Goal: Task Accomplishment & Management: Use online tool/utility

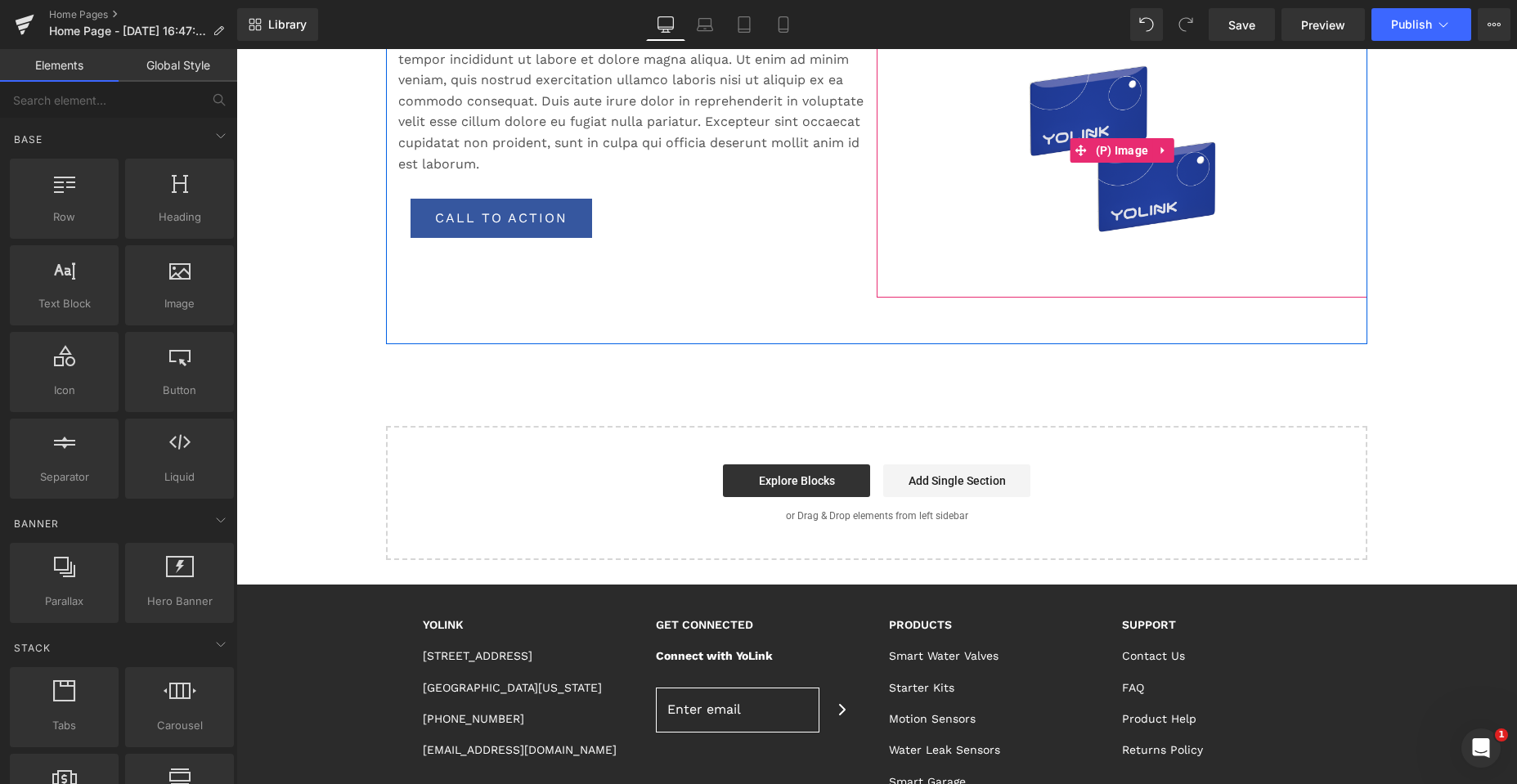
scroll to position [736, 0]
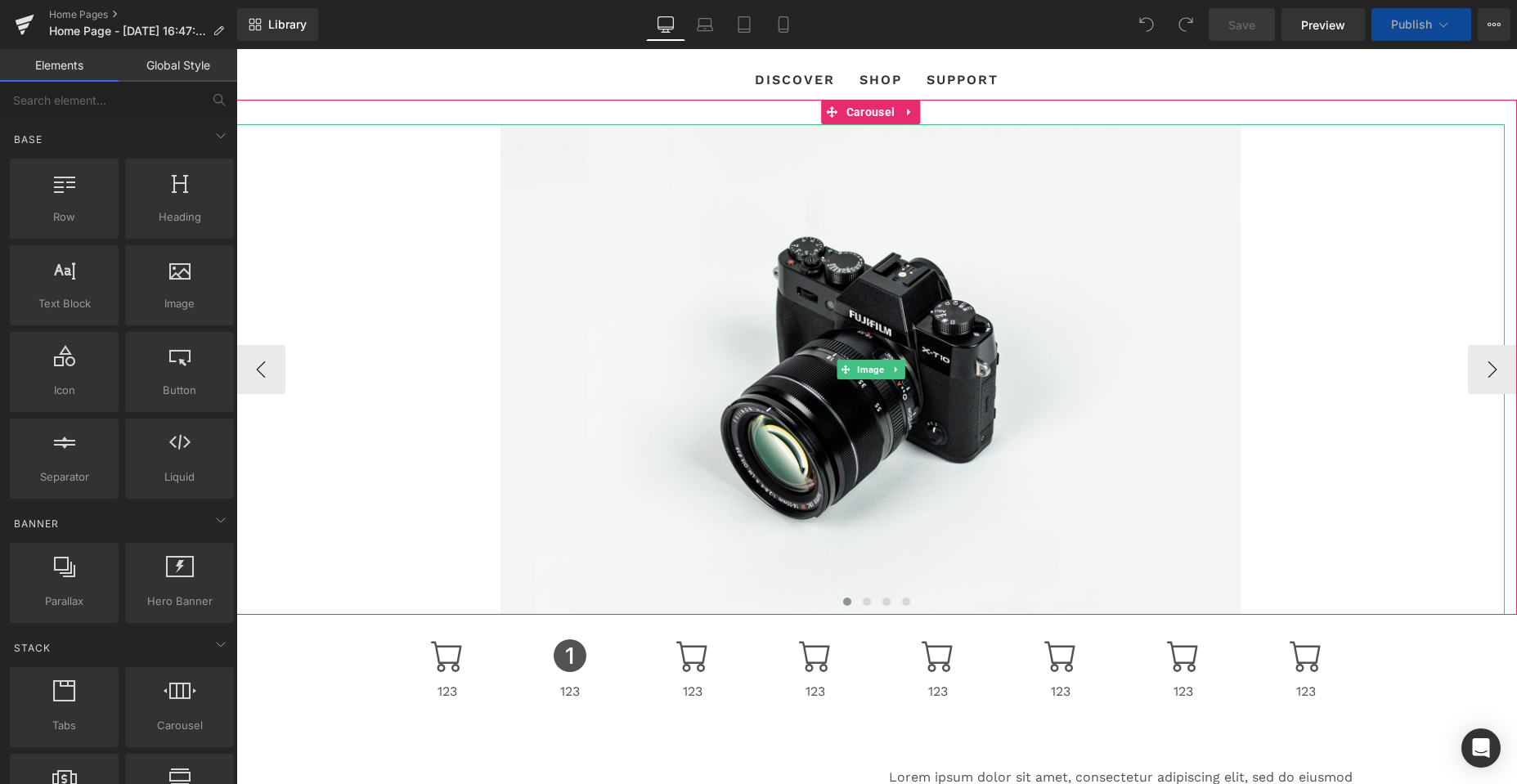
scroll to position [82, 0]
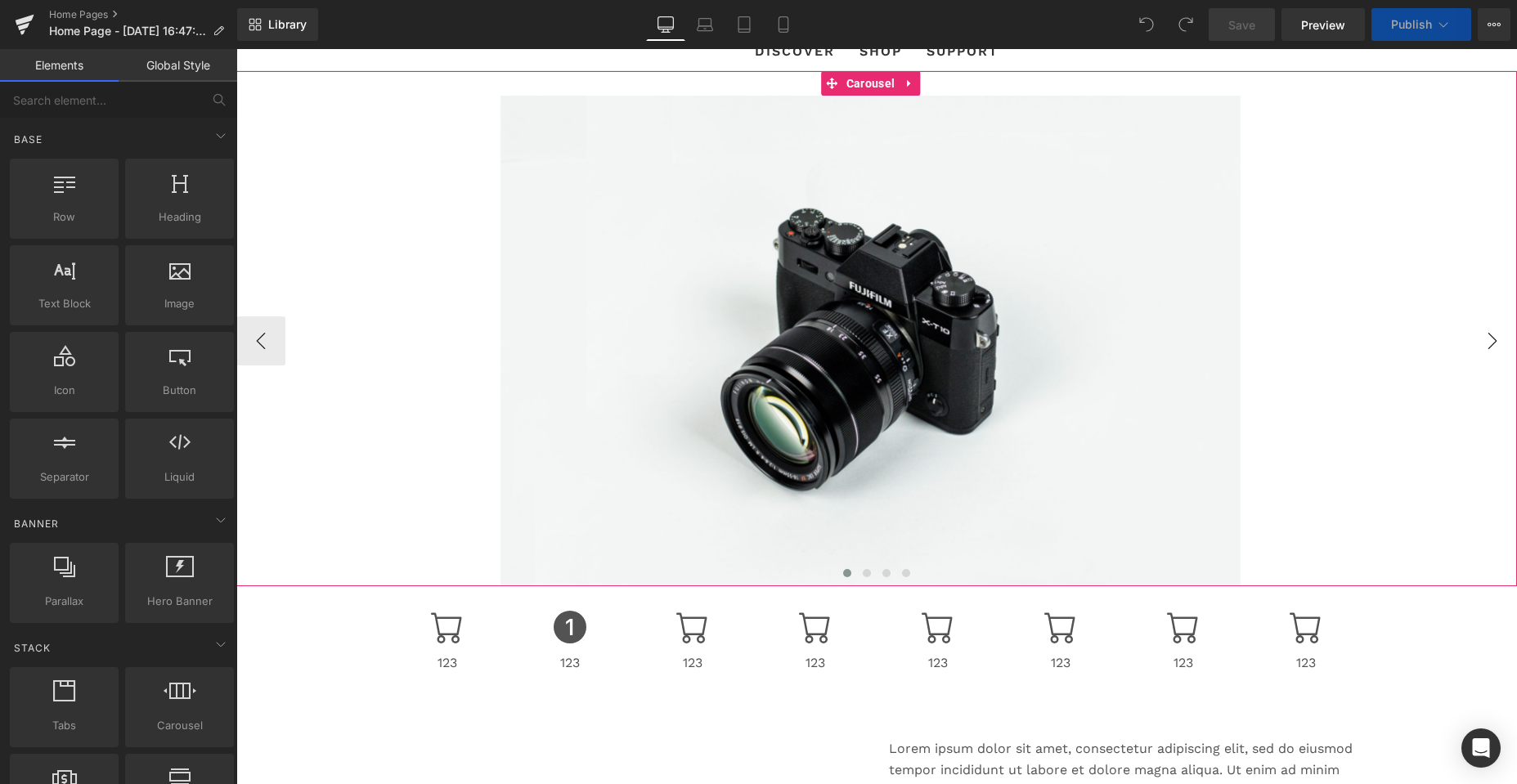
click at [1476, 336] on button "›" at bounding box center [1491, 340] width 49 height 49
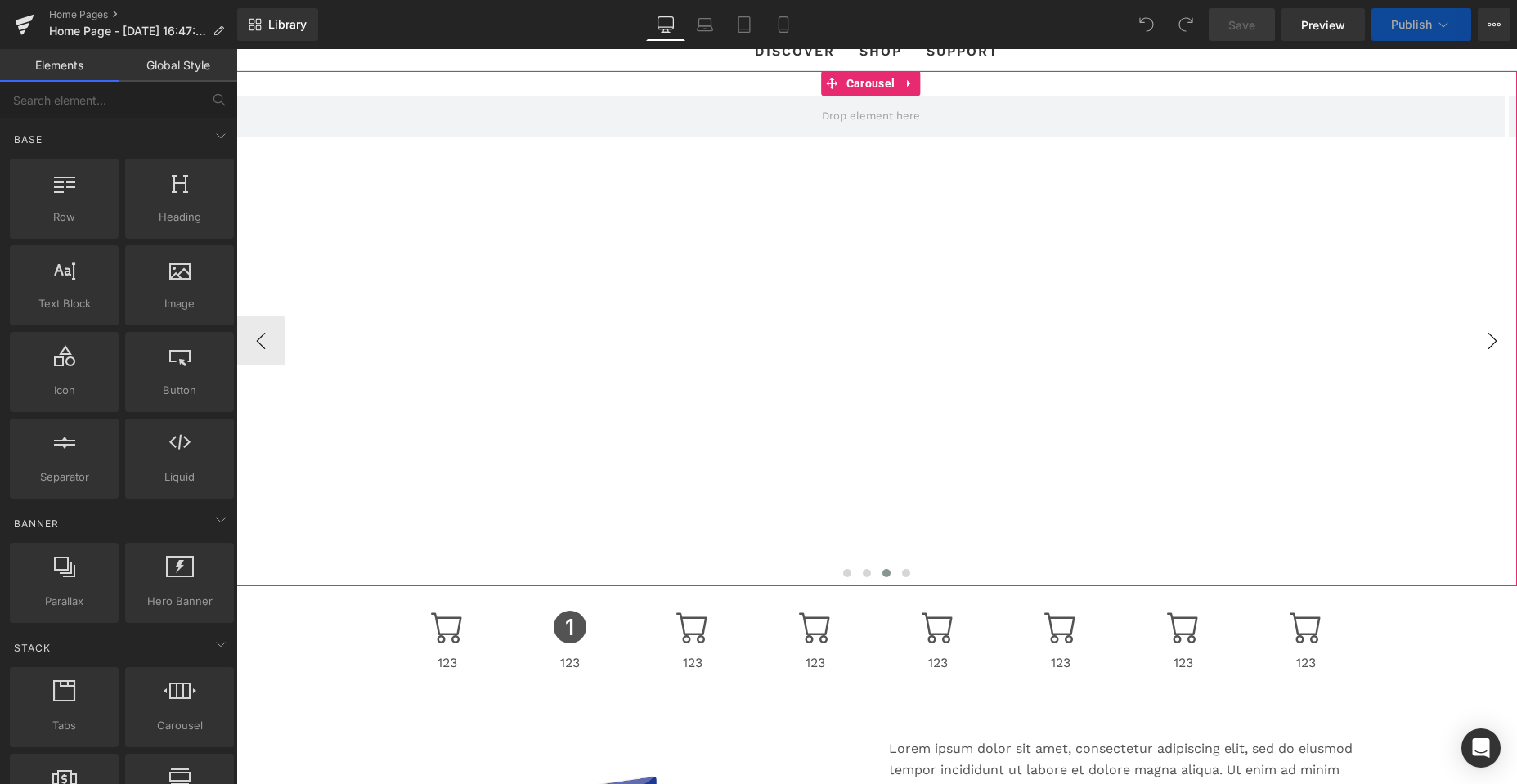
click at [1476, 336] on button "›" at bounding box center [1491, 340] width 49 height 49
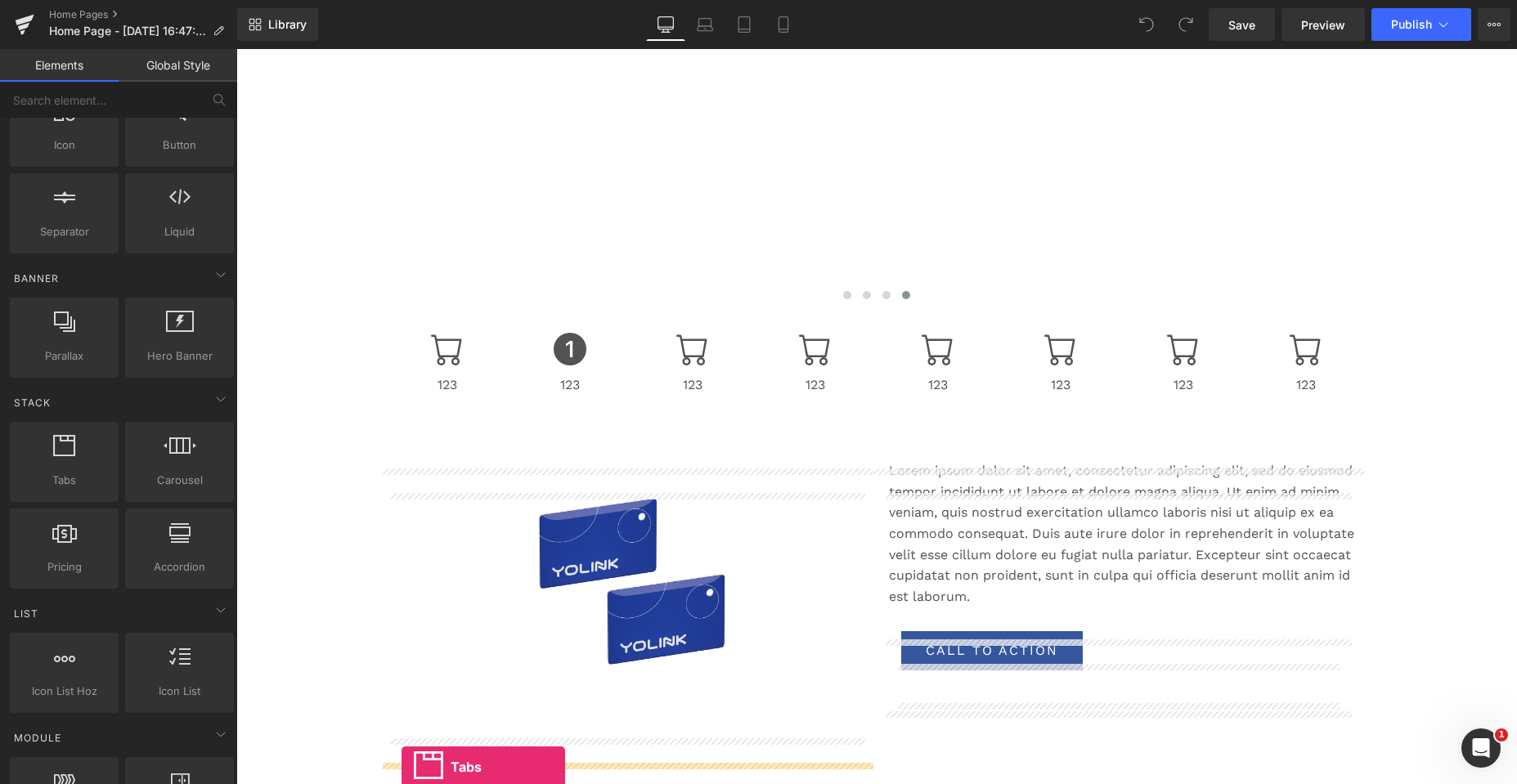
scroll to position [441, 0]
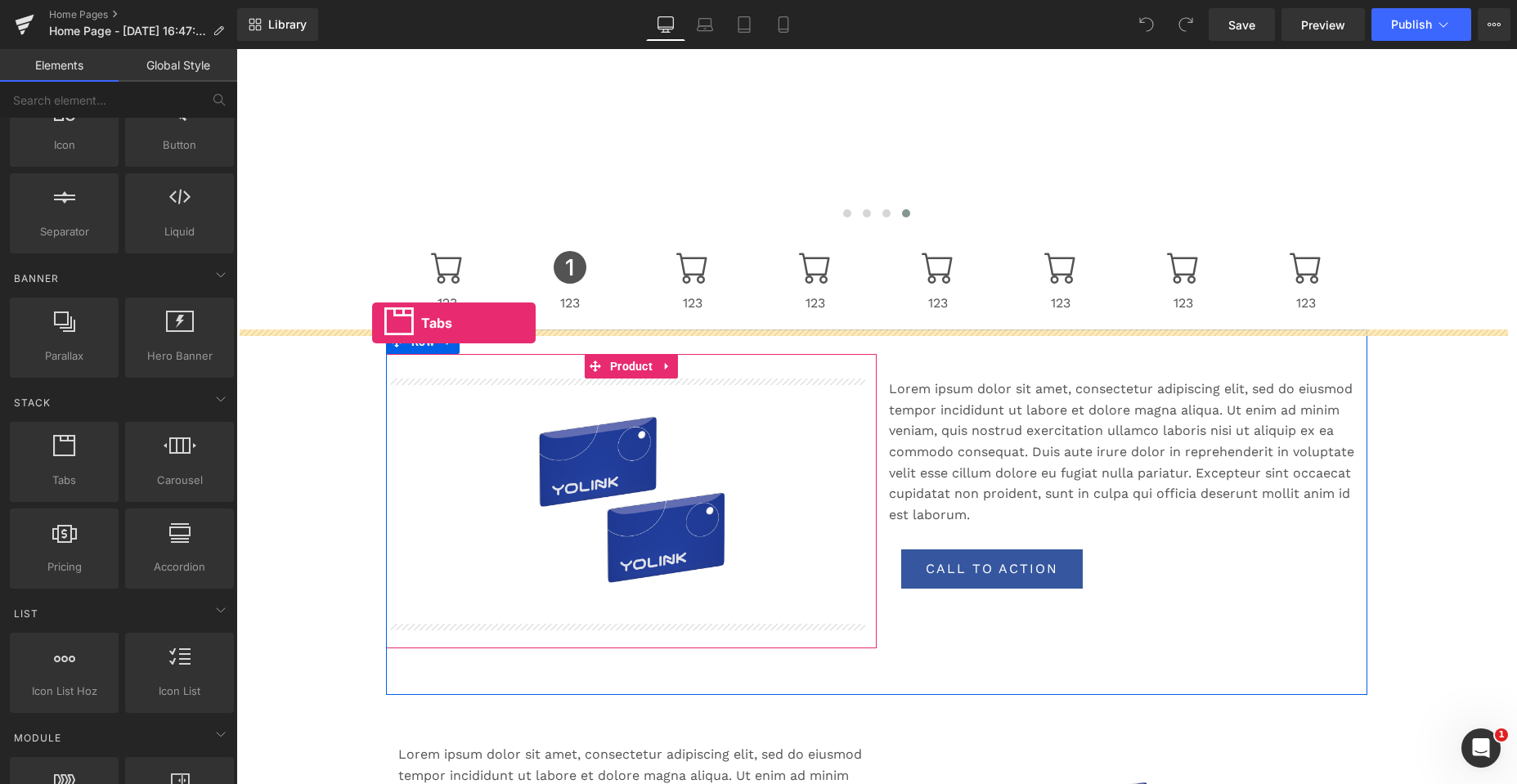
drag, startPoint x: 302, startPoint y: 496, endPoint x: 372, endPoint y: 323, distance: 186.6
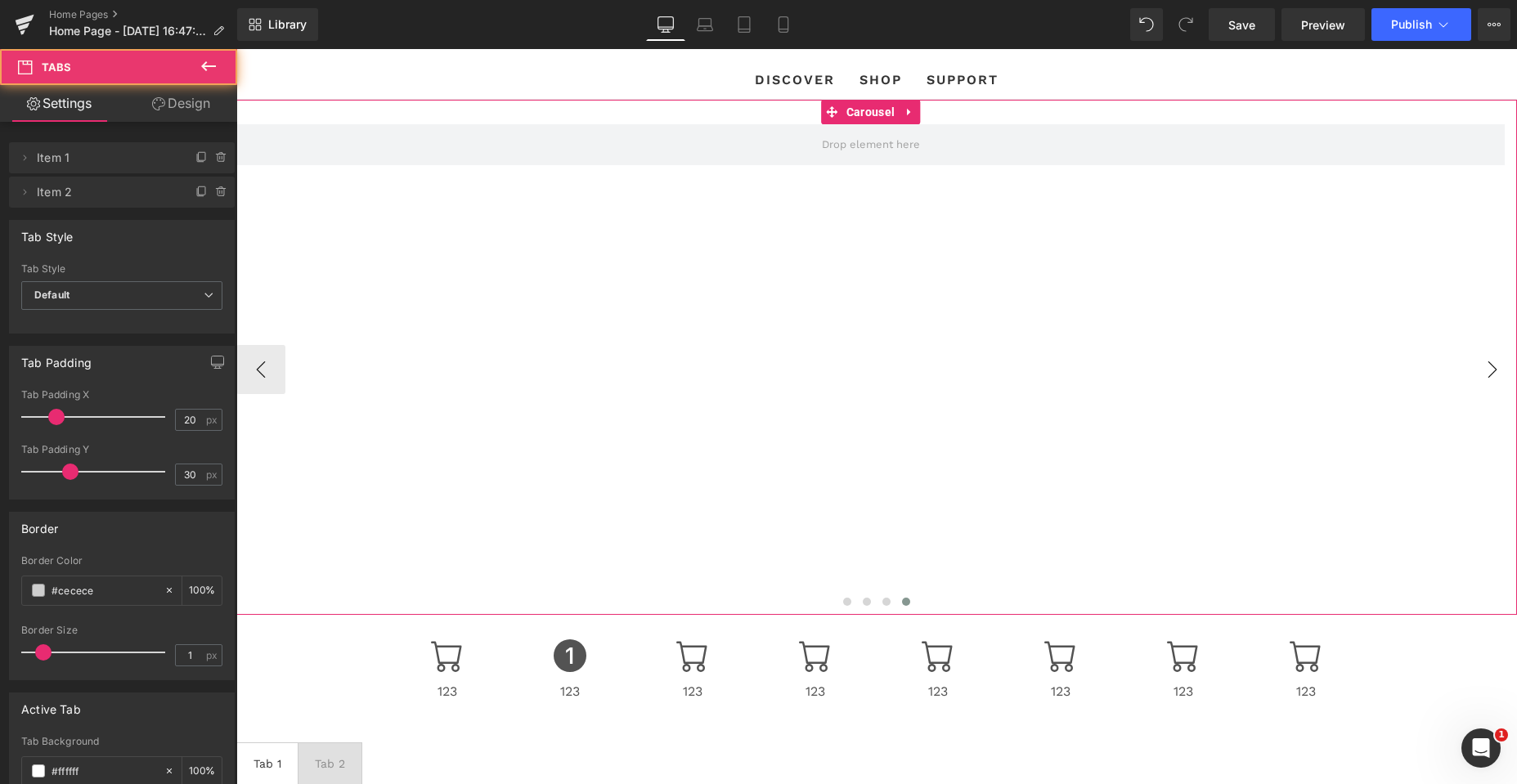
scroll to position [0, 0]
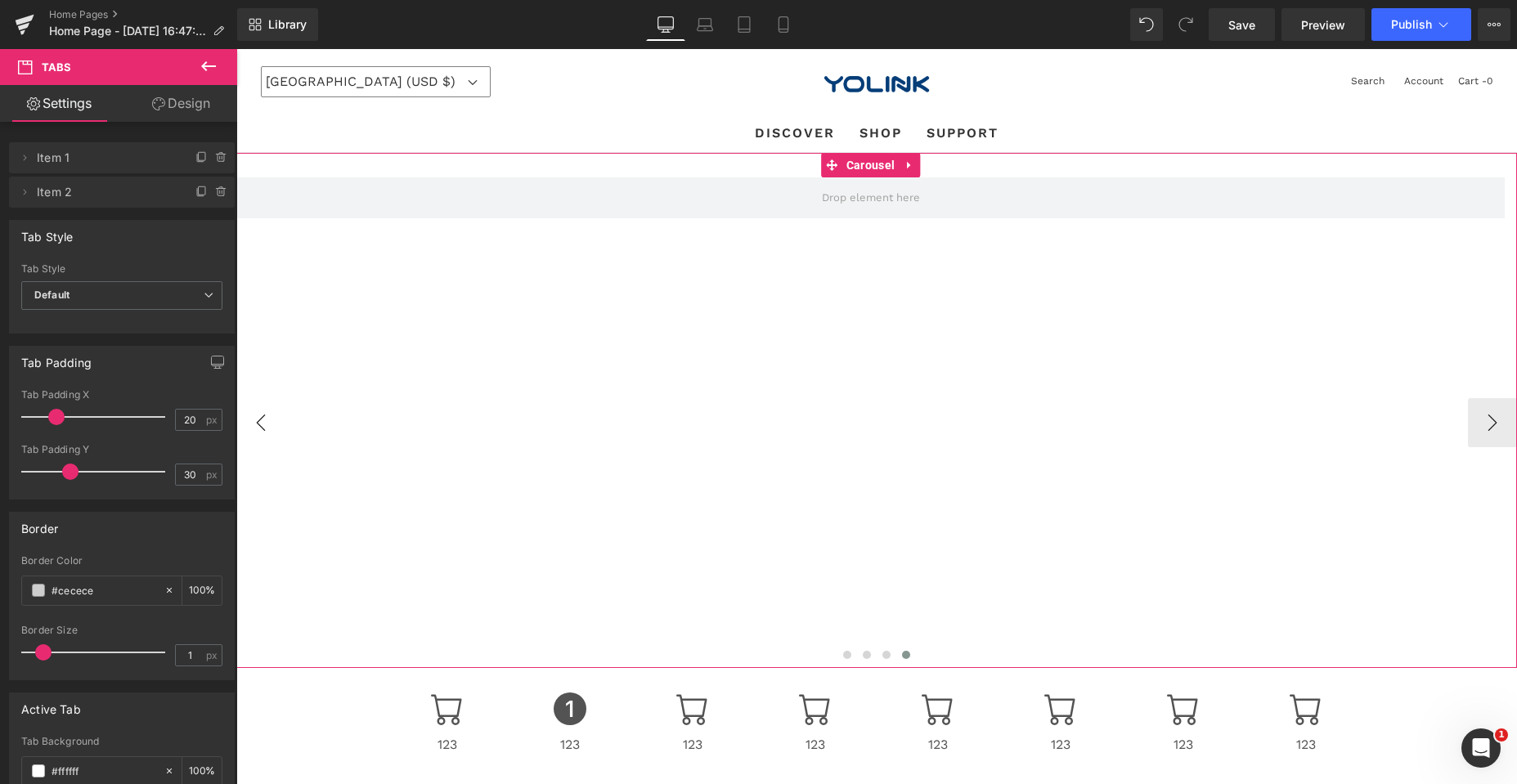
click at [252, 409] on button "‹" at bounding box center [260, 422] width 49 height 49
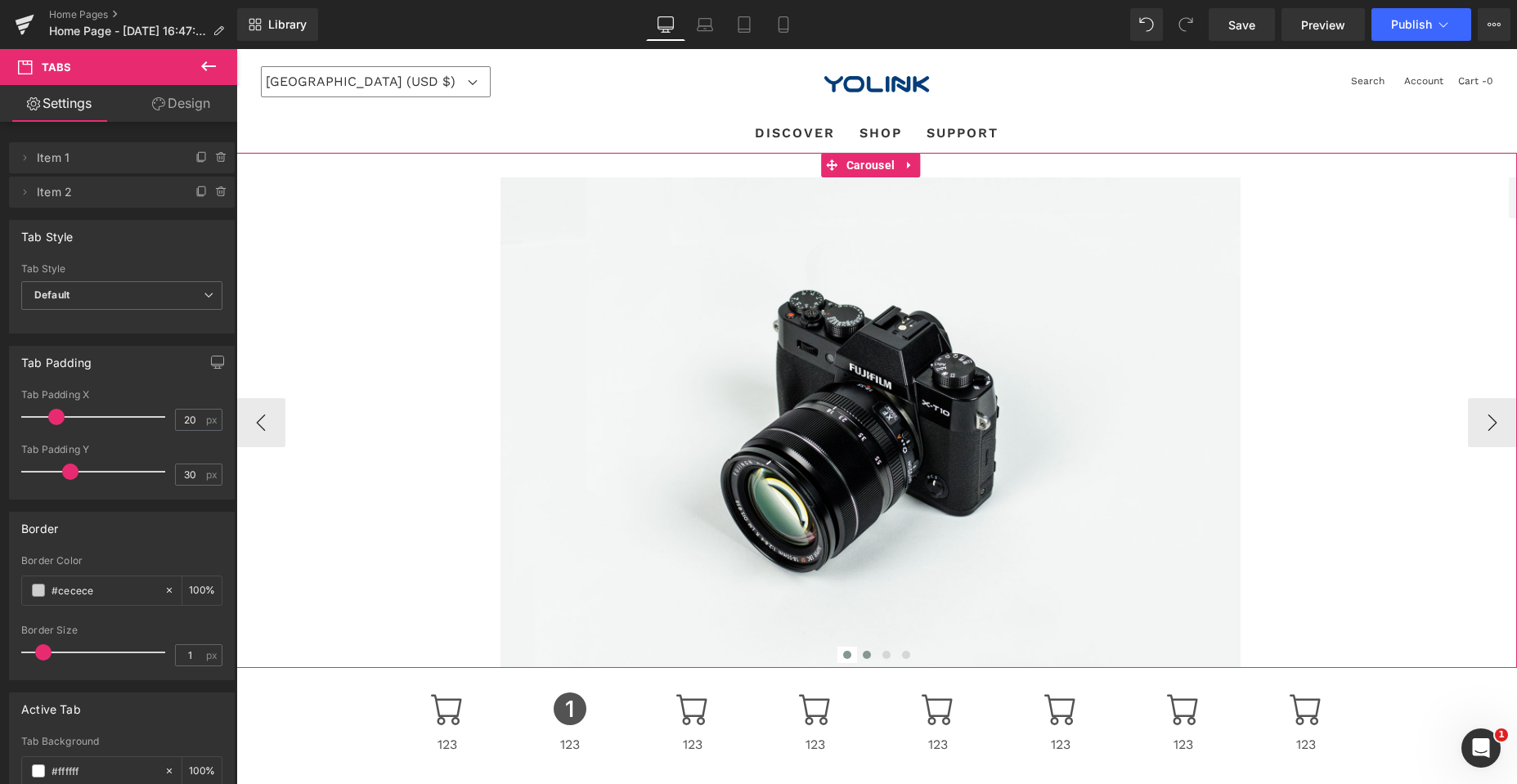
click at [843, 653] on span at bounding box center [847, 655] width 9 height 9
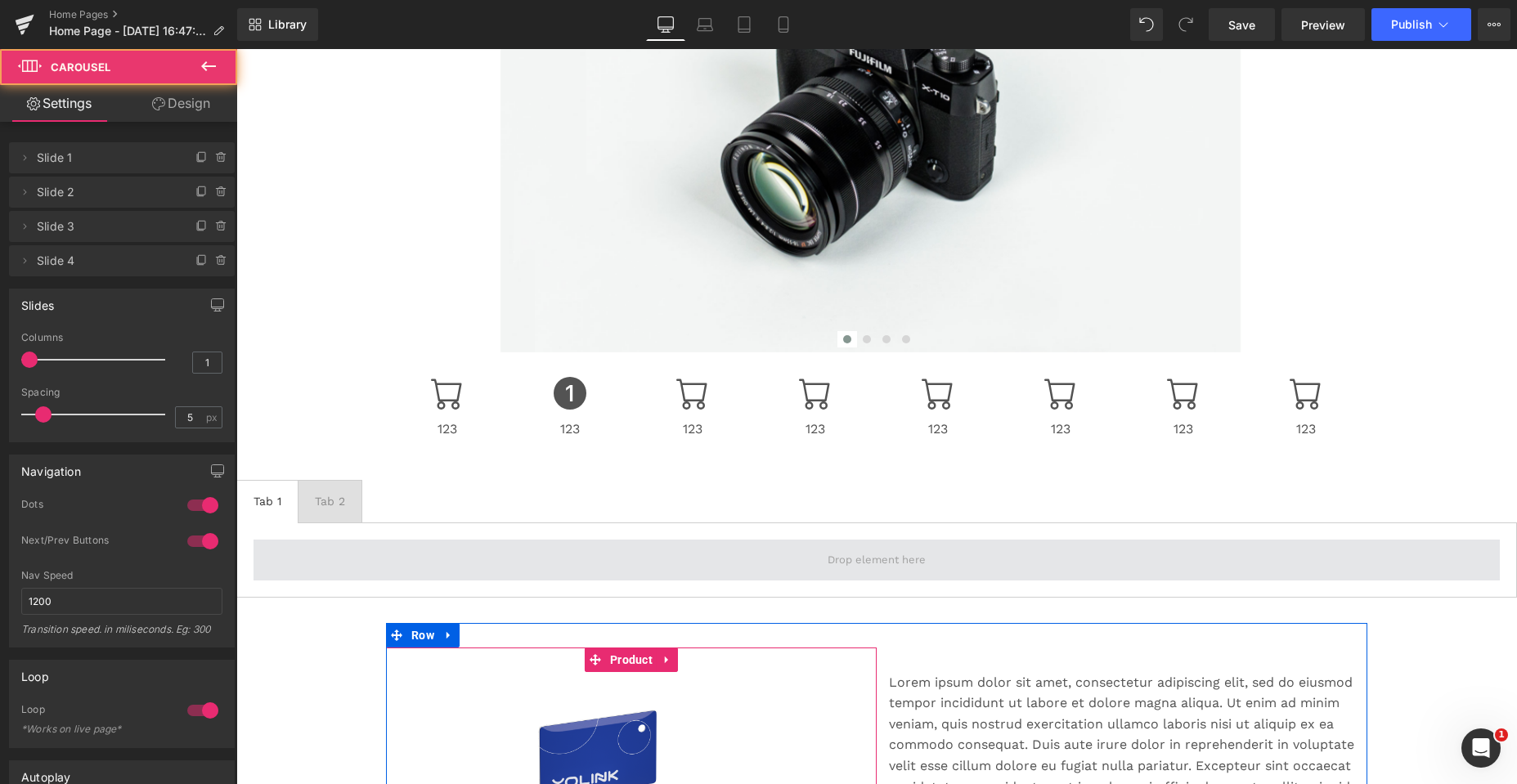
scroll to position [327, 0]
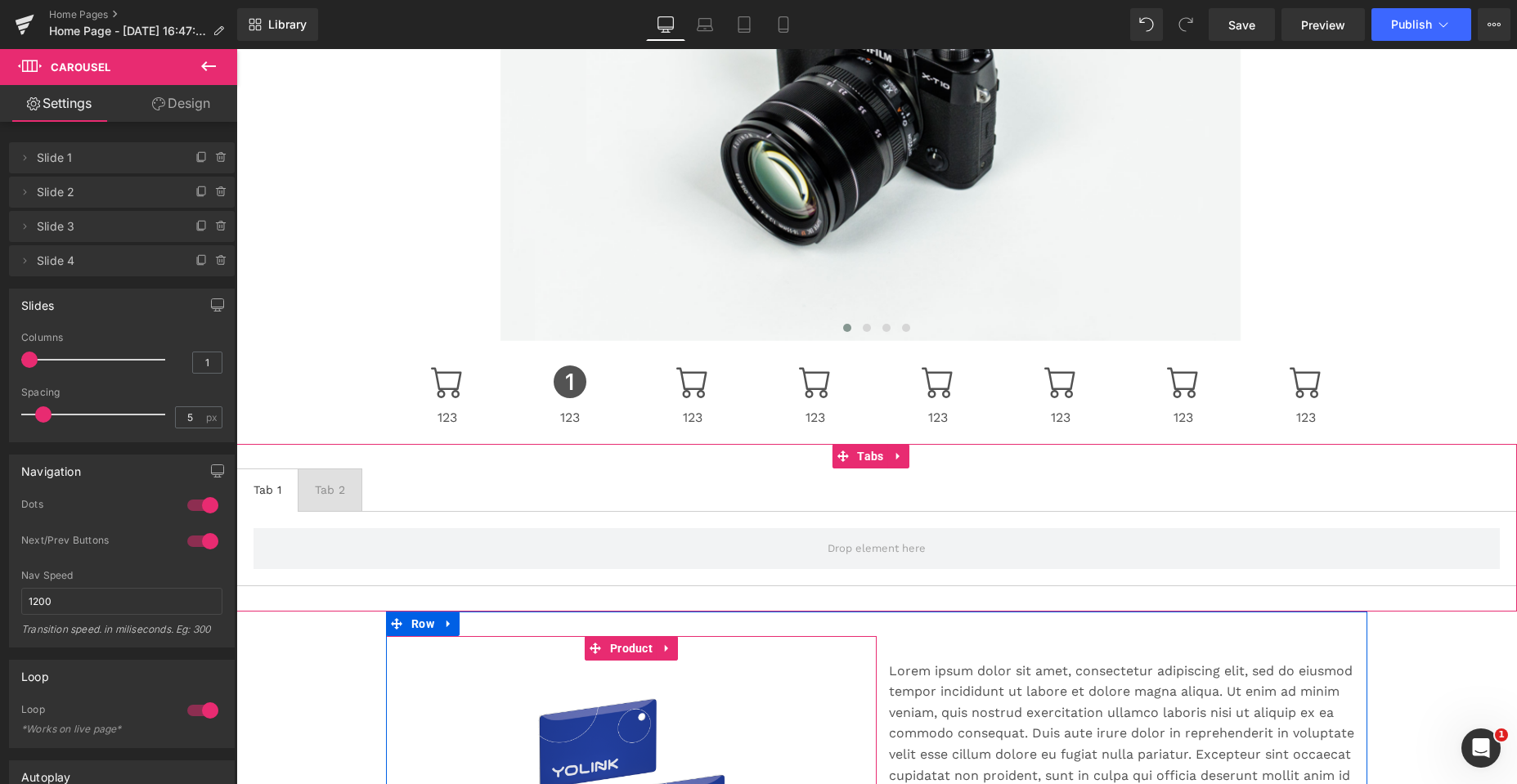
click at [336, 492] on div "Tab 2" at bounding box center [329, 489] width 30 height 18
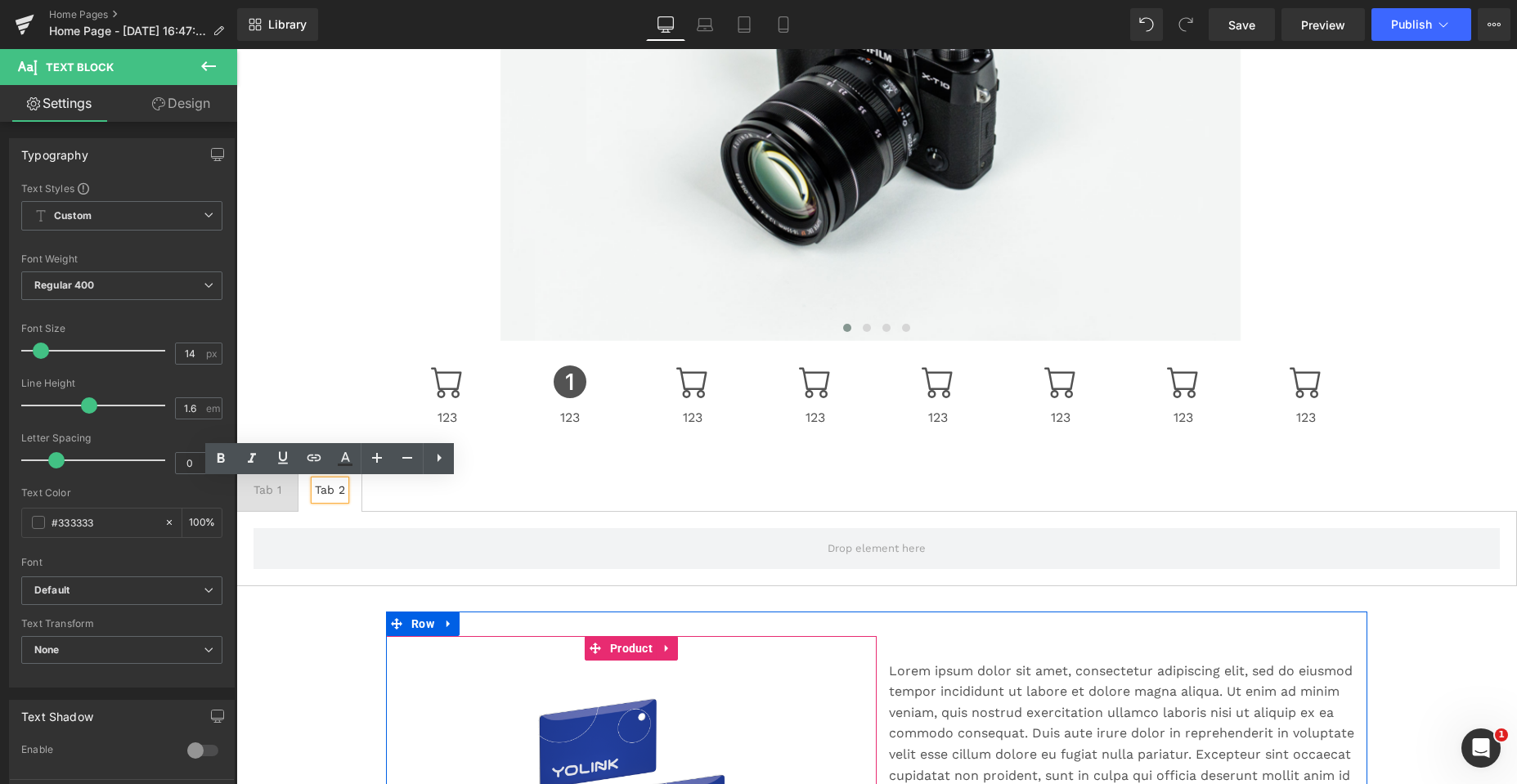
click at [269, 492] on div "Tab 1" at bounding box center [267, 489] width 28 height 18
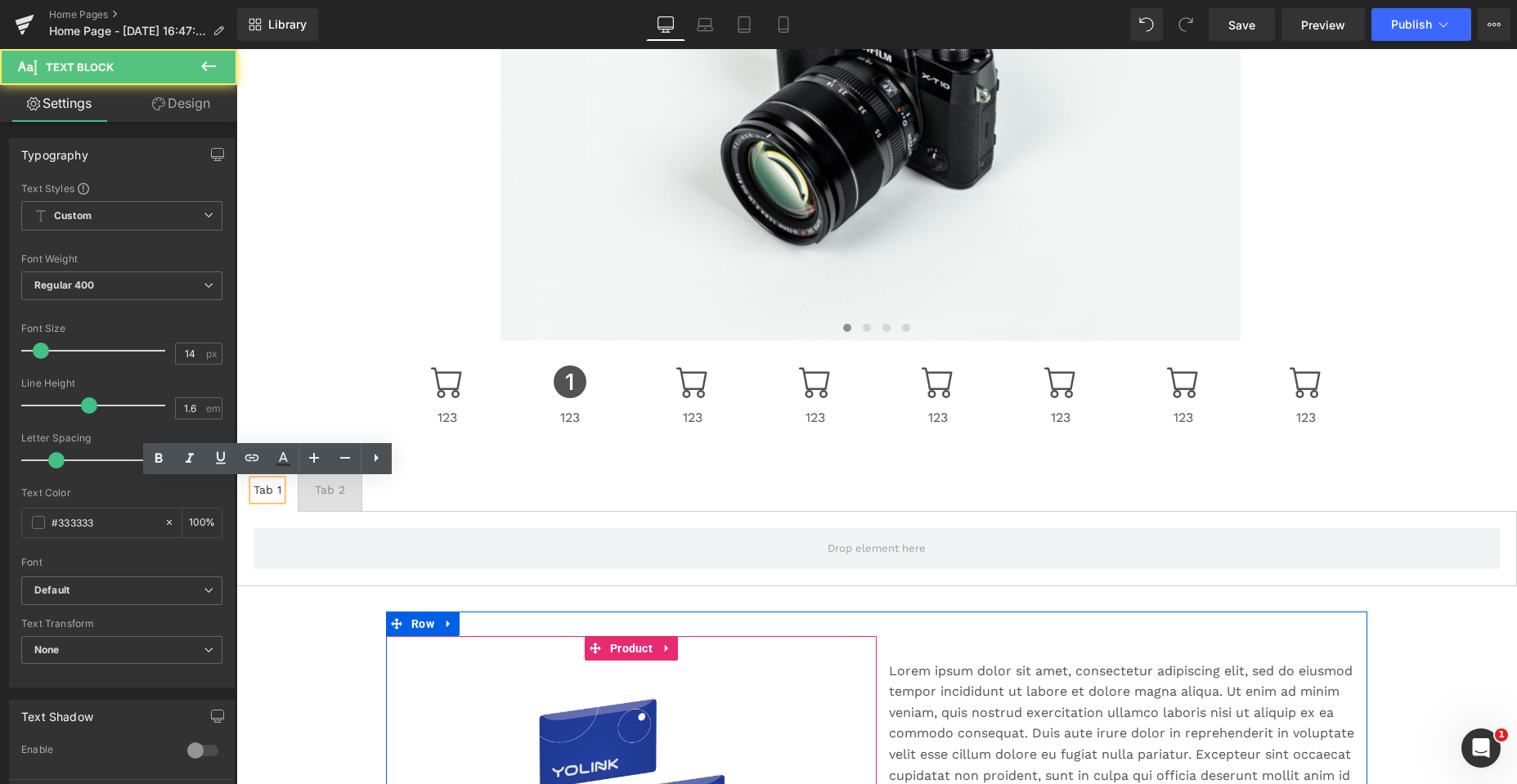
click at [595, 492] on ul "Tab 1 Text Block Tab 2 Text Block" at bounding box center [876, 490] width 1280 height 43
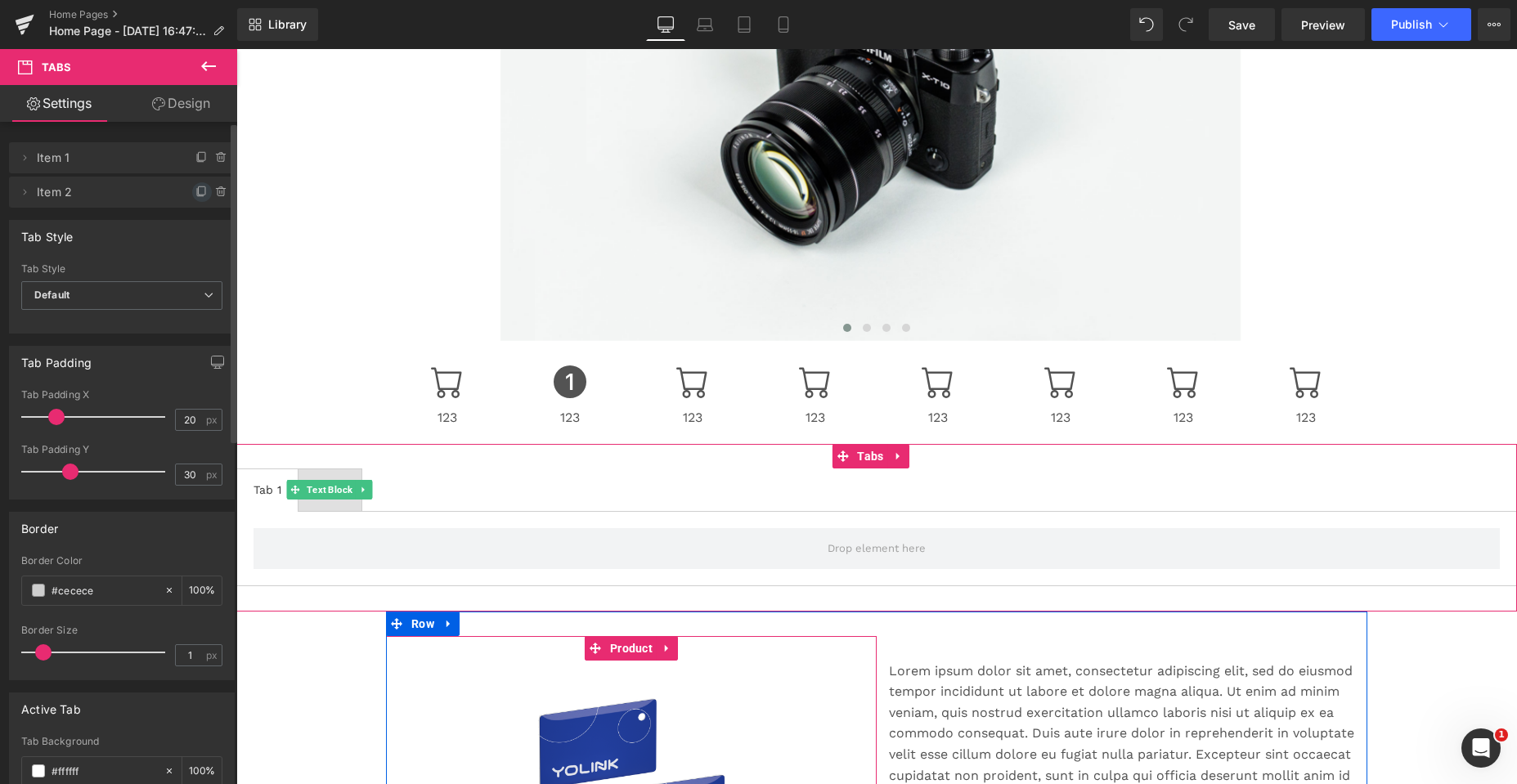
click at [196, 188] on icon at bounding box center [202, 192] width 13 height 13
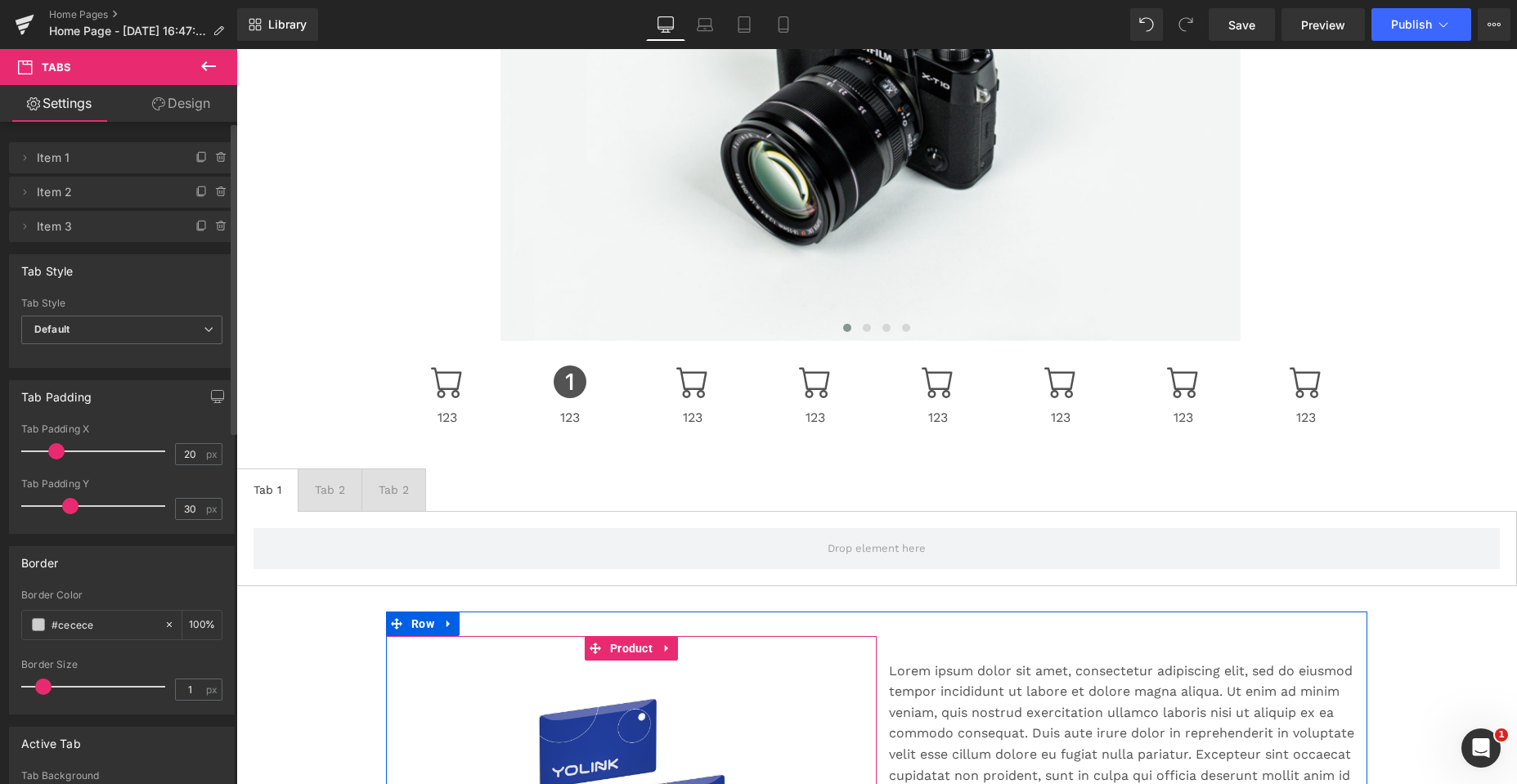
click at [207, 64] on icon at bounding box center [208, 66] width 20 height 20
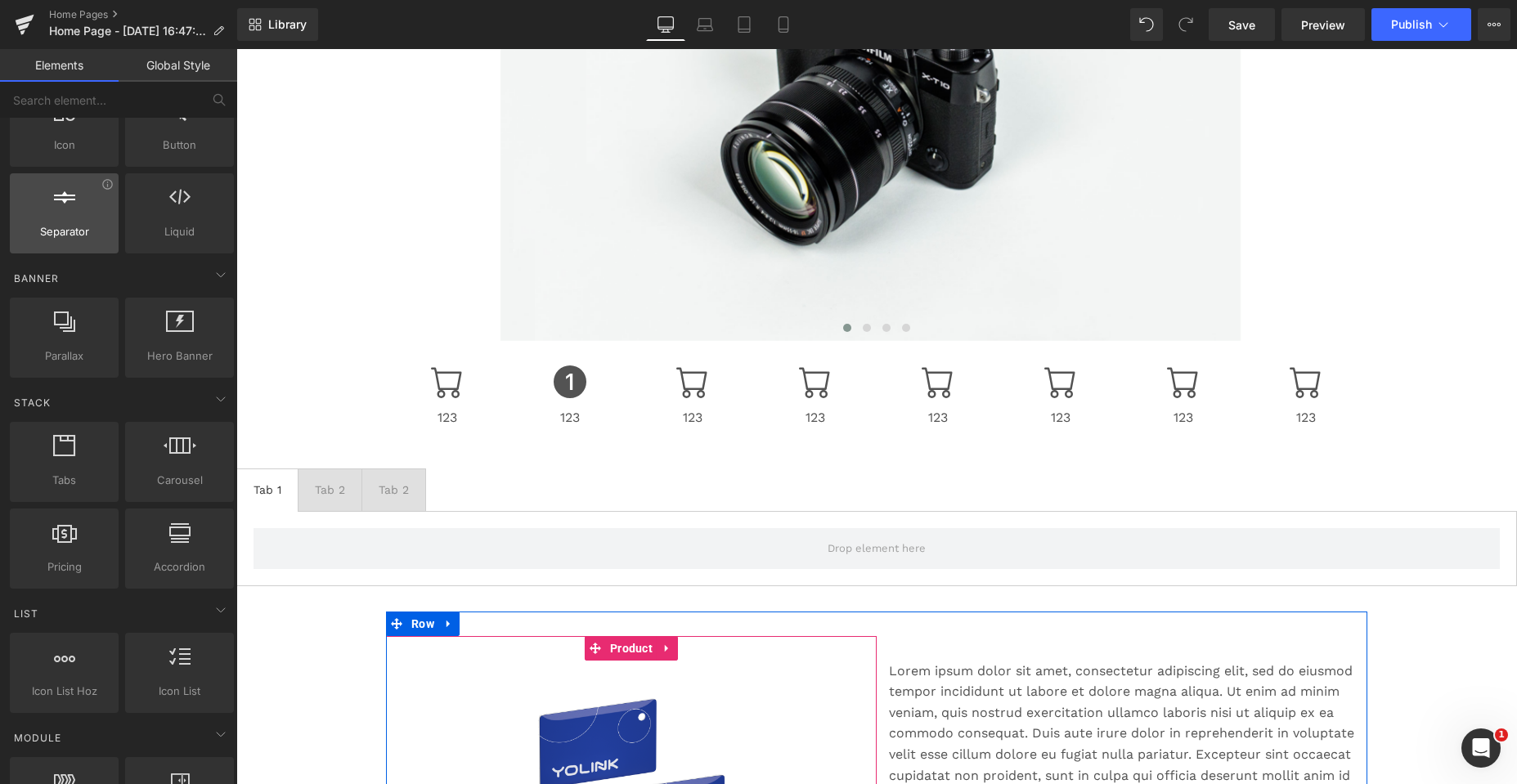
scroll to position [0, 0]
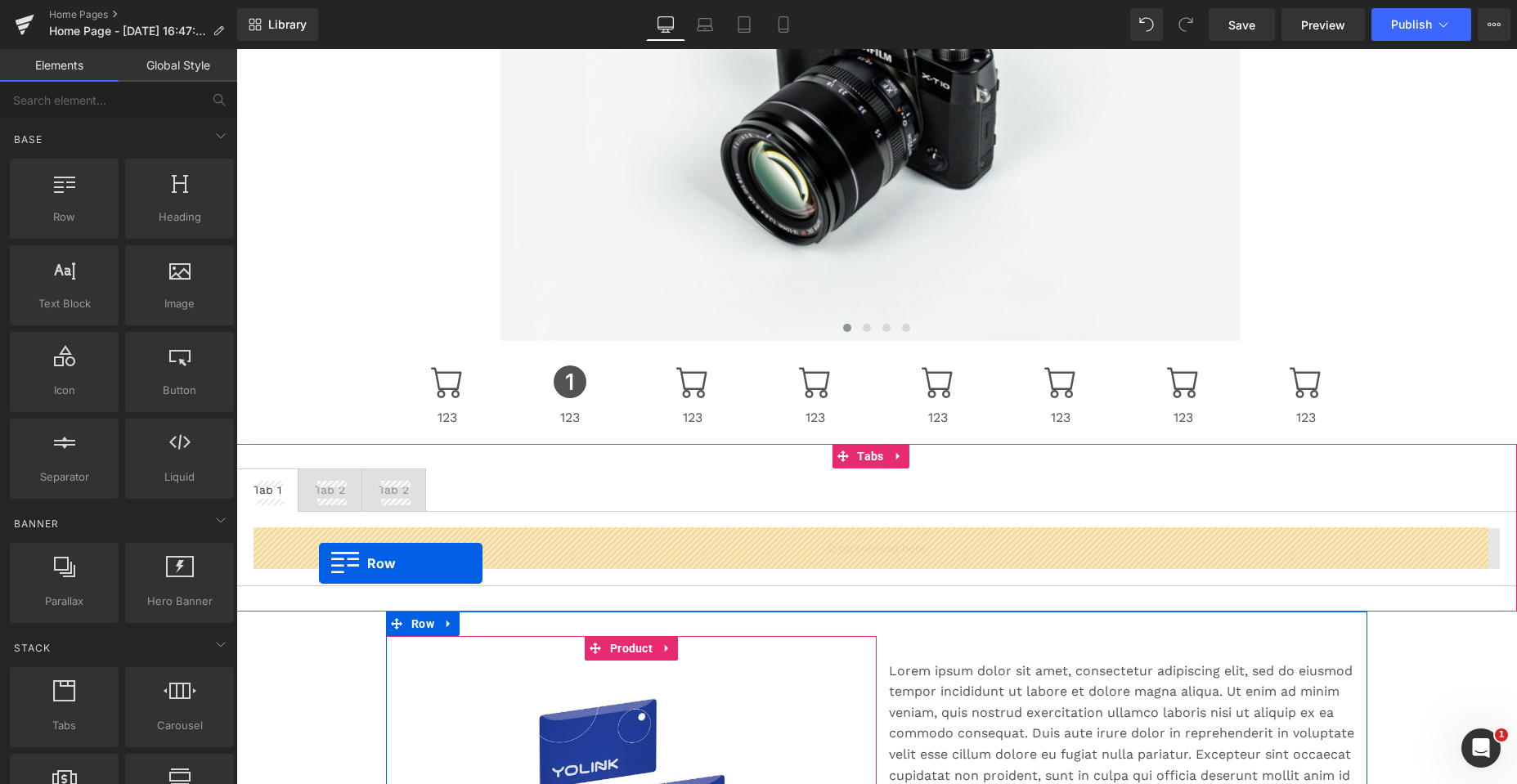
drag, startPoint x: 306, startPoint y: 254, endPoint x: 319, endPoint y: 563, distance: 309.3
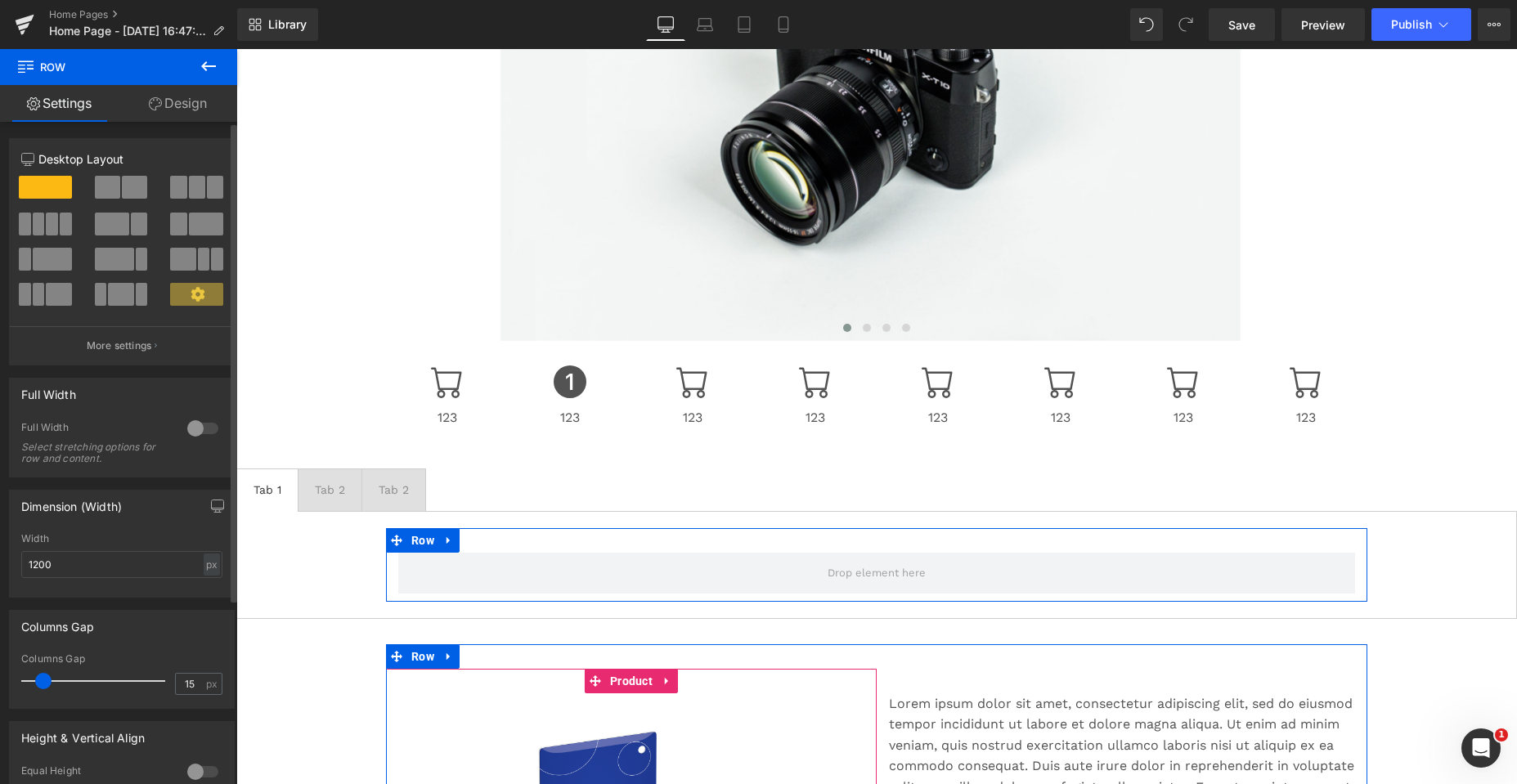
click at [32, 222] on span at bounding box center [38, 224] width 12 height 23
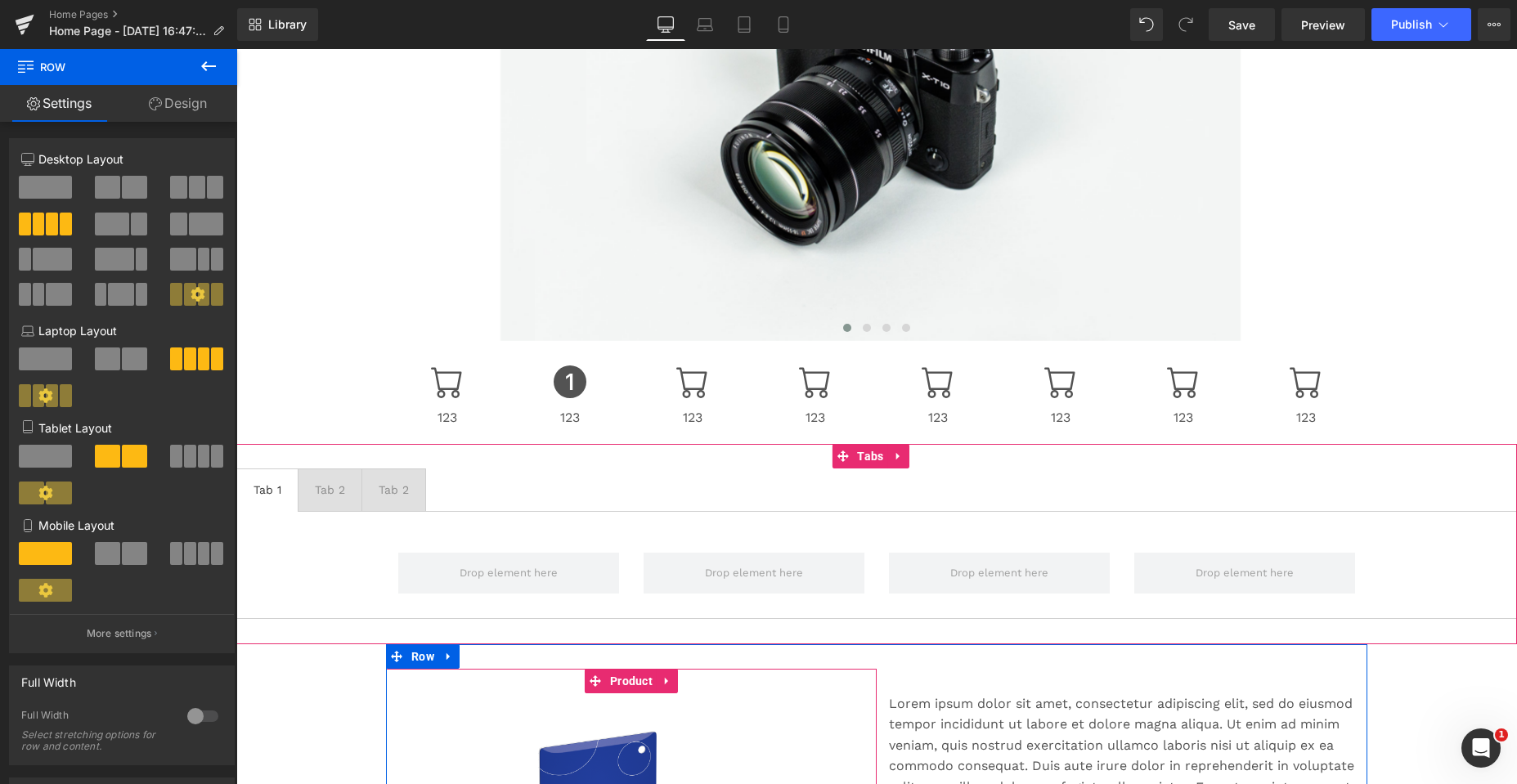
click at [300, 459] on div "Tab 1 Text Block Tab 2 Text Block Tab 2 Text Block Row Tabs" at bounding box center [876, 543] width 1280 height 199
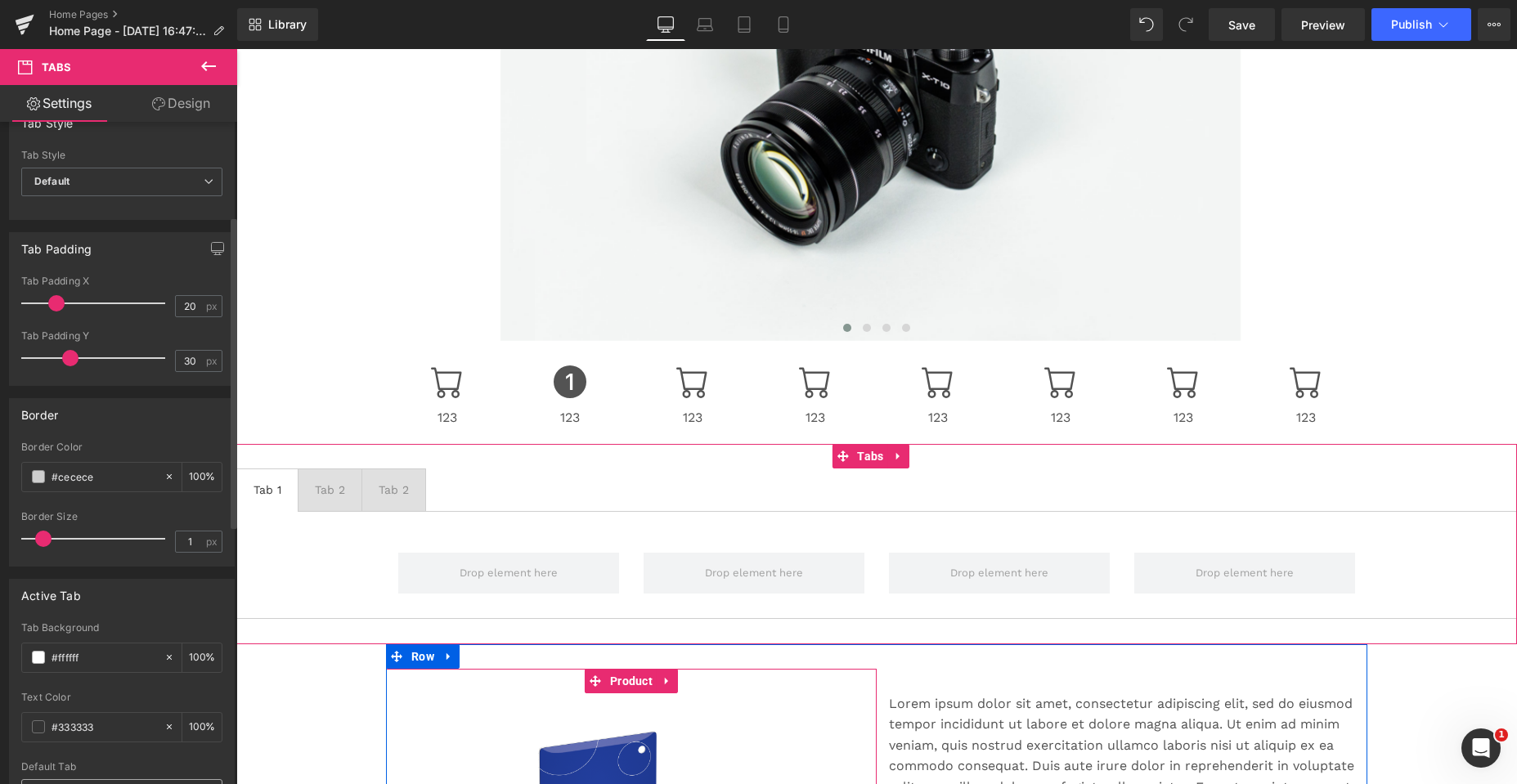
scroll to position [245, 0]
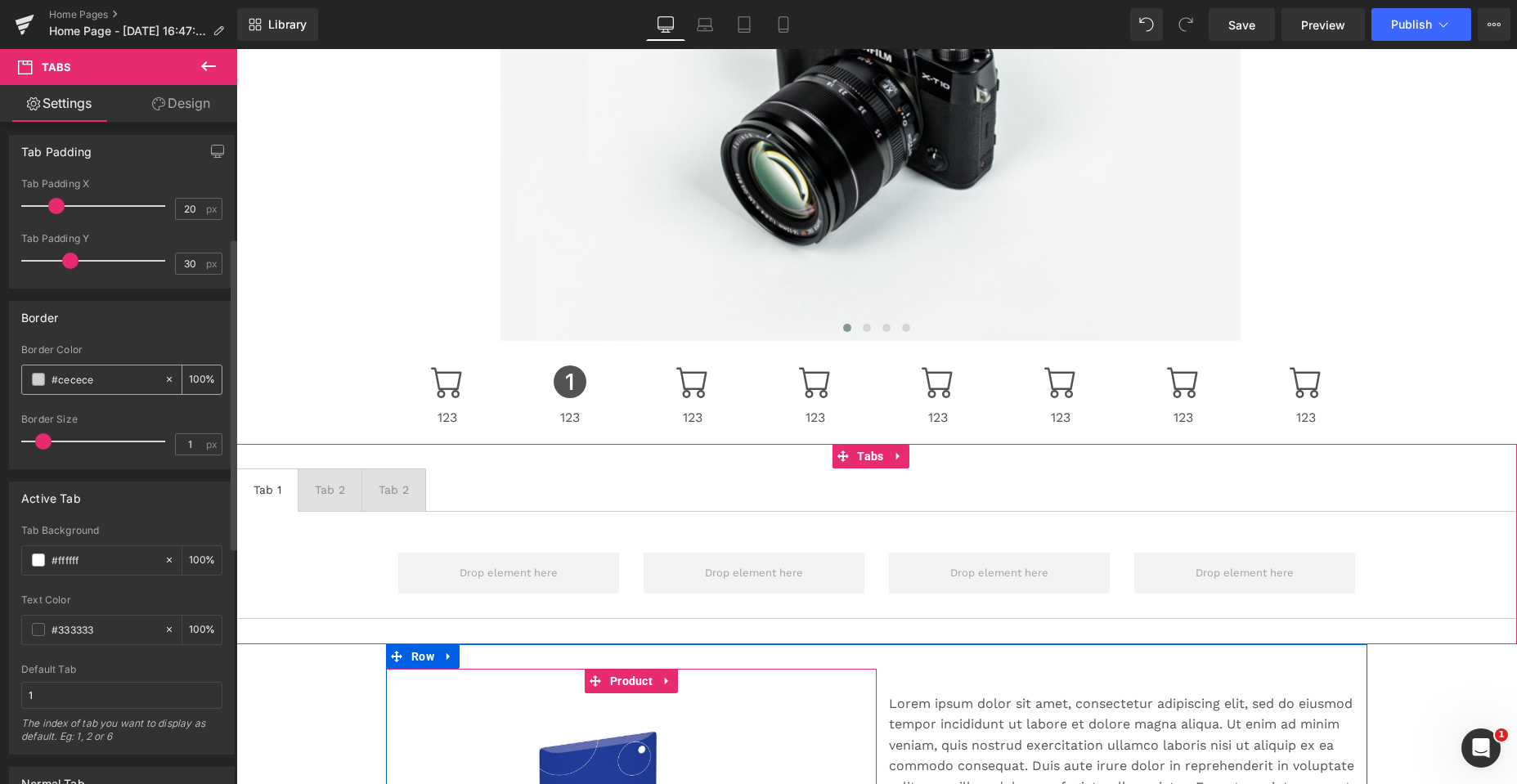
drag, startPoint x: 102, startPoint y: 380, endPoint x: 56, endPoint y: 379, distance: 46.0
click at [56, 379] on input "#cecece" at bounding box center [103, 379] width 104 height 18
type input "#"
type input "0"
click at [332, 492] on div "Tab 2" at bounding box center [327, 488] width 30 height 18
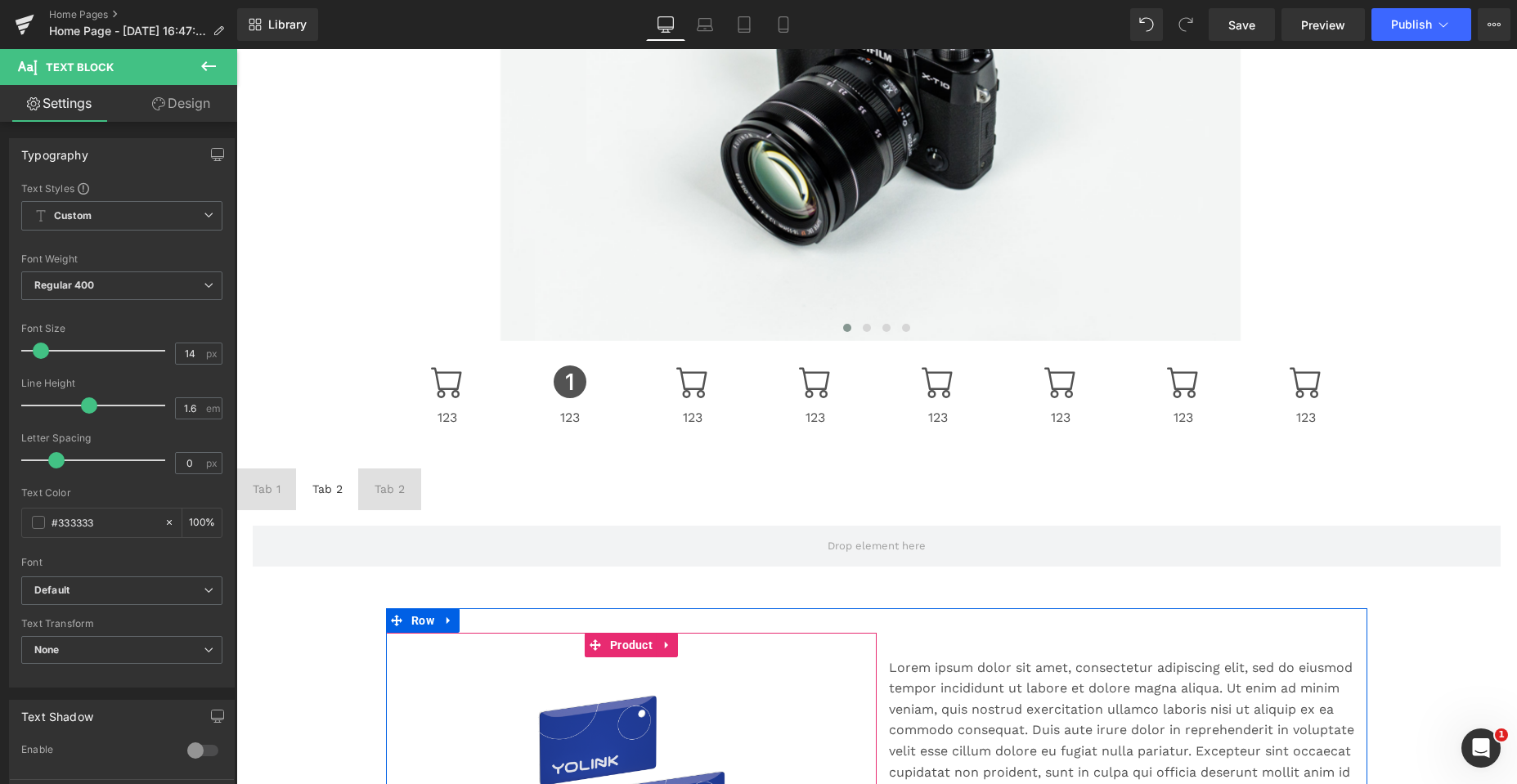
click at [198, 56] on button at bounding box center [208, 67] width 57 height 36
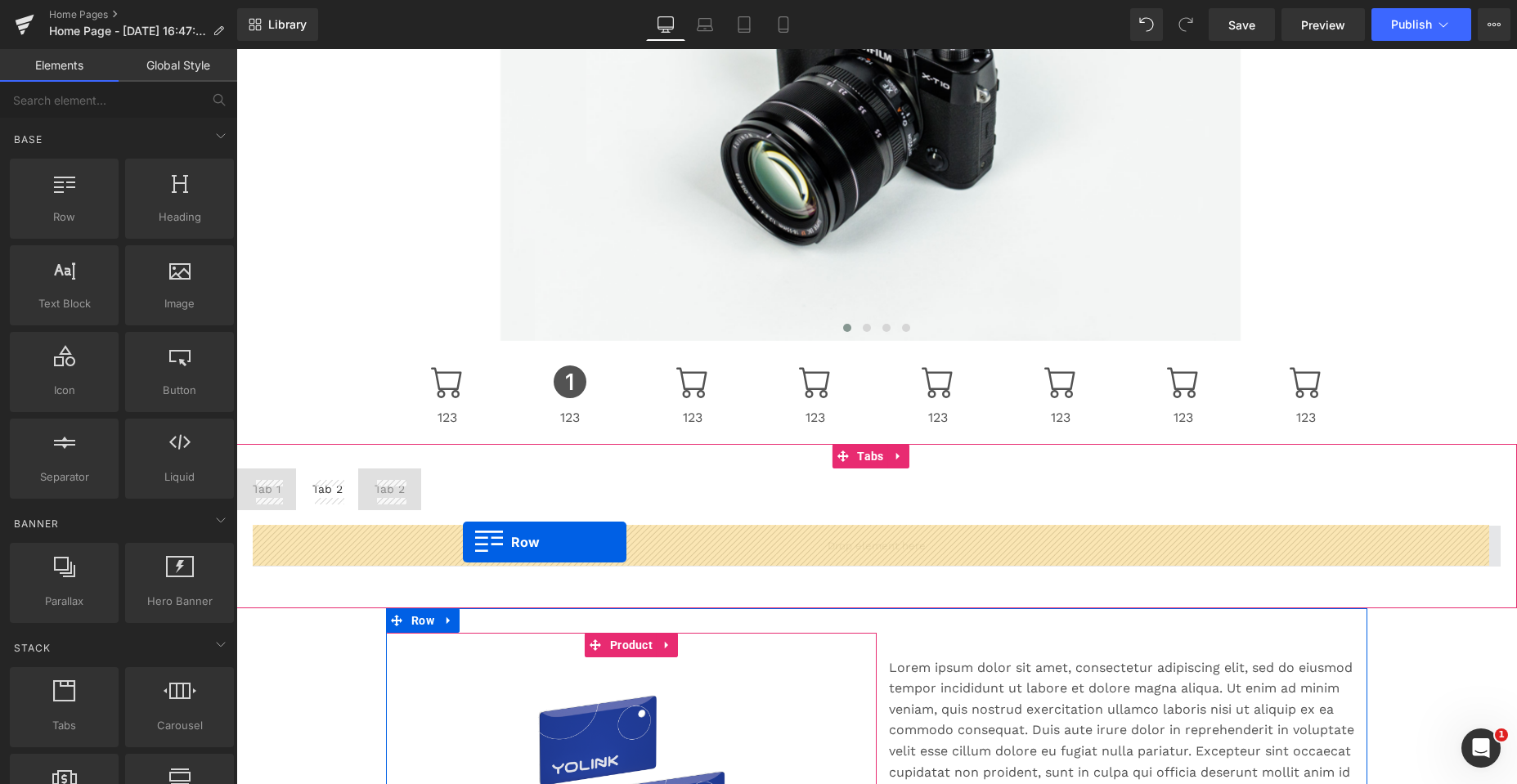
drag, startPoint x: 292, startPoint y: 240, endPoint x: 463, endPoint y: 542, distance: 347.1
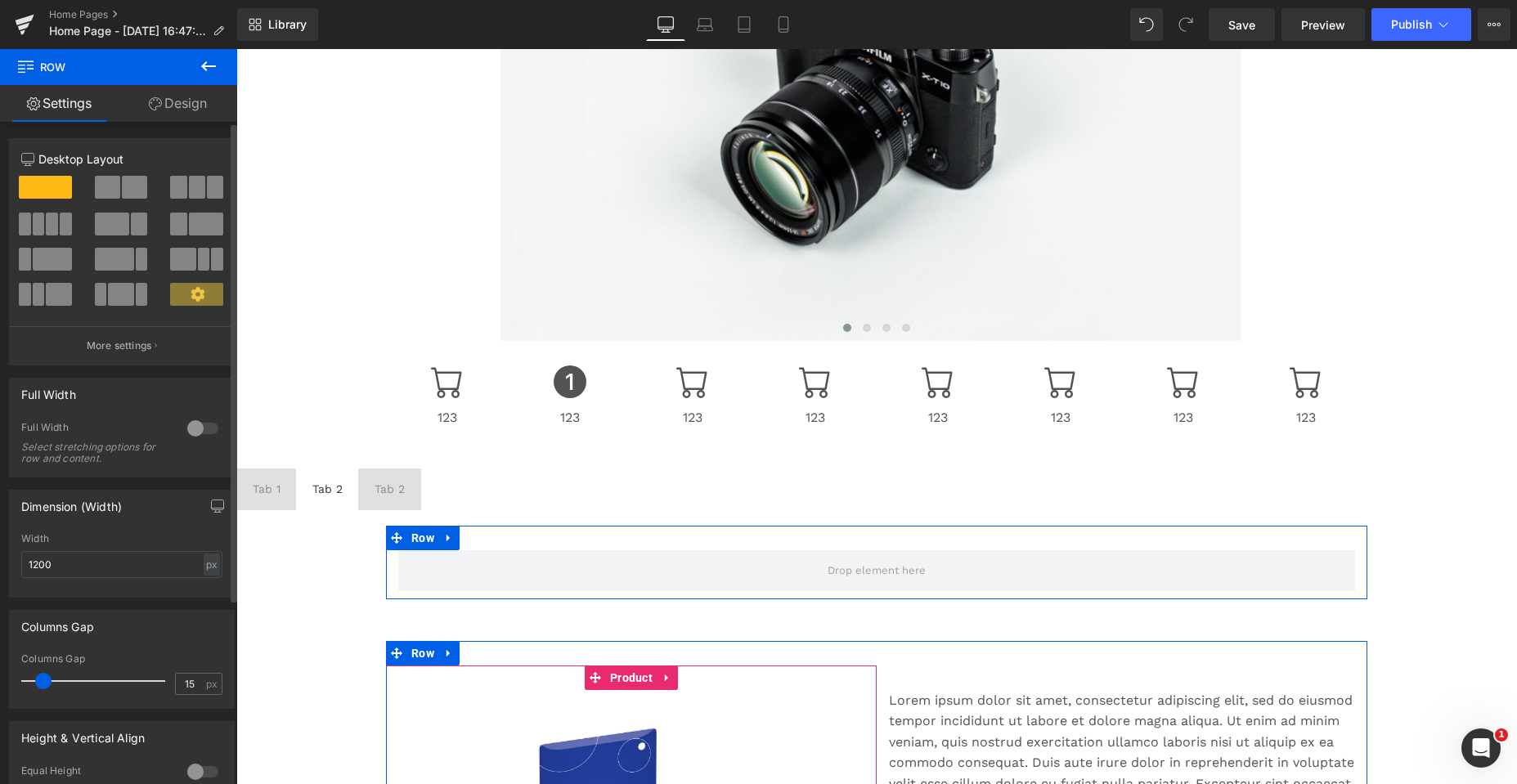
click at [32, 215] on span at bounding box center [38, 224] width 12 height 23
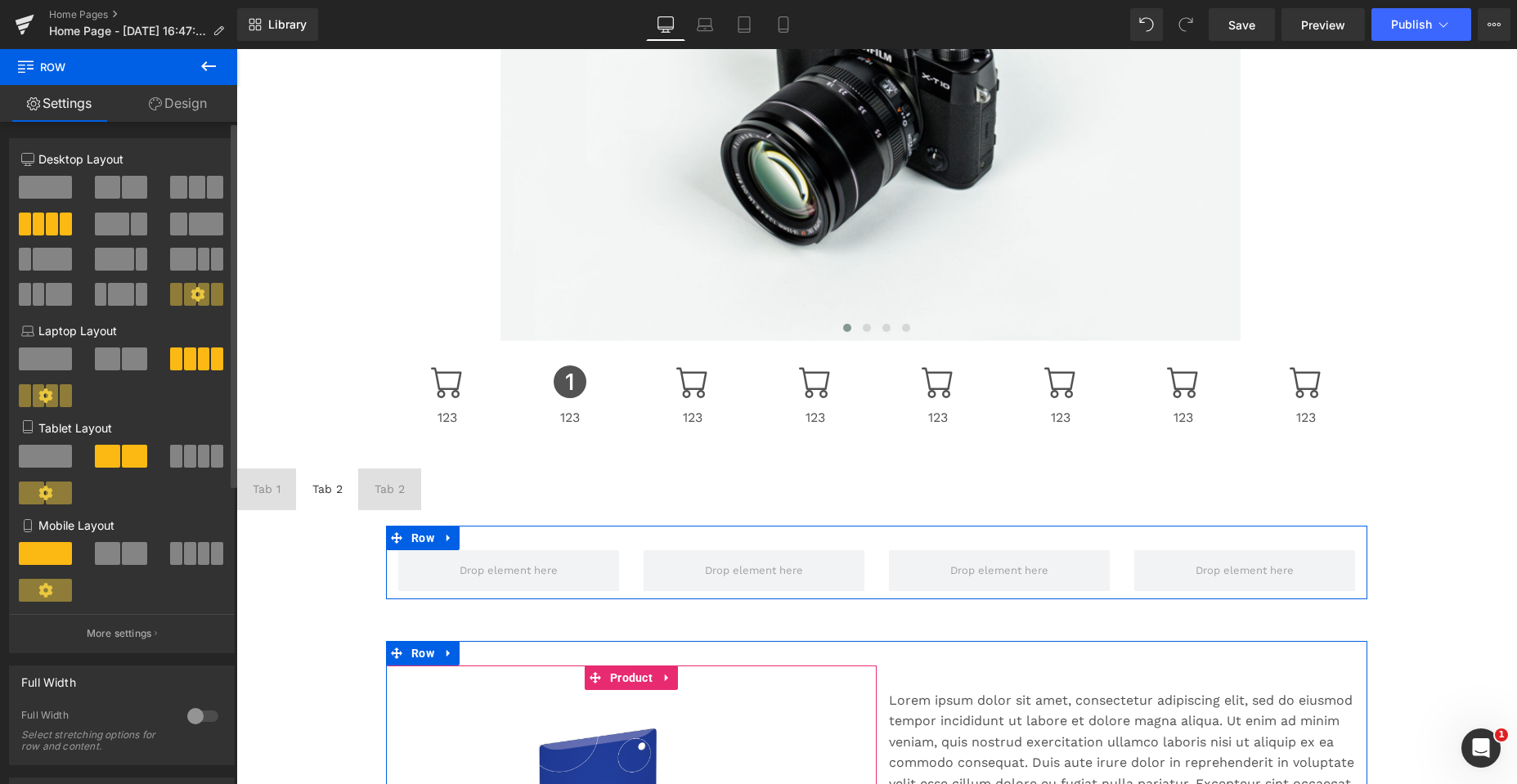
click at [186, 457] on span at bounding box center [190, 456] width 12 height 23
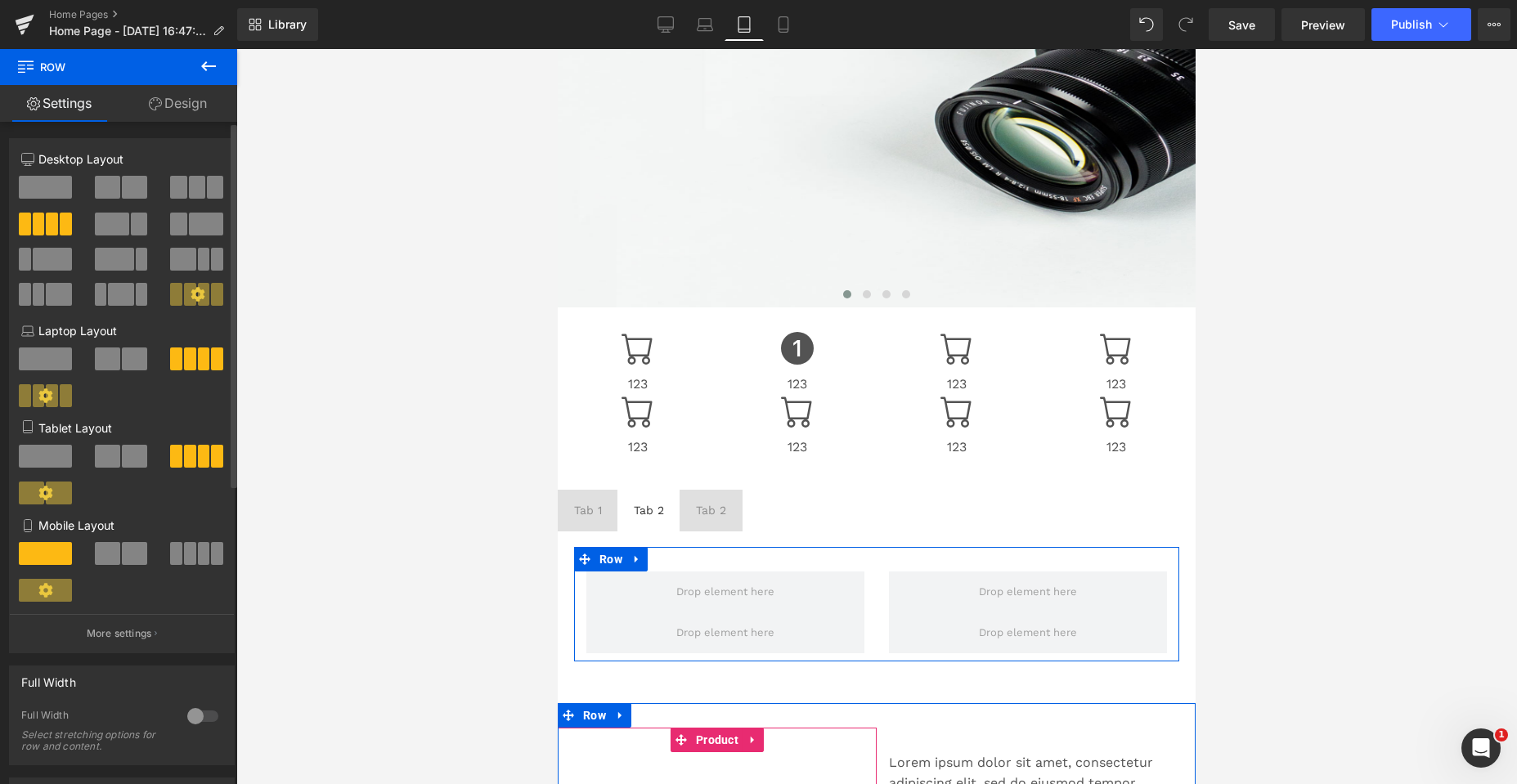
scroll to position [577, 0]
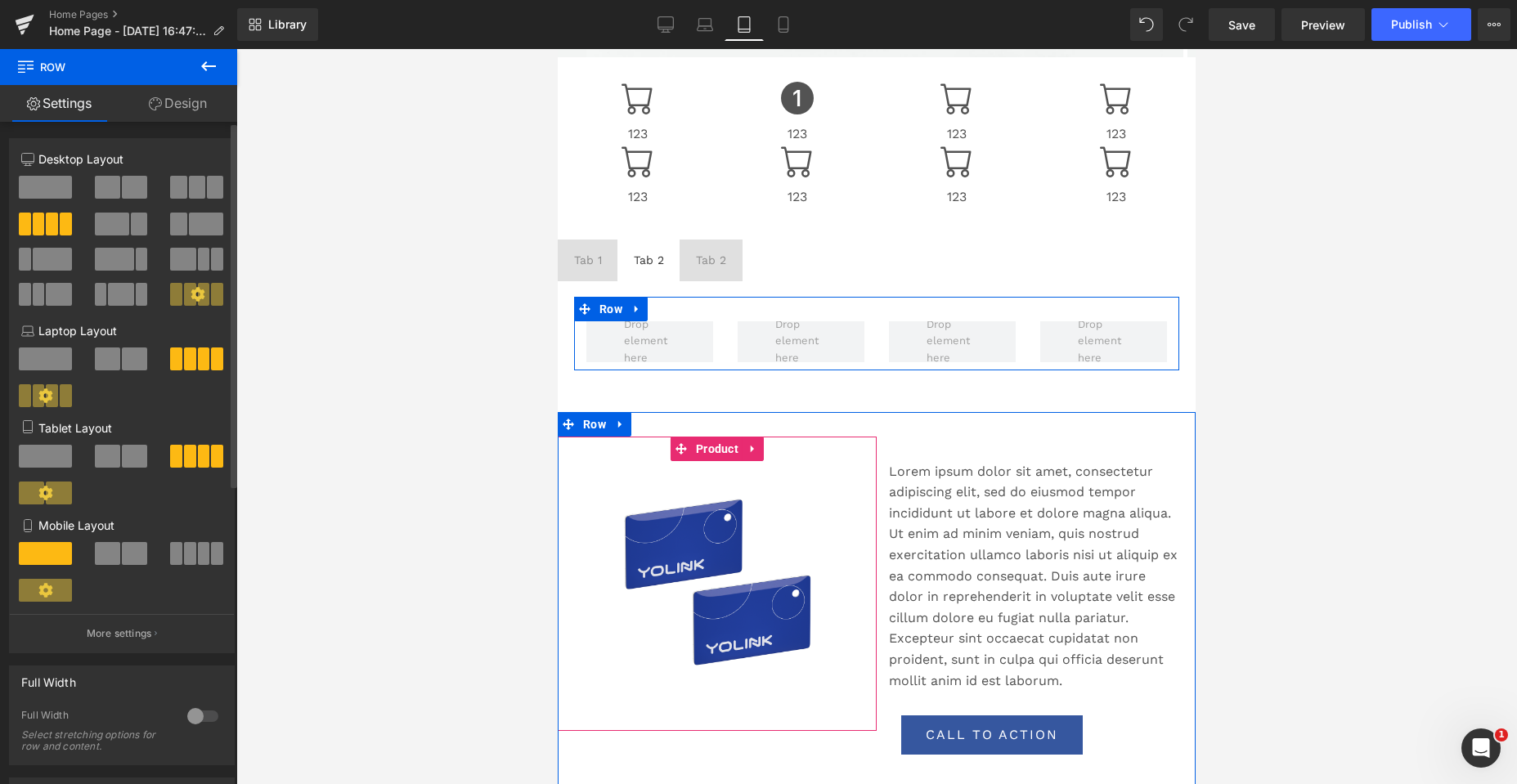
click at [133, 455] on span at bounding box center [134, 456] width 26 height 23
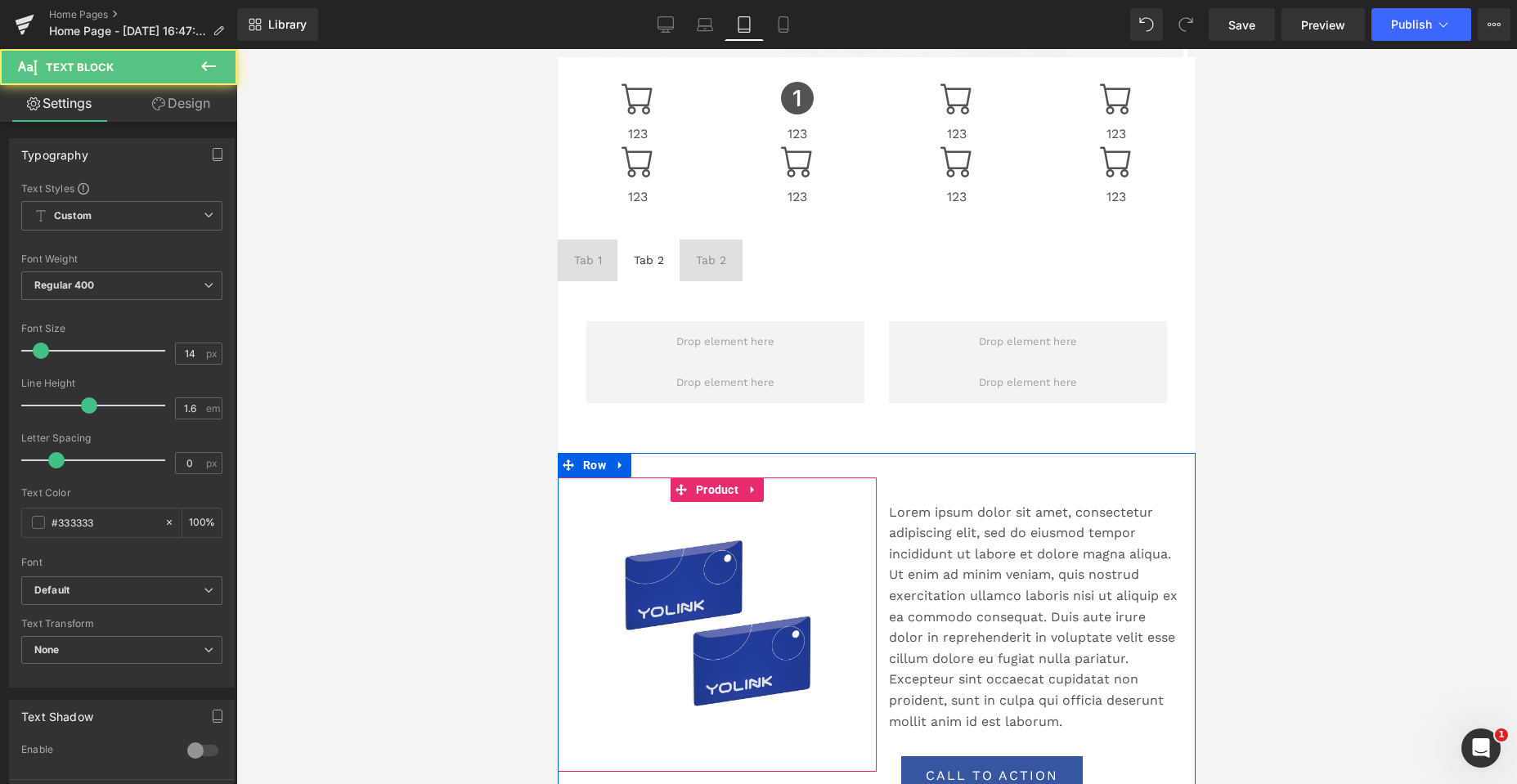
click at [585, 262] on div "Tab 1" at bounding box center [587, 260] width 28 height 18
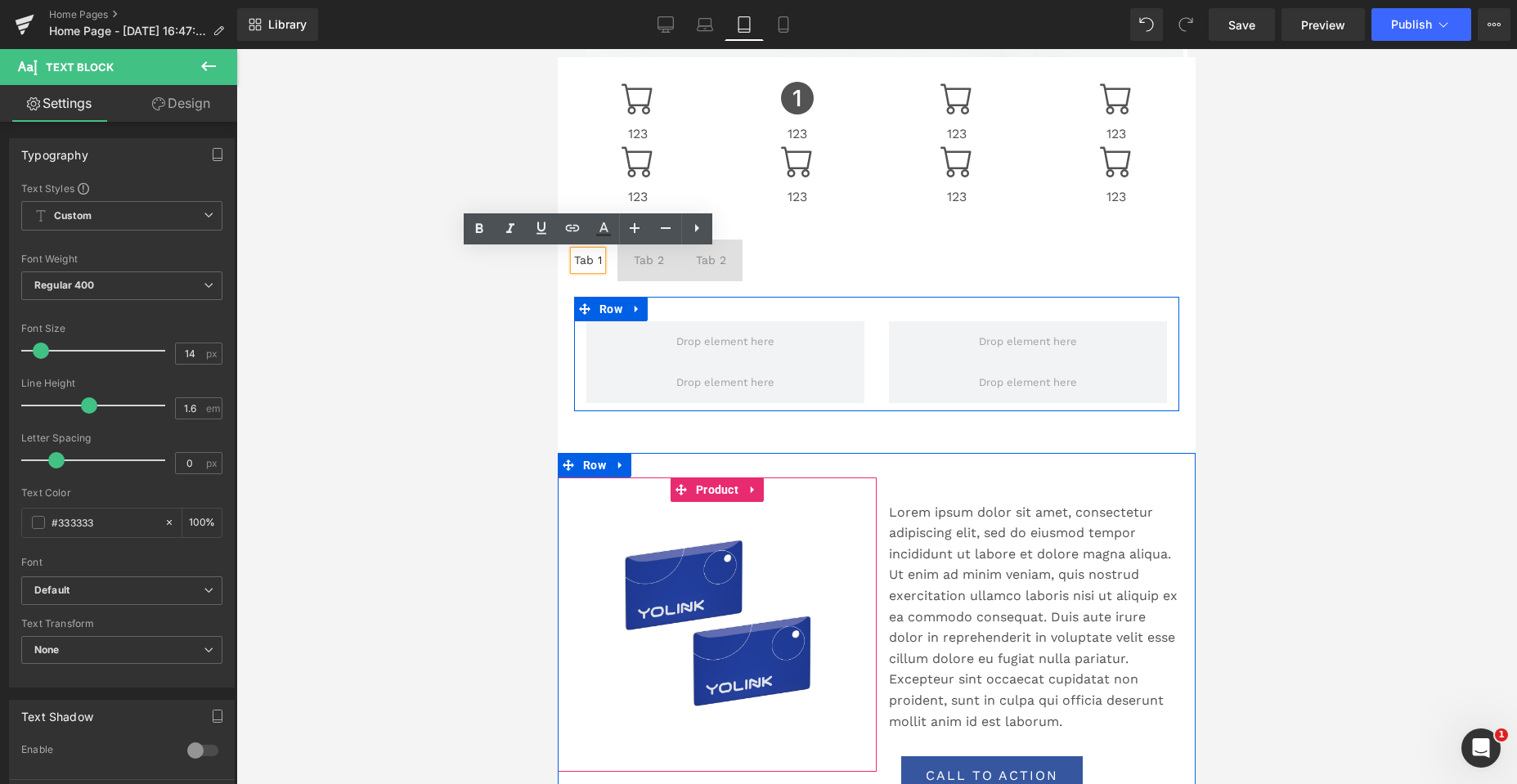
click at [861, 311] on div "Row" at bounding box center [877, 354] width 605 height 115
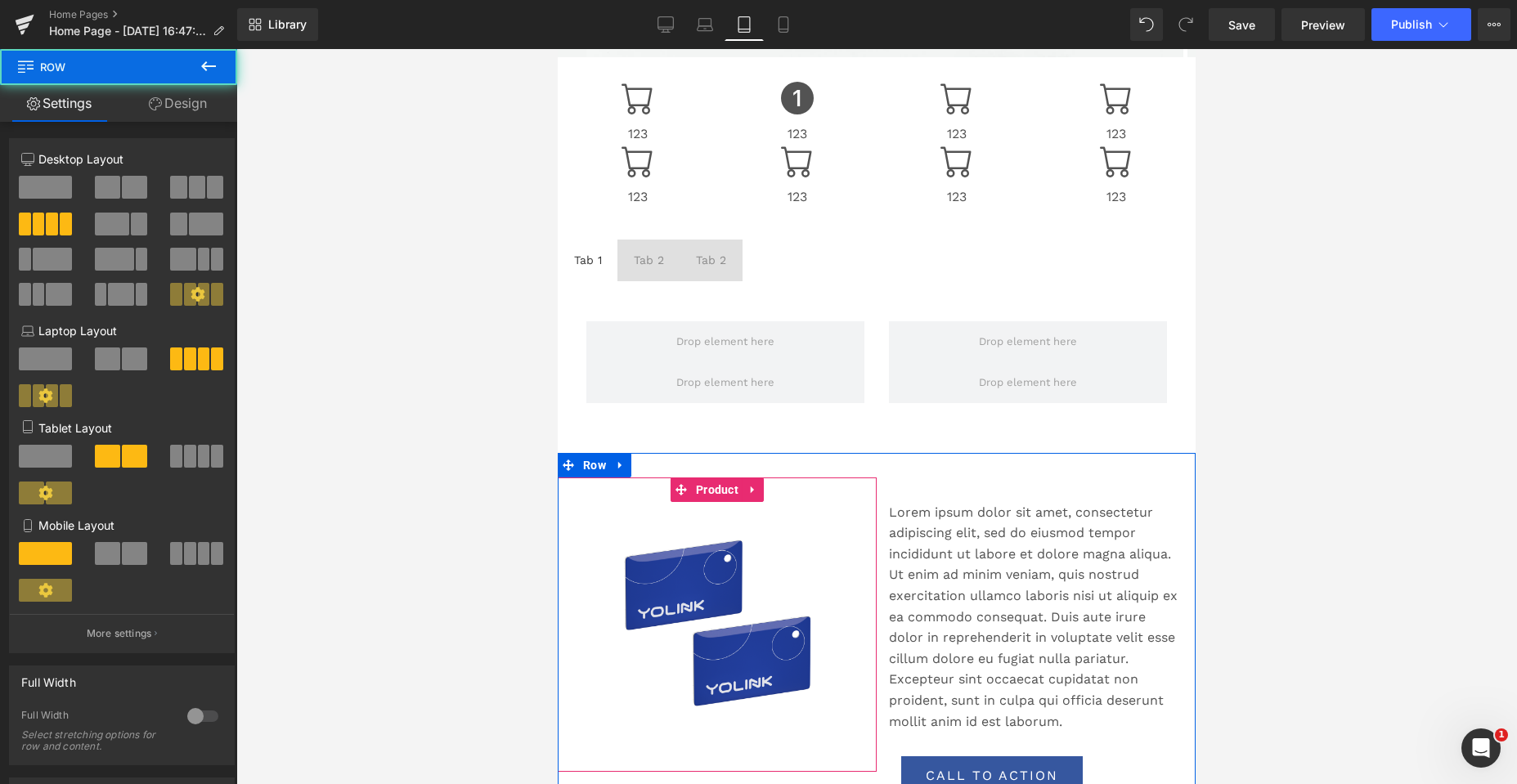
click at [649, 257] on div "Tab 2" at bounding box center [648, 260] width 30 height 18
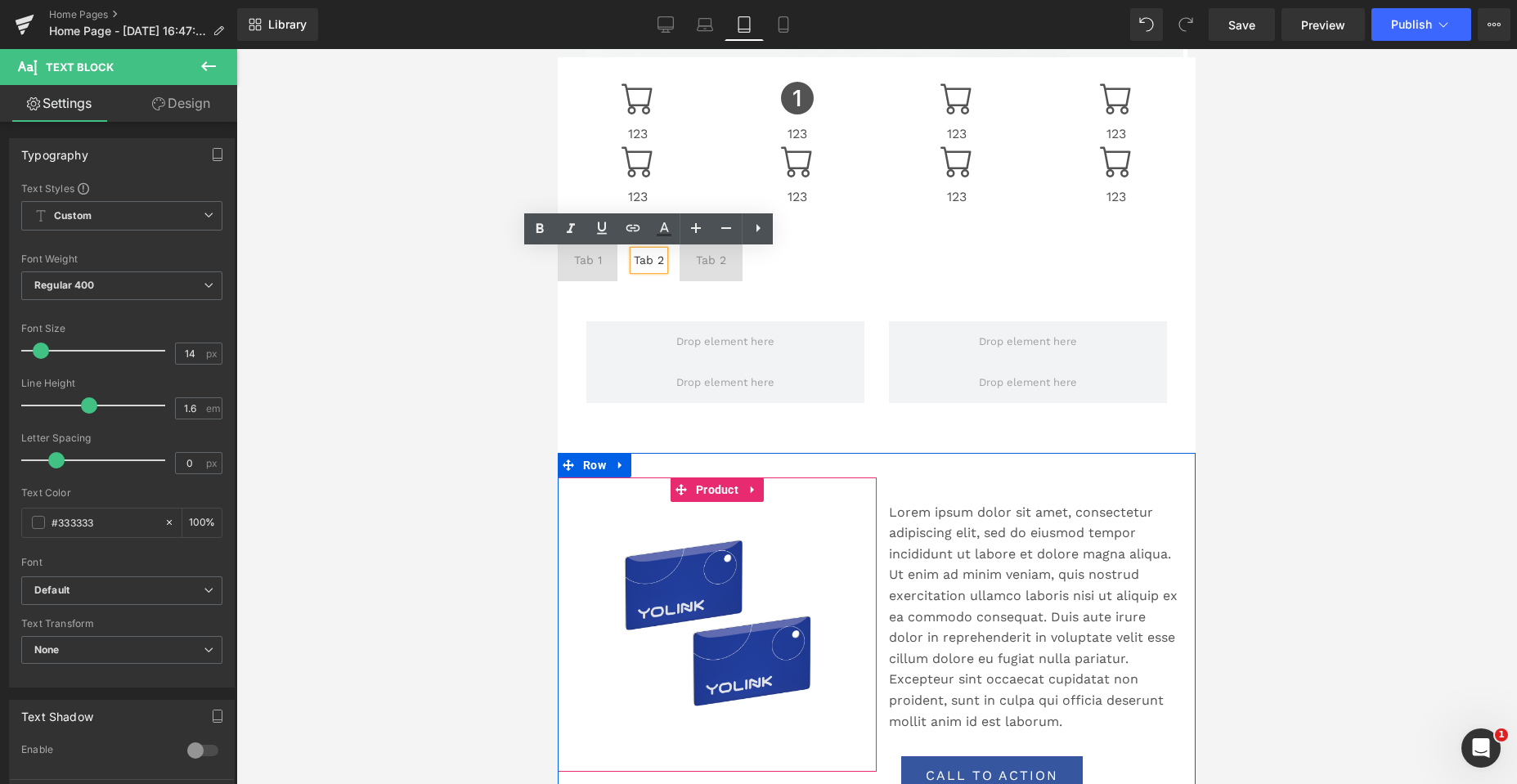
click at [612, 268] on span "Tab 1 Text Block" at bounding box center [587, 260] width 61 height 41
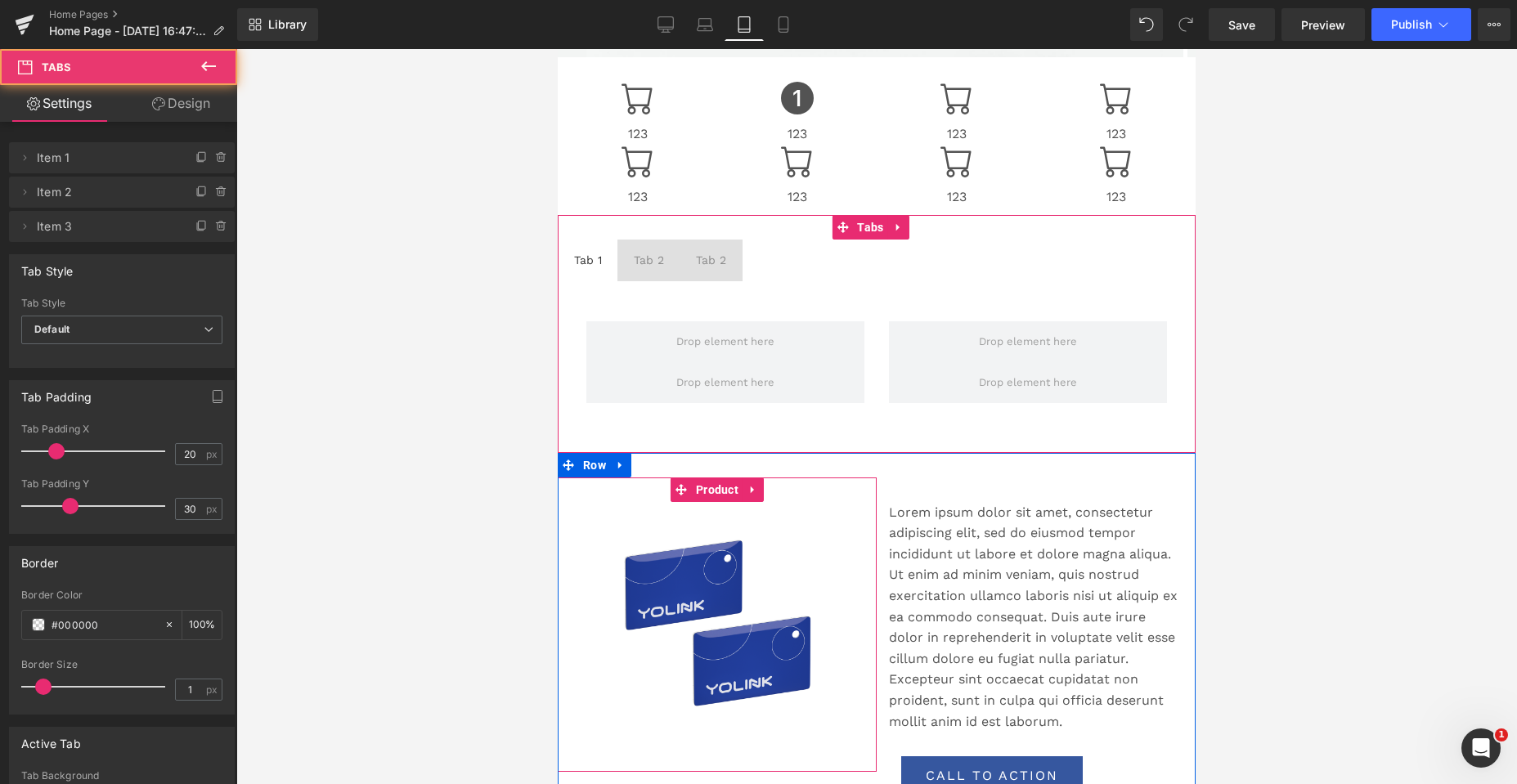
click at [726, 248] on span "Tab 2 Text Block" at bounding box center [711, 260] width 63 height 41
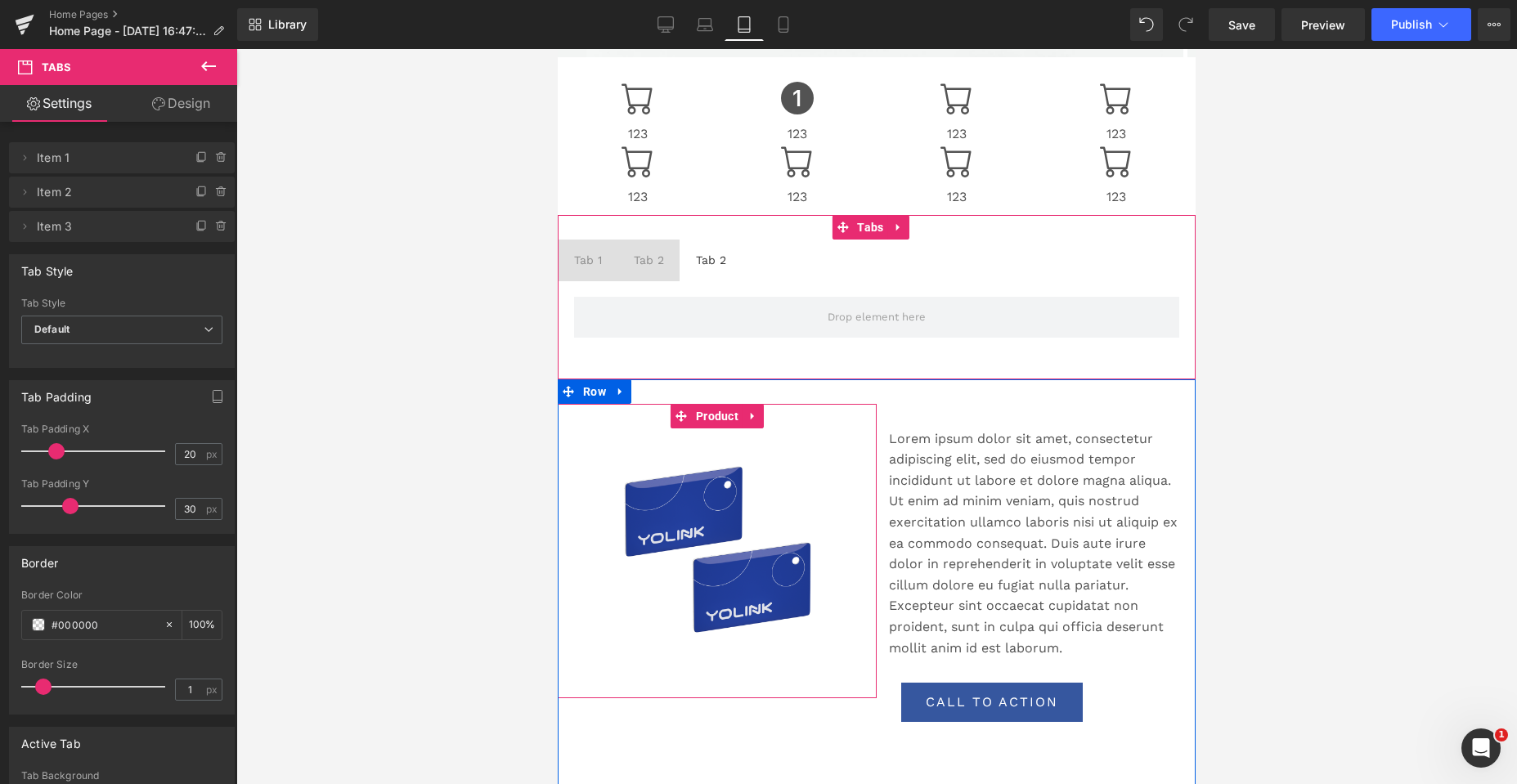
click at [177, 105] on link "Design" at bounding box center [180, 103] width 119 height 37
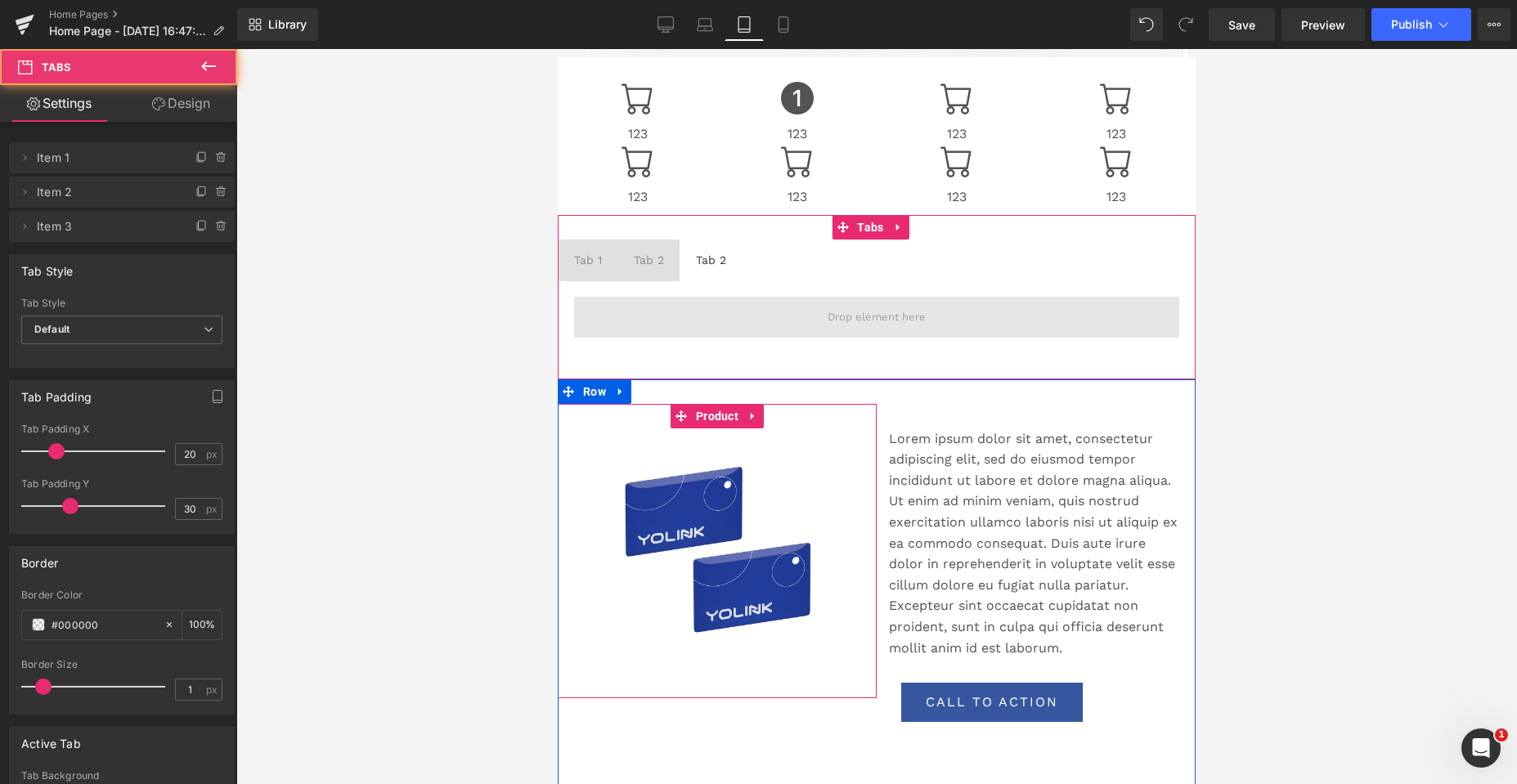
click at [607, 307] on span at bounding box center [877, 317] width 605 height 41
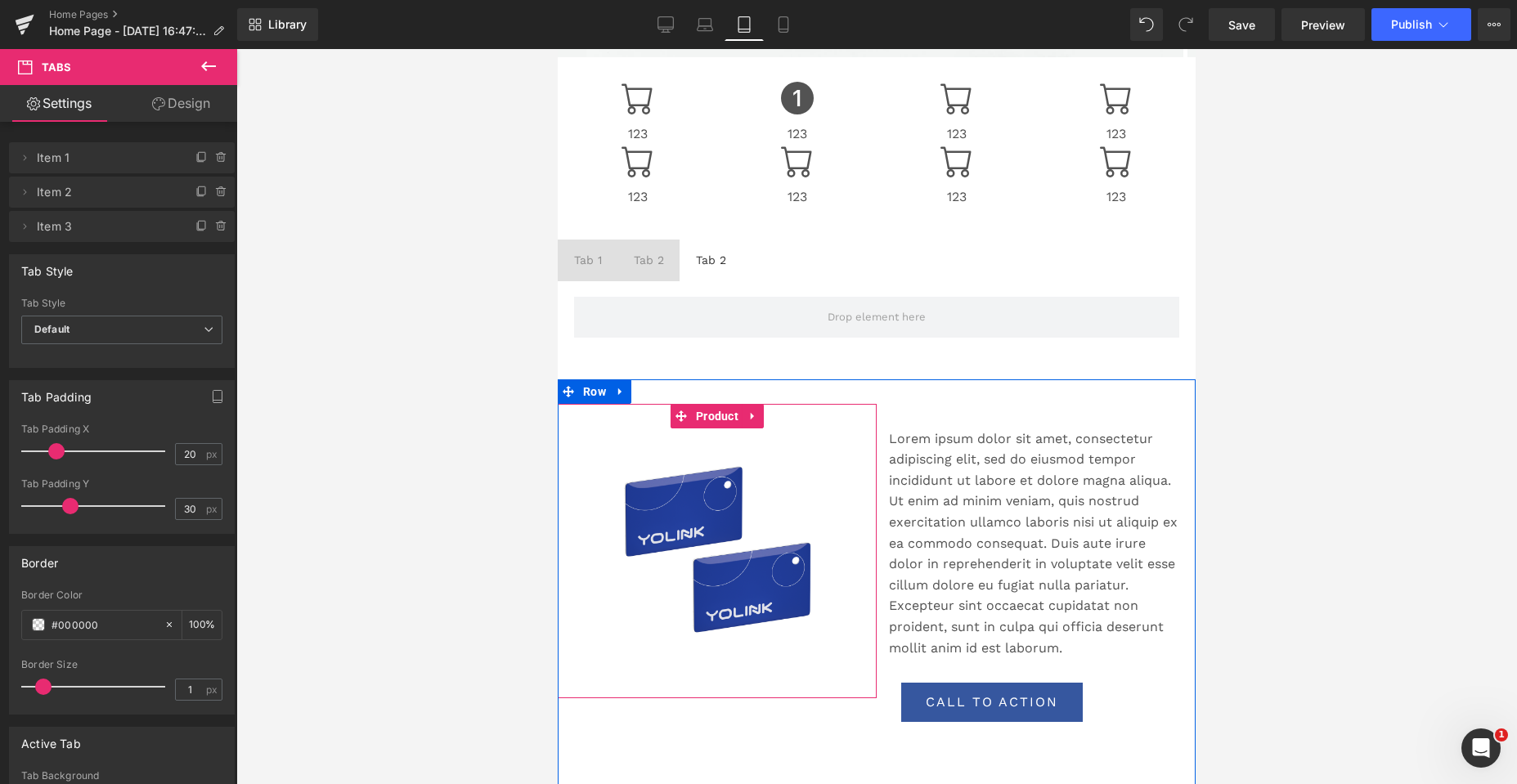
drag, startPoint x: 205, startPoint y: 66, endPoint x: 193, endPoint y: 68, distance: 12.2
click at [205, 66] on icon at bounding box center [208, 66] width 15 height 9
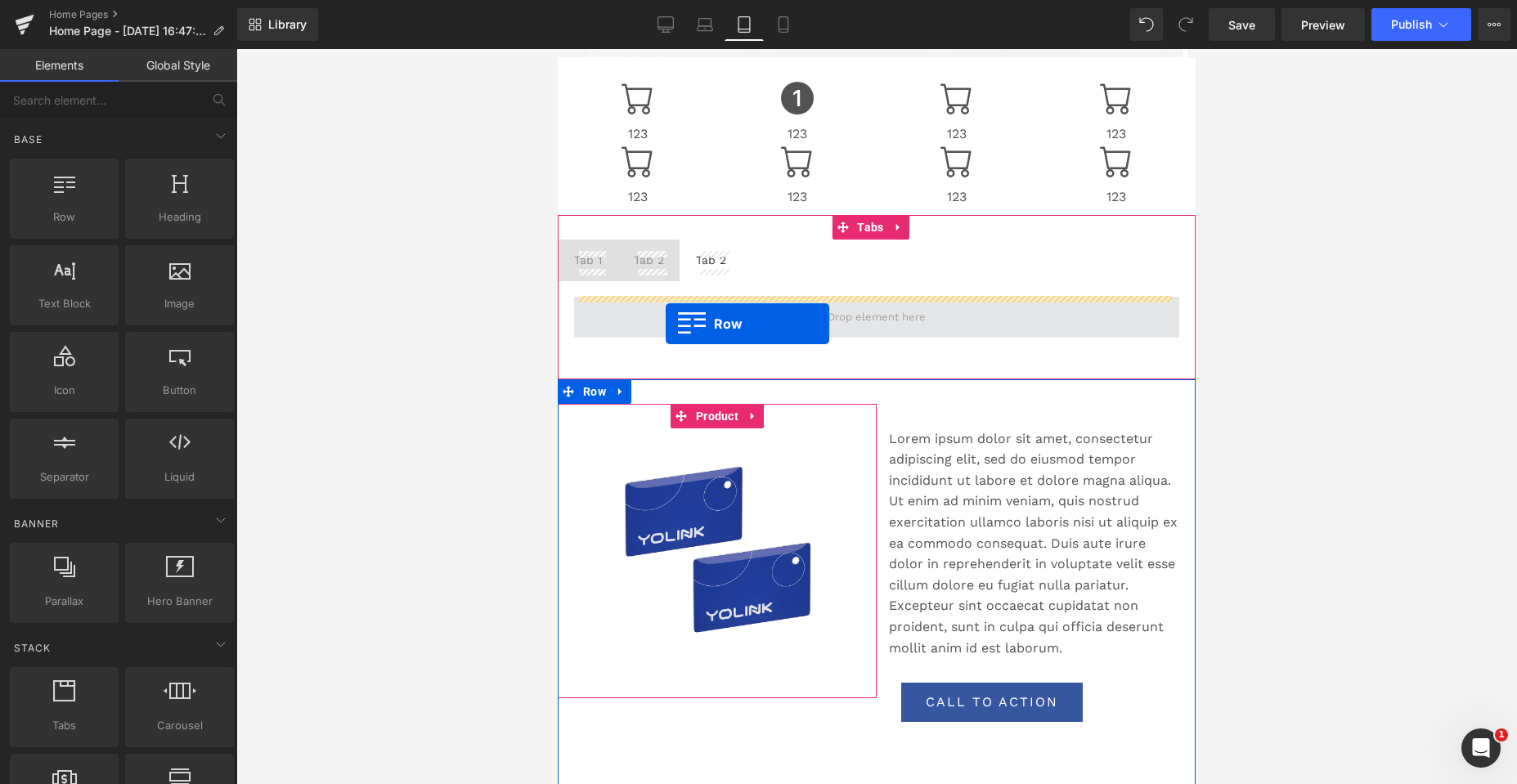
drag, startPoint x: 608, startPoint y: 250, endPoint x: 665, endPoint y: 324, distance: 93.4
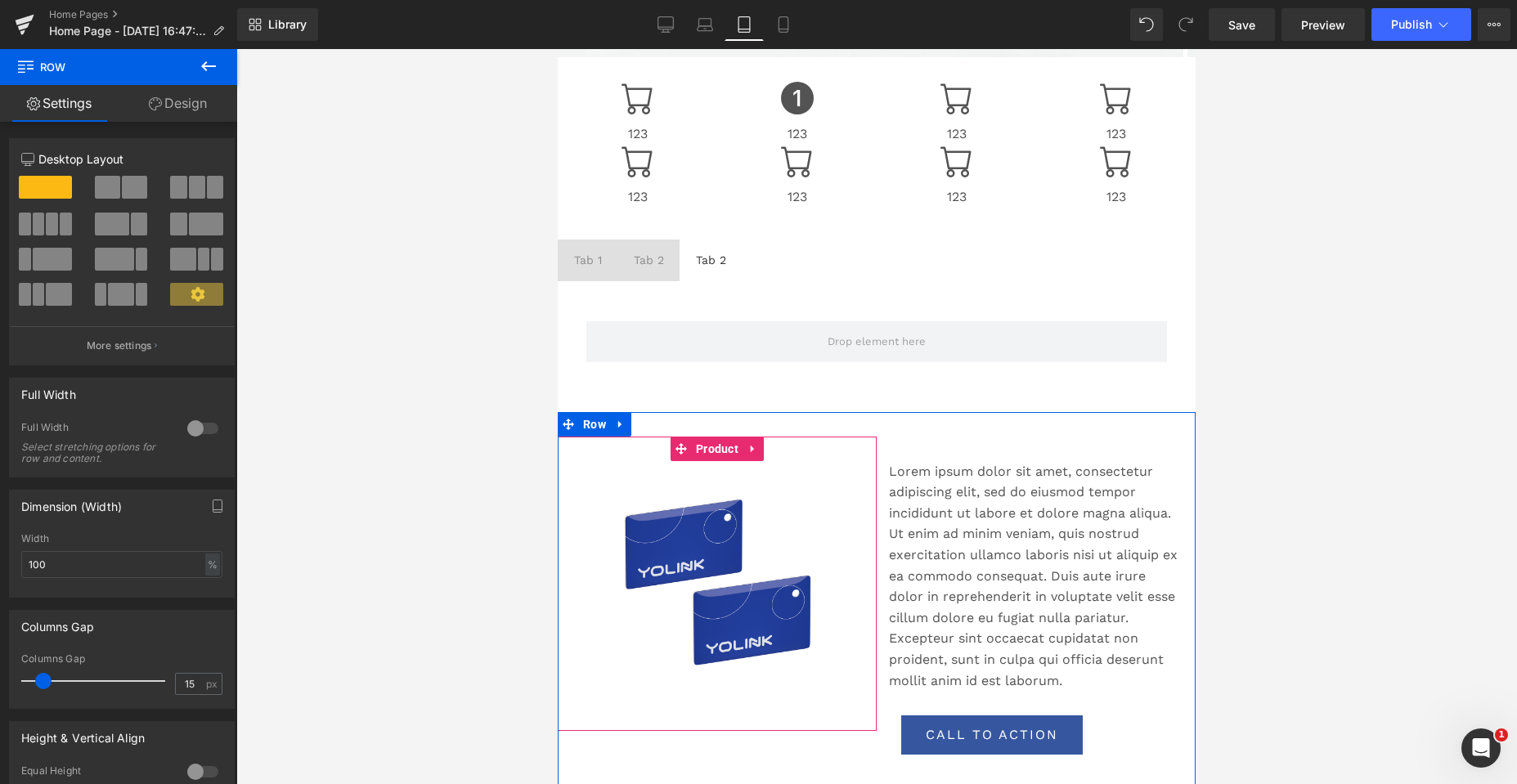
drag, startPoint x: 668, startPoint y: 28, endPoint x: 645, endPoint y: 38, distance: 25.1
click at [668, 28] on icon at bounding box center [665, 24] width 16 height 16
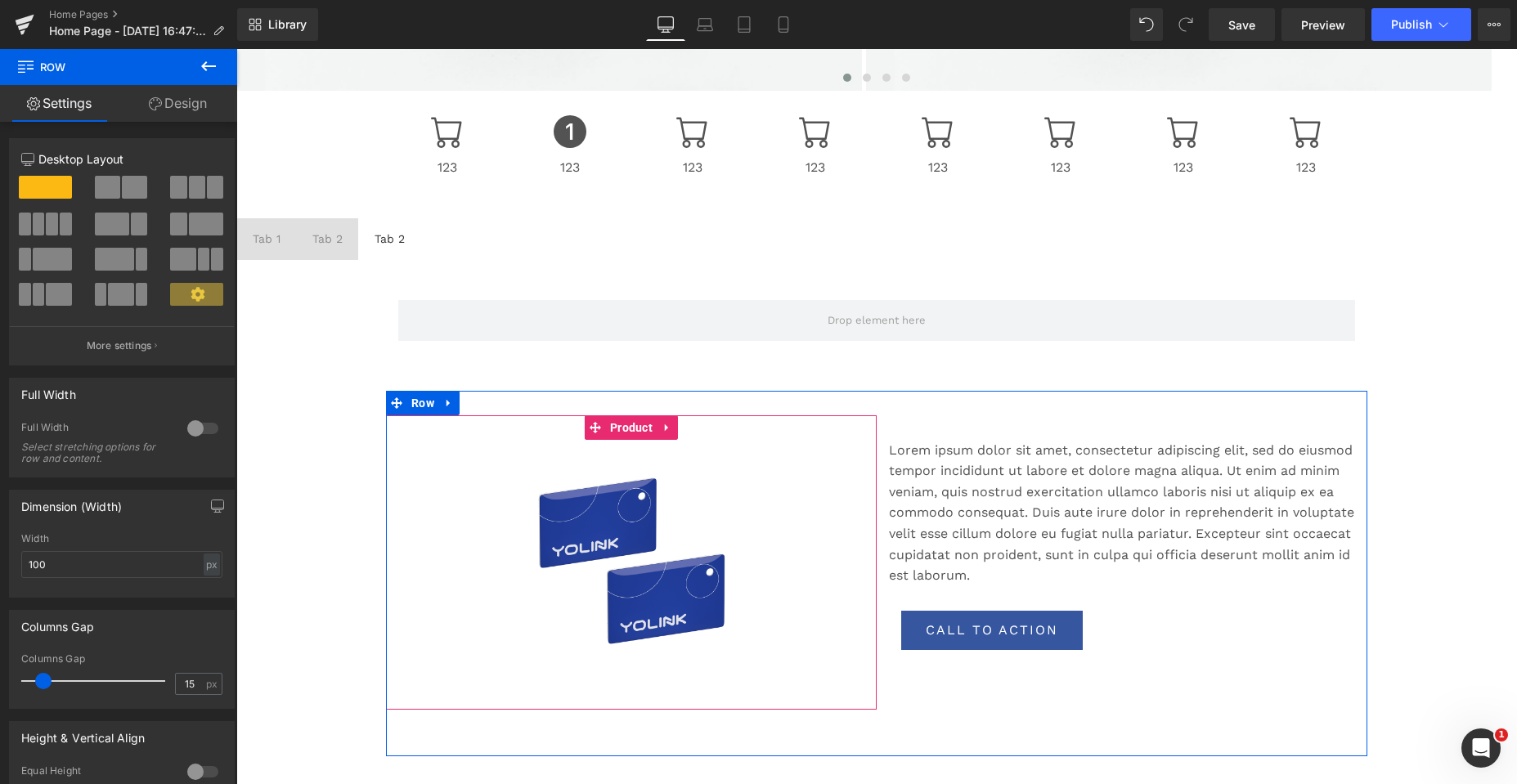
scroll to position [556, 0]
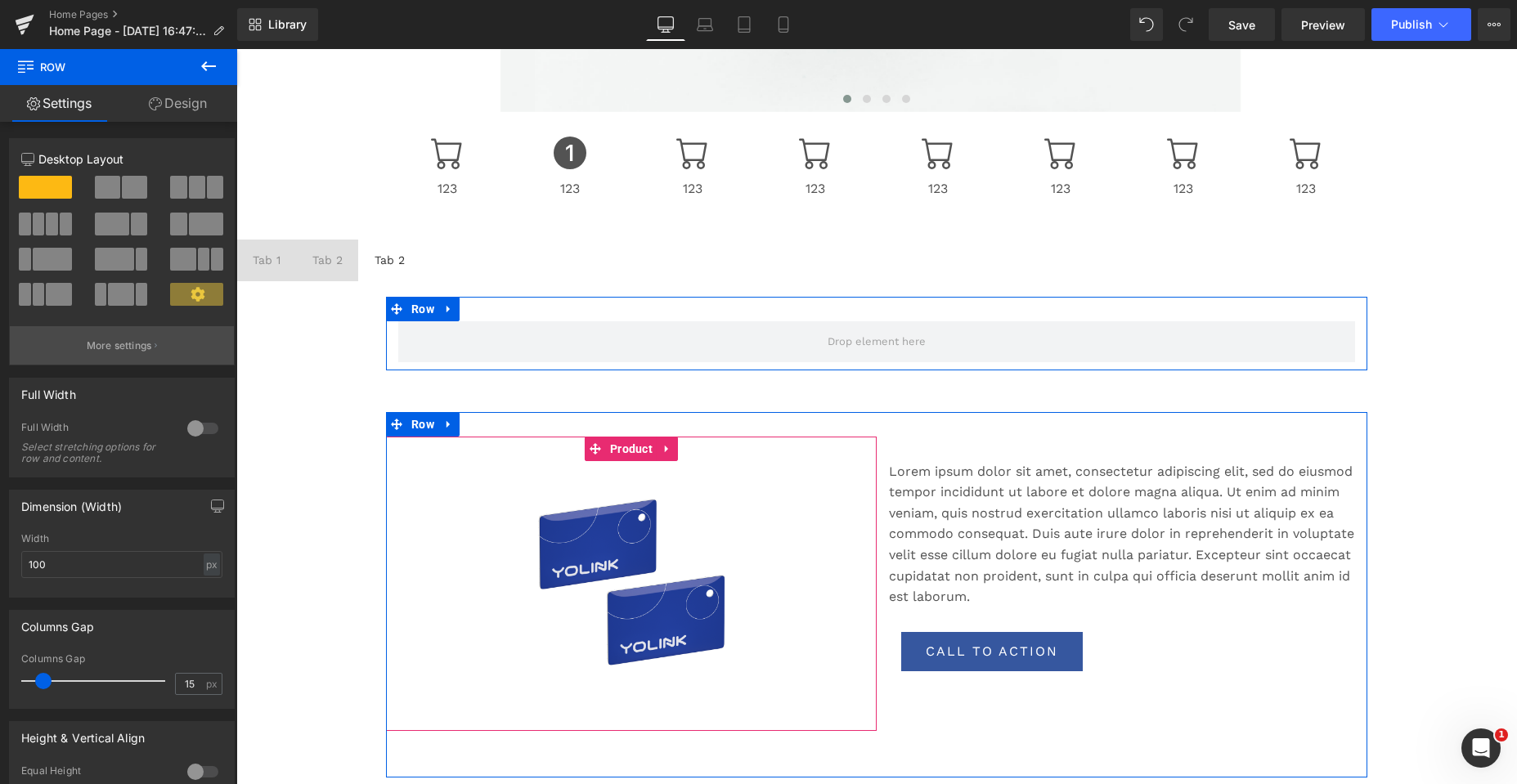
click at [111, 344] on p "More settings" at bounding box center [119, 345] width 65 height 15
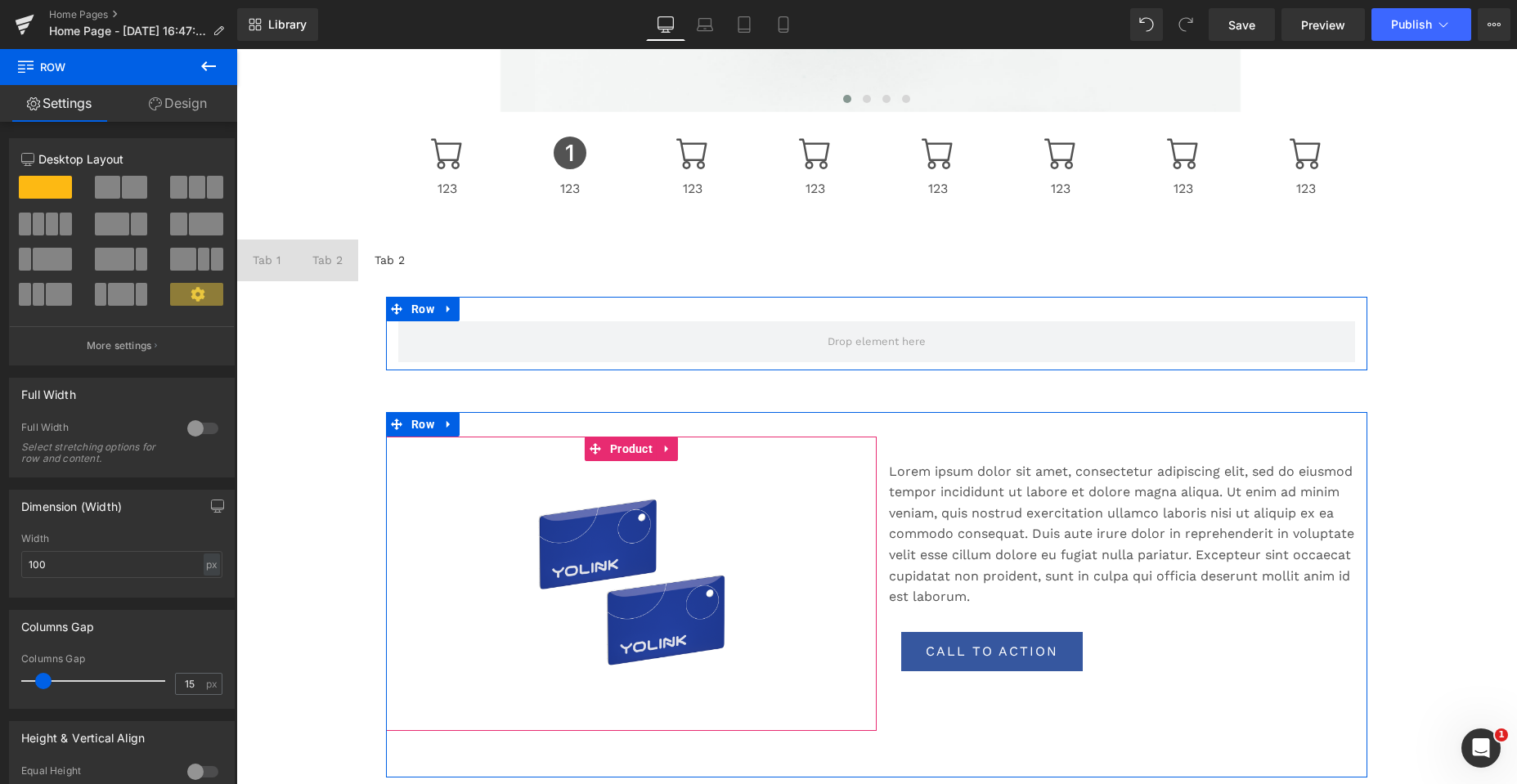
click at [43, 221] on span at bounding box center [38, 224] width 12 height 23
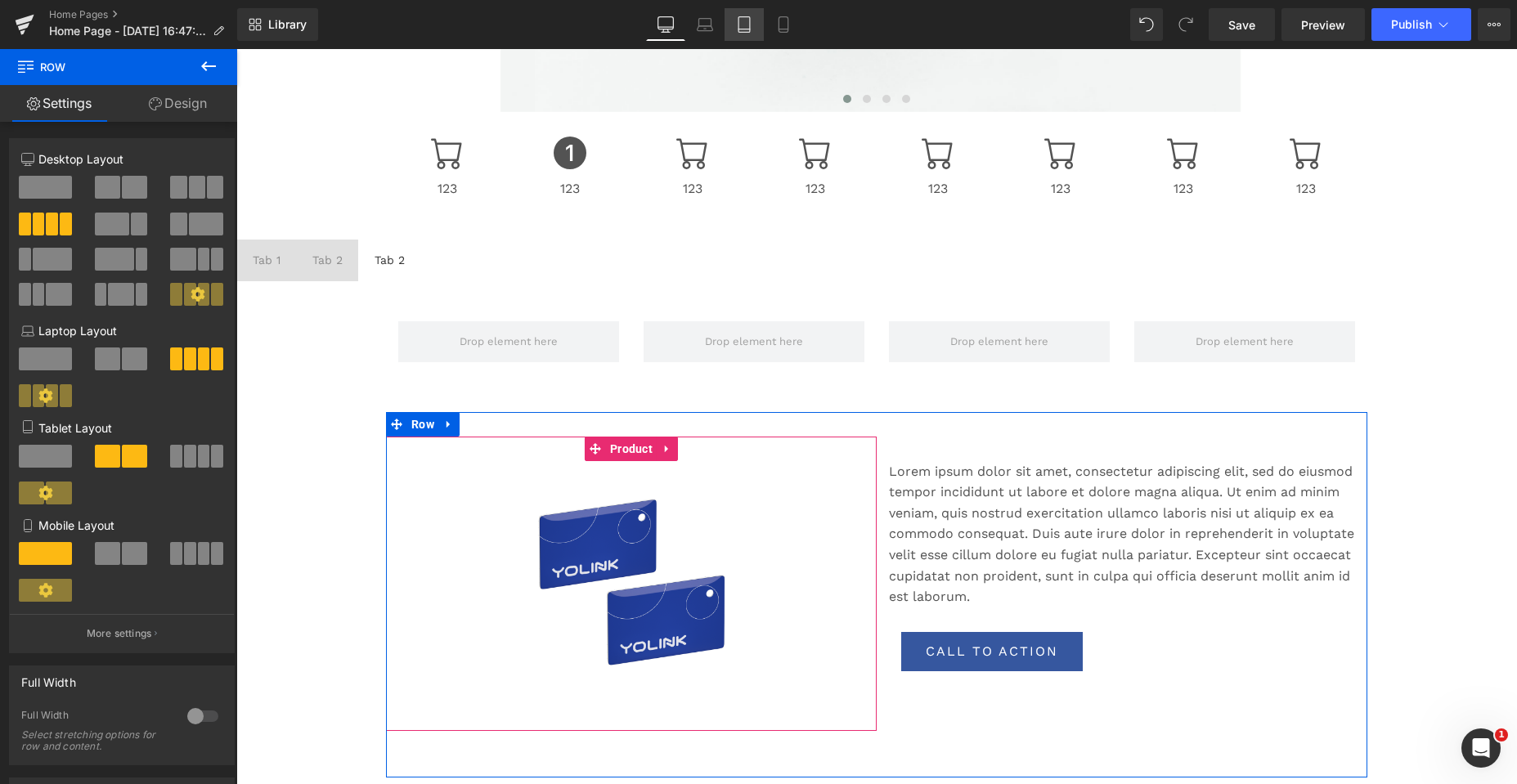
click at [746, 21] on icon at bounding box center [744, 24] width 16 height 16
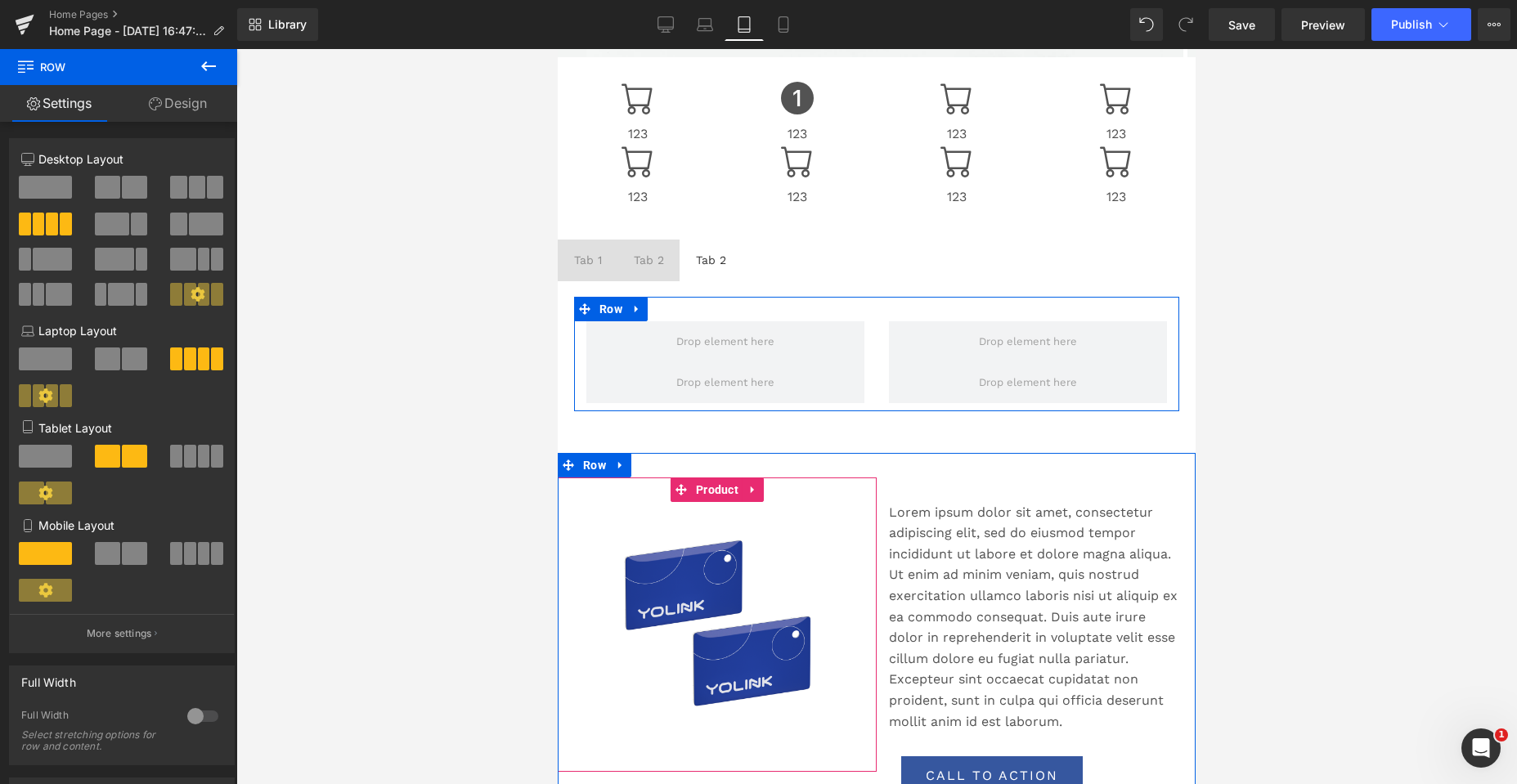
click at [184, 462] on span at bounding box center [190, 456] width 12 height 23
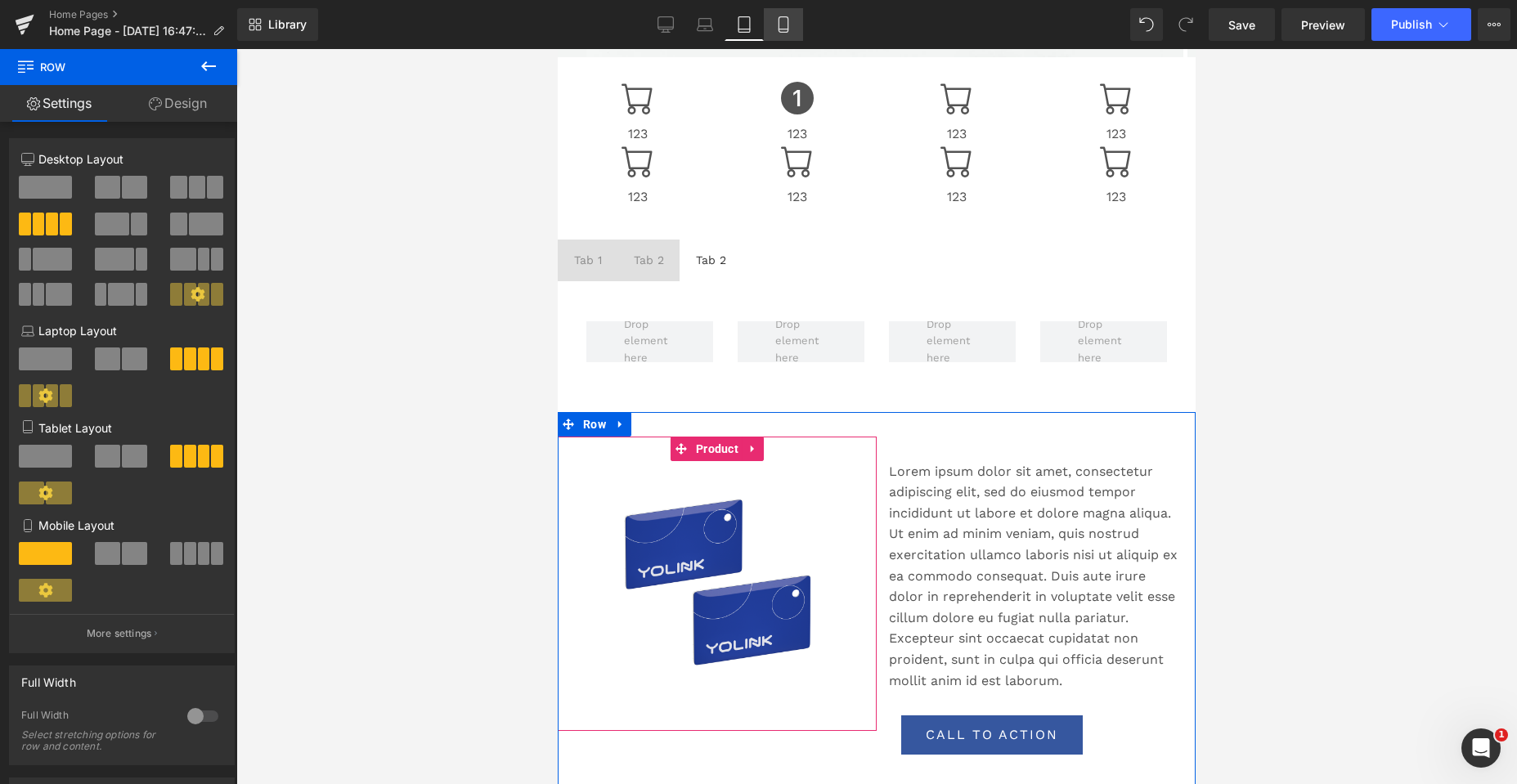
click at [778, 24] on icon at bounding box center [782, 24] width 16 height 16
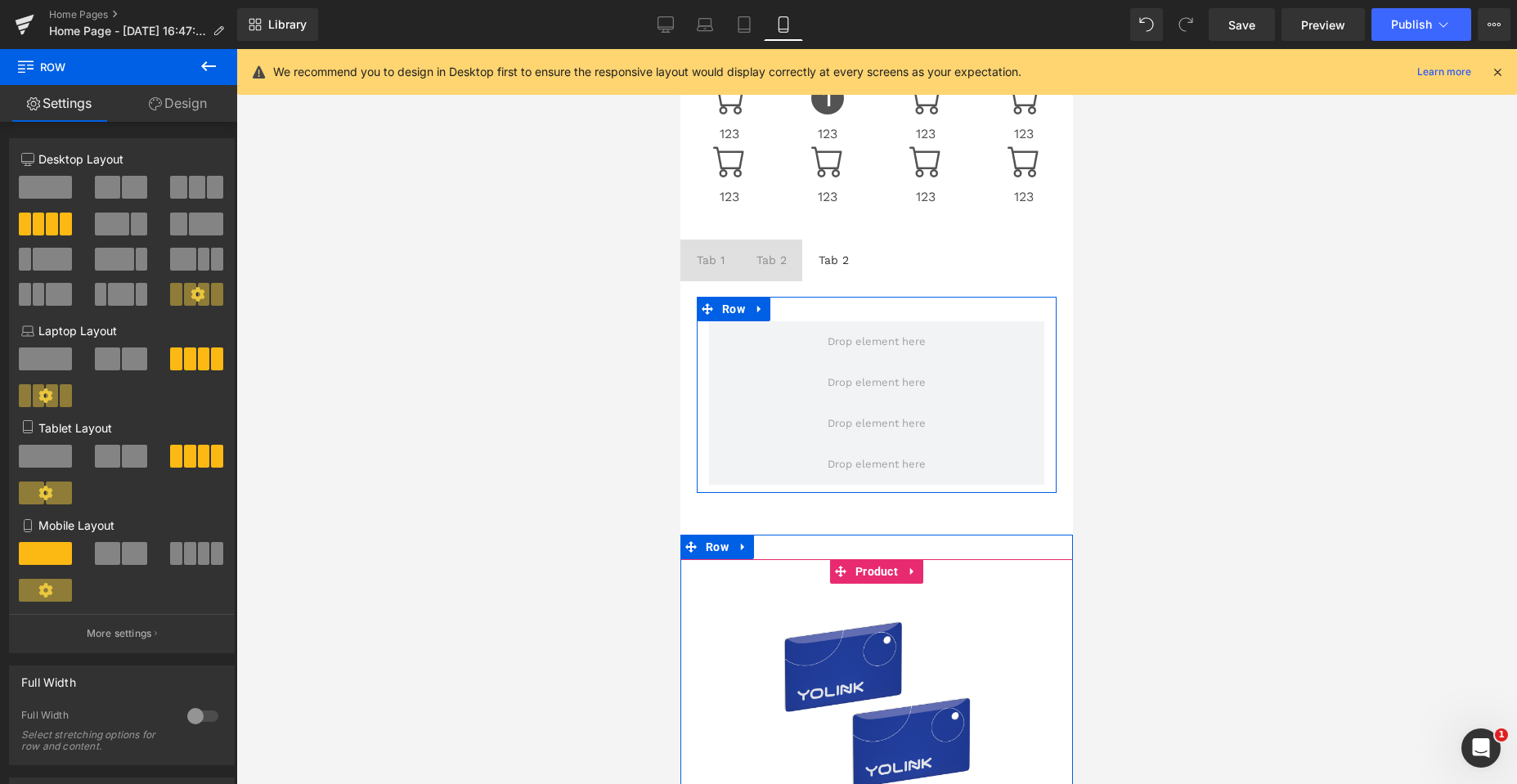
click at [198, 548] on span at bounding box center [204, 553] width 12 height 23
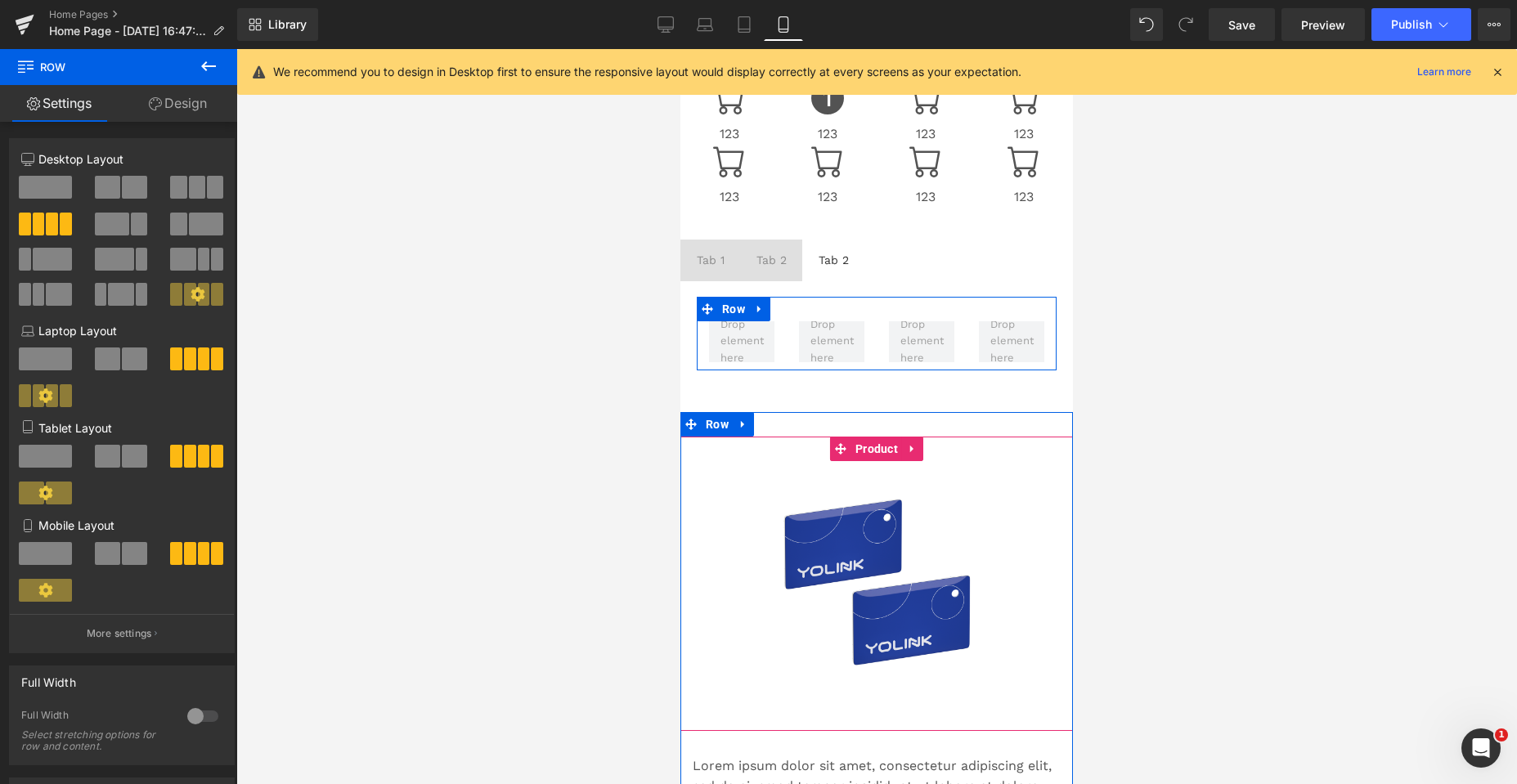
click at [126, 553] on span at bounding box center [134, 553] width 26 height 23
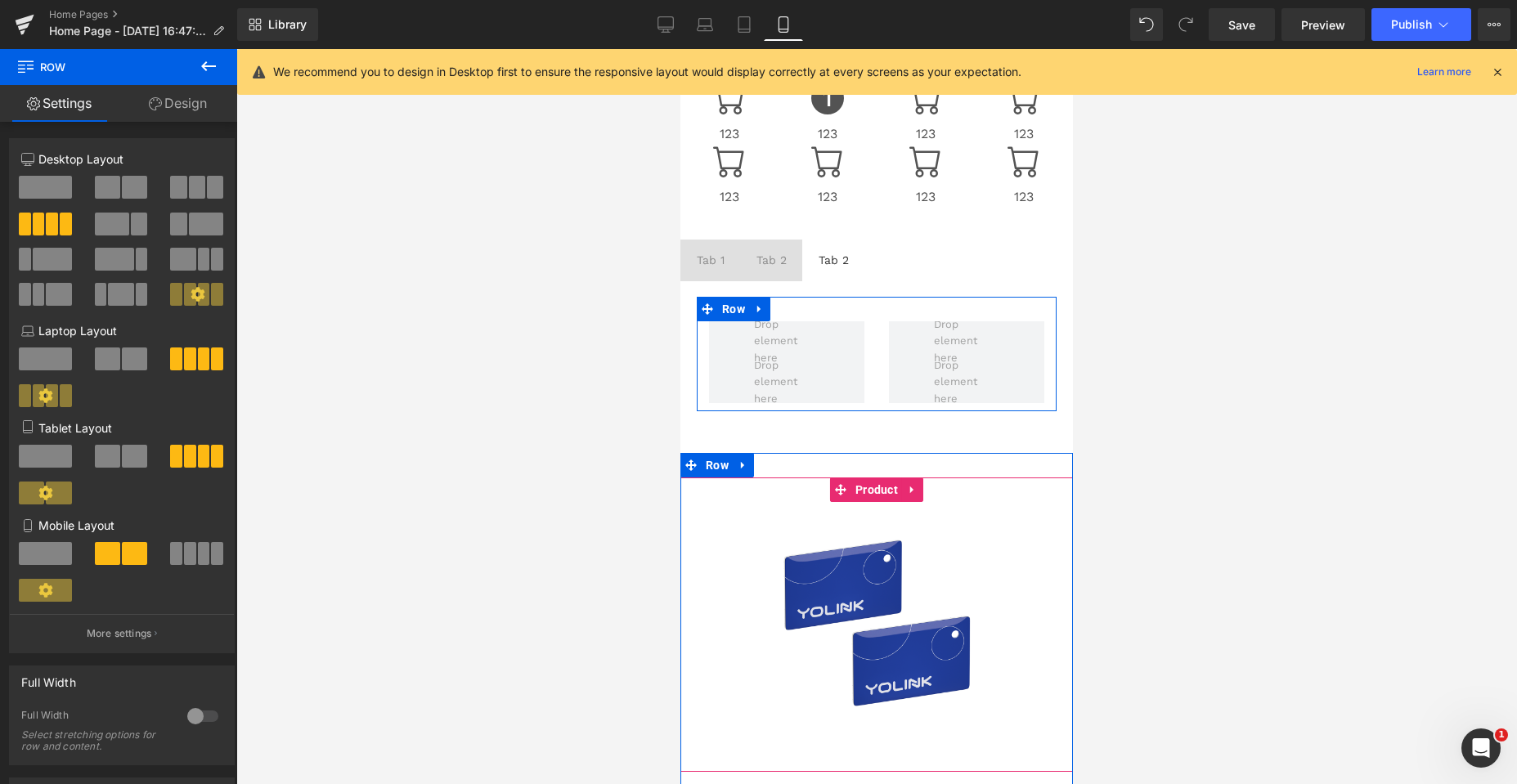
click at [128, 456] on span at bounding box center [134, 456] width 26 height 23
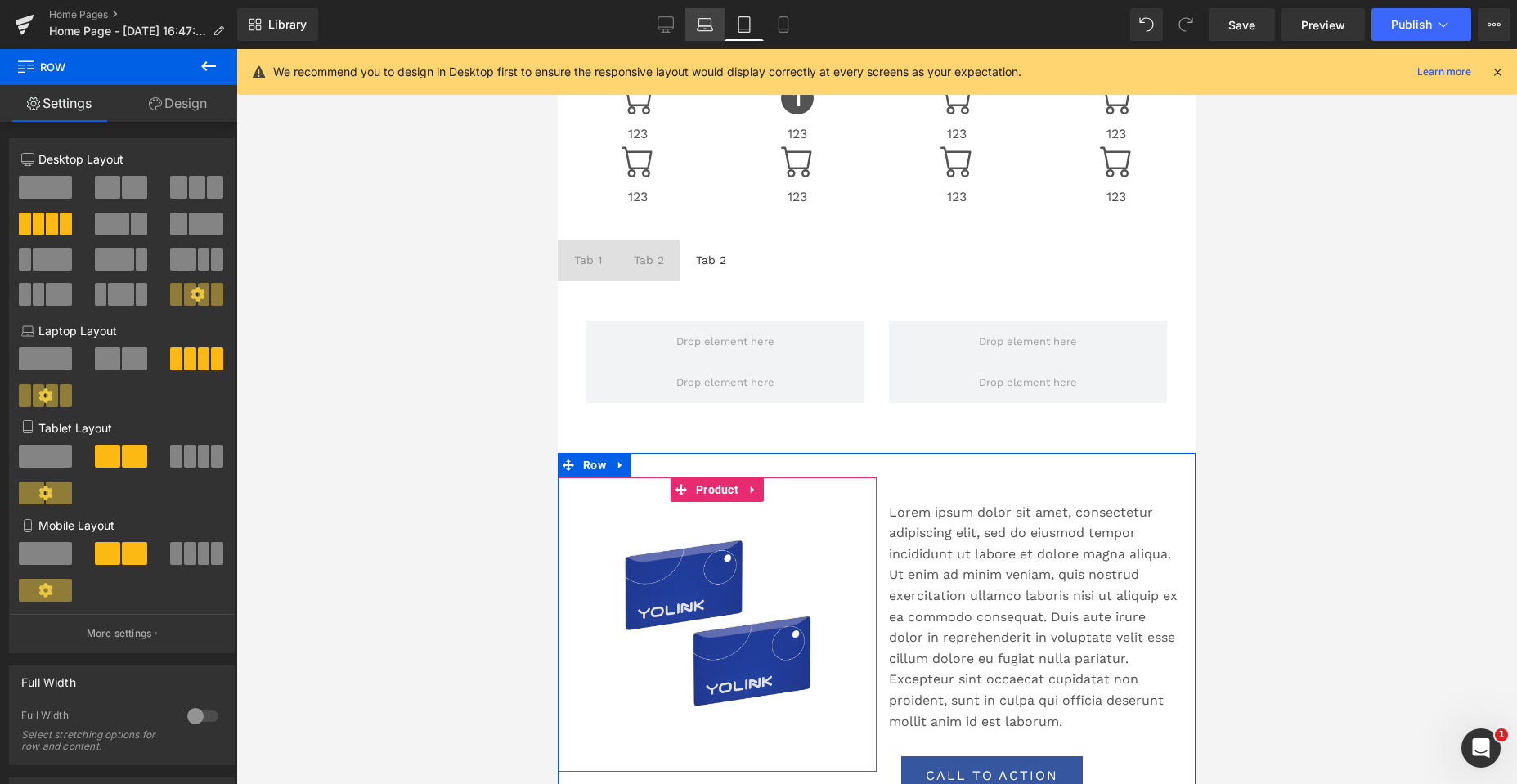
click at [709, 35] on link "Laptop" at bounding box center [705, 25] width 39 height 32
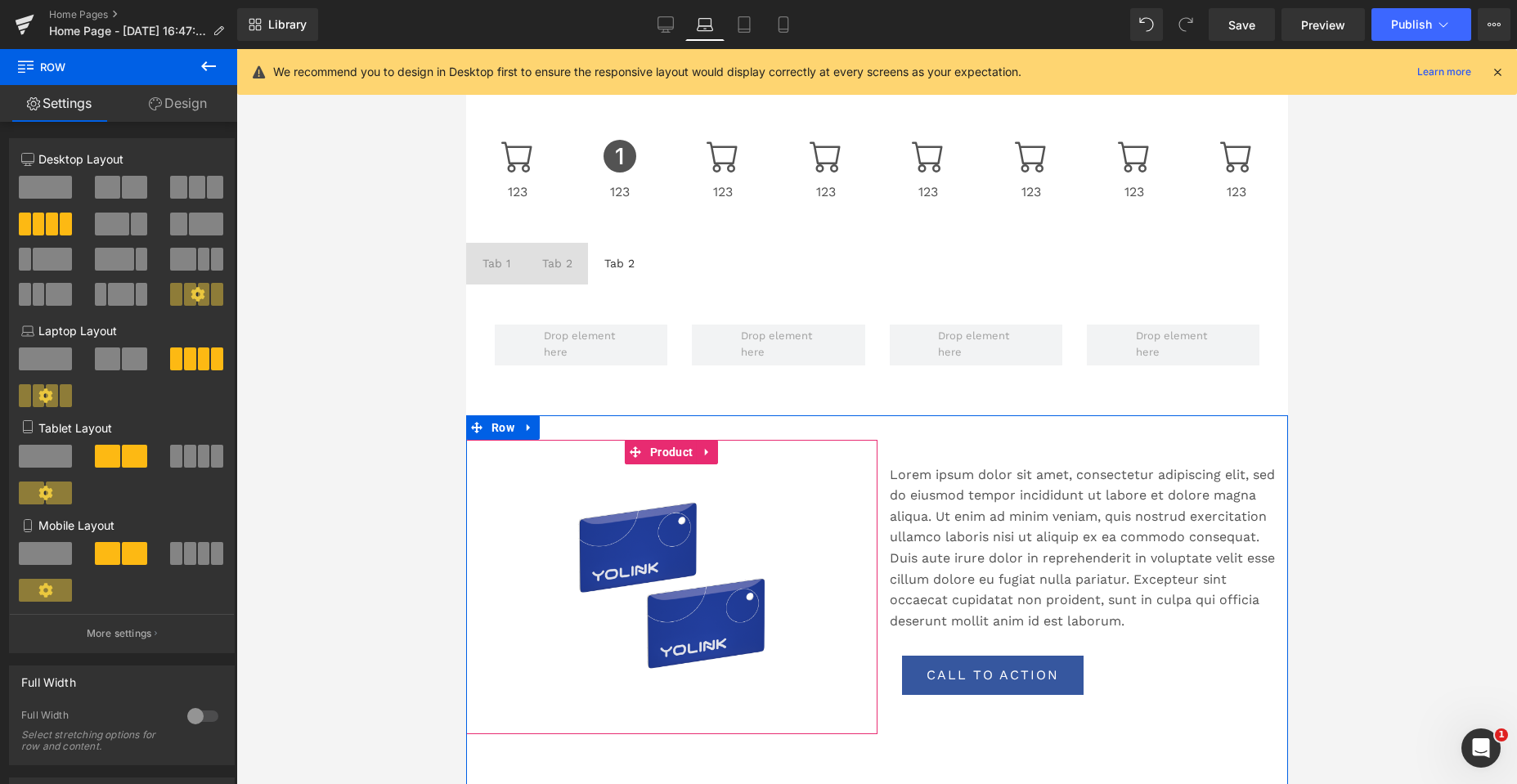
scroll to position [581, 0]
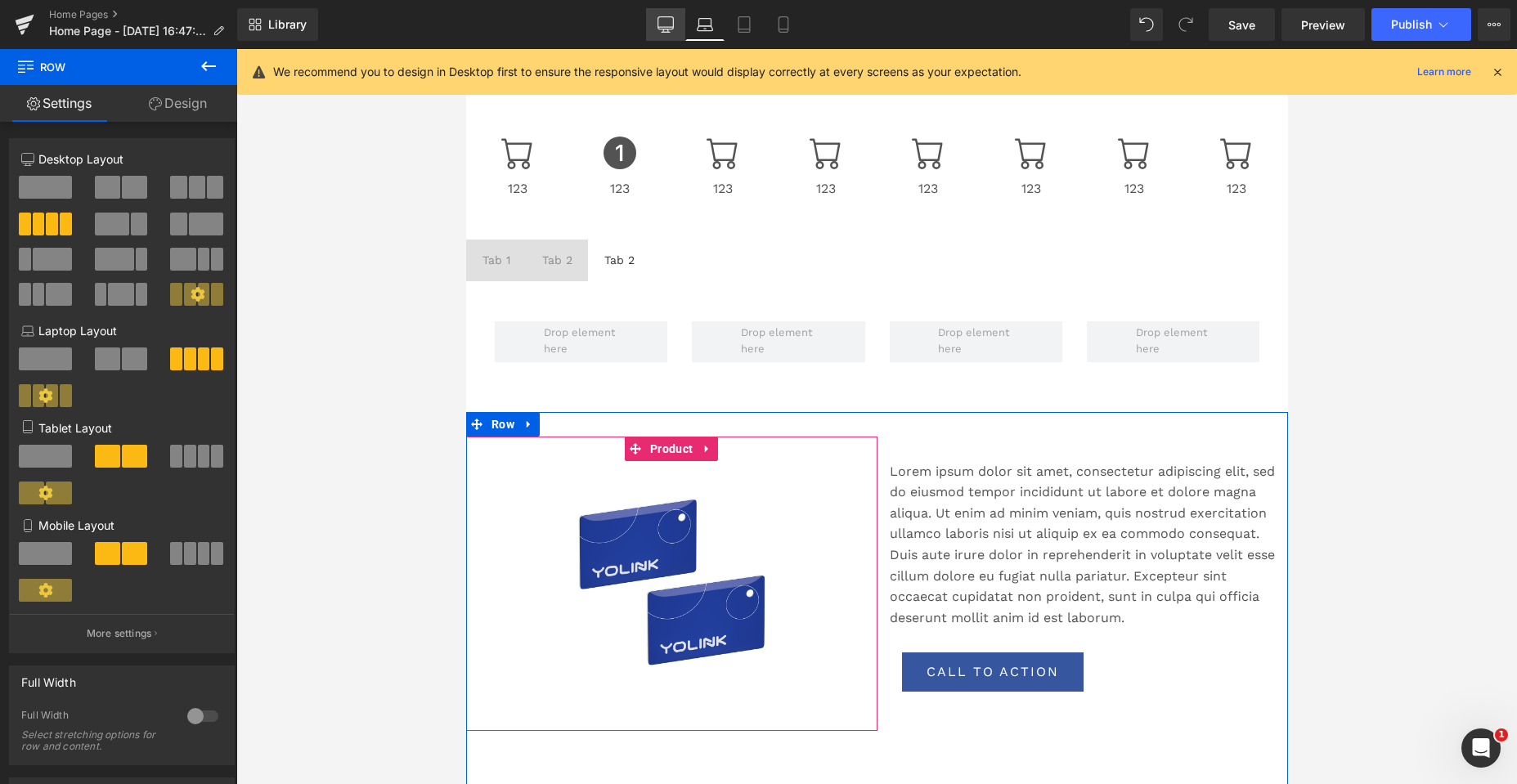
click at [664, 31] on icon at bounding box center [665, 24] width 16 height 16
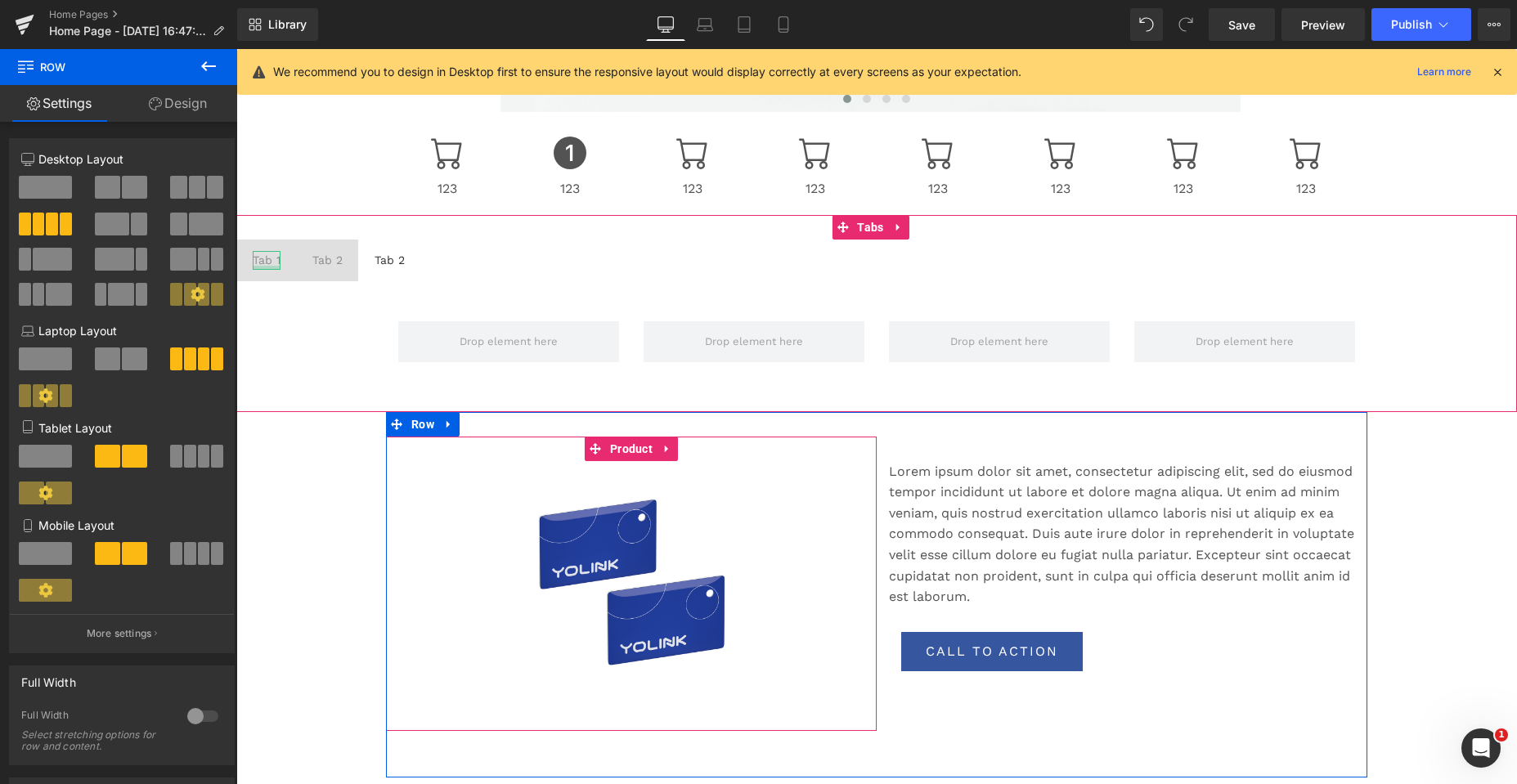
click at [261, 265] on div "Tab 1 Text Block" at bounding box center [266, 260] width 28 height 18
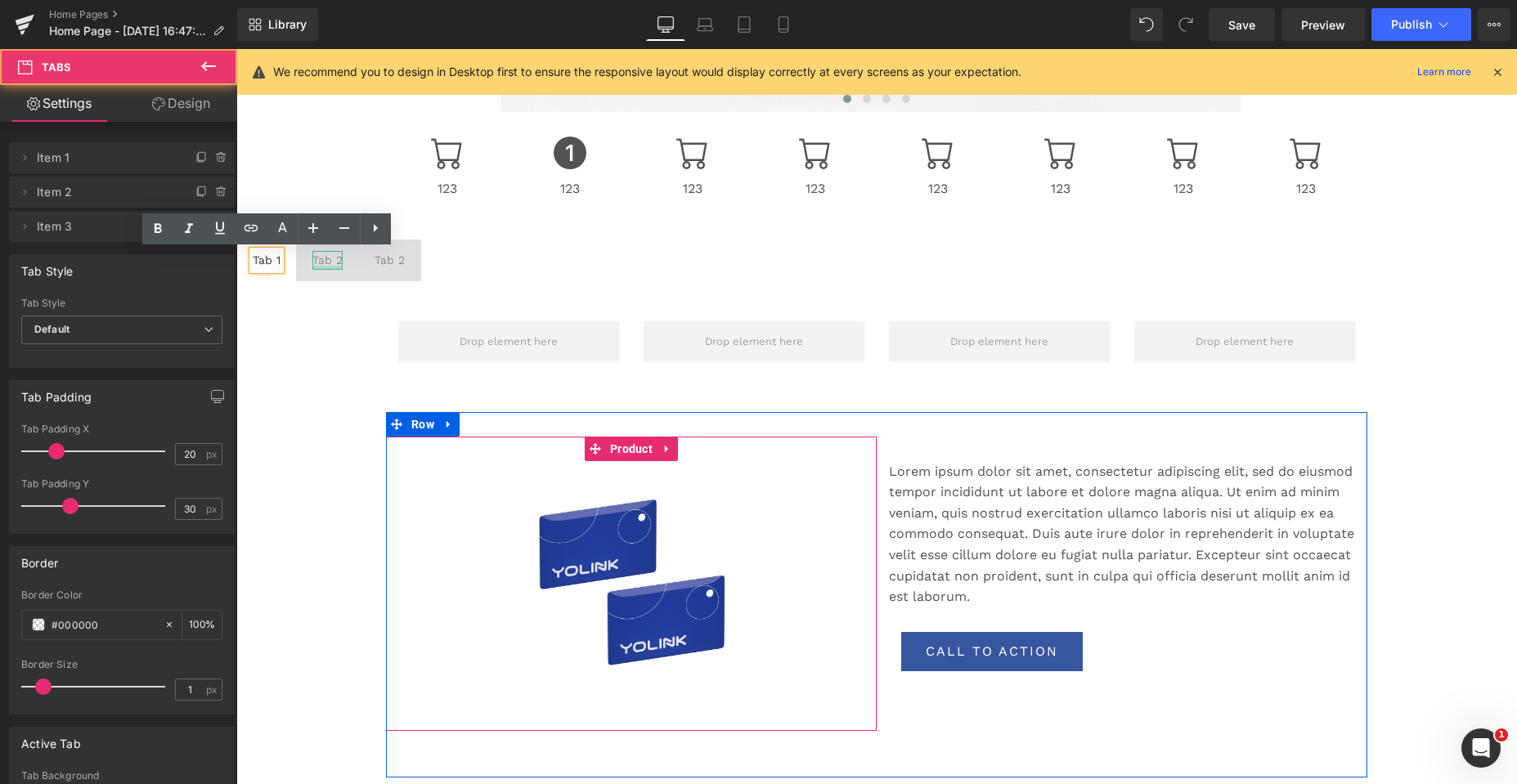
click at [316, 274] on span "Tab 2 Text Block" at bounding box center [328, 260] width 63 height 41
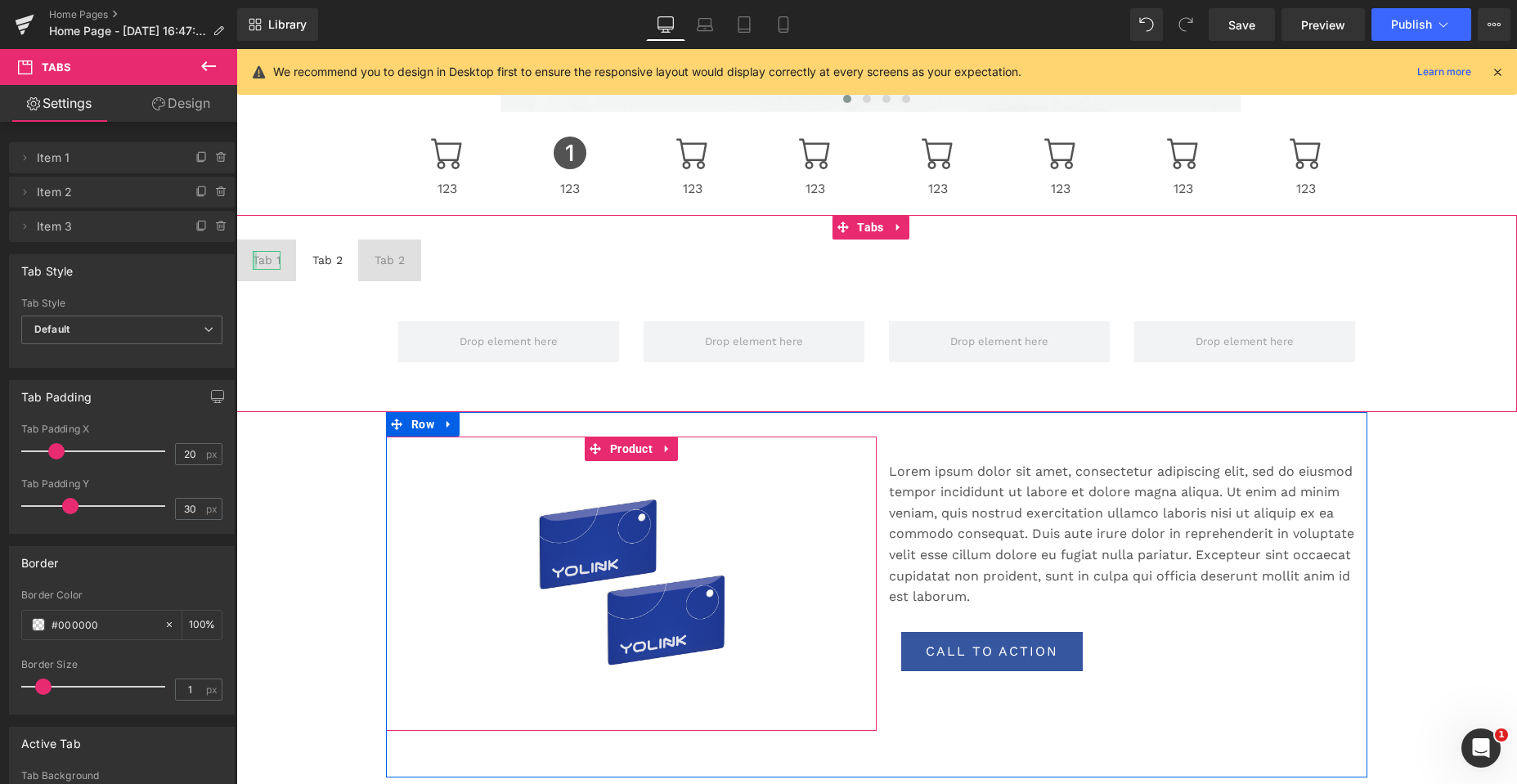
click at [256, 260] on div "Tab 1 Text Block" at bounding box center [266, 260] width 28 height 18
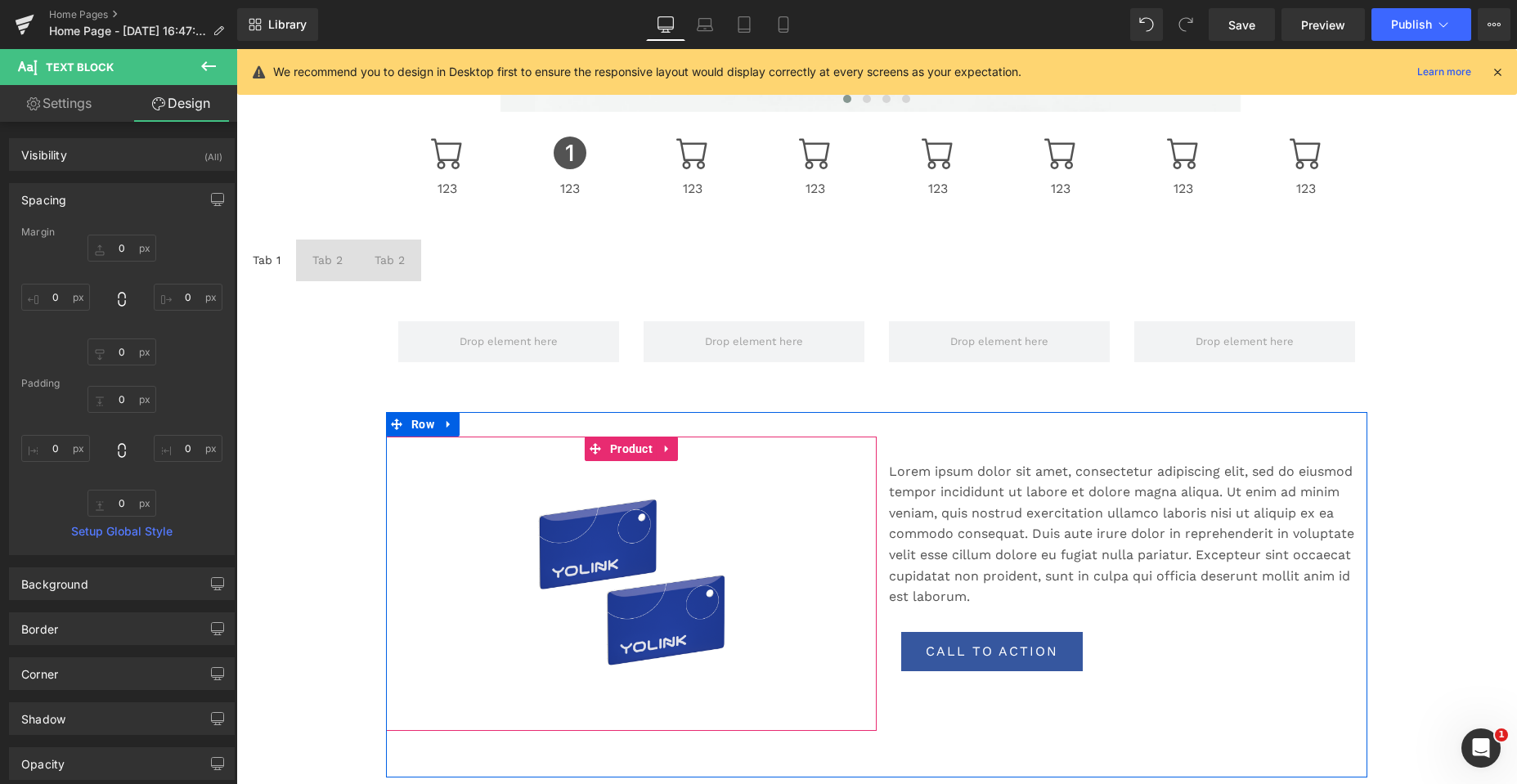
click at [78, 105] on link "Settings" at bounding box center [59, 103] width 119 height 37
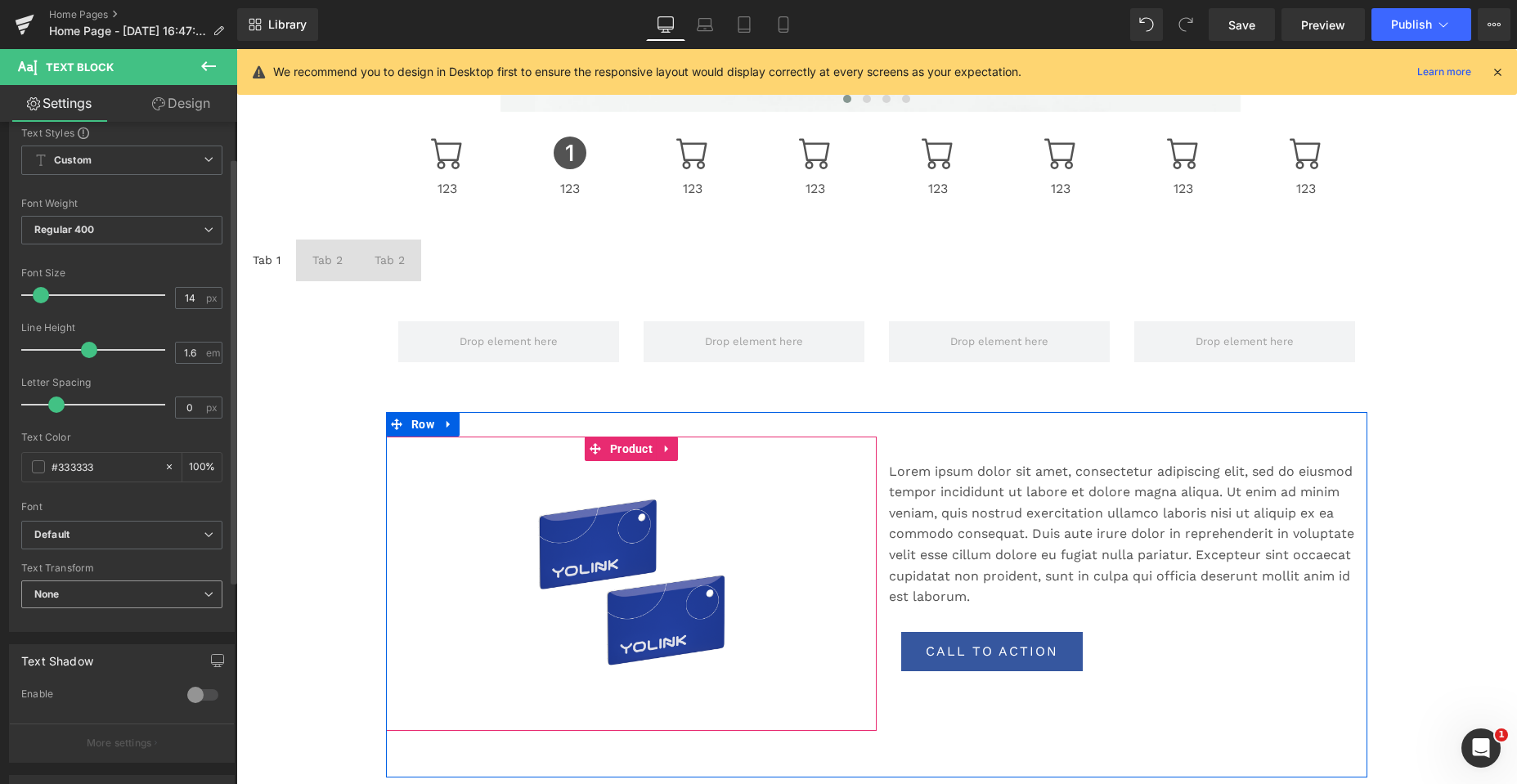
scroll to position [163, 0]
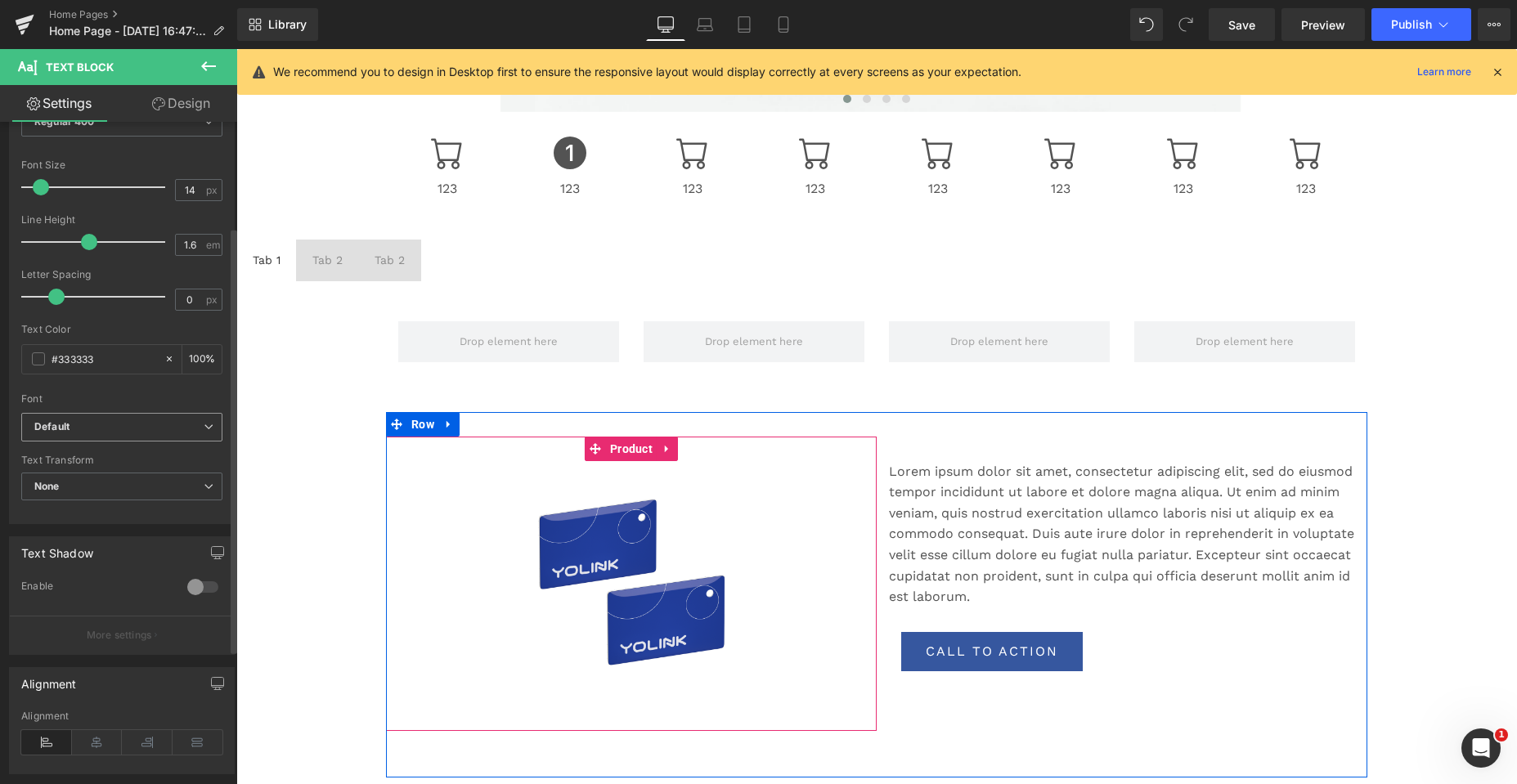
click at [207, 432] on icon at bounding box center [208, 426] width 9 height 9
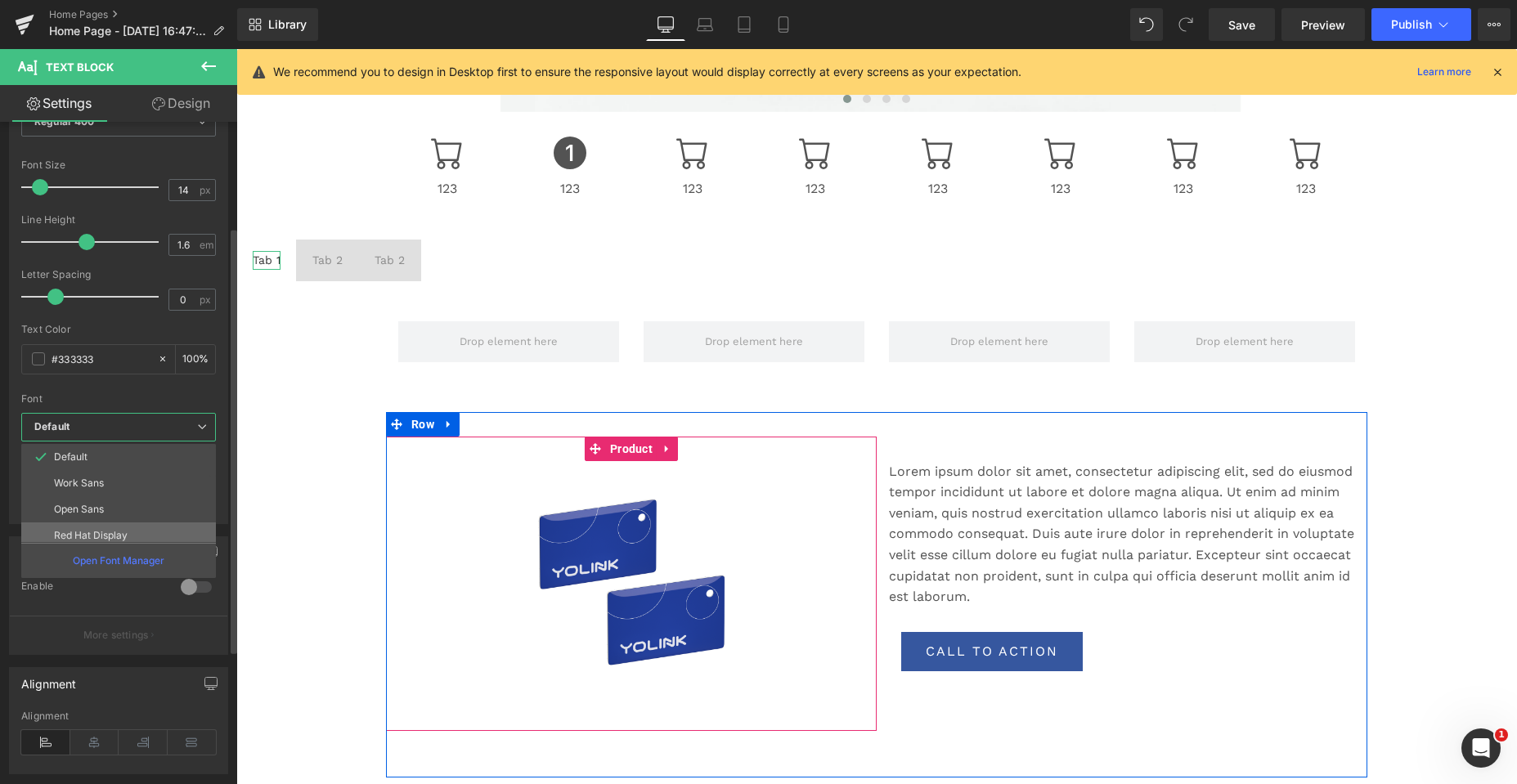
click at [98, 535] on p "Red Hat Display" at bounding box center [91, 535] width 74 height 11
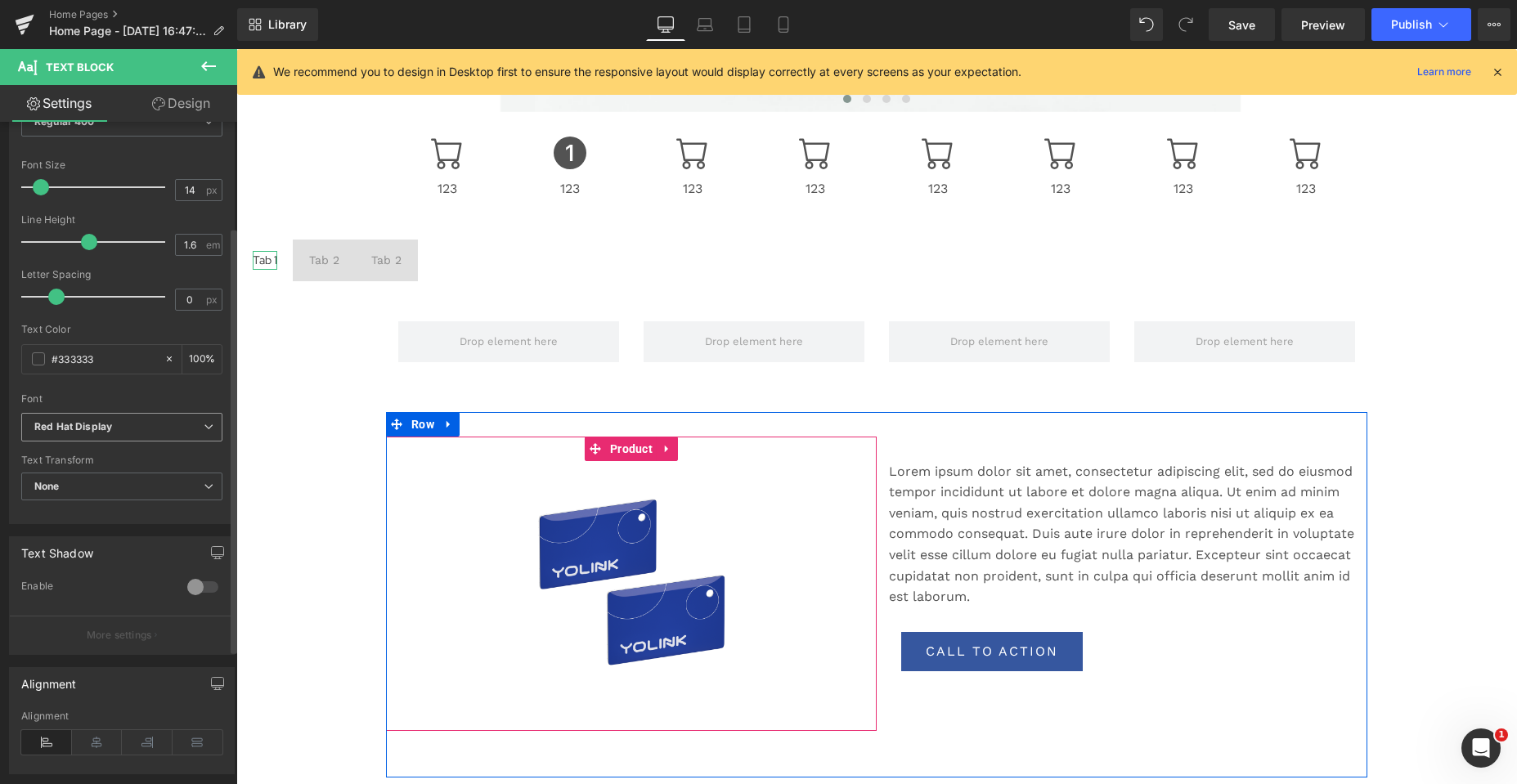
click at [101, 425] on icon "Red Hat Display" at bounding box center [73, 427] width 78 height 14
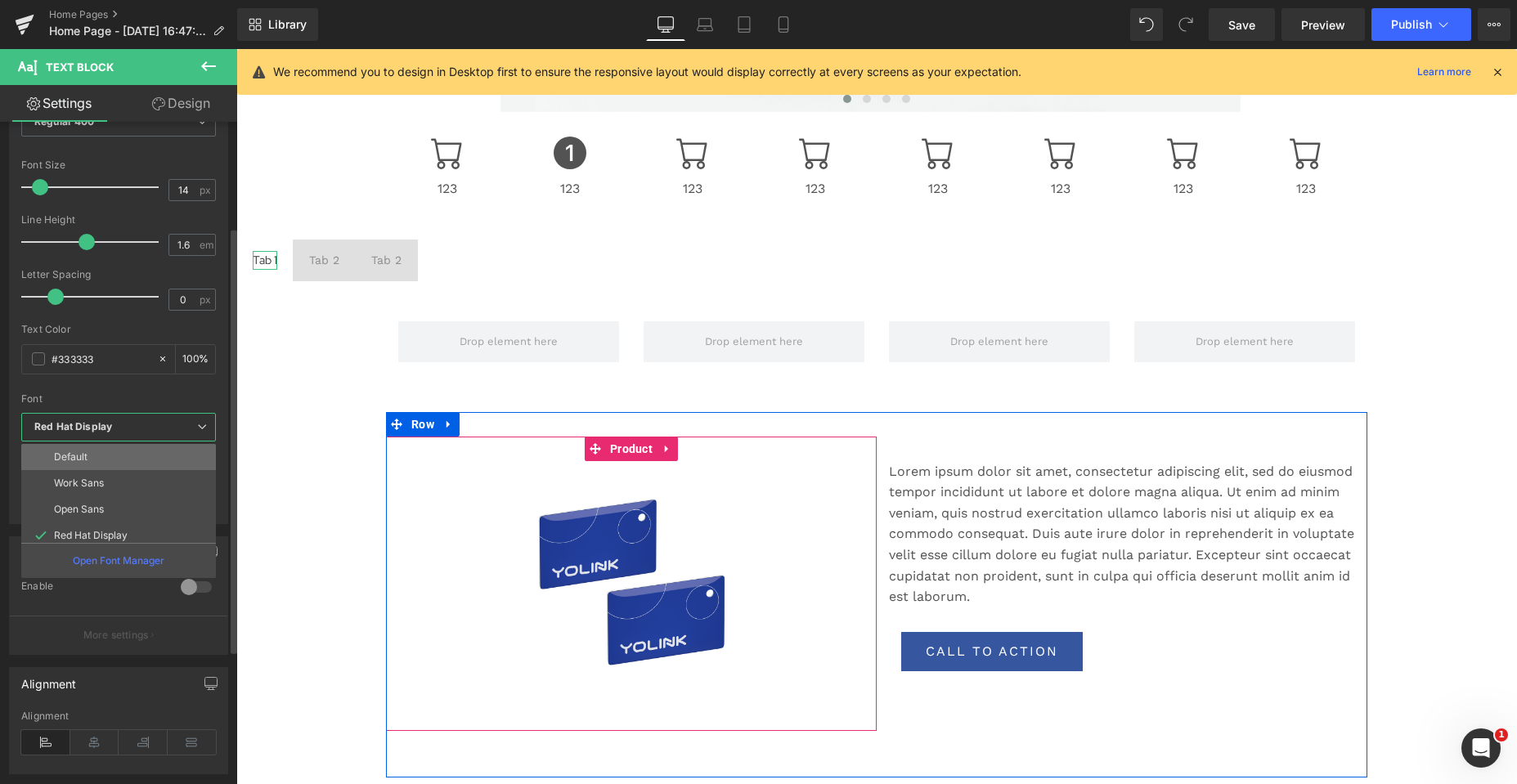
click at [68, 453] on p "Default" at bounding box center [70, 457] width 33 height 11
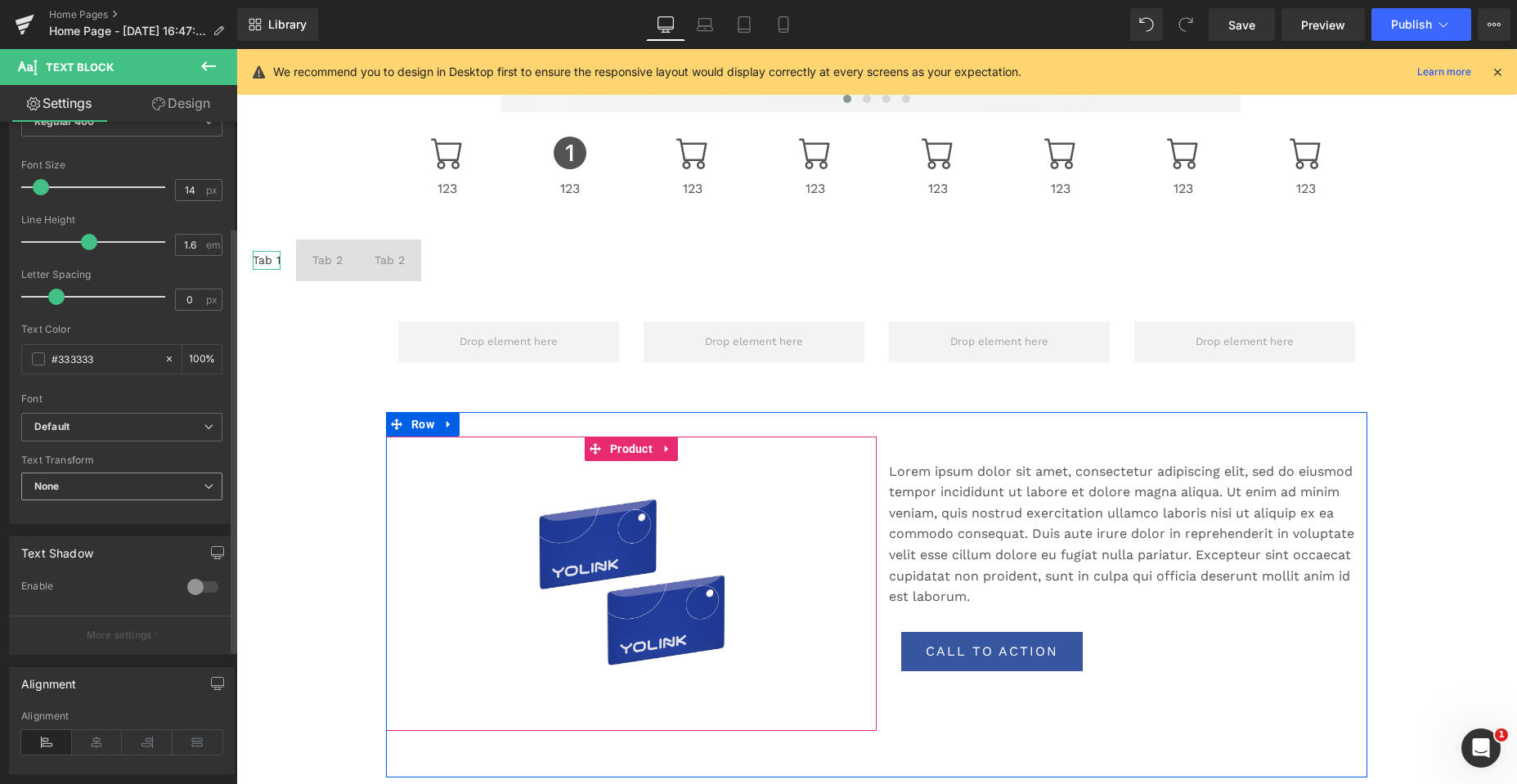
click at [129, 489] on span "None" at bounding box center [121, 486] width 201 height 28
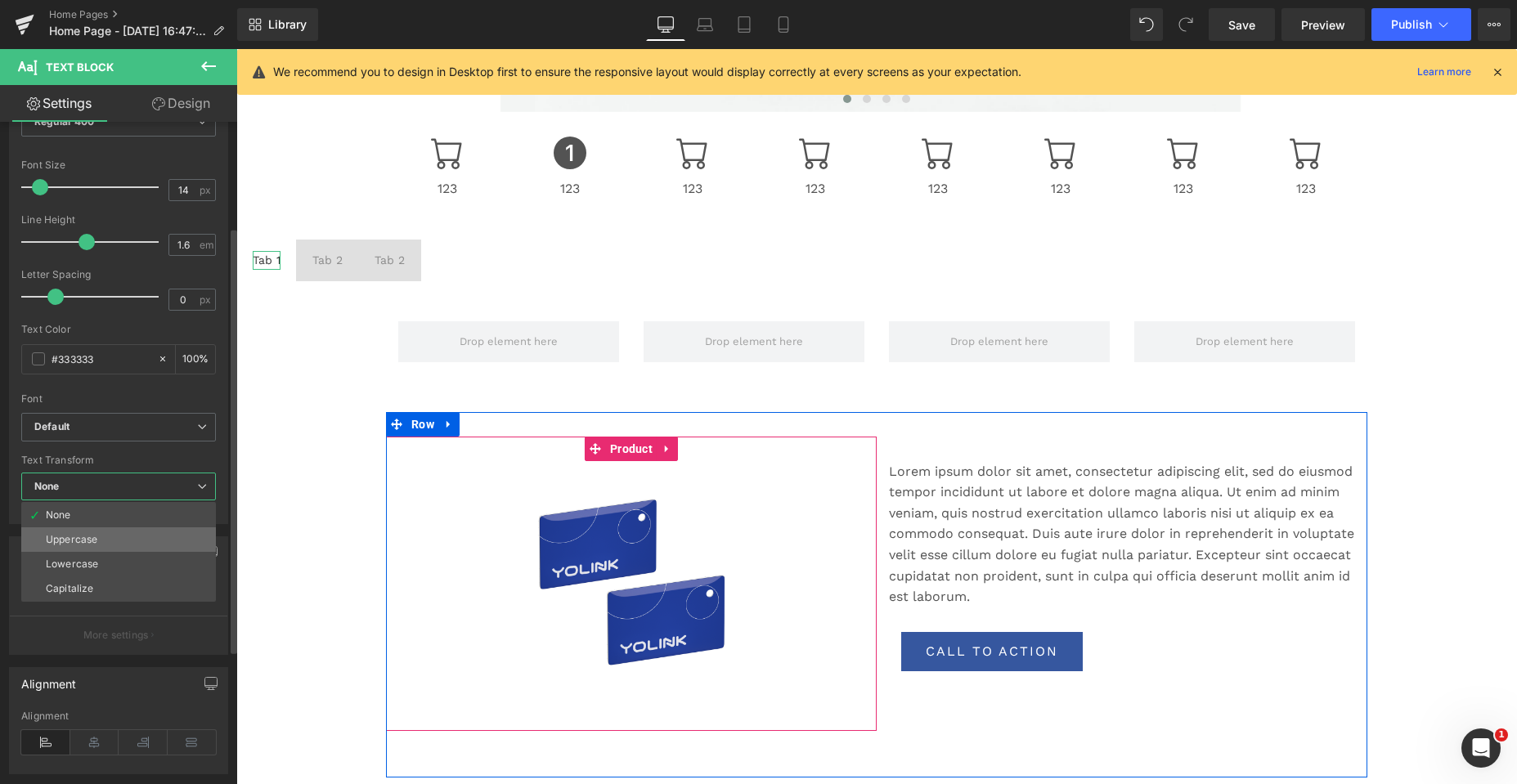
click at [93, 540] on div "Uppercase" at bounding box center [72, 539] width 51 height 11
click at [93, 540] on div "Text Shadow" at bounding box center [118, 552] width 217 height 31
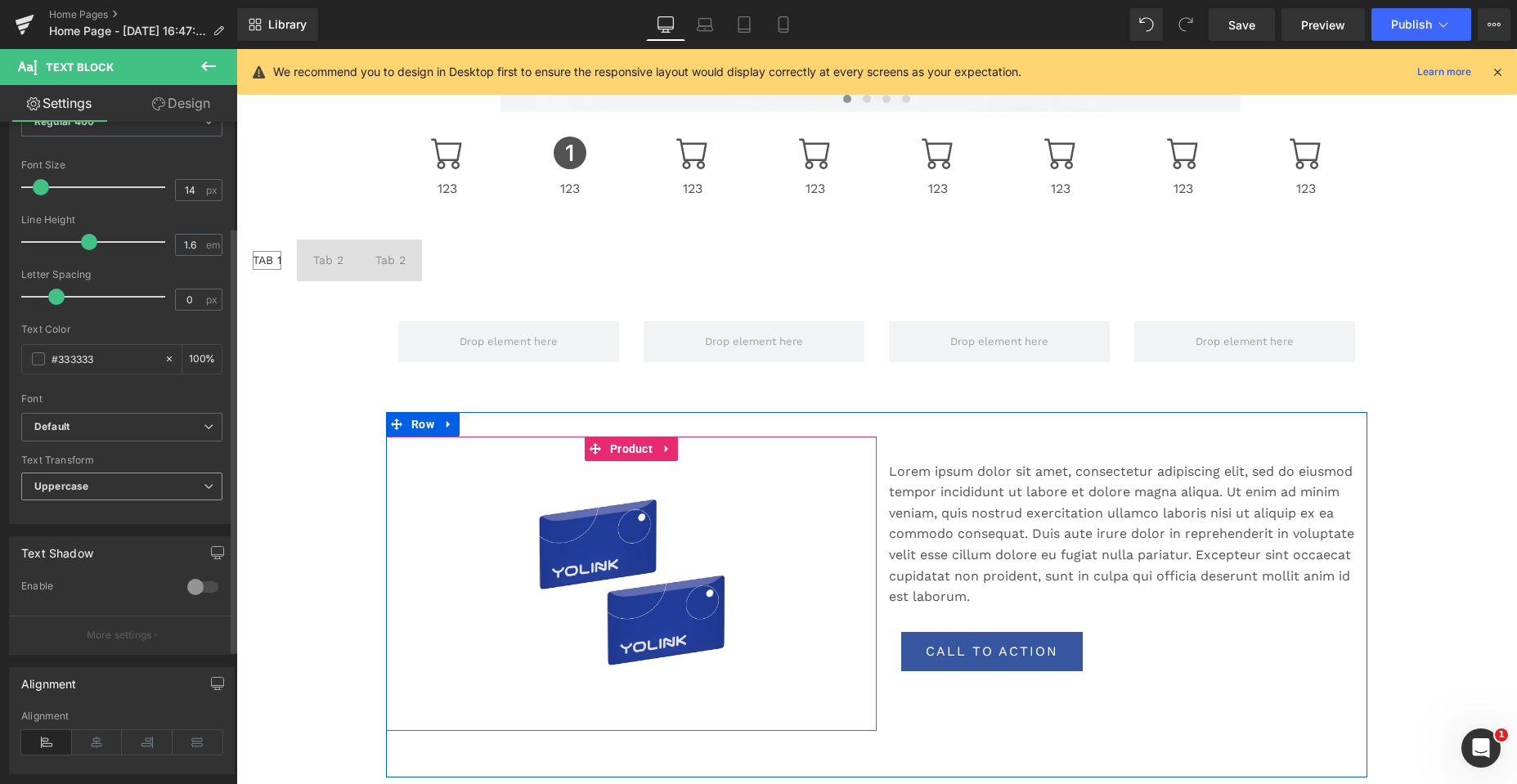
click at [96, 486] on span "Uppercase" at bounding box center [121, 486] width 201 height 28
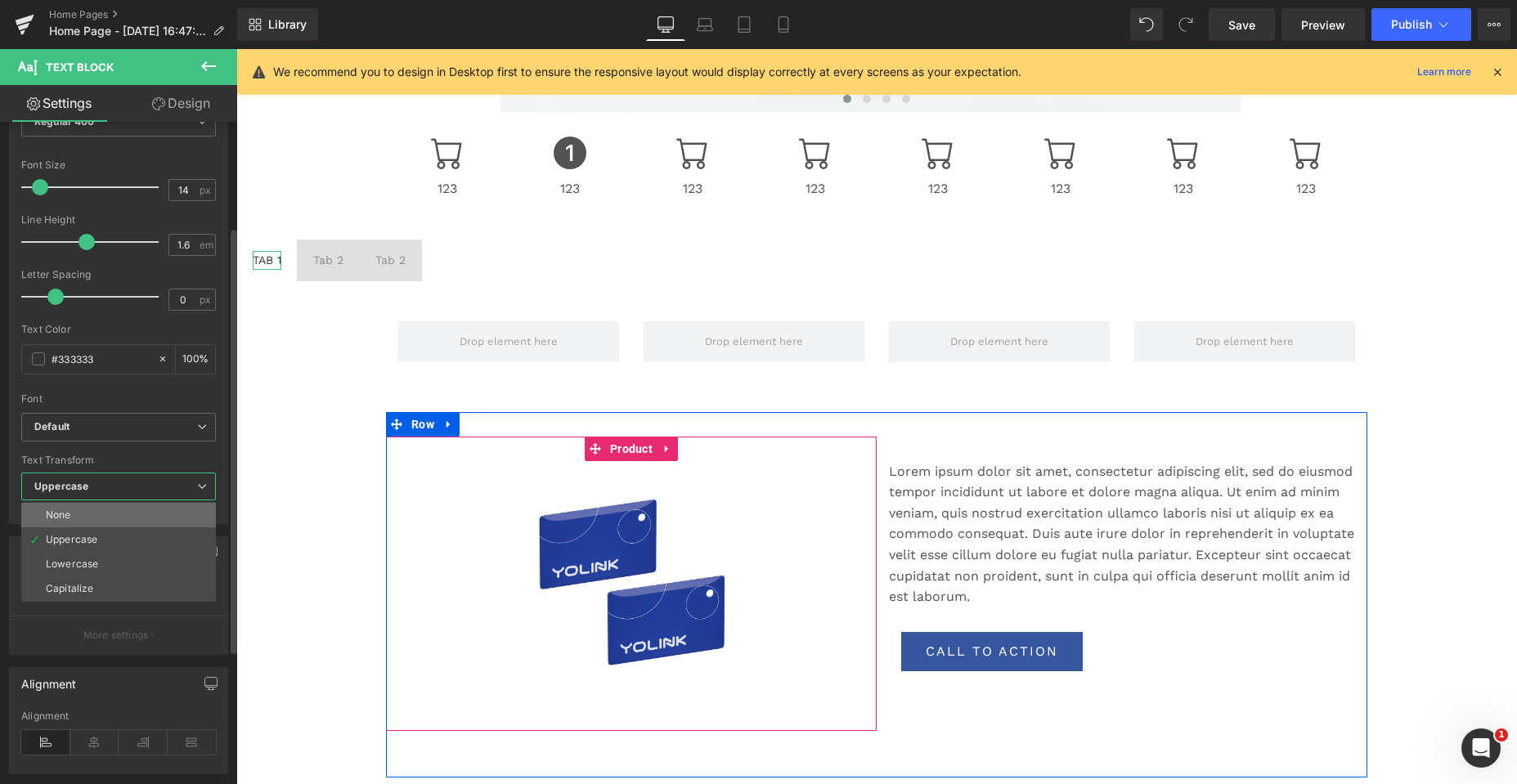
click at [70, 516] on div "None" at bounding box center [59, 515] width 26 height 11
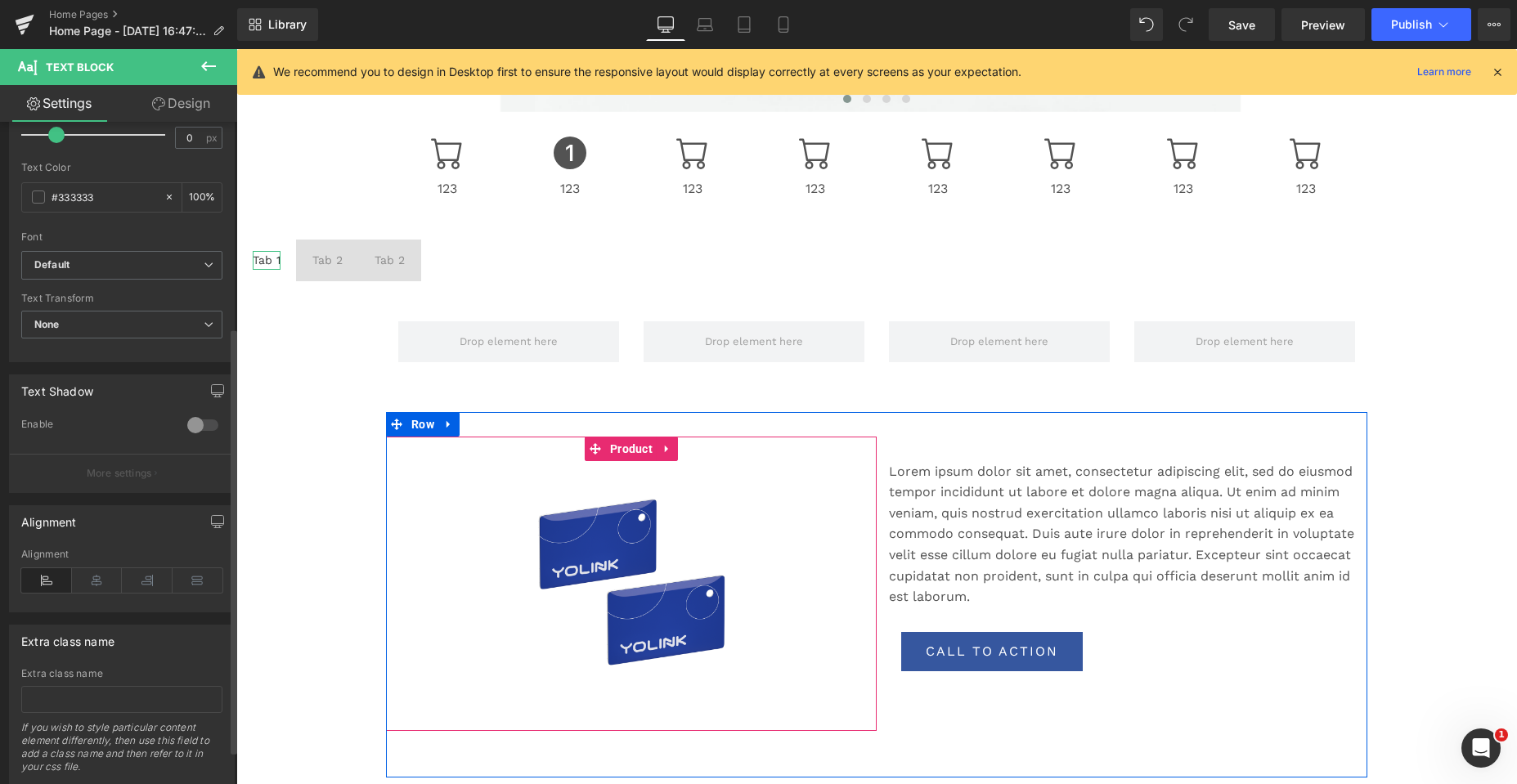
scroll to position [327, 0]
click at [192, 427] on div at bounding box center [203, 423] width 39 height 27
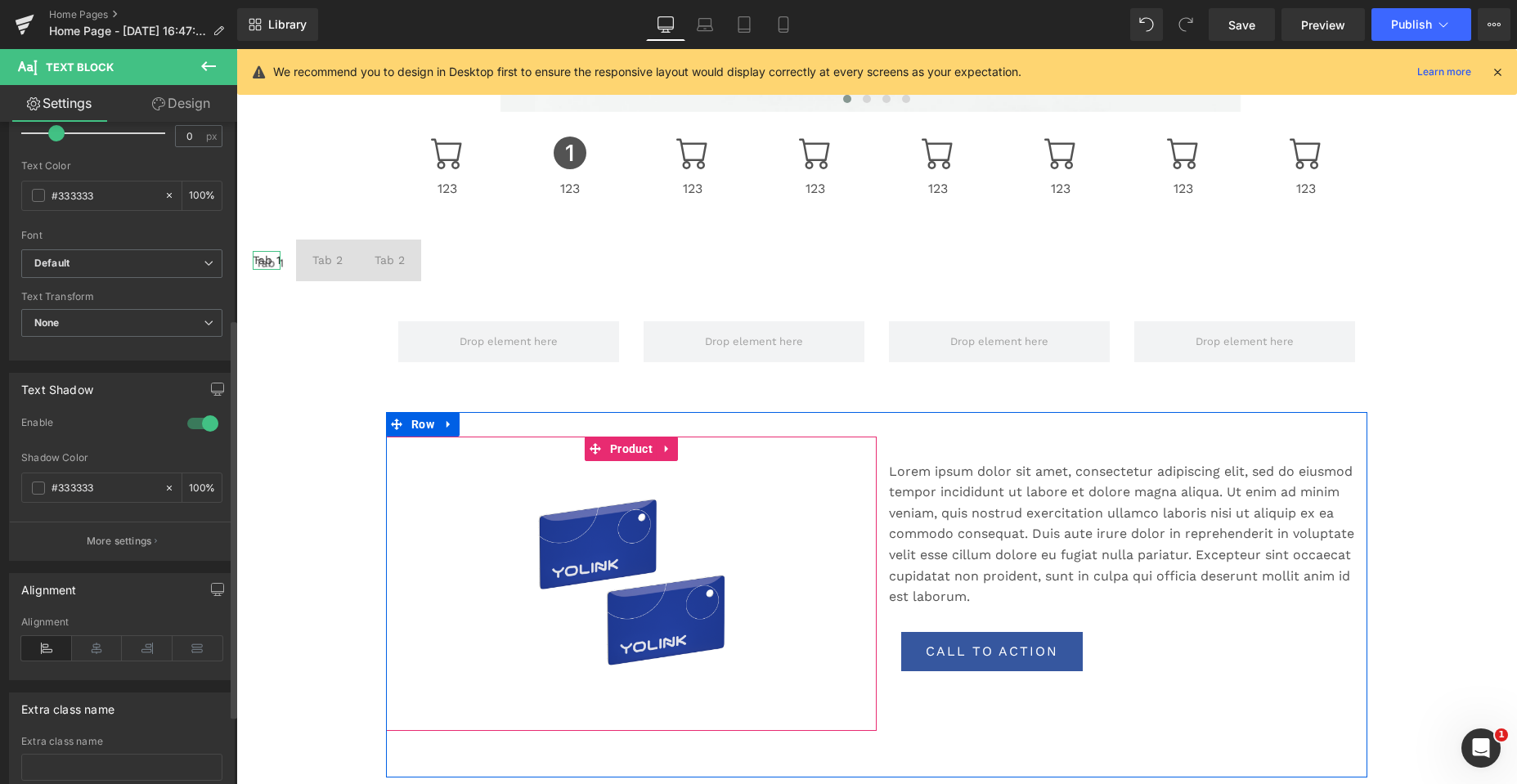
click at [195, 423] on div at bounding box center [203, 423] width 39 height 27
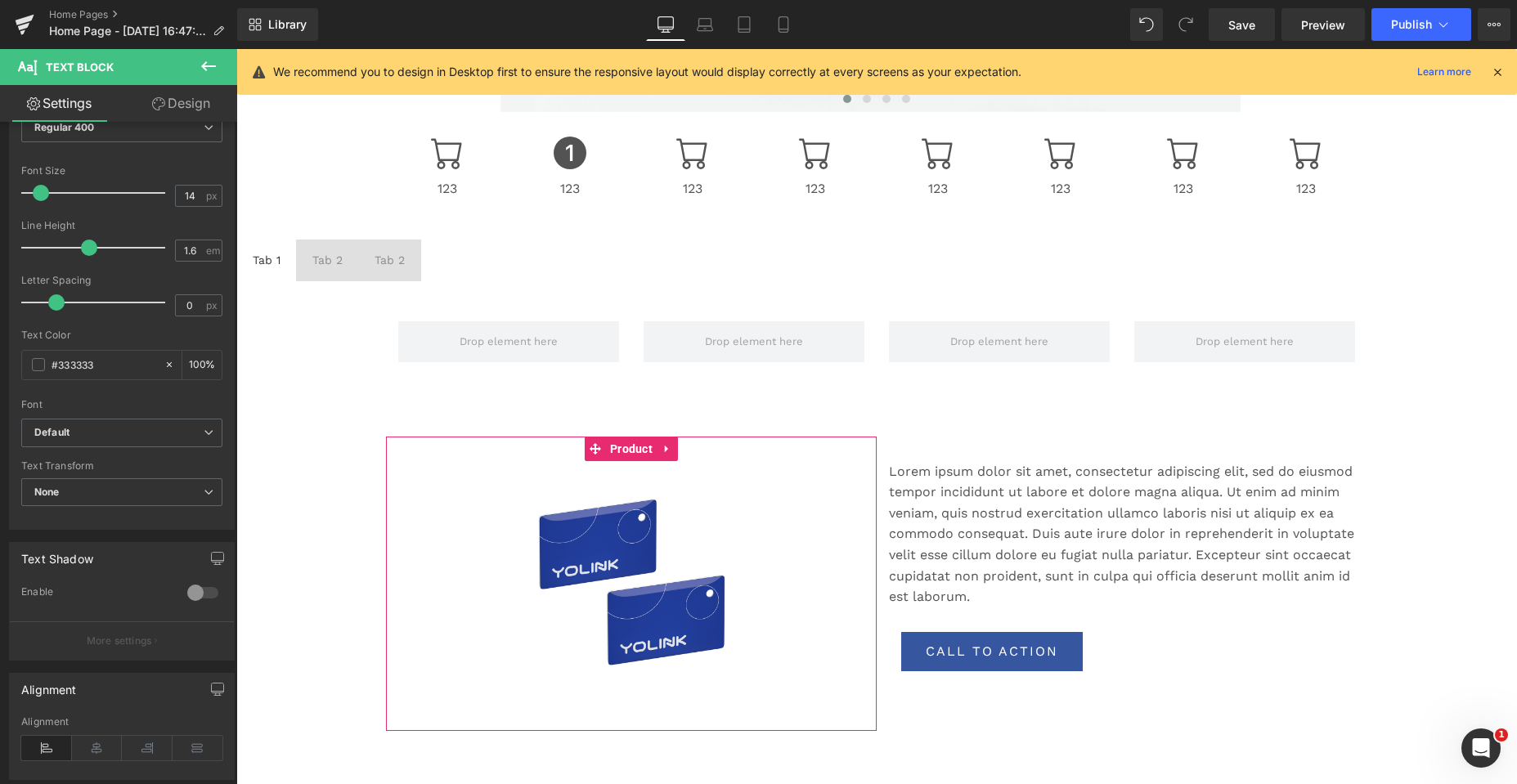
scroll to position [127, 0]
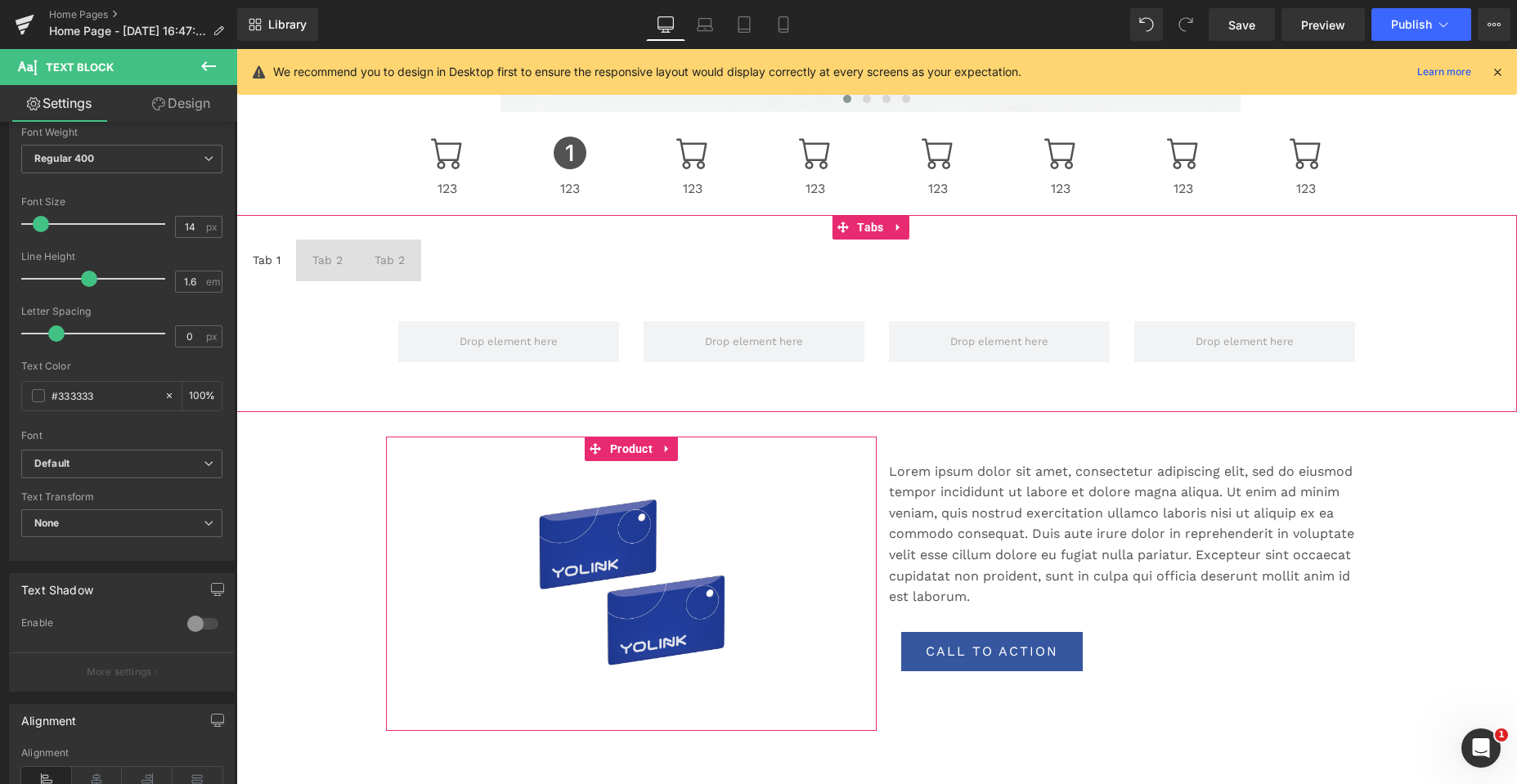
click at [276, 245] on span "Tab 1 Text Block" at bounding box center [266, 260] width 61 height 41
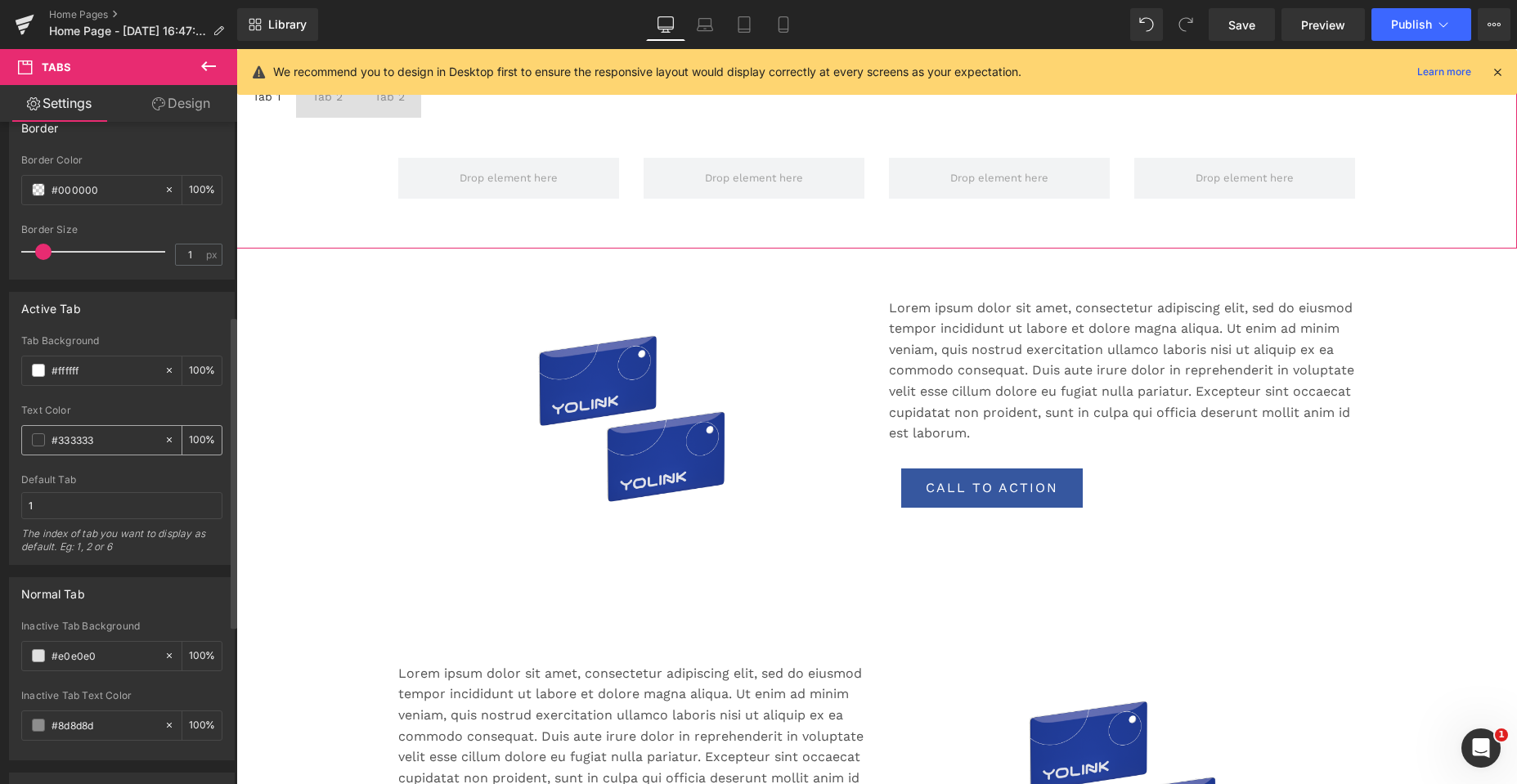
scroll to position [409, 0]
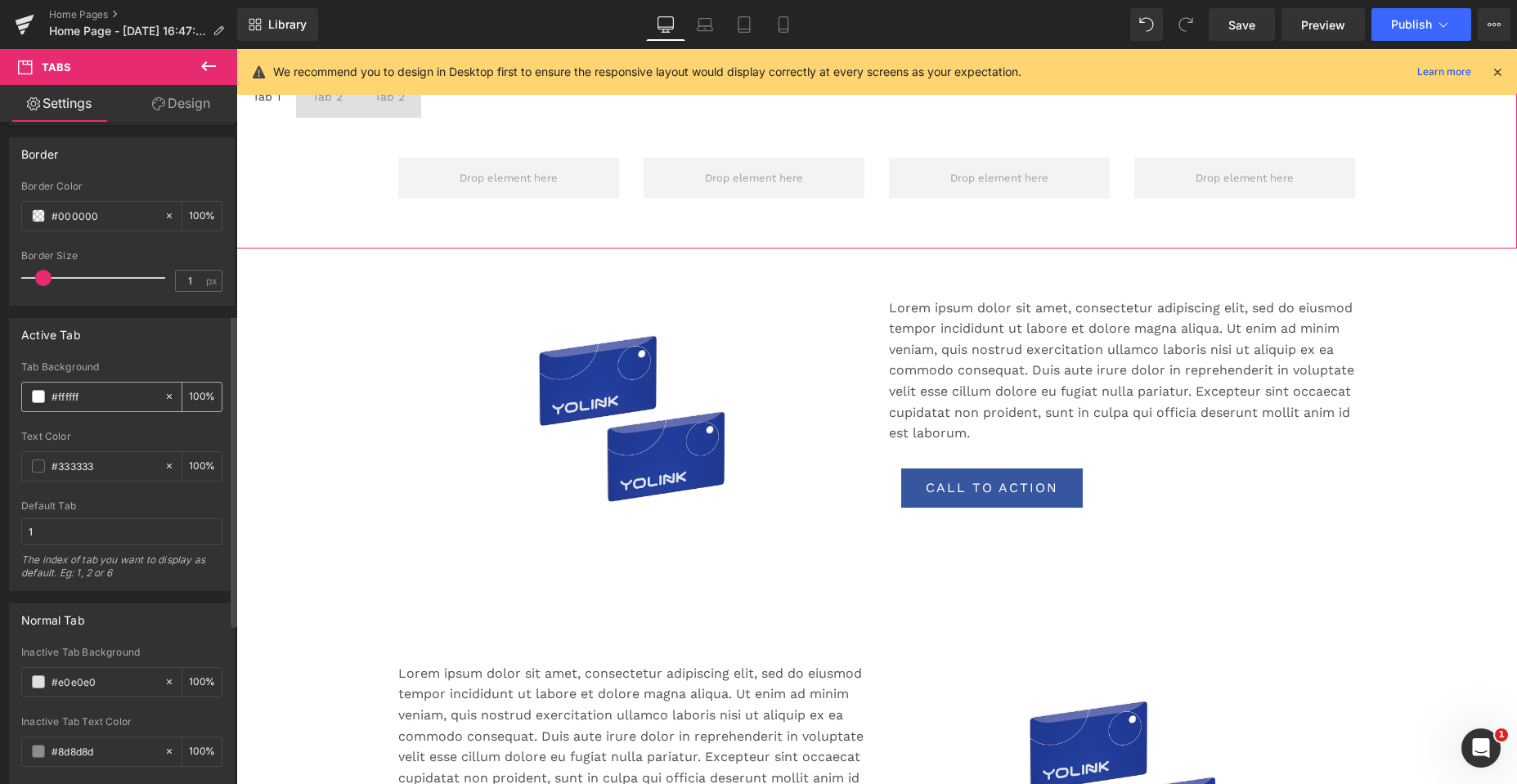
click at [38, 397] on span at bounding box center [38, 396] width 13 height 13
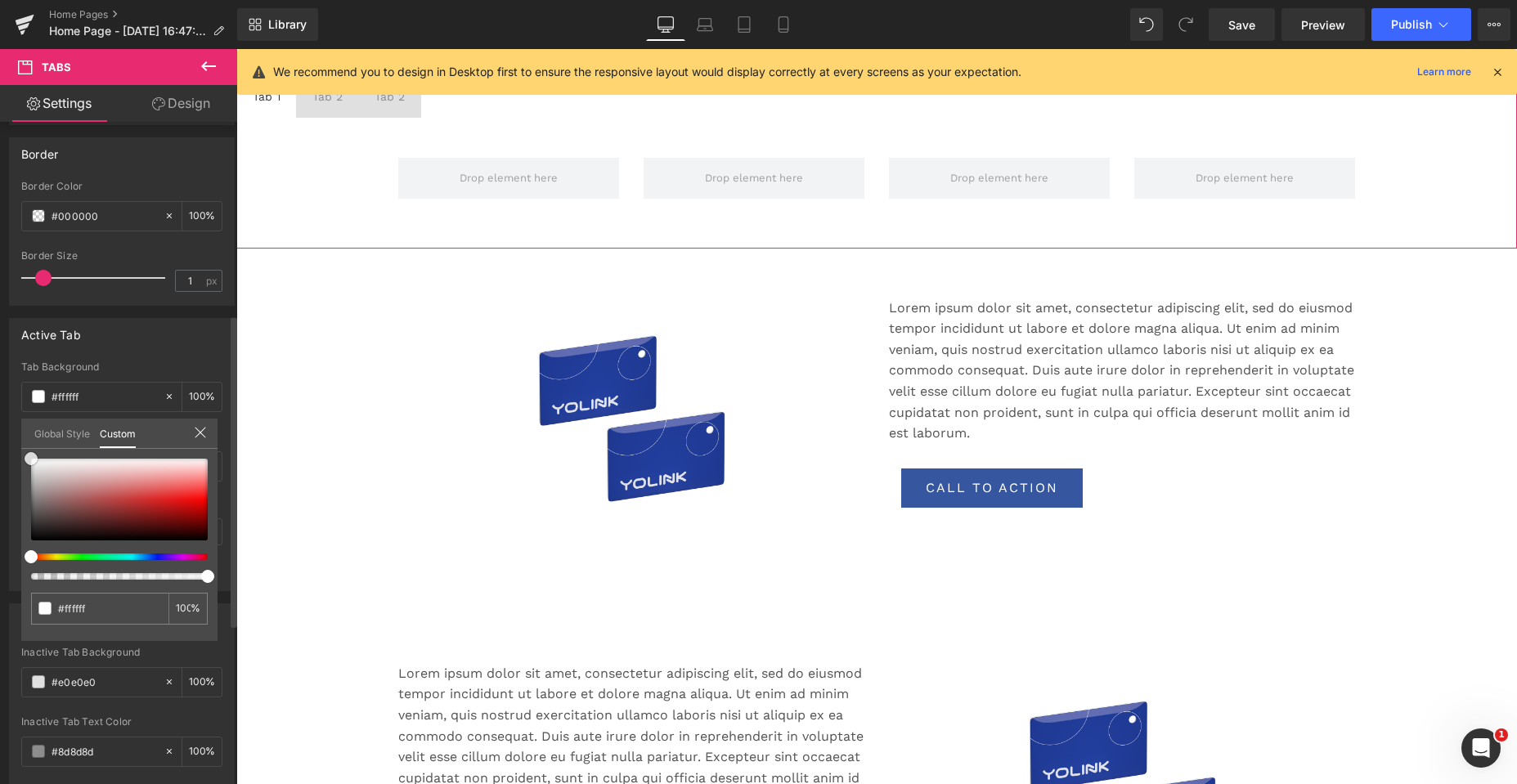
click at [111, 492] on div at bounding box center [119, 499] width 177 height 82
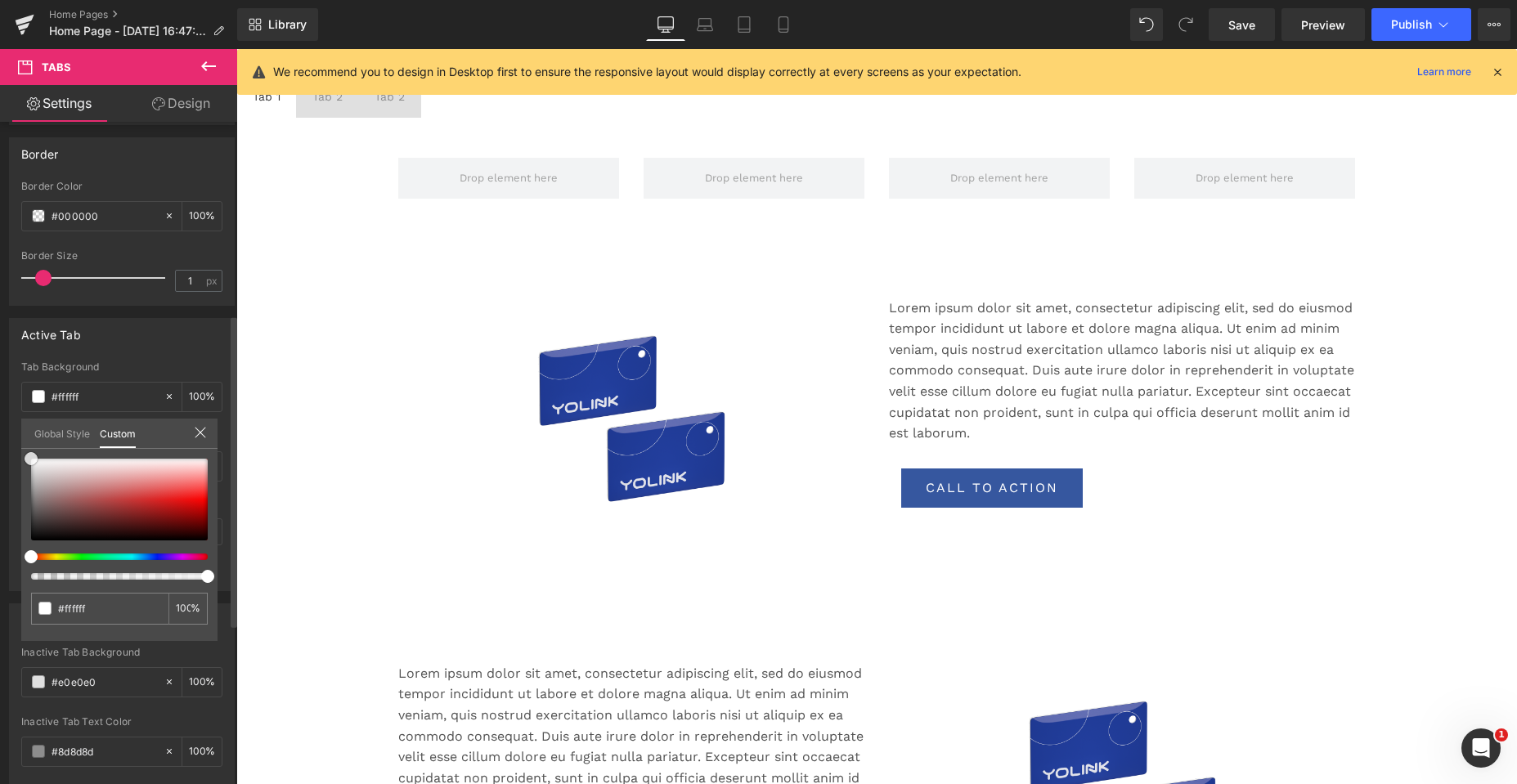
drag, startPoint x: 111, startPoint y: 487, endPoint x: 0, endPoint y: 445, distance: 118.7
click at [0, 445] on div "Active Tab #FFFFFF Tab Background #ffffff 100 % #333333 Text Color #333333 100 …" at bounding box center [122, 449] width 245 height 286
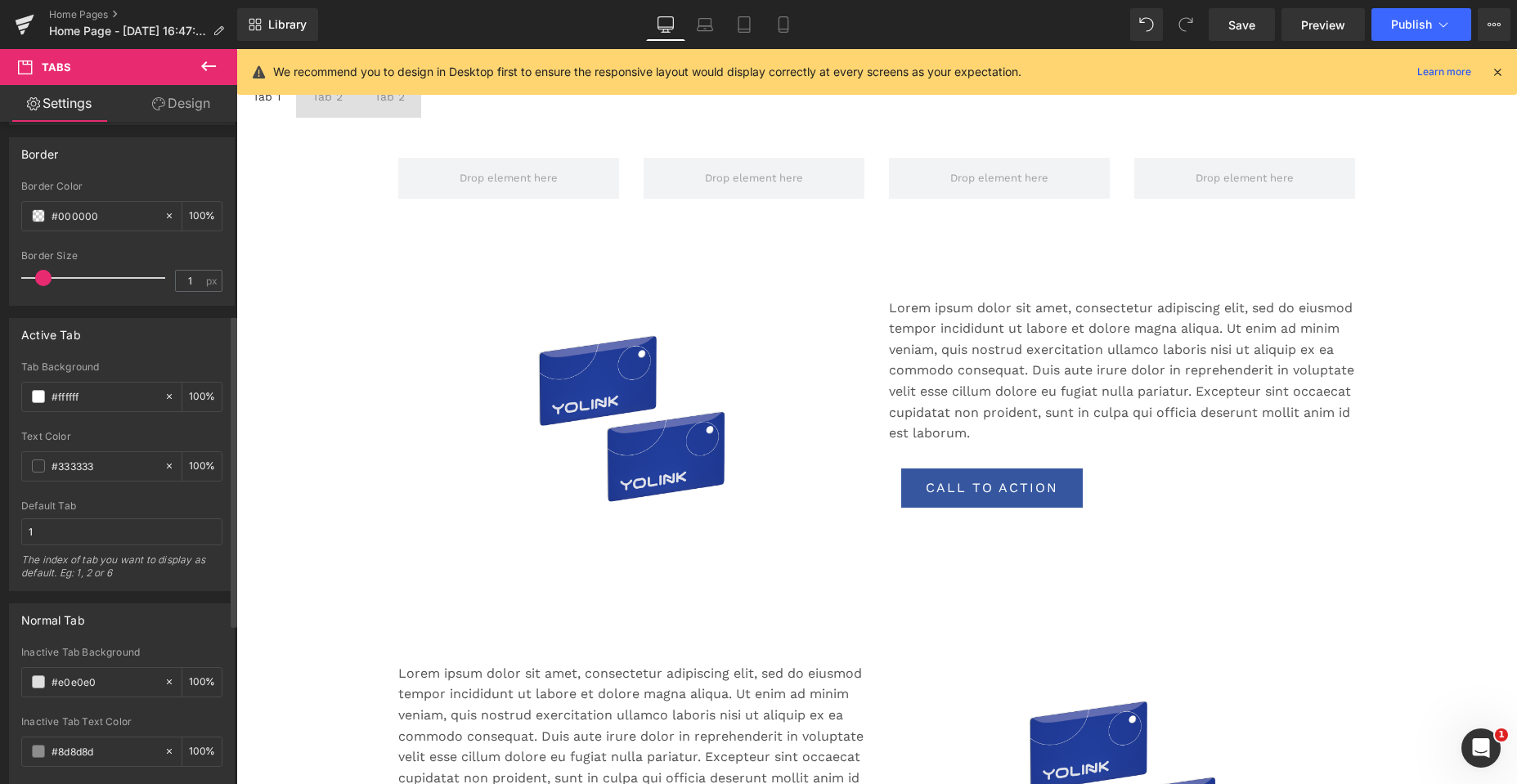
drag, startPoint x: 167, startPoint y: 345, endPoint x: 154, endPoint y: 360, distance: 19.8
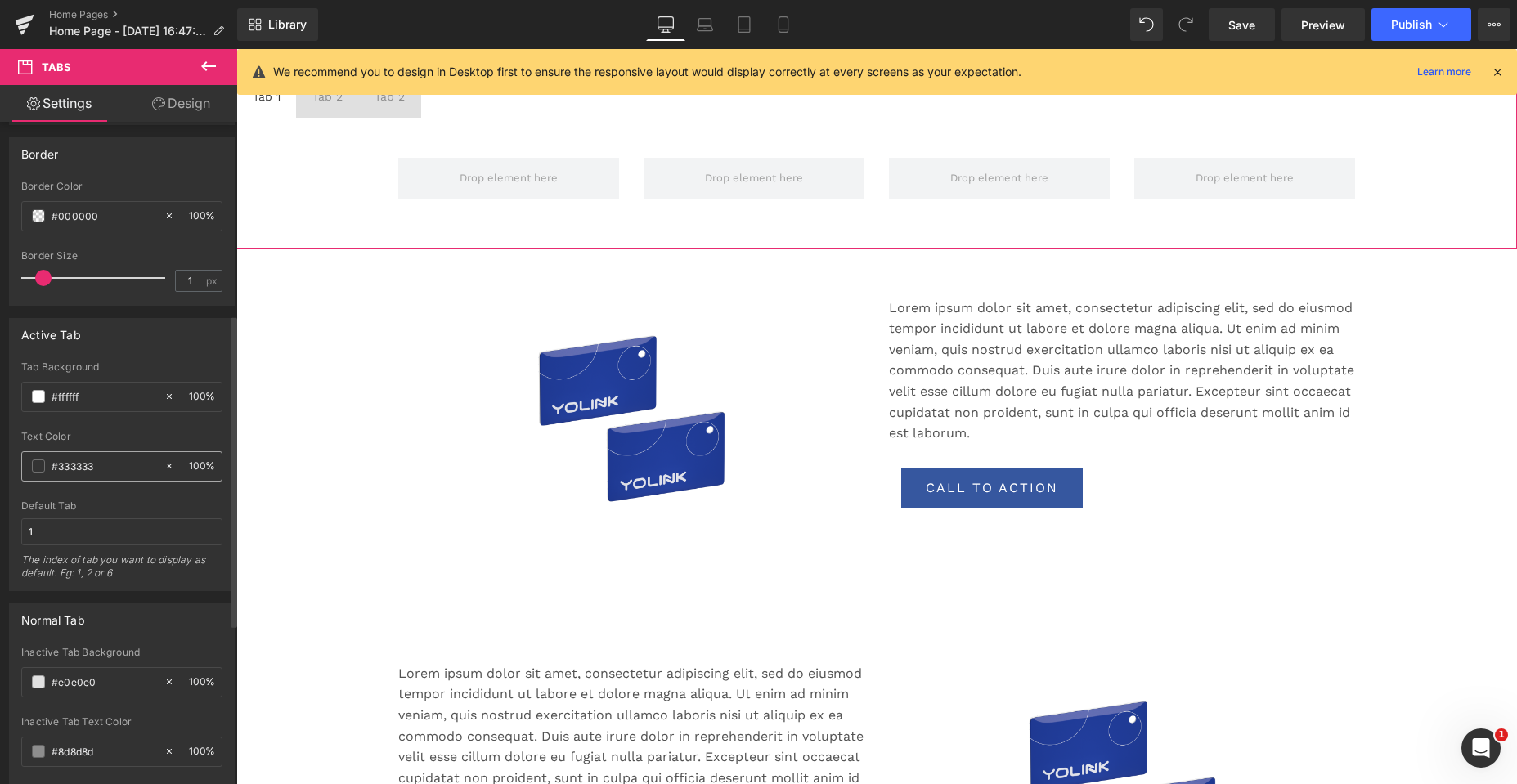
click at [38, 467] on span at bounding box center [38, 465] width 13 height 13
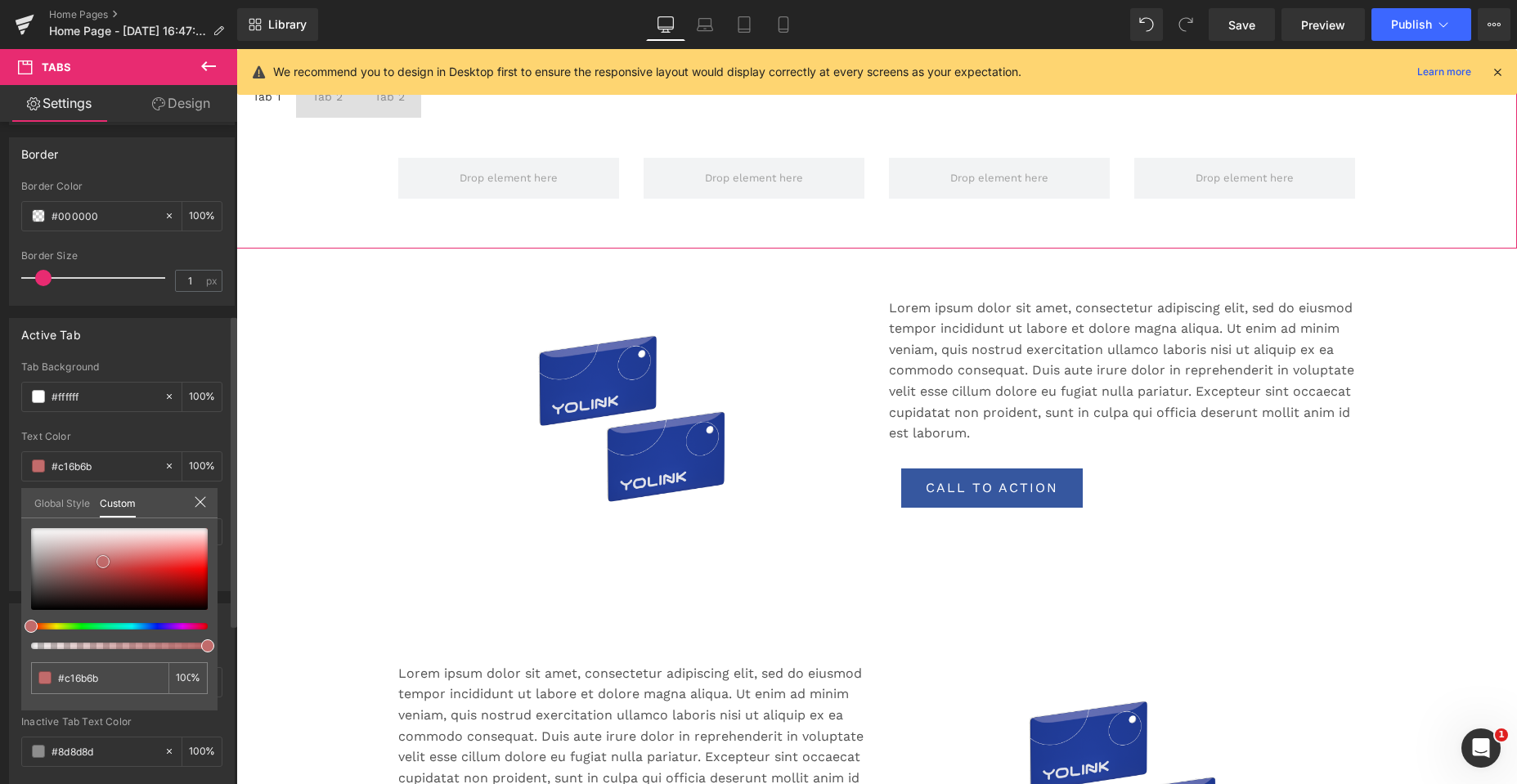
click at [103, 562] on div at bounding box center [119, 569] width 177 height 82
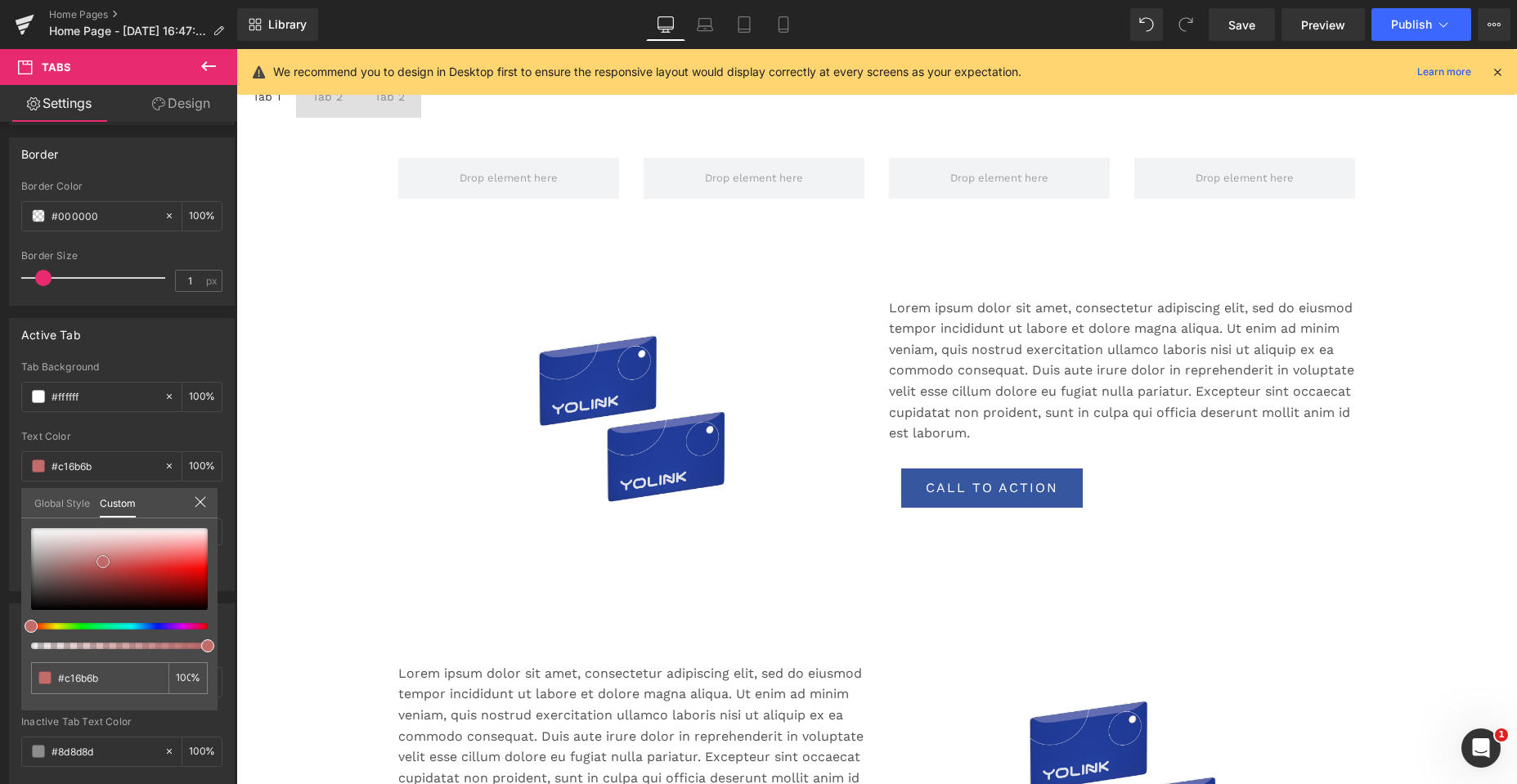
scroll to position [638, 0]
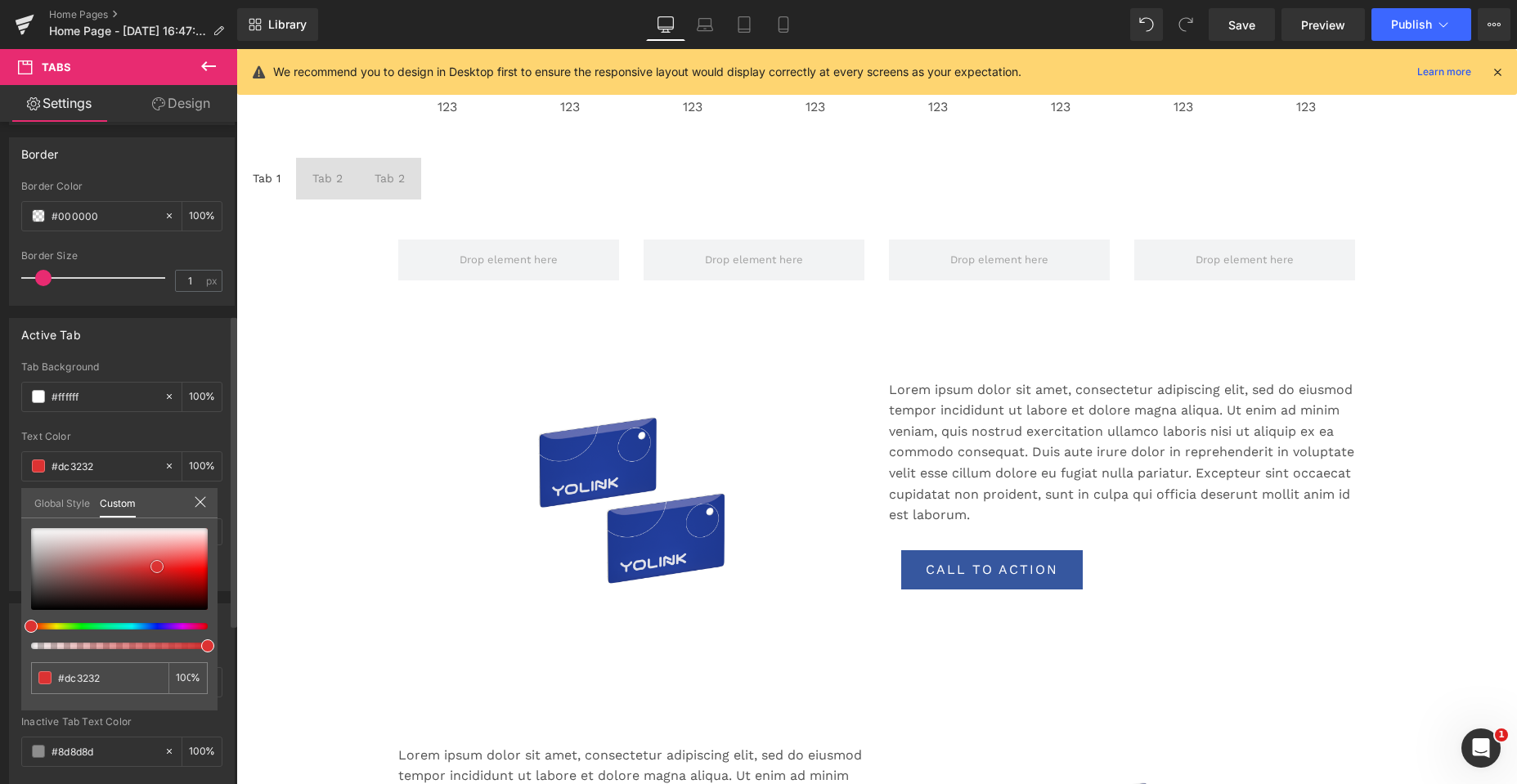
drag, startPoint x: 119, startPoint y: 557, endPoint x: 157, endPoint y: 567, distance: 39.3
click at [157, 567] on div at bounding box center [119, 569] width 177 height 82
drag, startPoint x: 157, startPoint y: 567, endPoint x: 0, endPoint y: 498, distance: 171.5
click at [0, 498] on div "Active Tab #FFFFFF Tab Background #ffffff 100 % #333333 Text Color #333333 100 …" at bounding box center [122, 449] width 245 height 286
click at [199, 503] on icon at bounding box center [200, 502] width 10 height 10
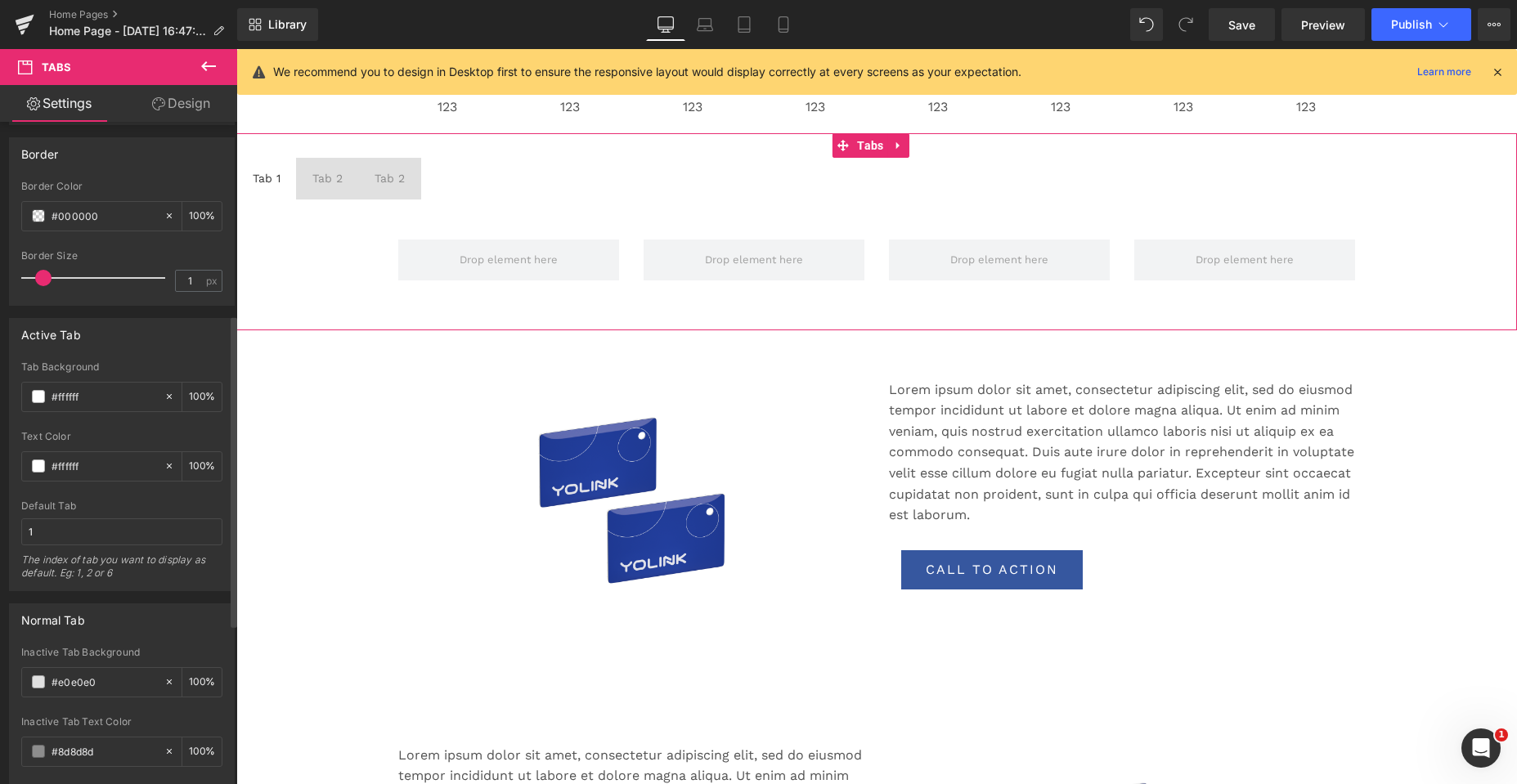
click at [308, 166] on span "Tab 2 Text Block" at bounding box center [328, 179] width 63 height 41
click at [269, 162] on span "Tab 1 Text Block" at bounding box center [266, 179] width 61 height 41
click at [103, 682] on input "#e0e0e0" at bounding box center [103, 681] width 104 height 18
click at [40, 679] on span at bounding box center [38, 681] width 13 height 13
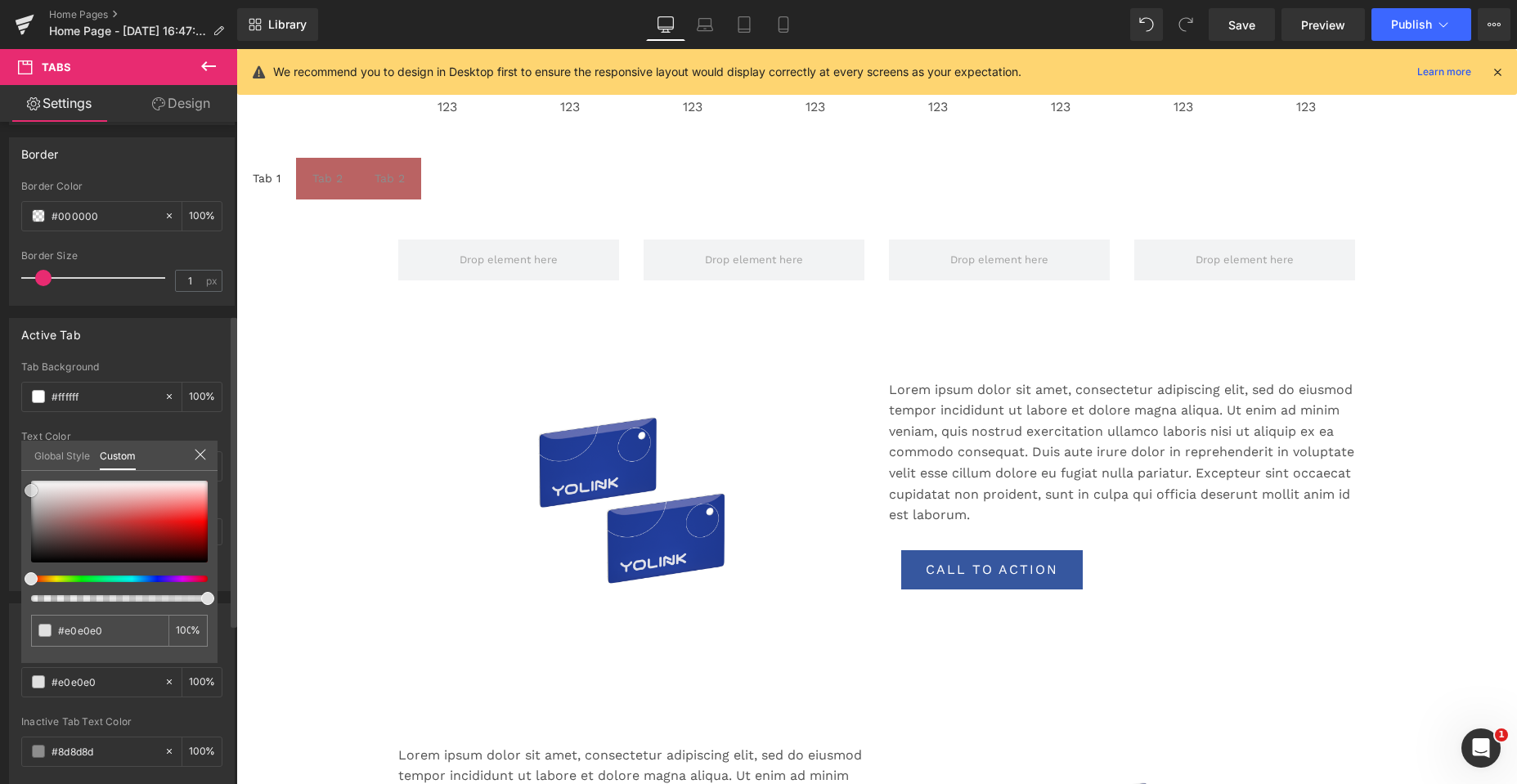
click at [99, 517] on div at bounding box center [119, 522] width 177 height 82
click at [201, 457] on icon at bounding box center [200, 455] width 10 height 10
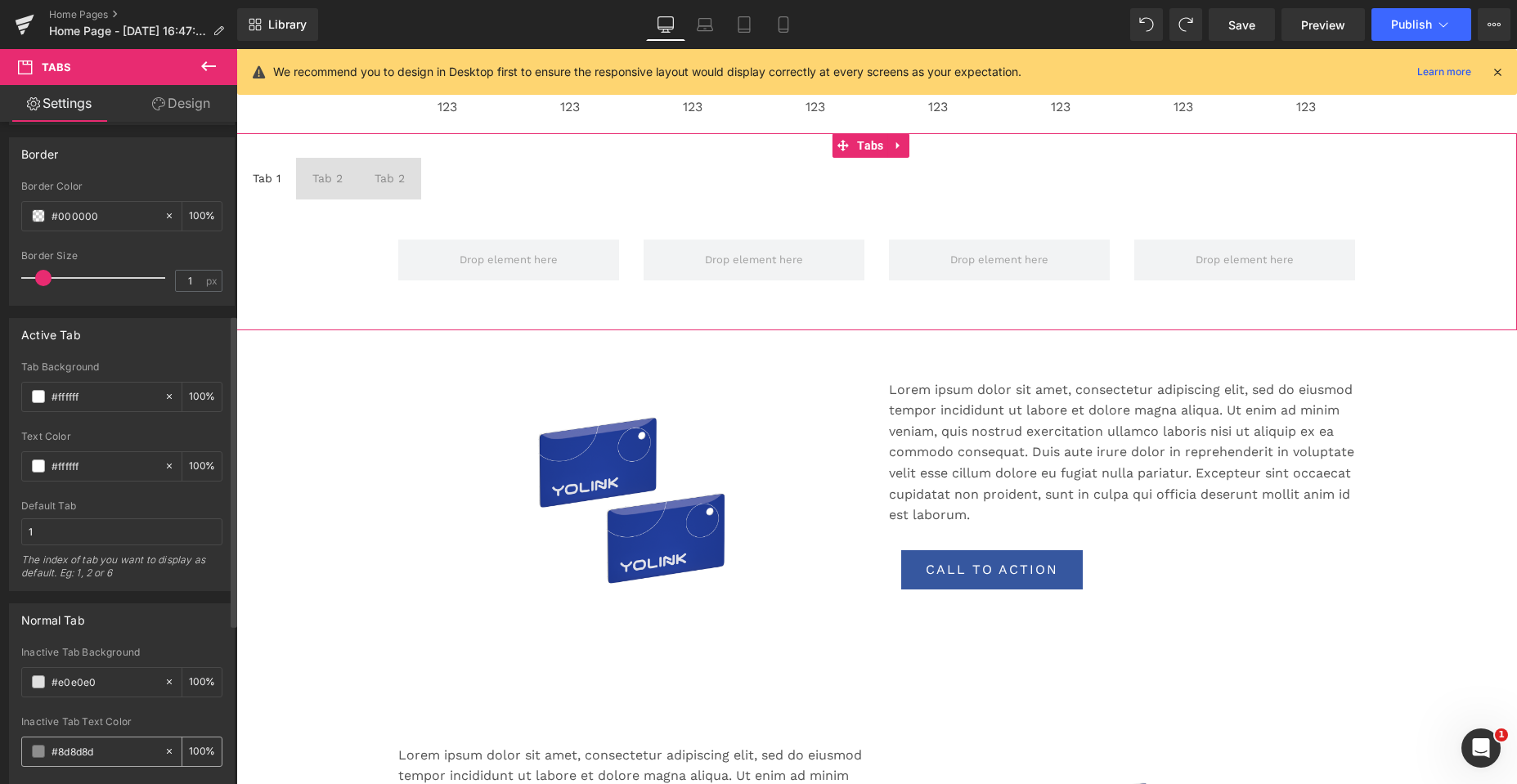
click at [38, 750] on span at bounding box center [38, 751] width 13 height 13
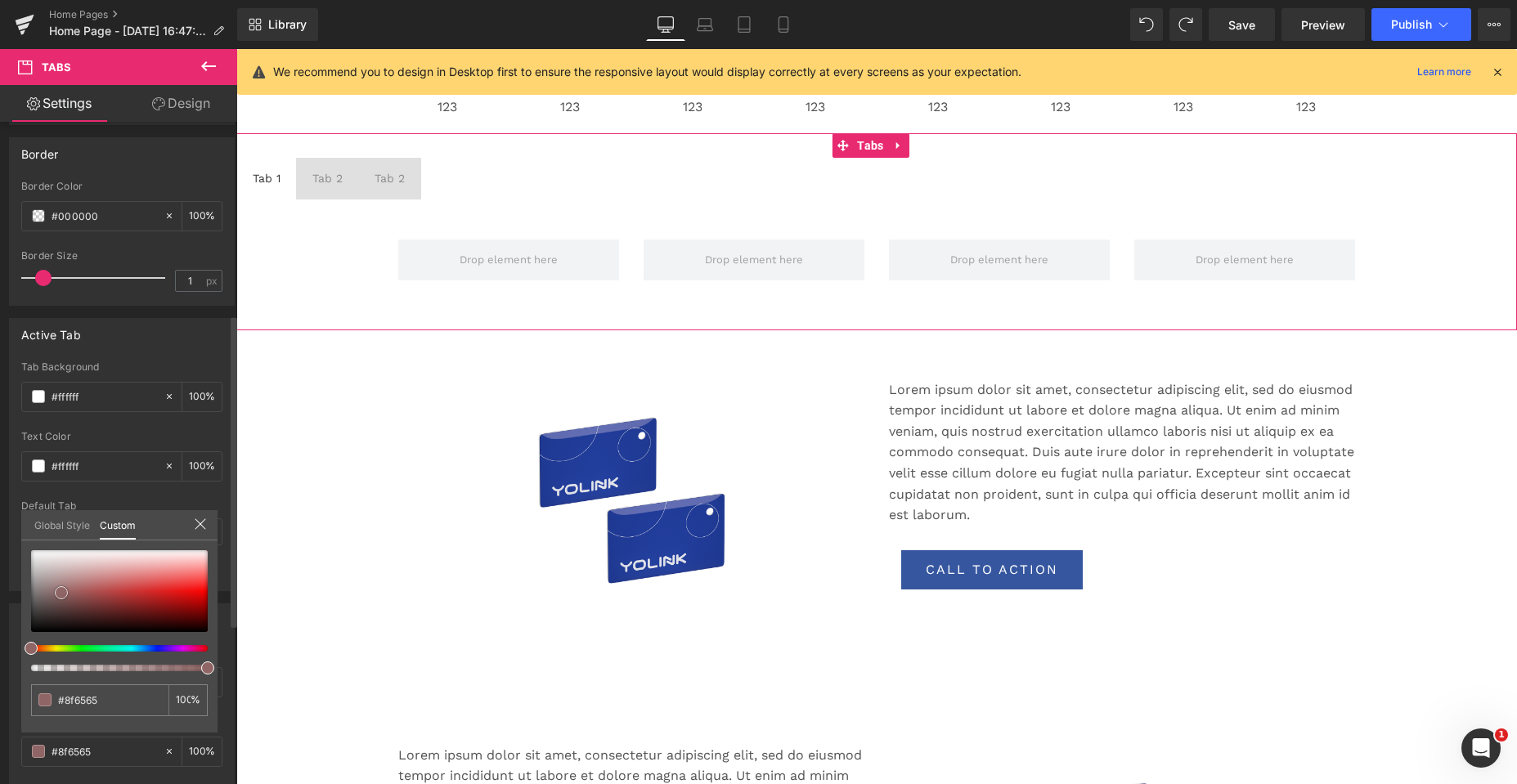
click at [62, 592] on div at bounding box center [119, 592] width 177 height 82
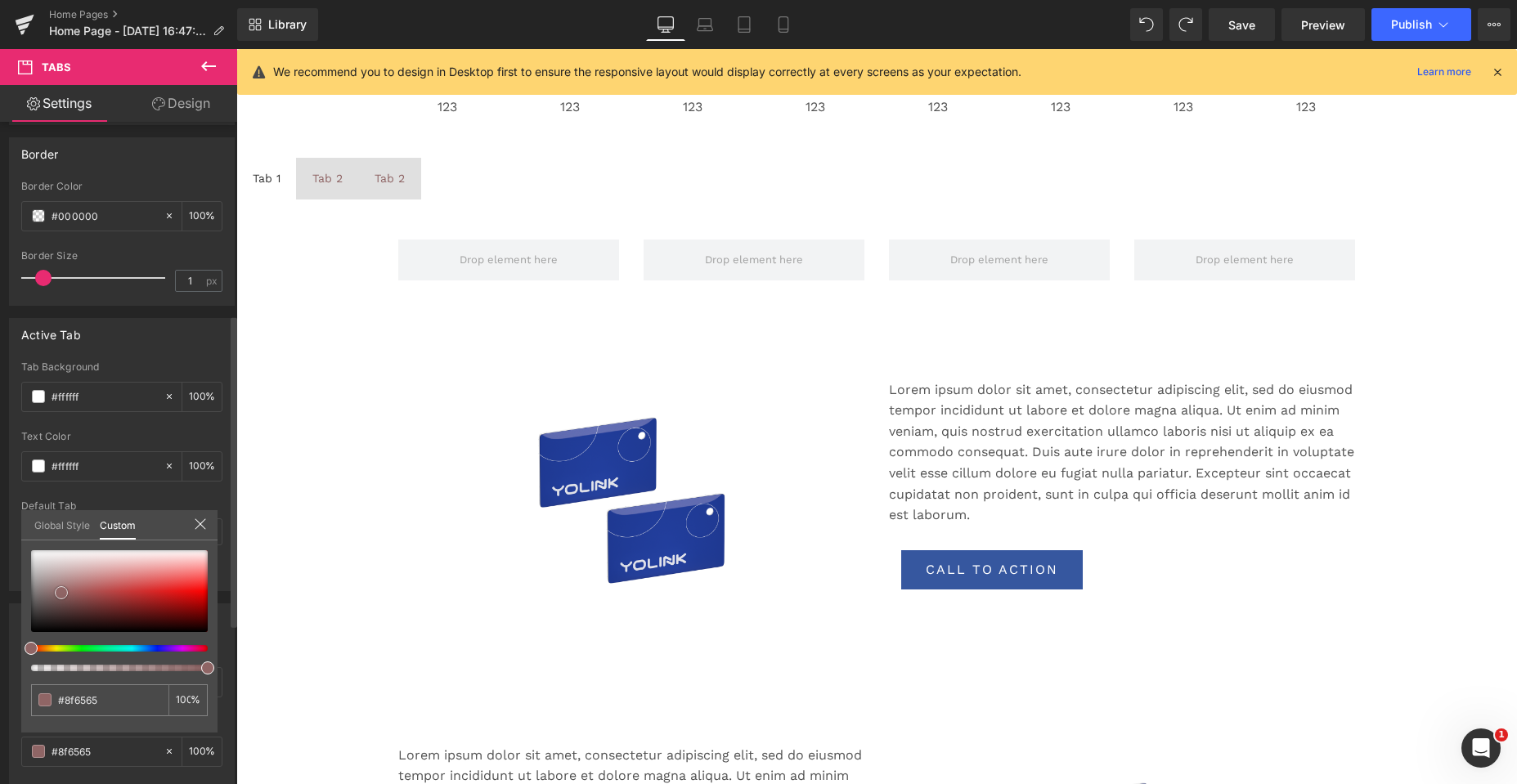
click at [130, 591] on div at bounding box center [119, 592] width 177 height 82
click at [202, 522] on icon at bounding box center [200, 523] width 13 height 13
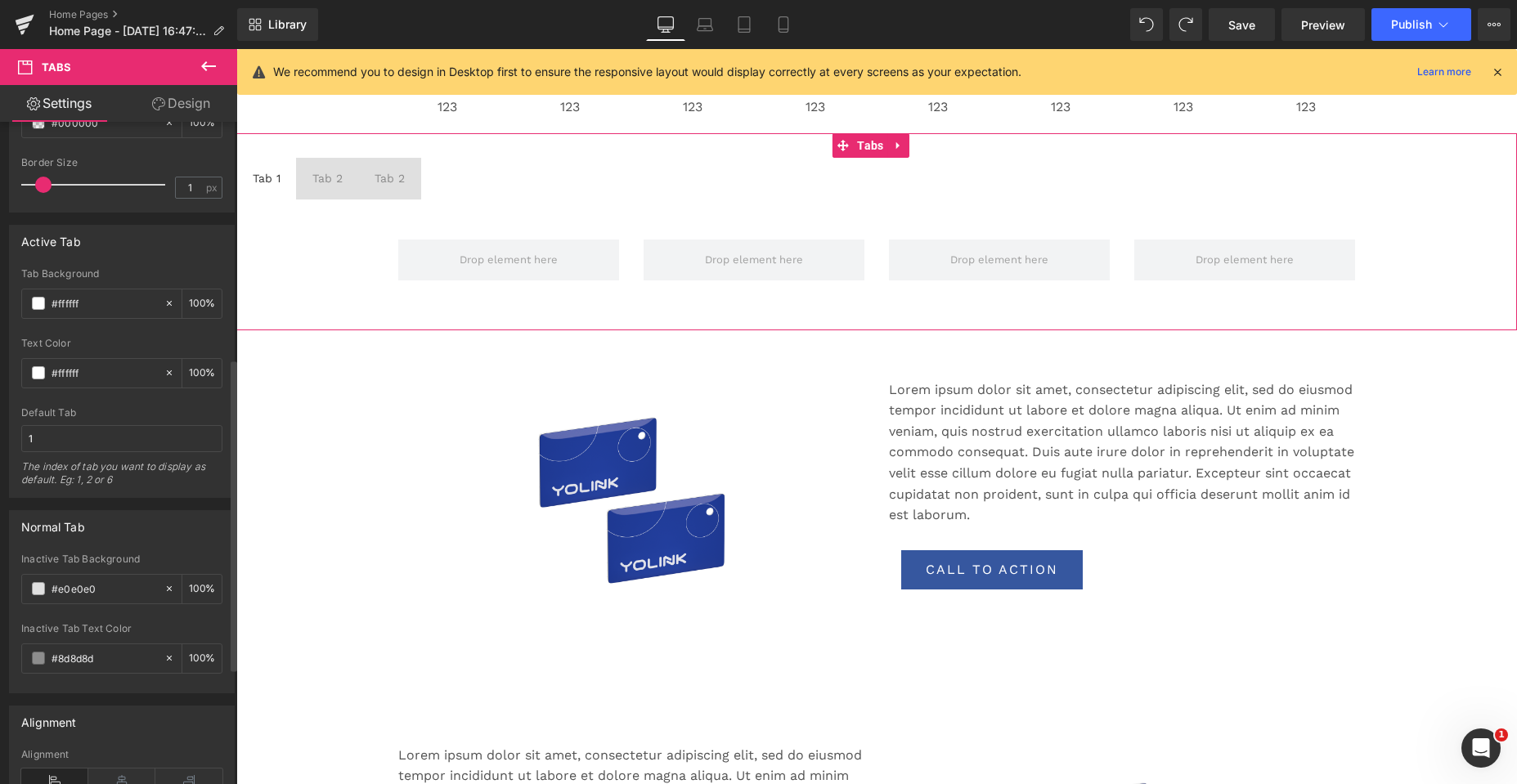
scroll to position [654, 0]
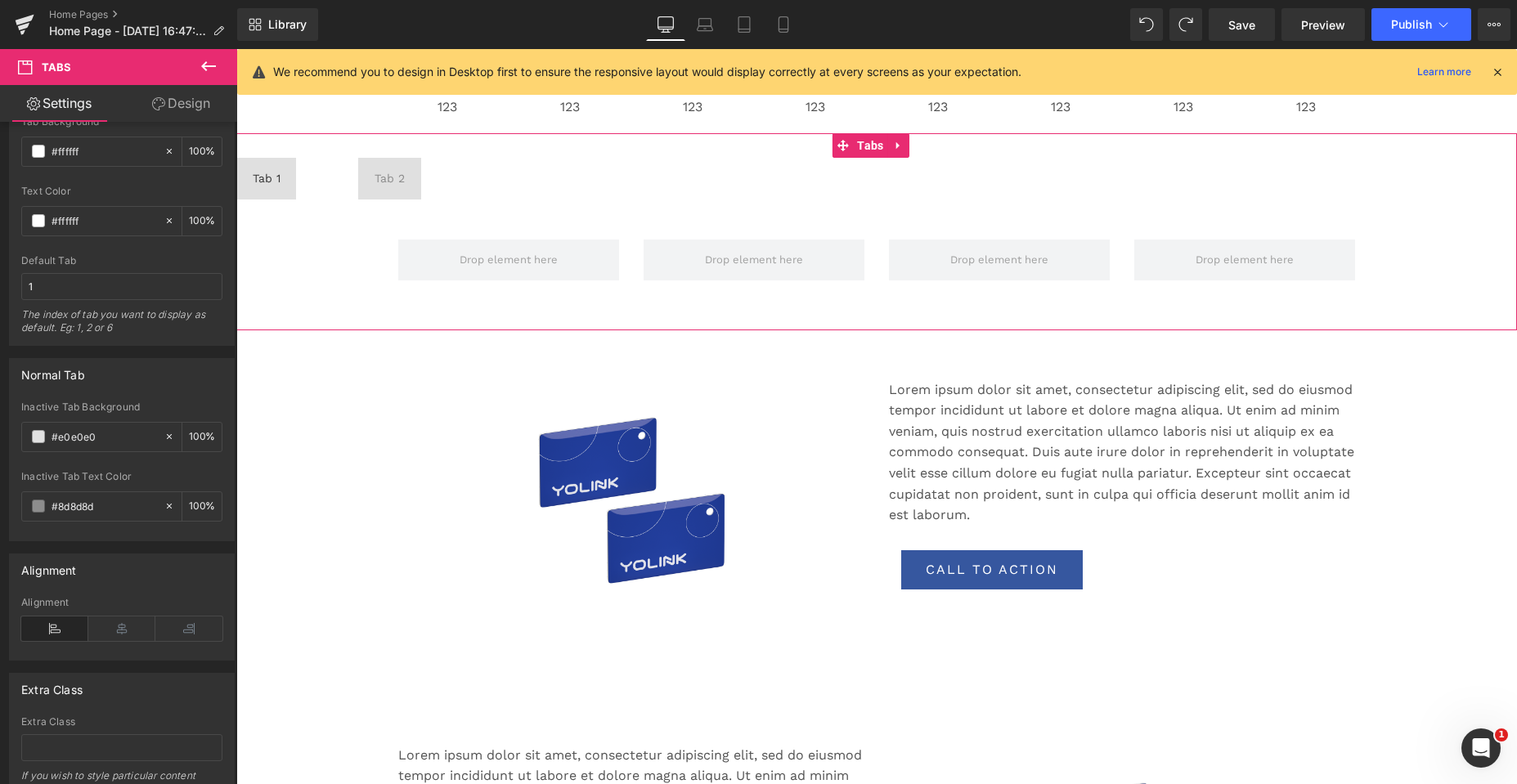
click at [313, 193] on span "Tab 2 Text Block" at bounding box center [328, 179] width 63 height 41
click at [387, 198] on li "Tab 2 Text Block" at bounding box center [390, 179] width 63 height 41
click at [263, 186] on div "Tab 1 Text Block" at bounding box center [266, 178] width 28 height 18
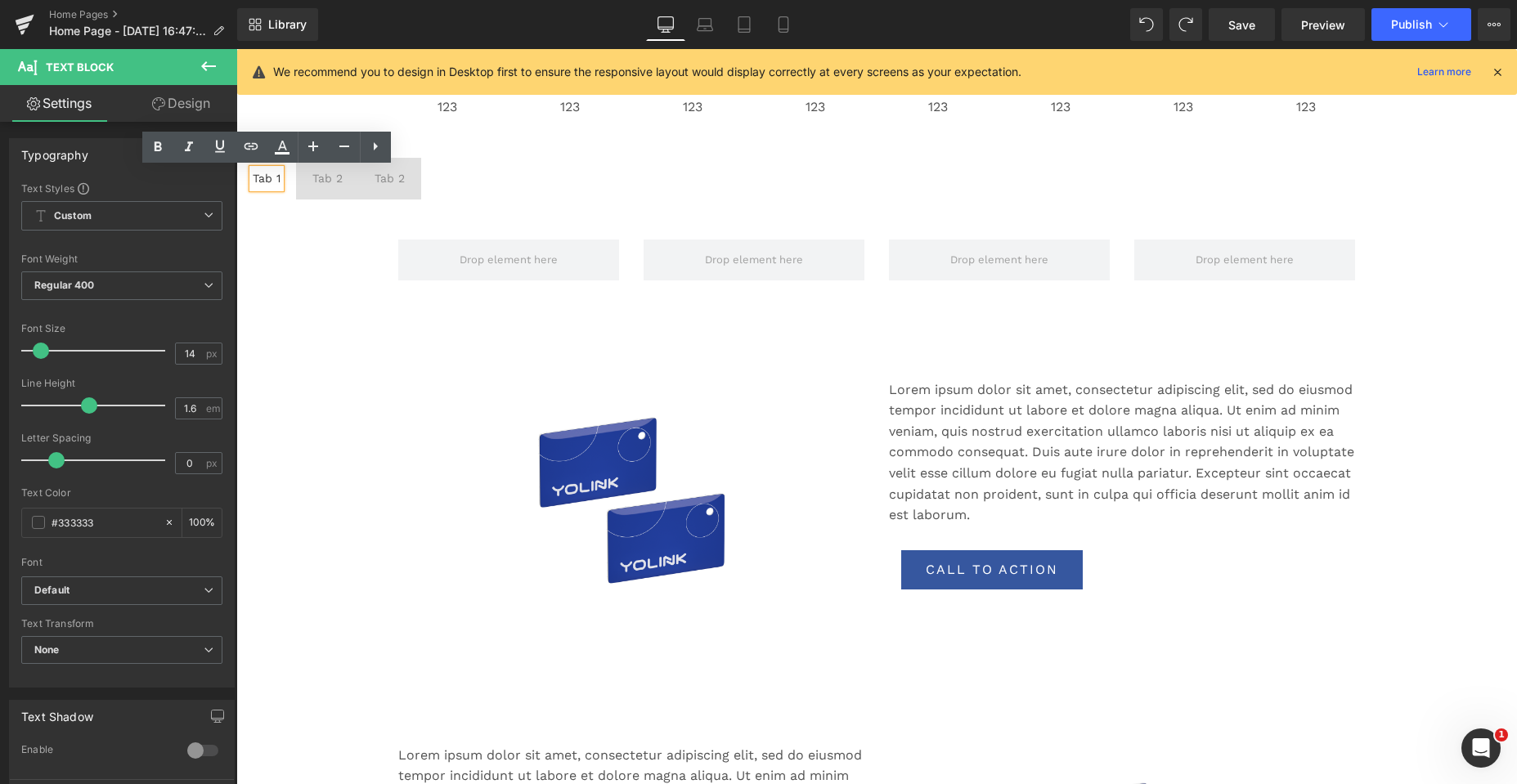
click at [326, 197] on span "Tab 2 Text Block" at bounding box center [328, 179] width 63 height 41
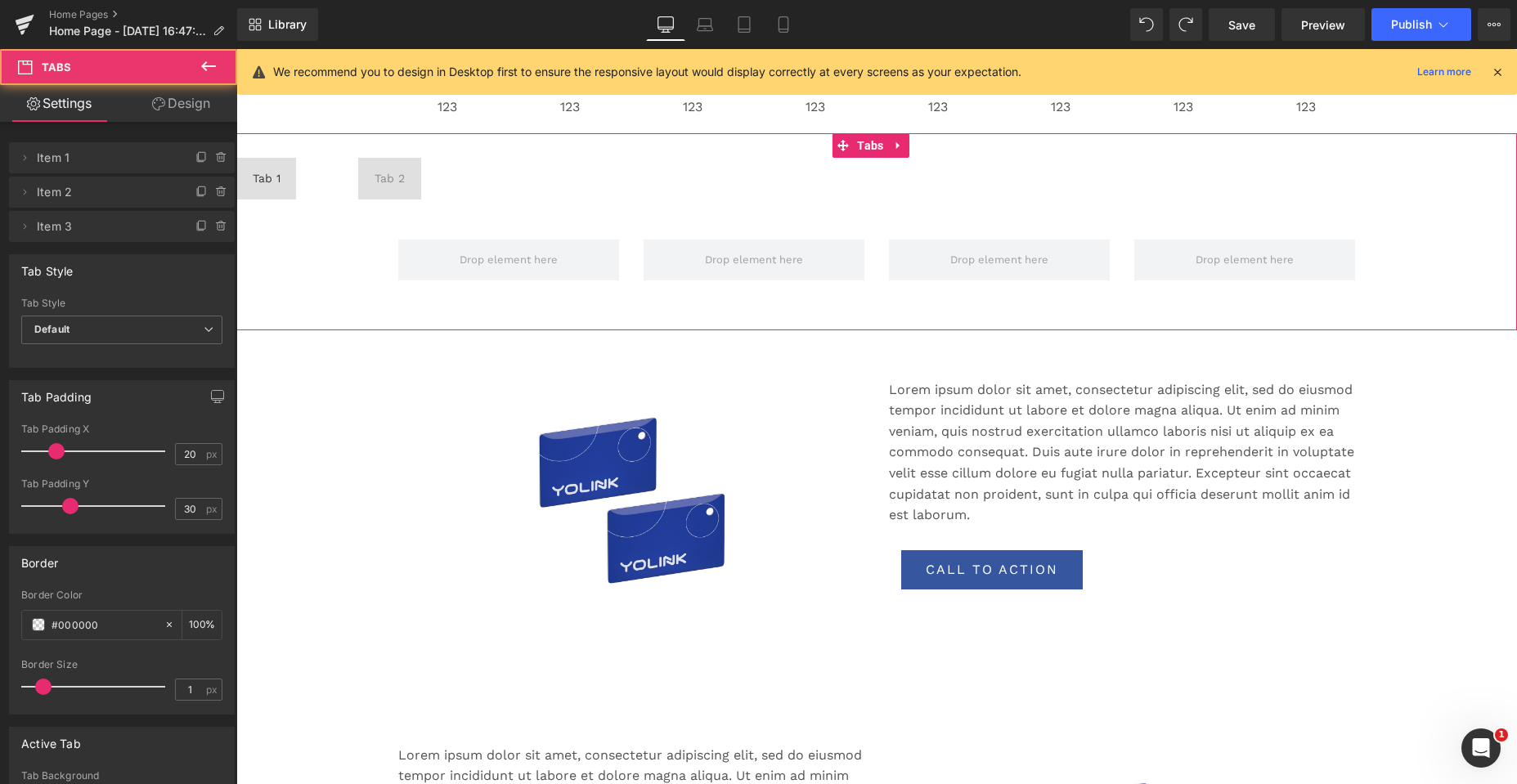
click at [387, 203] on div "Row" at bounding box center [876, 251] width 1280 height 106
click at [406, 196] on span "Tab 2 Text Block" at bounding box center [390, 179] width 63 height 41
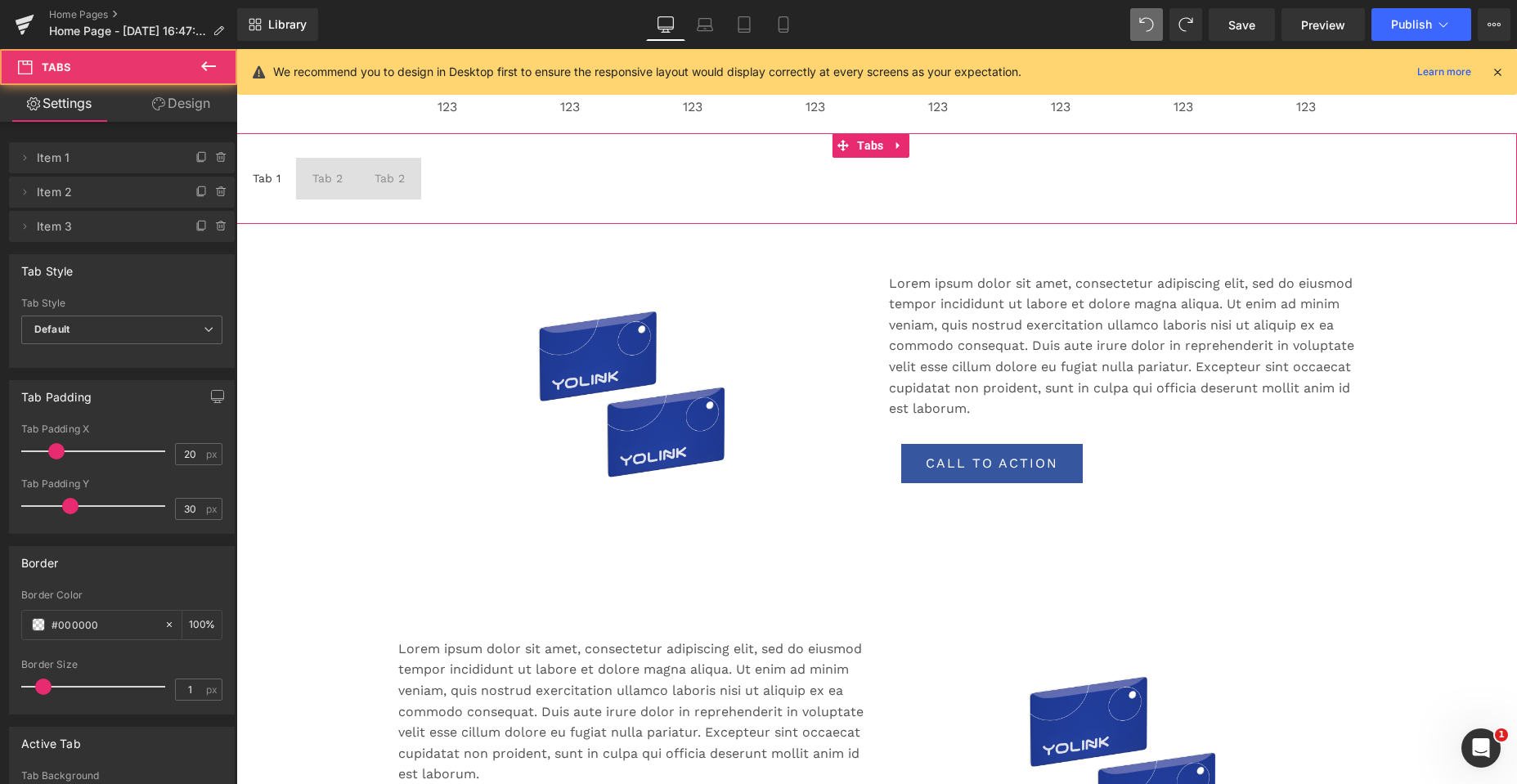
click at [327, 196] on span "Tab 2 Text Block" at bounding box center [328, 179] width 63 height 41
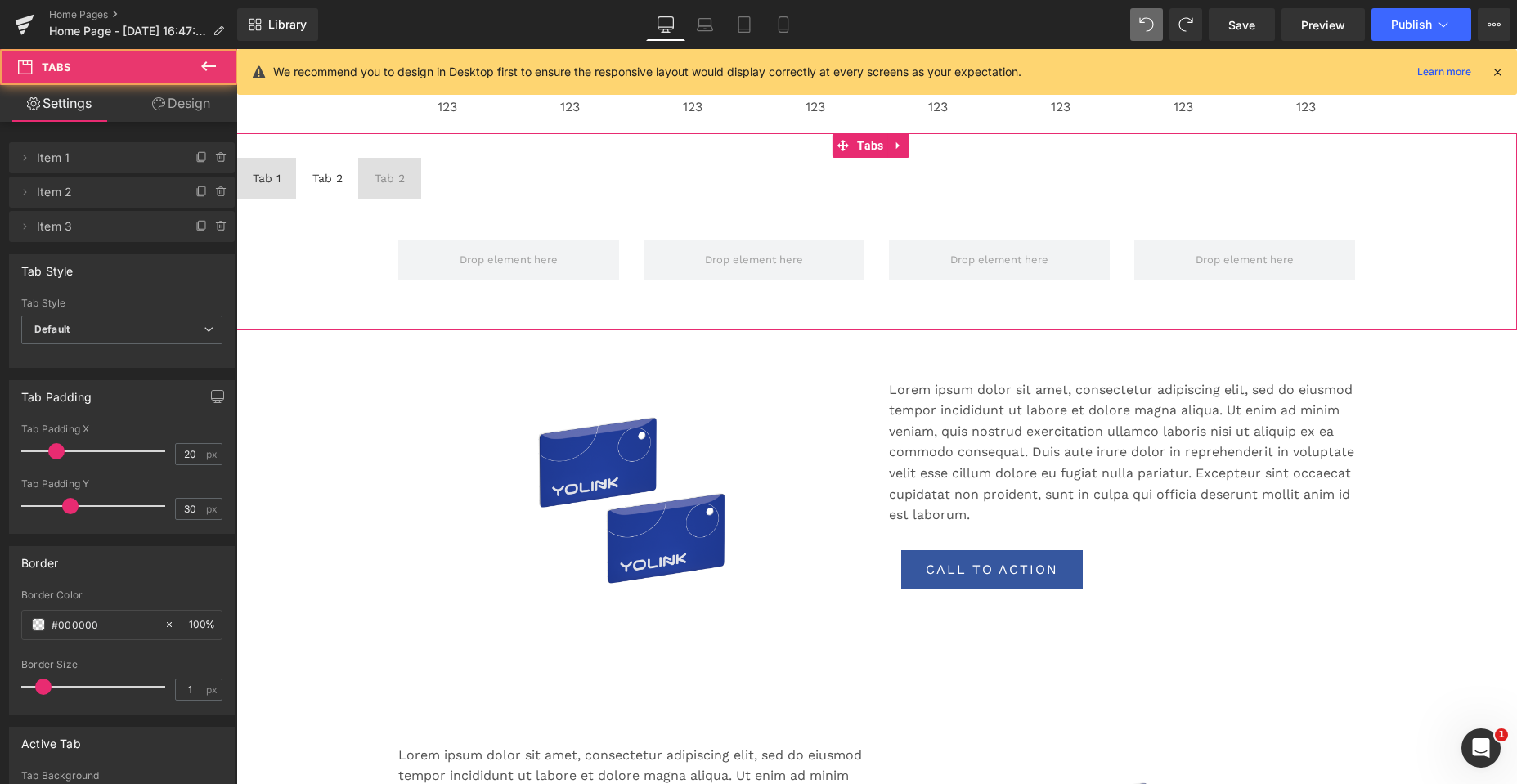
click at [400, 196] on span "Tab 2 Text Block" at bounding box center [390, 179] width 63 height 41
click at [261, 192] on span "Tab 1 Text Block" at bounding box center [266, 179] width 61 height 41
click at [332, 193] on span "Tab 2 Text Block" at bounding box center [328, 179] width 63 height 41
click at [396, 196] on span "Tab 2 Text Block" at bounding box center [390, 179] width 63 height 41
click at [269, 195] on span "Tab 1 Text Block" at bounding box center [266, 179] width 61 height 41
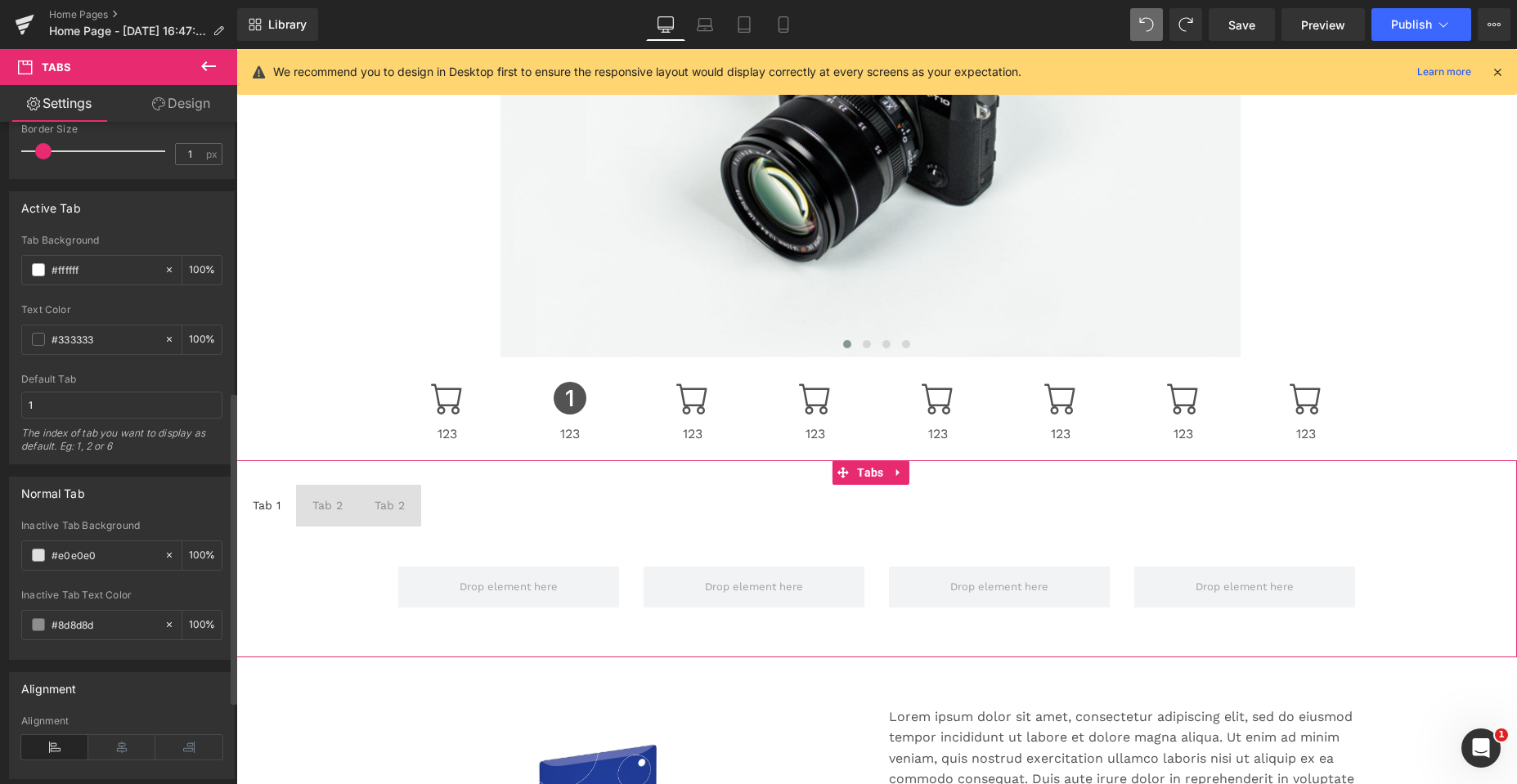
scroll to position [572, 0]
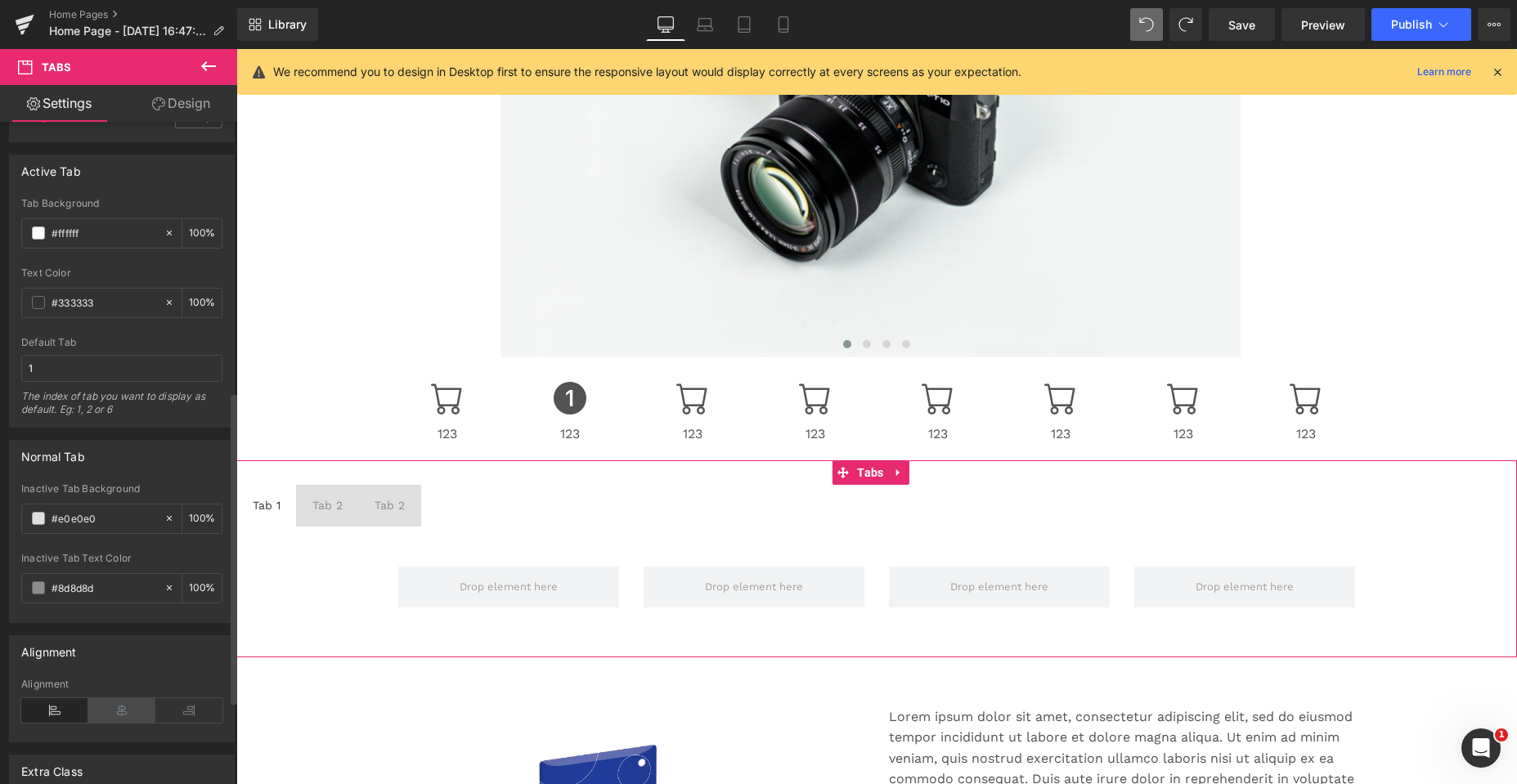
click at [124, 707] on icon at bounding box center [121, 710] width 67 height 25
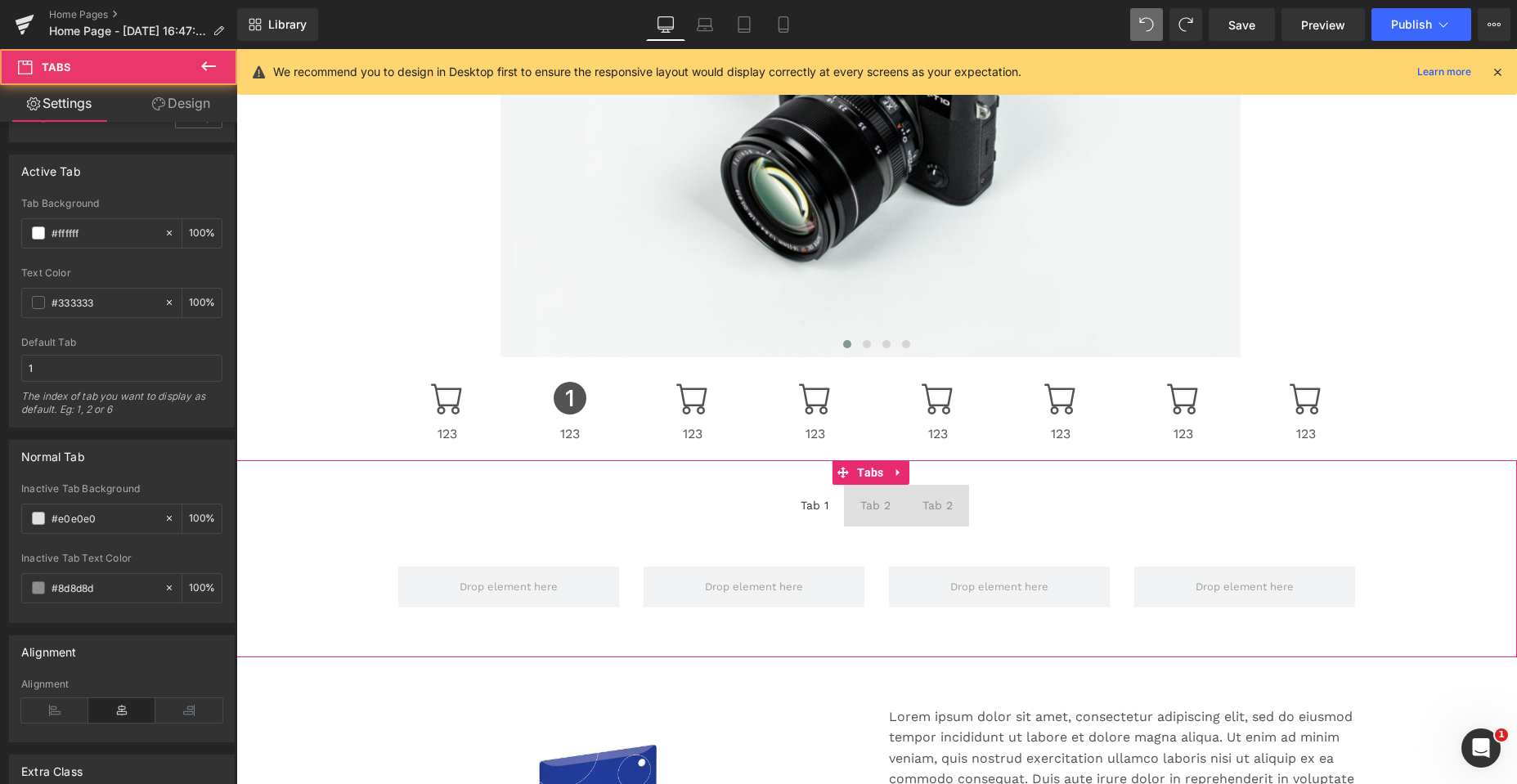
click at [873, 516] on span "Tab 2 Text Block" at bounding box center [876, 505] width 63 height 41
click at [924, 518] on span "Tab 2 Text Block" at bounding box center [937, 505] width 63 height 41
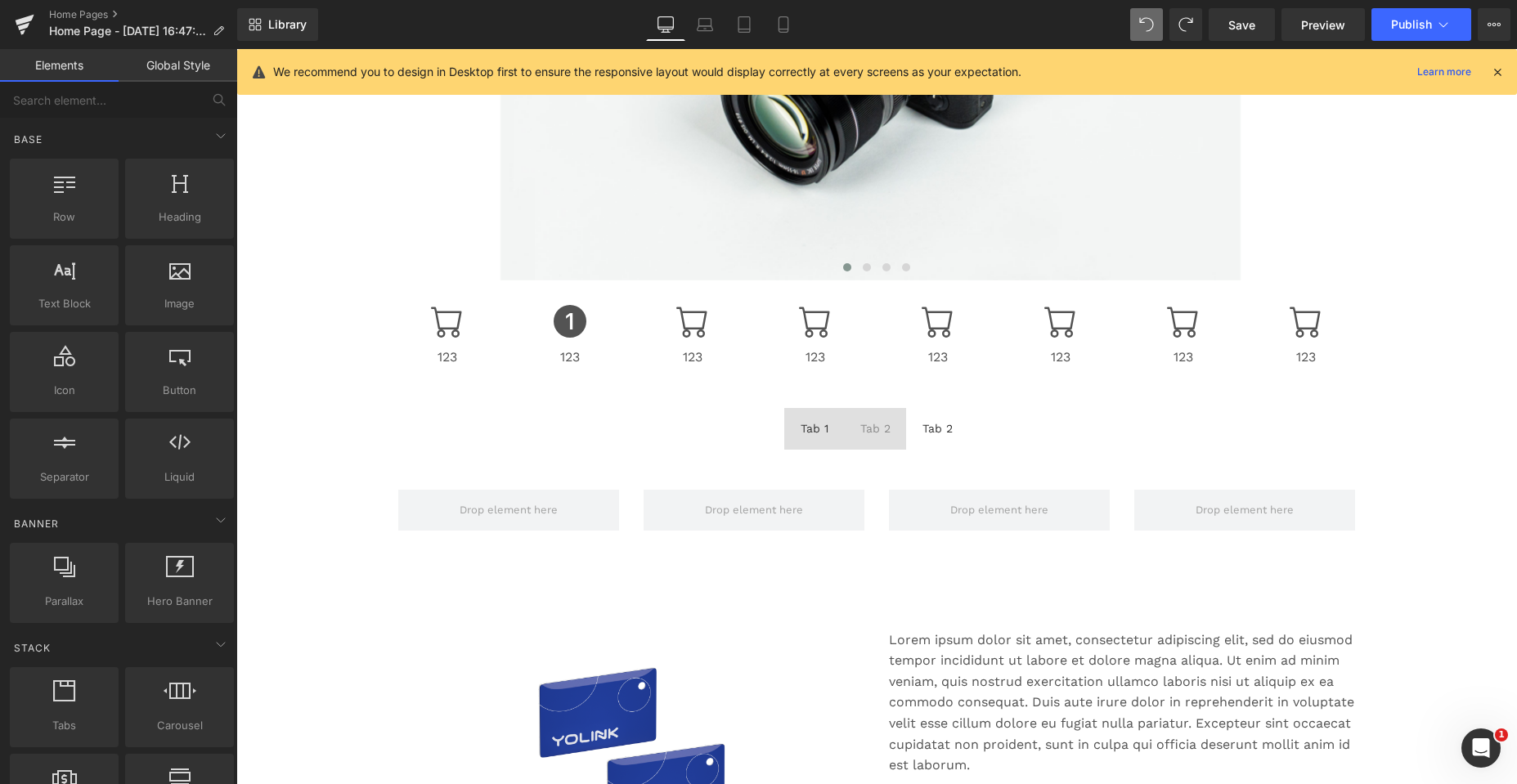
scroll to position [409, 0]
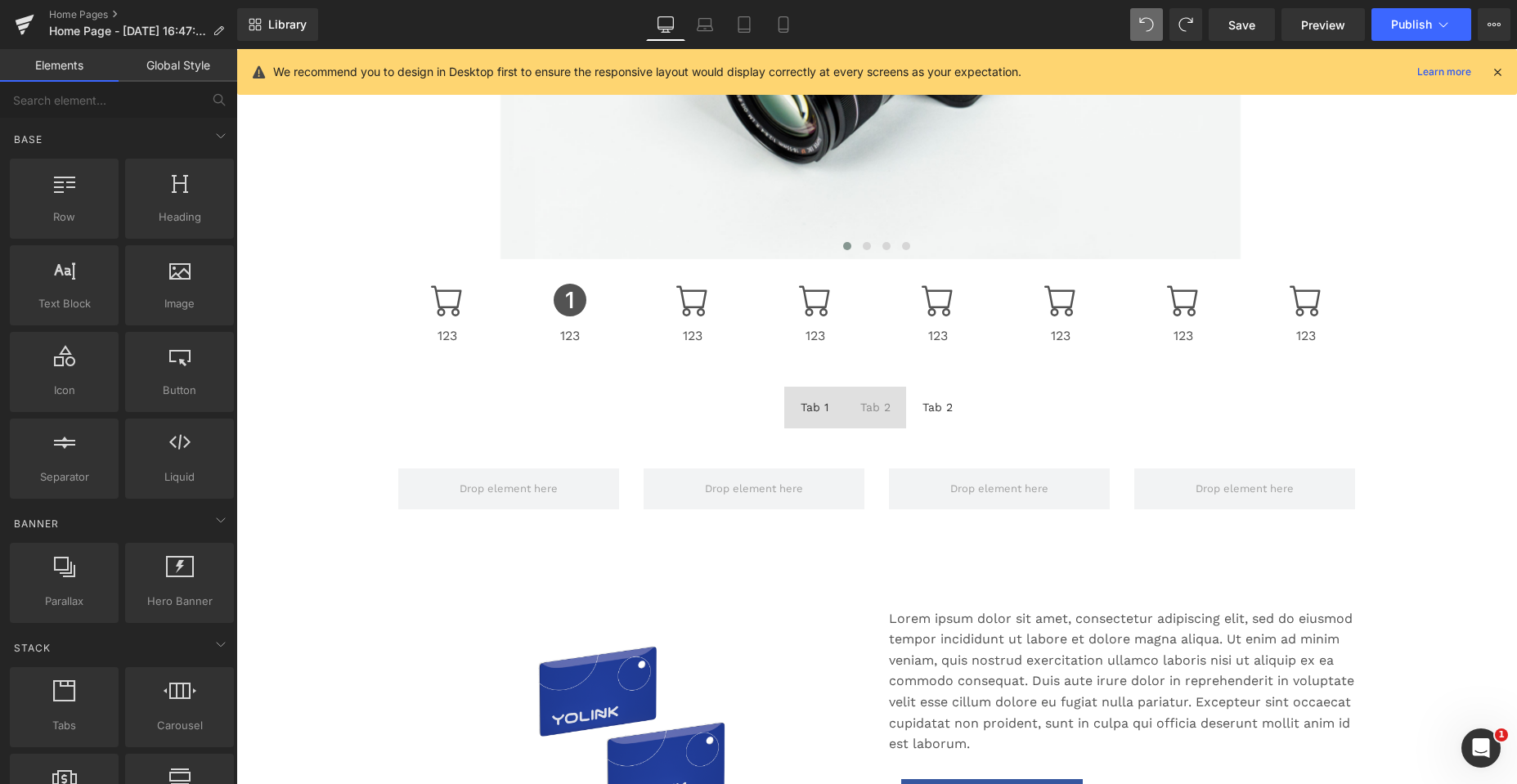
click at [1497, 73] on icon at bounding box center [1496, 72] width 15 height 15
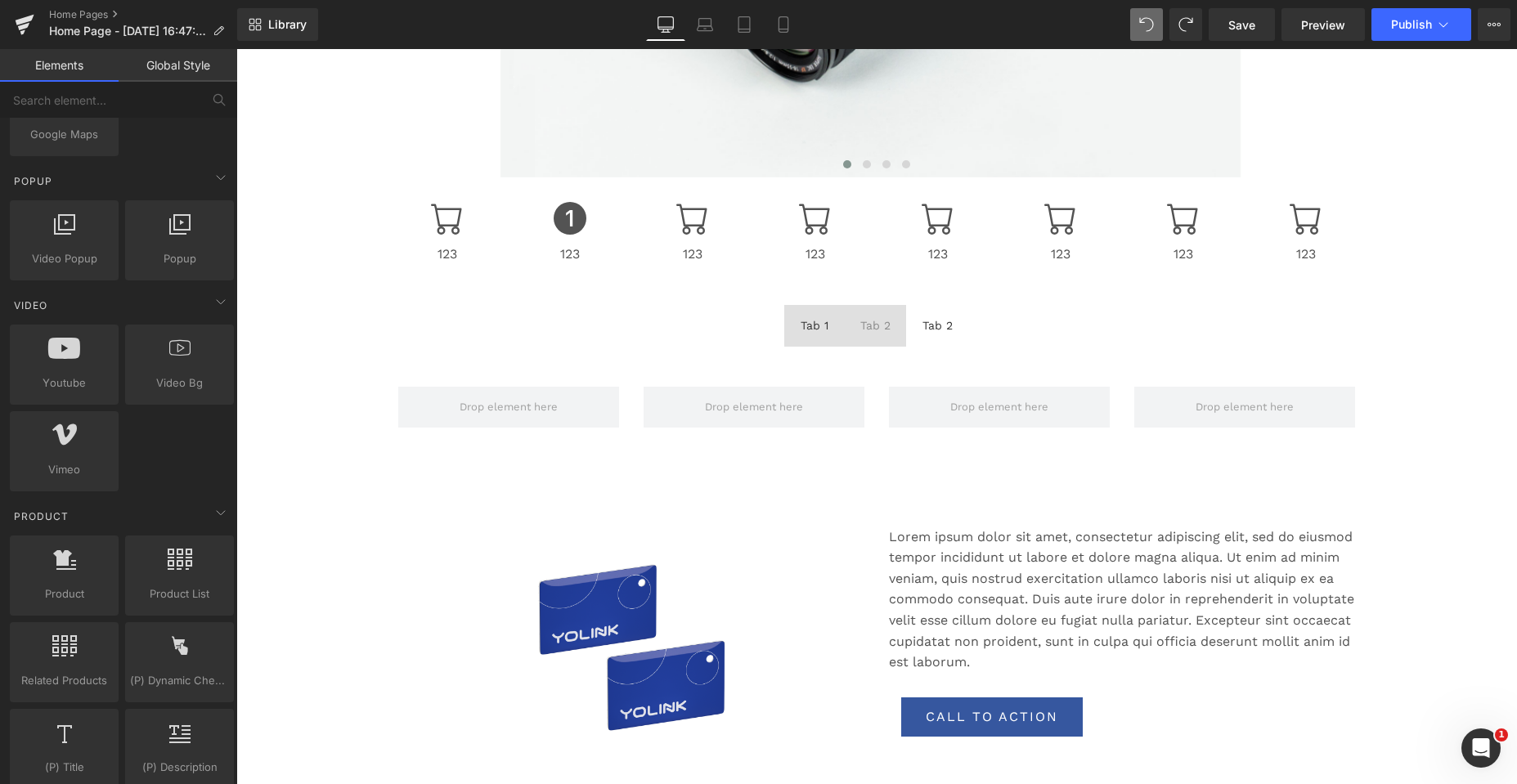
scroll to position [1063, 0]
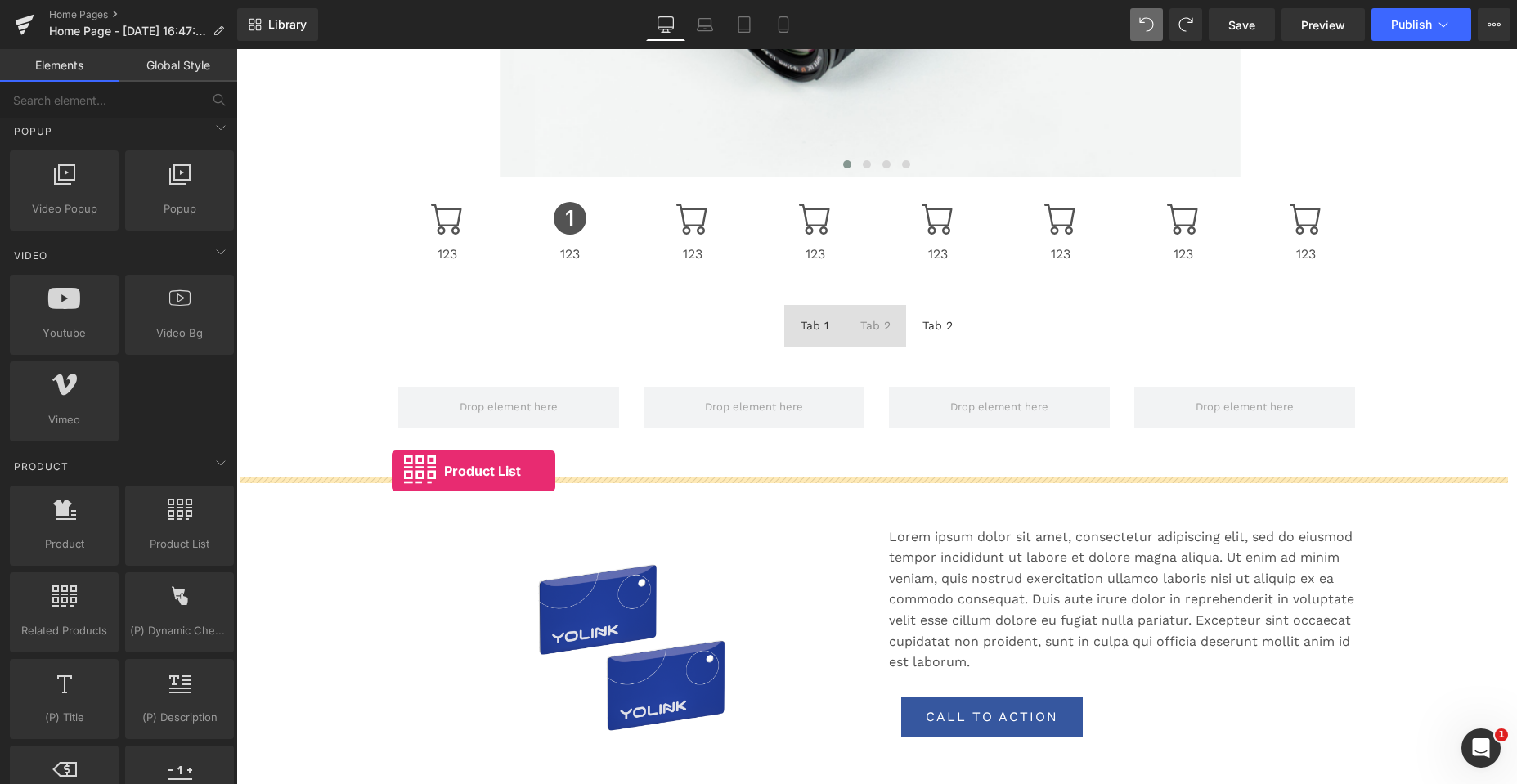
drag, startPoint x: 405, startPoint y: 575, endPoint x: 392, endPoint y: 471, distance: 104.8
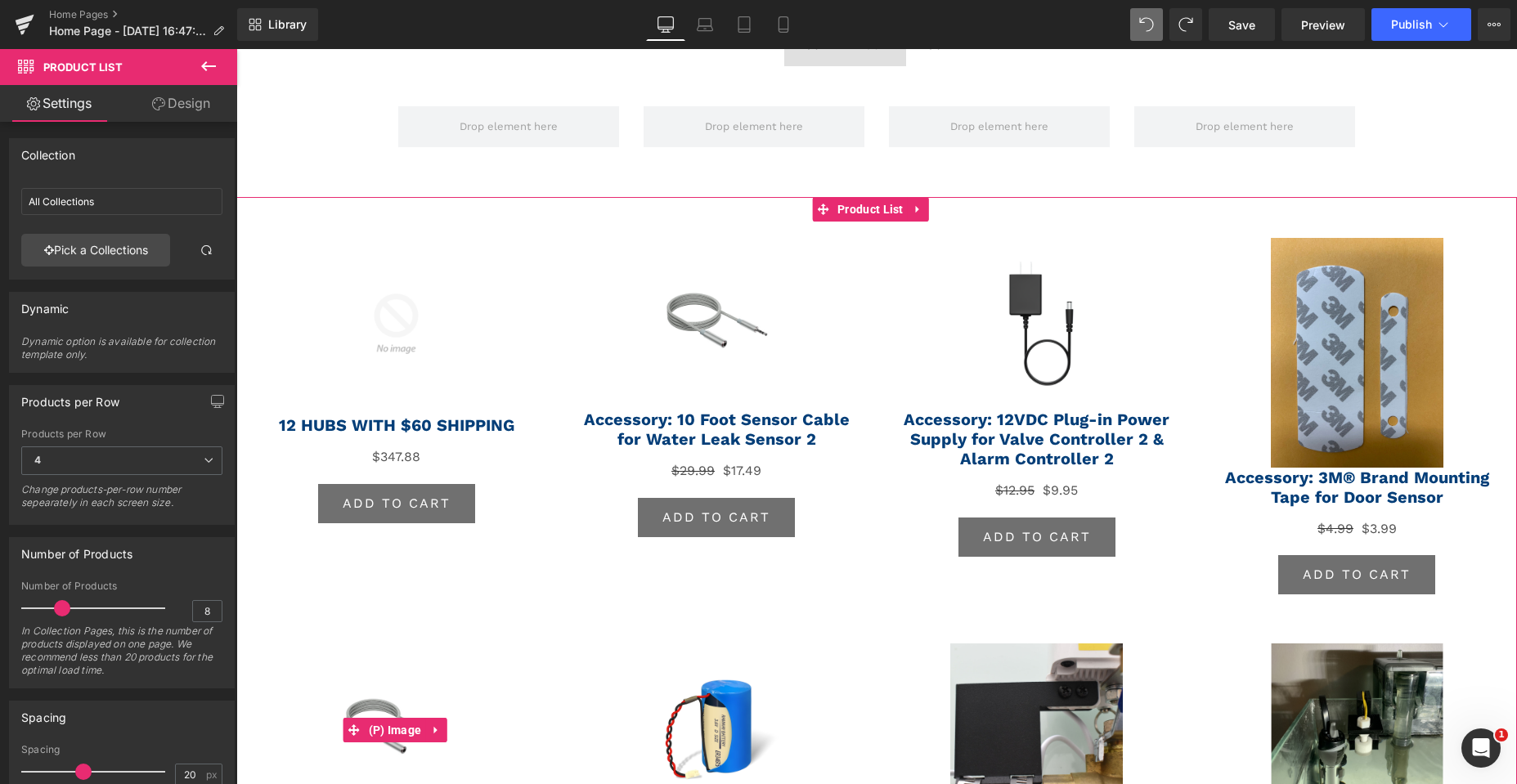
scroll to position [736, 0]
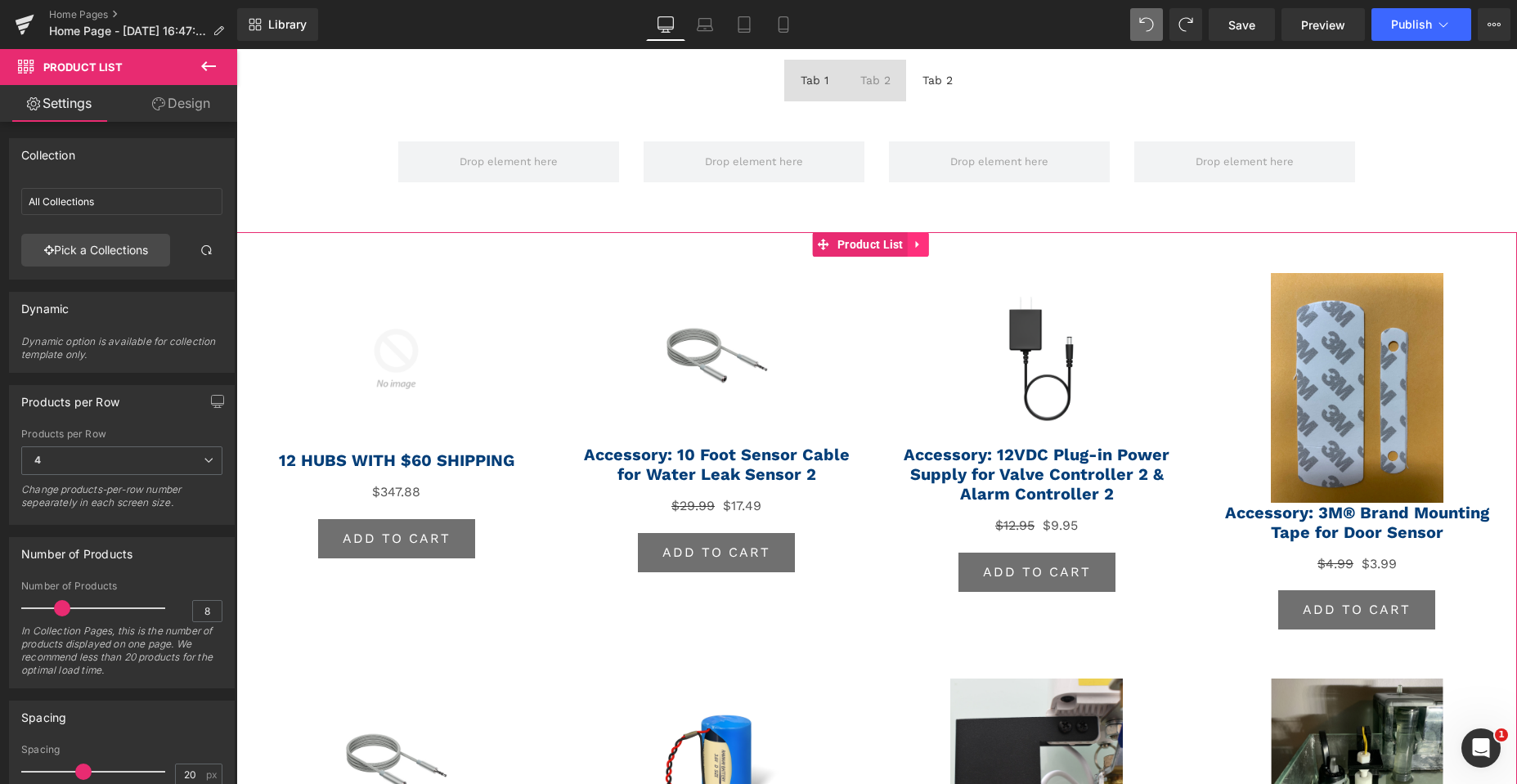
click at [919, 243] on icon at bounding box center [918, 244] width 3 height 8
click at [935, 245] on icon at bounding box center [929, 244] width 11 height 11
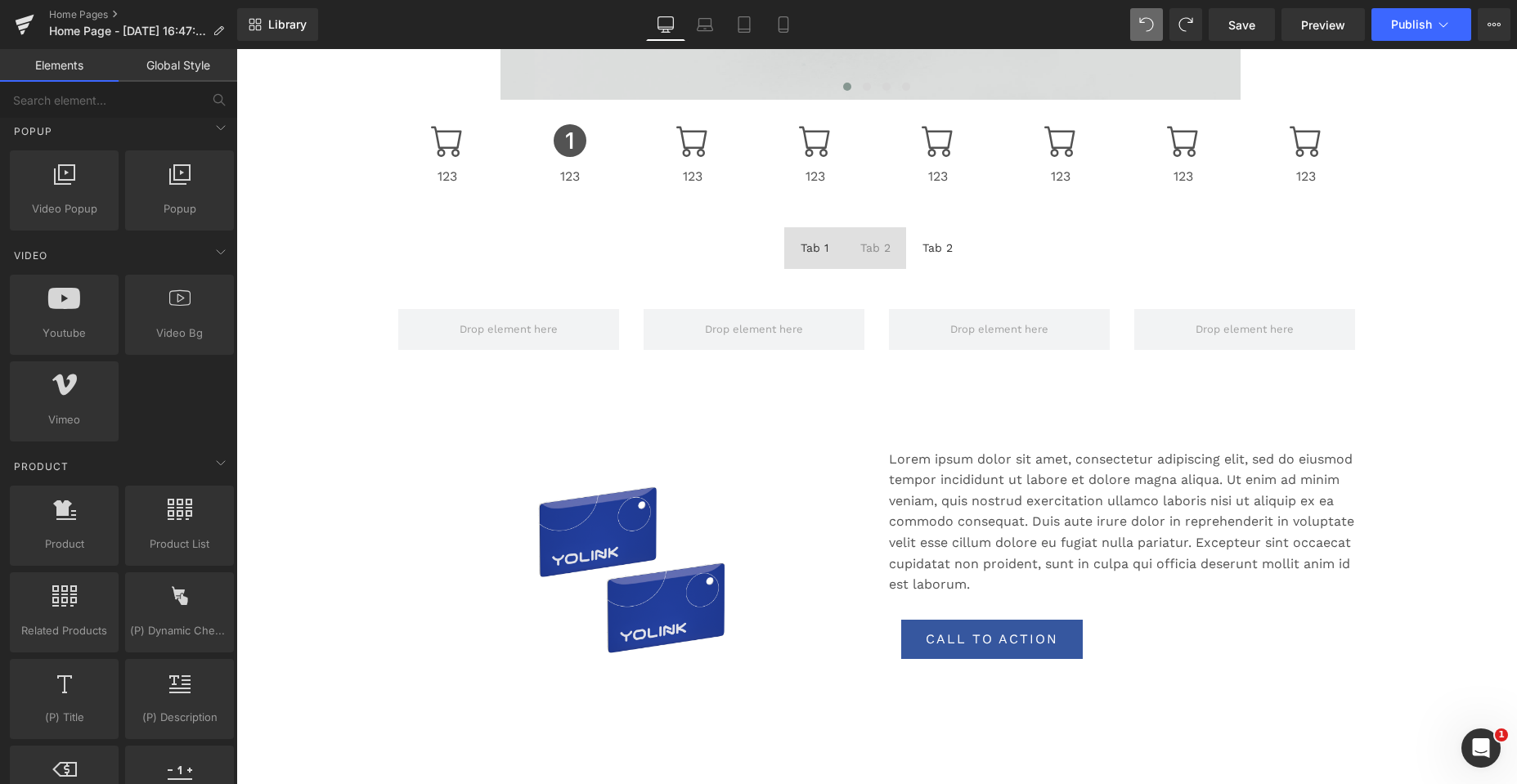
scroll to position [409, 0]
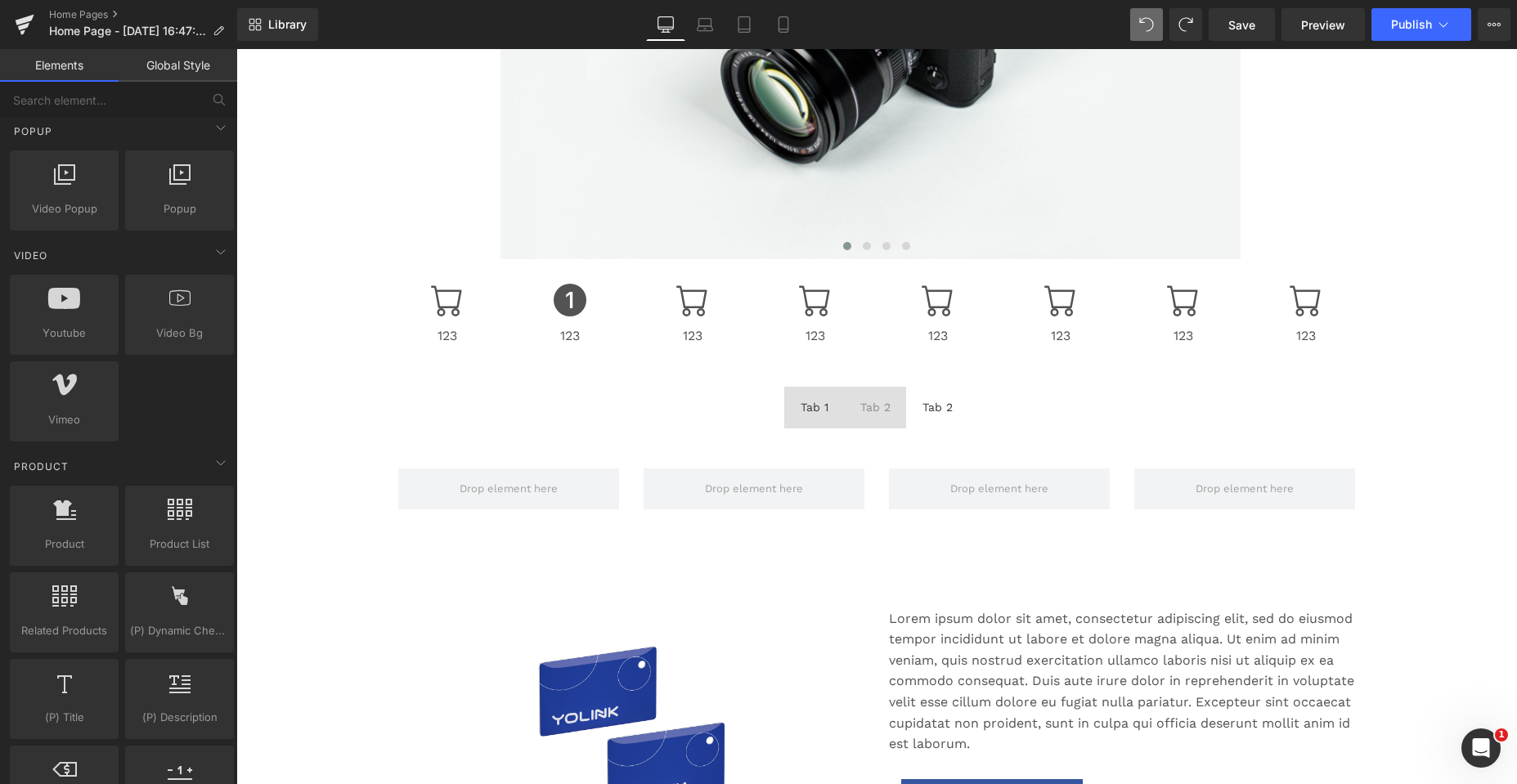
click at [809, 402] on div "Tab 1 Text Block" at bounding box center [814, 407] width 28 height 18
click at [809, 402] on div "Tab 1" at bounding box center [814, 407] width 28 height 18
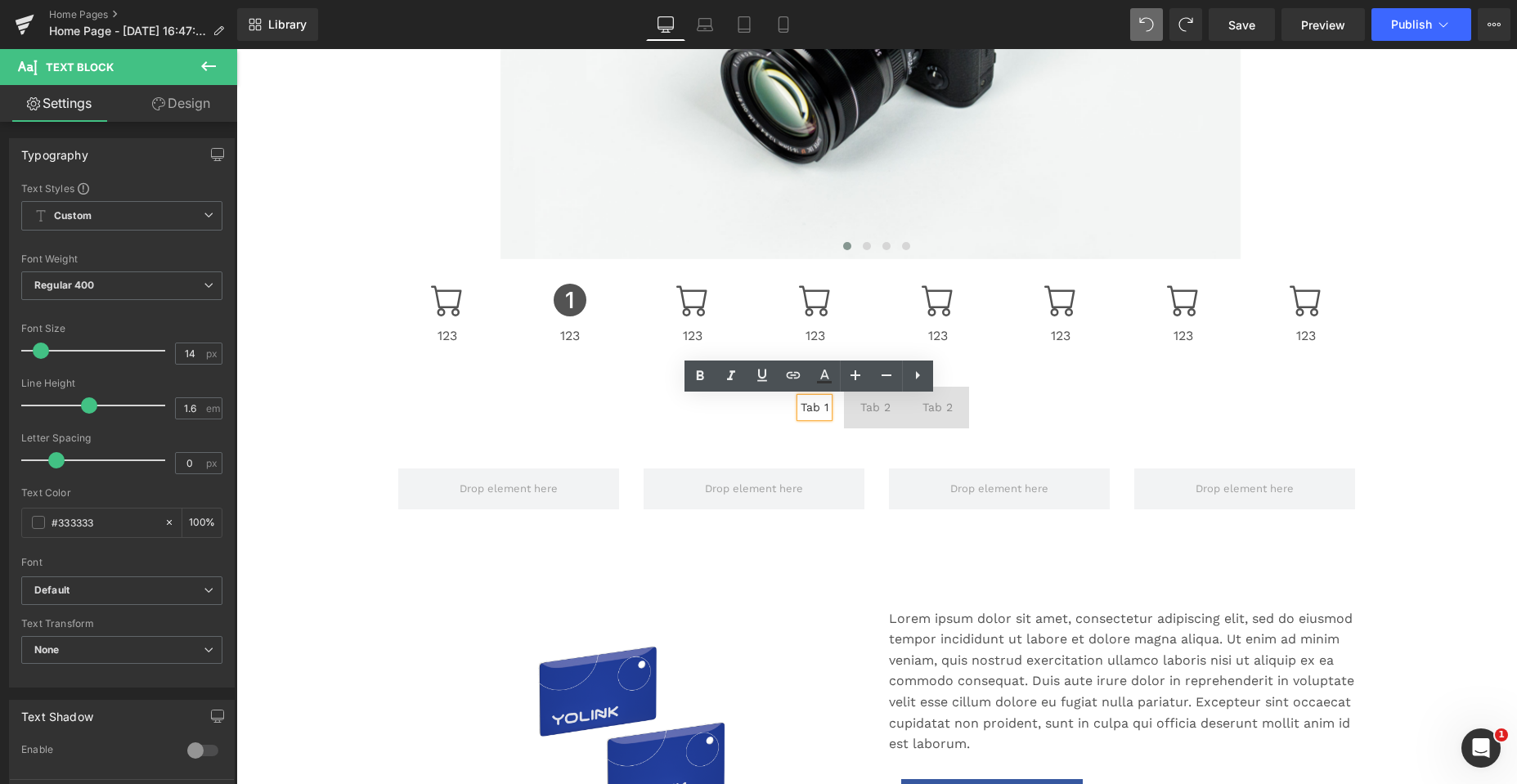
click at [819, 409] on div "Tab 1" at bounding box center [814, 407] width 28 height 18
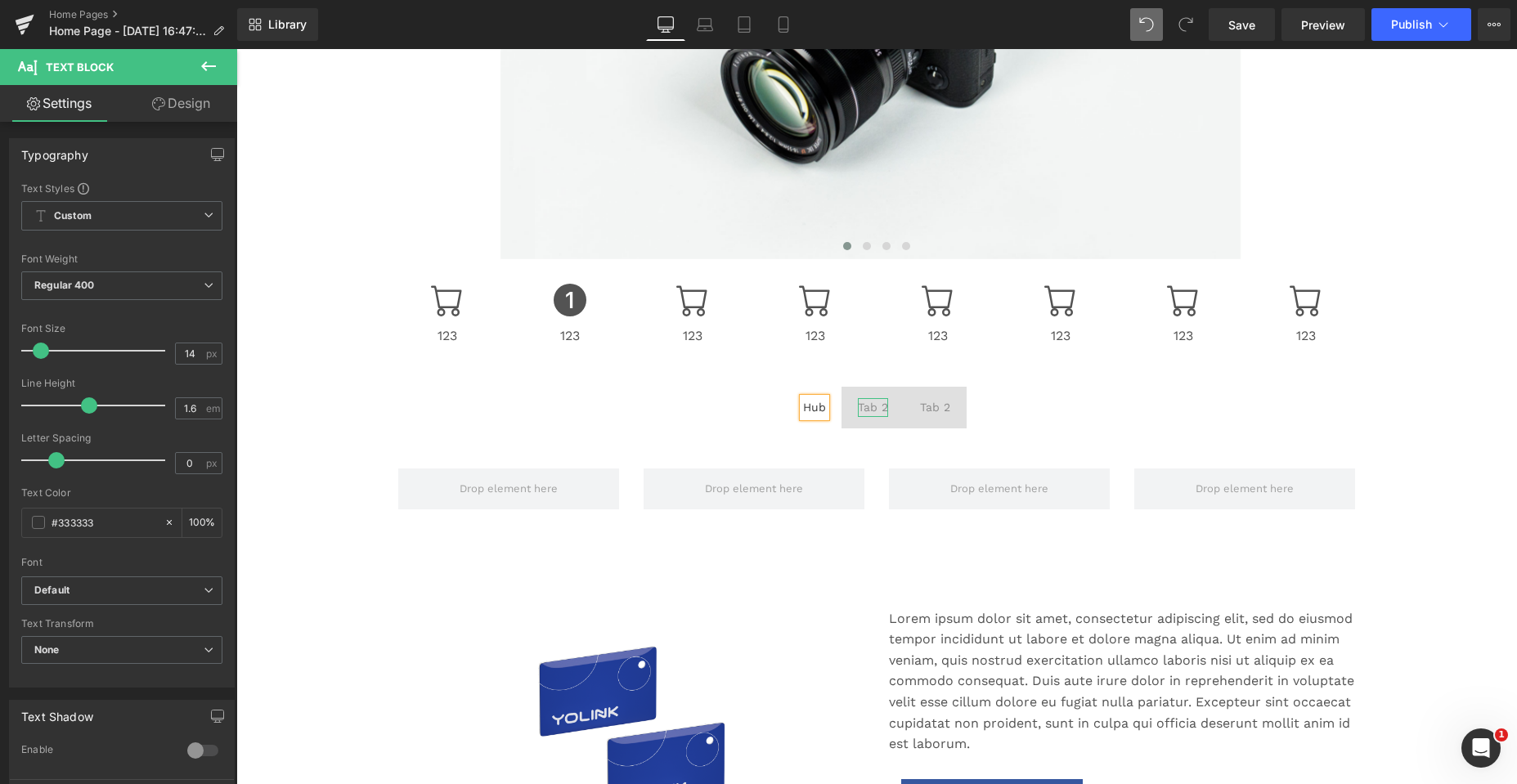
click at [871, 407] on div "Tab 2" at bounding box center [872, 407] width 30 height 18
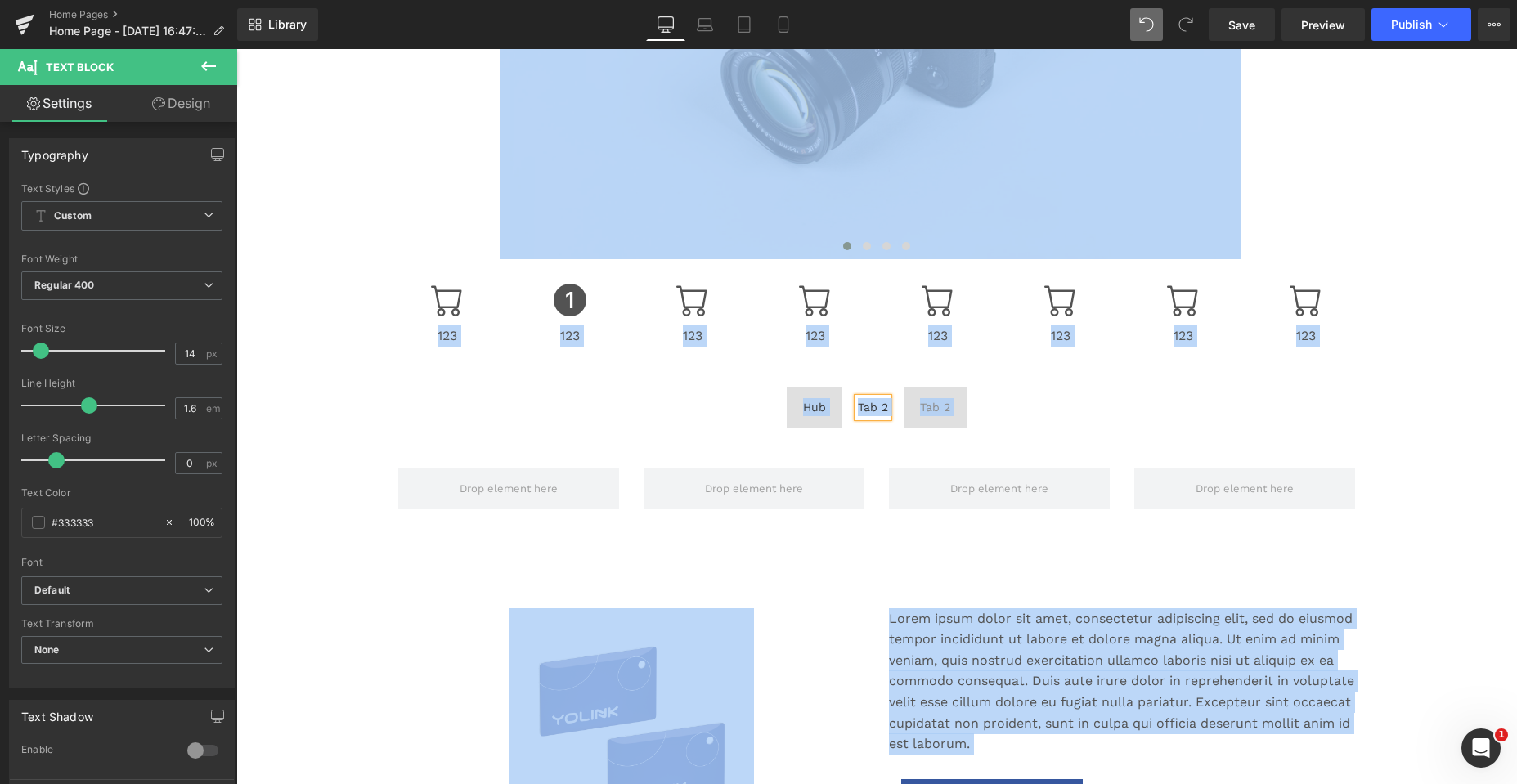
click at [877, 407] on div "Tab 2" at bounding box center [872, 407] width 30 height 18
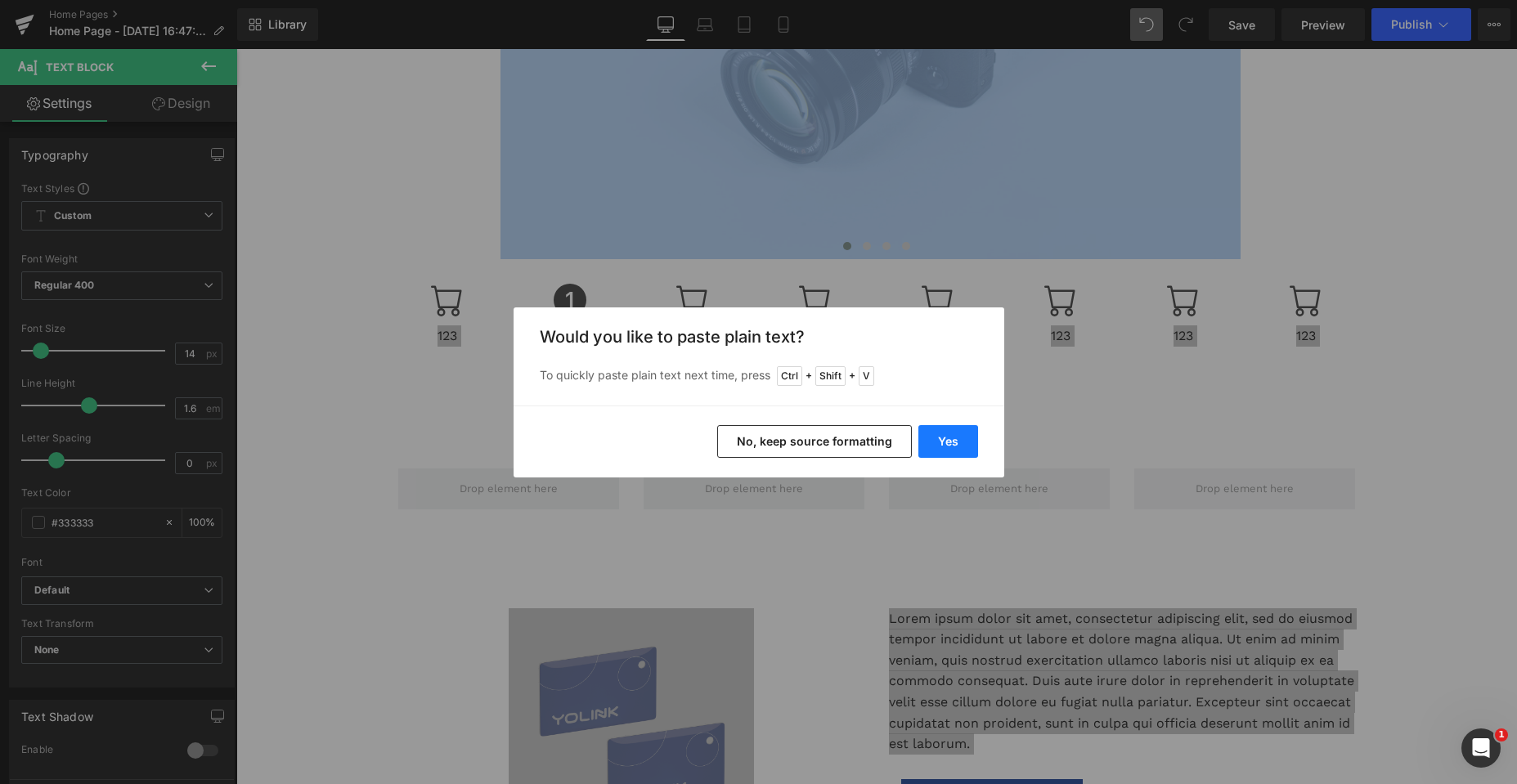
click at [945, 442] on button "Yes" at bounding box center [948, 441] width 60 height 32
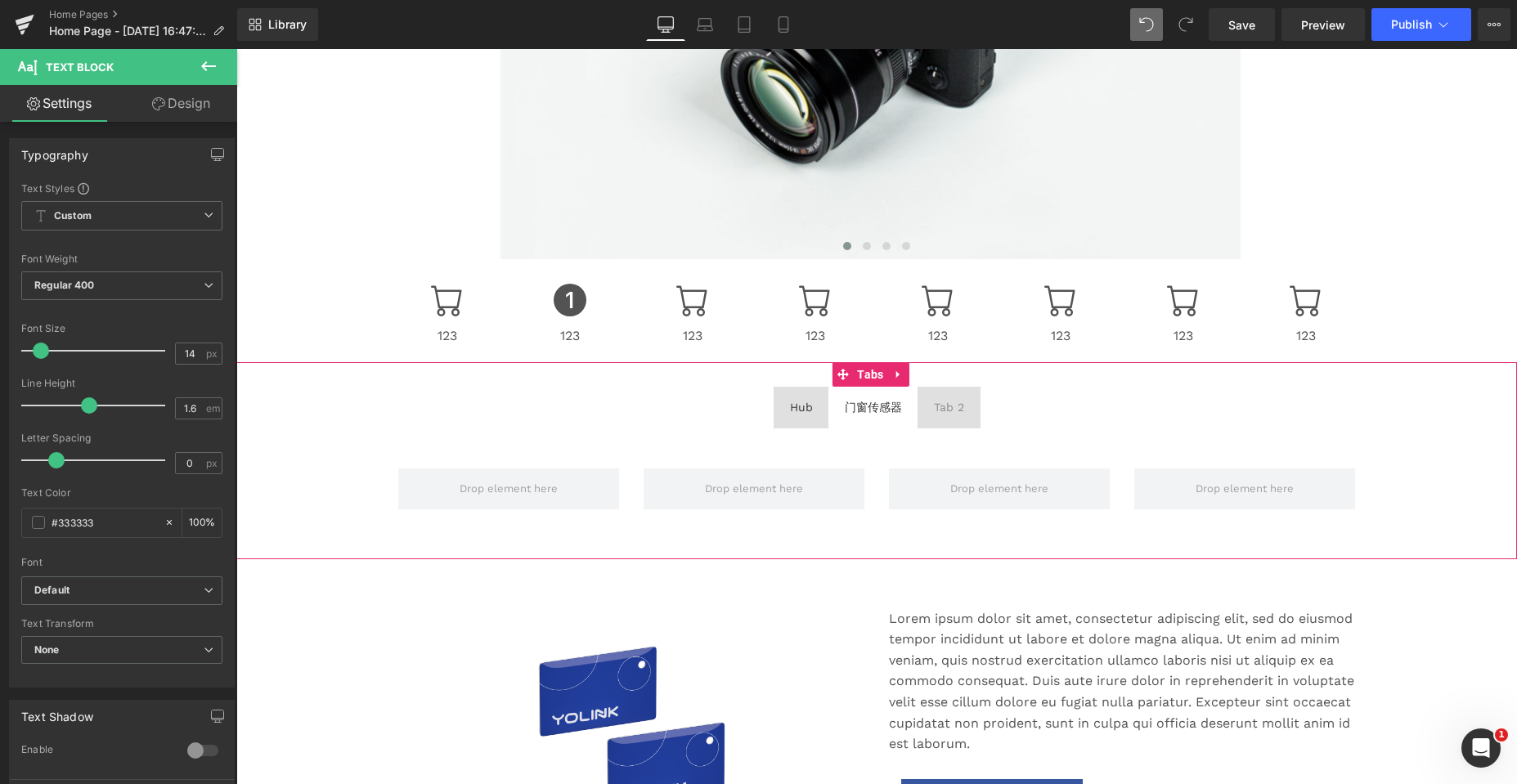
click at [963, 392] on span "Tab 2 Text Block" at bounding box center [949, 407] width 63 height 41
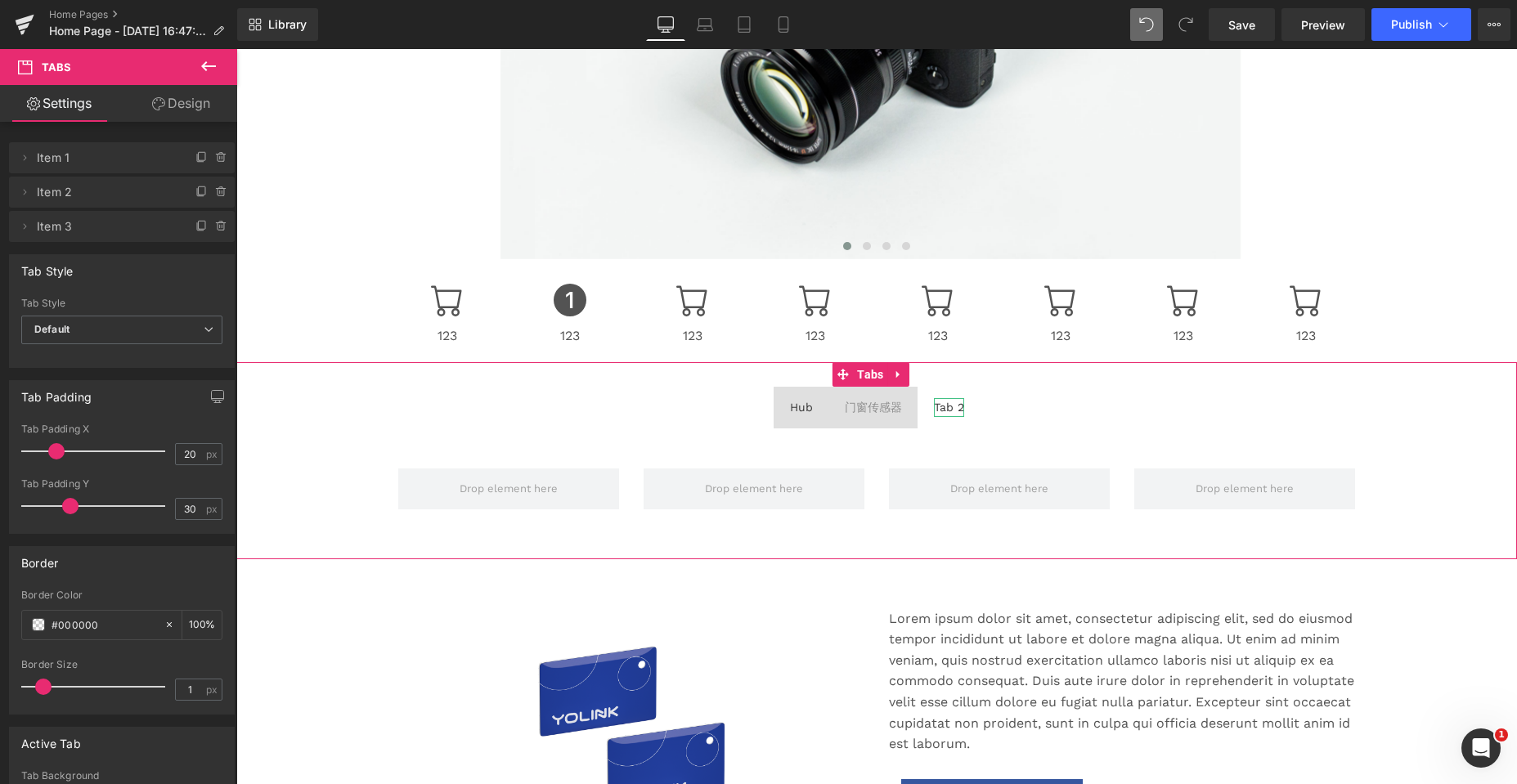
click at [942, 409] on div "Tab 2" at bounding box center [948, 407] width 30 height 18
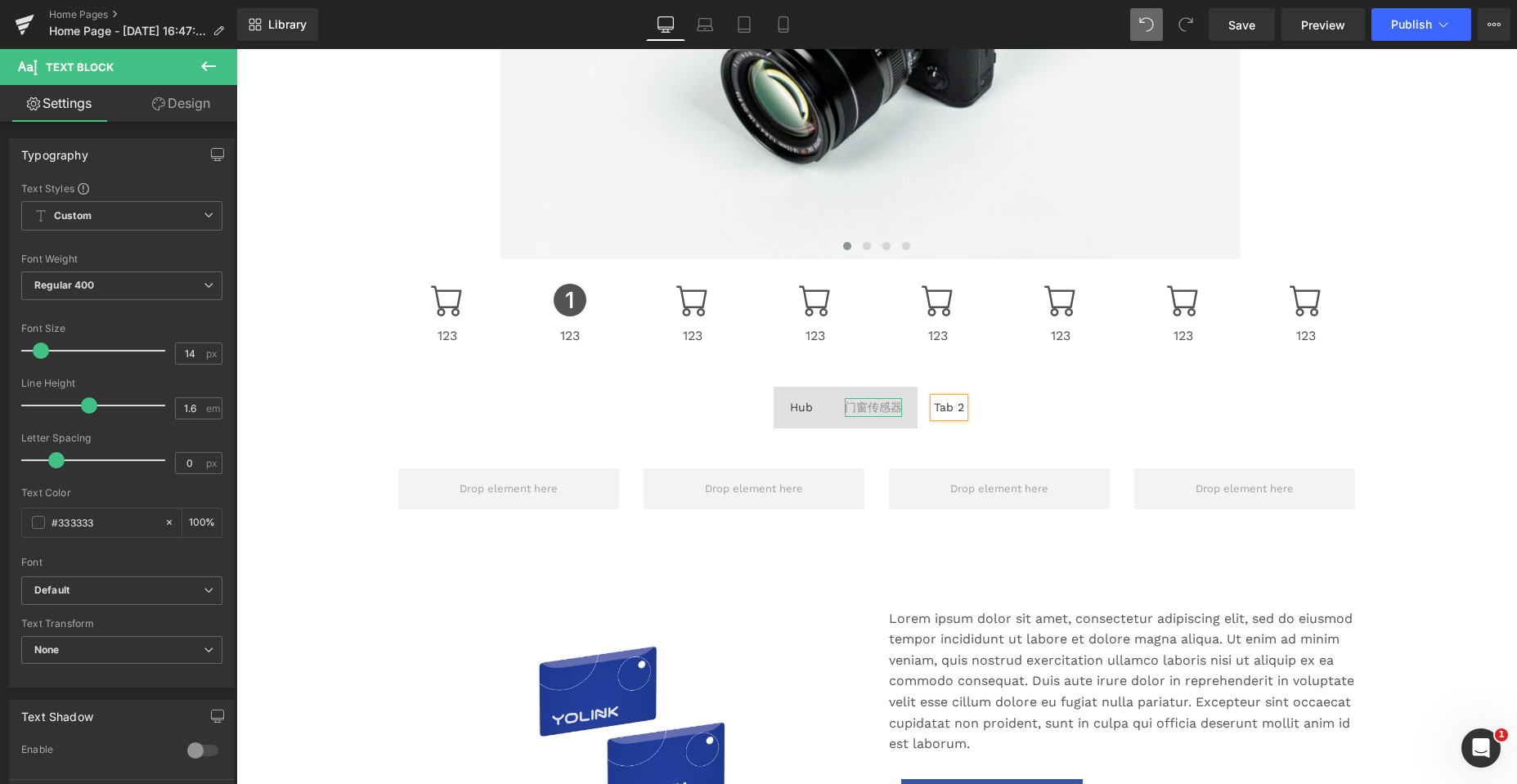
click at [847, 403] on div "门窗传感器" at bounding box center [873, 407] width 57 height 18
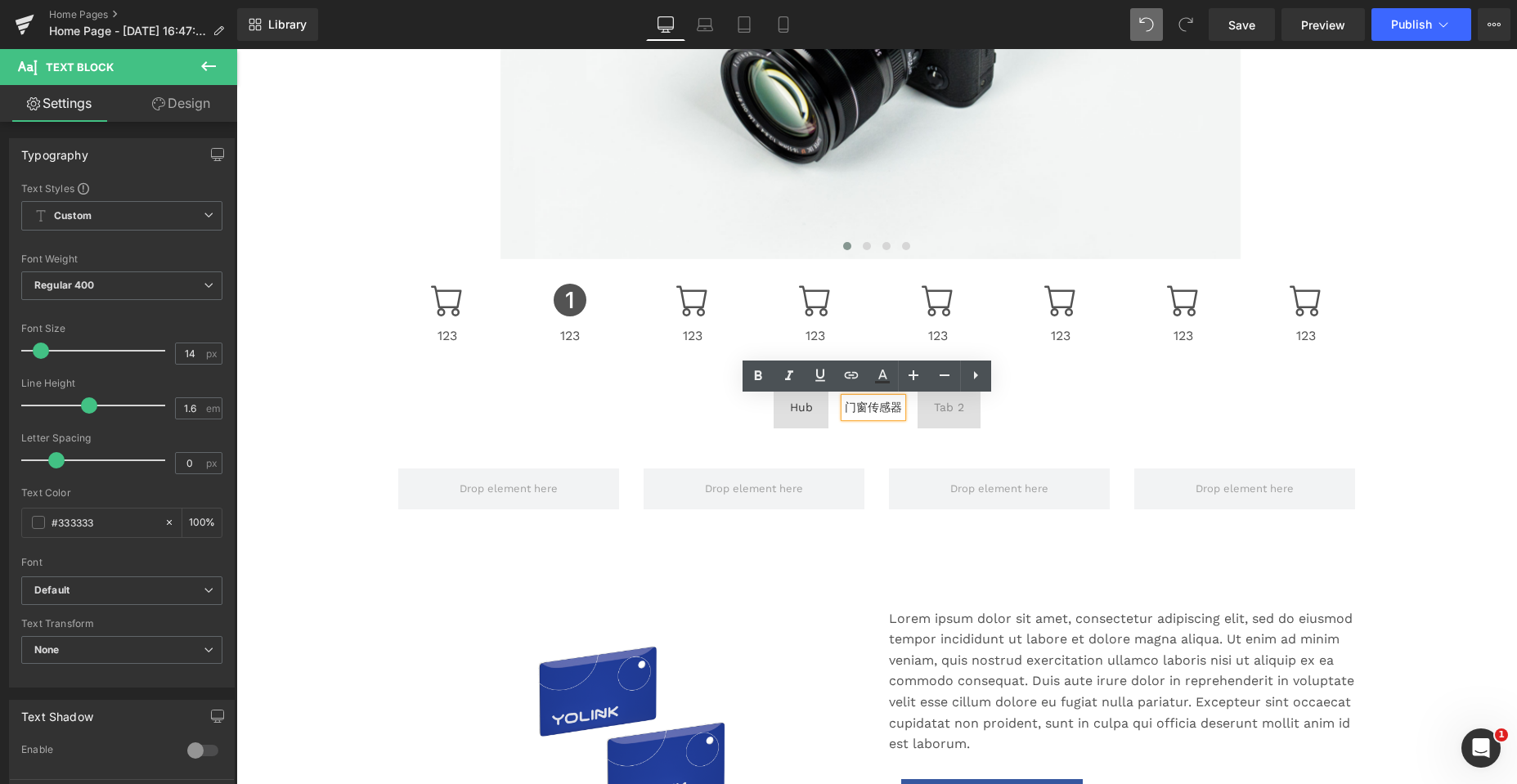
click at [845, 408] on div "门窗传感器" at bounding box center [873, 407] width 57 height 18
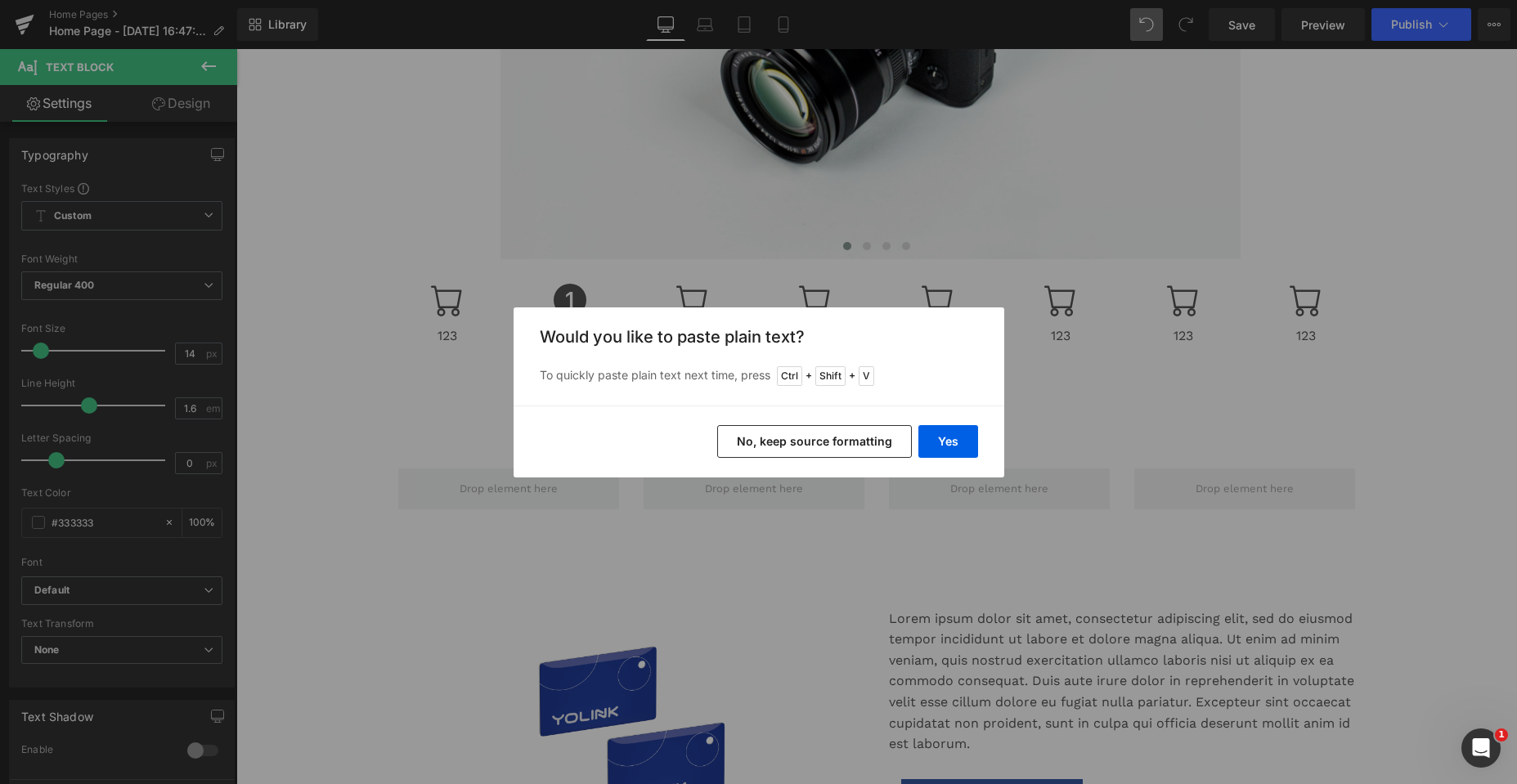
click at [826, 444] on button "No, keep source formatting" at bounding box center [815, 441] width 195 height 32
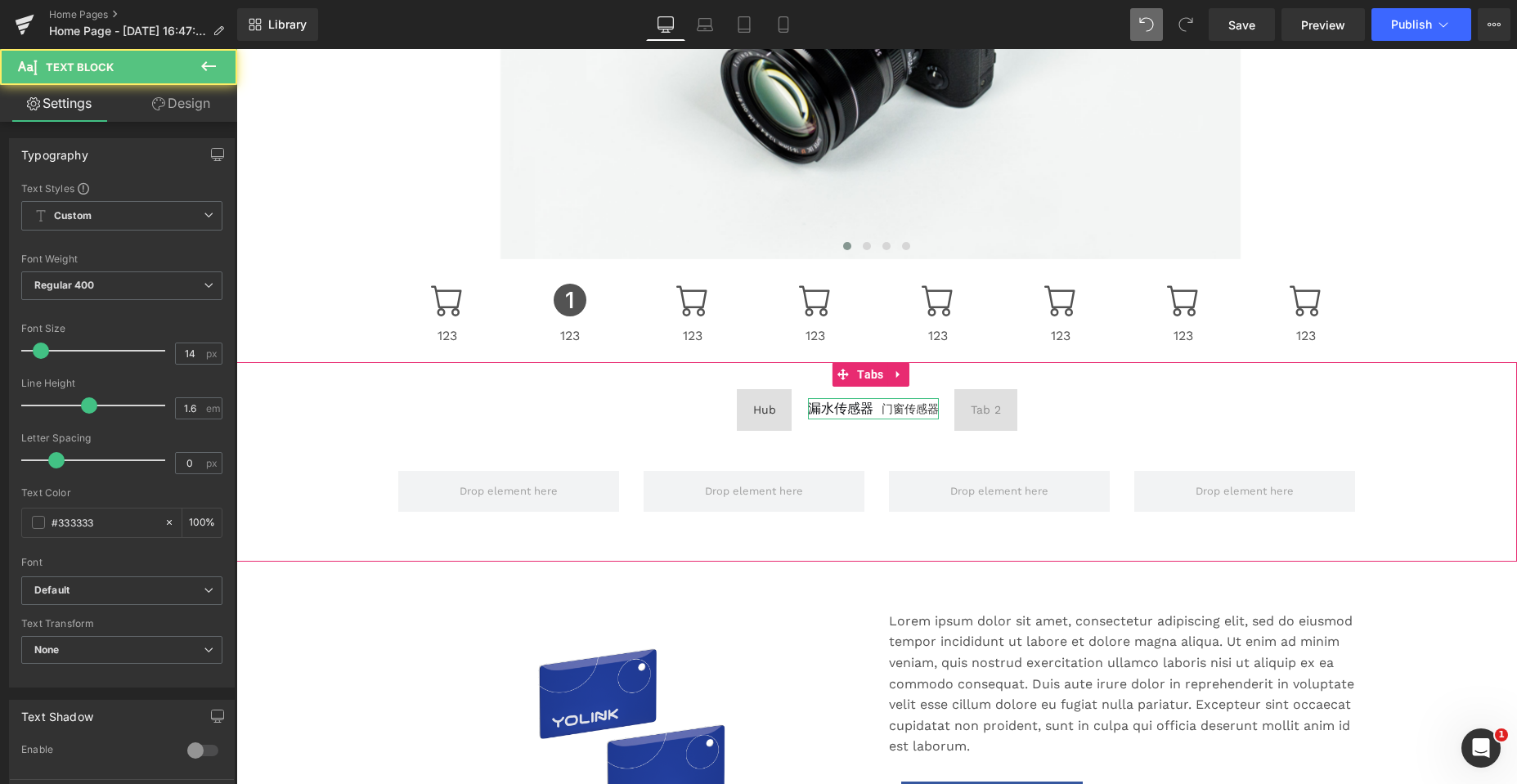
click at [878, 410] on div "漏水传感器 门窗传感器" at bounding box center [873, 409] width 131 height 21
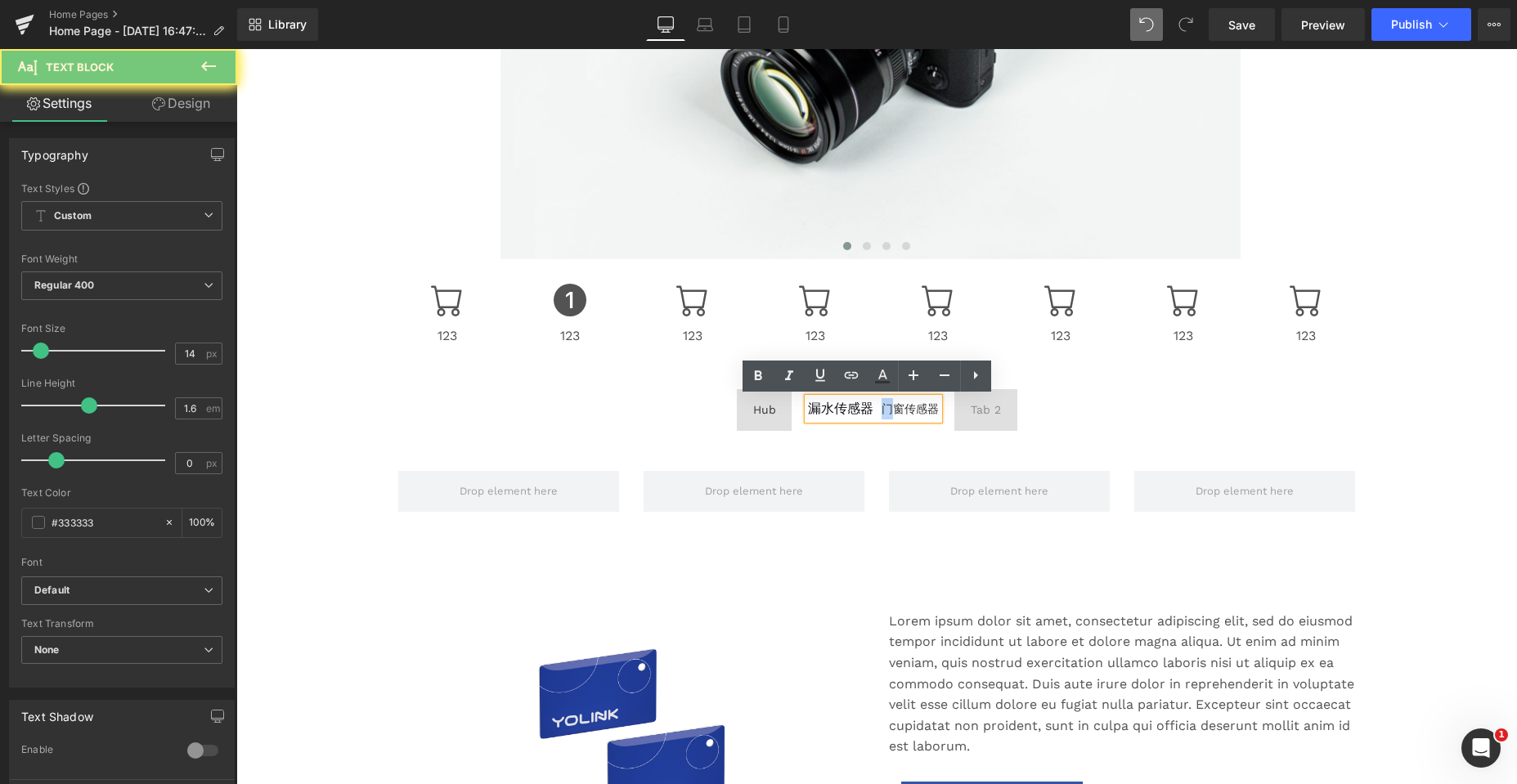
click at [877, 410] on div "漏水传感器 门窗传感器" at bounding box center [873, 409] width 131 height 21
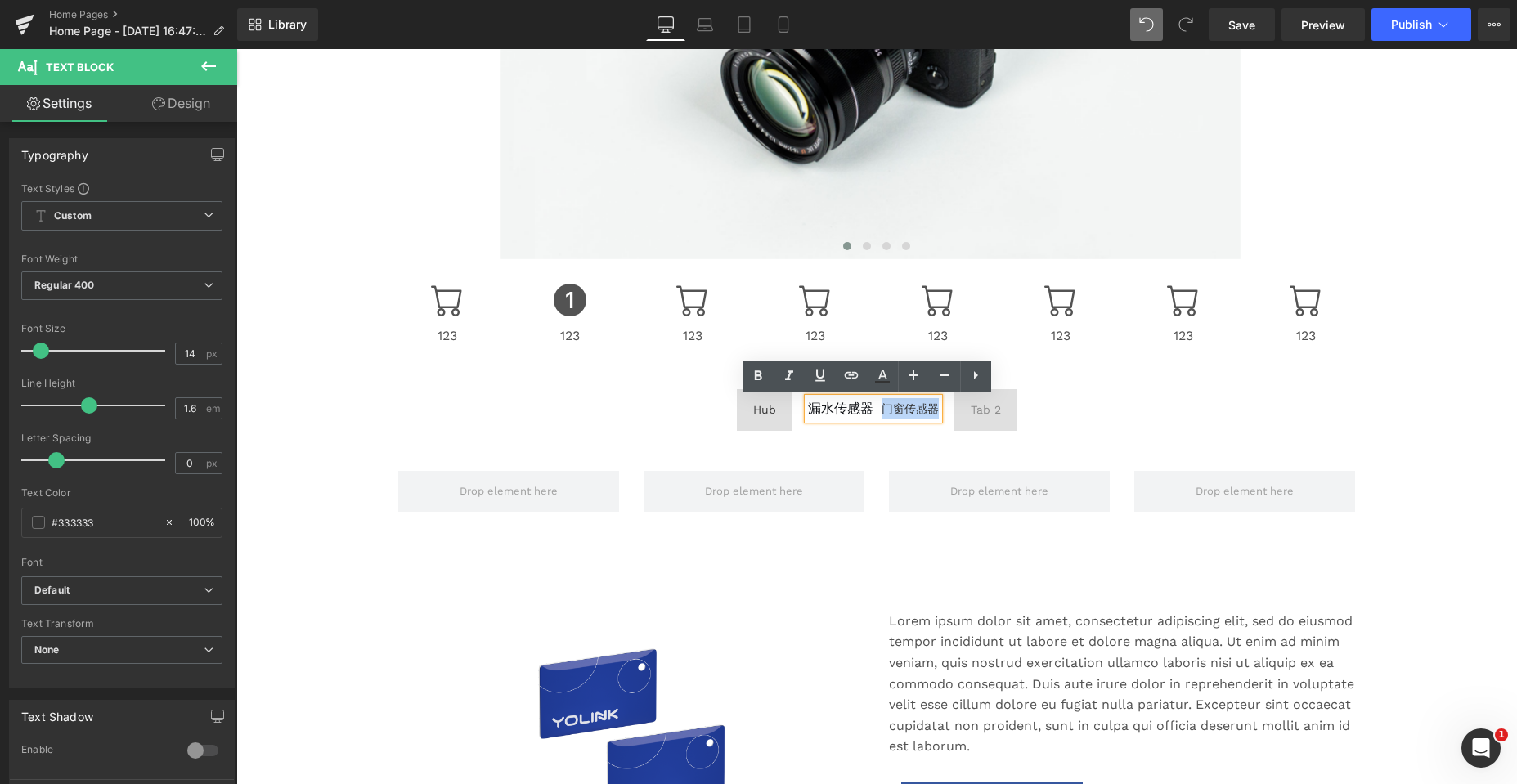
drag, startPoint x: 876, startPoint y: 410, endPoint x: 934, endPoint y: 411, distance: 58.0
click at [934, 411] on div "漏水传感器 门窗传感器" at bounding box center [873, 409] width 131 height 21
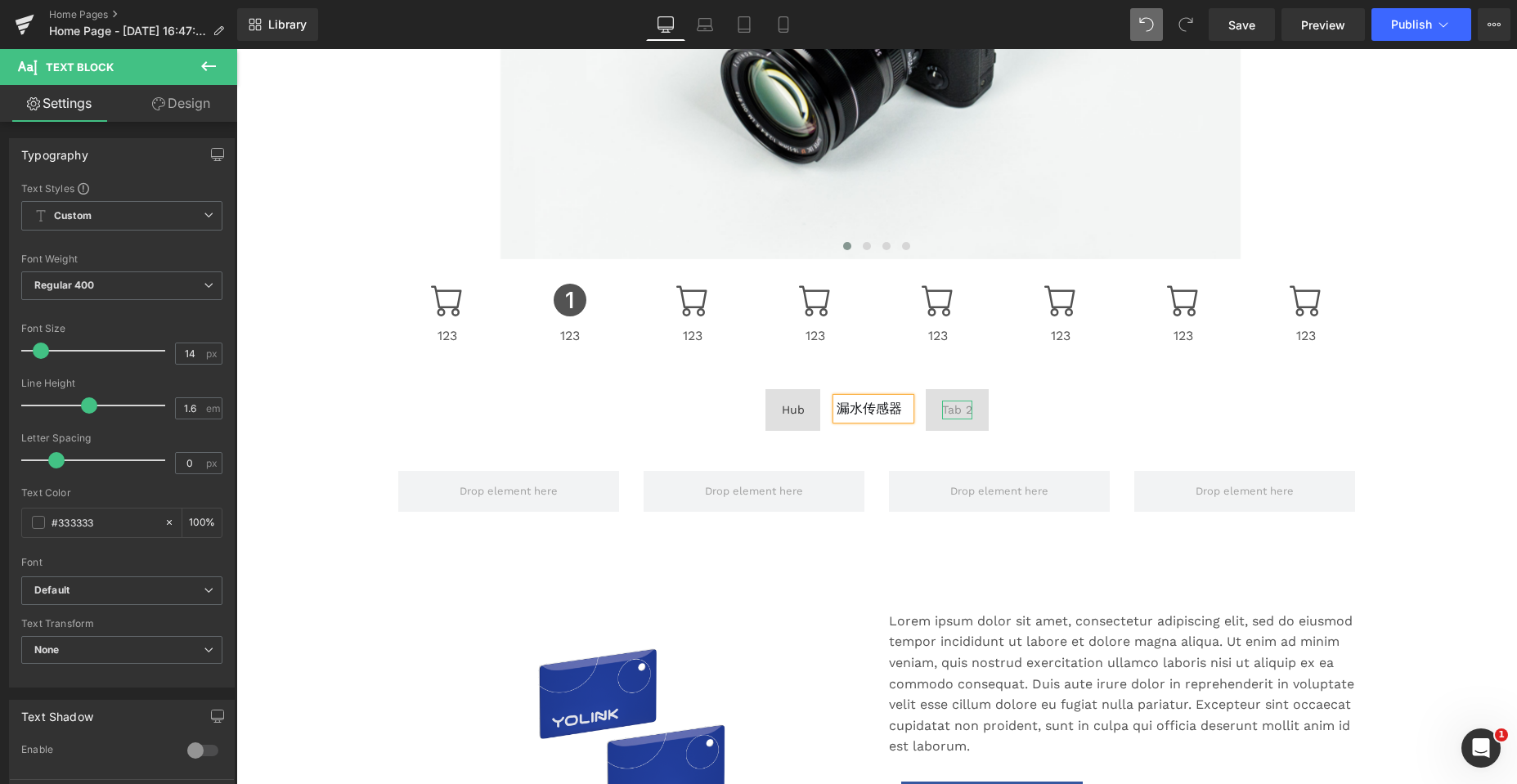
click at [947, 410] on div "Tab 2" at bounding box center [957, 410] width 30 height 18
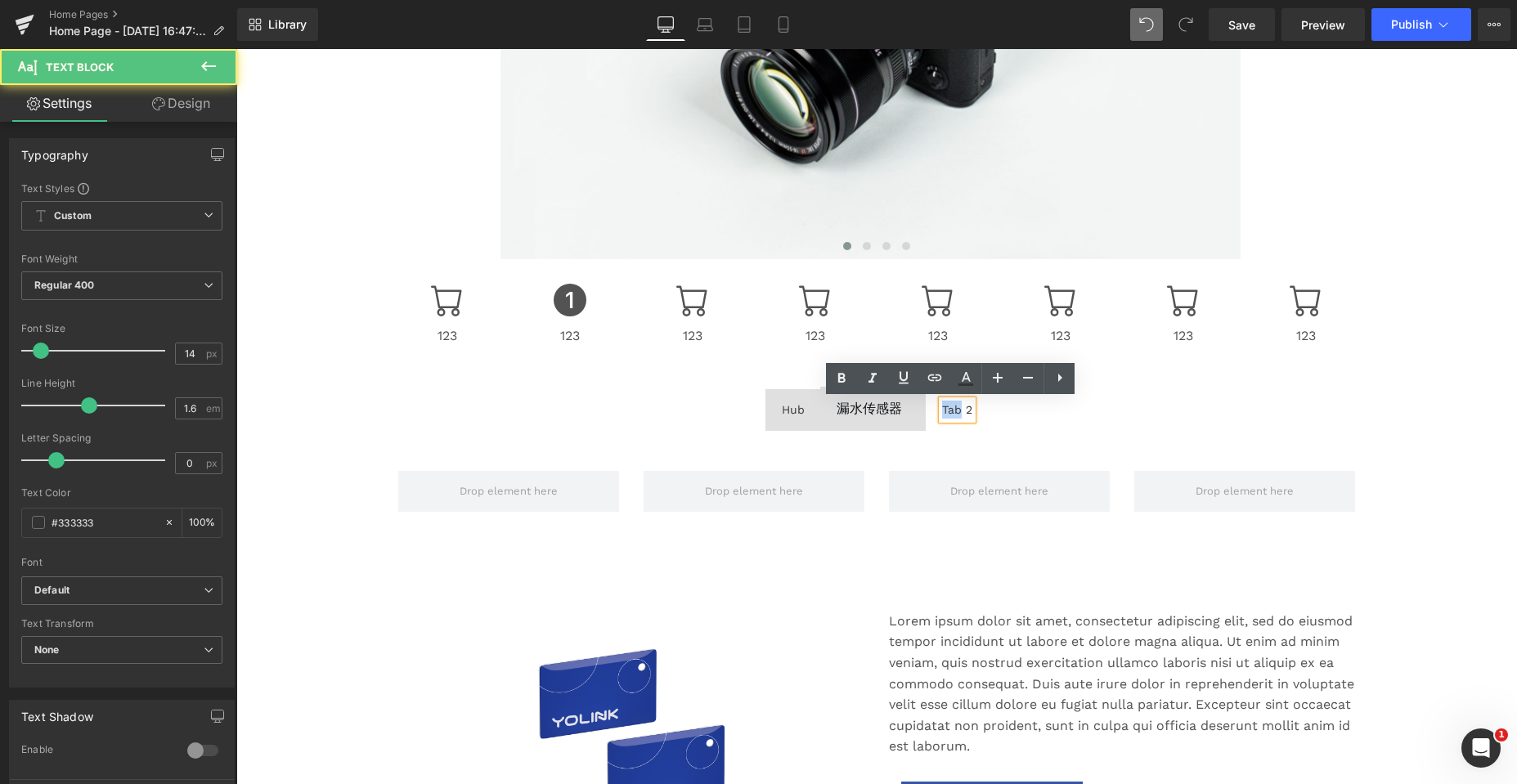
click at [947, 410] on div "Tab 2" at bounding box center [957, 410] width 30 height 18
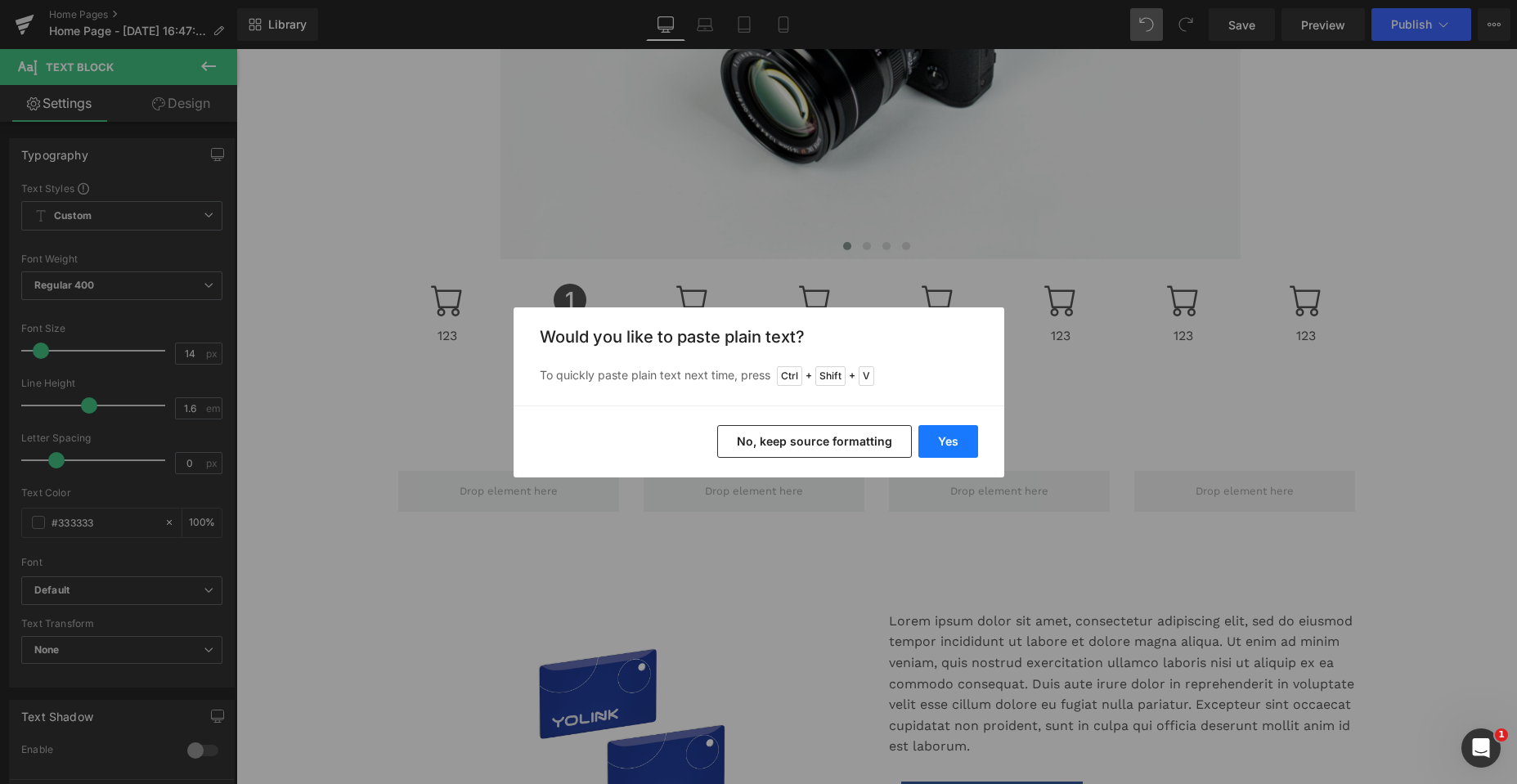
click at [932, 439] on button "Yes" at bounding box center [948, 441] width 60 height 32
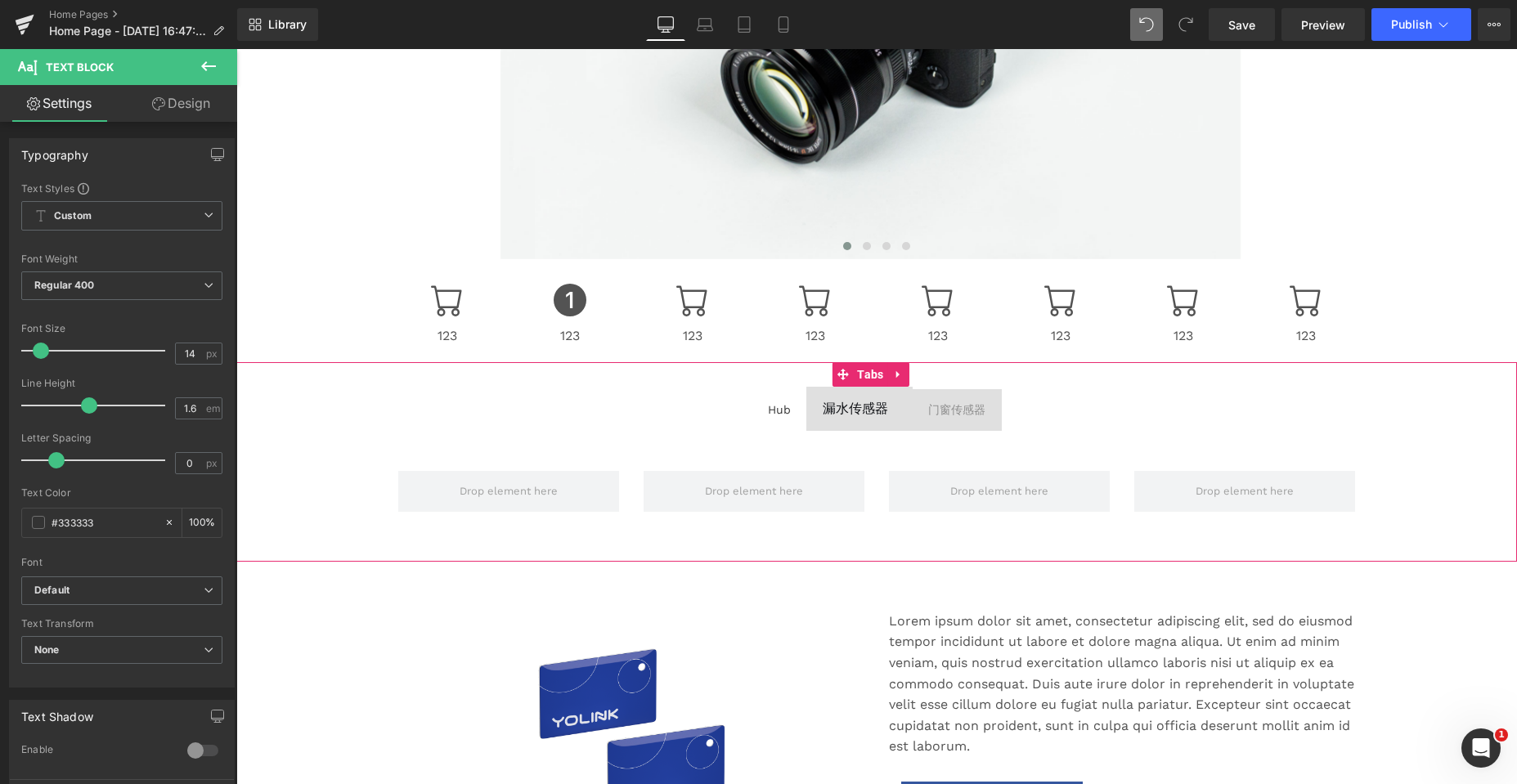
click at [752, 418] on span "Hub Text Block" at bounding box center [779, 410] width 56 height 41
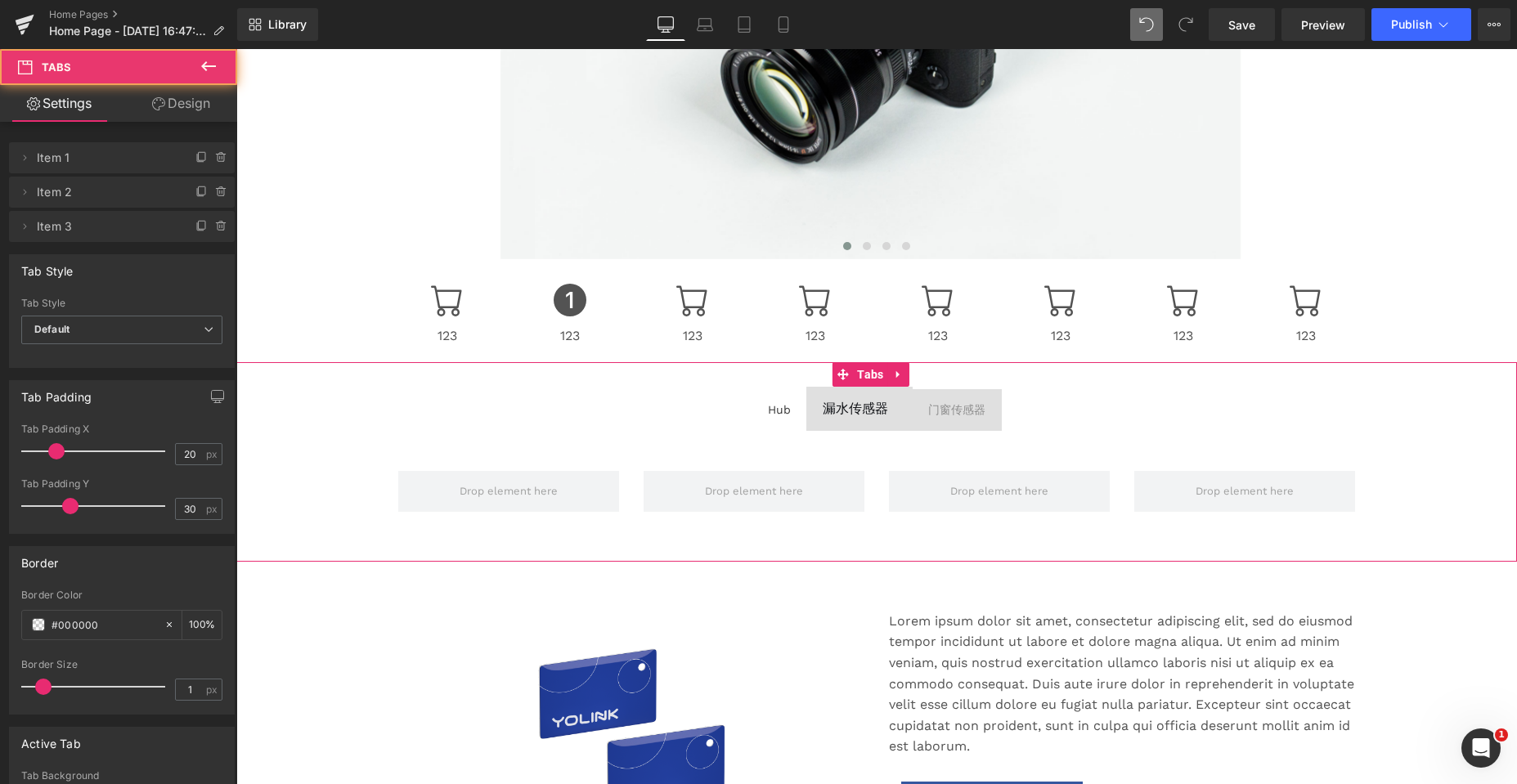
click at [856, 410] on span "漏水传感器" at bounding box center [855, 409] width 65 height 15
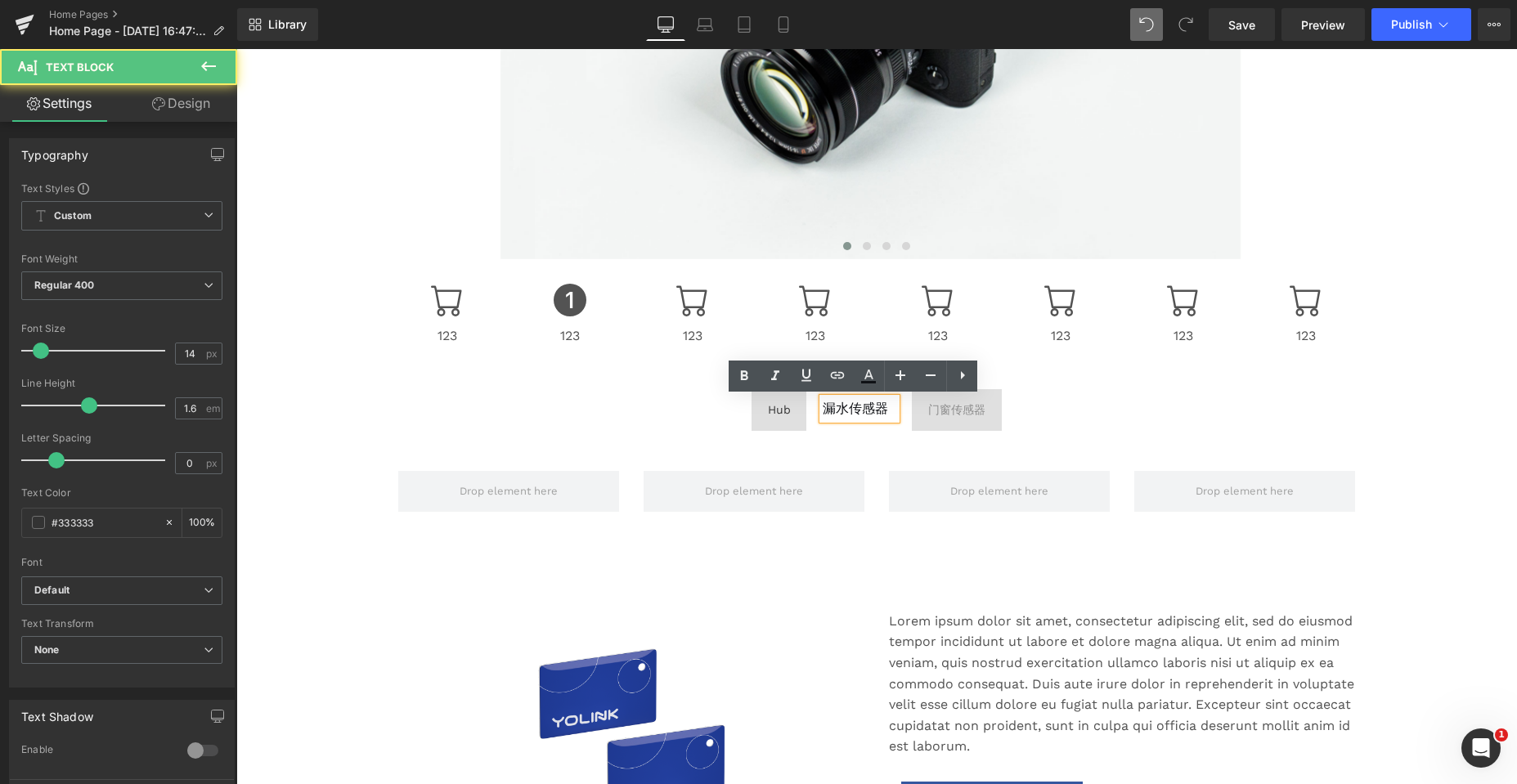
click at [882, 410] on div "漏水传感器" at bounding box center [859, 409] width 74 height 21
drag, startPoint x: 882, startPoint y: 410, endPoint x: 816, endPoint y: 407, distance: 66.1
click at [823, 407] on div "漏水传感器" at bounding box center [859, 409] width 74 height 21
click at [886, 408] on span "漏水传感器" at bounding box center [859, 409] width 65 height 15
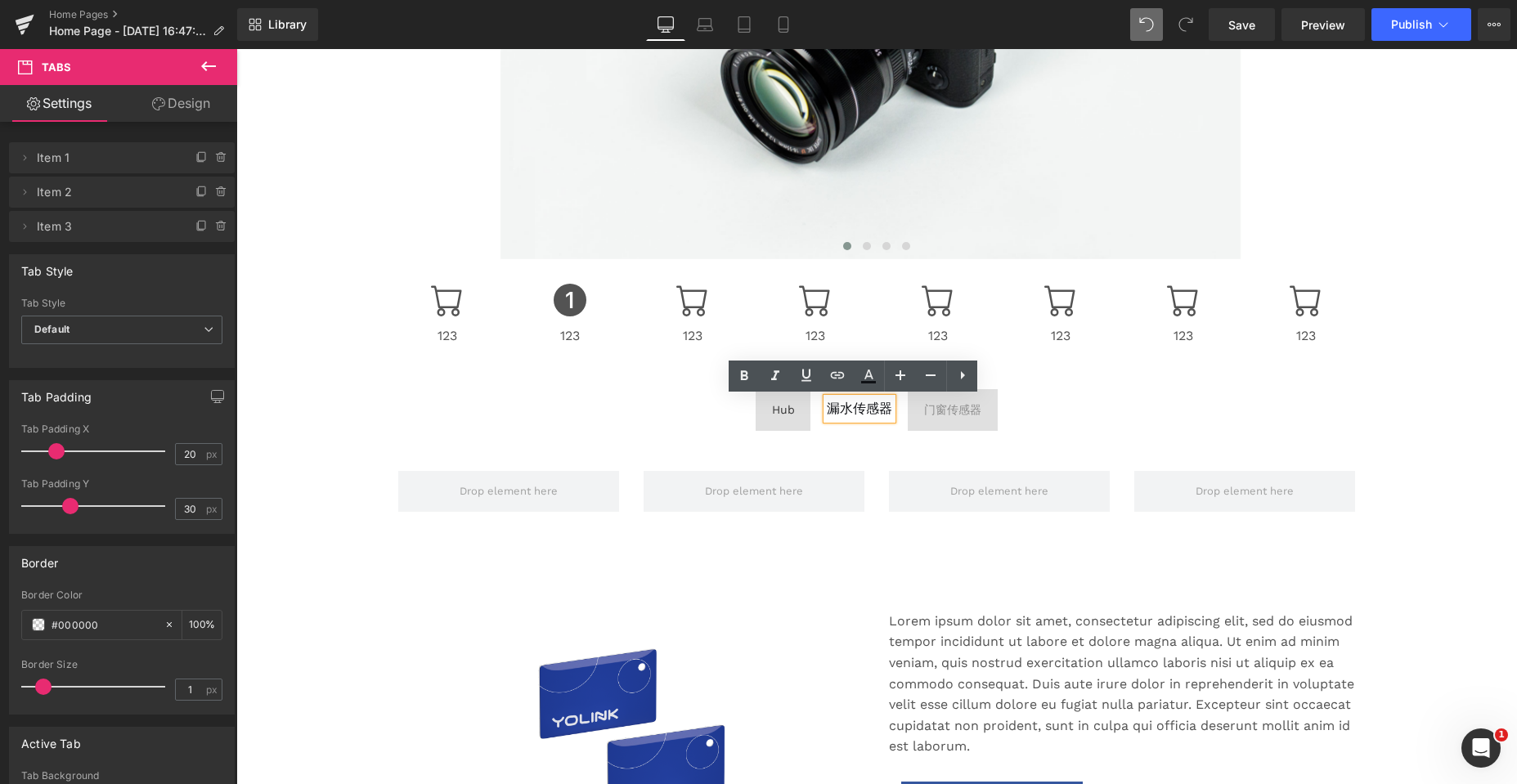
click at [946, 421] on span "门窗传感器 Text Block" at bounding box center [952, 410] width 90 height 41
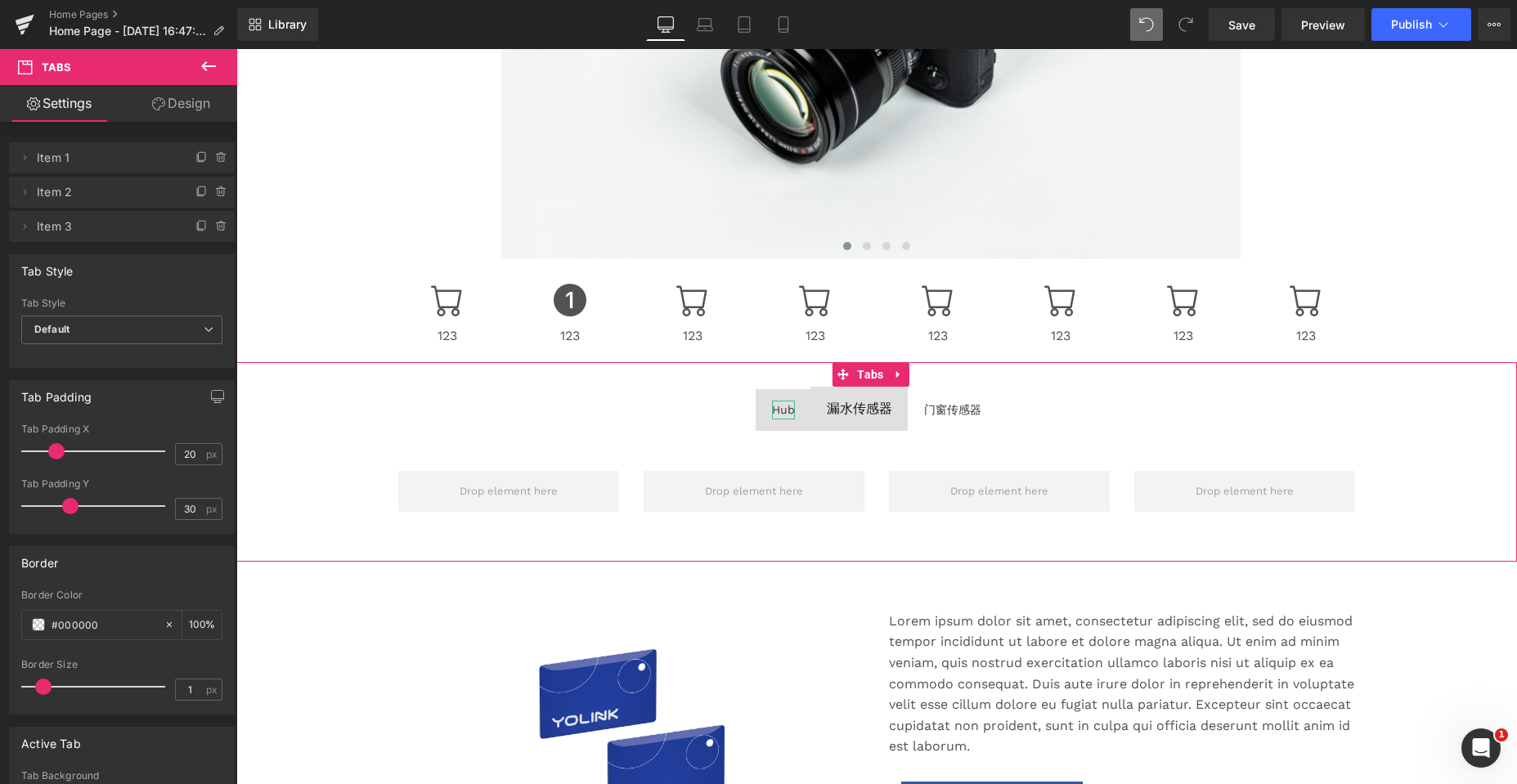
click at [776, 412] on div "Hub" at bounding box center [783, 410] width 23 height 18
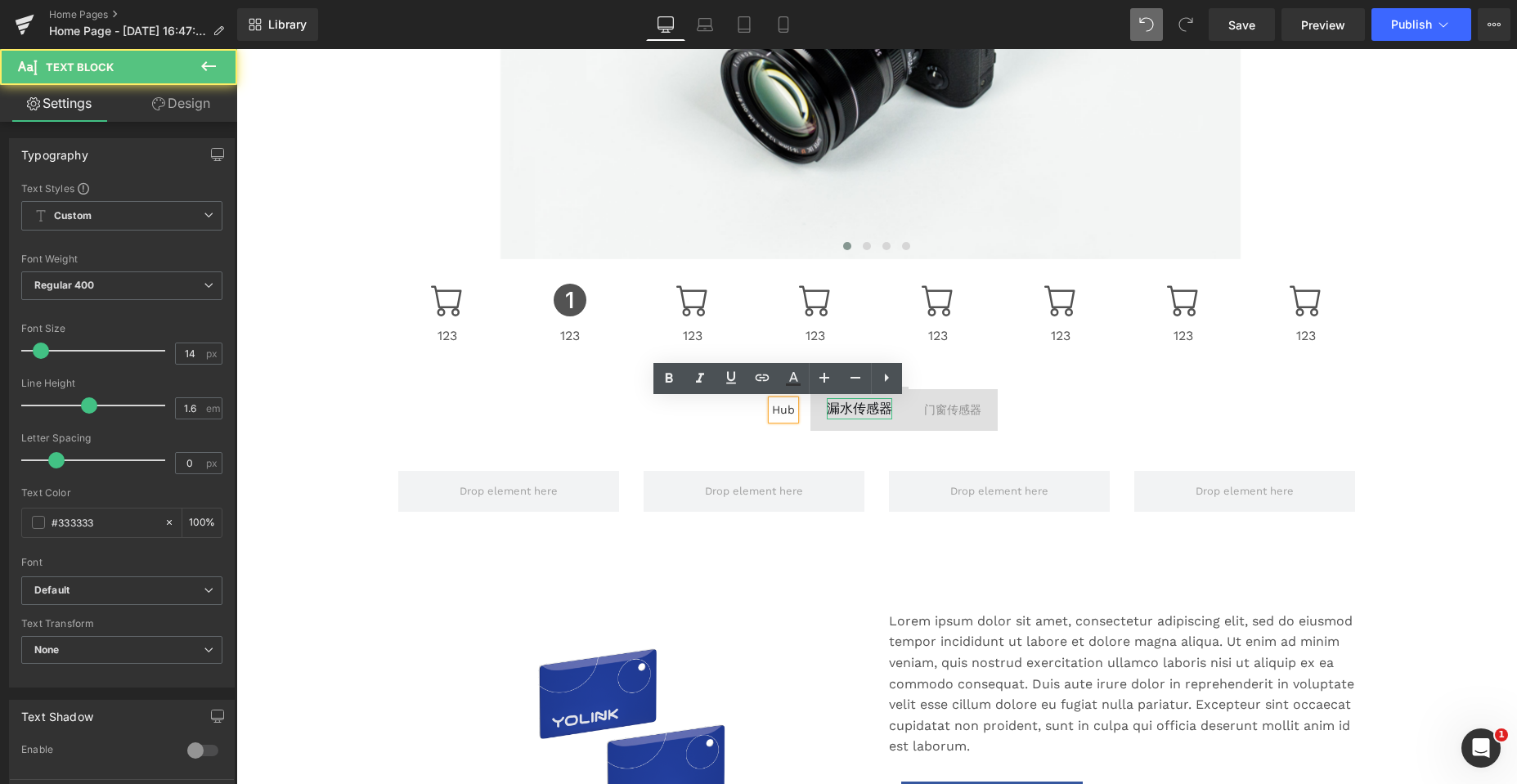
click at [854, 405] on span "漏水传感器" at bounding box center [859, 409] width 65 height 15
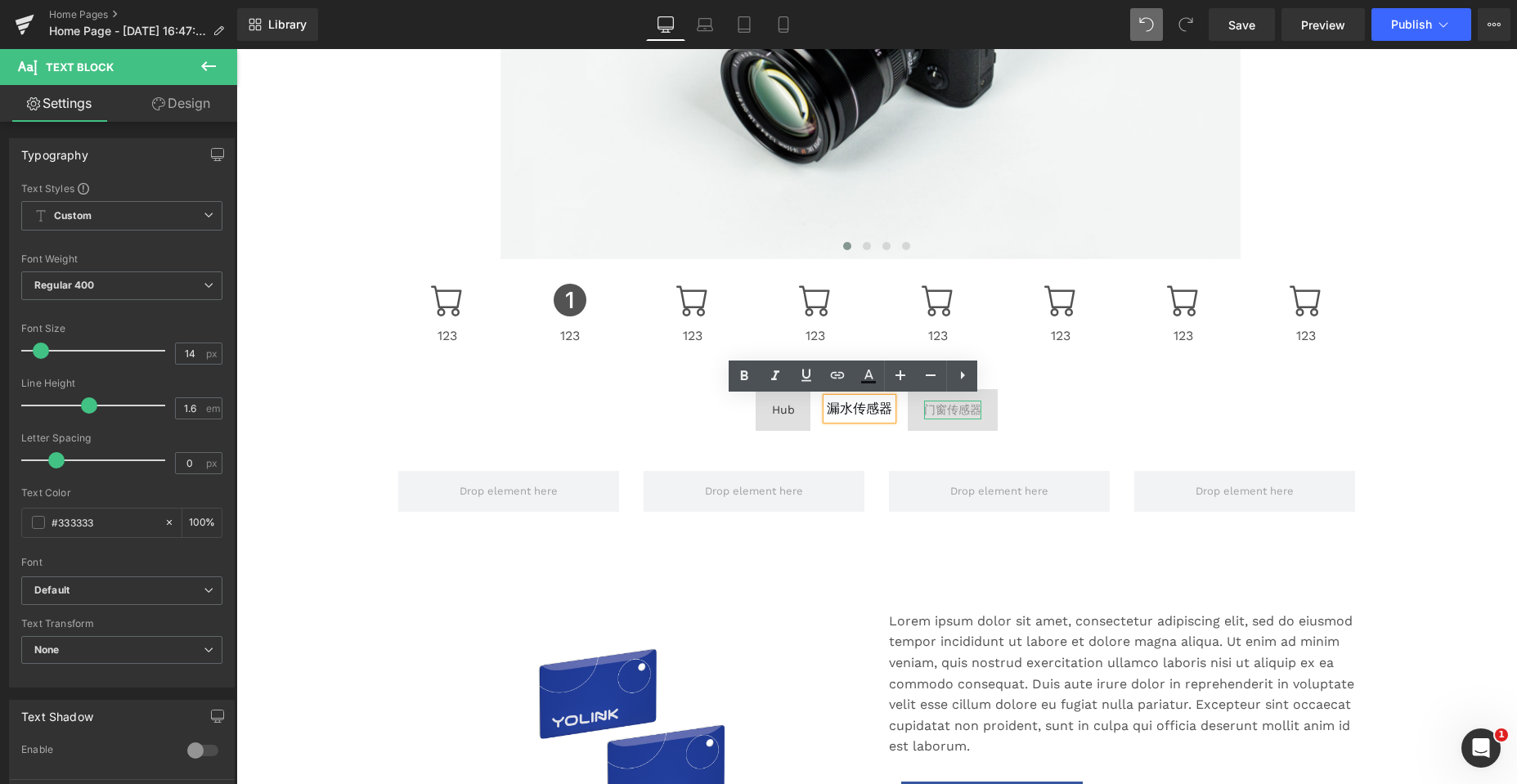
click at [951, 411] on div "门窗传感器" at bounding box center [952, 410] width 57 height 18
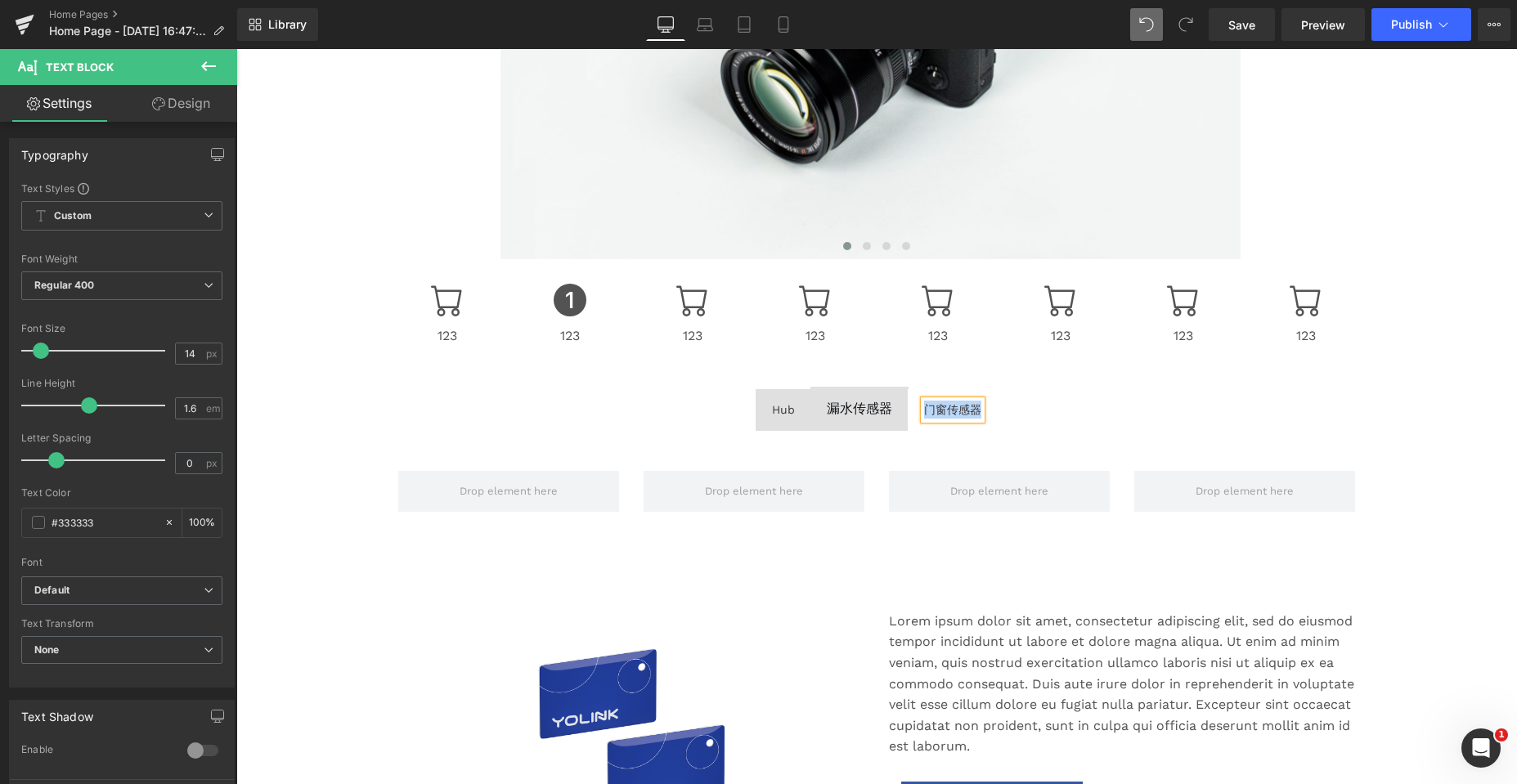
copy div "门窗传感器"
click at [863, 400] on div "漏水传感器 Text Block" at bounding box center [859, 409] width 65 height 21
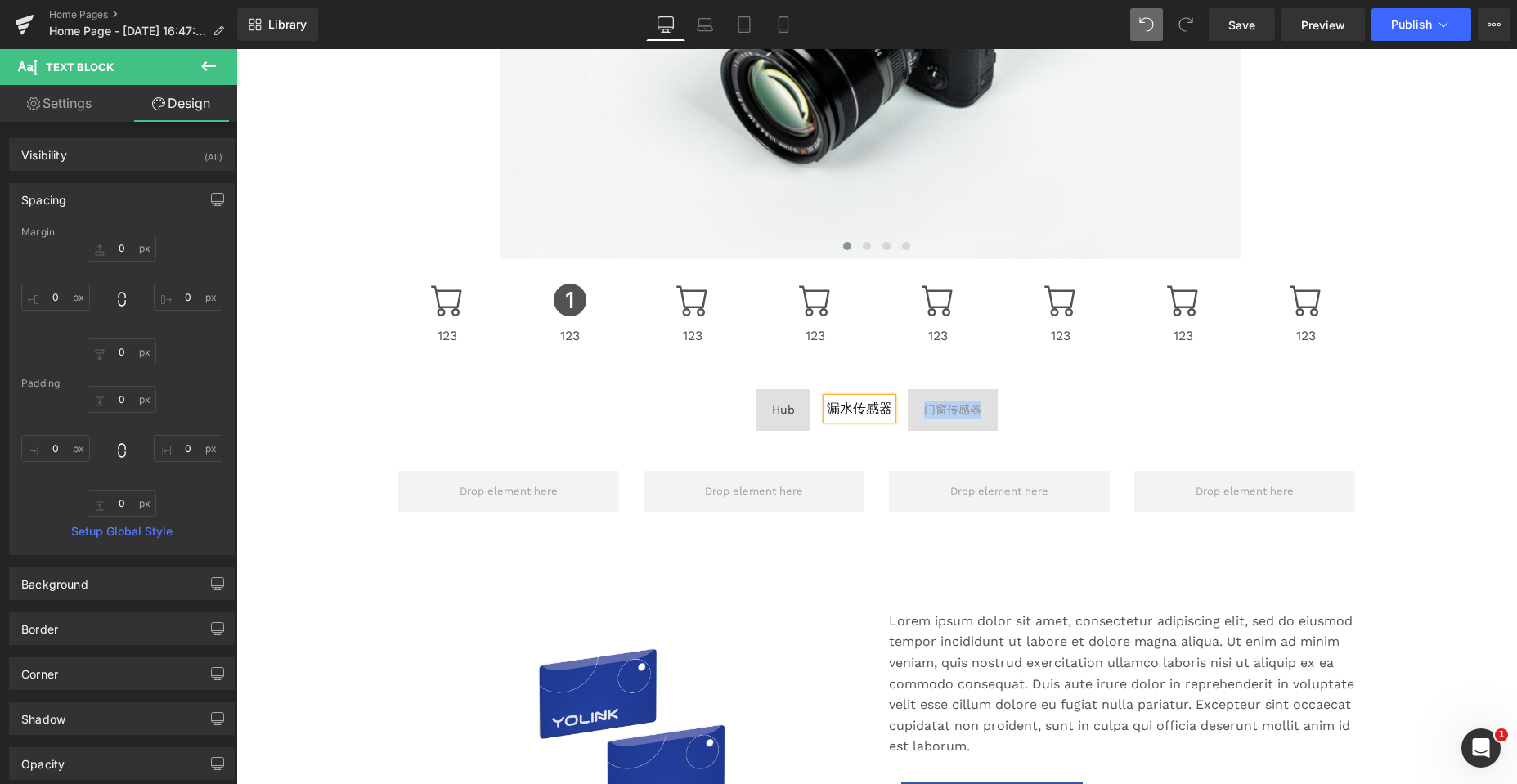
click at [858, 409] on span "漏水传感器" at bounding box center [859, 409] width 65 height 15
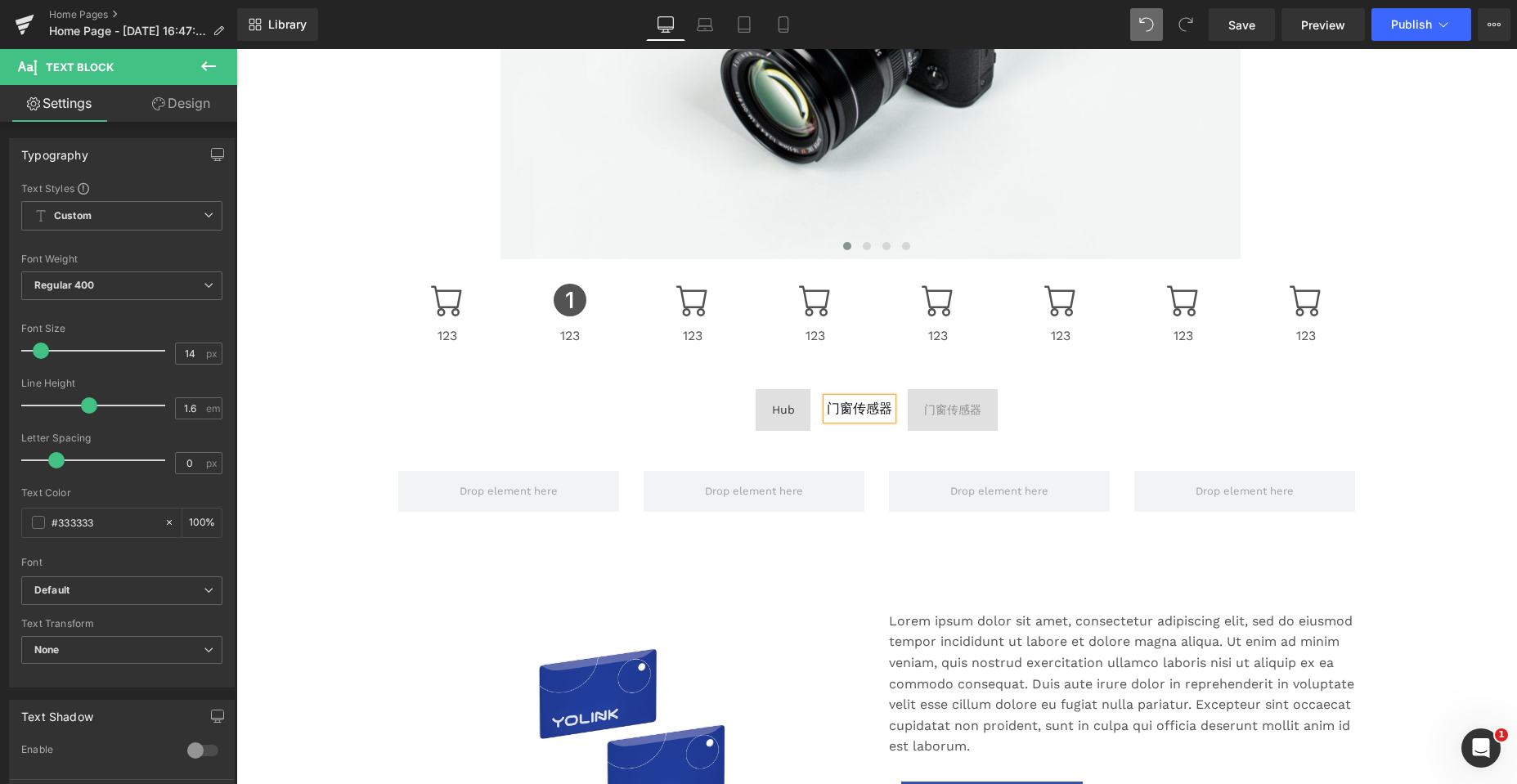
click at [858, 449] on div "Row" at bounding box center [876, 483] width 981 height 74
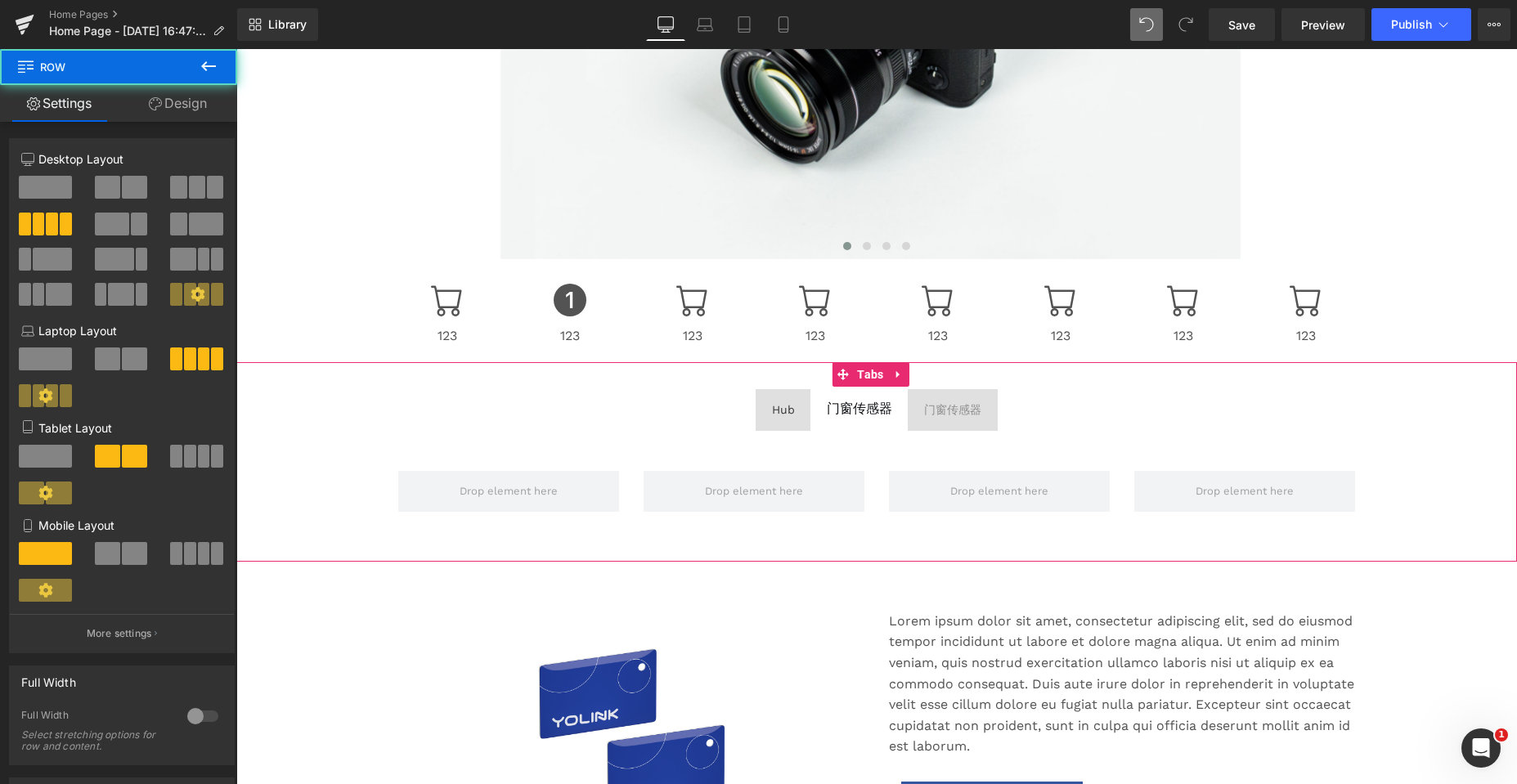
click at [867, 407] on span "门窗传感器" at bounding box center [859, 409] width 65 height 15
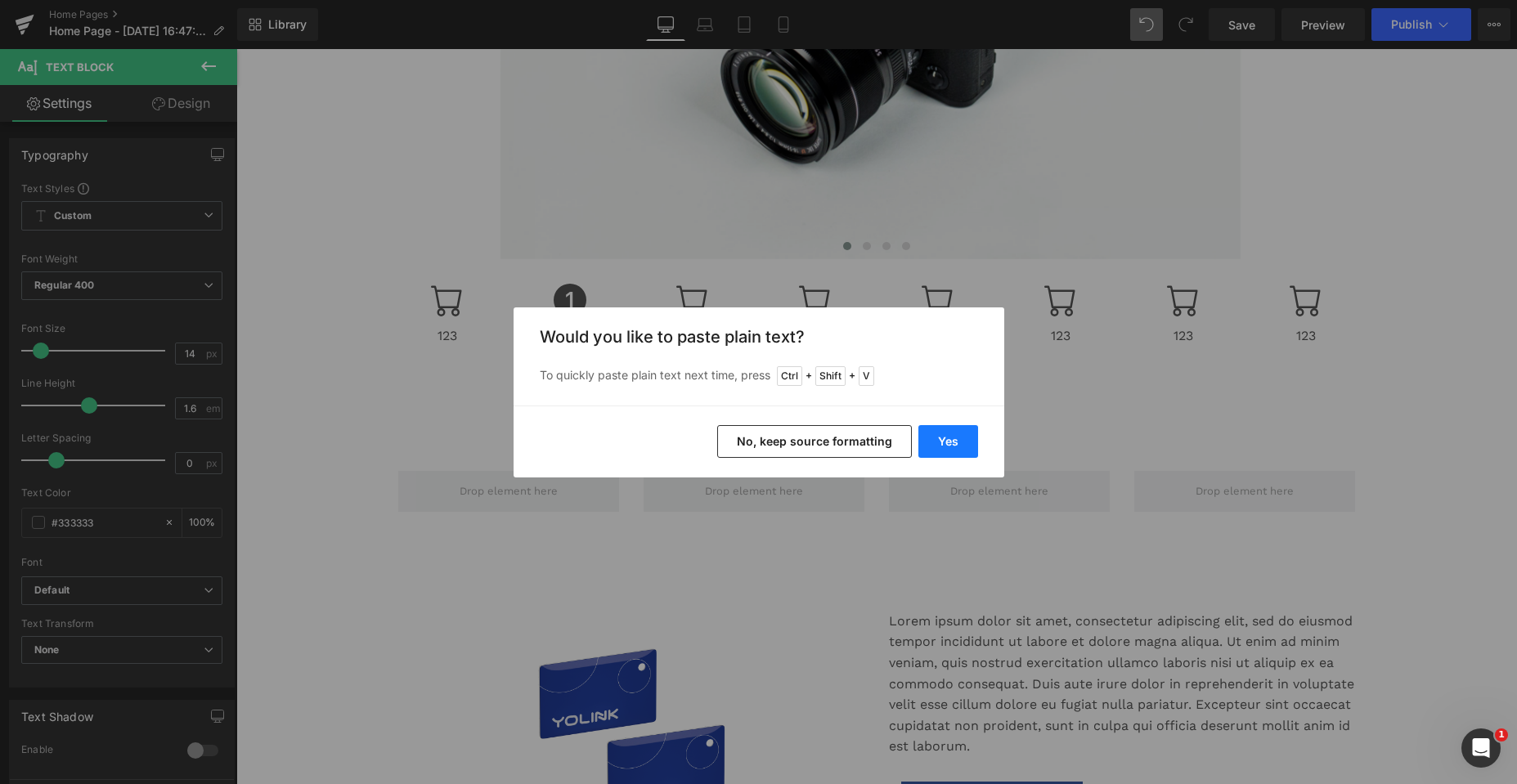
click at [947, 445] on button "Yes" at bounding box center [948, 441] width 60 height 32
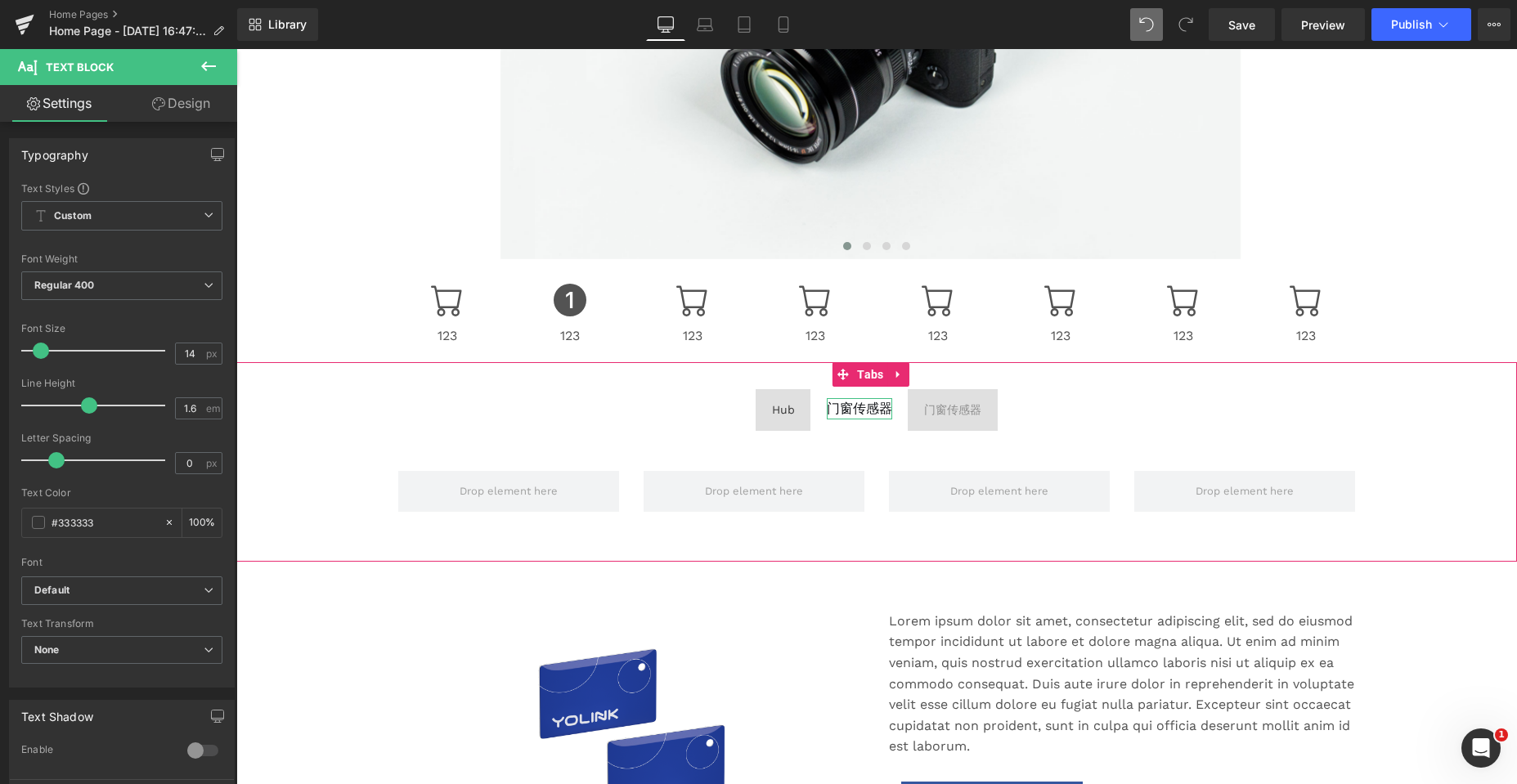
click at [882, 410] on div "门窗传感器 Text Block" at bounding box center [859, 409] width 65 height 21
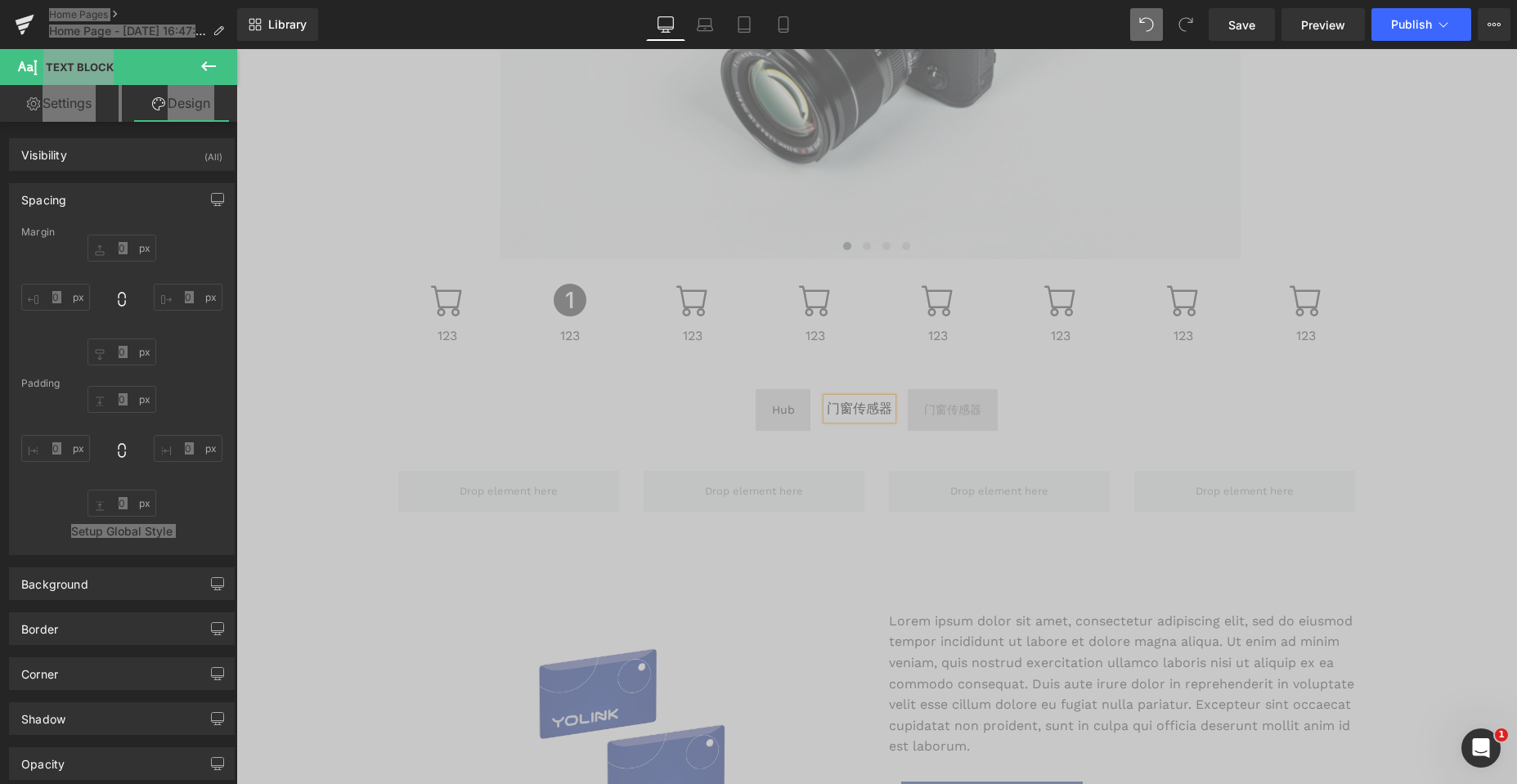
click at [868, 411] on span "门窗传感器" at bounding box center [859, 409] width 65 height 15
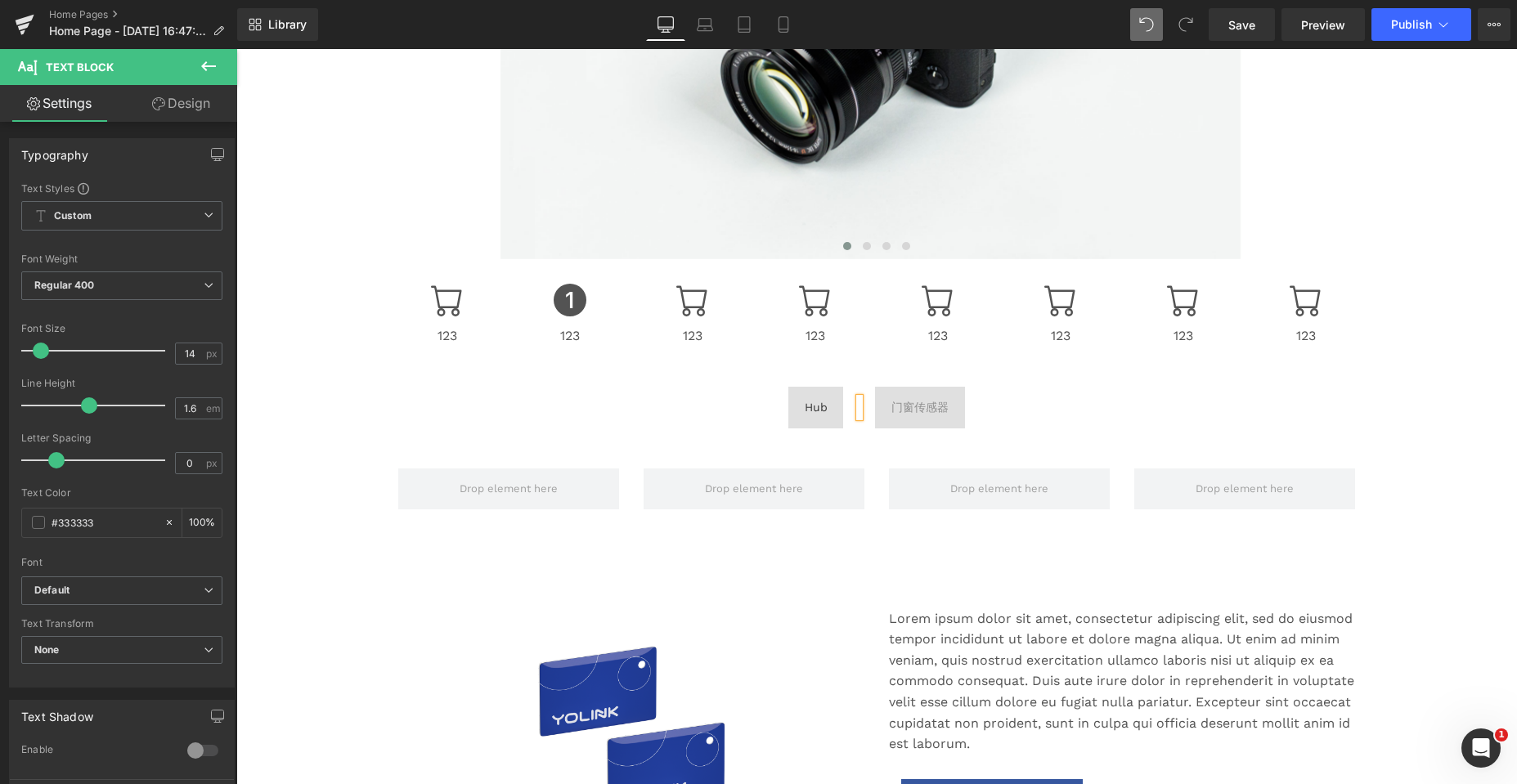
drag, startPoint x: 1050, startPoint y: 413, endPoint x: 919, endPoint y: 428, distance: 131.9
click at [1050, 413] on ul "Hub Text Block Text Block 门窗传感器 Text Block" at bounding box center [876, 407] width 1280 height 41
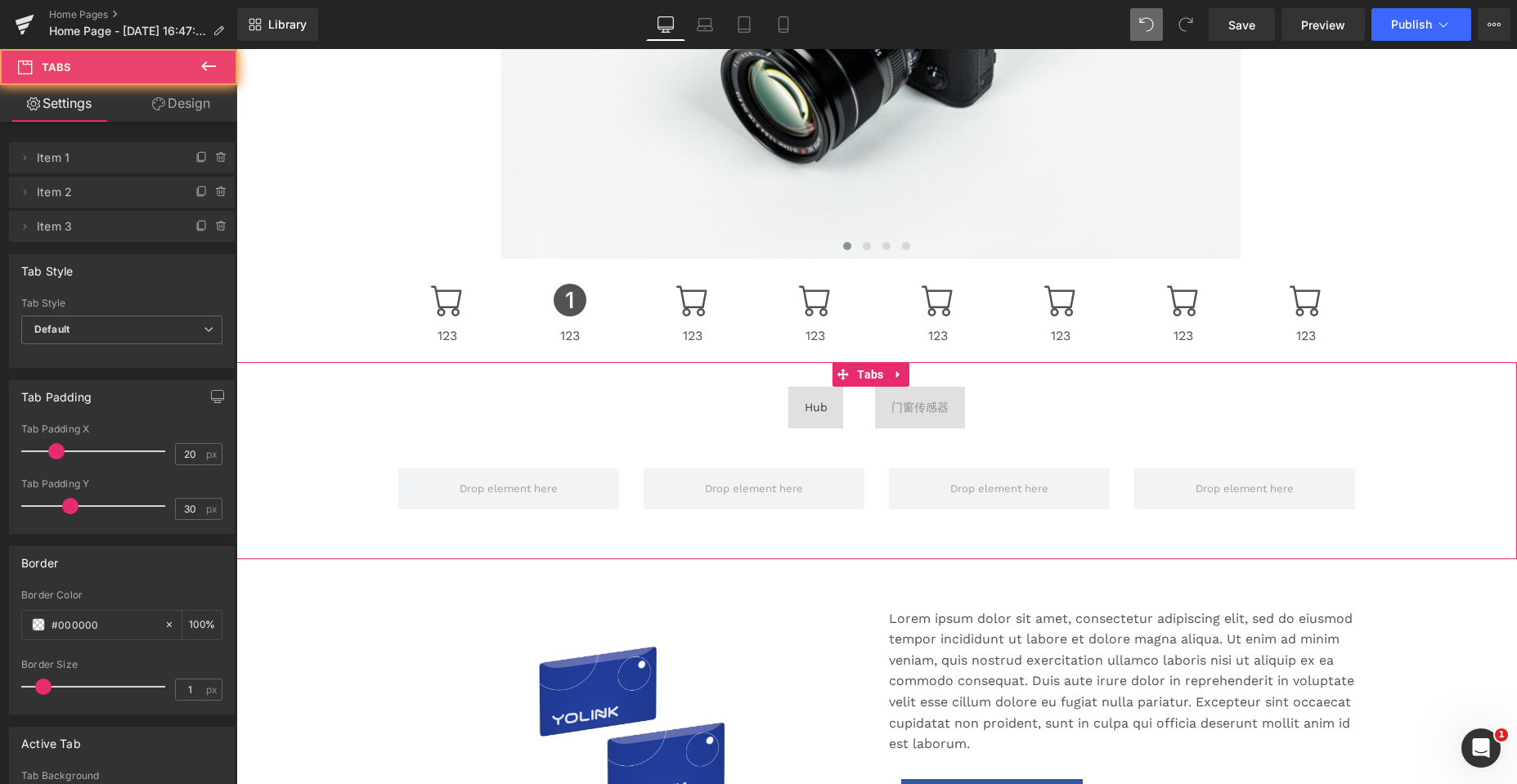
click at [855, 407] on span "Text Block" at bounding box center [859, 407] width 32 height 41
click at [847, 404] on span "Text Block" at bounding box center [859, 407] width 32 height 41
click at [852, 404] on span "Text Block" at bounding box center [859, 407] width 32 height 41
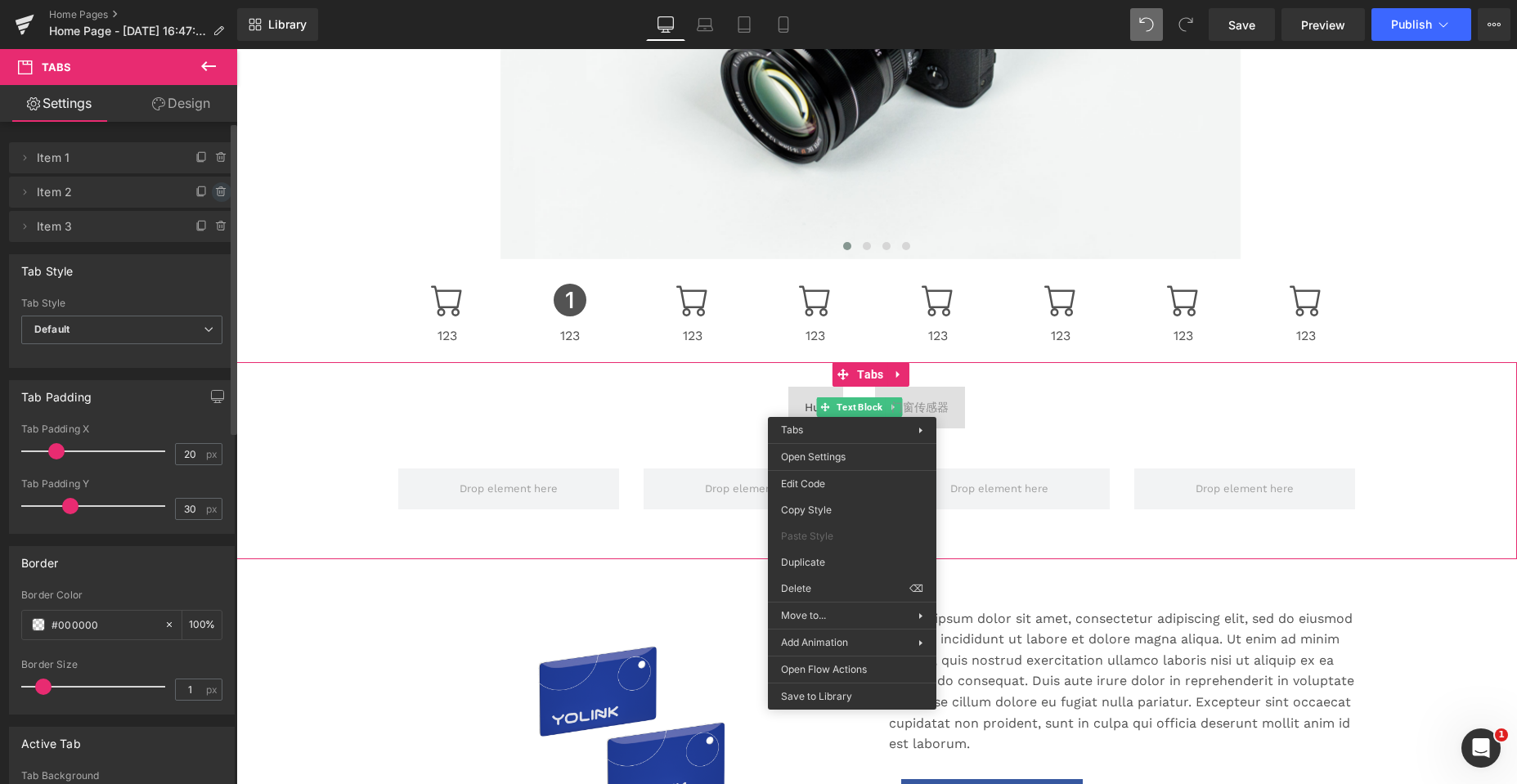
click at [215, 184] on span at bounding box center [221, 192] width 20 height 20
click at [197, 191] on button "Delete" at bounding box center [204, 192] width 51 height 21
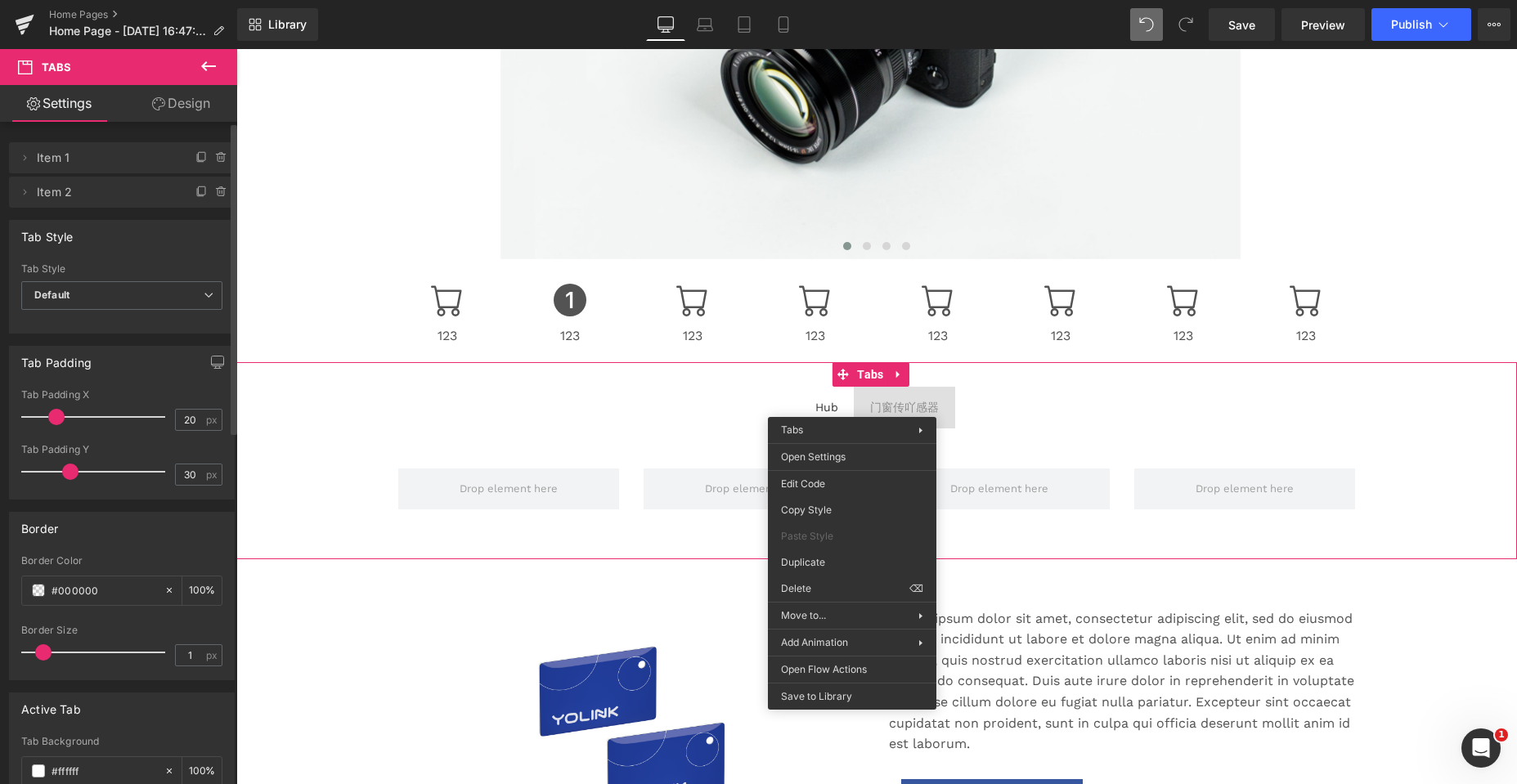
click at [539, 409] on ul "Hub Text Block 门窗传吖感器 Text Block" at bounding box center [876, 407] width 1280 height 41
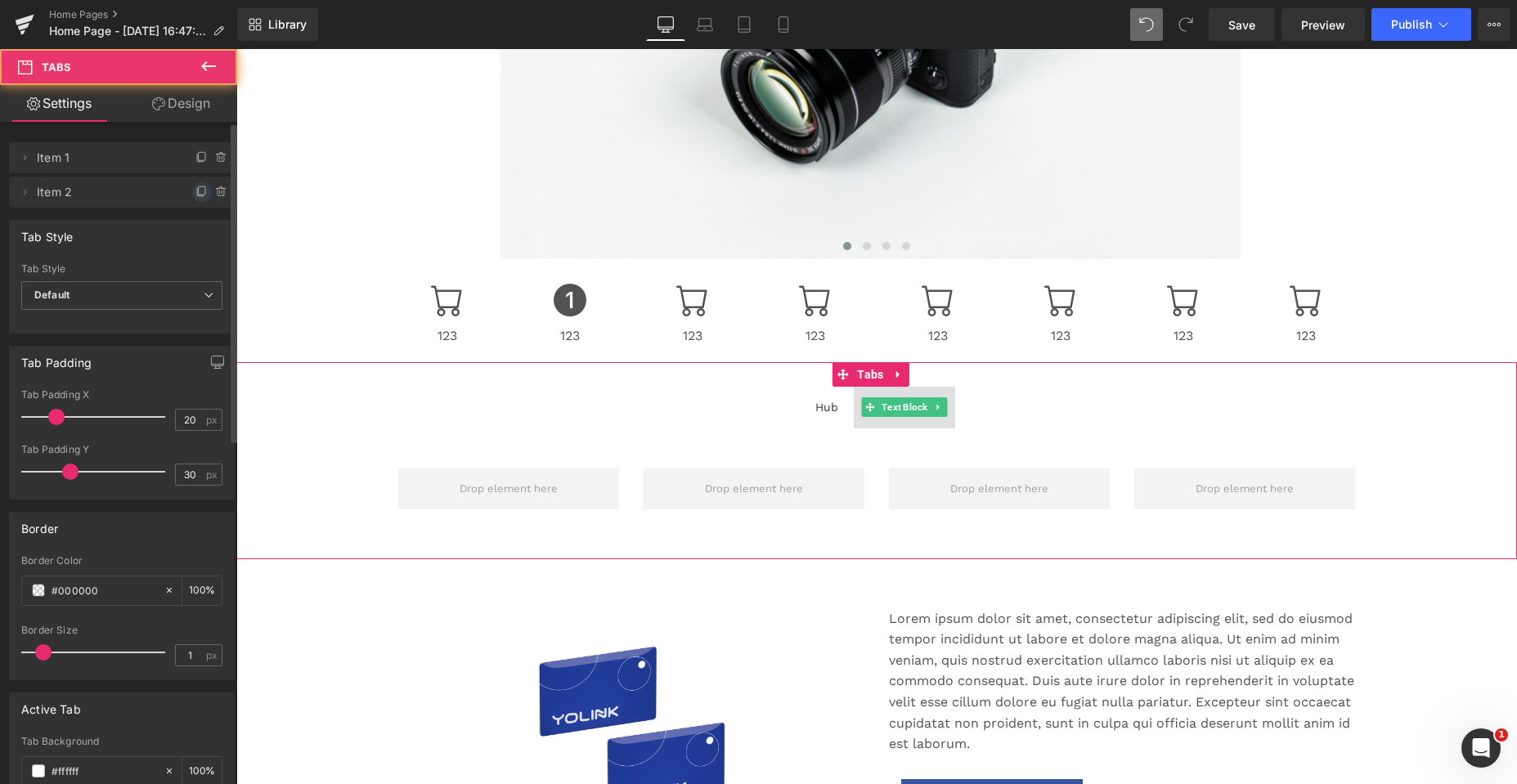
click at [196, 192] on icon at bounding box center [202, 192] width 13 height 13
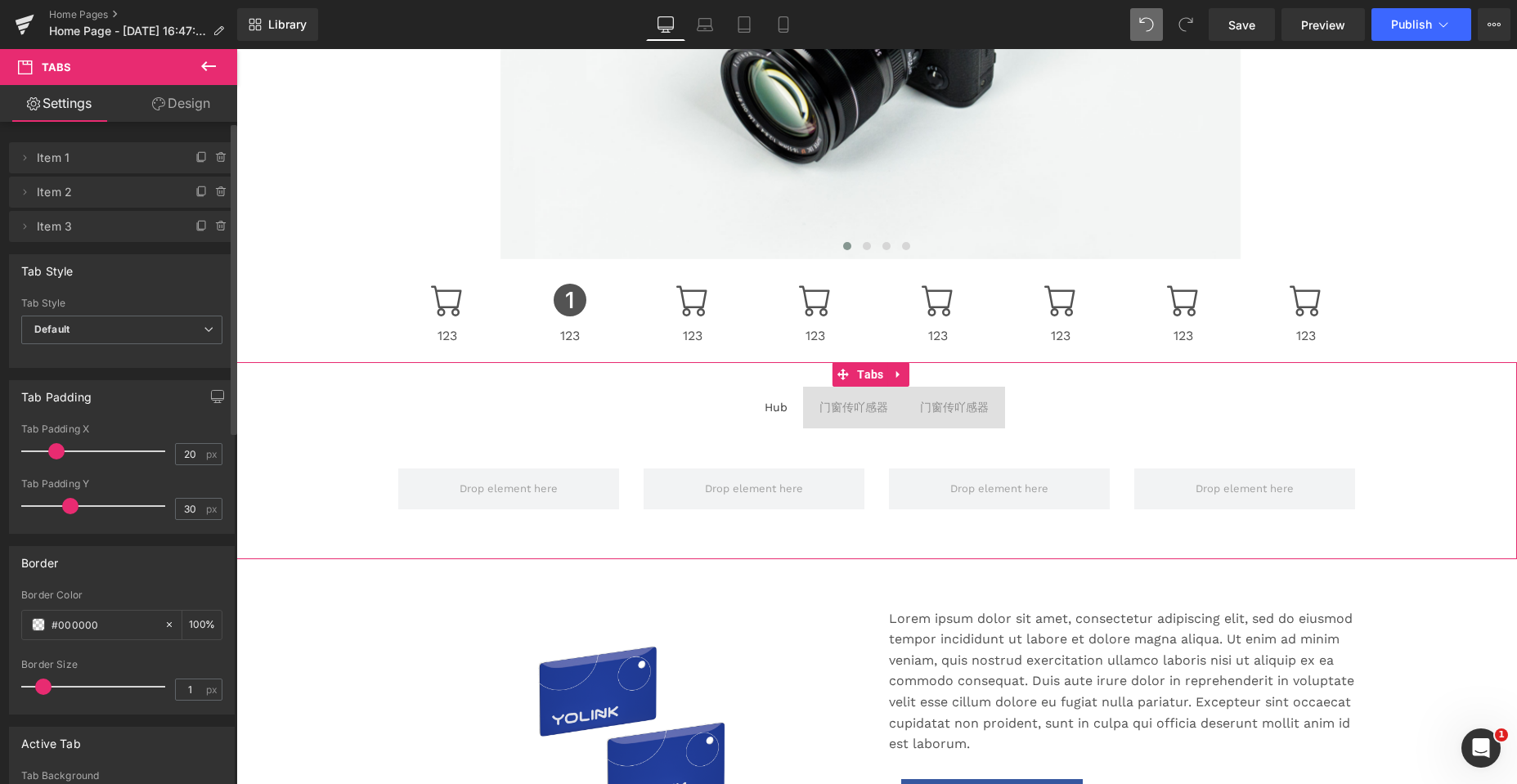
click at [975, 403] on div "门窗传吖感器" at bounding box center [954, 407] width 68 height 18
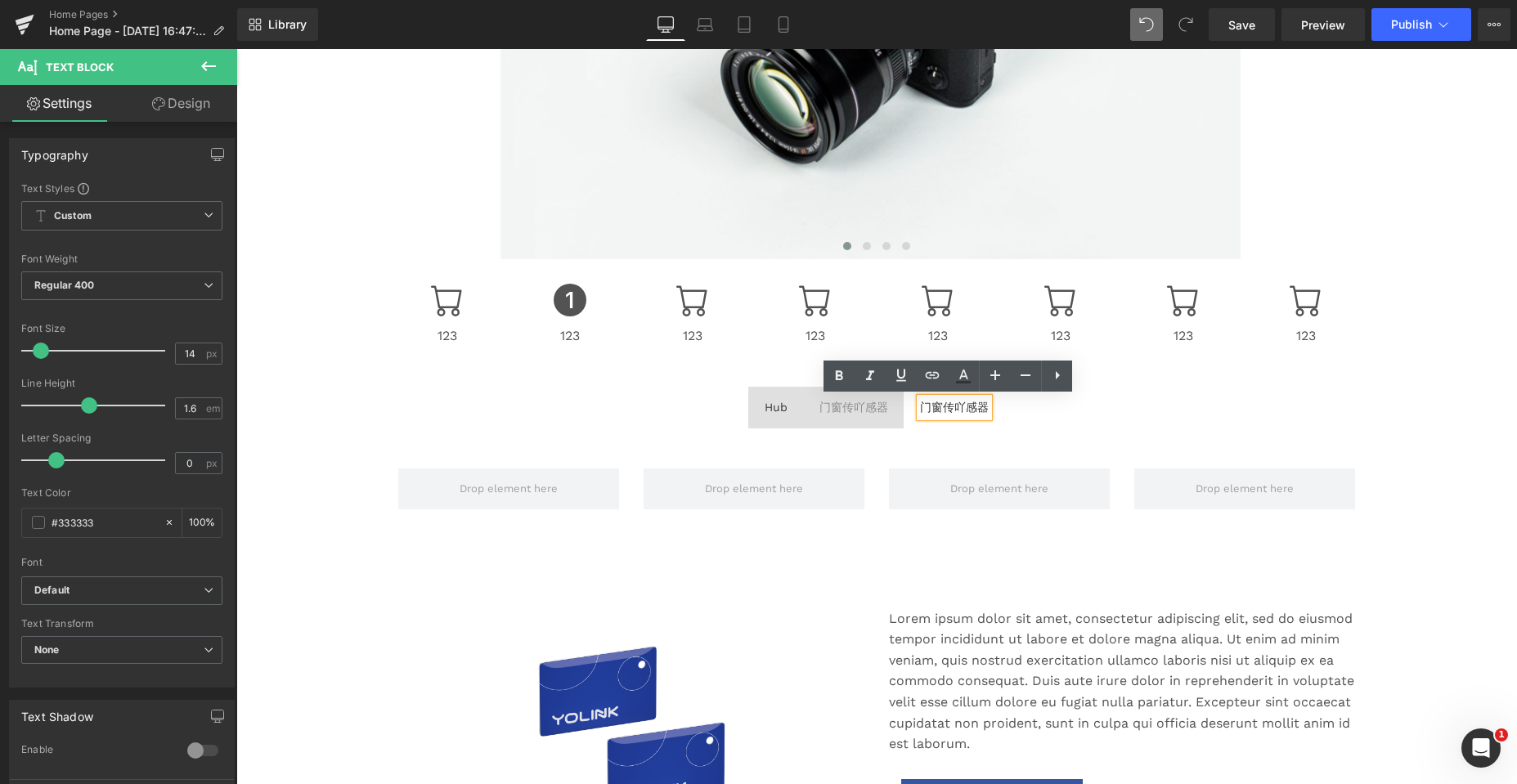
click at [956, 408] on div "门窗传吖感器" at bounding box center [954, 407] width 68 height 18
click at [839, 406] on div "门窗传吖感器" at bounding box center [859, 407] width 68 height 18
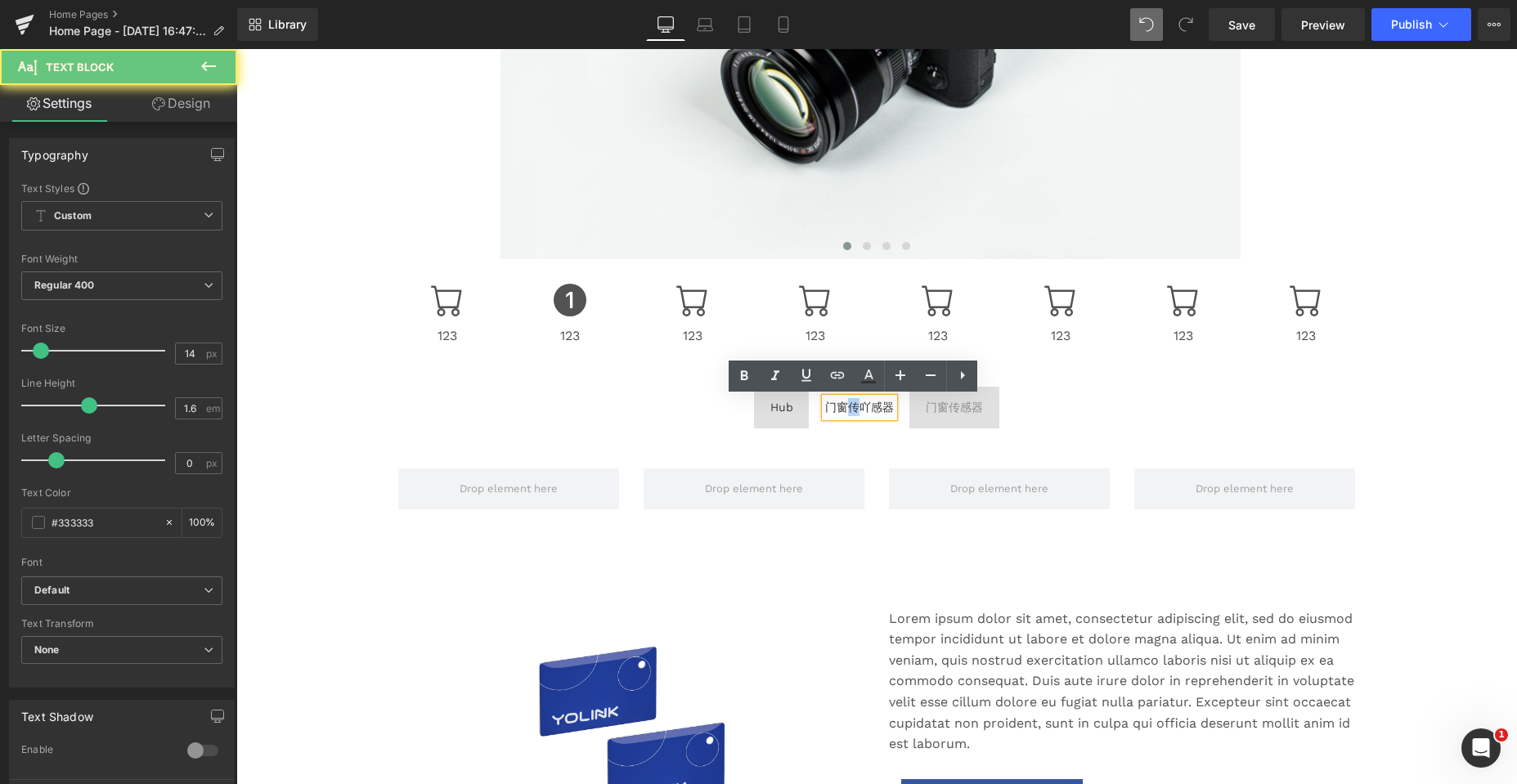
click at [839, 406] on div "门窗传吖感器" at bounding box center [859, 407] width 68 height 18
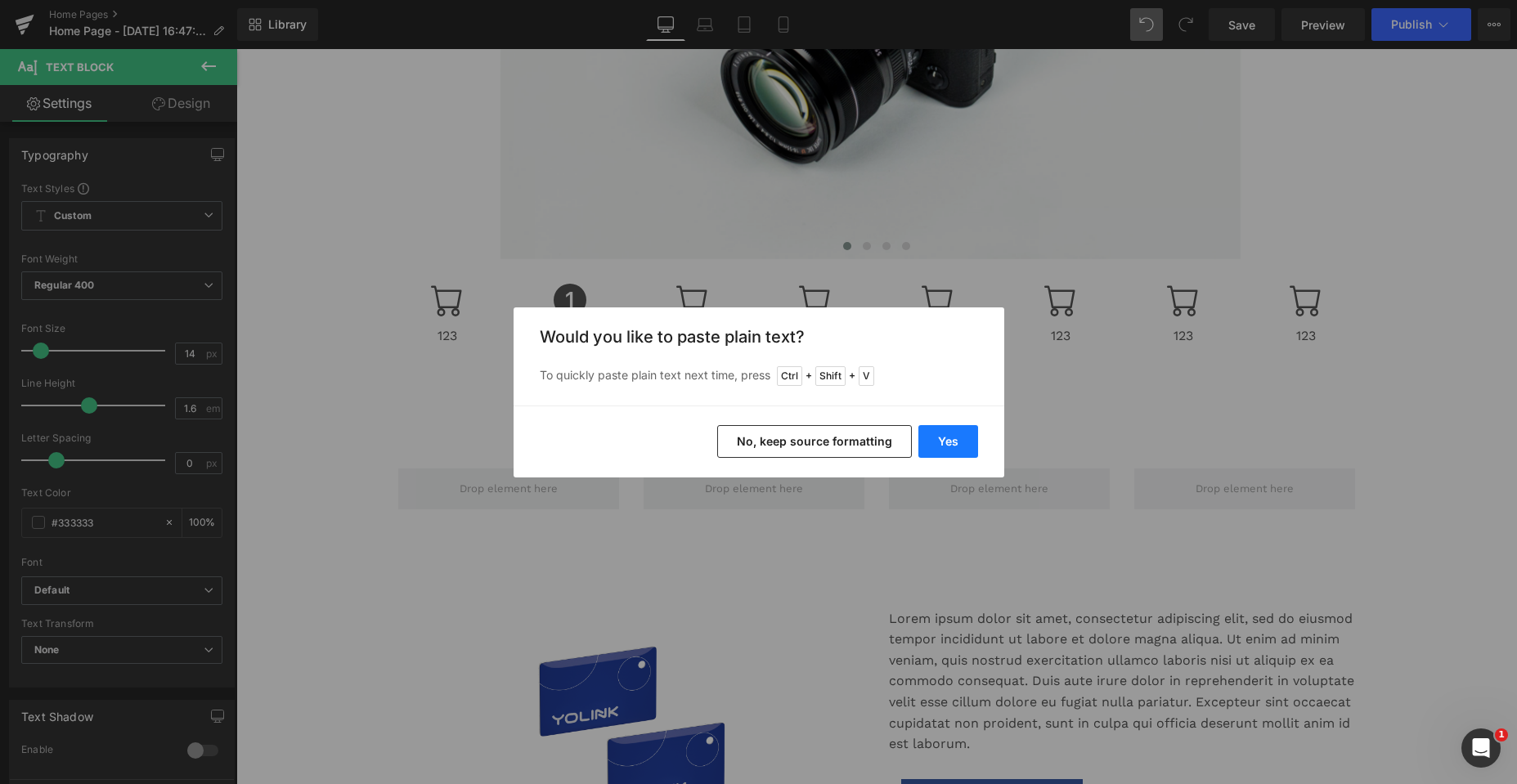
click at [951, 439] on button "Yes" at bounding box center [948, 441] width 60 height 32
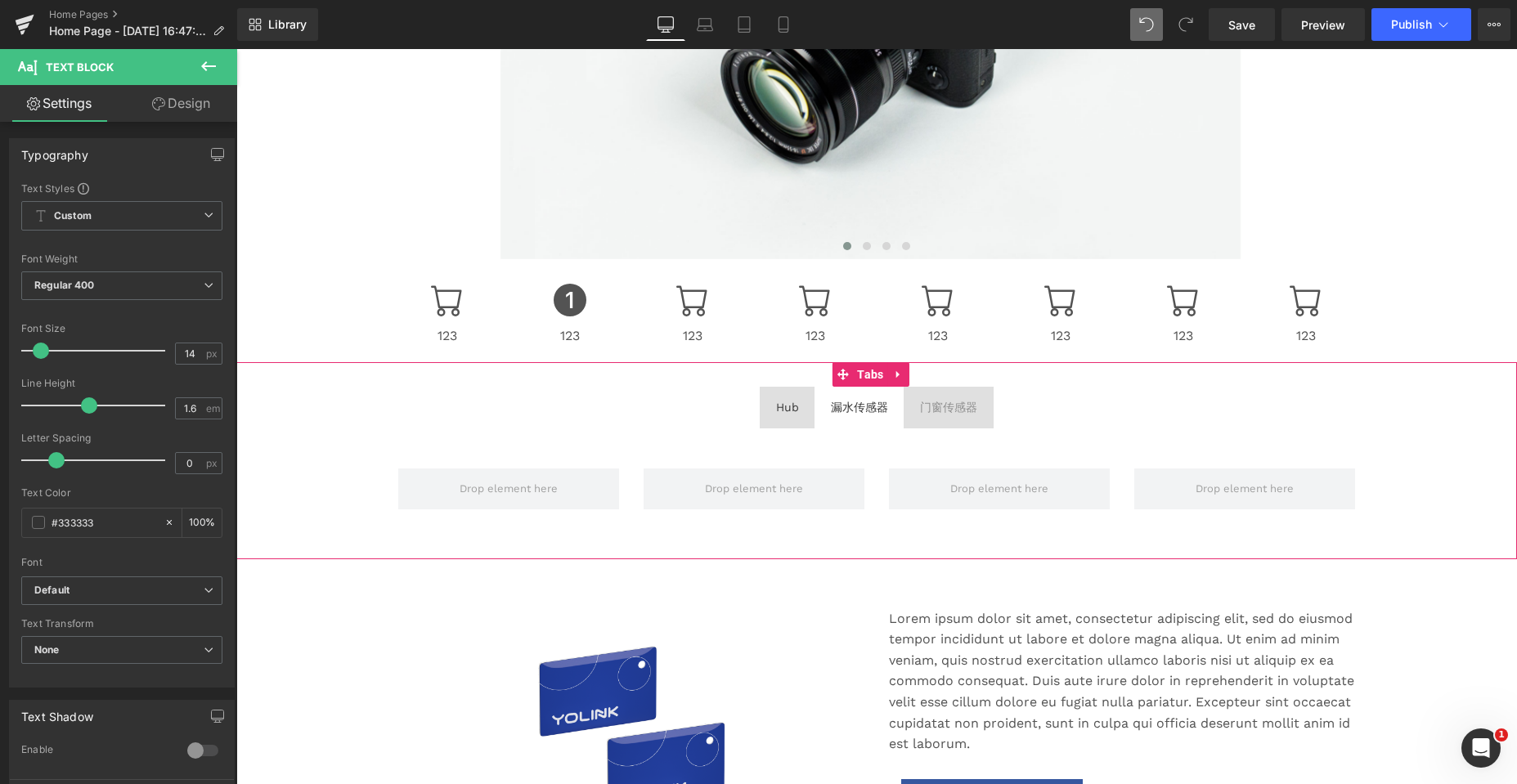
click at [1113, 403] on ul "Hub Text Block 漏水传感器 Text Block 门窗传感器 Text Block" at bounding box center [876, 407] width 1280 height 41
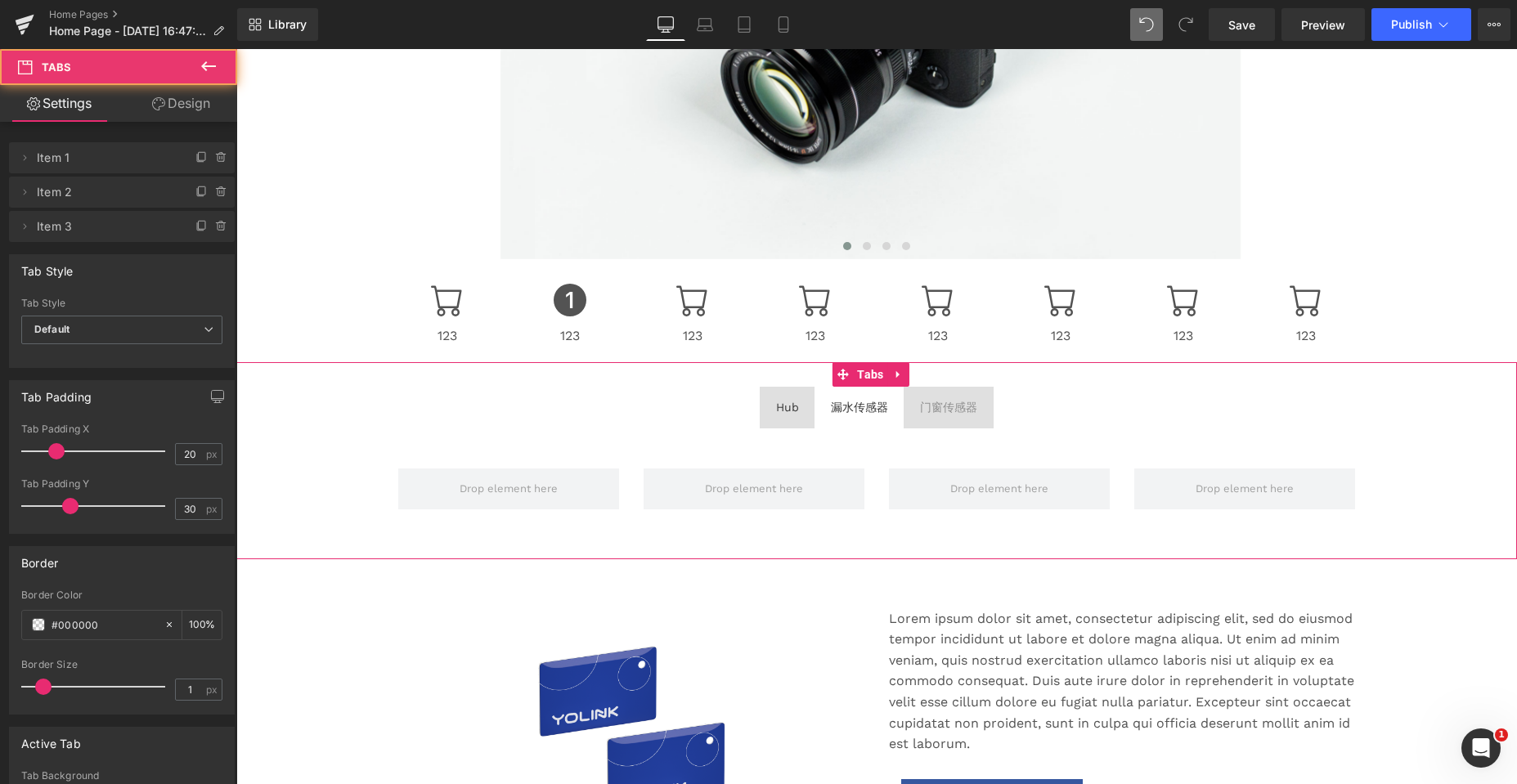
click at [961, 408] on div "门窗传感器" at bounding box center [948, 407] width 57 height 18
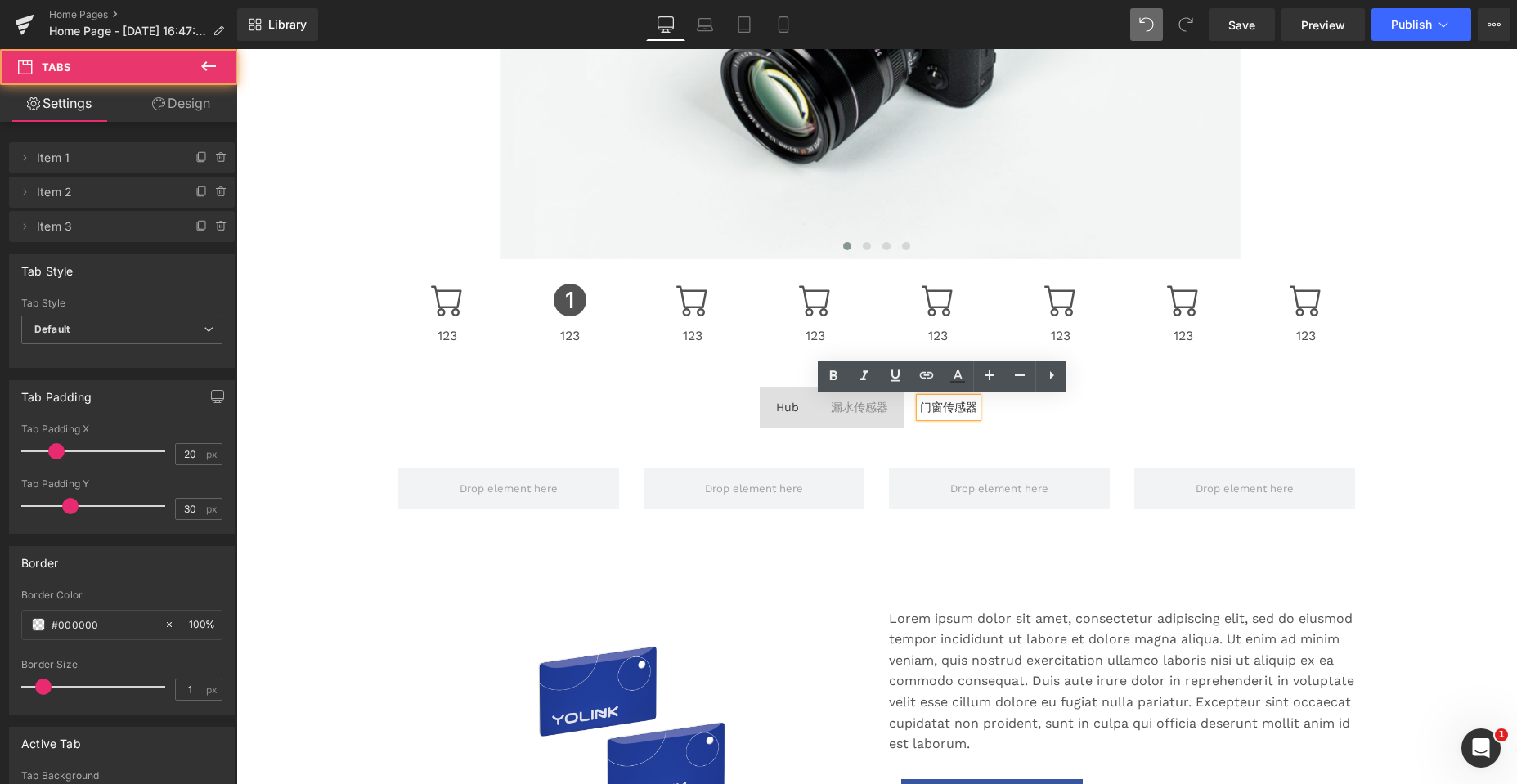
click at [761, 407] on span "Hub Text Block" at bounding box center [787, 407] width 56 height 41
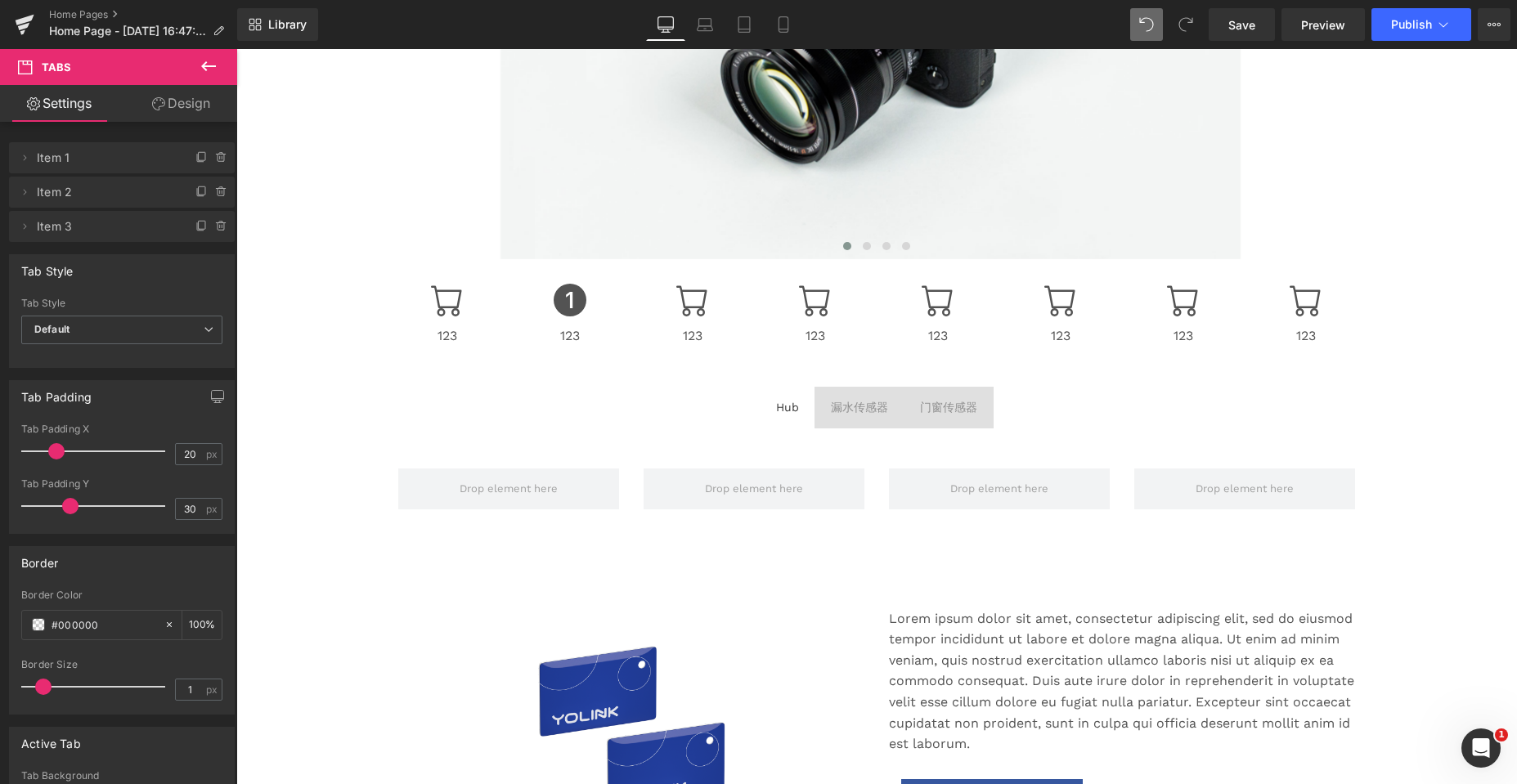
click at [815, 410] on span "漏水传感器 Text Block" at bounding box center [859, 407] width 90 height 41
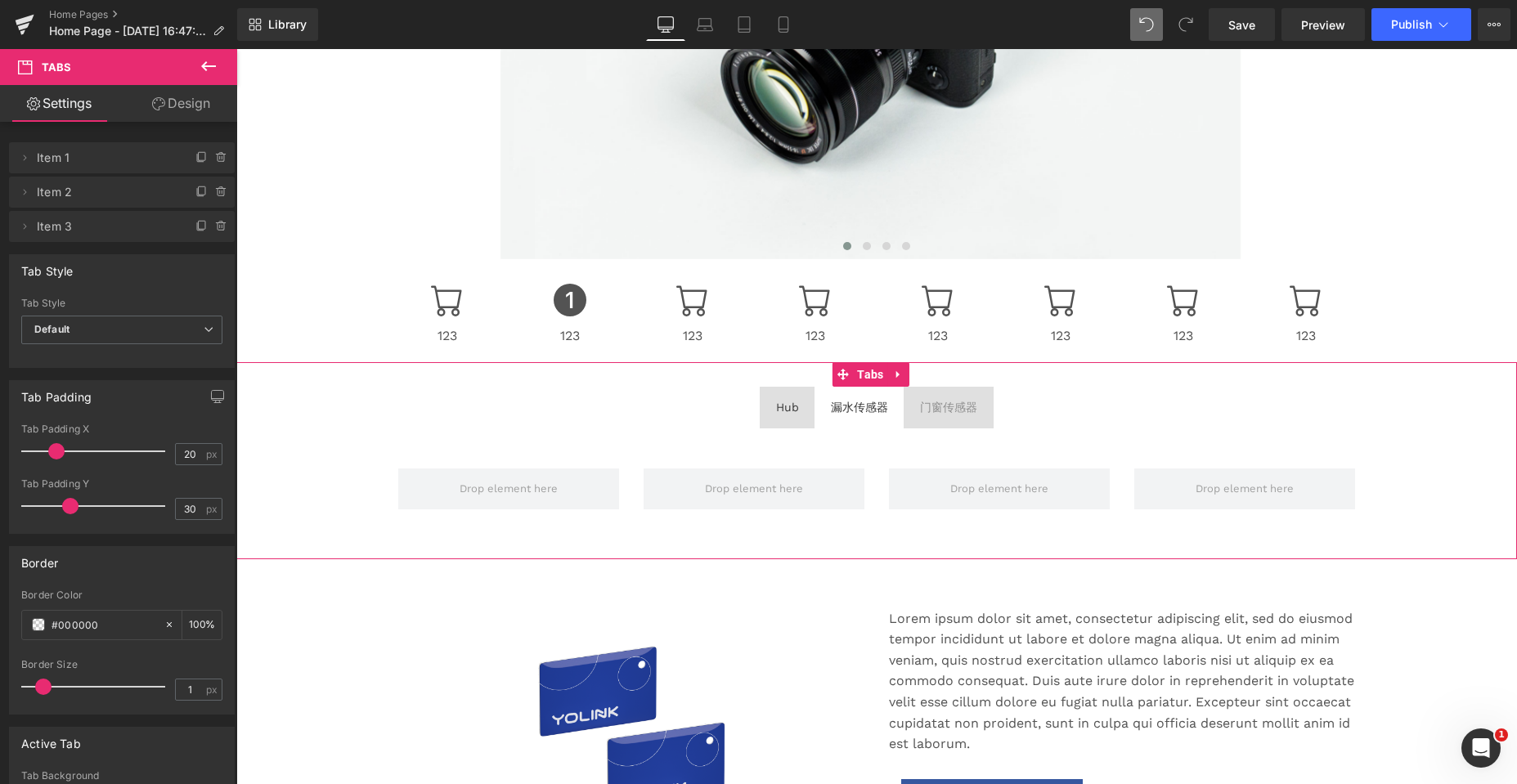
click at [1112, 403] on ul "Hub Text Block 漏水传感器 Text Block 门窗传感器 Text Block" at bounding box center [876, 407] width 1280 height 41
click at [790, 422] on span "Hub Text Block" at bounding box center [787, 407] width 56 height 41
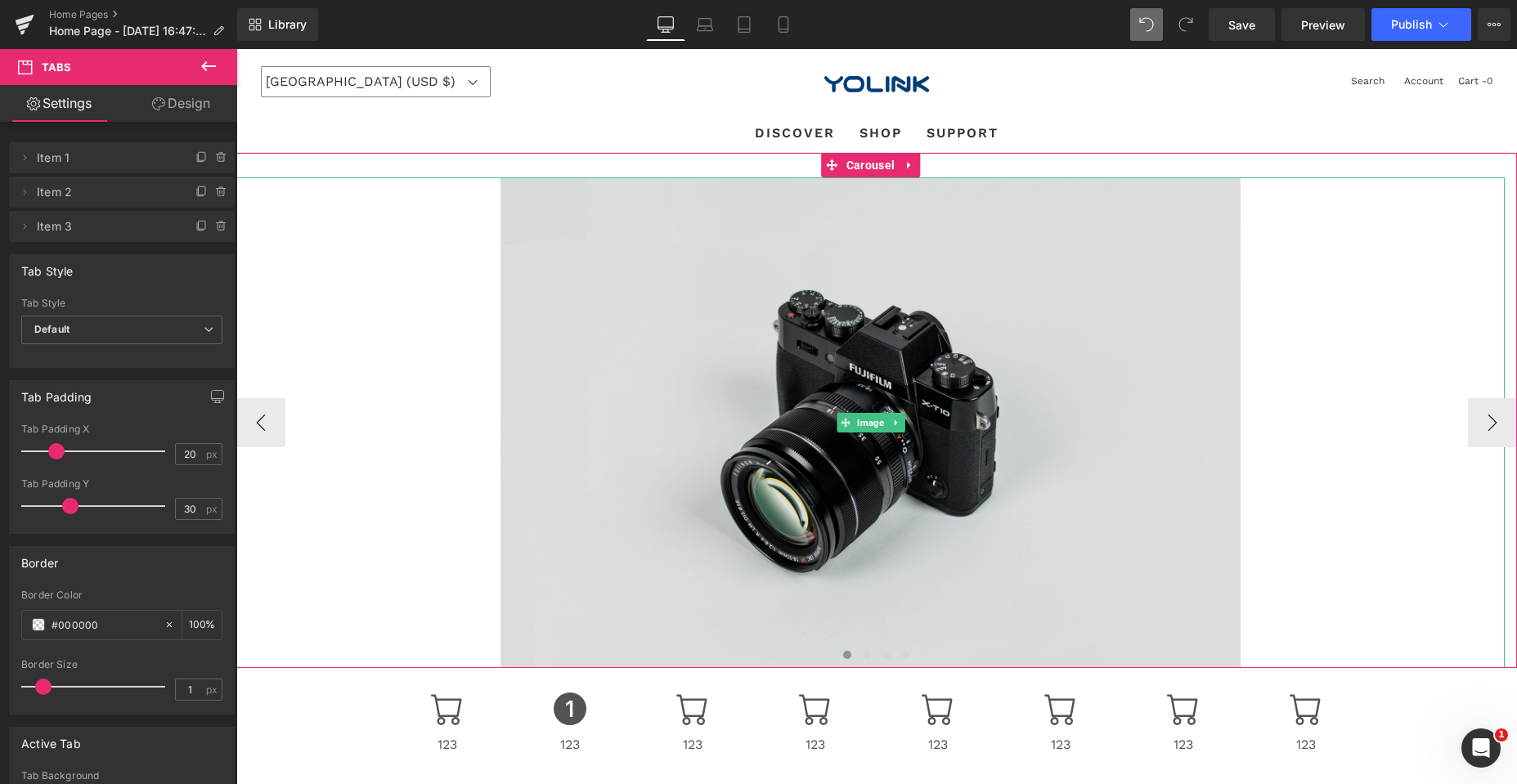
scroll to position [0, 0]
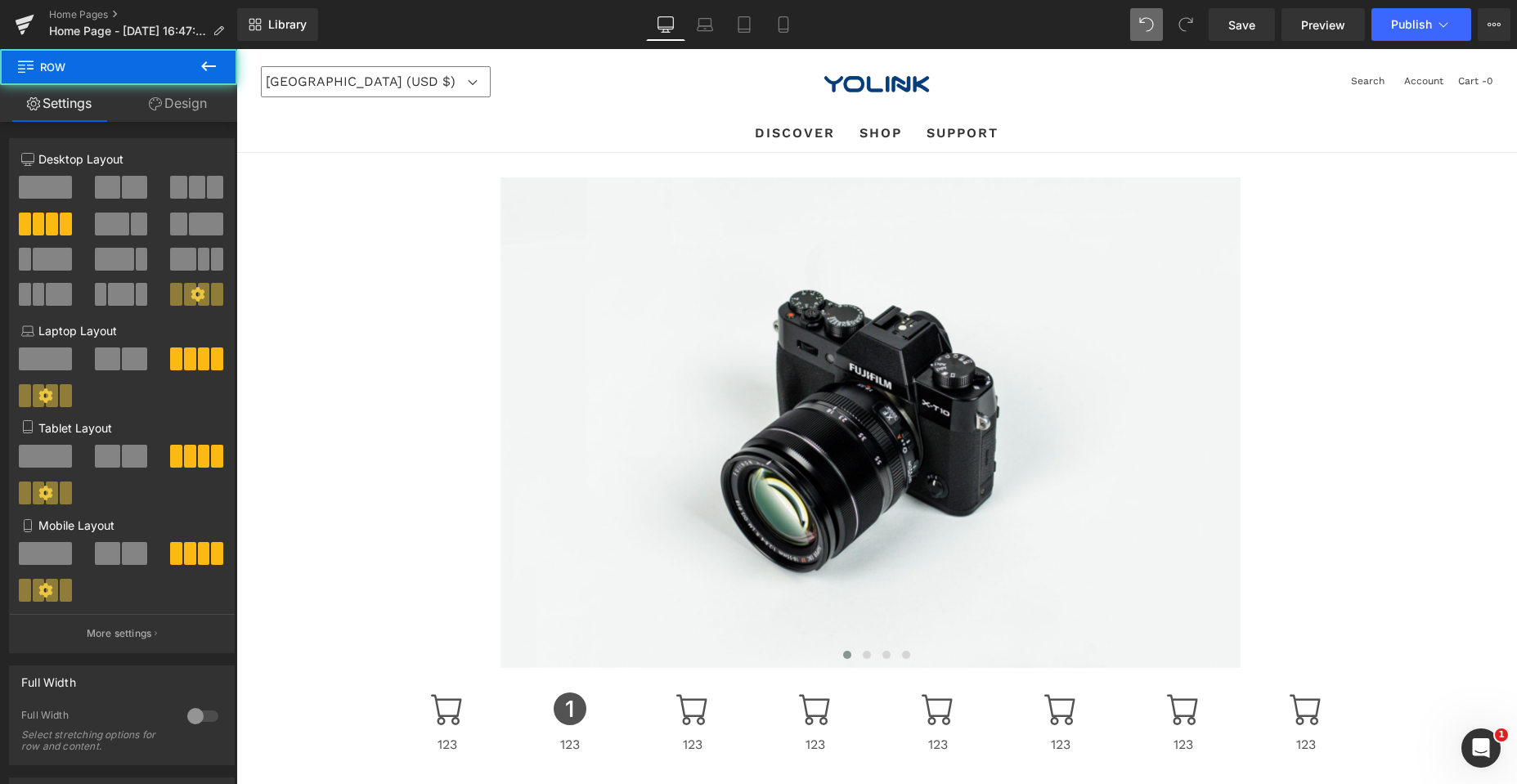
click at [497, 704] on div "Icon 123 Text Block" at bounding box center [446, 724] width 122 height 63
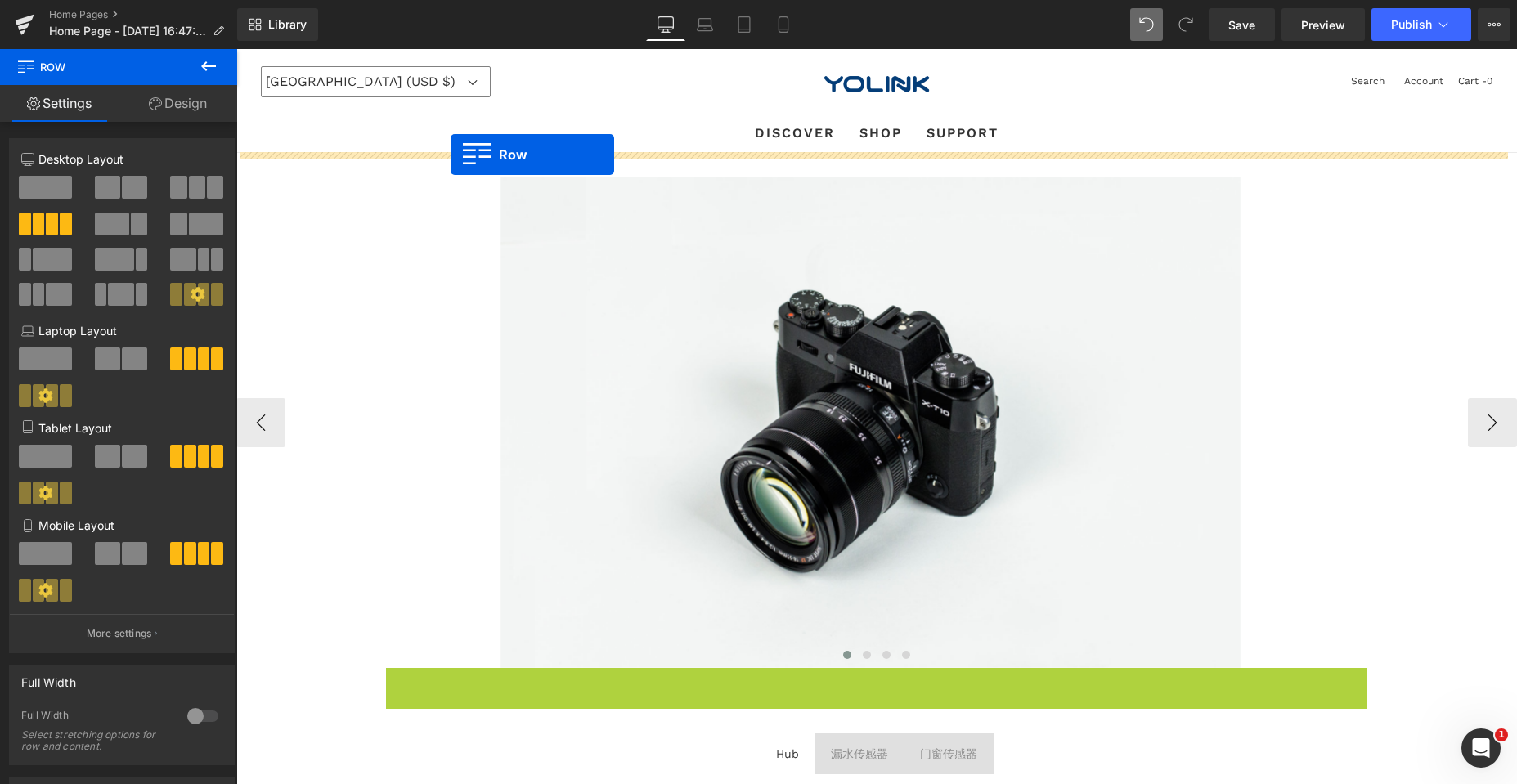
drag, startPoint x: 390, startPoint y: 674, endPoint x: 451, endPoint y: 155, distance: 522.6
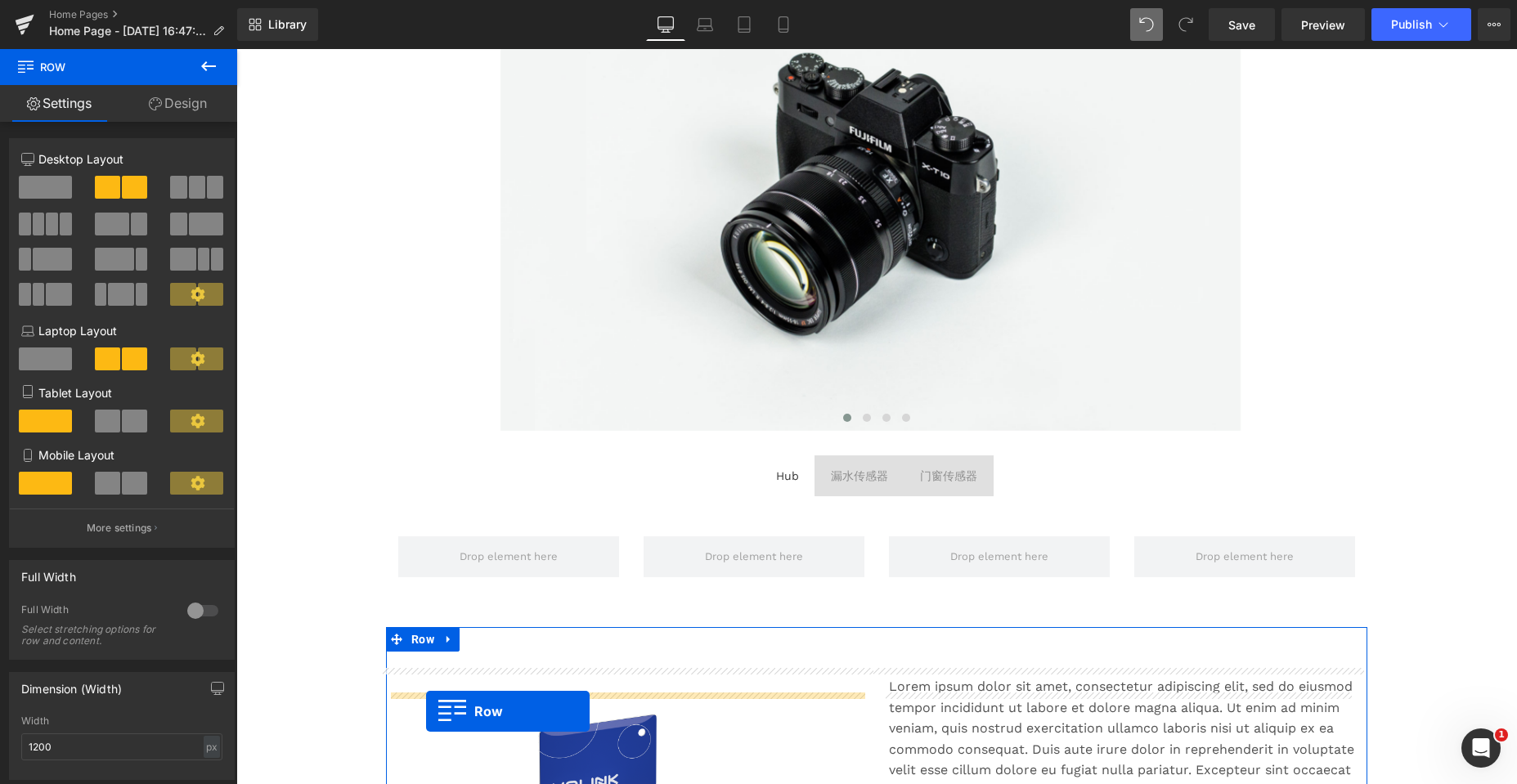
scroll to position [310, 0]
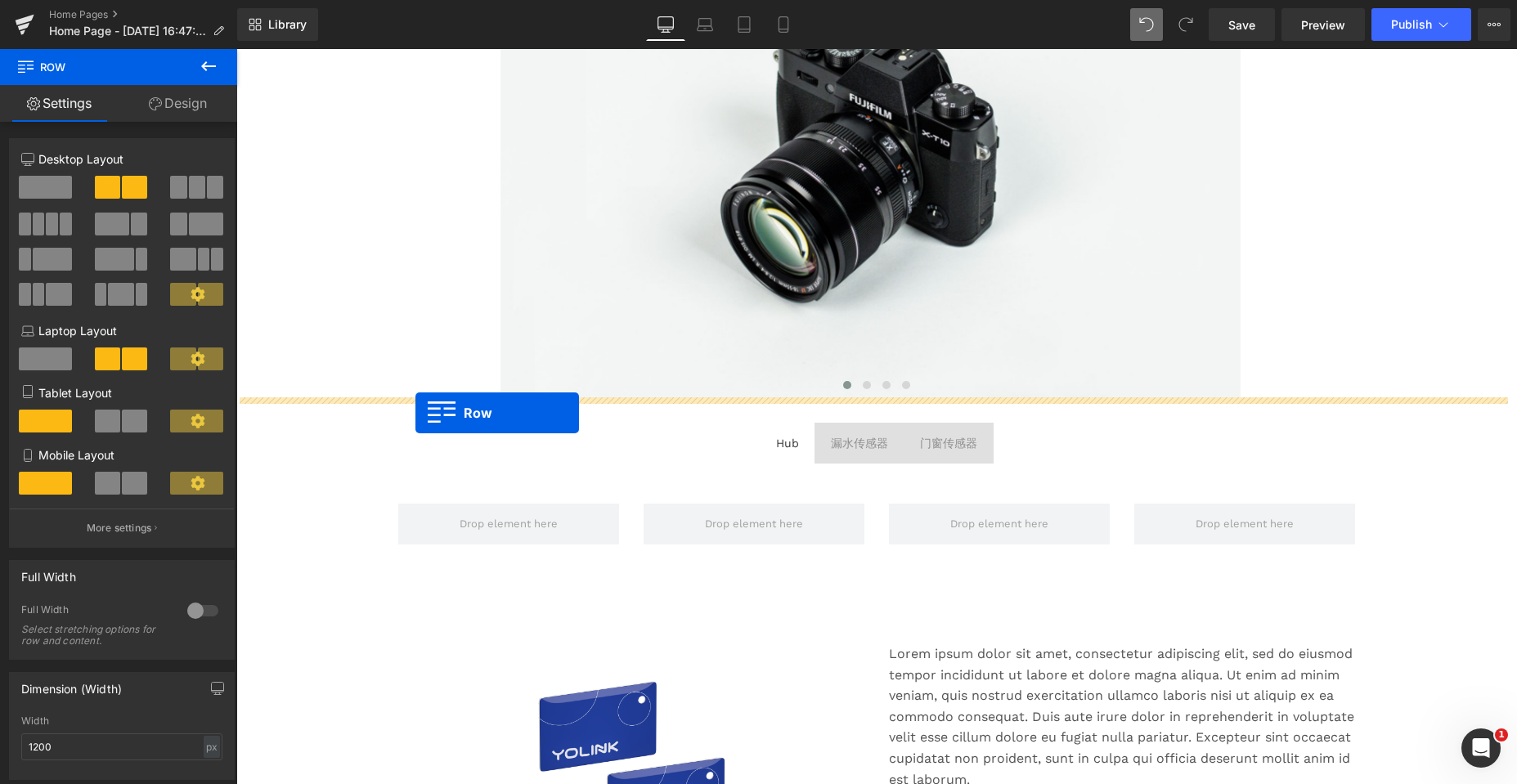
drag, startPoint x: 388, startPoint y: 167, endPoint x: 416, endPoint y: 413, distance: 247.6
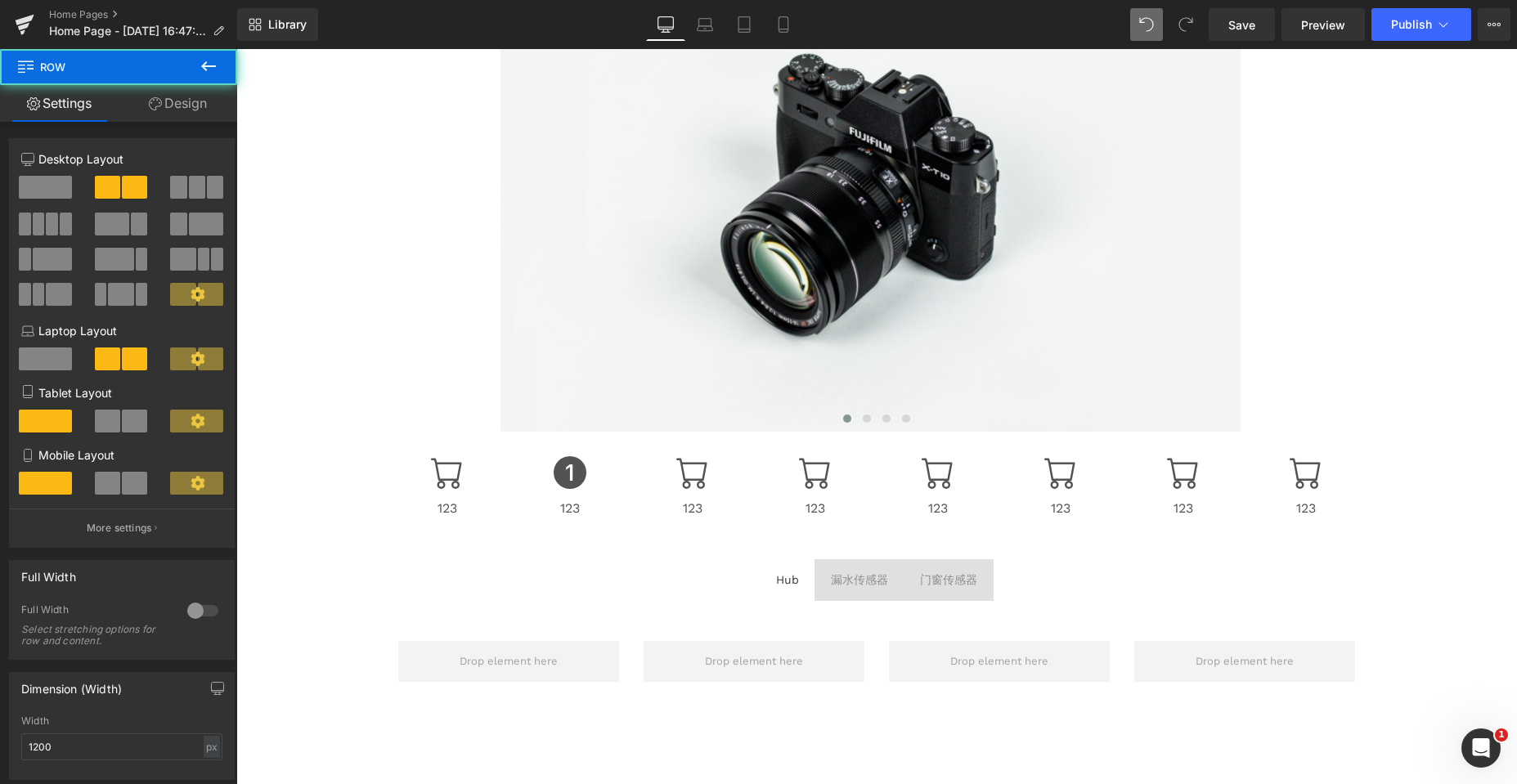
scroll to position [0, 0]
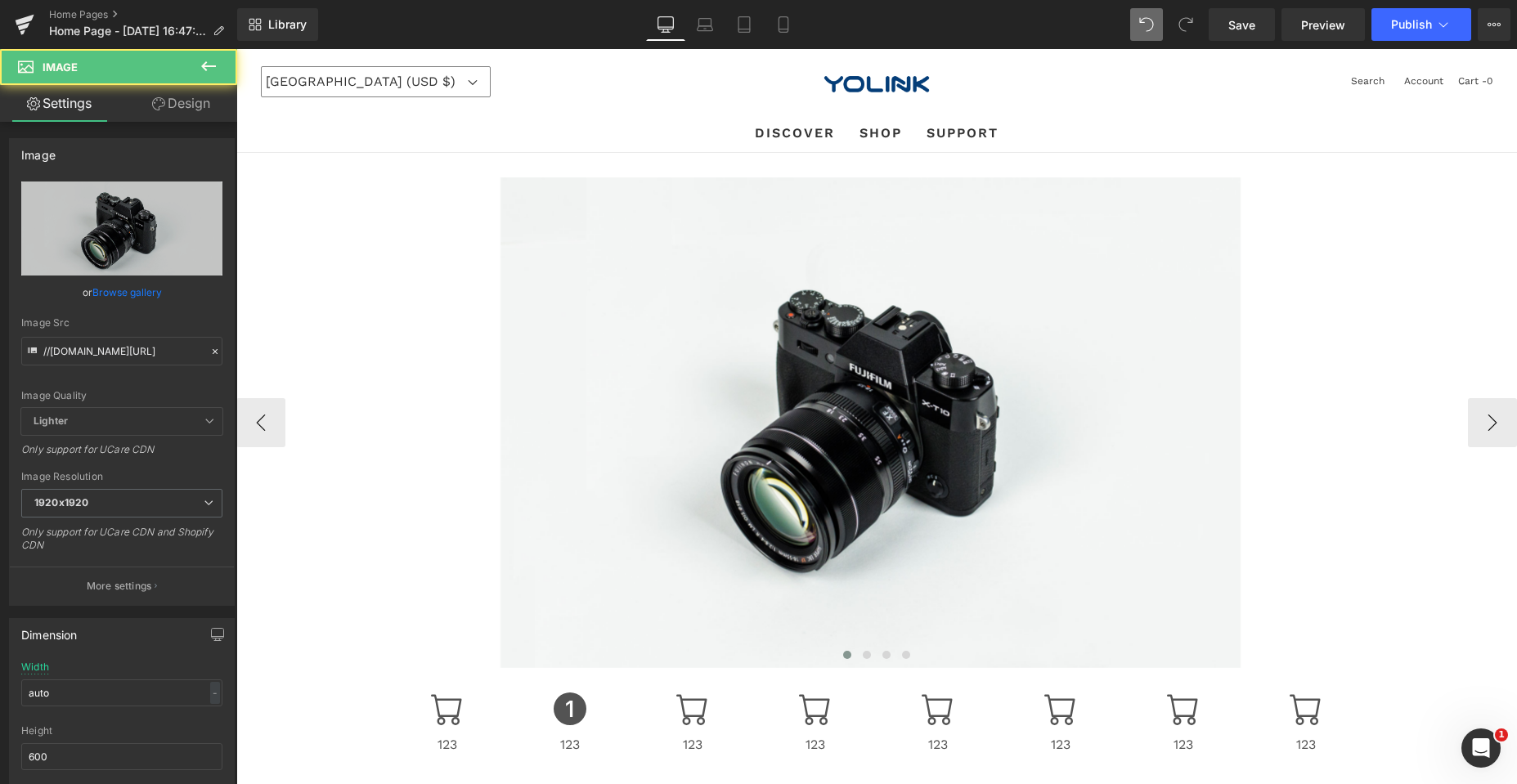
click at [377, 475] on div at bounding box center [870, 422] width 1268 height 491
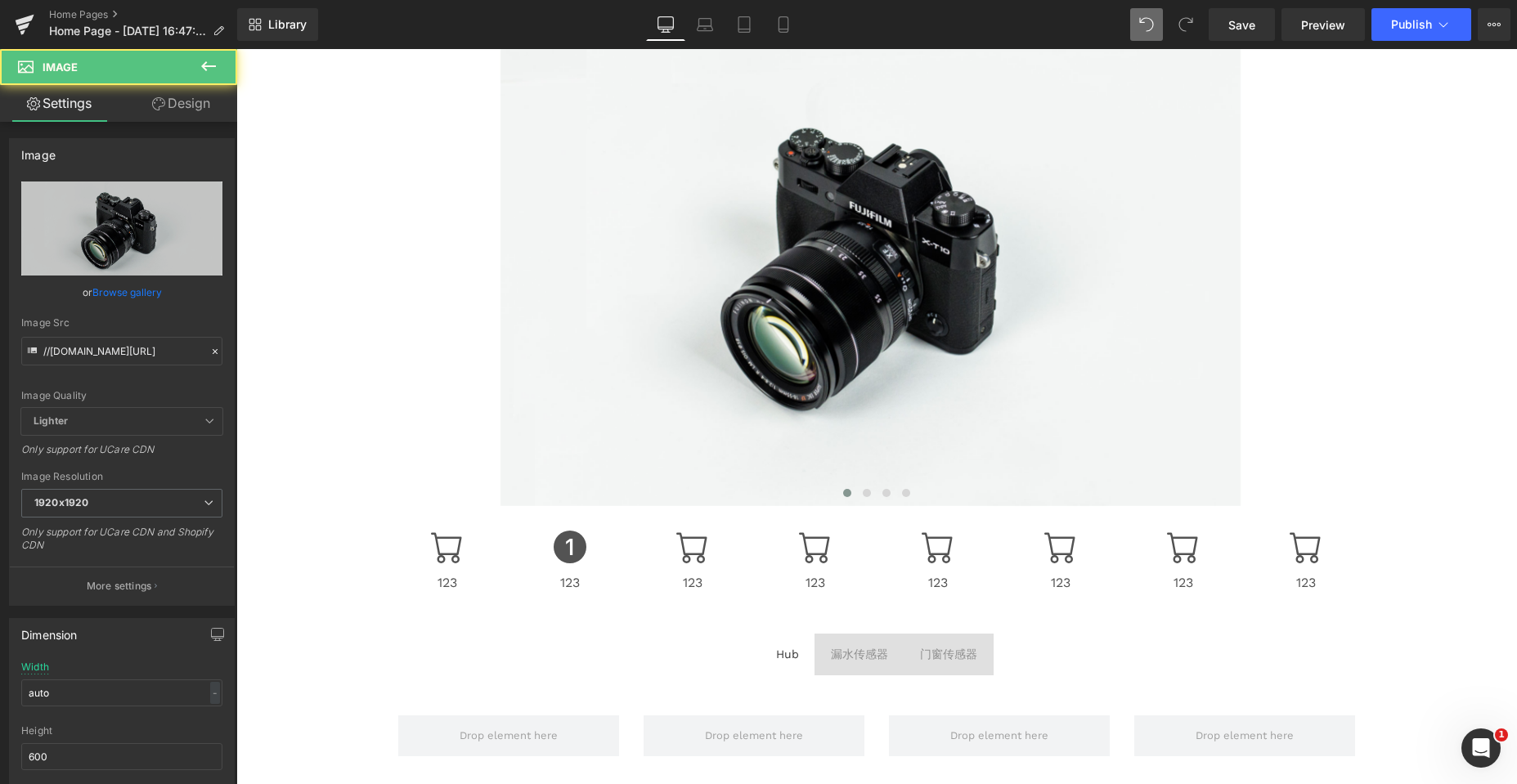
scroll to position [163, 0]
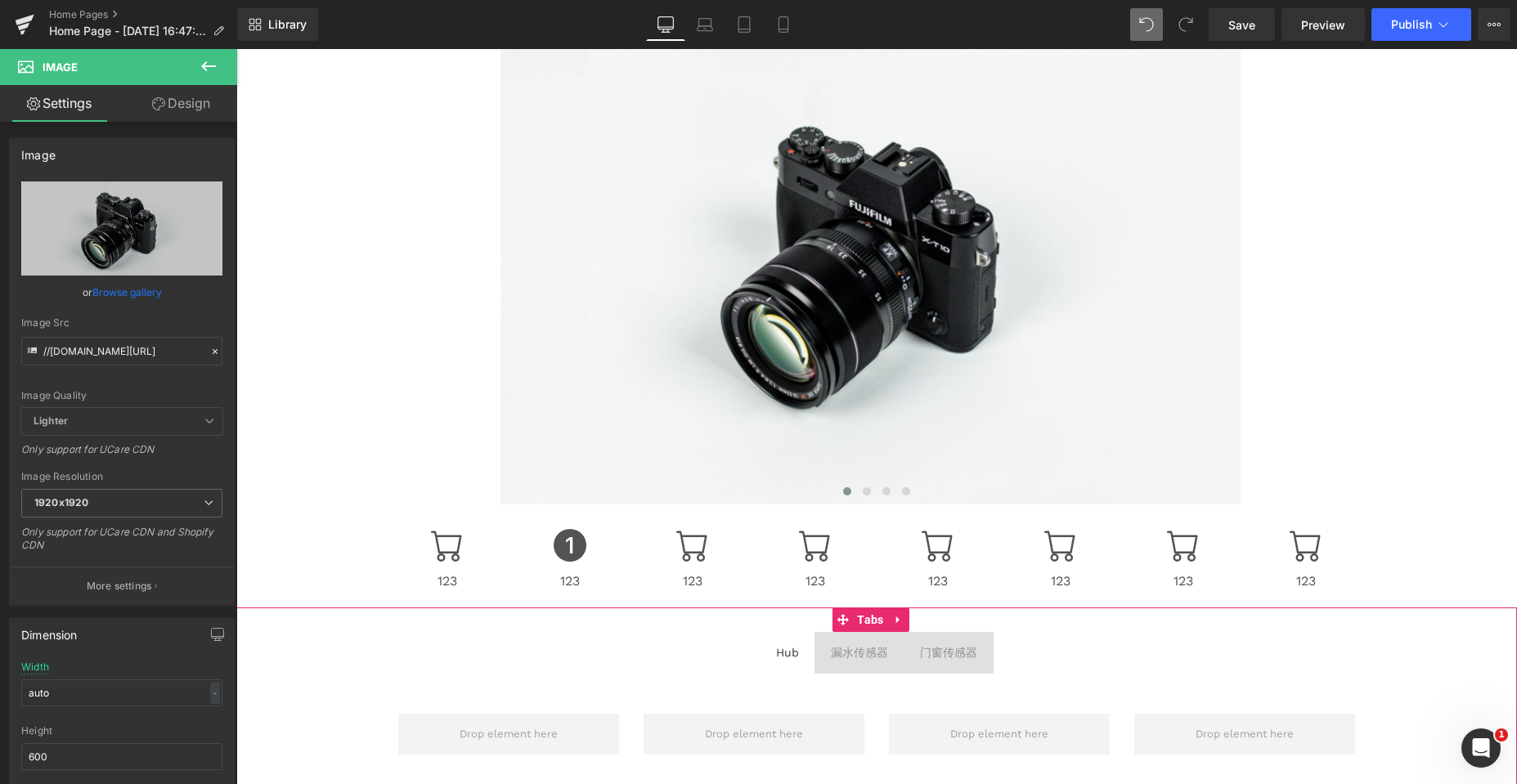
click at [344, 656] on ul "Hub Text Block 漏水传感器 Text Block 门窗传感器 Text Block" at bounding box center [876, 652] width 1280 height 41
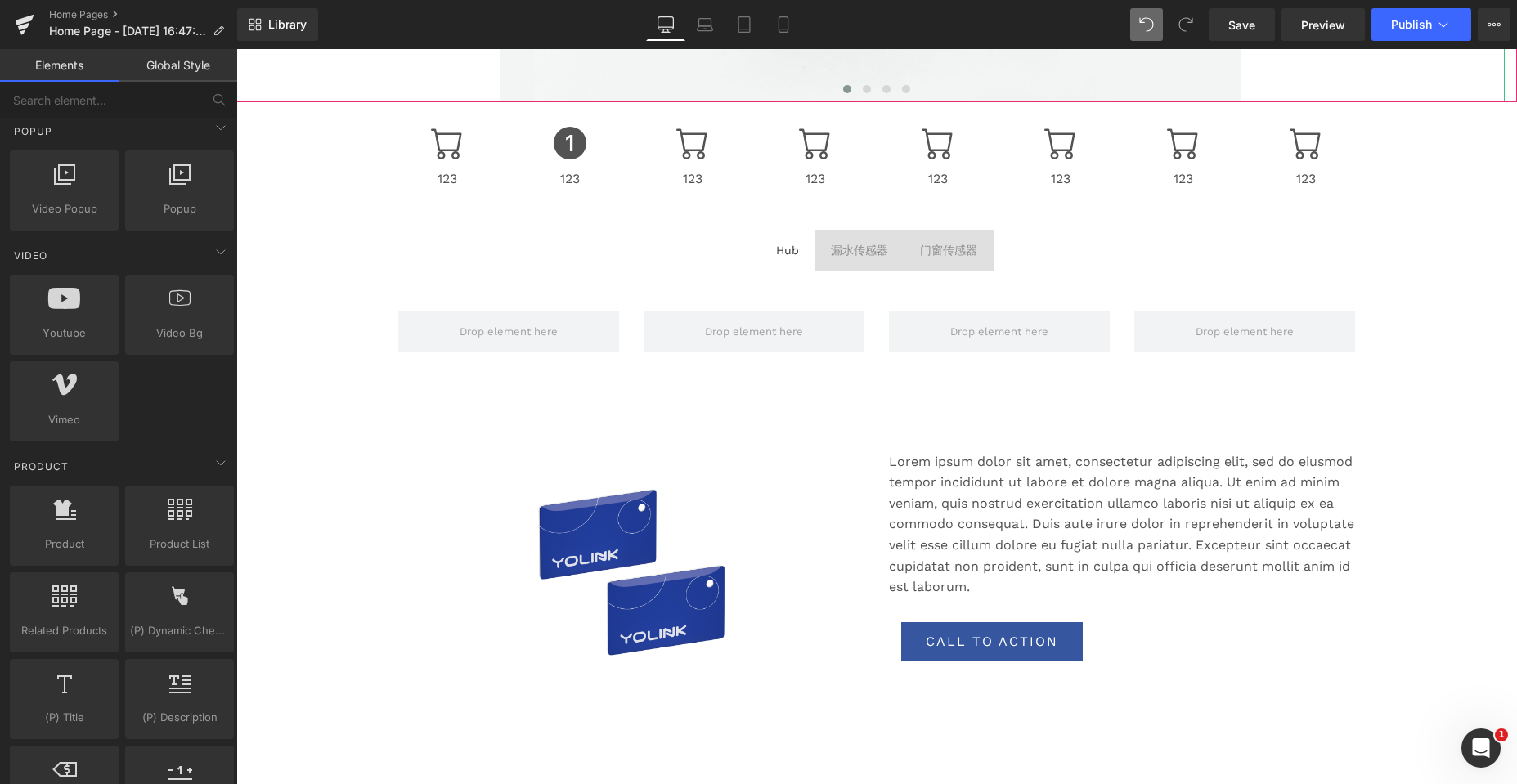
scroll to position [572, 0]
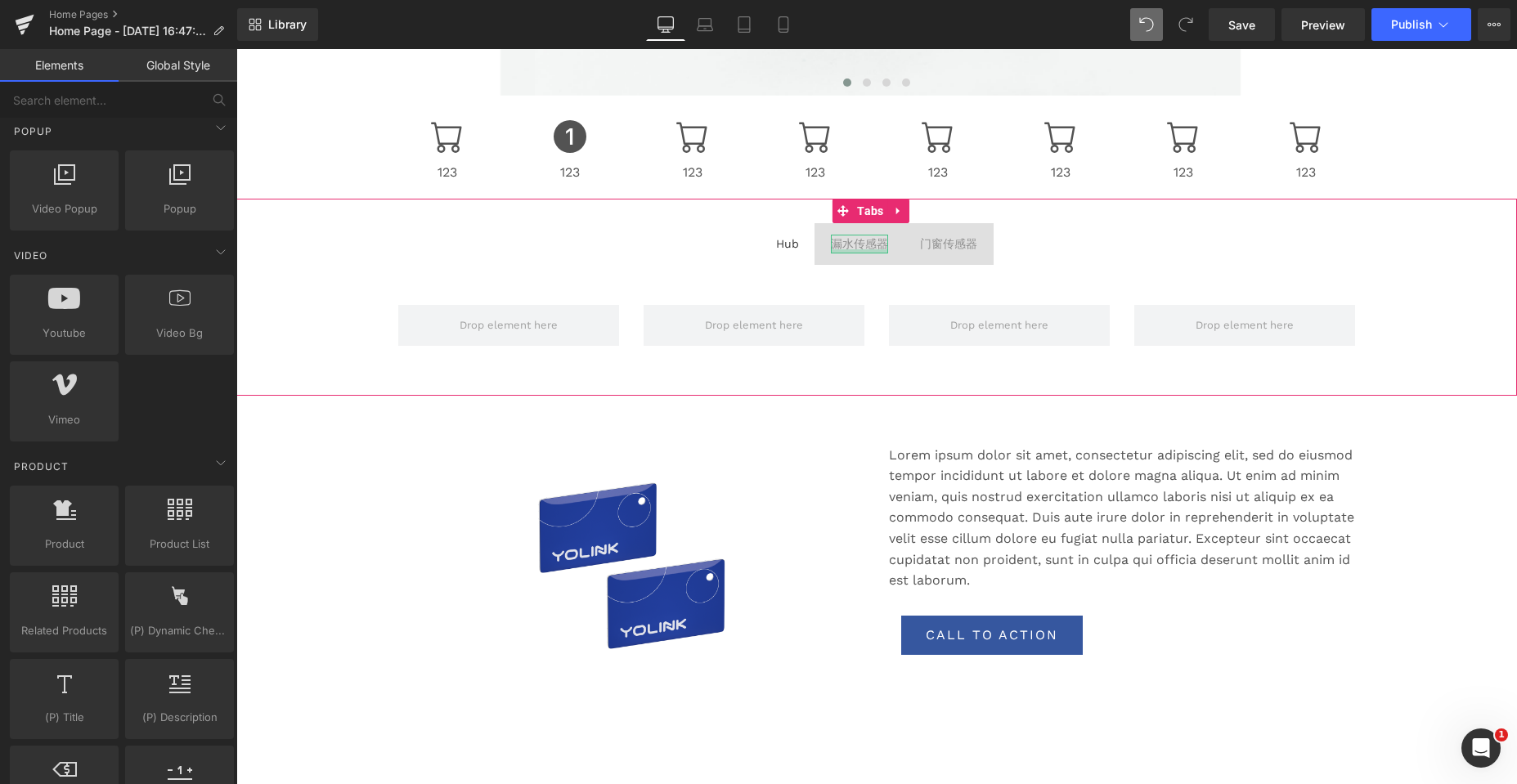
click at [830, 250] on div "漏水传感器 Text Block" at bounding box center [859, 243] width 57 height 18
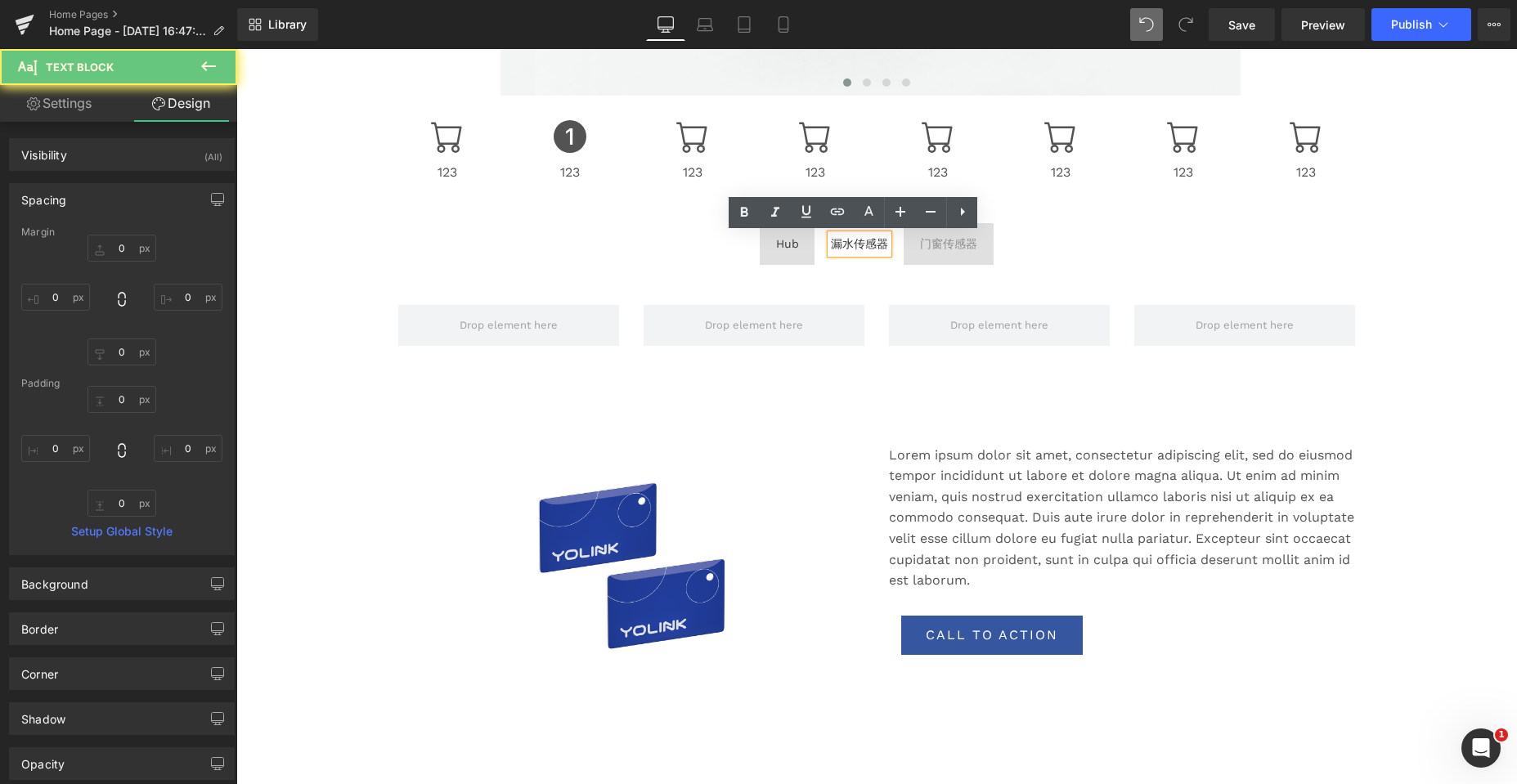
click at [965, 255] on span "门窗传感器 Text Block" at bounding box center [948, 244] width 90 height 41
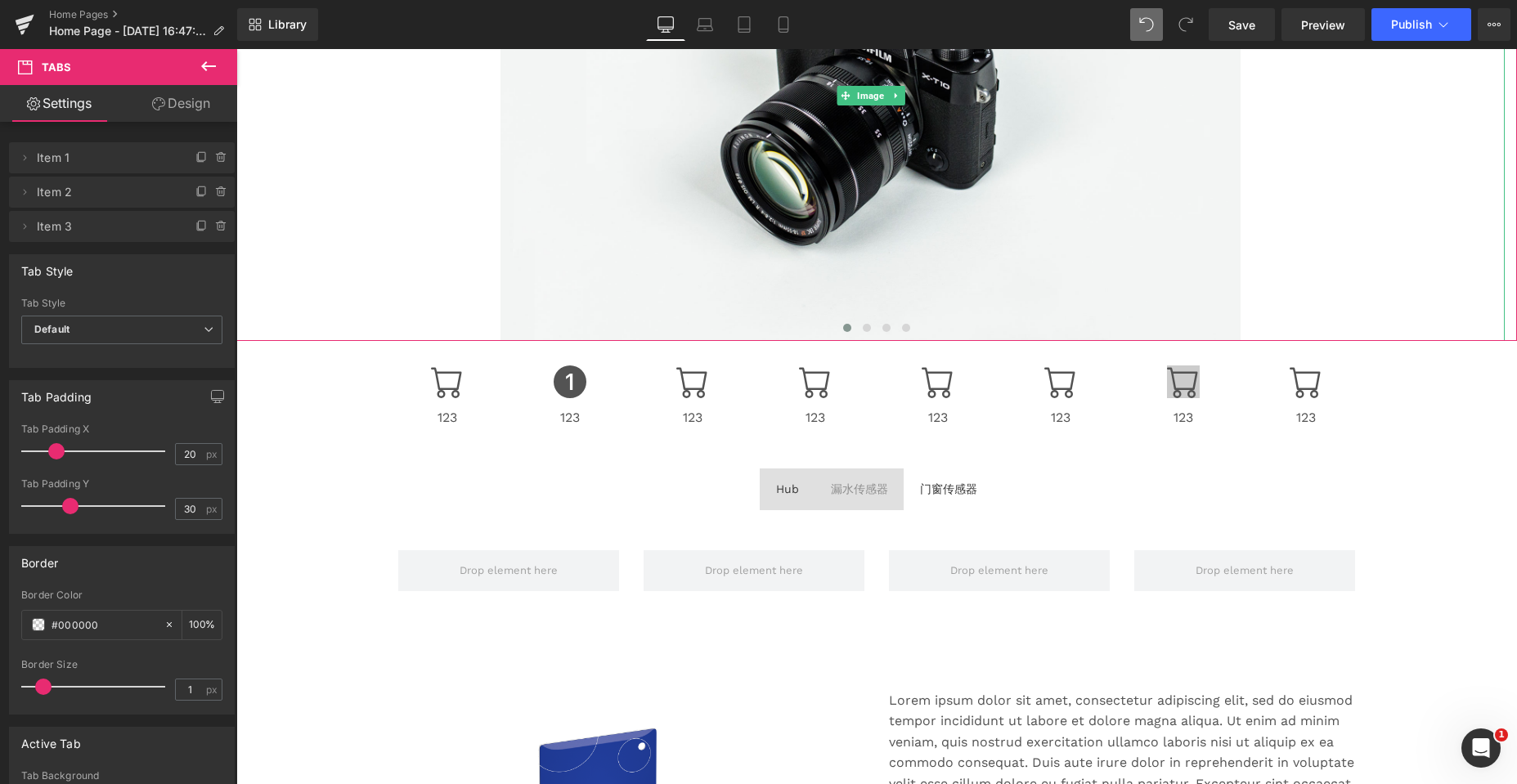
scroll to position [654, 0]
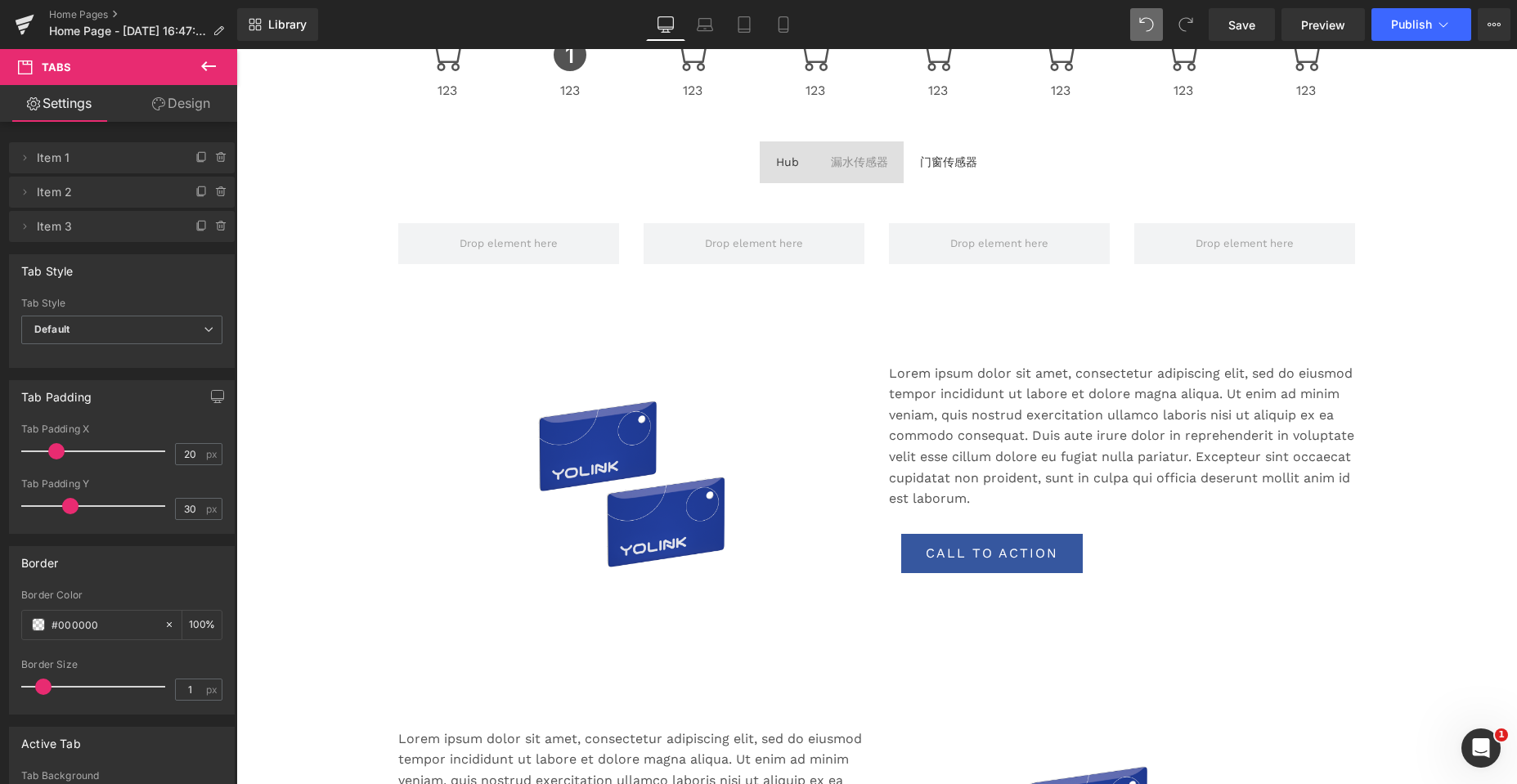
click at [199, 68] on icon at bounding box center [208, 66] width 20 height 20
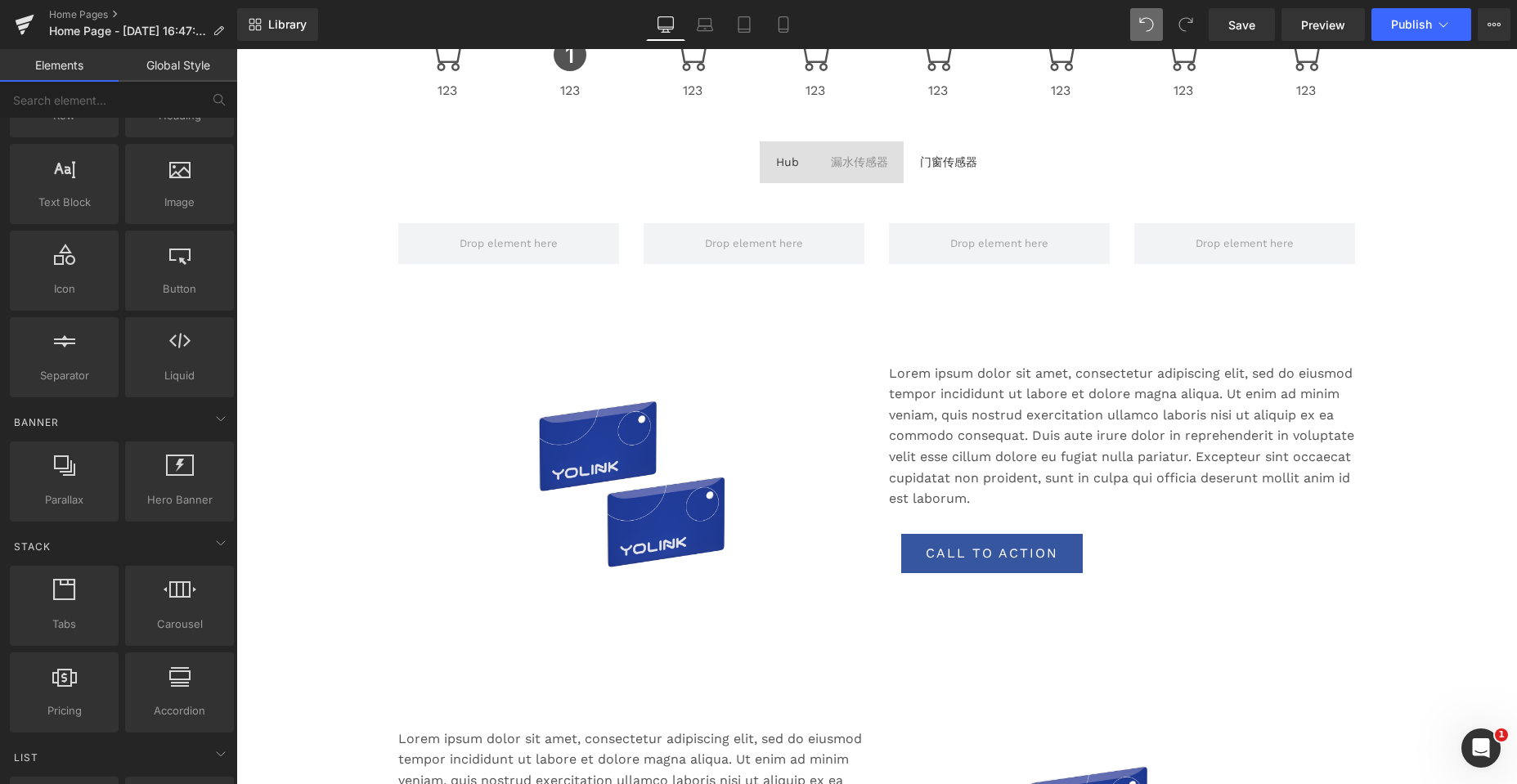
scroll to position [0, 0]
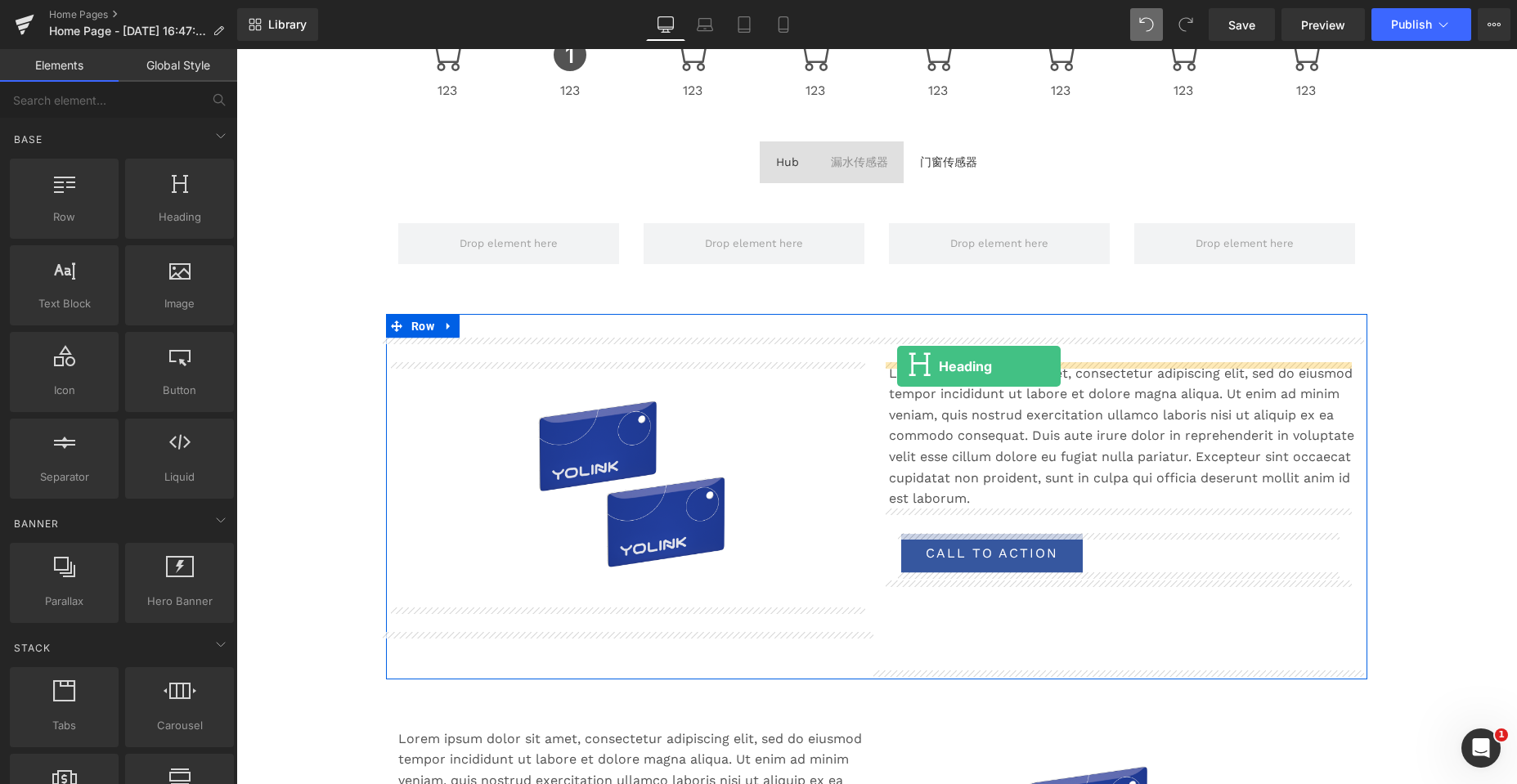
drag, startPoint x: 410, startPoint y: 241, endPoint x: 897, endPoint y: 366, distance: 502.8
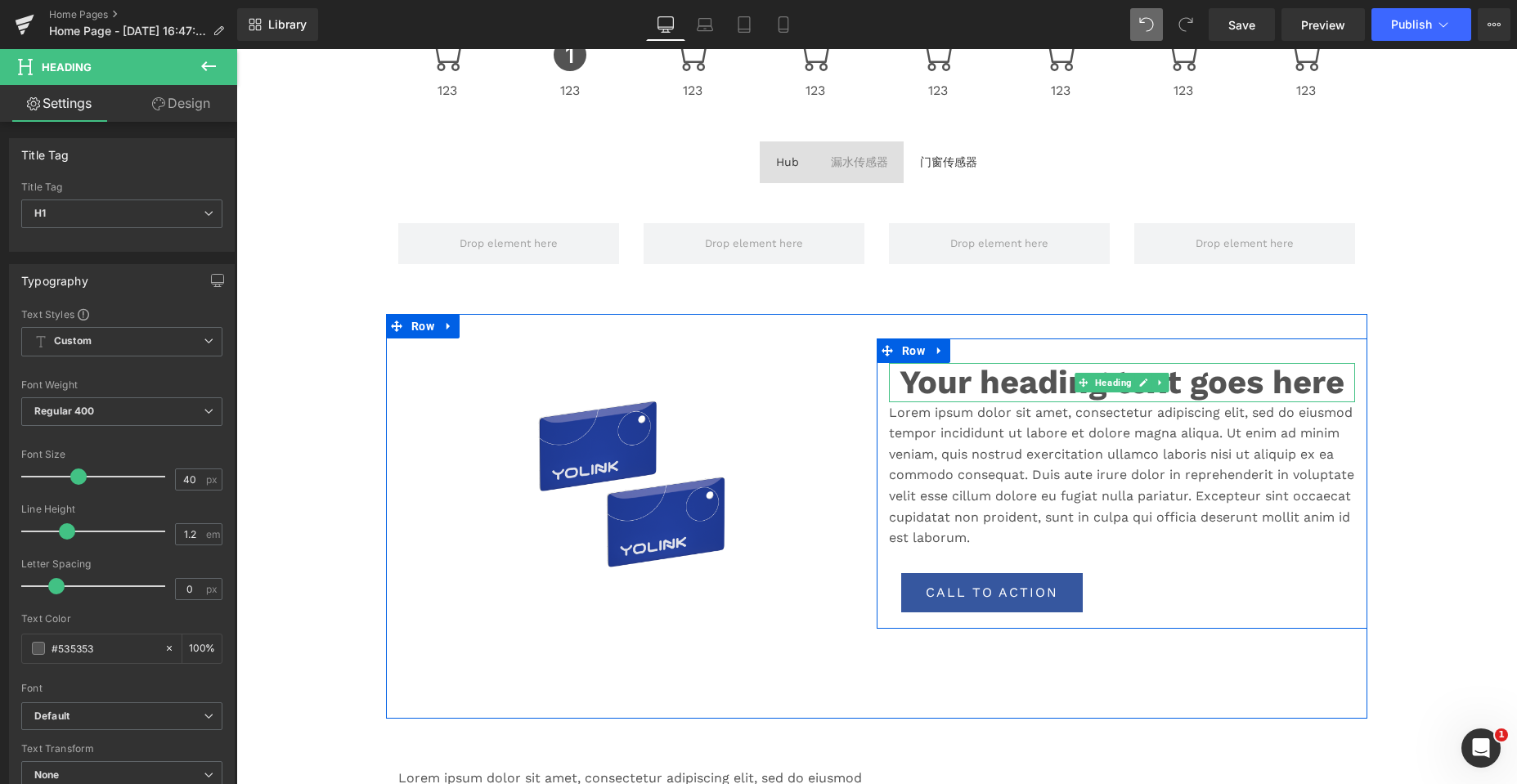
click at [938, 386] on h1 "Your heading text goes here" at bounding box center [1121, 383] width 466 height 39
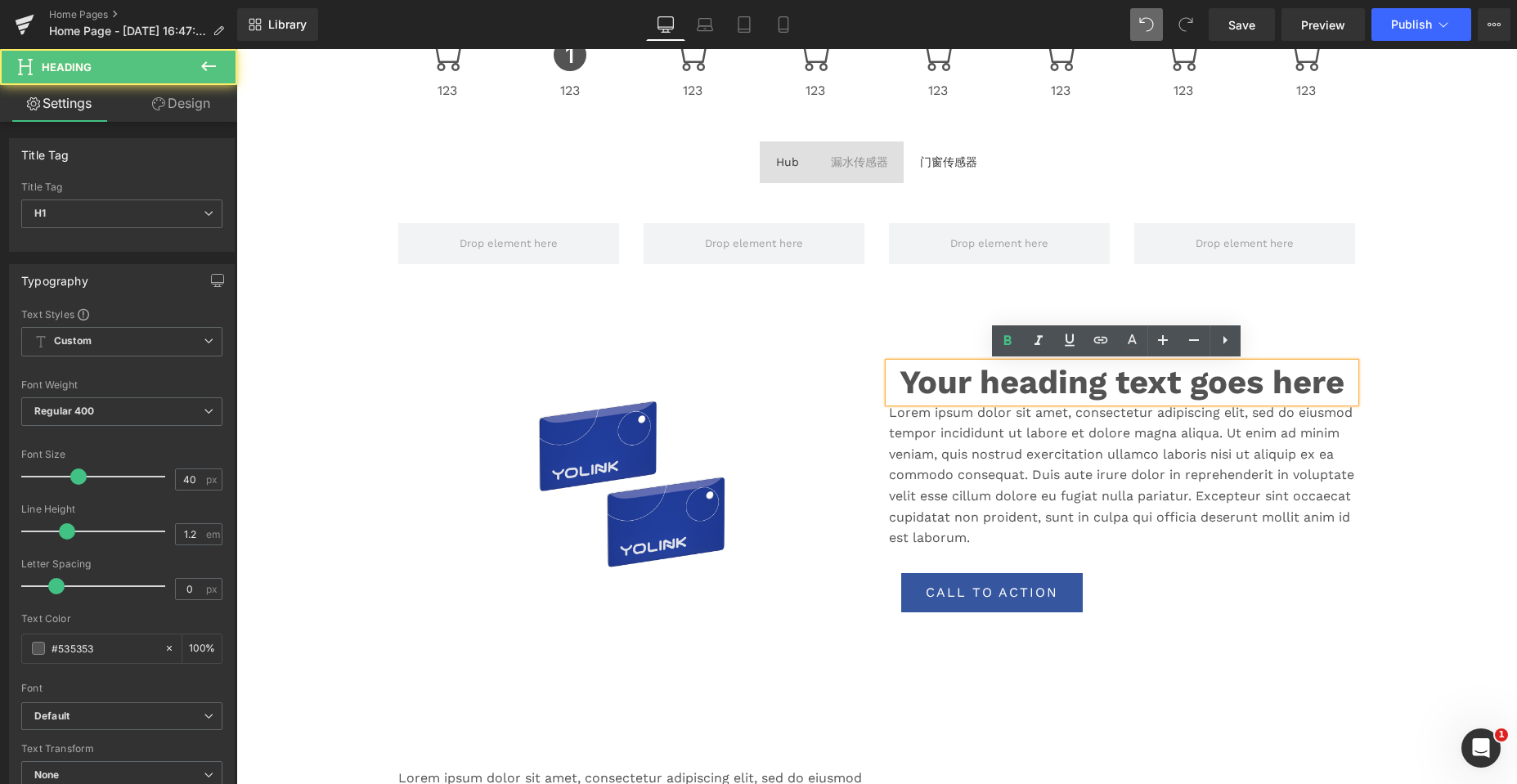
click at [888, 420] on p "Lorem ipsum dolor sit amet, consectetur adipiscing elit, sed do eiusmod tempor …" at bounding box center [1121, 475] width 466 height 146
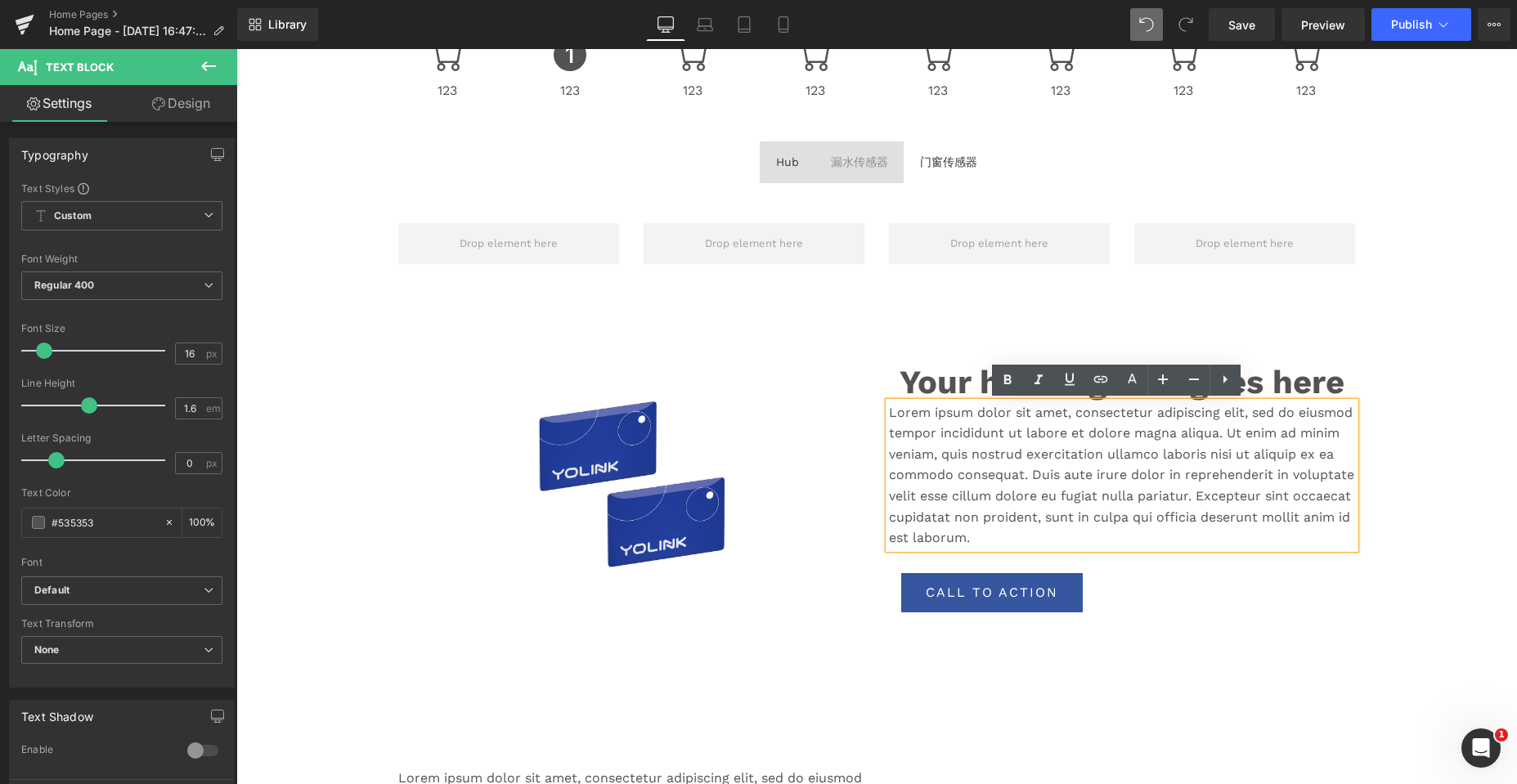
click at [914, 364] on div "Your heading text goes here Heading" at bounding box center [1121, 383] width 466 height 39
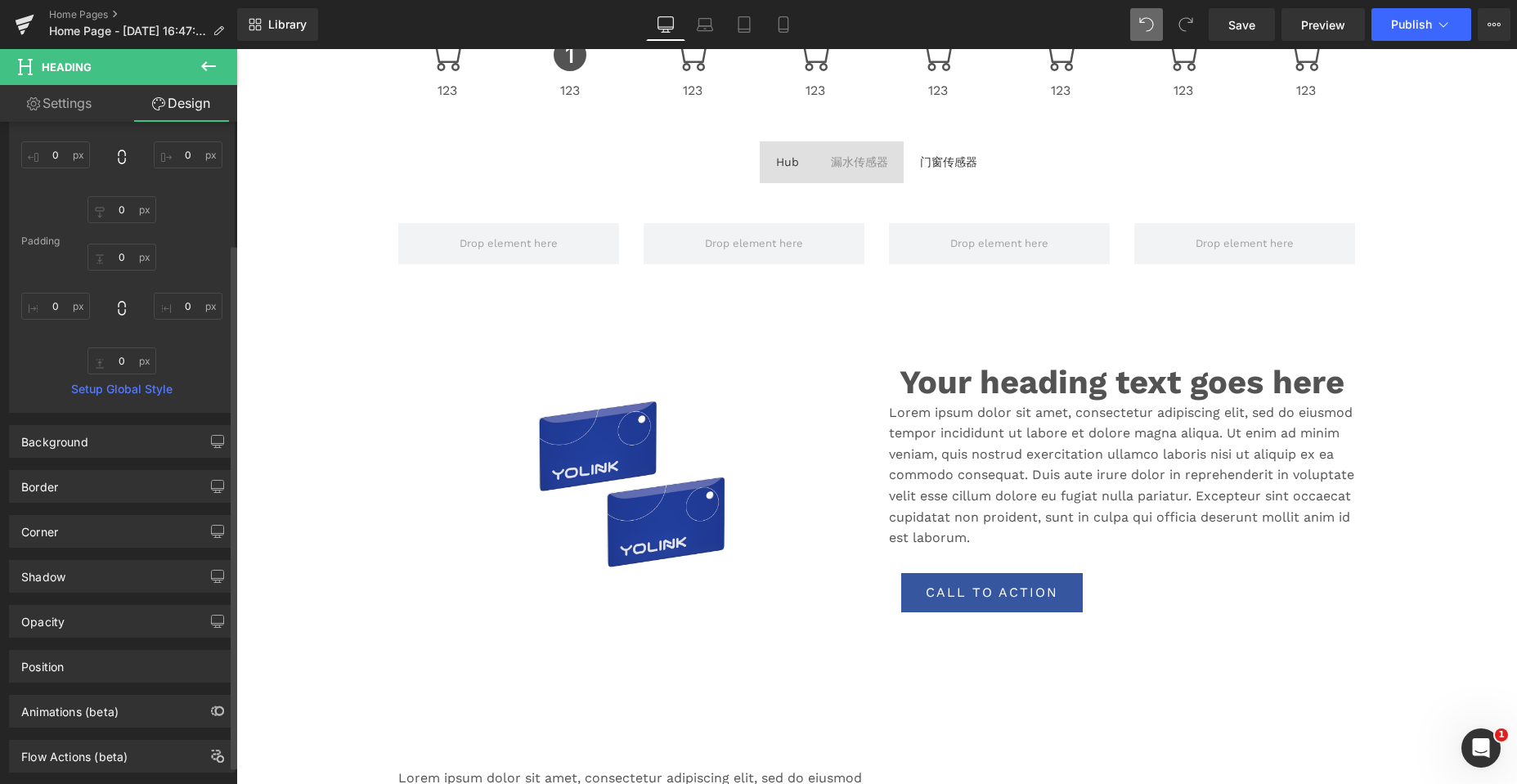
scroll to position [177, 0]
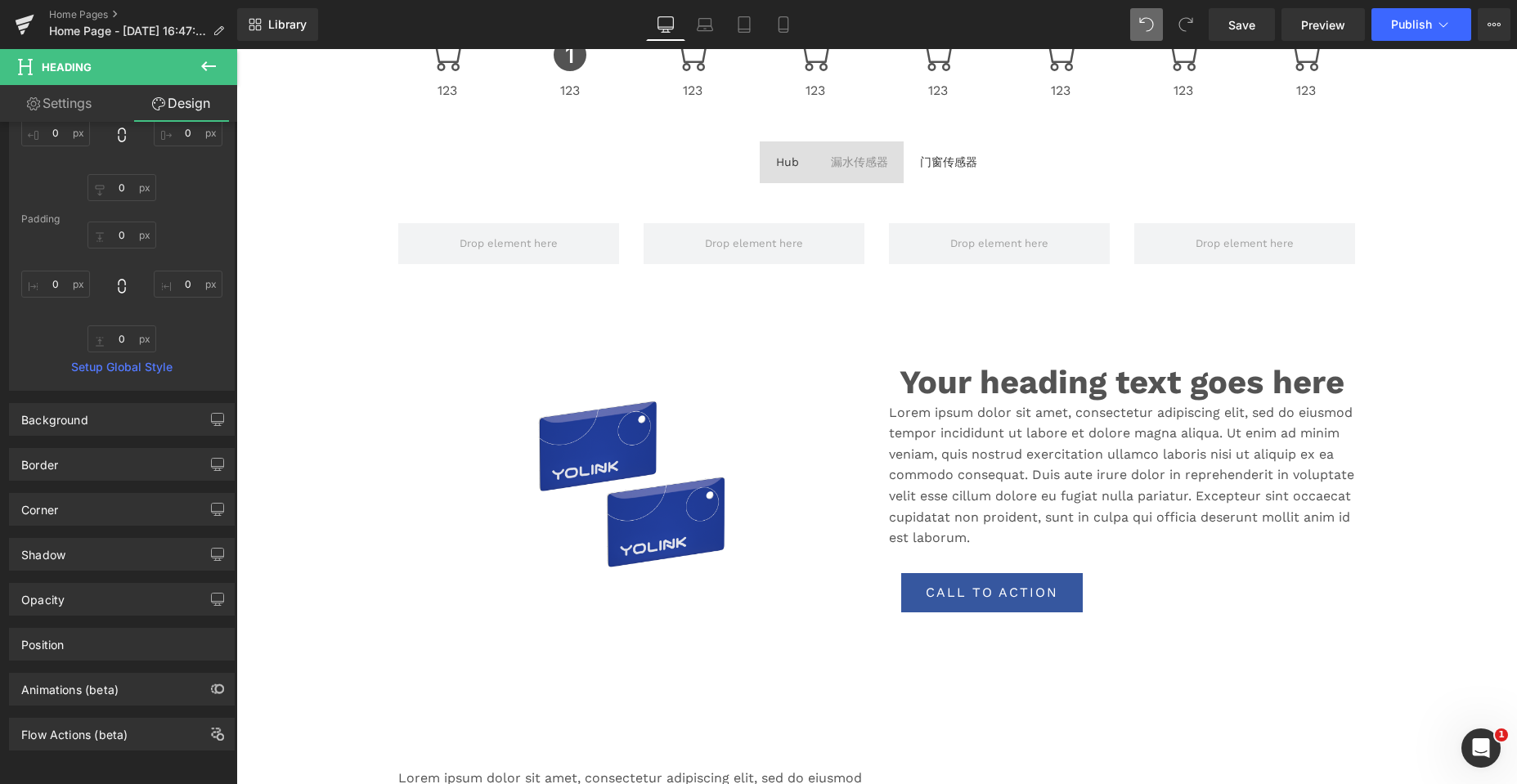
click at [206, 59] on icon at bounding box center [208, 66] width 20 height 20
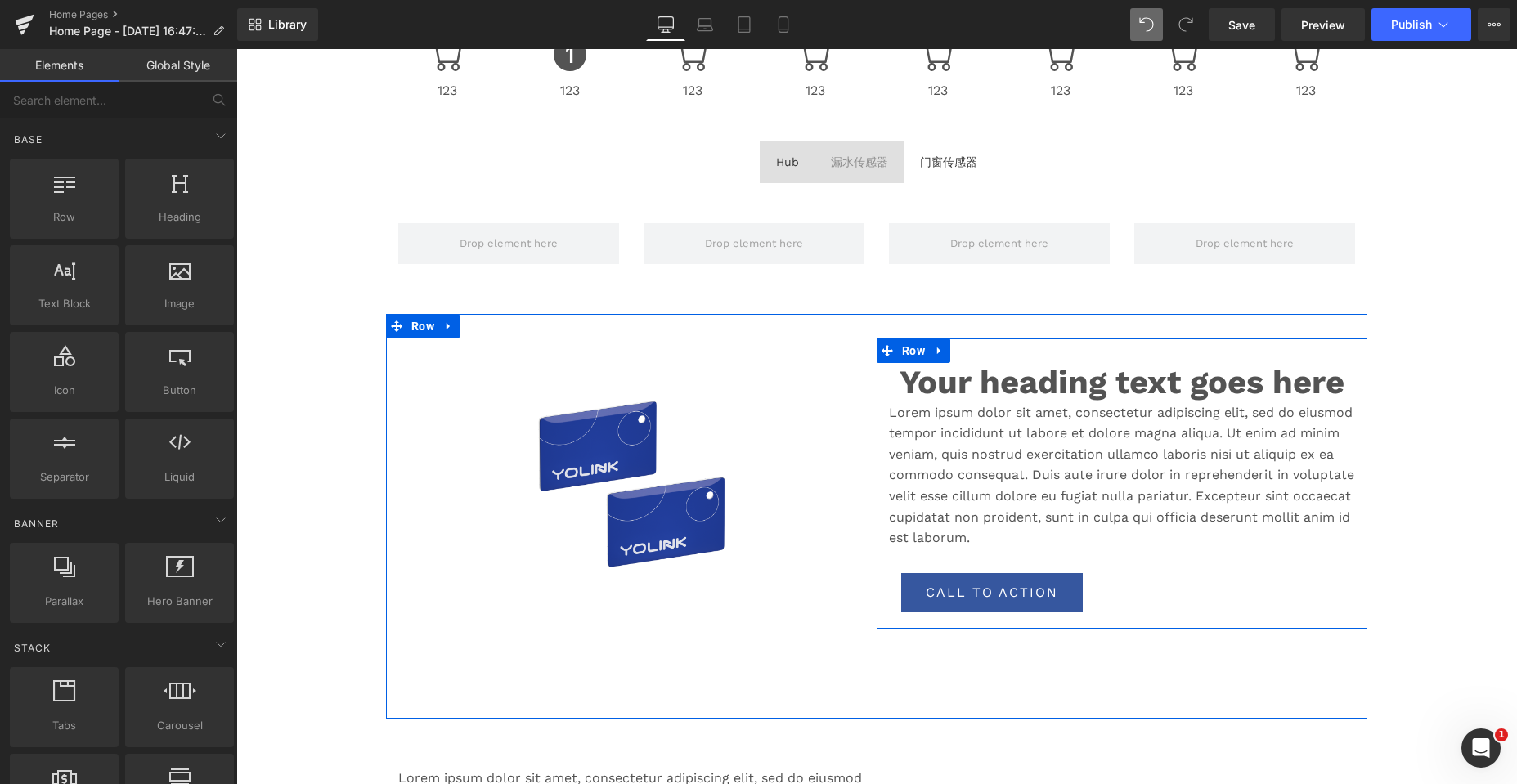
click at [971, 379] on h1 "Your heading text goes here" at bounding box center [1121, 383] width 466 height 39
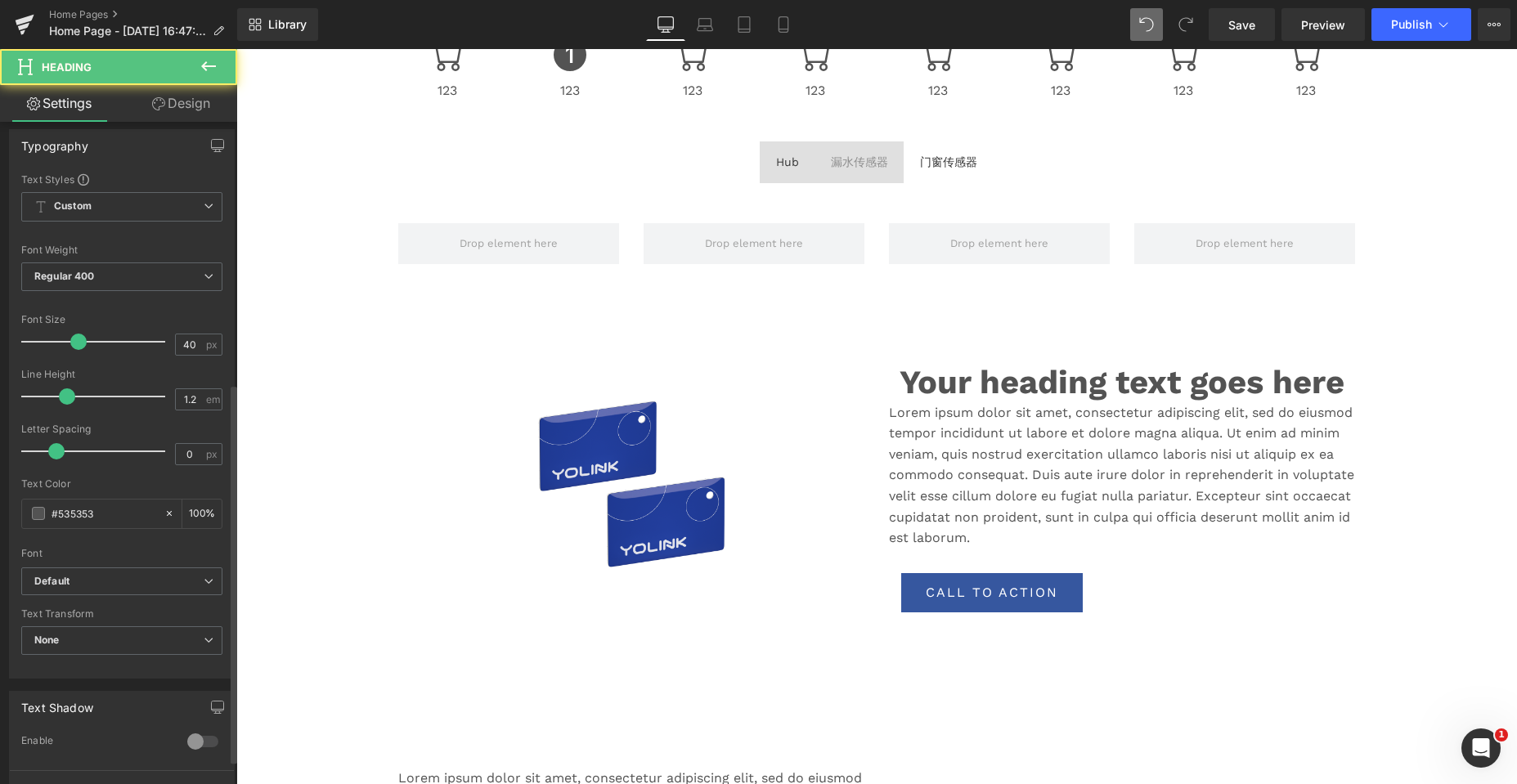
scroll to position [498, 0]
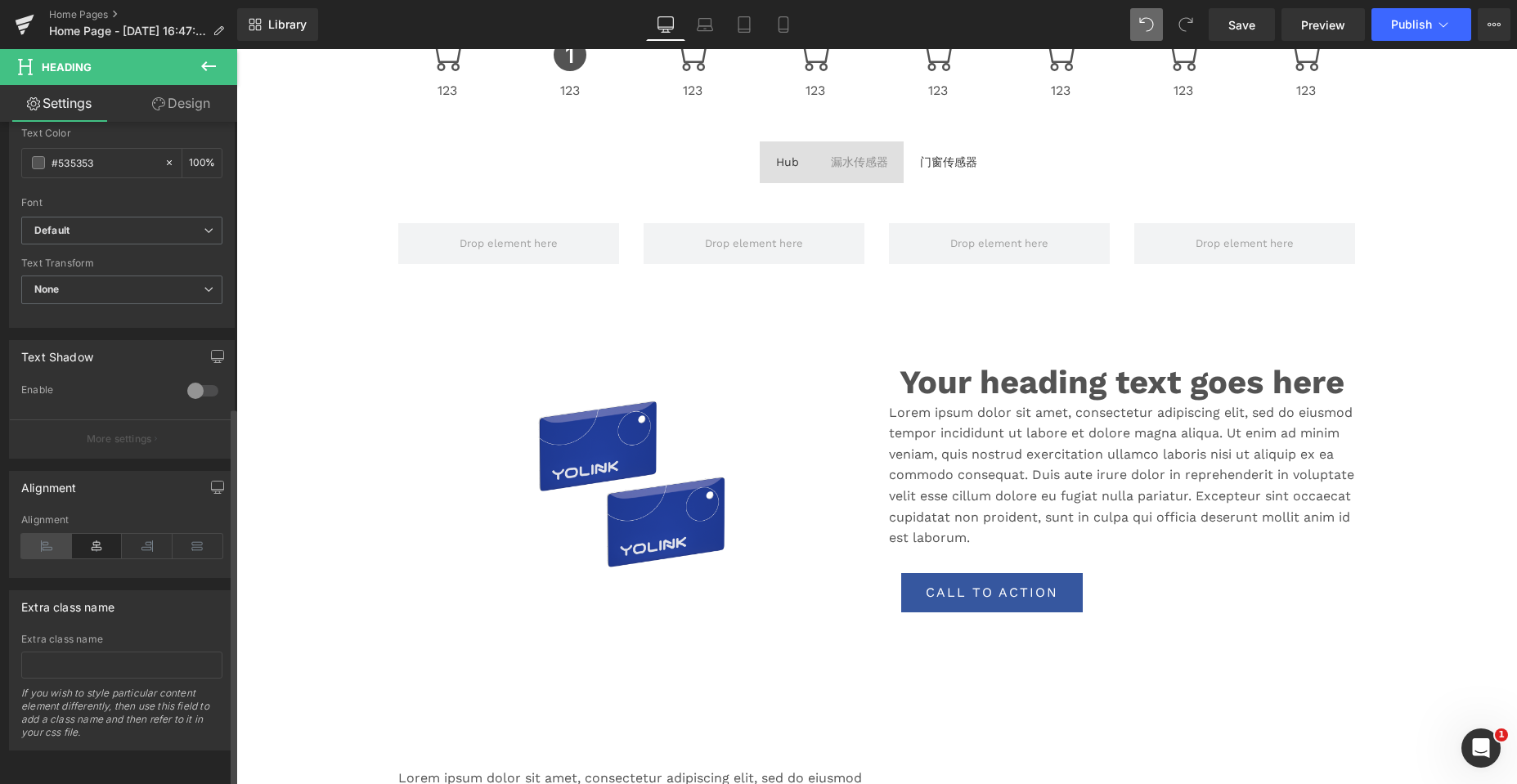
click at [41, 541] on icon at bounding box center [46, 545] width 50 height 25
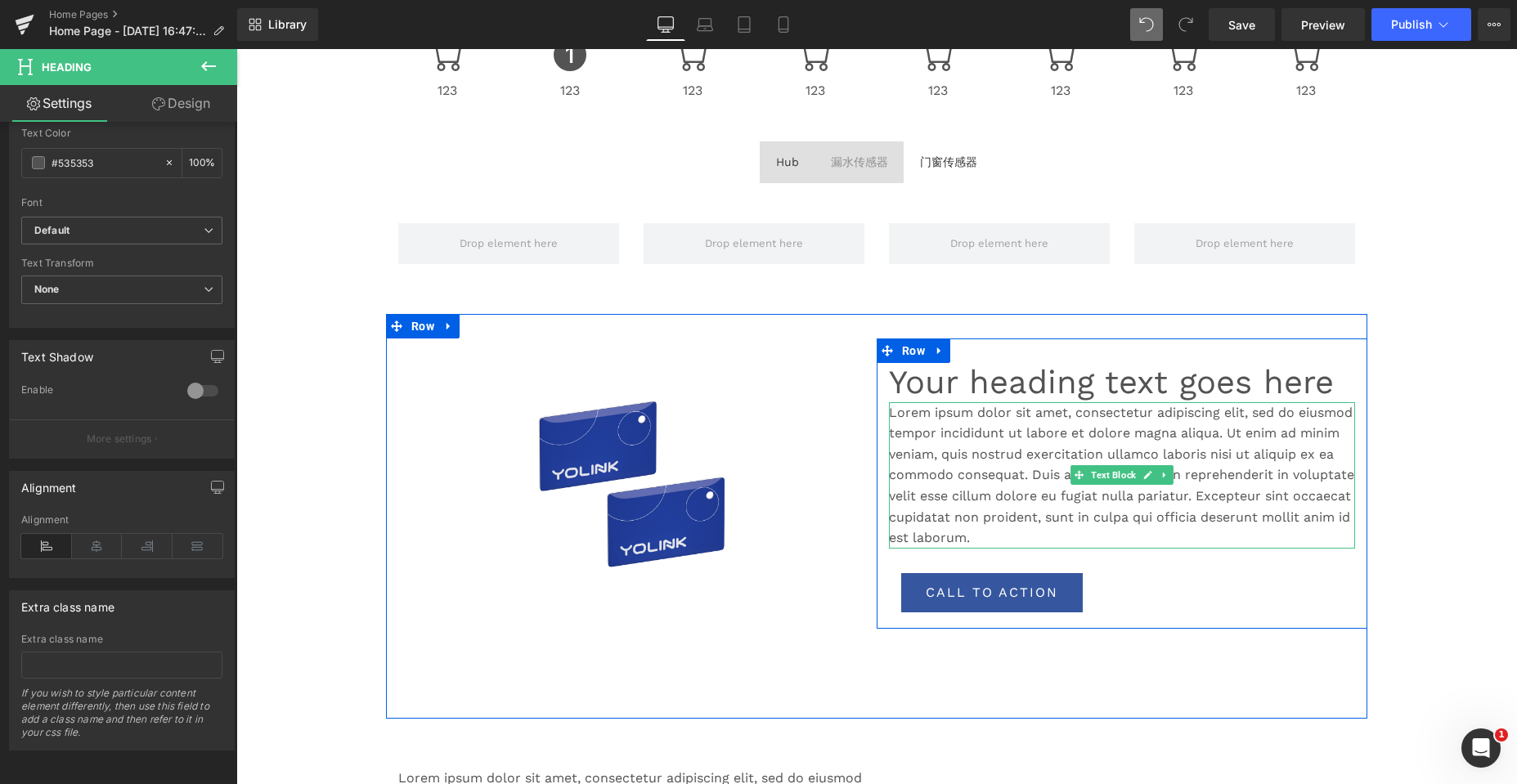
click at [977, 444] on p "Lorem ipsum dolor sit amet, consectetur adipiscing elit, sed do eiusmod tempor …" at bounding box center [1121, 475] width 466 height 146
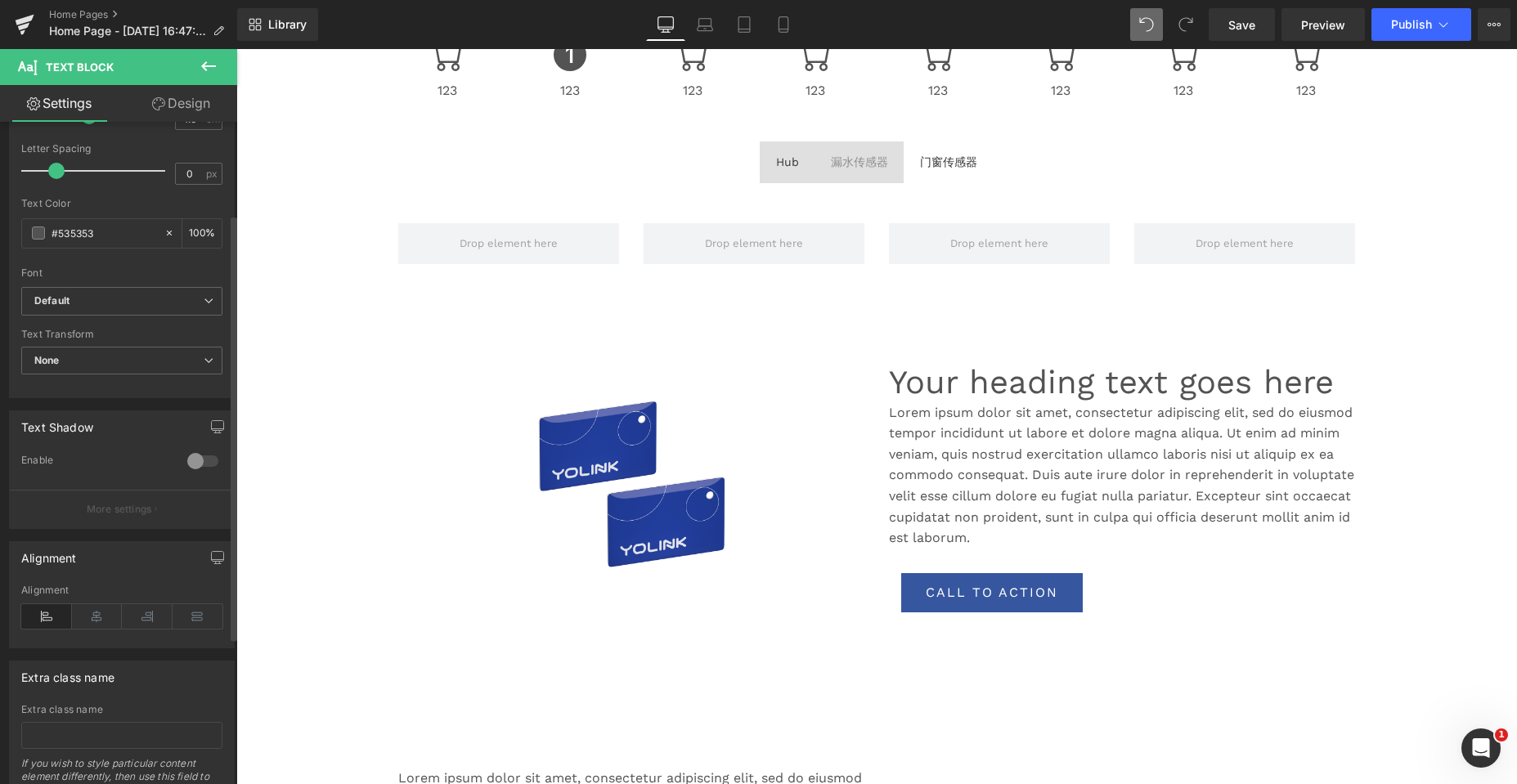
scroll to position [327, 0]
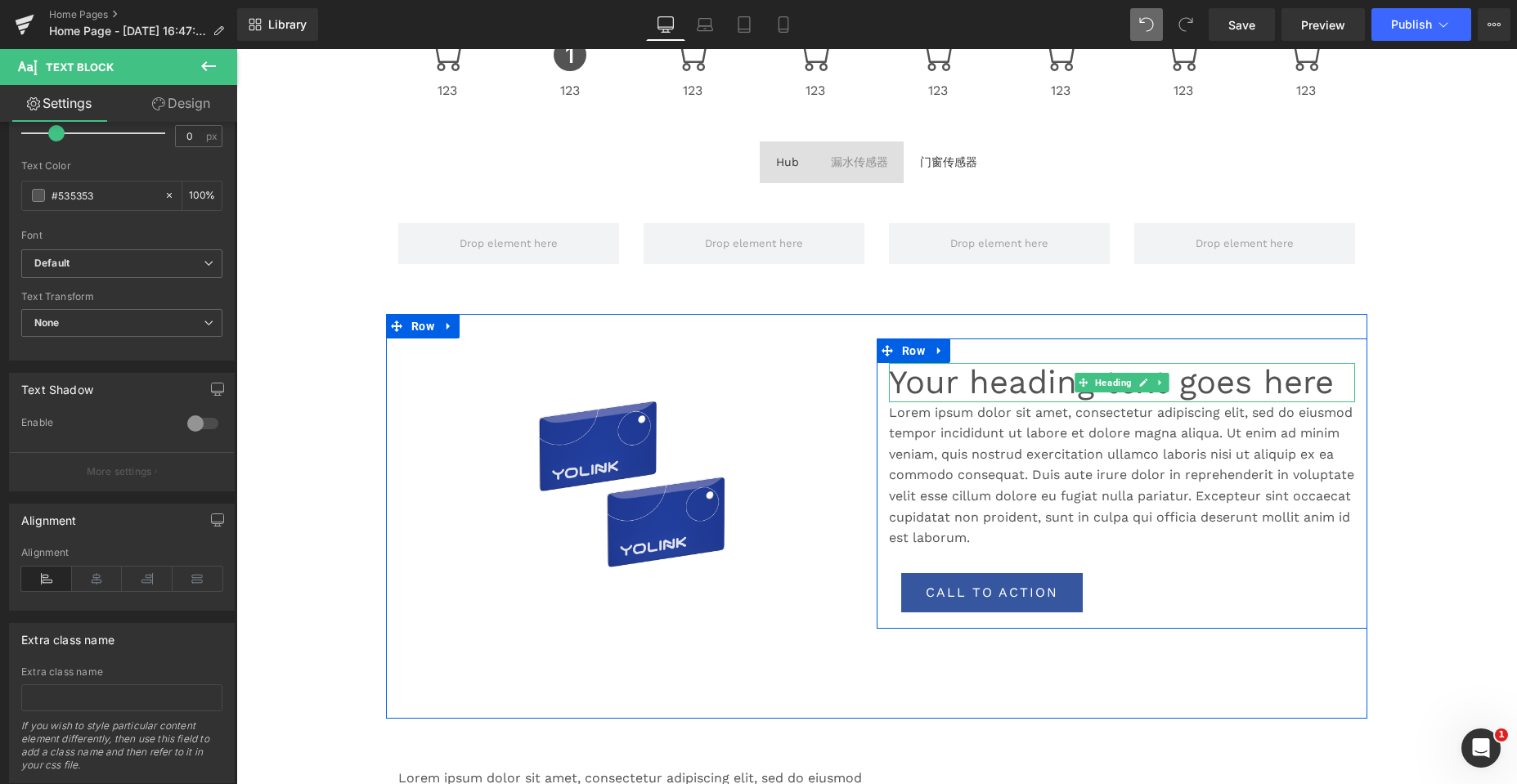
click at [1244, 377] on h1 "Your heading text goes here" at bounding box center [1121, 383] width 466 height 39
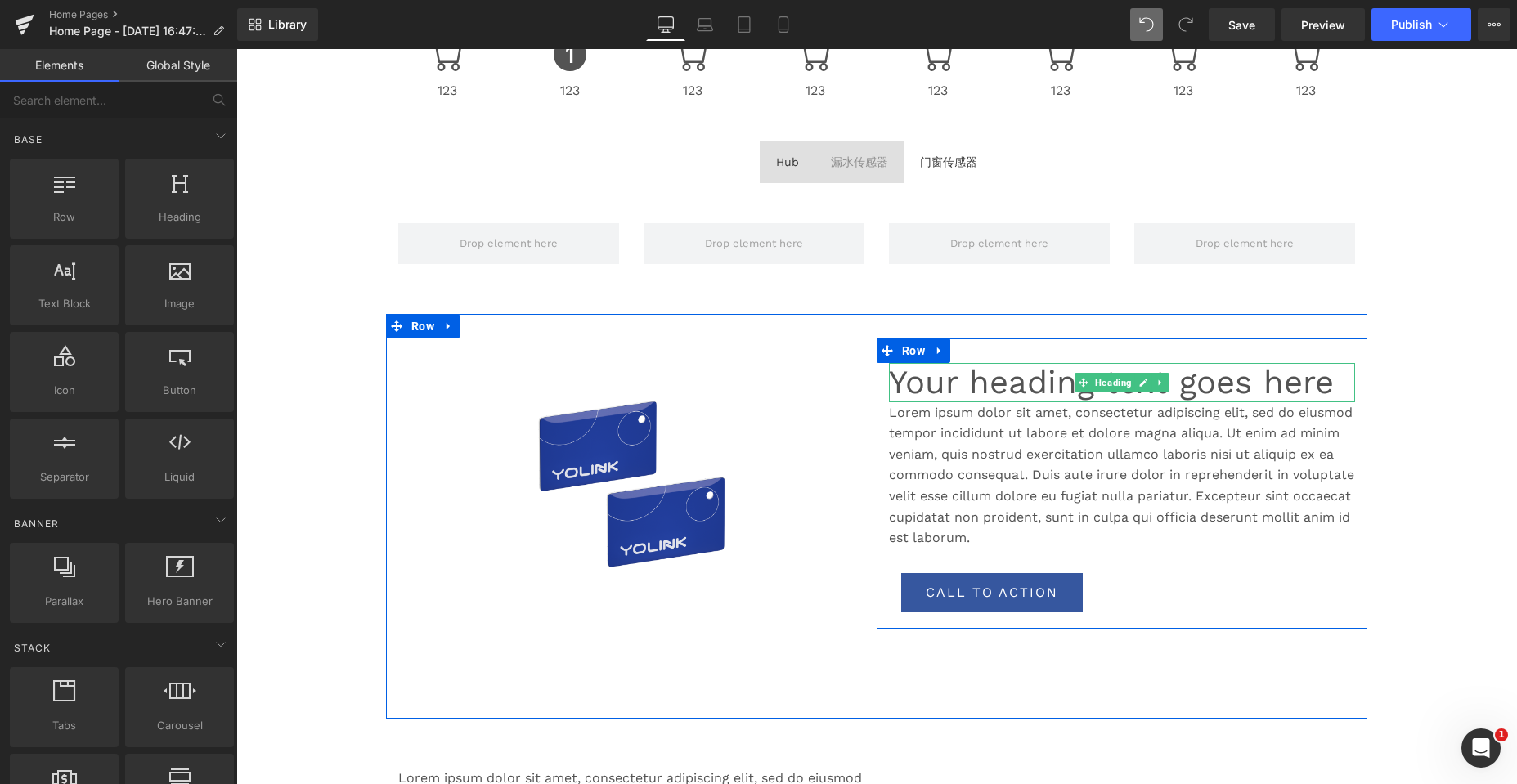
click at [965, 387] on h1 "Your heading text goes here" at bounding box center [1121, 383] width 466 height 39
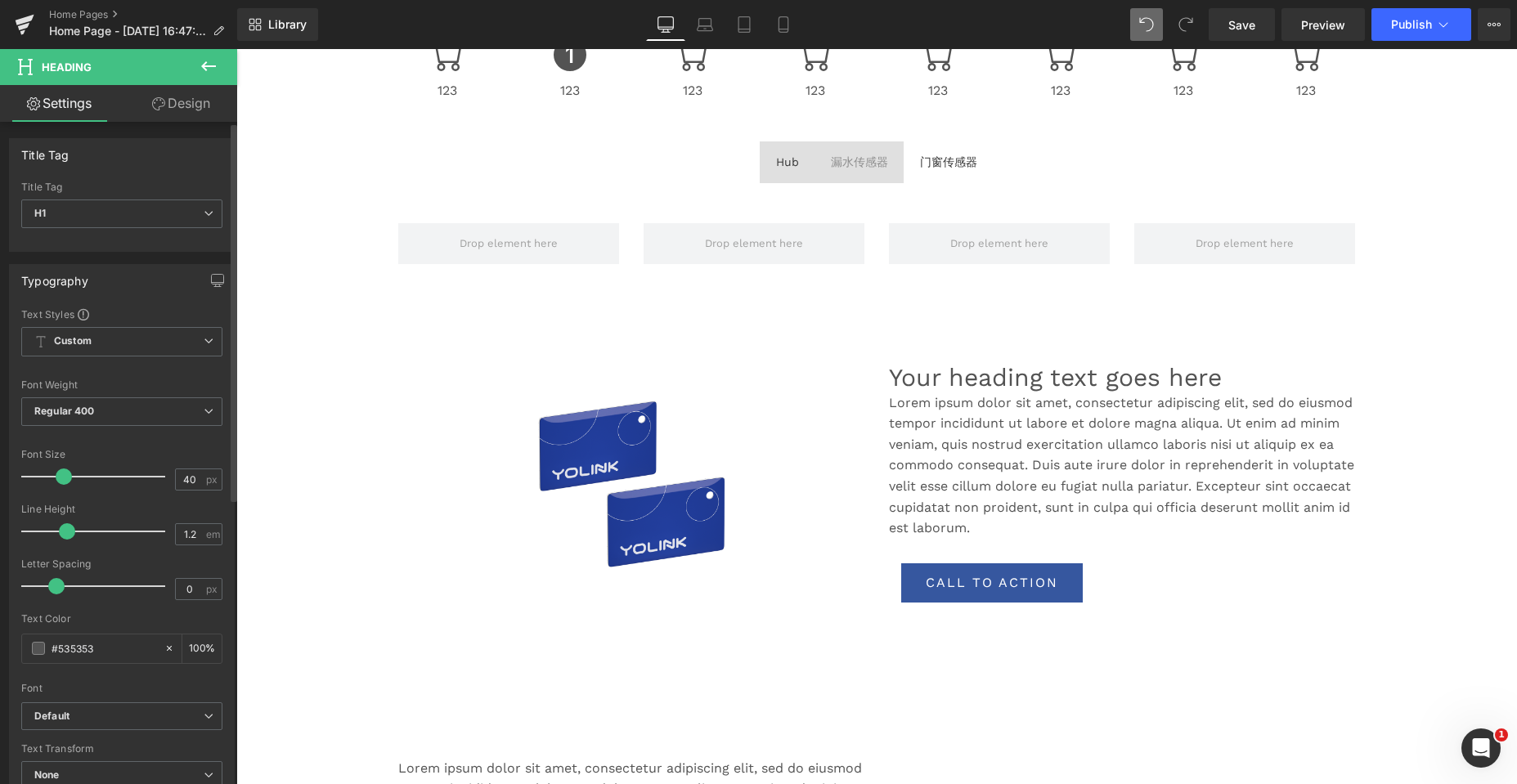
drag, startPoint x: 76, startPoint y: 475, endPoint x: 63, endPoint y: 475, distance: 13.0
click at [63, 475] on span at bounding box center [63, 476] width 16 height 16
click at [712, 27] on icon at bounding box center [705, 24] width 16 height 16
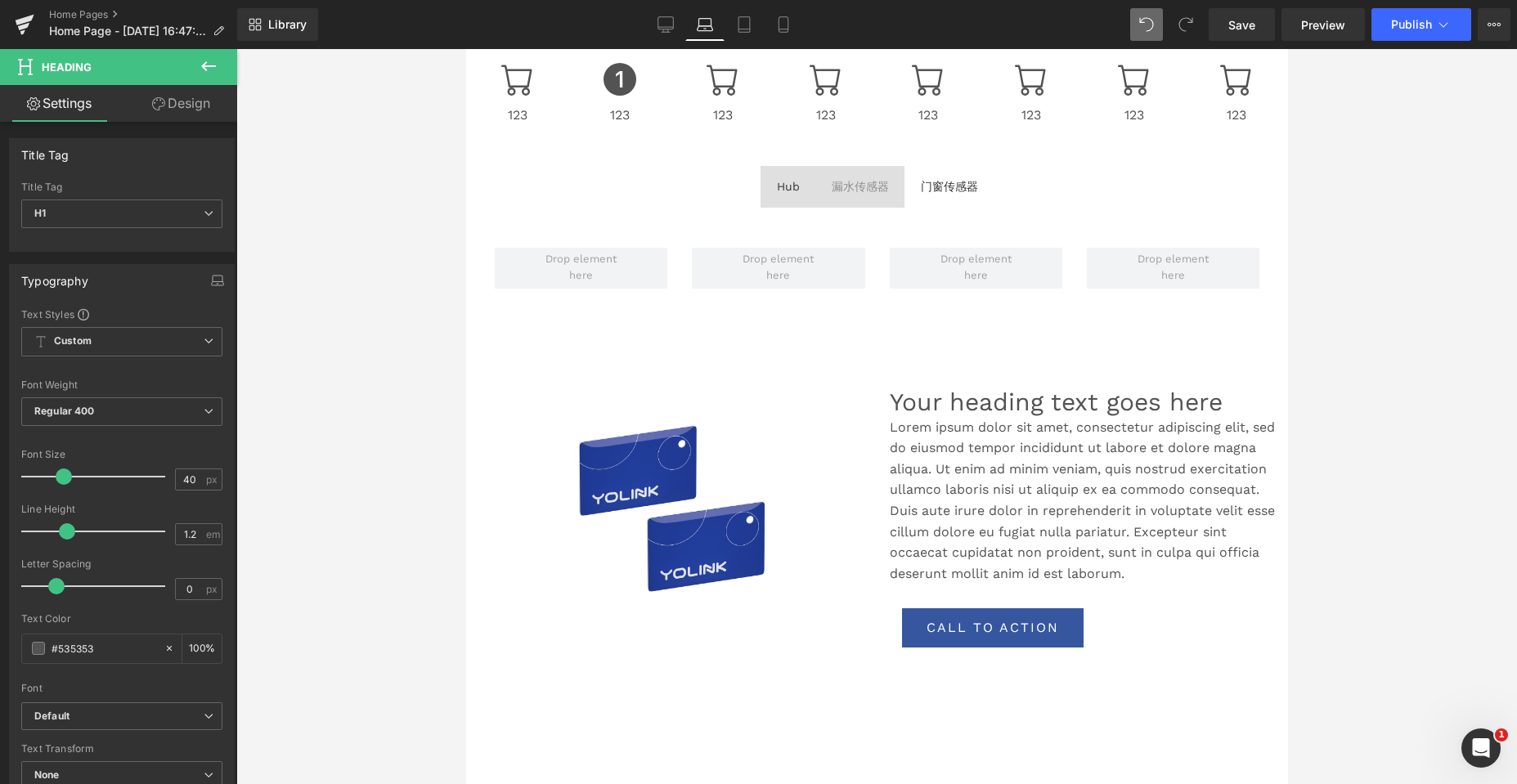
scroll to position [679, 0]
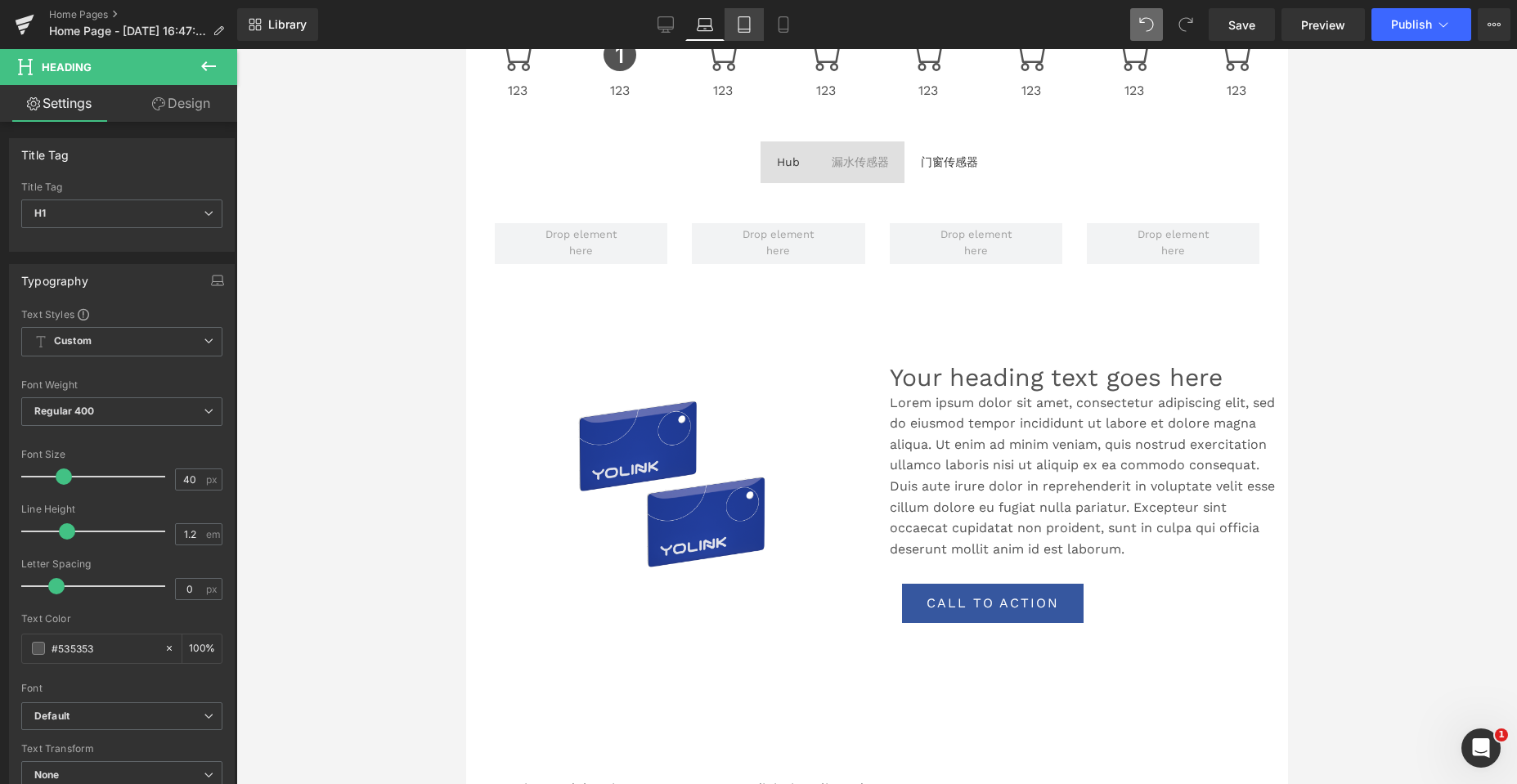
click at [756, 24] on link "Tablet" at bounding box center [744, 25] width 39 height 32
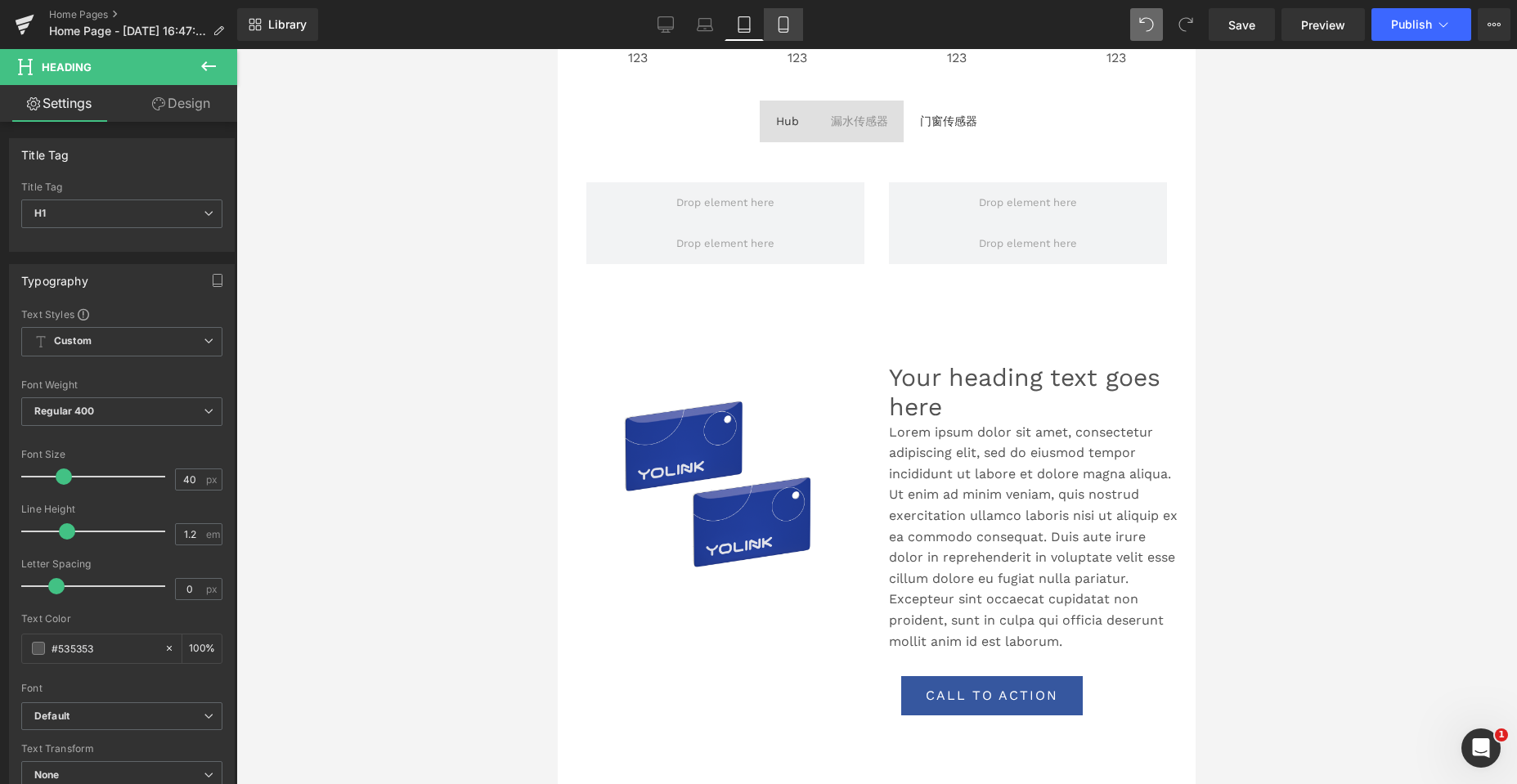
click at [768, 24] on link "Mobile" at bounding box center [783, 25] width 39 height 32
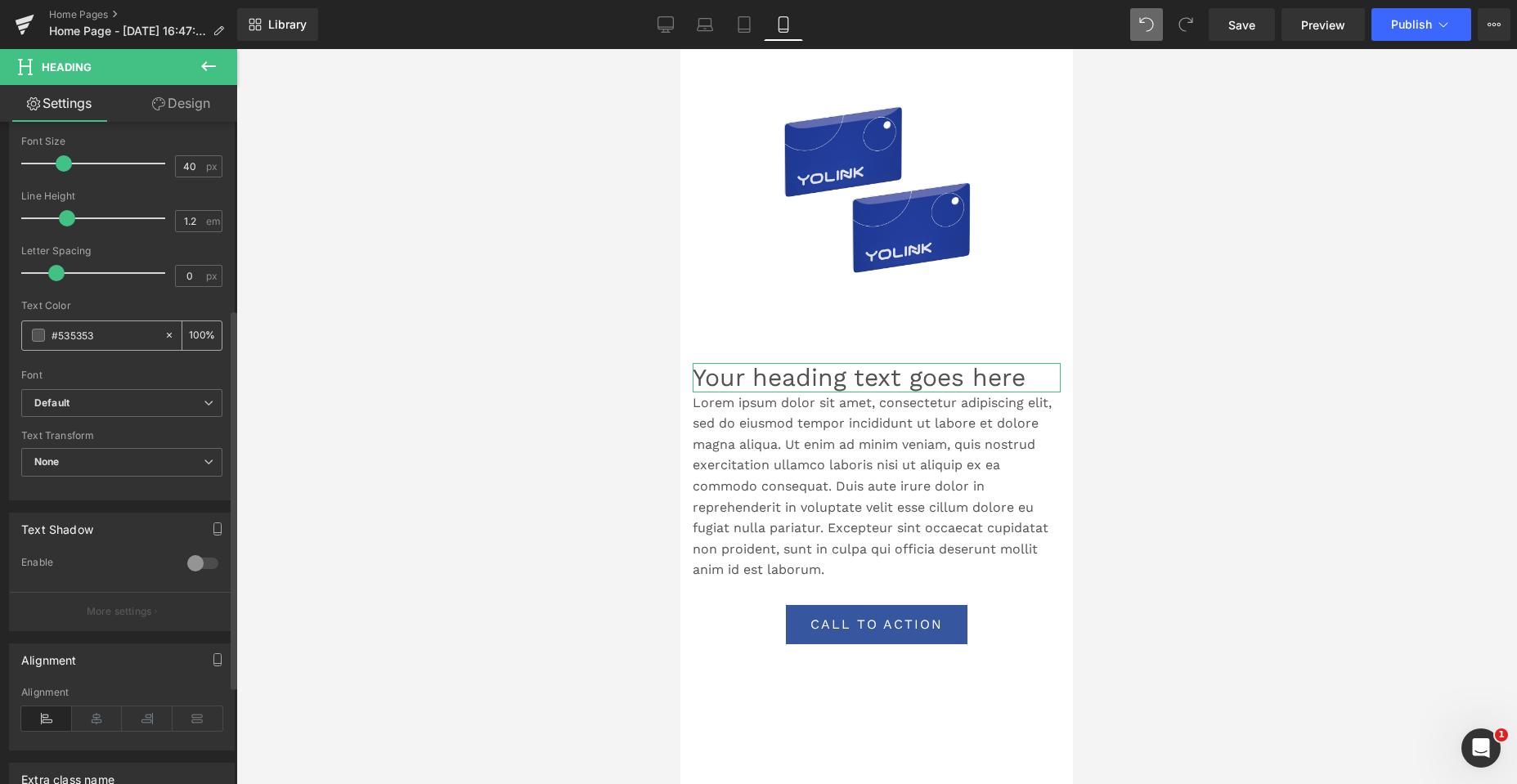
scroll to position [327, 0]
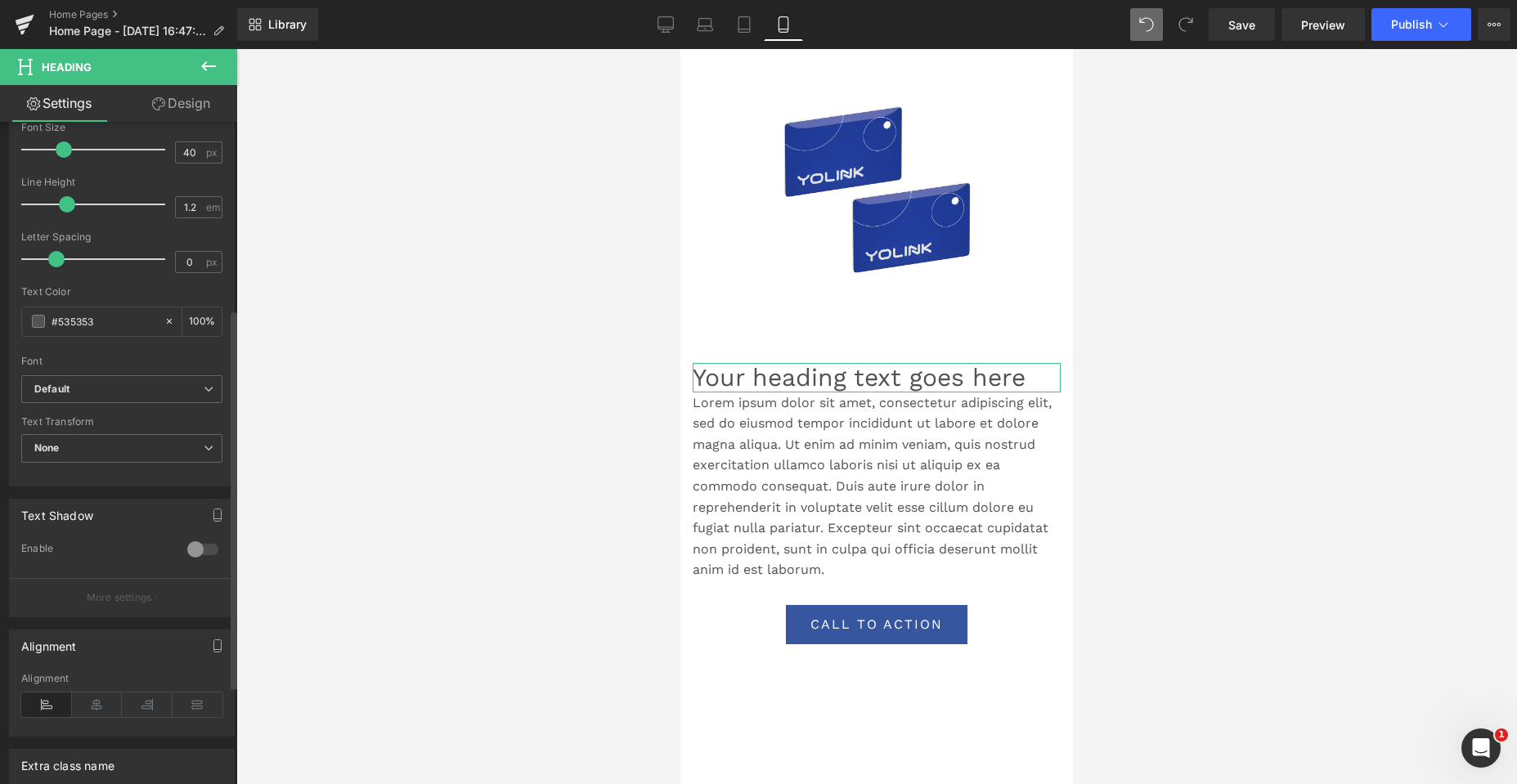
click at [192, 550] on div at bounding box center [203, 549] width 39 height 27
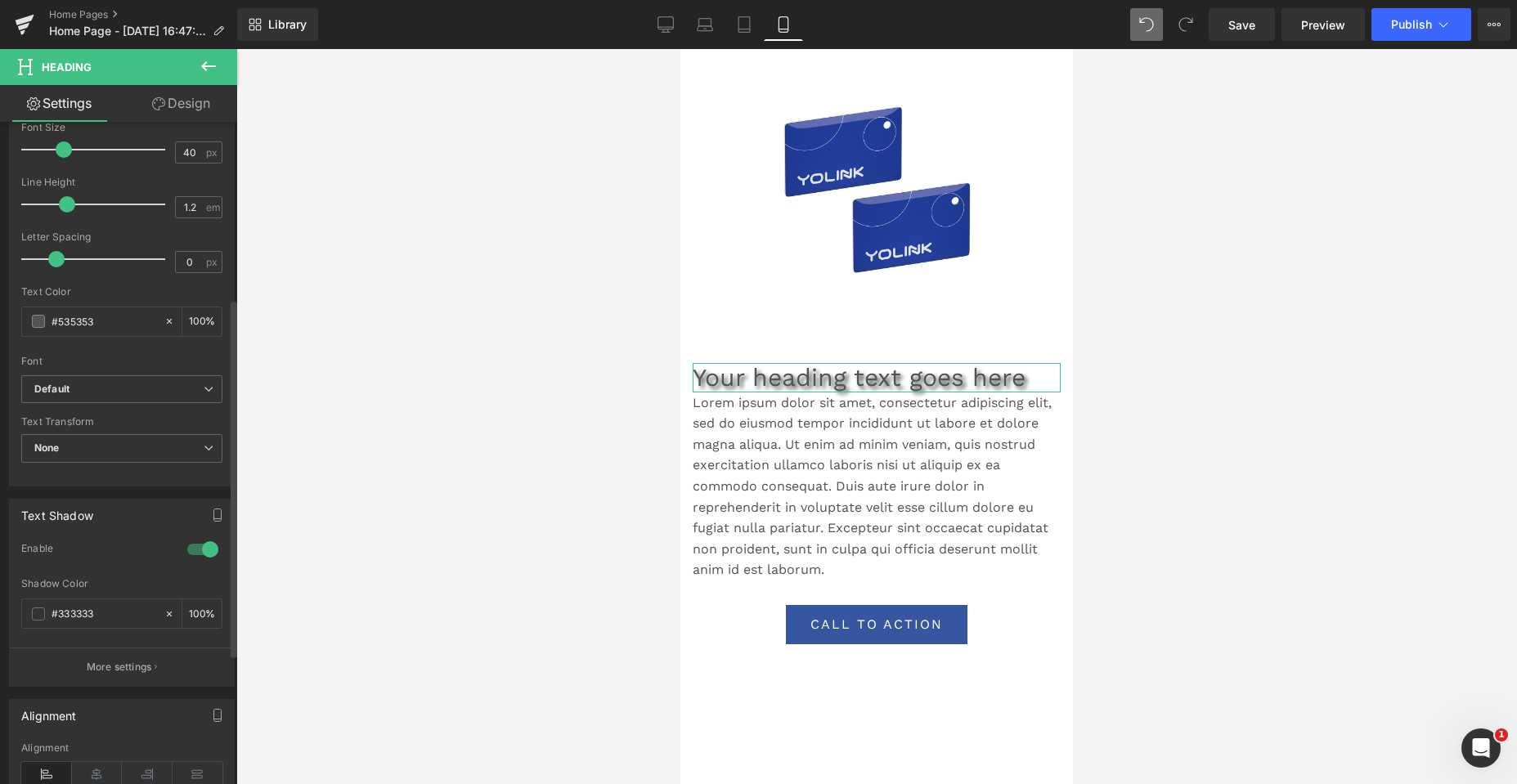
click at [192, 550] on div at bounding box center [203, 549] width 39 height 27
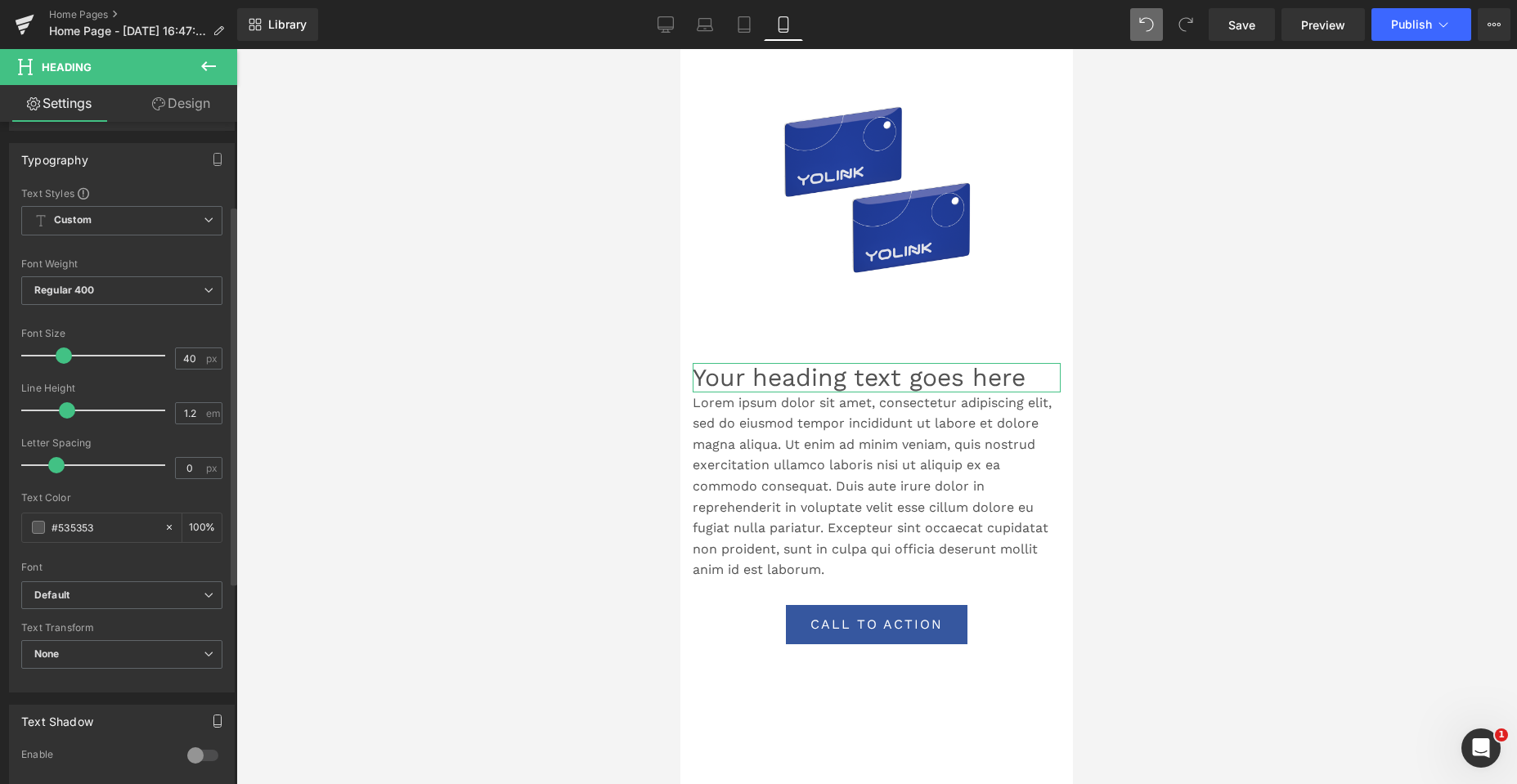
scroll to position [89, 0]
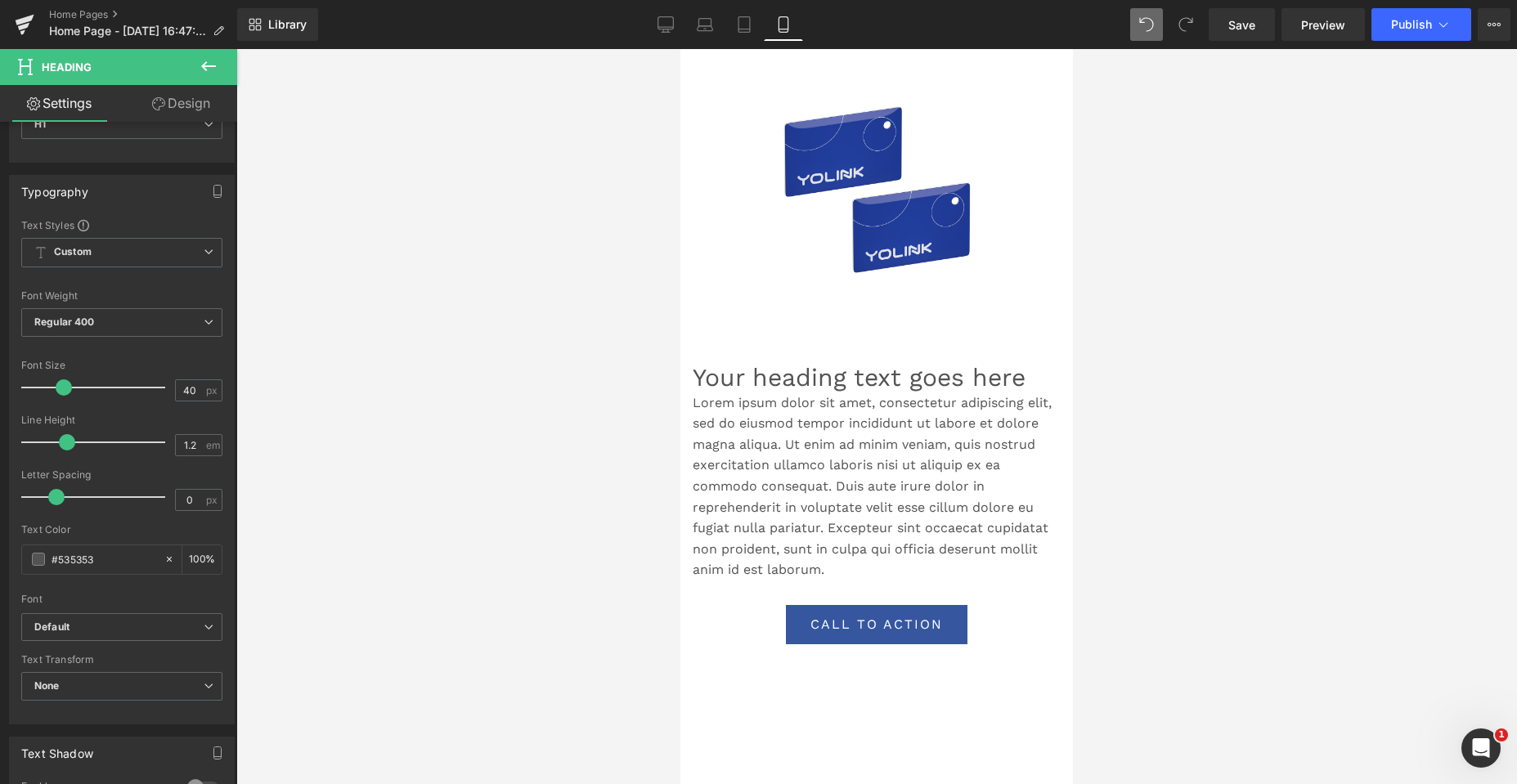
click at [587, 350] on div at bounding box center [876, 416] width 1280 height 735
click at [178, 385] on input "40" at bounding box center [190, 391] width 28 height 21
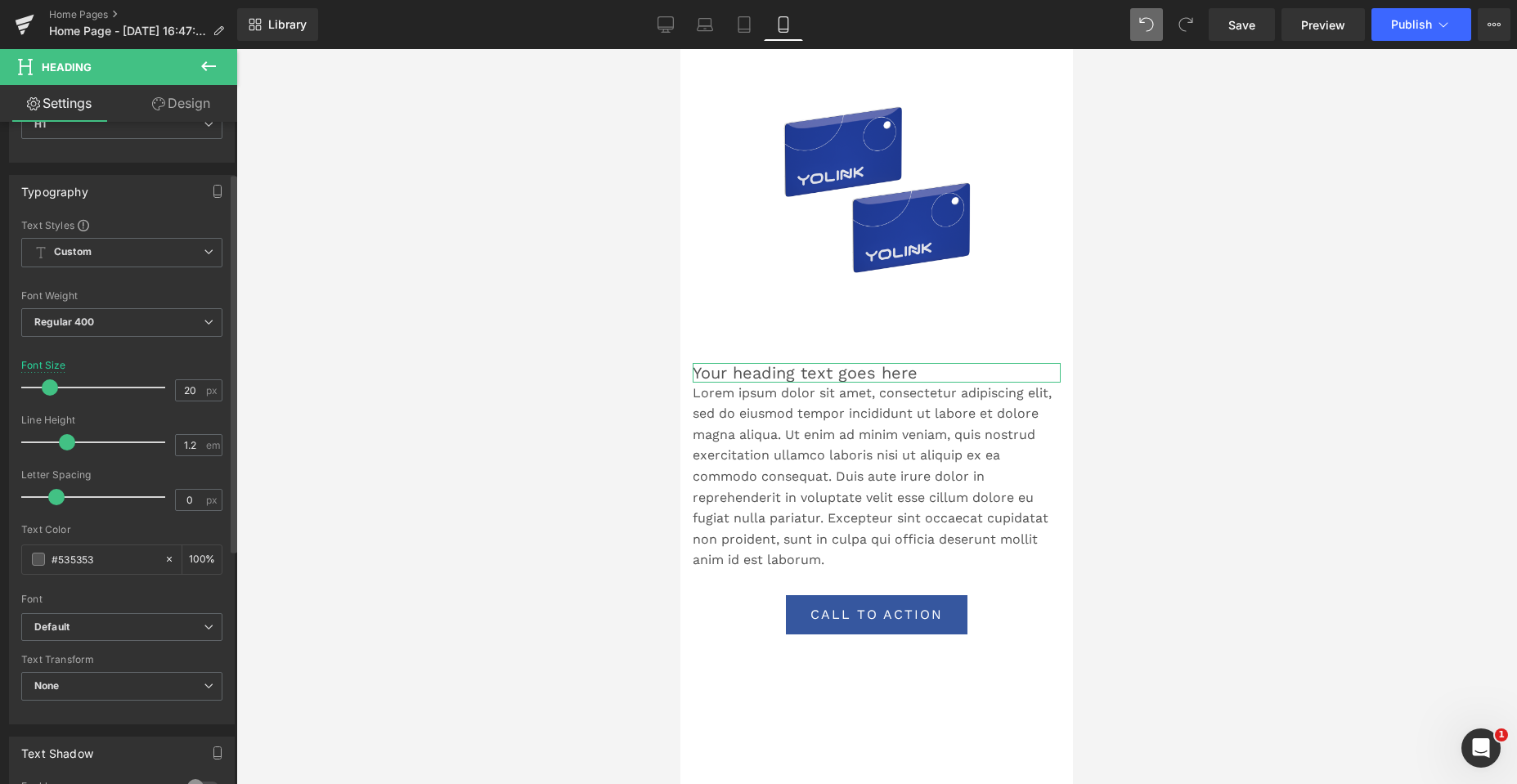
click at [183, 418] on div "Line Height" at bounding box center [121, 420] width 201 height 11
click at [515, 367] on div at bounding box center [876, 416] width 1280 height 735
click at [191, 392] on input "20" at bounding box center [190, 391] width 28 height 21
type input "25"
click at [325, 396] on div at bounding box center [876, 416] width 1280 height 735
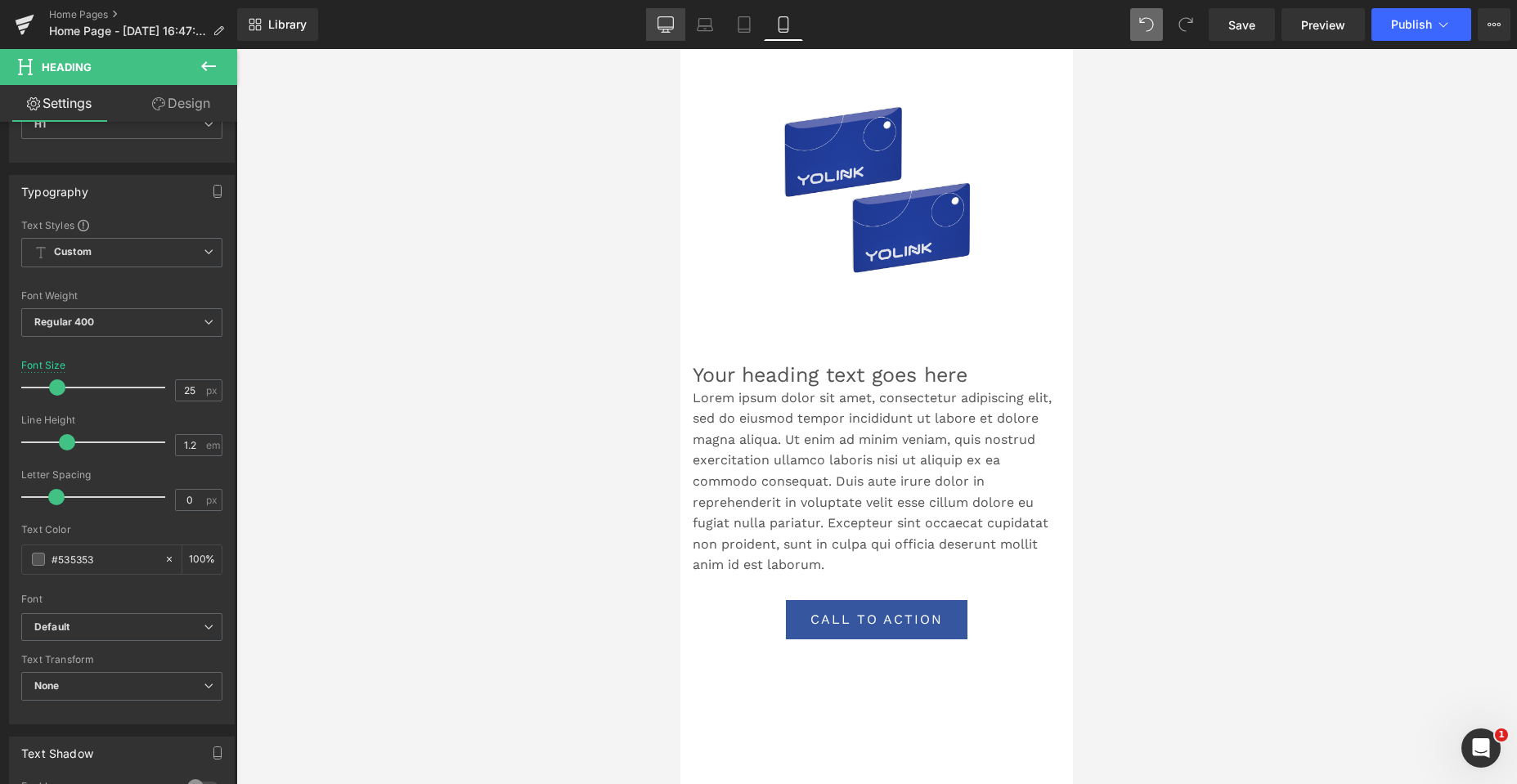
click at [658, 13] on link "Desktop" at bounding box center [665, 25] width 39 height 32
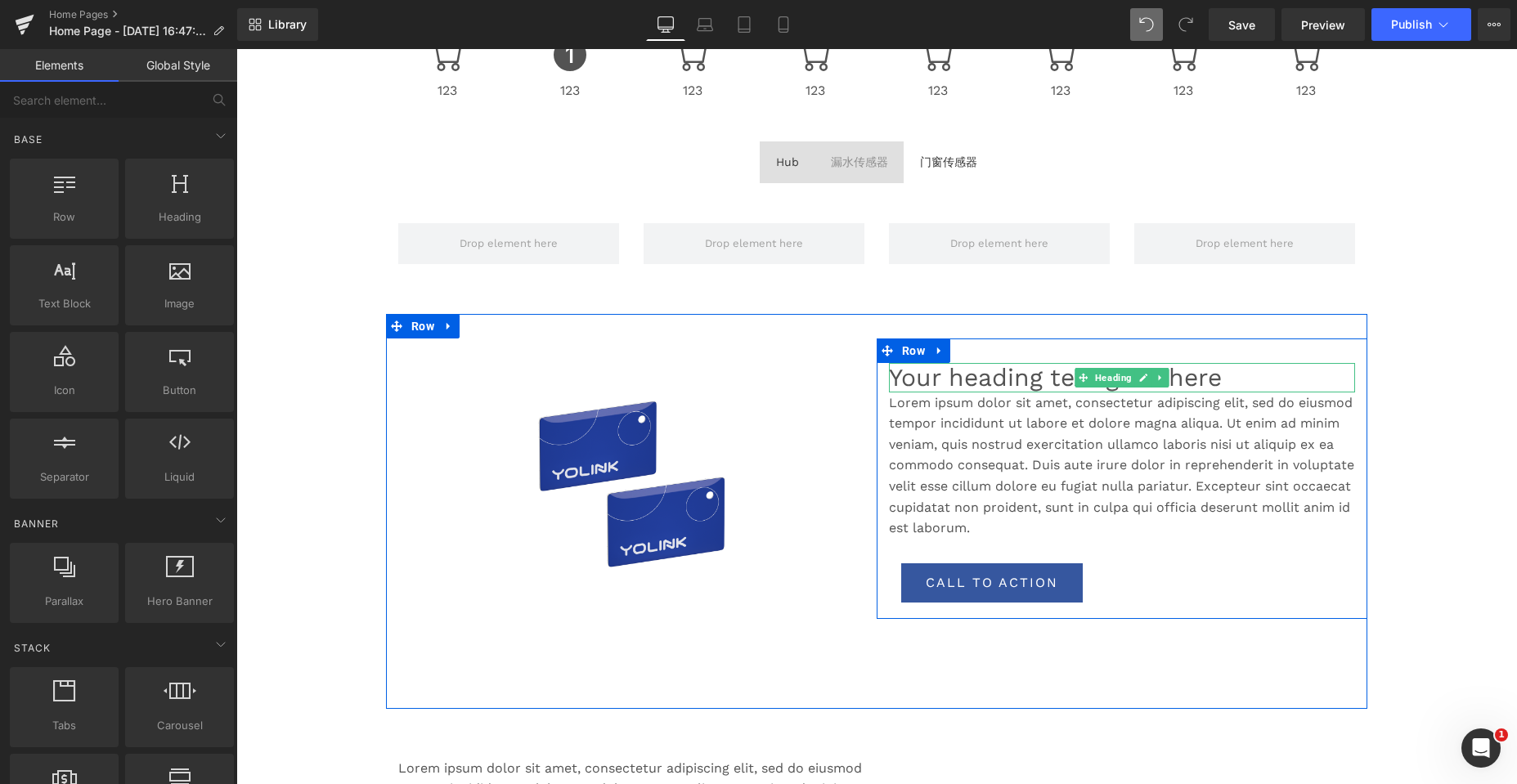
click at [1028, 374] on h1 "Your heading text goes here" at bounding box center [1121, 378] width 466 height 29
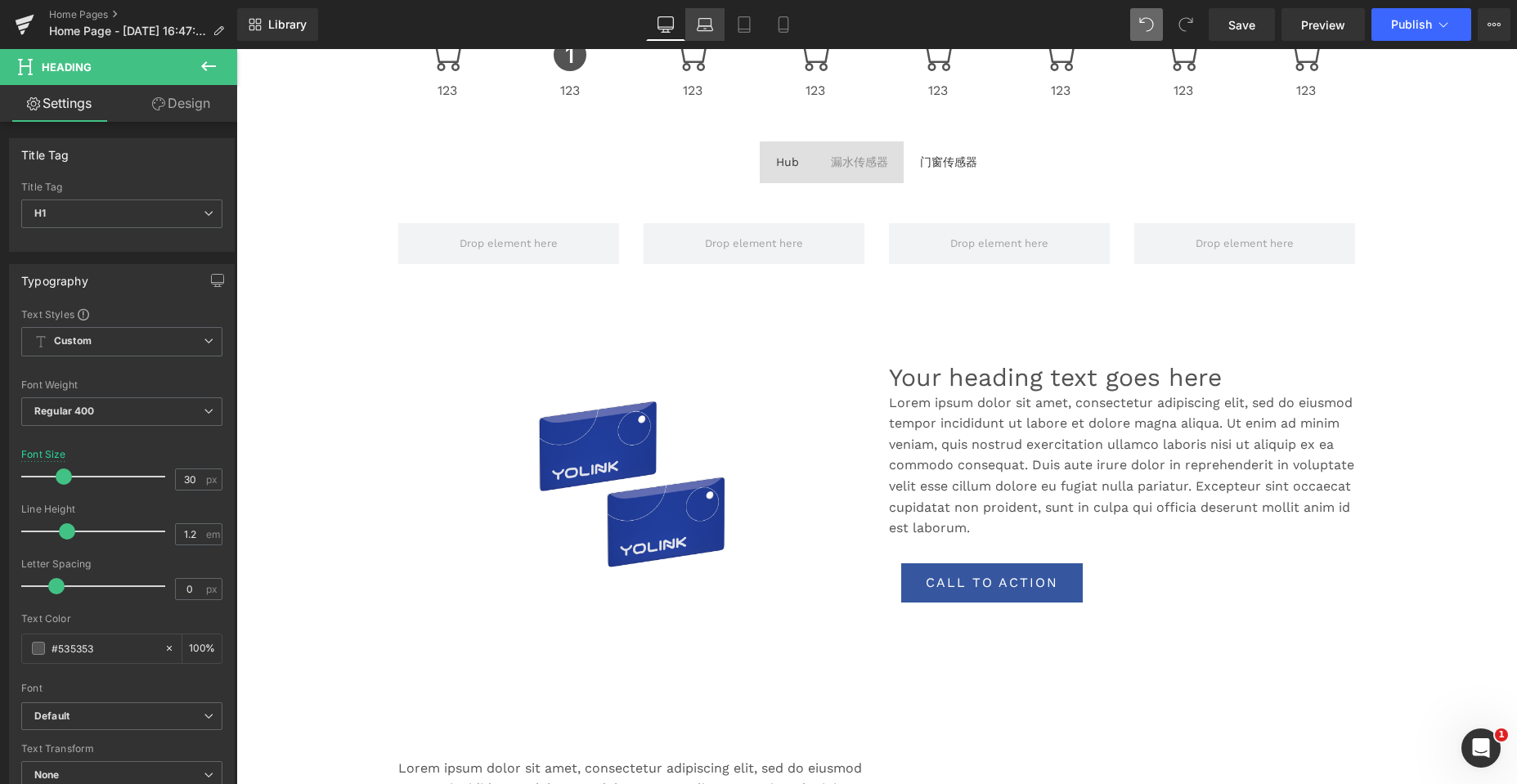
click at [705, 25] on icon at bounding box center [705, 24] width 16 height 16
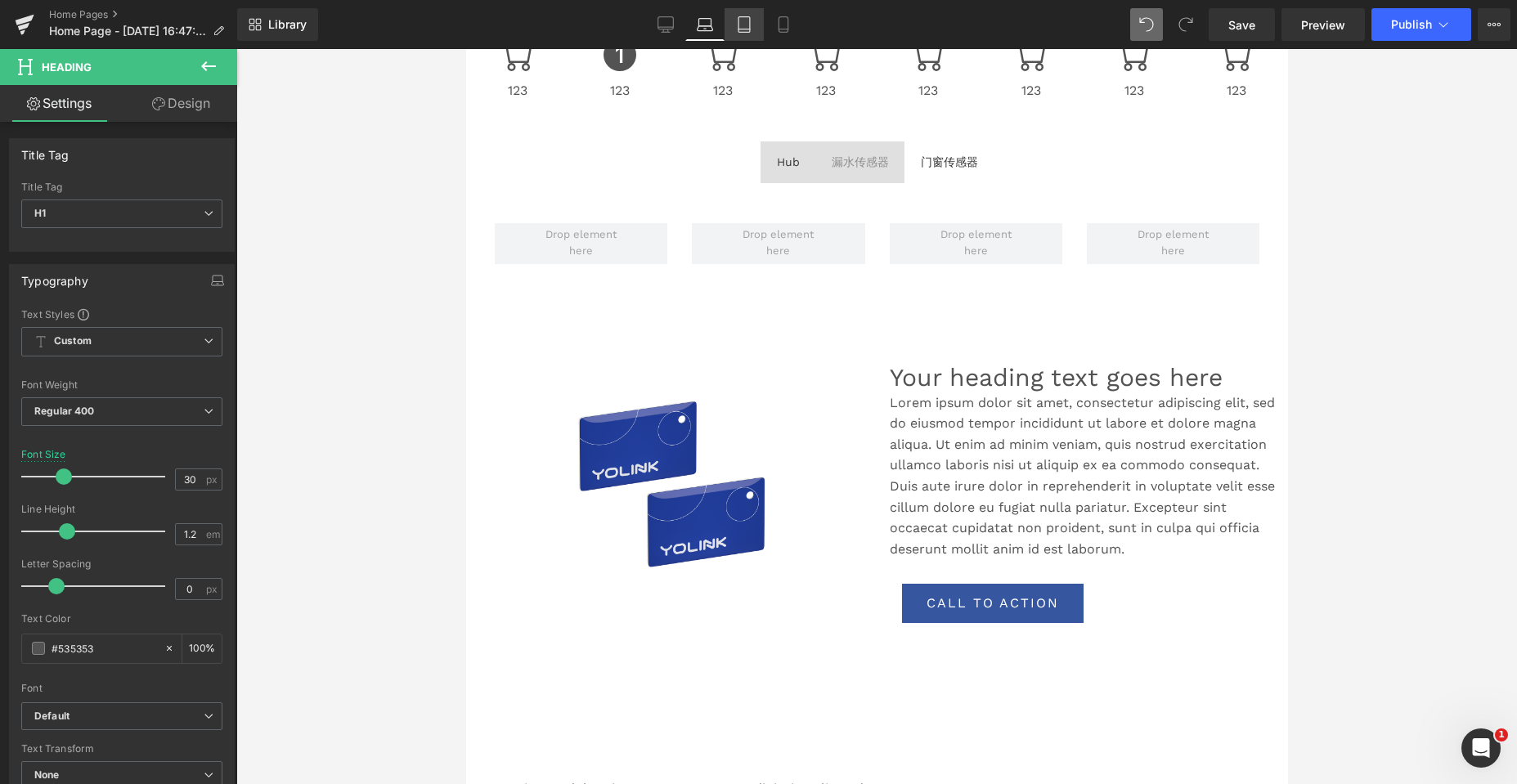
click at [741, 29] on icon at bounding box center [743, 29] width 11 height 0
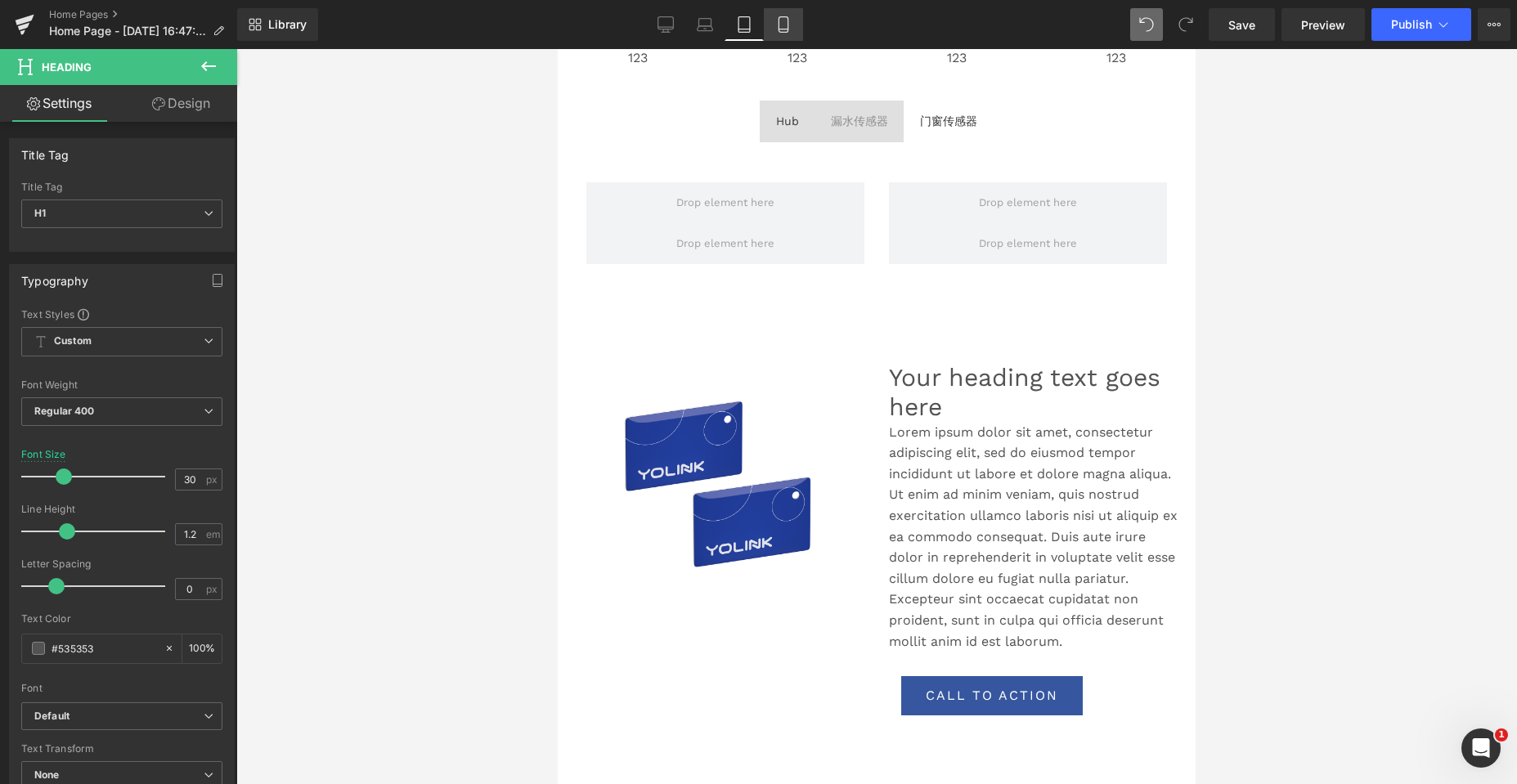
click at [799, 28] on link "Mobile" at bounding box center [783, 25] width 39 height 32
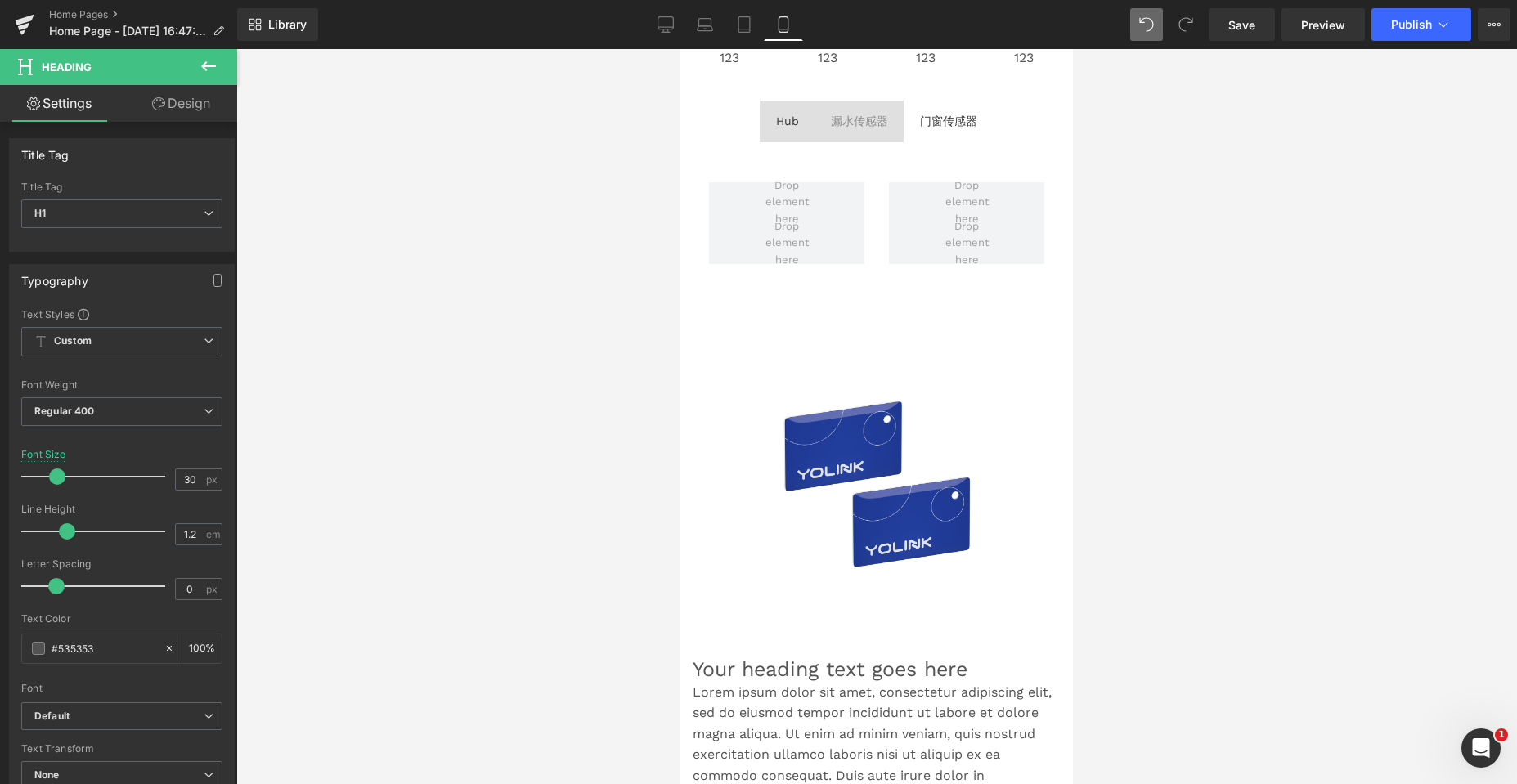
scroll to position [1011, 0]
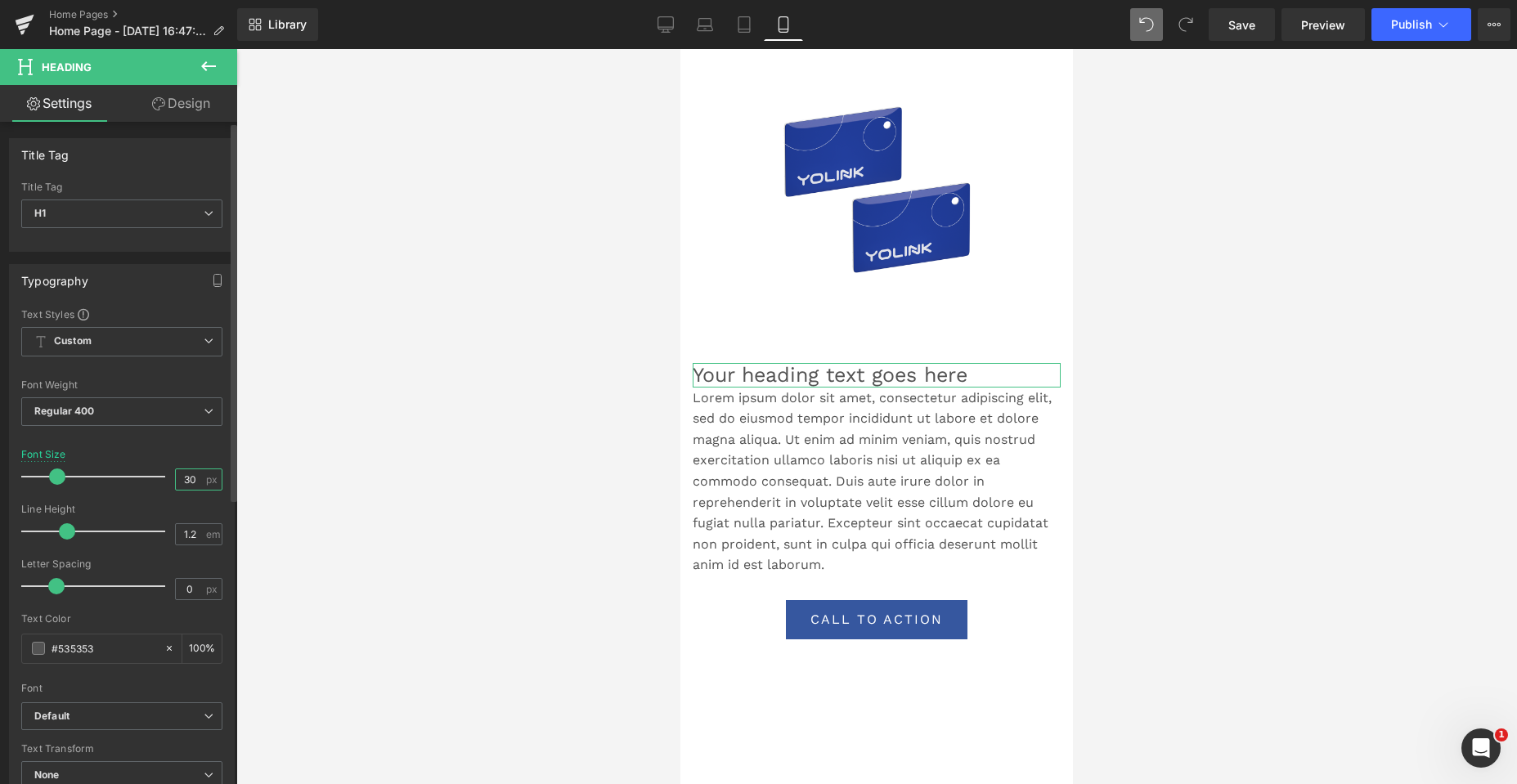
drag, startPoint x: 189, startPoint y: 480, endPoint x: 159, endPoint y: 474, distance: 30.6
click at [159, 474] on div "Font Size 30 px" at bounding box center [121, 476] width 201 height 55
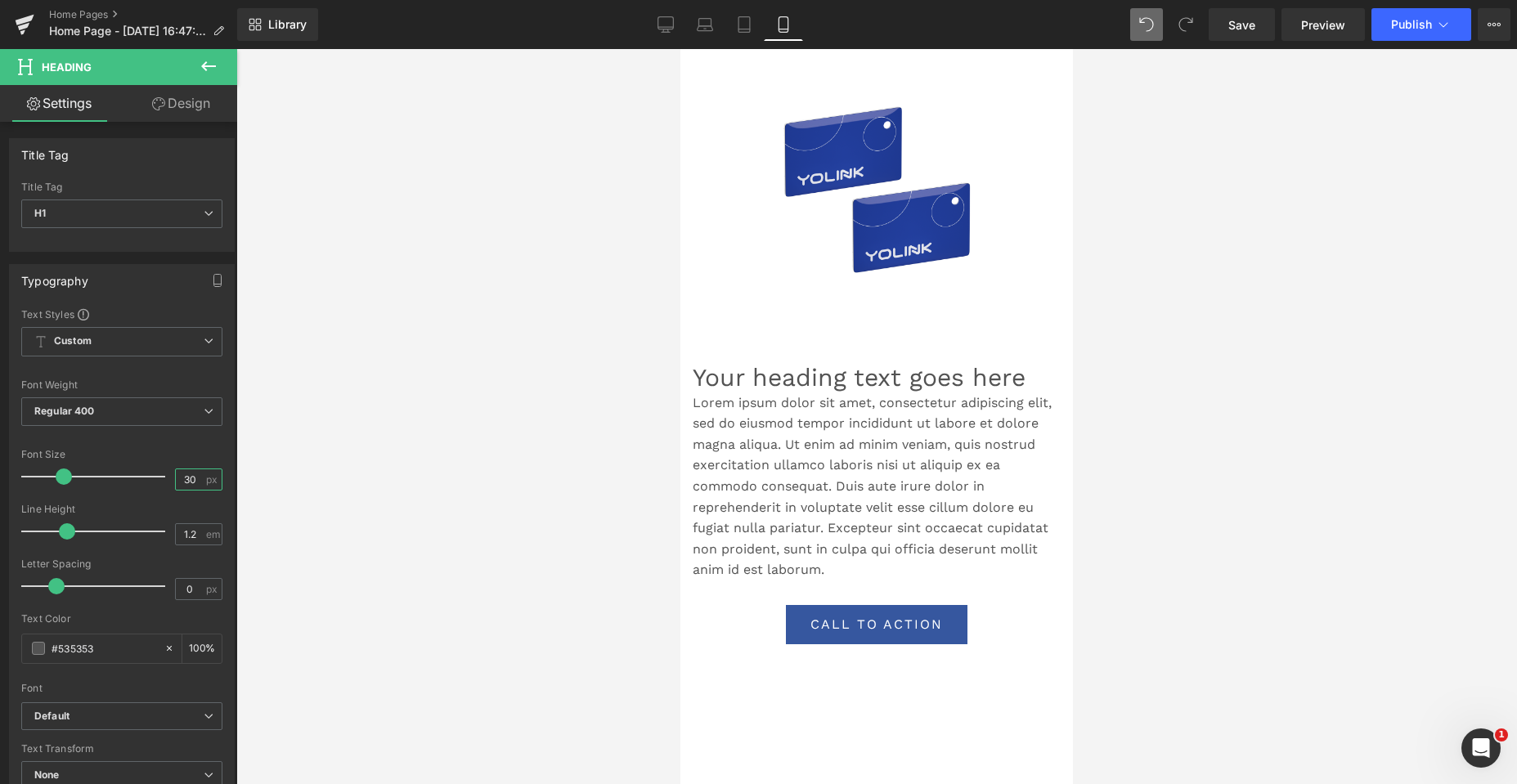
type input "30"
click at [420, 403] on div at bounding box center [876, 416] width 1280 height 735
click at [659, 27] on icon at bounding box center [665, 24] width 16 height 16
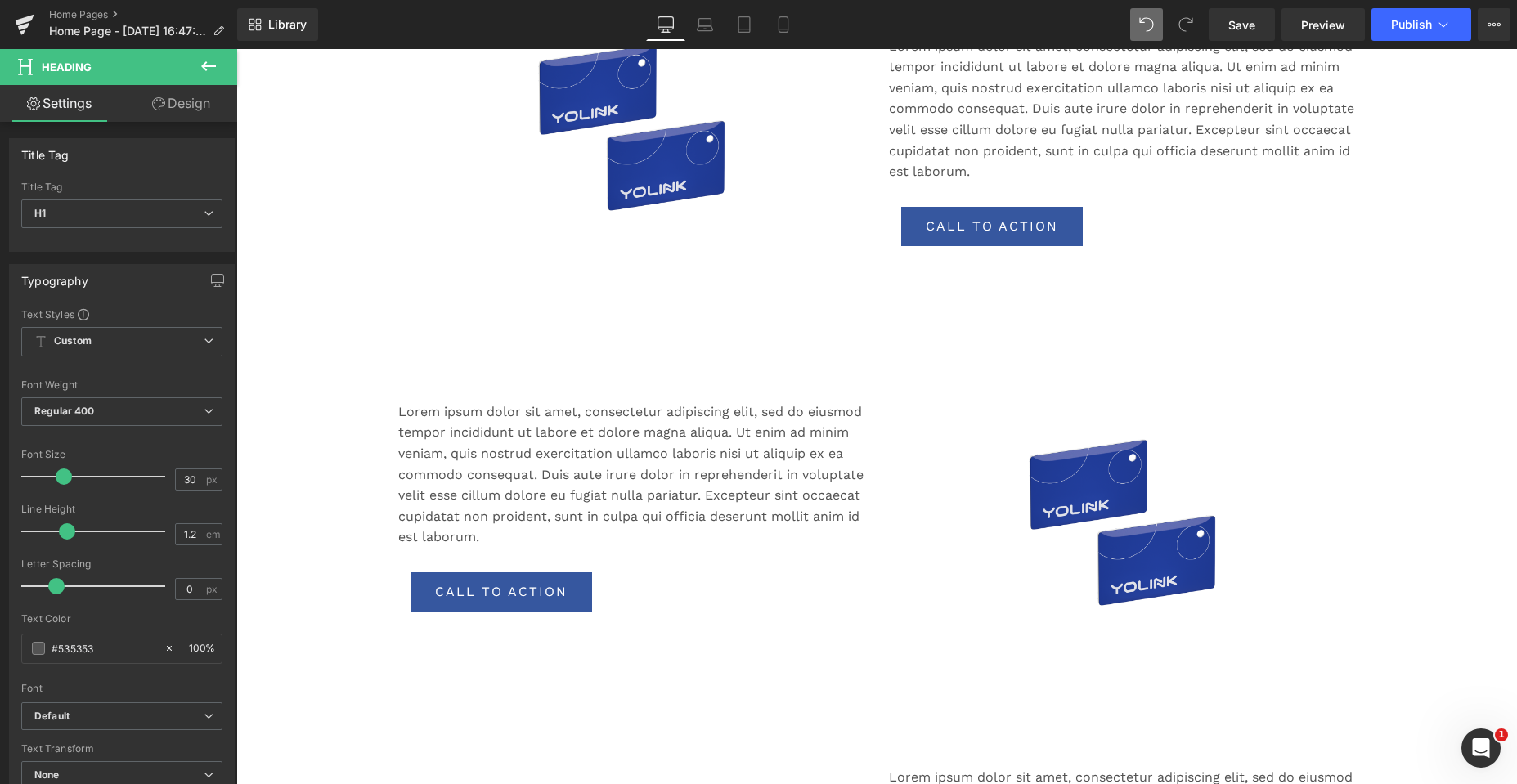
scroll to position [654, 0]
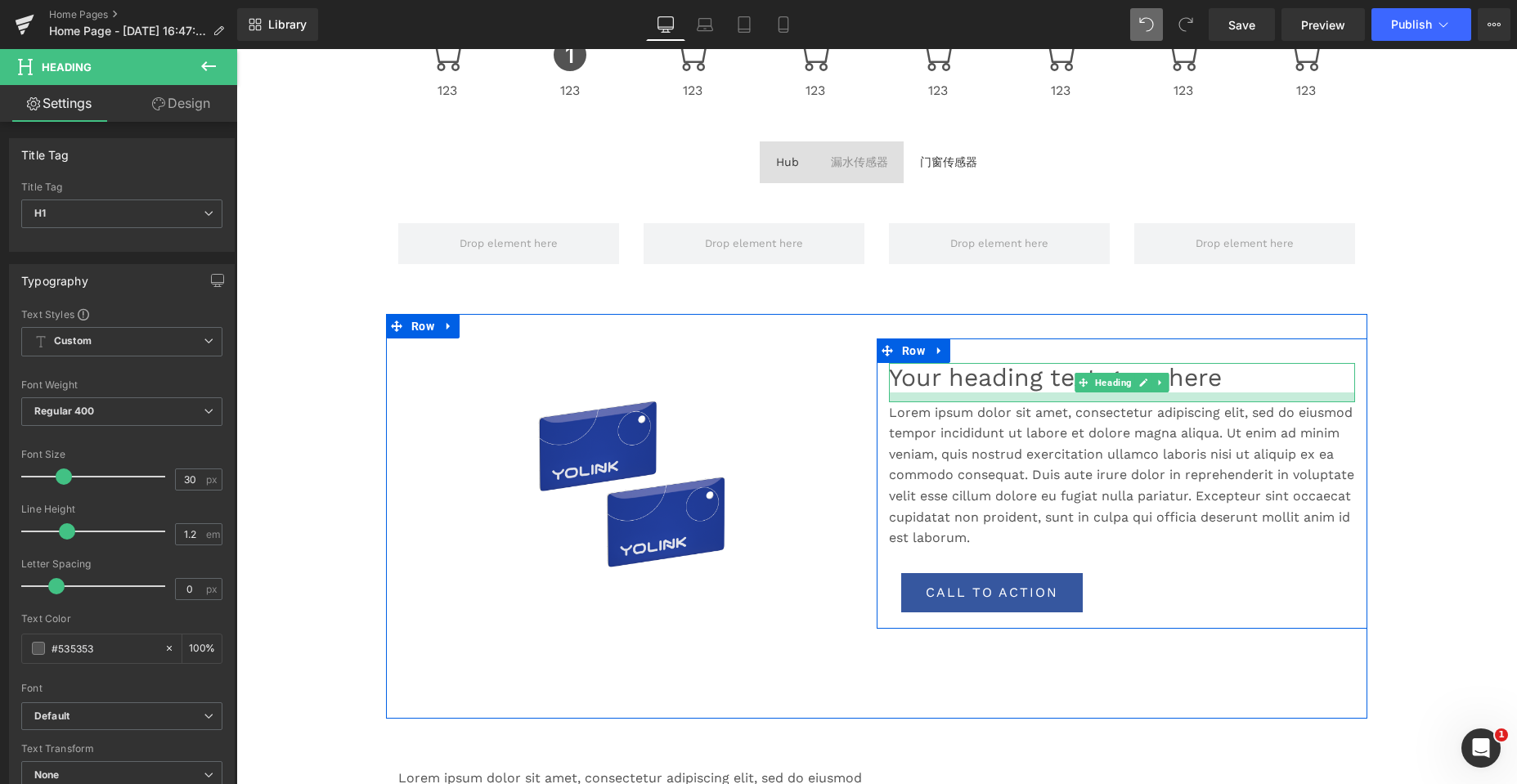
drag, startPoint x: 941, startPoint y: 389, endPoint x: 941, endPoint y: 399, distance: 10.0
click at [941, 399] on div at bounding box center [1121, 397] width 466 height 9
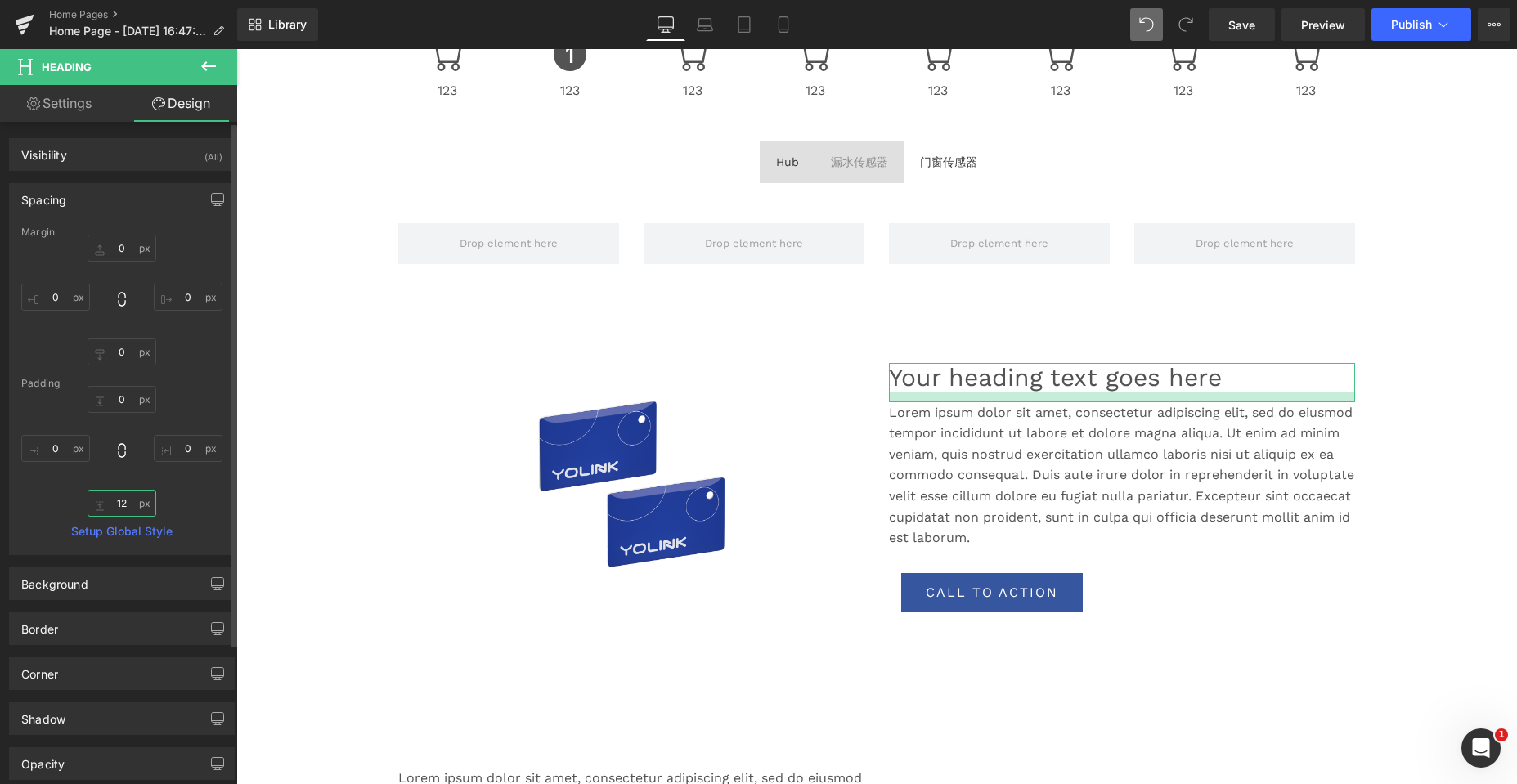
click at [121, 503] on input "12" at bounding box center [121, 504] width 68 height 27
click at [123, 503] on input "12" at bounding box center [121, 504] width 68 height 27
click at [119, 500] on input "12" at bounding box center [121, 504] width 68 height 27
click at [123, 503] on input "12" at bounding box center [121, 504] width 68 height 27
drag, startPoint x: 123, startPoint y: 503, endPoint x: 115, endPoint y: 499, distance: 8.9
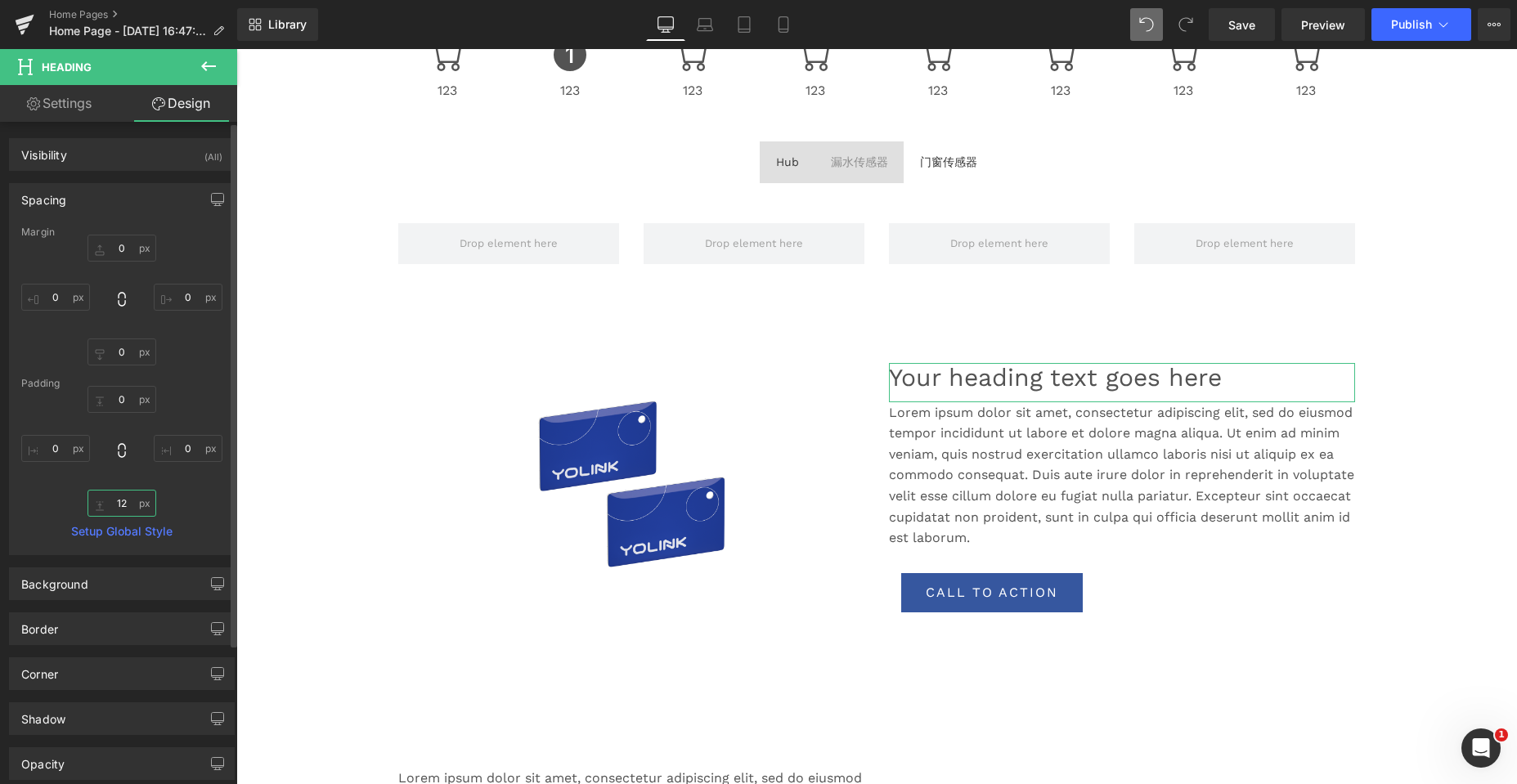
click at [115, 499] on input "12" at bounding box center [121, 504] width 68 height 27
type input "20"
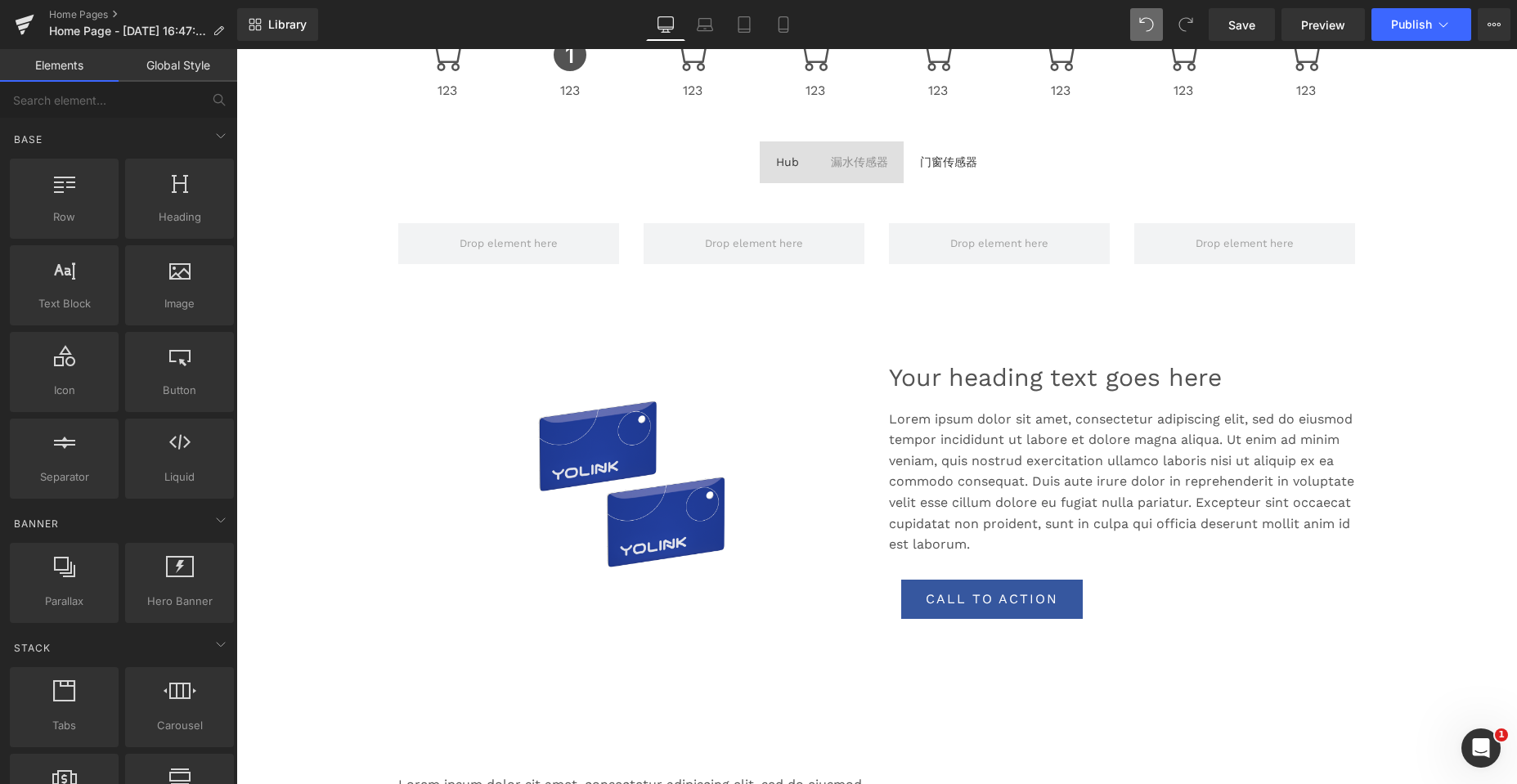
drag, startPoint x: 288, startPoint y: 395, endPoint x: 289, endPoint y: 386, distance: 9.1
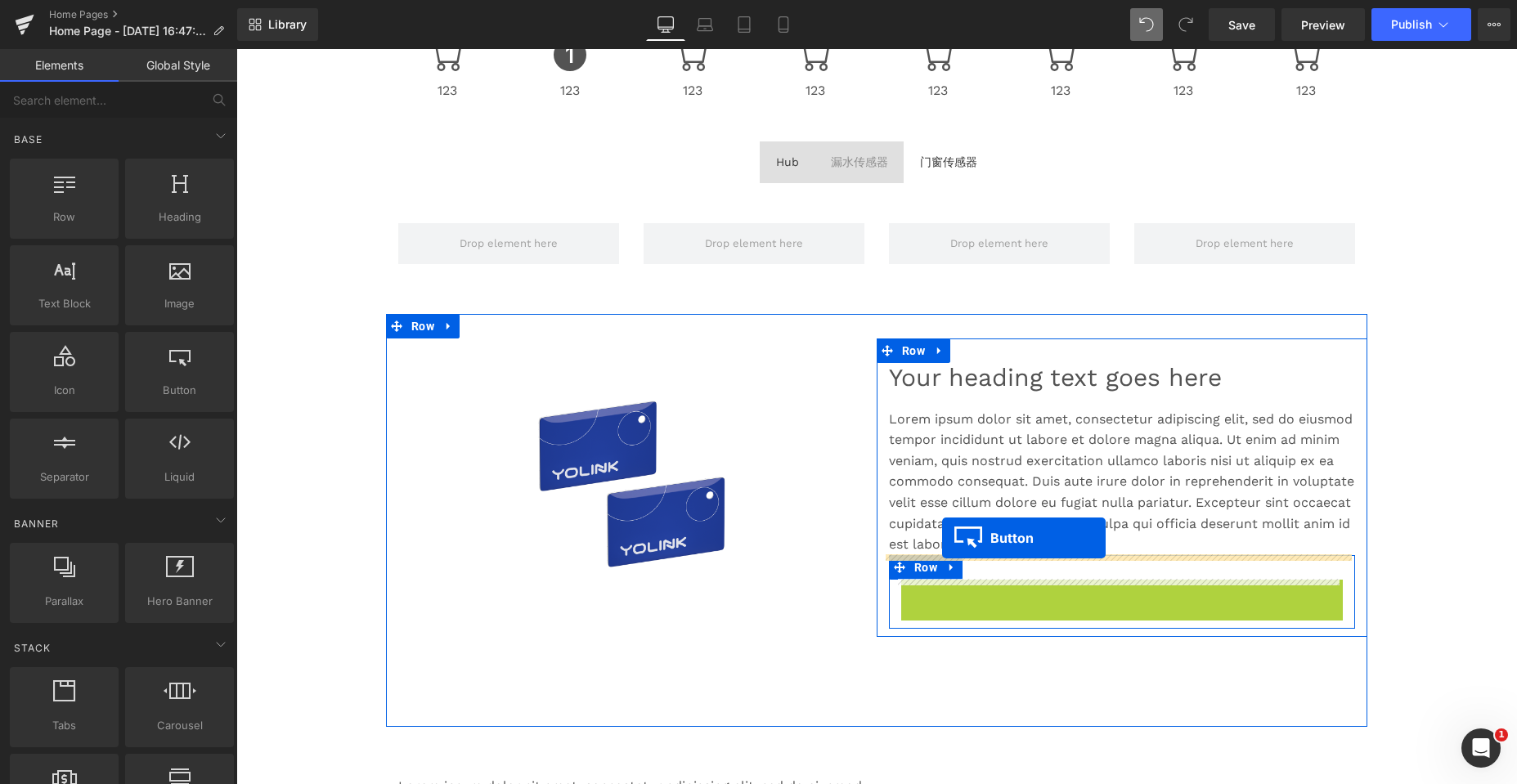
drag, startPoint x: 959, startPoint y: 594, endPoint x: 909, endPoint y: 523, distance: 86.8
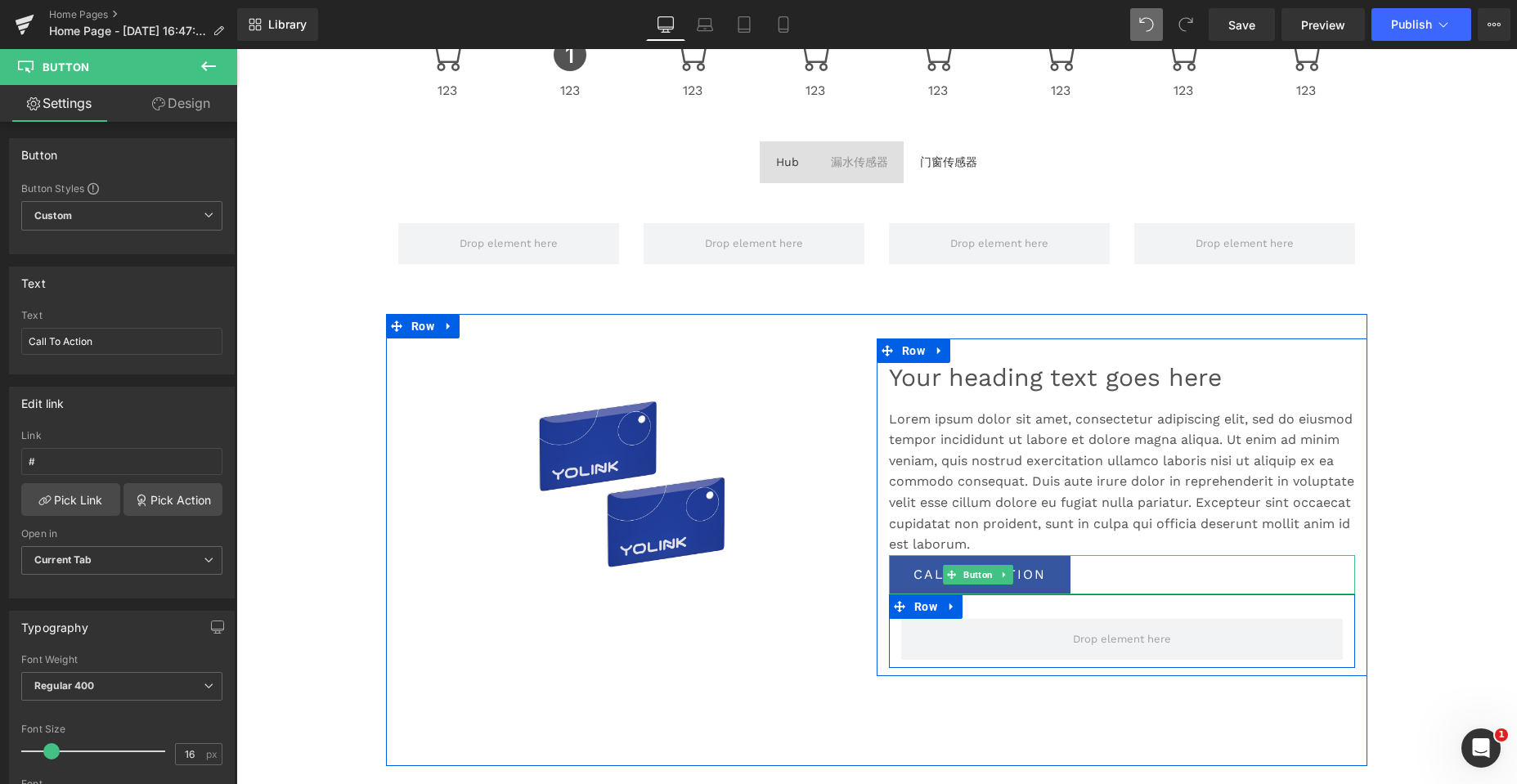
click at [924, 498] on p "Lorem ipsum dolor sit amet, consectetur adipiscing elit, sed do eiusmod tempor …" at bounding box center [1121, 481] width 466 height 146
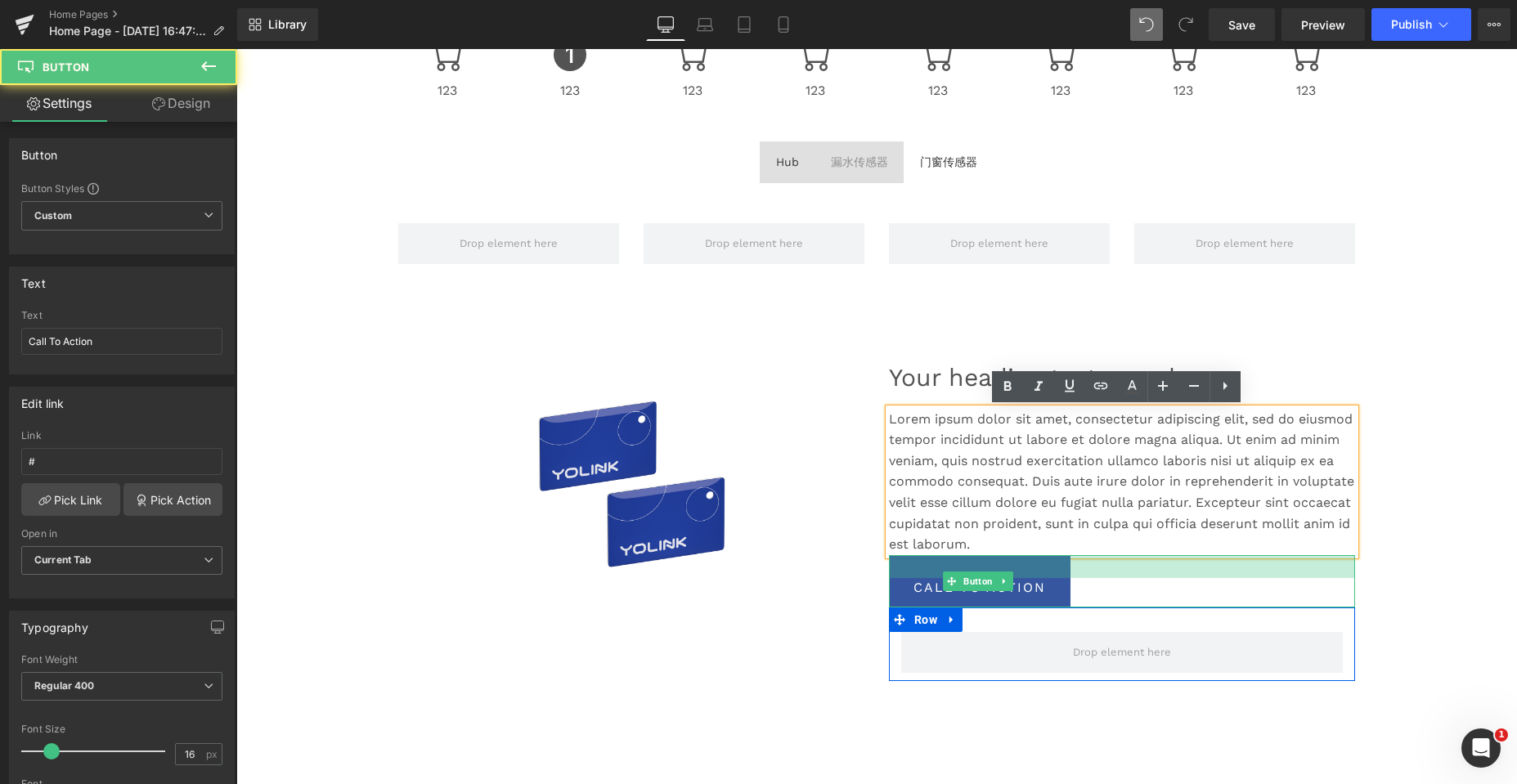
drag, startPoint x: 1098, startPoint y: 557, endPoint x: 1097, endPoint y: 570, distance: 13.0
click at [1097, 570] on div at bounding box center [1121, 566] width 466 height 23
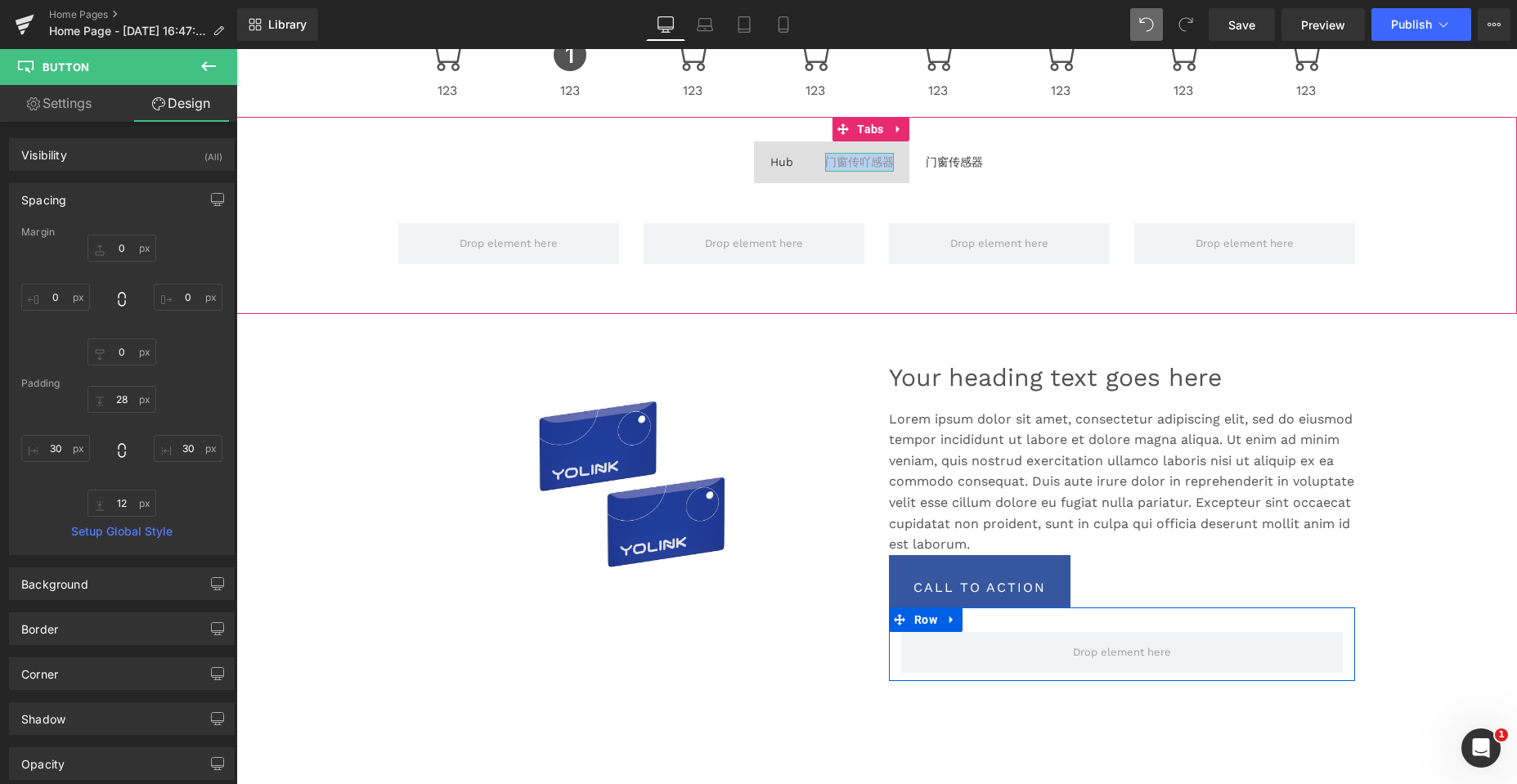
click at [865, 163] on div "门窗传吖感器" at bounding box center [859, 162] width 68 height 18
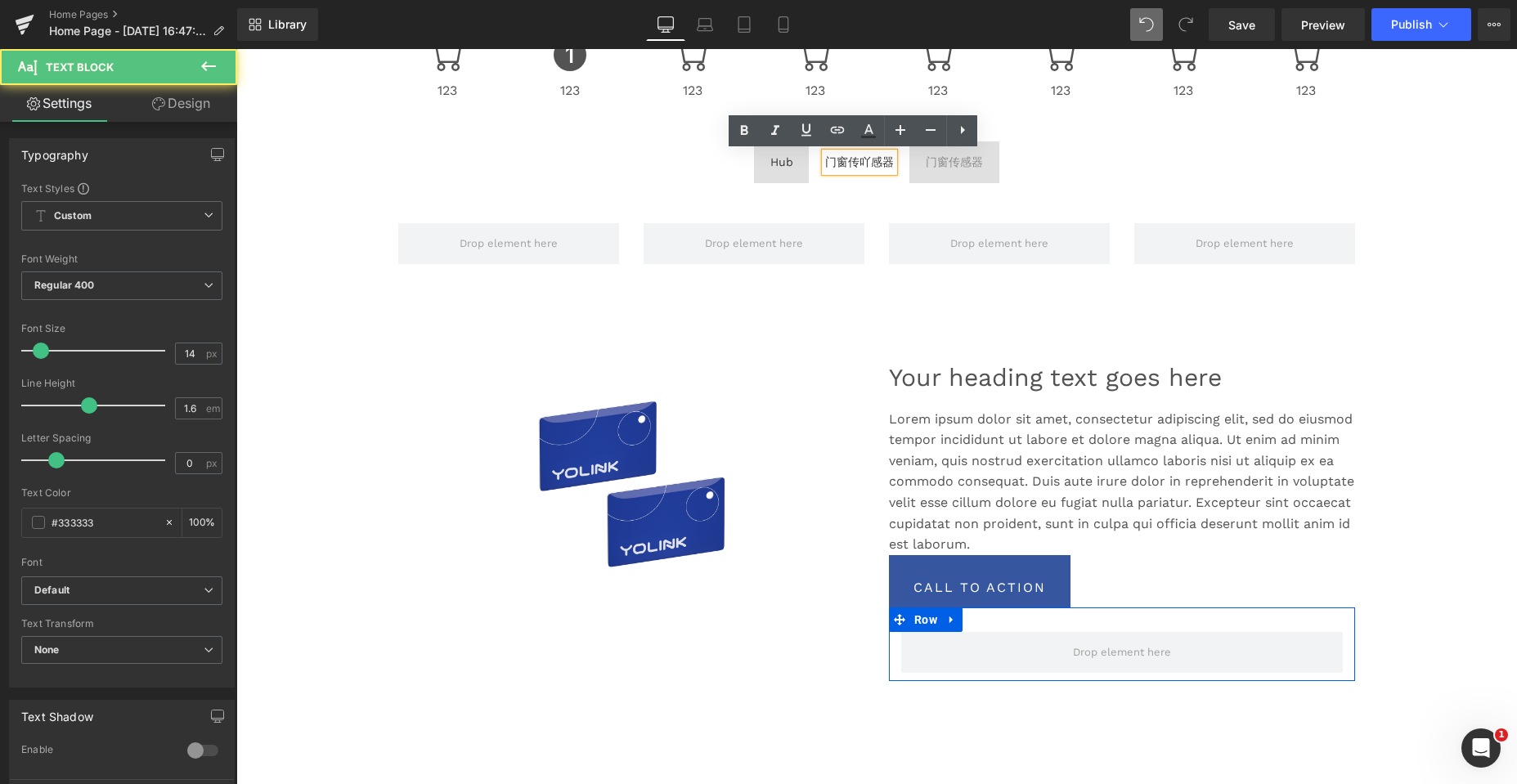
click at [863, 162] on div "门窗传吖感器" at bounding box center [859, 162] width 68 height 18
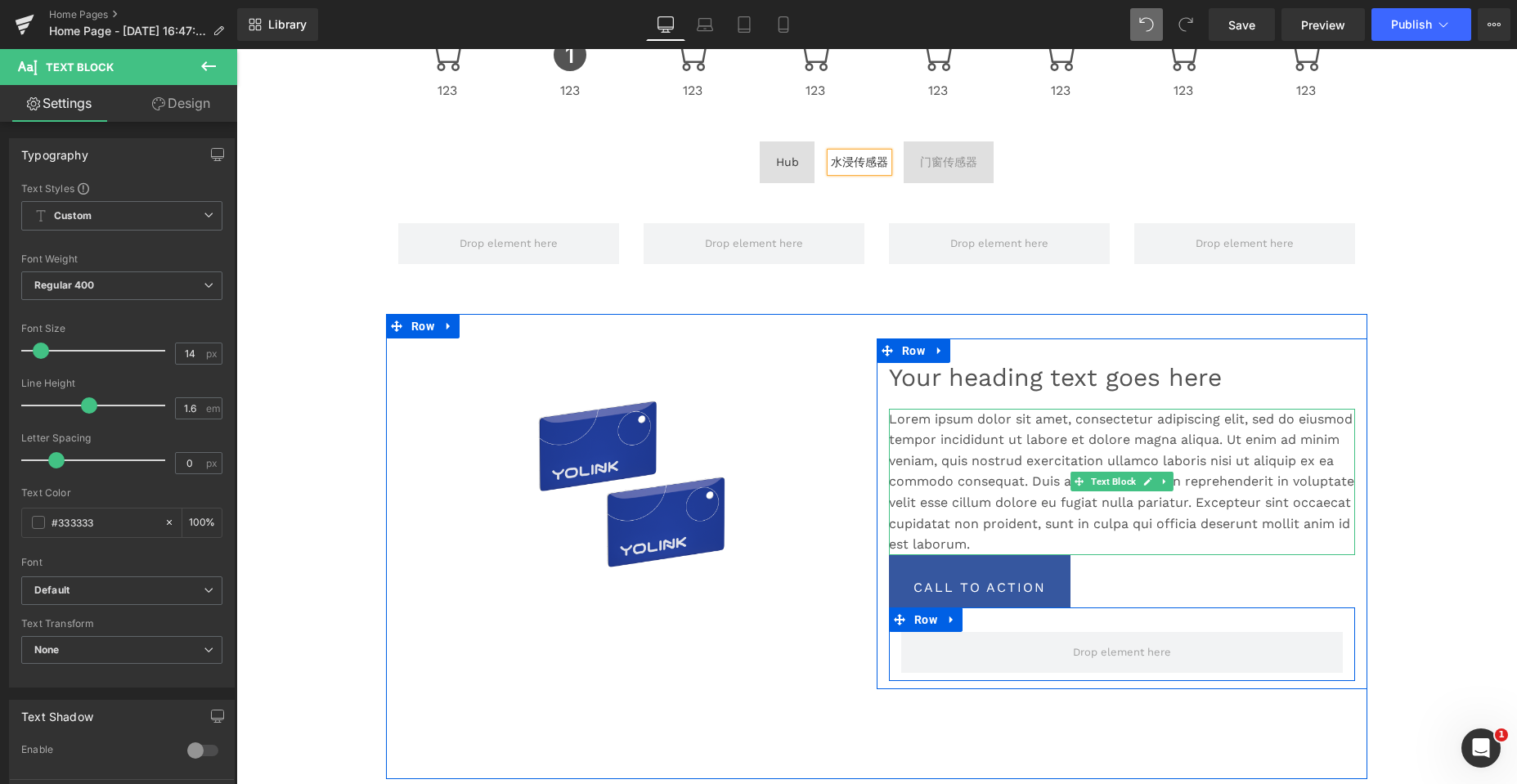
click at [1114, 453] on p "Lorem ipsum dolor sit amet, consectetur adipiscing elit, sed do eiusmod tempor …" at bounding box center [1121, 481] width 466 height 146
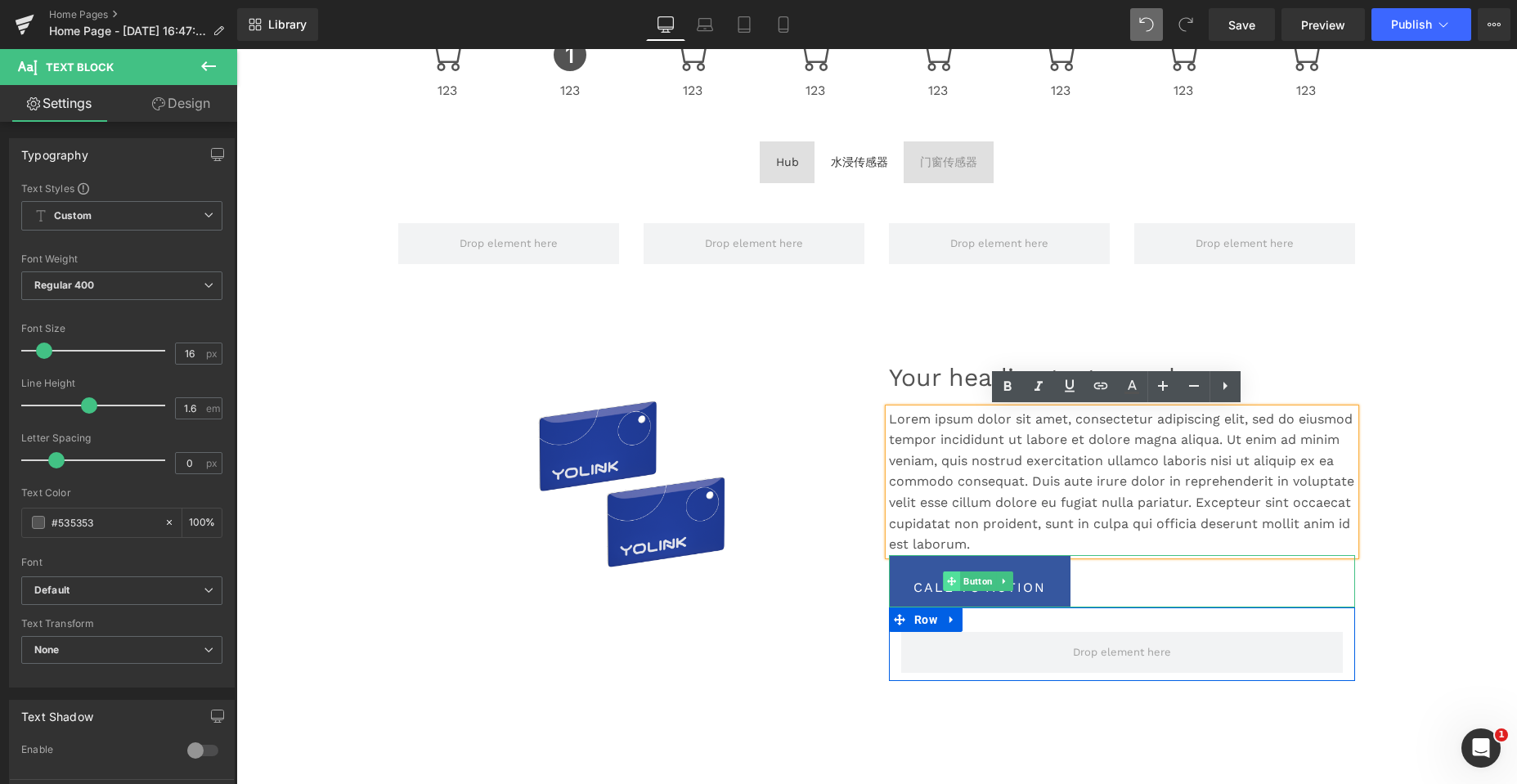
click at [947, 581] on icon at bounding box center [951, 581] width 9 height 9
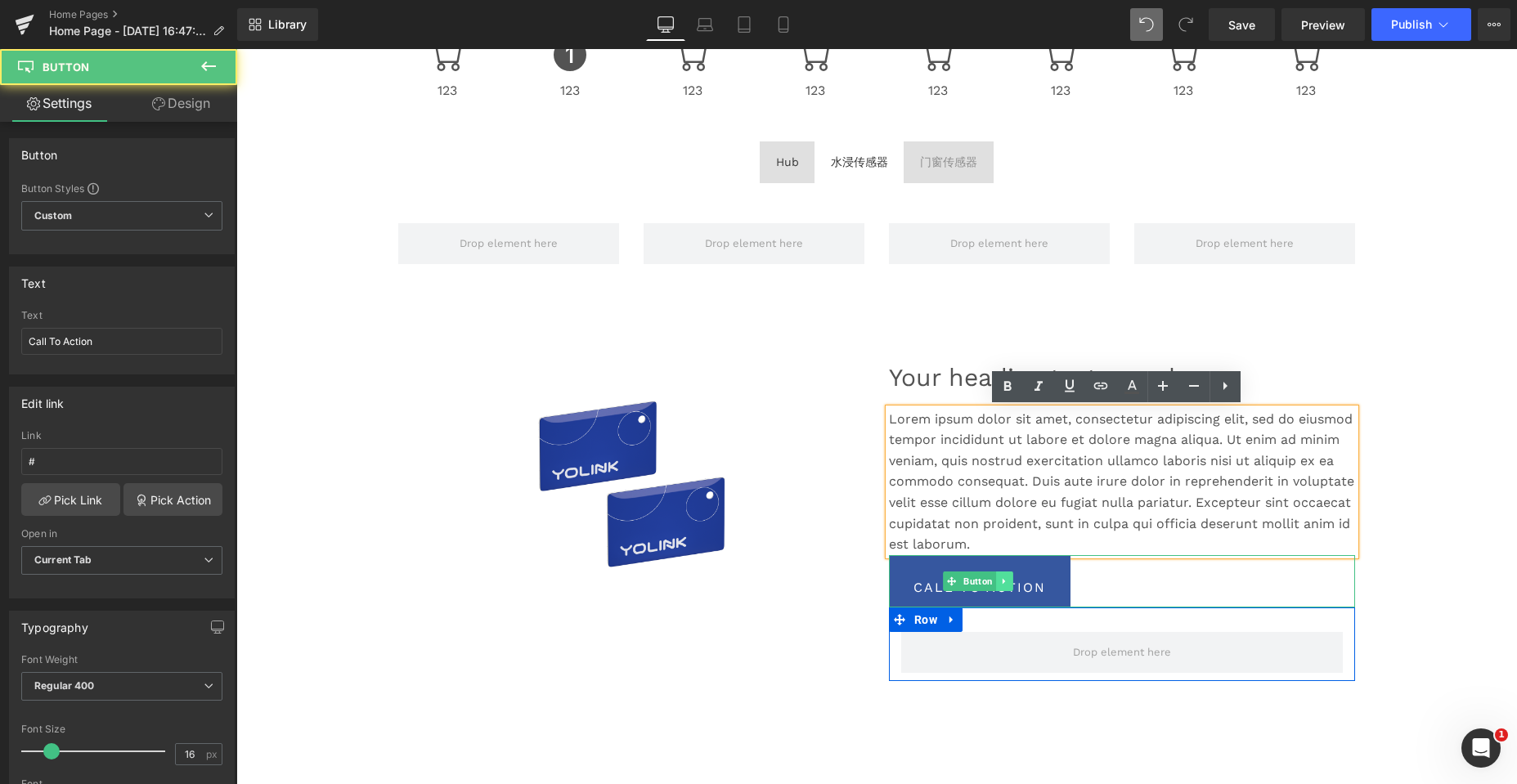
click at [996, 581] on link at bounding box center [1005, 581] width 17 height 20
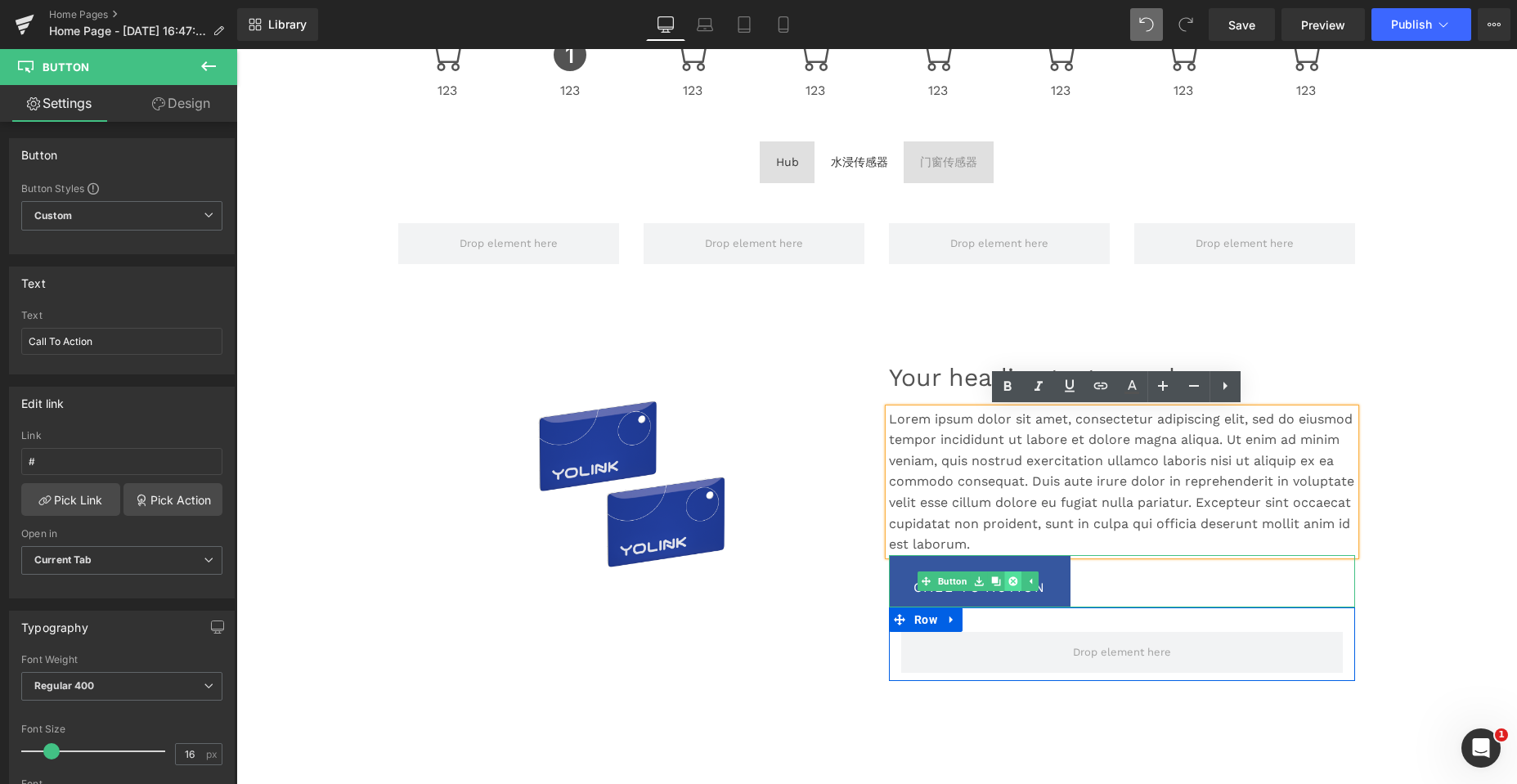
click at [1009, 579] on icon at bounding box center [1012, 581] width 9 height 9
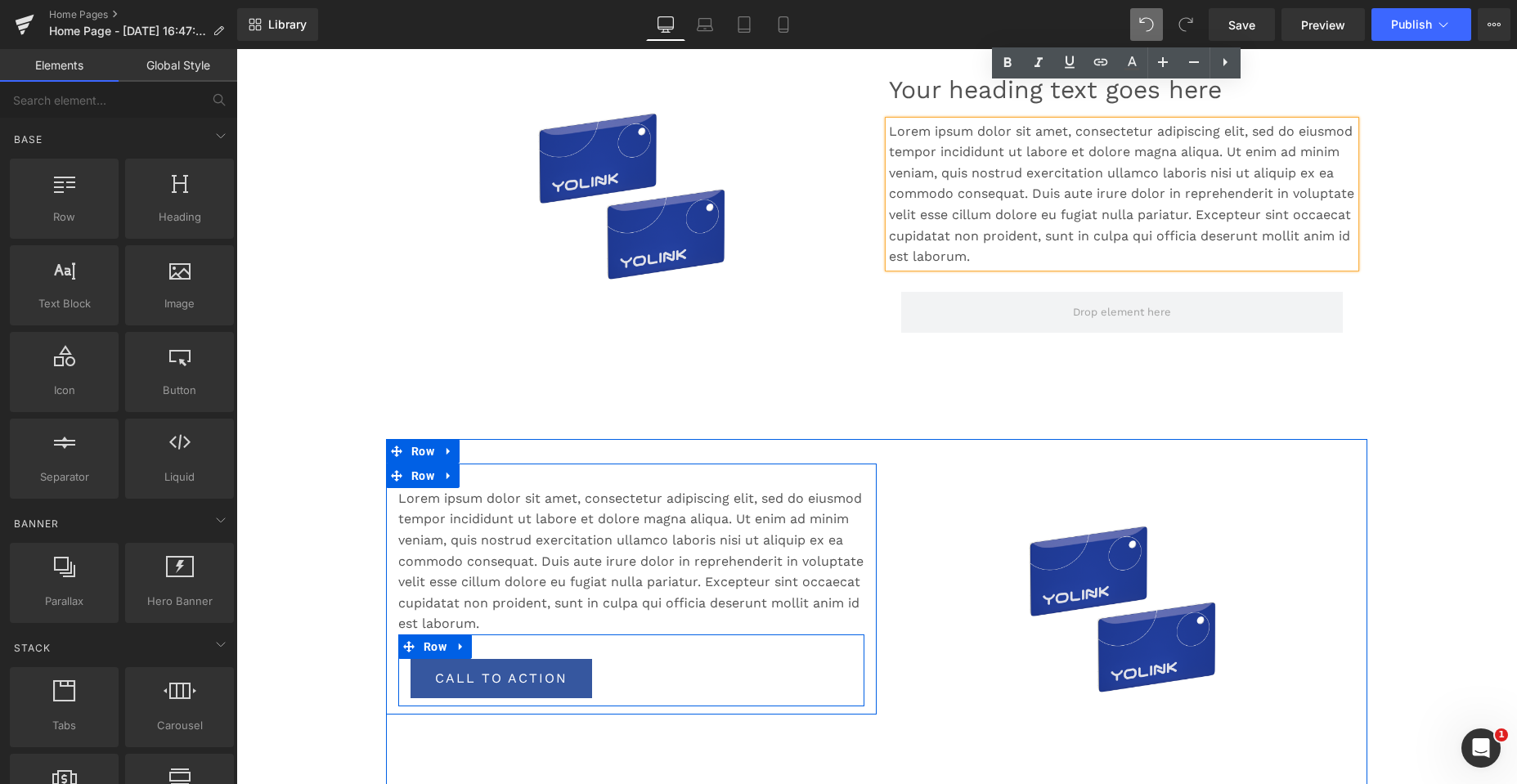
scroll to position [981, 0]
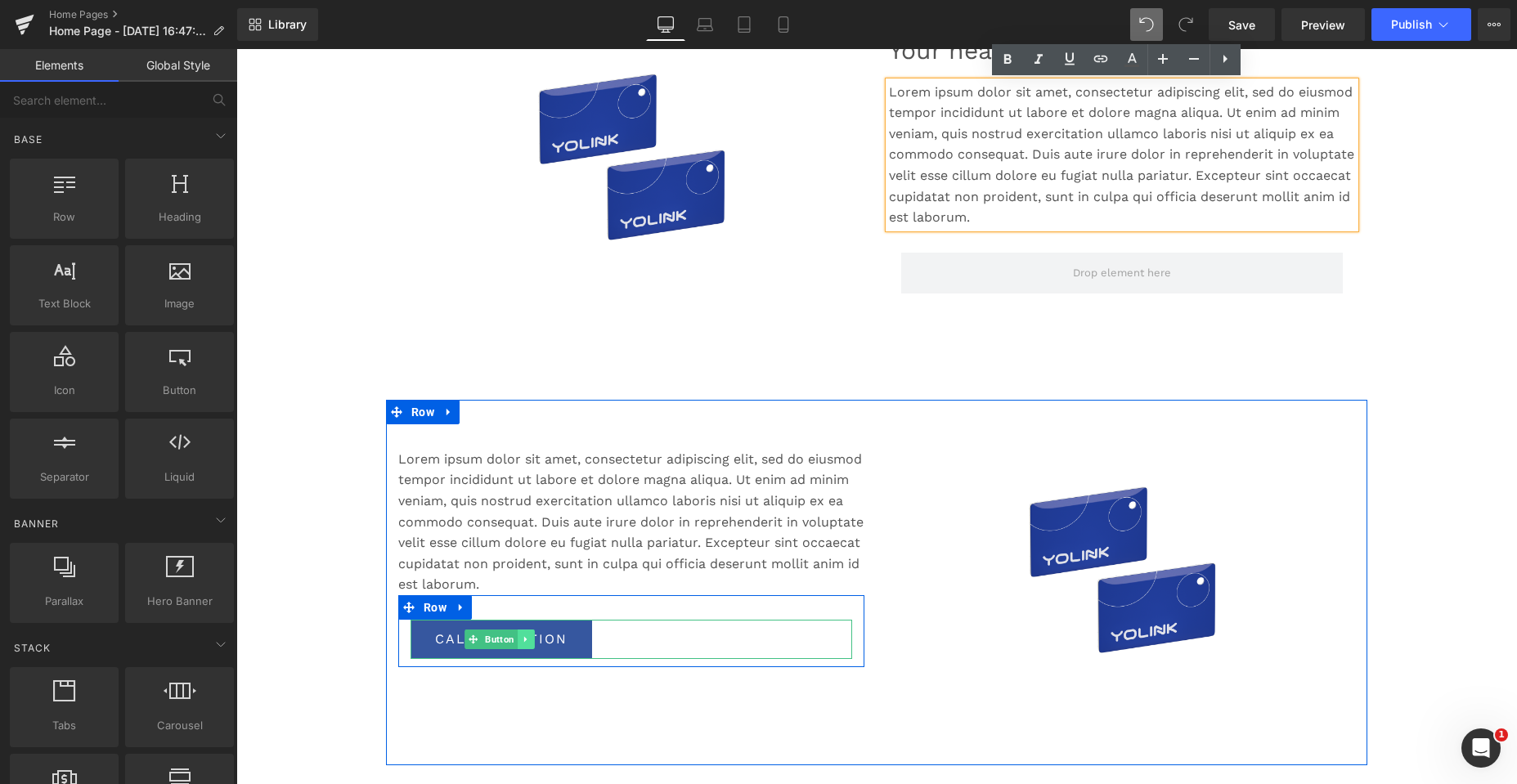
click at [525, 644] on icon at bounding box center [526, 639] width 9 height 9
drag, startPoint x: 513, startPoint y: 640, endPoint x: 494, endPoint y: 637, distance: 19.2
click at [513, 640] on icon at bounding box center [517, 639] width 9 height 9
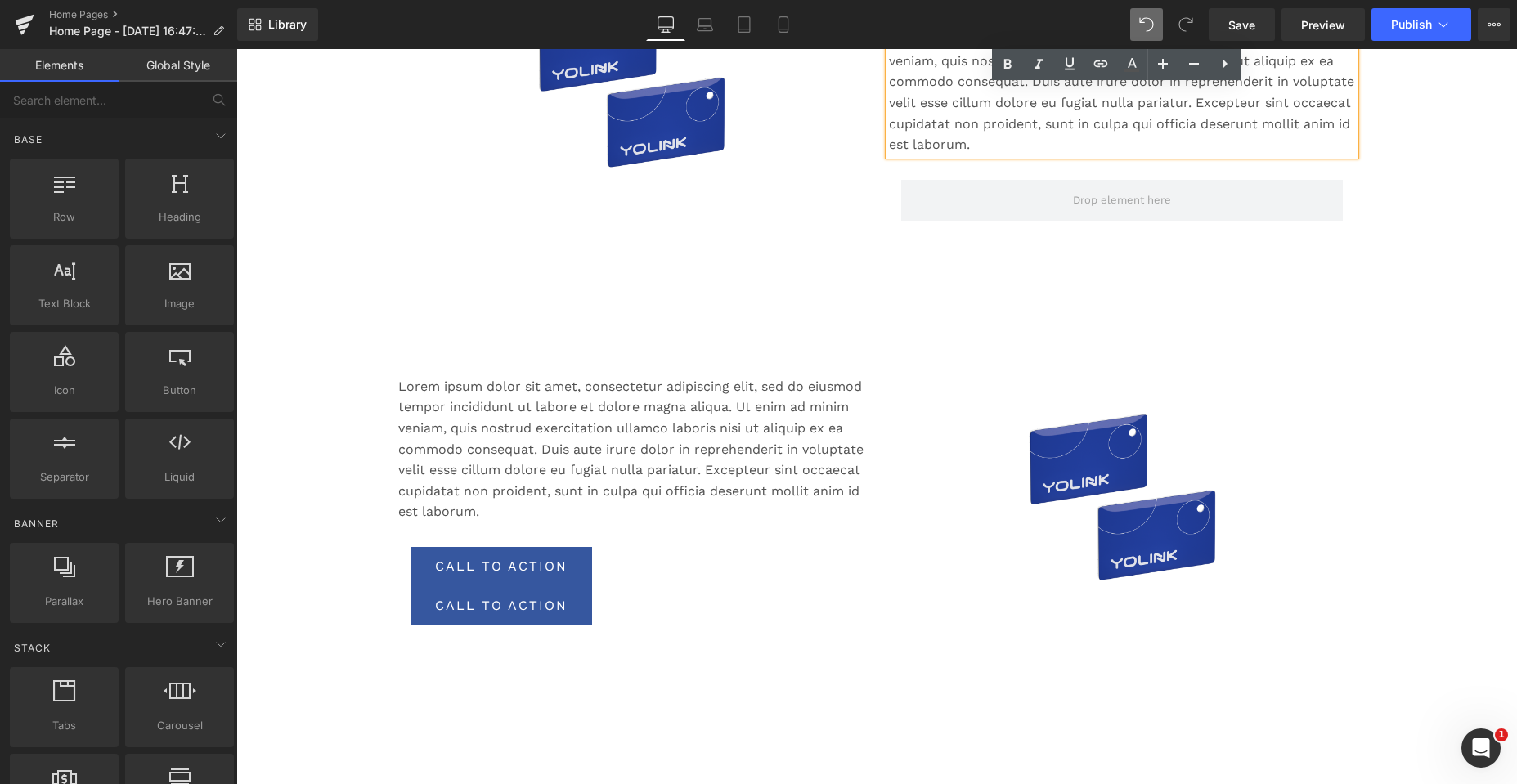
scroll to position [1035, 0]
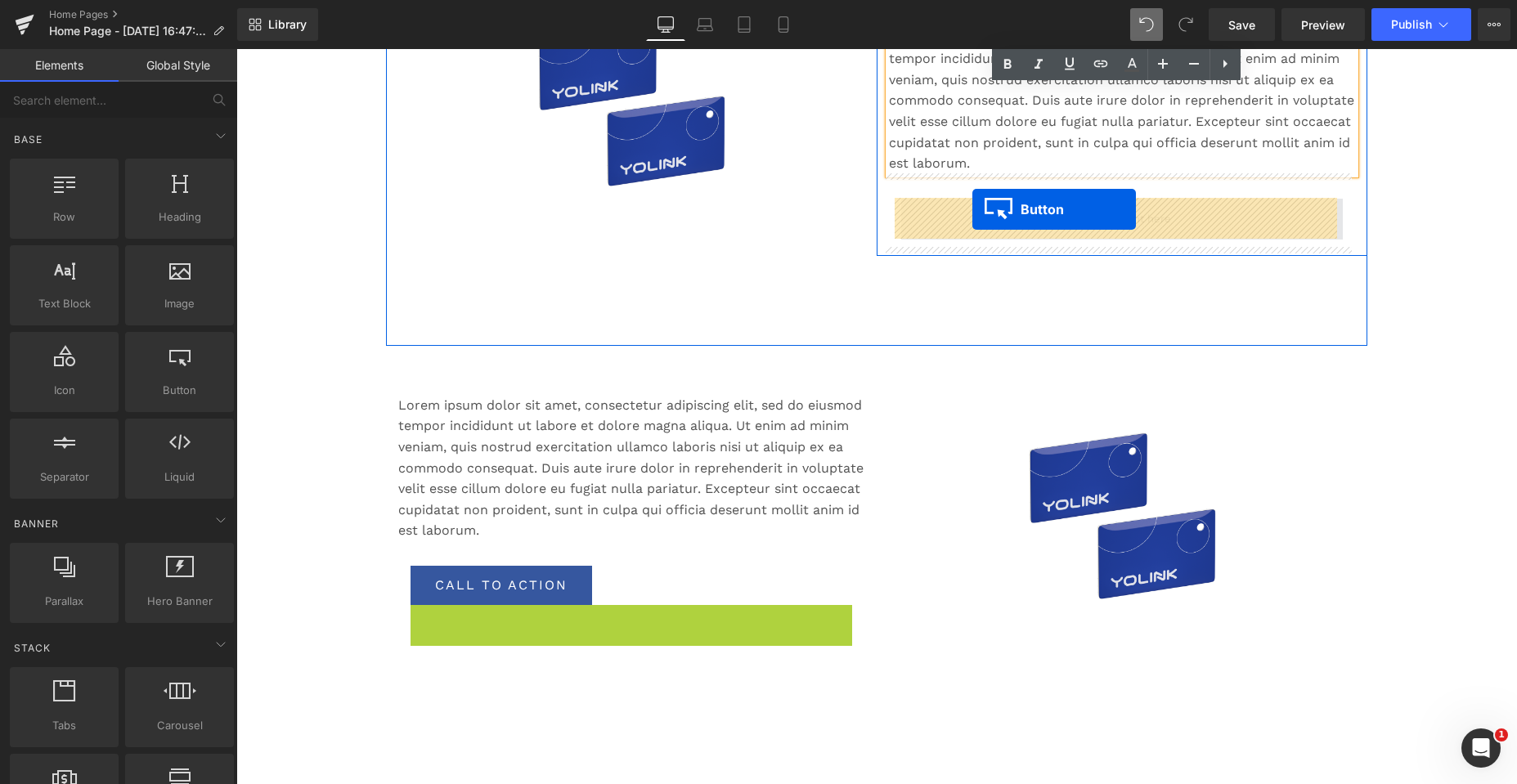
drag, startPoint x: 462, startPoint y: 626, endPoint x: 972, endPoint y: 209, distance: 658.8
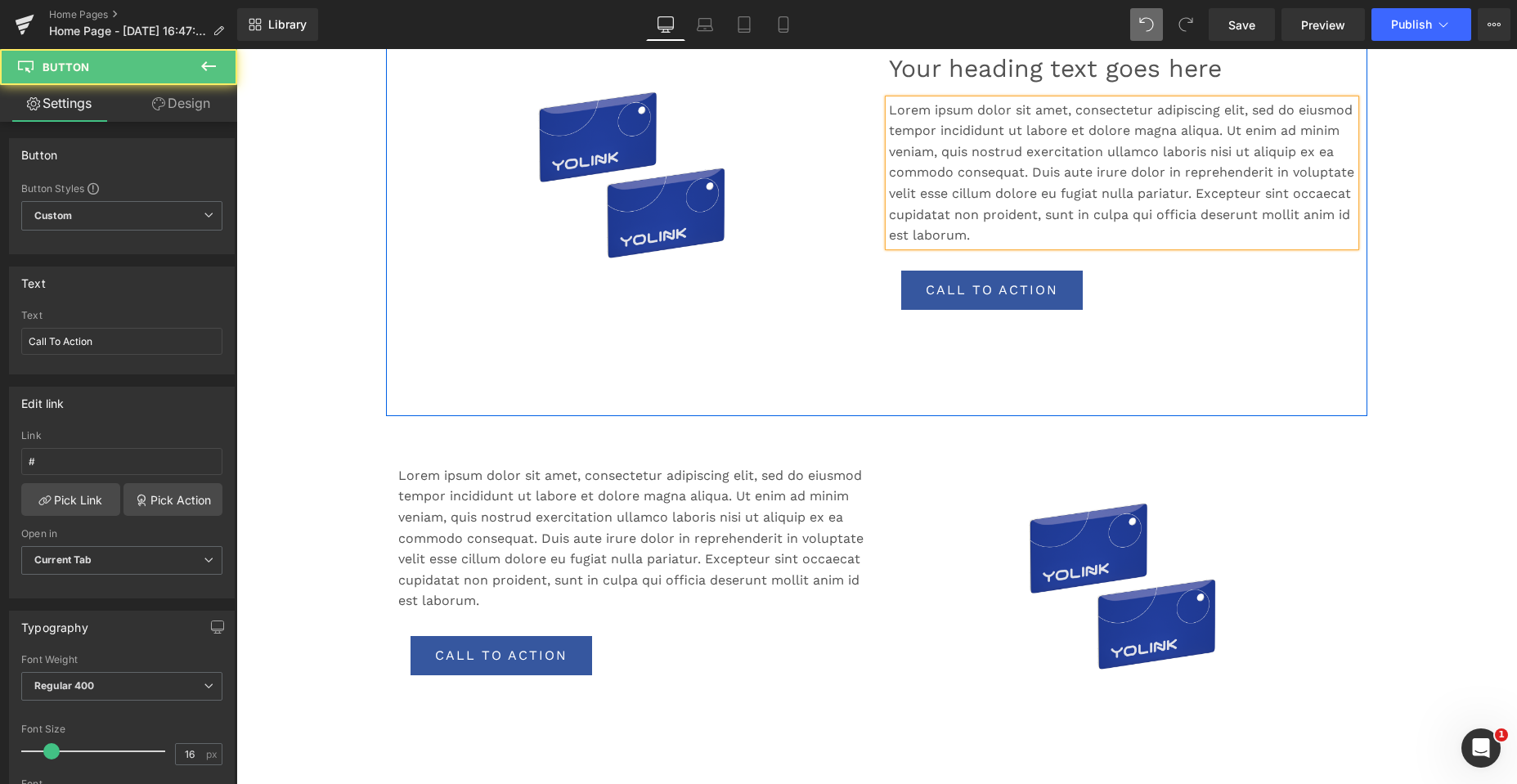
scroll to position [790, 0]
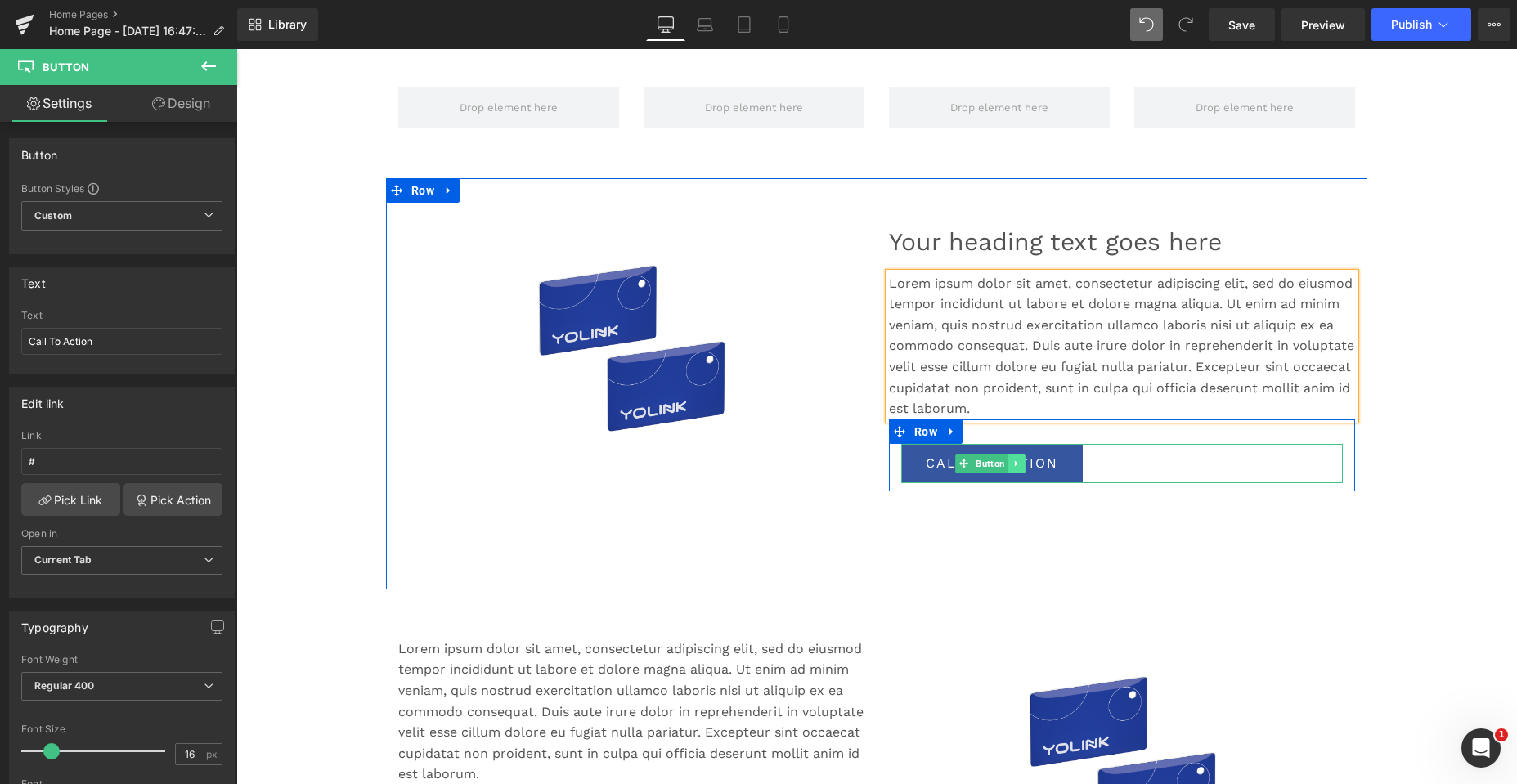
click at [1013, 459] on icon at bounding box center [1017, 463] width 9 height 9
drag, startPoint x: 1003, startPoint y: 463, endPoint x: 947, endPoint y: 446, distance: 58.5
click at [1004, 463] on icon at bounding box center [1008, 463] width 9 height 9
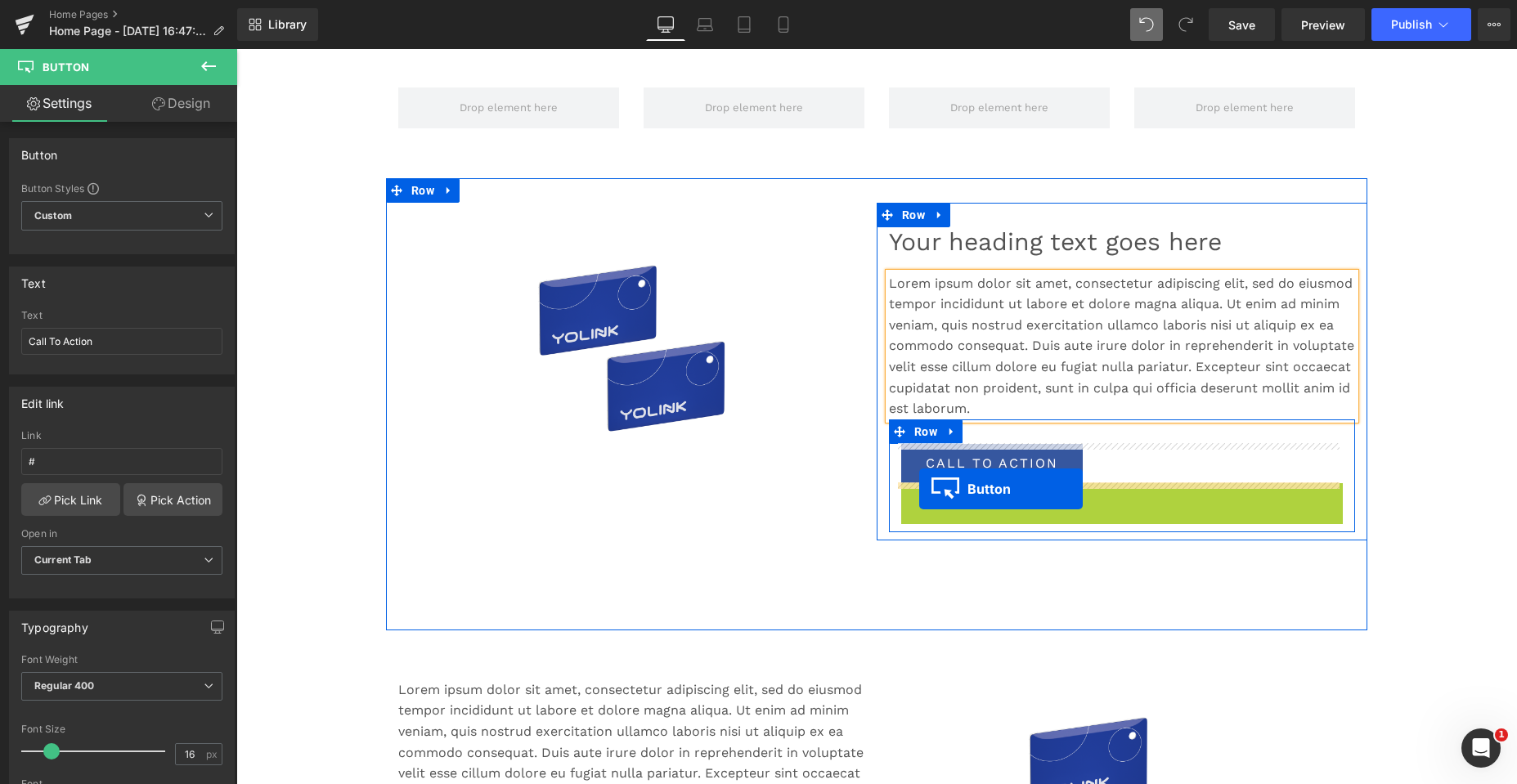
drag, startPoint x: 955, startPoint y: 498, endPoint x: 911, endPoint y: 452, distance: 63.7
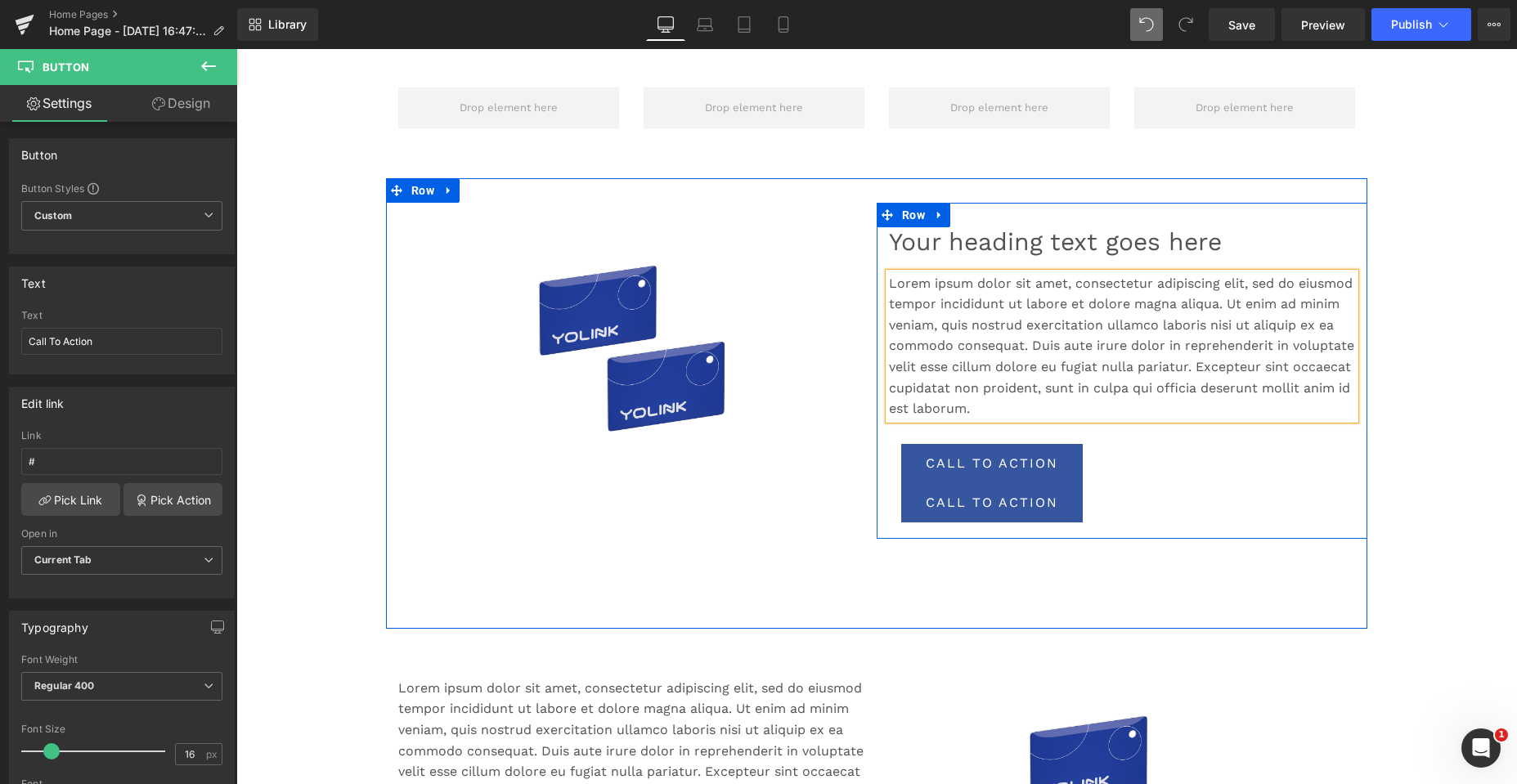
click at [1217, 386] on p "Lorem ipsum dolor sit amet, consectetur adipiscing elit, sed do eiusmod tempor …" at bounding box center [1121, 345] width 466 height 146
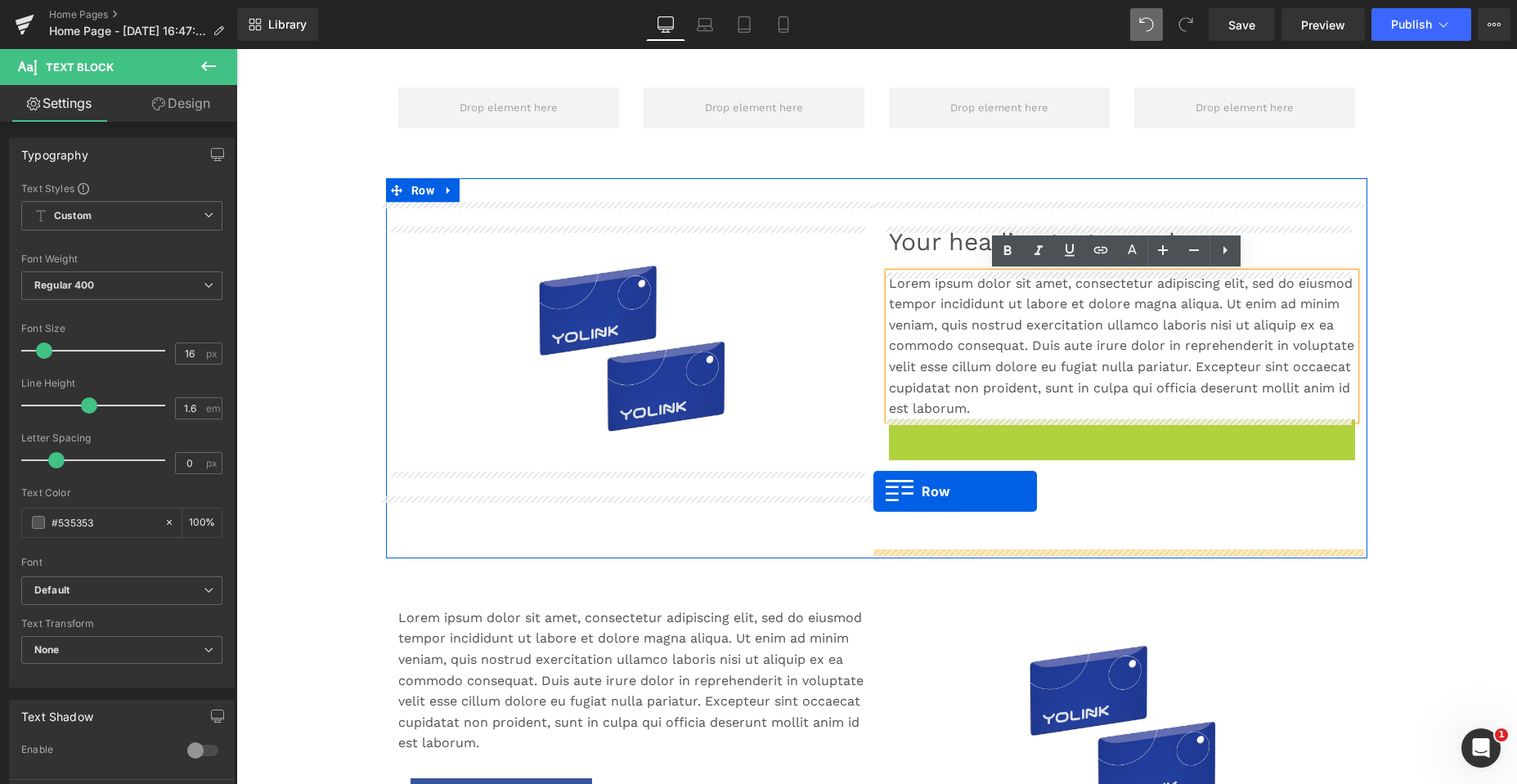
drag, startPoint x: 890, startPoint y: 431, endPoint x: 887, endPoint y: 463, distance: 32.1
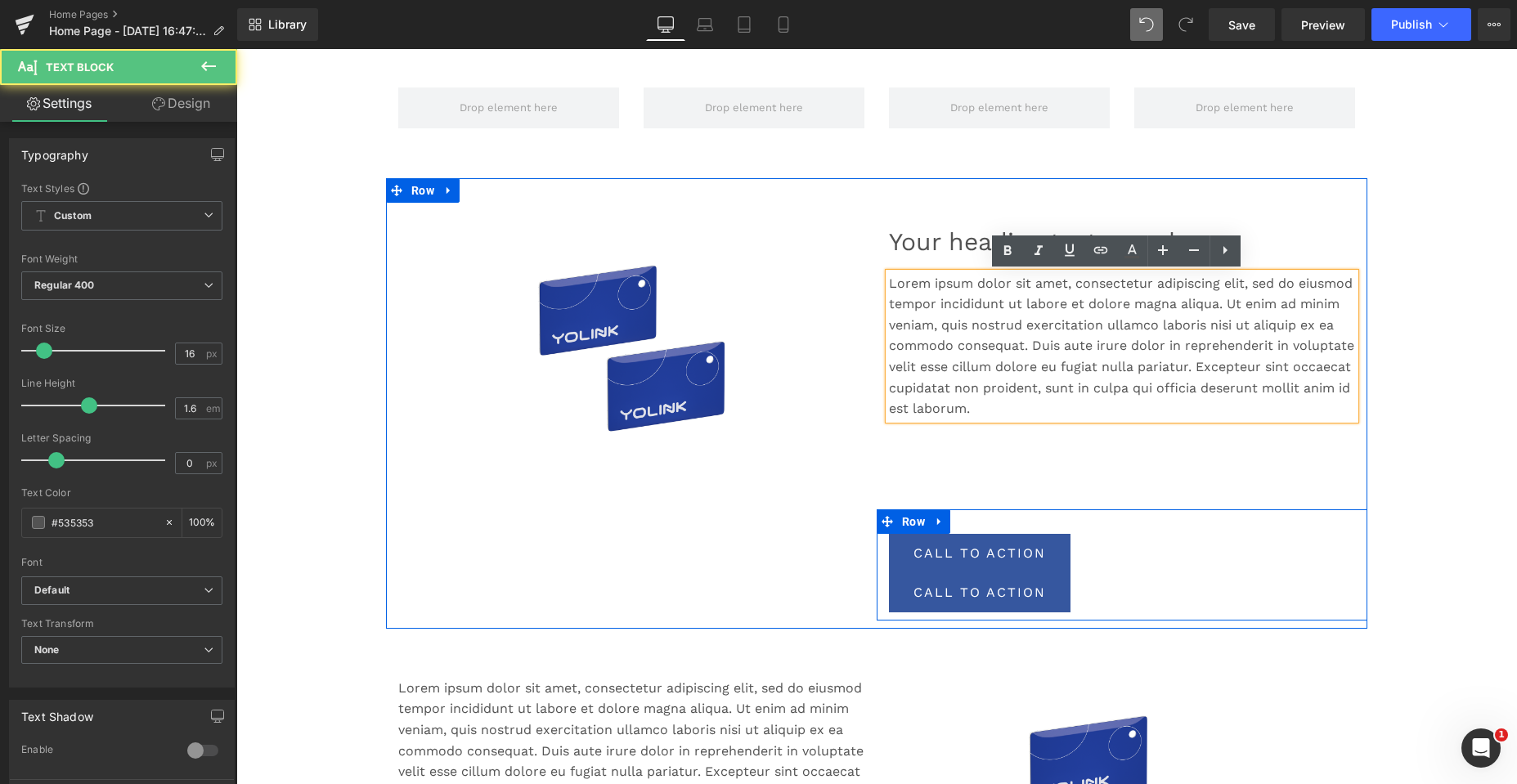
click at [938, 390] on p "Lorem ipsum dolor sit amet, consectetur adipiscing elit, sed do eiusmod tempor …" at bounding box center [1121, 345] width 466 height 146
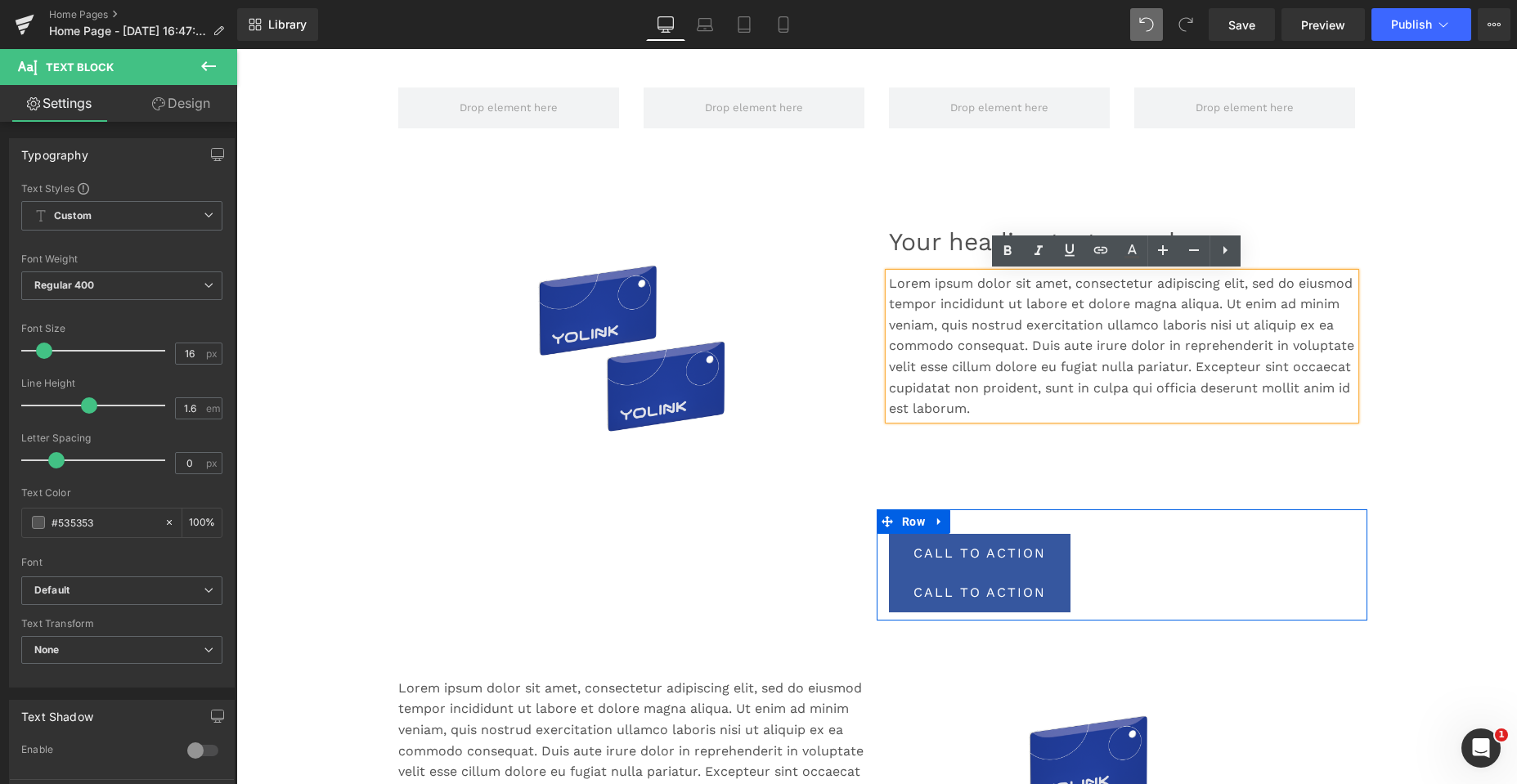
click at [1065, 345] on p "Lorem ipsum dolor sit amet, consectetur adipiscing elit, sed do eiusmod tempor …" at bounding box center [1121, 345] width 466 height 146
click at [1222, 423] on div "Your heading text goes here Heading Lorem ipsum dolor sit amet, consectetur adi…" at bounding box center [1122, 315] width 491 height 225
drag, startPoint x: 1189, startPoint y: 439, endPoint x: 1127, endPoint y: 402, distance: 72.2
click at [1189, 439] on div "Your heading text goes here Heading Lorem ipsum dolor sit amet, consectetur adi…" at bounding box center [1122, 411] width 491 height 418
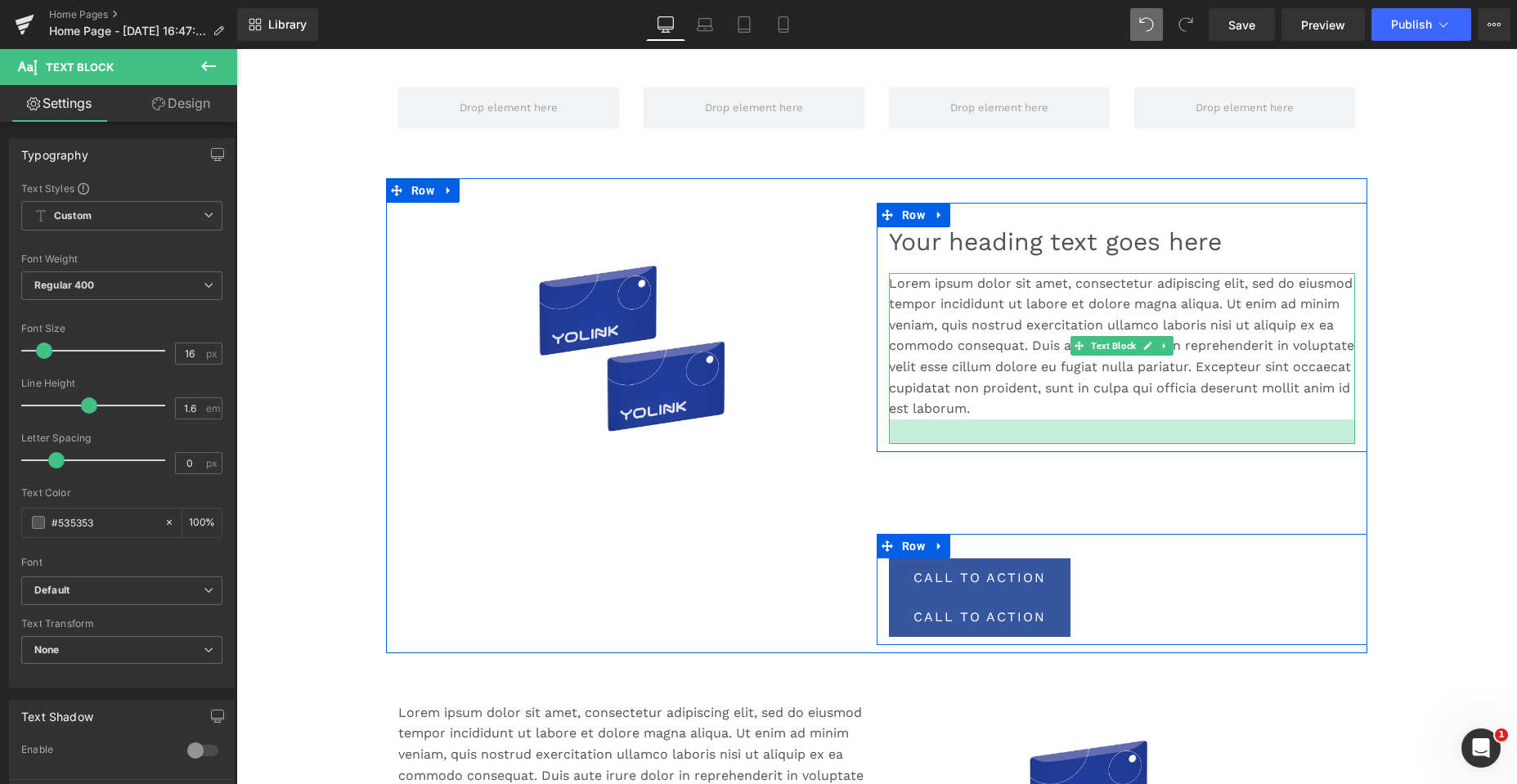
drag, startPoint x: 965, startPoint y: 418, endPoint x: 920, endPoint y: 421, distance: 45.1
click at [959, 442] on div at bounding box center [1121, 432] width 466 height 25
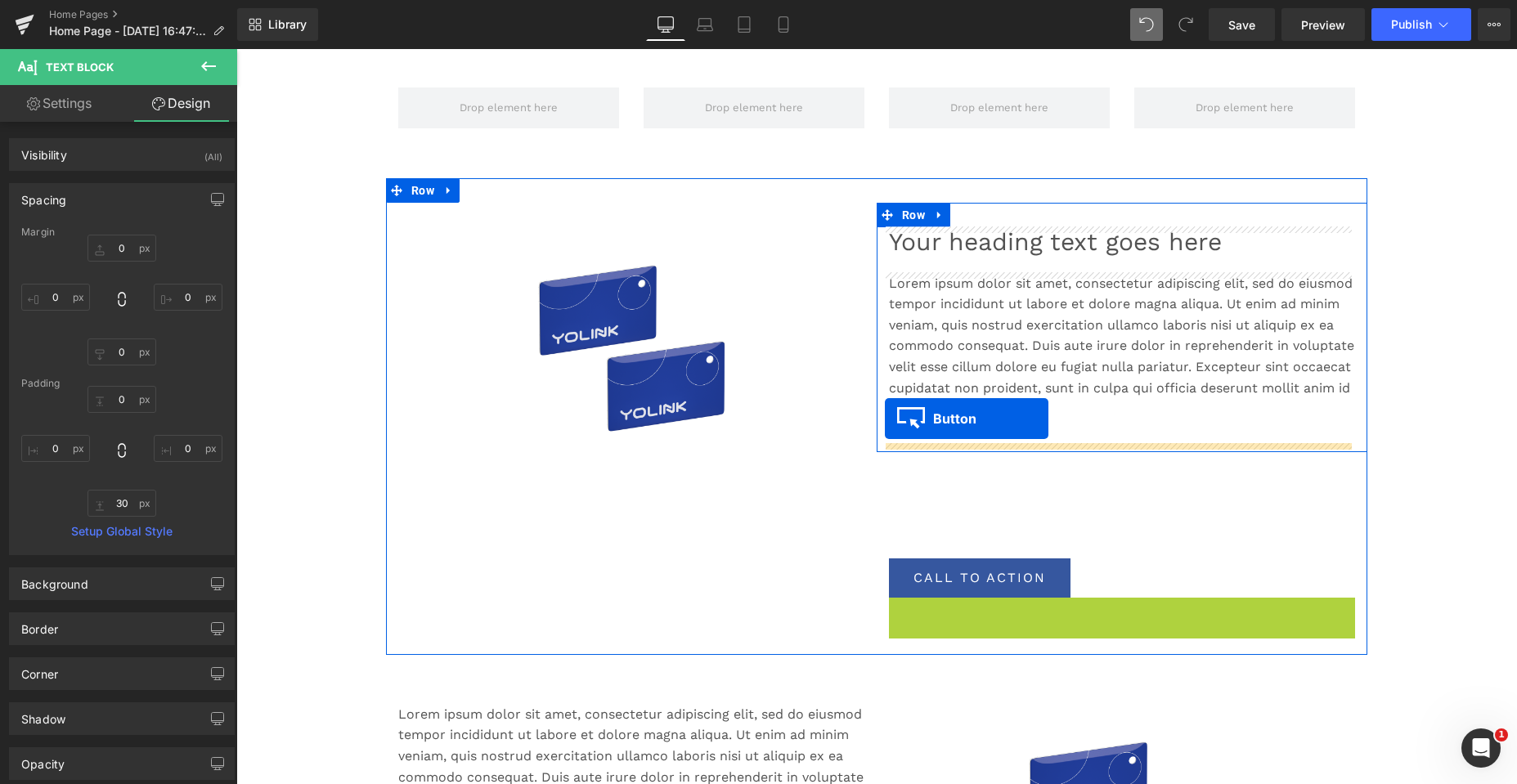
drag, startPoint x: 938, startPoint y: 614, endPoint x: 885, endPoint y: 419, distance: 202.1
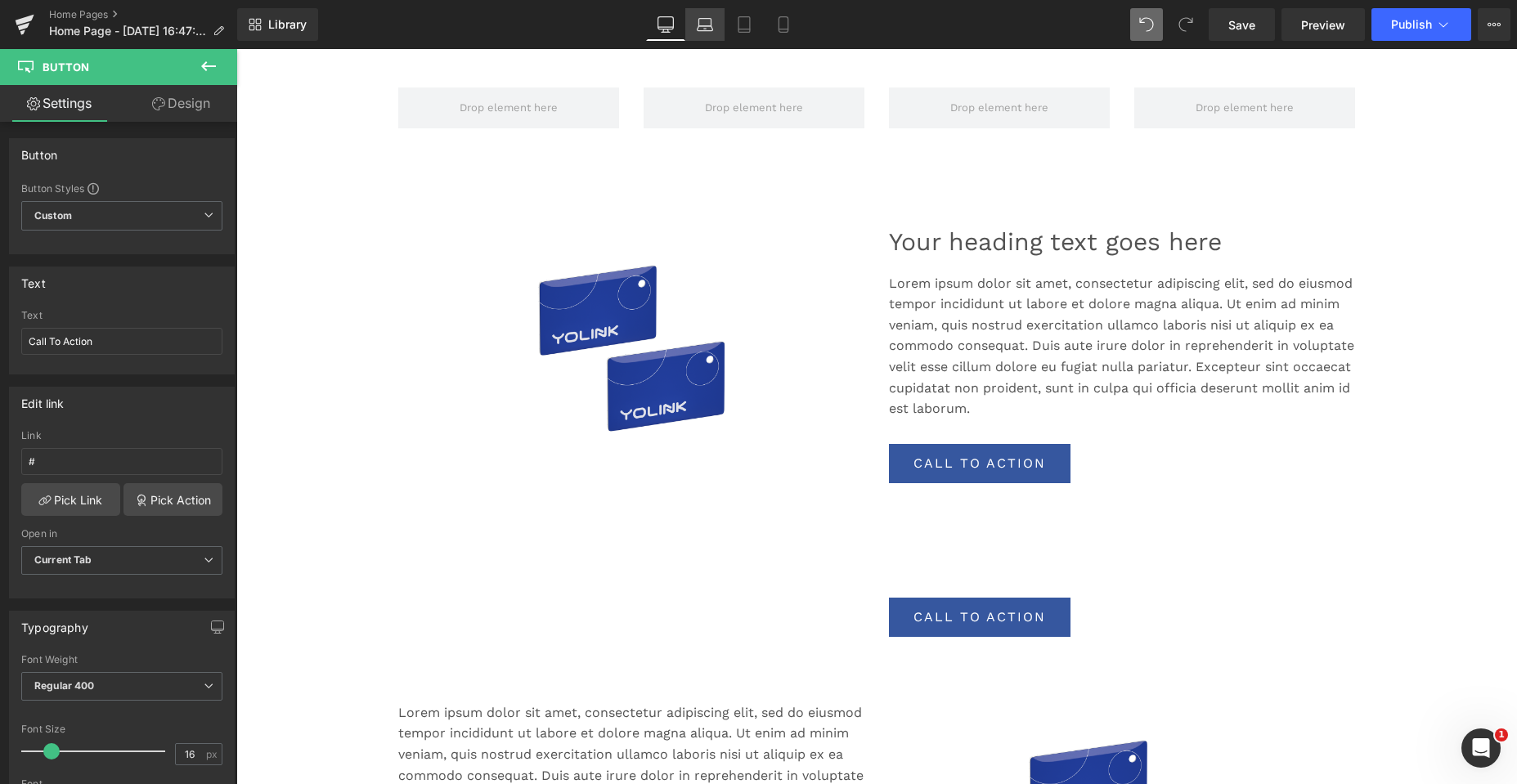
click at [710, 17] on icon at bounding box center [705, 24] width 16 height 16
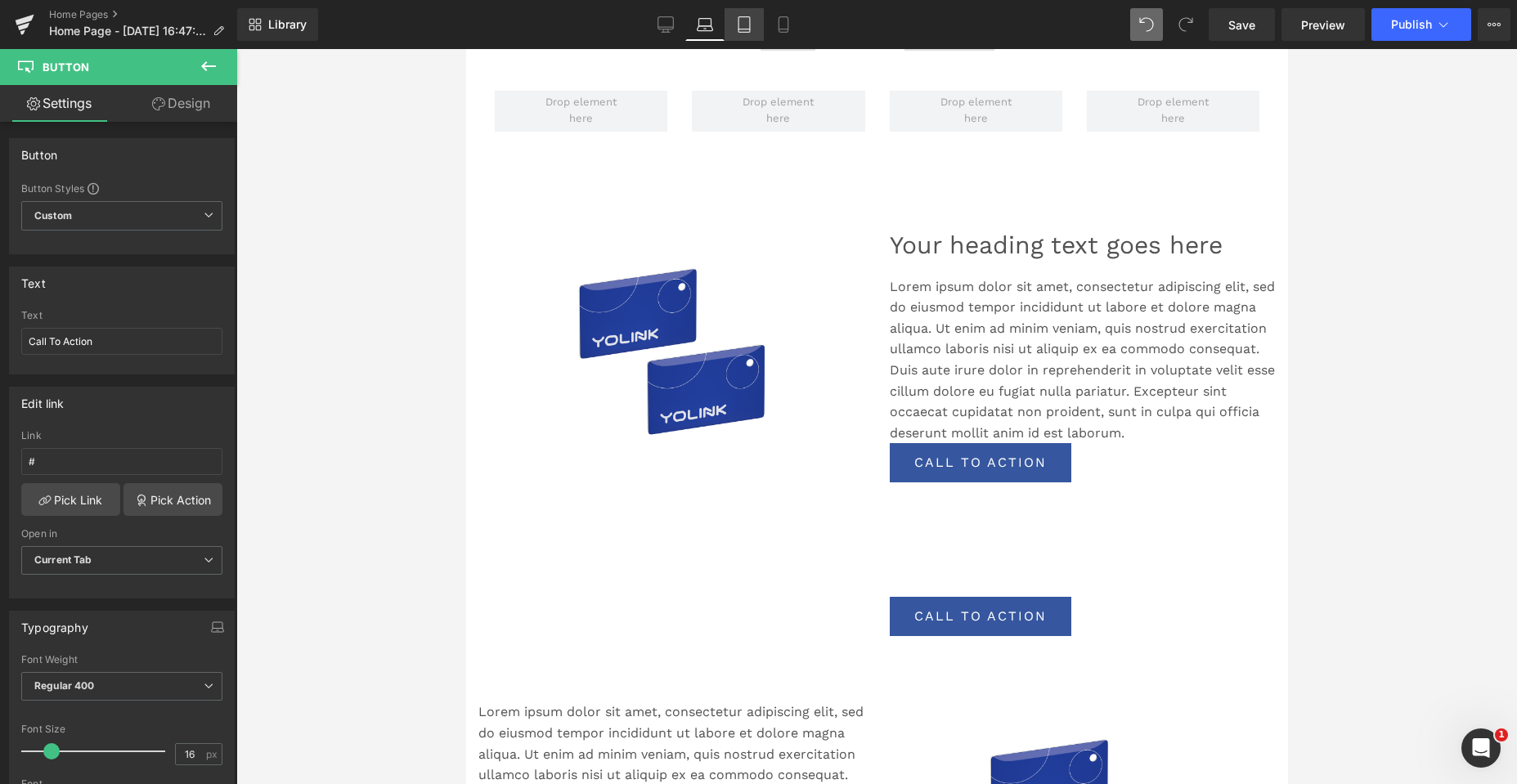
click at [746, 27] on icon at bounding box center [744, 24] width 16 height 16
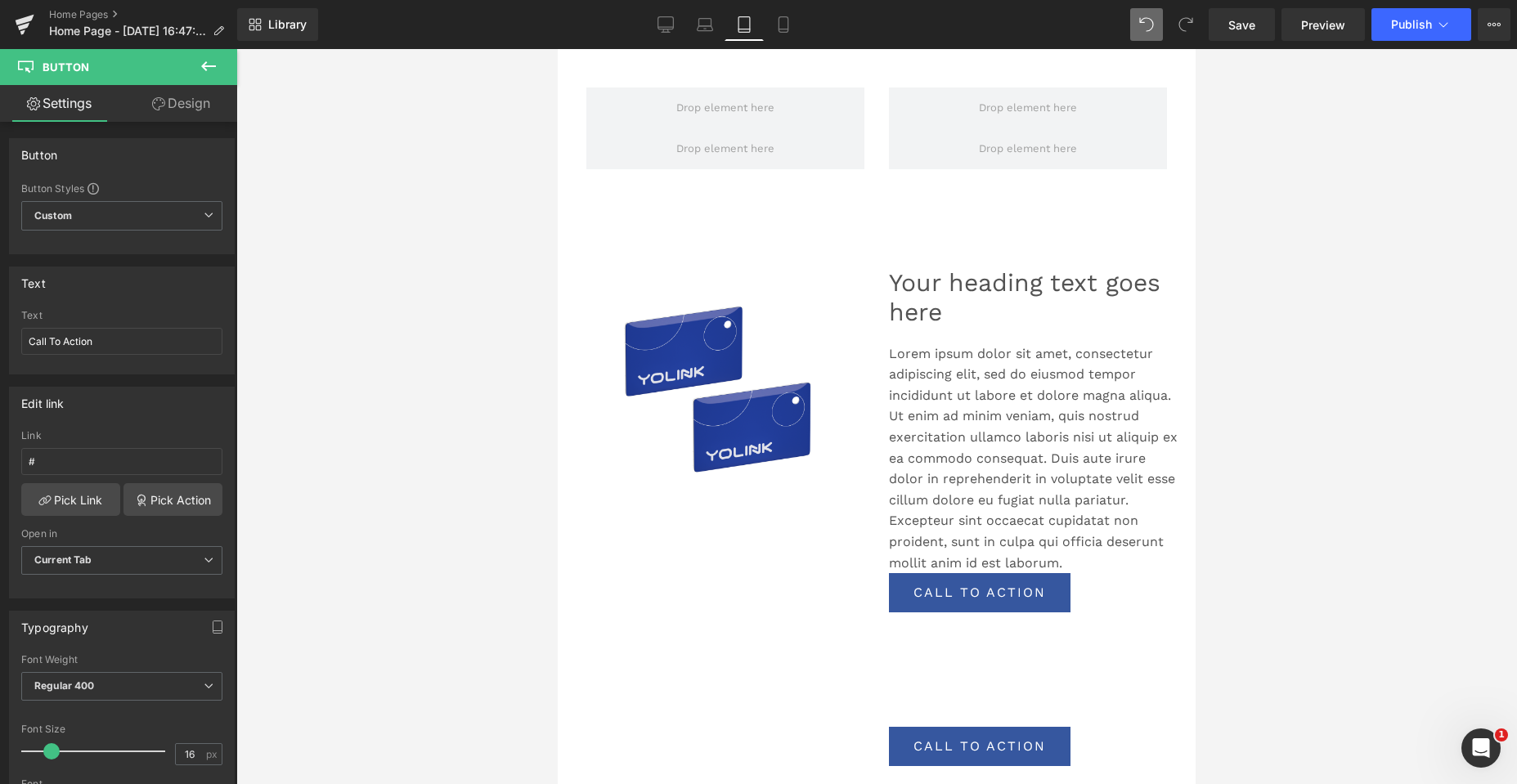
scroll to position [941, 0]
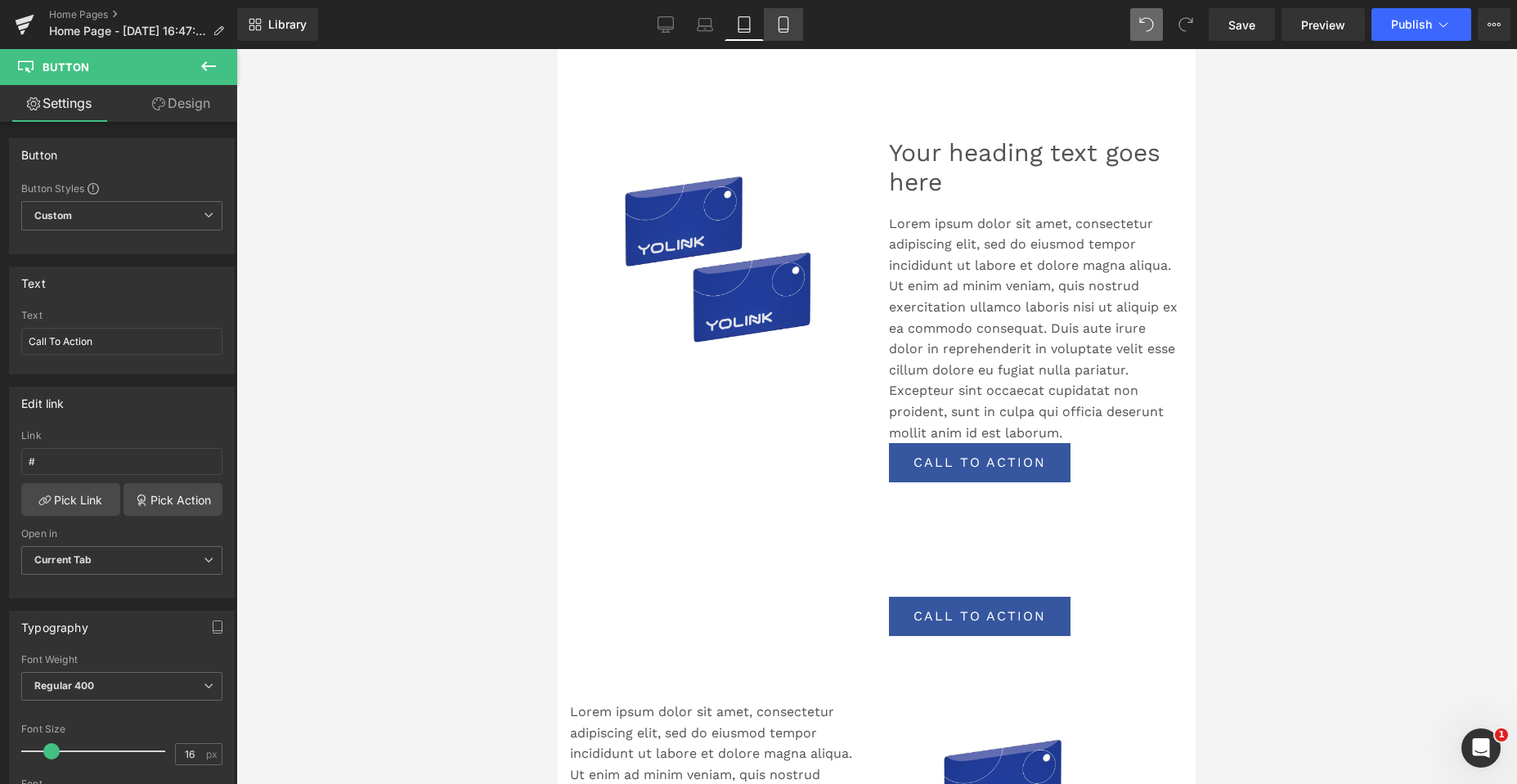
click at [774, 27] on link "Mobile" at bounding box center [783, 25] width 39 height 32
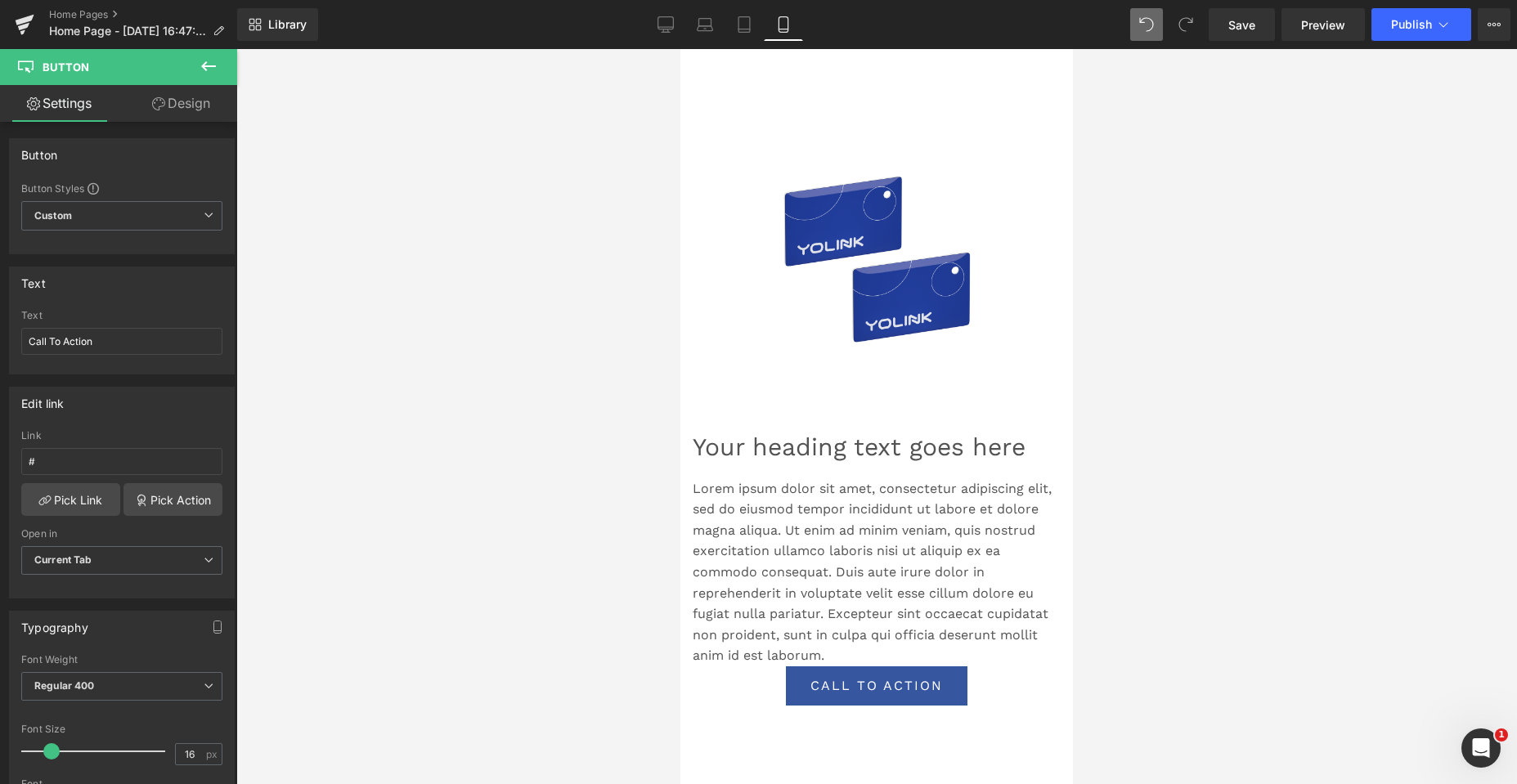
scroll to position [1164, 0]
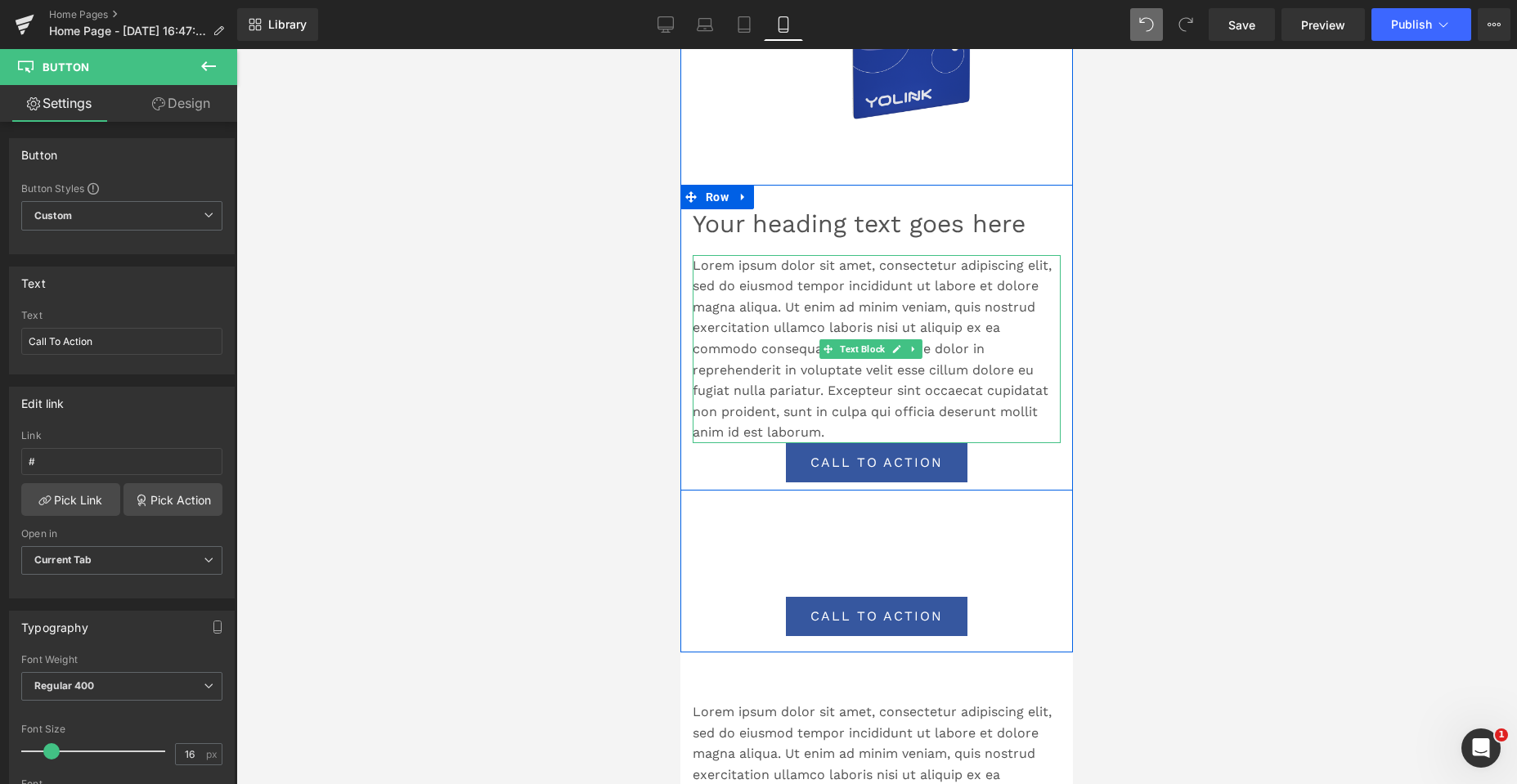
click at [742, 361] on p "Lorem ipsum dolor sit amet, consectetur adipiscing elit, sed do eiusmod tempor …" at bounding box center [877, 349] width 368 height 188
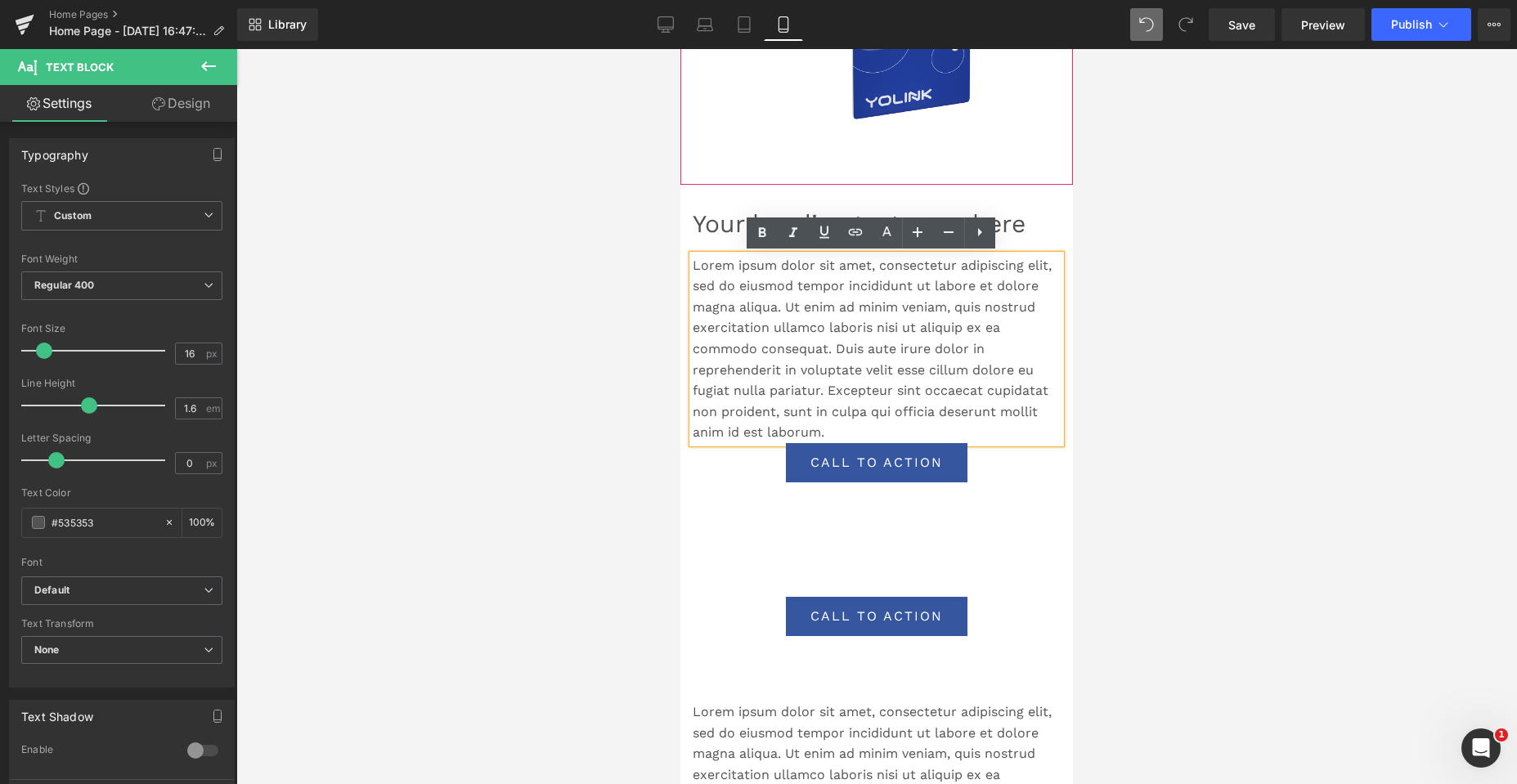
drag, startPoint x: 894, startPoint y: 147, endPoint x: 874, endPoint y: 175, distance: 34.4
click at [894, 147] on div "Sale Off" at bounding box center [877, 38] width 376 height 245
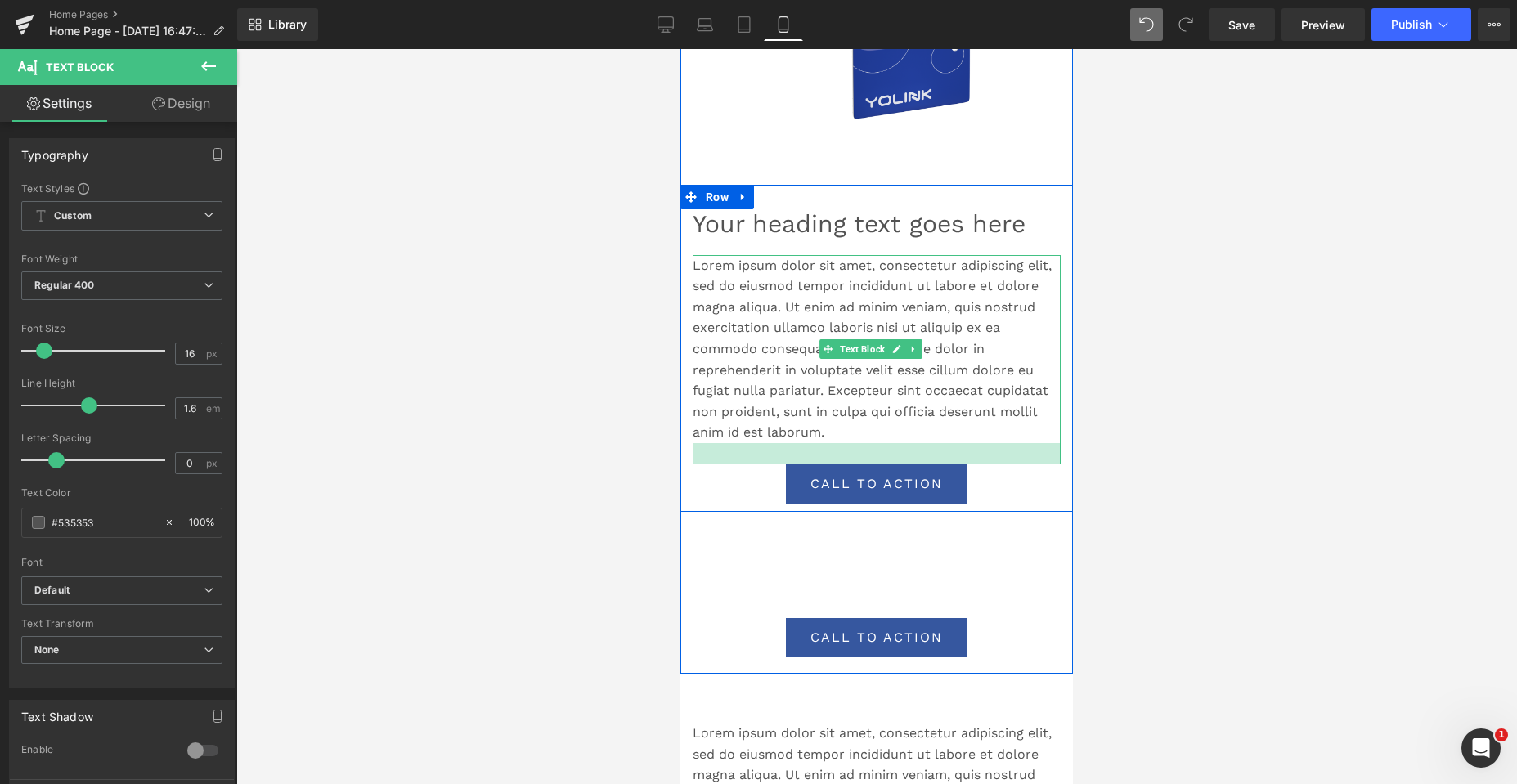
drag, startPoint x: 712, startPoint y: 440, endPoint x: 711, endPoint y: 462, distance: 22.0
click at [711, 462] on div at bounding box center [877, 453] width 368 height 21
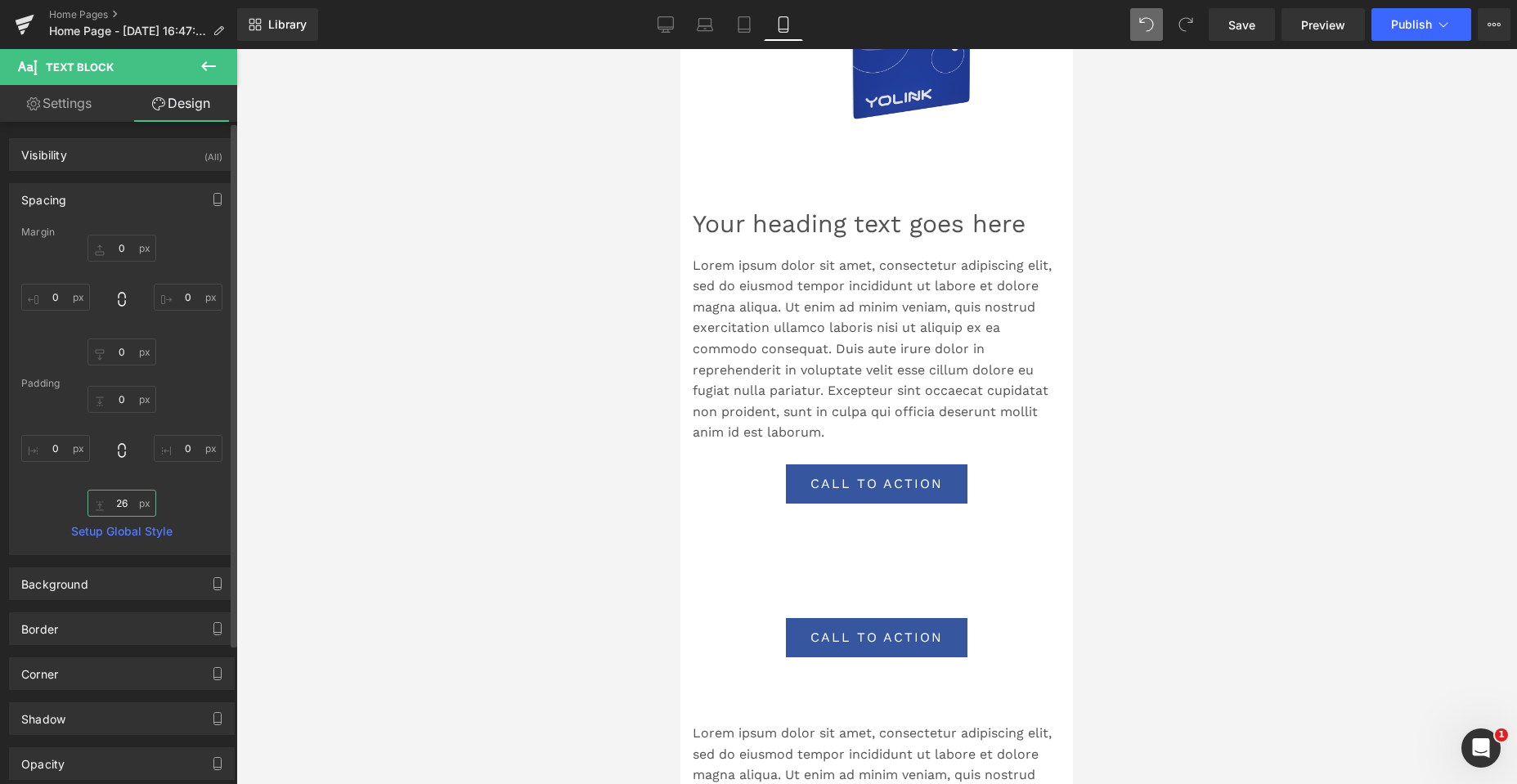
click at [122, 508] on input "text" at bounding box center [121, 504] width 68 height 27
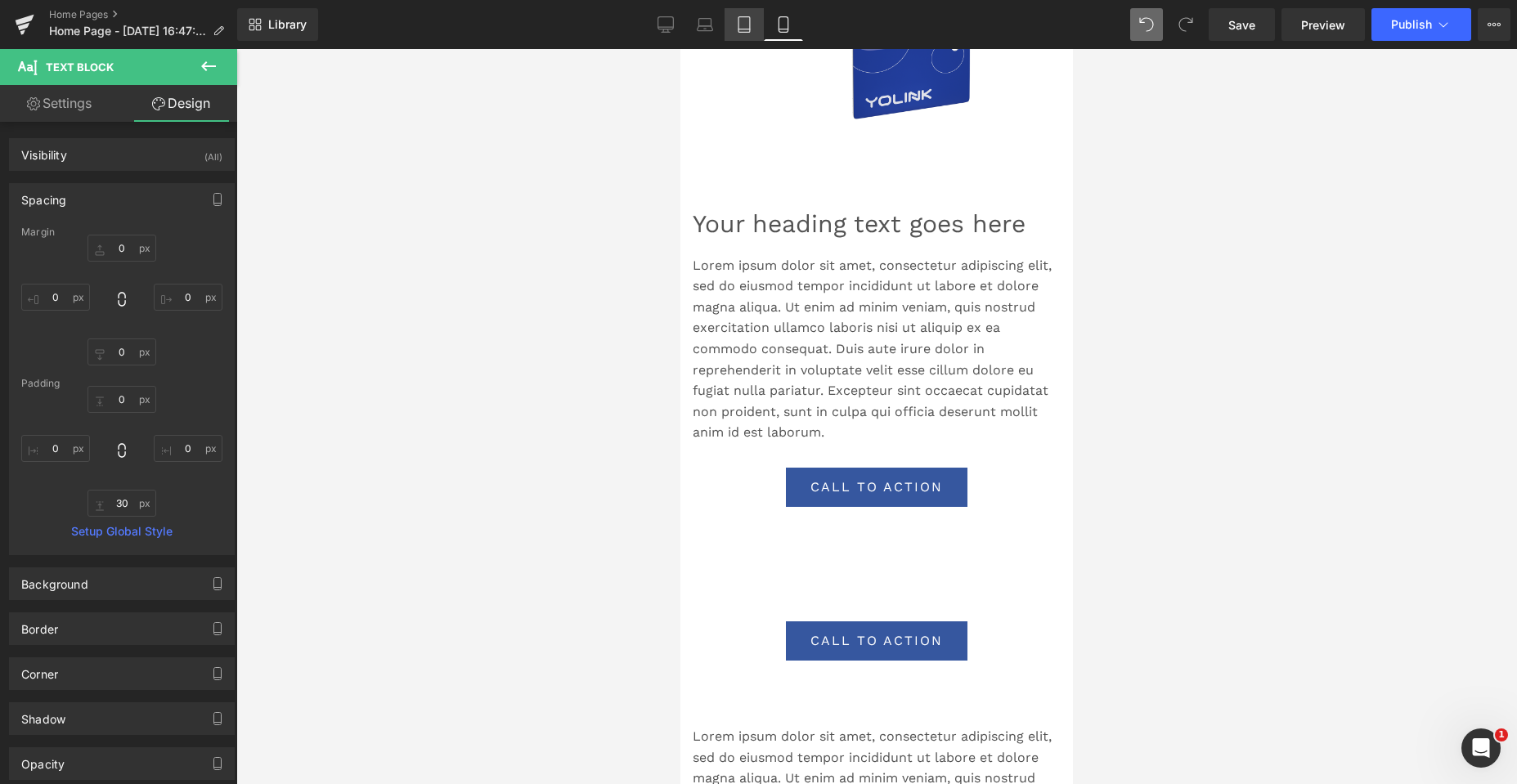
click at [744, 25] on icon at bounding box center [744, 24] width 16 height 16
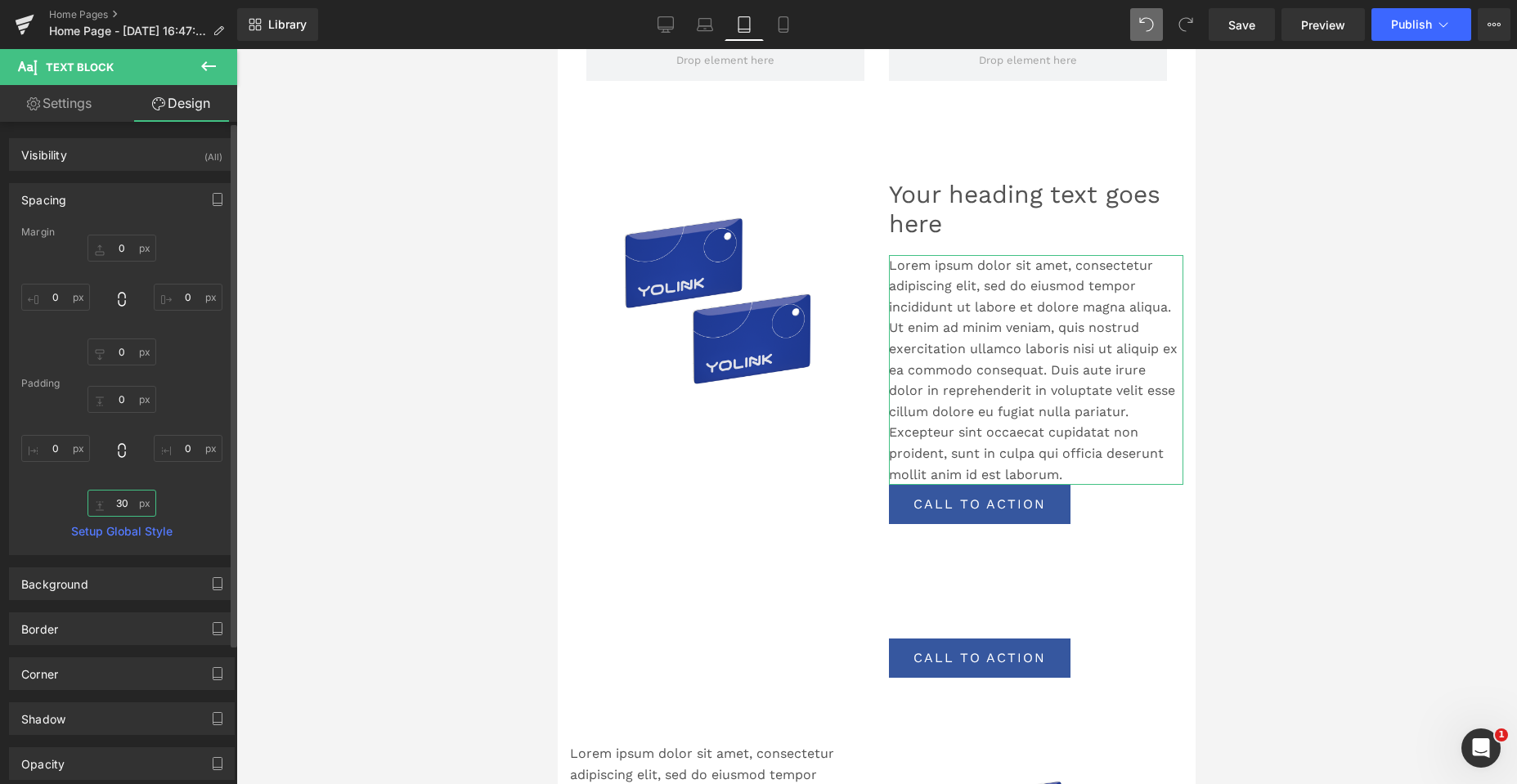
click at [117, 504] on input "30" at bounding box center [121, 504] width 68 height 27
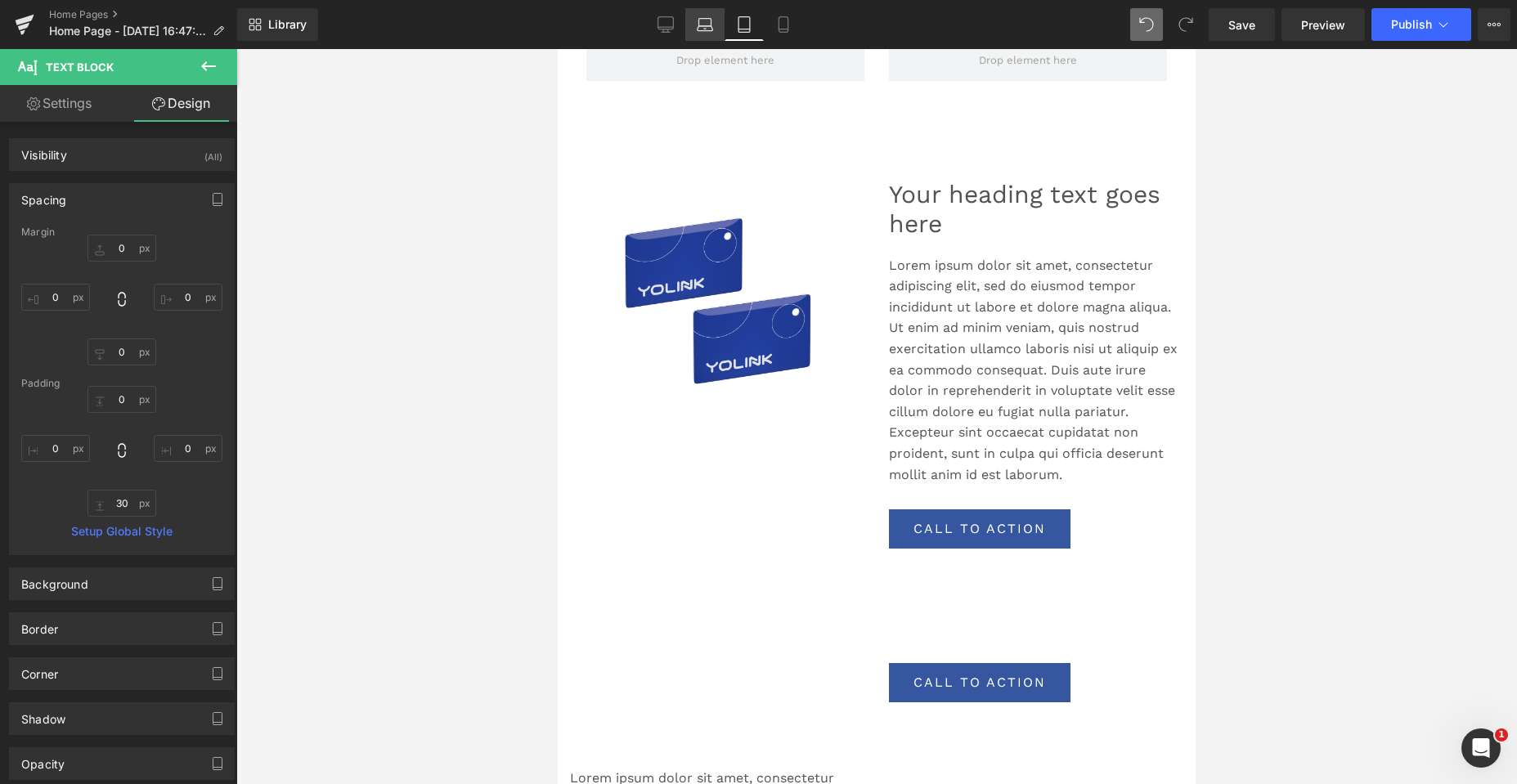
drag, startPoint x: 711, startPoint y: 23, endPoint x: 442, endPoint y: 155, distance: 299.6
click at [711, 23] on icon at bounding box center [705, 24] width 16 height 16
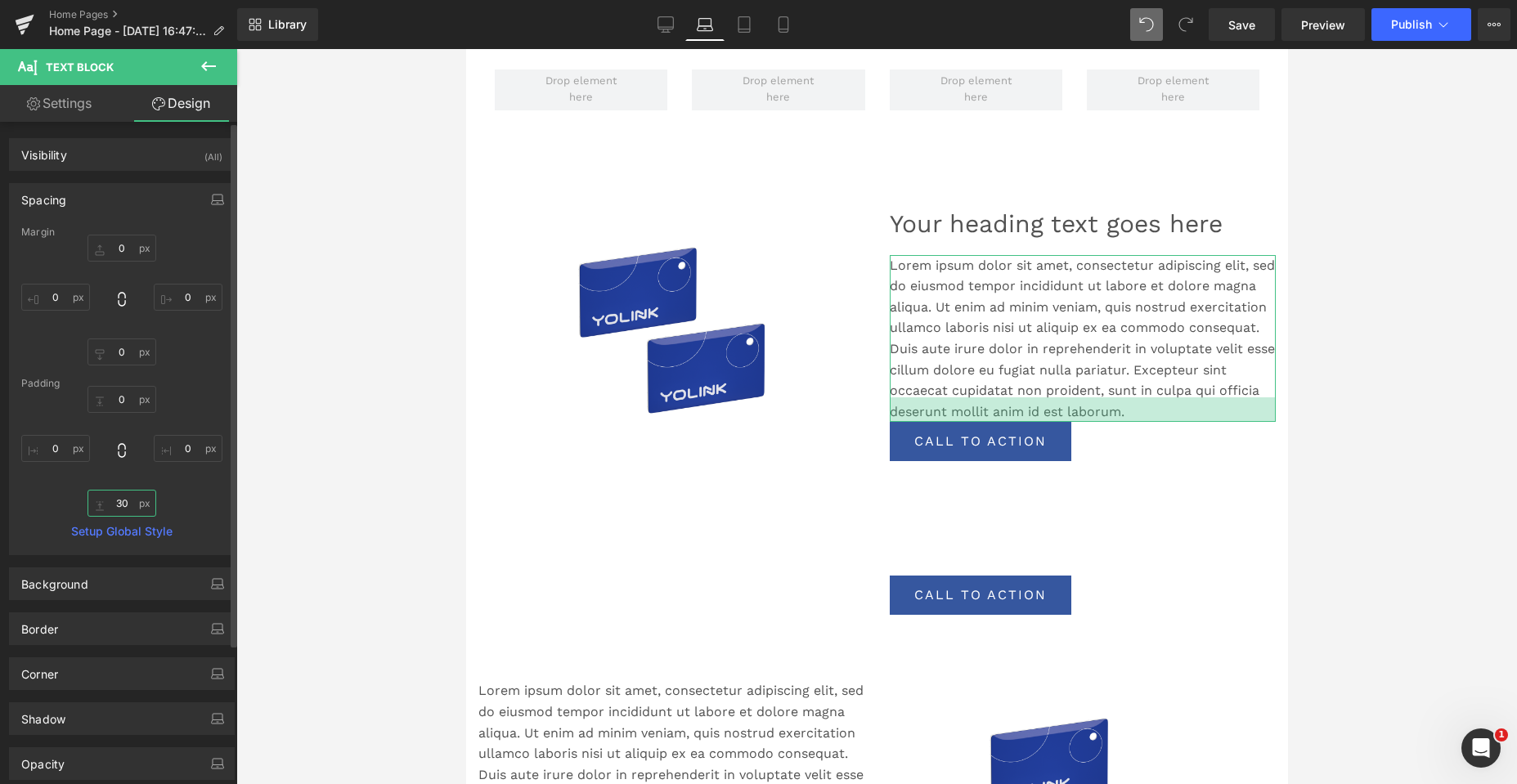
click at [121, 504] on input "30" at bounding box center [121, 504] width 68 height 27
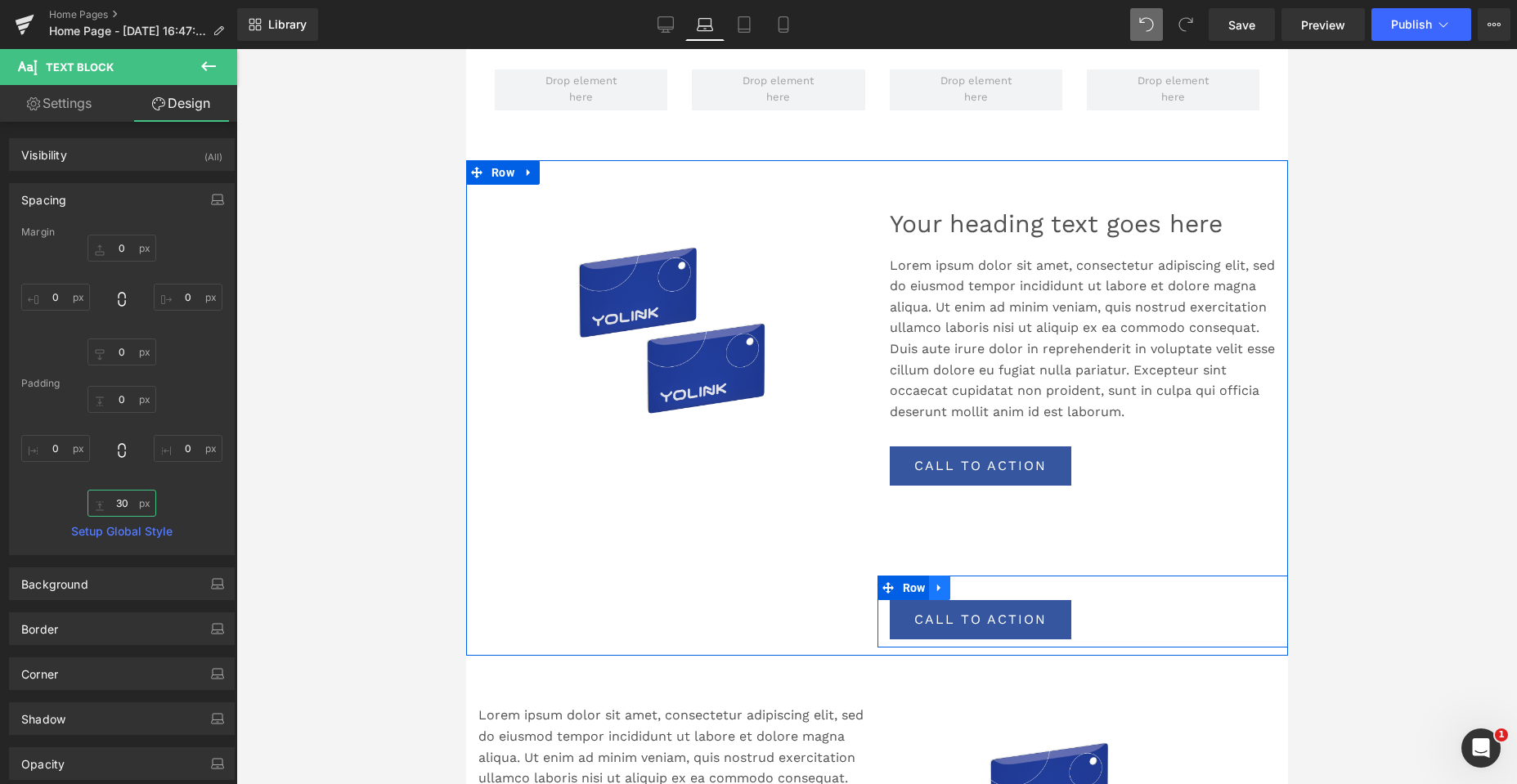
type input "30"
click at [935, 591] on icon at bounding box center [938, 588] width 11 height 12
click at [976, 587] on icon at bounding box center [981, 587] width 11 height 11
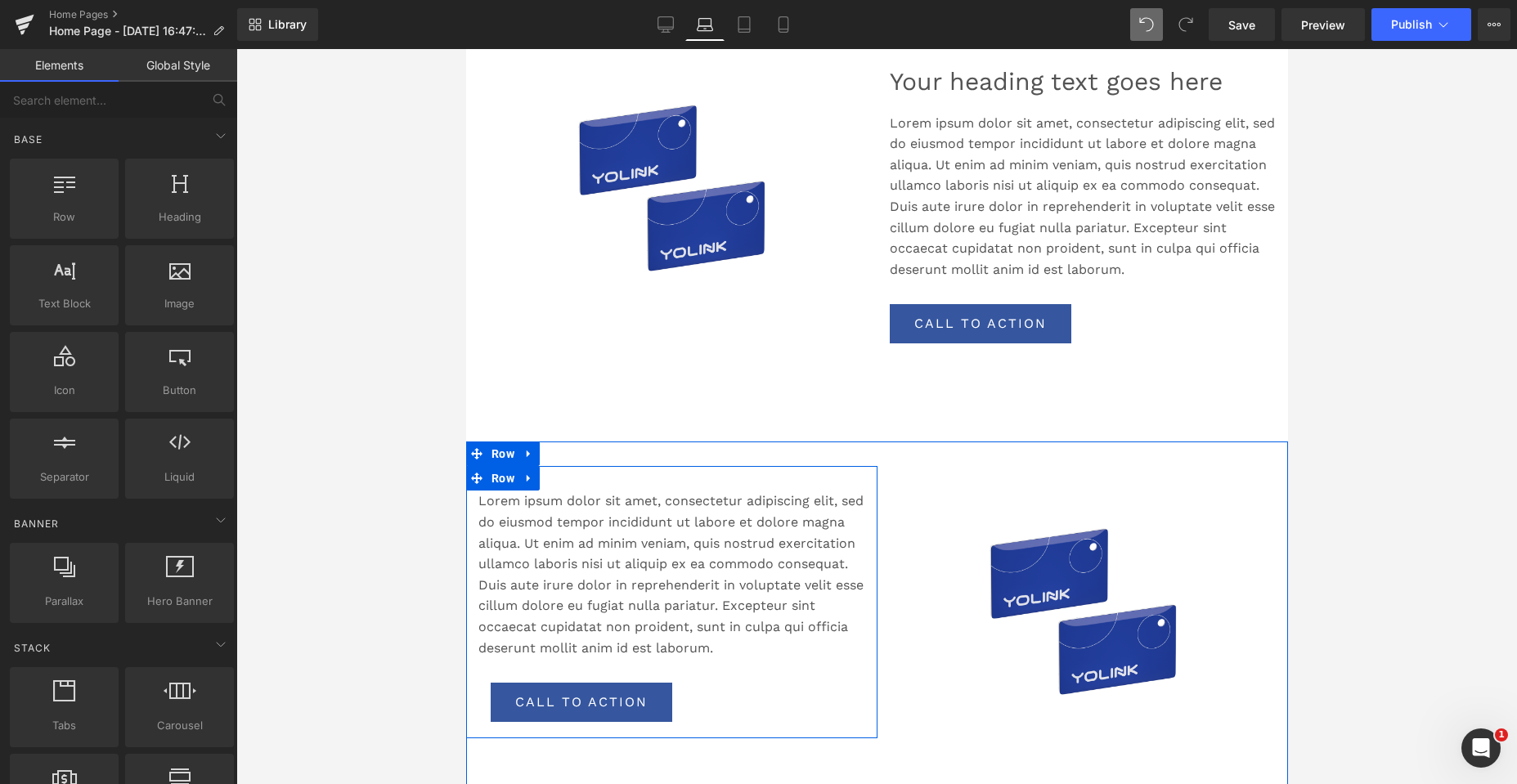
scroll to position [996, 0]
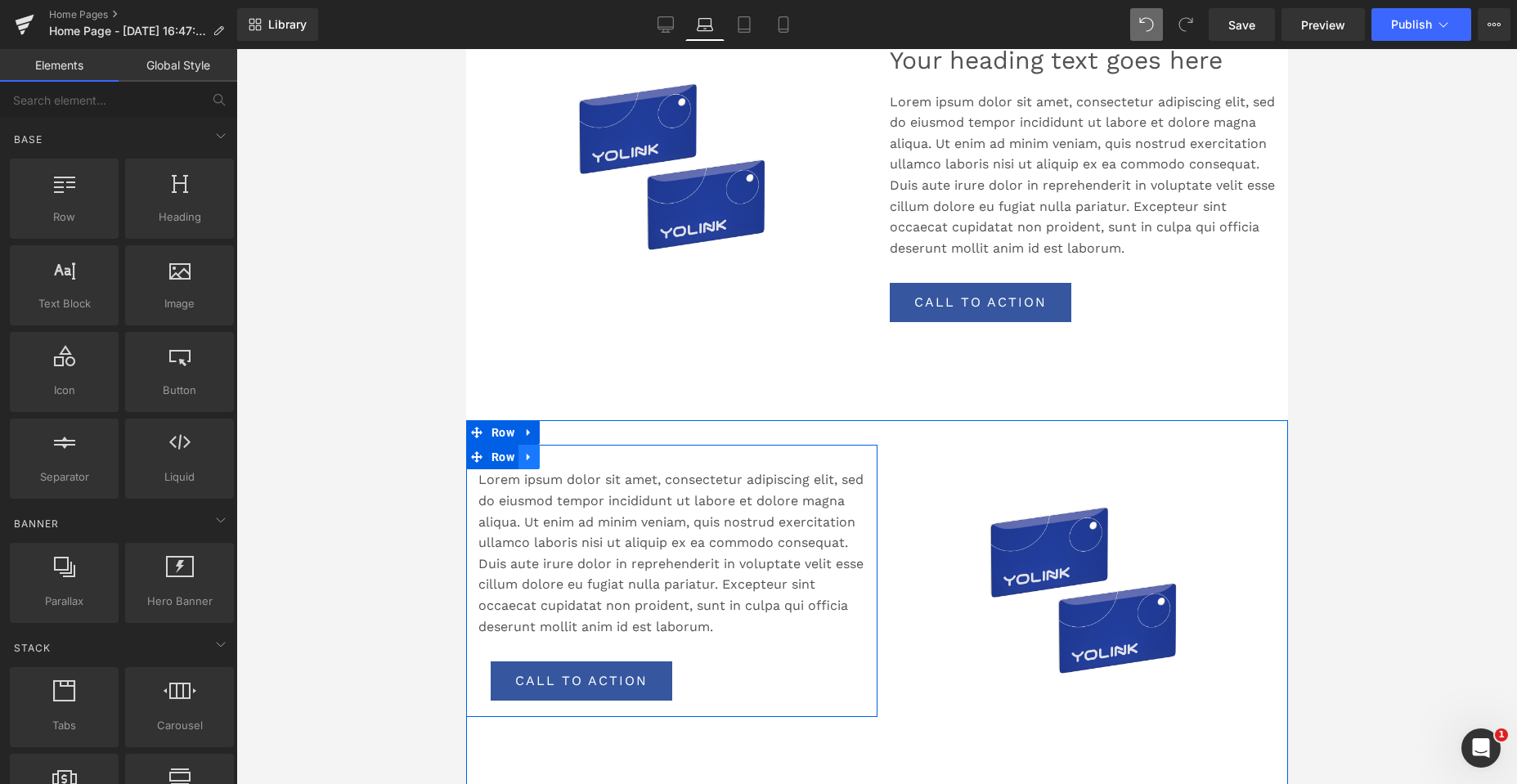
click at [523, 457] on icon at bounding box center [528, 457] width 11 height 12
drag, startPoint x: 574, startPoint y: 459, endPoint x: 590, endPoint y: 458, distance: 16.0
click at [574, 459] on icon at bounding box center [570, 457] width 11 height 12
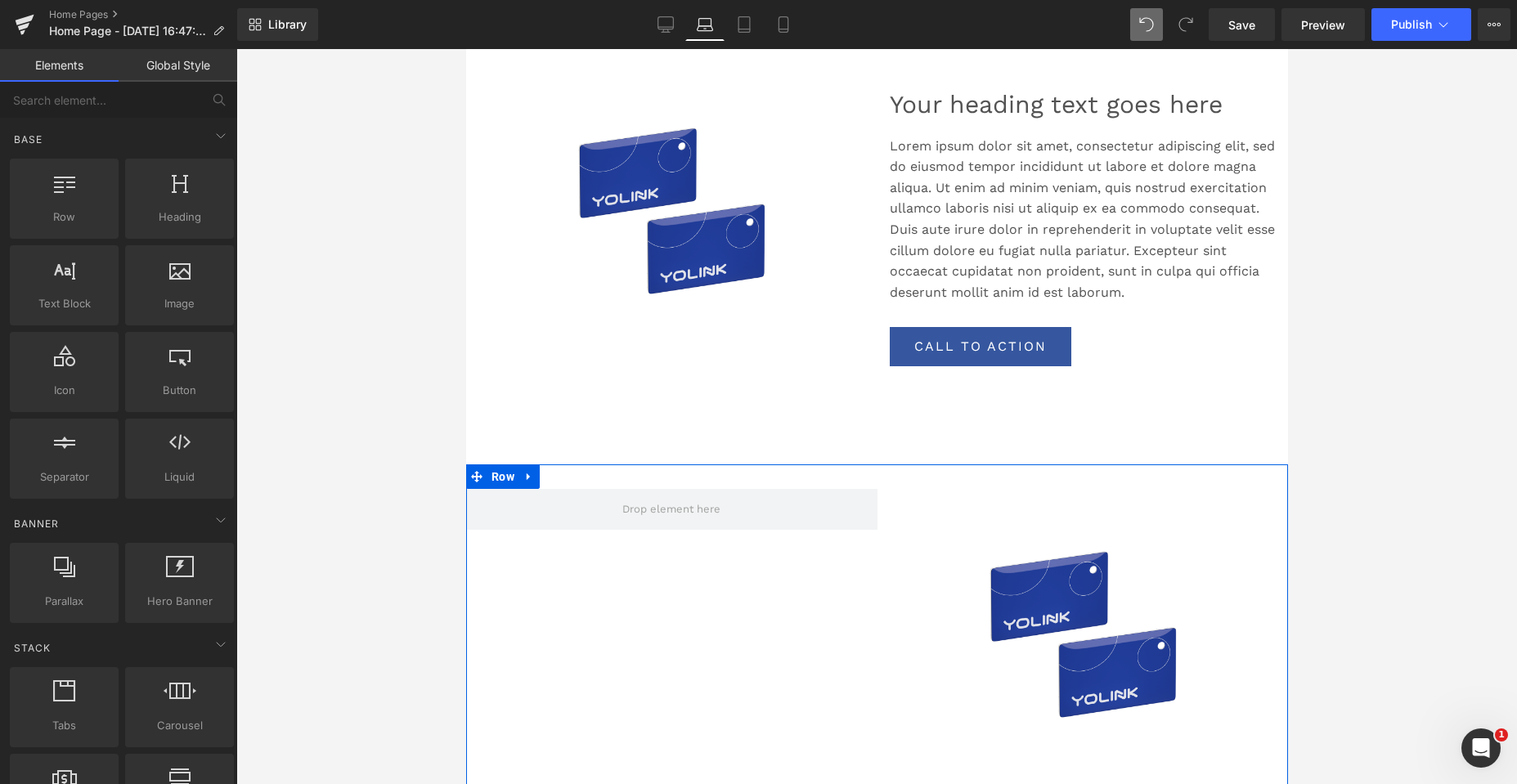
scroll to position [914, 0]
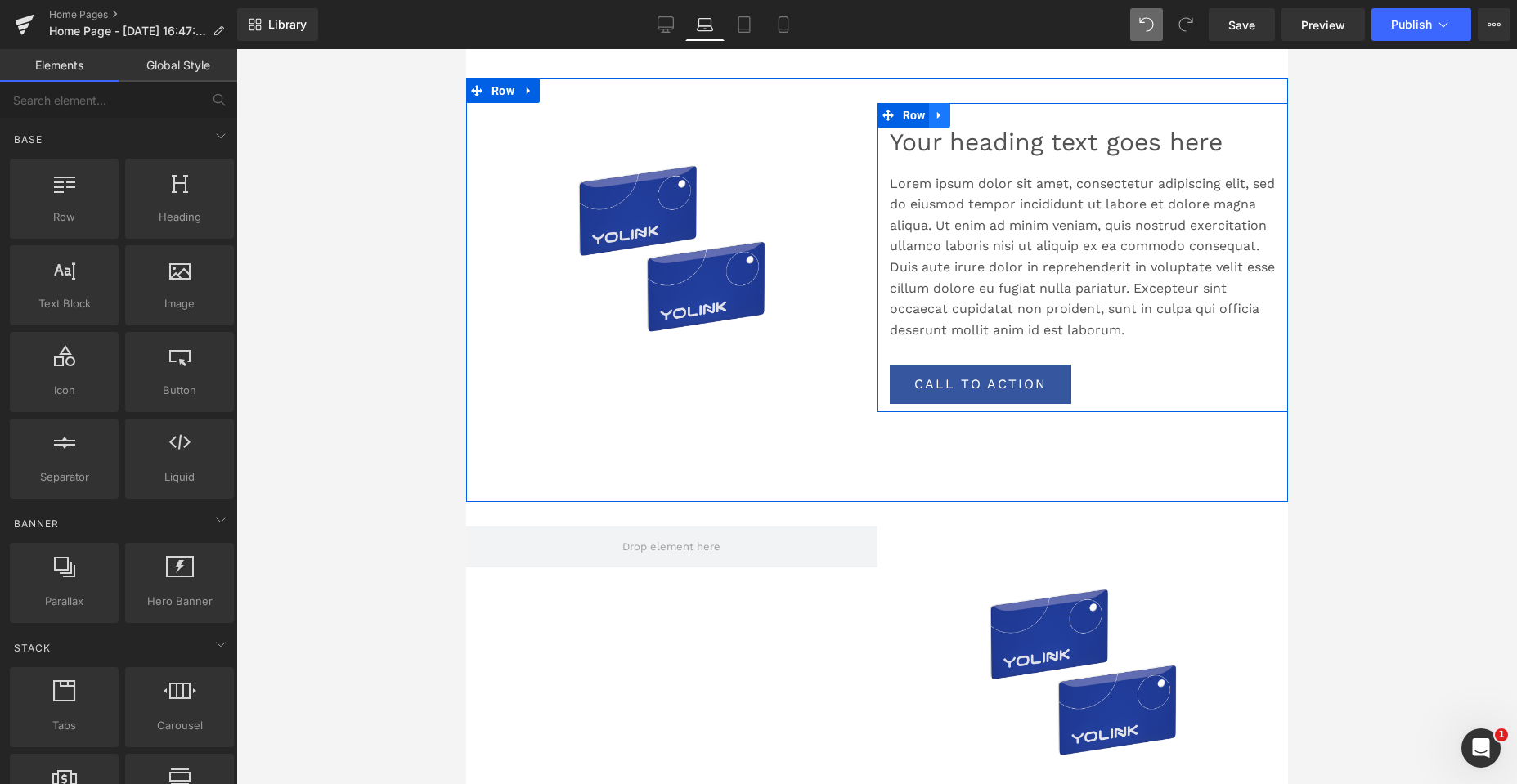
click at [936, 115] on icon at bounding box center [938, 115] width 11 height 12
click at [961, 119] on link at bounding box center [959, 115] width 21 height 25
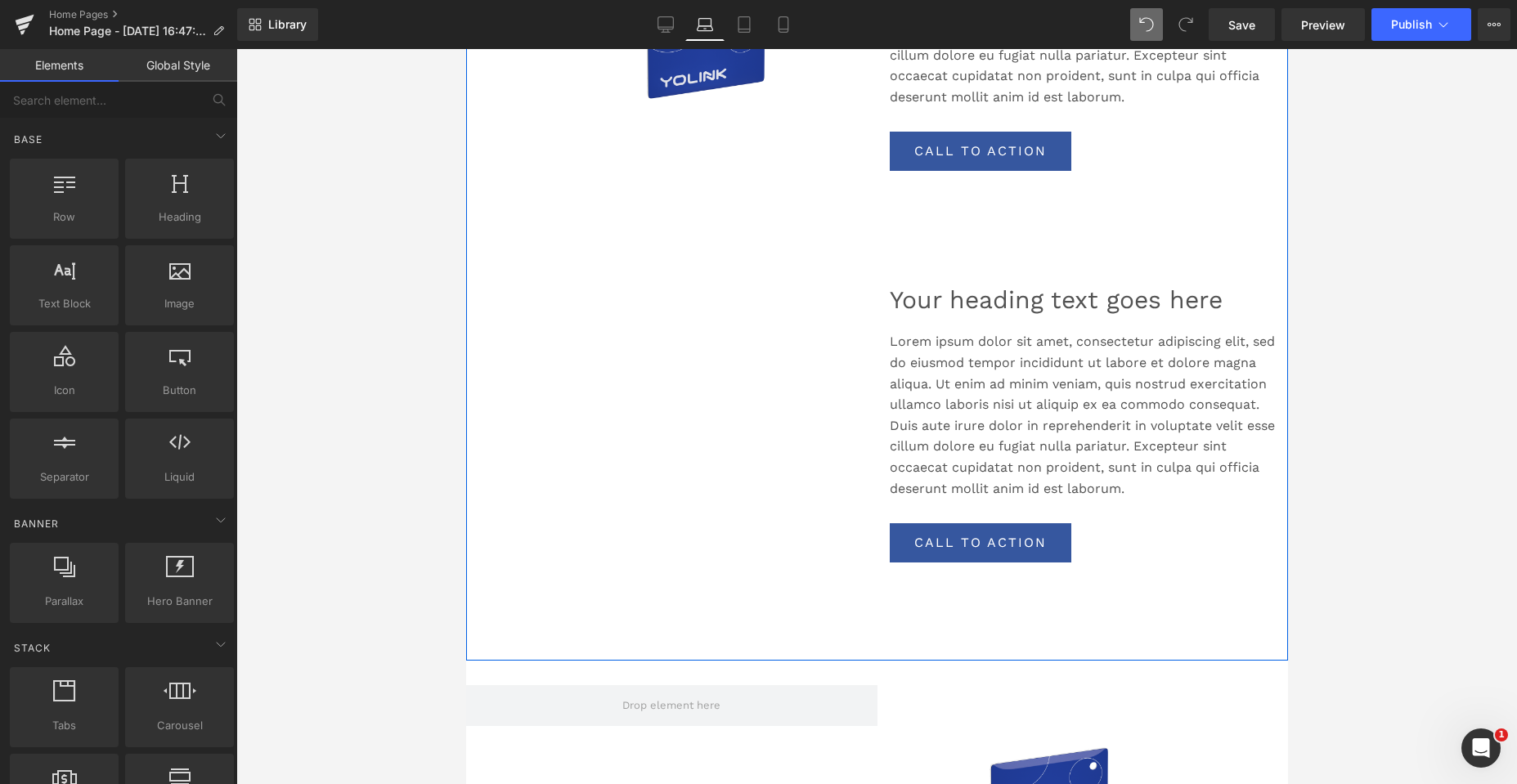
scroll to position [1241, 0]
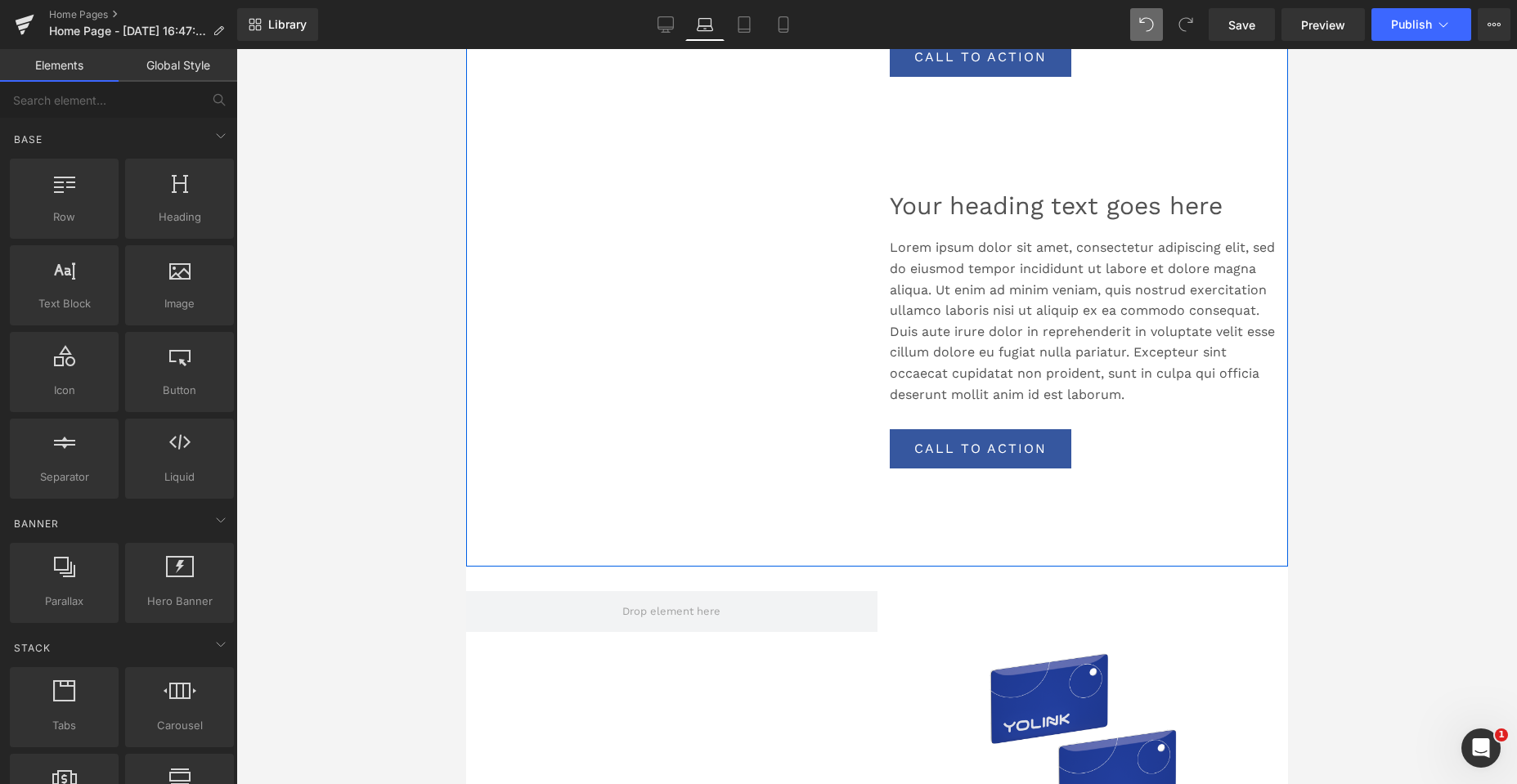
click at [924, 231] on div "Your heading text goes here" at bounding box center [1082, 215] width 387 height 46
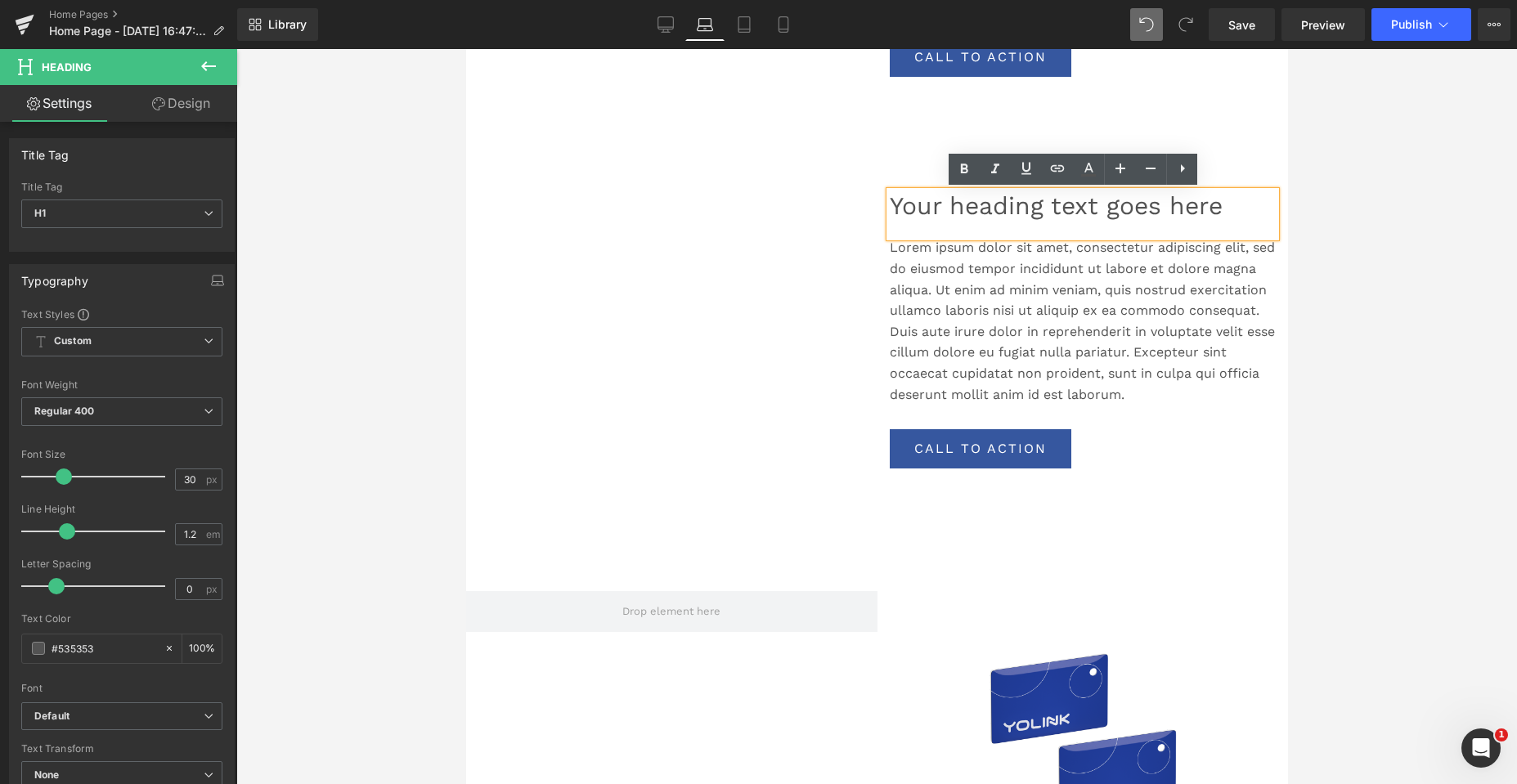
drag, startPoint x: 1344, startPoint y: 230, endPoint x: 1330, endPoint y: 232, distance: 14.1
click at [1344, 230] on div at bounding box center [876, 416] width 1280 height 735
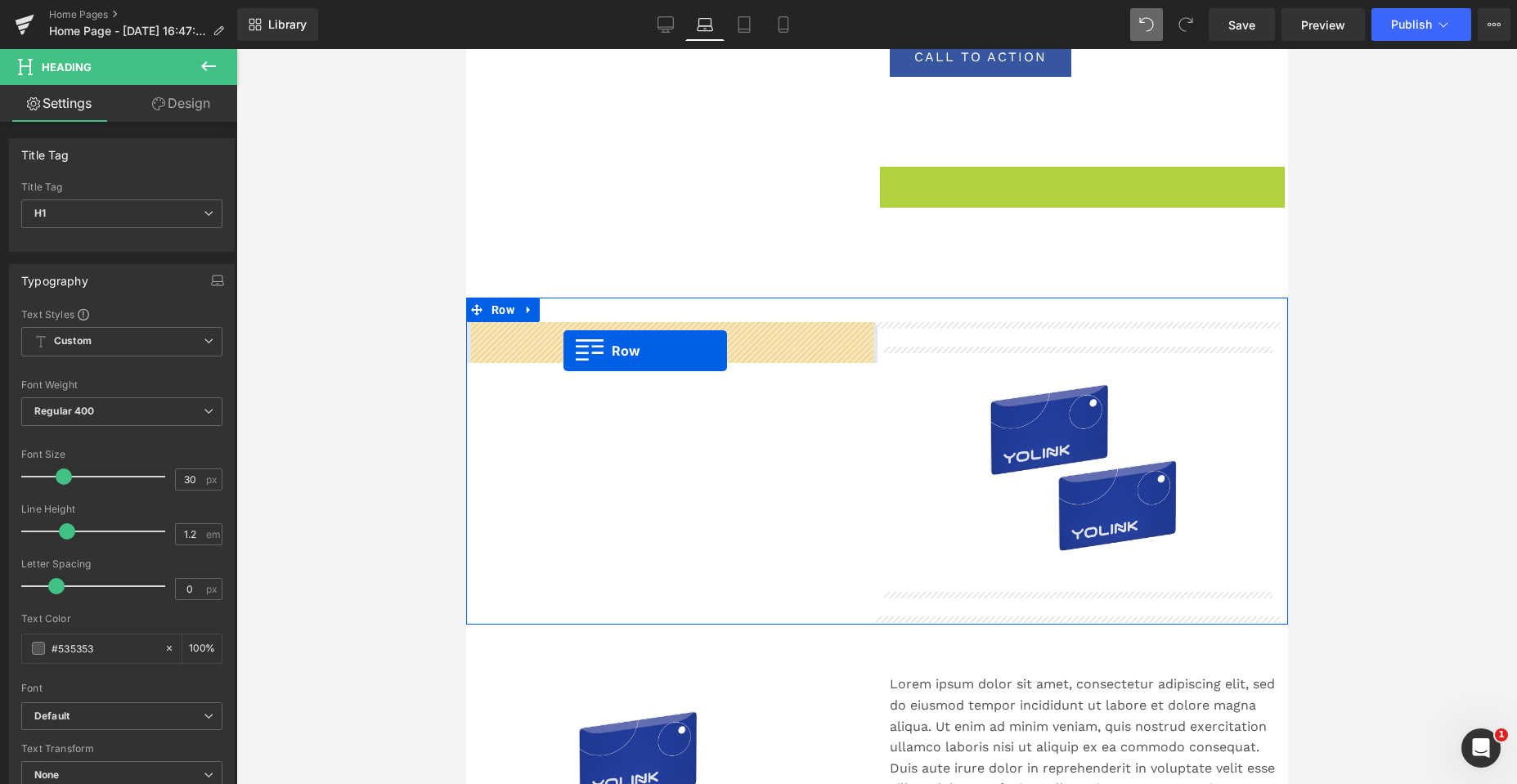
drag, startPoint x: 881, startPoint y: 178, endPoint x: 563, endPoint y: 351, distance: 362.0
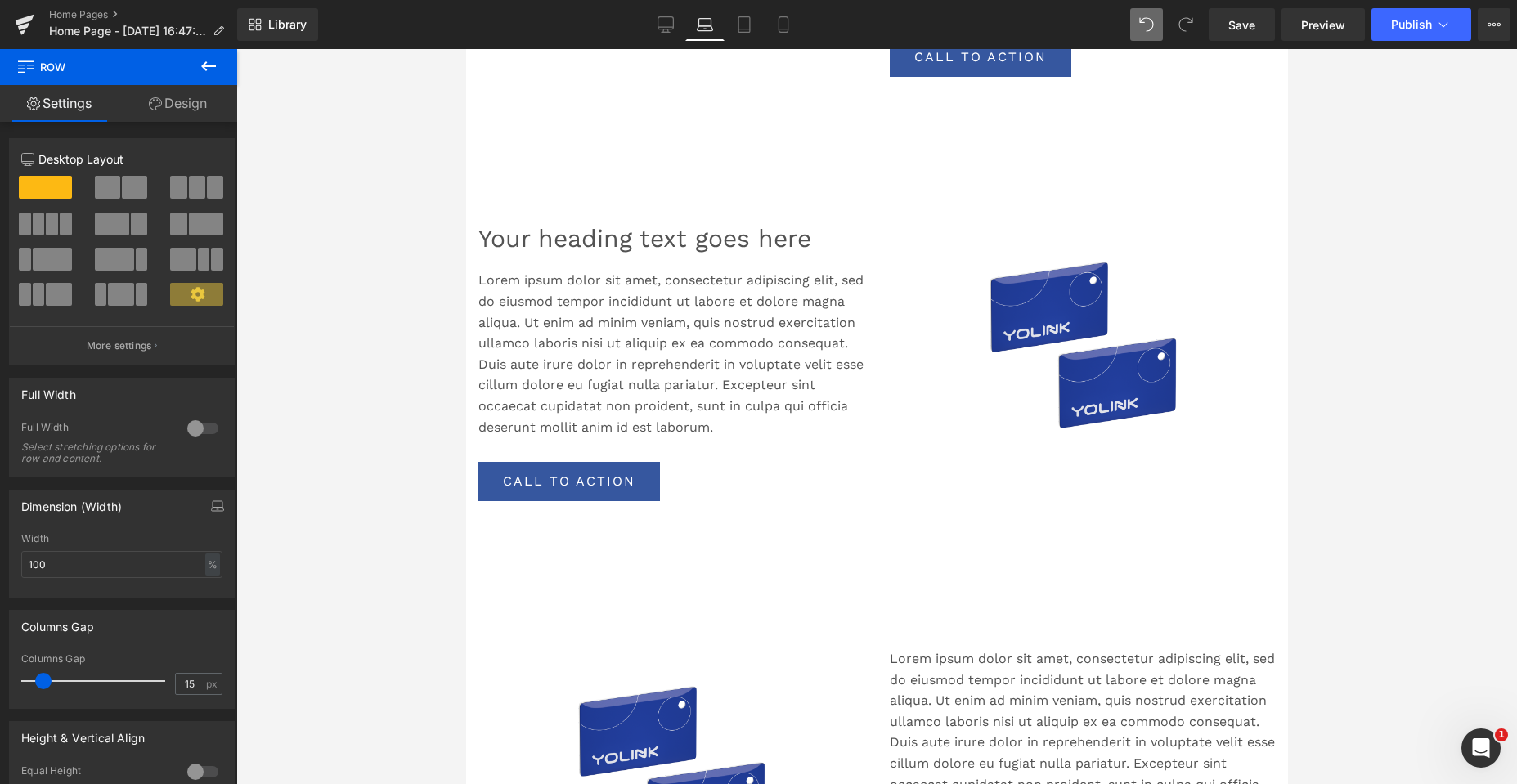
click at [1393, 308] on div at bounding box center [876, 416] width 1280 height 735
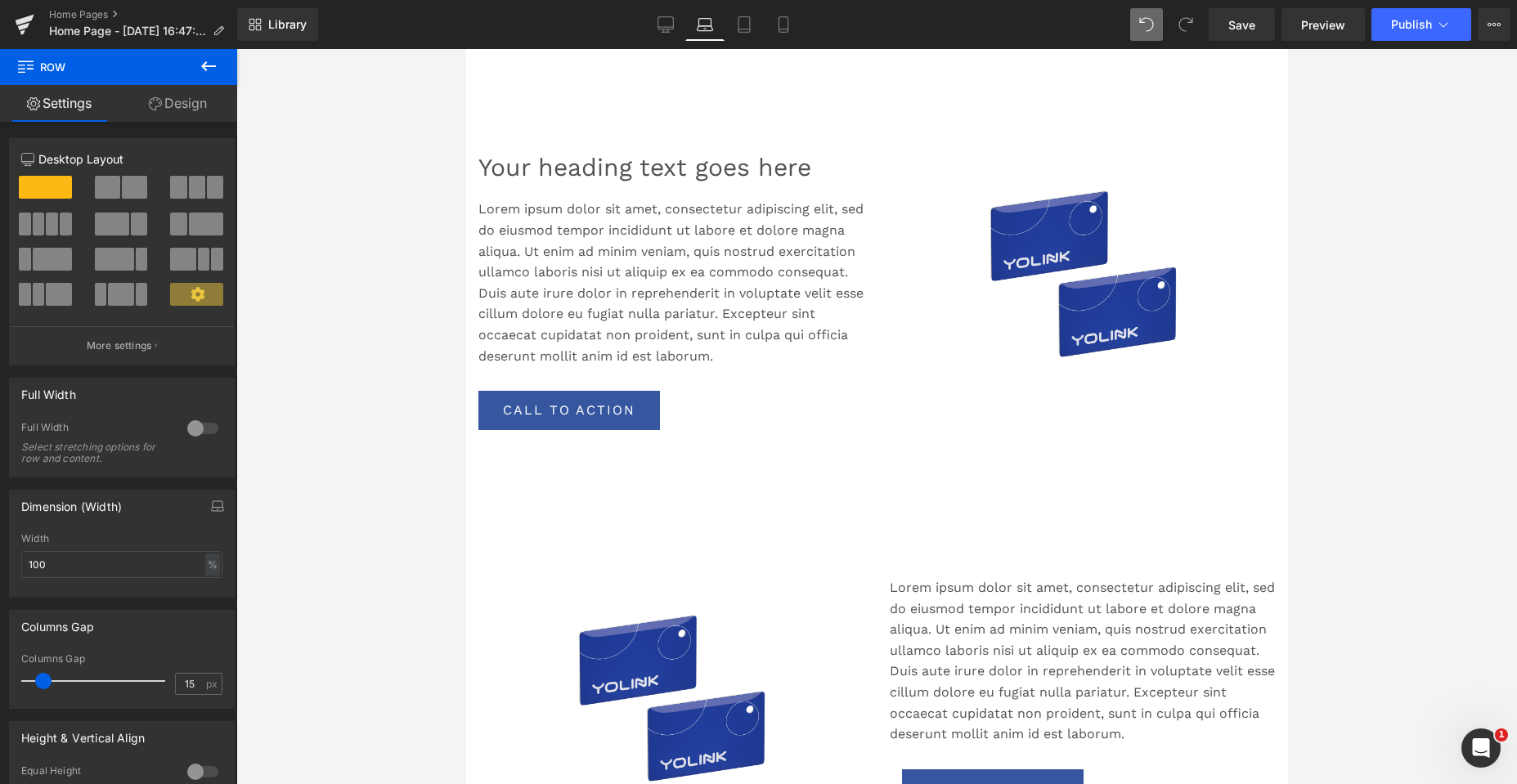
scroll to position [1486, 0]
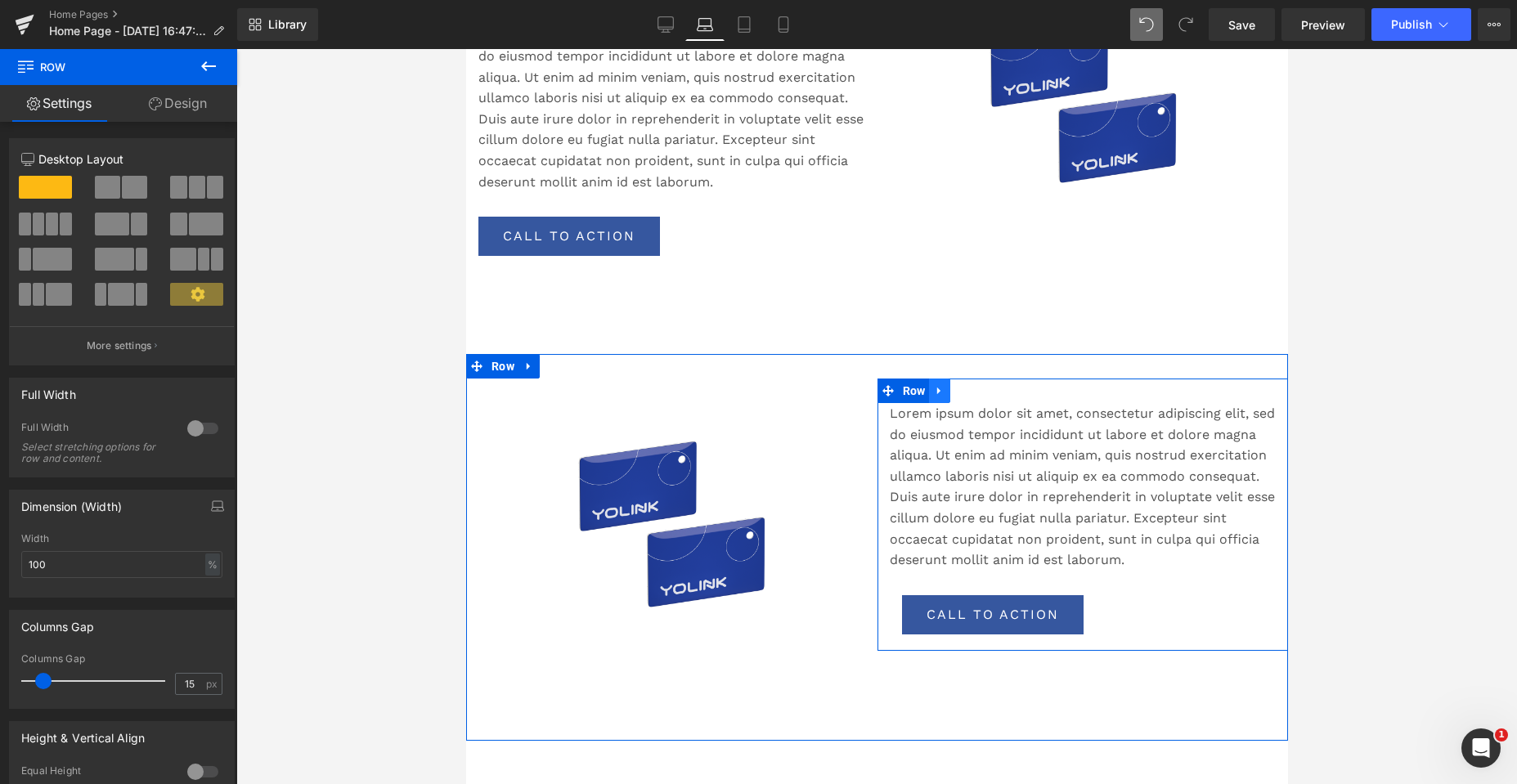
click at [936, 388] on icon at bounding box center [938, 391] width 3 height 8
click at [979, 392] on icon at bounding box center [981, 390] width 11 height 11
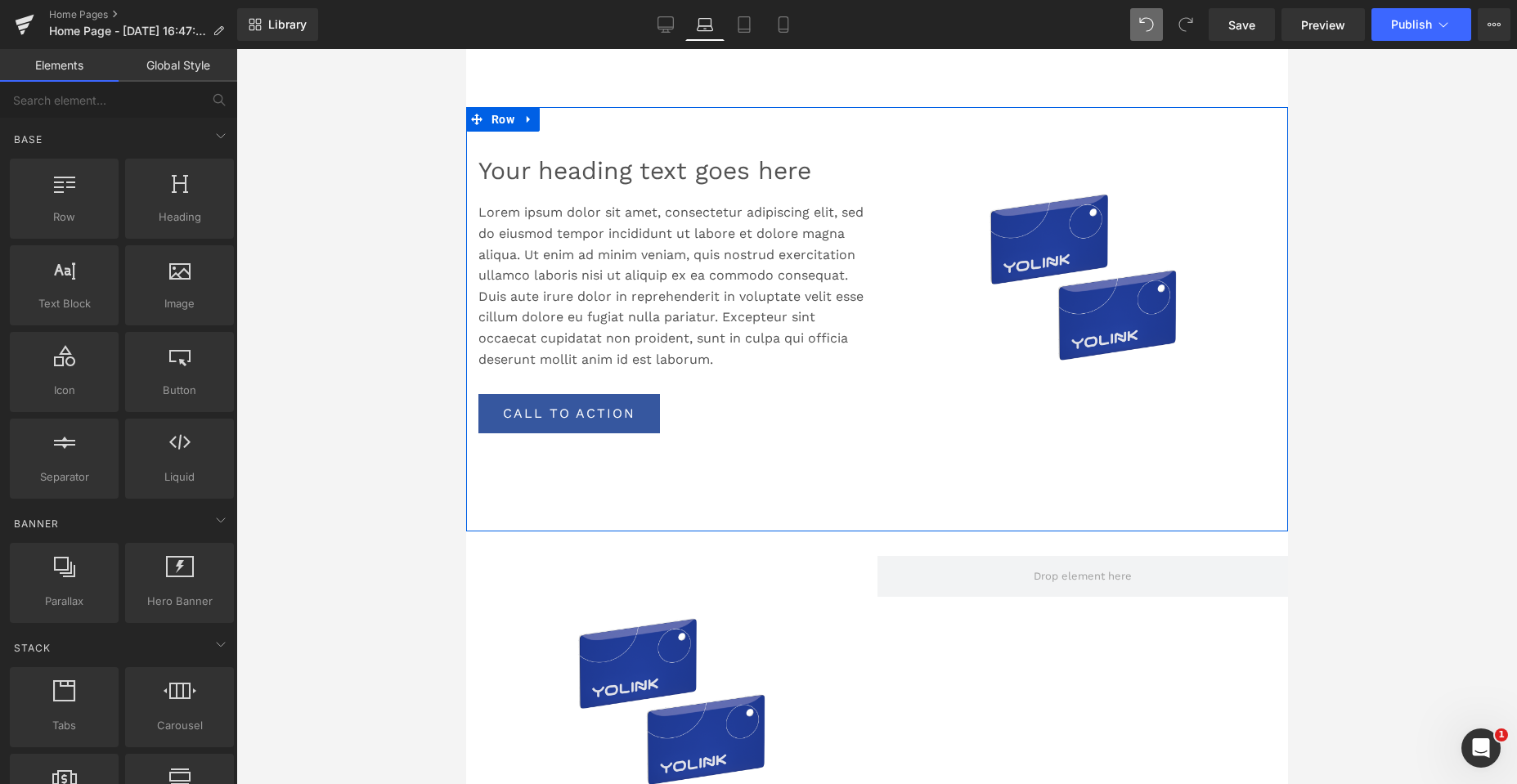
scroll to position [1241, 0]
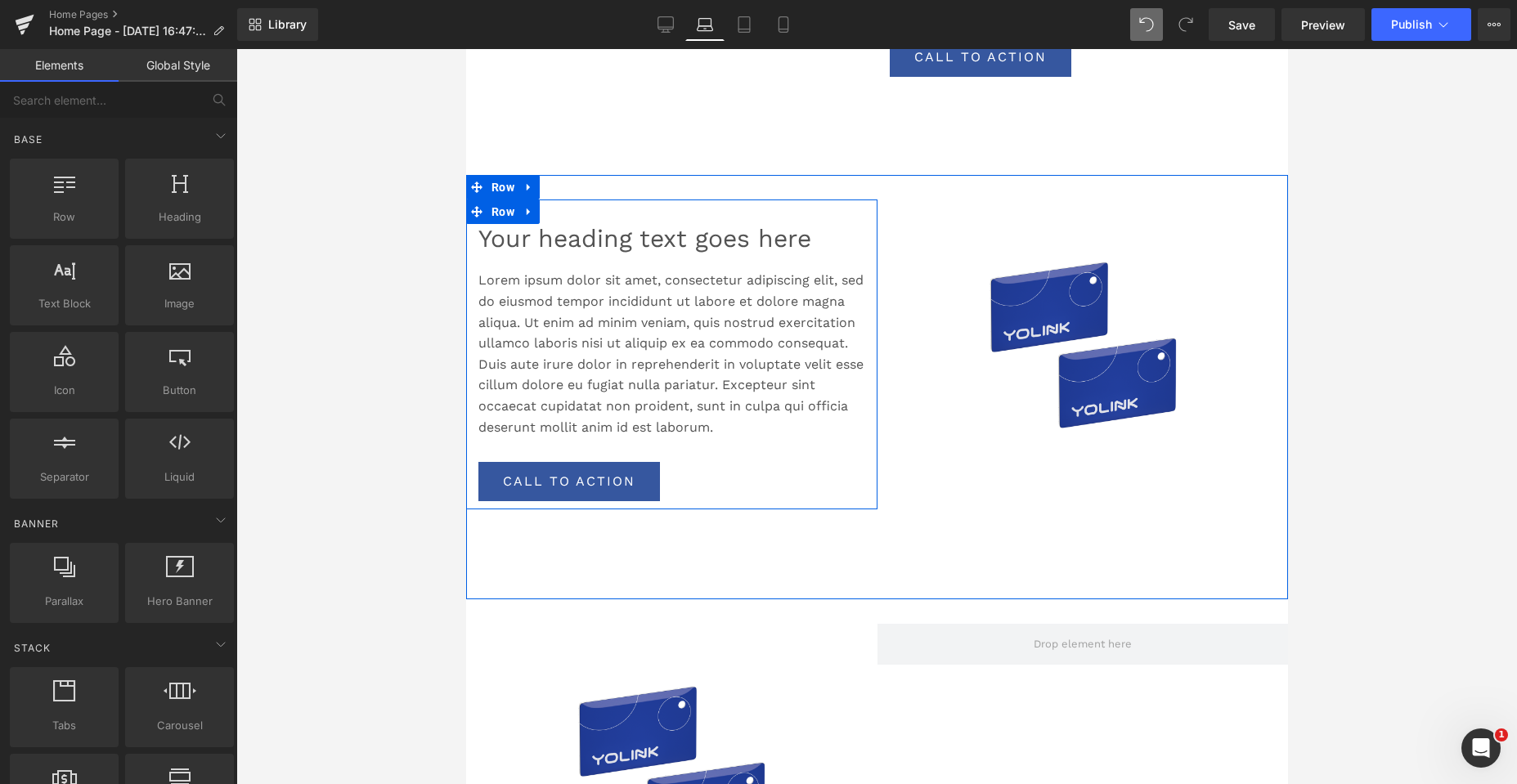
click at [525, 210] on icon at bounding box center [528, 212] width 11 height 12
drag, startPoint x: 546, startPoint y: 212, endPoint x: 558, endPoint y: 224, distance: 17.0
click at [546, 212] on icon at bounding box center [549, 211] width 11 height 11
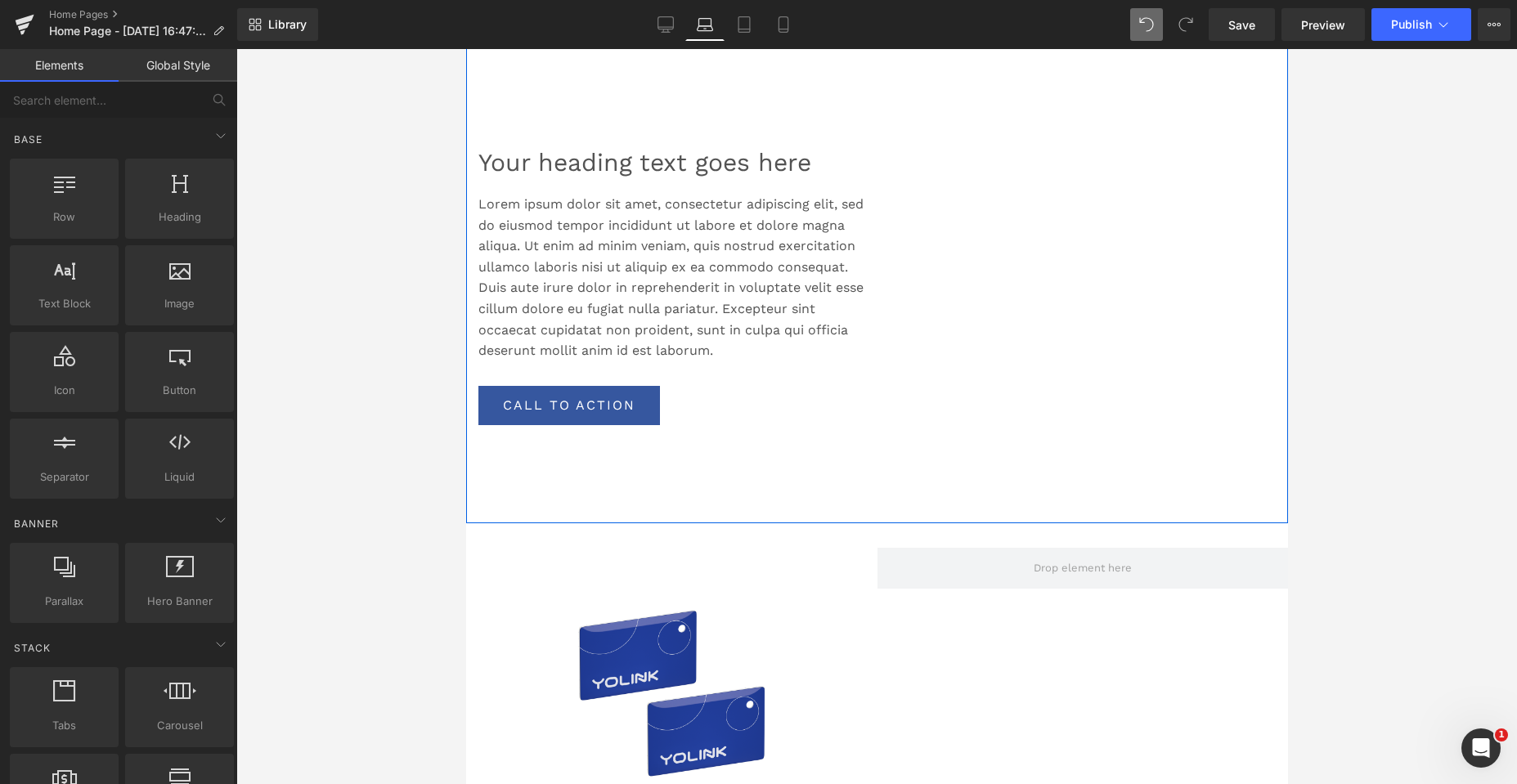
scroll to position [1718, 0]
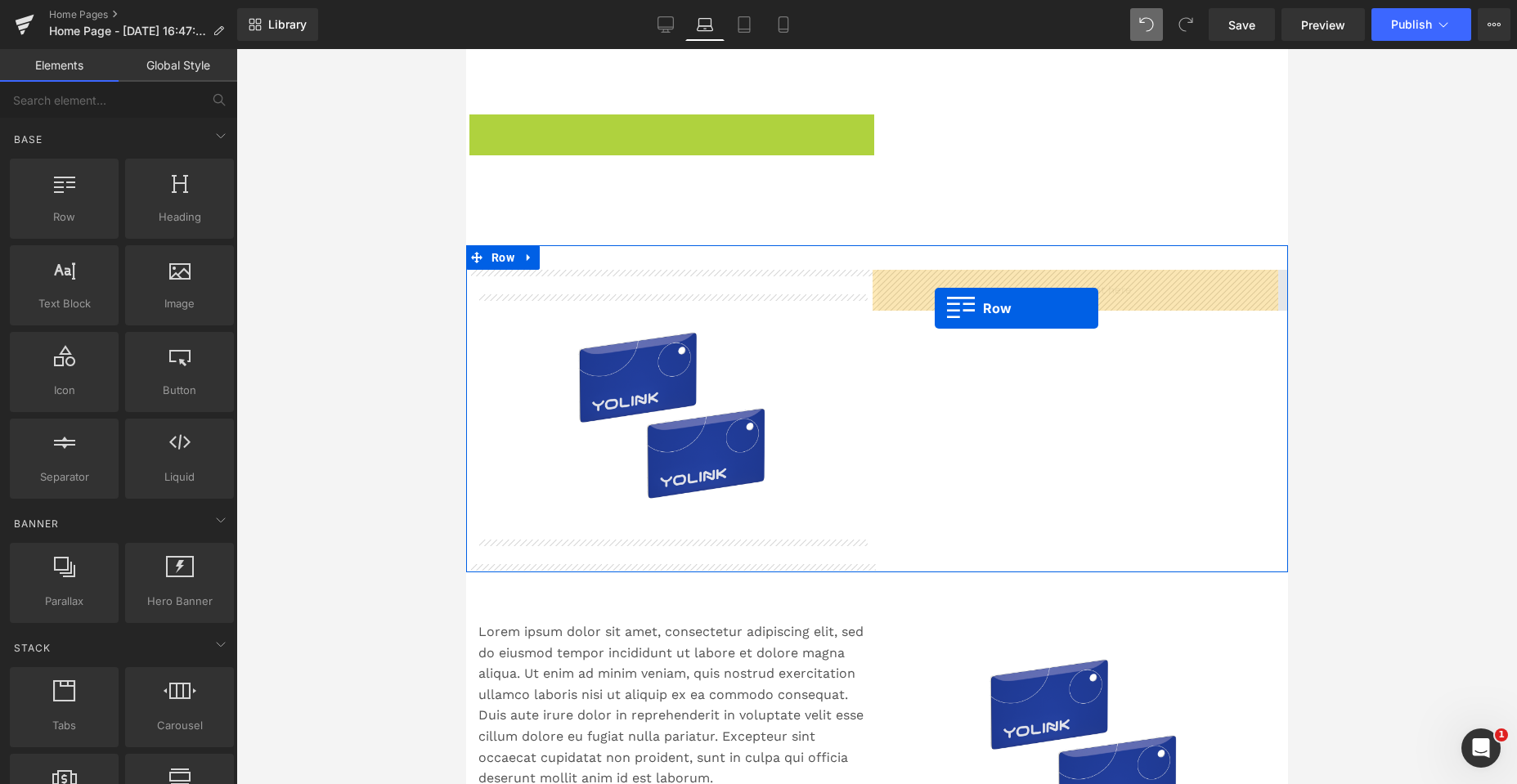
drag, startPoint x: 475, startPoint y: 125, endPoint x: 934, endPoint y: 308, distance: 494.1
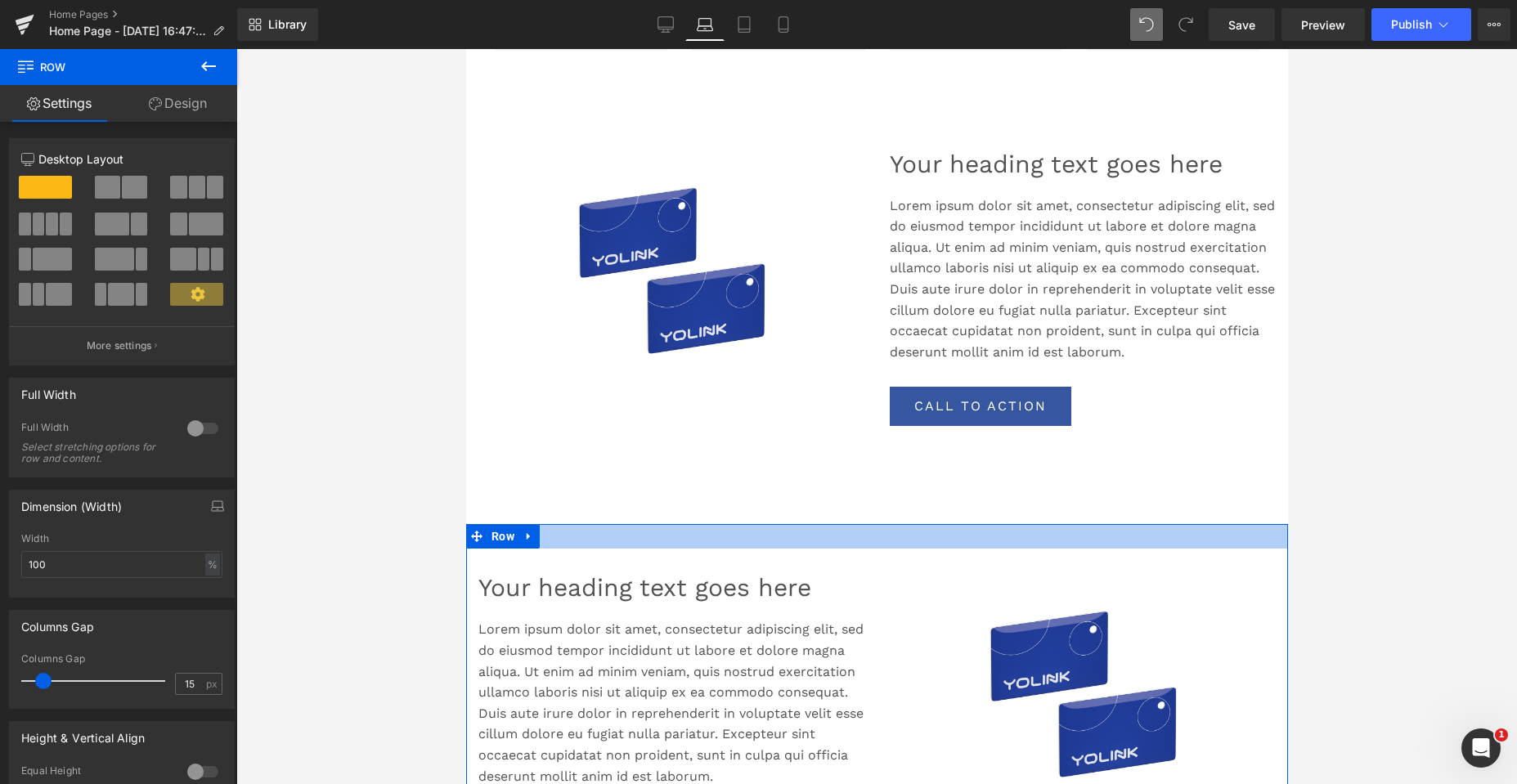
scroll to position [655, 0]
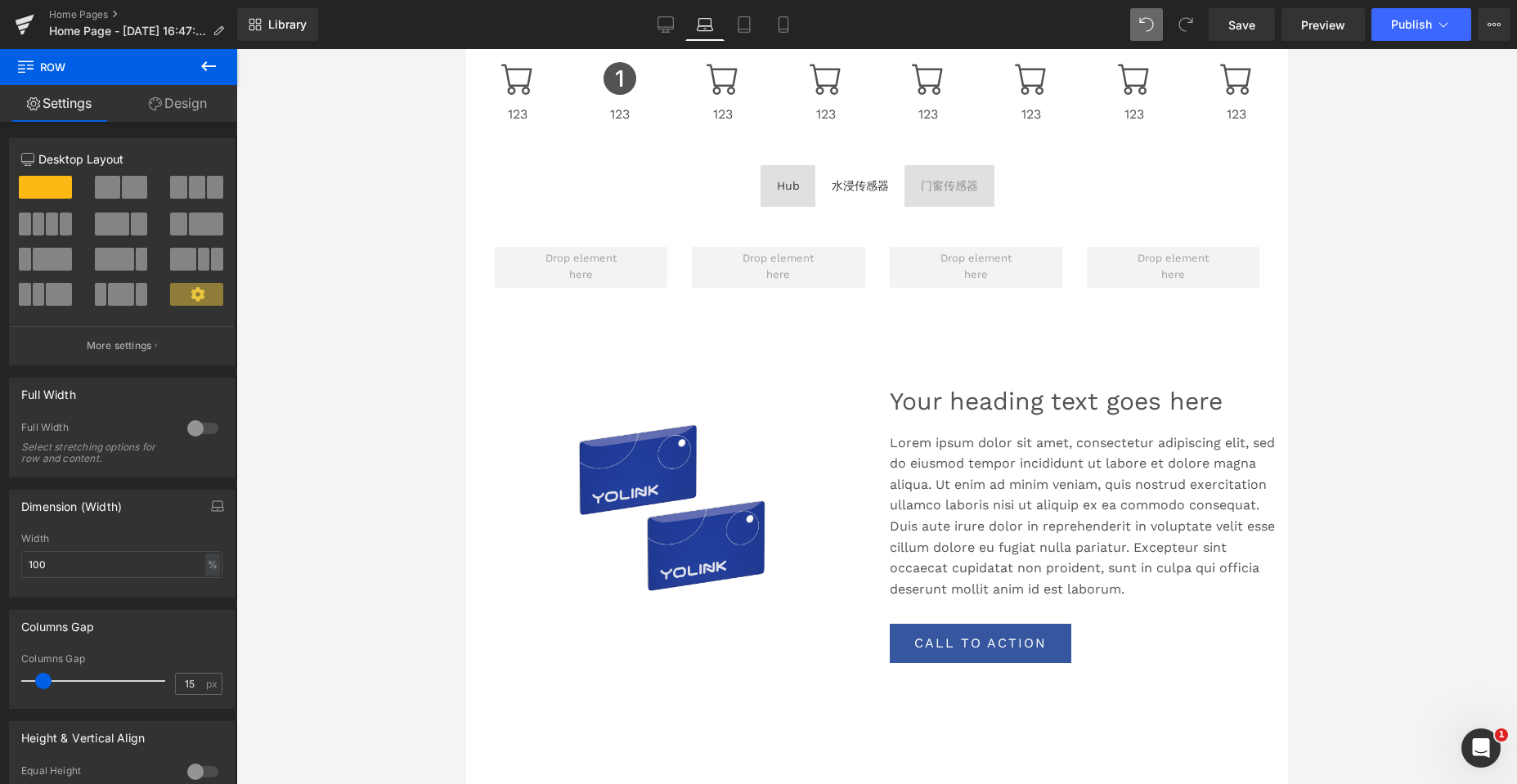
click at [210, 67] on icon at bounding box center [208, 66] width 15 height 9
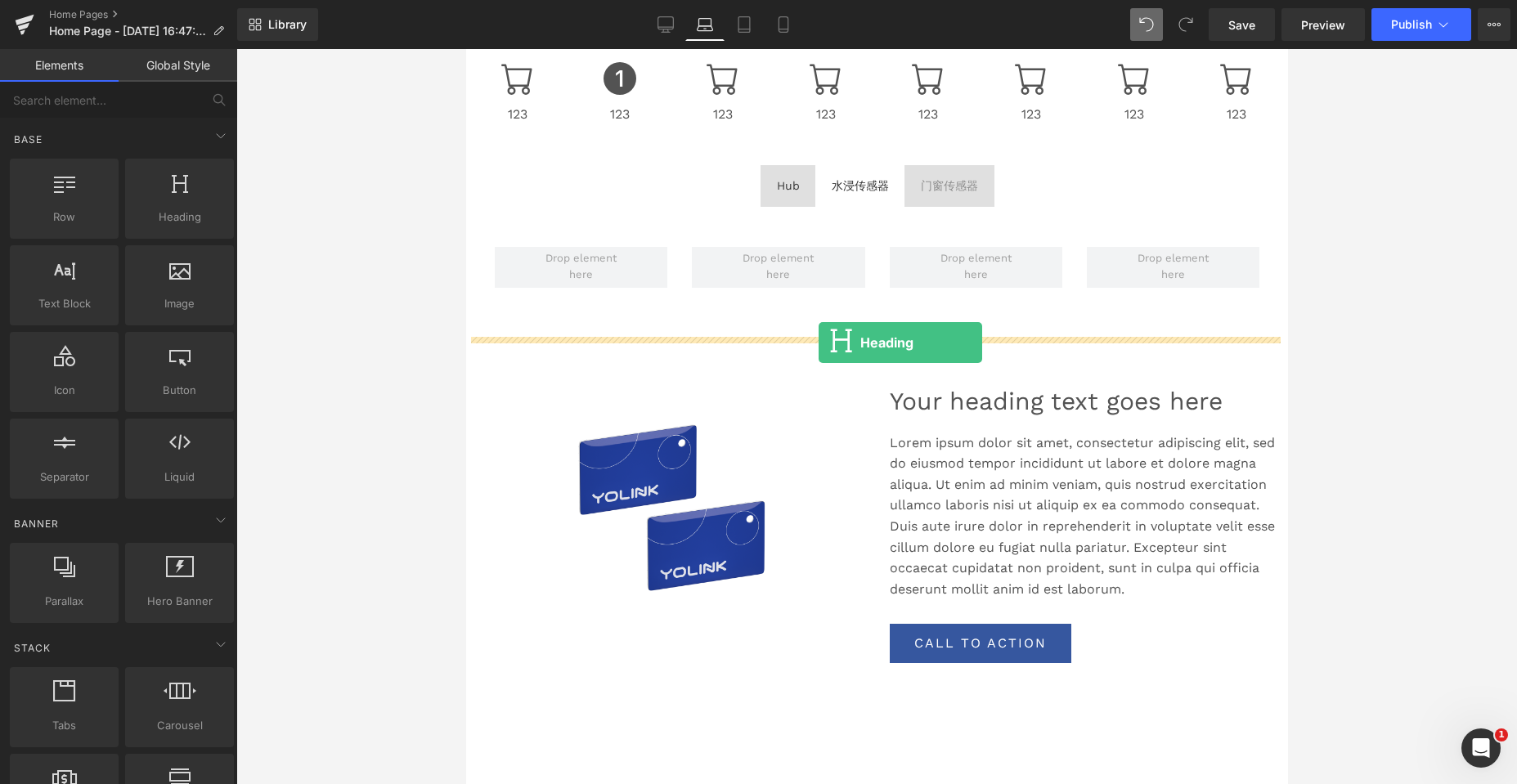
drag, startPoint x: 675, startPoint y: 248, endPoint x: 818, endPoint y: 343, distance: 171.7
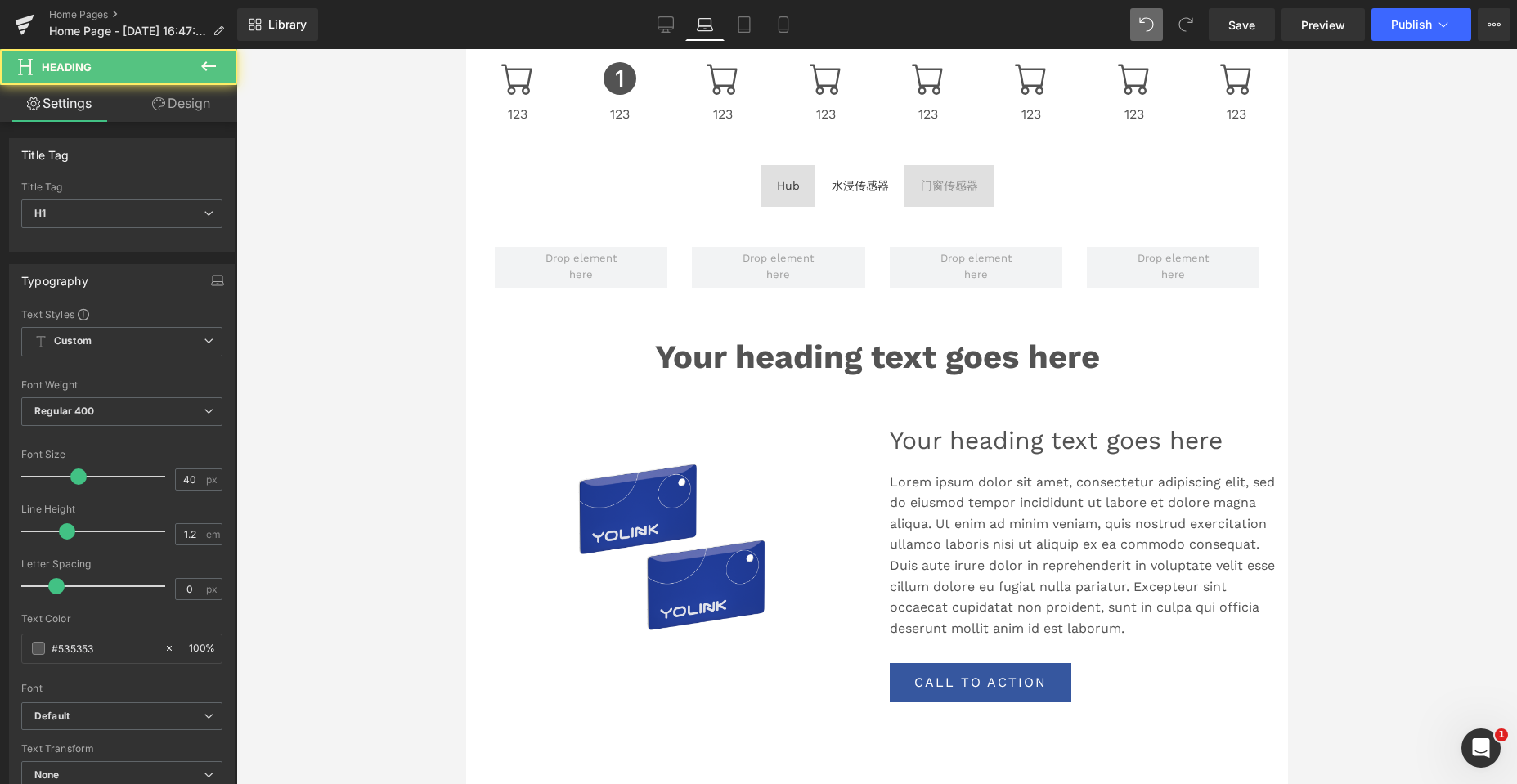
click at [1392, 312] on div at bounding box center [876, 416] width 1280 height 735
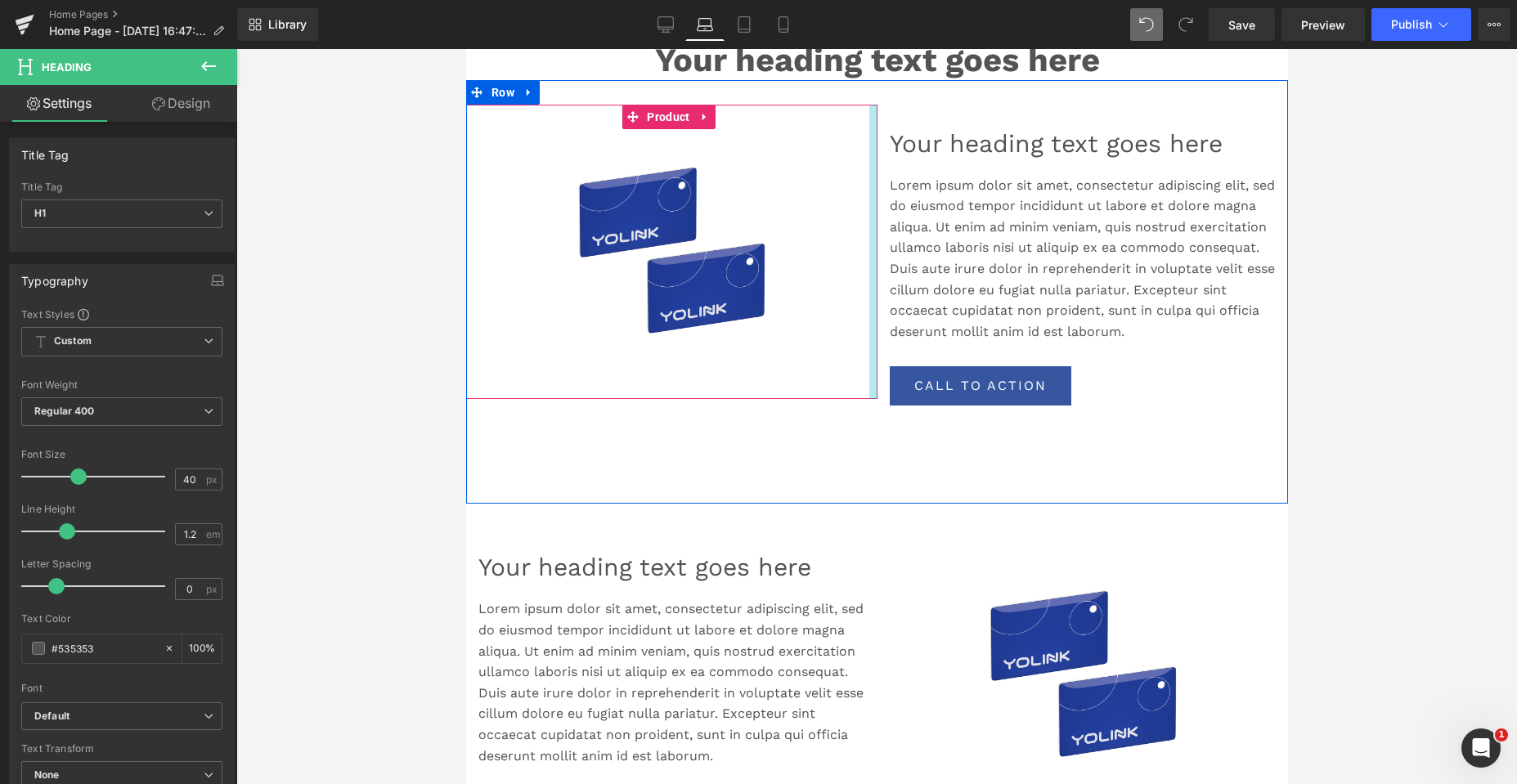
scroll to position [953, 0]
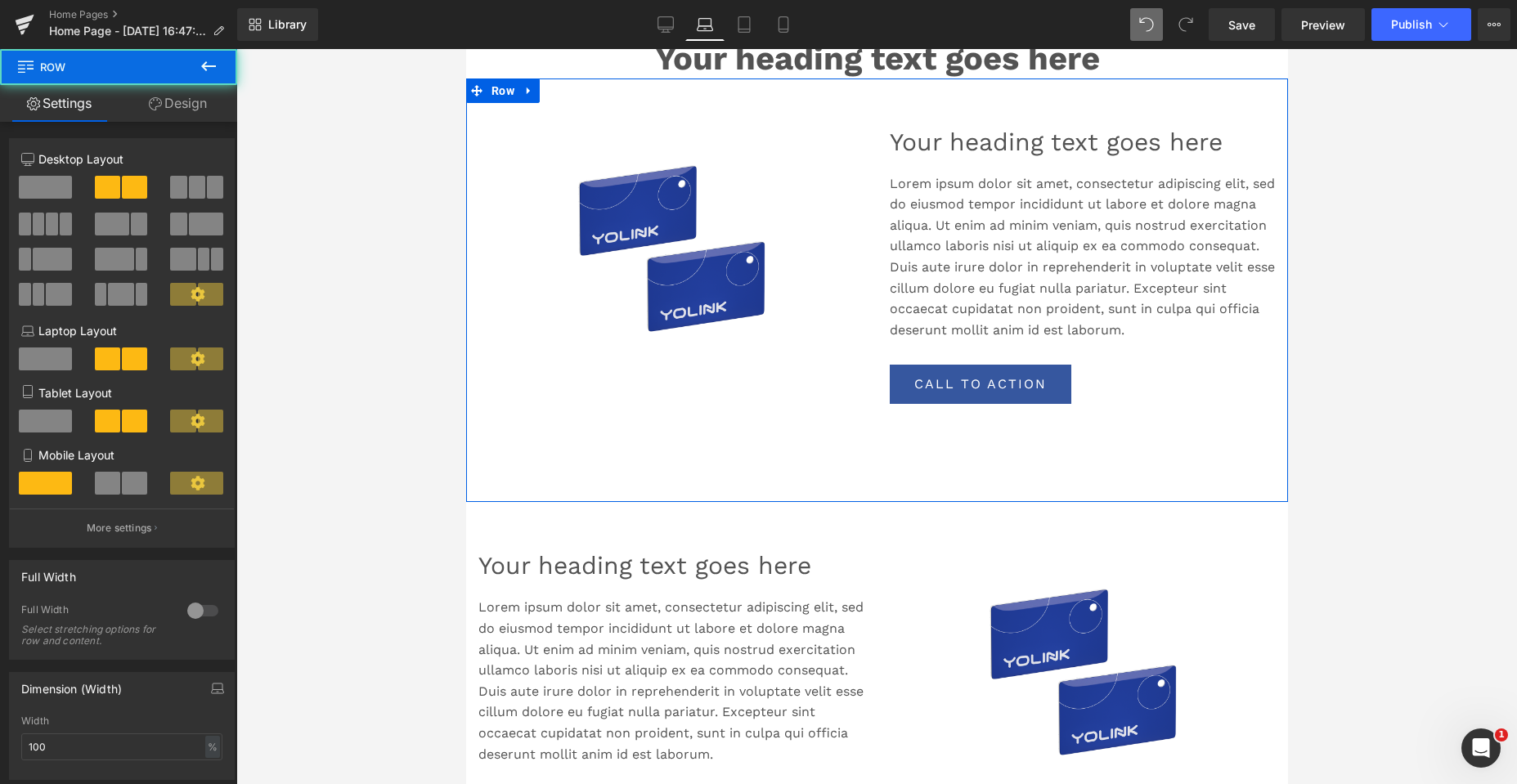
click at [889, 492] on div "Your heading text goes here Heading Lorem ipsum dolor sit amet, consectetur adi…" at bounding box center [1082, 298] width 411 height 392
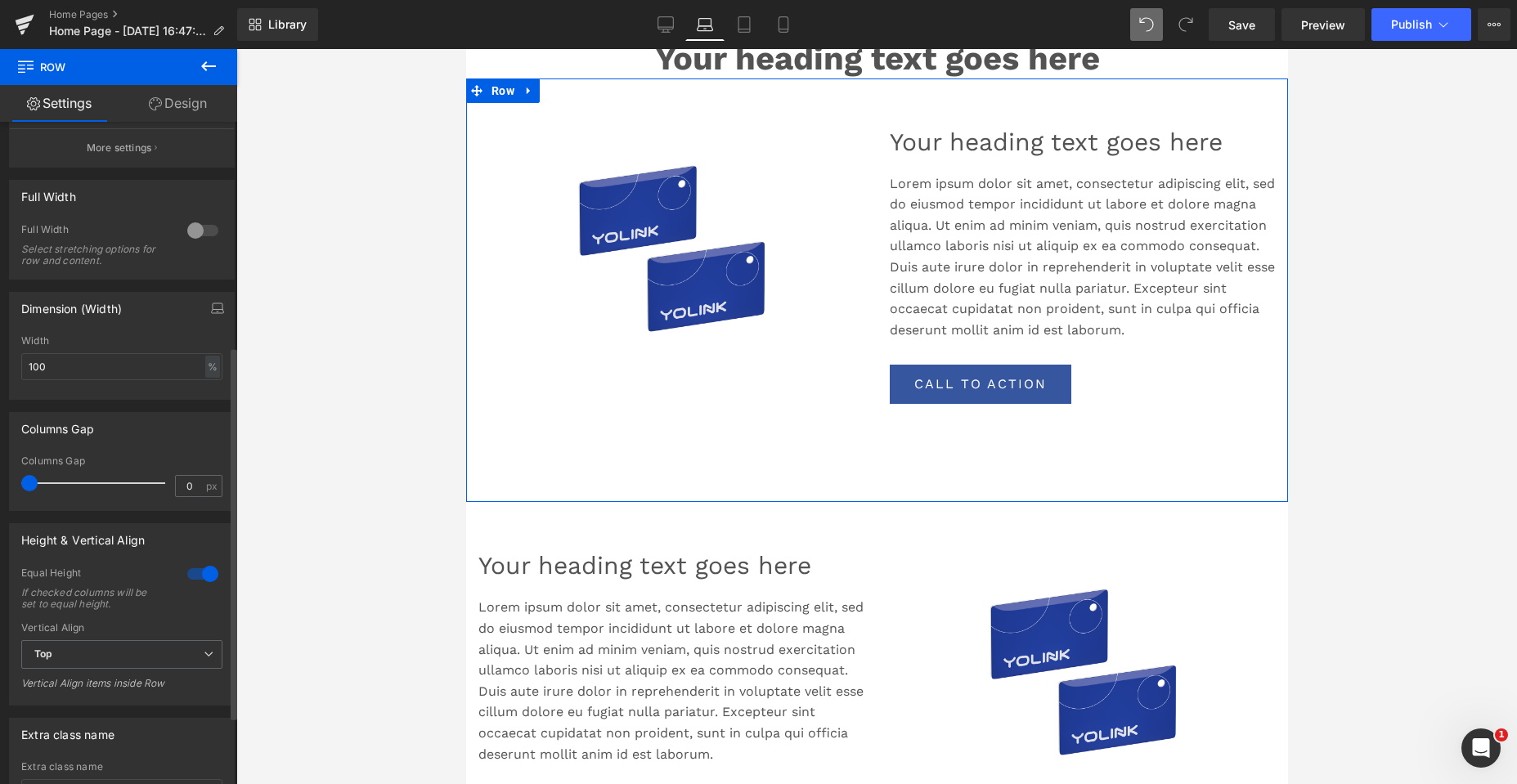
scroll to position [409, 0]
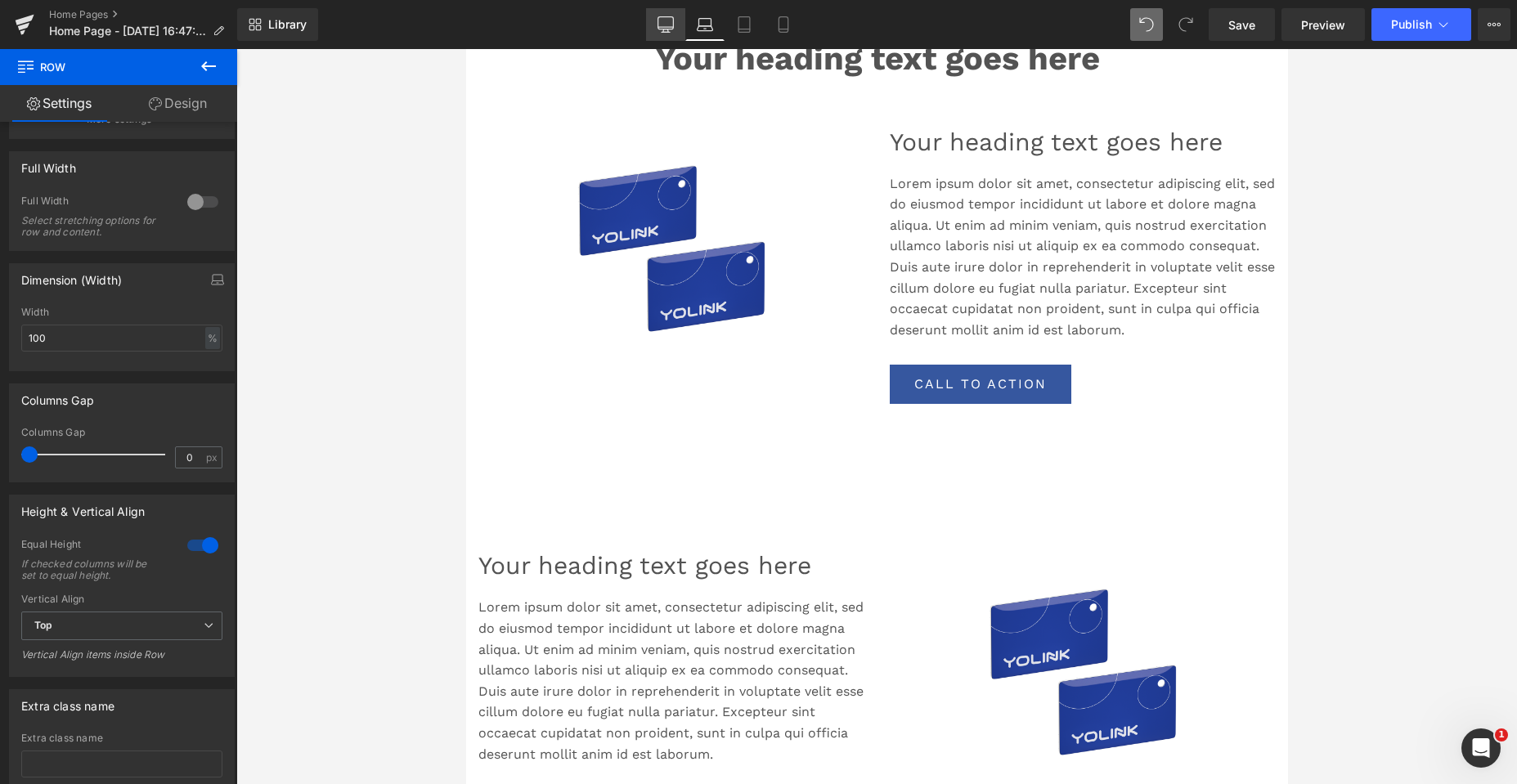
click at [671, 22] on icon at bounding box center [665, 24] width 16 height 16
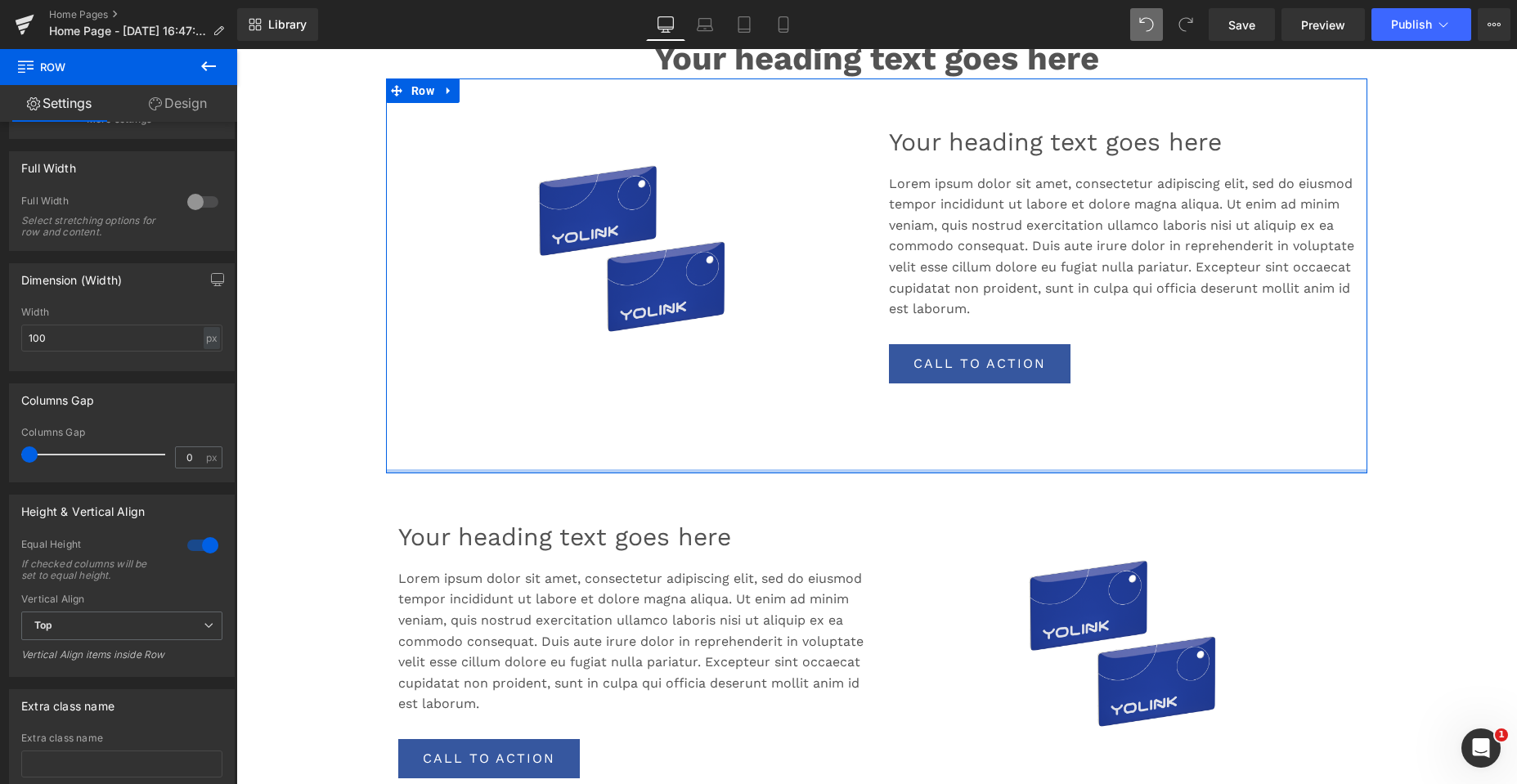
drag, startPoint x: 835, startPoint y: 479, endPoint x: 856, endPoint y: 416, distance: 66.4
click at [856, 416] on div "Sale Off (P) Image Product Your heading text goes here Heading Lorem ipsum dolo…" at bounding box center [876, 276] width 981 height 395
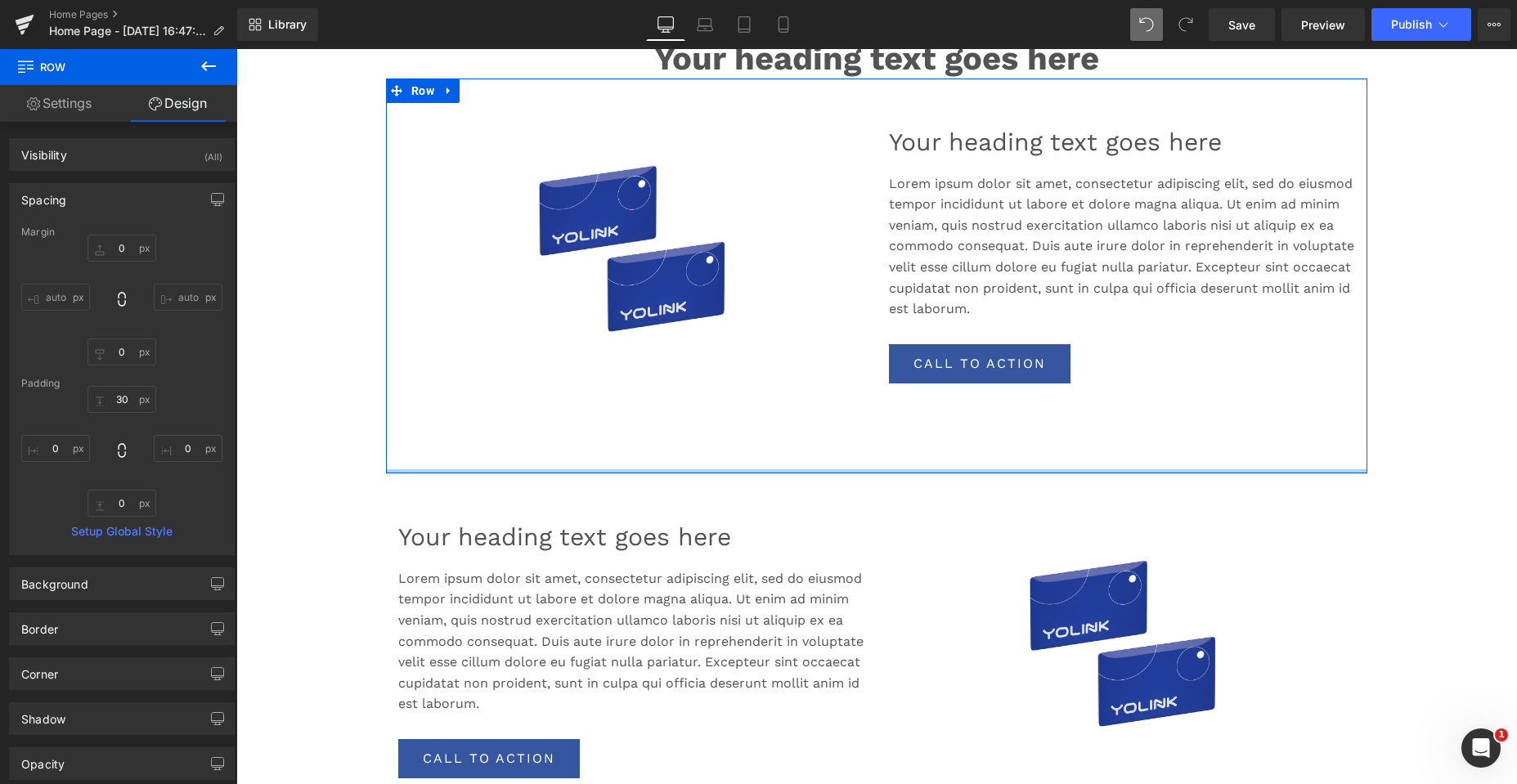
drag, startPoint x: 856, startPoint y: 471, endPoint x: 873, endPoint y: 420, distance: 53.8
click at [873, 420] on div "Sale Off (P) Image Product Your heading text goes here Heading Lorem ipsum dolo…" at bounding box center [876, 276] width 981 height 395
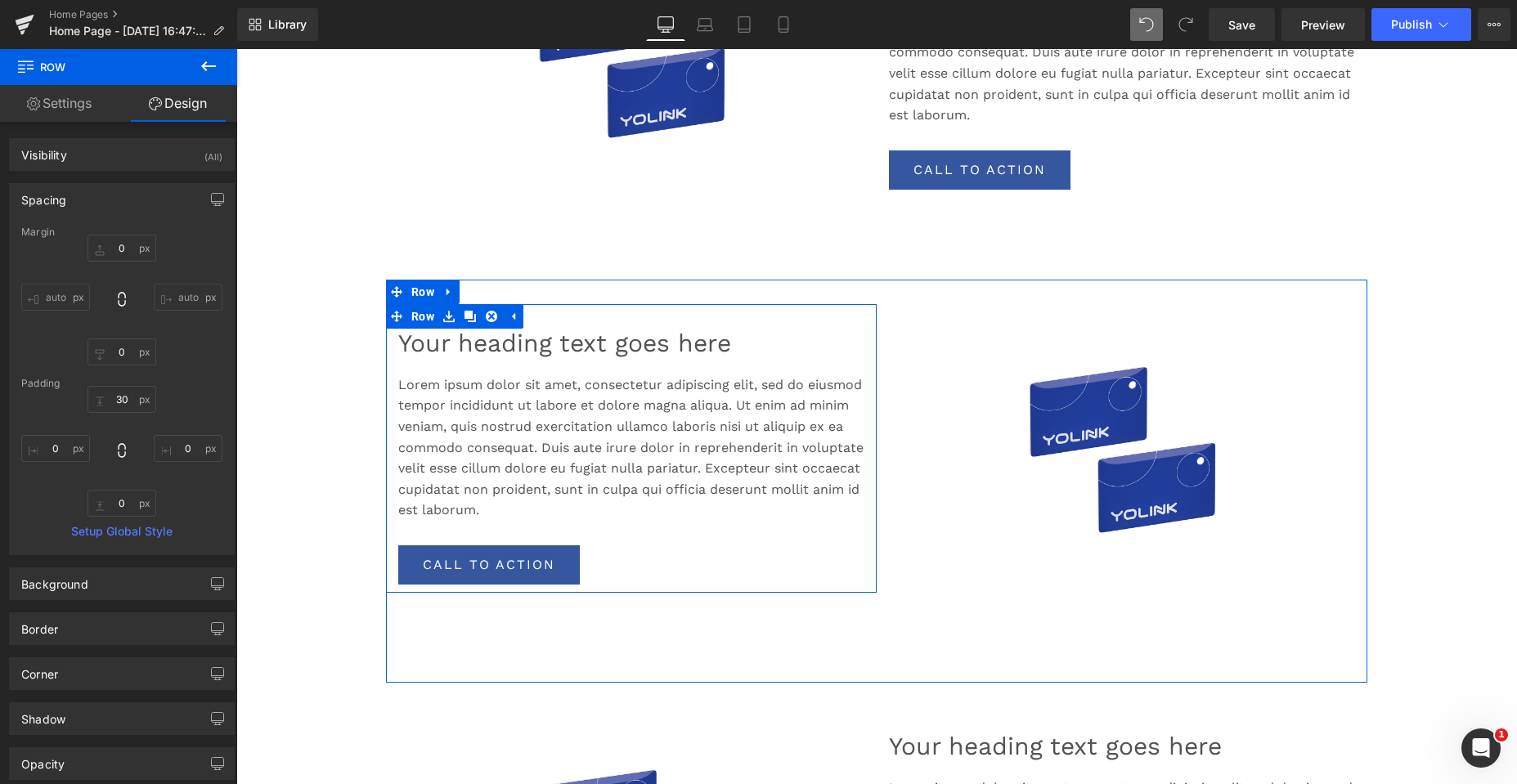
scroll to position [1174, 0]
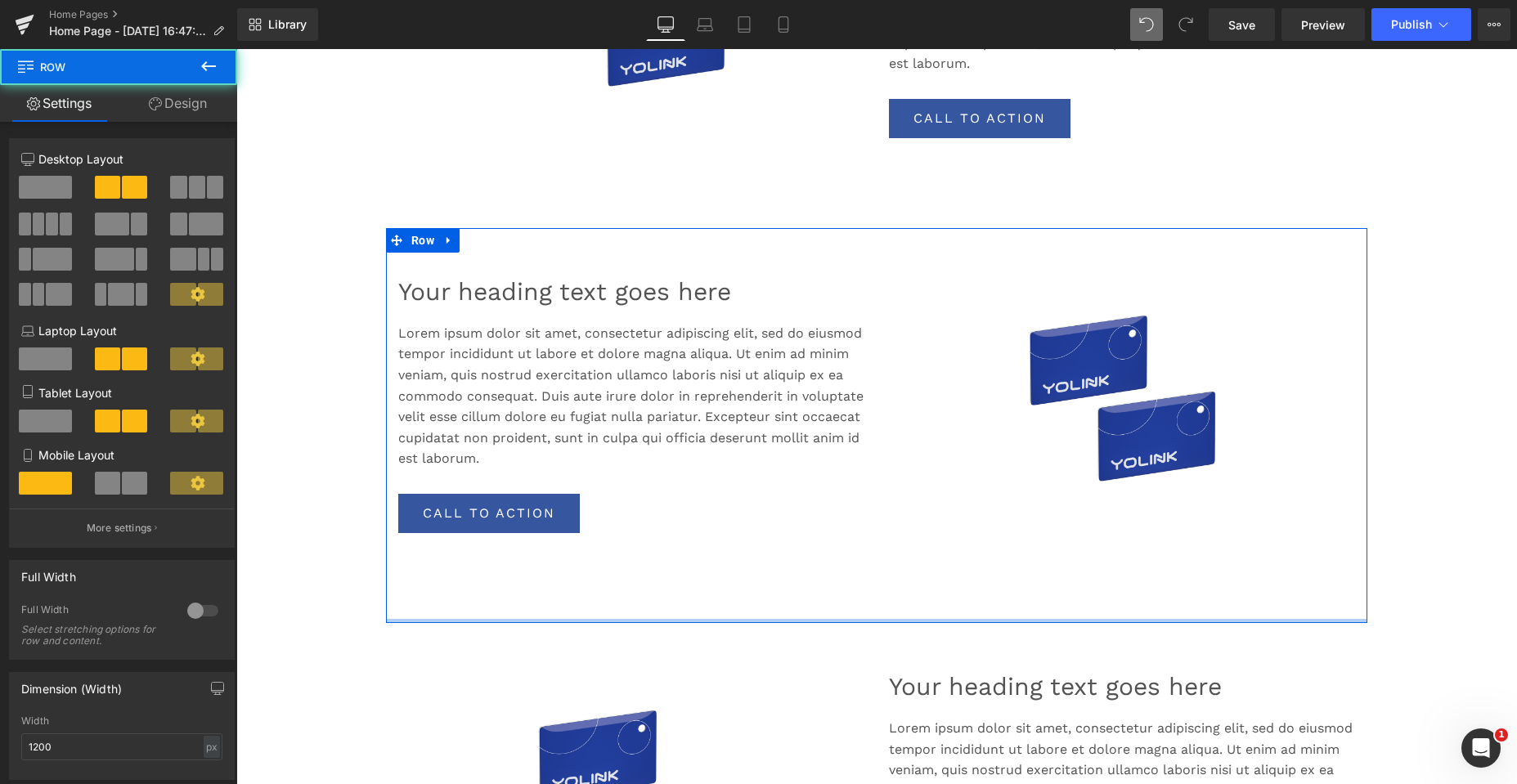
drag, startPoint x: 894, startPoint y: 626, endPoint x: 907, endPoint y: 541, distance: 86.0
click at [907, 543] on div "Your heading text goes here Heading Lorem ipsum dolor sit amet, consectetur adi…" at bounding box center [876, 426] width 981 height 395
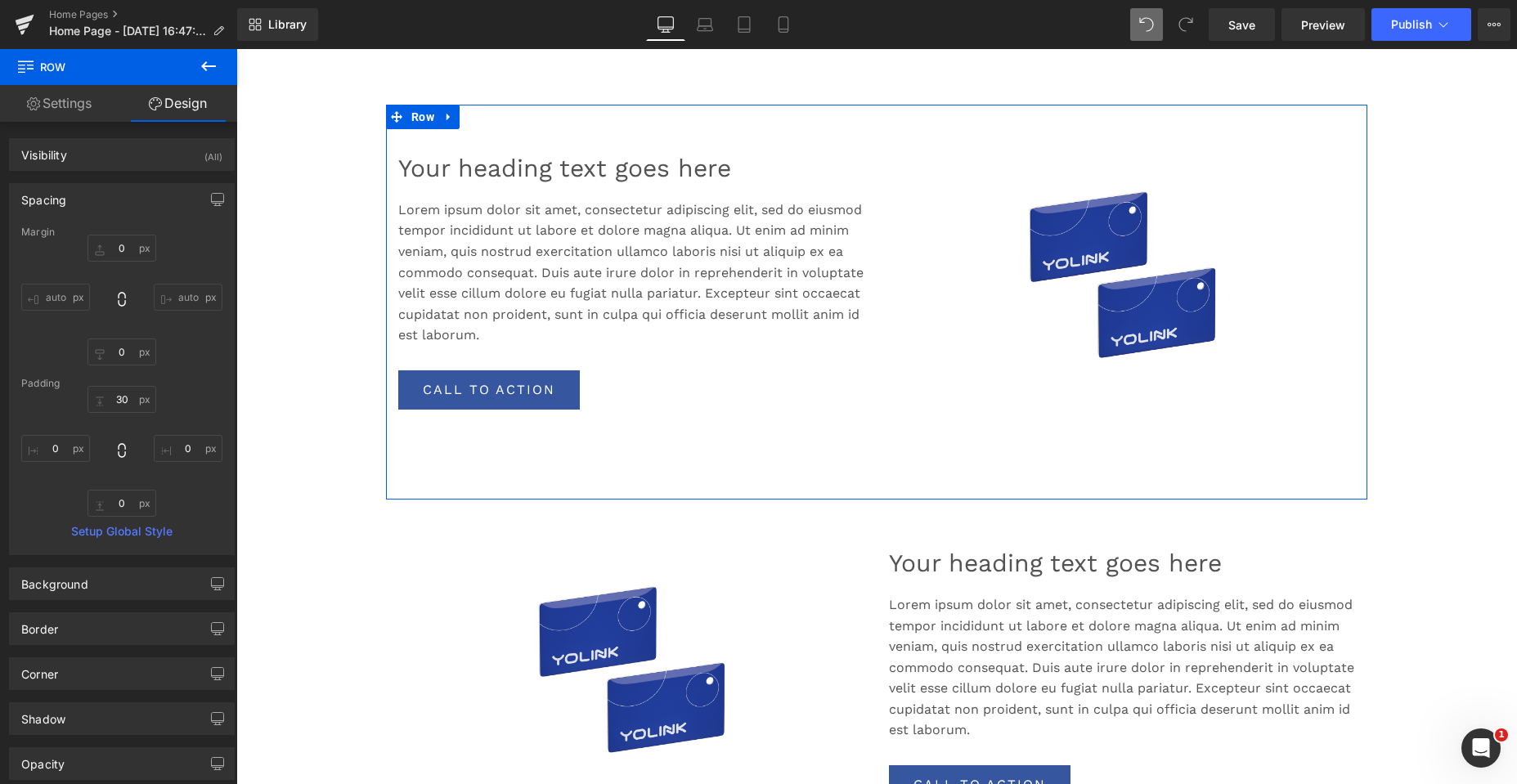
scroll to position [1337, 0]
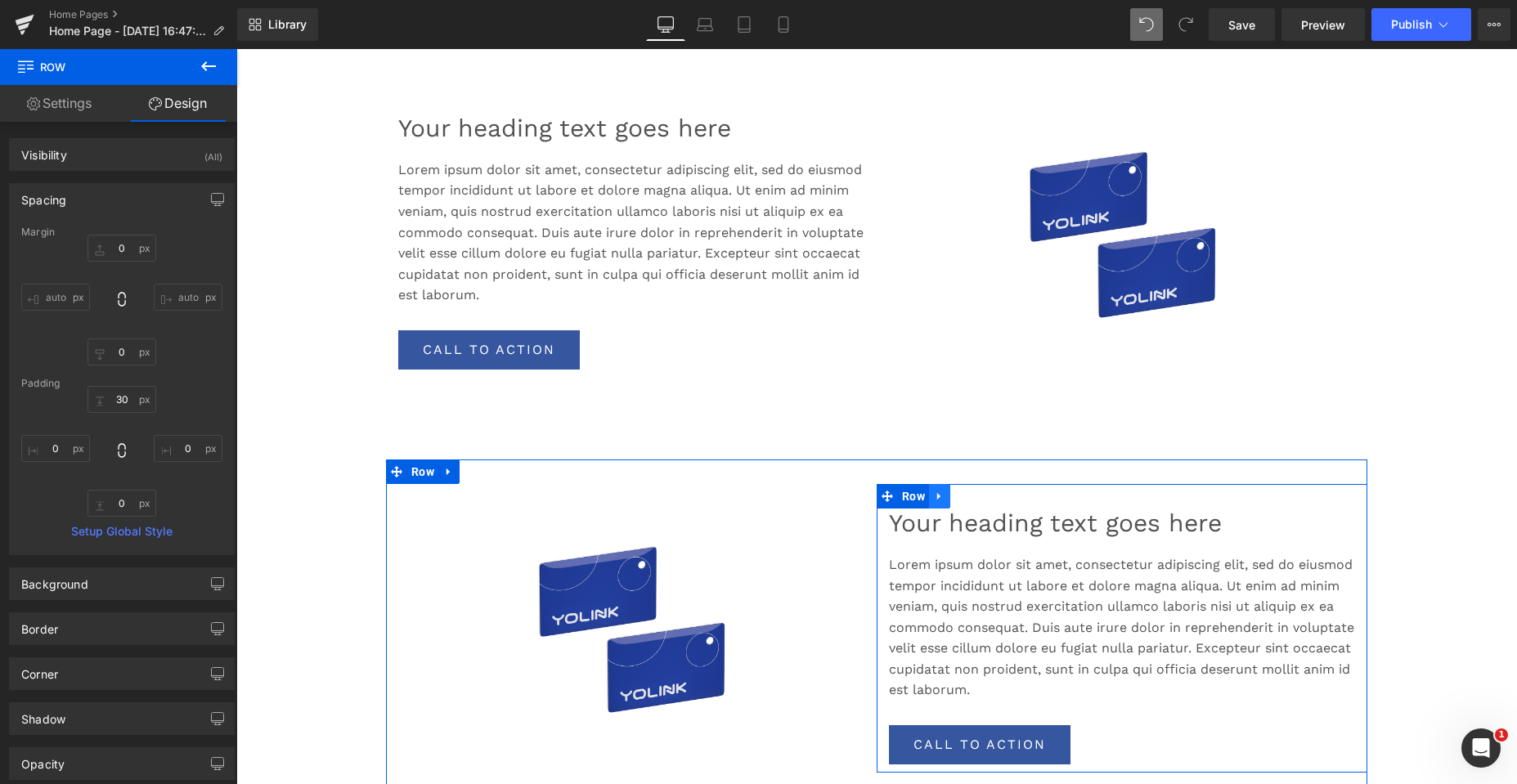
click at [934, 499] on icon at bounding box center [939, 496] width 11 height 12
drag, startPoint x: 977, startPoint y: 497, endPoint x: 905, endPoint y: 472, distance: 76.2
click at [977, 497] on icon at bounding box center [982, 496] width 11 height 12
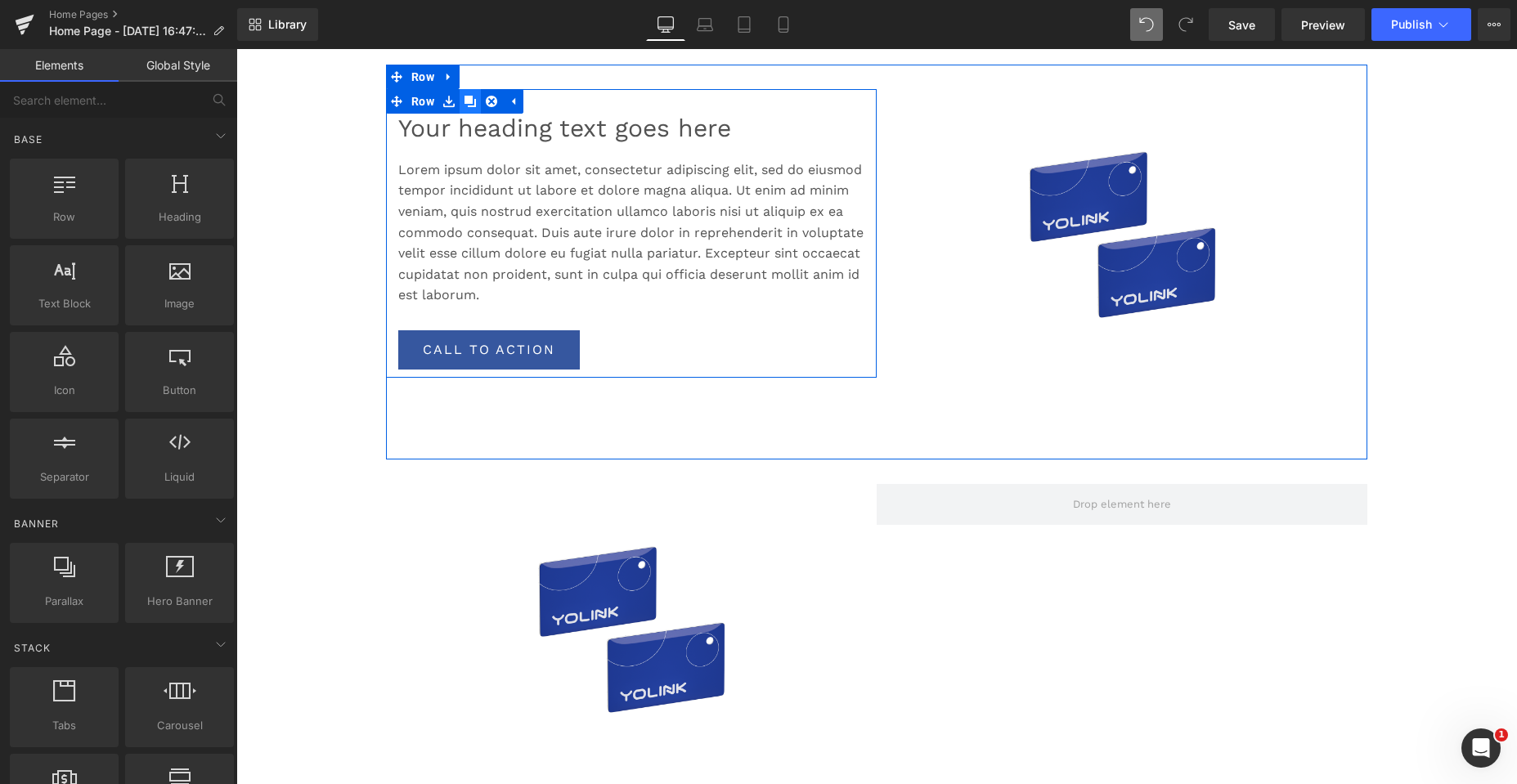
click at [473, 100] on link at bounding box center [469, 101] width 21 height 25
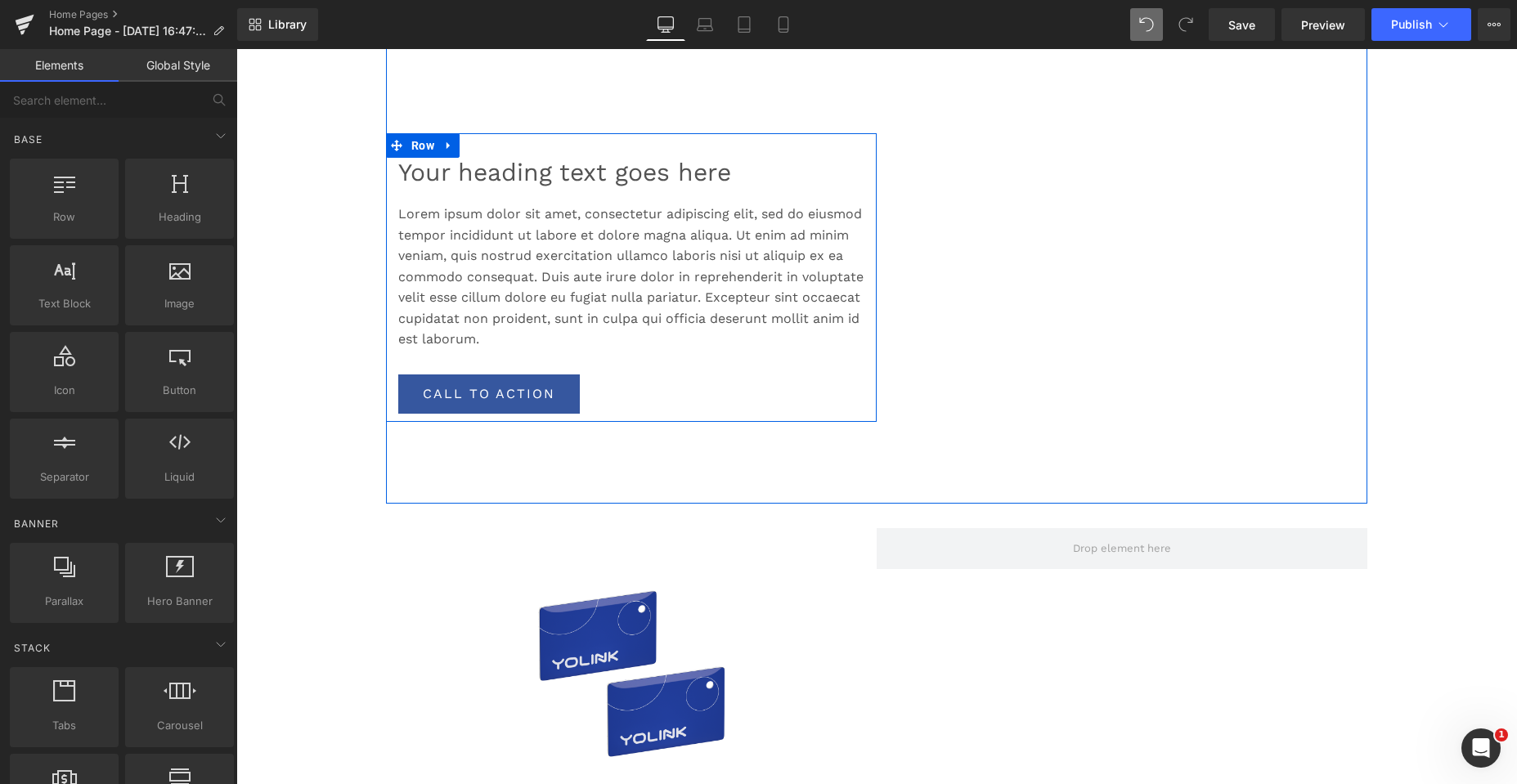
scroll to position [1665, 0]
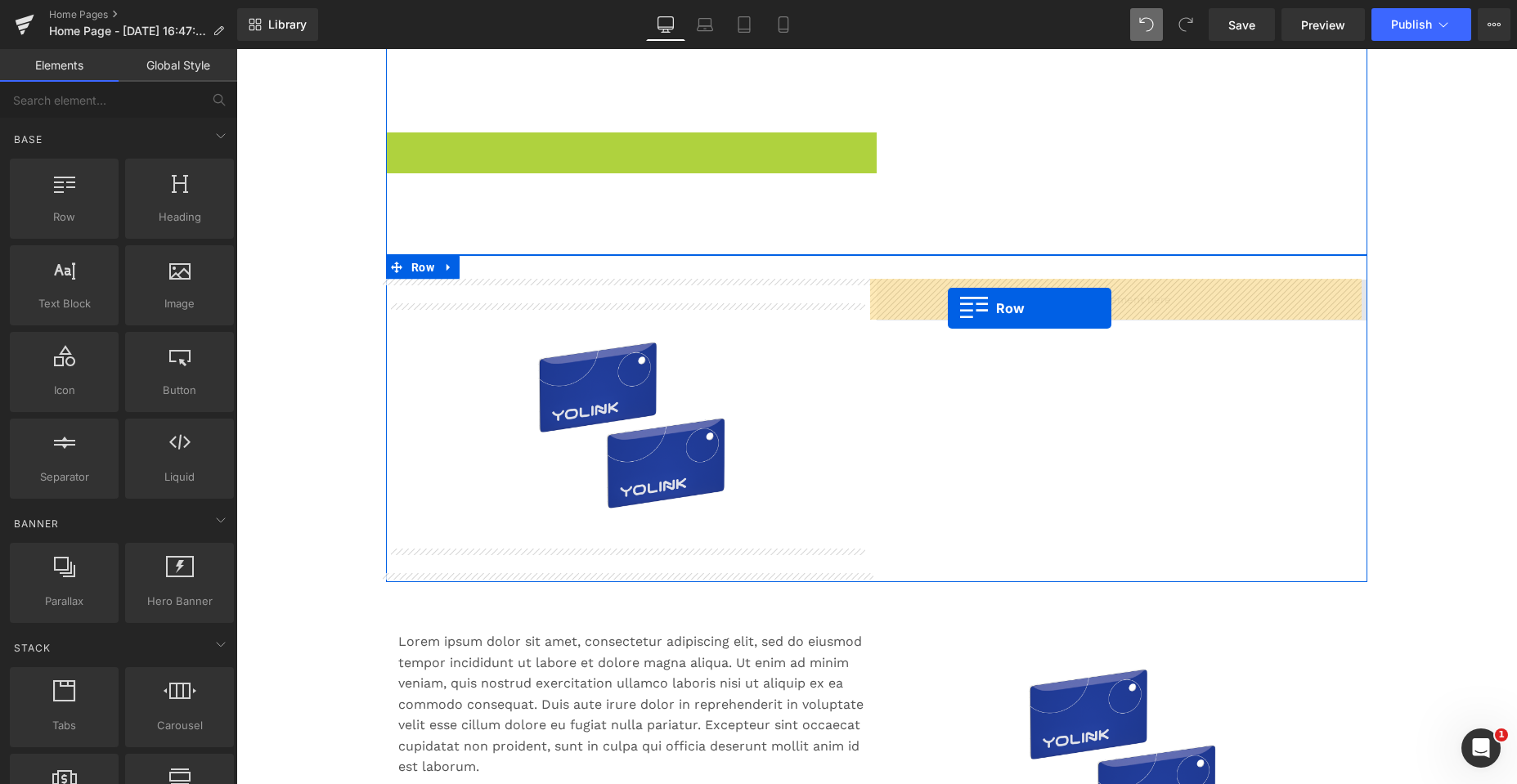
drag, startPoint x: 388, startPoint y: 144, endPoint x: 947, endPoint y: 308, distance: 582.6
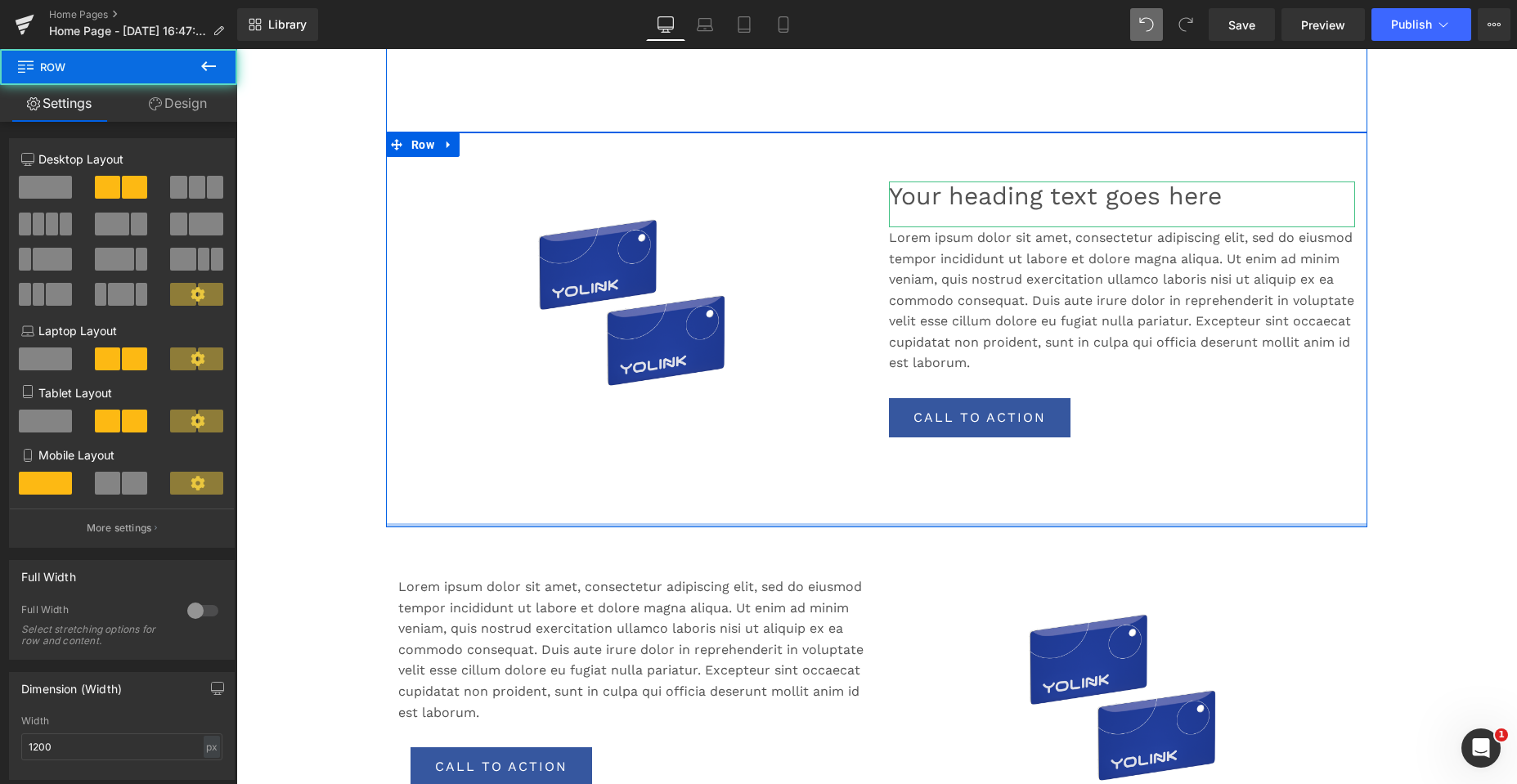
drag, startPoint x: 878, startPoint y: 532, endPoint x: 906, endPoint y: 450, distance: 86.6
click at [906, 450] on div "Sale Off (P) Image Product Your heading text goes here Heading Lorem ipsum dolo…" at bounding box center [876, 330] width 981 height 395
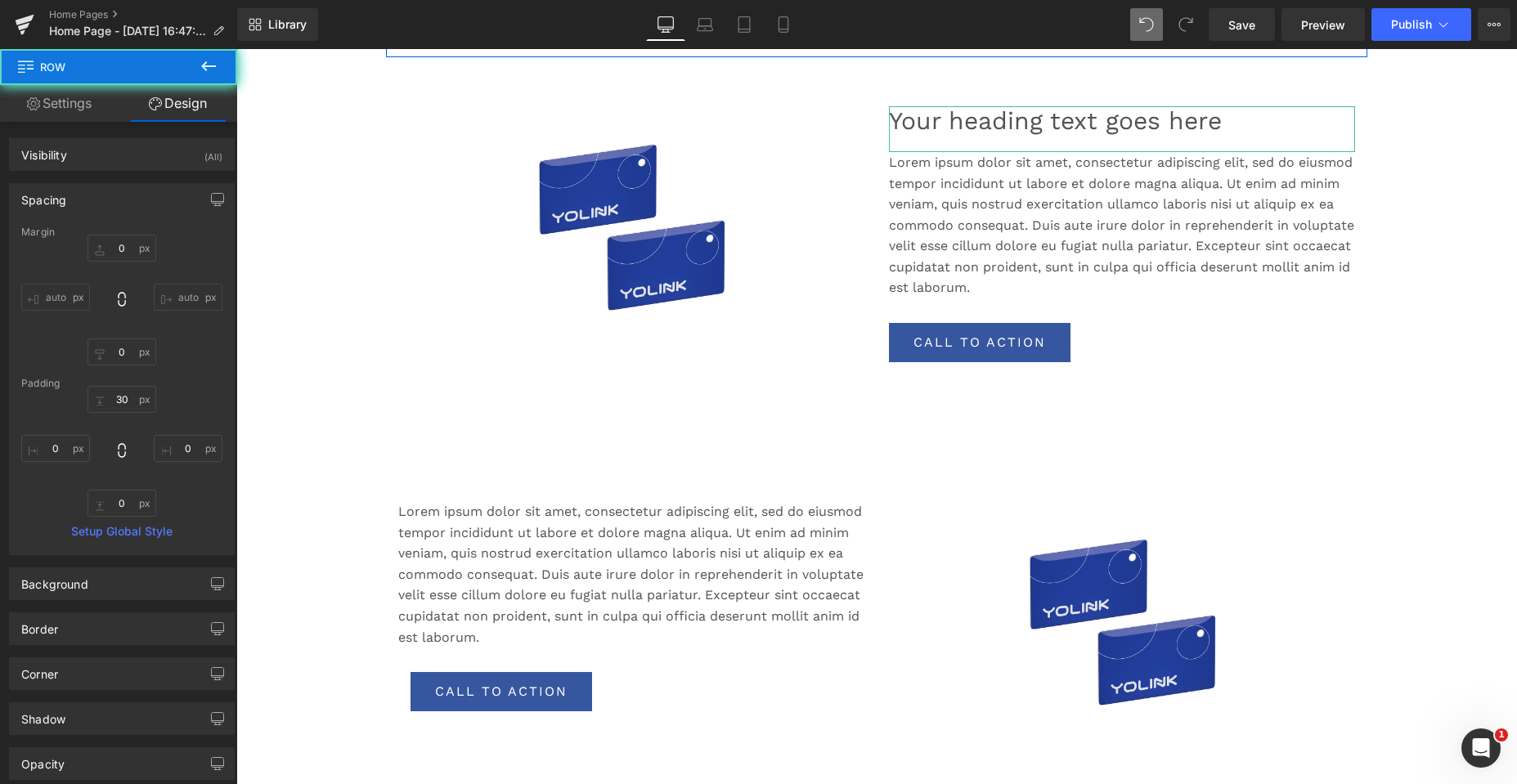
scroll to position [1910, 0]
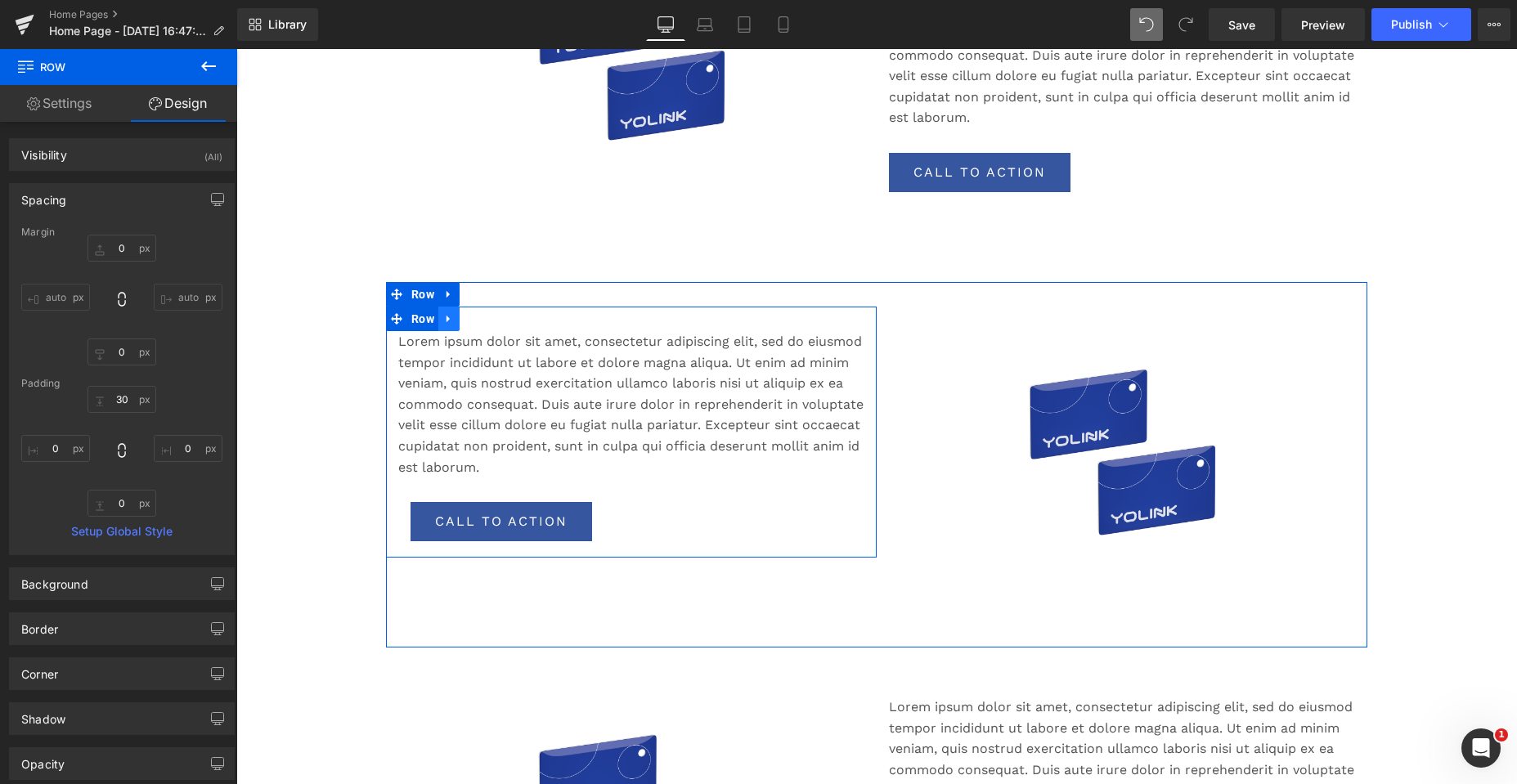
click at [448, 319] on icon at bounding box center [448, 319] width 11 height 12
drag, startPoint x: 482, startPoint y: 319, endPoint x: 806, endPoint y: 397, distance: 333.3
click at [486, 319] on icon at bounding box center [491, 318] width 11 height 11
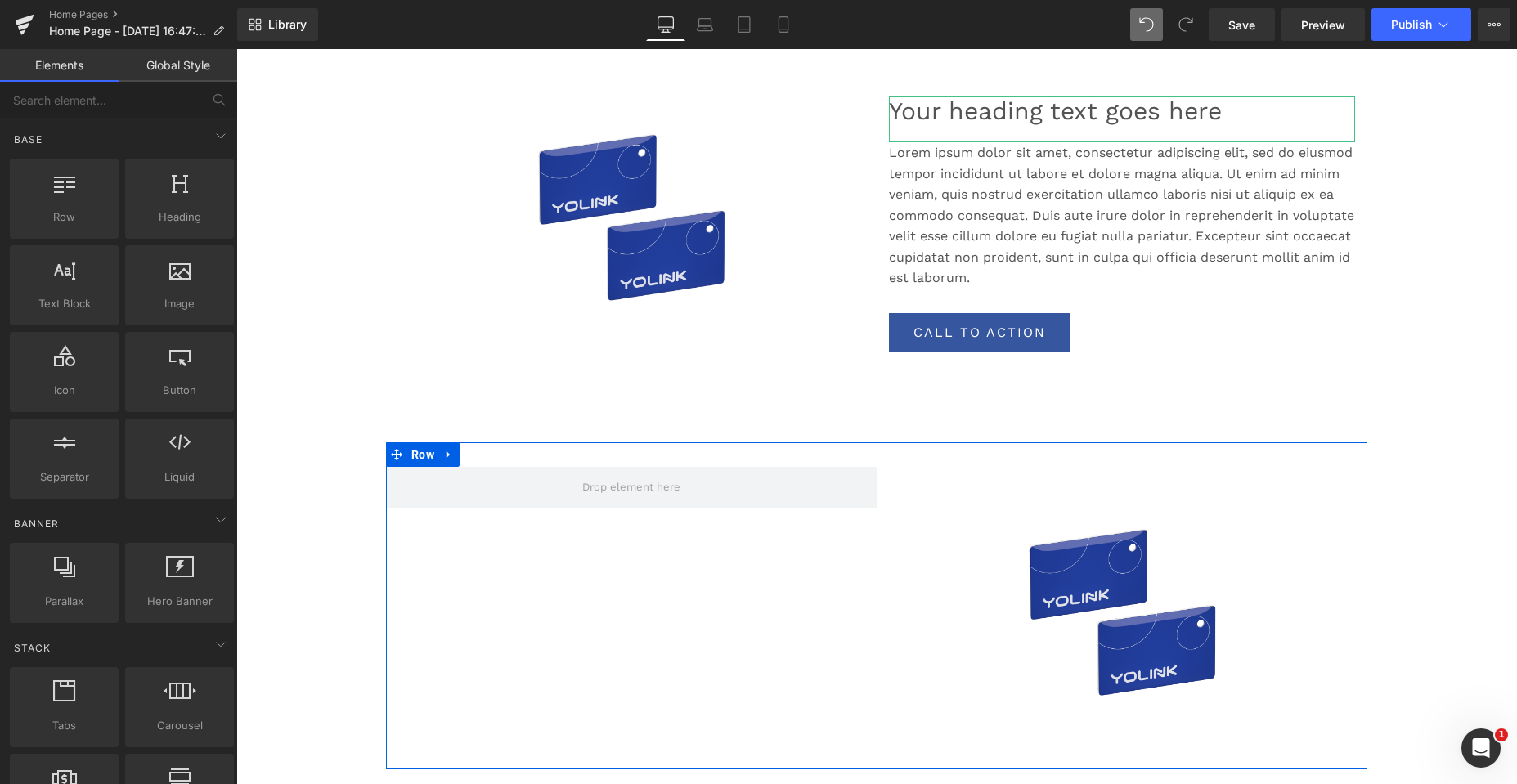
scroll to position [1746, 0]
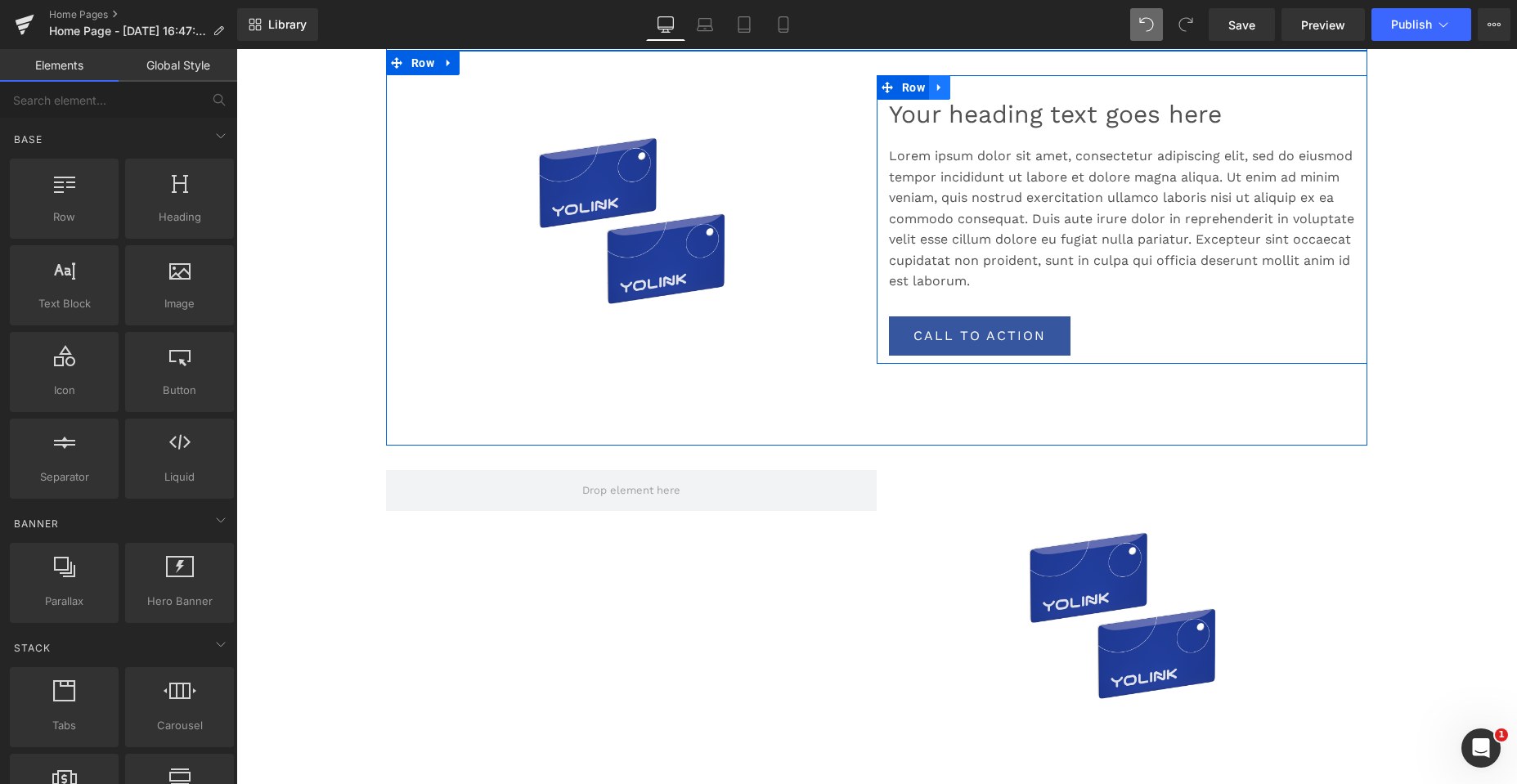
click at [937, 85] on icon at bounding box center [939, 87] width 3 height 8
click at [965, 86] on link at bounding box center [960, 87] width 21 height 25
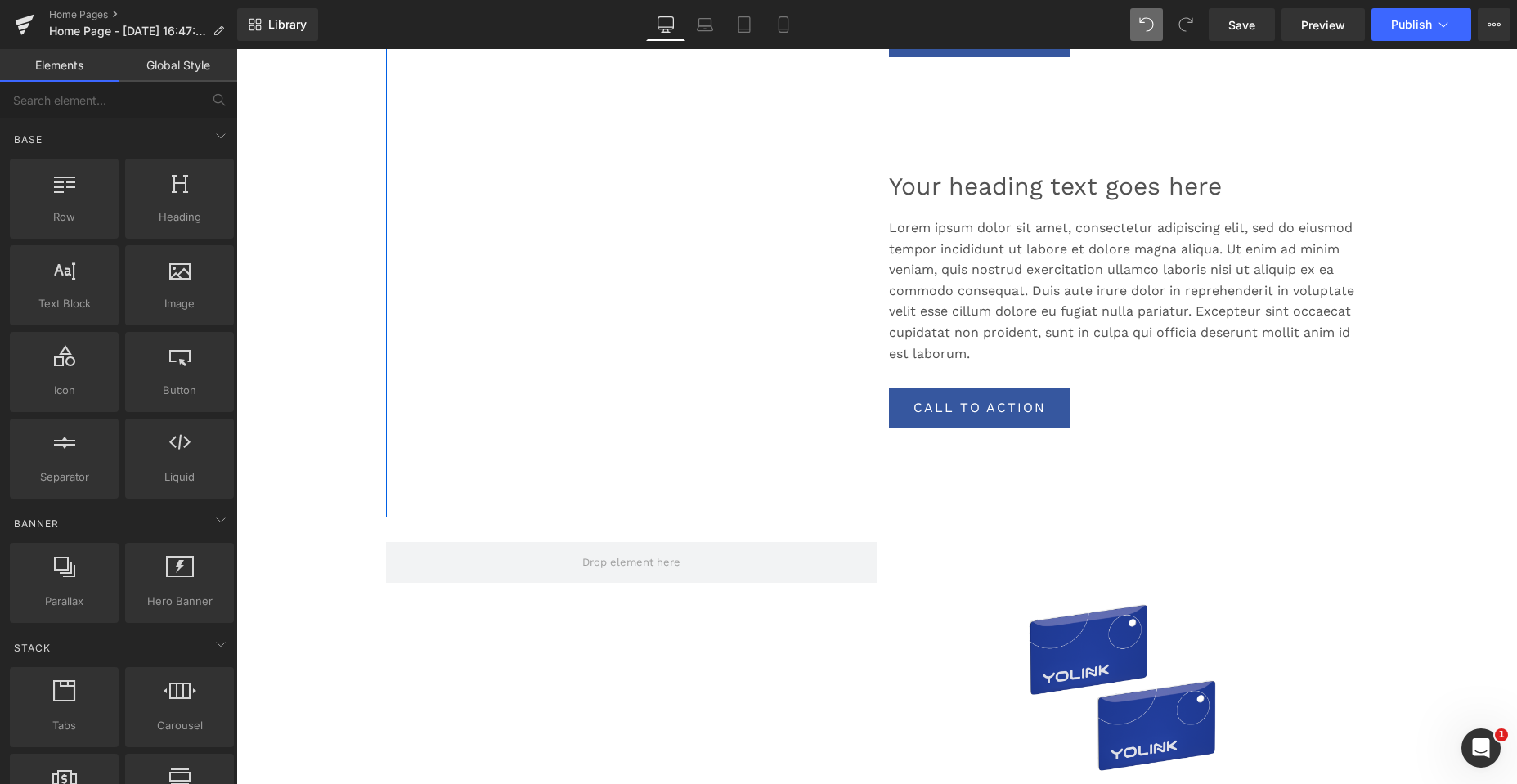
scroll to position [2073, 0]
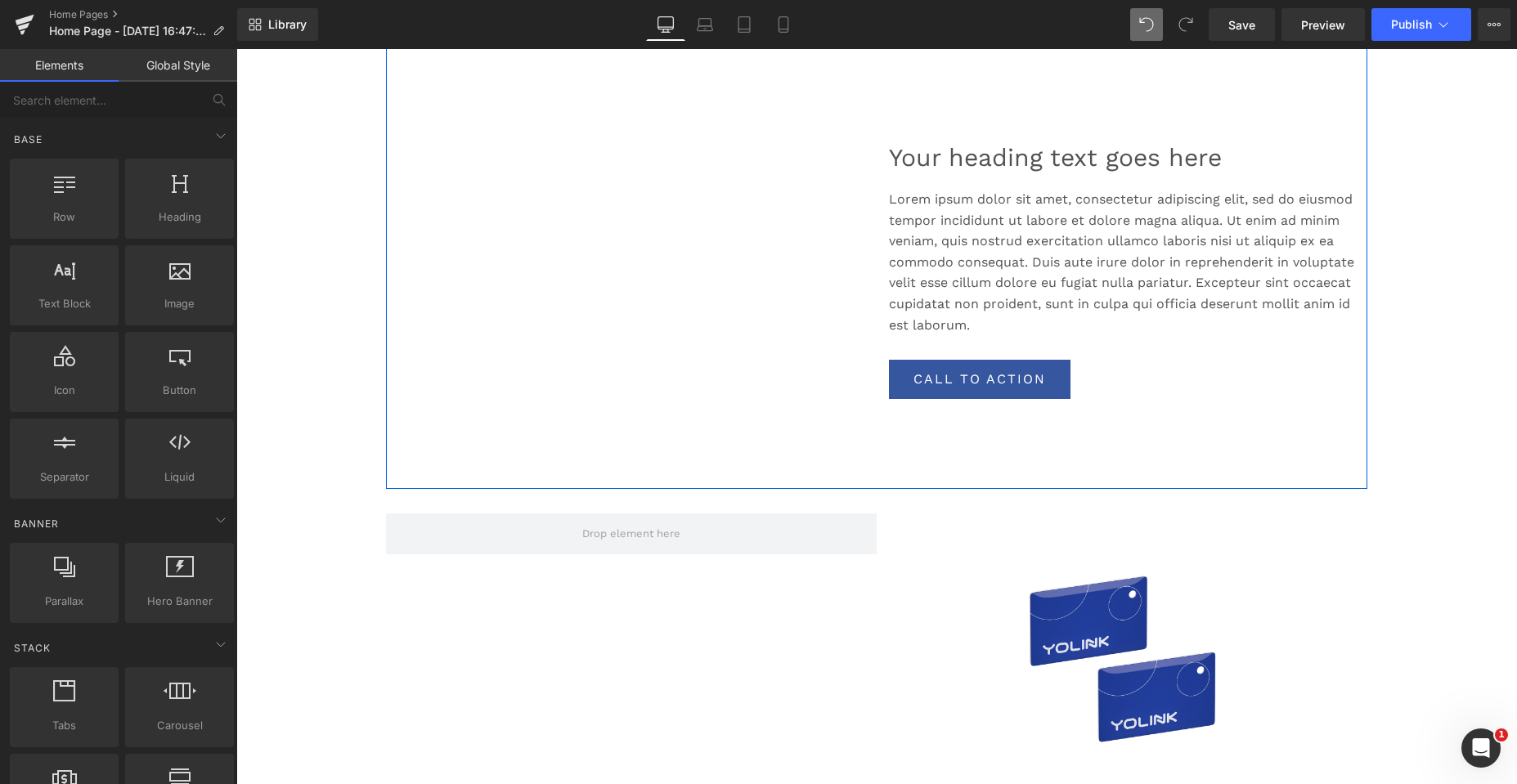
click at [946, 178] on div "Your heading text goes here" at bounding box center [1121, 166] width 466 height 46
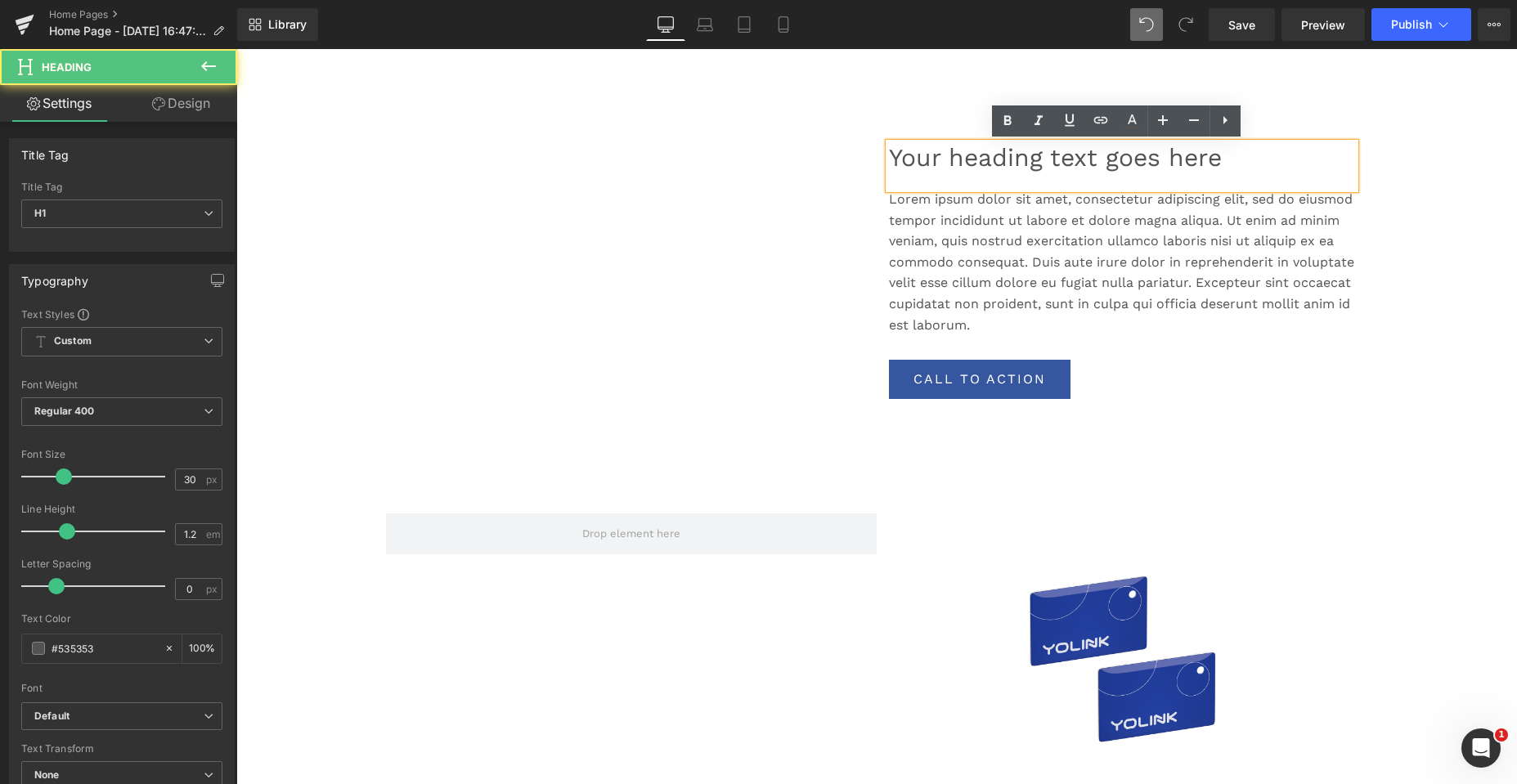
click at [890, 103] on div "Your heading text goes here Heading Lorem ipsum dolor sit amet, consectetur adi…" at bounding box center [1122, 118] width 491 height 740
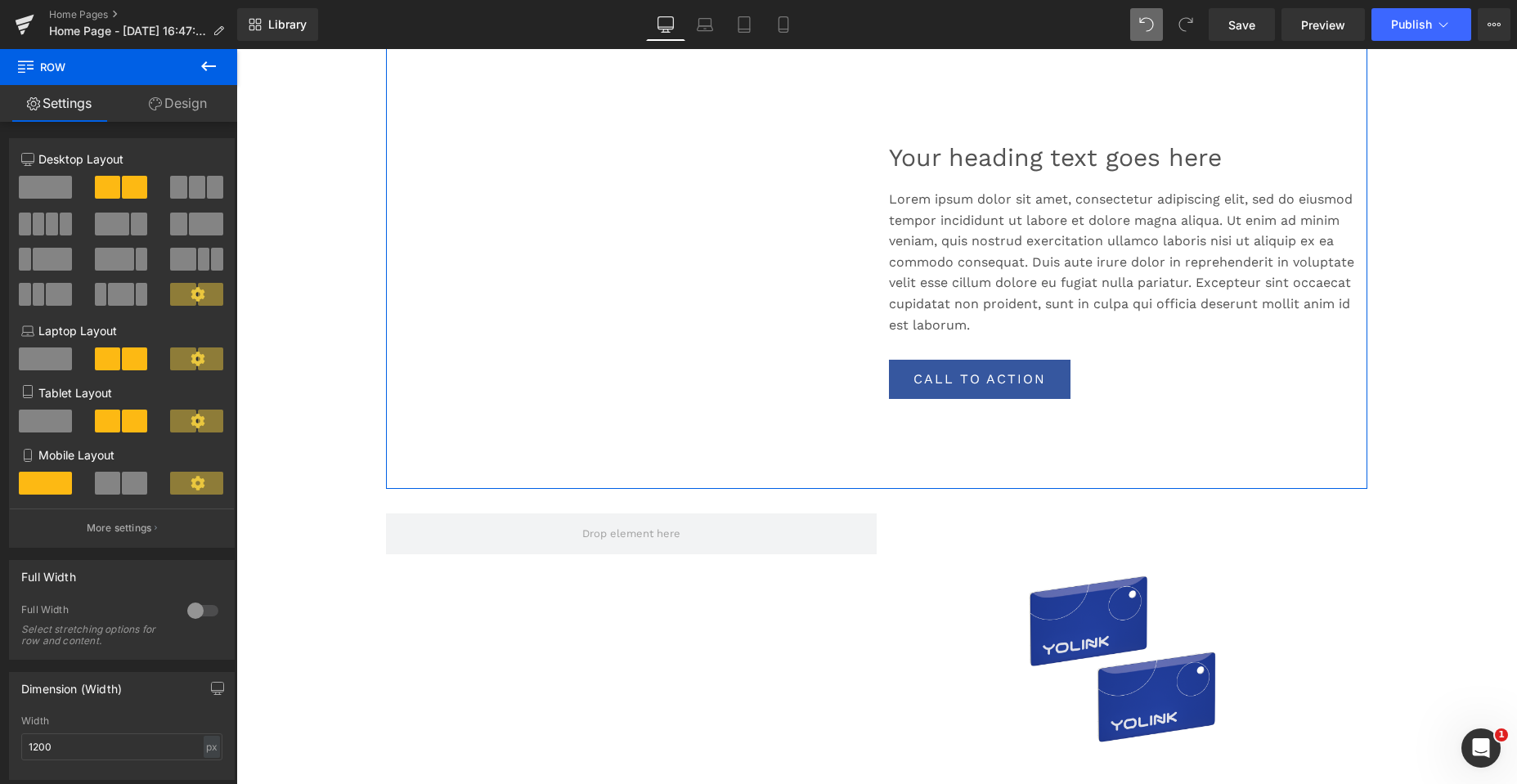
click at [826, 181] on div "Sale Off (P) Image Product Your heading text goes here Heading Lorem ipsum dolo…" at bounding box center [876, 106] width 981 height 765
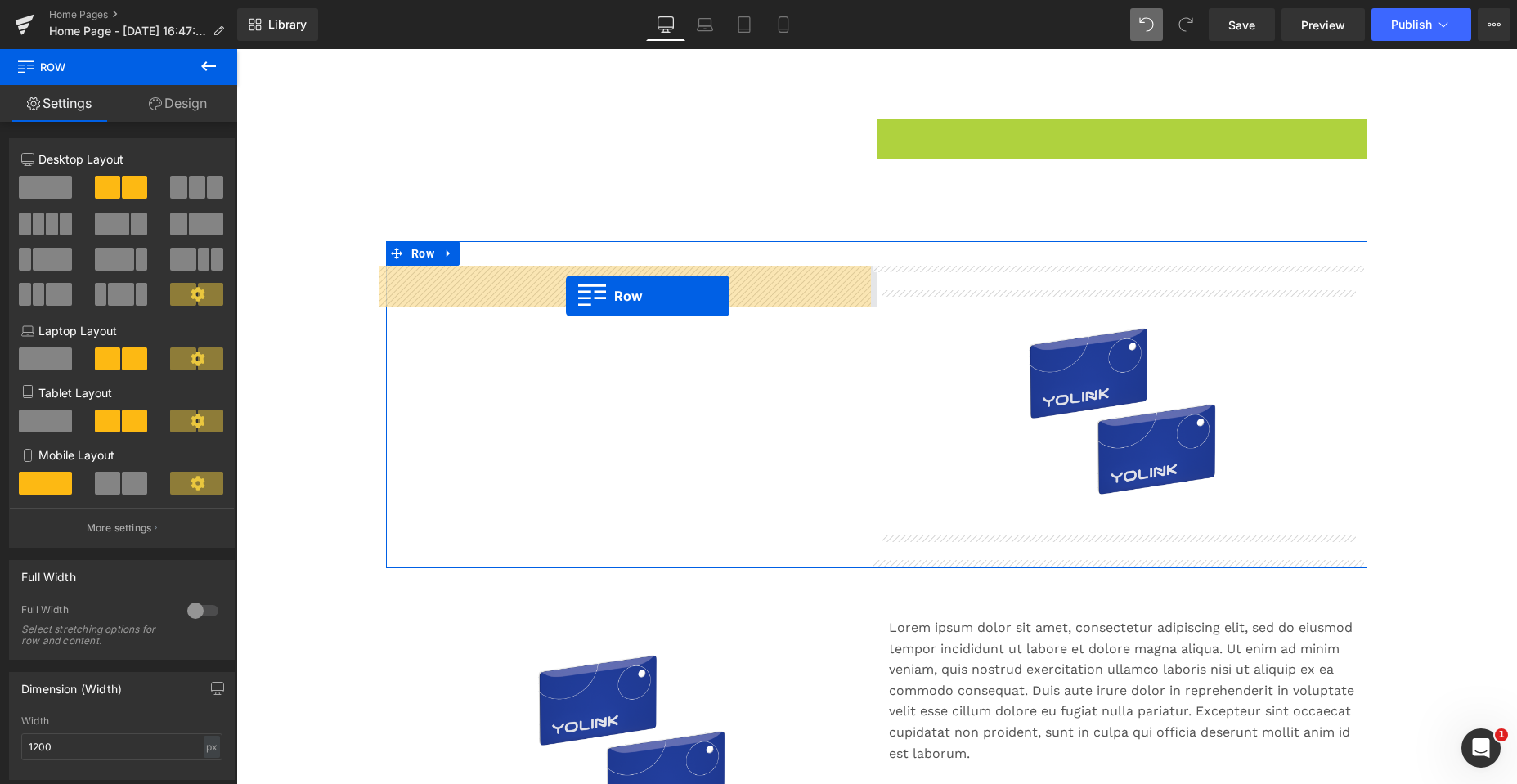
drag, startPoint x: 882, startPoint y: 128, endPoint x: 566, endPoint y: 296, distance: 357.9
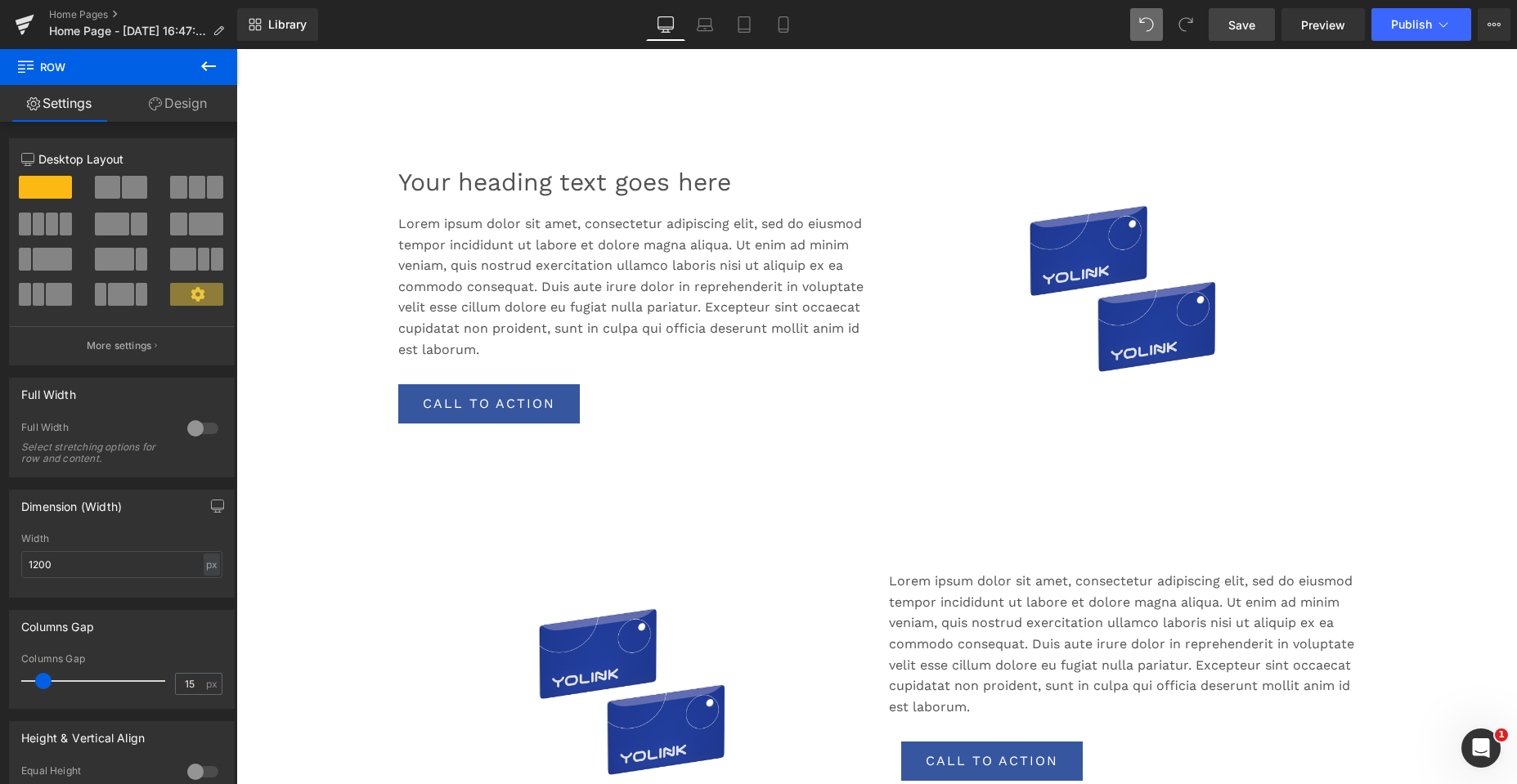
click at [1246, 21] on span "Save" at bounding box center [1242, 25] width 27 height 17
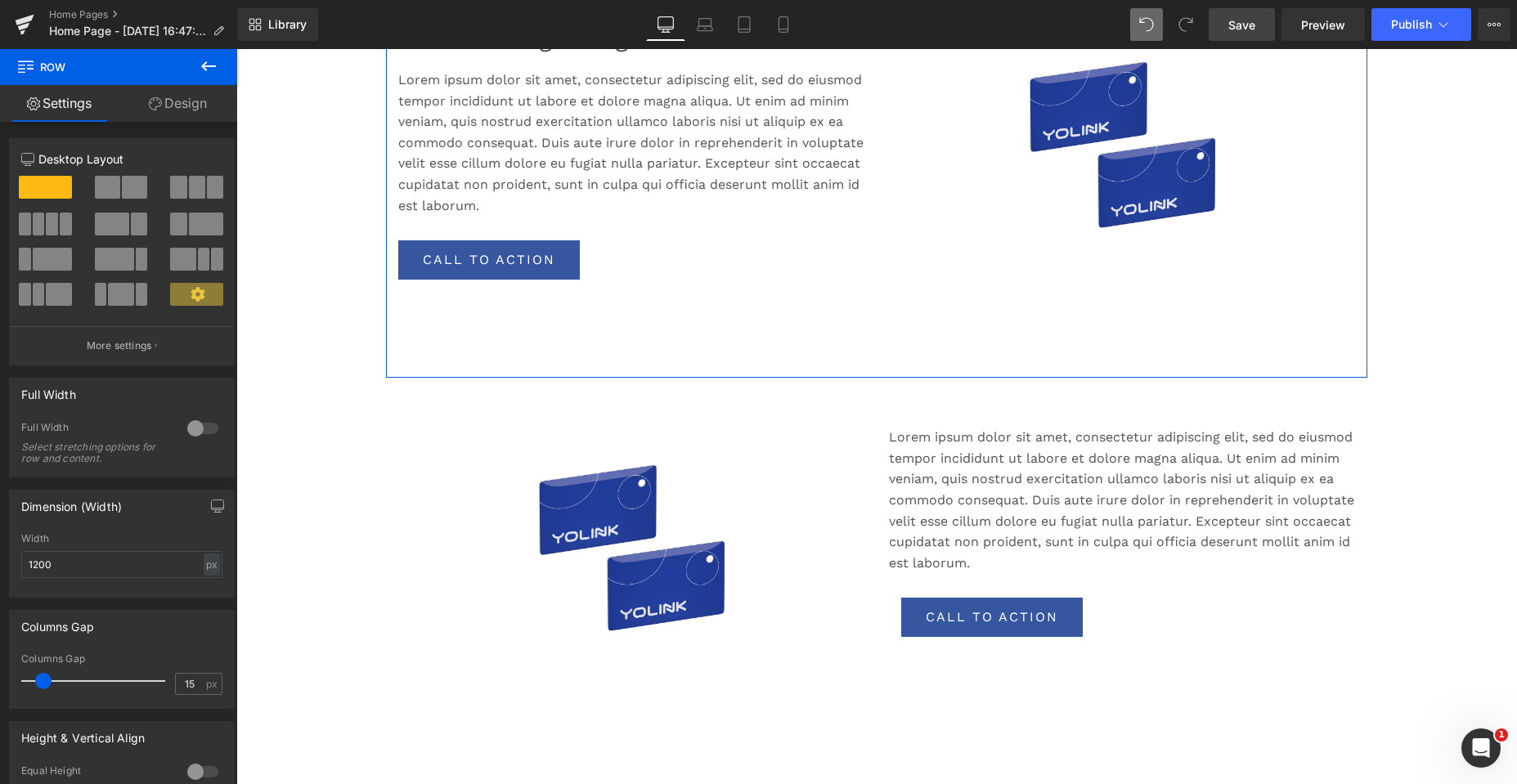
scroll to position [2237, 0]
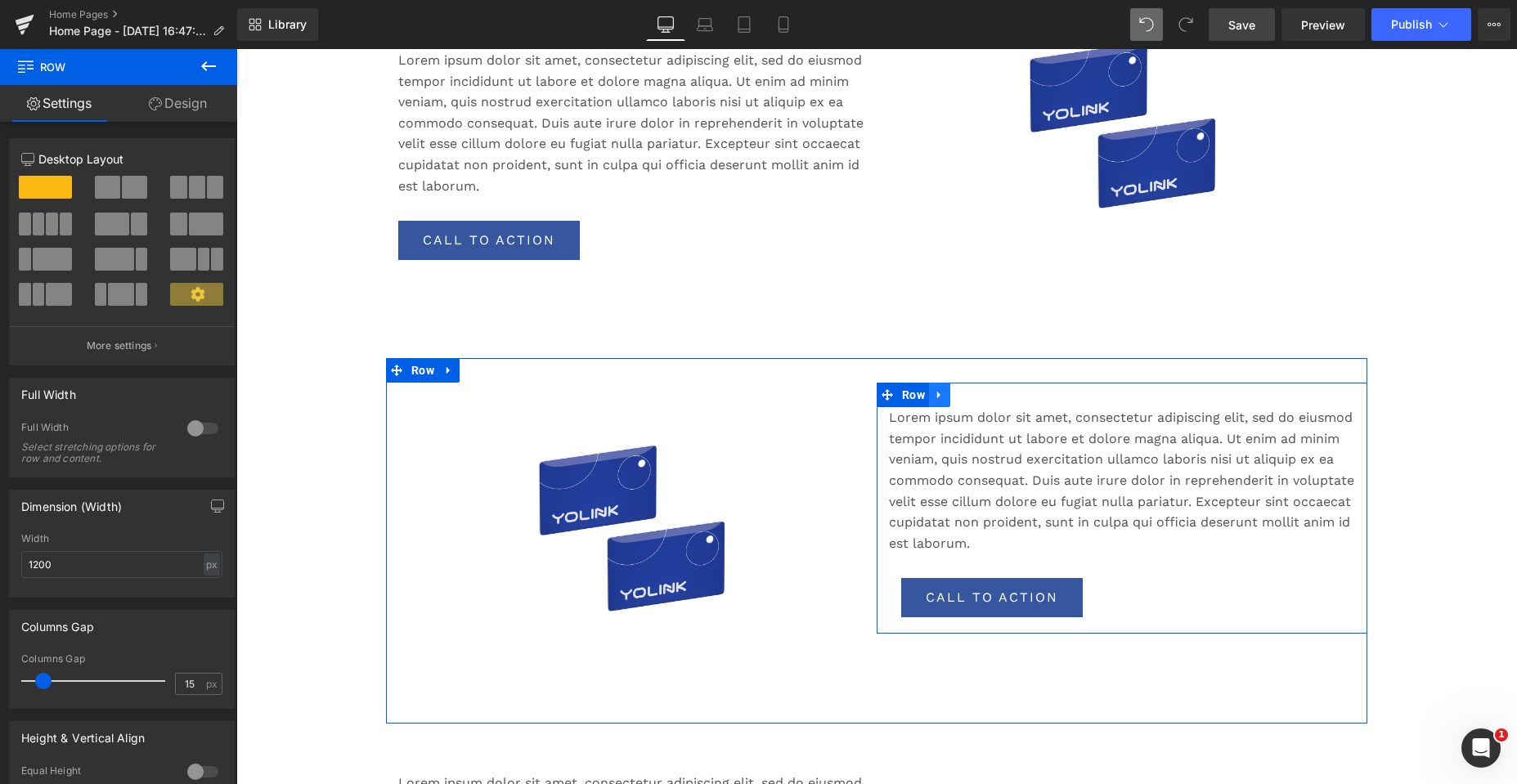
click at [936, 393] on icon at bounding box center [939, 395] width 11 height 12
drag, startPoint x: 978, startPoint y: 396, endPoint x: 918, endPoint y: 404, distance: 60.5
click at [978, 396] on icon at bounding box center [982, 395] width 11 height 12
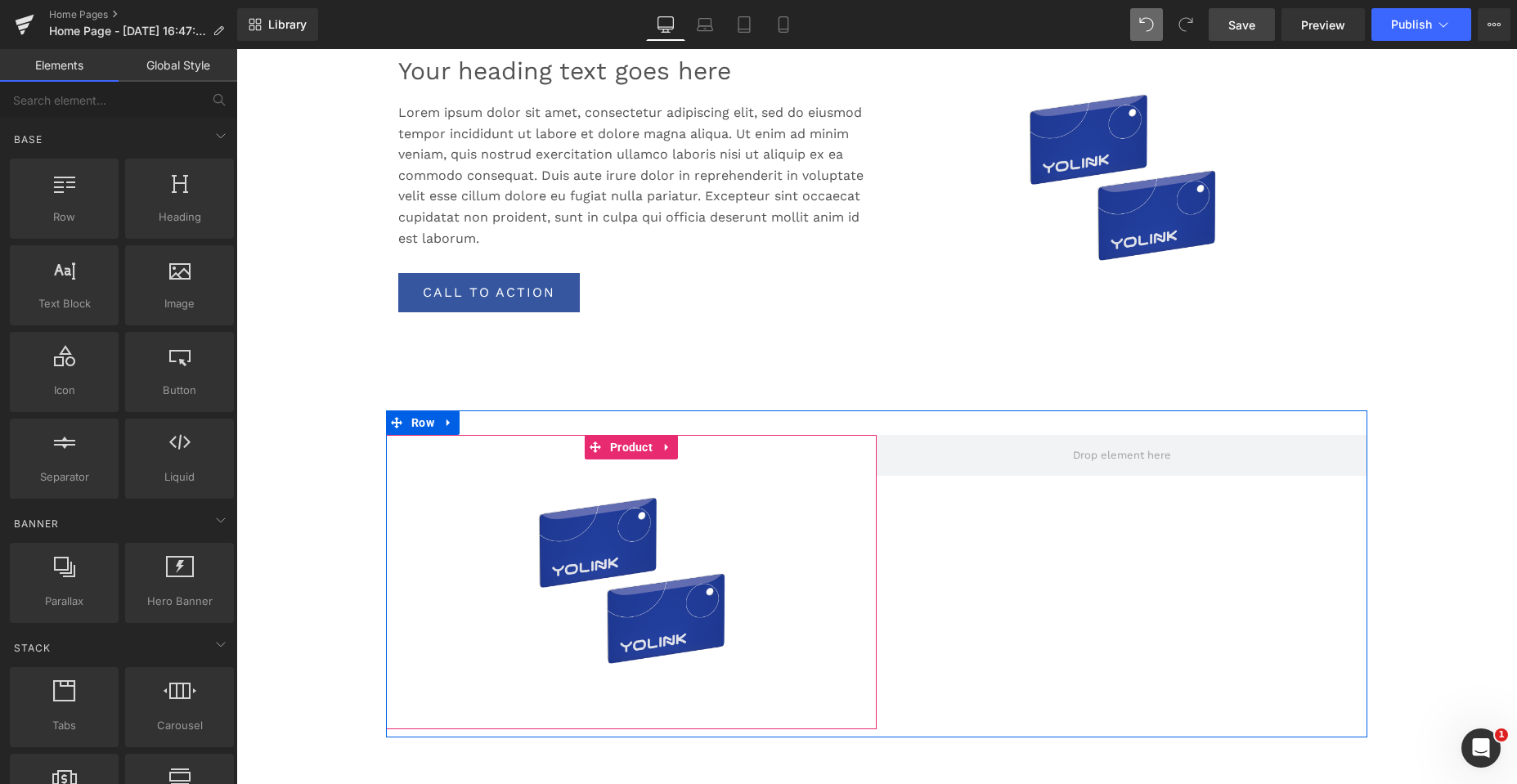
scroll to position [2155, 0]
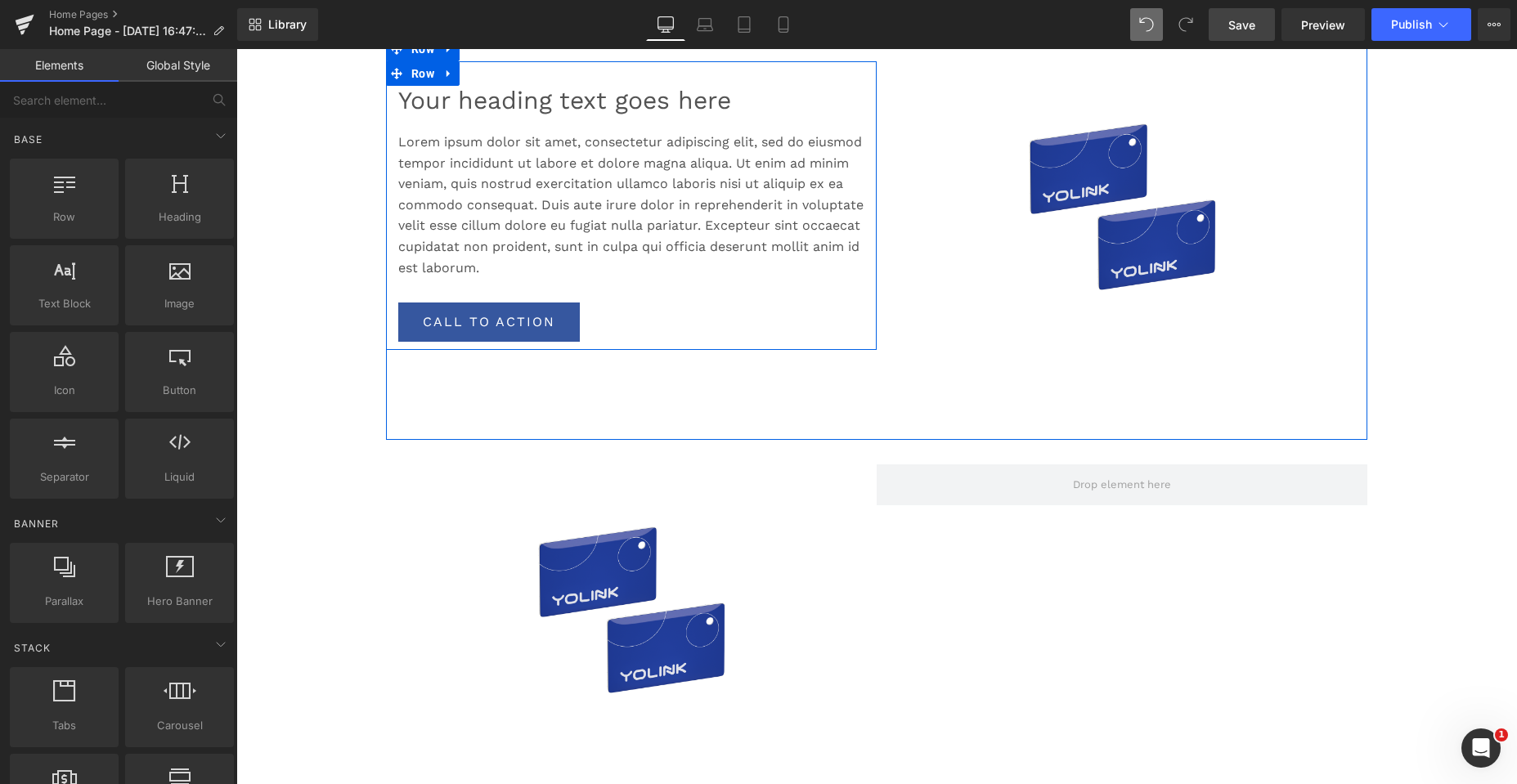
click at [443, 78] on icon at bounding box center [448, 74] width 11 height 12
click at [469, 74] on icon at bounding box center [469, 73] width 11 height 11
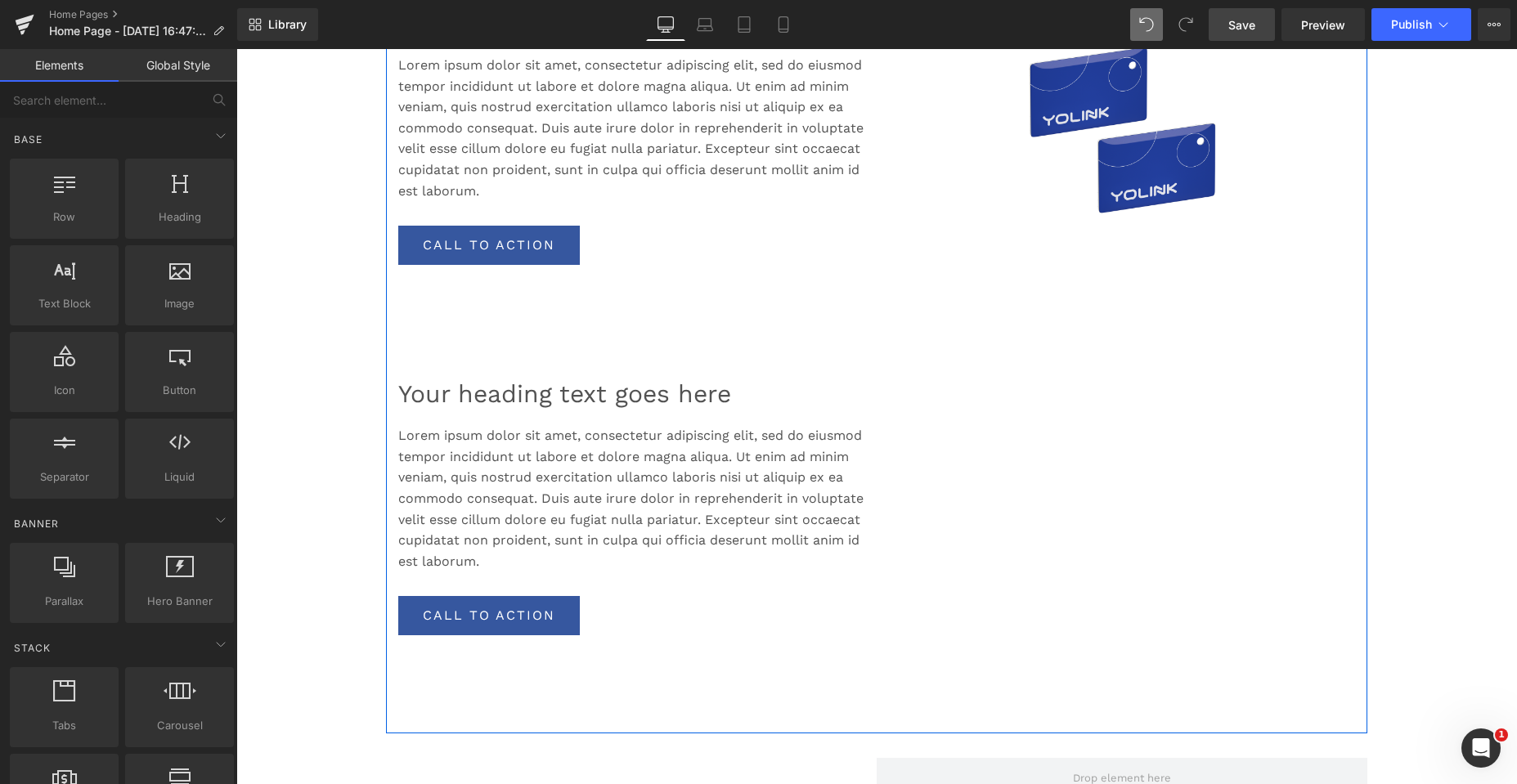
scroll to position [2400, 0]
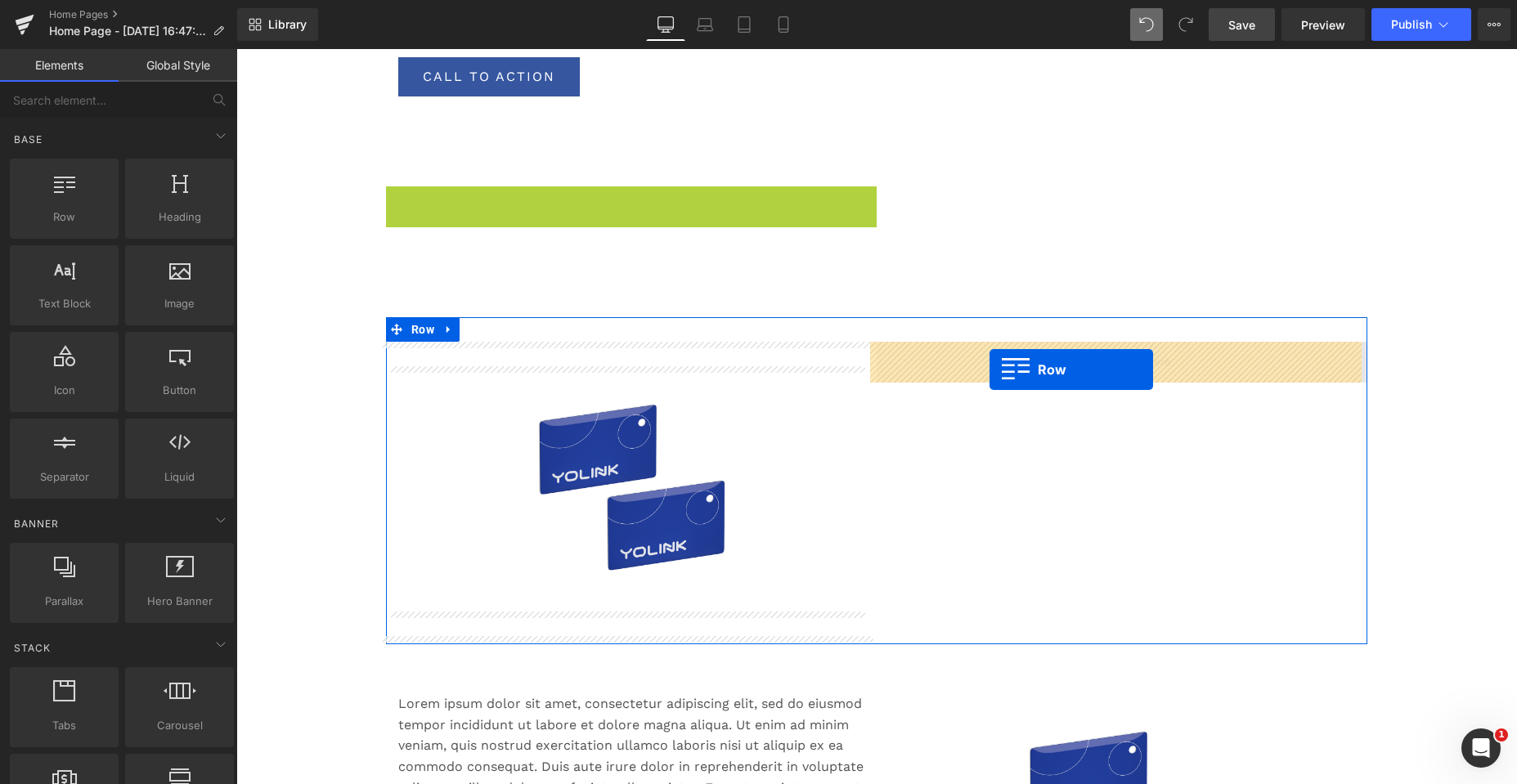
drag, startPoint x: 387, startPoint y: 196, endPoint x: 989, endPoint y: 369, distance: 626.4
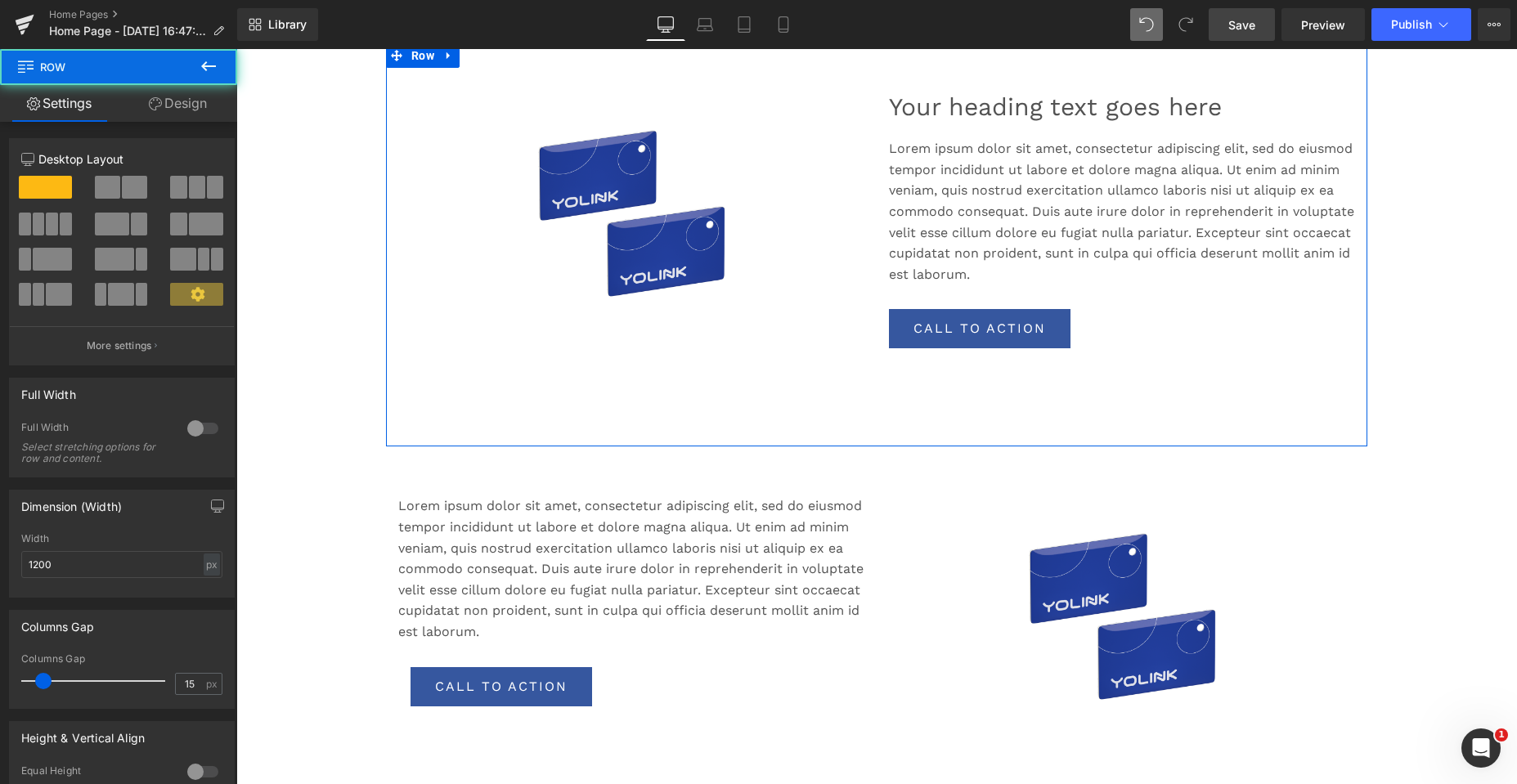
scroll to position [2564, 0]
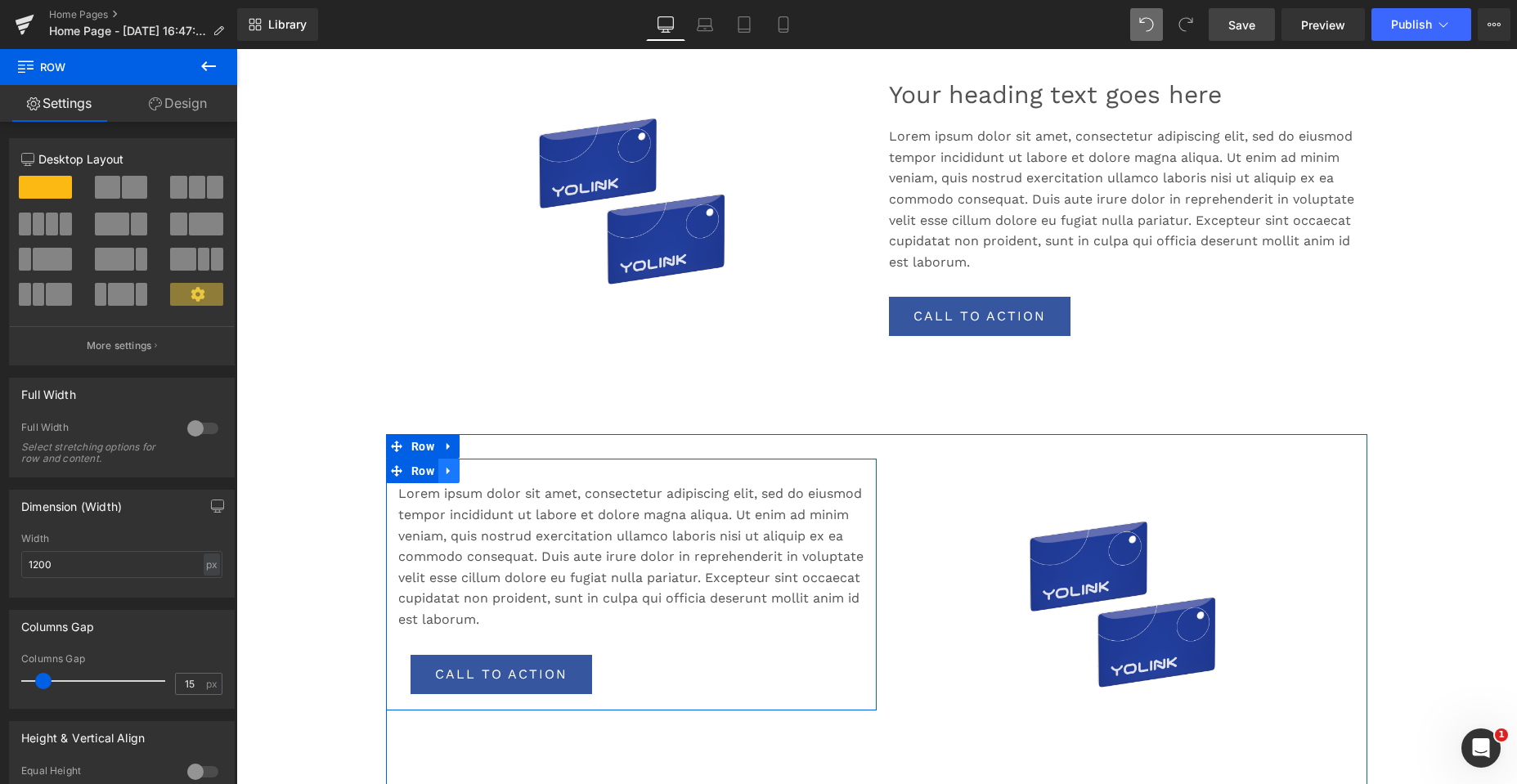
click at [448, 473] on icon at bounding box center [448, 471] width 11 height 12
drag, startPoint x: 485, startPoint y: 474, endPoint x: 522, endPoint y: 462, distance: 38.9
click at [486, 474] on icon at bounding box center [491, 471] width 11 height 12
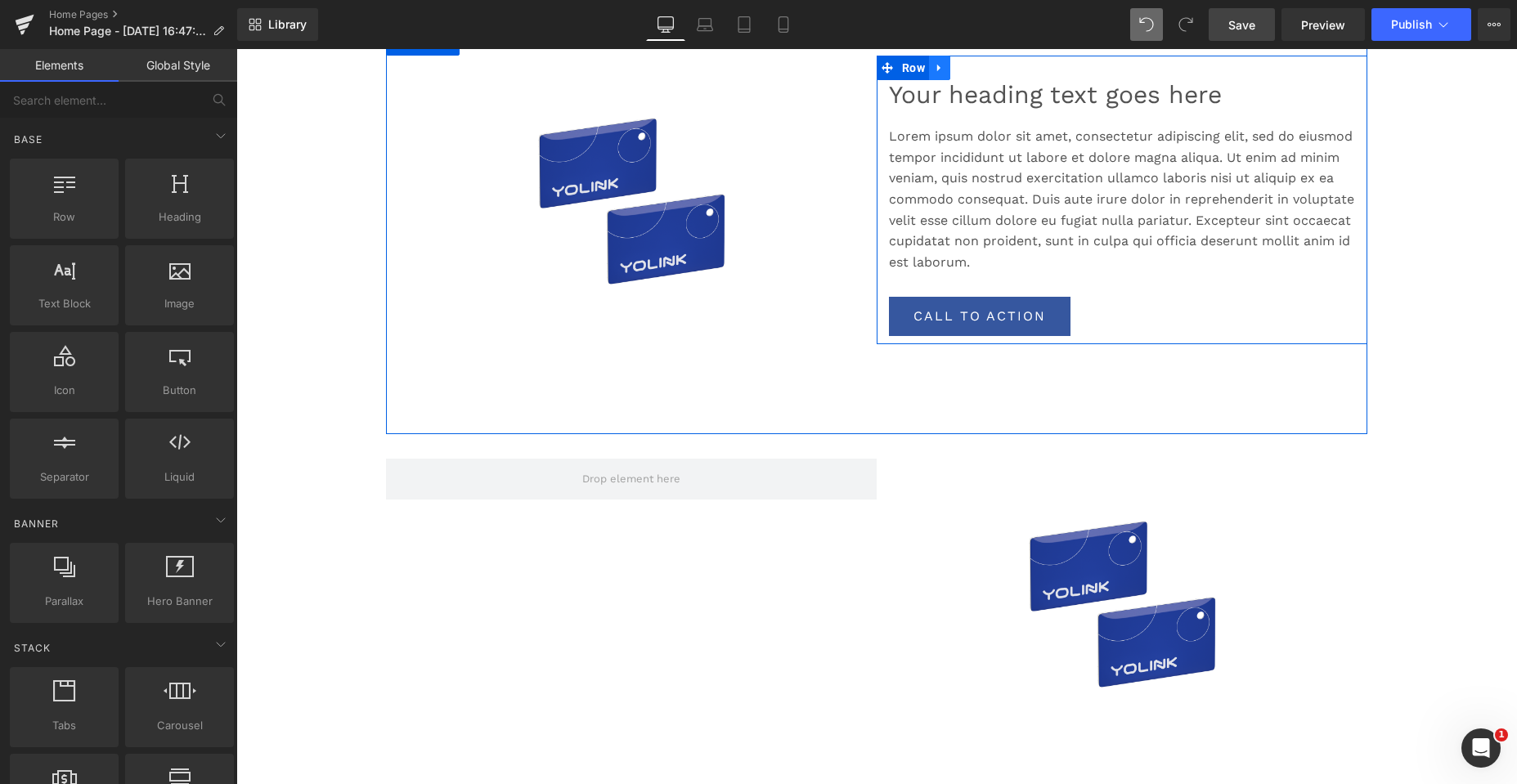
click at [936, 73] on icon at bounding box center [939, 68] width 11 height 12
click at [960, 70] on icon at bounding box center [960, 68] width 11 height 12
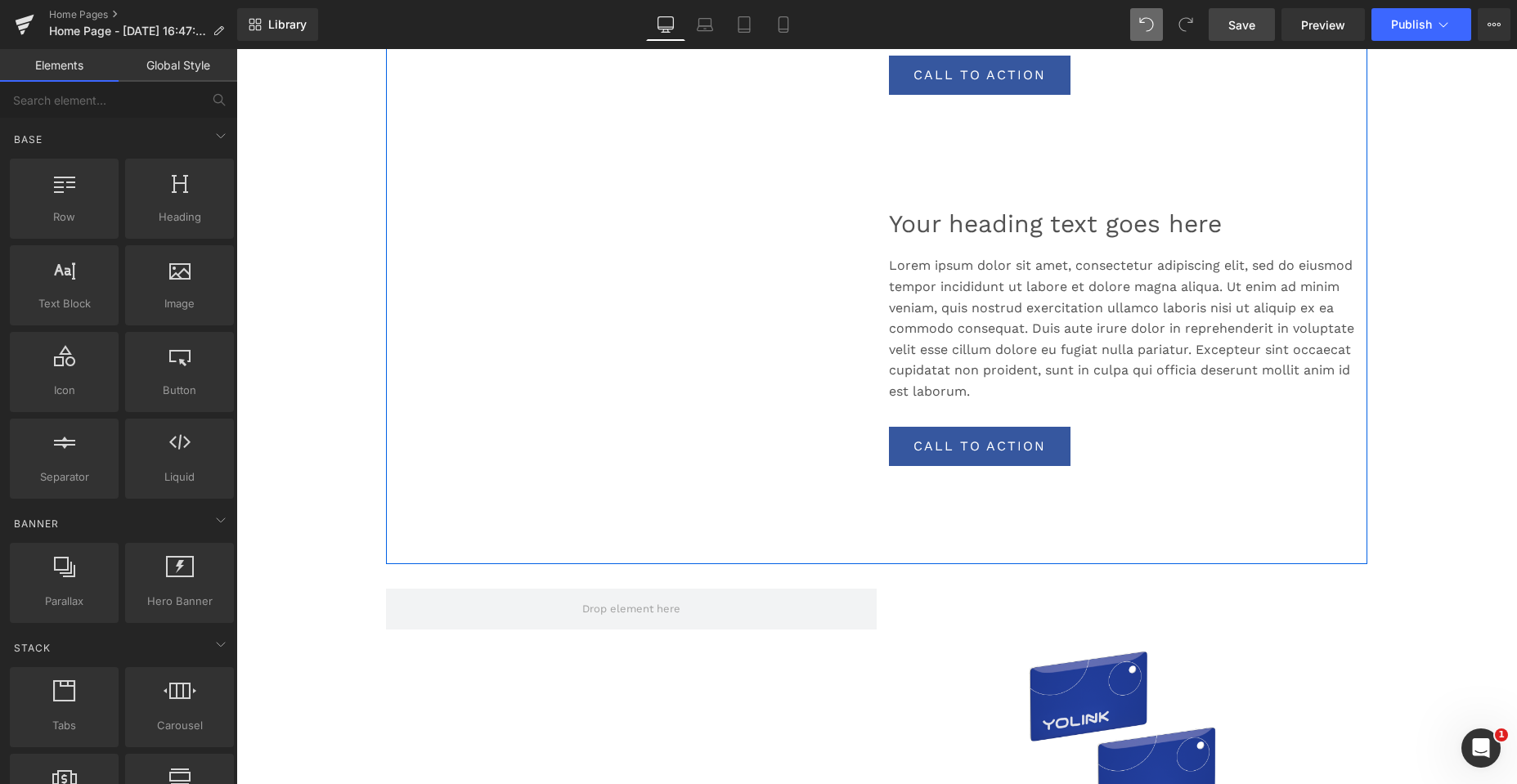
scroll to position [2809, 0]
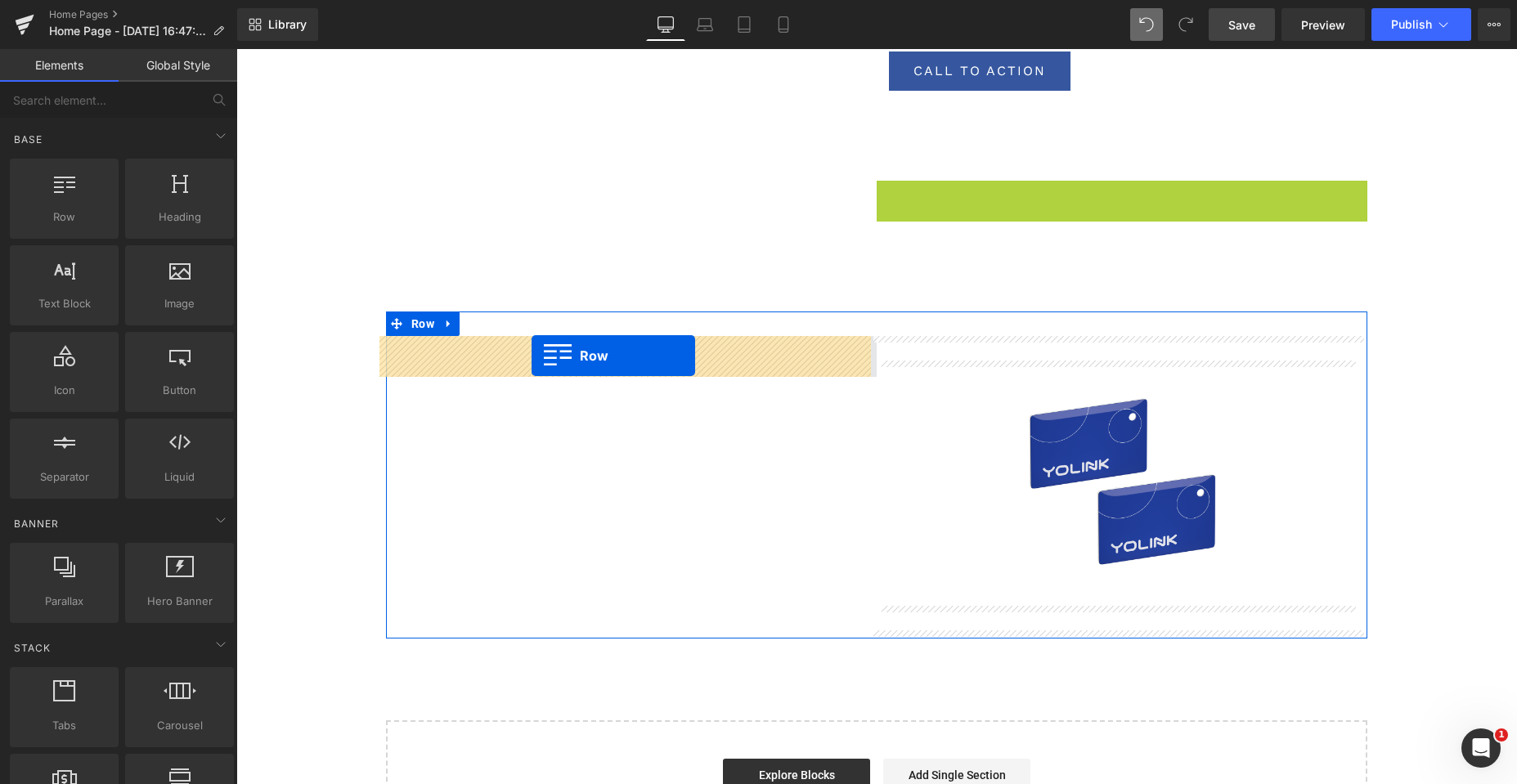
drag, startPoint x: 861, startPoint y: 227, endPoint x: 532, endPoint y: 356, distance: 353.4
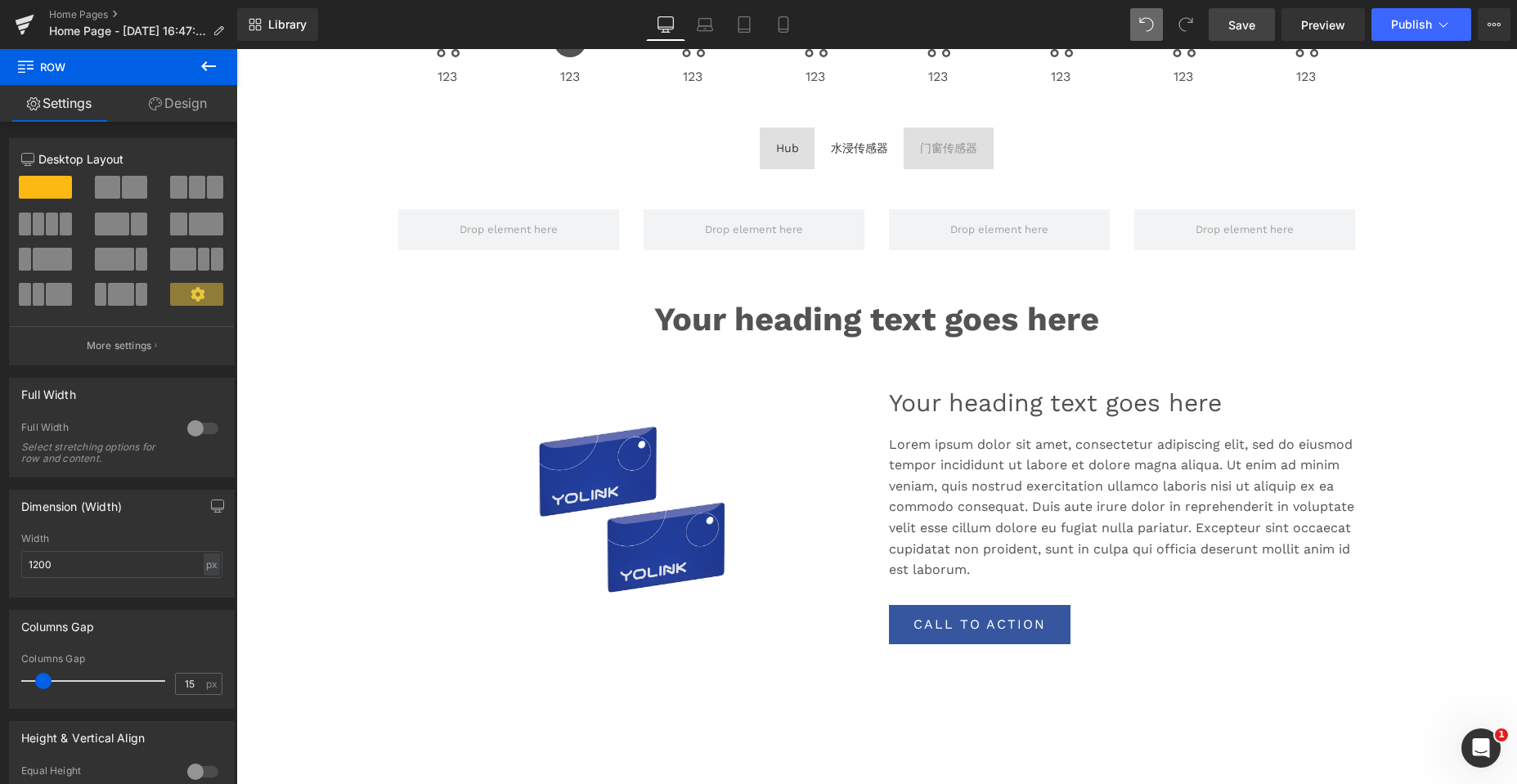
scroll to position [409, 0]
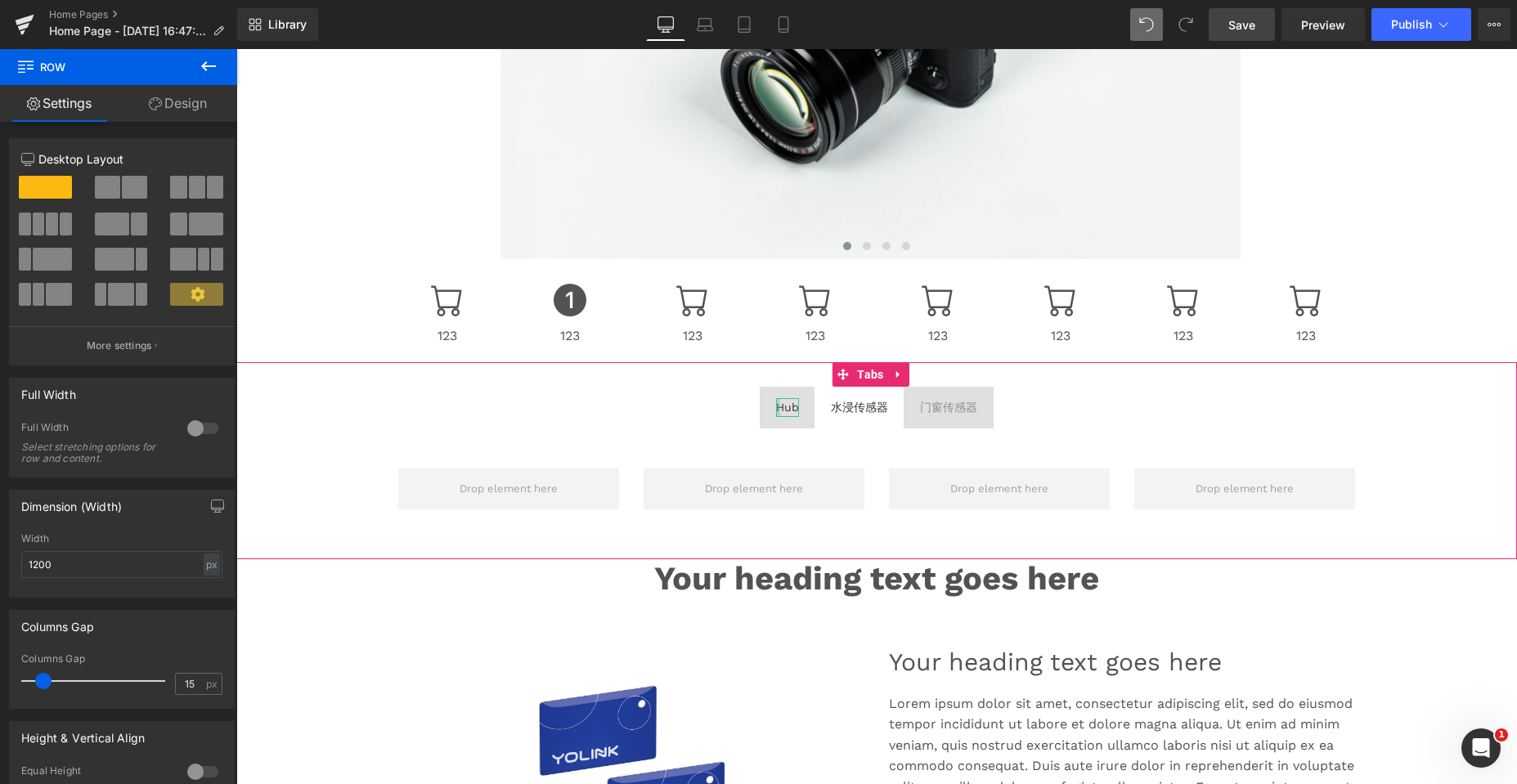
click at [776, 409] on div "Hub" at bounding box center [787, 407] width 23 height 18
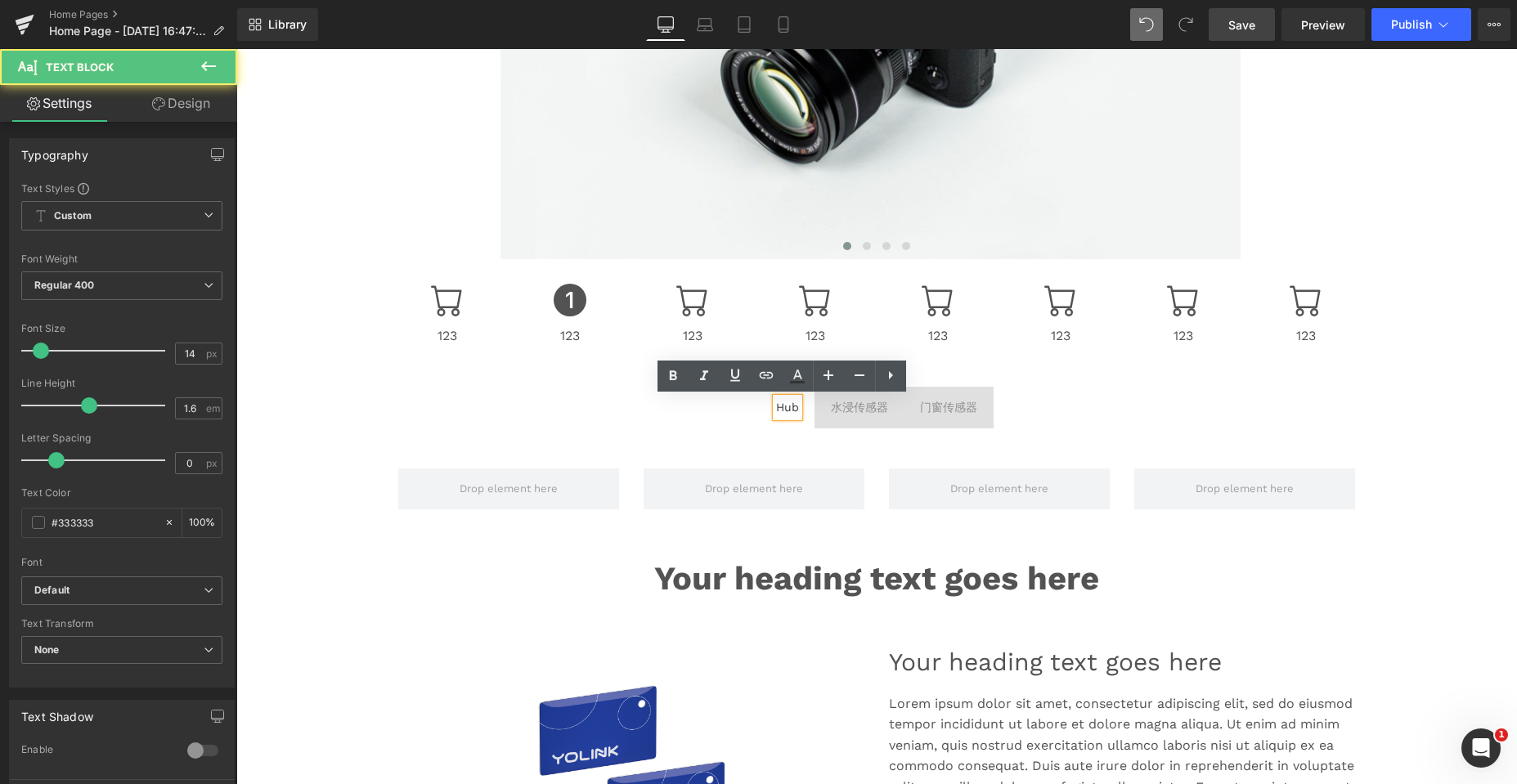
click at [781, 407] on div "Hub" at bounding box center [787, 407] width 23 height 18
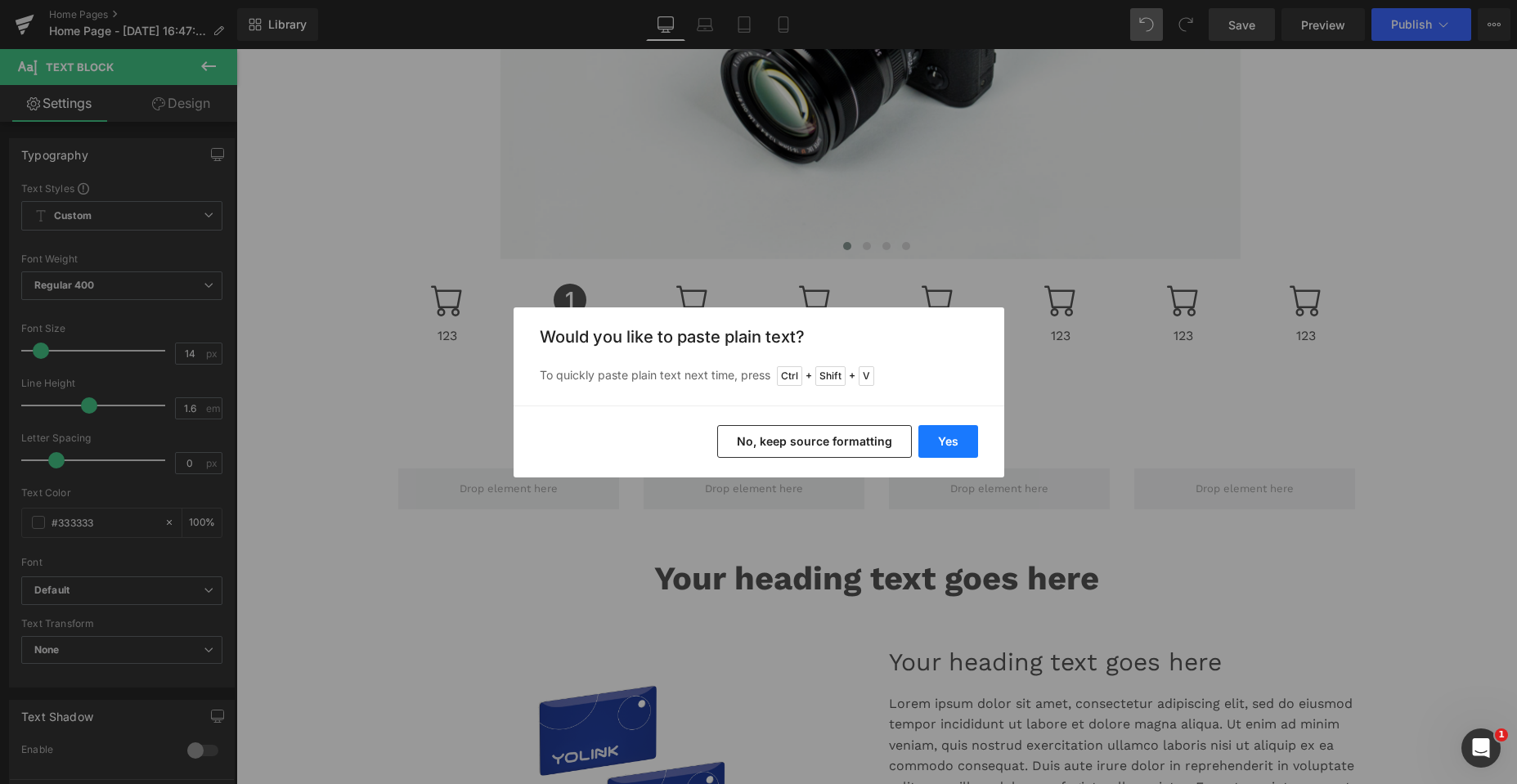
click at [947, 442] on button "Yes" at bounding box center [948, 441] width 60 height 32
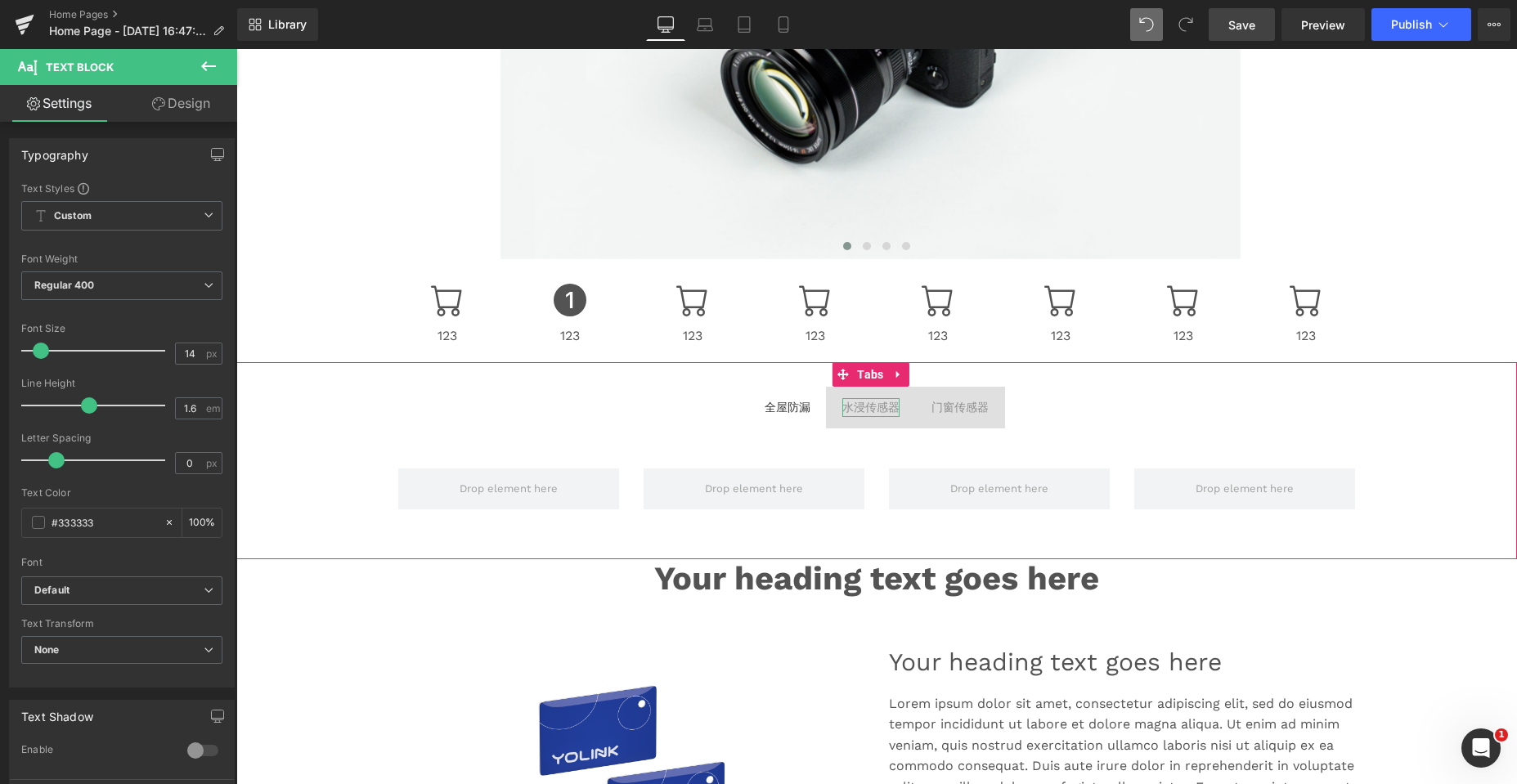
click at [860, 404] on div "水浸传感器" at bounding box center [871, 407] width 57 height 18
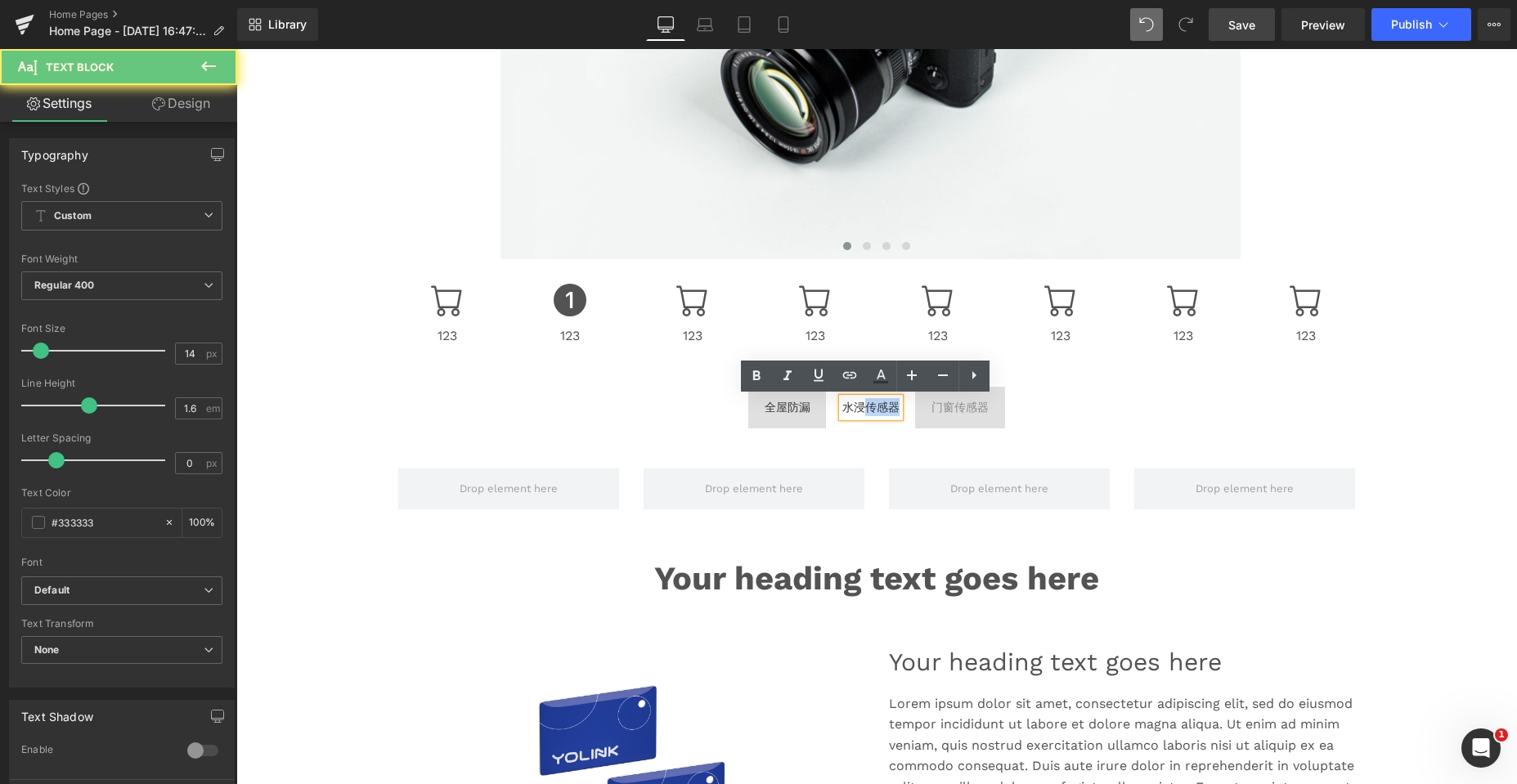
click at [860, 404] on div "水浸传感器" at bounding box center [871, 407] width 57 height 18
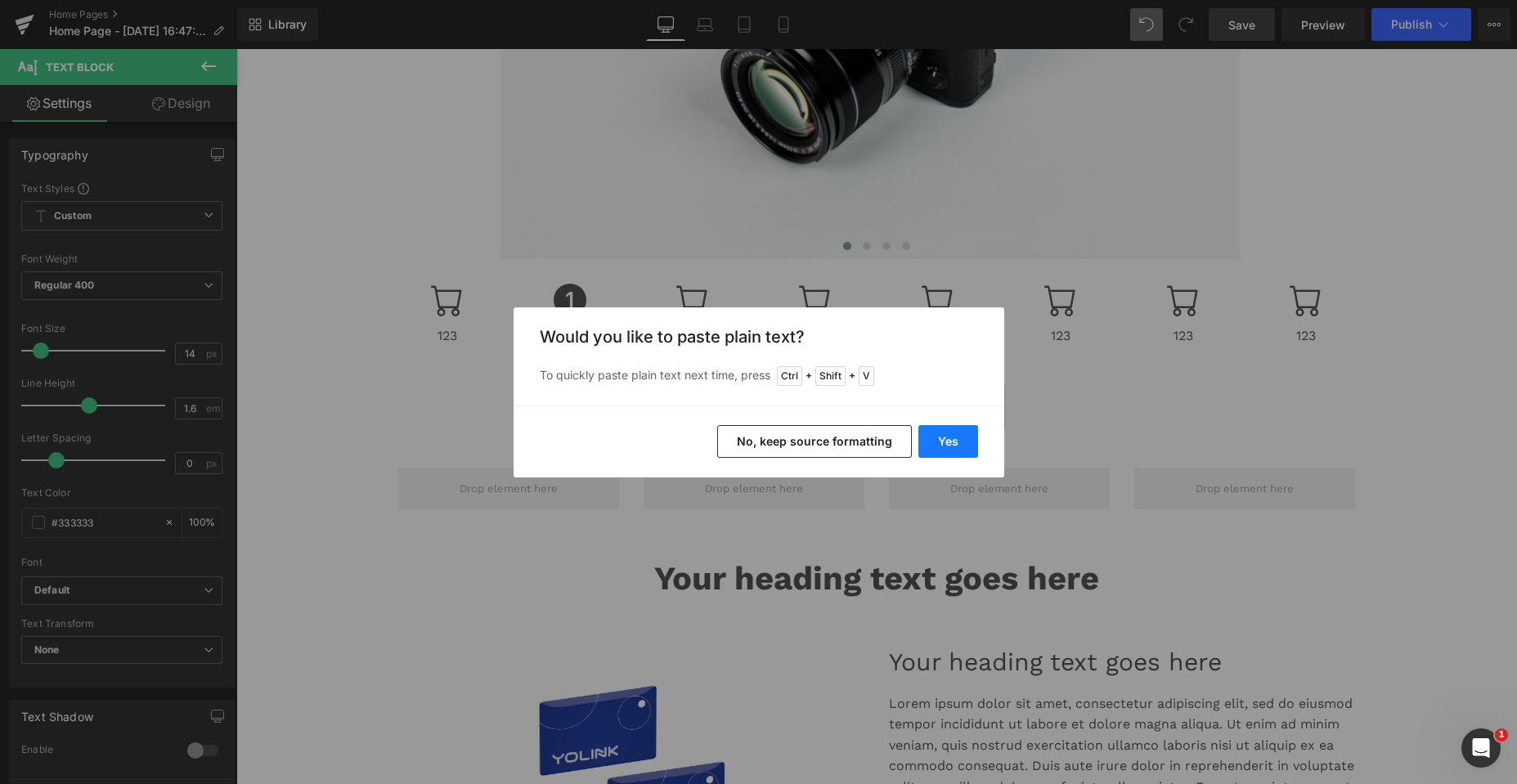
click at [932, 437] on button "Yes" at bounding box center [948, 441] width 60 height 32
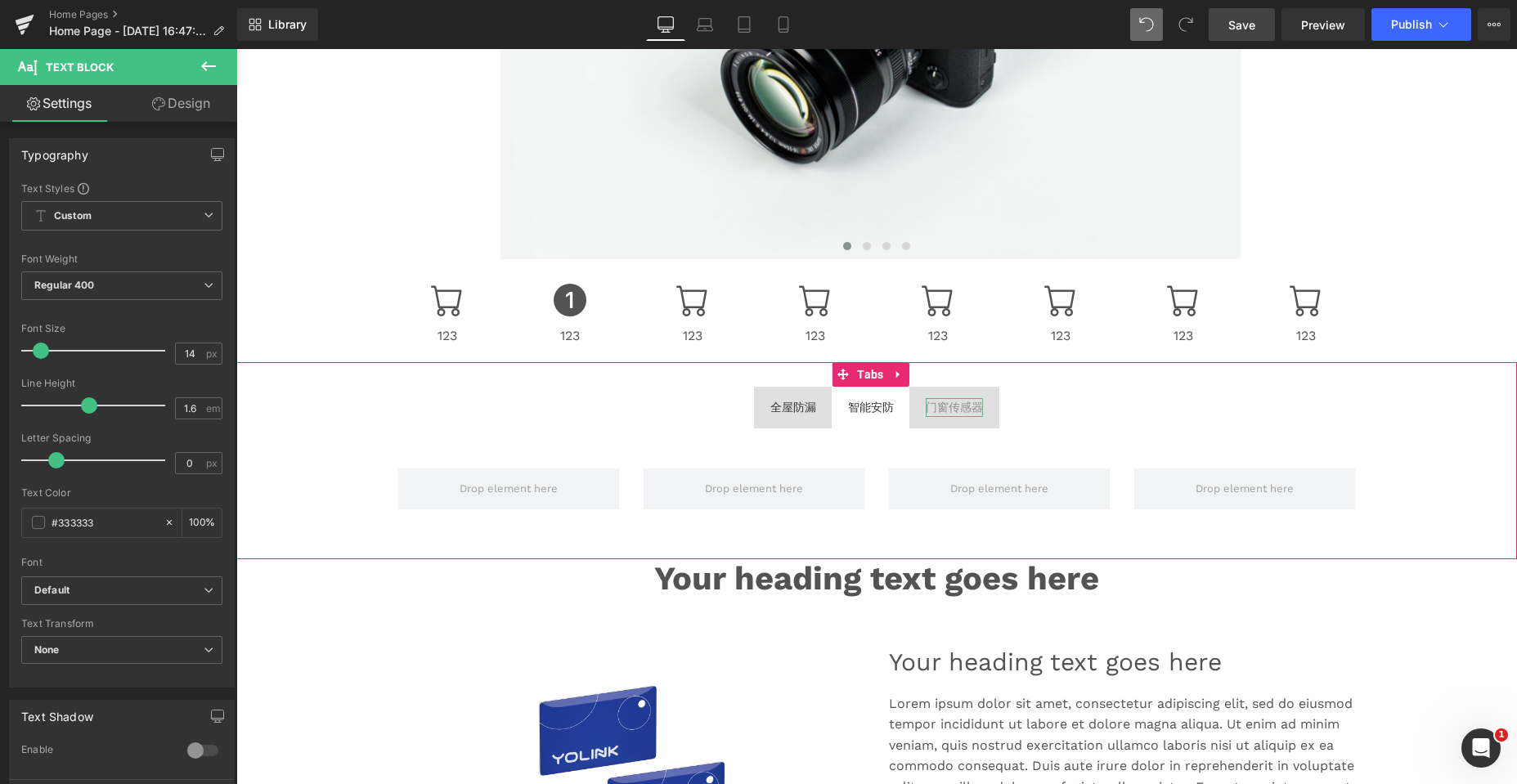
click at [952, 407] on div "门窗传感器" at bounding box center [953, 407] width 57 height 18
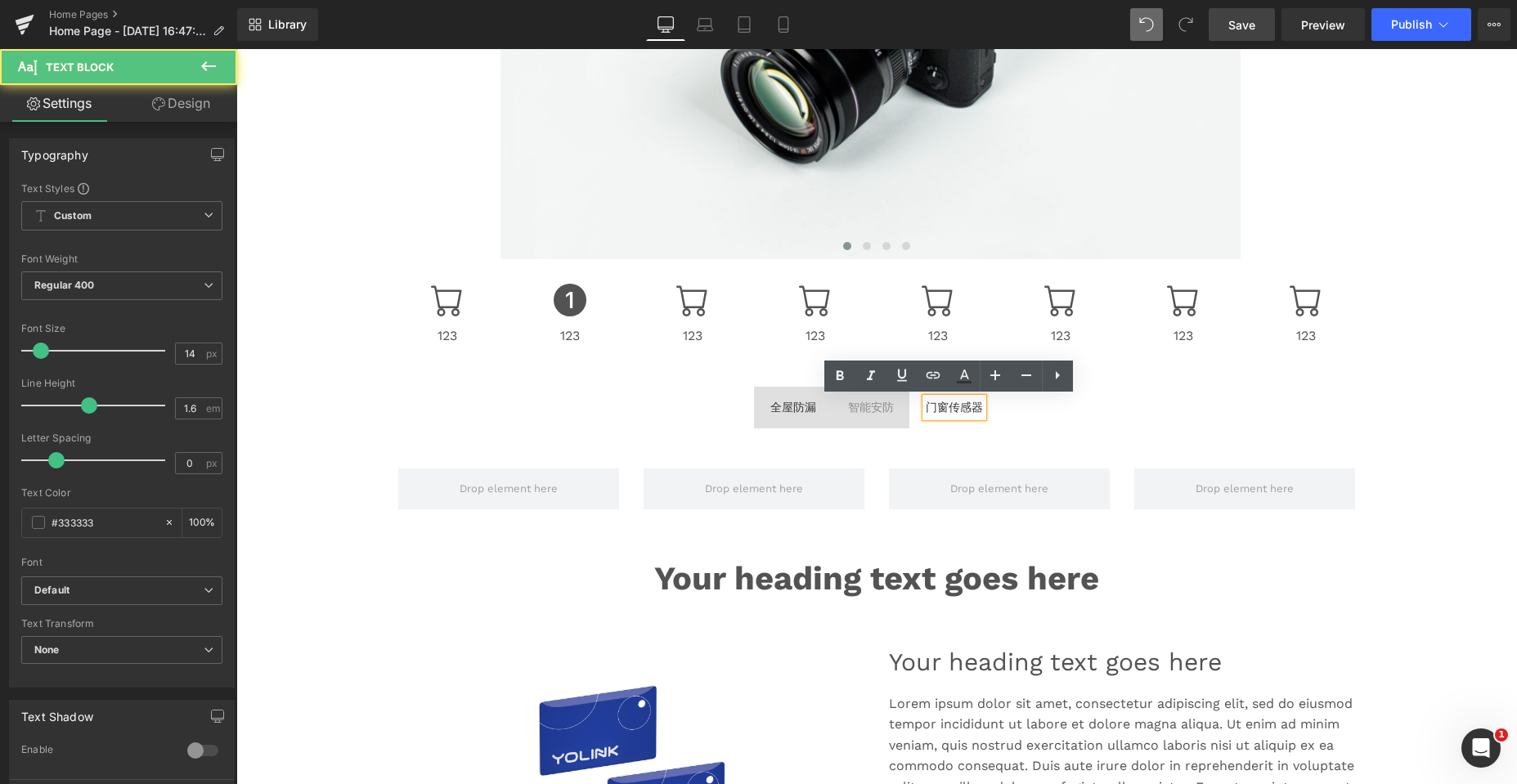
click at [952, 407] on div "门窗传感器" at bounding box center [953, 407] width 57 height 18
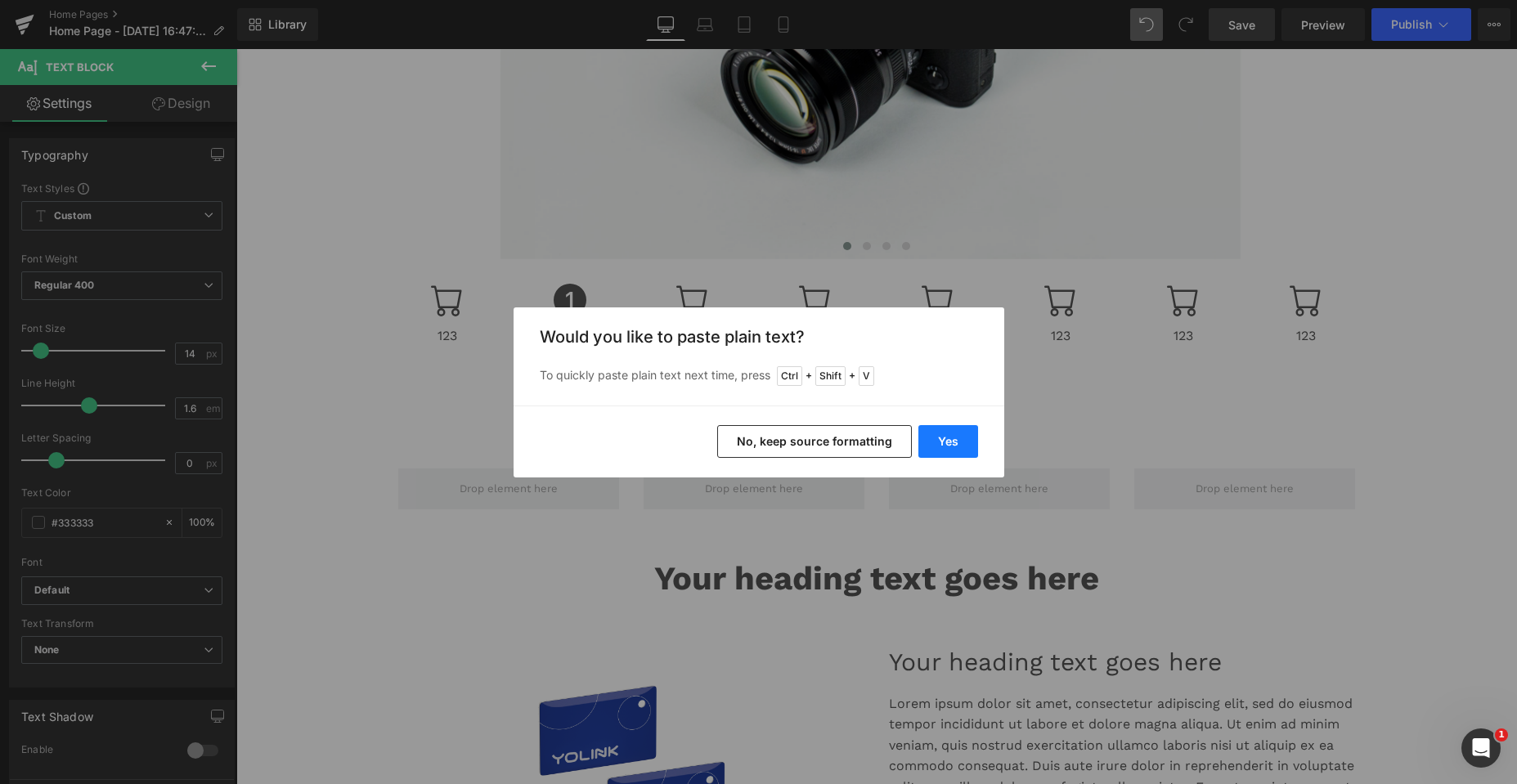
click at [957, 439] on button "Yes" at bounding box center [948, 441] width 60 height 32
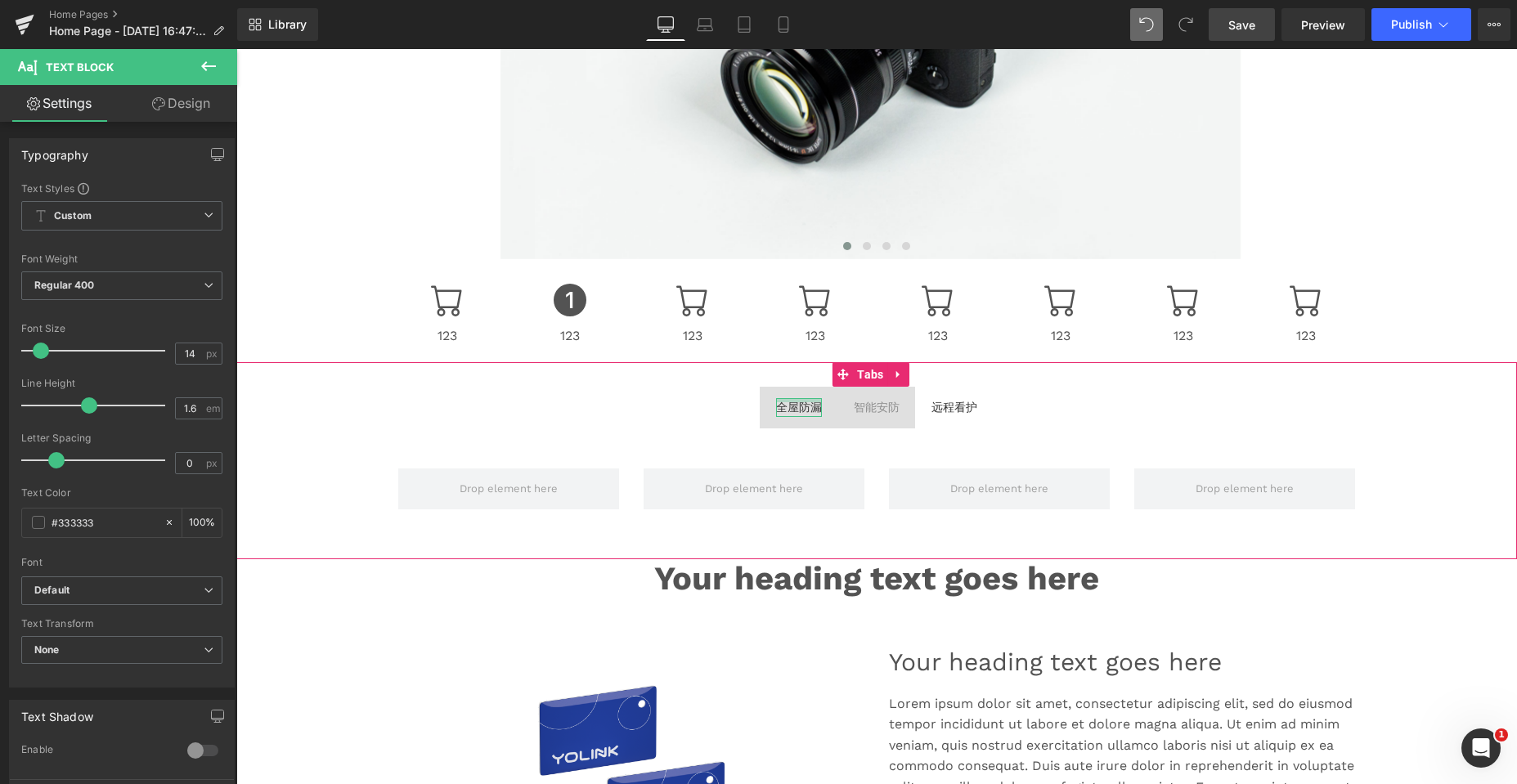
drag, startPoint x: 785, startPoint y: 402, endPoint x: 793, endPoint y: 401, distance: 8.1
click at [785, 402] on div "全屋防漏 Text Block" at bounding box center [799, 407] width 46 height 18
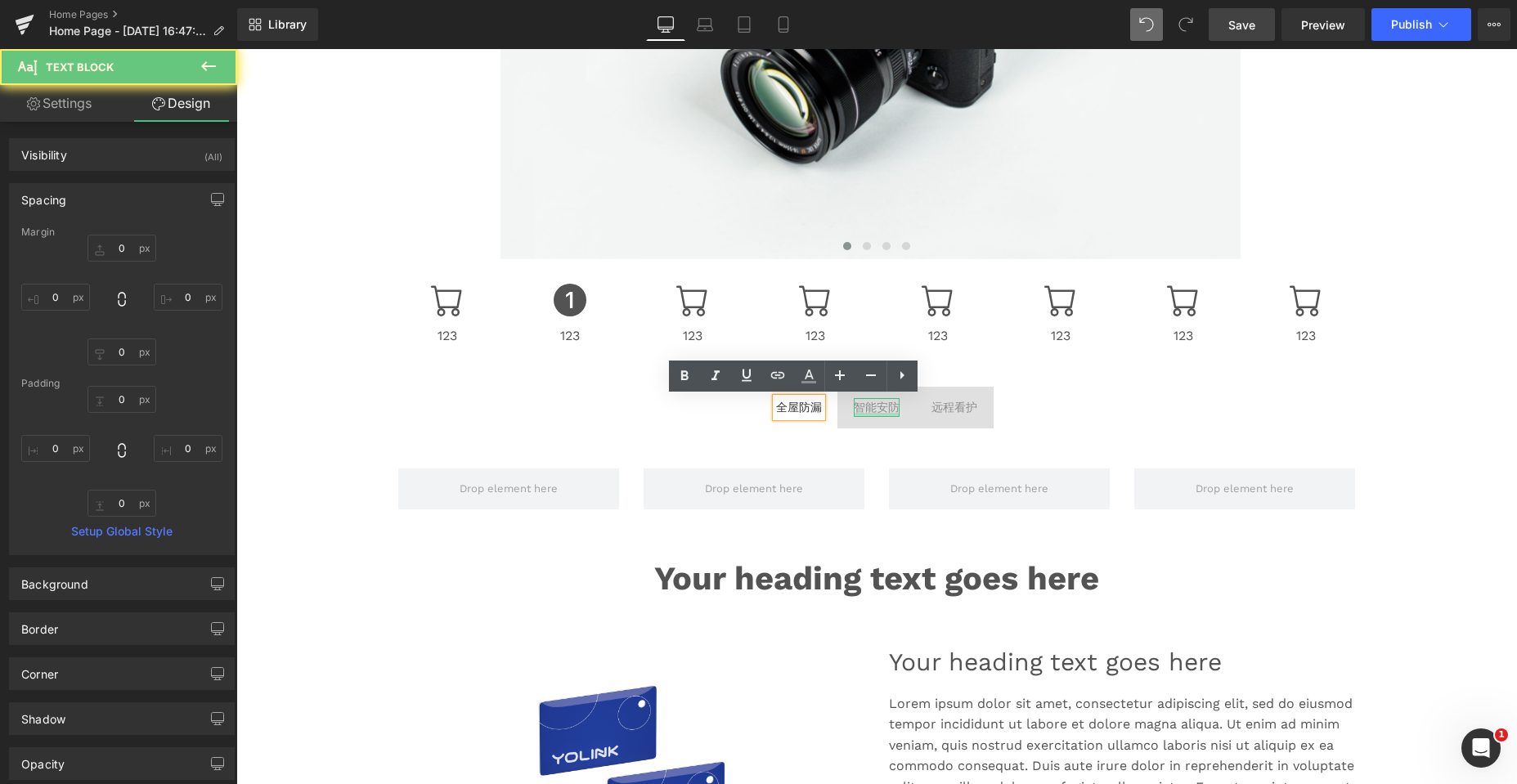
drag, startPoint x: 883, startPoint y: 416, endPoint x: 960, endPoint y: 417, distance: 77.0
click at [883, 416] on div at bounding box center [877, 415] width 46 height 4
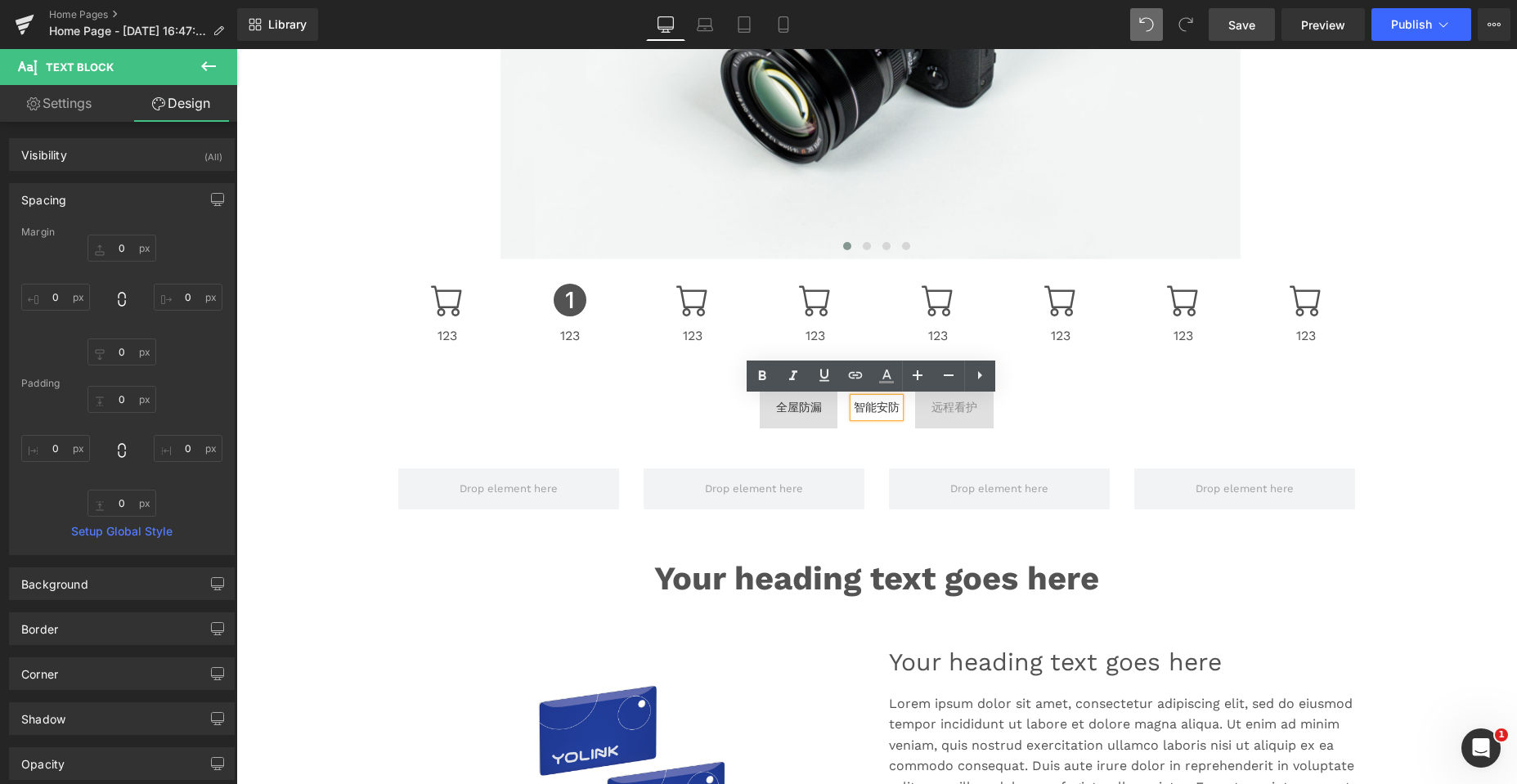
click at [961, 421] on span "远程看护 Text Block" at bounding box center [954, 407] width 79 height 41
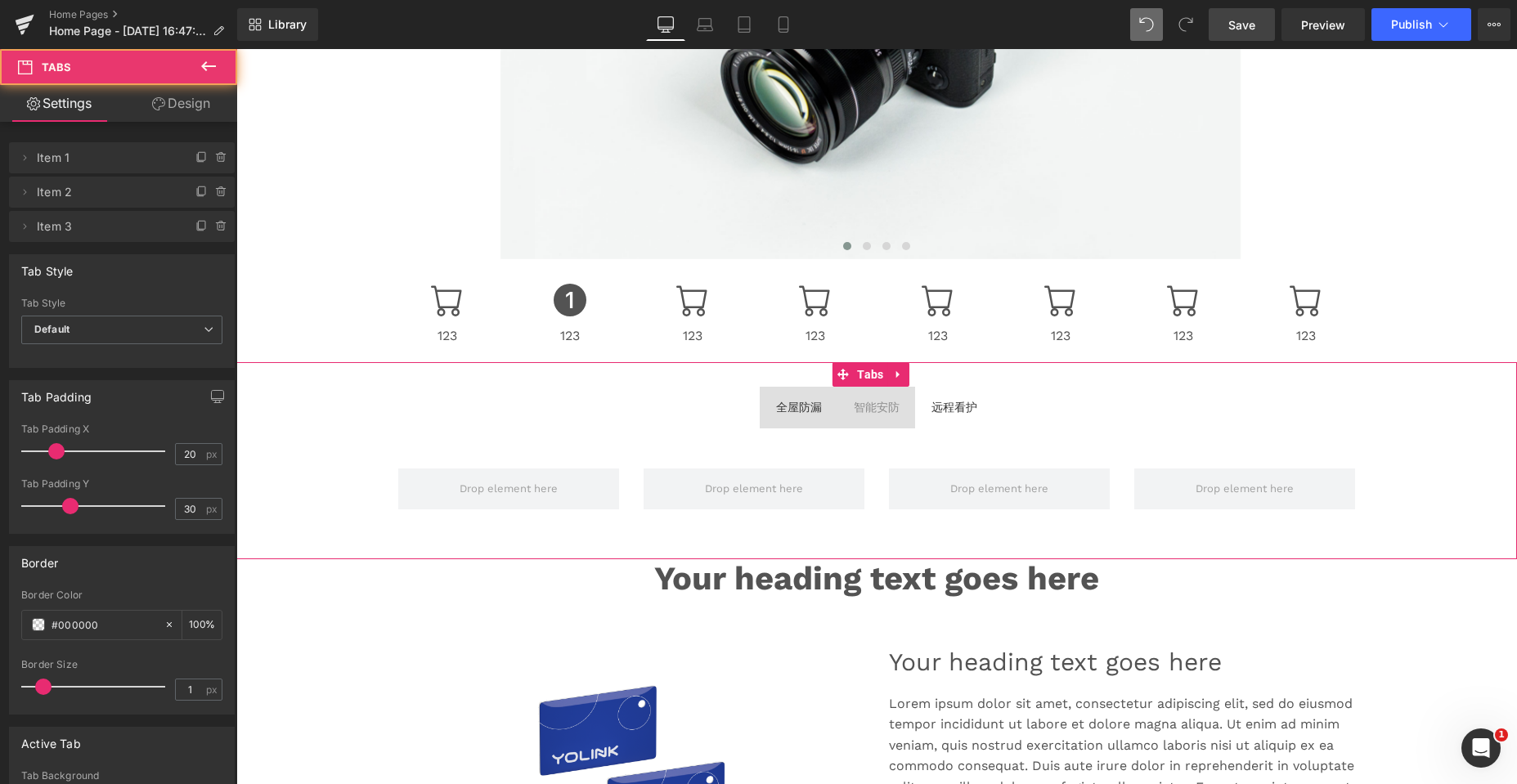
click at [782, 420] on span "全屋防漏 Text Block" at bounding box center [799, 407] width 79 height 41
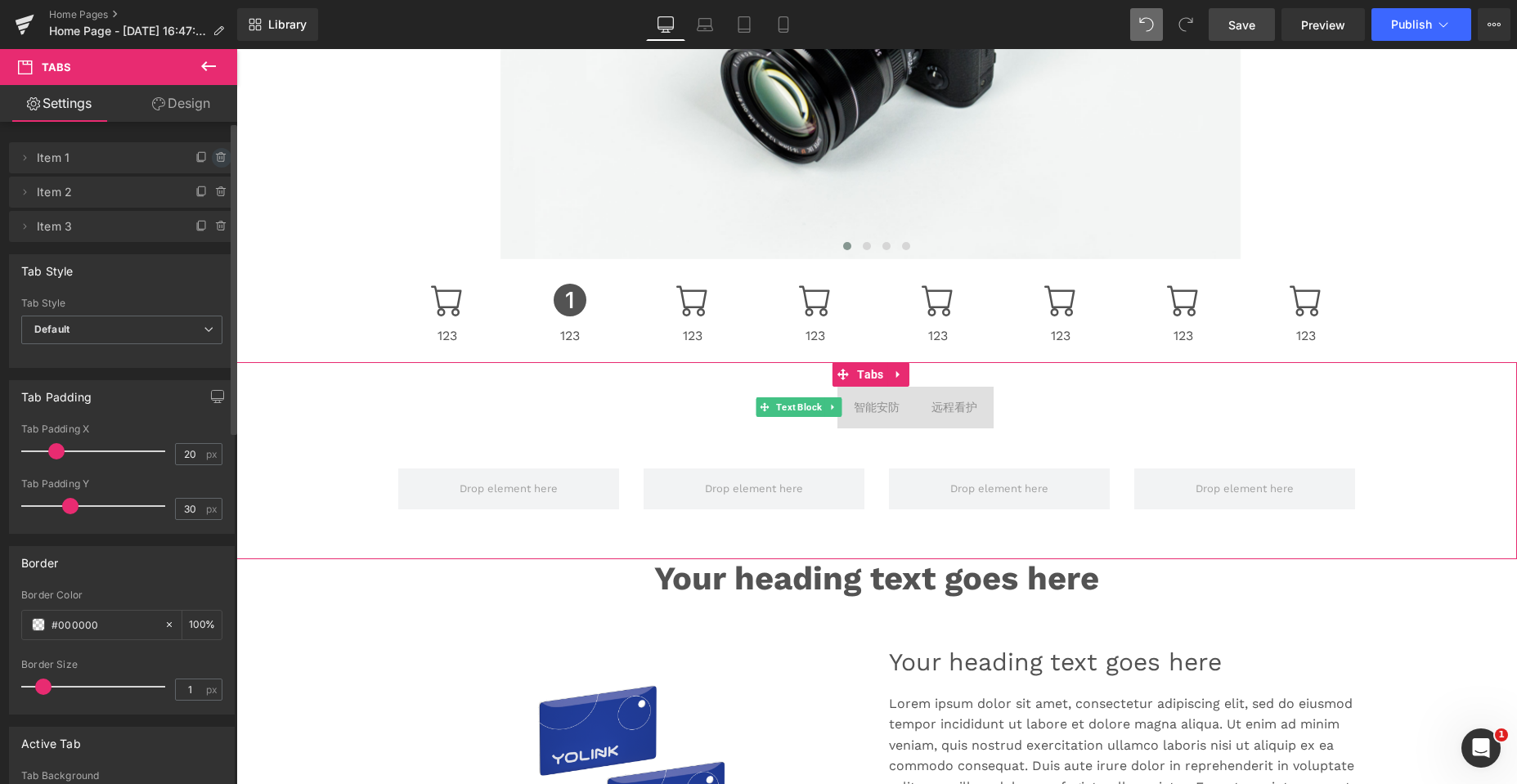
click at [212, 156] on span at bounding box center [221, 157] width 20 height 20
click at [184, 153] on button "Delete" at bounding box center [204, 158] width 51 height 21
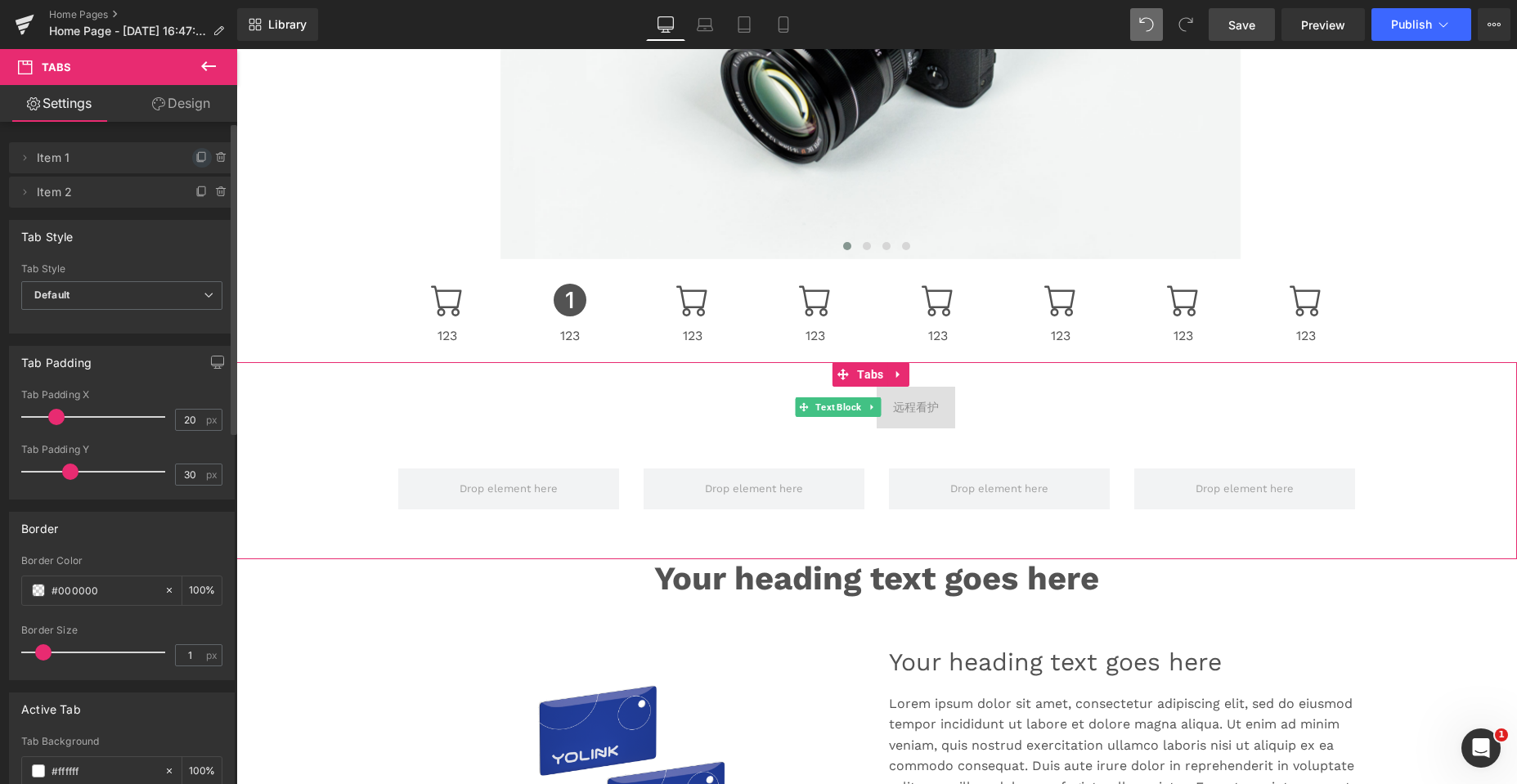
click at [196, 154] on icon at bounding box center [202, 157] width 13 height 13
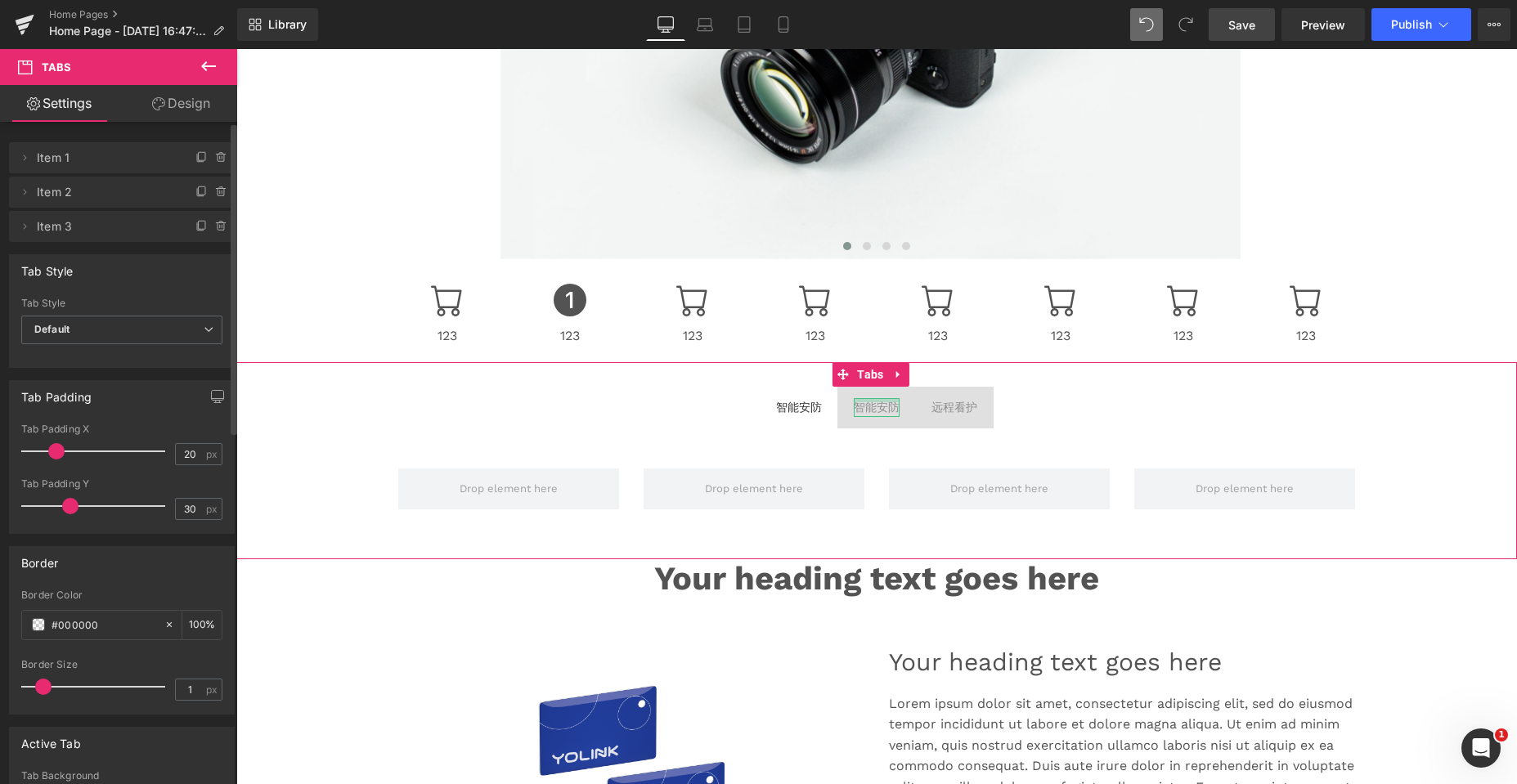
click at [853, 399] on div at bounding box center [877, 400] width 46 height 4
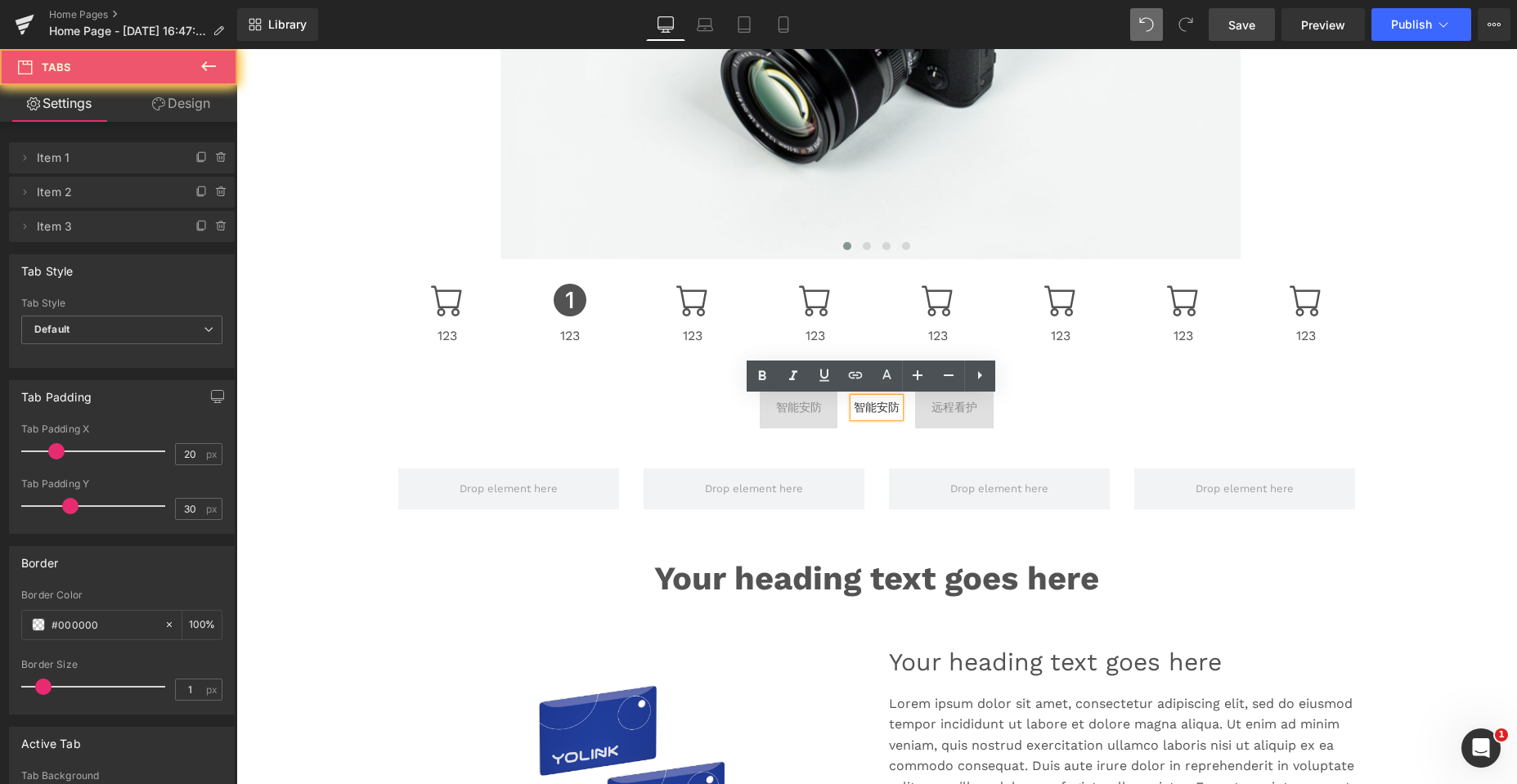
click at [935, 422] on span "远程看护 Text Block" at bounding box center [954, 407] width 79 height 41
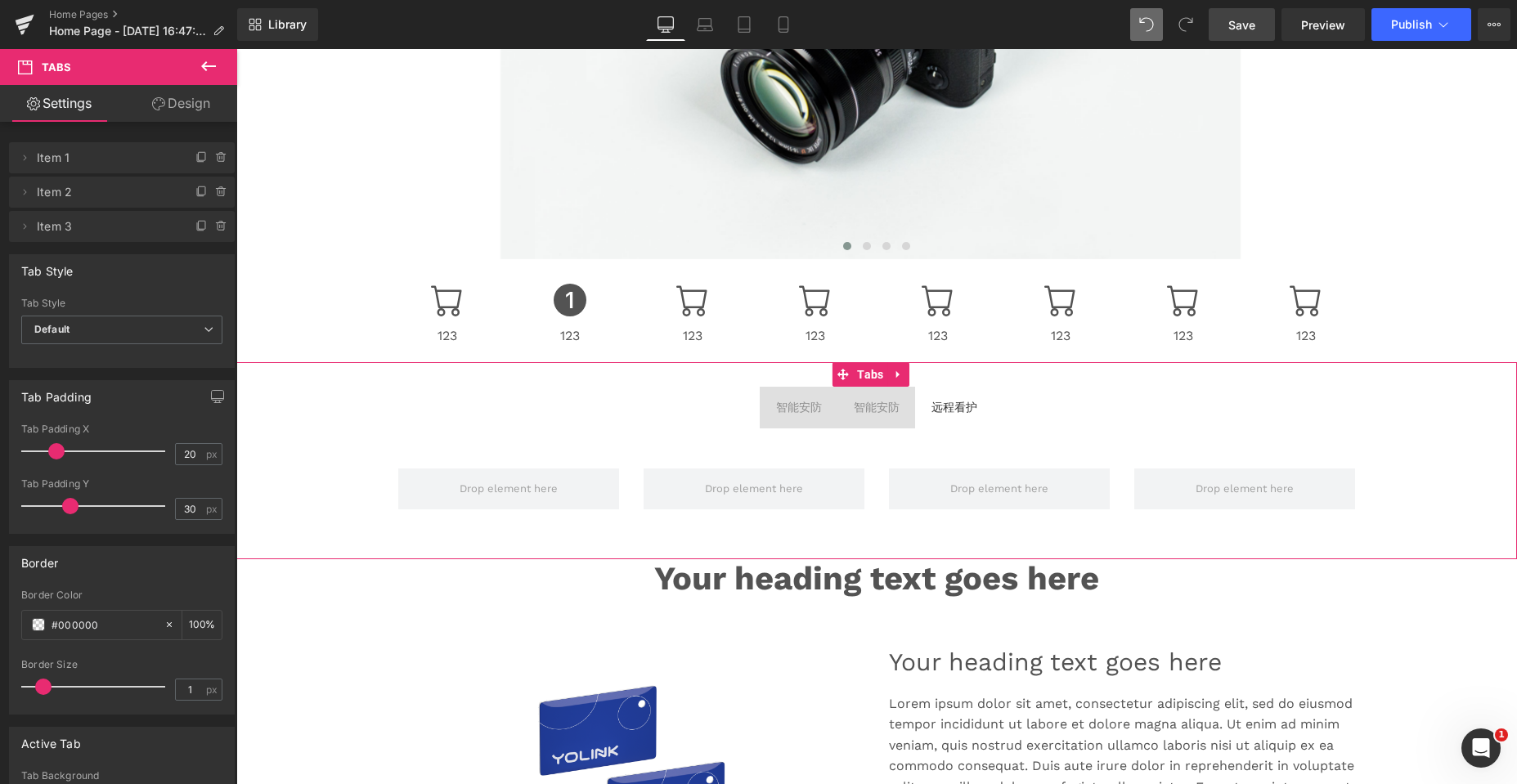
click at [776, 419] on span "智能安防 Text Block" at bounding box center [799, 407] width 79 height 41
click at [794, 404] on div "智能安防" at bounding box center [799, 407] width 46 height 18
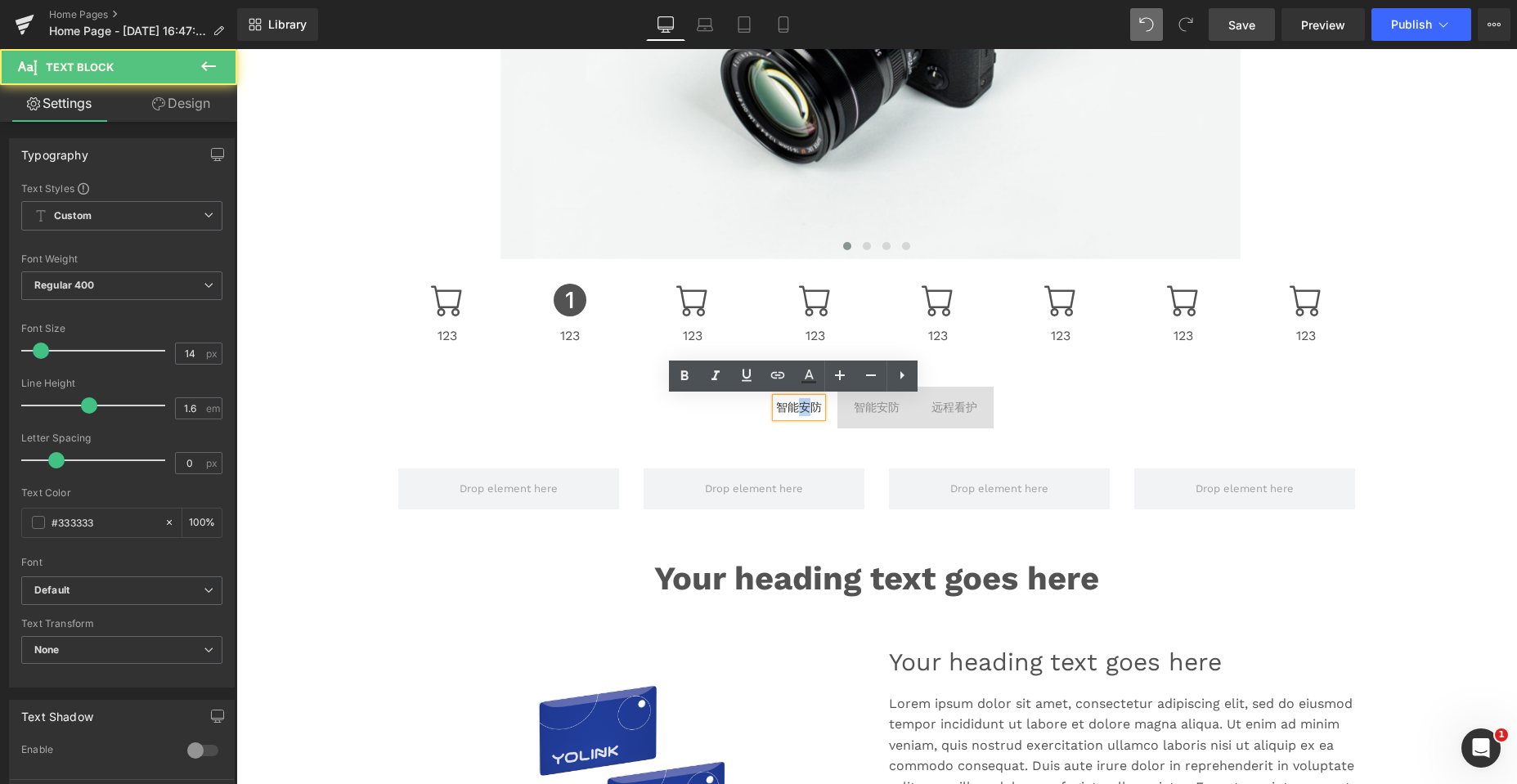
click at [794, 404] on div "智能安防" at bounding box center [799, 407] width 46 height 18
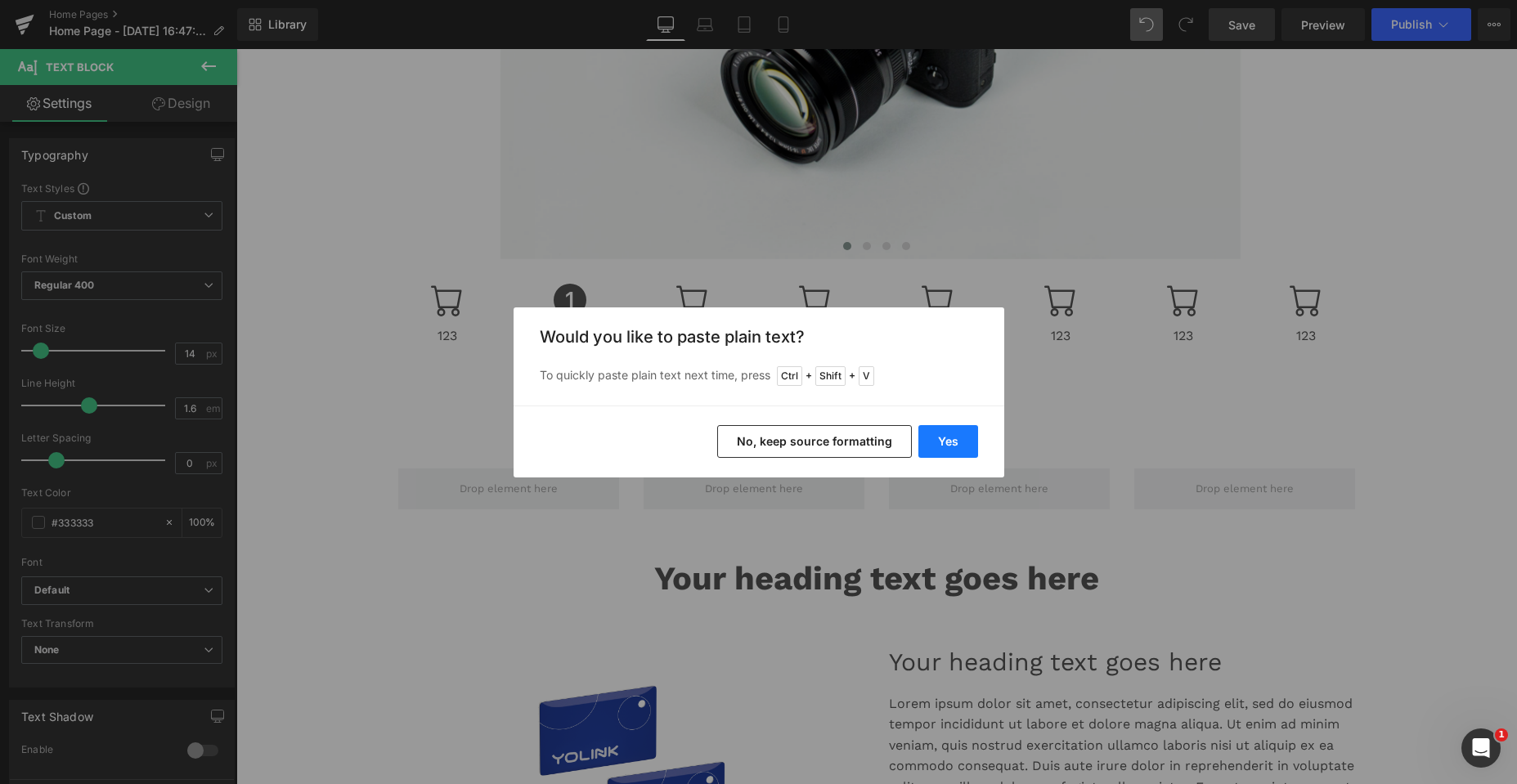
click at [952, 435] on button "Yes" at bounding box center [948, 441] width 60 height 32
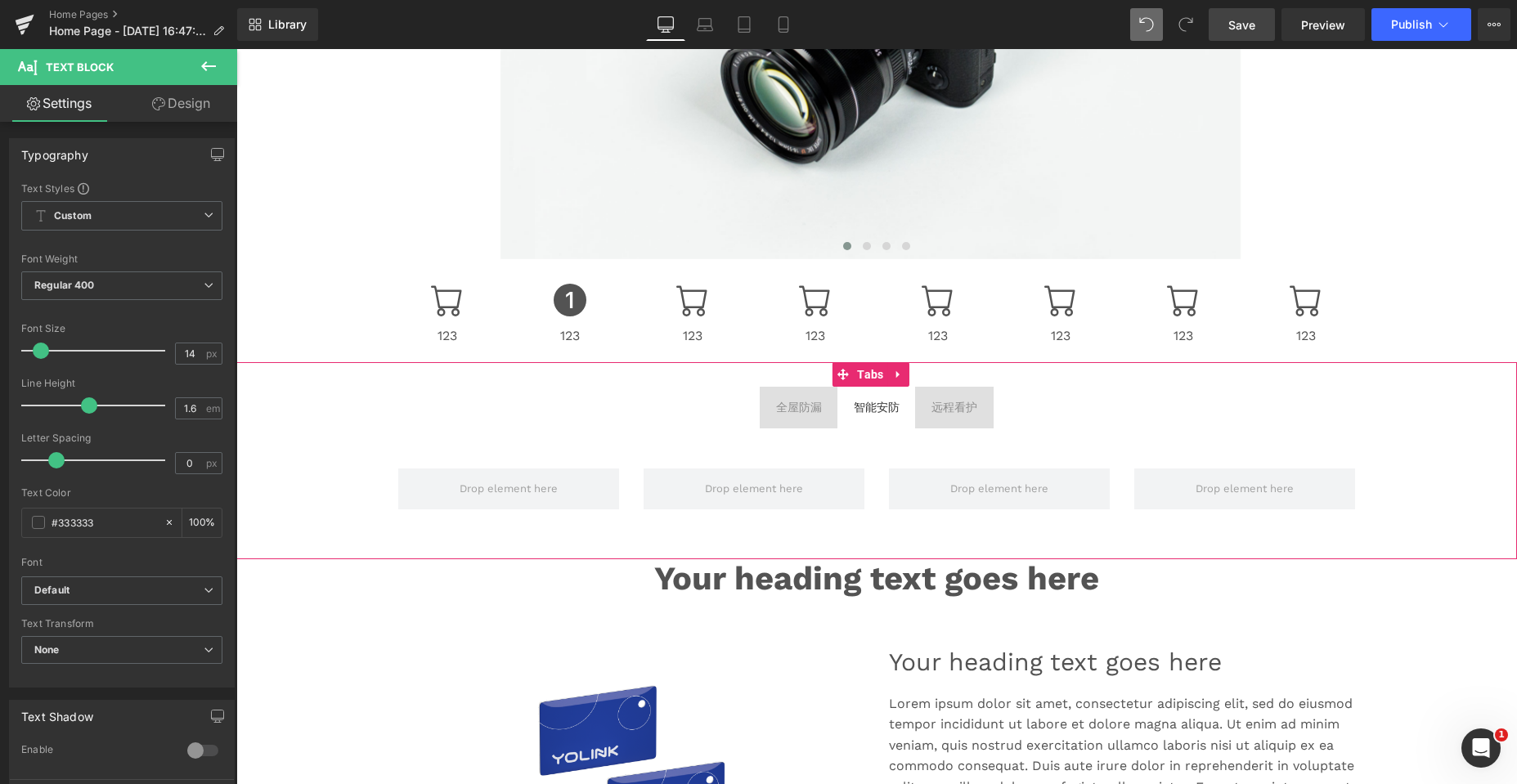
click at [883, 424] on span "智能安防 Text Block" at bounding box center [877, 407] width 79 height 41
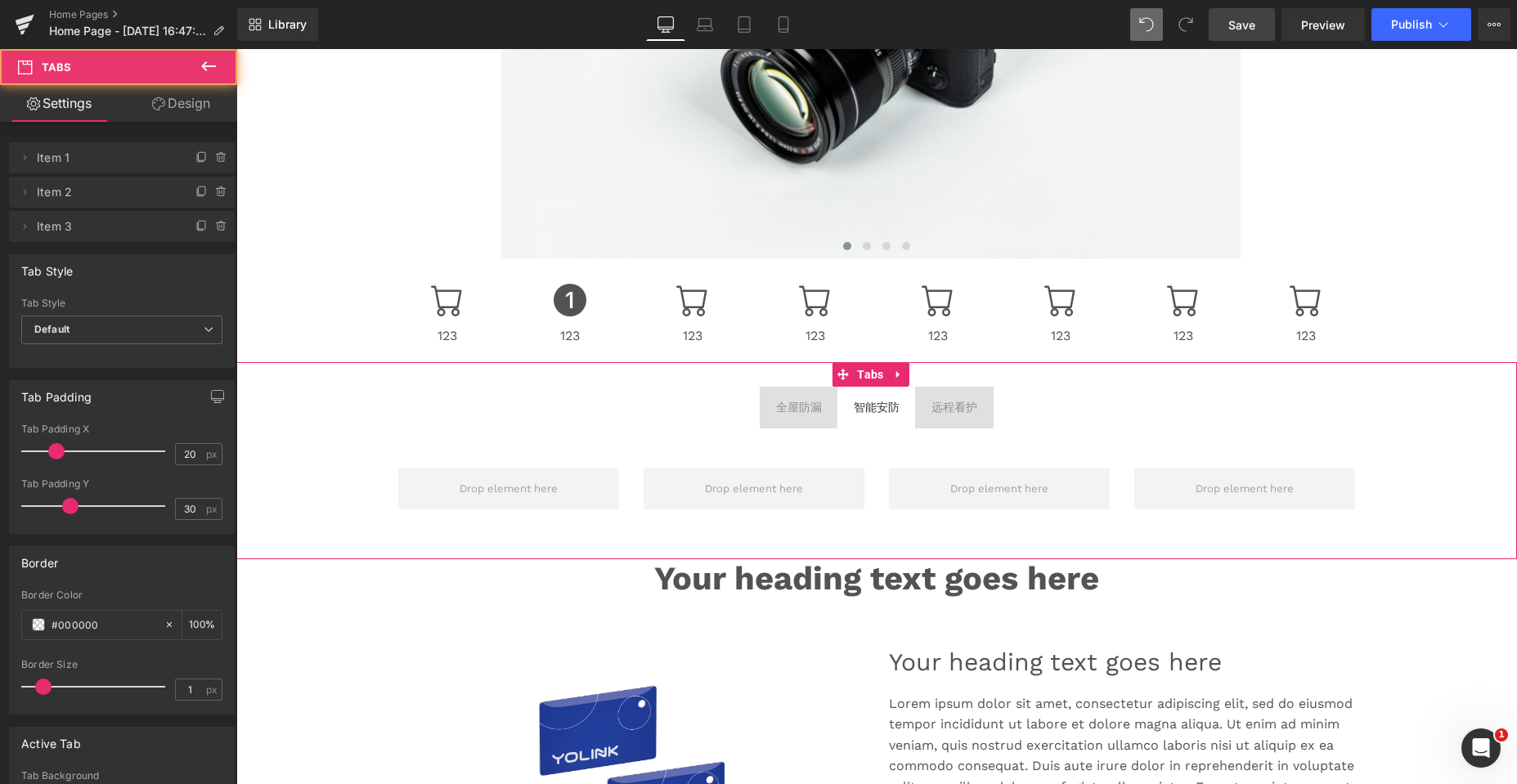
click at [961, 426] on span "远程看护 Text Block" at bounding box center [954, 407] width 79 height 41
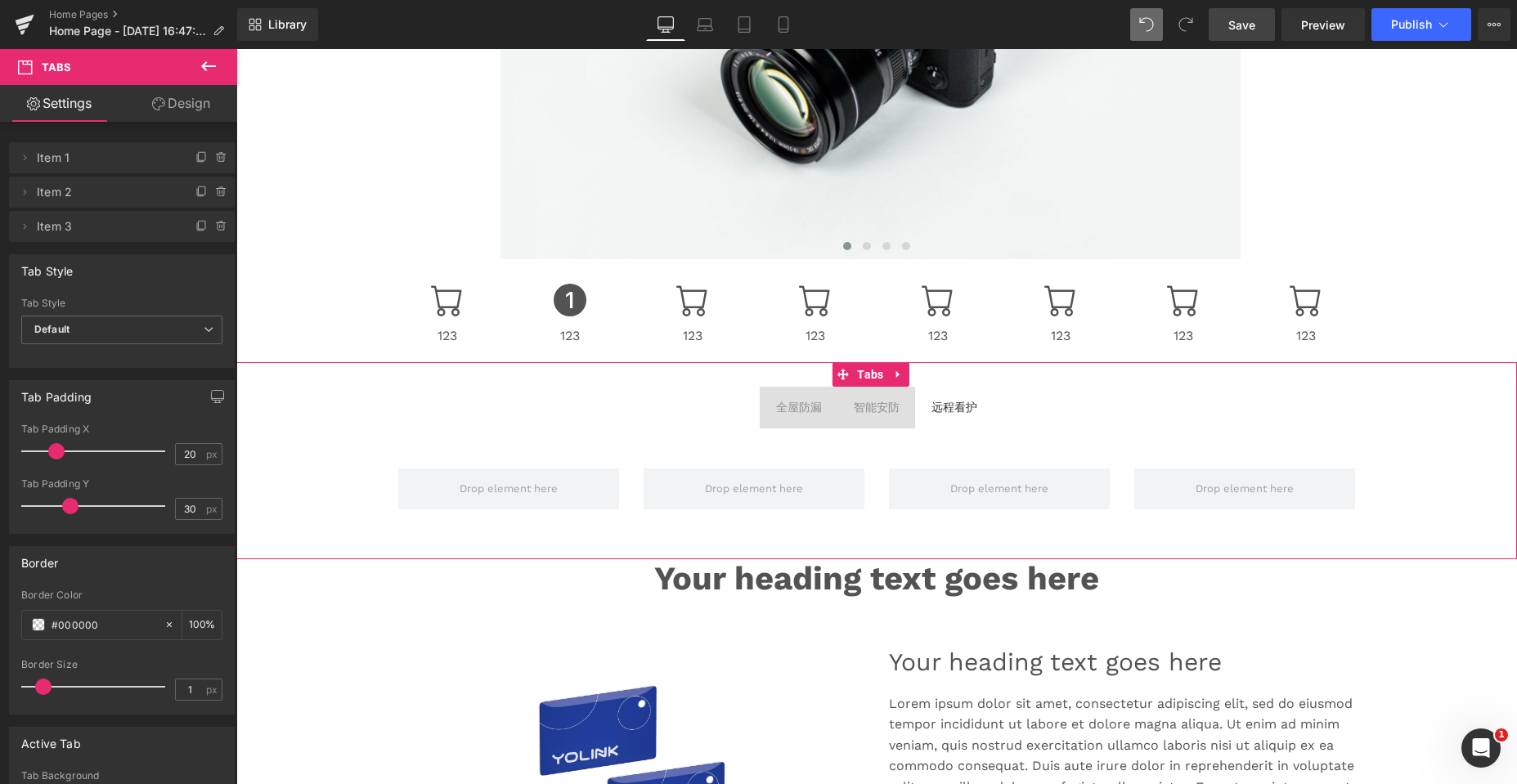
drag, startPoint x: 776, startPoint y: 420, endPoint x: 768, endPoint y: 413, distance: 10.6
click at [776, 420] on span "全屋防漏 Text Block" at bounding box center [799, 407] width 79 height 41
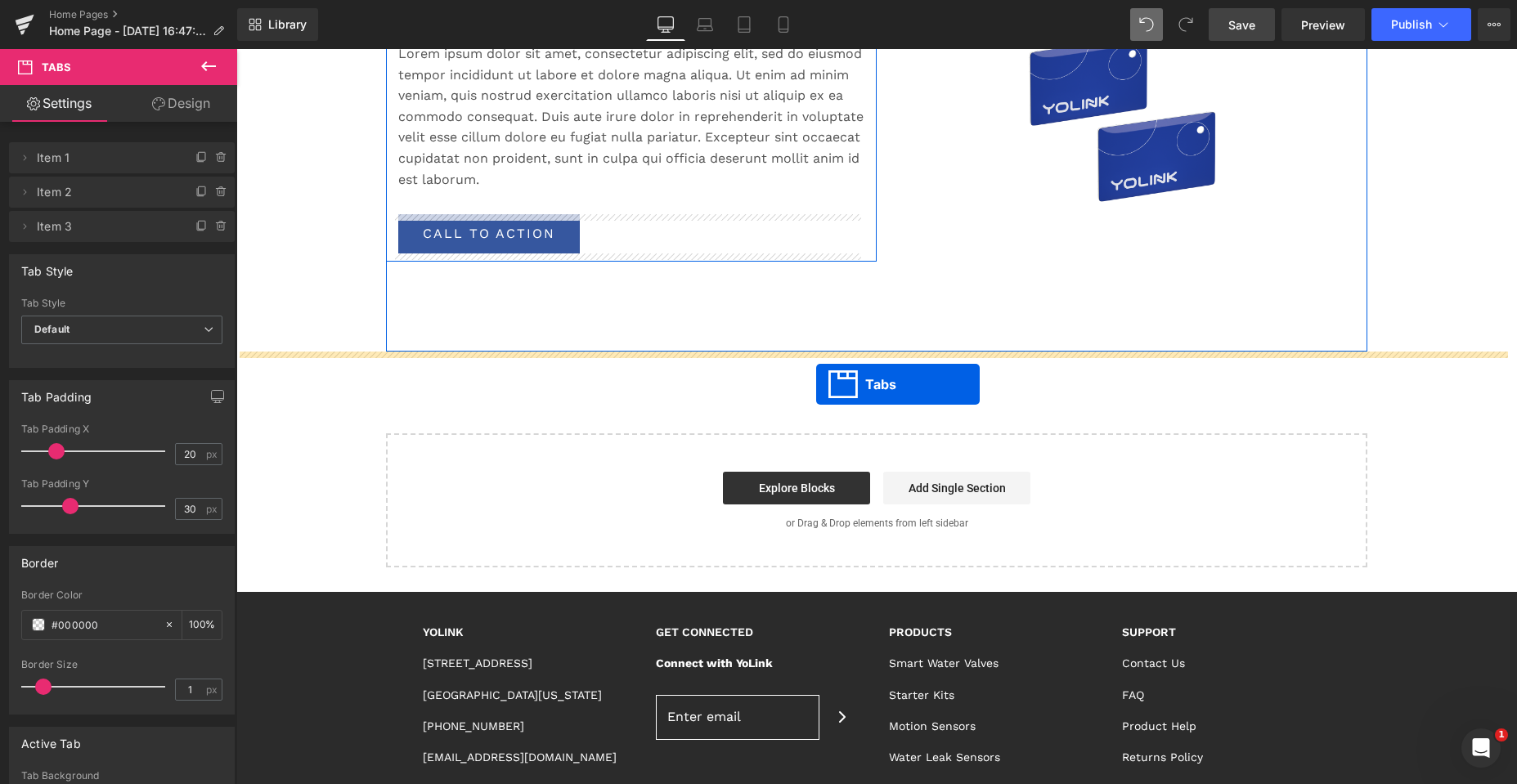
drag, startPoint x: 840, startPoint y: 378, endPoint x: 816, endPoint y: 384, distance: 24.7
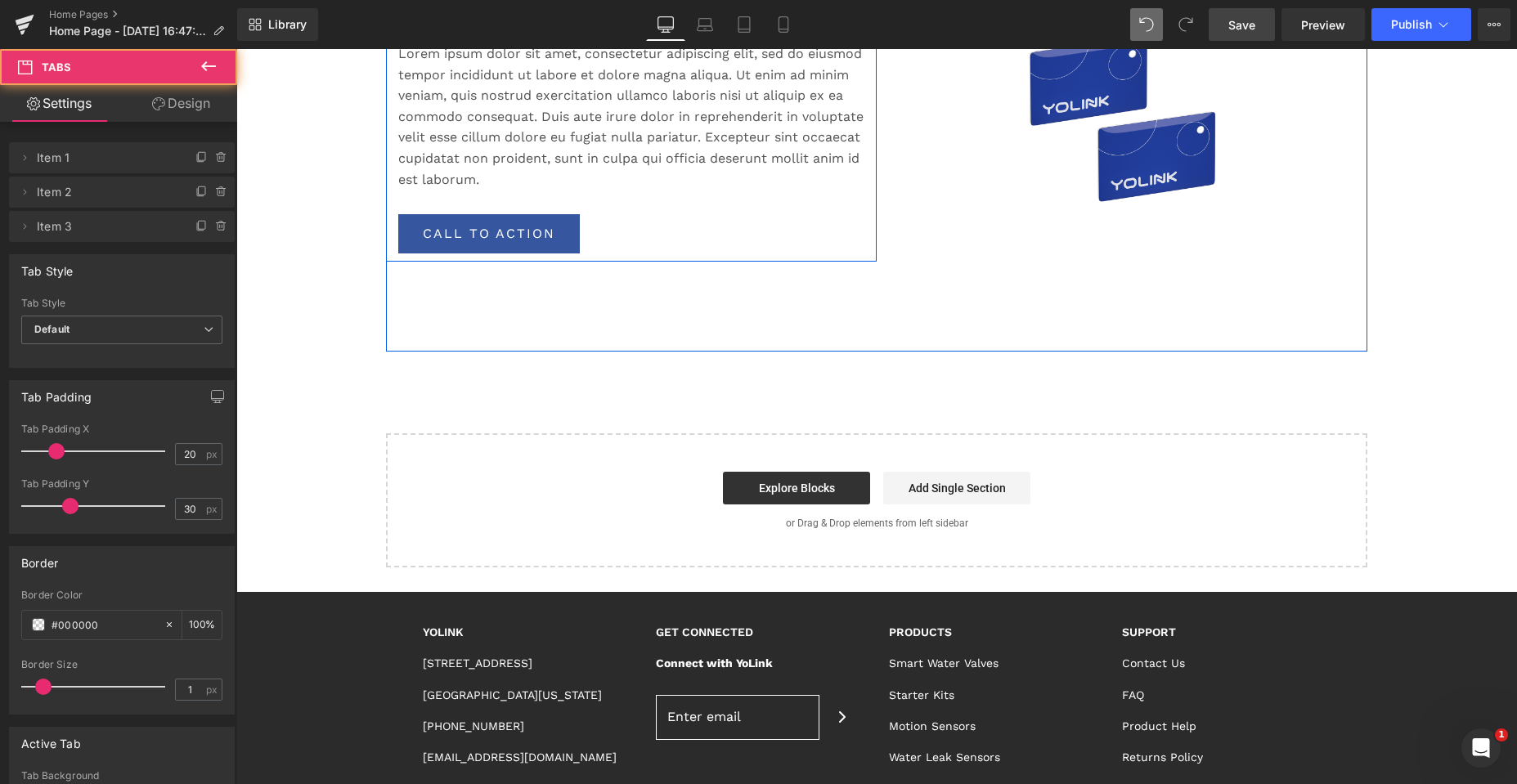
scroll to position [2853, 0]
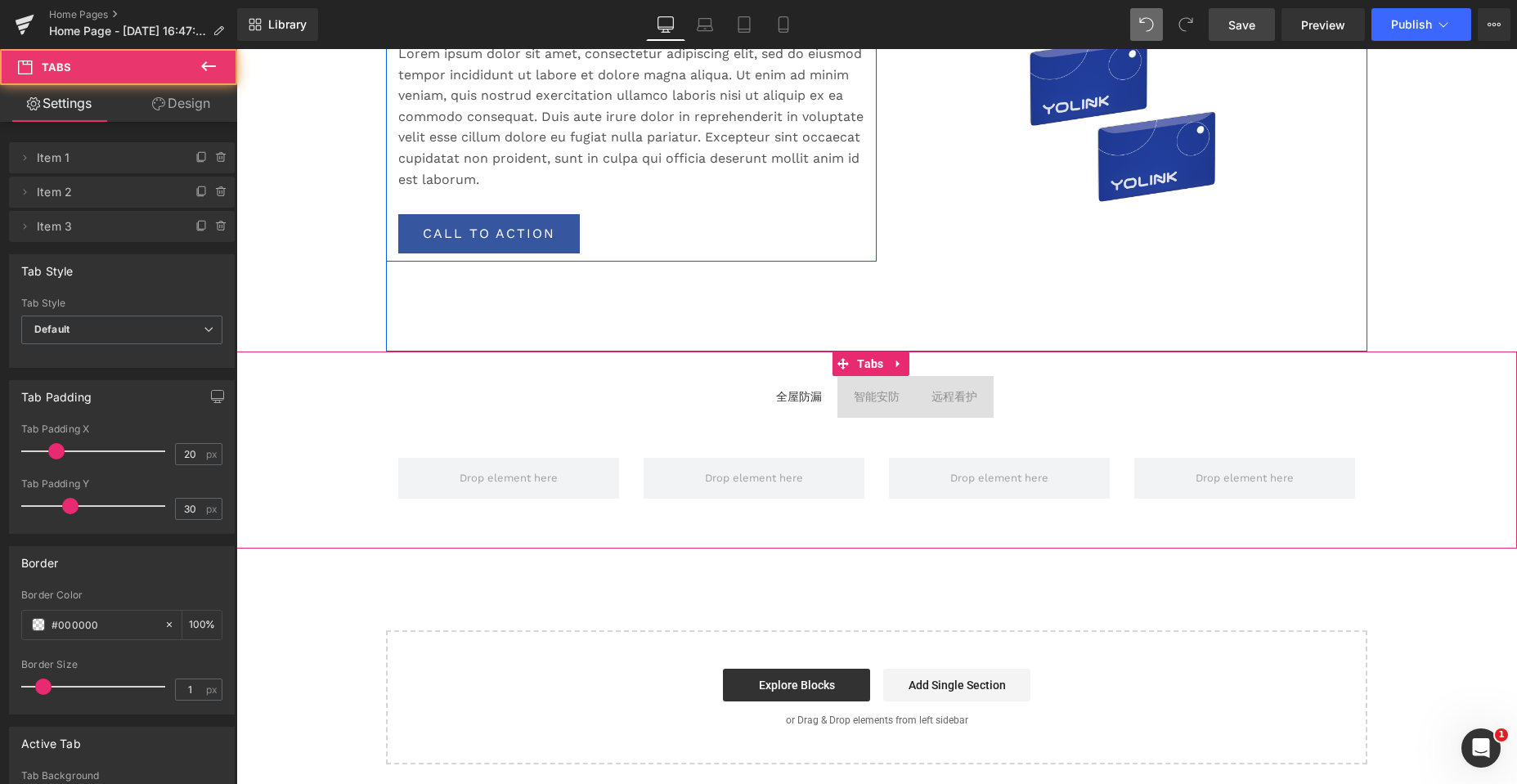
click at [1168, 398] on ul "全屋防漏 Text Block 智能安防 Text Block 远程看护 Text Block" at bounding box center [876, 397] width 1280 height 41
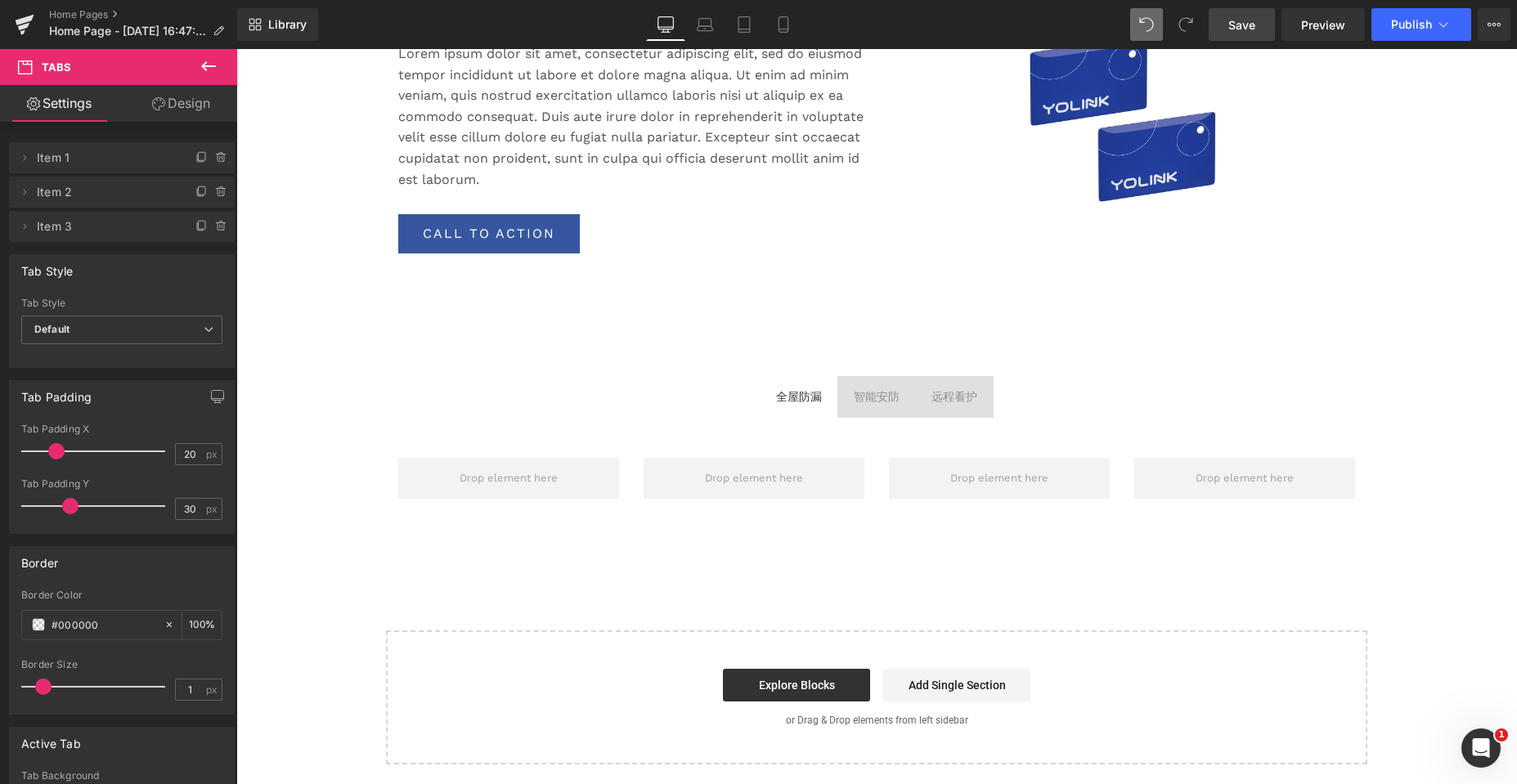
click at [209, 66] on icon at bounding box center [208, 66] width 15 height 9
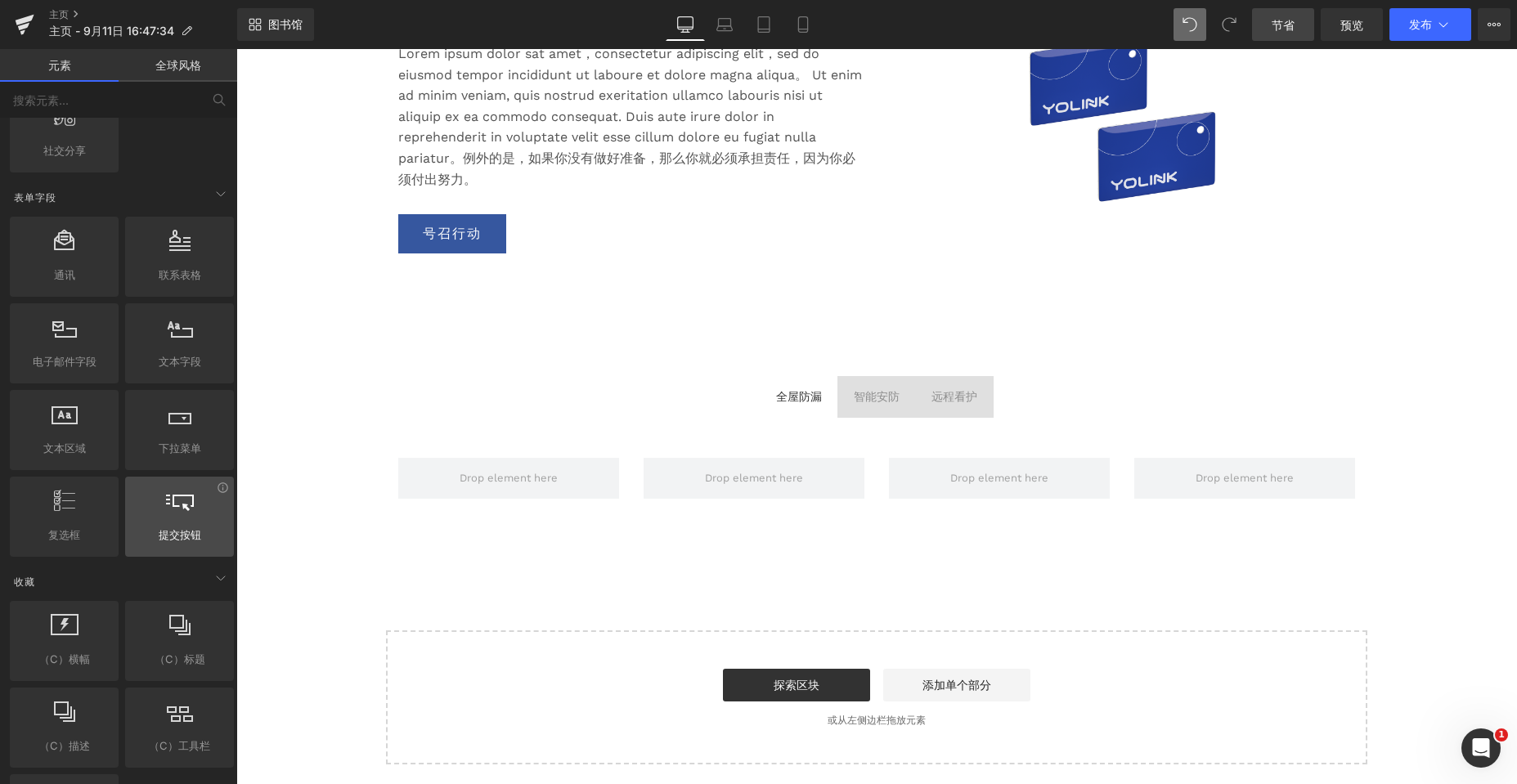
scroll to position [2453, 0]
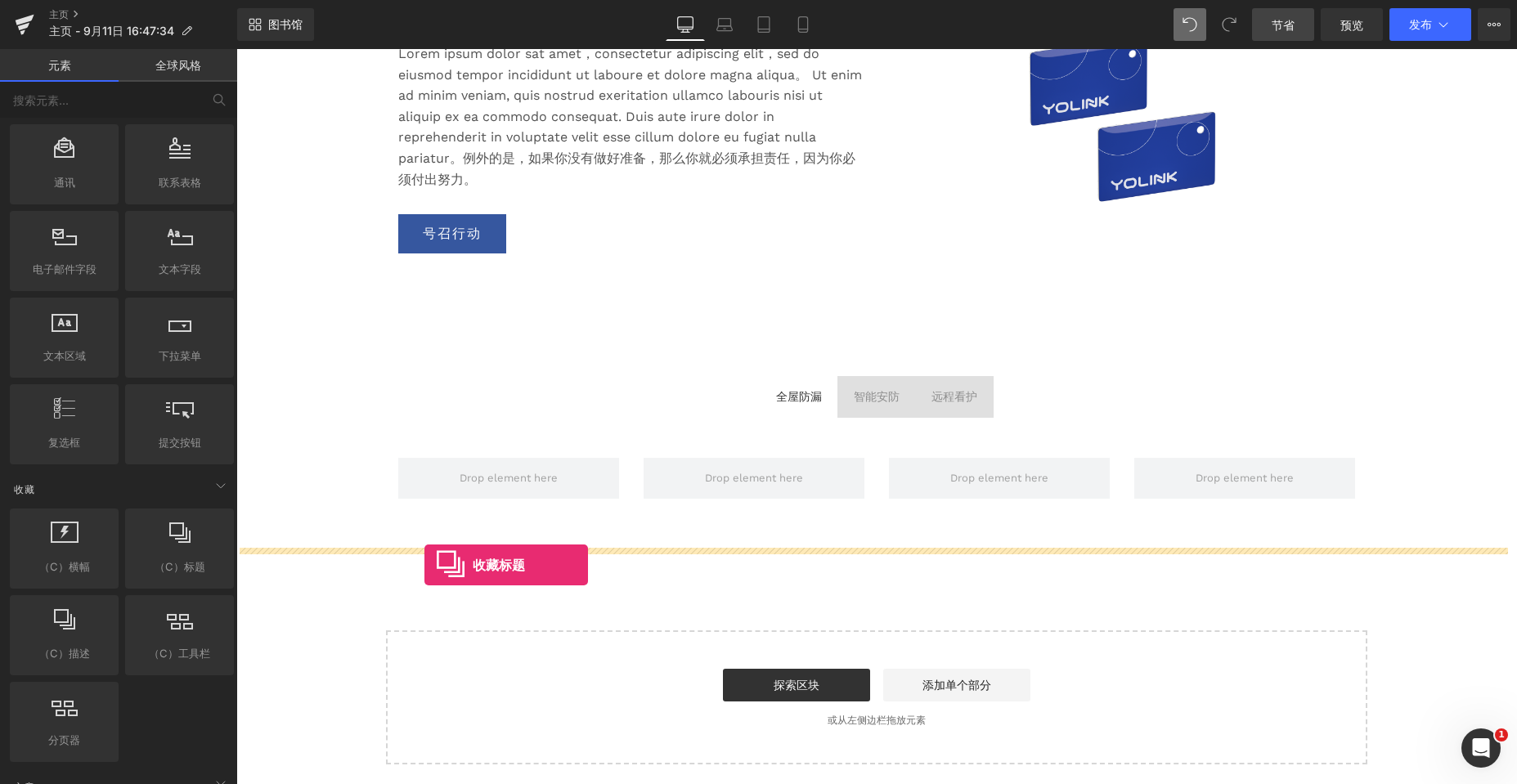
drag, startPoint x: 410, startPoint y: 623, endPoint x: 424, endPoint y: 565, distance: 59.7
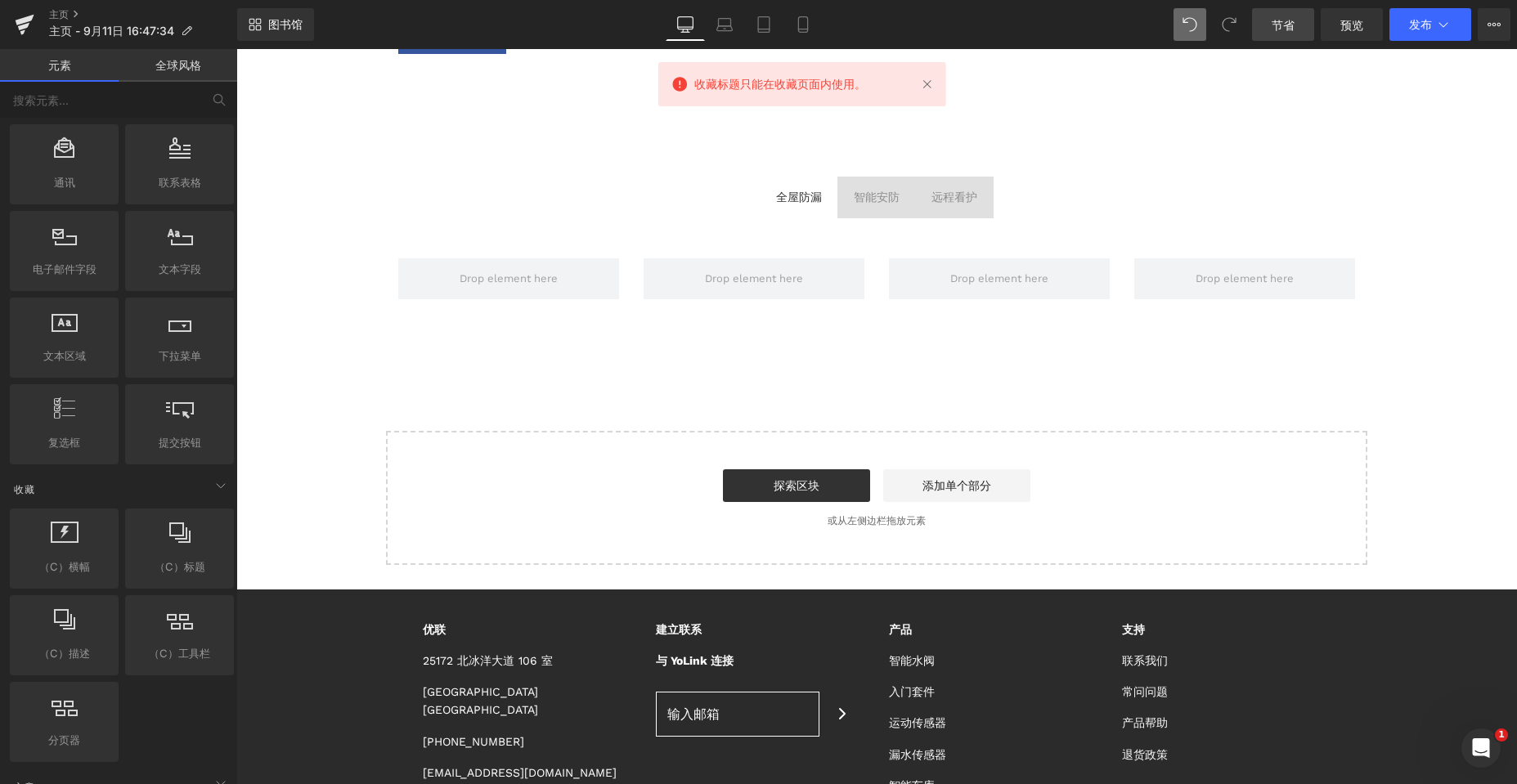
scroll to position [3098, 0]
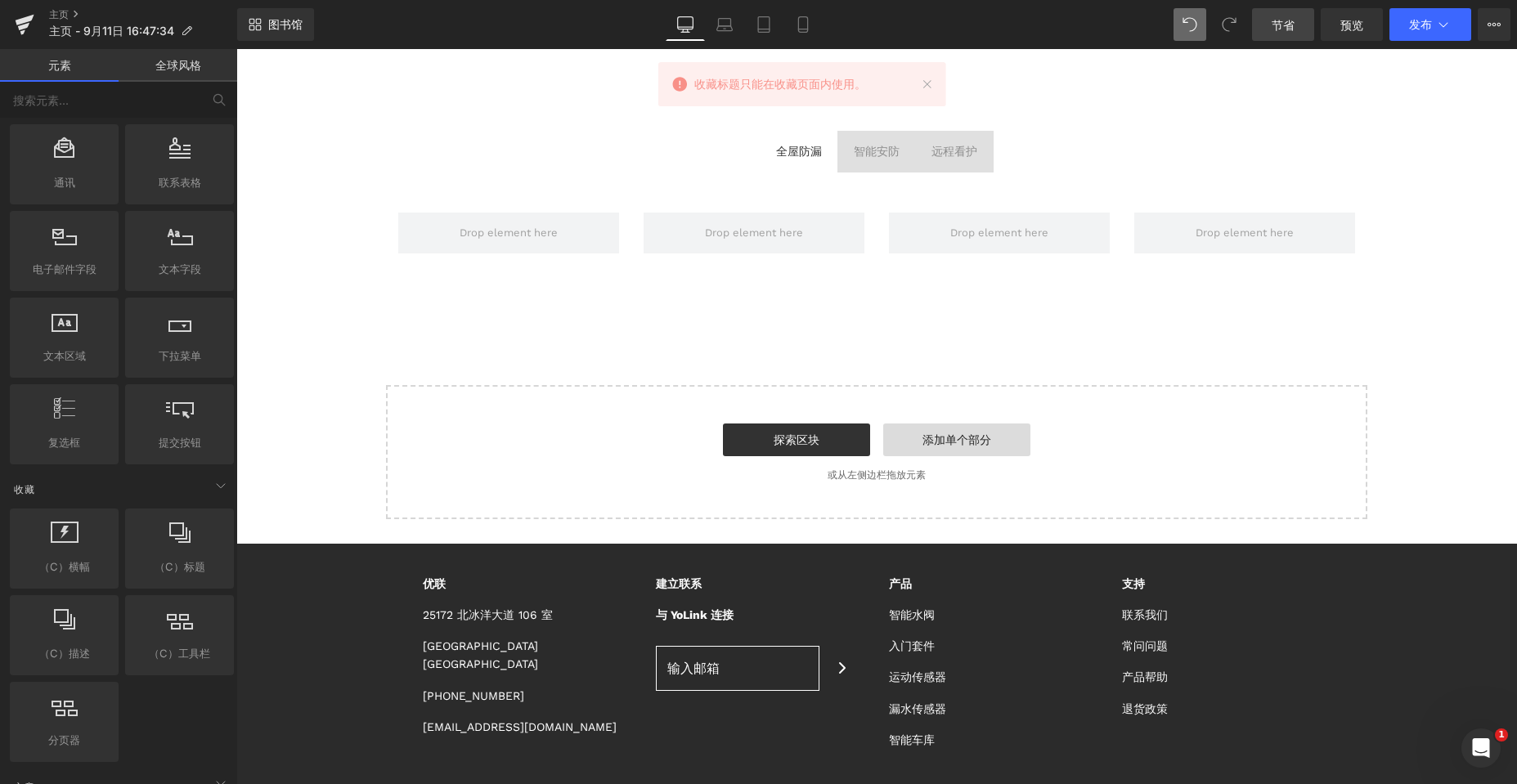
click at [994, 439] on link "添加单个部分" at bounding box center [957, 439] width 147 height 32
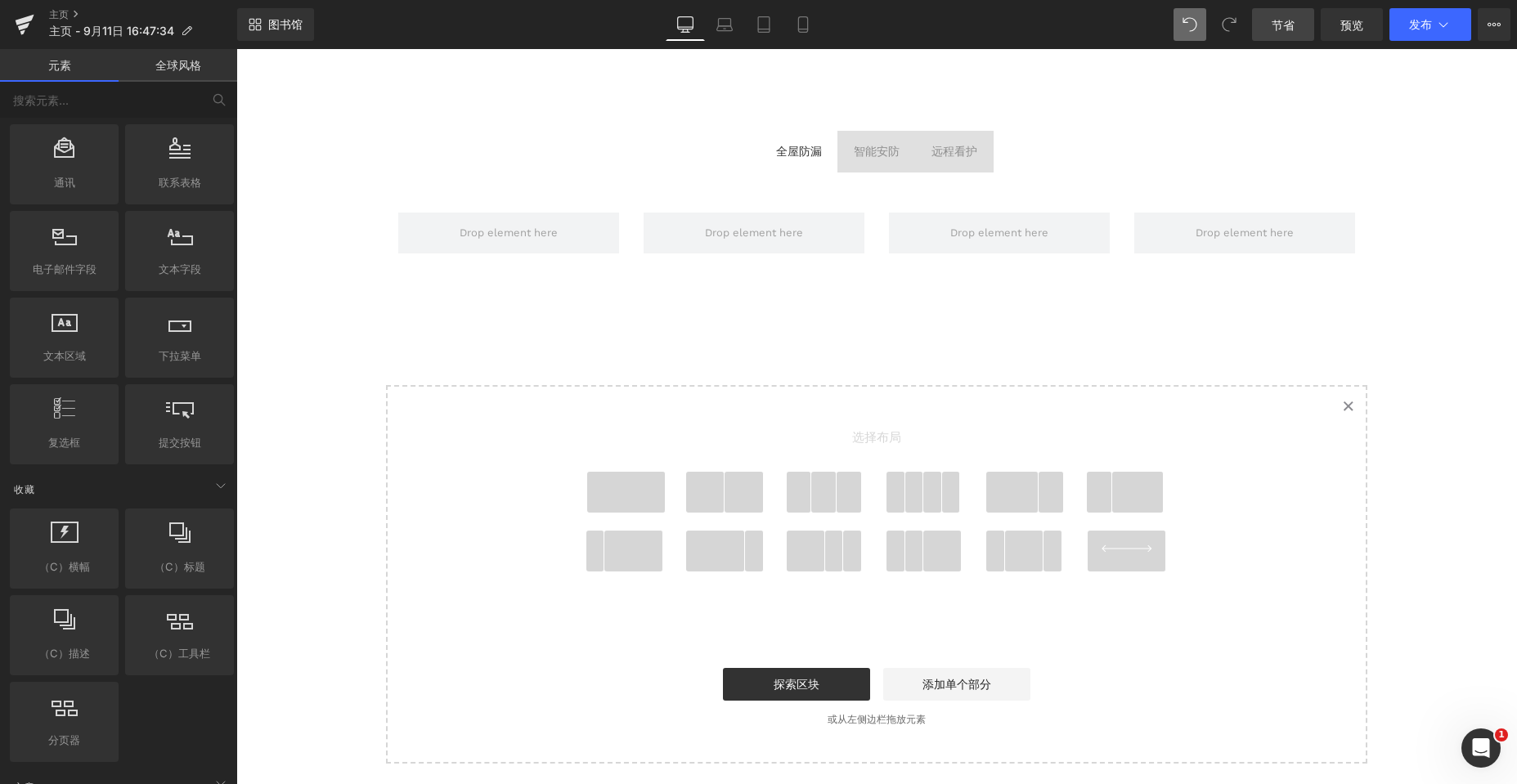
click at [905, 483] on span at bounding box center [914, 492] width 19 height 41
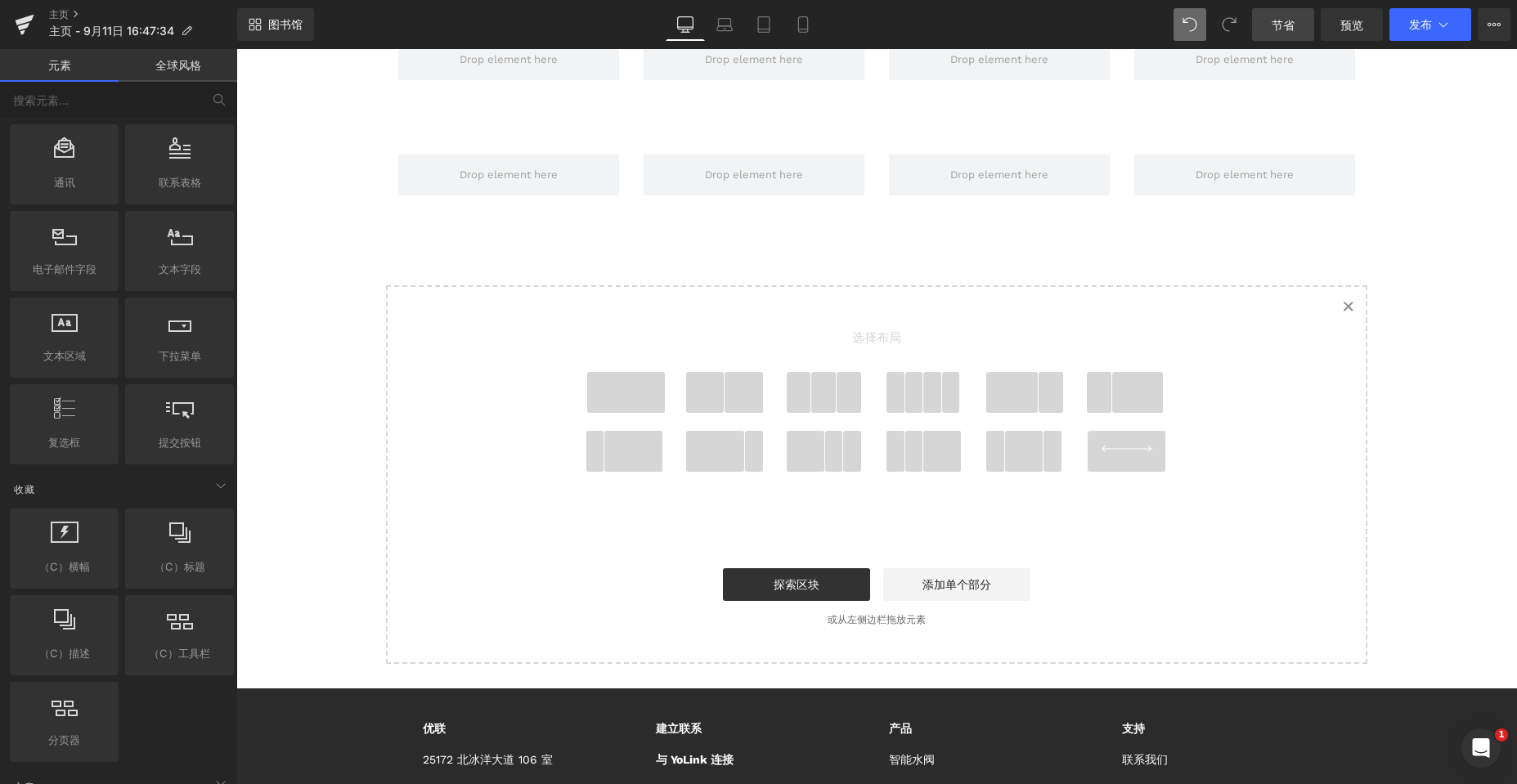
scroll to position [3287, 0]
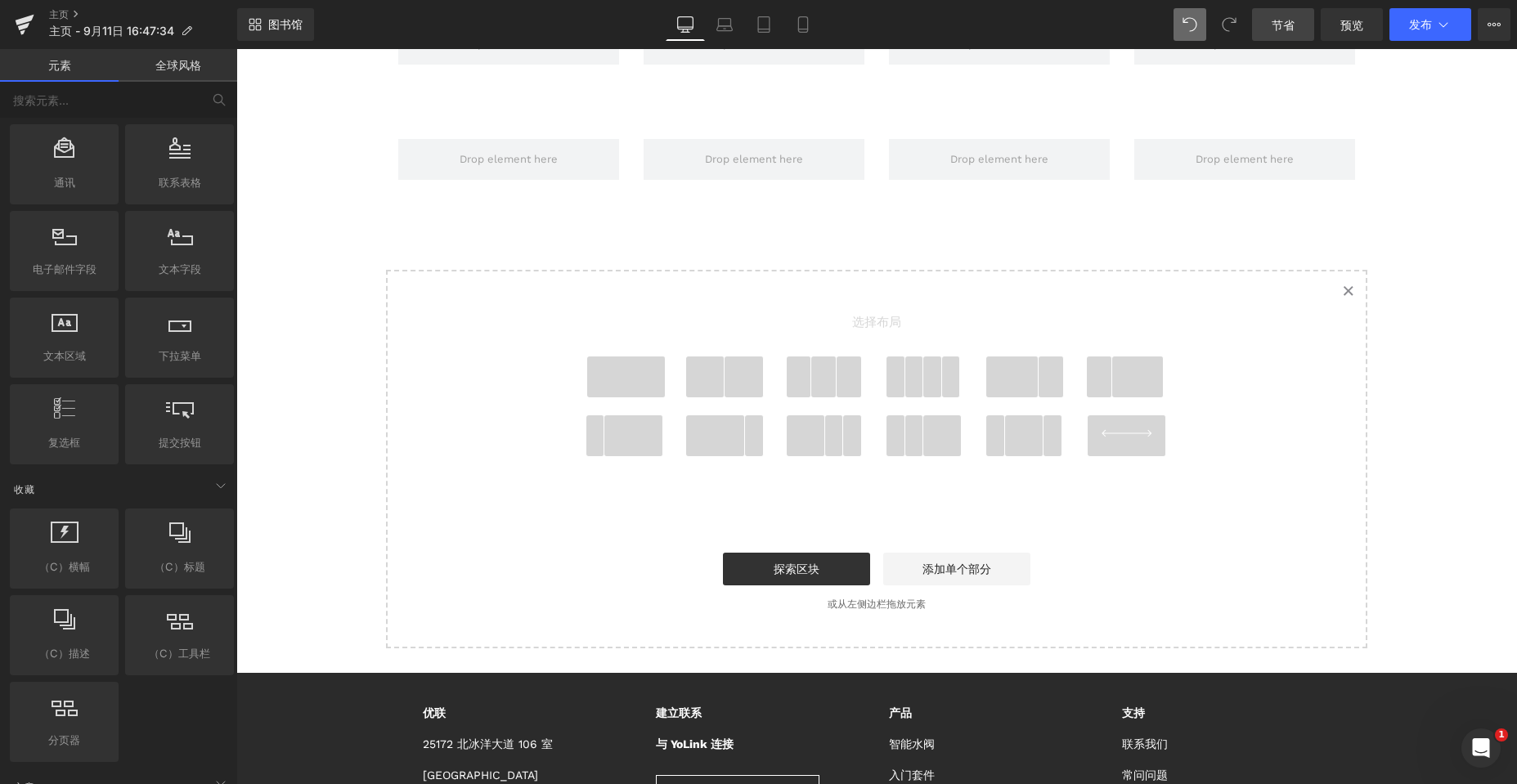
click at [914, 381] on span at bounding box center [914, 377] width 19 height 41
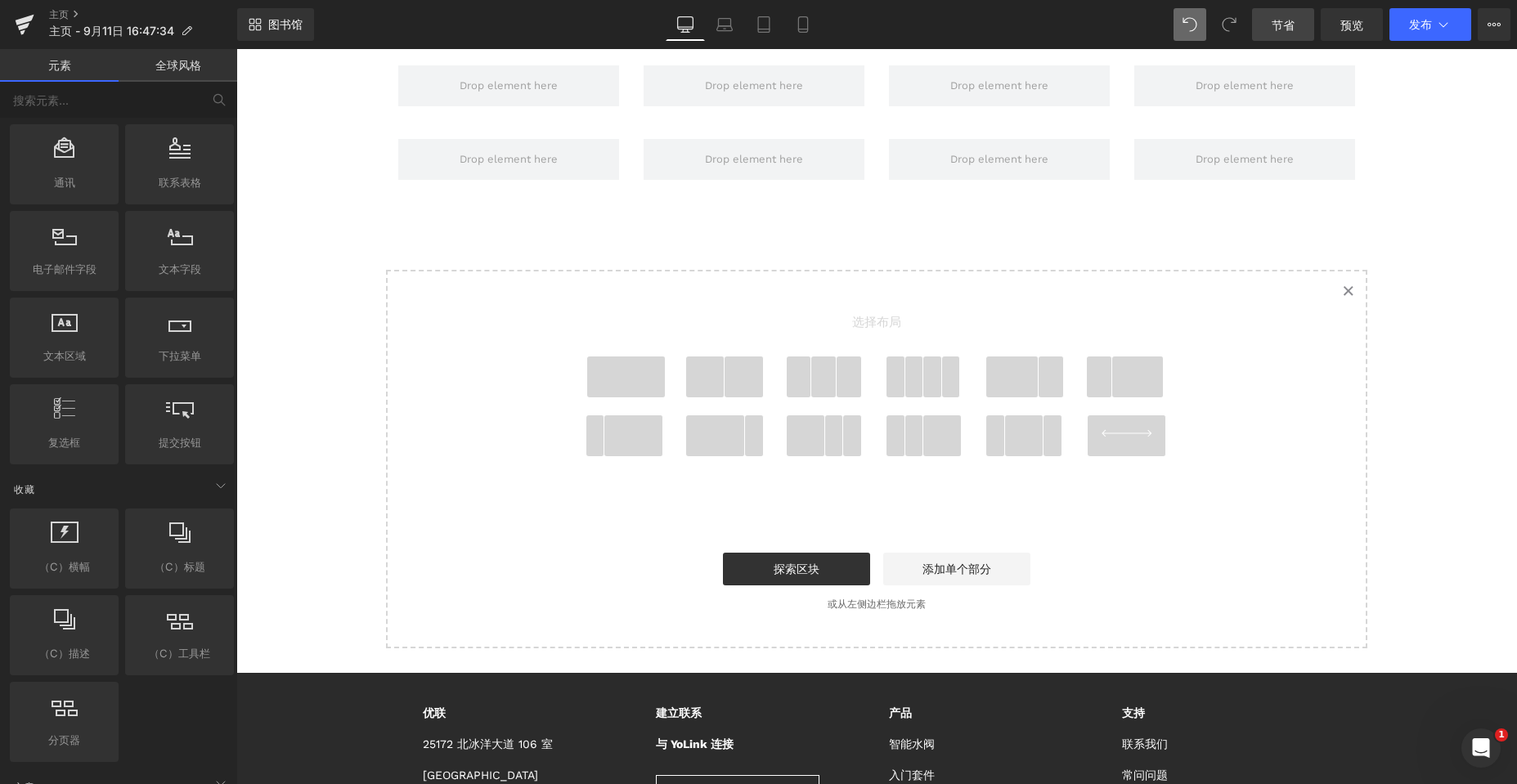
drag, startPoint x: 921, startPoint y: 374, endPoint x: 913, endPoint y: 440, distance: 66.5
click at [924, 374] on span at bounding box center [933, 377] width 19 height 41
click at [961, 567] on font "添加单个部分" at bounding box center [957, 569] width 68 height 13
click at [946, 570] on font "添加单个部分" at bounding box center [957, 569] width 68 height 13
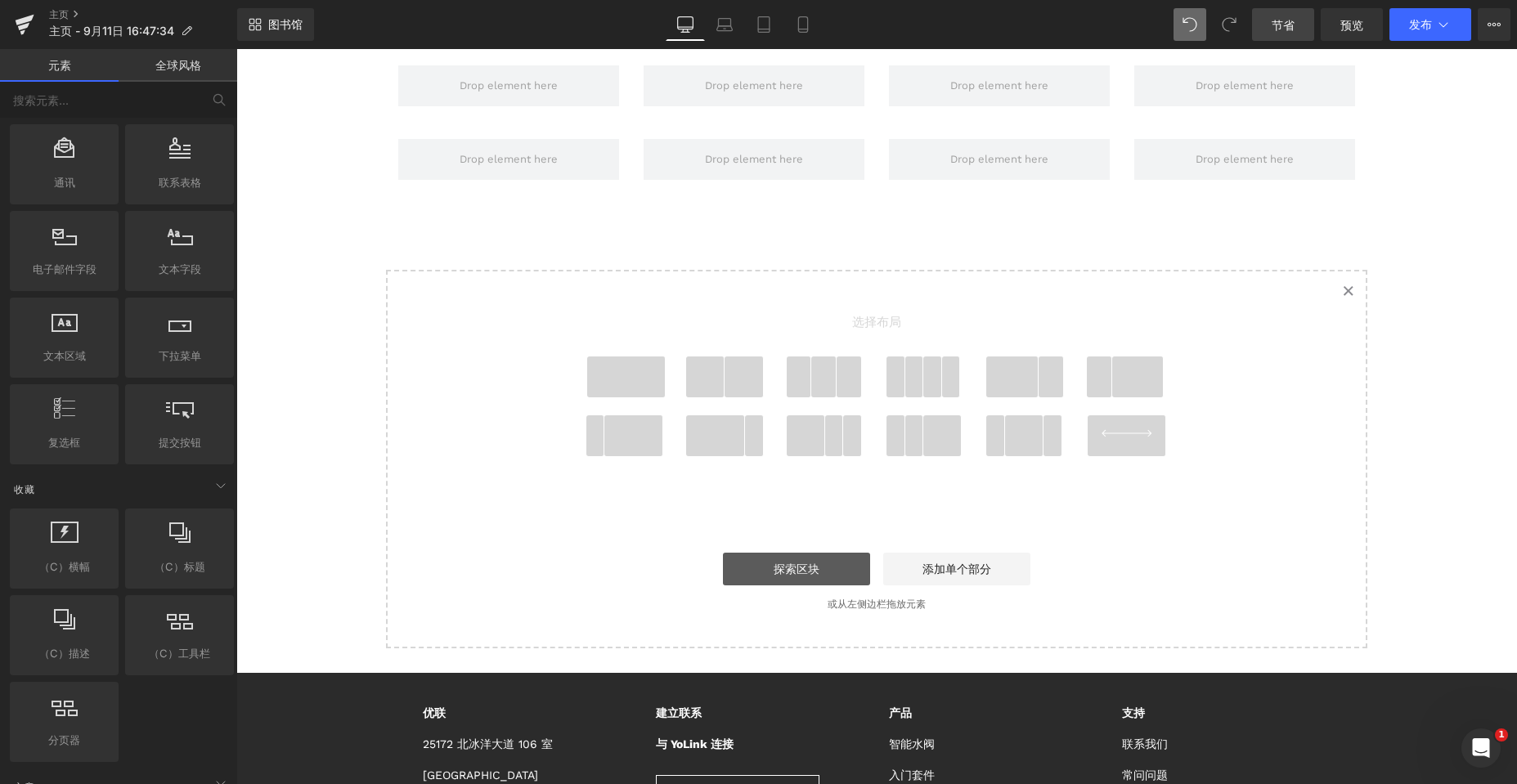
click at [830, 554] on link "探索区块" at bounding box center [796, 569] width 147 height 32
click at [1348, 286] on link "Created with Sketch." at bounding box center [1348, 289] width 36 height 36
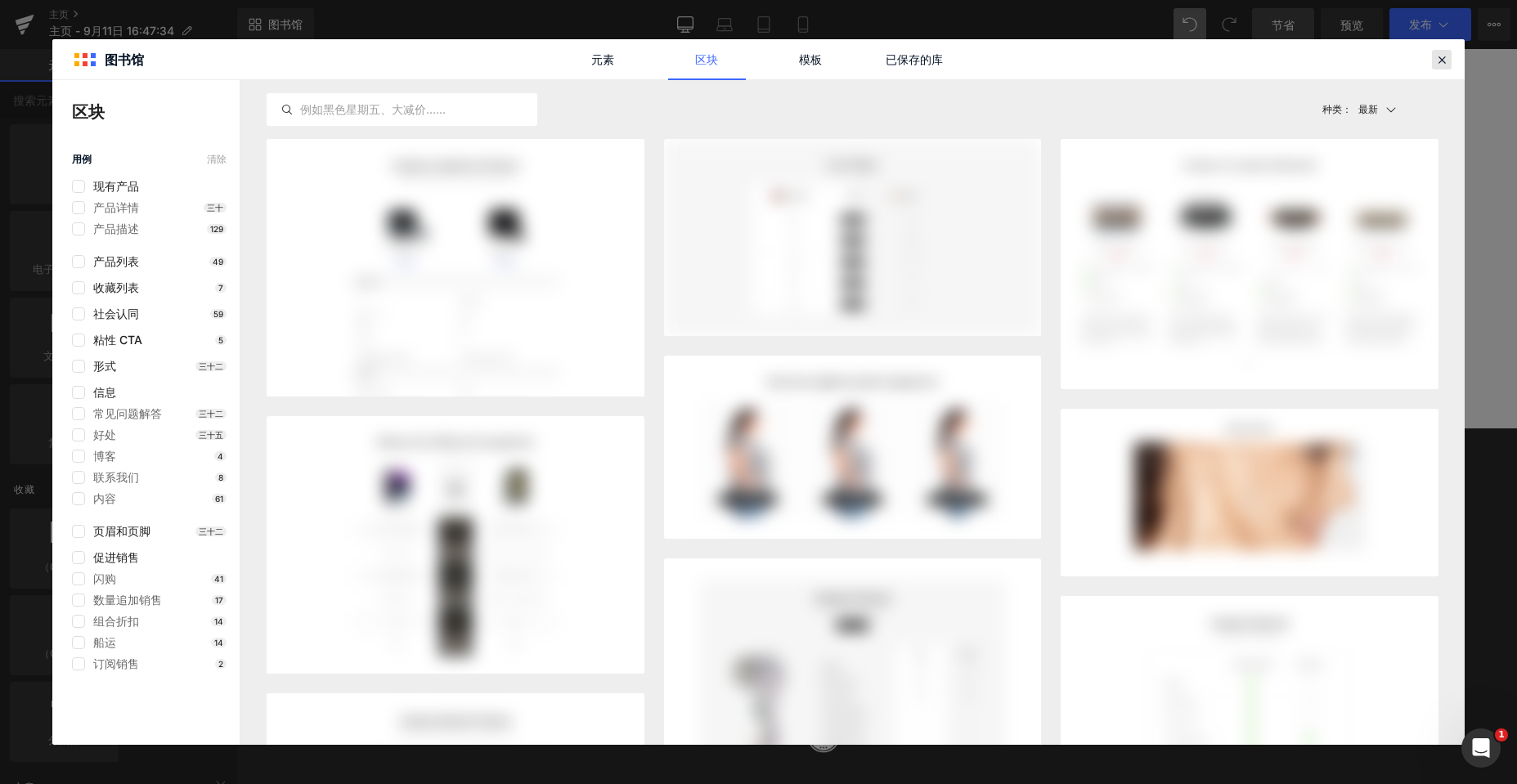
click at [1444, 65] on icon at bounding box center [1441, 59] width 15 height 15
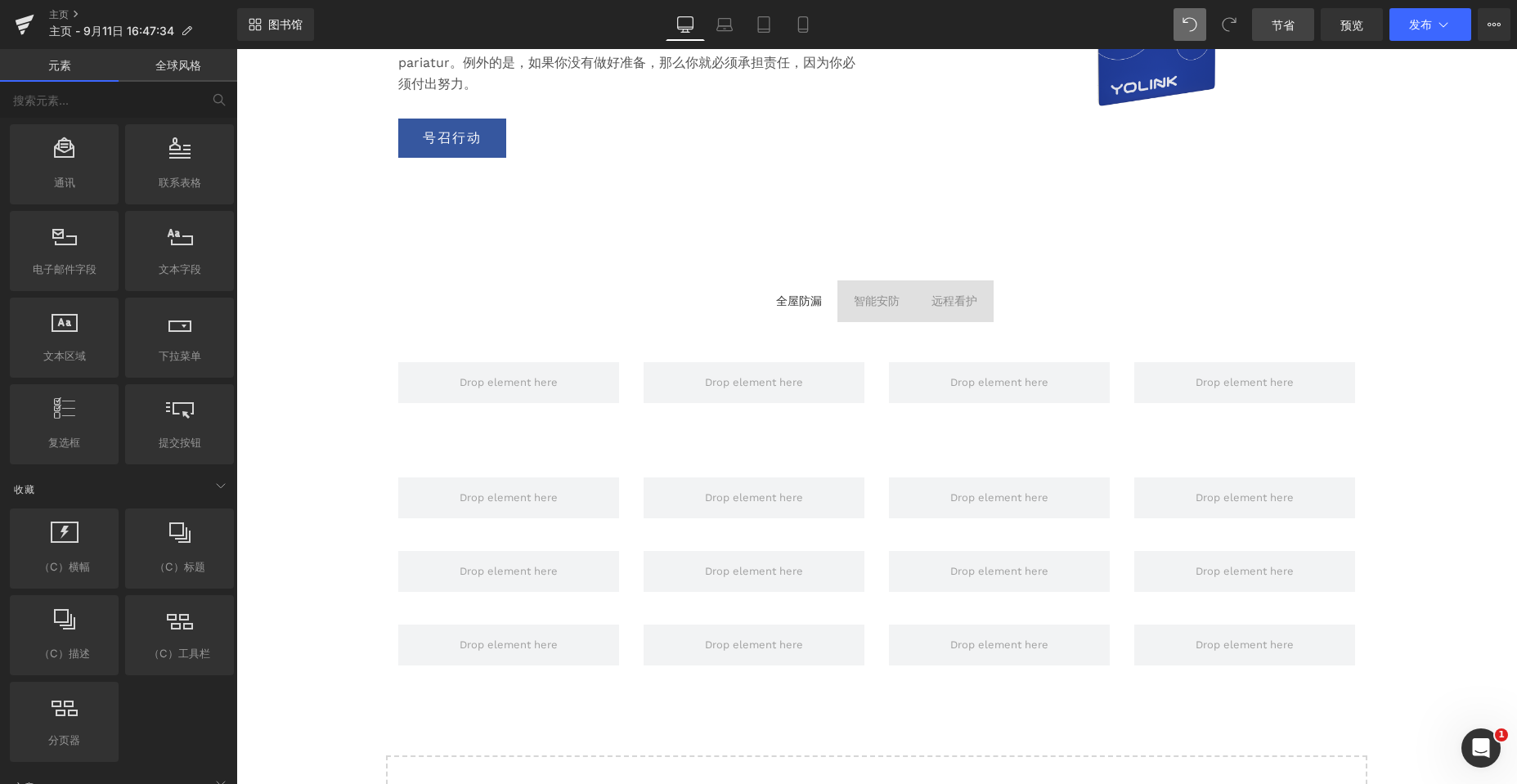
scroll to position [2944, 0]
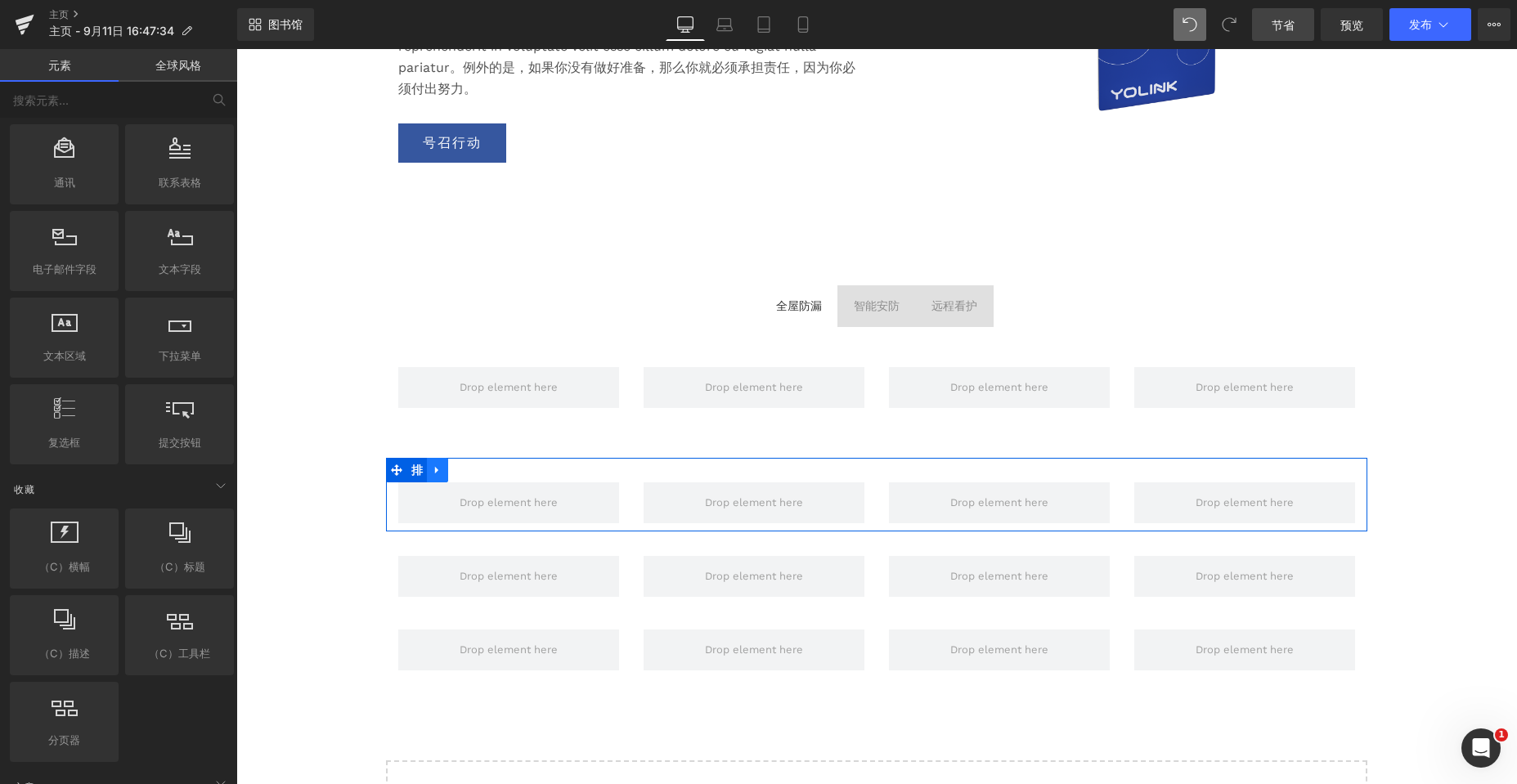
click at [435, 469] on icon at bounding box center [437, 469] width 11 height 12
click at [475, 469] on icon at bounding box center [480, 469] width 11 height 12
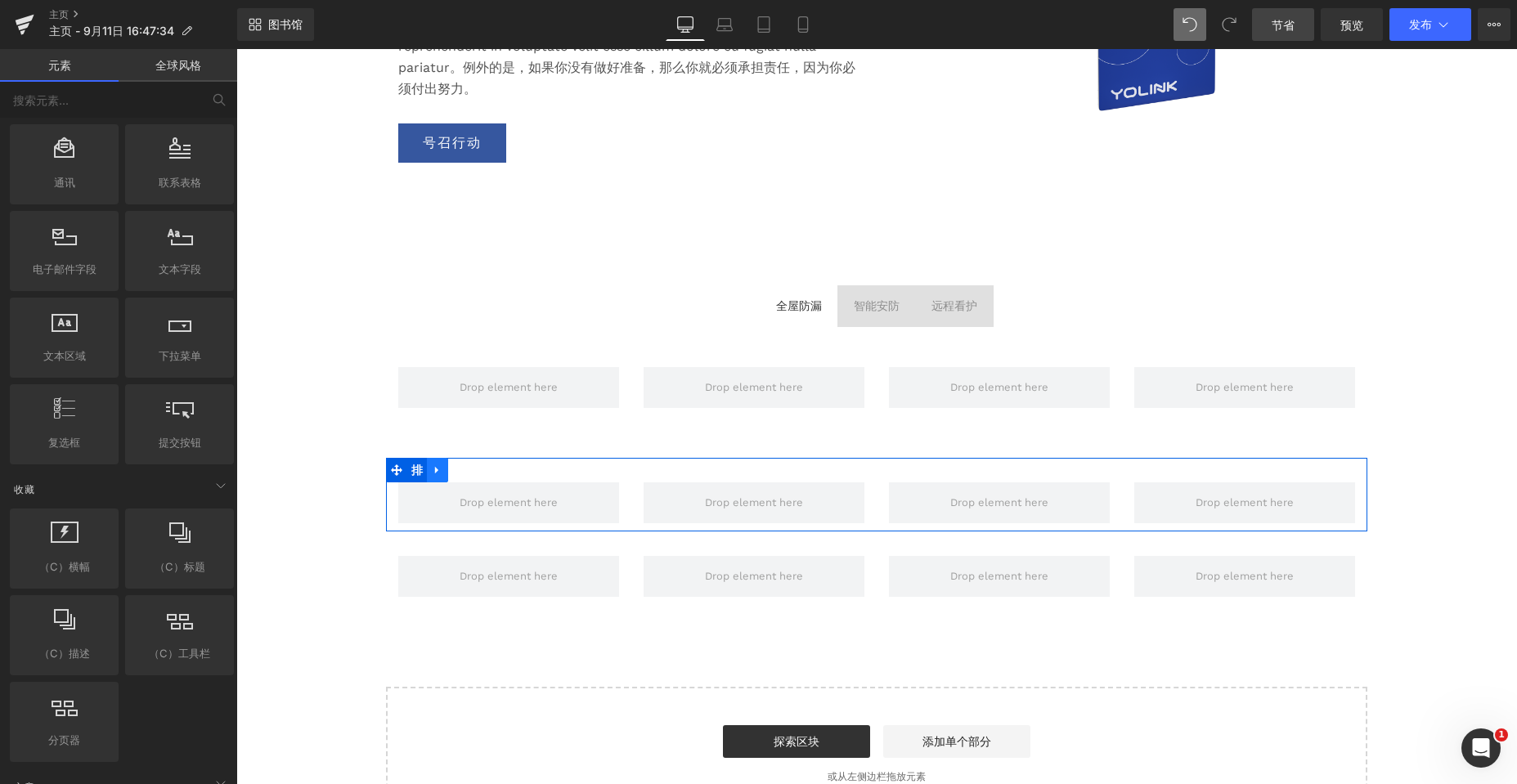
click at [437, 475] on icon at bounding box center [437, 469] width 11 height 12
click at [475, 473] on icon at bounding box center [480, 469] width 11 height 11
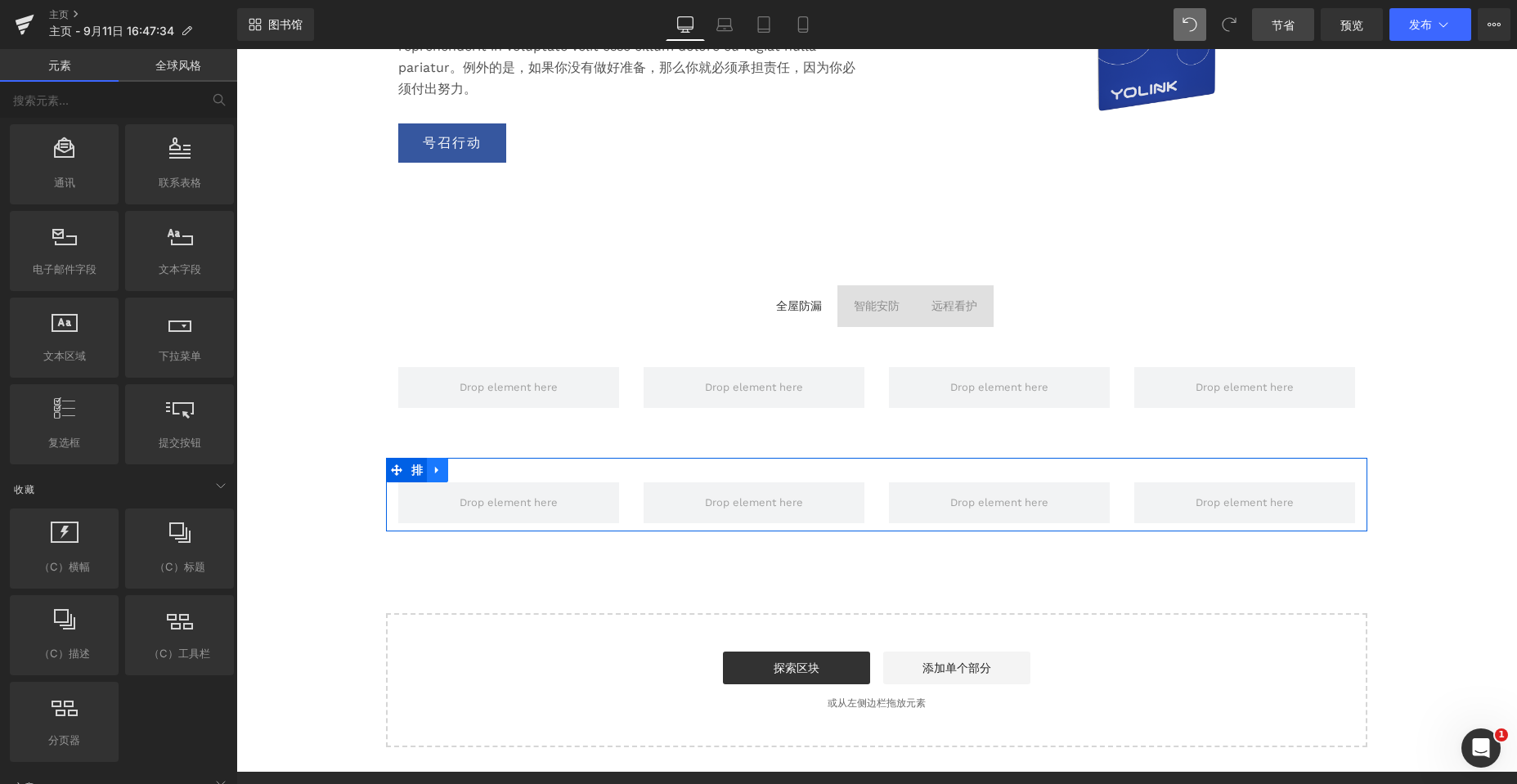
click at [427, 475] on link at bounding box center [437, 469] width 21 height 25
drag, startPoint x: 475, startPoint y: 470, endPoint x: 459, endPoint y: 478, distance: 17.9
click at [475, 470] on icon at bounding box center [480, 469] width 11 height 11
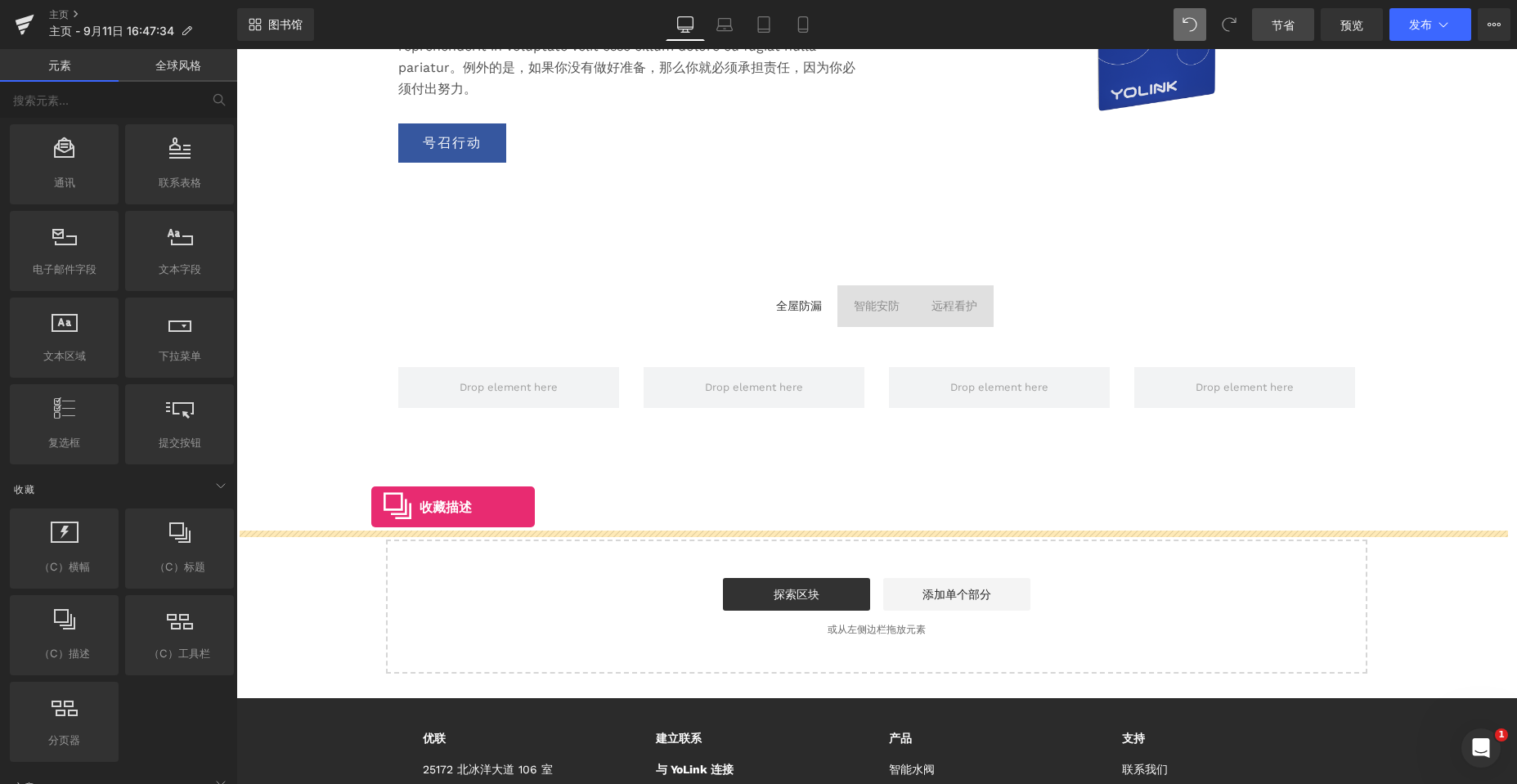
drag, startPoint x: 324, startPoint y: 670, endPoint x: 371, endPoint y: 507, distance: 169.6
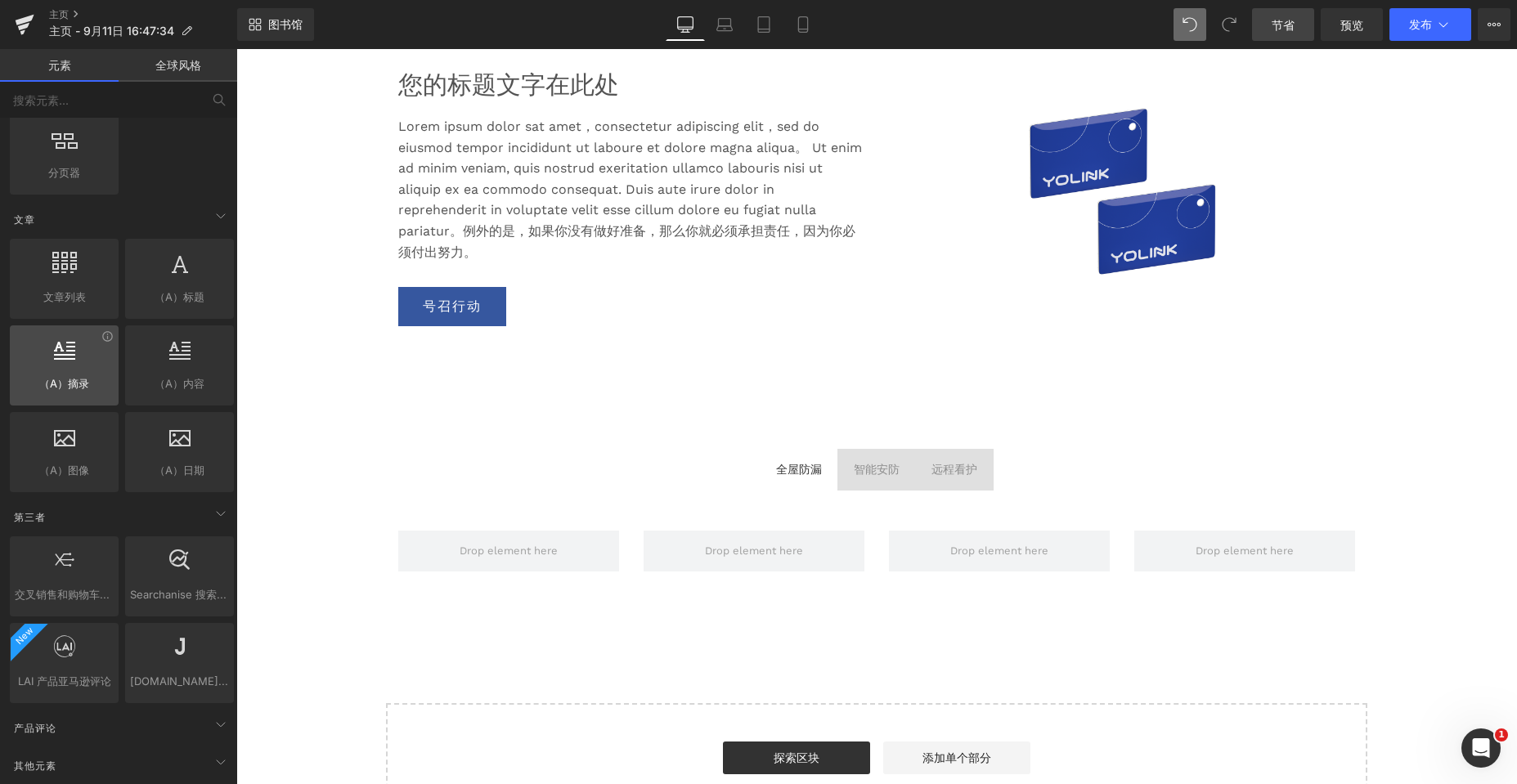
scroll to position [3025, 0]
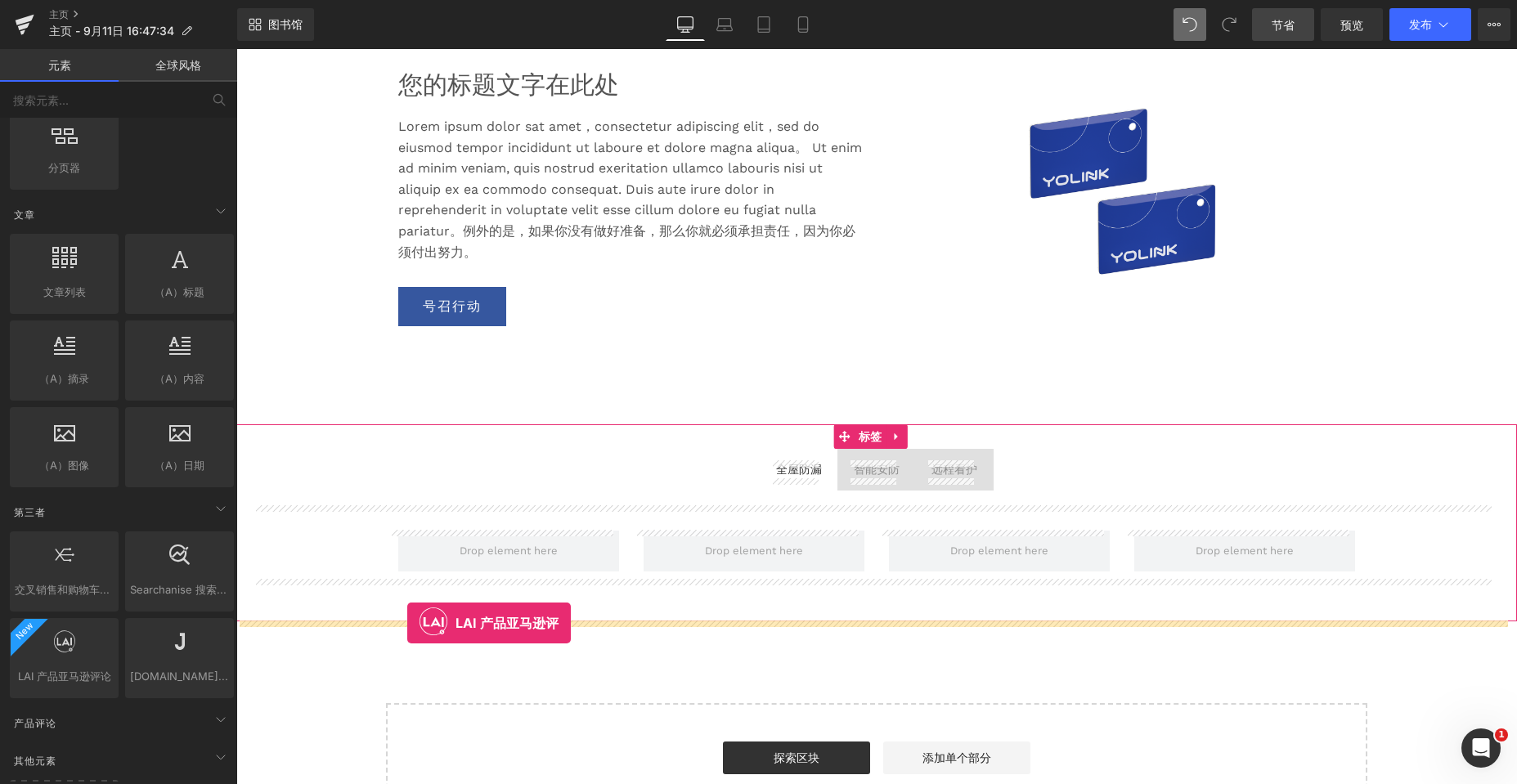
drag, startPoint x: 262, startPoint y: 707, endPoint x: 407, endPoint y: 623, distance: 167.6
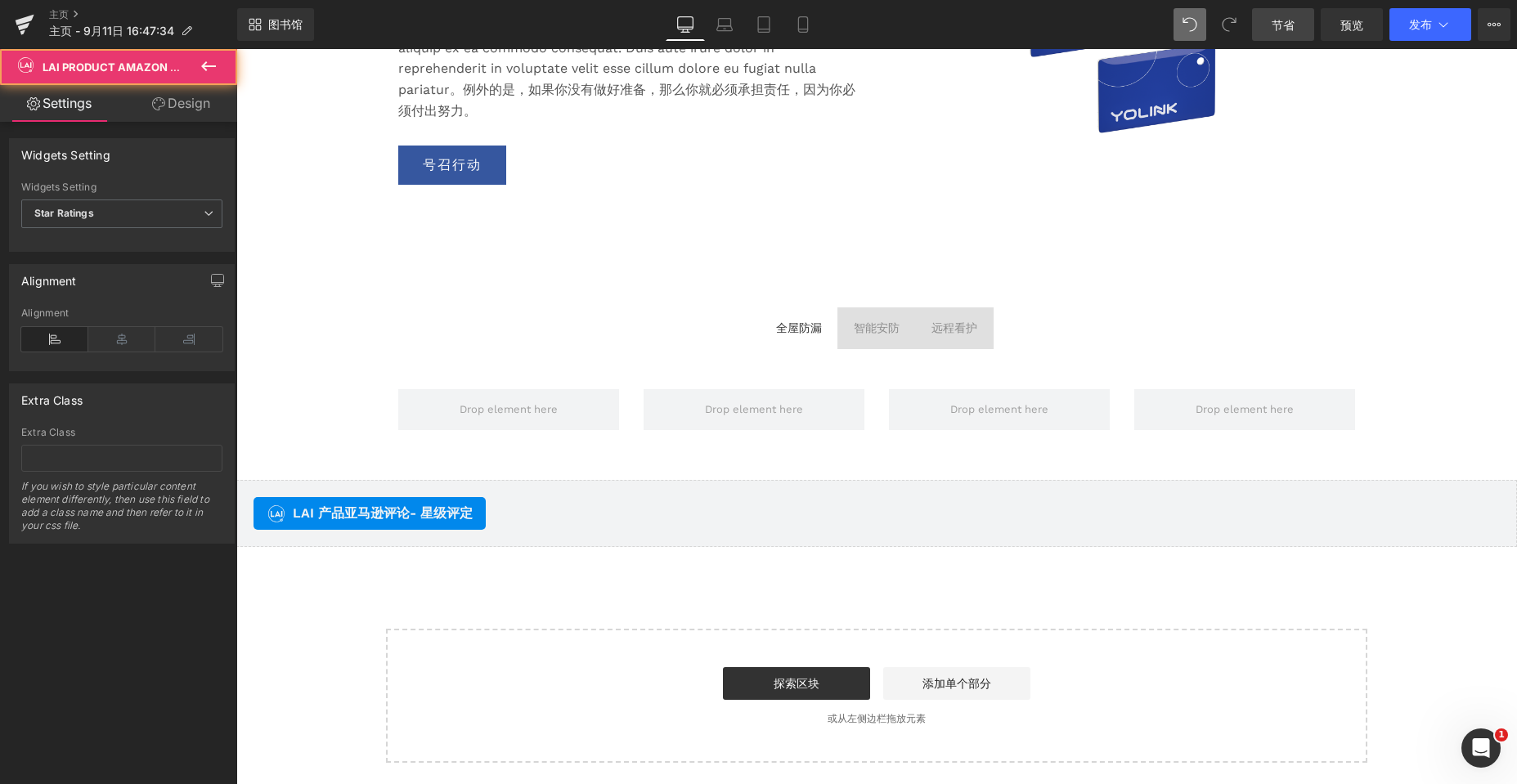
scroll to position [2944, 0]
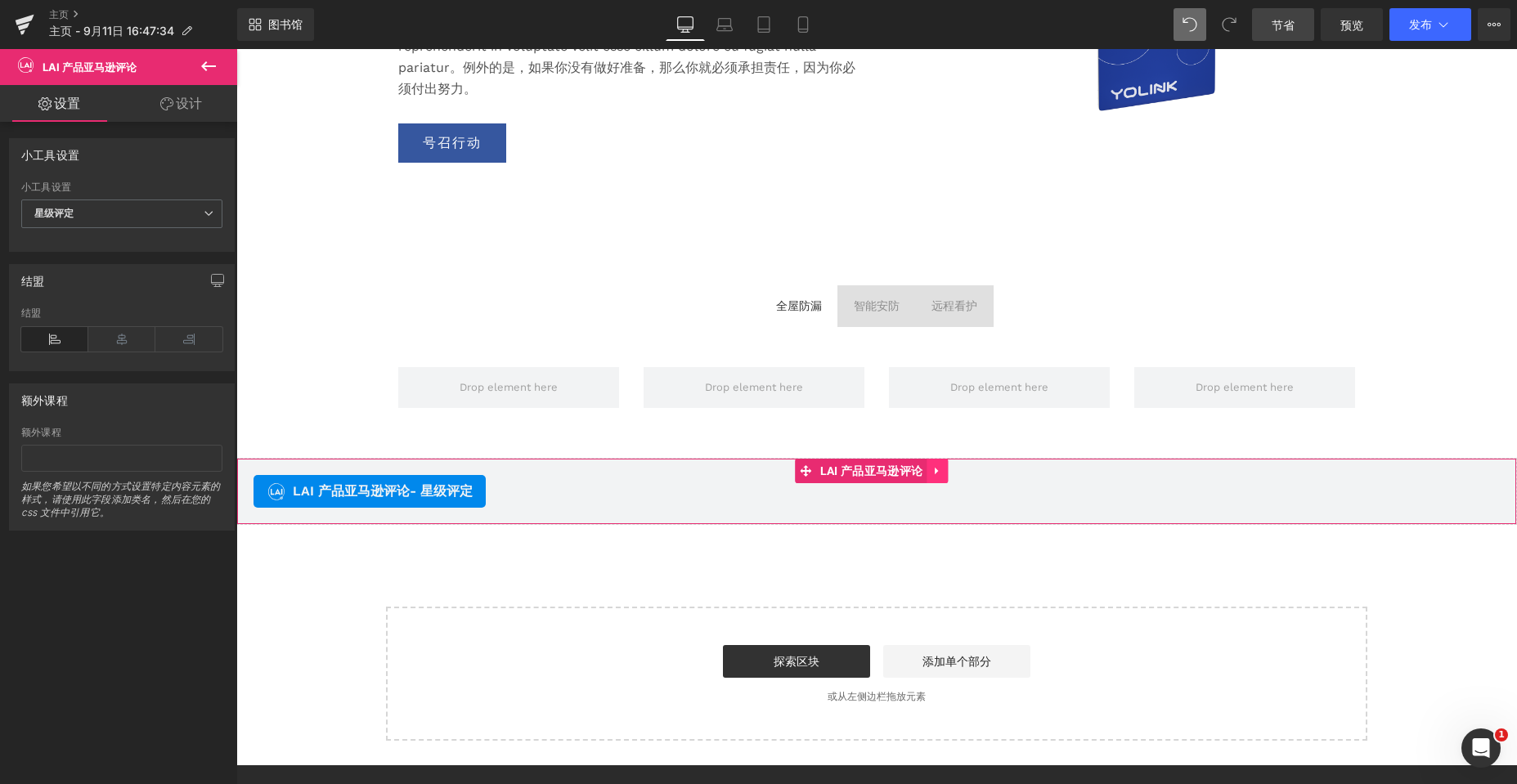
click at [941, 471] on icon at bounding box center [936, 470] width 11 height 12
click at [545, 501] on div "LAI 产品亚马逊评论 - 星级评定" at bounding box center [876, 492] width 1246 height 32
click at [138, 215] on span "星级评定" at bounding box center [121, 213] width 201 height 28
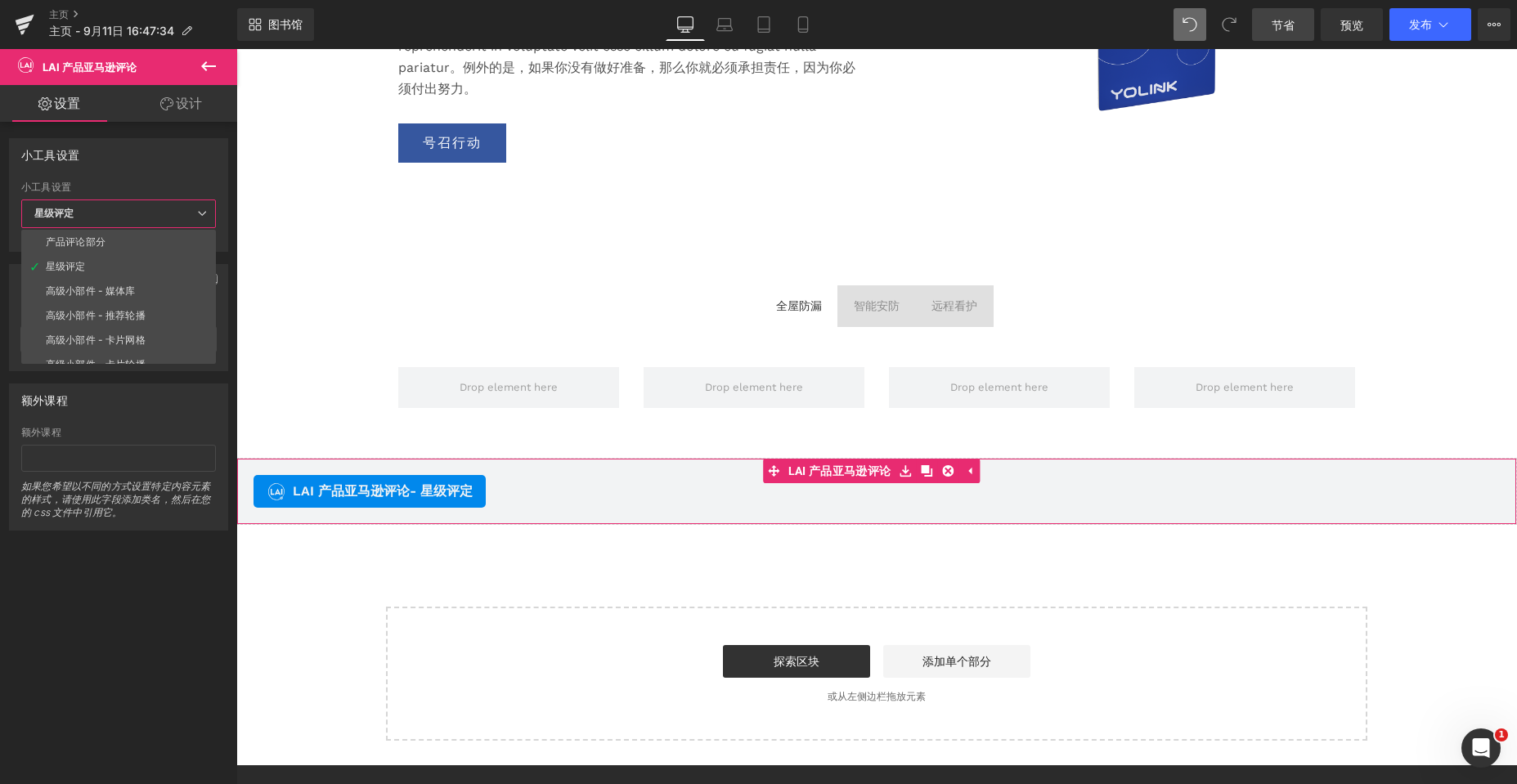
click at [138, 215] on span "星级评定" at bounding box center [119, 213] width 195 height 28
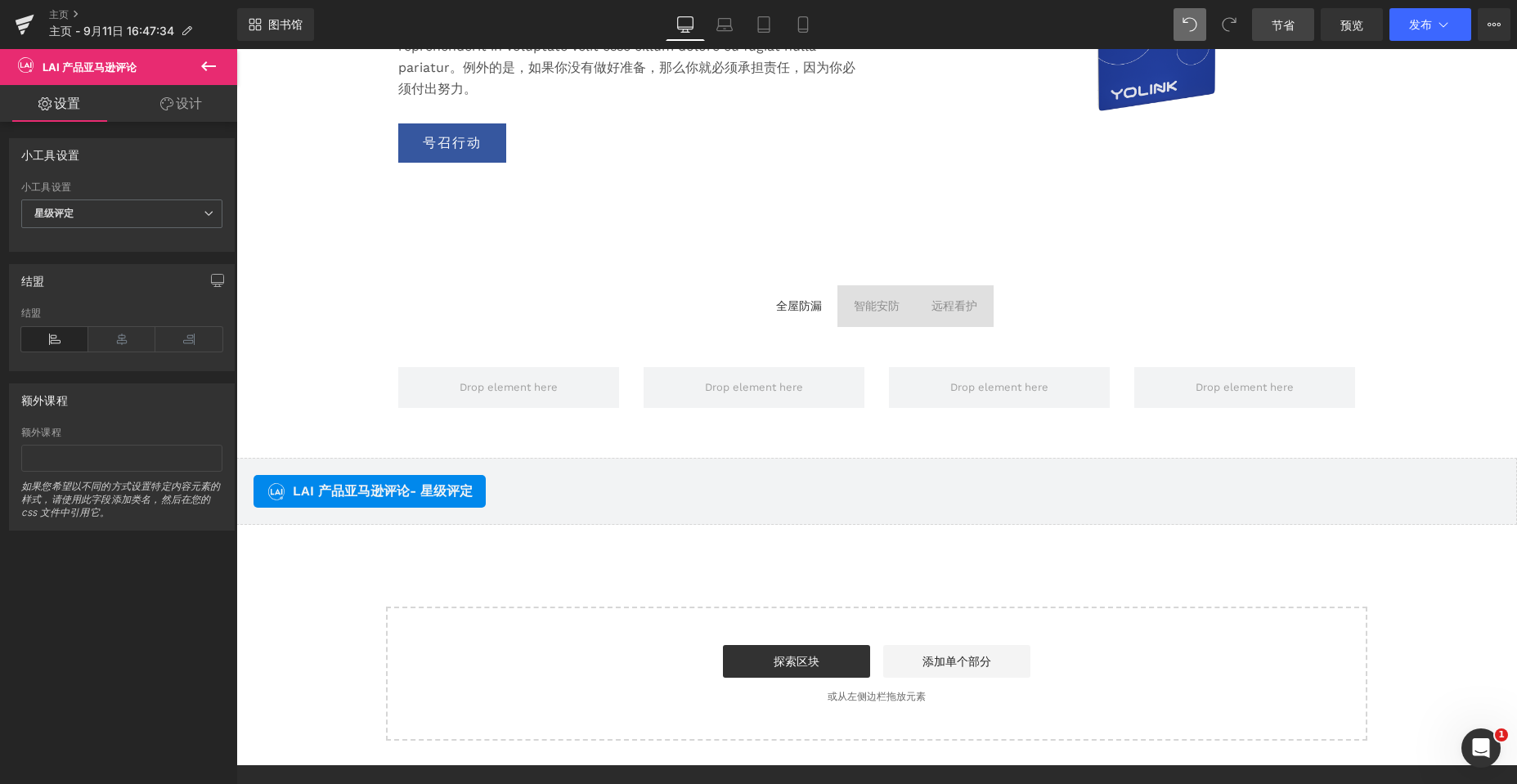
drag, startPoint x: 540, startPoint y: 600, endPoint x: 523, endPoint y: 574, distance: 31.1
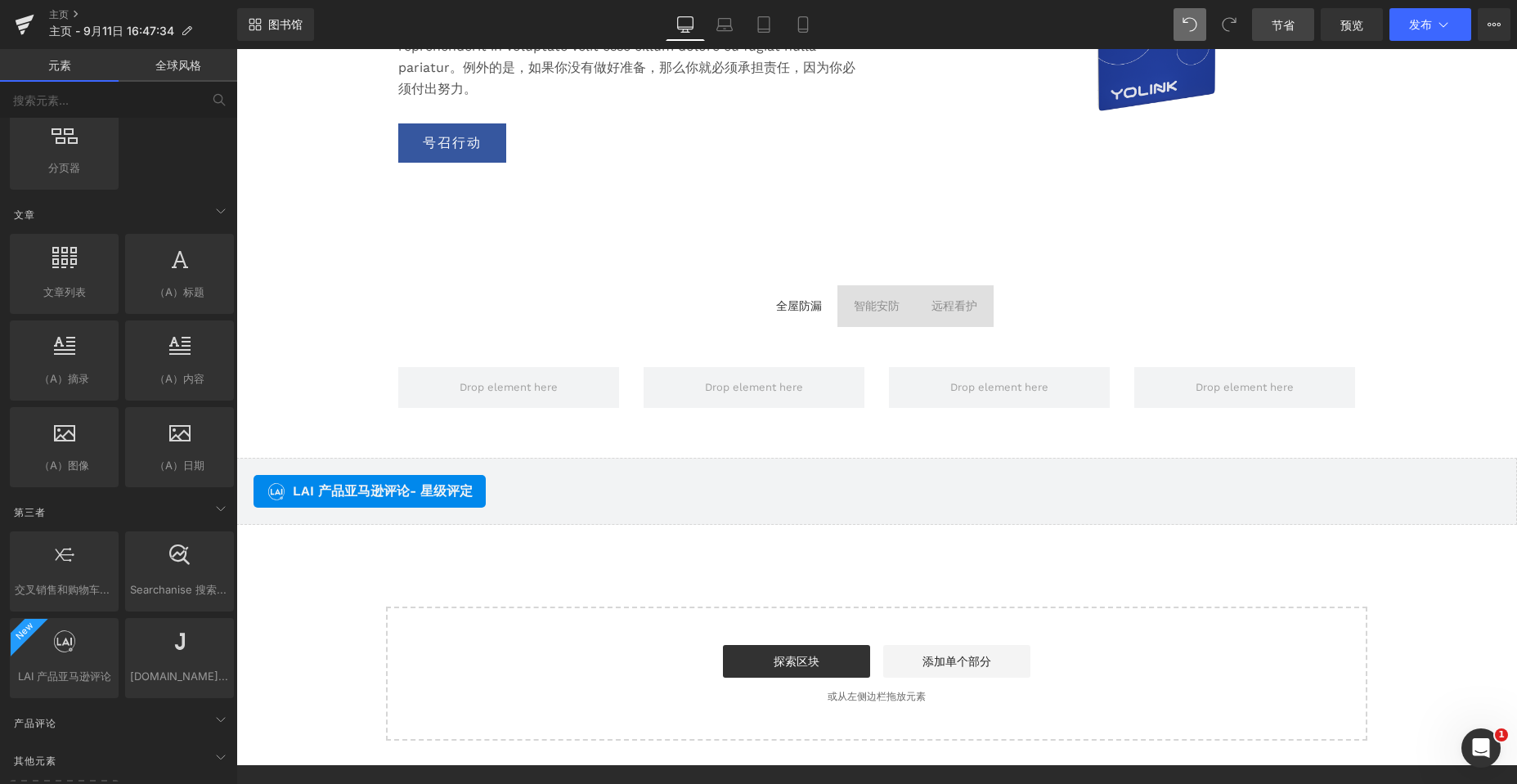
scroll to position [3106, 0]
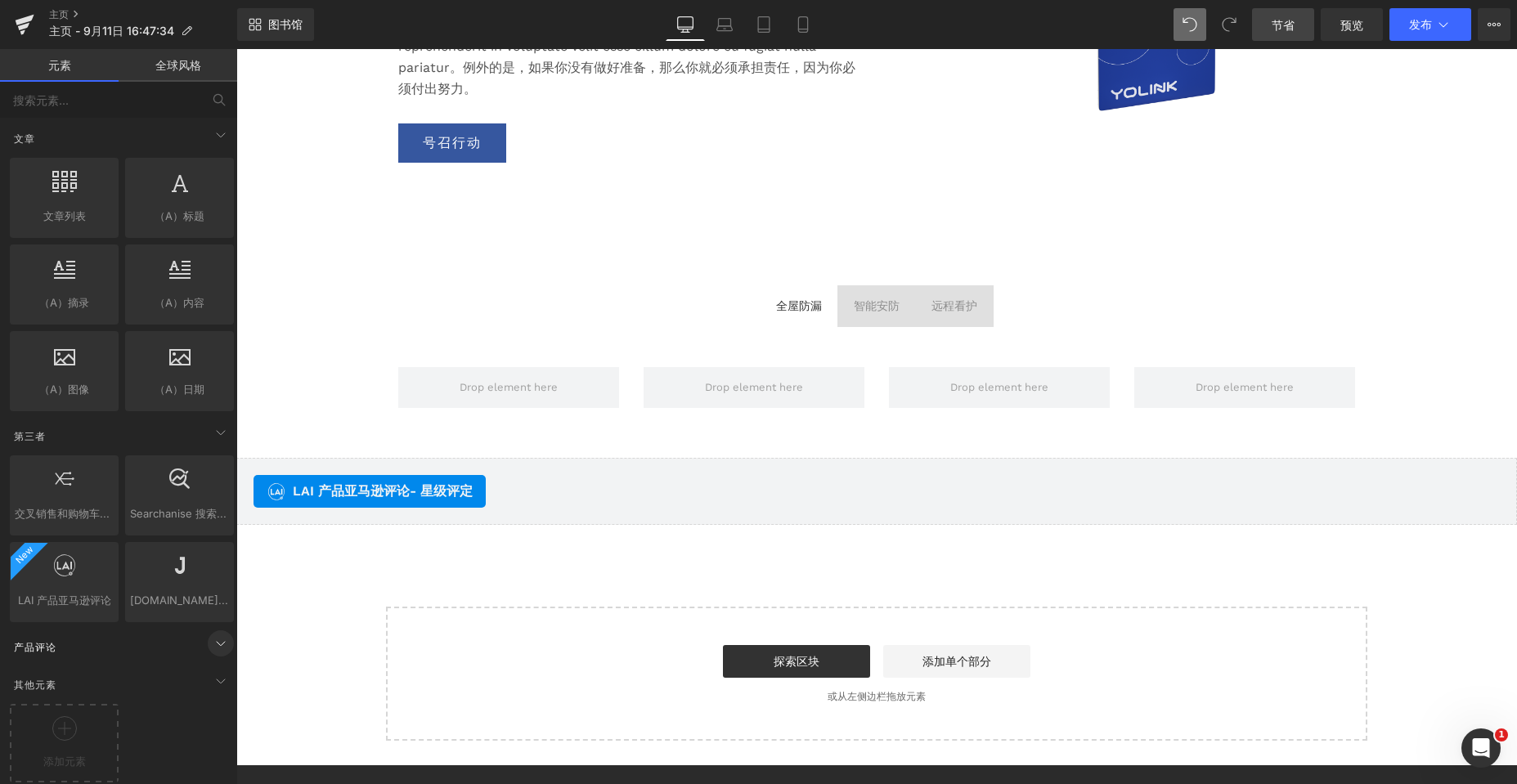
click at [216, 642] on icon at bounding box center [221, 644] width 9 height 4
click at [218, 640] on icon at bounding box center [220, 644] width 4 height 9
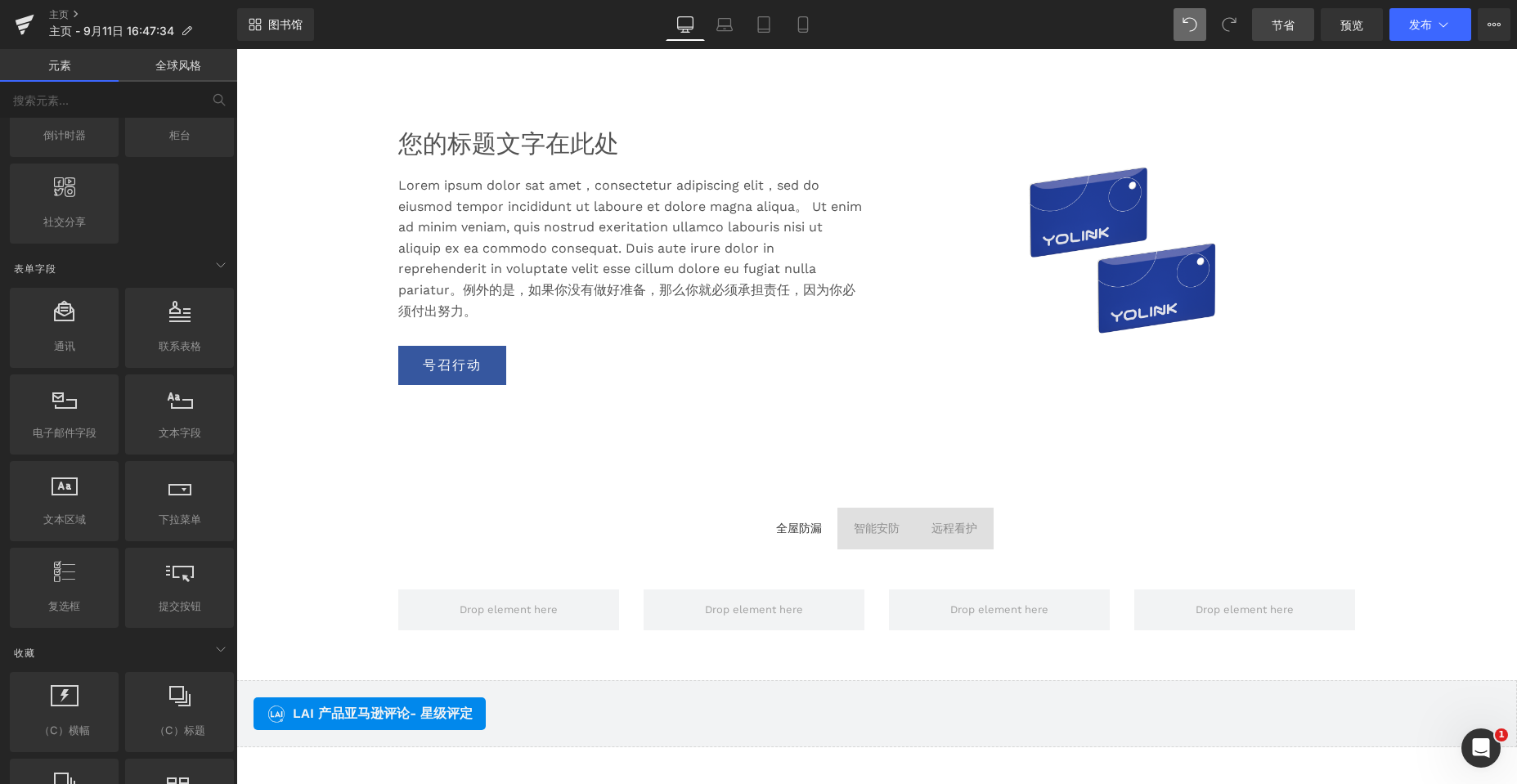
scroll to position [2698, 0]
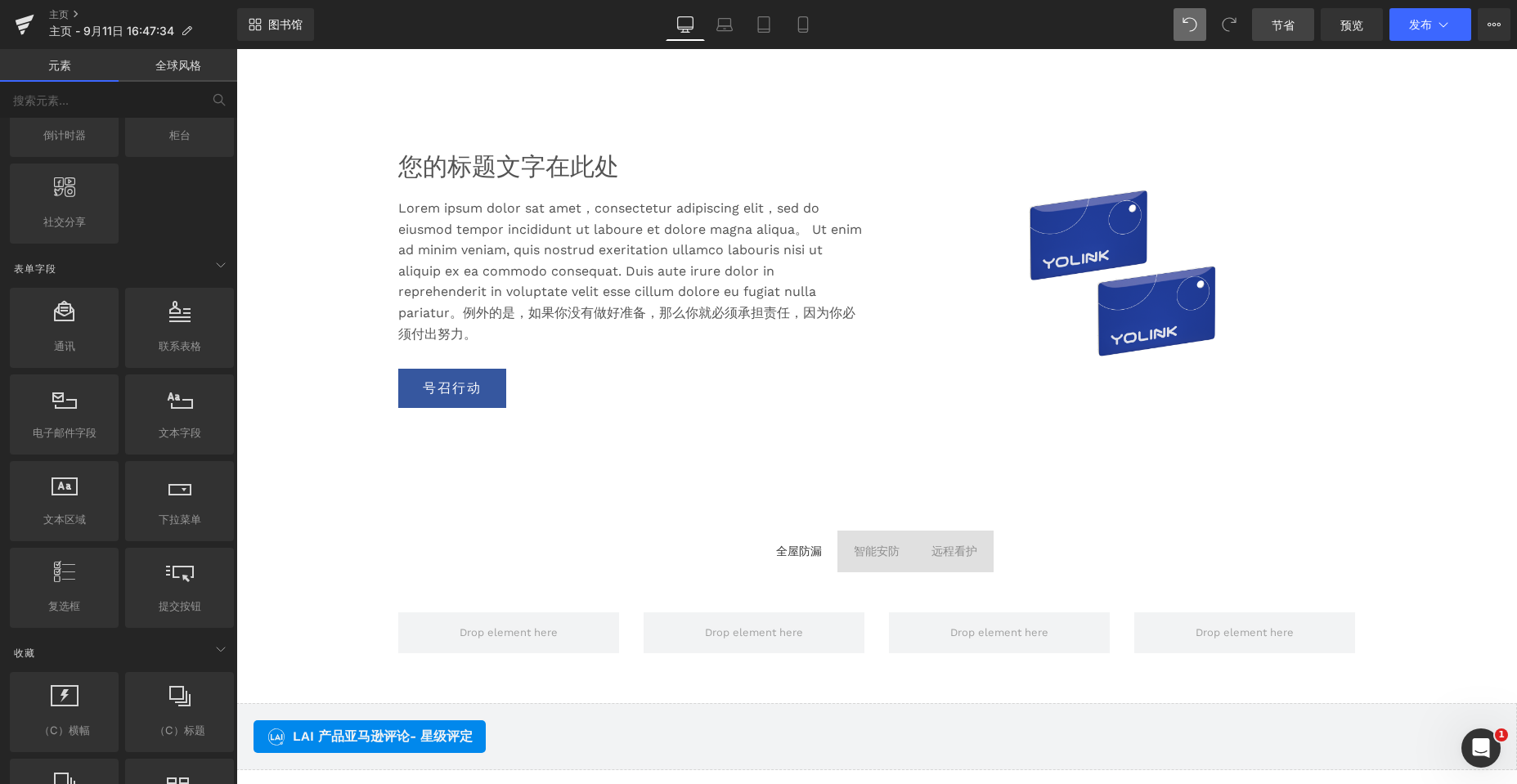
click at [1295, 28] on link "节省" at bounding box center [1283, 25] width 62 height 32
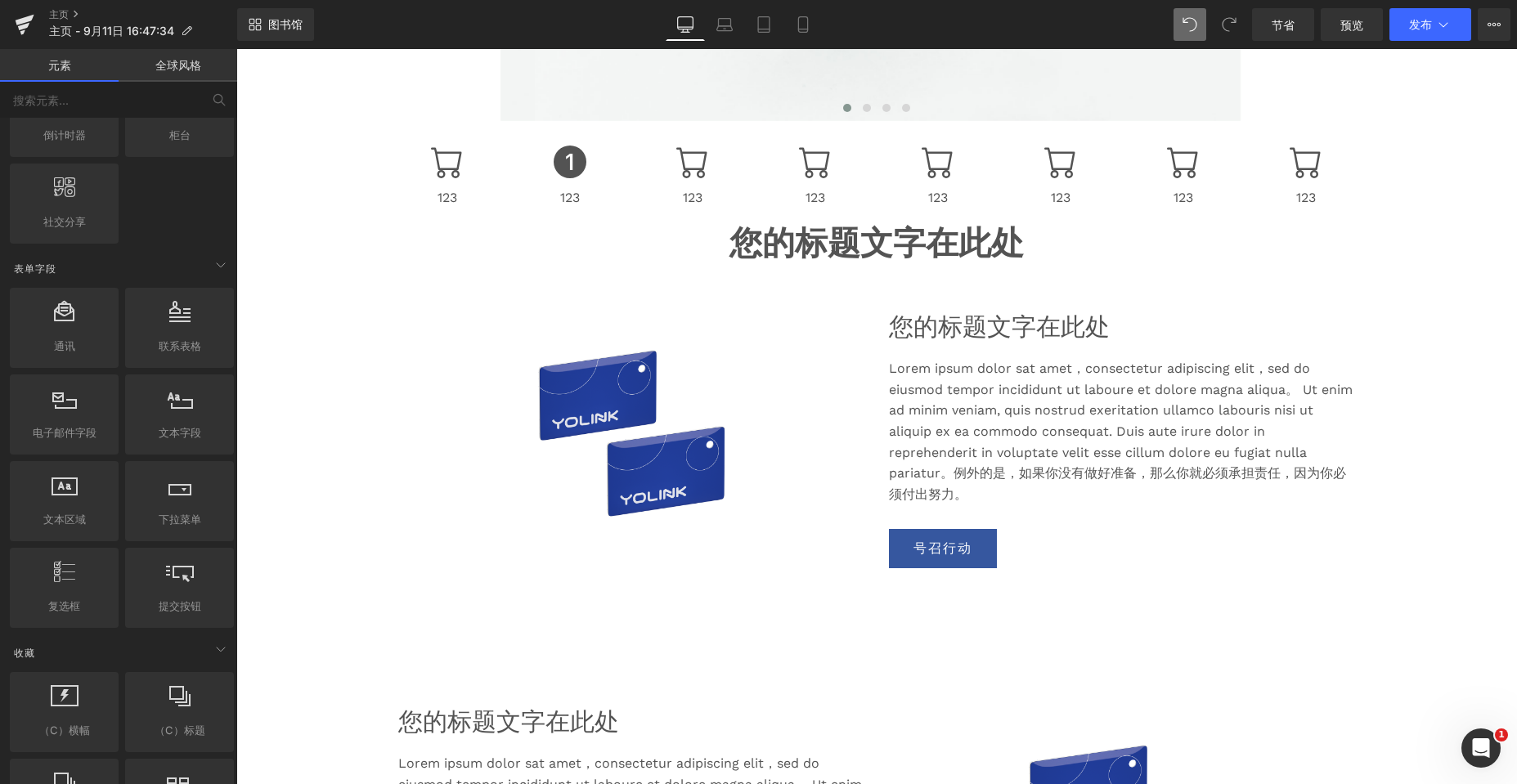
scroll to position [573, 0]
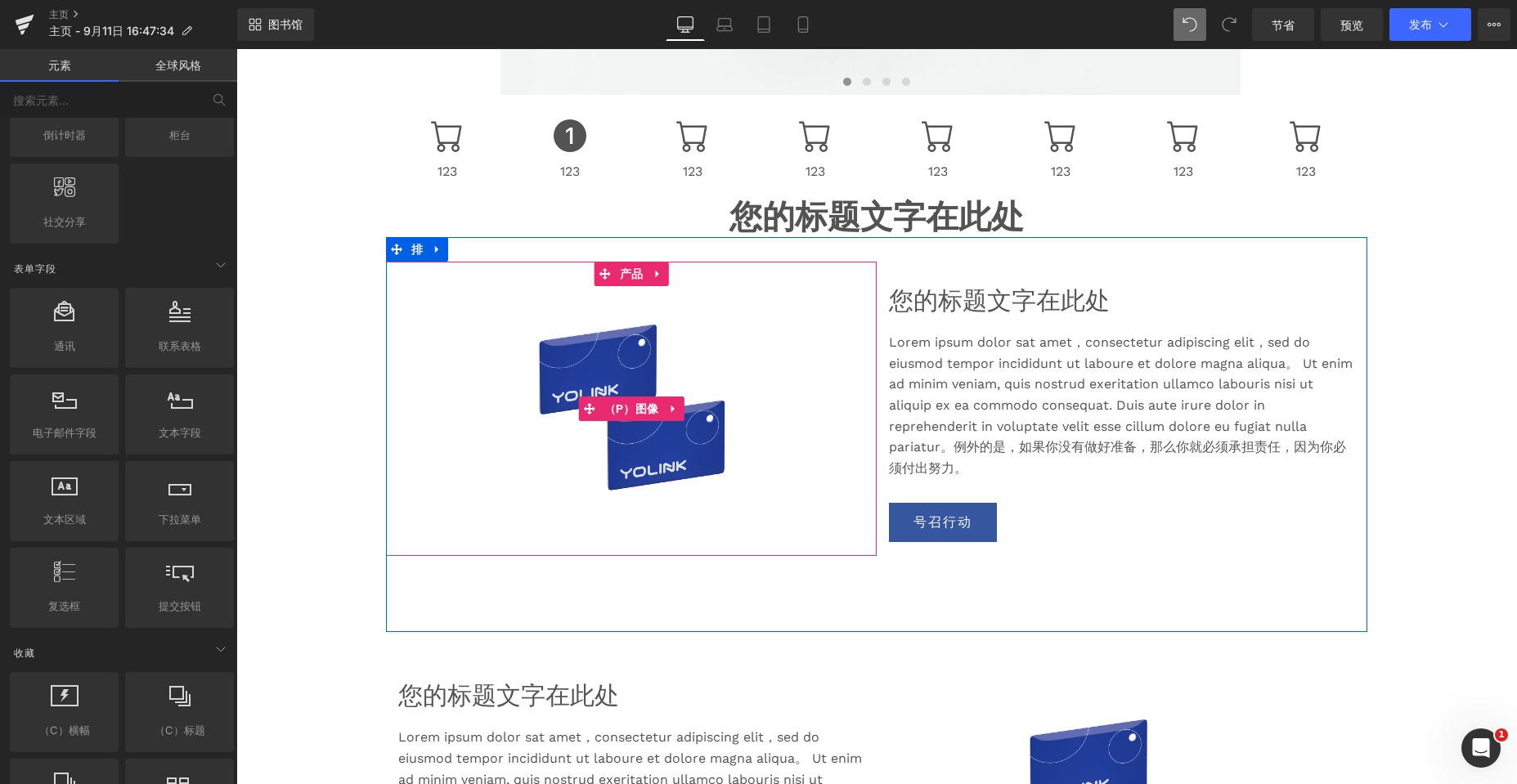
click at [634, 380] on img at bounding box center [631, 409] width 245 height 245
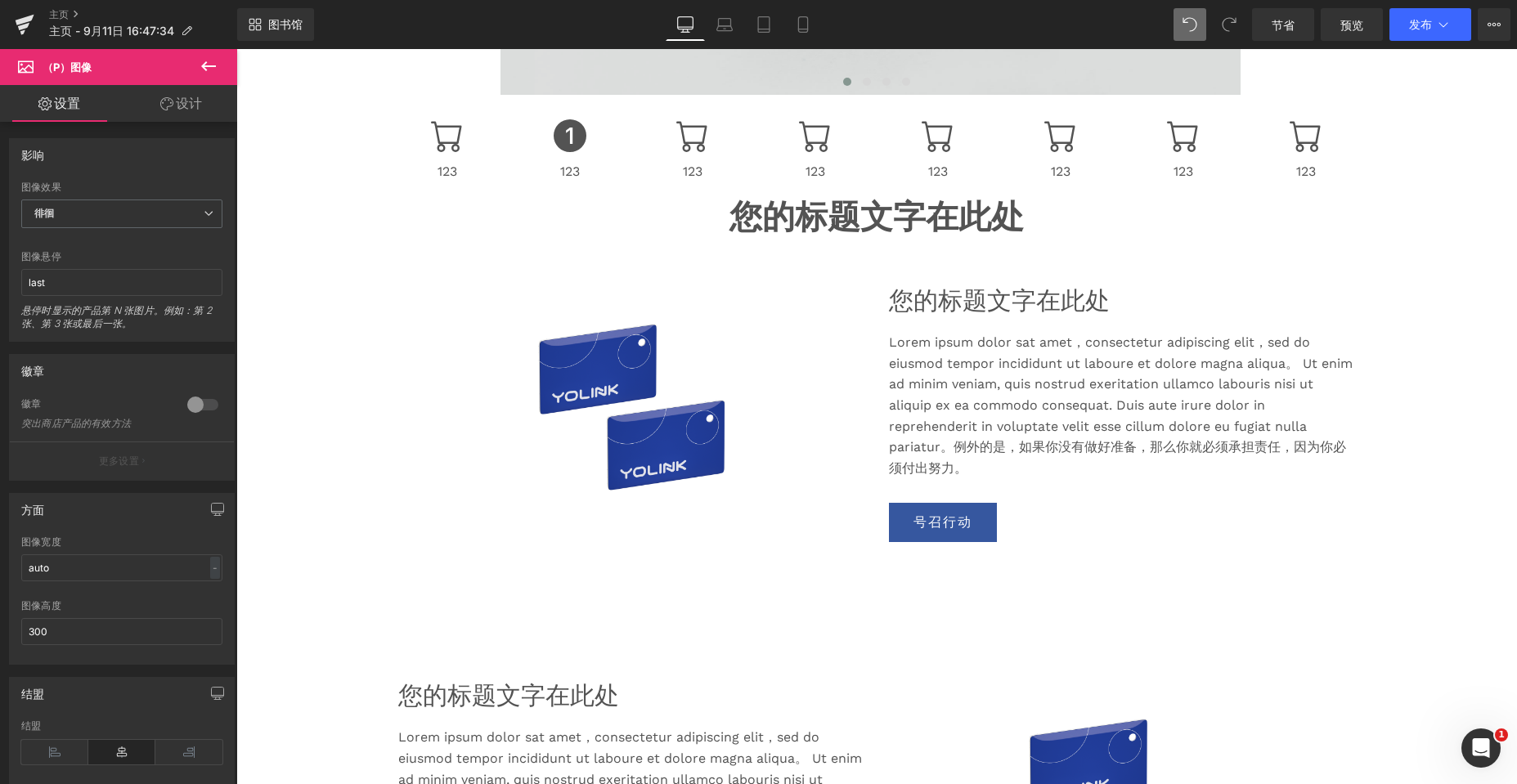
scroll to position [410, 0]
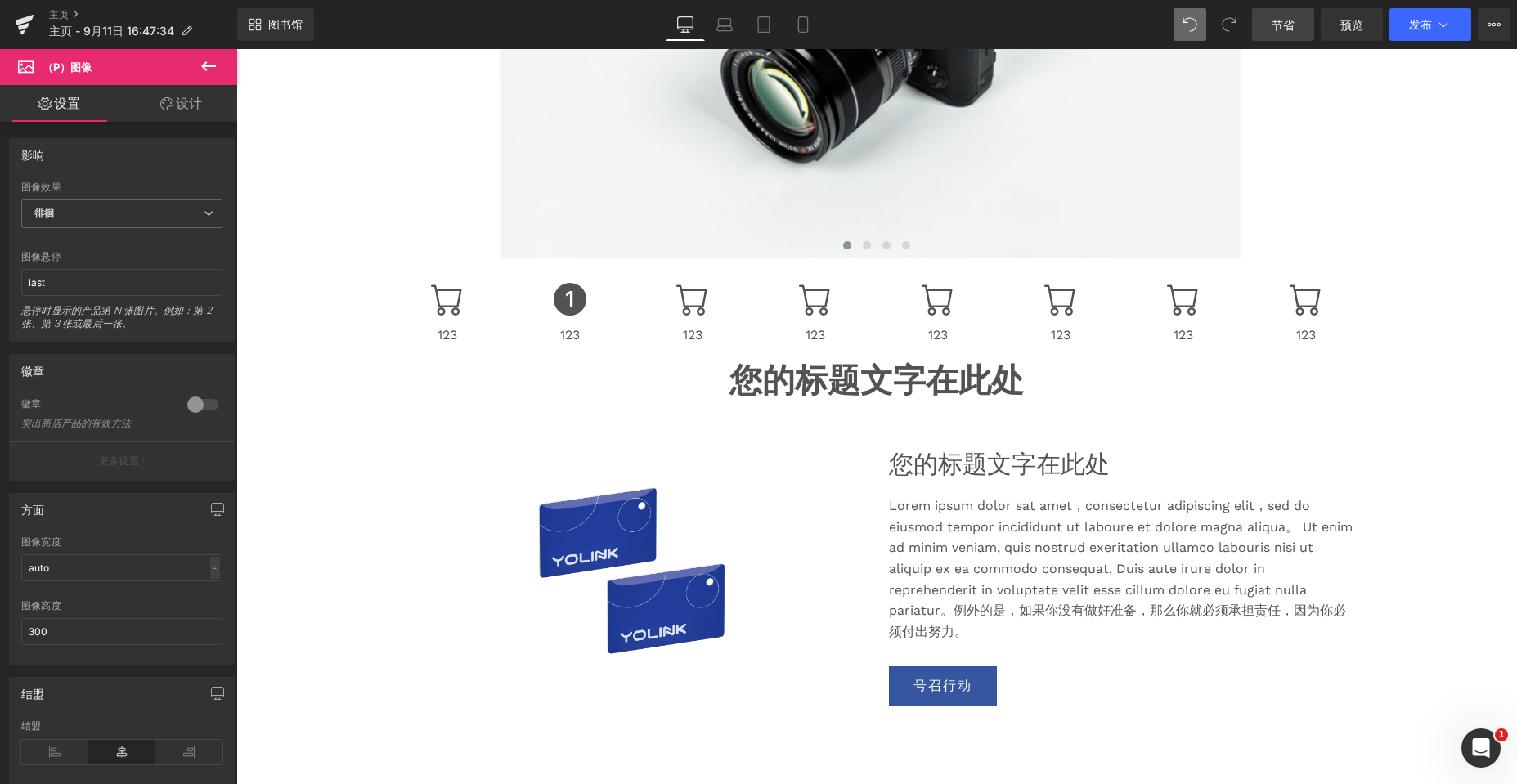
click at [1275, 21] on font "节省" at bounding box center [1283, 25] width 23 height 14
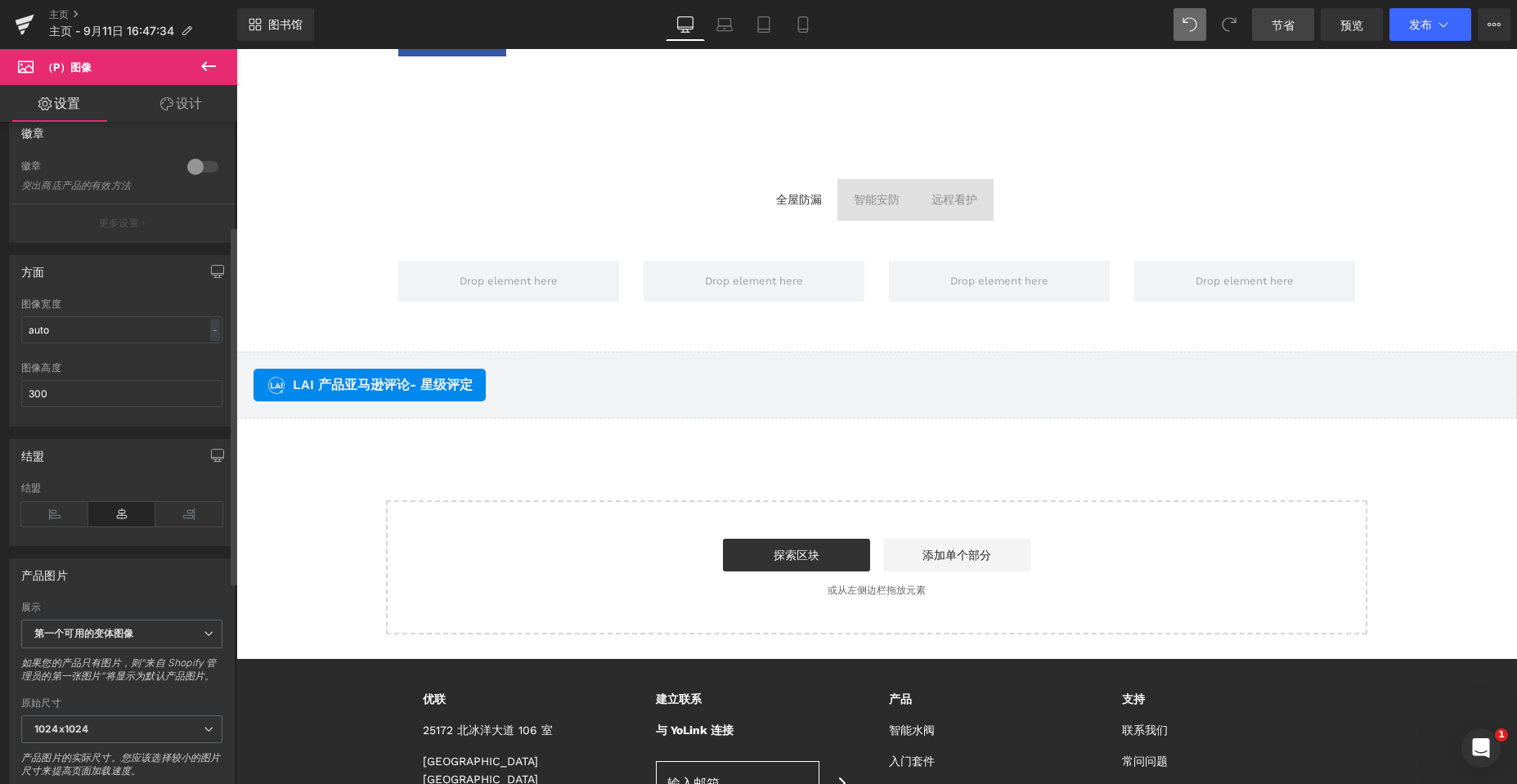
scroll to position [245, 0]
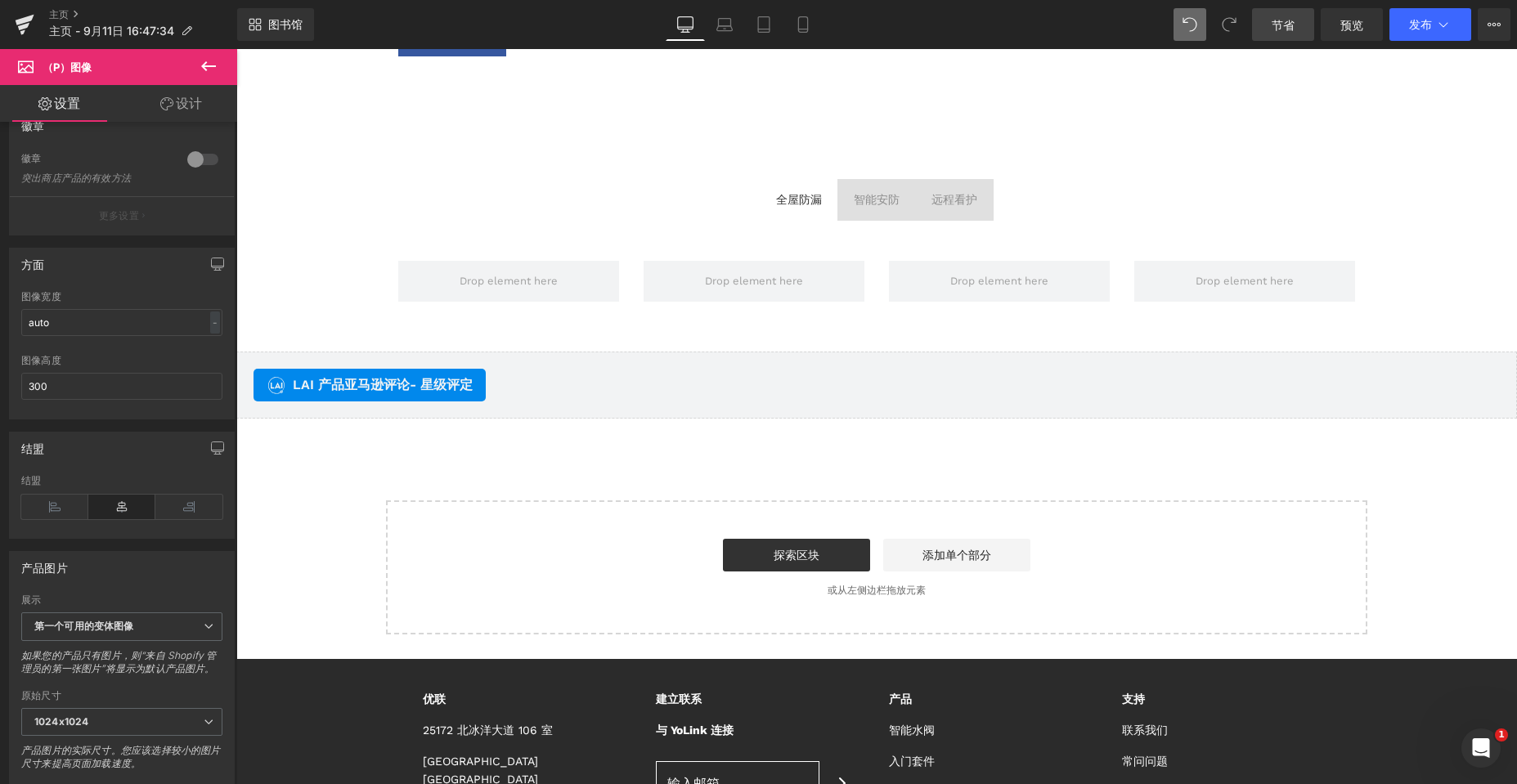
click at [208, 67] on icon at bounding box center [208, 66] width 15 height 9
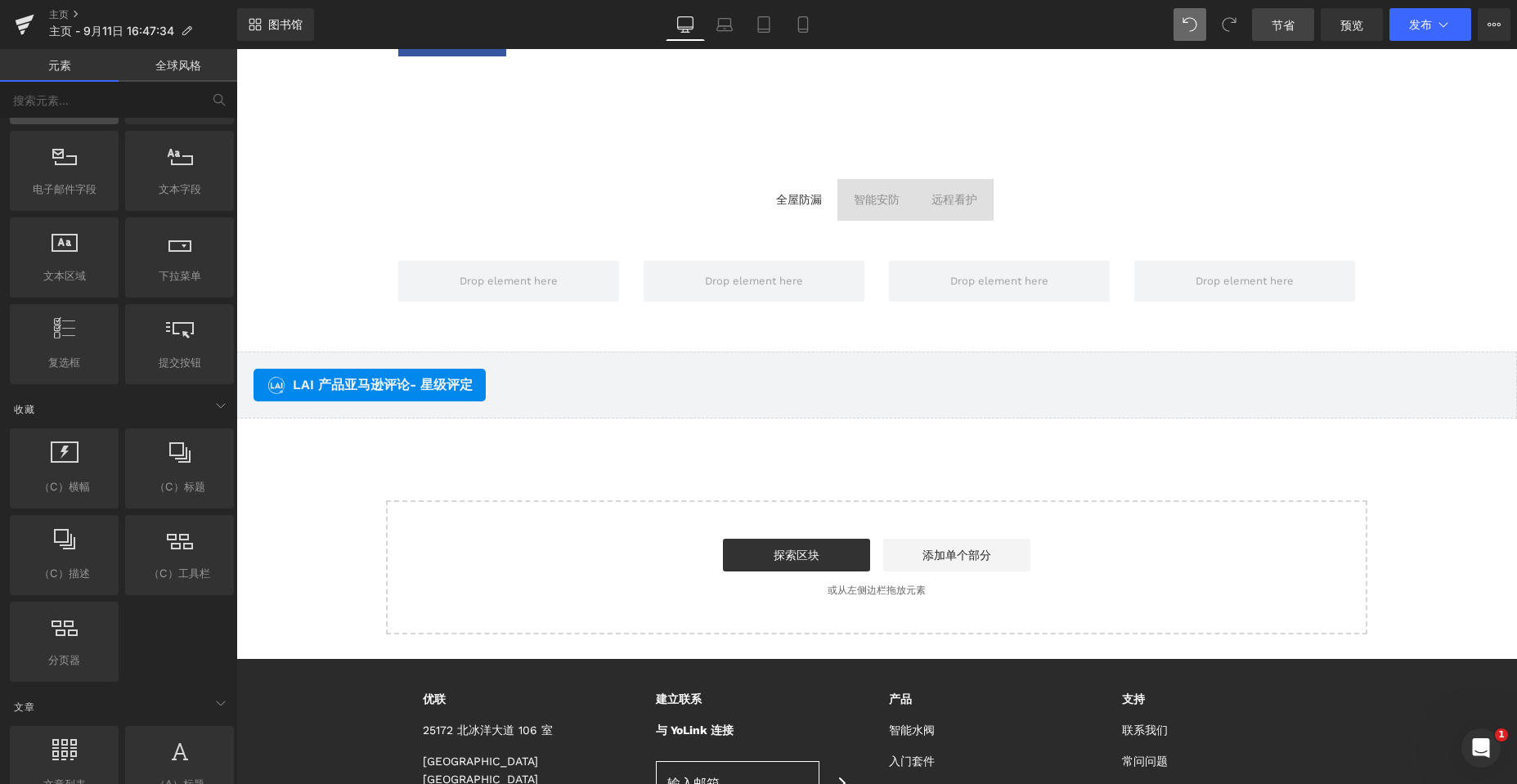
scroll to position [2534, 0]
click at [956, 546] on link "添加单个部分" at bounding box center [957, 555] width 147 height 32
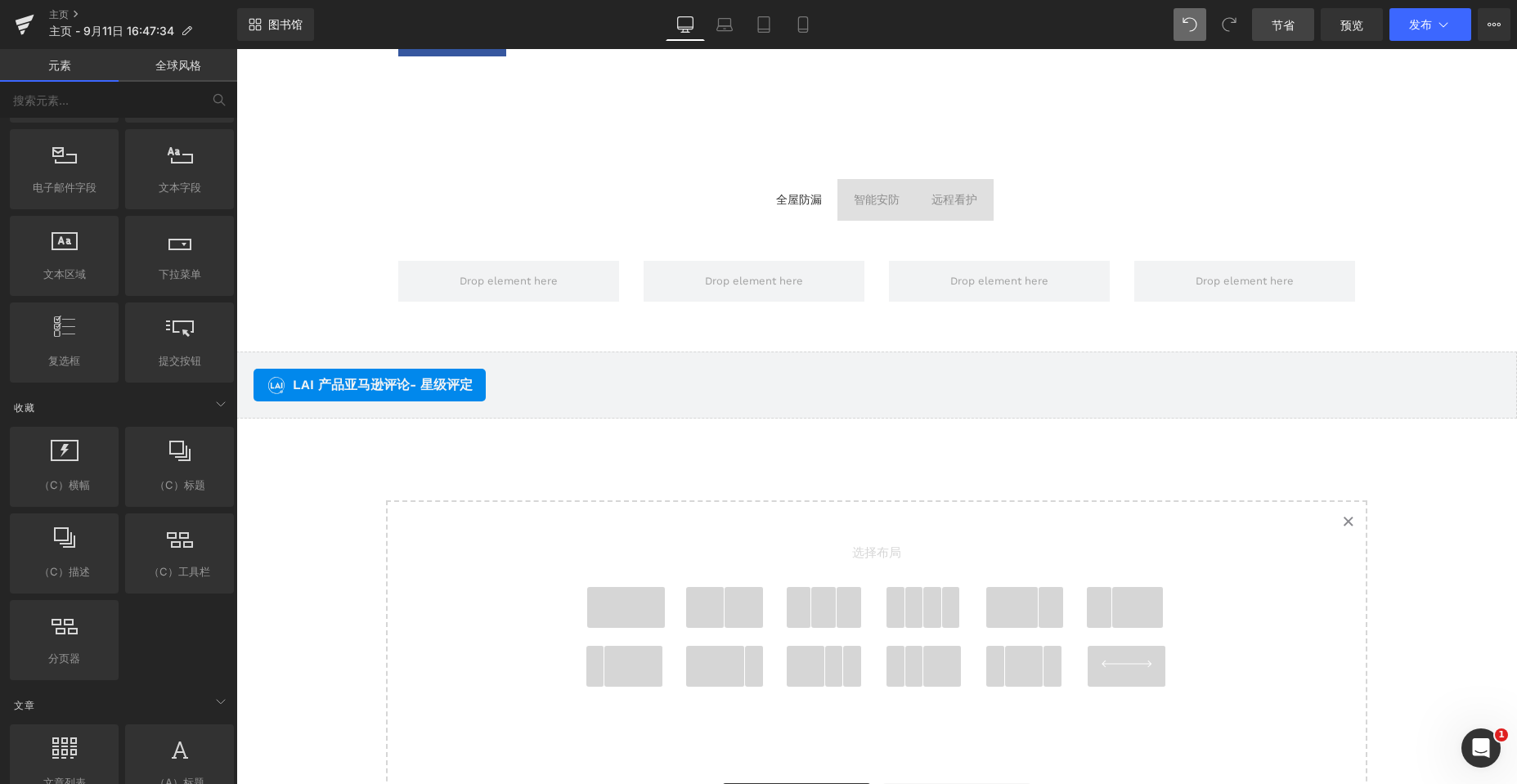
click at [634, 604] on span at bounding box center [627, 608] width 79 height 41
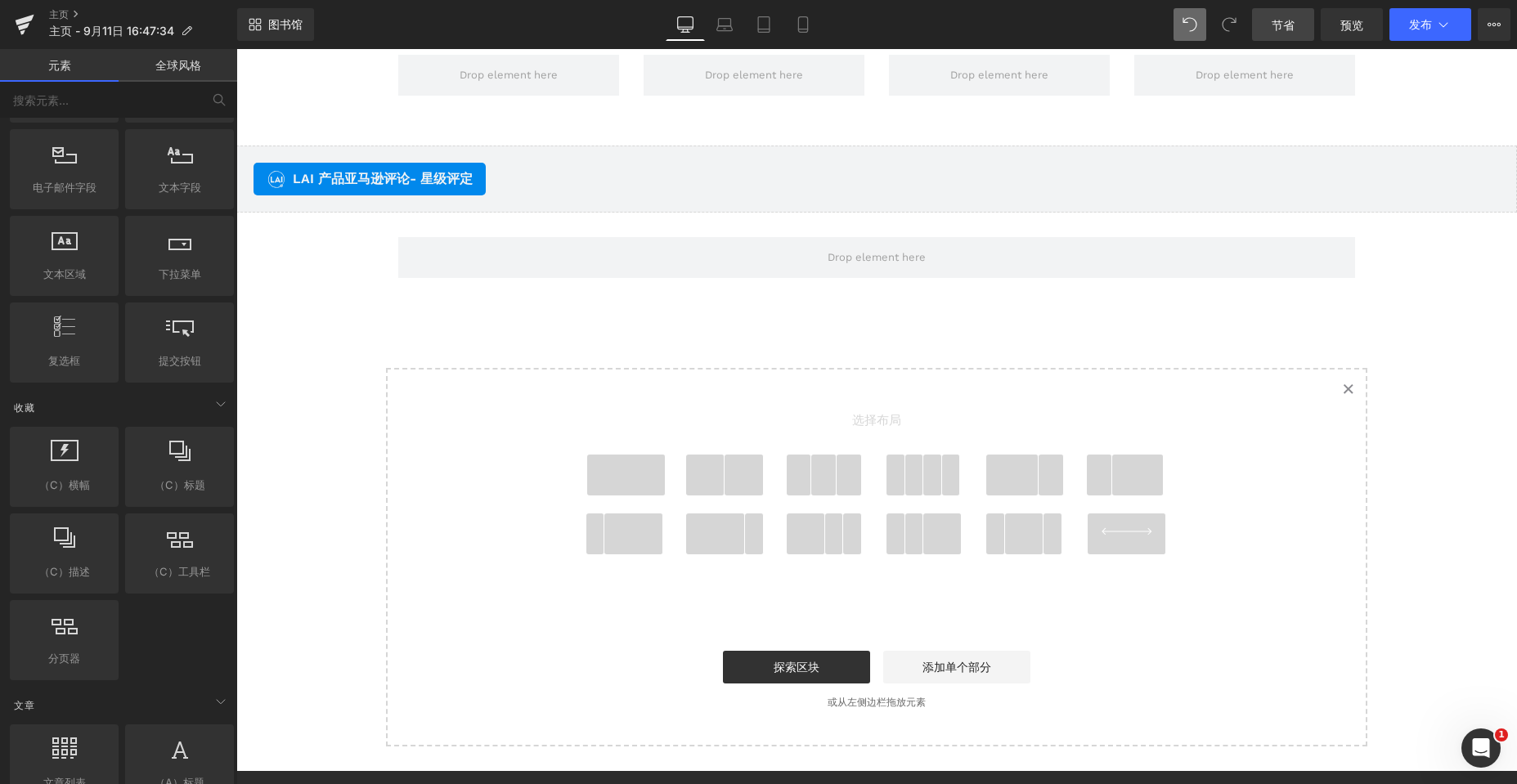
scroll to position [3354, 0]
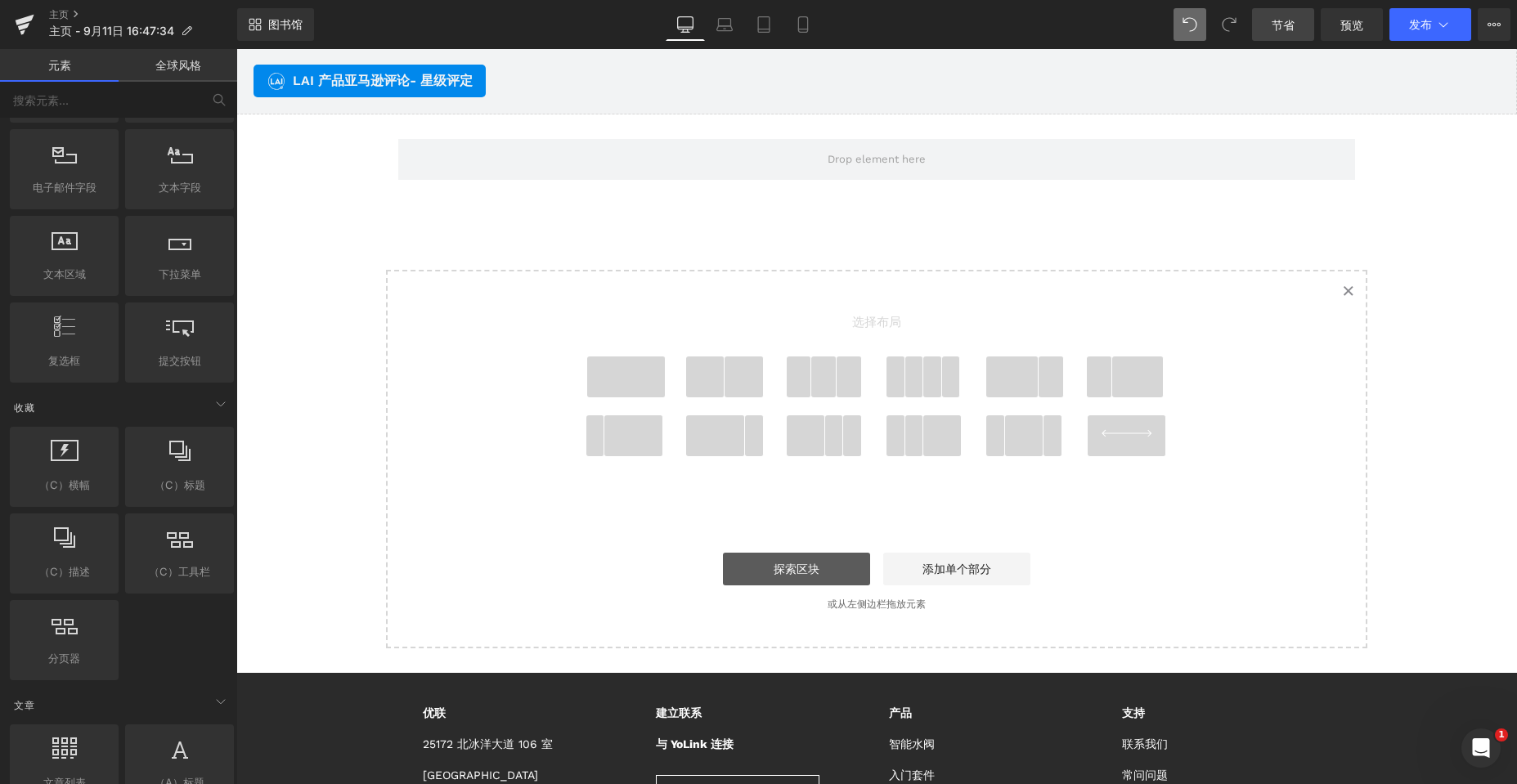
click at [809, 576] on link "探索区块" at bounding box center [796, 569] width 147 height 32
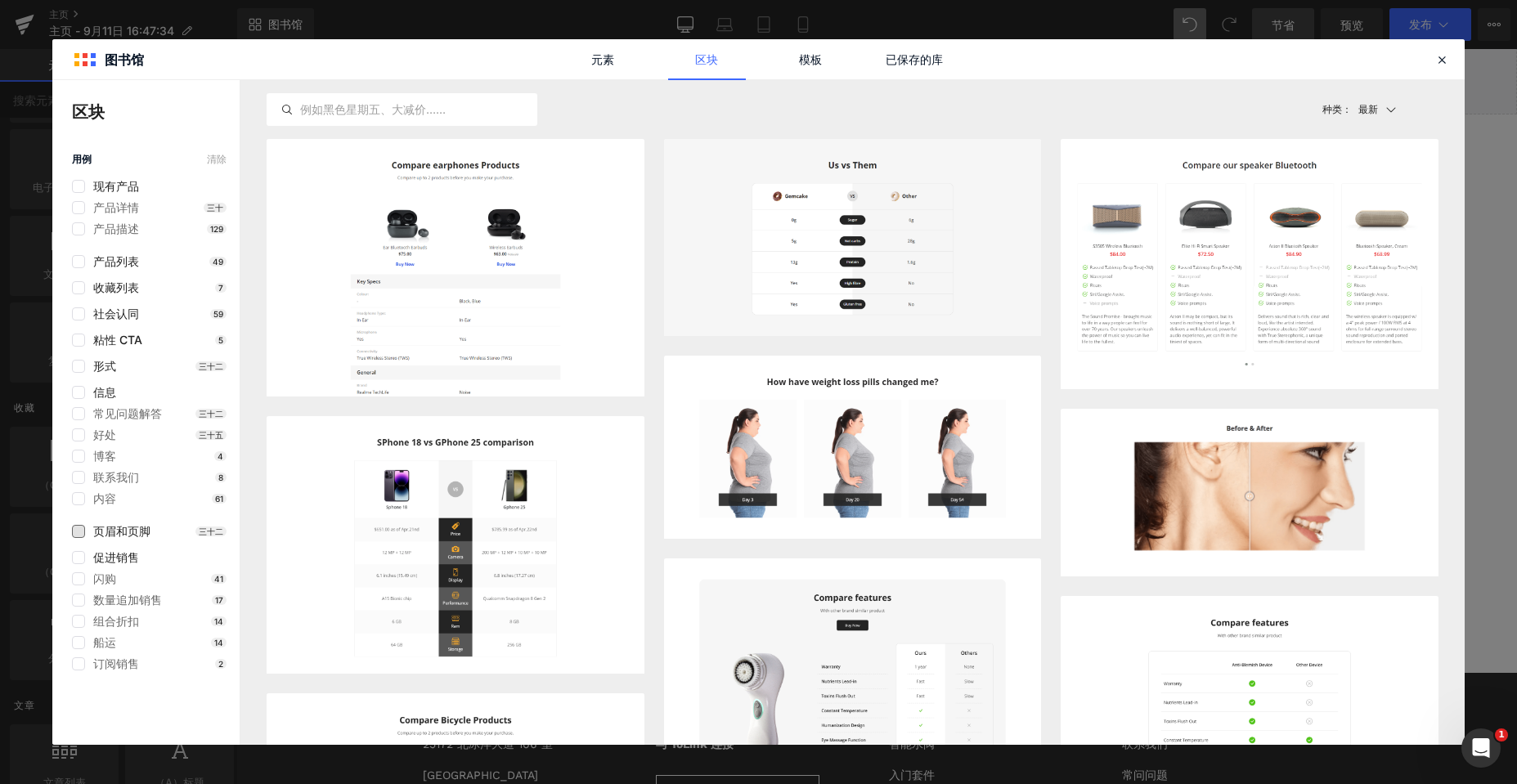
click at [97, 531] on font "页眉和页脚" at bounding box center [121, 531] width 57 height 14
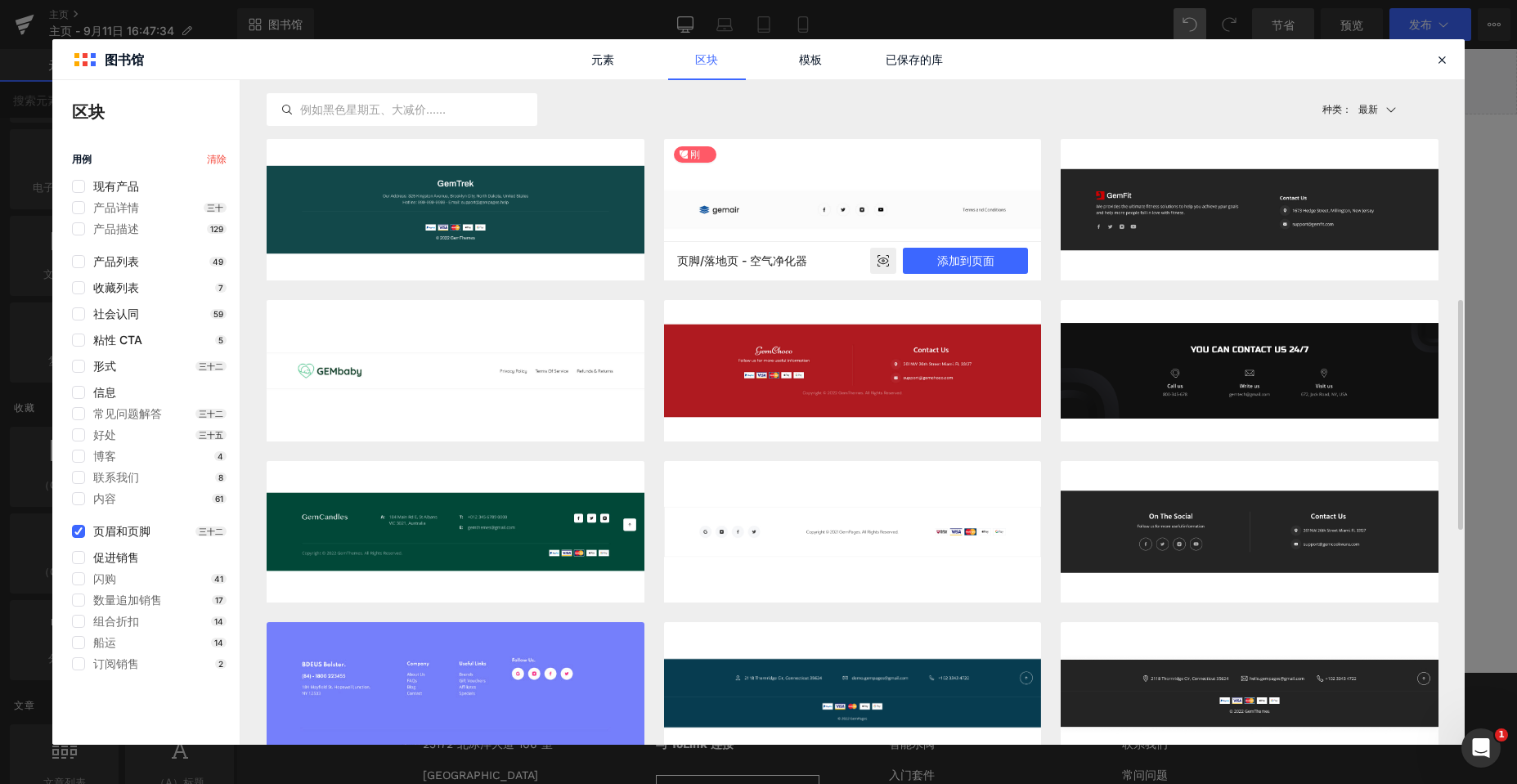
scroll to position [245, 0]
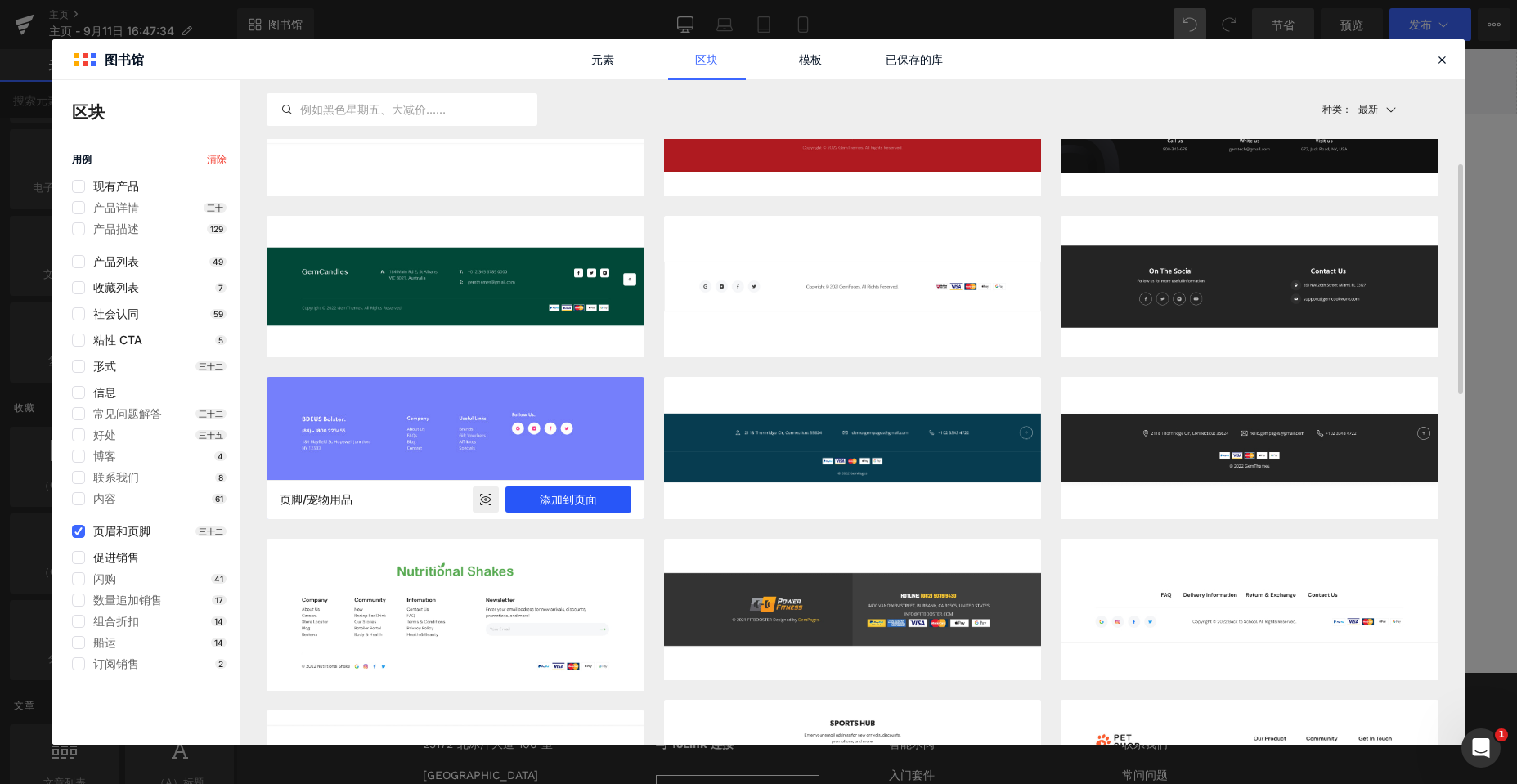
click at [554, 495] on font "添加到页面" at bounding box center [568, 499] width 57 height 14
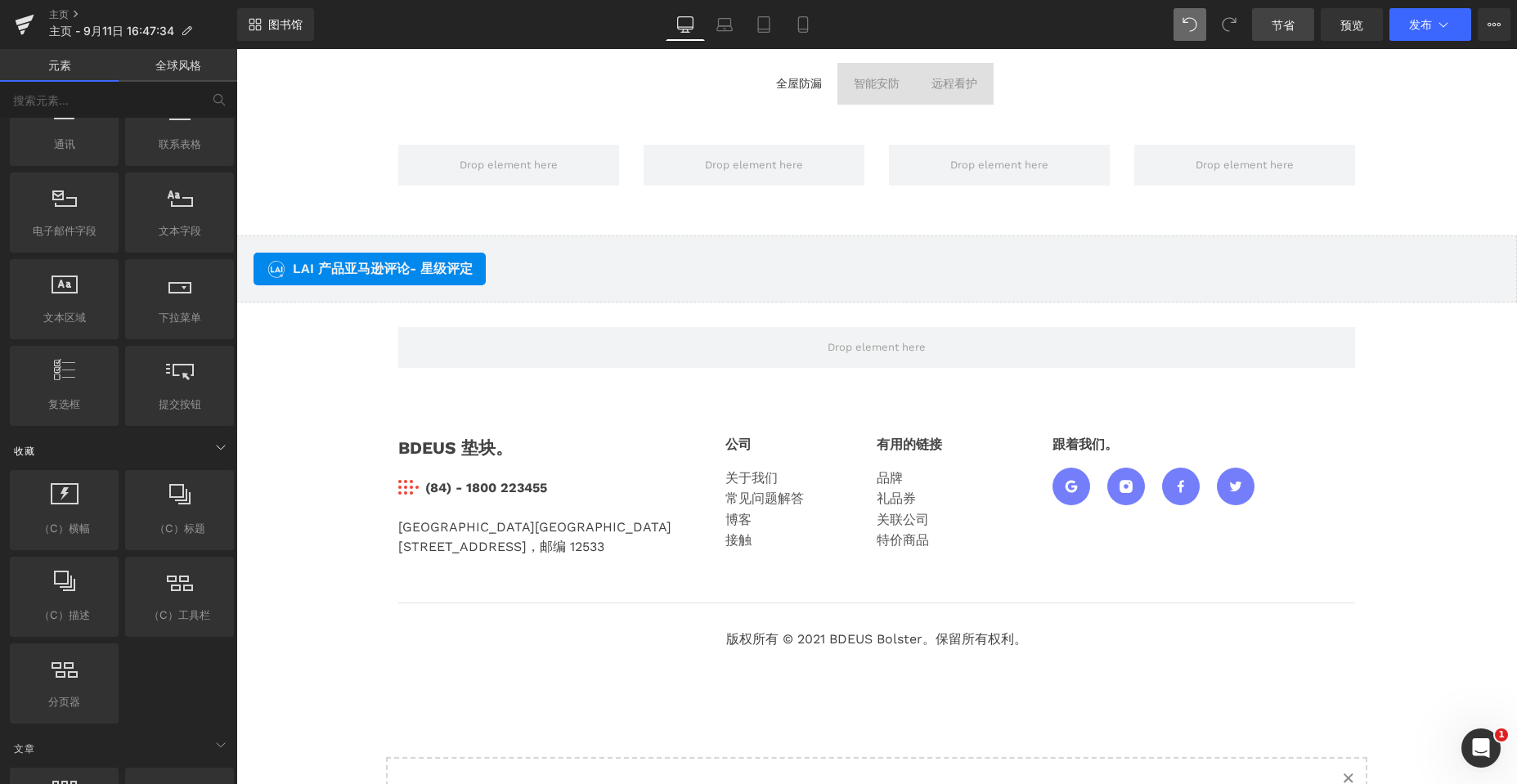
scroll to position [2453, 0]
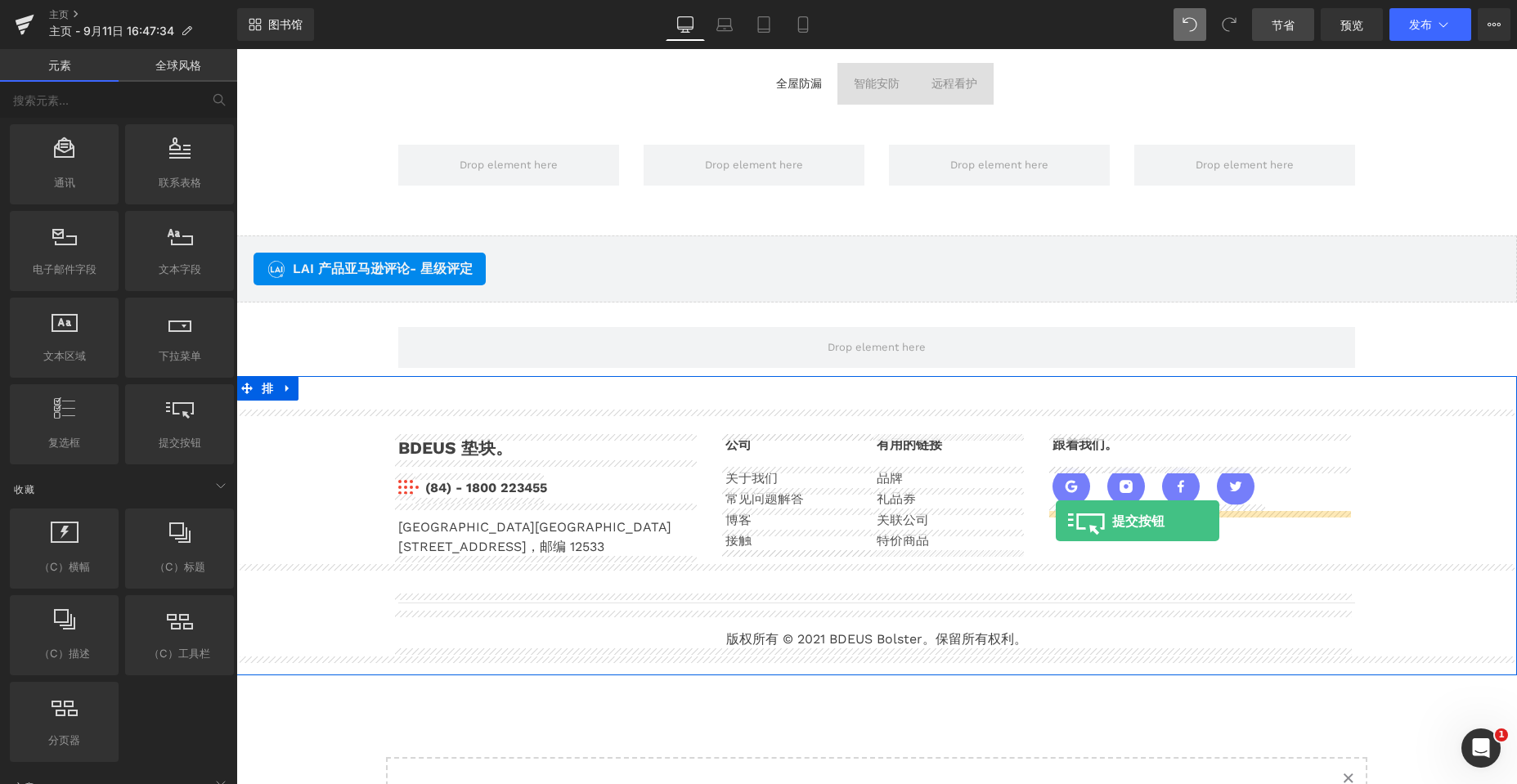
drag, startPoint x: 399, startPoint y: 463, endPoint x: 1055, endPoint y: 521, distance: 658.6
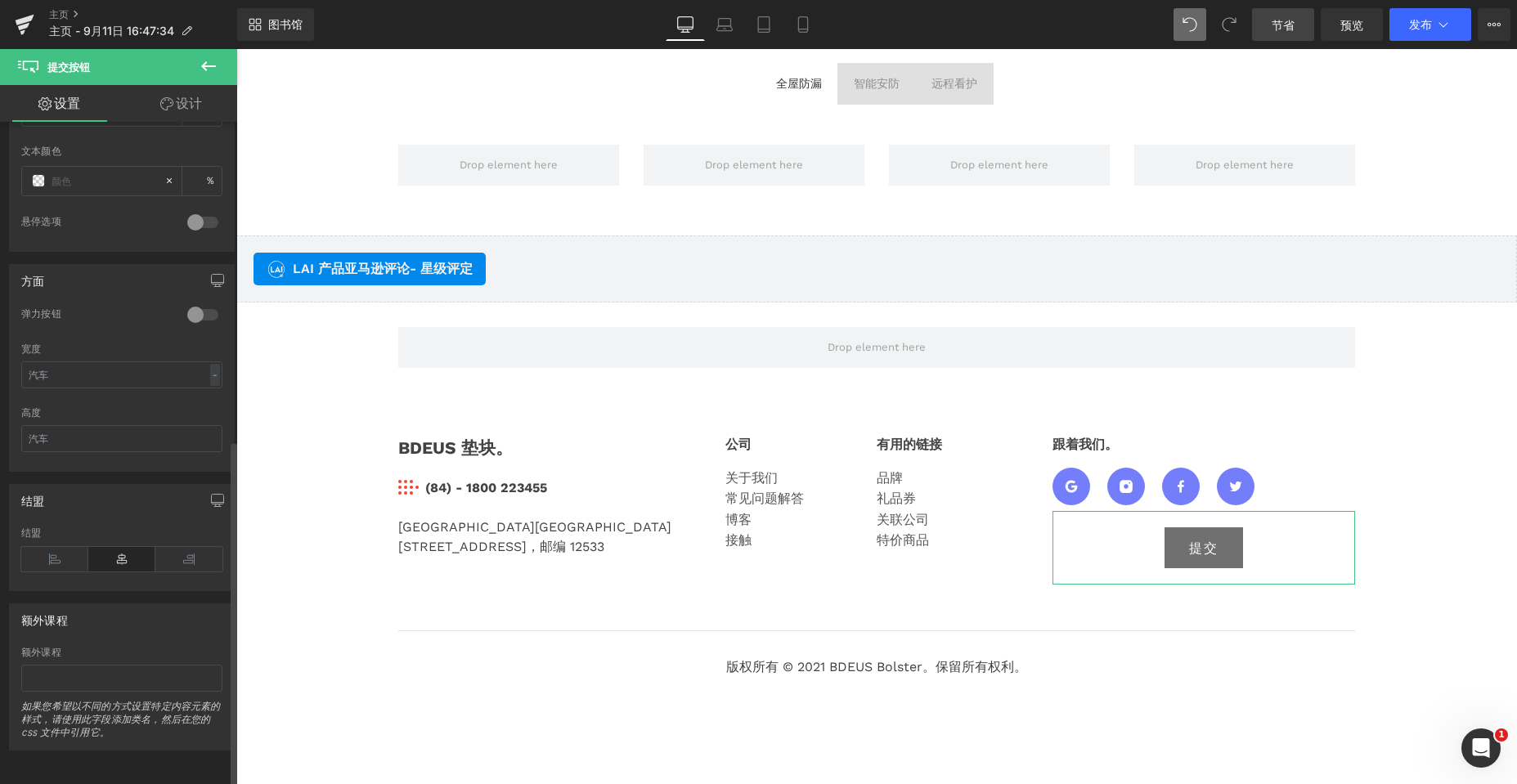
scroll to position [608, 0]
click at [51, 547] on icon at bounding box center [55, 559] width 67 height 25
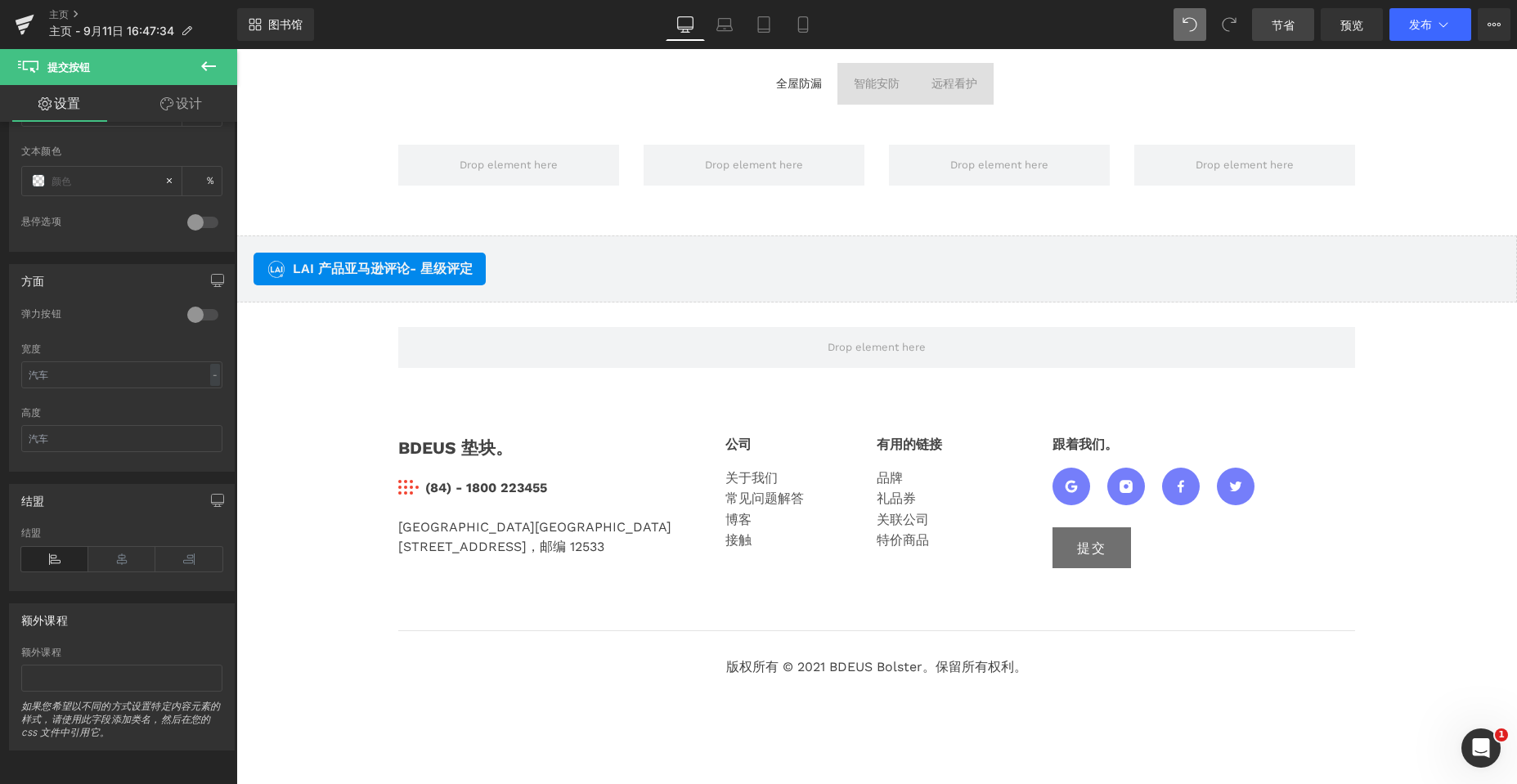
click at [205, 60] on icon at bounding box center [208, 66] width 20 height 20
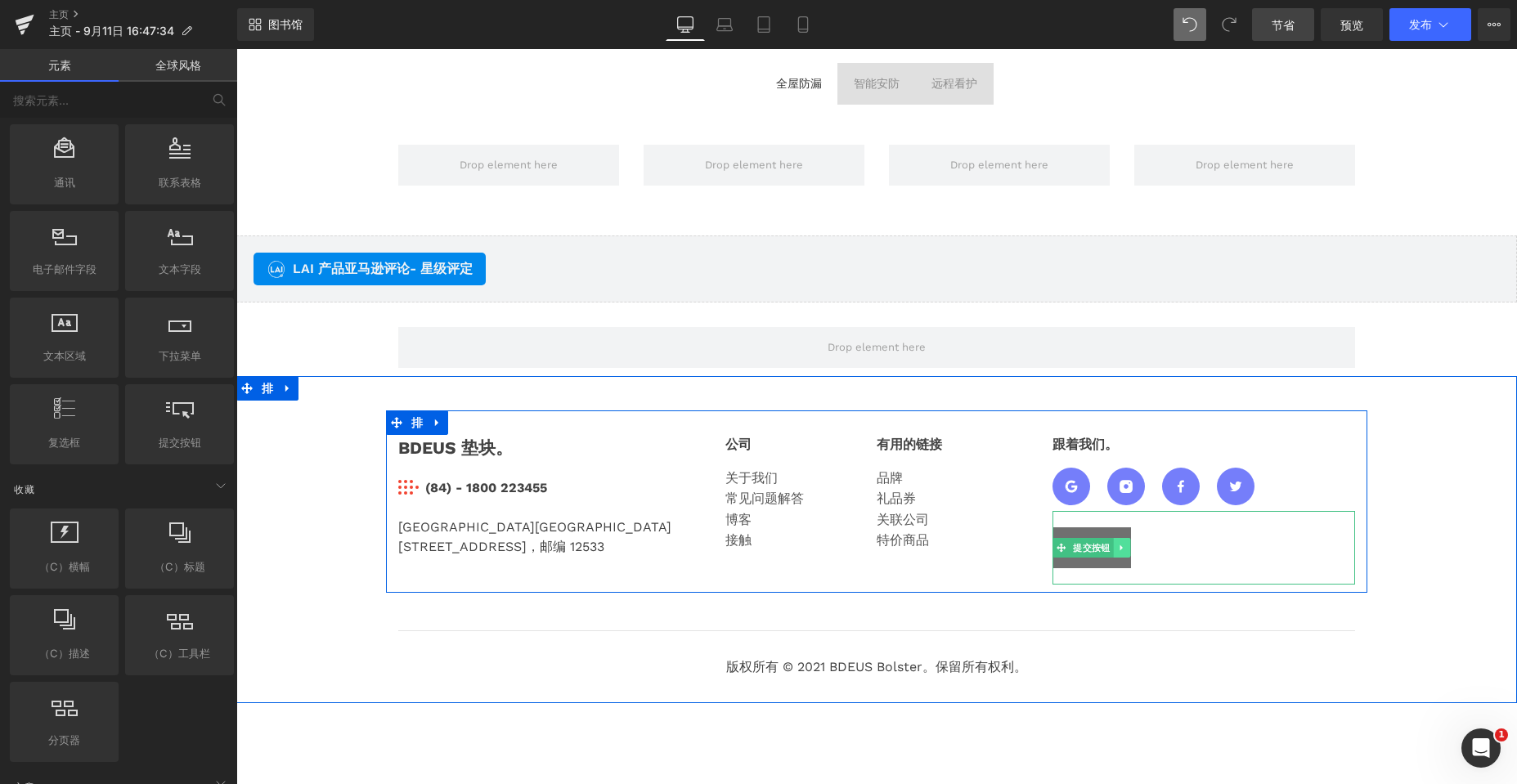
click at [1118, 547] on icon at bounding box center [1122, 547] width 9 height 9
click at [1126, 549] on icon at bounding box center [1130, 547] width 9 height 9
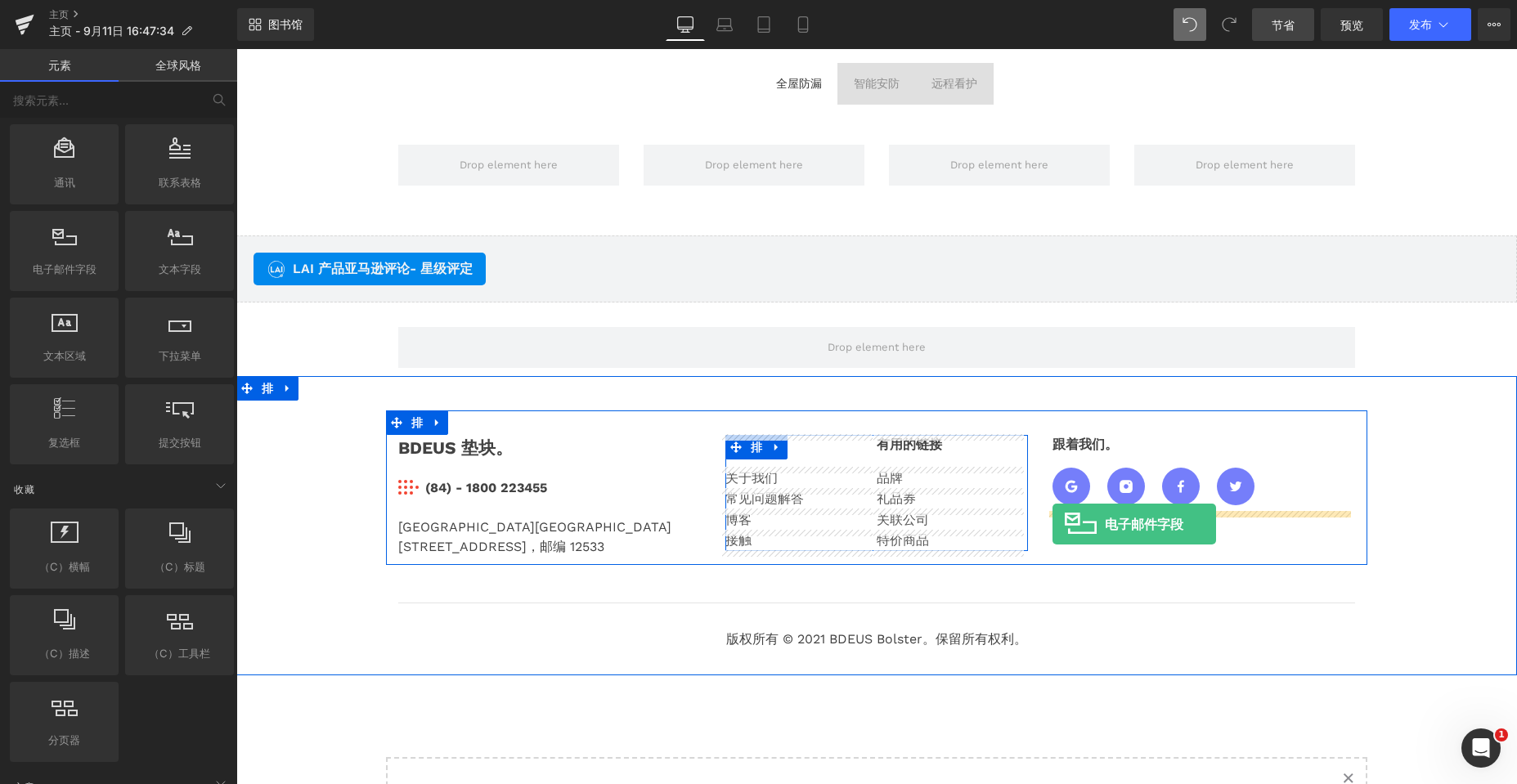
drag, startPoint x: 280, startPoint y: 312, endPoint x: 1053, endPoint y: 524, distance: 801.5
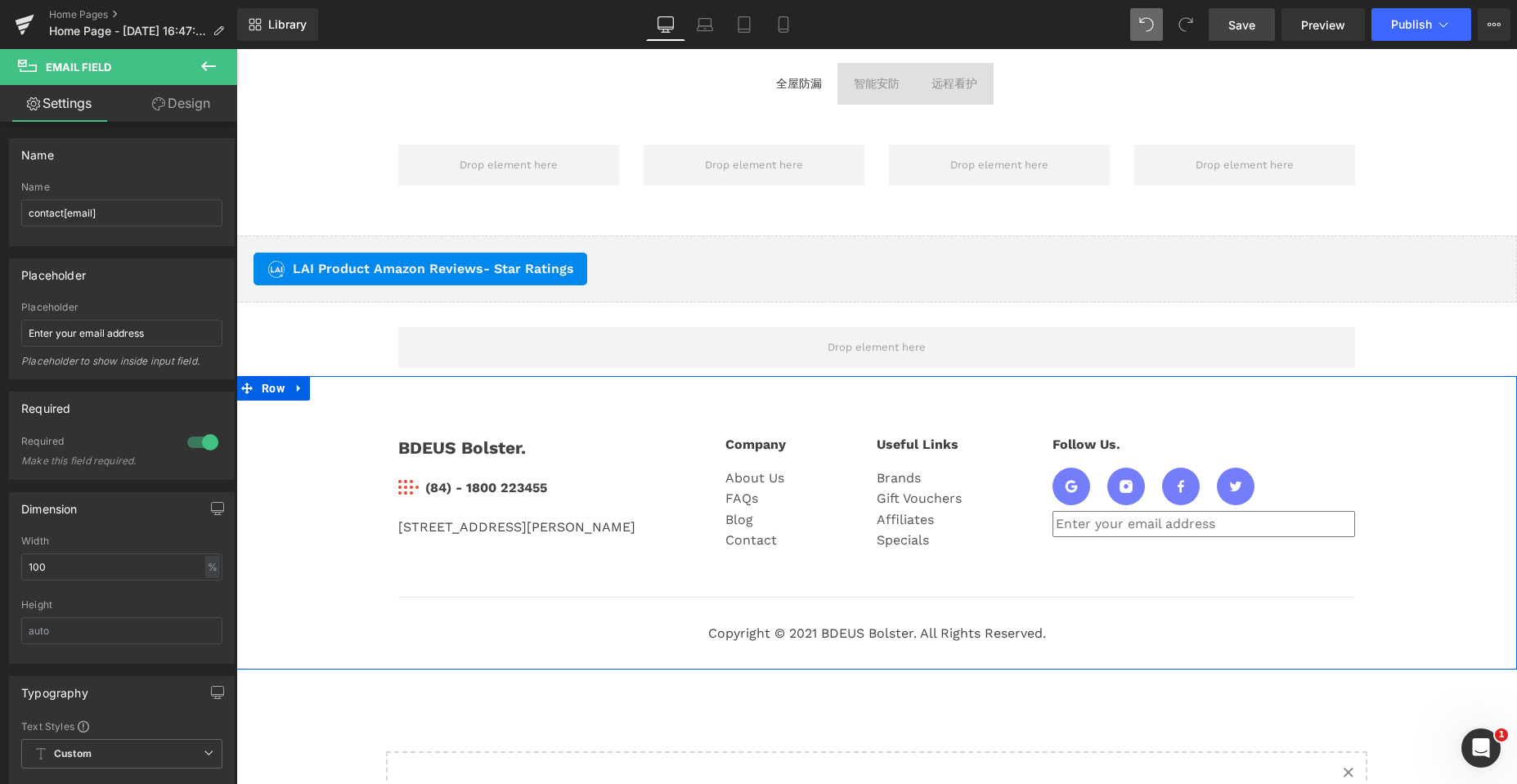
click at [289, 509] on div "BDEUS Bolster. Text Block Image (84) - 1800 223455 Text Block Icon List 184 May…" at bounding box center [876, 531] width 1280 height 241
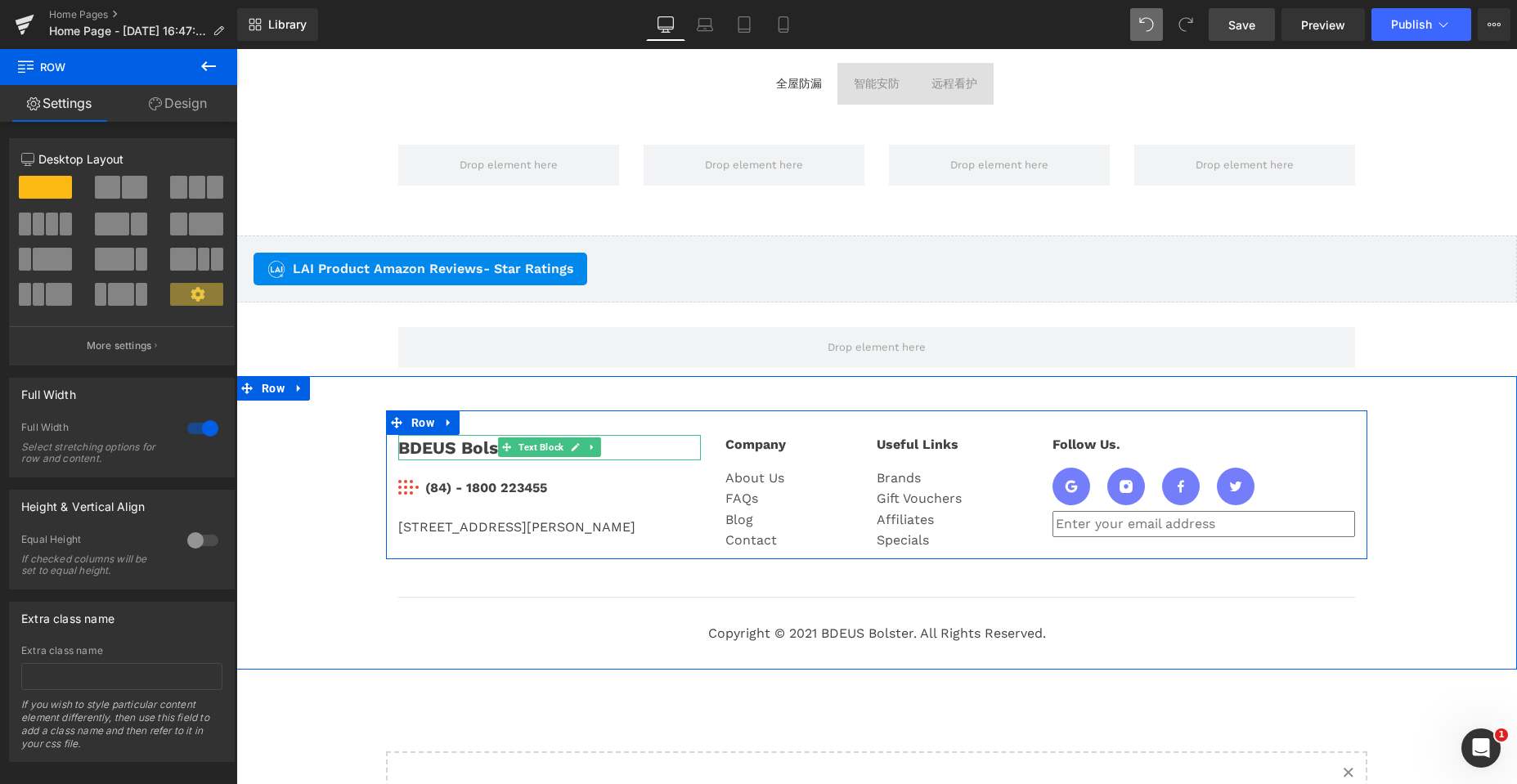
click at [455, 448] on div "BDEUS Bolster." at bounding box center [550, 448] width 303 height 27
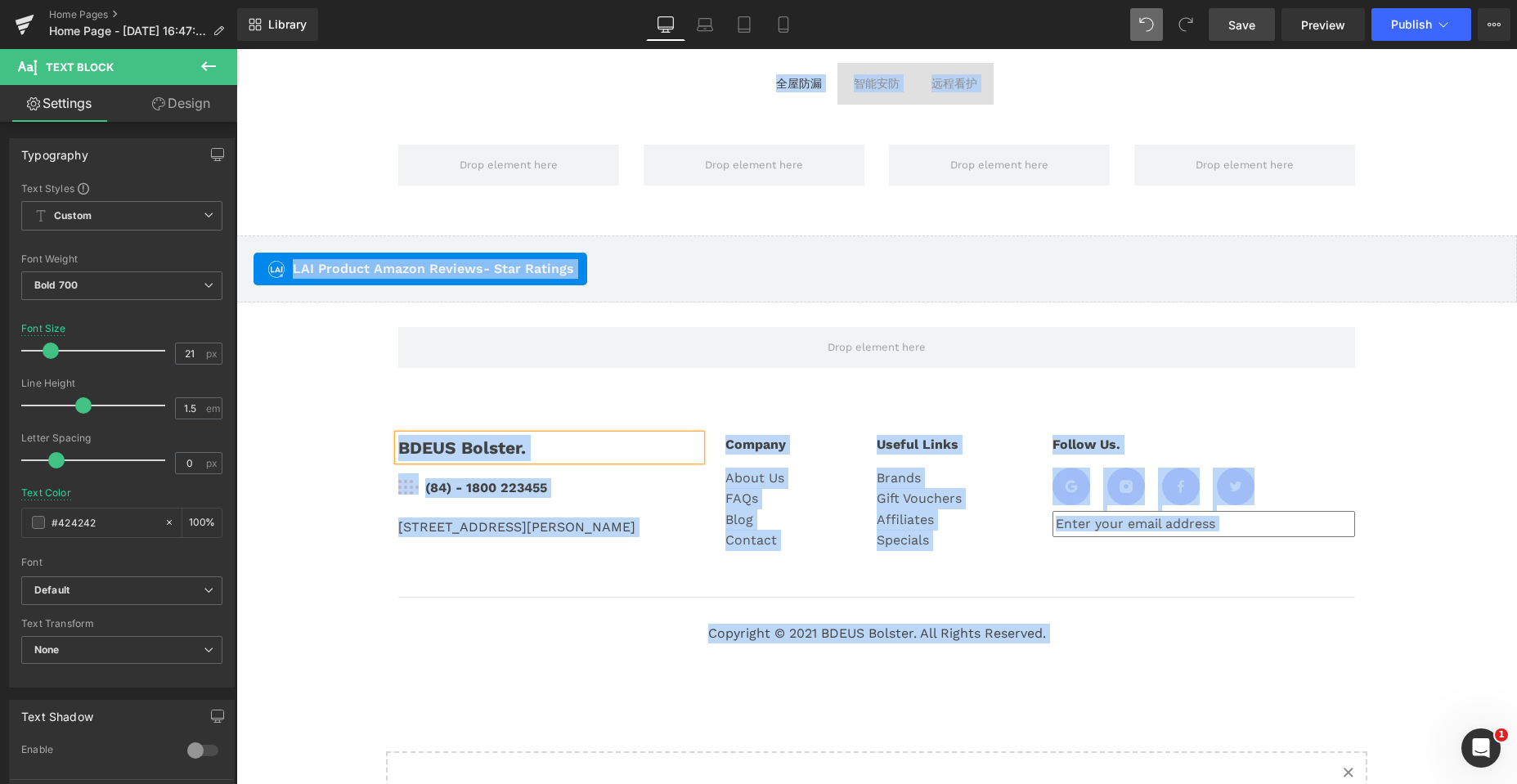
click at [525, 445] on div "BDEUS Bolster." at bounding box center [550, 448] width 303 height 27
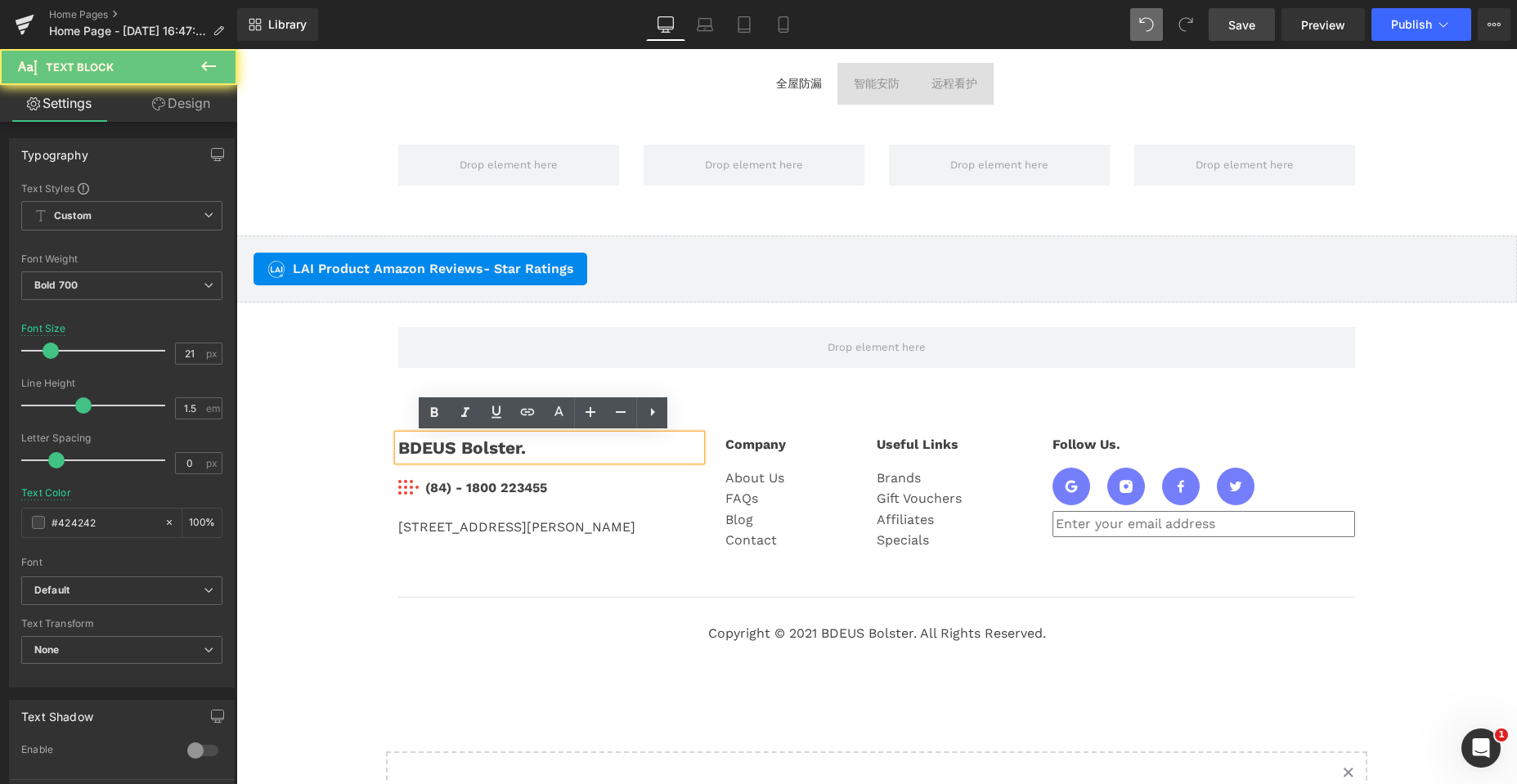
drag, startPoint x: 536, startPoint y: 445, endPoint x: 388, endPoint y: 445, distance: 148.0
click at [398, 445] on div "BDEUS Bolster." at bounding box center [550, 448] width 303 height 27
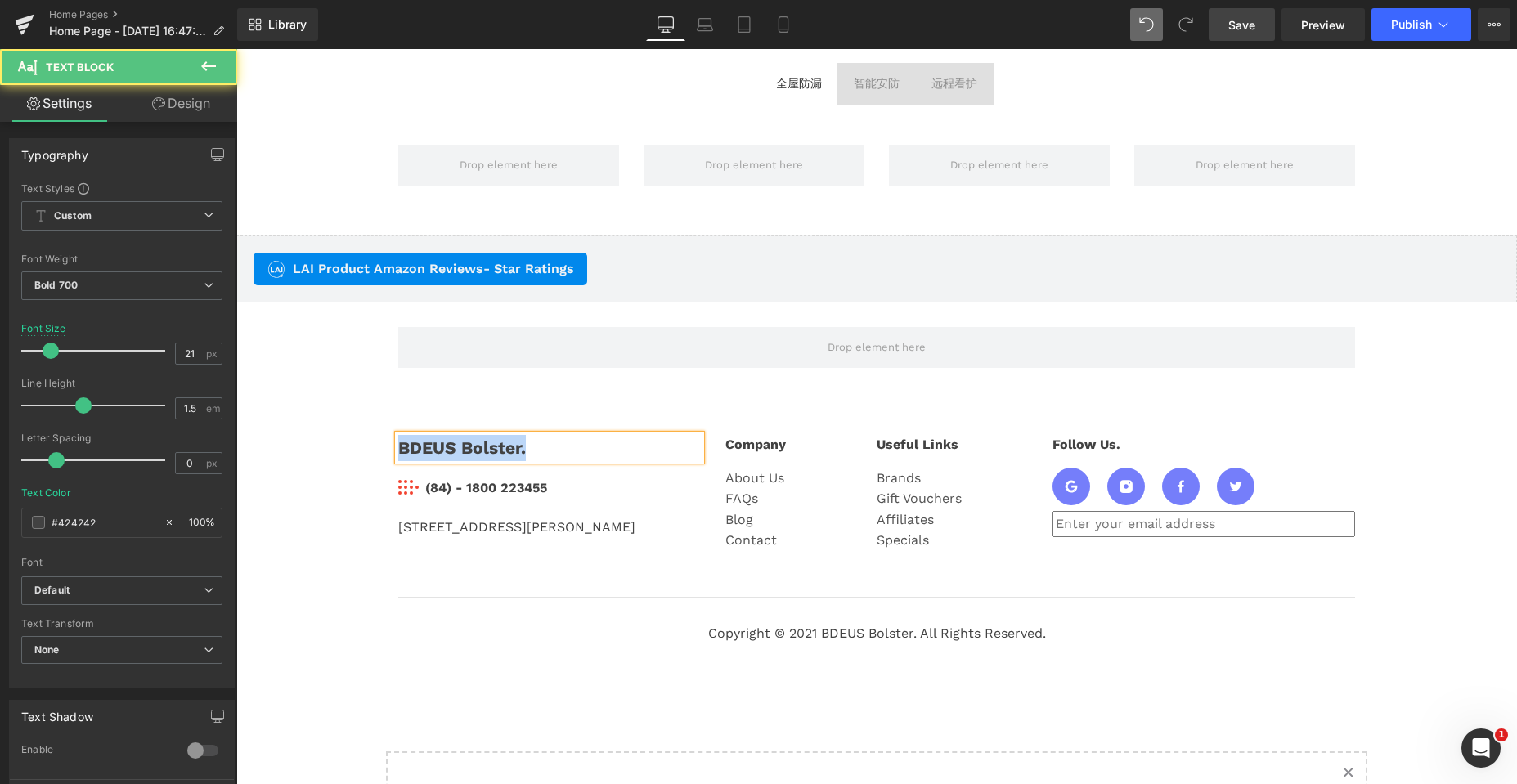
drag, startPoint x: 522, startPoint y: 449, endPoint x: 394, endPoint y: 447, distance: 128.0
click at [398, 447] on div "BDEUS Bolster." at bounding box center [550, 448] width 303 height 27
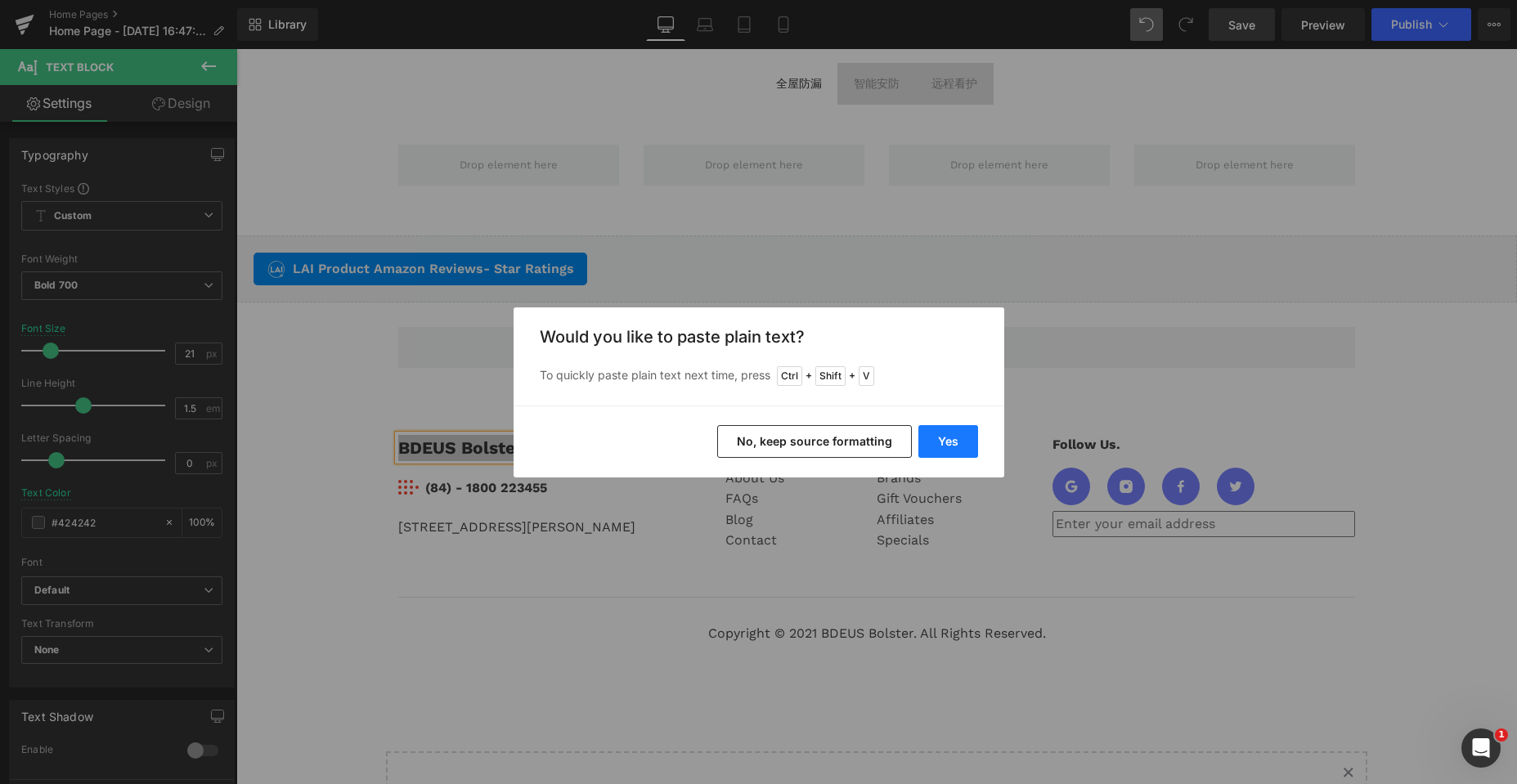
click at [935, 442] on button "Yes" at bounding box center [948, 441] width 60 height 32
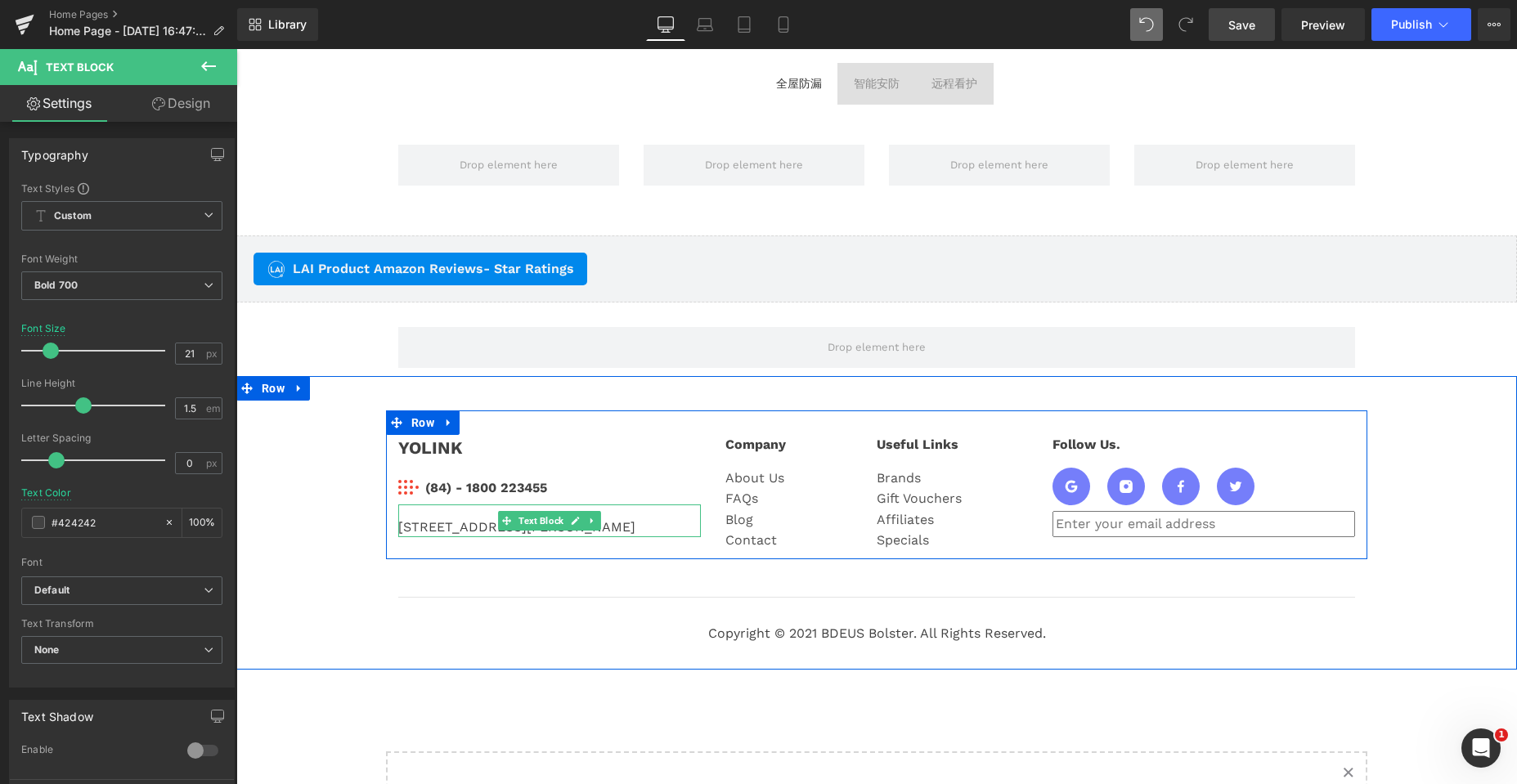
click at [423, 528] on div "184 Mayfield St. Hopewell Junction, NY 12533" at bounding box center [550, 521] width 303 height 32
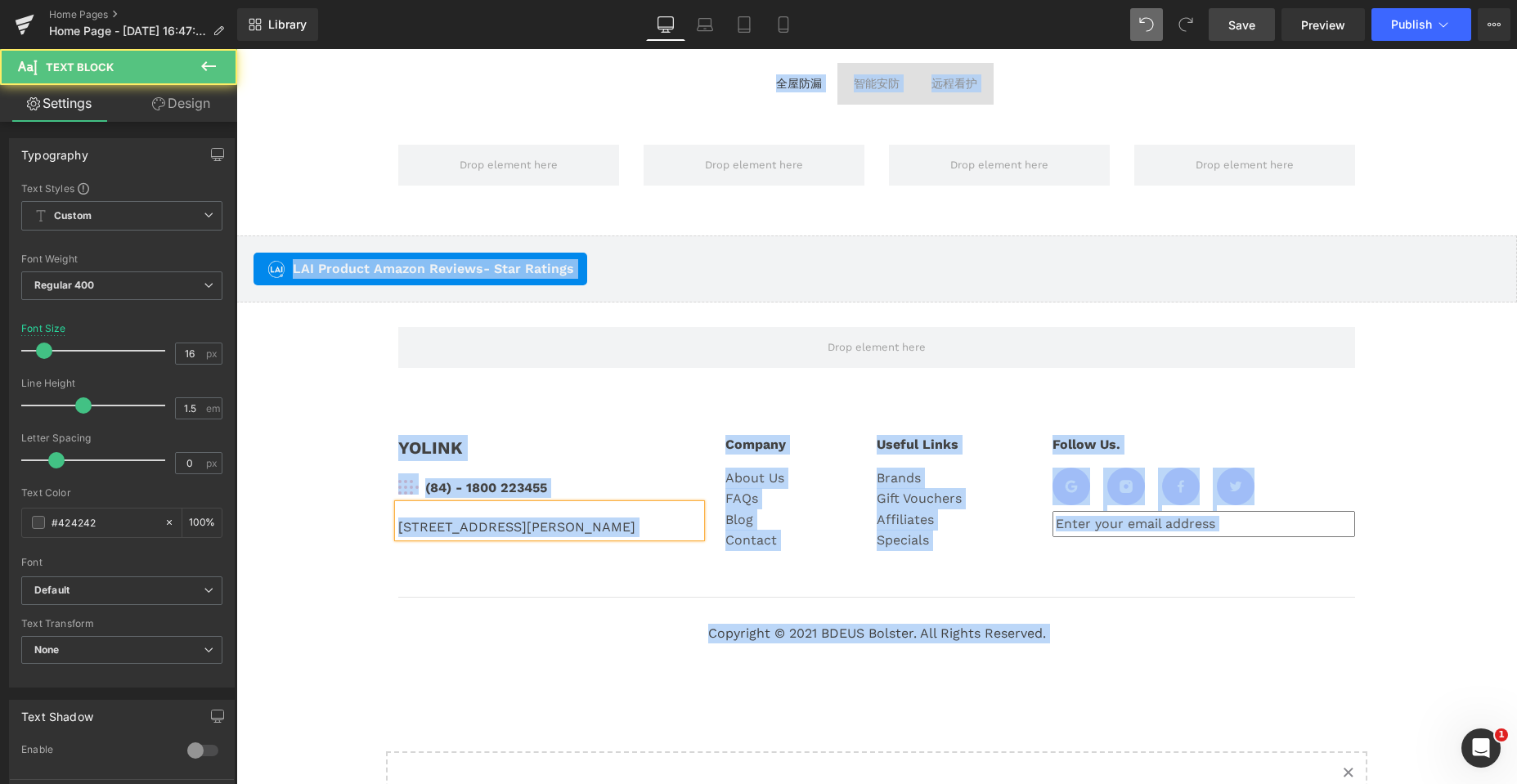
click at [452, 526] on div "184 Mayfield St. Hopewell Junction, NY 12533" at bounding box center [550, 521] width 303 height 32
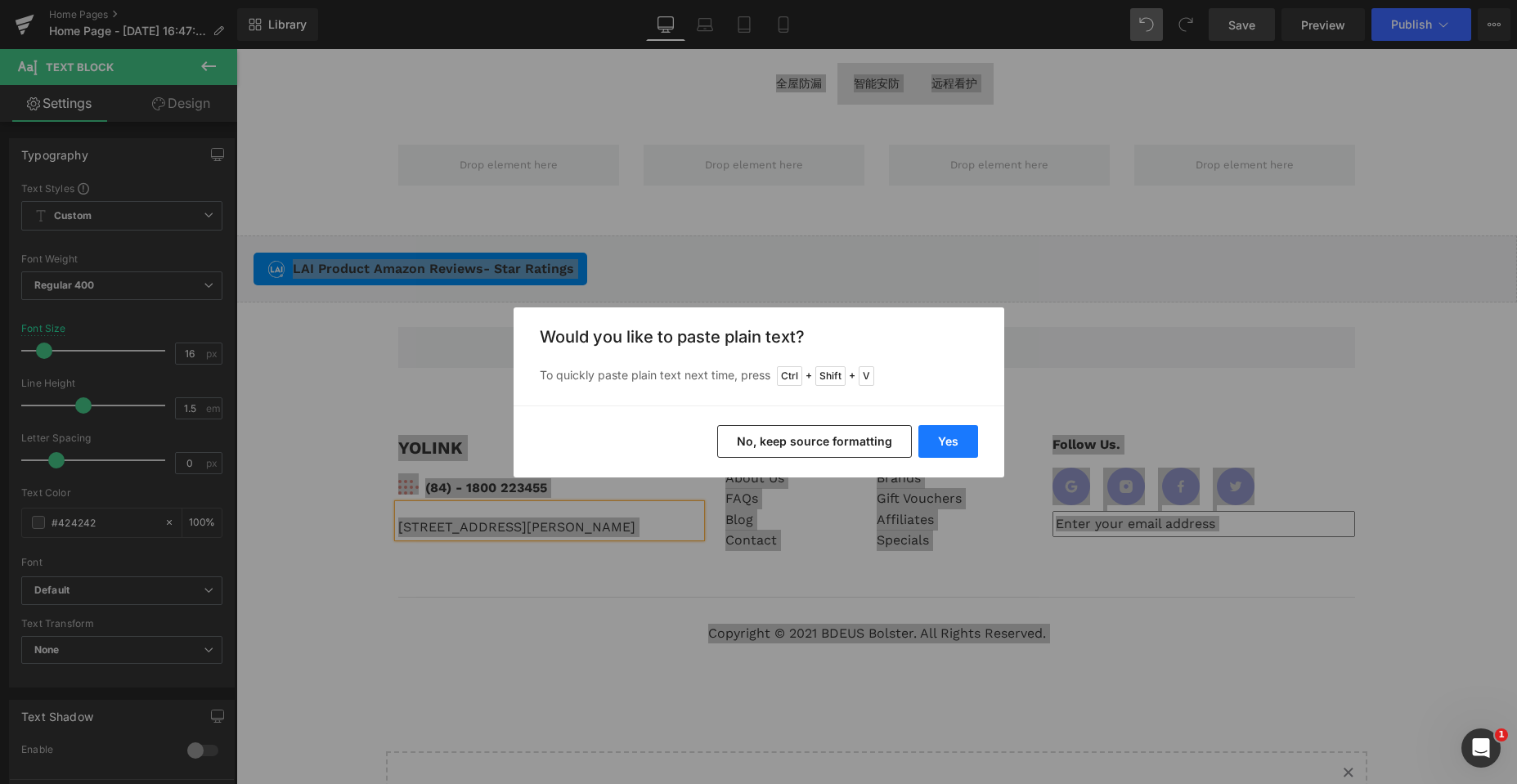
click at [951, 438] on button "Yes" at bounding box center [948, 441] width 60 height 32
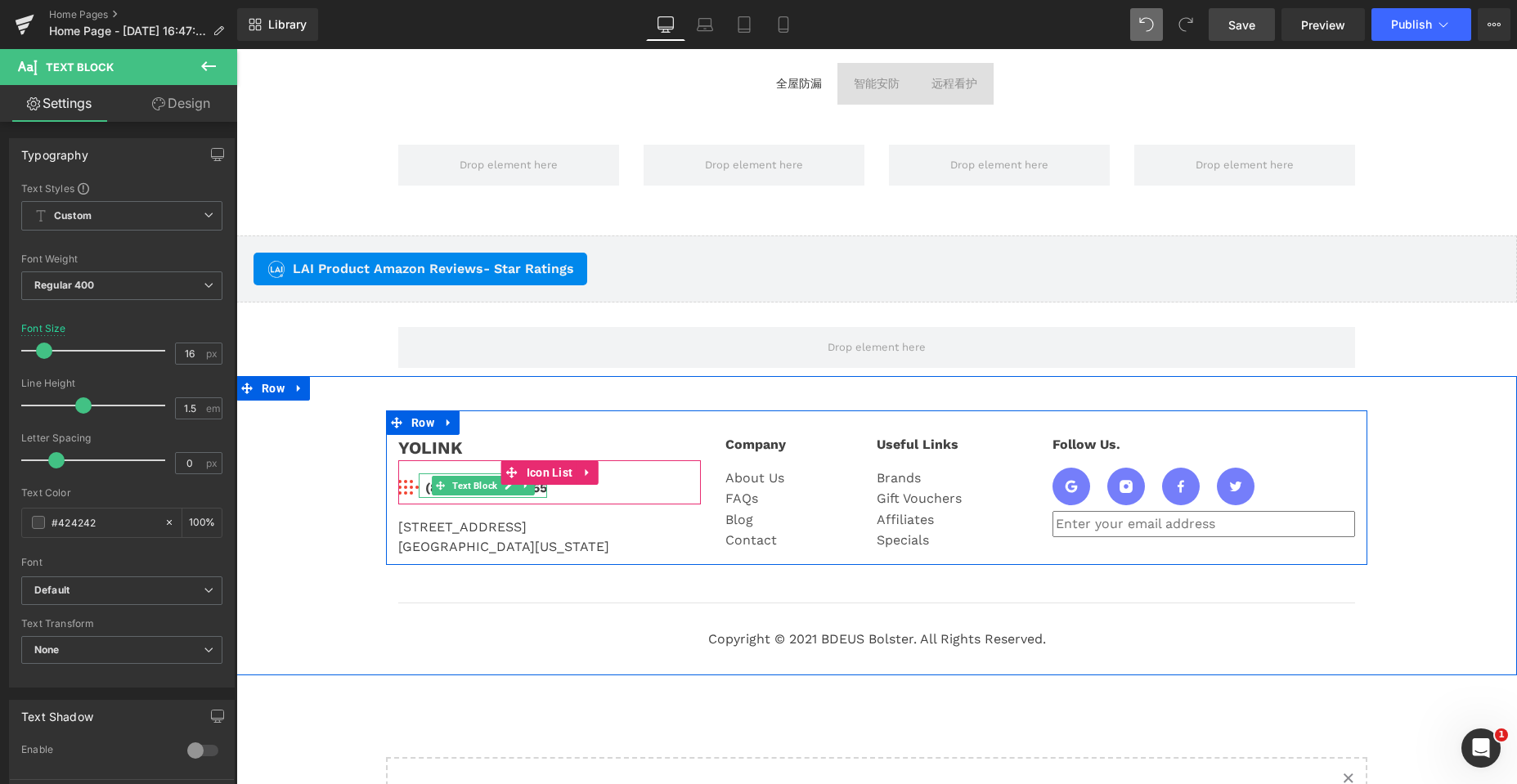
click at [530, 492] on div "(84) - 1800 223455" at bounding box center [483, 486] width 128 height 25
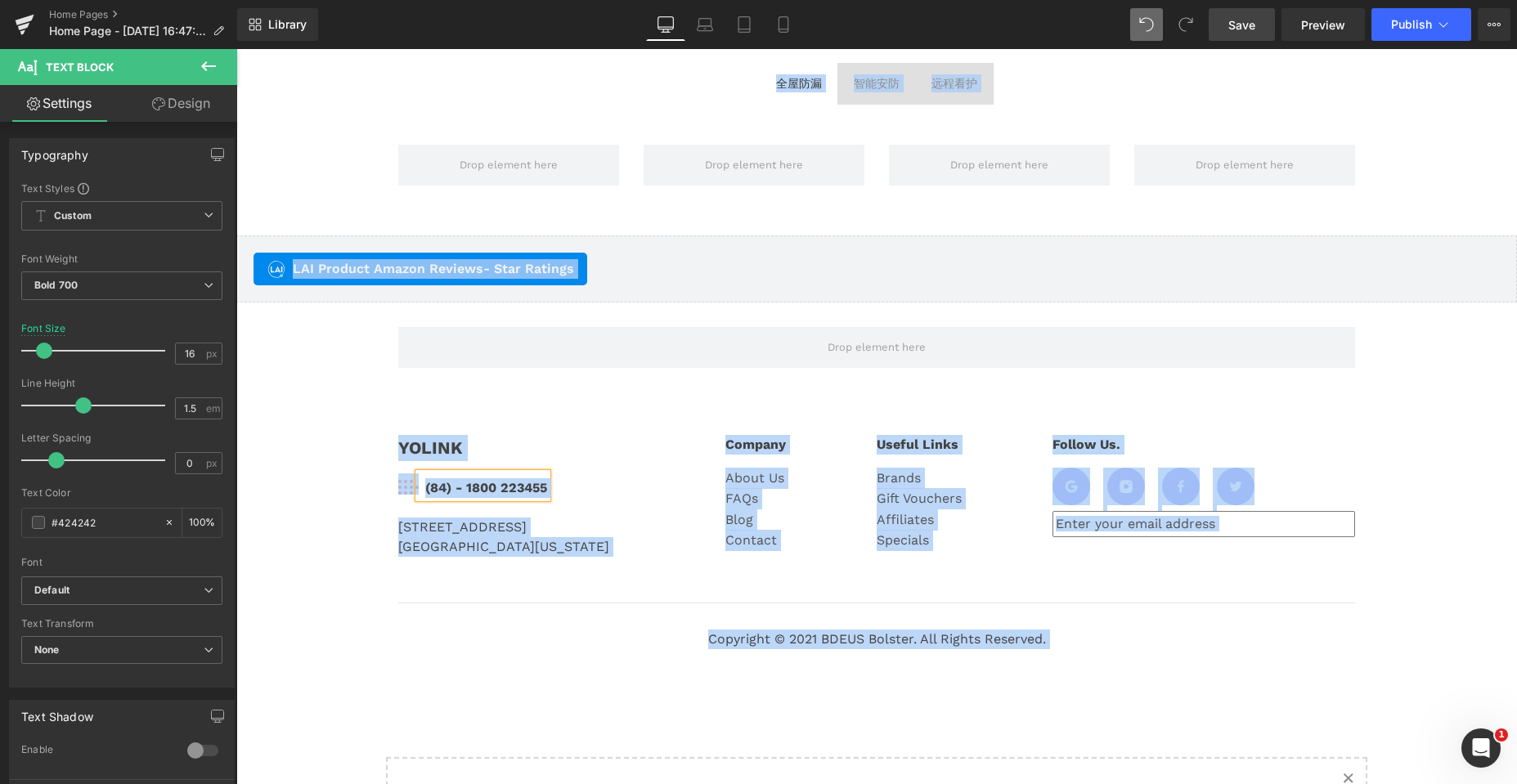
click at [522, 484] on div "(84) - 1800 223455" at bounding box center [483, 486] width 128 height 25
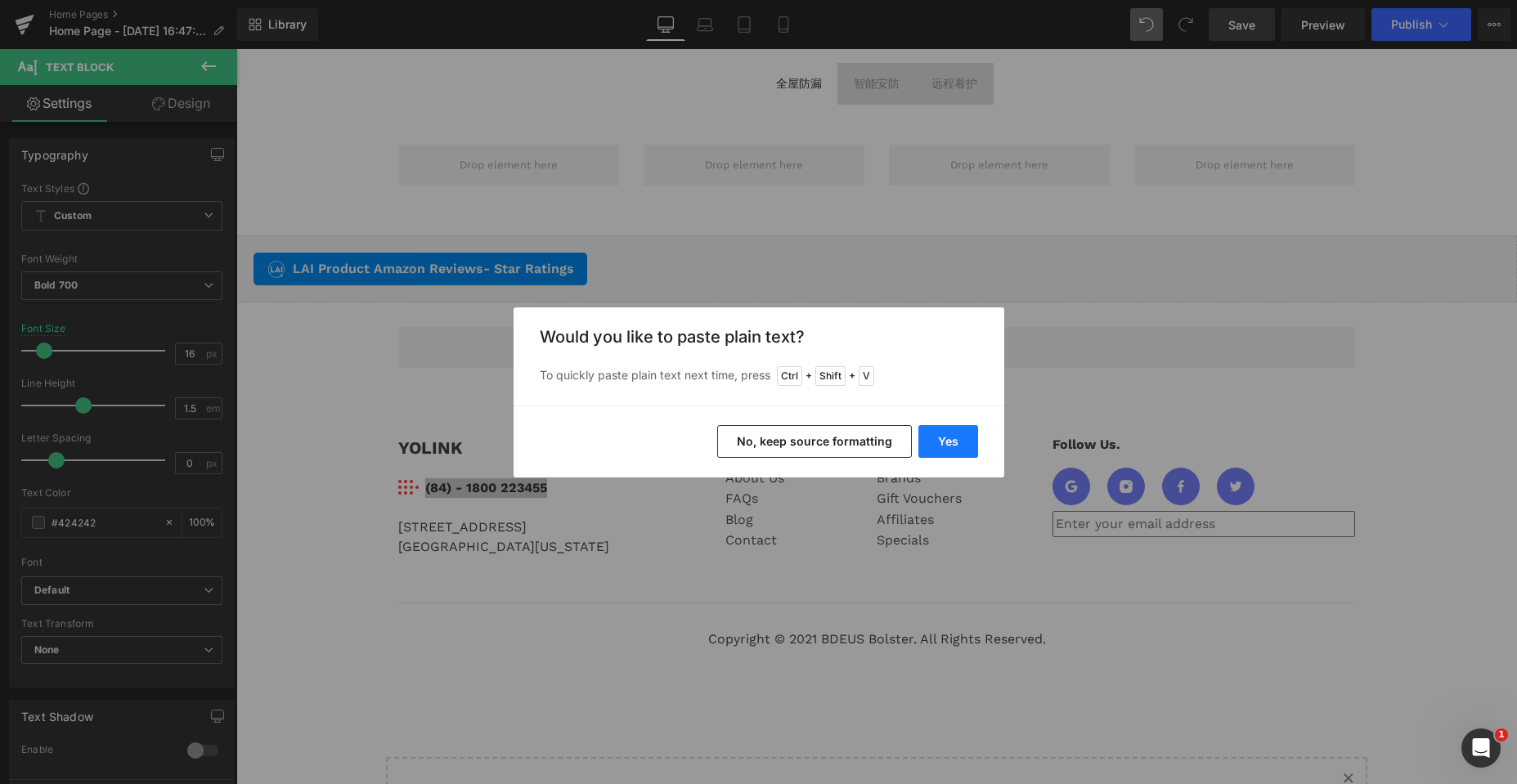
click at [942, 442] on button "Yes" at bounding box center [948, 441] width 60 height 32
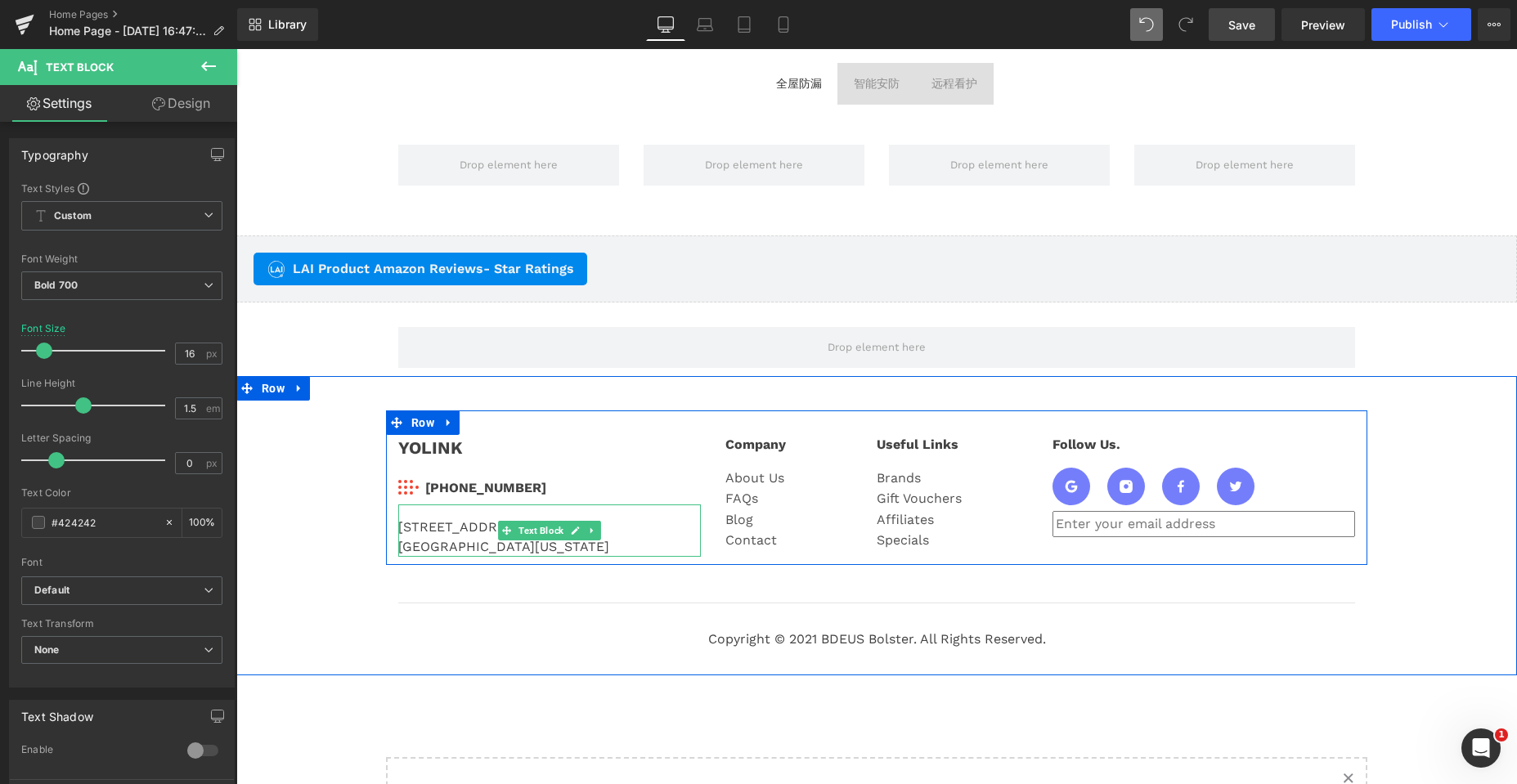
click at [659, 529] on div "25172 Arctic Ocean Drive Ste 106  Lake Forest, California 92630" at bounding box center [550, 530] width 303 height 52
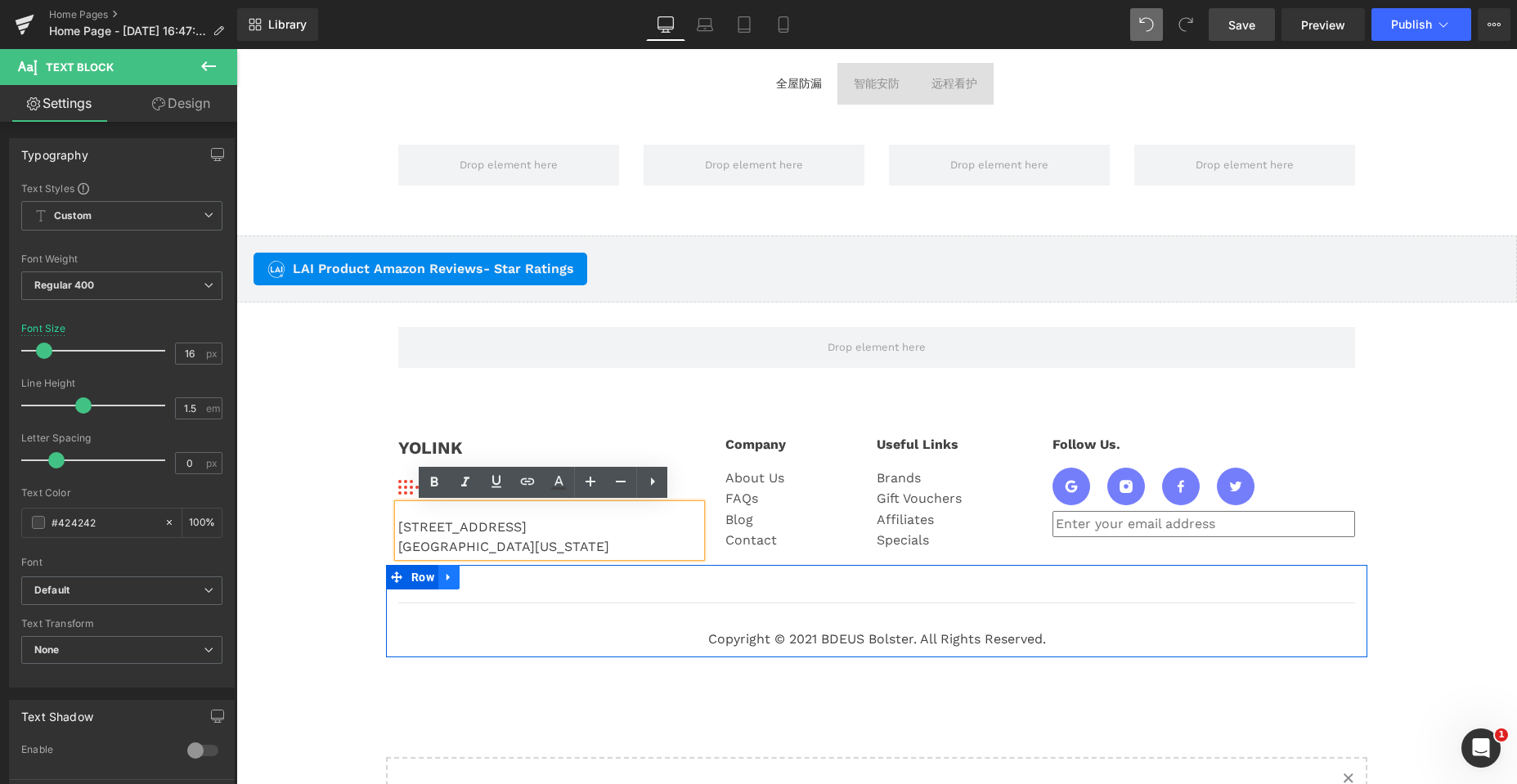
click at [439, 573] on link at bounding box center [449, 577] width 21 height 25
click at [533, 527] on div "25172 Arctic Ocean Drive Ste 106  Lake Forest, California 92630" at bounding box center [550, 530] width 303 height 52
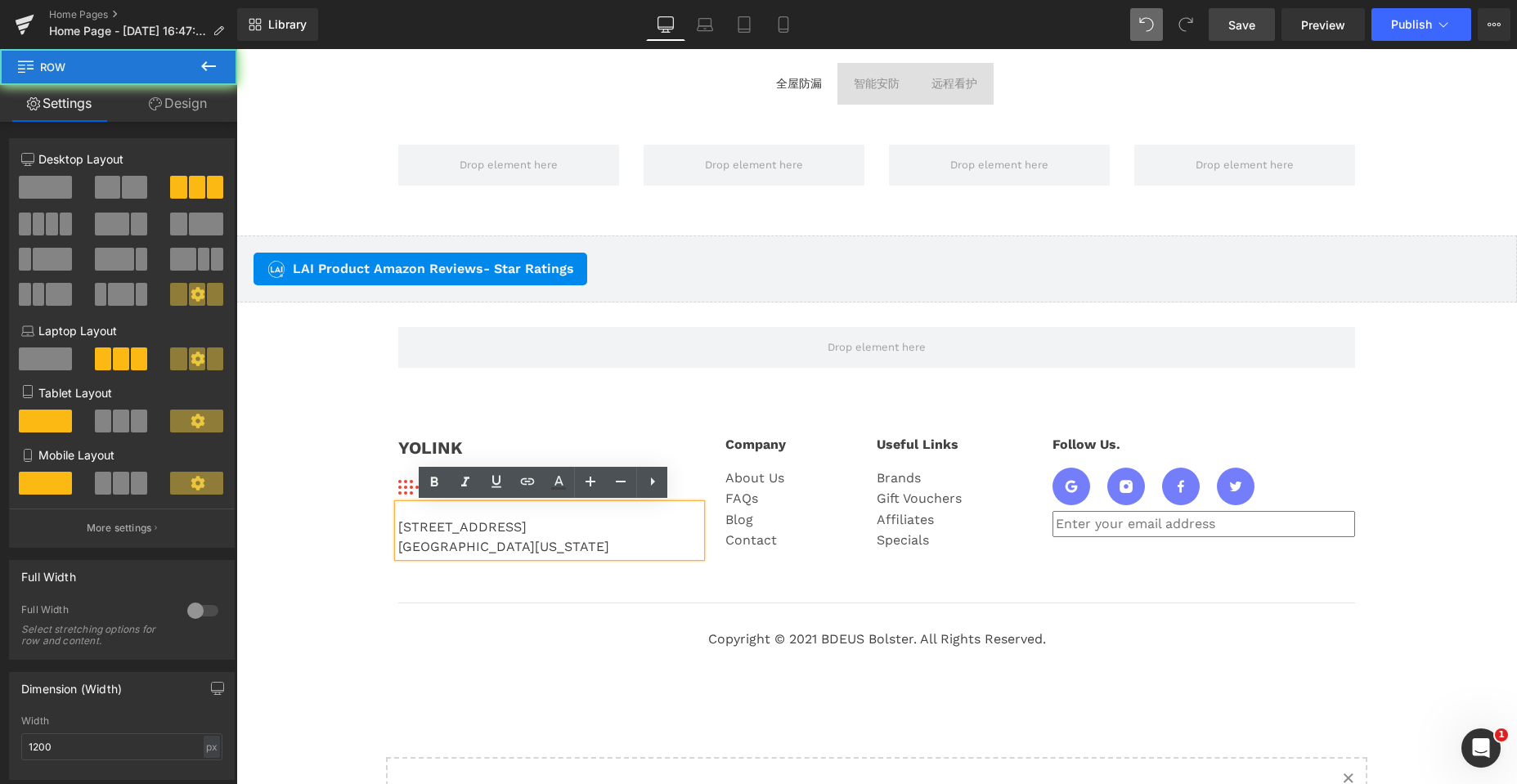
click at [691, 421] on div "YOLINK Text Block Image 831-292-4831 Text Block Icon List 25172 Arctic Ocean Dr…" at bounding box center [876, 487] width 981 height 155
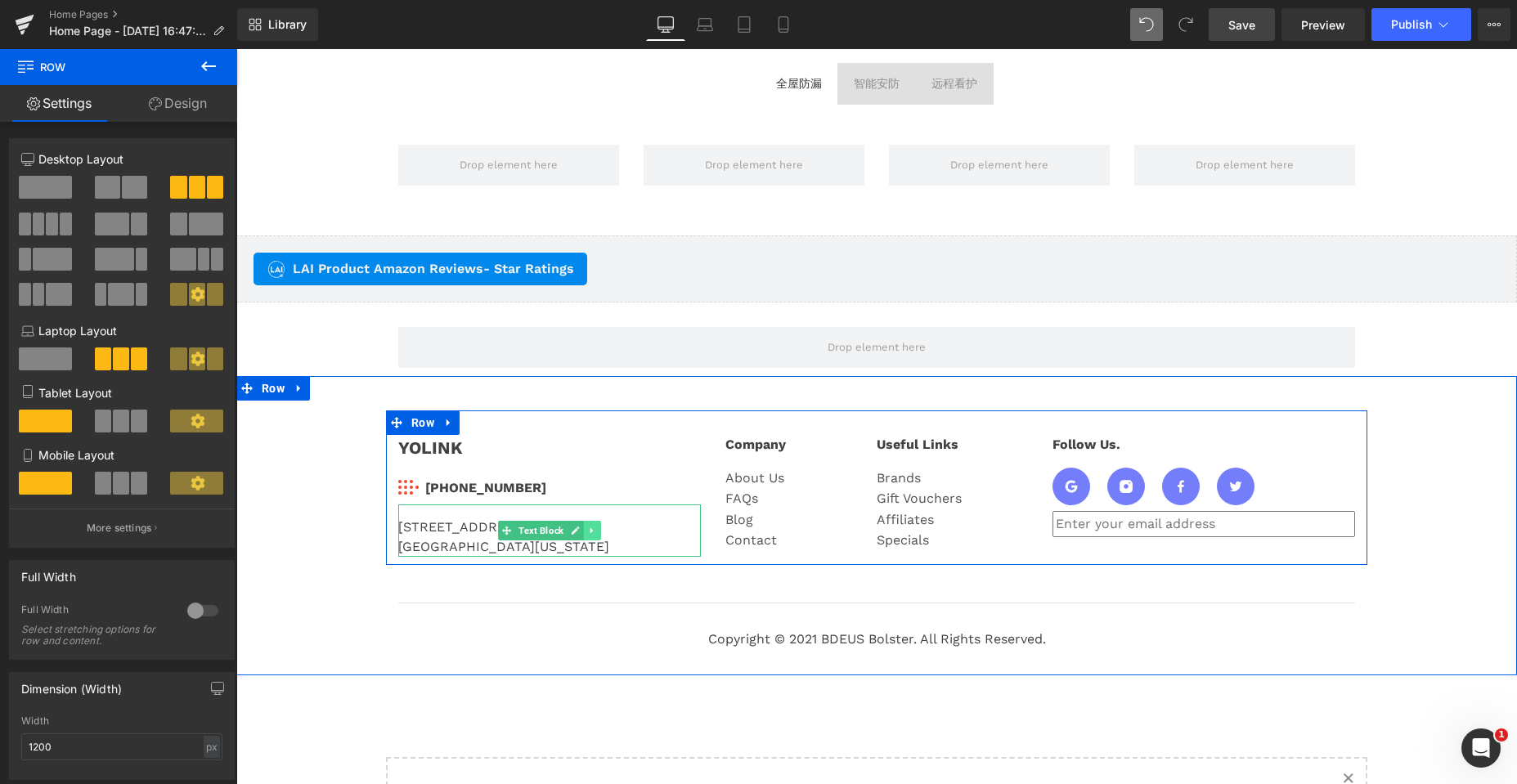
click at [590, 529] on icon at bounding box center [591, 530] width 3 height 6
click at [581, 528] on icon at bounding box center [583, 530] width 9 height 9
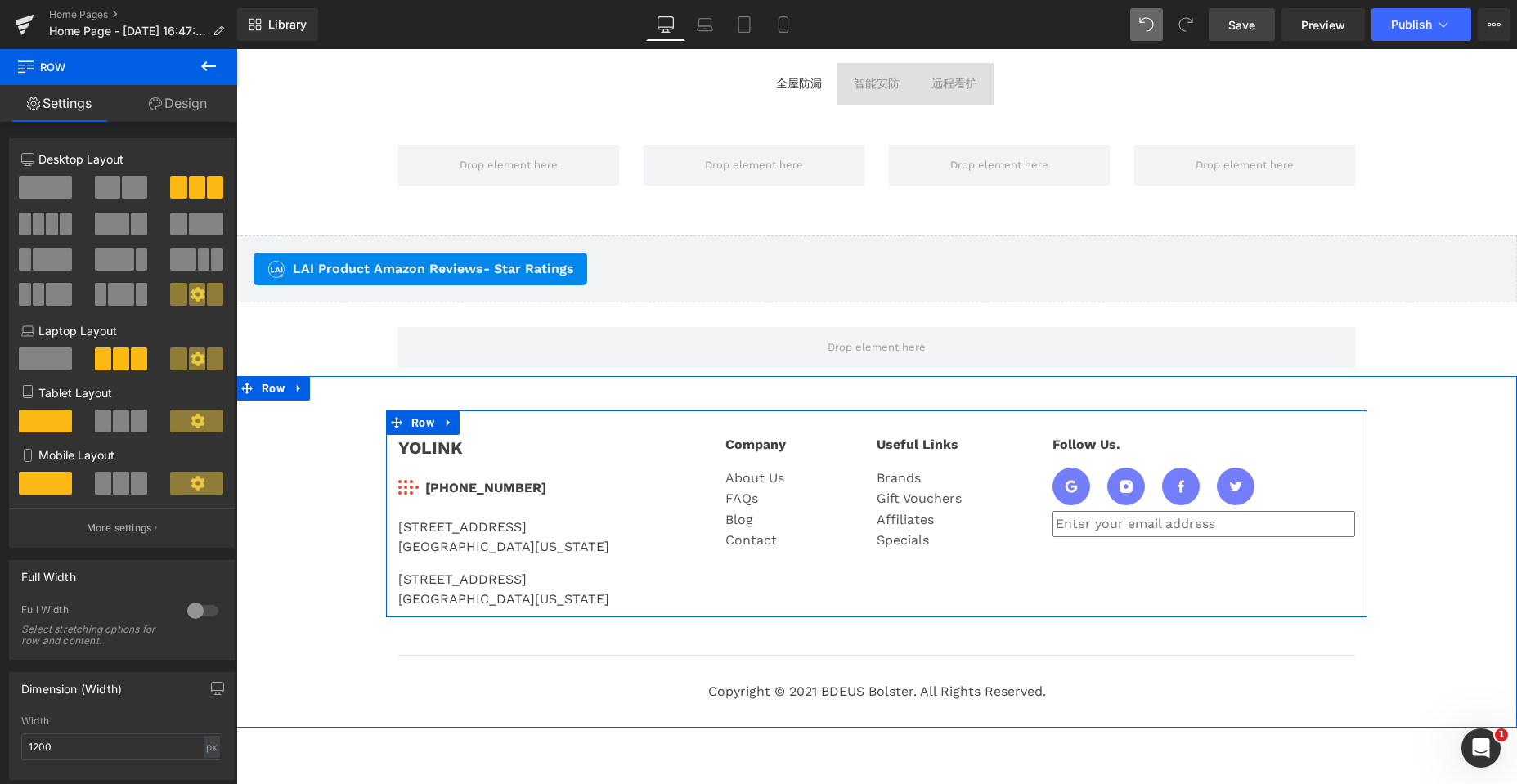
click at [475, 591] on div "[GEOGRAPHIC_DATA][US_STATE]" at bounding box center [550, 598] width 303 height 20
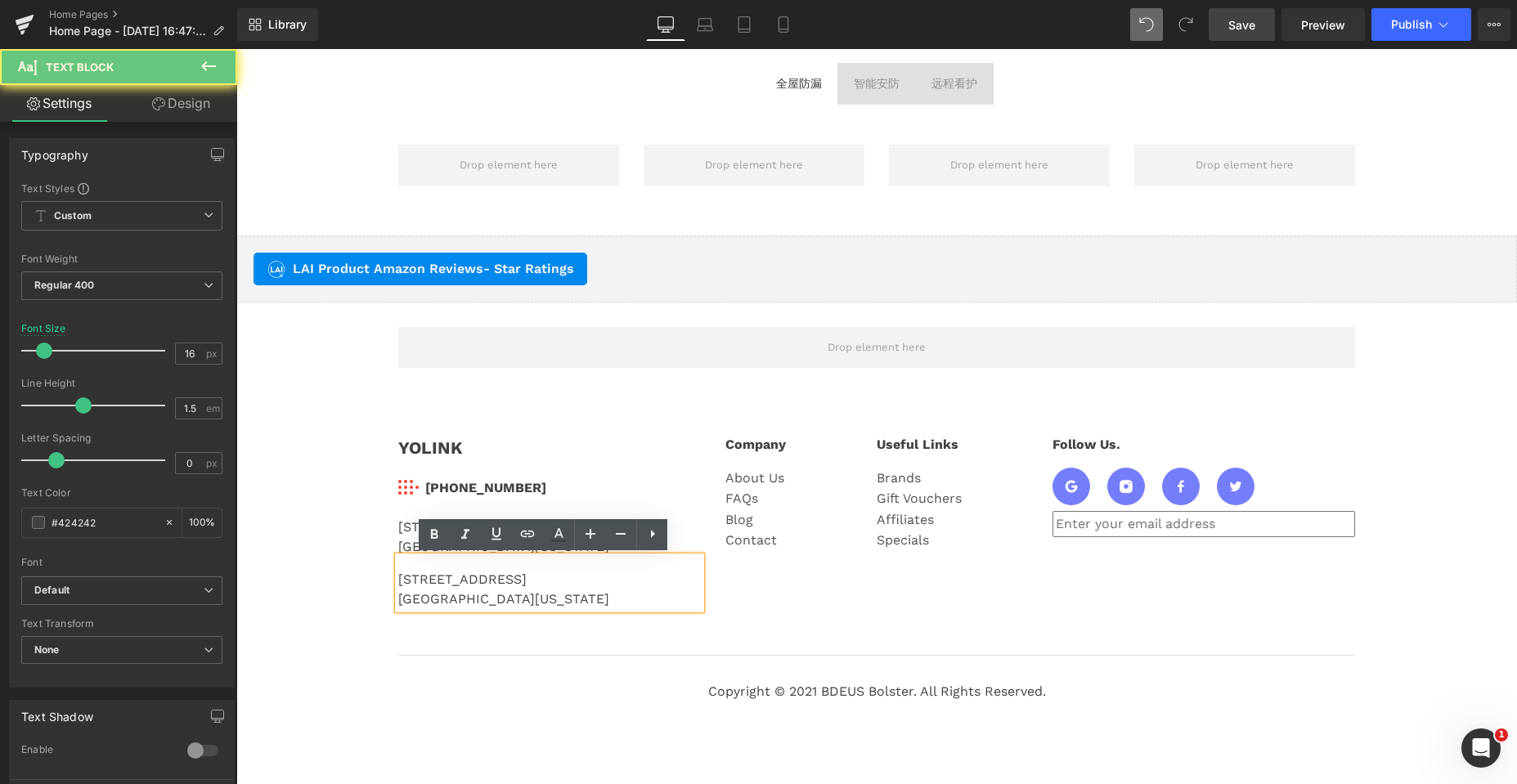
click at [475, 583] on div "25172 Arctic Ocean Drive Ste 106 Lake Forest, California 92630" at bounding box center [550, 582] width 303 height 52
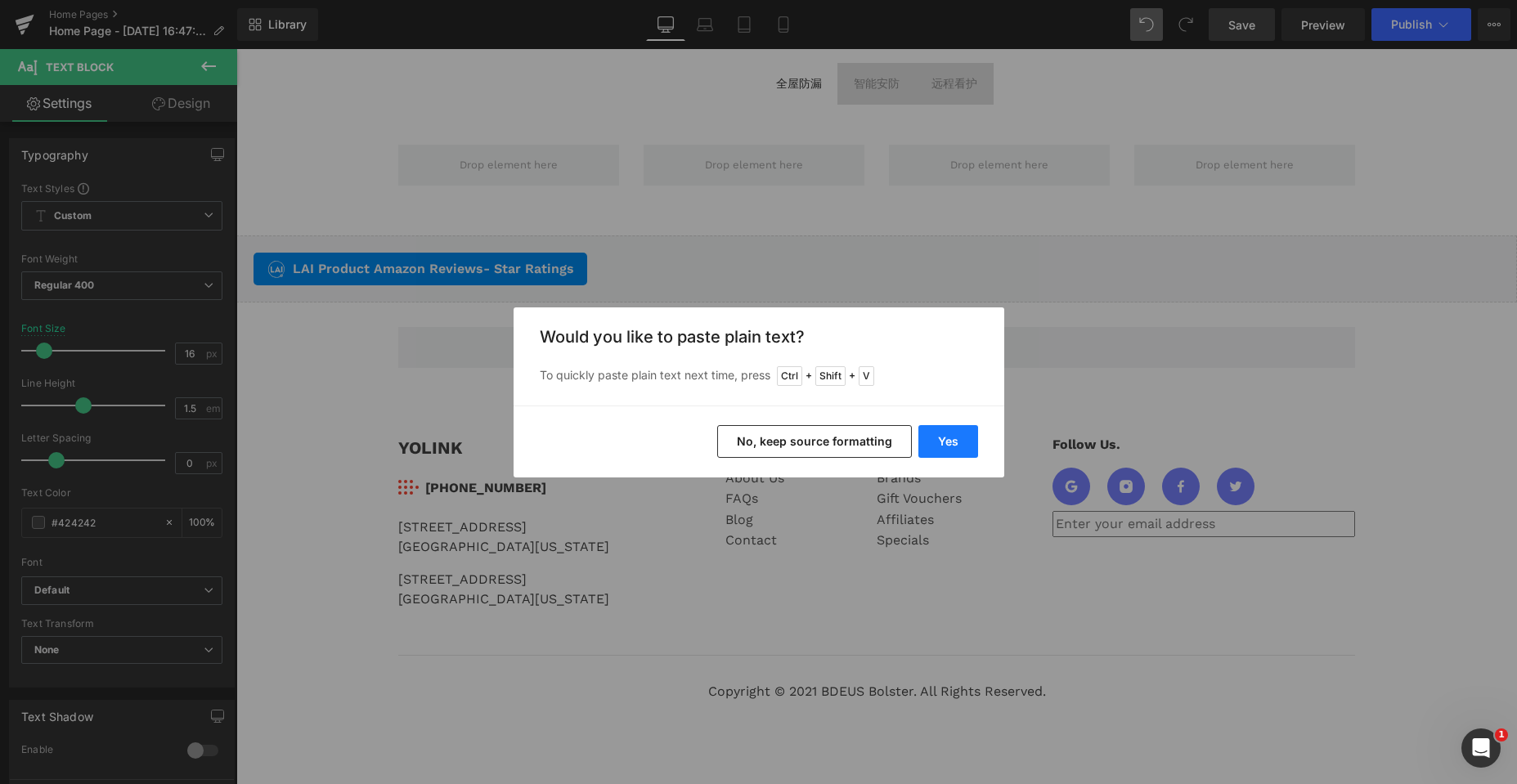
click at [942, 442] on button "Yes" at bounding box center [948, 441] width 60 height 32
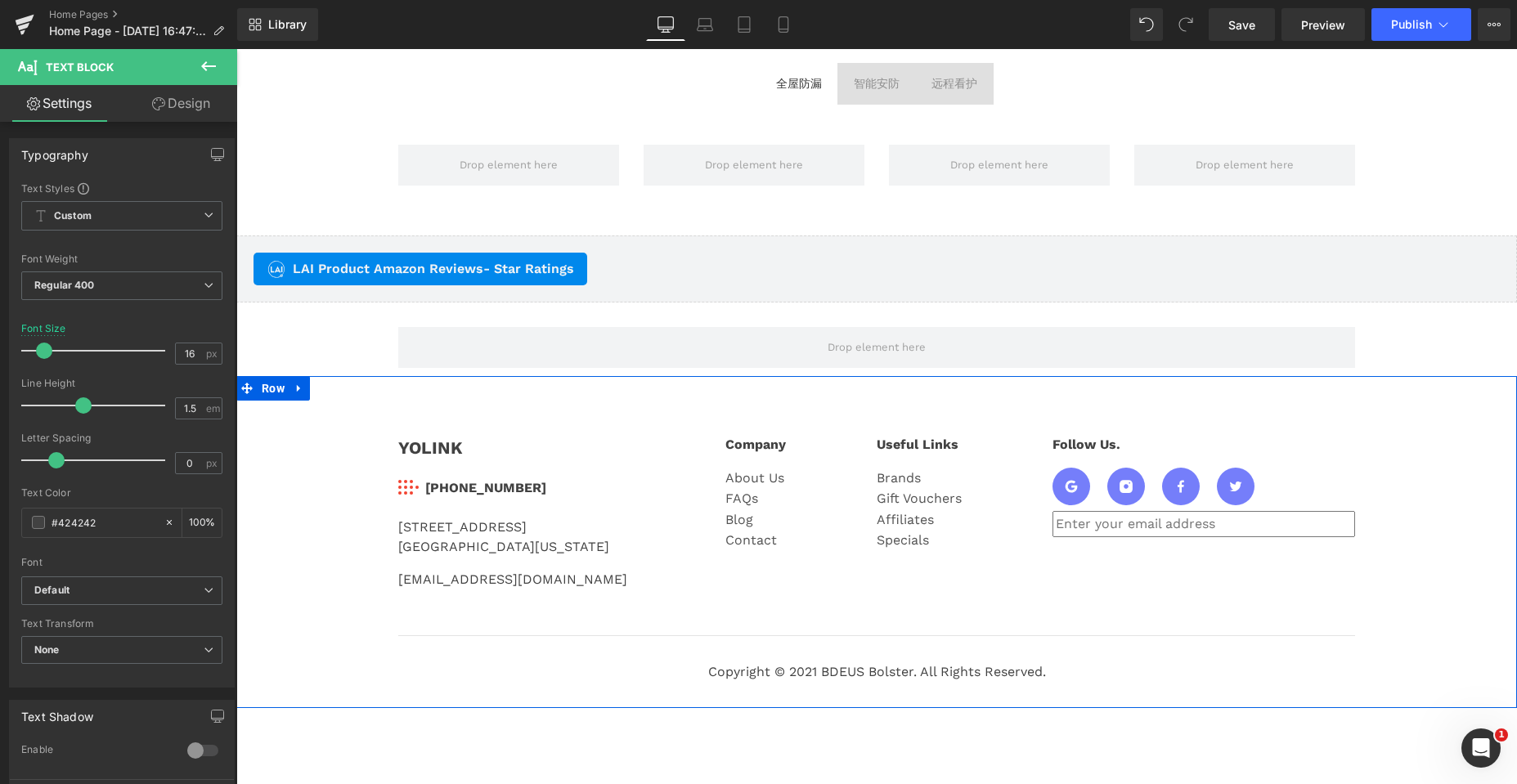
click at [1450, 502] on div "YOLINK Text Block Image 831-292-4831 Text Block Icon List 25172 Arctic Ocean Dr…" at bounding box center [876, 550] width 1280 height 280
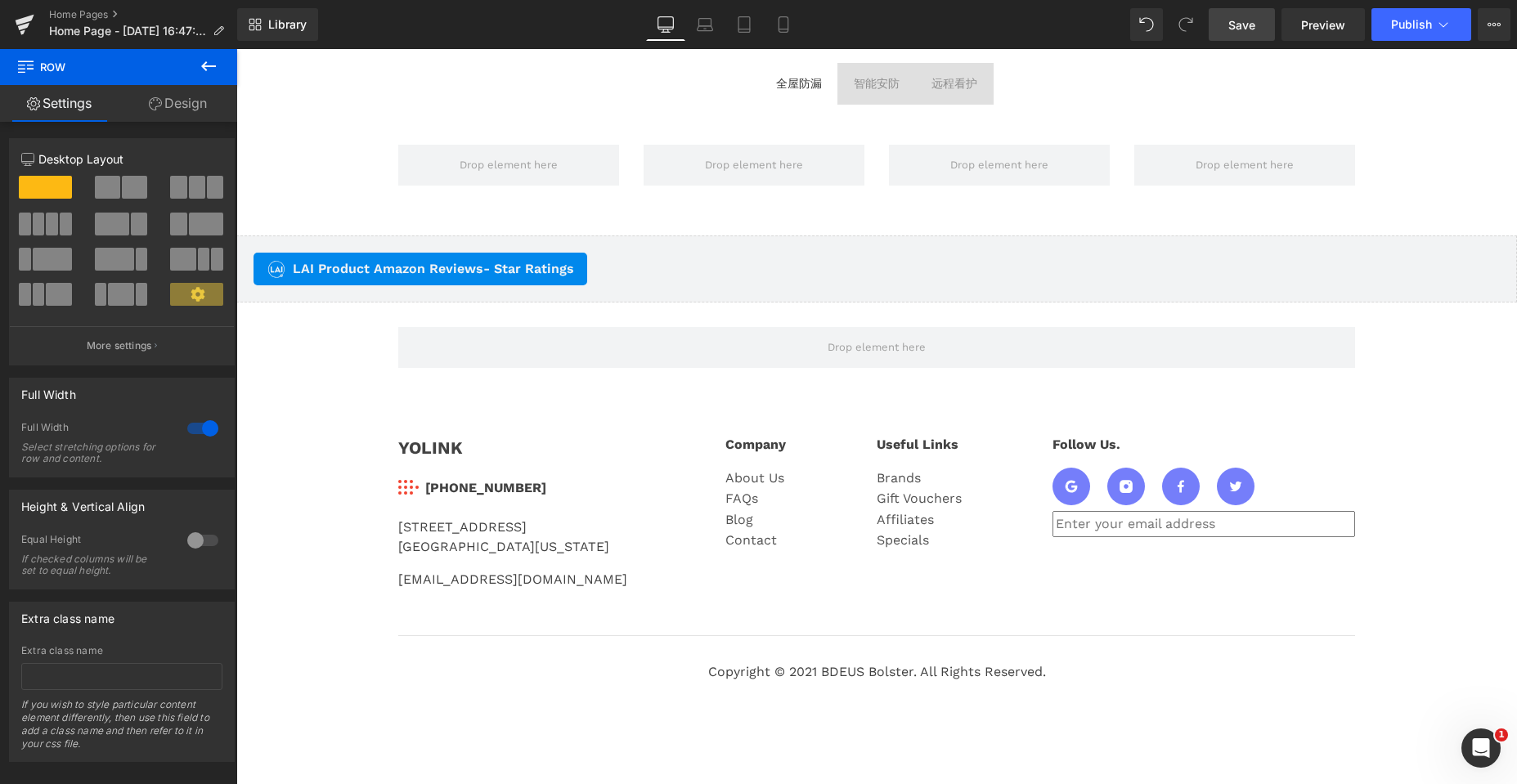
click at [1243, 26] on span "Save" at bounding box center [1242, 25] width 27 height 17
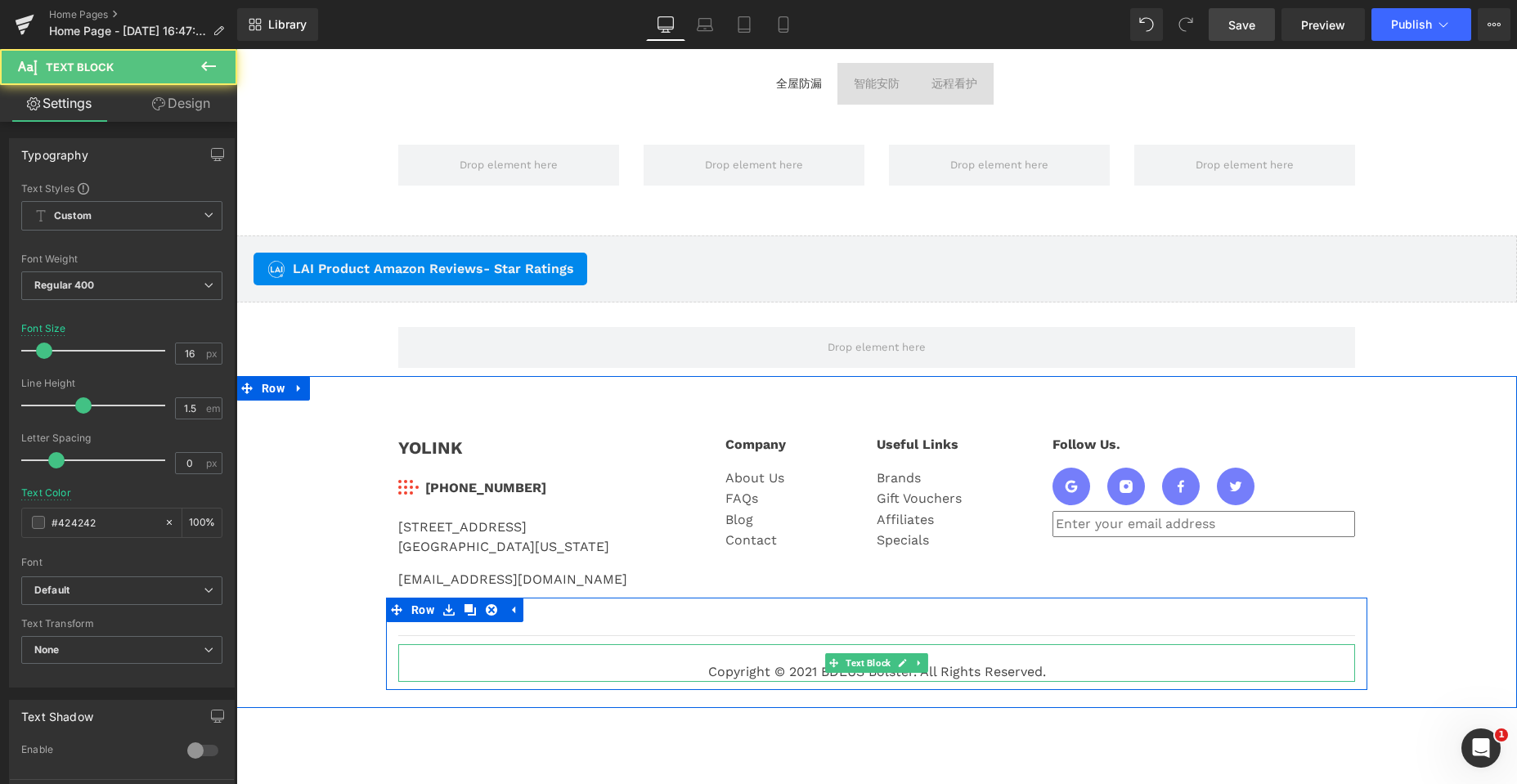
click at [816, 674] on div "Copyright © 2021 BDEUS Bolster. All Rights Reserved." at bounding box center [877, 663] width 957 height 38
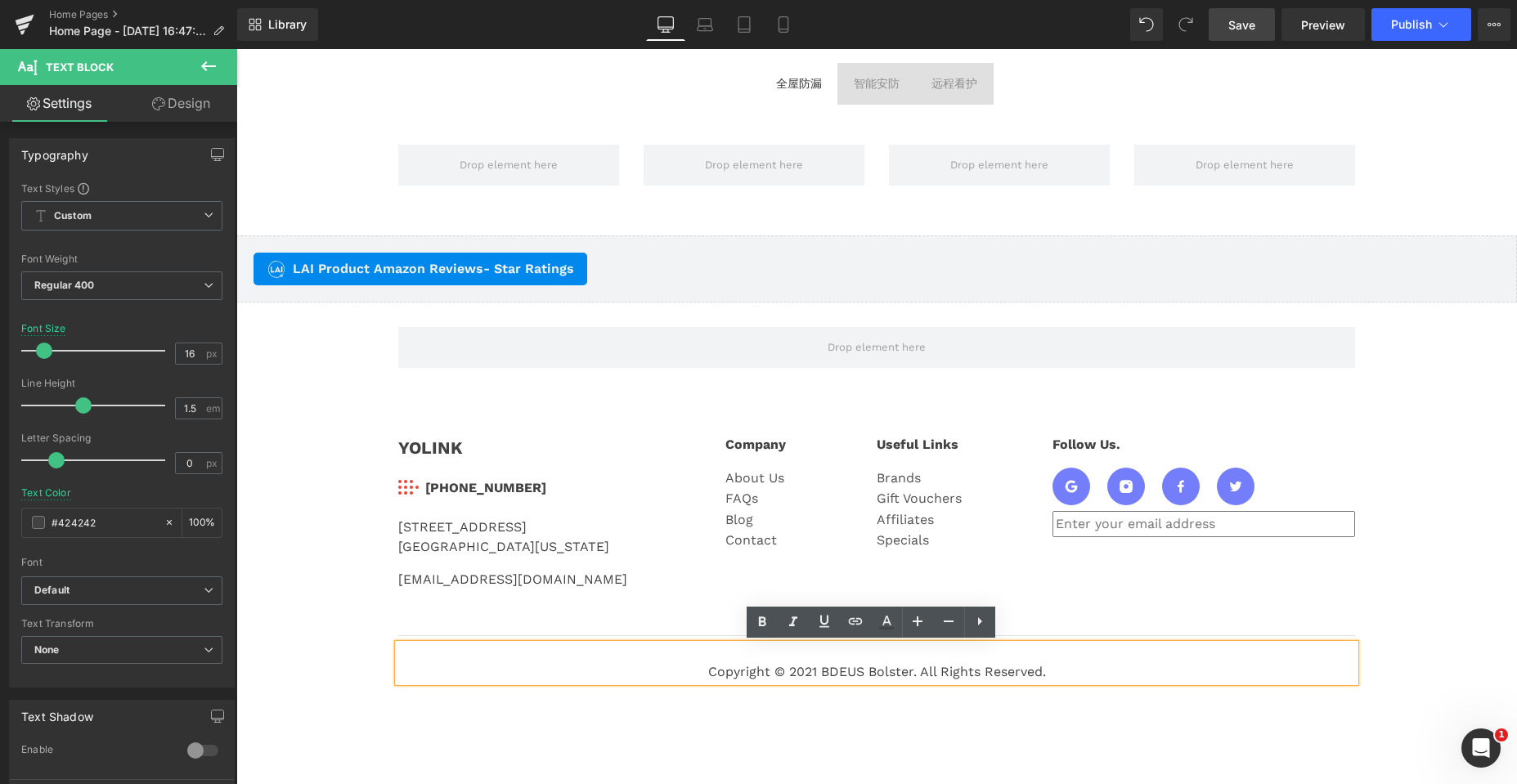
click at [848, 674] on div "Copyright © 2021 BDEUS Bolster. All Rights Reserved." at bounding box center [877, 663] width 957 height 38
click at [814, 672] on div "Copyright © 2021 BDEUS Bolster. All Rights Reserved." at bounding box center [877, 663] width 957 height 38
drag, startPoint x: 814, startPoint y: 673, endPoint x: 905, endPoint y: 673, distance: 91.0
click at [905, 673] on div "Copyright © 2021 BDEUS Bolster. All Rights Reserved." at bounding box center [877, 663] width 957 height 38
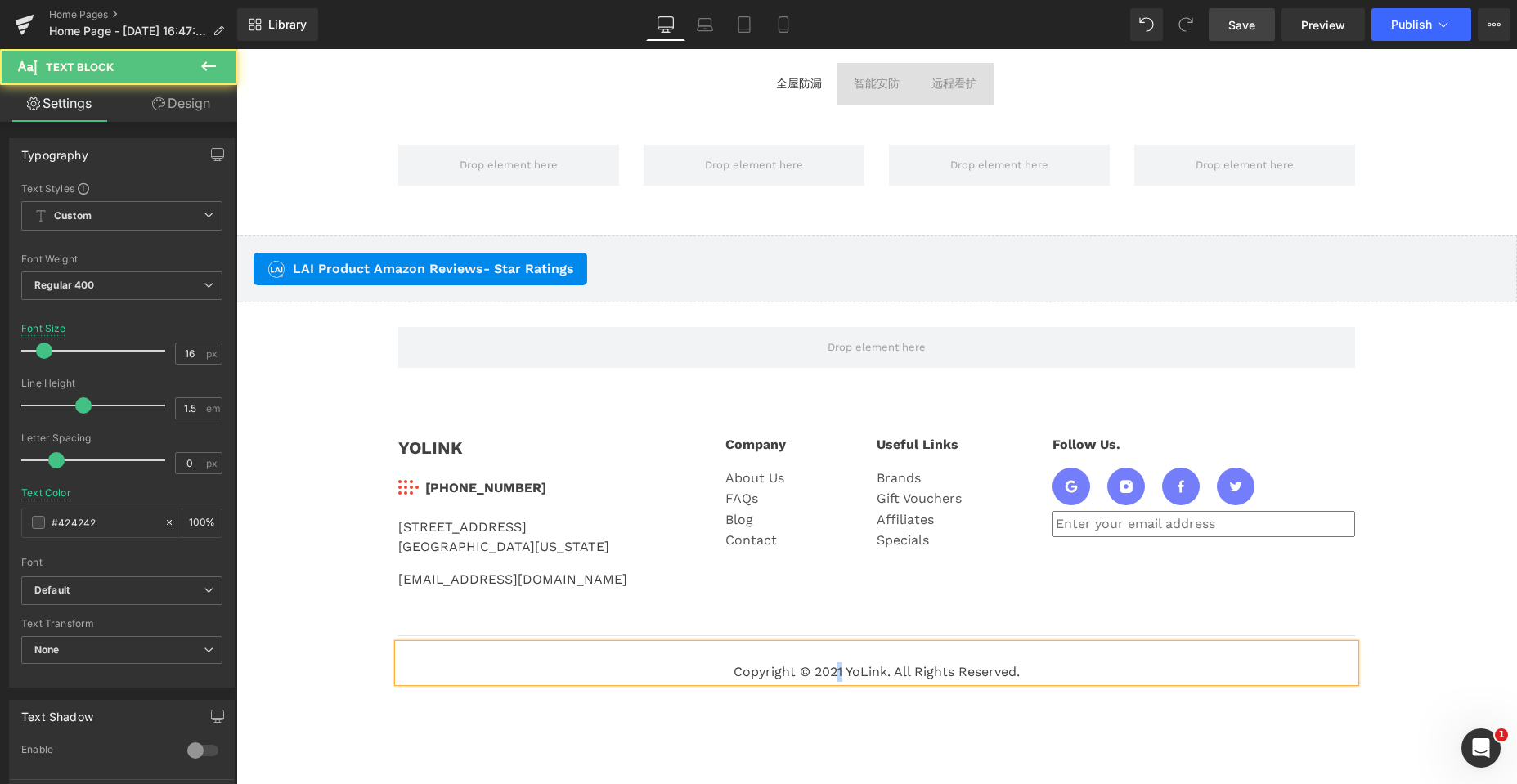
click at [834, 675] on div "Copyright © 2021 YoLink. All Rights Reserved." at bounding box center [877, 663] width 957 height 38
click at [1130, 675] on div "Copyright © 2025 YoLink. All Rights Reserved." at bounding box center [877, 663] width 957 height 38
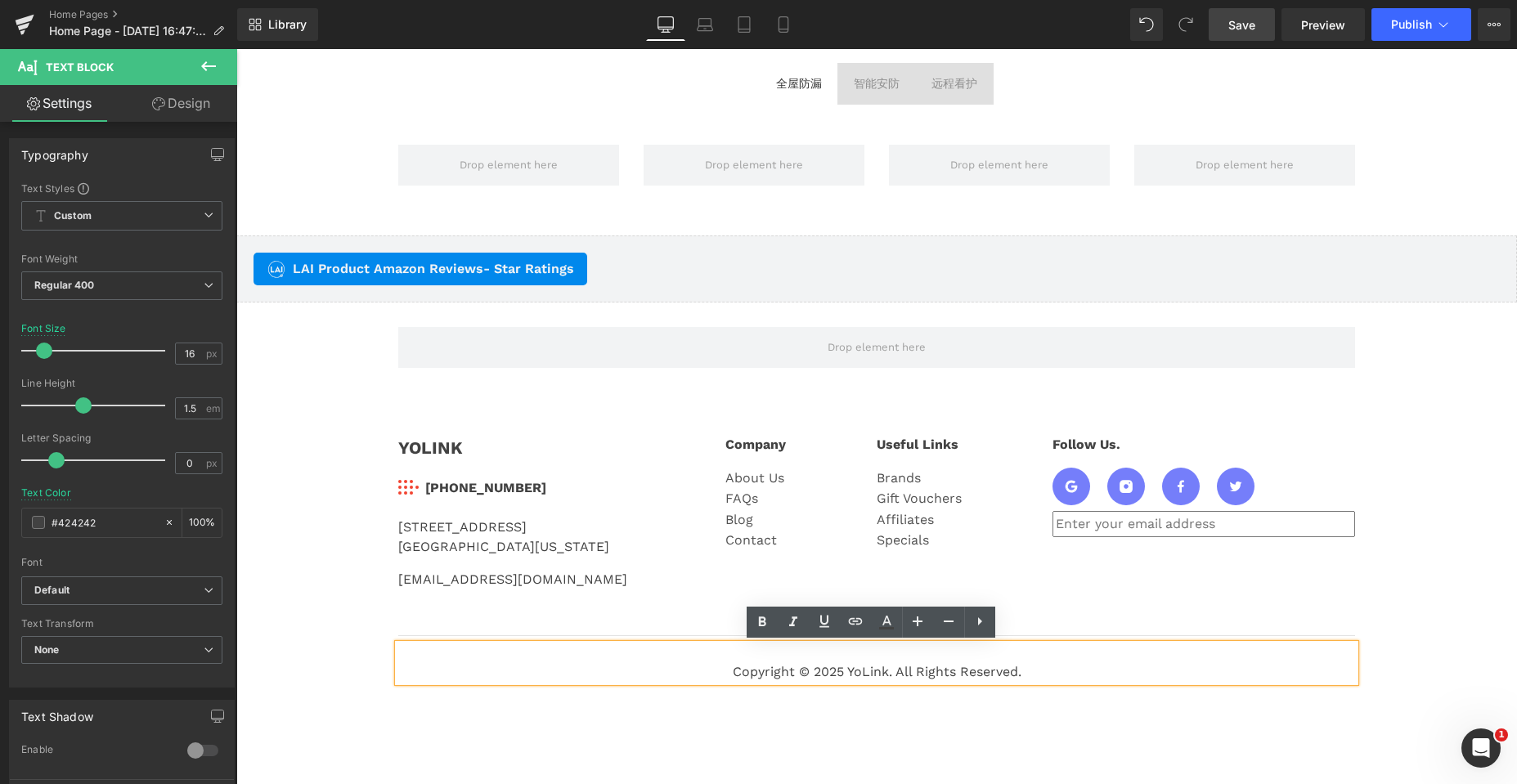
drag, startPoint x: 483, startPoint y: 680, endPoint x: 718, endPoint y: 726, distance: 239.5
click at [718, 726] on div "Rendering Content" at bounding box center [758, 719] width 101 height 18
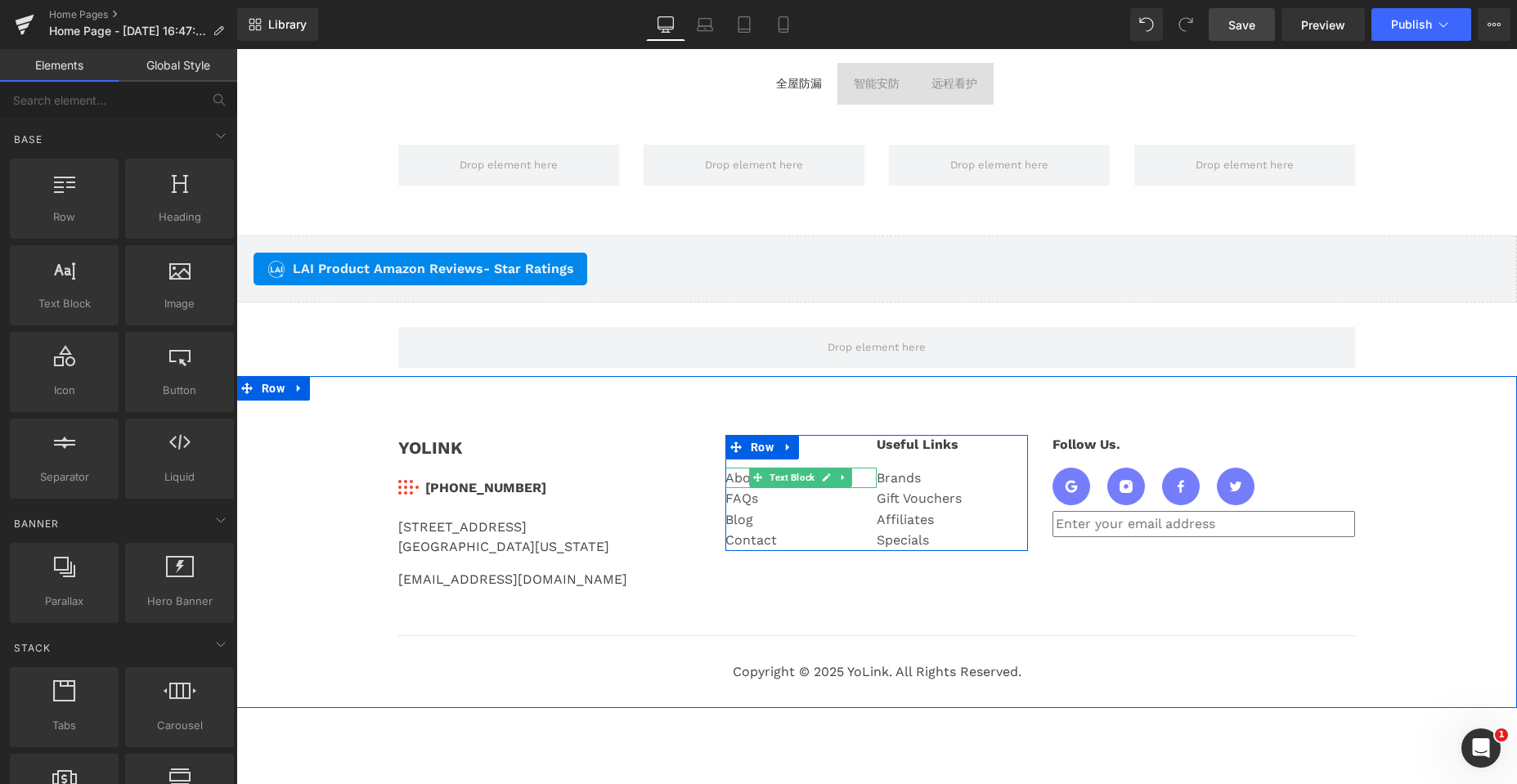
click at [739, 479] on div "About Us" at bounding box center [800, 478] width 151 height 21
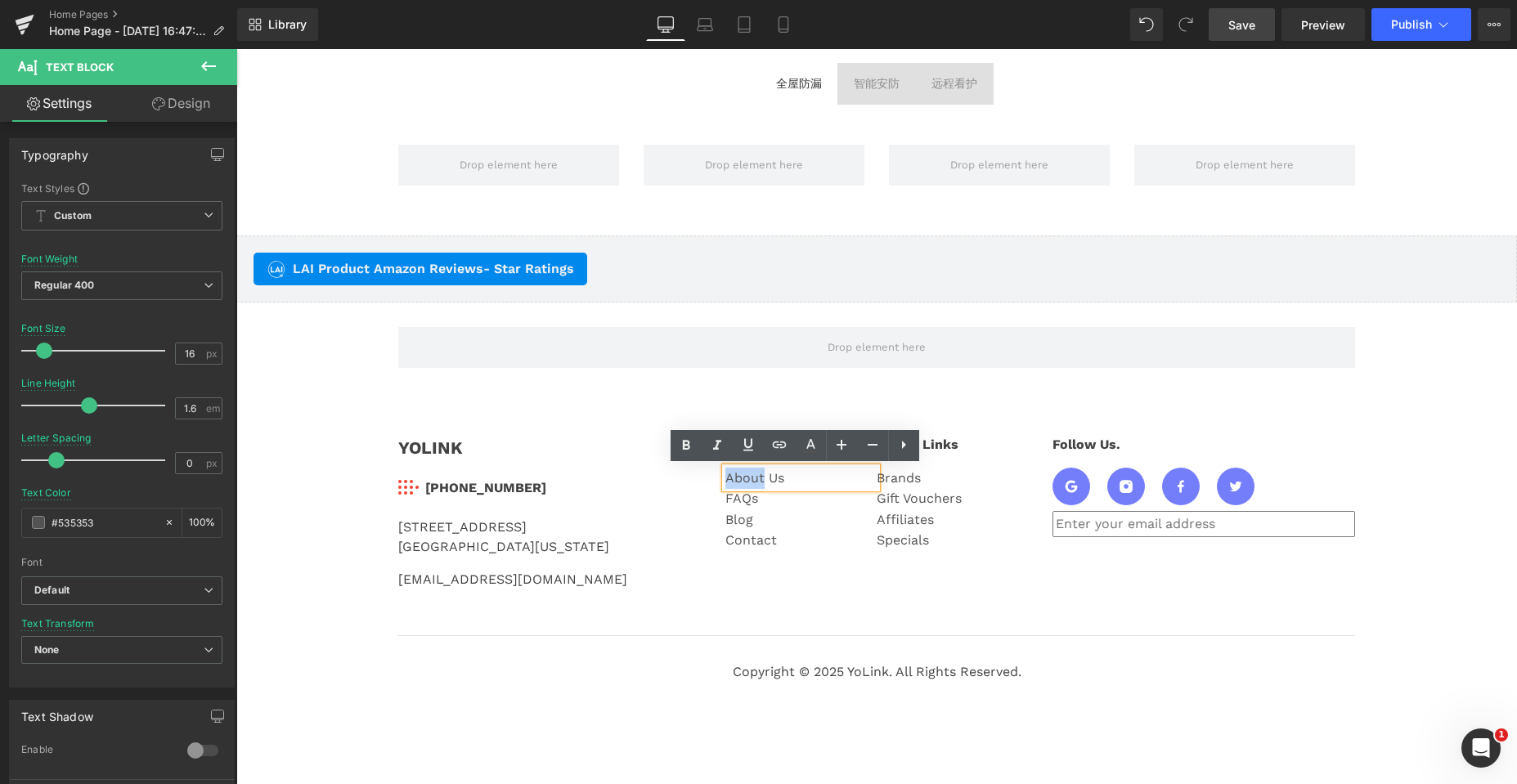
drag, startPoint x: 756, startPoint y: 480, endPoint x: 721, endPoint y: 479, distance: 35.0
click at [725, 479] on div "About Us" at bounding box center [800, 478] width 151 height 21
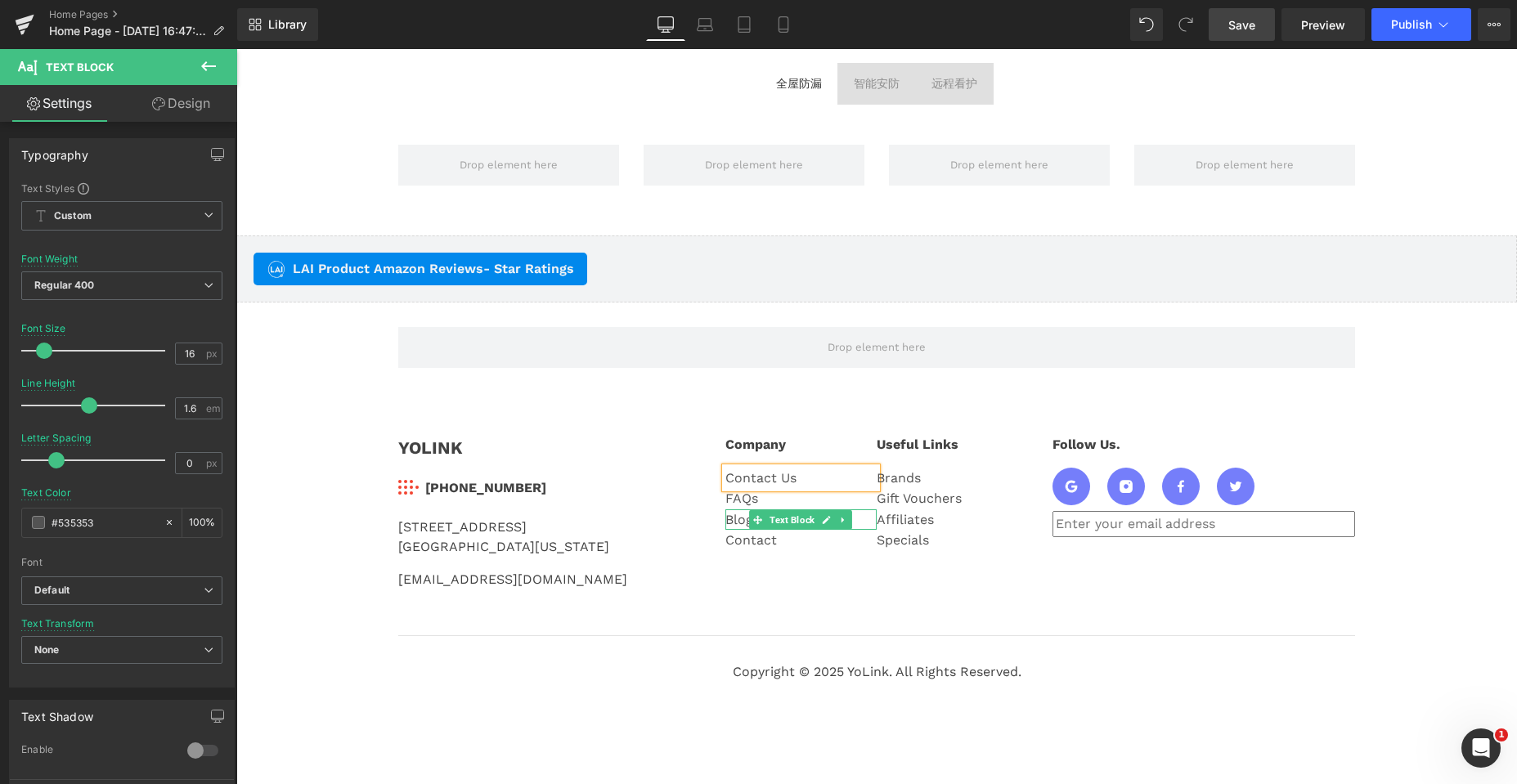
click at [734, 520] on div "Blog" at bounding box center [800, 520] width 151 height 21
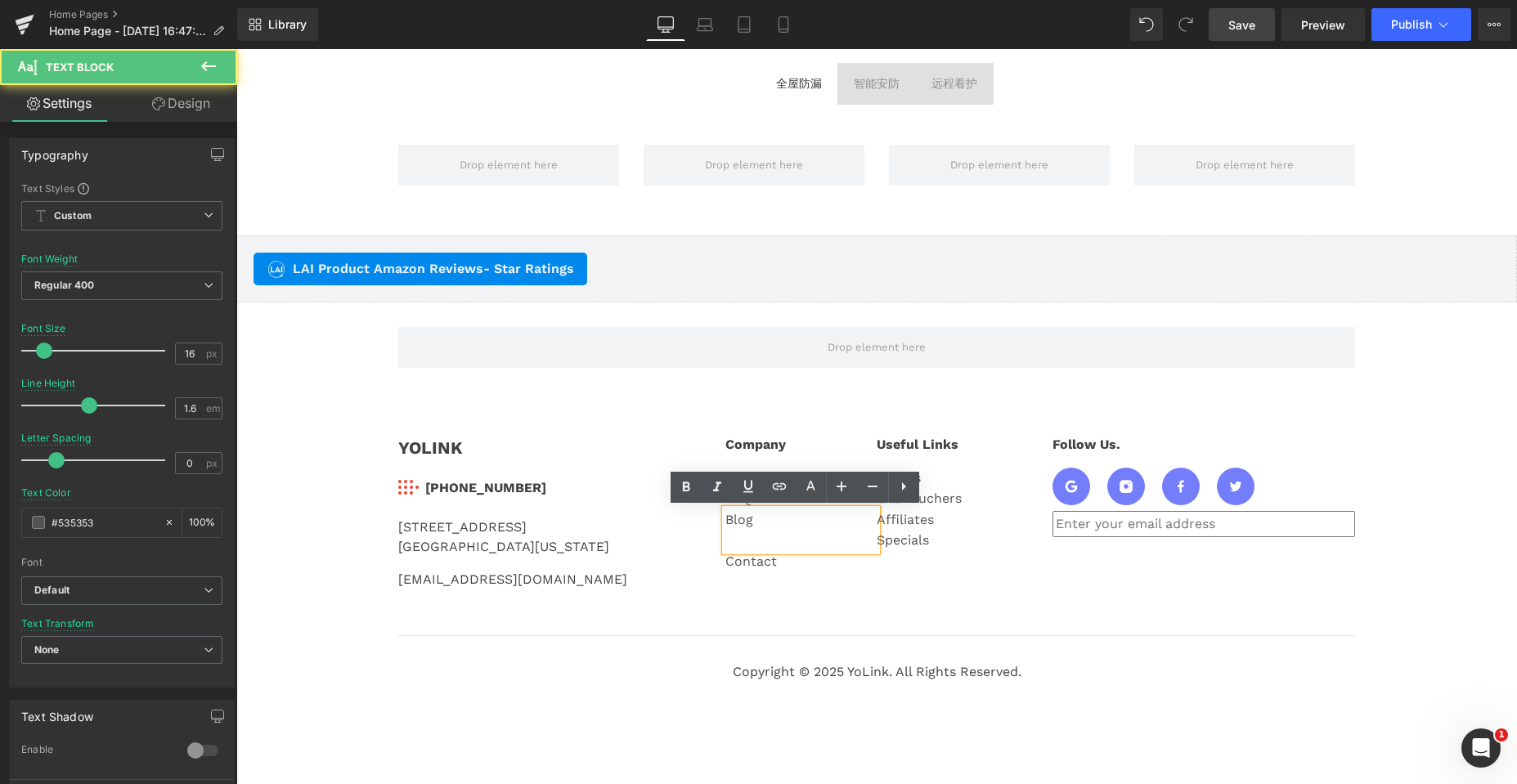
click at [756, 520] on div "Blog" at bounding box center [800, 530] width 151 height 42
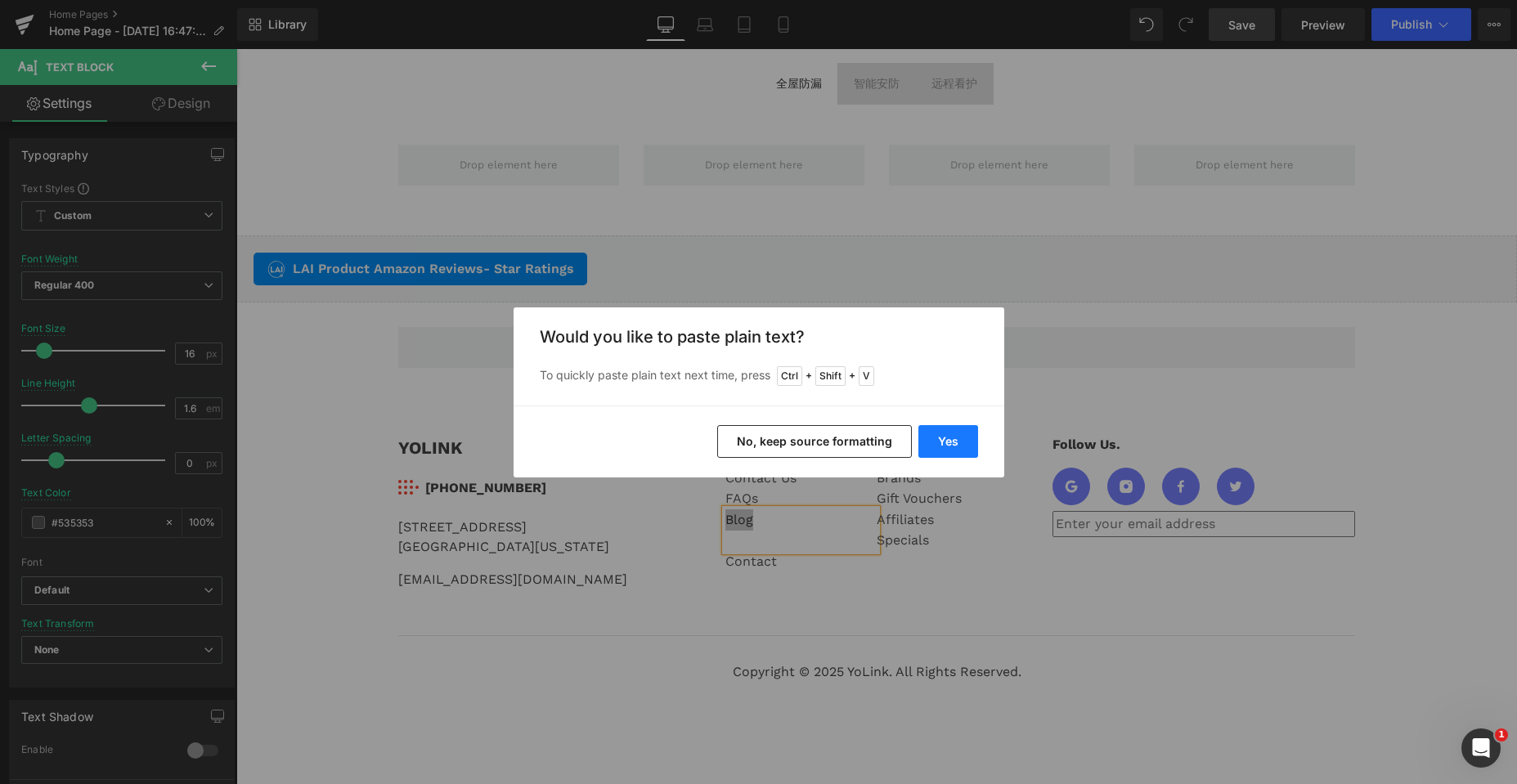
click at [956, 445] on button "Yes" at bounding box center [948, 441] width 60 height 32
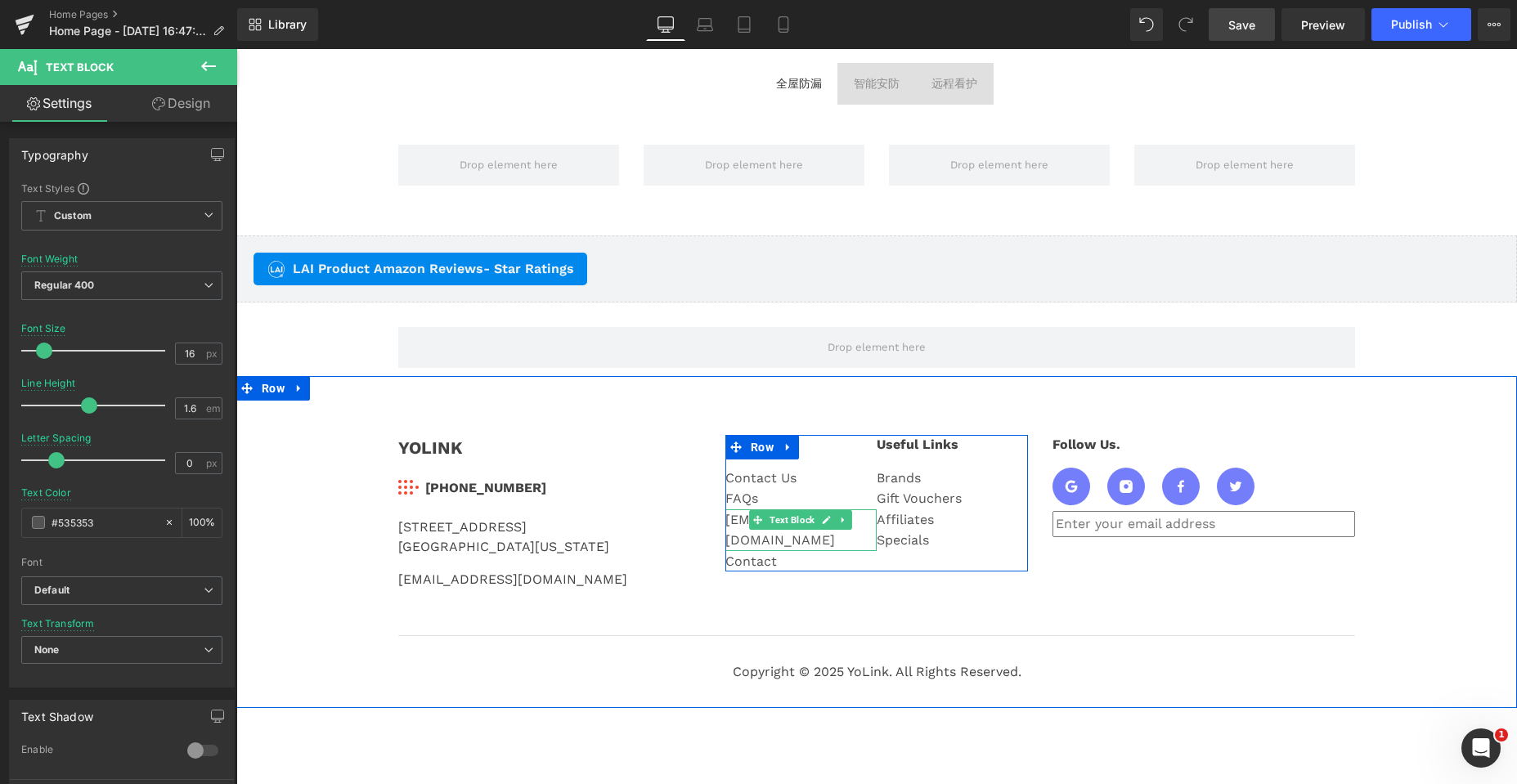
drag, startPoint x: 747, startPoint y: 518, endPoint x: 735, endPoint y: 515, distance: 12.4
click at [753, 518] on icon at bounding box center [758, 519] width 9 height 9
click at [735, 518] on div "[EMAIL_ADDRESS][DOMAIN_NAME]" at bounding box center [800, 530] width 151 height 42
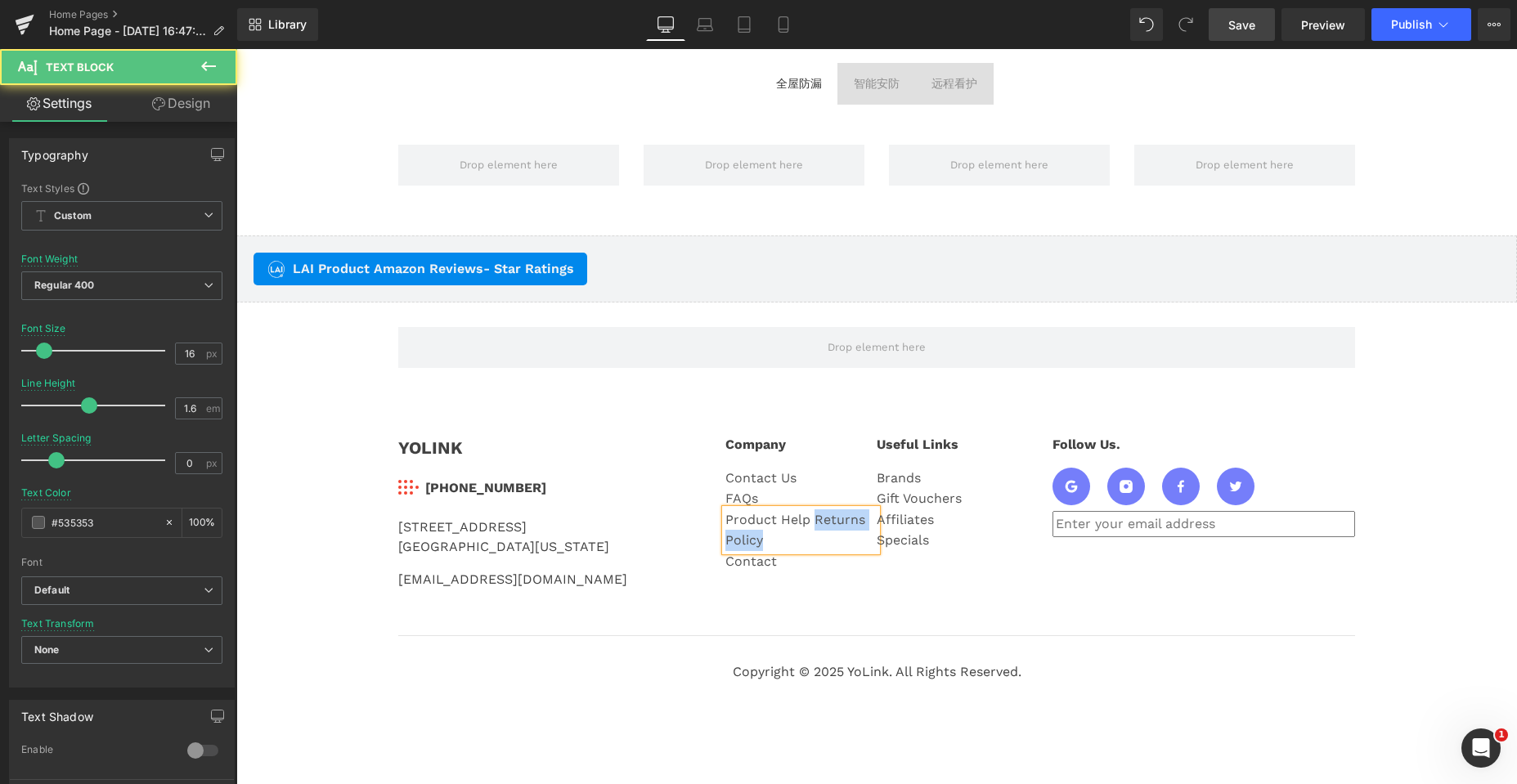
drag, startPoint x: 810, startPoint y: 518, endPoint x: 812, endPoint y: 550, distance: 32.1
click at [812, 550] on div "Product Help Returns Policy" at bounding box center [800, 530] width 151 height 42
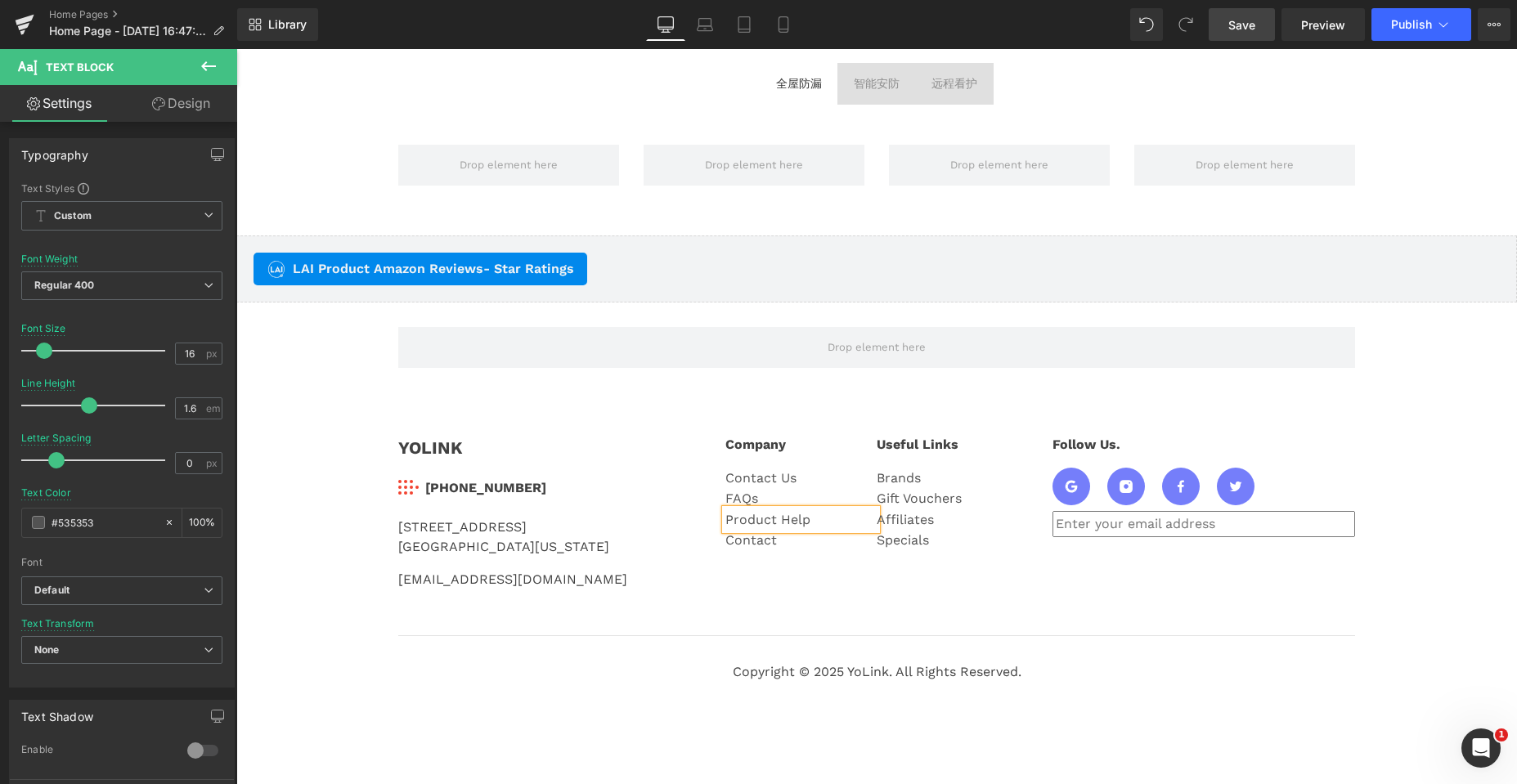
click at [718, 554] on div "YOLINK Text Block Image 831-292-4831 Text Block Icon List 25172 Arctic Ocean Dr…" at bounding box center [876, 504] width 981 height 187
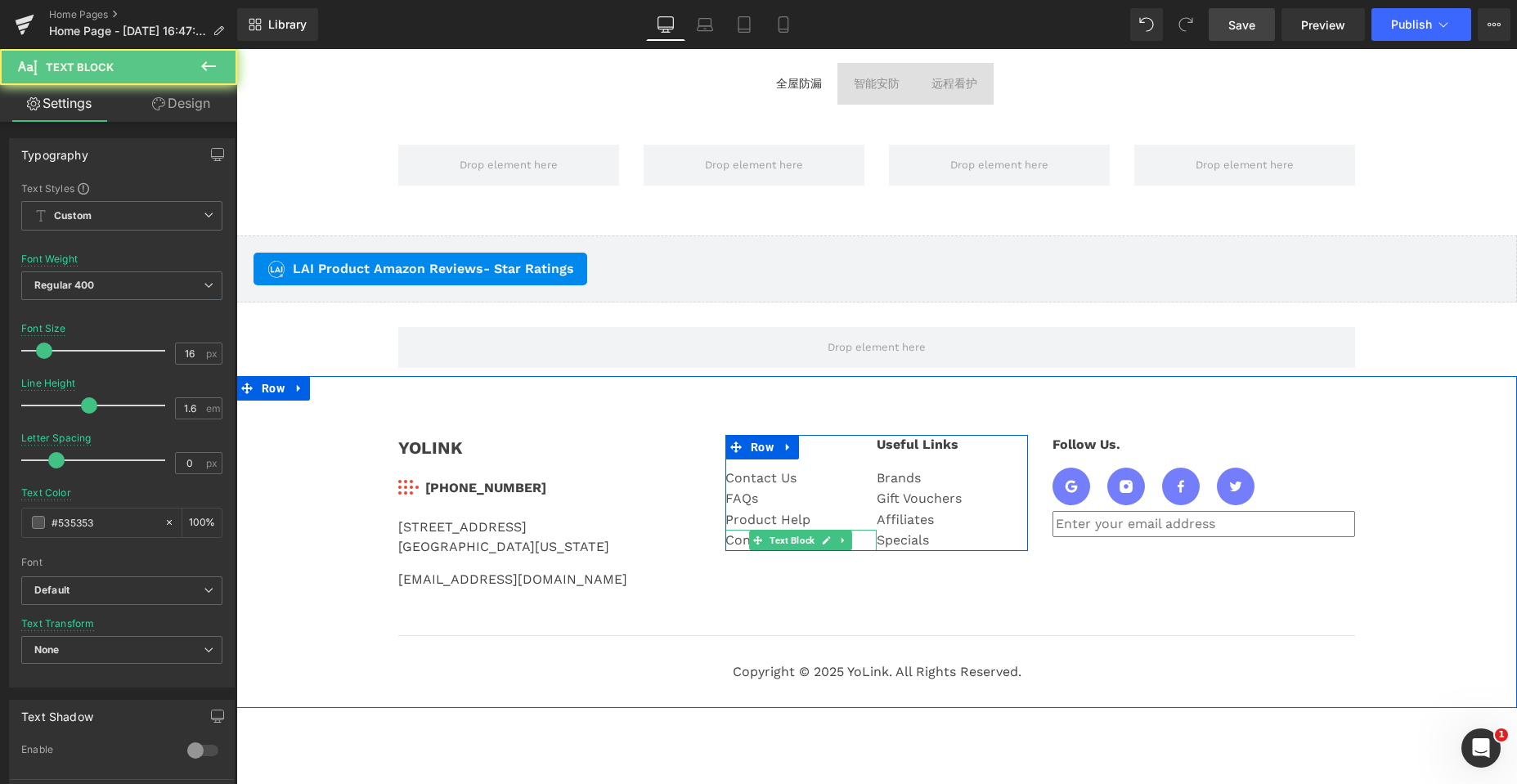
click at [727, 539] on div "Contact" at bounding box center [800, 540] width 151 height 21
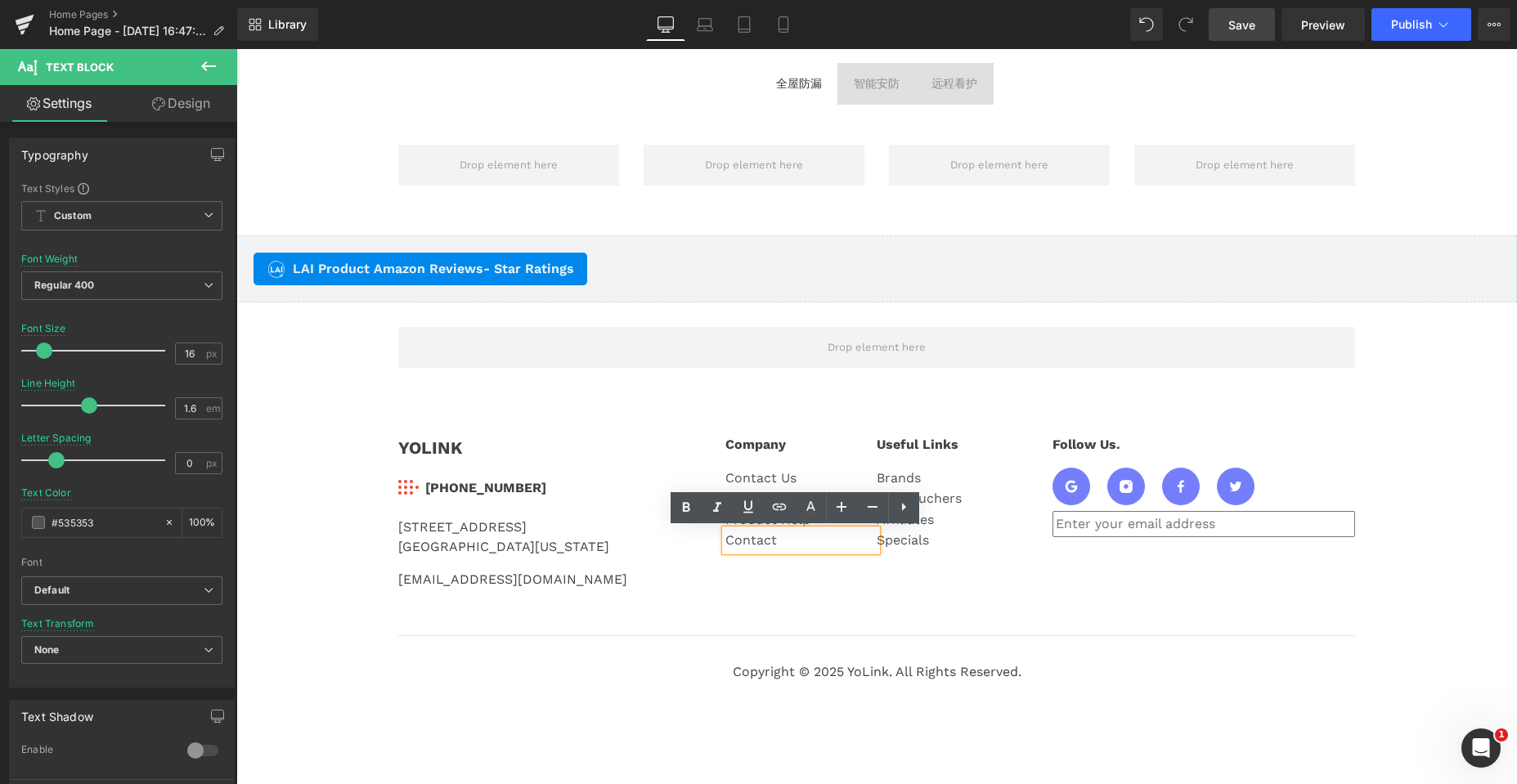
click at [727, 539] on div "Contact" at bounding box center [800, 540] width 151 height 21
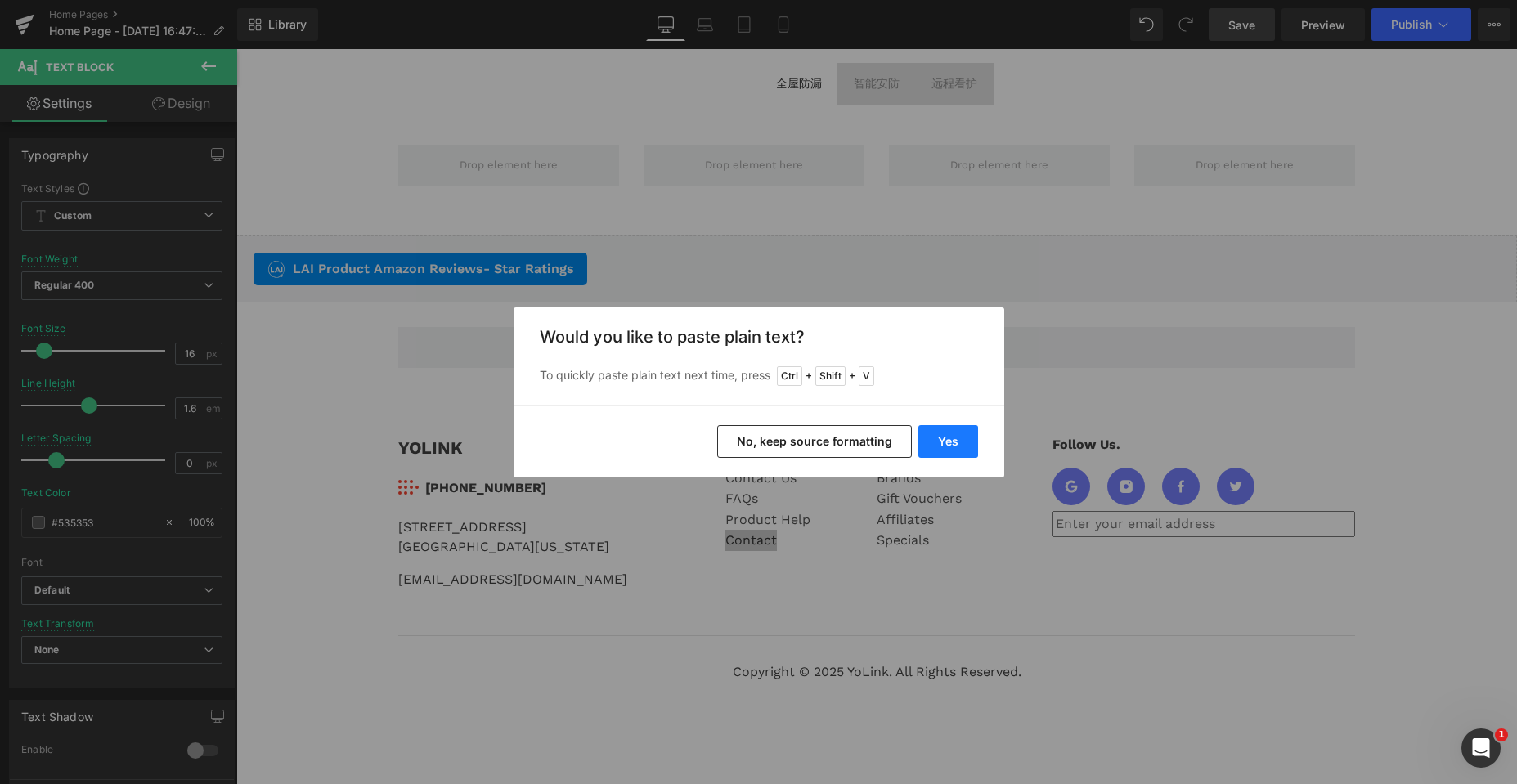
click at [959, 439] on button "Yes" at bounding box center [948, 441] width 60 height 32
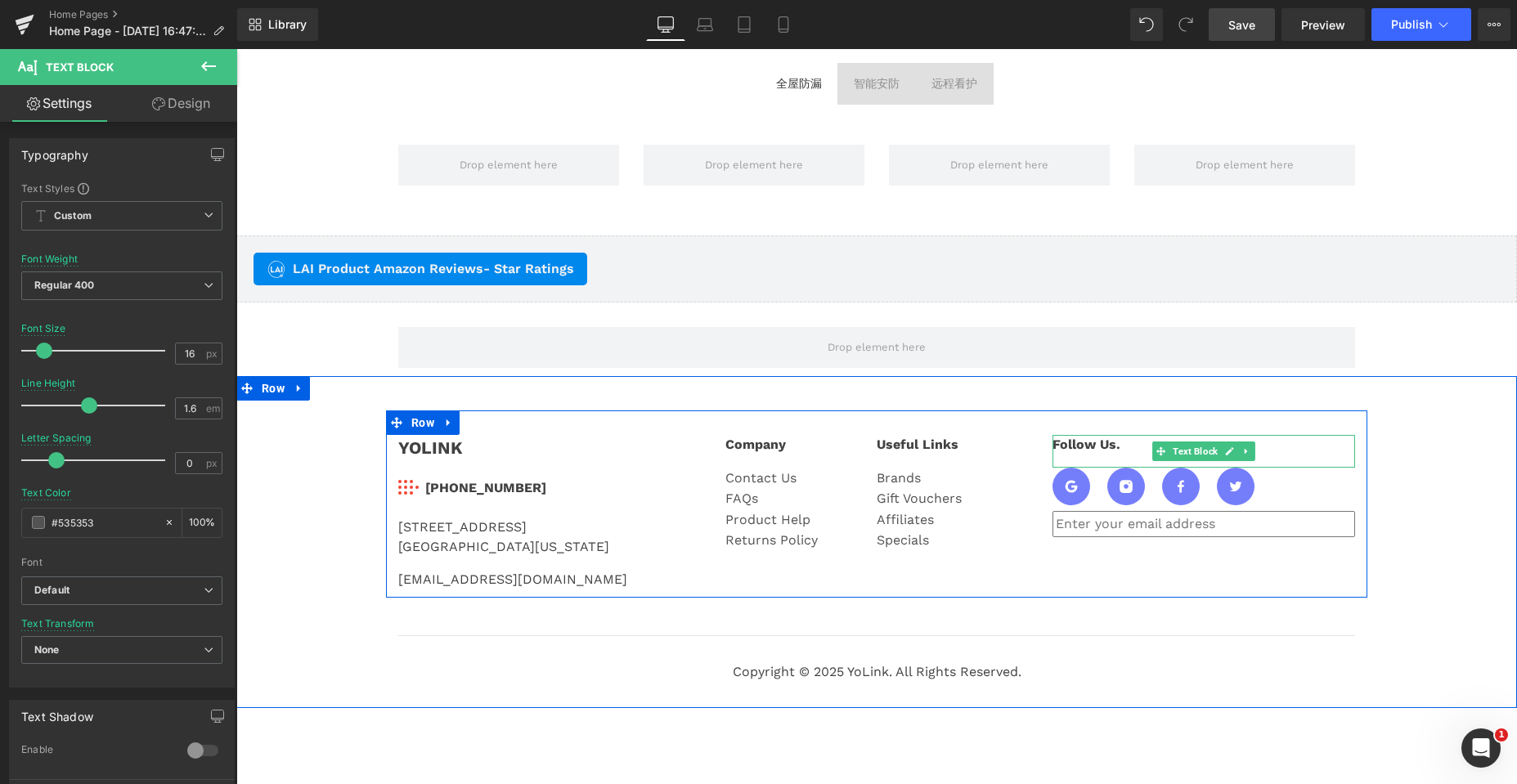
click at [1065, 445] on div "Follow Us." at bounding box center [1204, 451] width 303 height 32
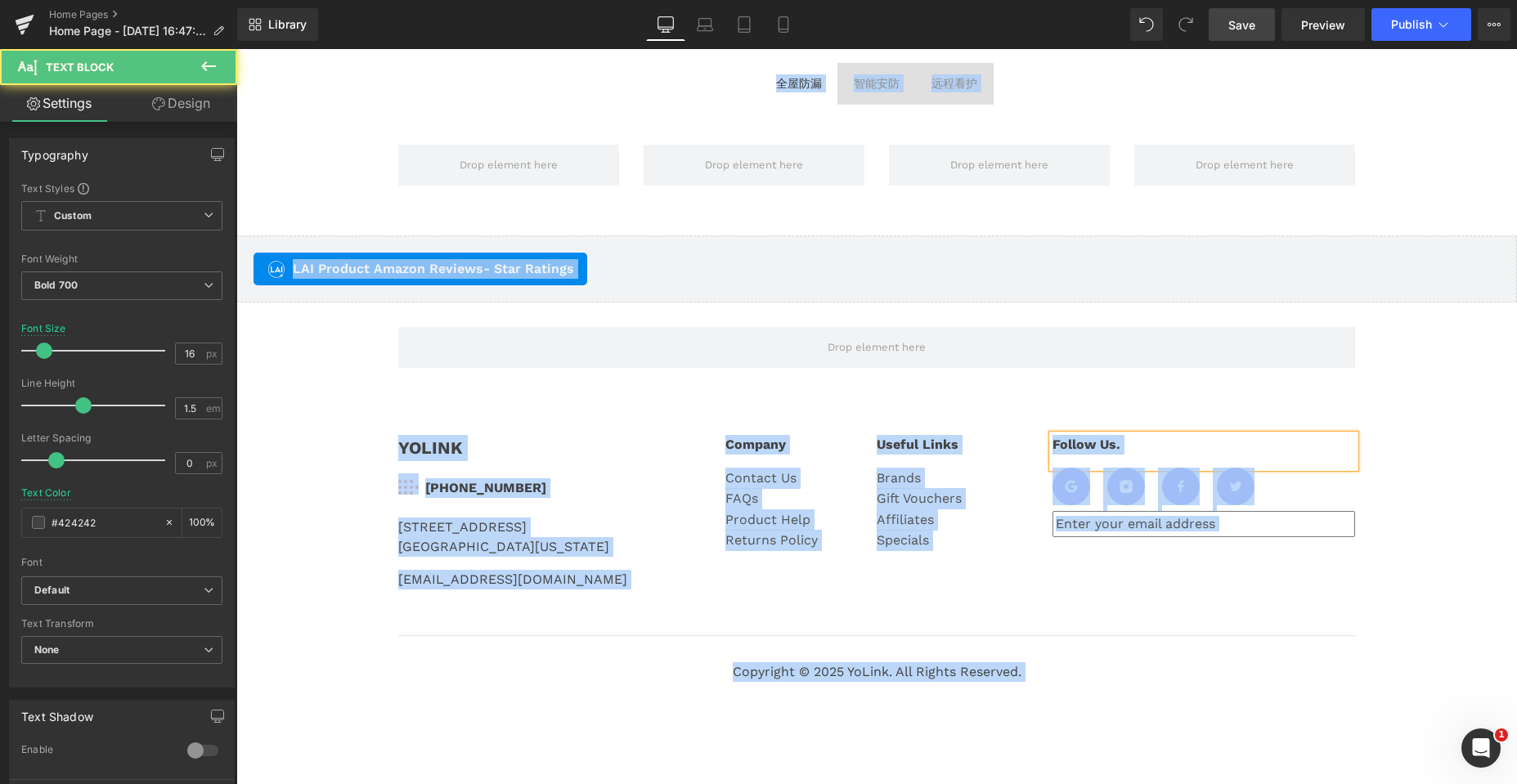
click at [1090, 444] on div "Follow Us." at bounding box center [1204, 451] width 303 height 32
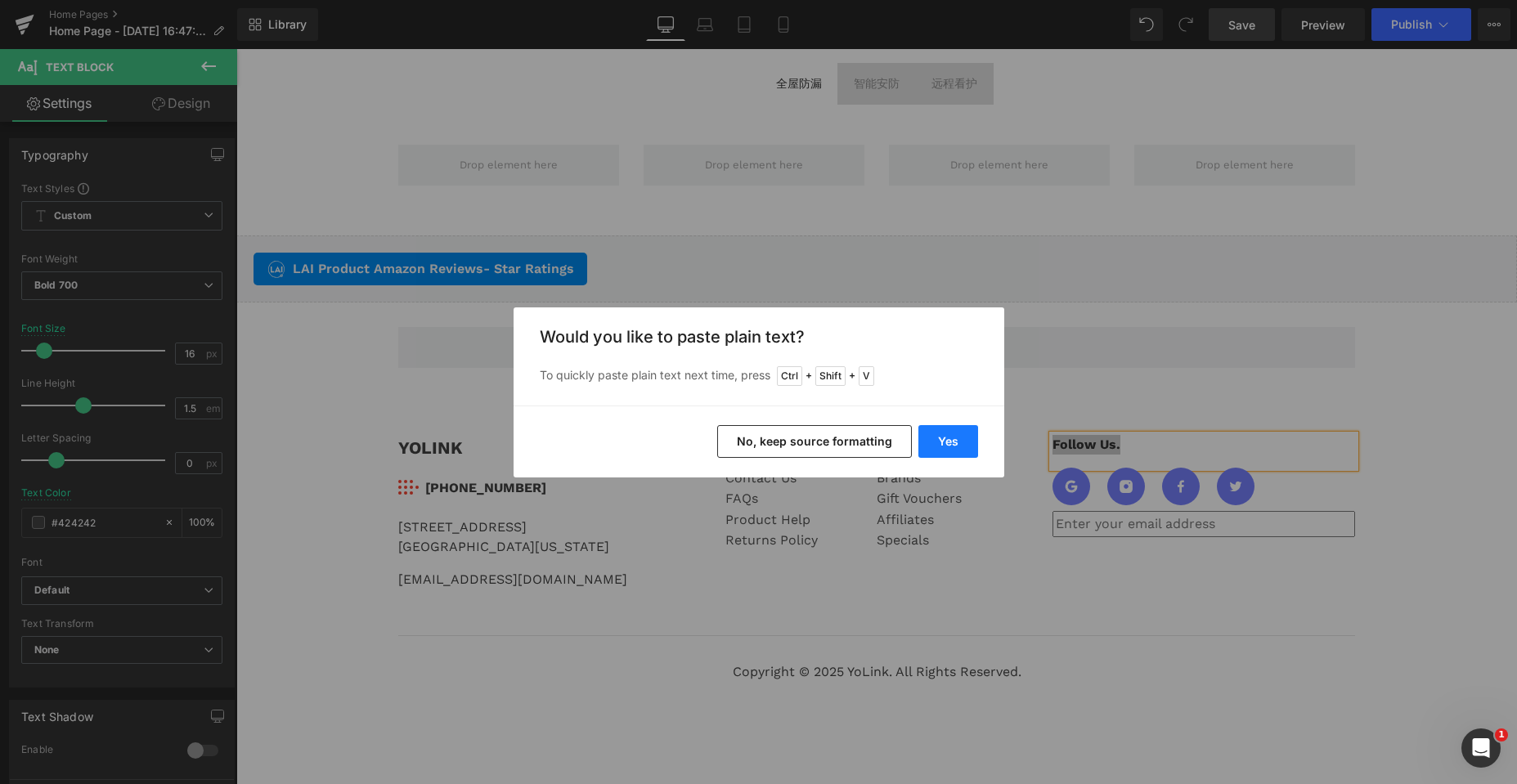
click at [947, 444] on button "Yes" at bounding box center [948, 441] width 60 height 32
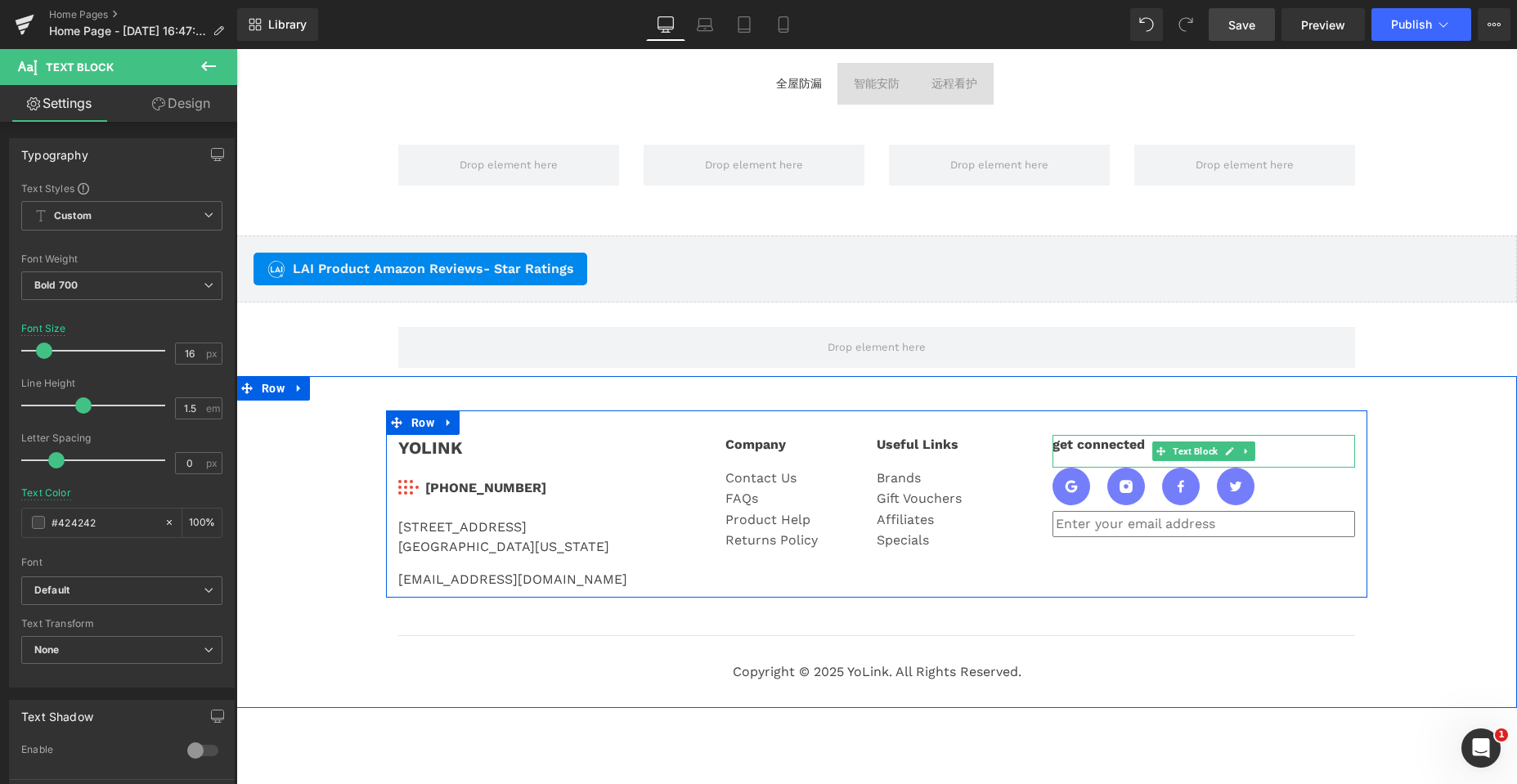
click at [1078, 446] on div "get connected" at bounding box center [1204, 451] width 303 height 32
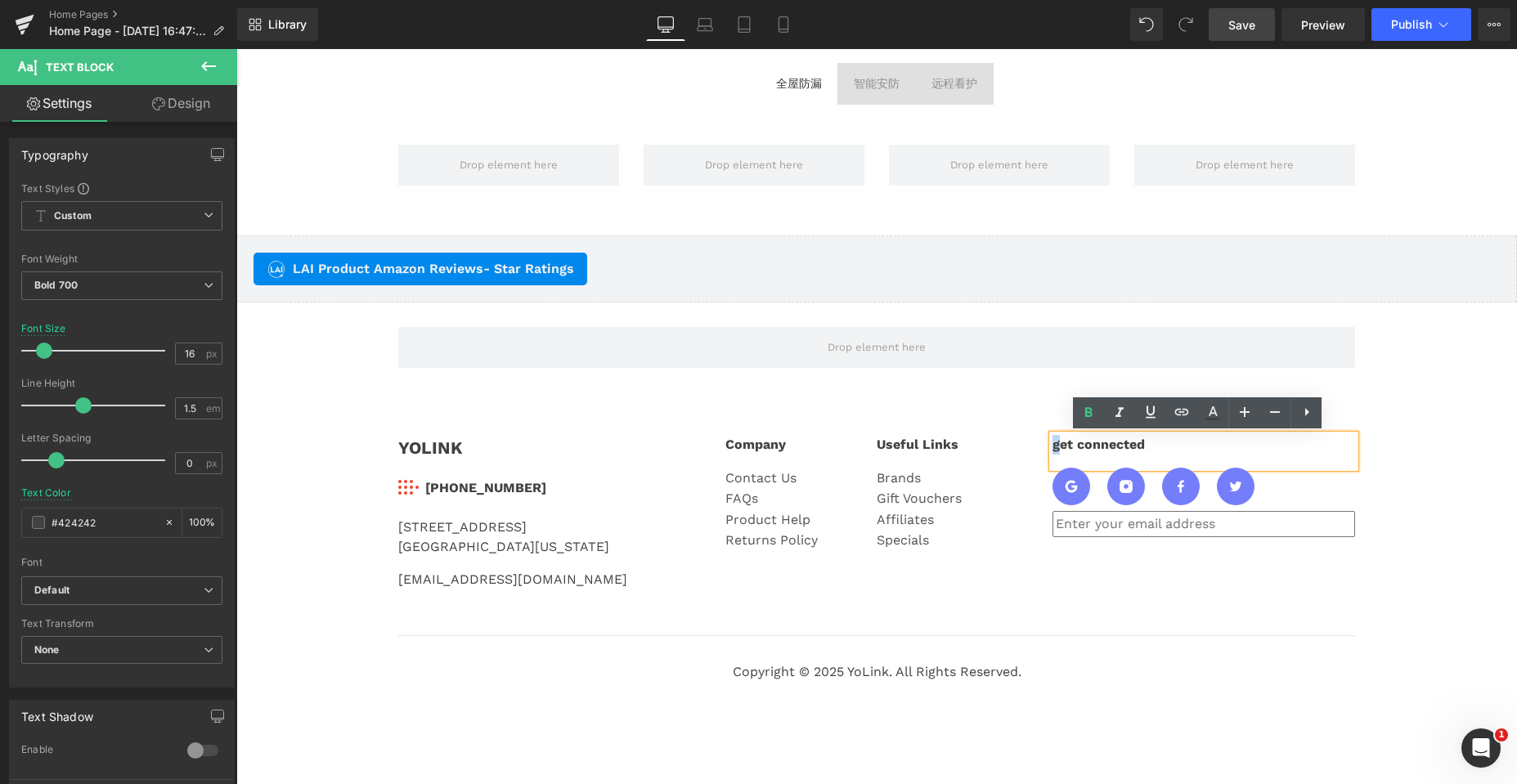
click at [1053, 448] on div "get connected" at bounding box center [1204, 451] width 303 height 32
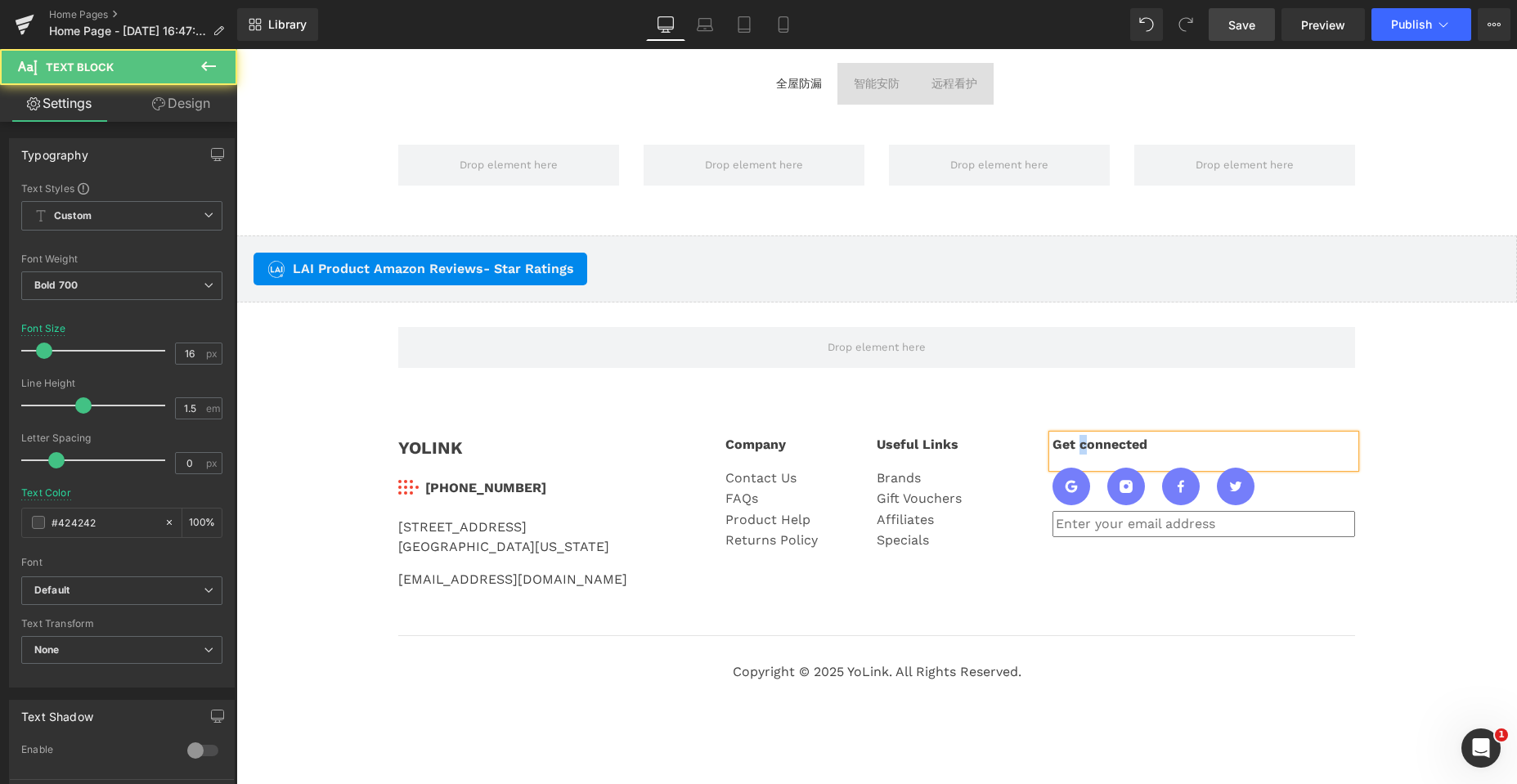
click at [1073, 444] on div "Get connected" at bounding box center [1204, 451] width 303 height 32
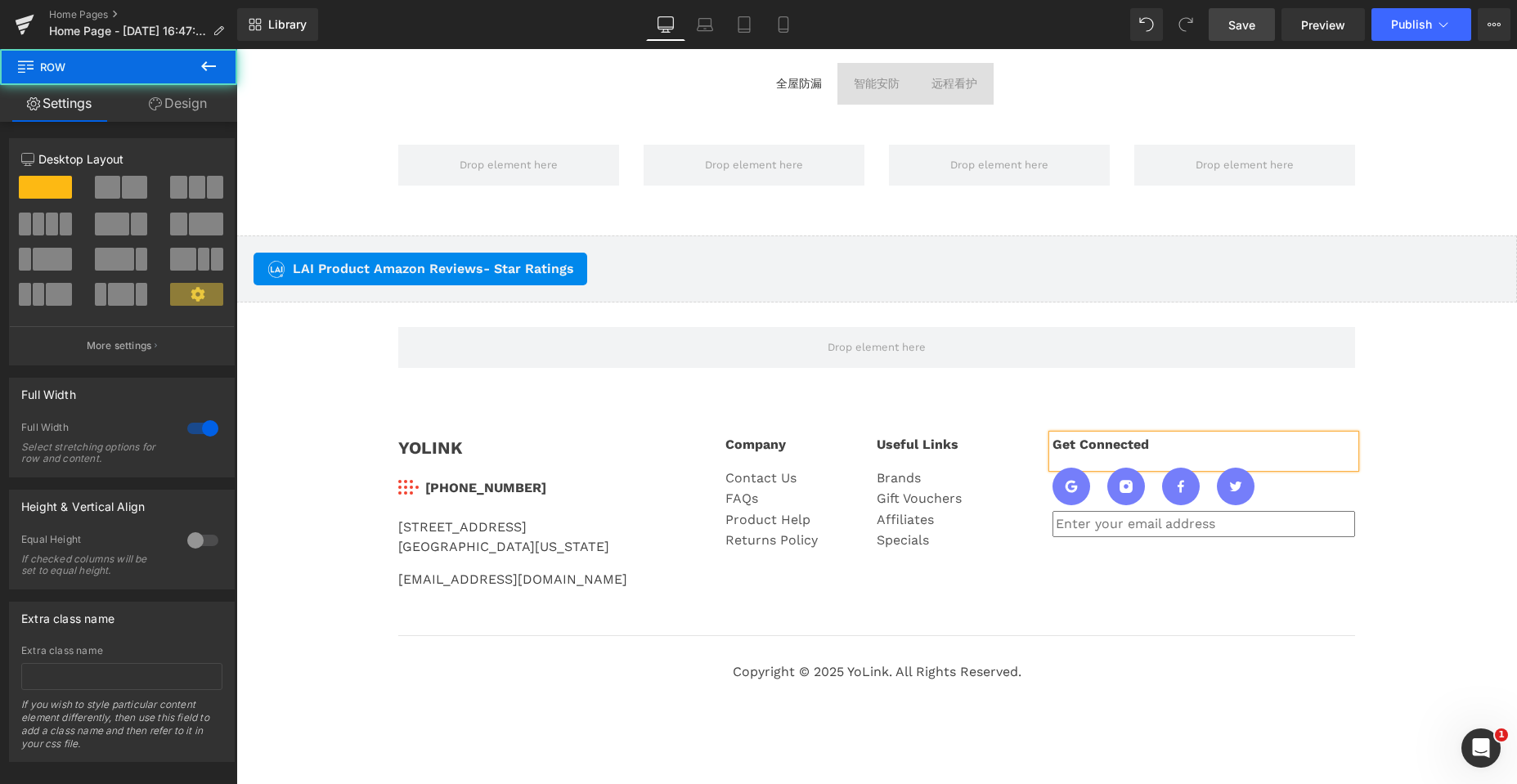
click at [1388, 413] on div "YOLINK Text Block Image 831-292-4831 Text Block Icon List 25172 Arctic Ocean Dr…" at bounding box center [876, 550] width 1280 height 280
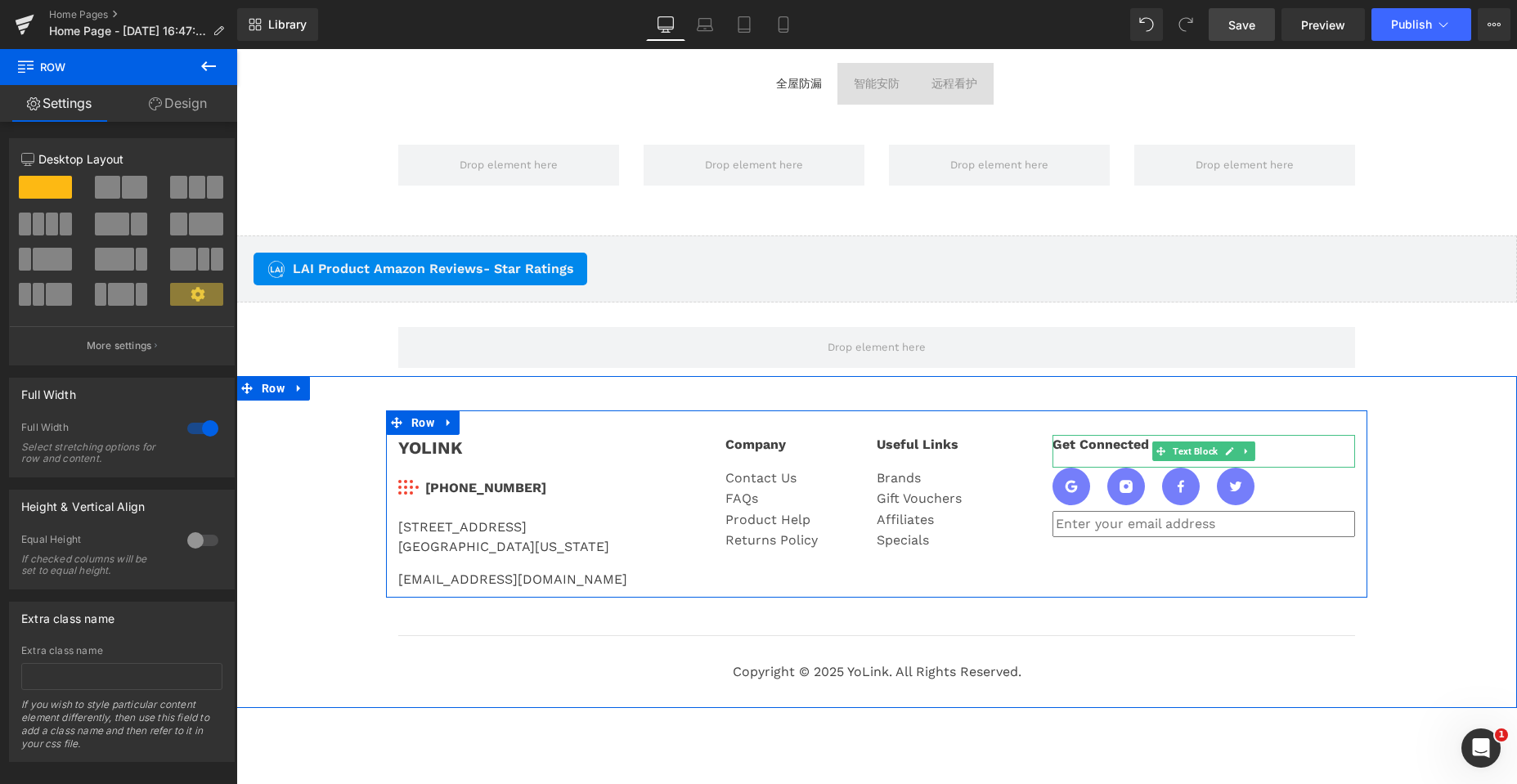
click at [1242, 451] on icon at bounding box center [1246, 451] width 9 height 9
click at [1237, 455] on icon at bounding box center [1237, 451] width 9 height 9
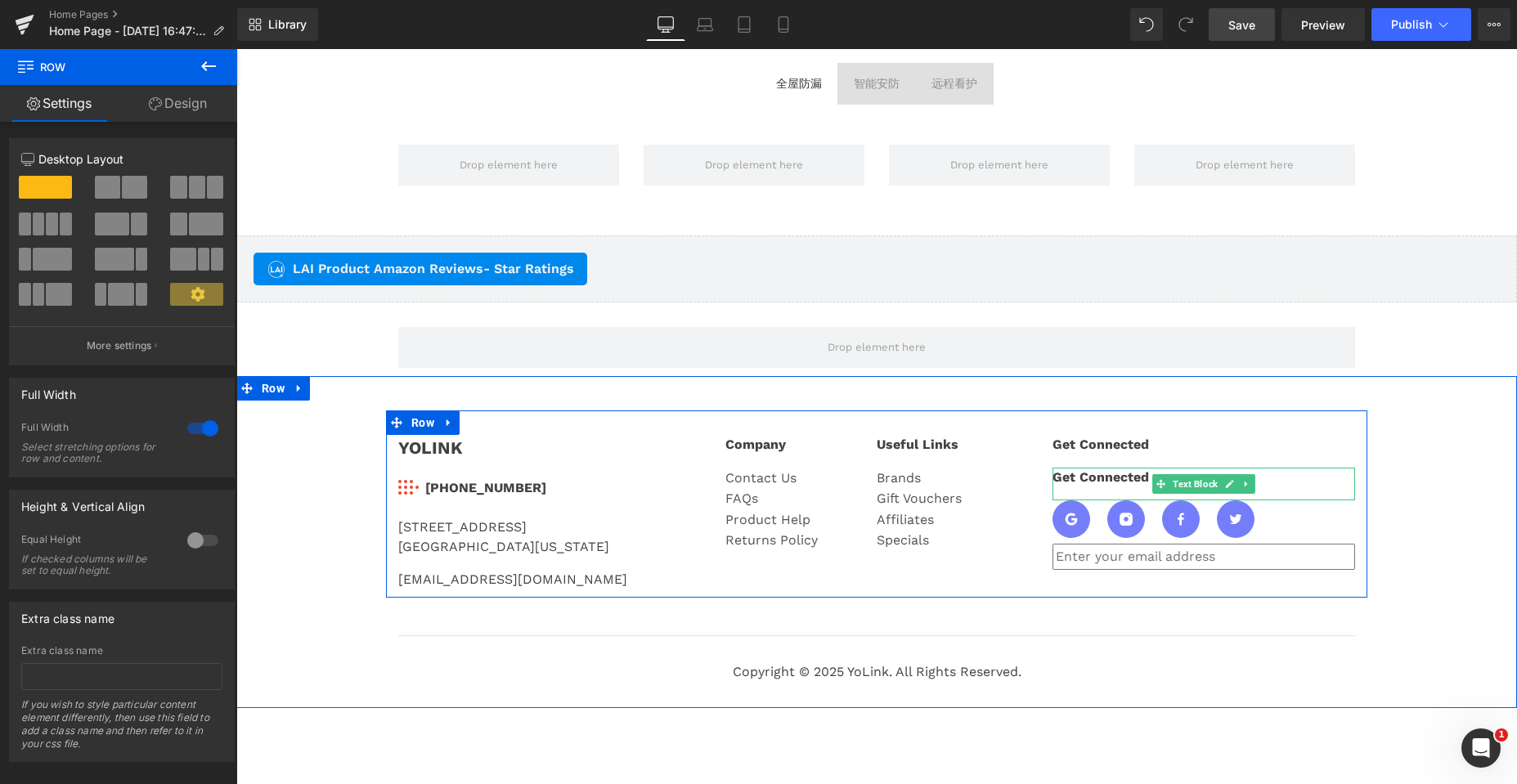
click at [1069, 476] on div "Get Connected" at bounding box center [1204, 484] width 303 height 32
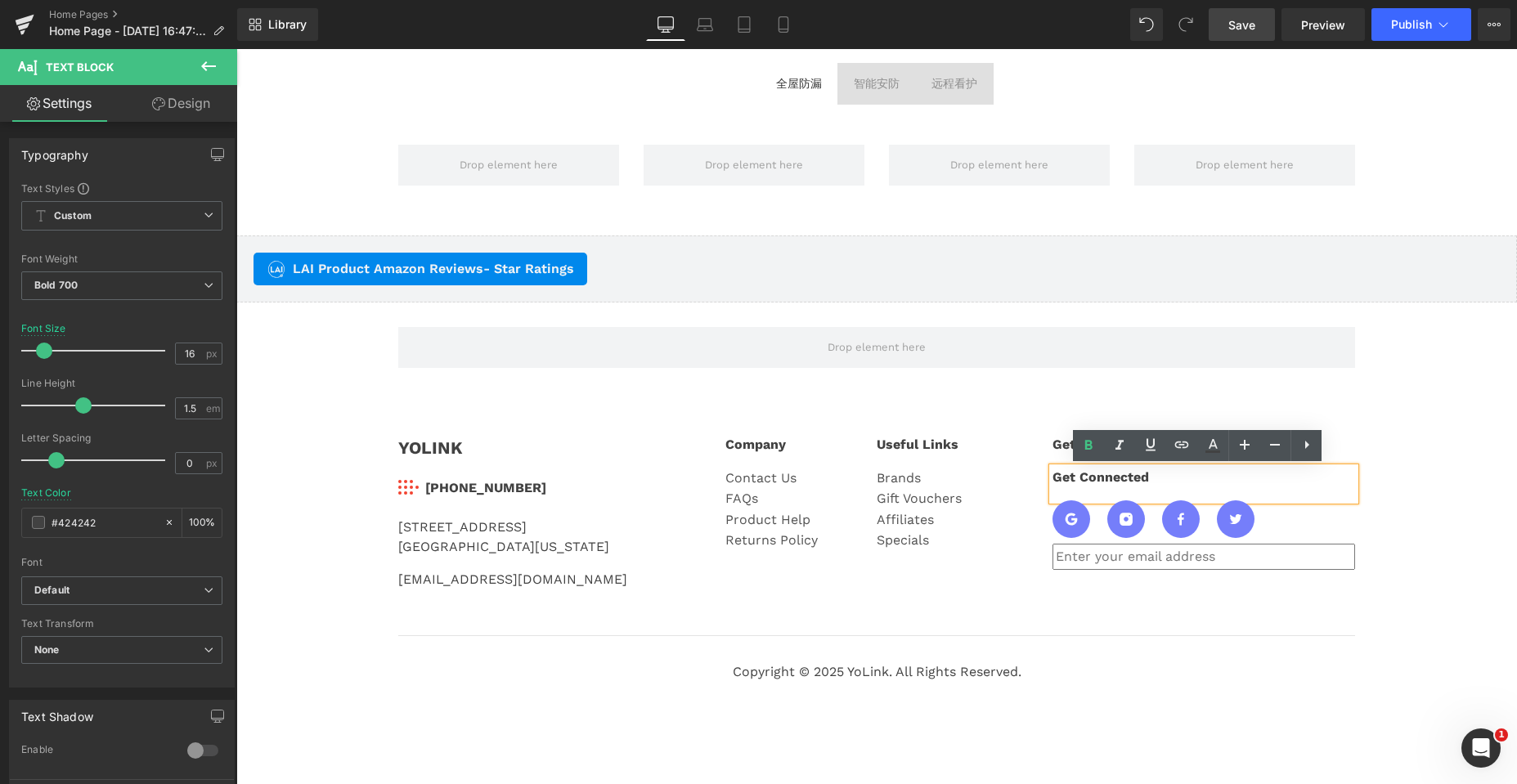
click at [1077, 476] on div "Get Connected" at bounding box center [1204, 484] width 303 height 32
paste div
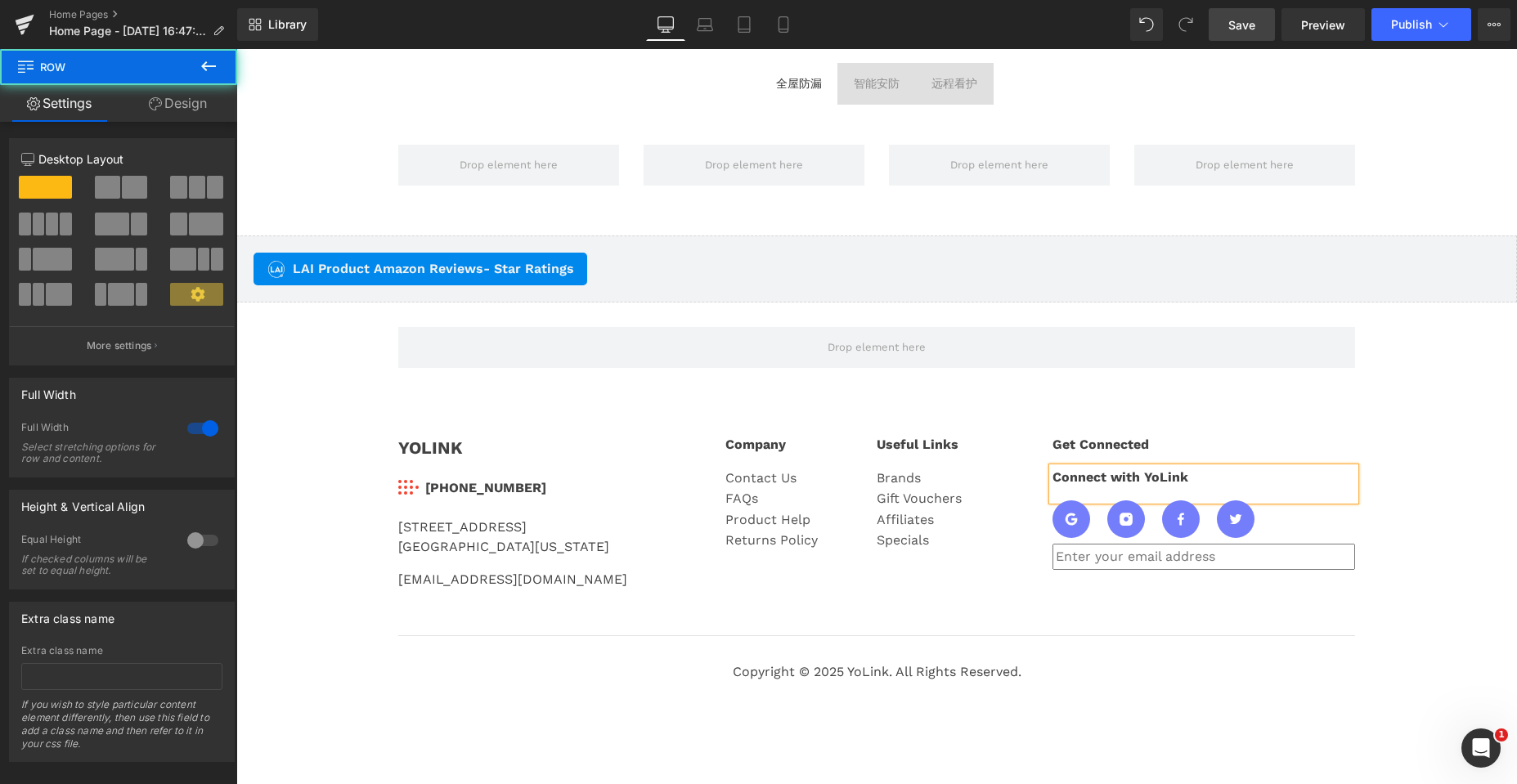
click at [1378, 507] on div "YOLINK Text Block Image 831-292-4831 Text Block Icon List 25172 Arctic Ocean Dr…" at bounding box center [876, 550] width 1280 height 280
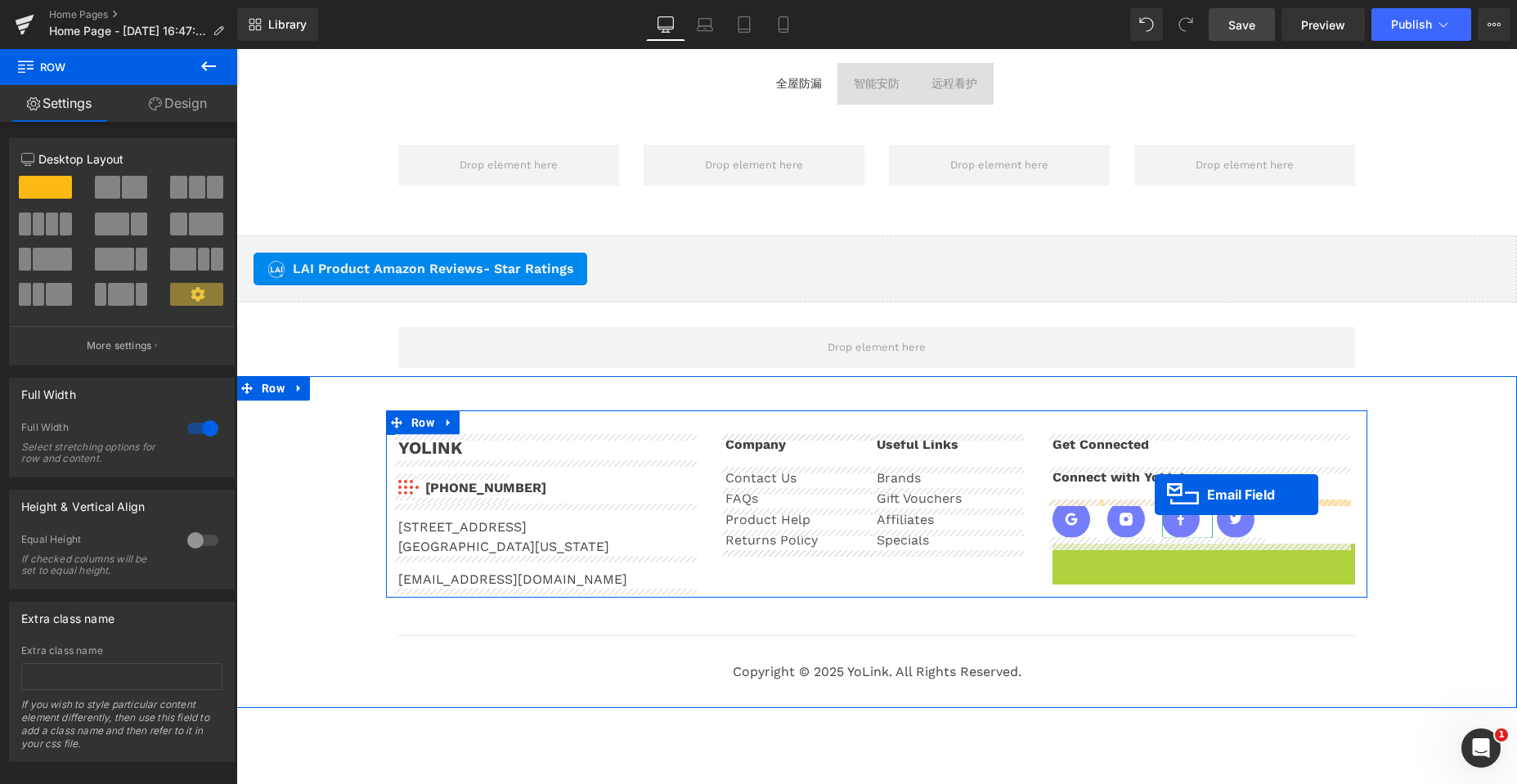
drag, startPoint x: 1160, startPoint y: 558, endPoint x: 1154, endPoint y: 494, distance: 64.3
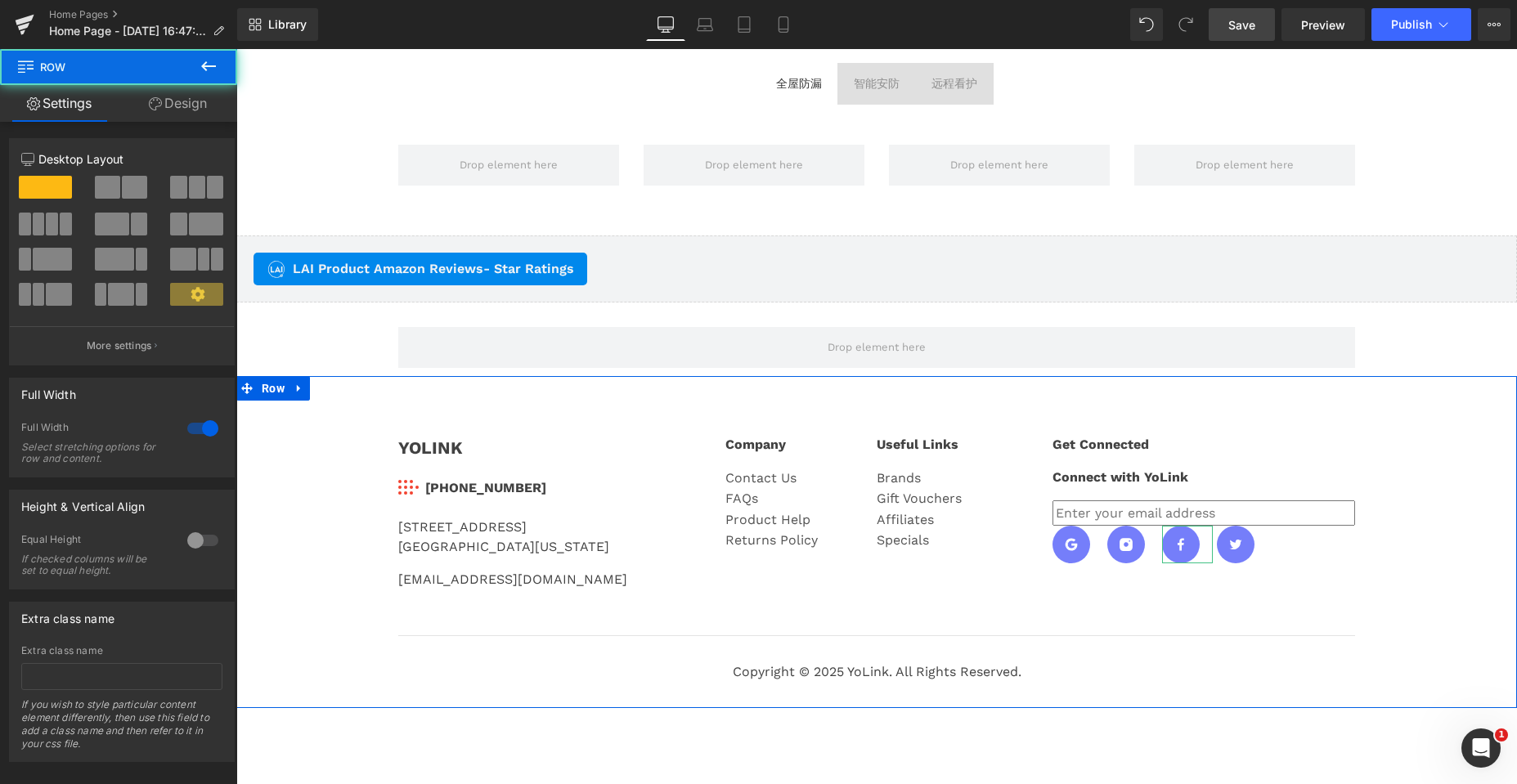
click at [1407, 469] on div "YOLINK Text Block Image 831-292-4831 Text Block Icon List 25172 Arctic Ocean Dr…" at bounding box center [876, 550] width 1280 height 280
click at [1413, 452] on div "YOLINK Text Block Image 831-292-4831 Text Block Icon List 25172 Arctic Ocean Dr…" at bounding box center [876, 550] width 1280 height 280
click at [1449, 438] on div "YOLINK Text Block Image 831-292-4831 Text Block Icon List 25172 Arctic Ocean Dr…" at bounding box center [876, 550] width 1280 height 280
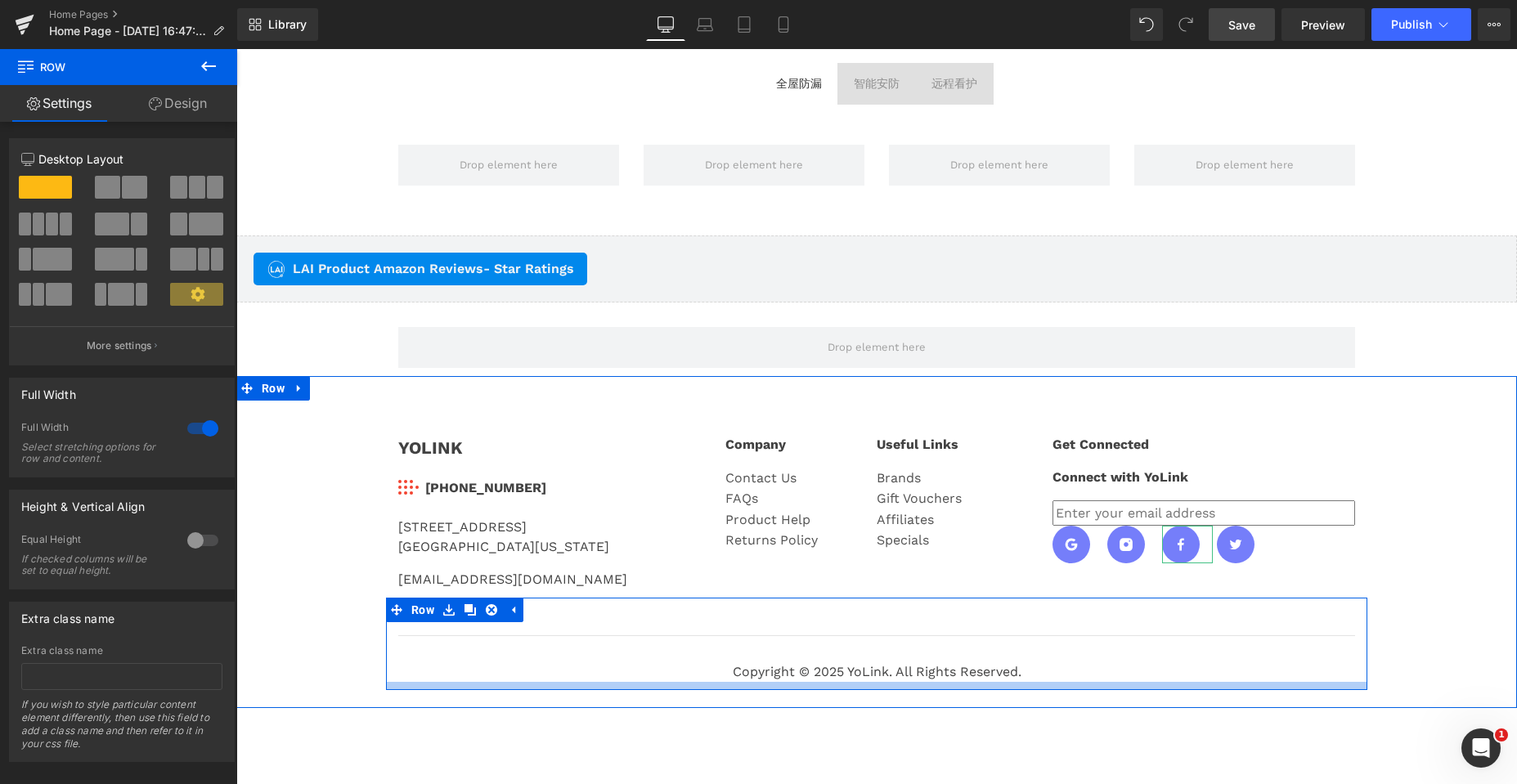
click at [1150, 681] on div at bounding box center [876, 686] width 981 height 9
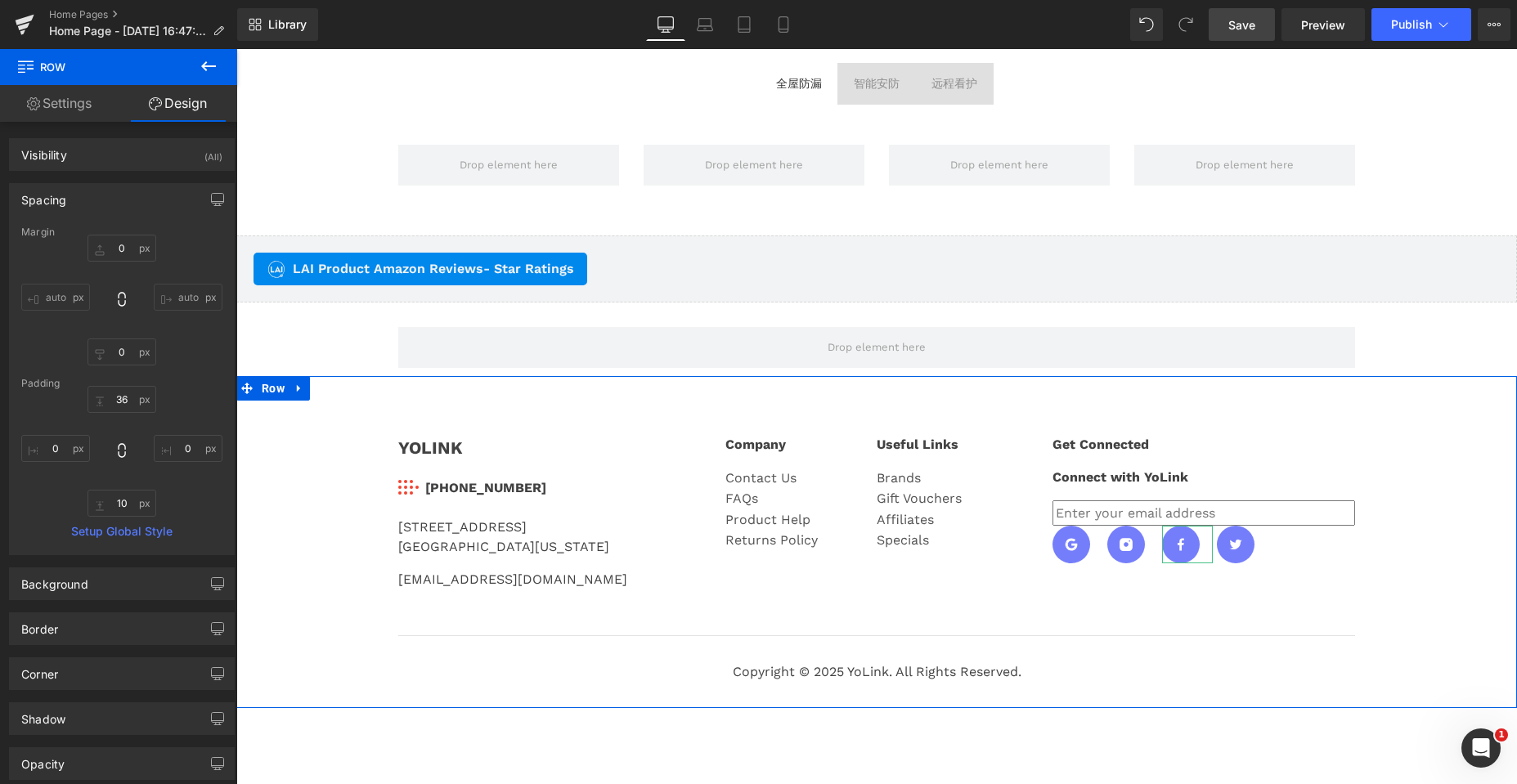
click at [1371, 467] on div "YOLINK Text Block Image 831-292-4831 Text Block Icon List 25172 Arctic Ocean Dr…" at bounding box center [876, 550] width 1280 height 280
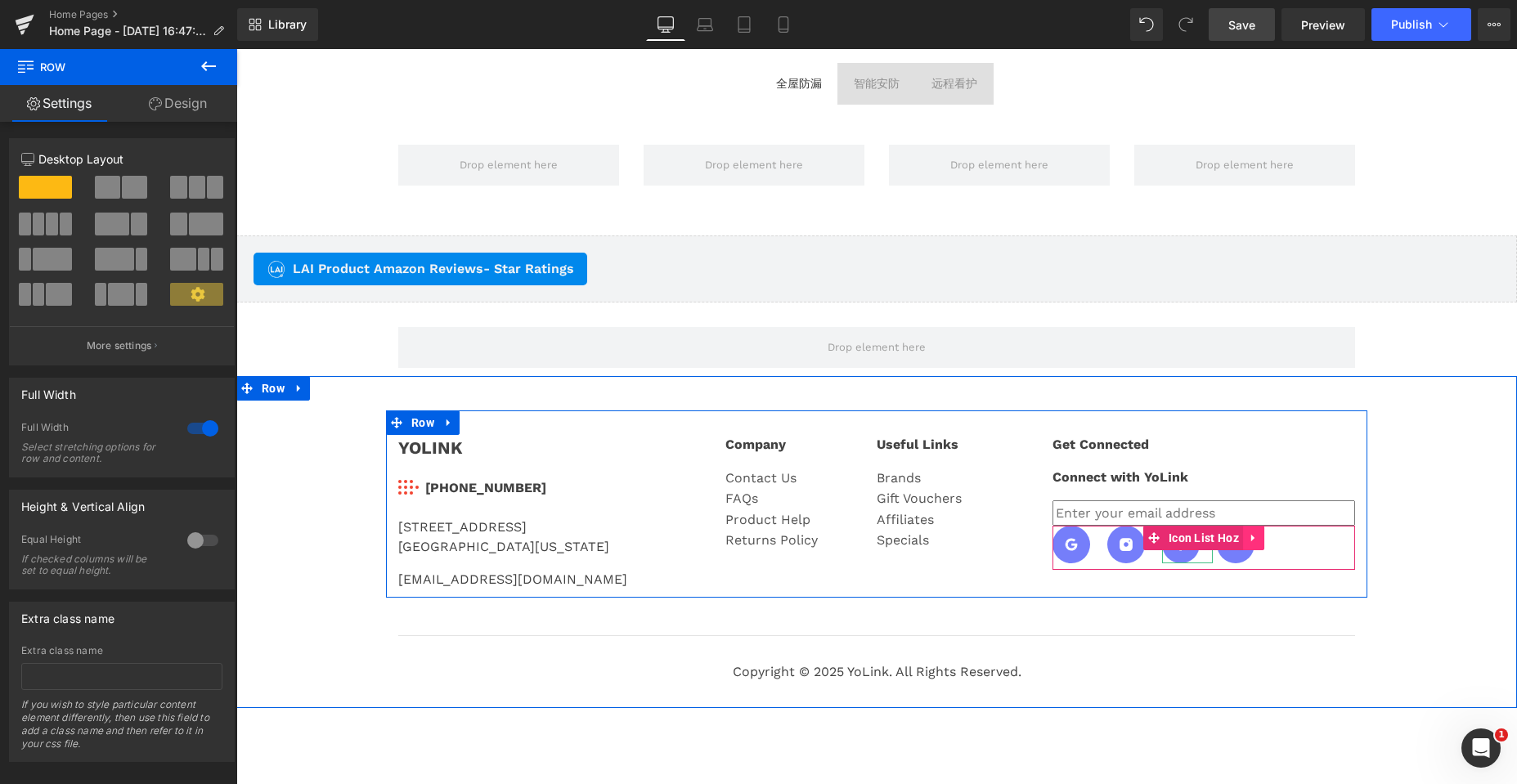
click at [1251, 536] on icon at bounding box center [1253, 538] width 3 height 8
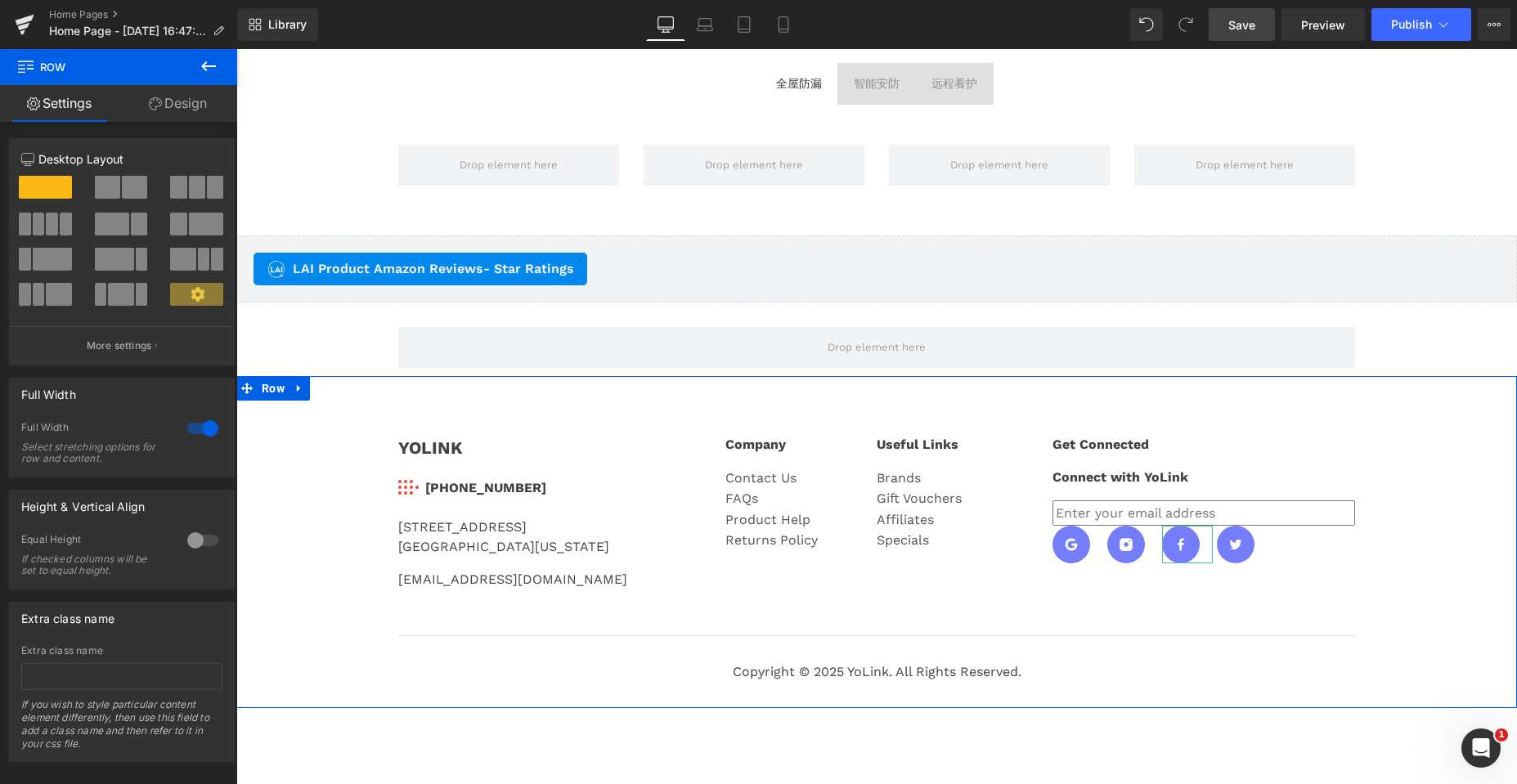
click at [1433, 479] on div "YOLINK Text Block Image 831-292-4831 Text Block Icon List 25172 Arctic Ocean Dr…" at bounding box center [876, 550] width 1280 height 280
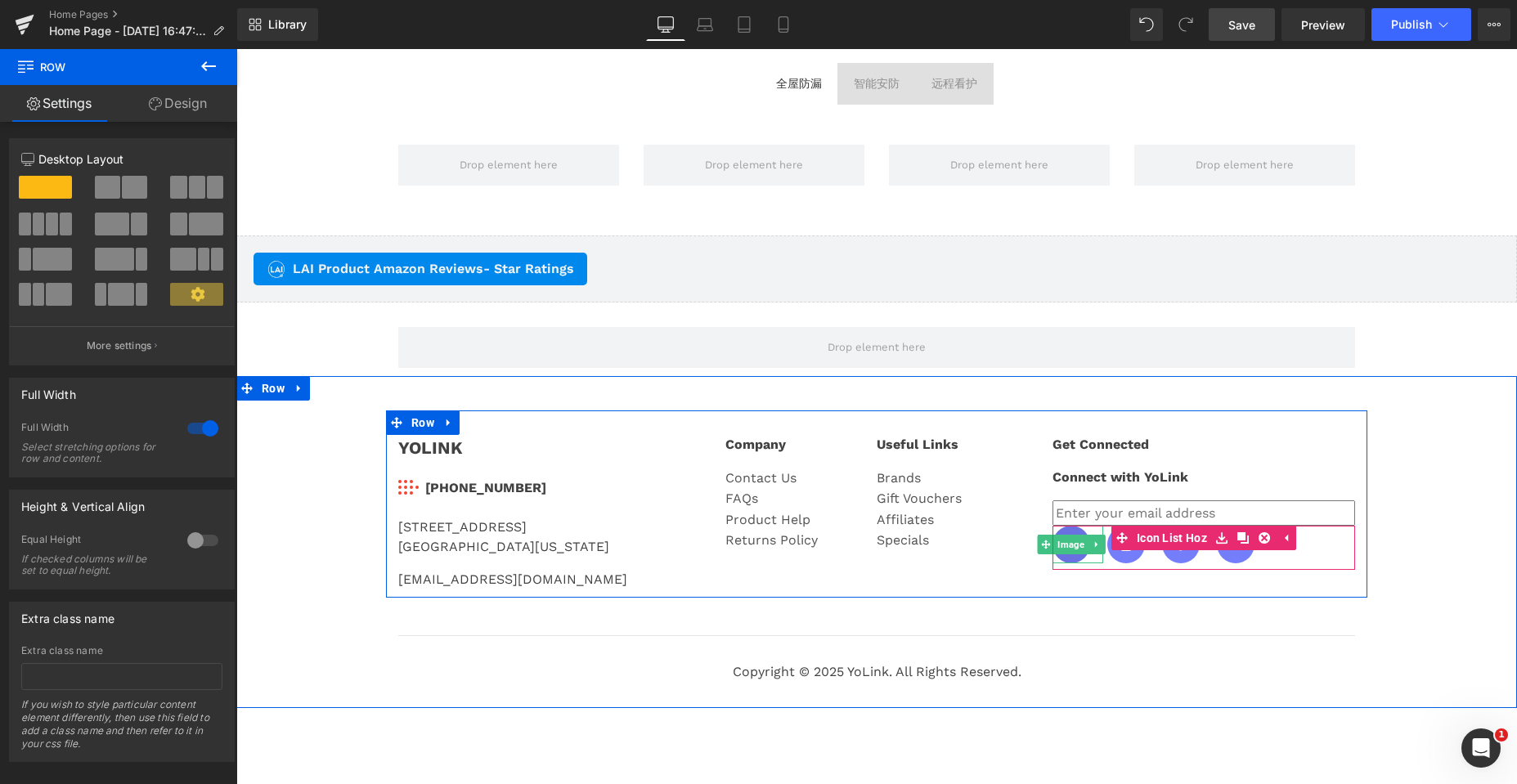
click at [1063, 558] on img at bounding box center [1071, 545] width 38 height 38
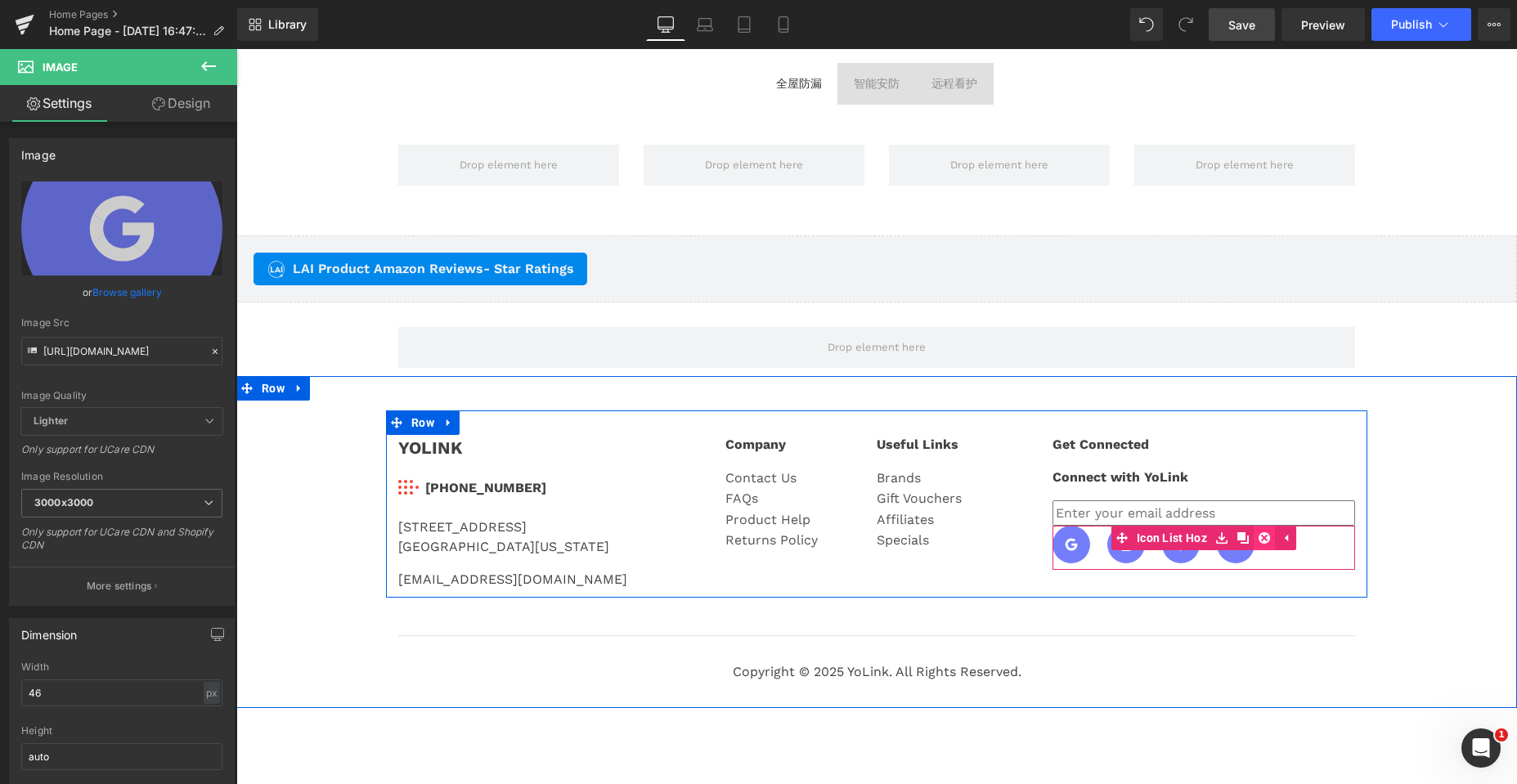
click at [1260, 535] on icon at bounding box center [1264, 537] width 11 height 11
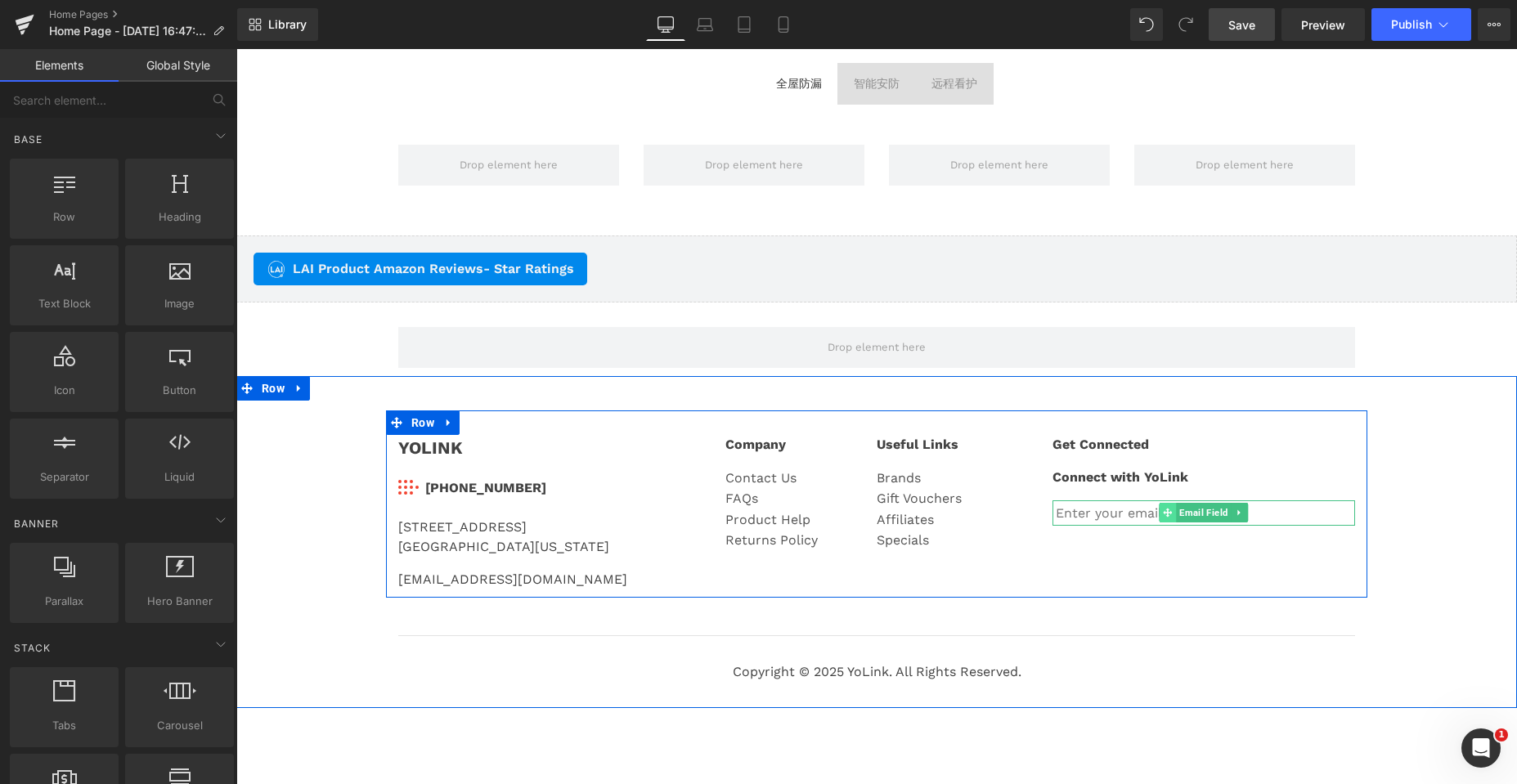
click at [1159, 514] on span at bounding box center [1167, 512] width 17 height 20
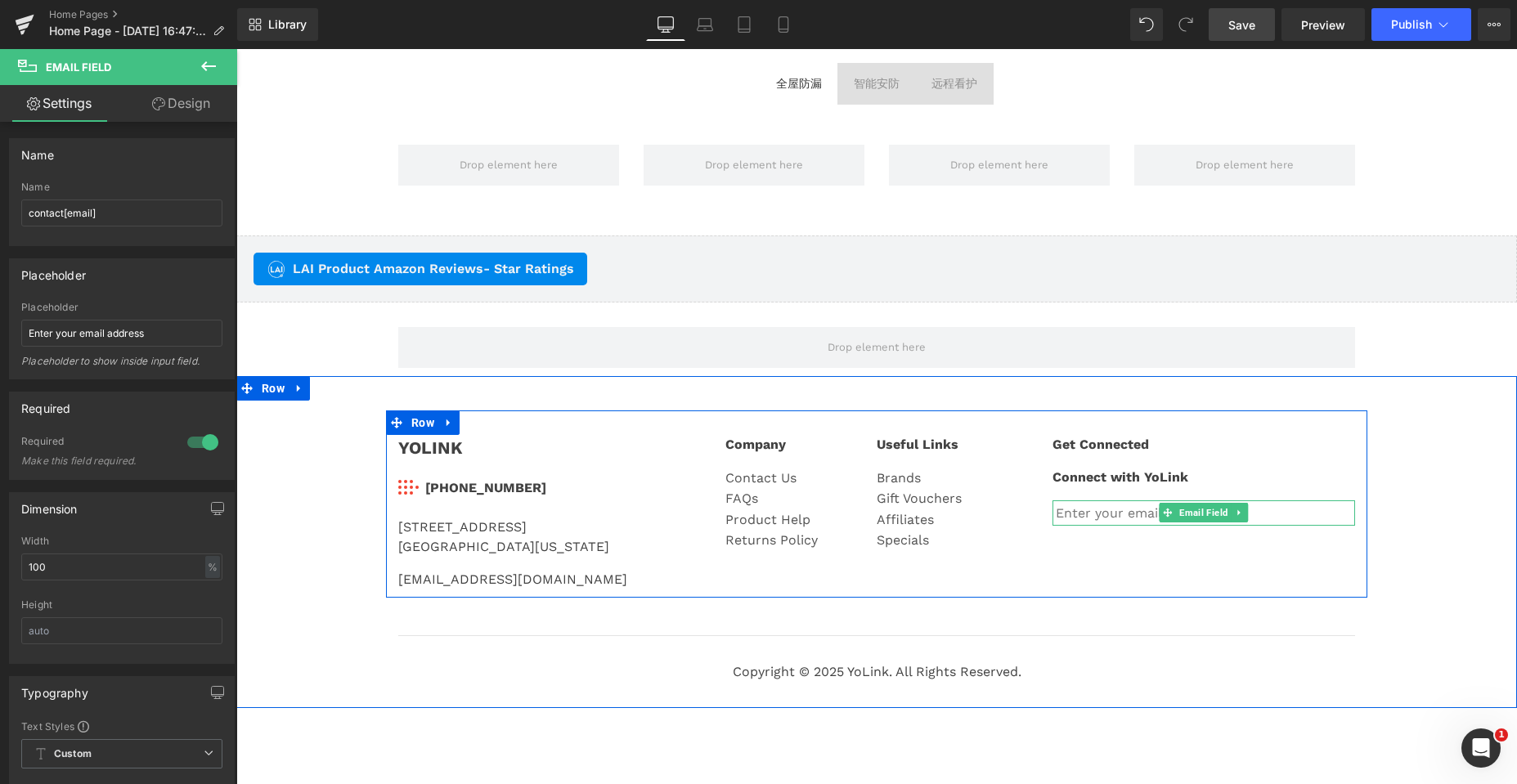
click at [1137, 516] on input "email" at bounding box center [1204, 513] width 303 height 27
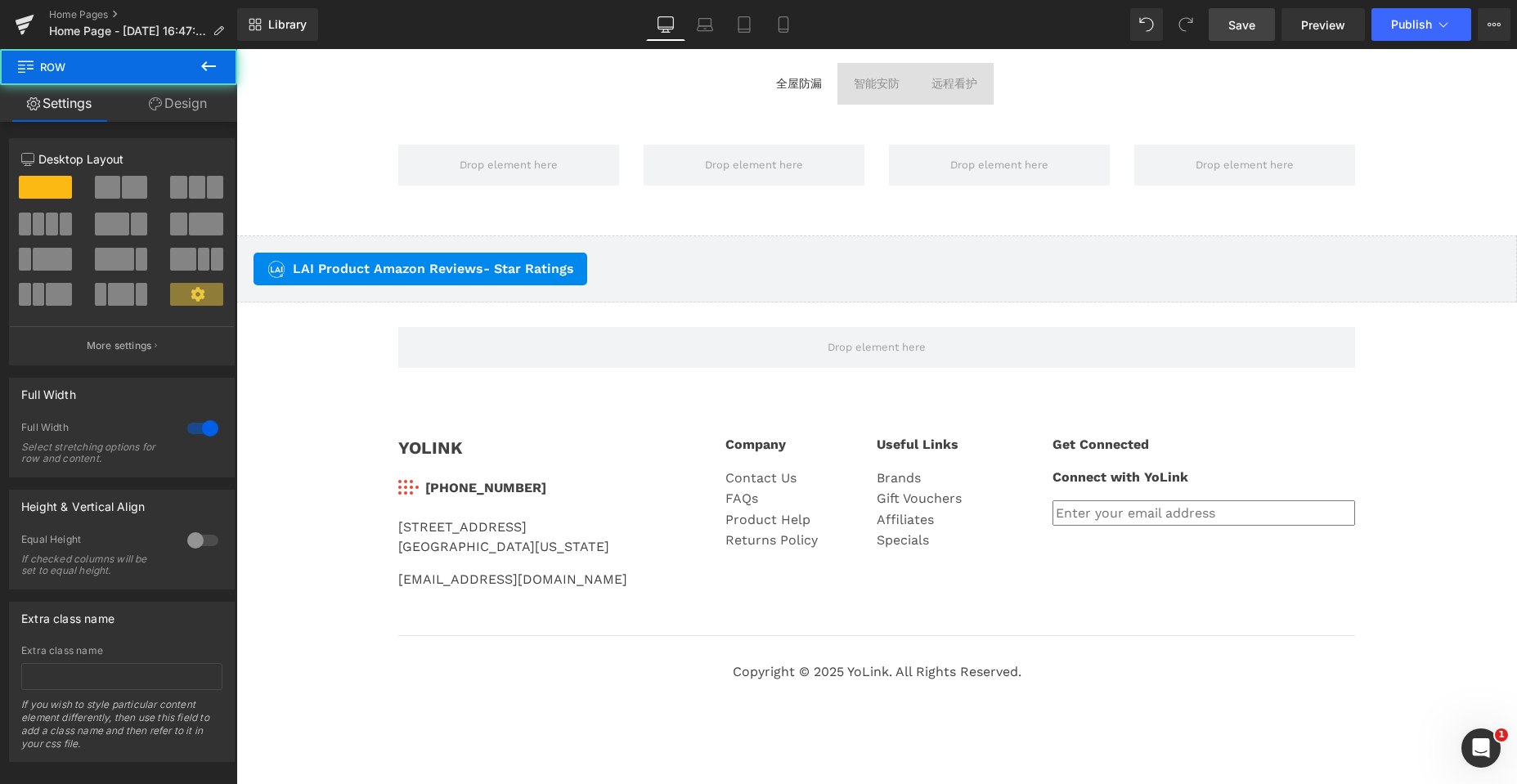
click at [1452, 551] on div "YOLINK Text Block Image 831-292-4831 Text Block Icon List 25172 Arctic Ocean Dr…" at bounding box center [876, 550] width 1280 height 280
click at [204, 53] on button at bounding box center [208, 67] width 57 height 36
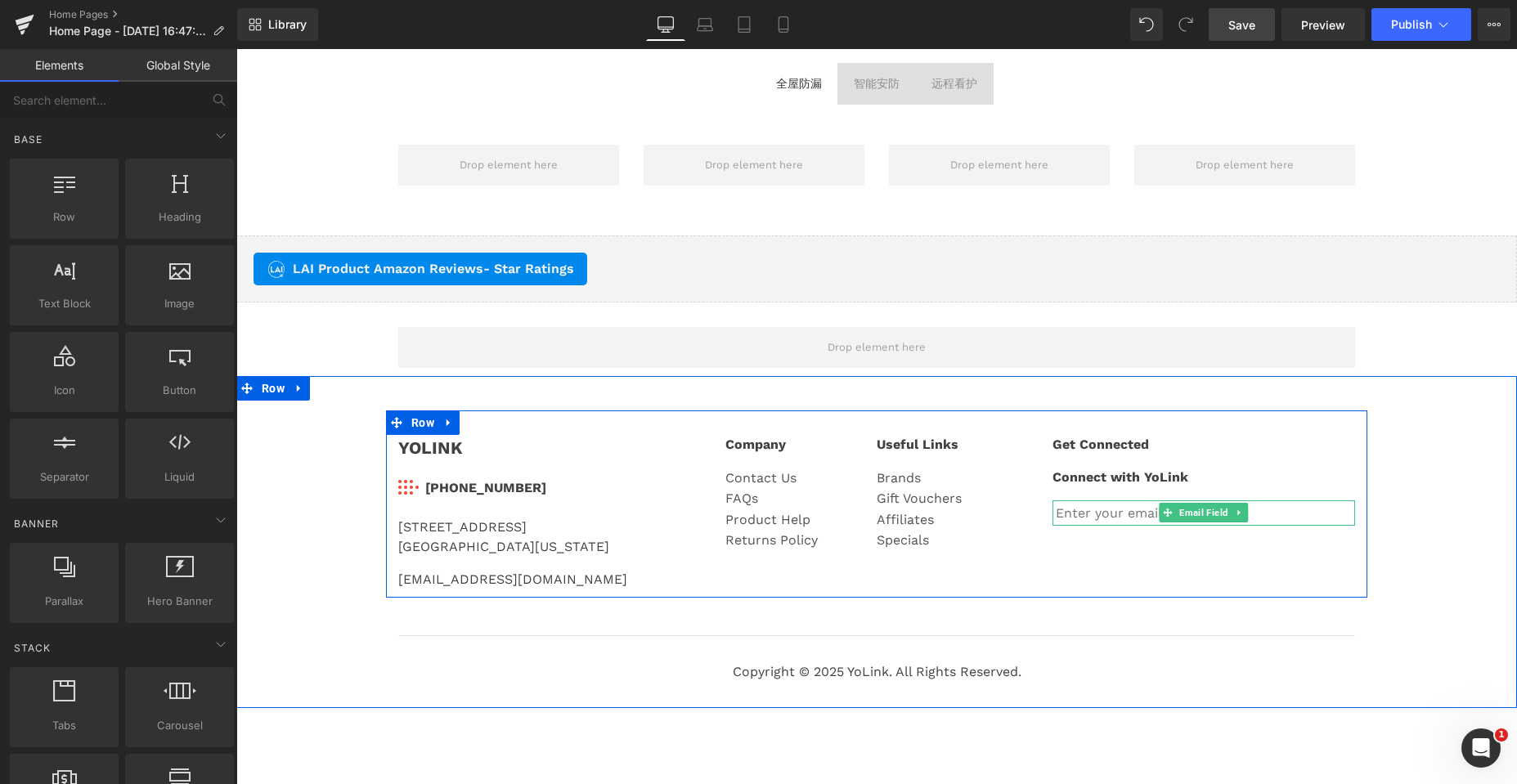
click at [1072, 517] on input "email" at bounding box center [1204, 513] width 303 height 27
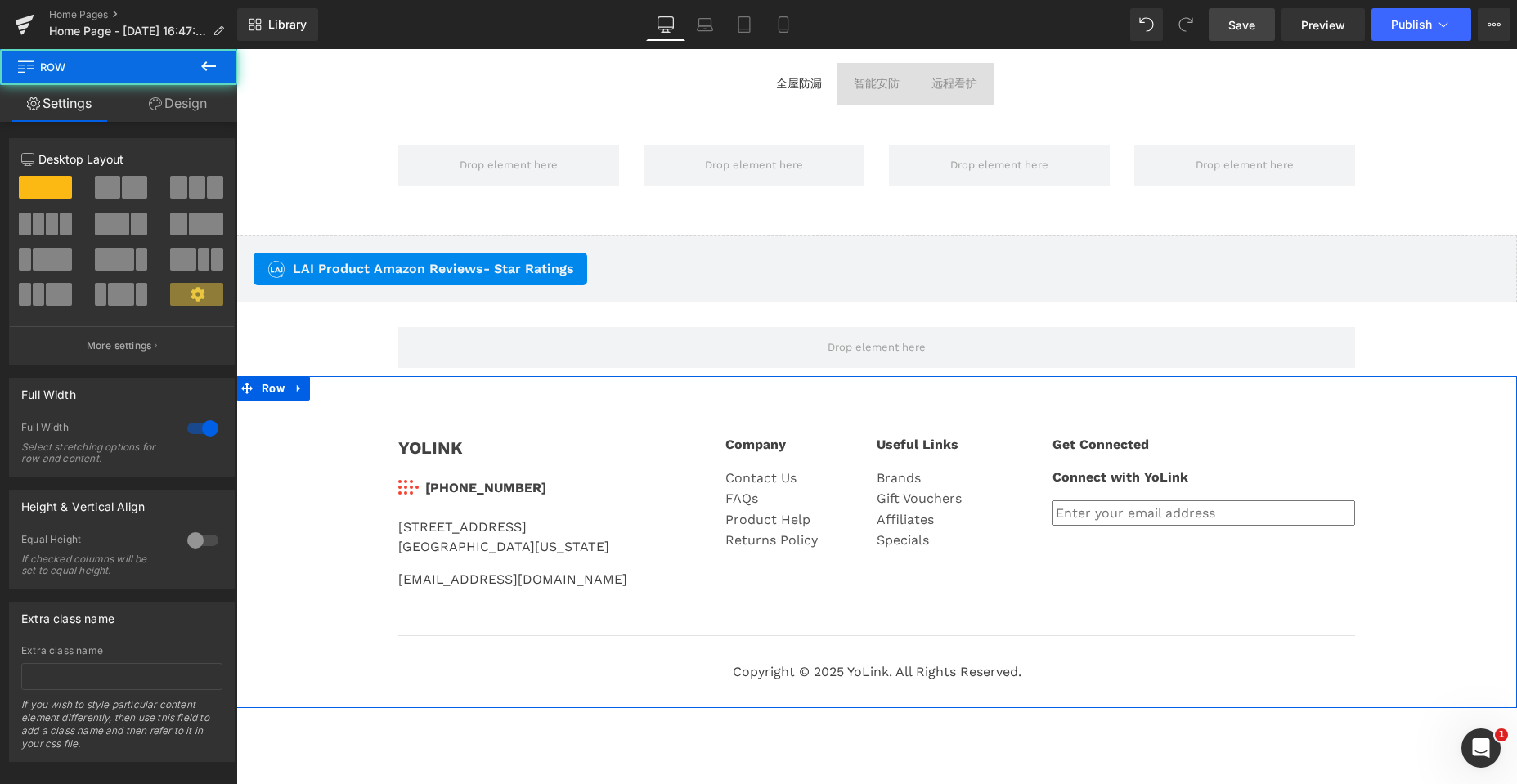
click at [1411, 490] on div "YOLINK Text Block Image 831-292-4831 Text Block Icon List 25172 Arctic Ocean Dr…" at bounding box center [876, 550] width 1280 height 280
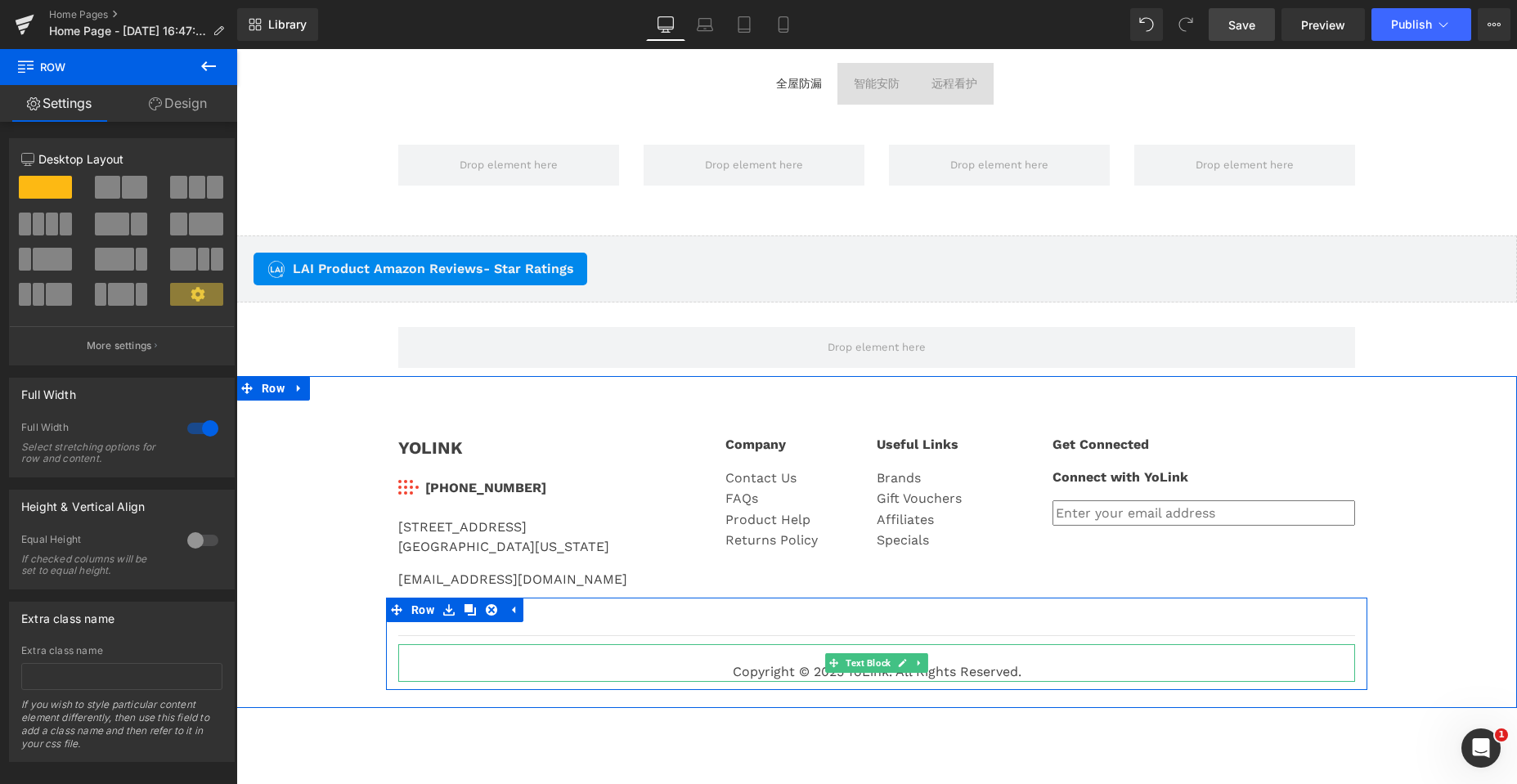
click at [1066, 671] on div "Copyright © 2025 YoLink. All Rights Reserved." at bounding box center [877, 663] width 957 height 38
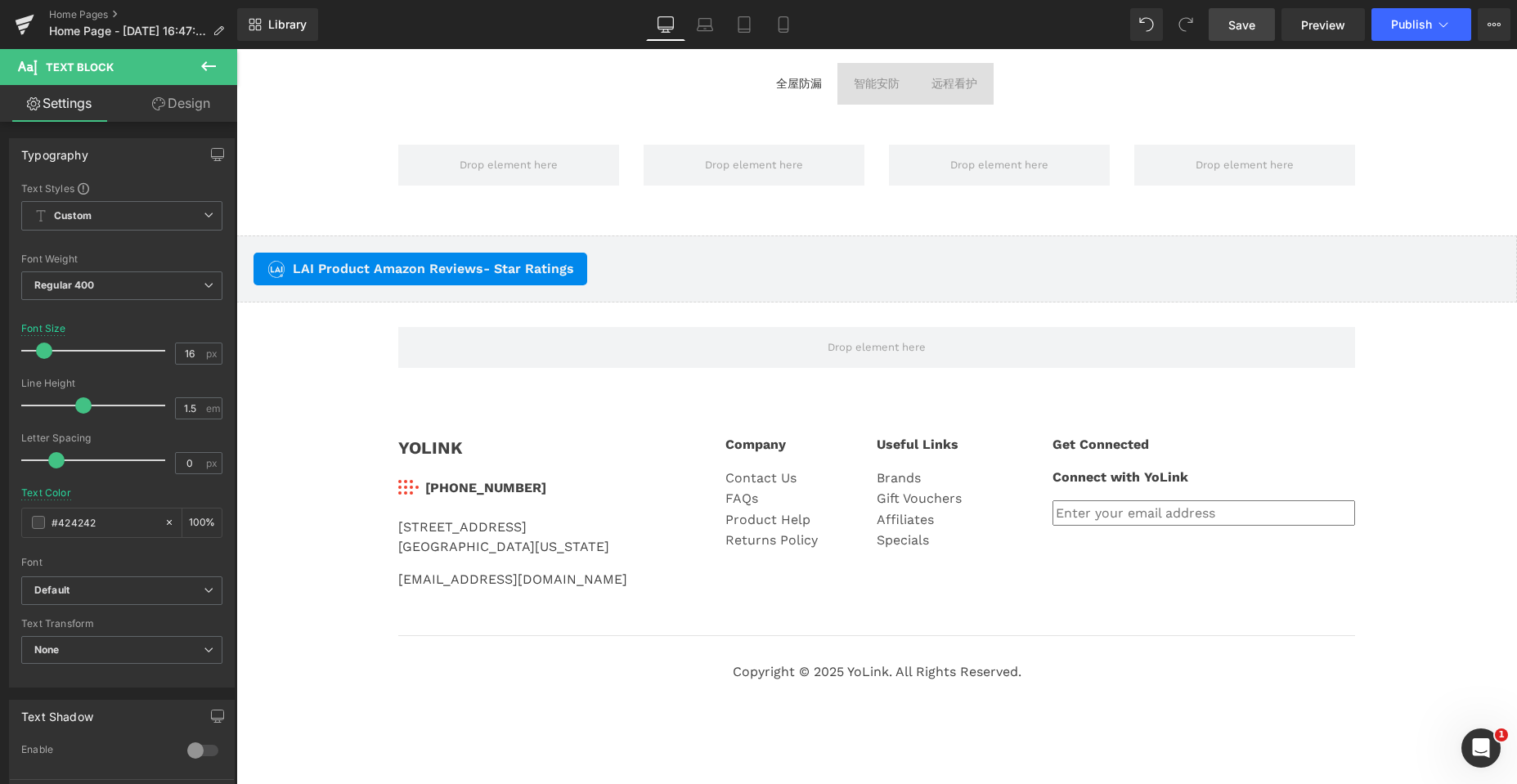
click at [200, 65] on icon at bounding box center [208, 66] width 20 height 20
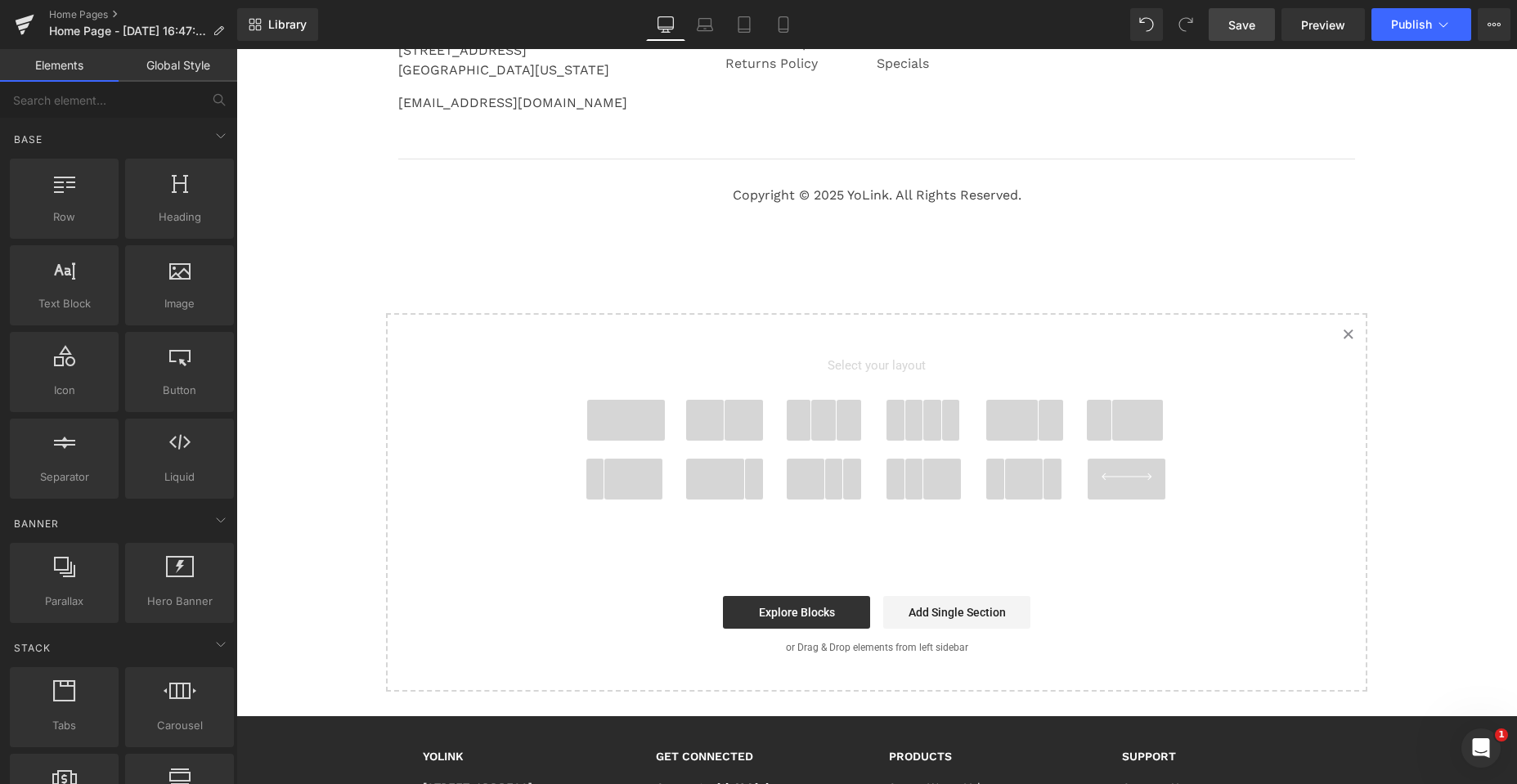
scroll to position [3657, 0]
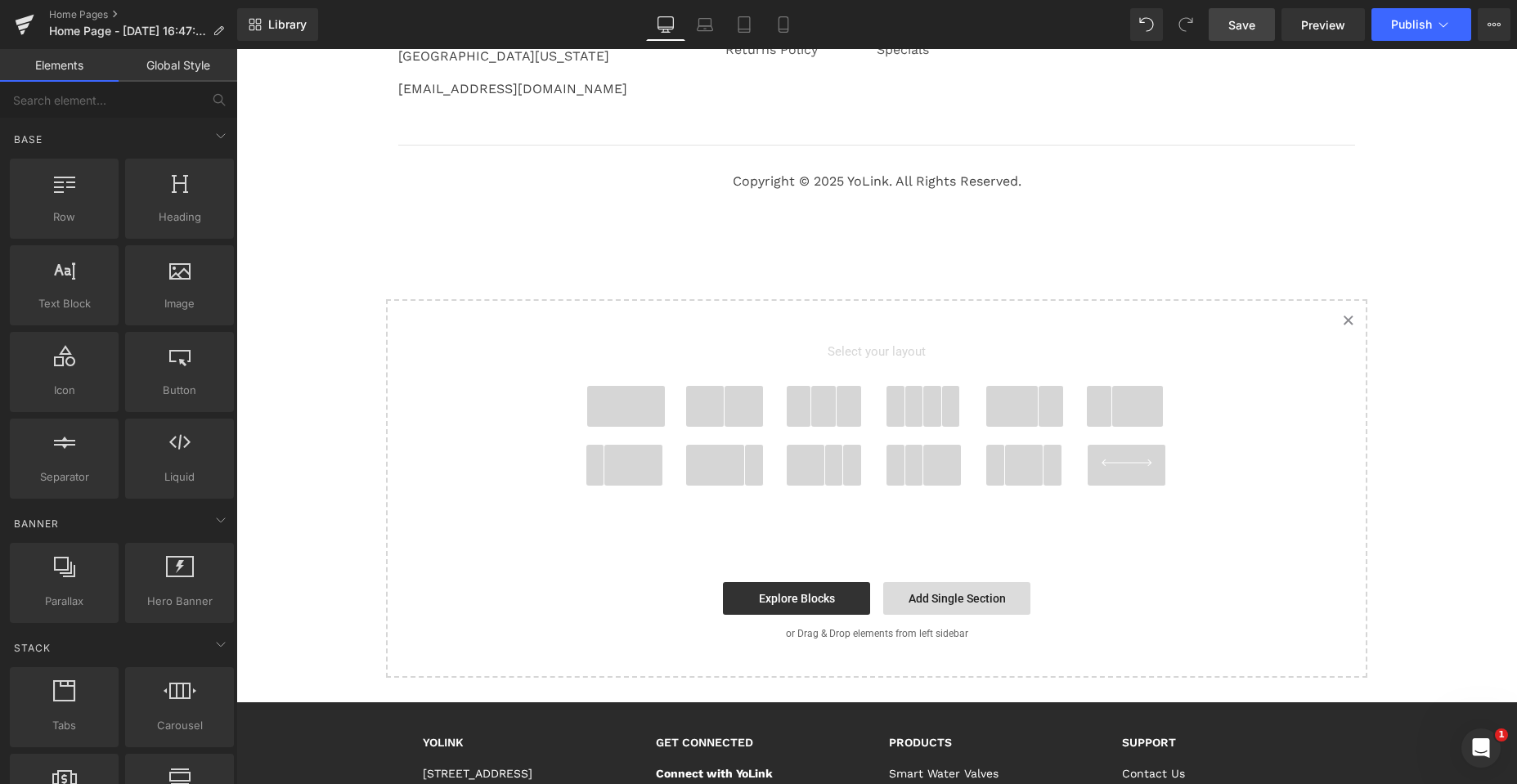
click at [951, 594] on link "Add Single Section" at bounding box center [957, 598] width 147 height 32
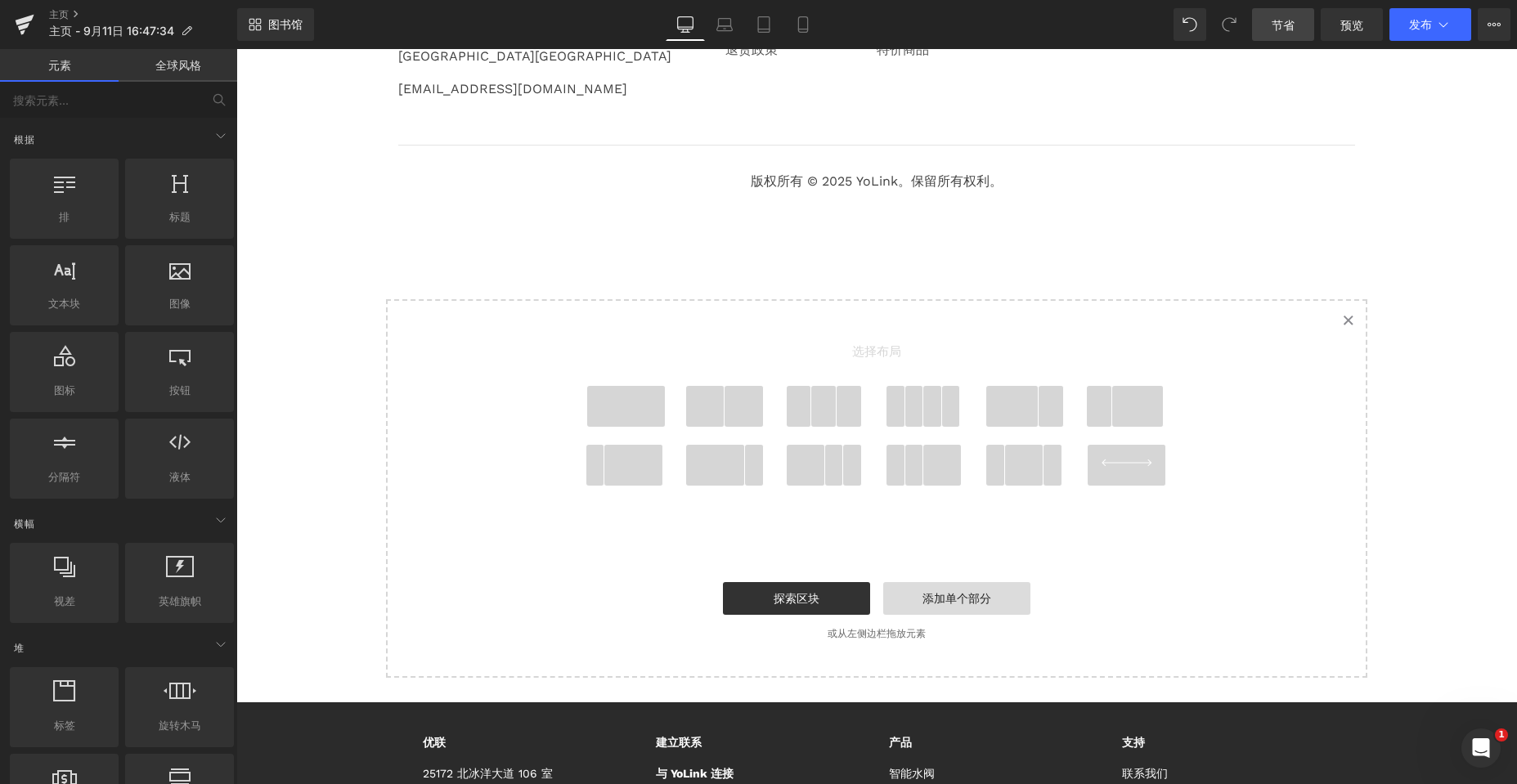
click at [974, 605] on link "添加单个部分" at bounding box center [957, 598] width 147 height 32
click at [955, 596] on font "添加单个部分" at bounding box center [957, 598] width 68 height 13
click at [794, 606] on link "探索区块" at bounding box center [796, 598] width 147 height 32
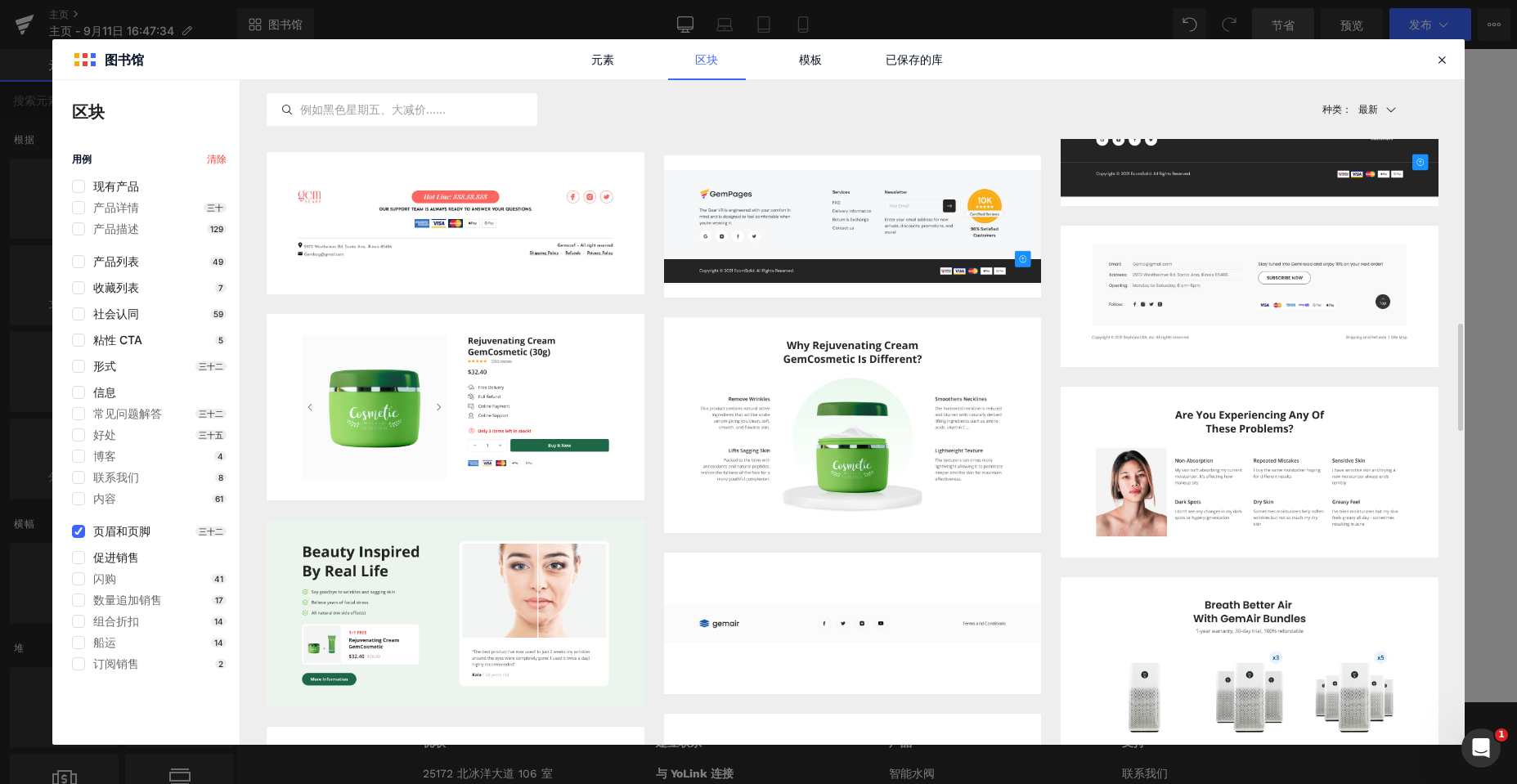
scroll to position [1429, 0]
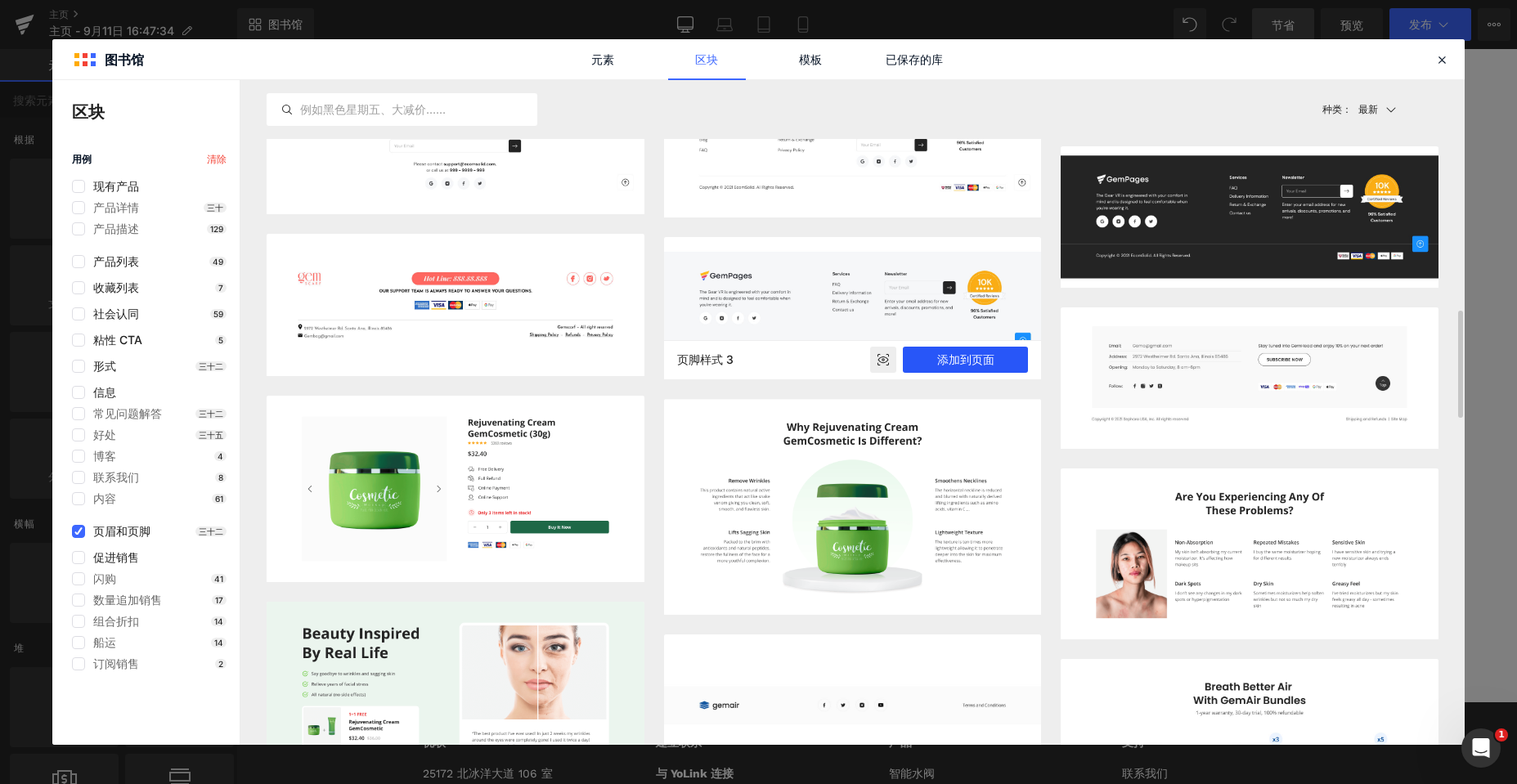
click at [956, 355] on font "添加到页面" at bounding box center [965, 359] width 57 height 14
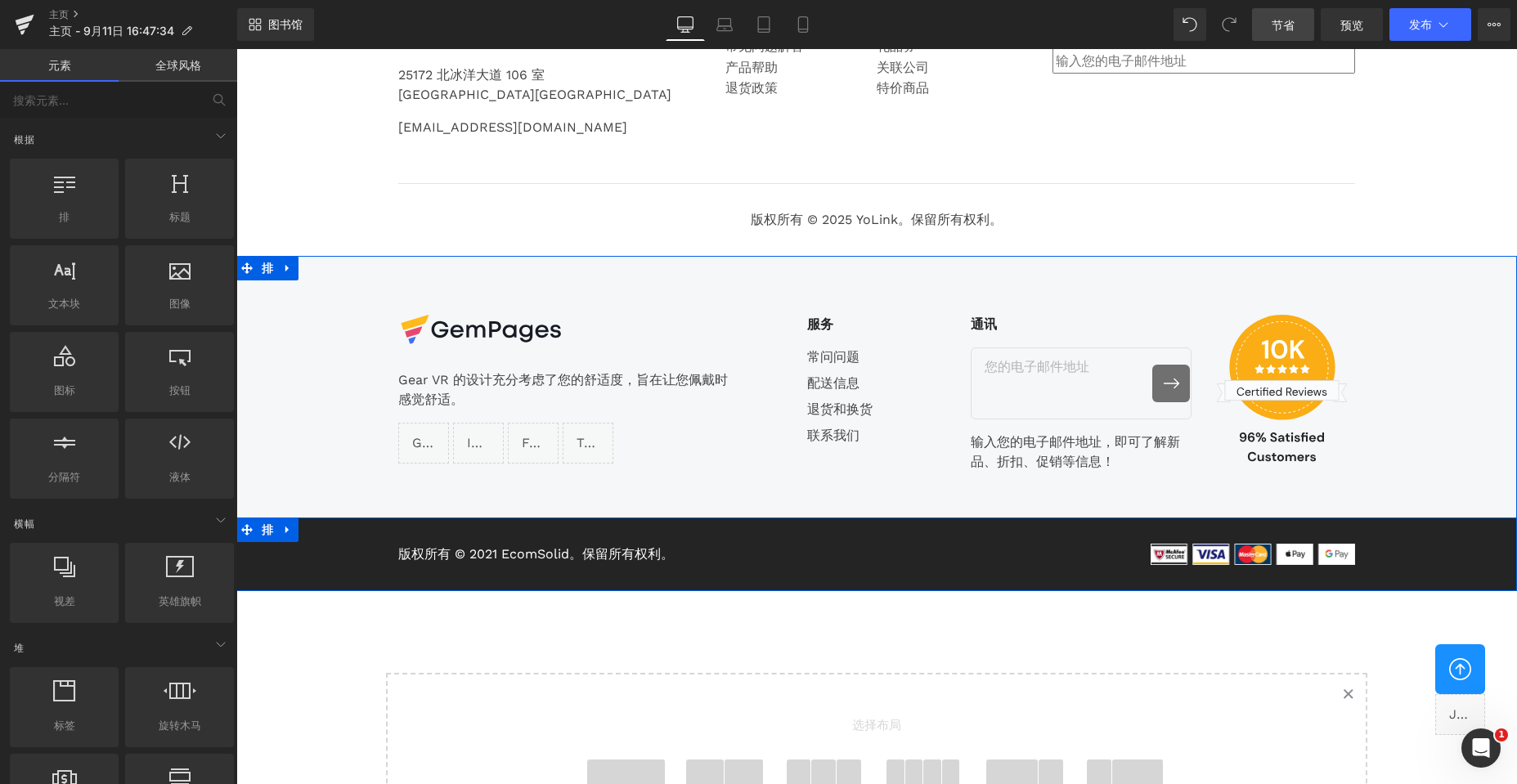
scroll to position [3580, 0]
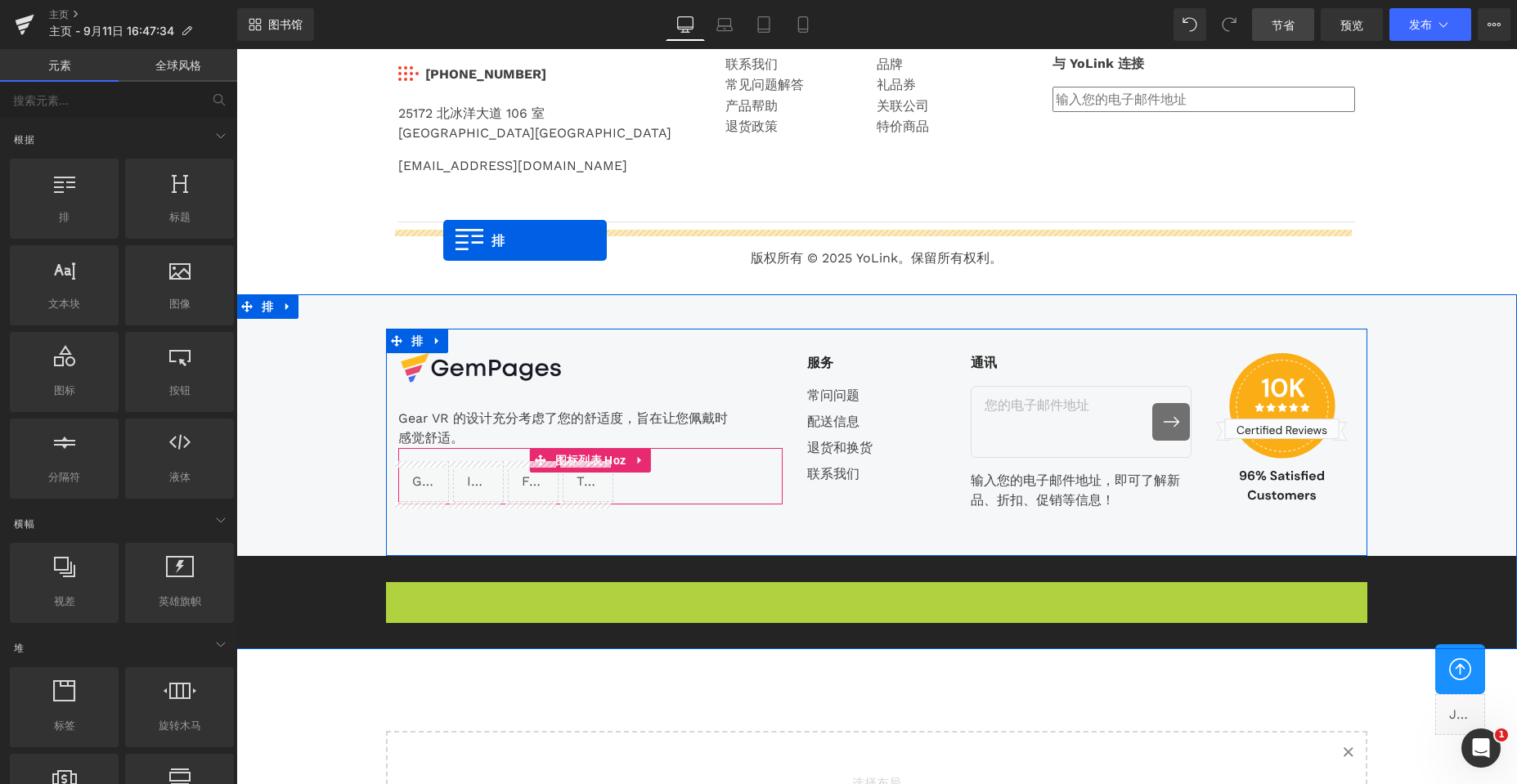
drag, startPoint x: 390, startPoint y: 593, endPoint x: 443, endPoint y: 240, distance: 357.0
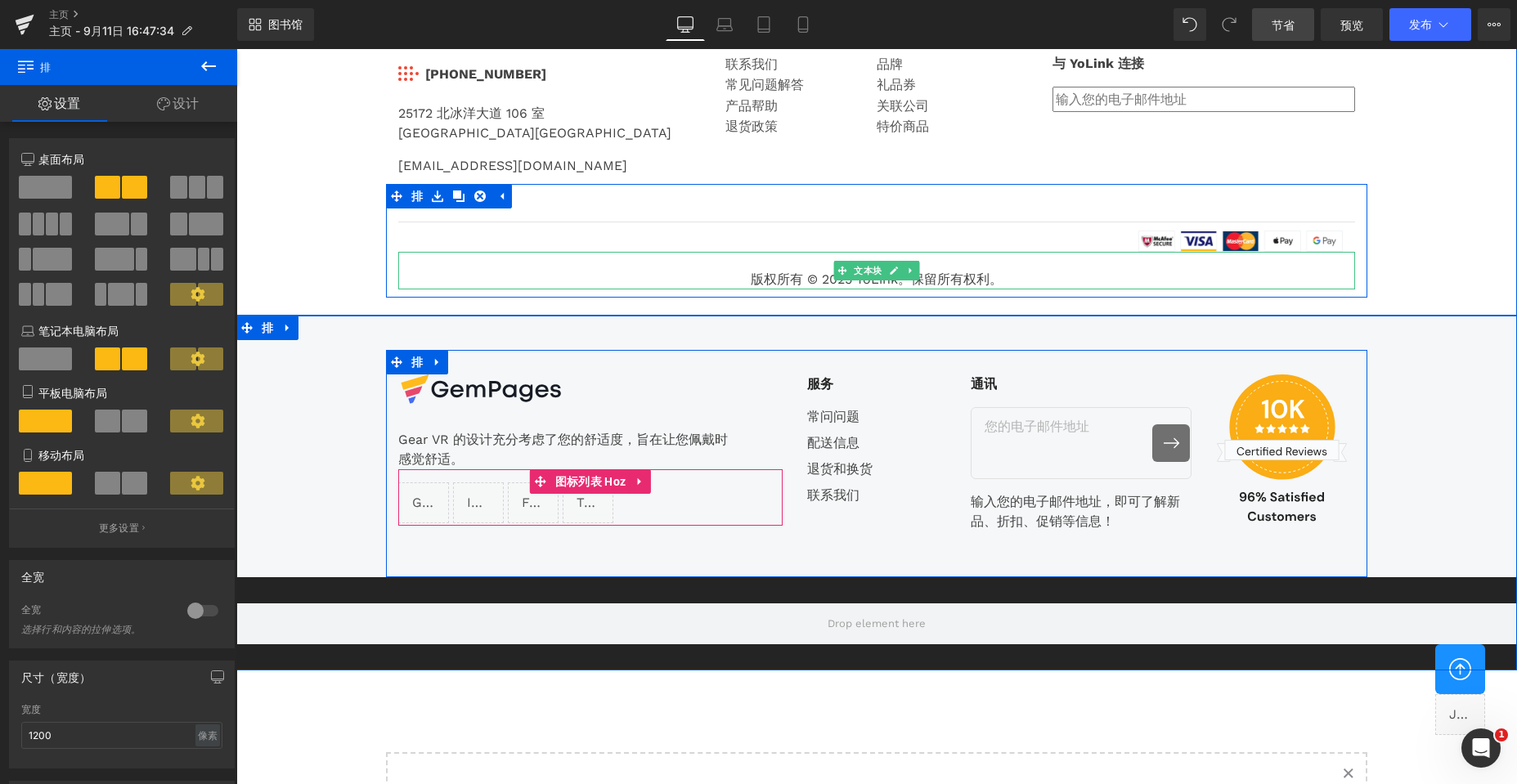
click at [806, 280] on font "版权所有 © 2025 YoLink。保留所有权利。" at bounding box center [877, 279] width 252 height 15
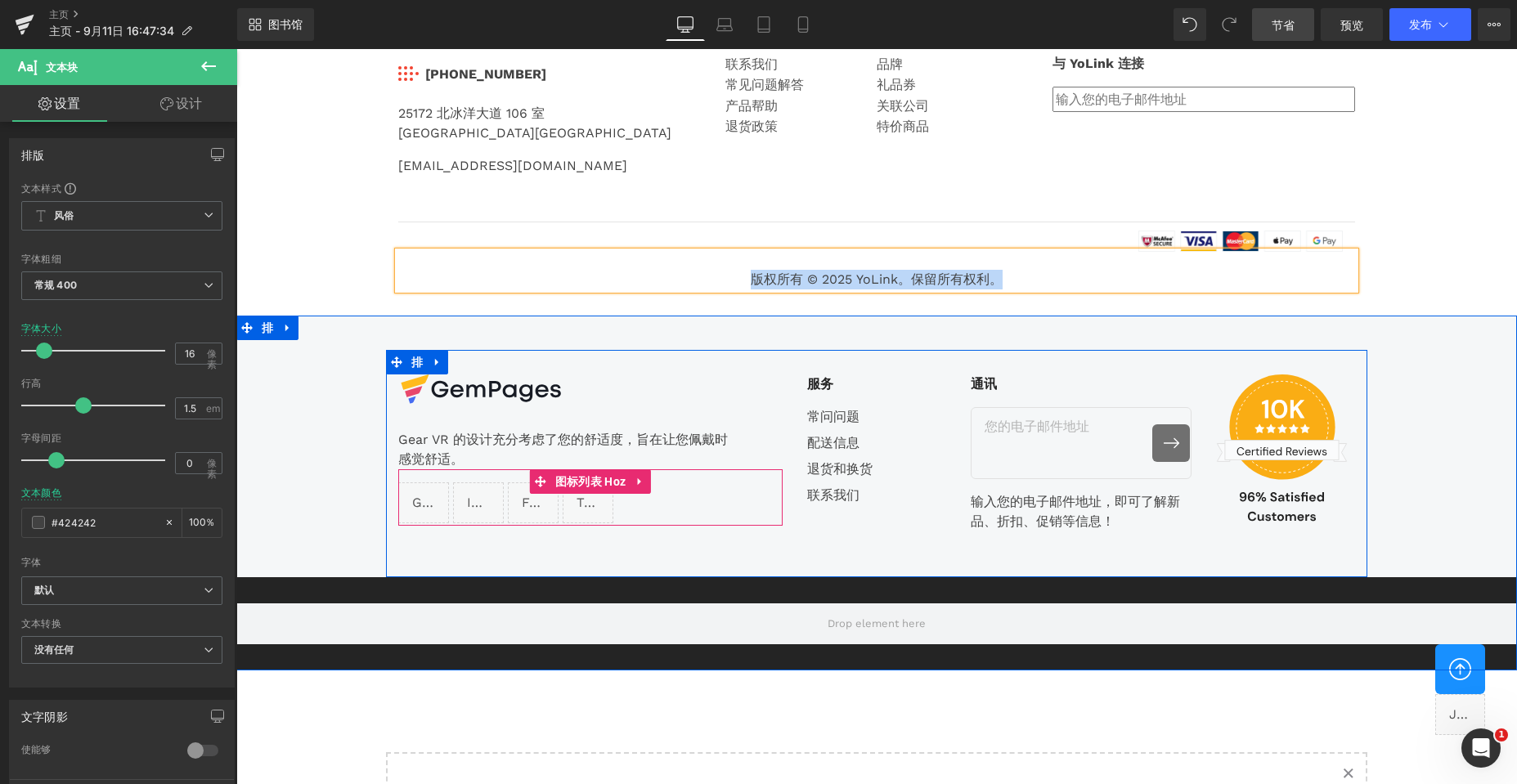
copy font "版权所有 © 2025 YoLink。保留所有权利。"
click at [509, 259] on div "版权所有 © 2025 YoLink。保留所有权利。" at bounding box center [877, 271] width 957 height 38
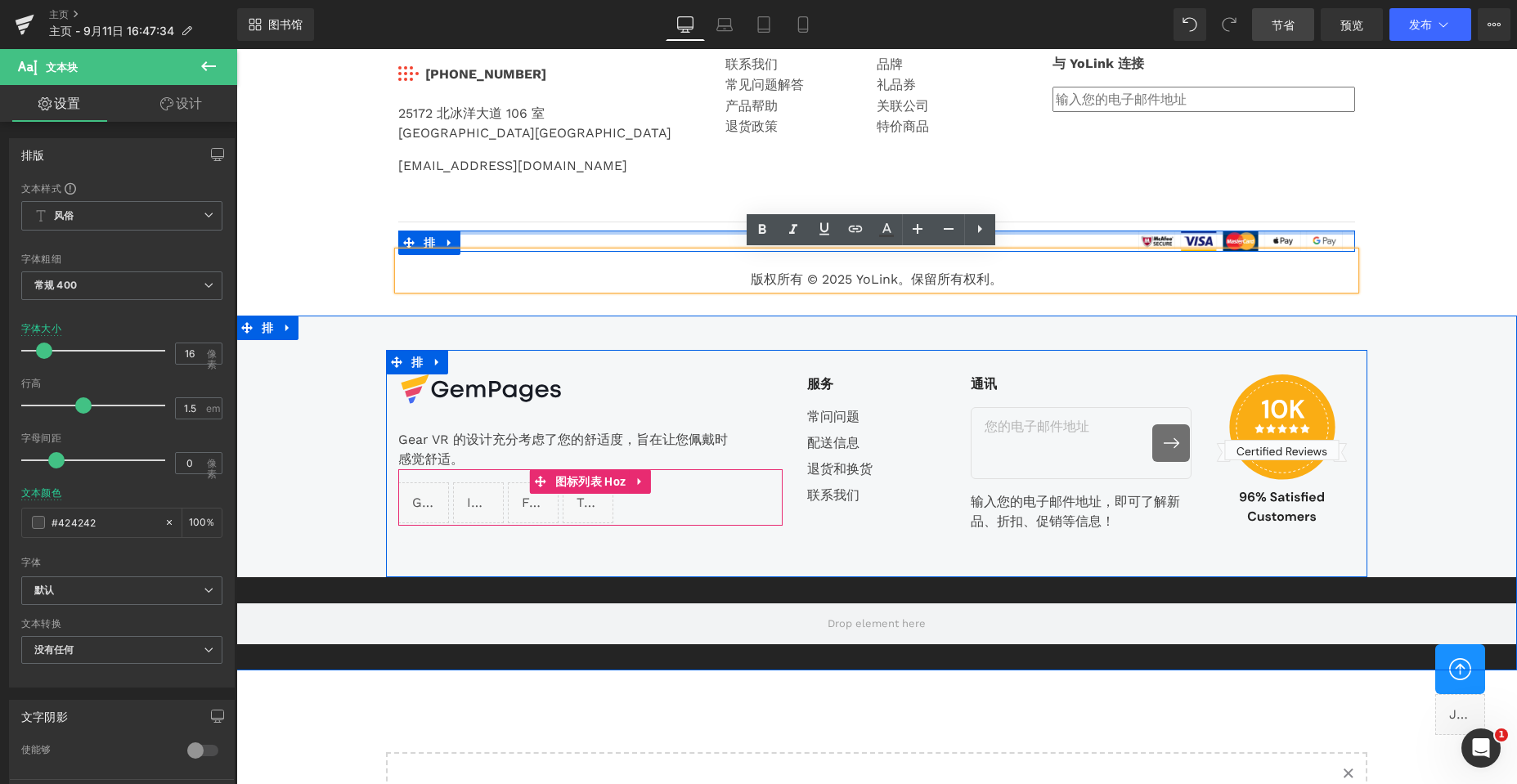
click at [523, 233] on div "版权所有 © 2021 EcomSolid。保留所有权利。 文本块 图像 排" at bounding box center [877, 241] width 957 height 21
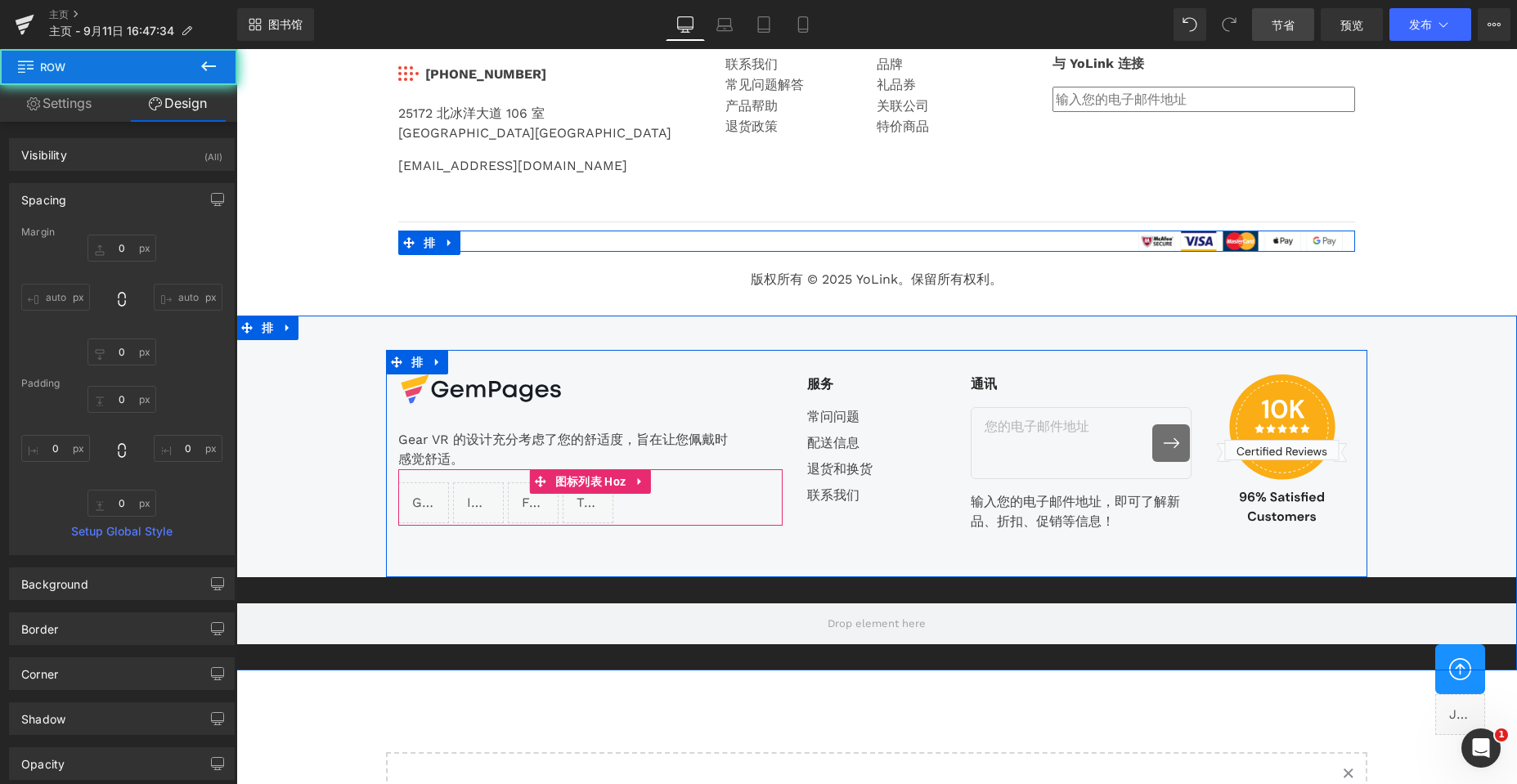
click at [527, 239] on font "版权所有 © 2021 EcomSolid。保留所有权利。" at bounding box center [548, 241] width 275 height 15
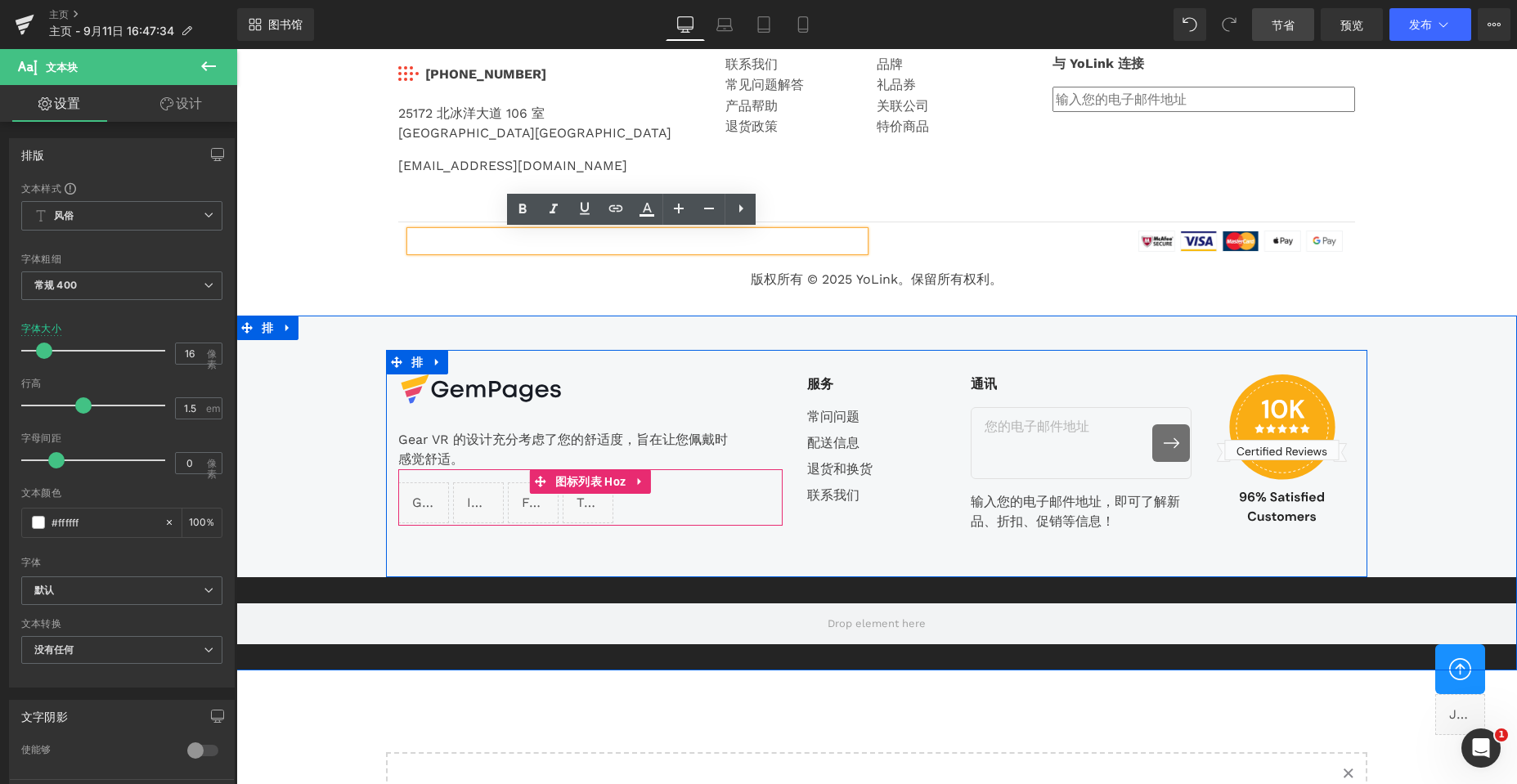
click at [531, 239] on font "版权所有 © 2021 EcomSolid。保留所有权利。" at bounding box center [548, 241] width 275 height 15
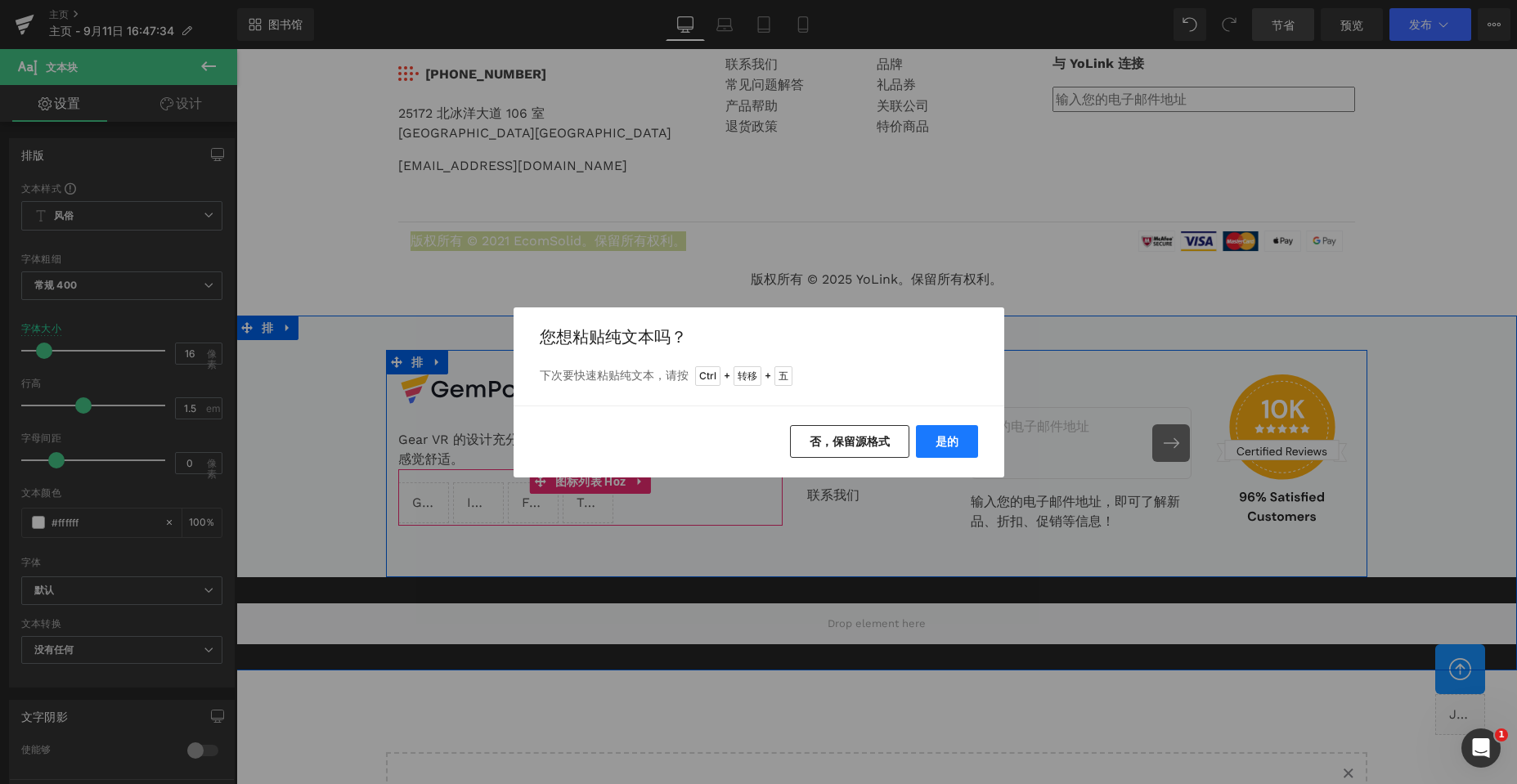
click at [950, 441] on font "是的" at bounding box center [947, 441] width 23 height 14
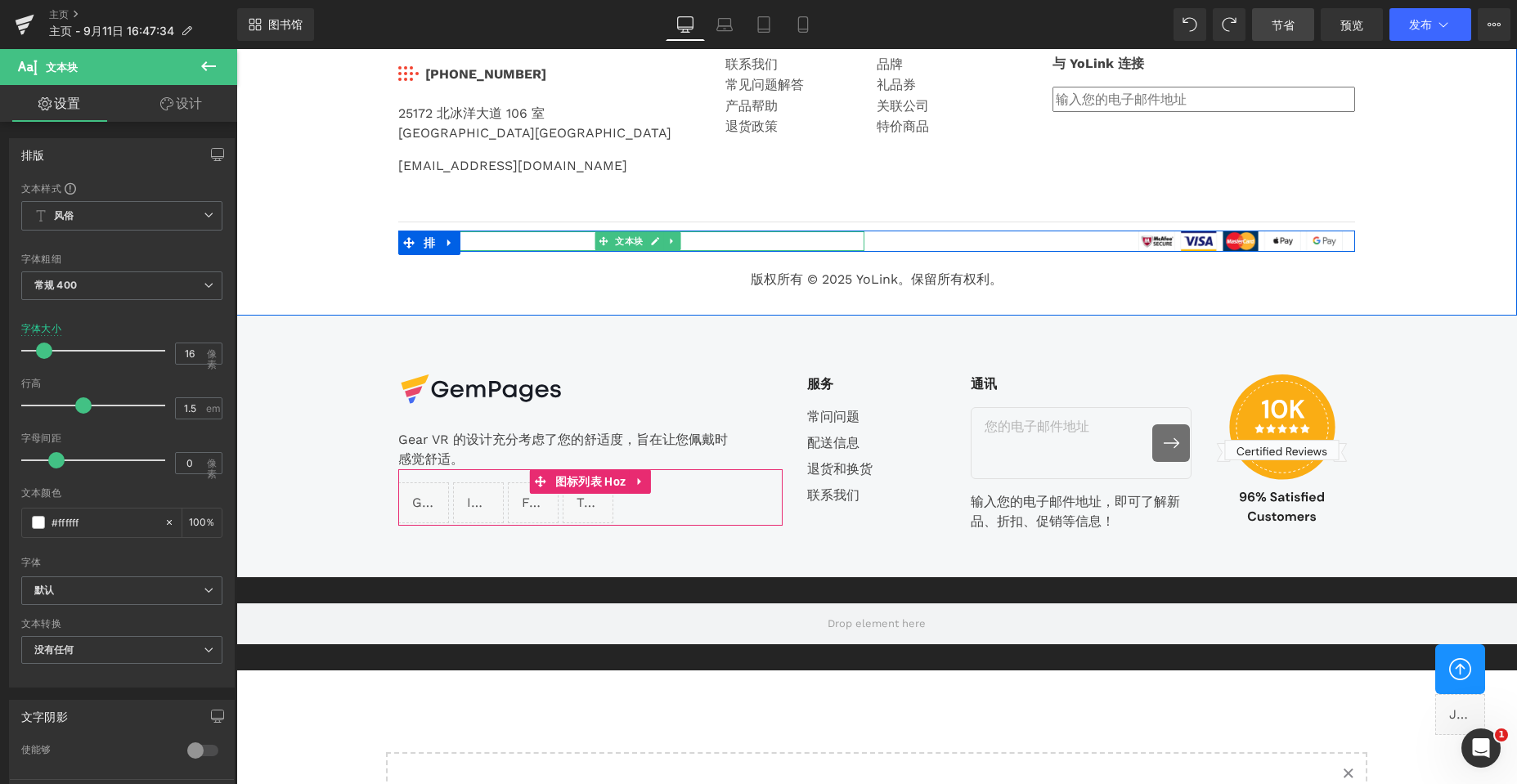
click at [558, 239] on font "版权所有© 2021 EcomSolid。保留所有权利。" at bounding box center [546, 241] width 271 height 15
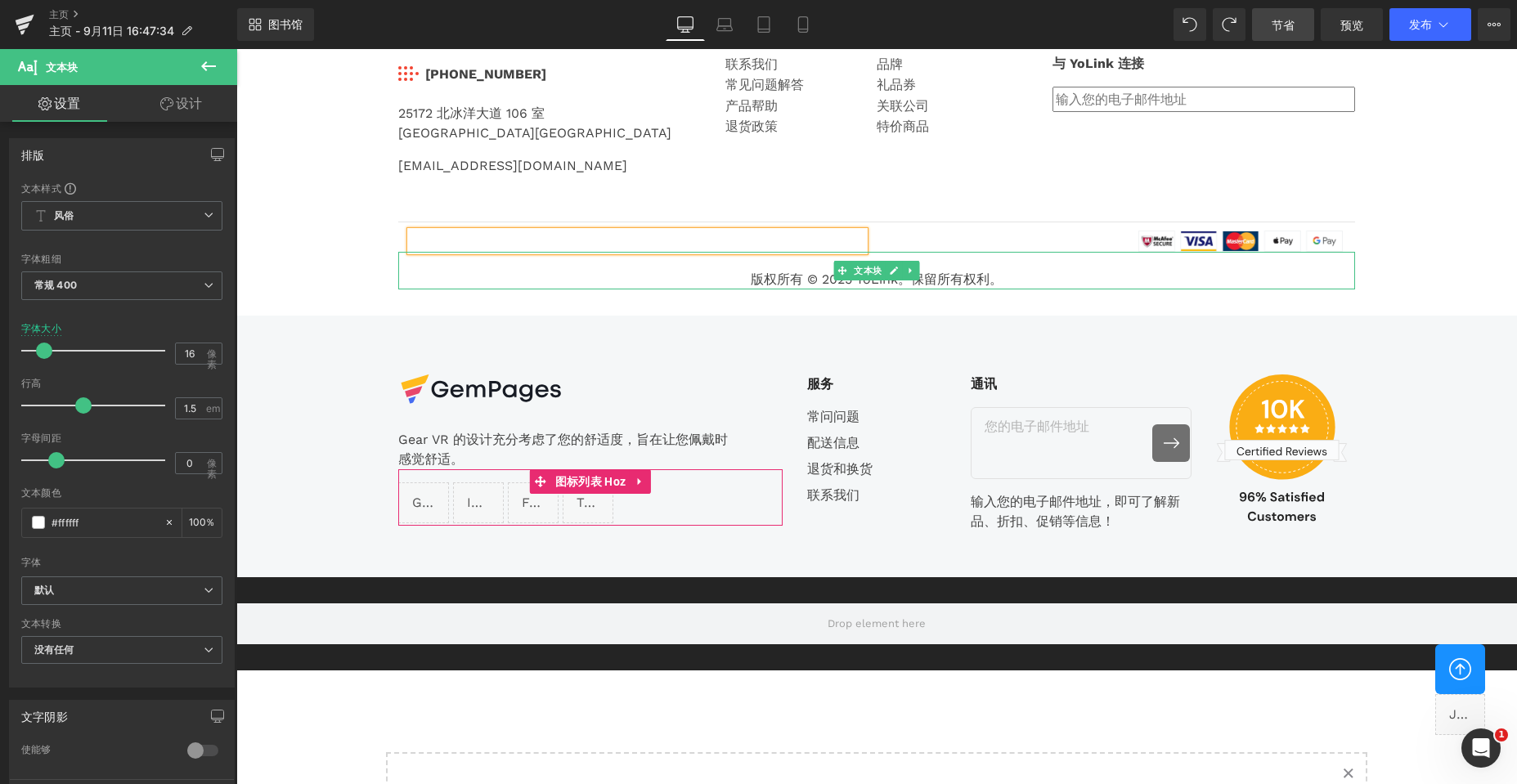
click at [1208, 289] on div at bounding box center [877, 287] width 957 height 4
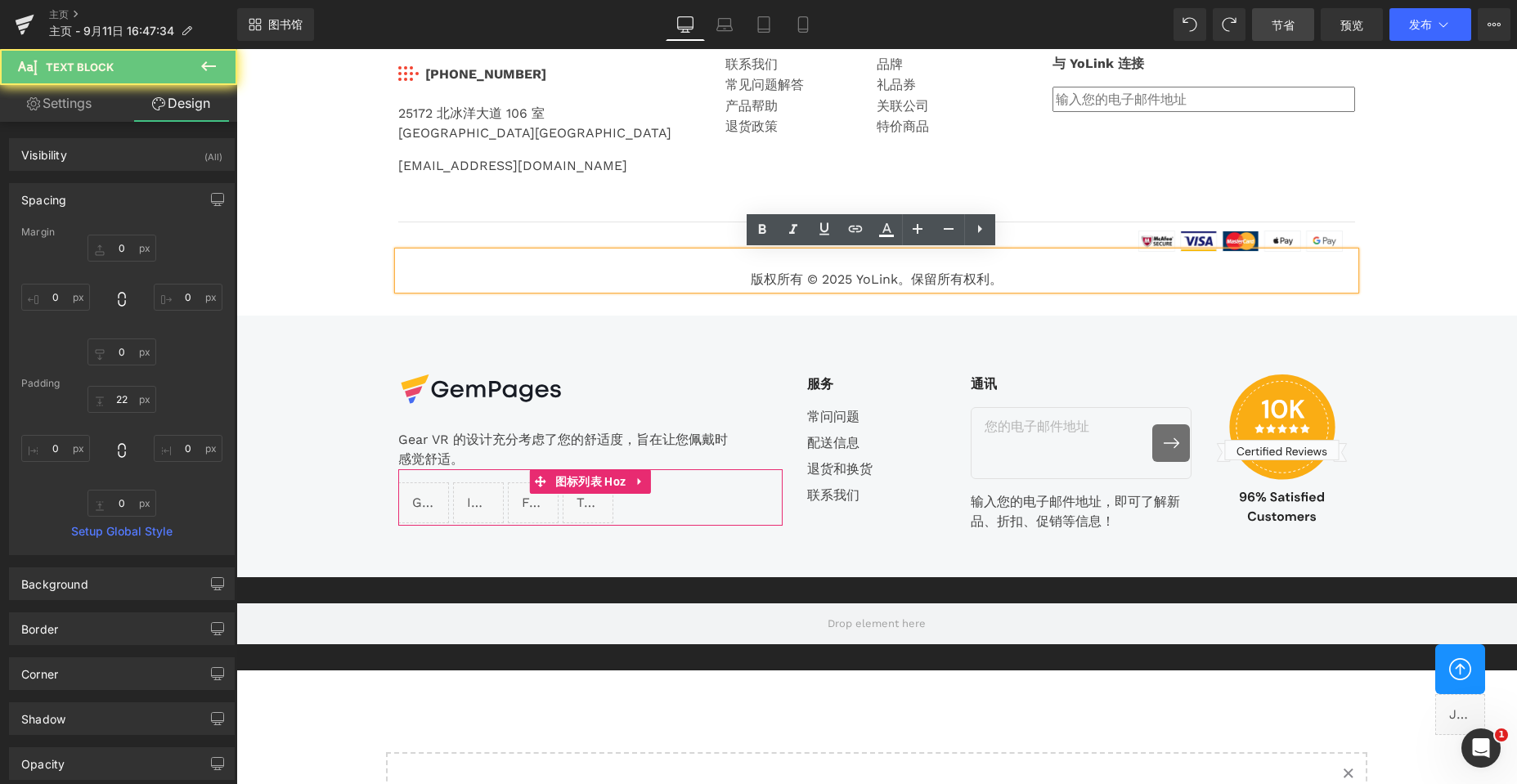
click at [965, 276] on font "版权所有 © 2025 YoLink。保留所有权利。" at bounding box center [877, 279] width 252 height 15
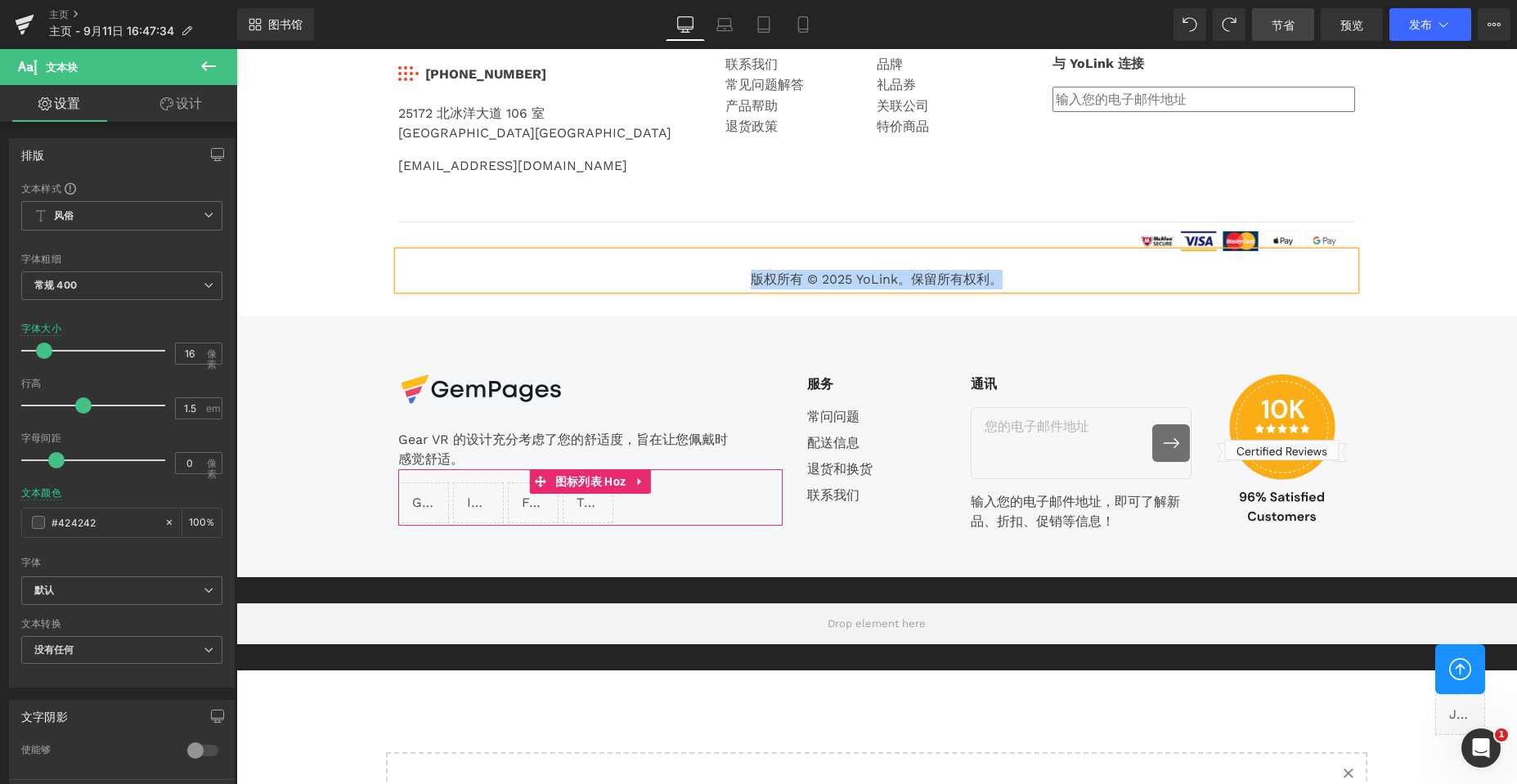
copy font "版权所有 © 2025 YoLink。保留所有权利。"
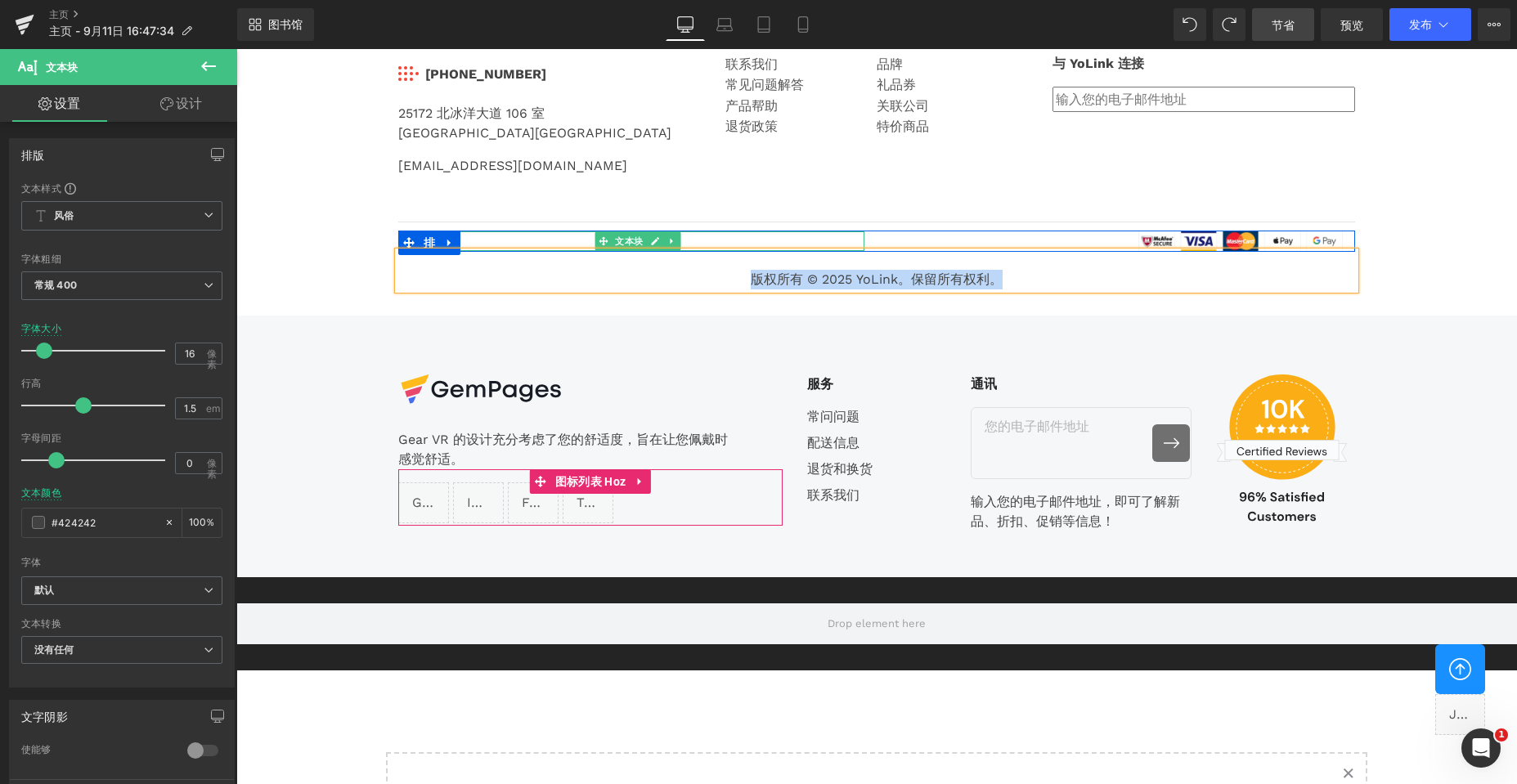
click at [563, 239] on font "版权所有© 2025 YoLink。保留所有权利。" at bounding box center [534, 241] width 248 height 15
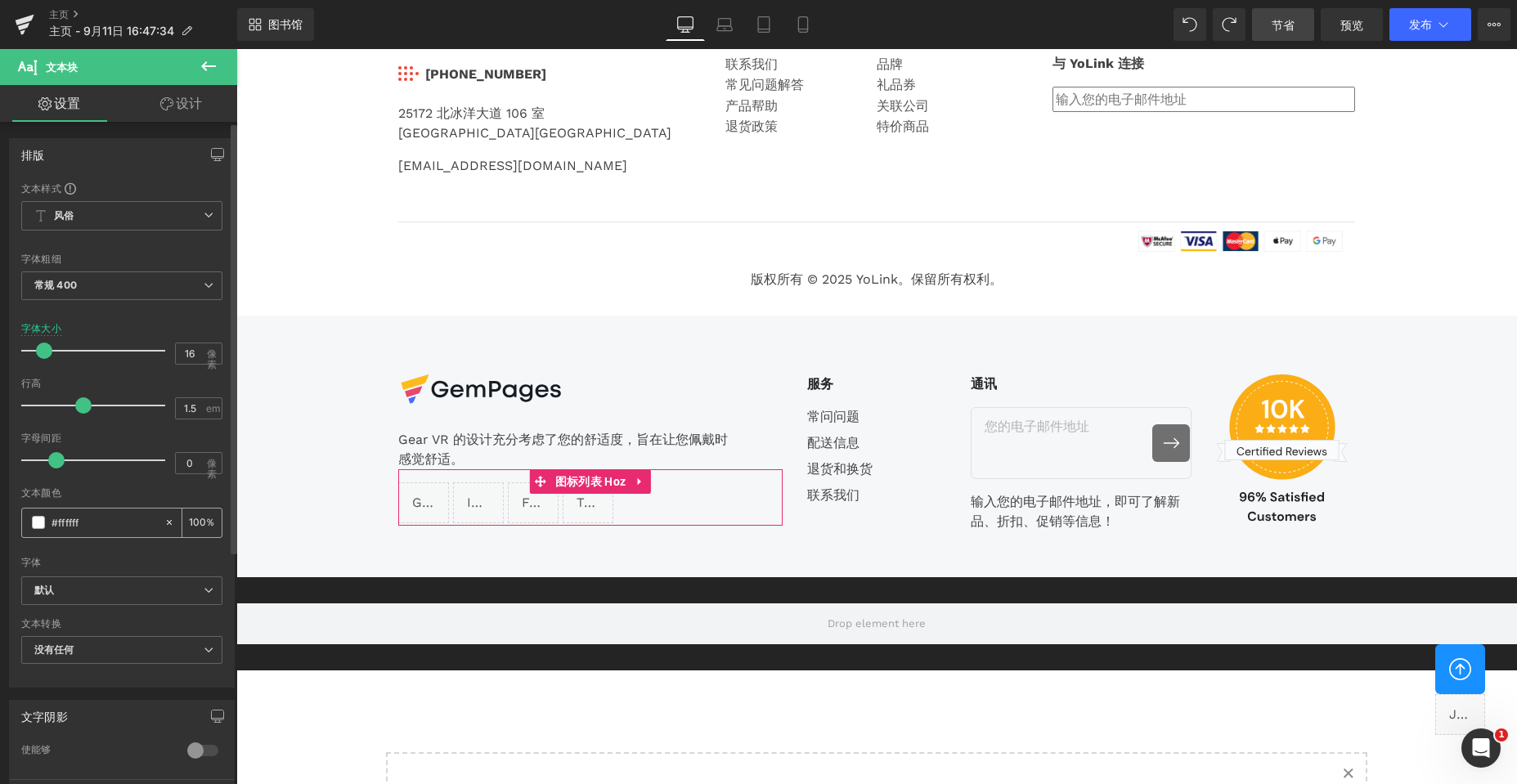
click at [36, 523] on span at bounding box center [38, 522] width 13 height 13
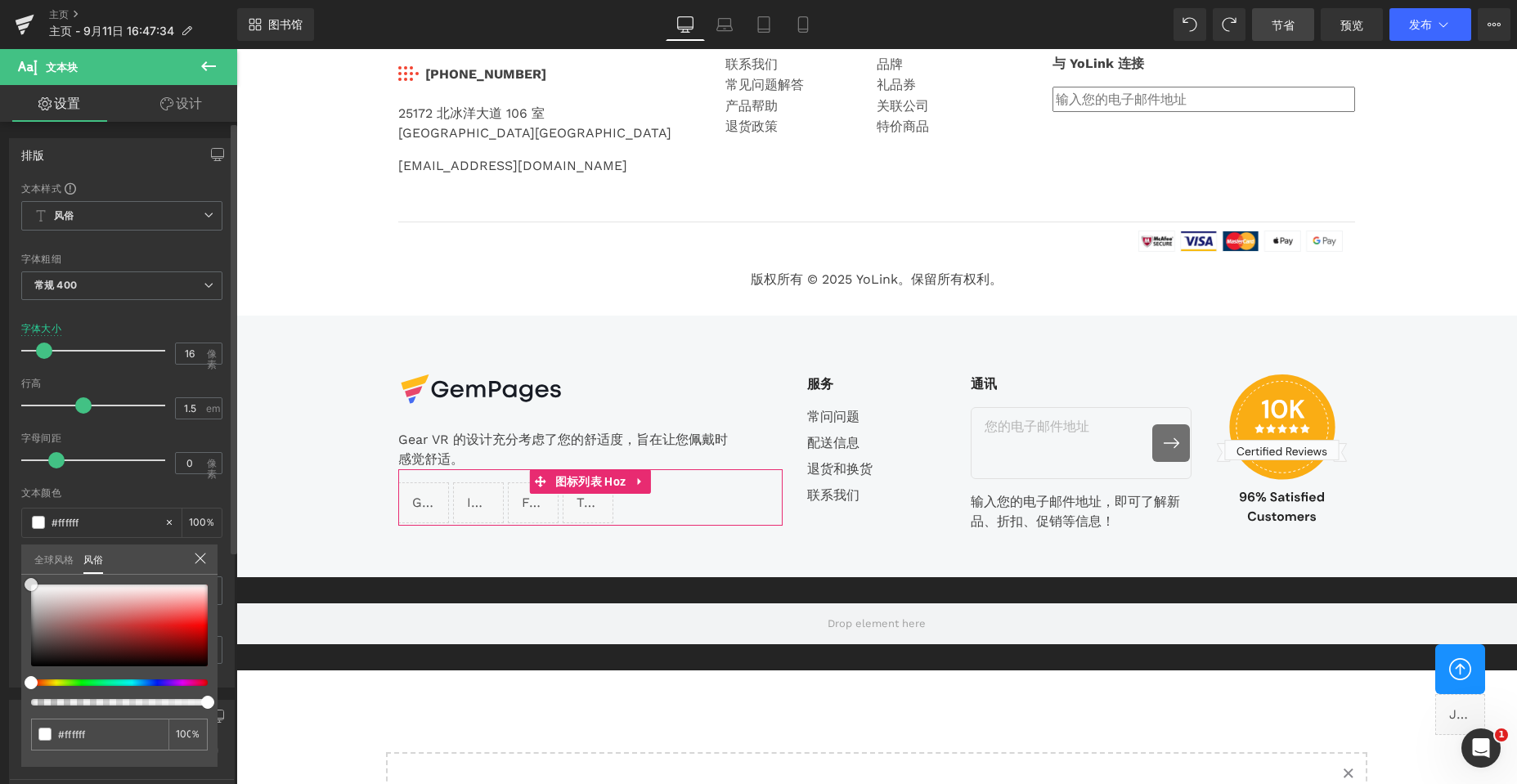
type input "#ff3233"
type input "#000000"
drag, startPoint x: 0, startPoint y: 691, endPoint x: 0, endPoint y: 699, distance: 8.0
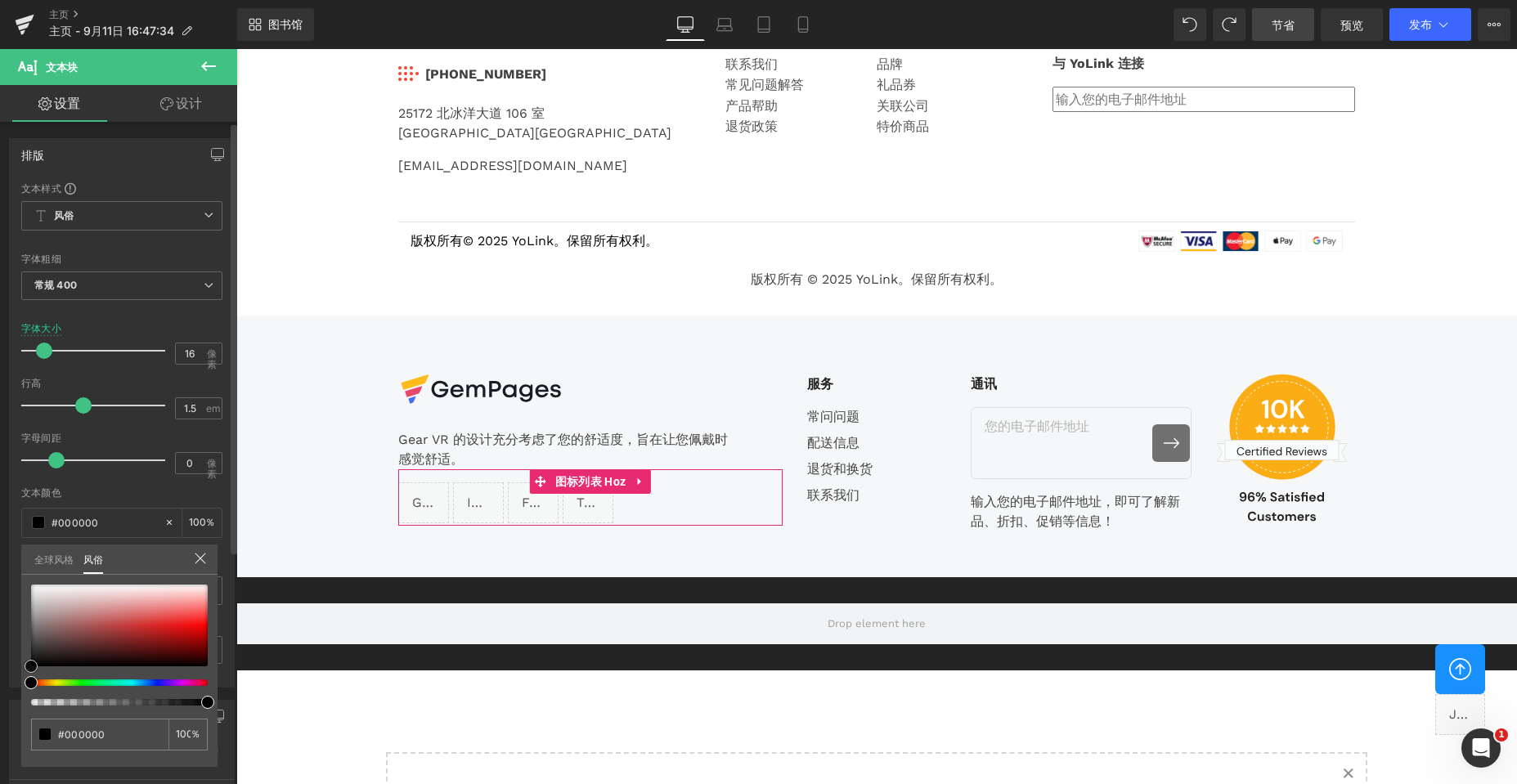
click at [0, 687] on div "排版 文本样式 风俗 风俗 设置全局样式 风俗 设置全局样式 薄100 半薄 200 轻型 300 常规 400 中等 500 半粗体 600 超级粗体 80…" at bounding box center [122, 406] width 245 height 562
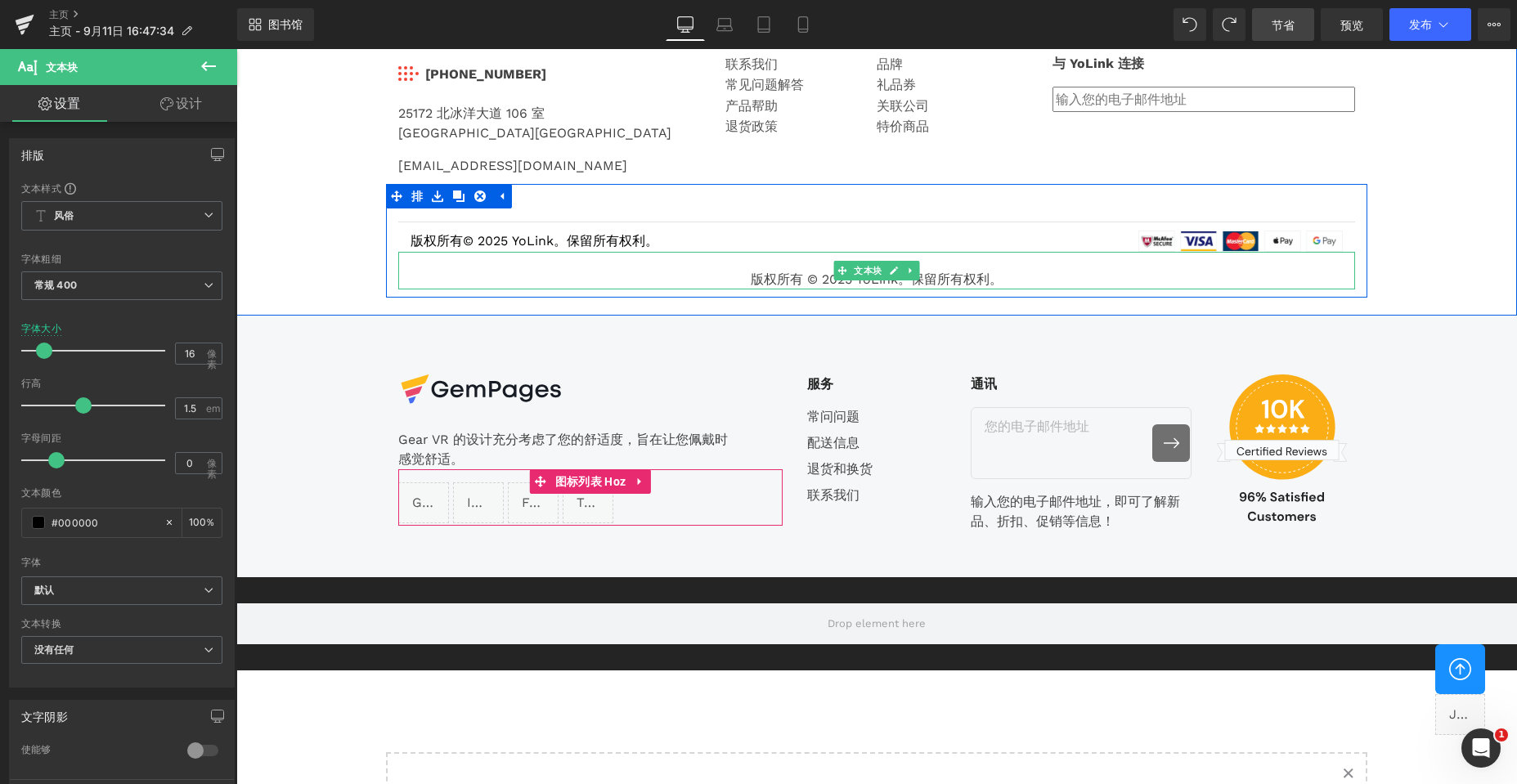
click at [766, 280] on font "版权所有 © 2025 YoLink。保留所有权利。" at bounding box center [877, 279] width 252 height 15
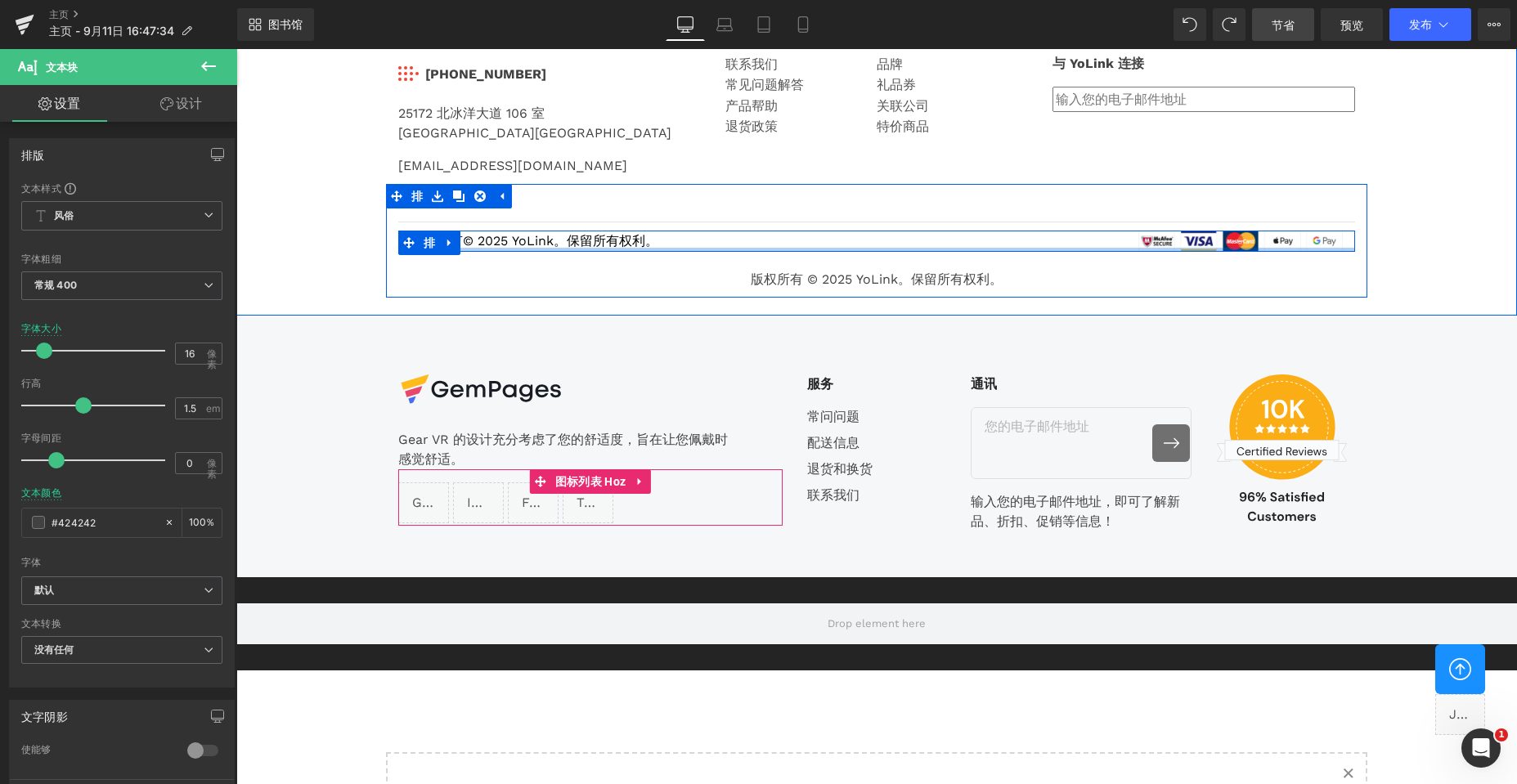
click at [500, 244] on font "版权所有© 2025 YoLink。保留所有权利。" at bounding box center [534, 241] width 248 height 15
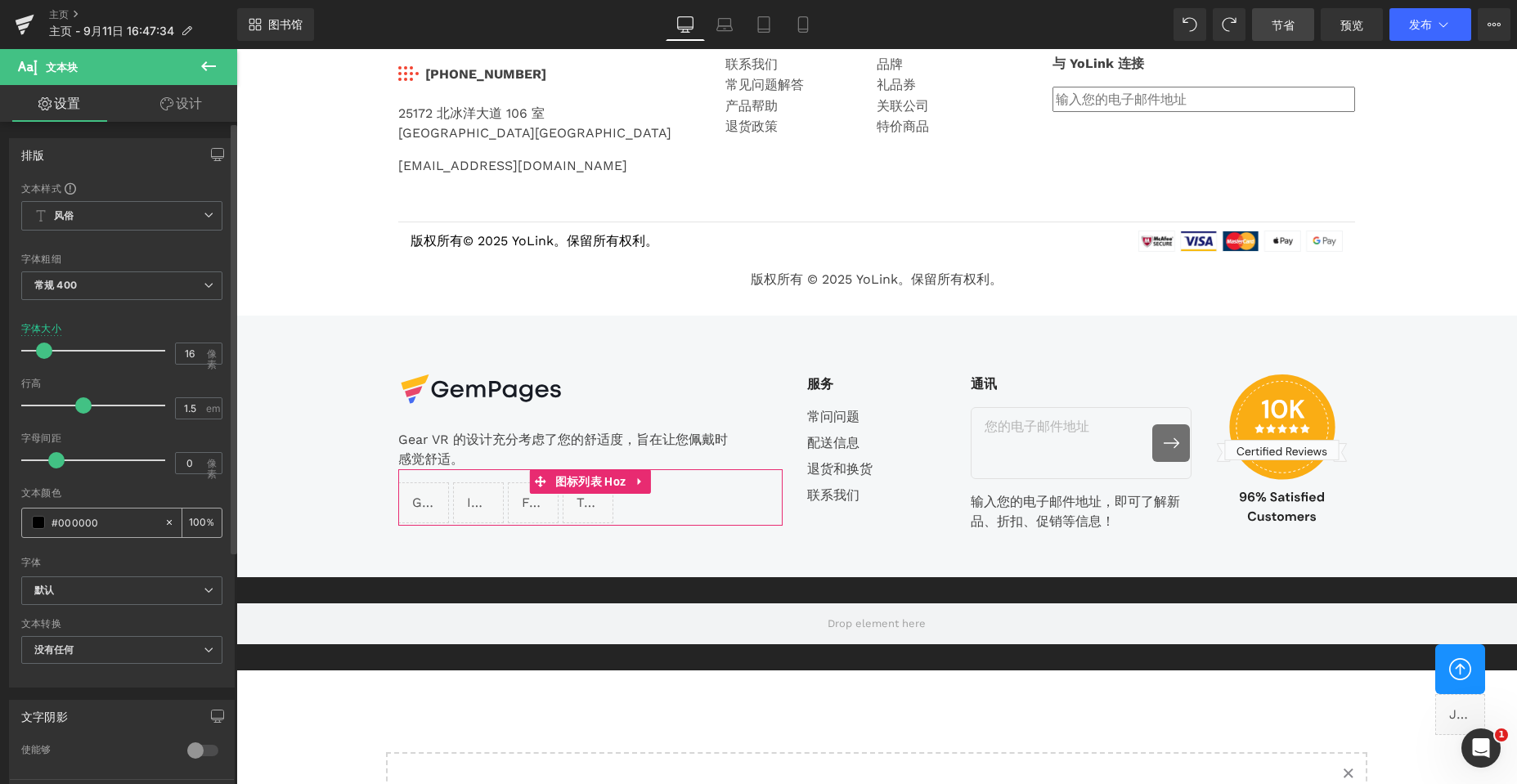
drag, startPoint x: 115, startPoint y: 519, endPoint x: 56, endPoint y: 520, distance: 59.0
click at [56, 520] on input "#000000" at bounding box center [103, 522] width 104 height 18
type input "#4"
type input "0"
type input "#424"
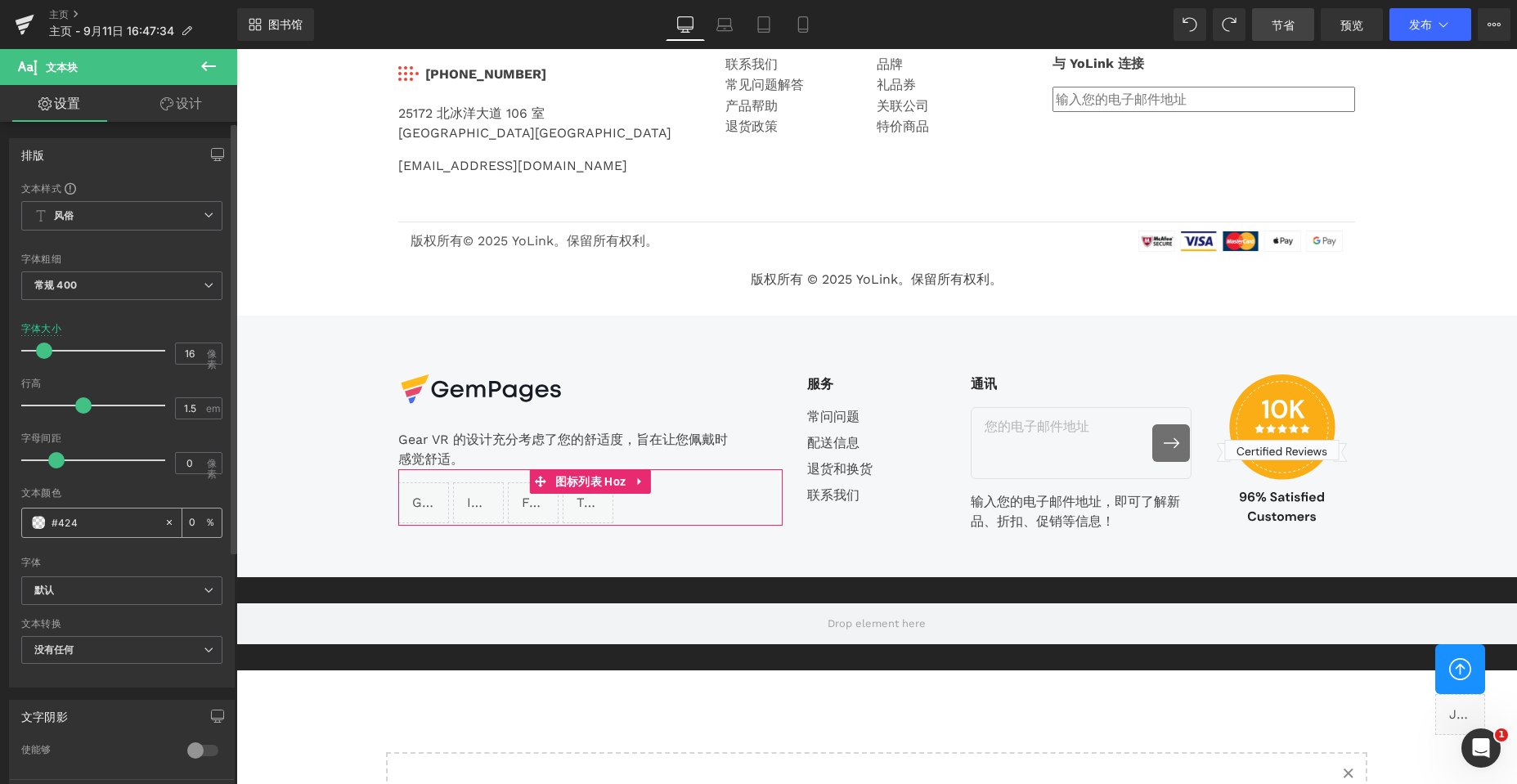
type input "100"
type input "#4242"
type input "13"
type input "#42424"
type input "0"
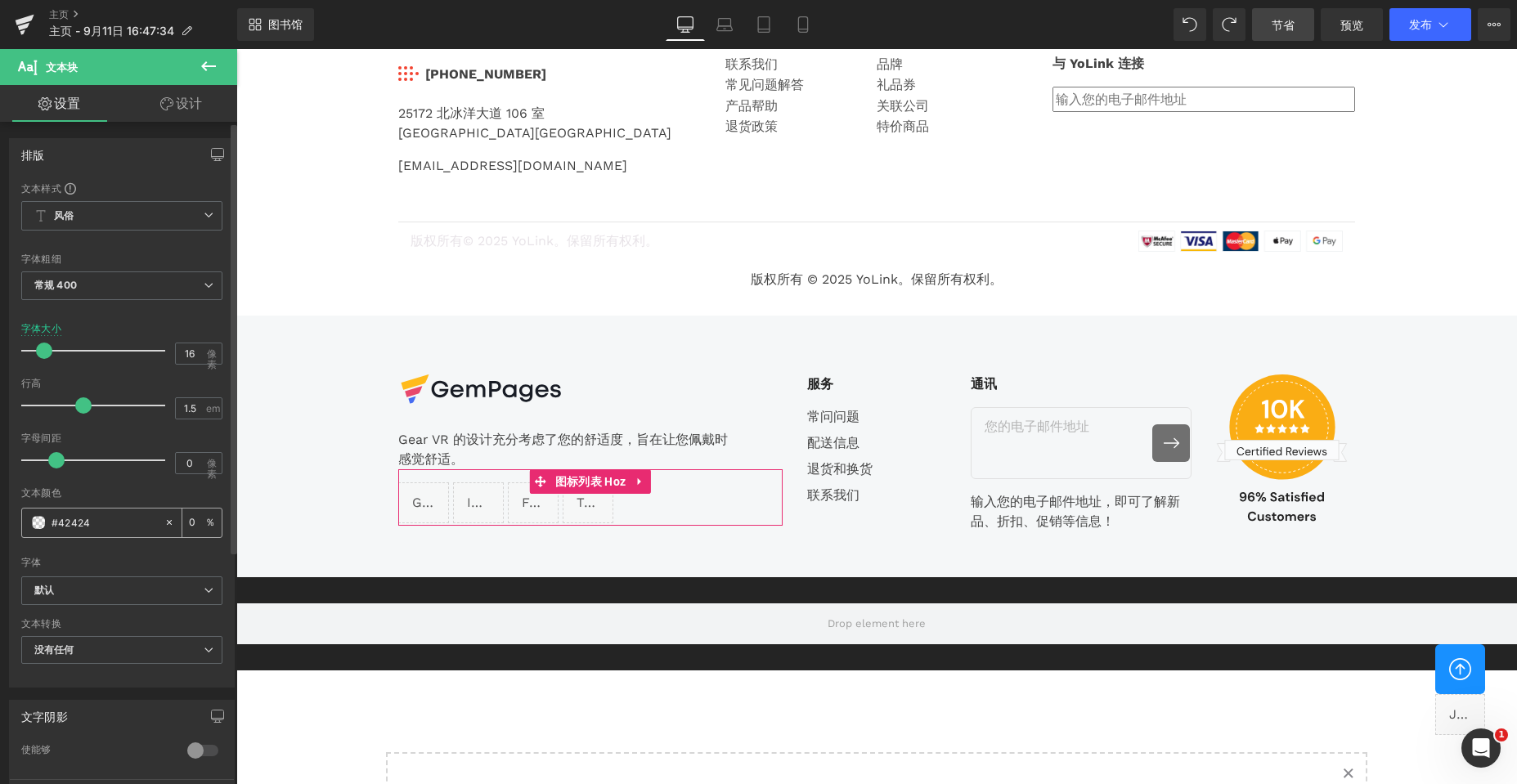
type input "#424242"
type input "100"
type input "#424242"
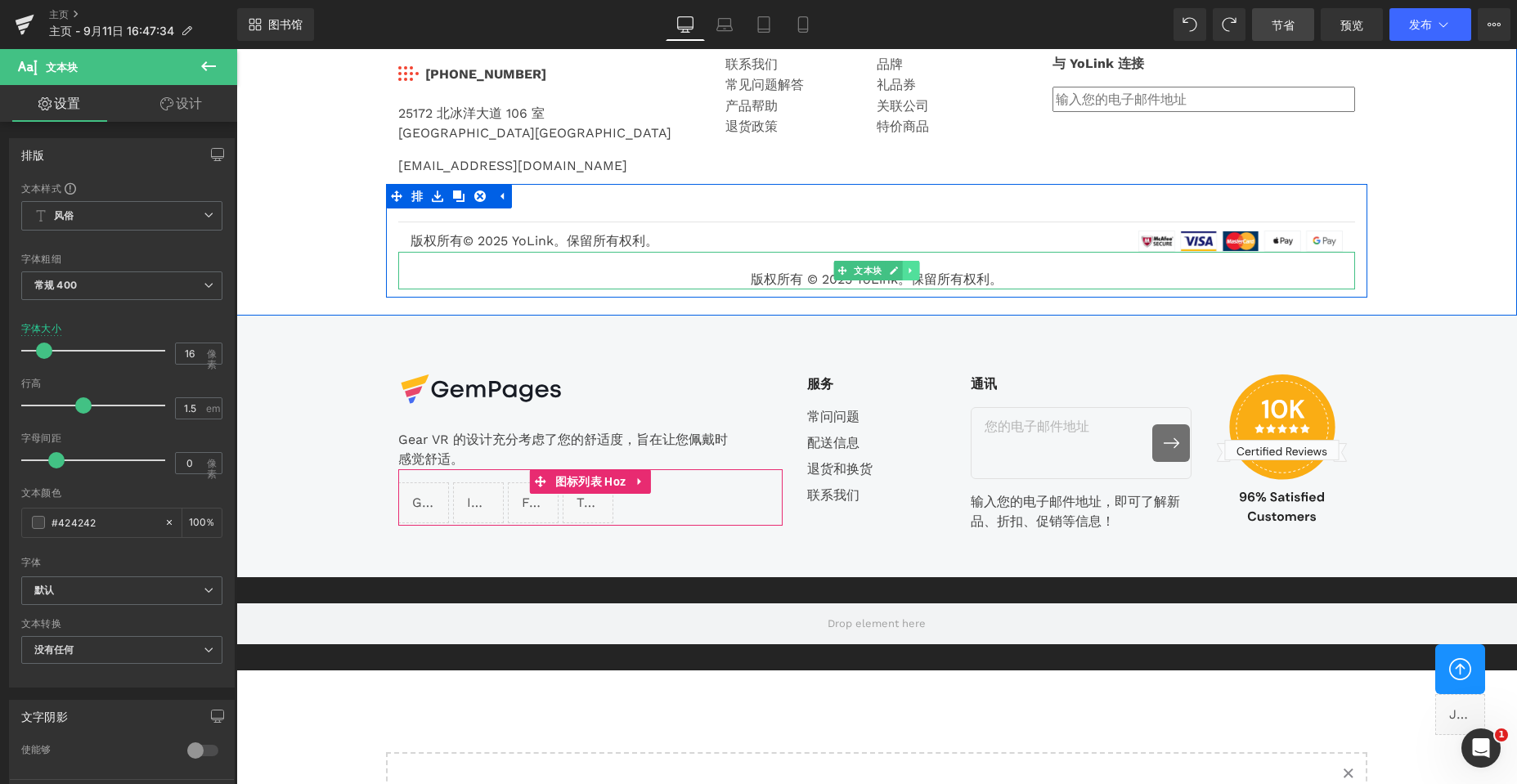
click at [908, 269] on icon at bounding box center [909, 270] width 3 height 6
click at [917, 269] on icon at bounding box center [919, 270] width 9 height 9
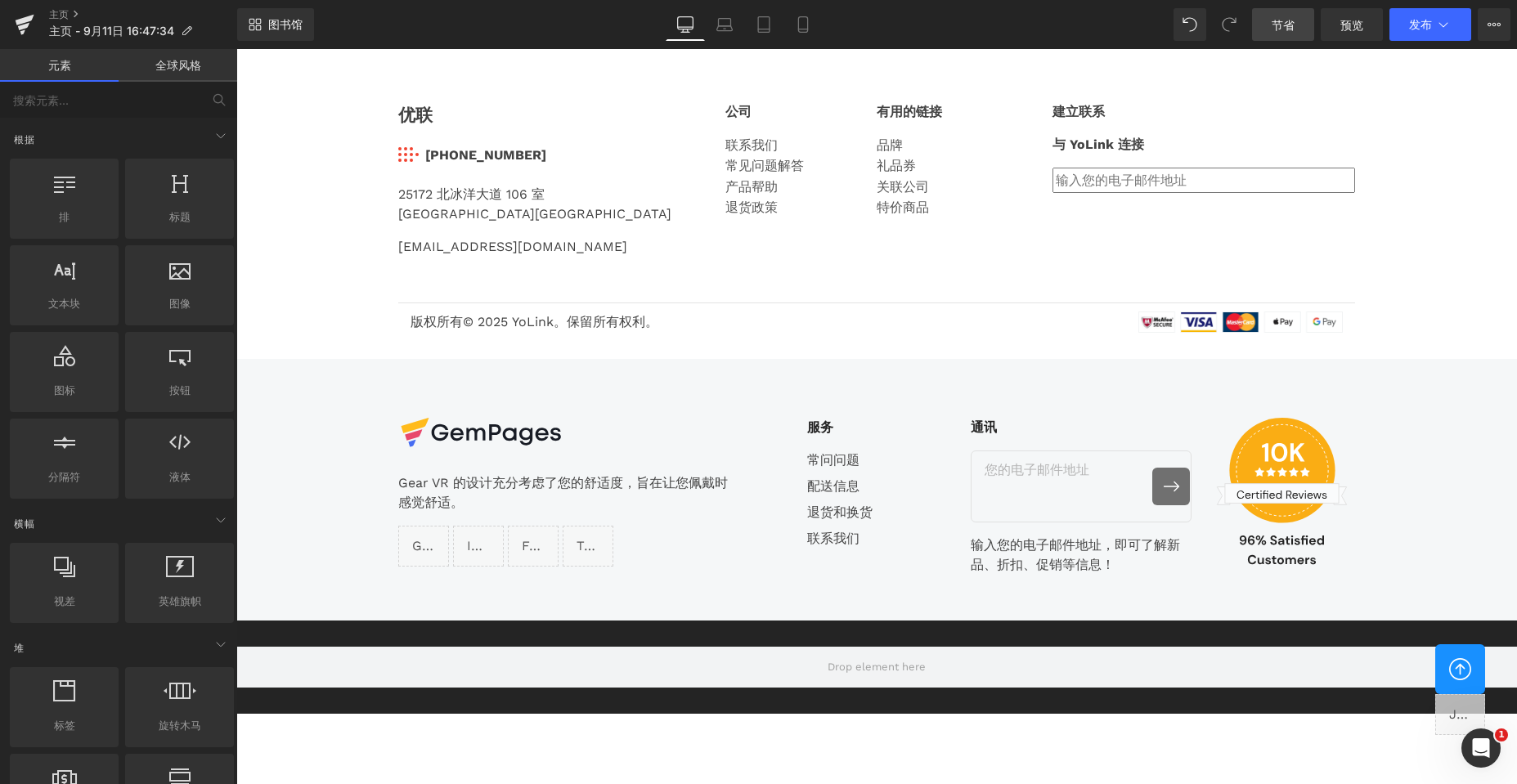
scroll to position [3499, 0]
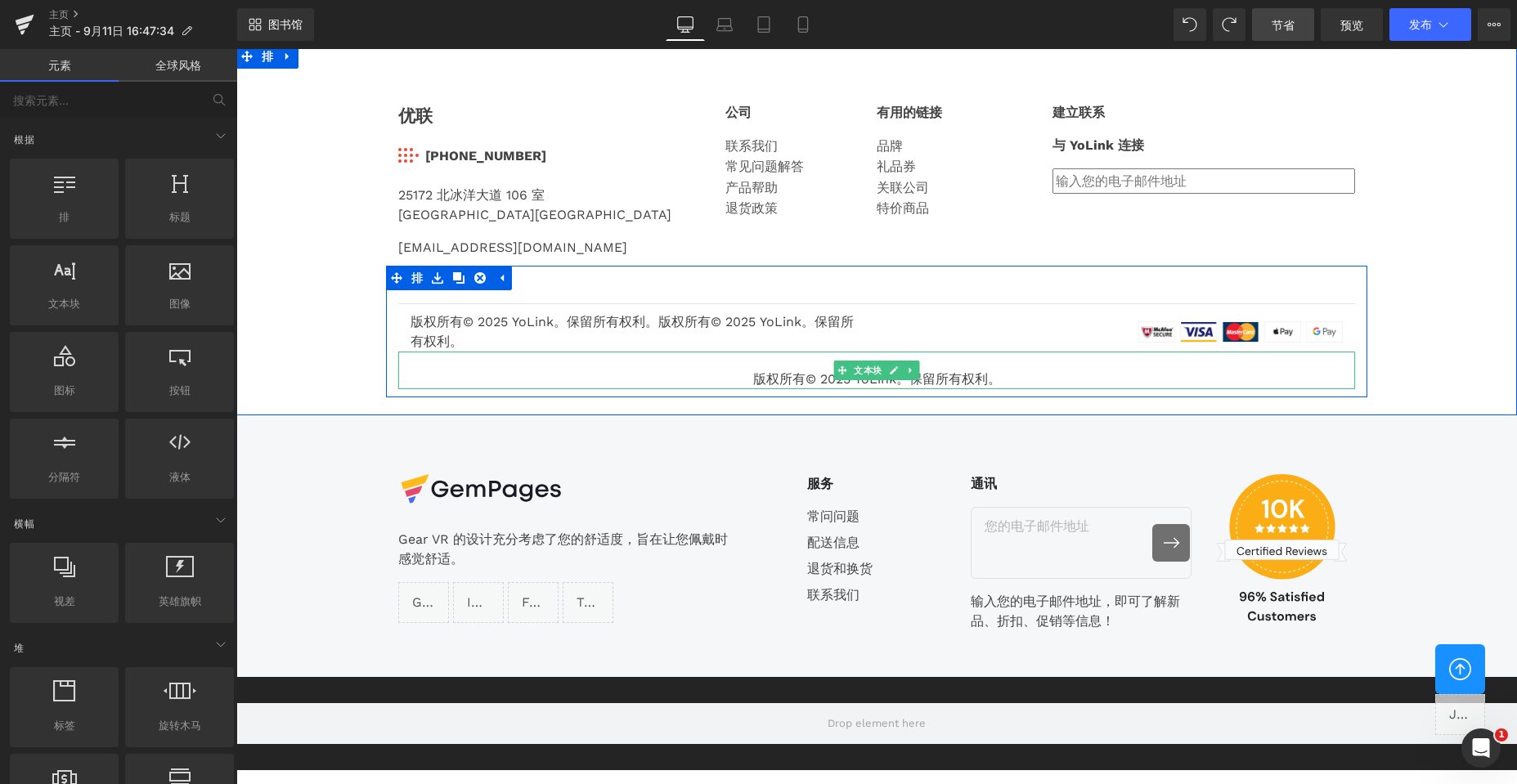
click at [763, 364] on div "版权所有© 2025 YoLink。保留所有权利。" at bounding box center [877, 370] width 957 height 38
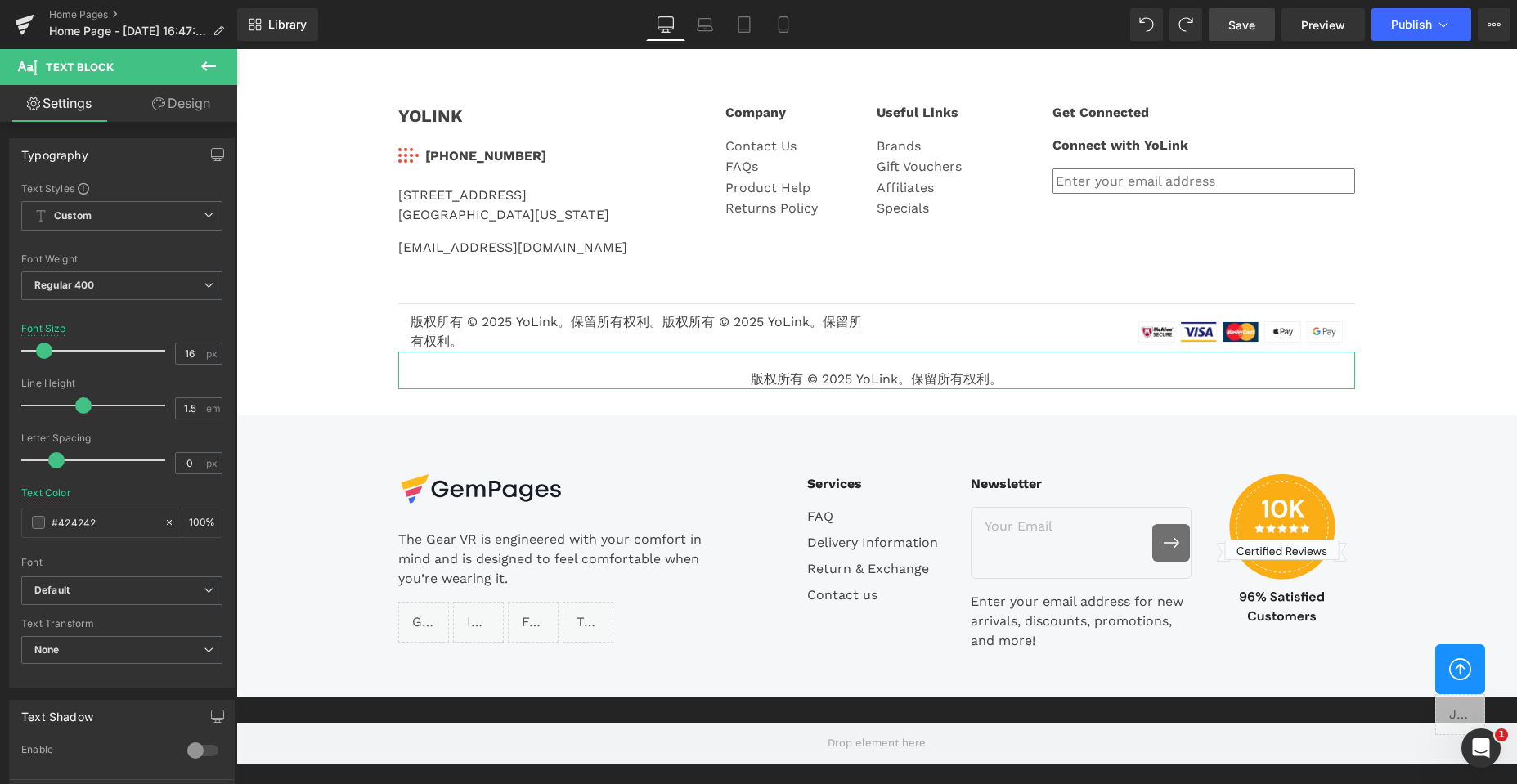
drag, startPoint x: 183, startPoint y: 115, endPoint x: 176, endPoint y: 126, distance: 13.0
click at [183, 115] on link "Design" at bounding box center [180, 103] width 119 height 37
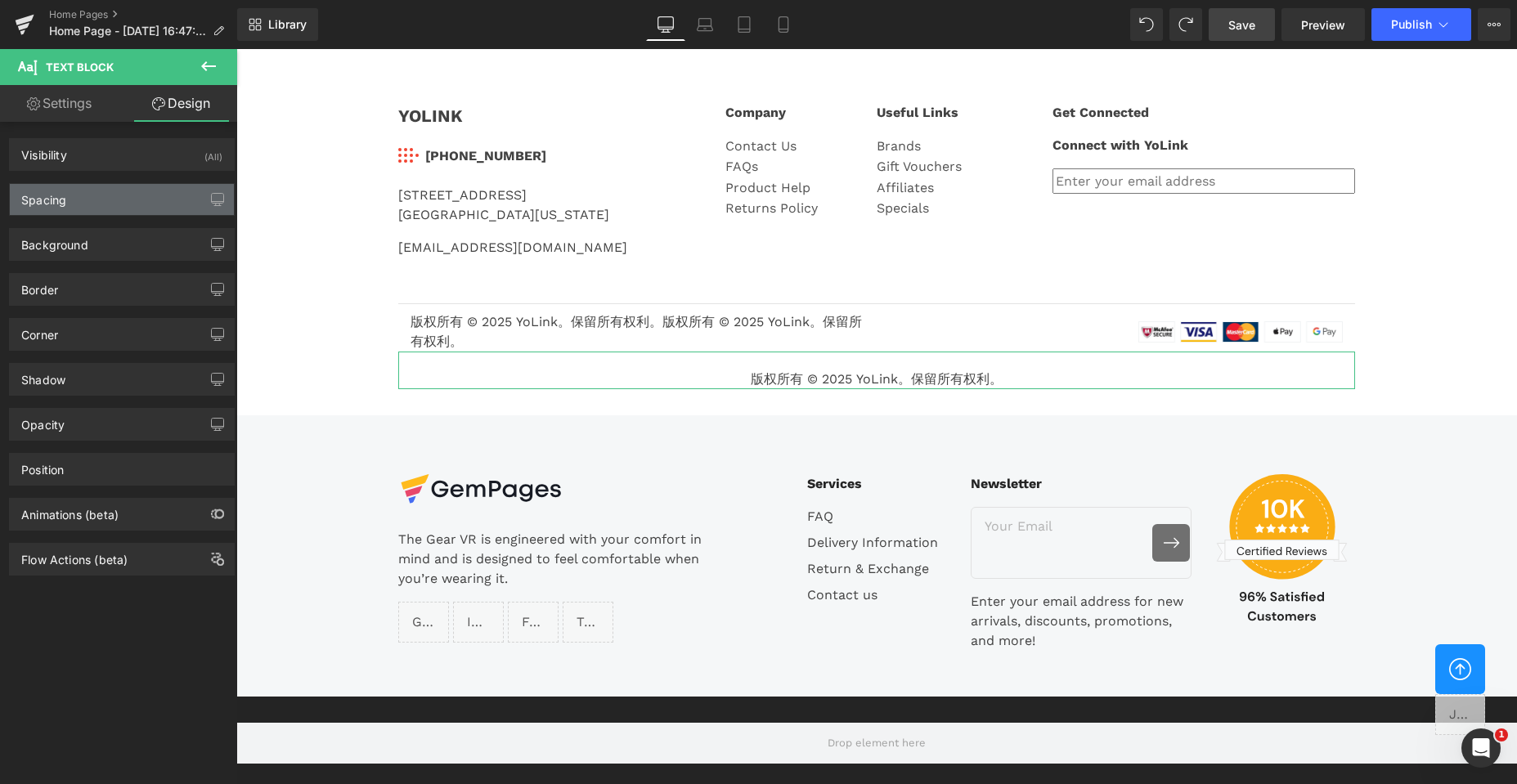
type input "0"
type input "22"
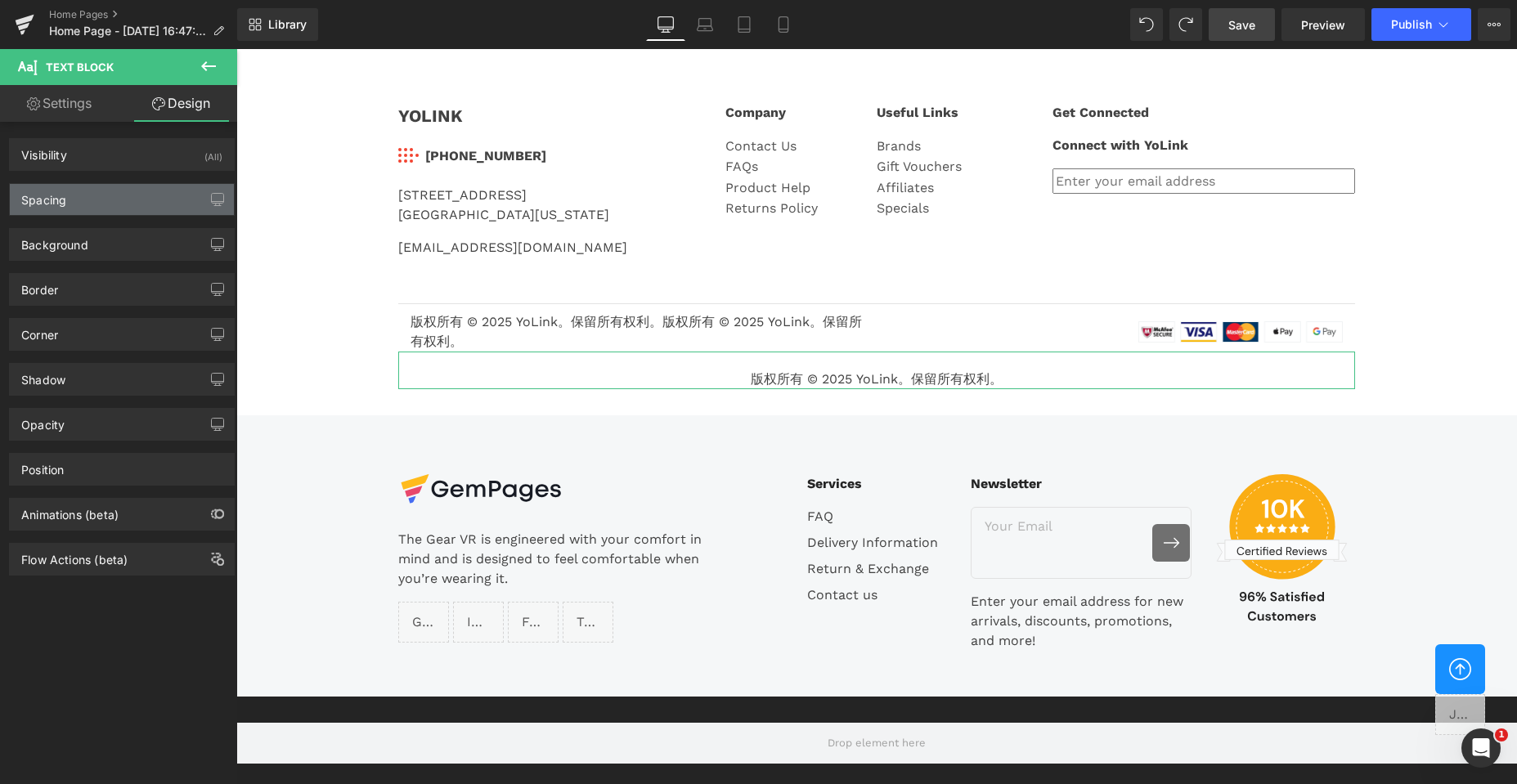
type input "0"
click at [118, 201] on div "Spacing" at bounding box center [121, 199] width 224 height 31
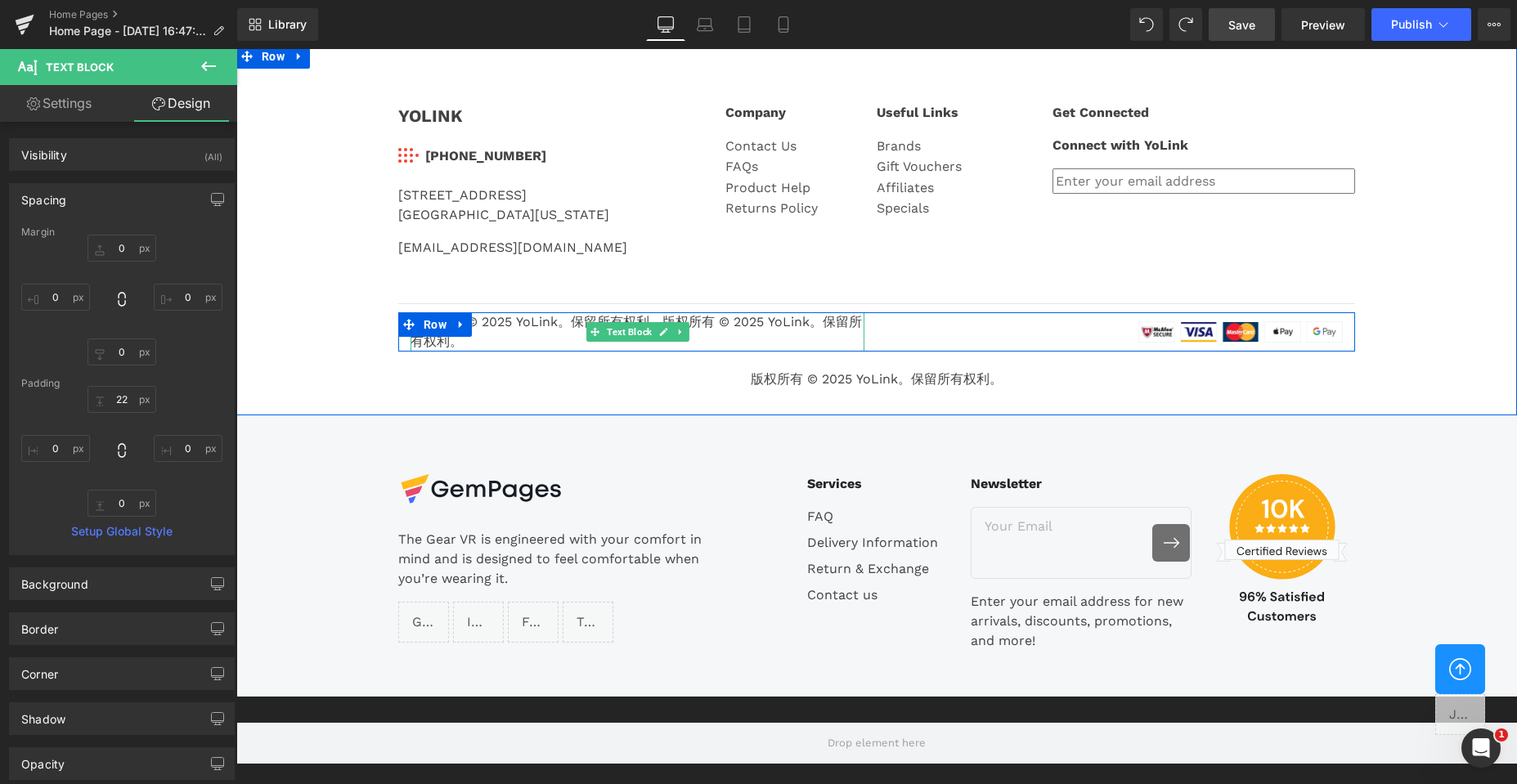
click at [723, 320] on div "版权所有 © 2025 YoLink。保留所有权利。 版权所有 © 2025 YoLink。保留所有权利。" at bounding box center [637, 332] width 454 height 39
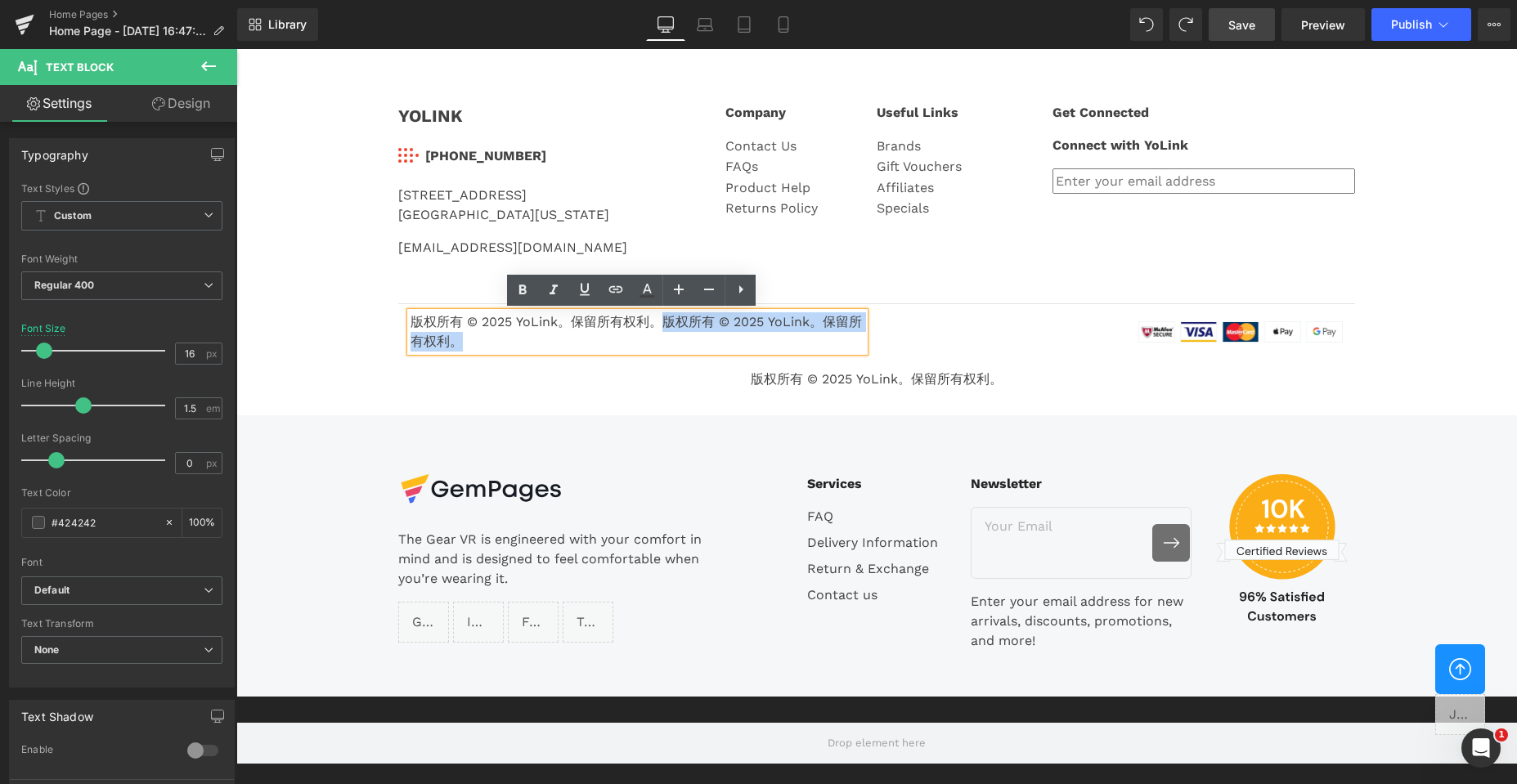
drag, startPoint x: 659, startPoint y: 323, endPoint x: 662, endPoint y: 335, distance: 12.4
click at [662, 335] on div "版权所有 © 2025 YoLink。保留所有权利。 版权所有 © 2025 YoLink。保留所有权利。" at bounding box center [637, 332] width 454 height 39
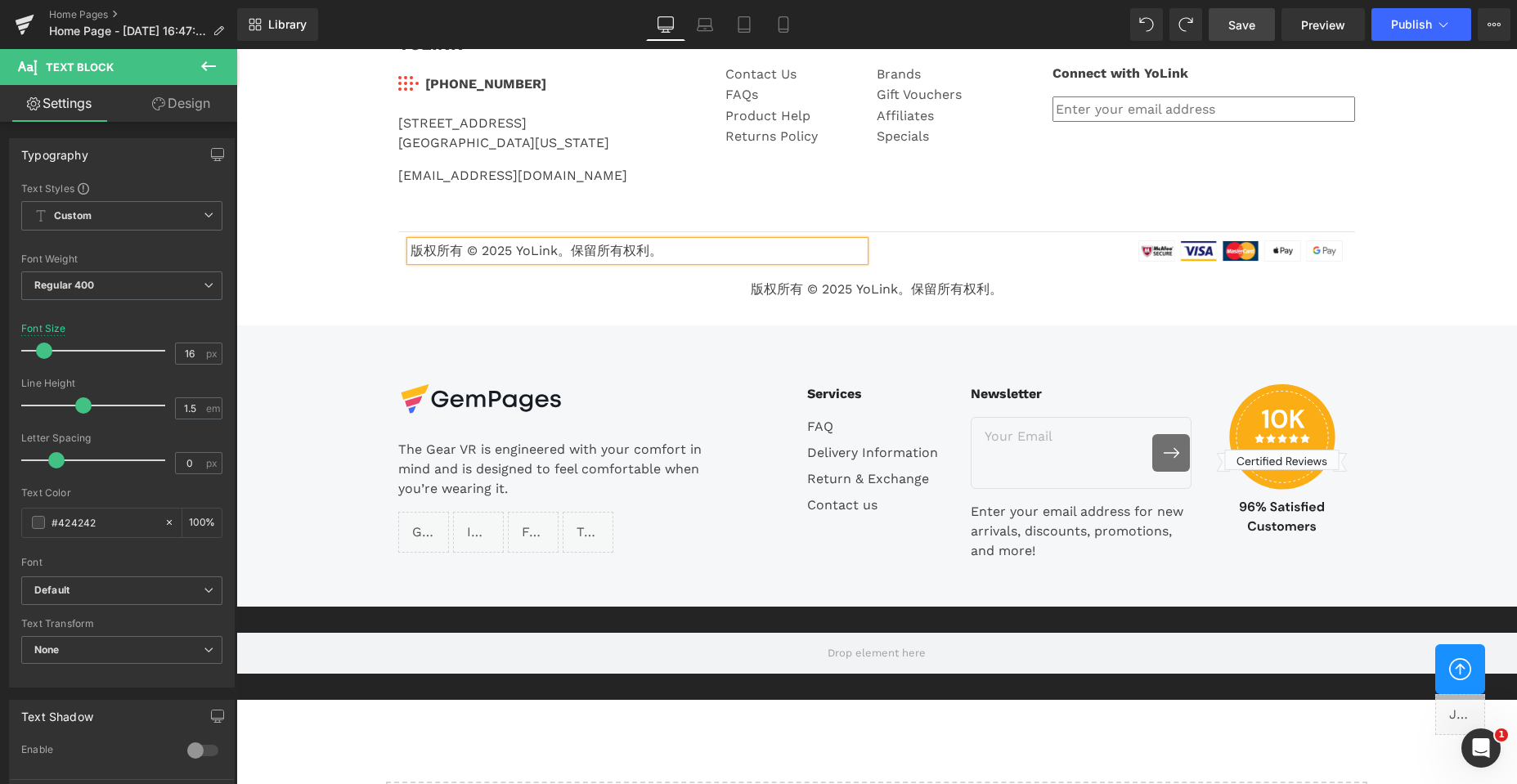
scroll to position [3592, 0]
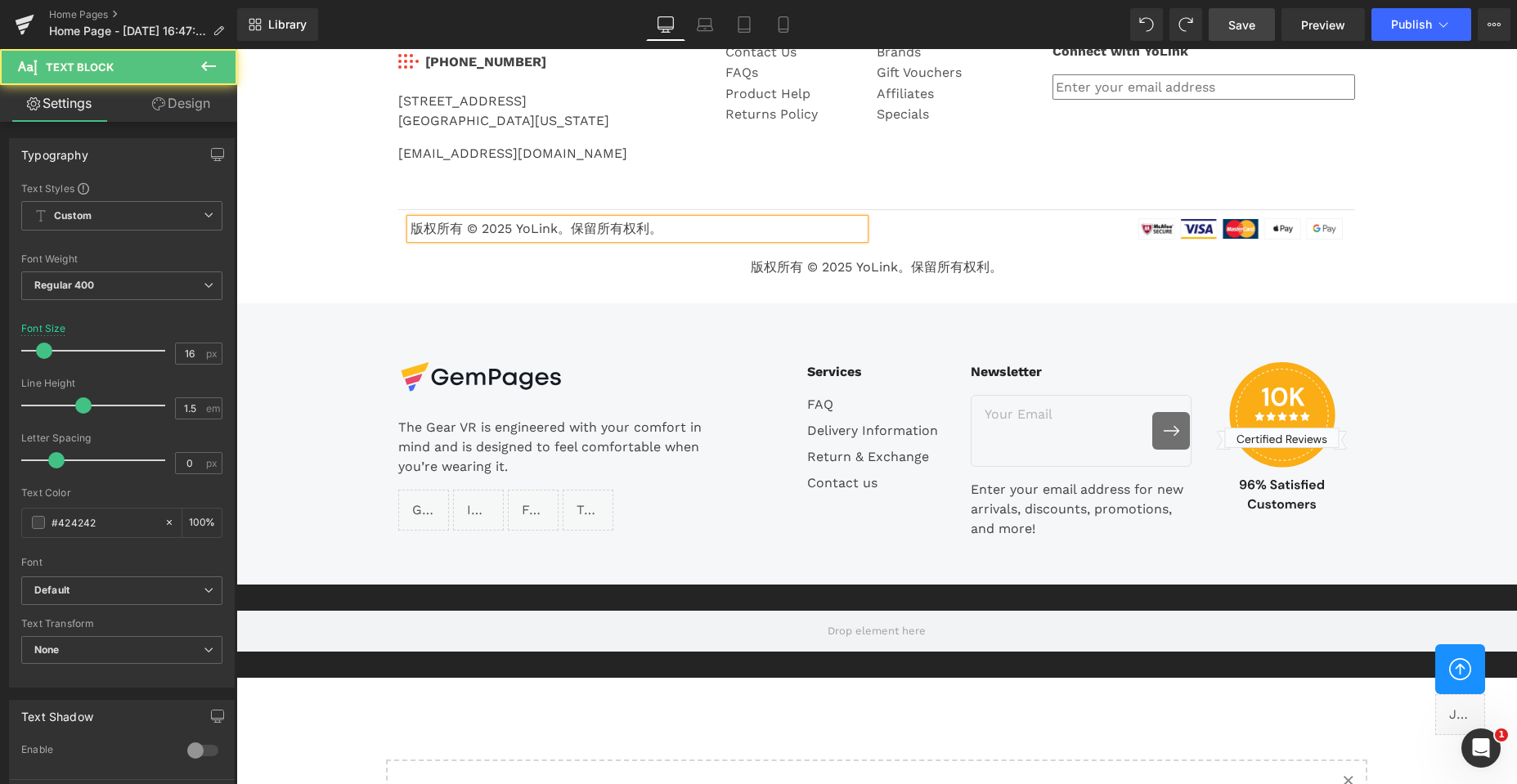
click at [781, 219] on div "版权所有 © 2025 YoLink。保留所有权利。" at bounding box center [637, 228] width 454 height 20
drag, startPoint x: 989, startPoint y: 224, endPoint x: 954, endPoint y: 224, distance: 35.0
click at [989, 224] on div at bounding box center [1115, 228] width 454 height 21
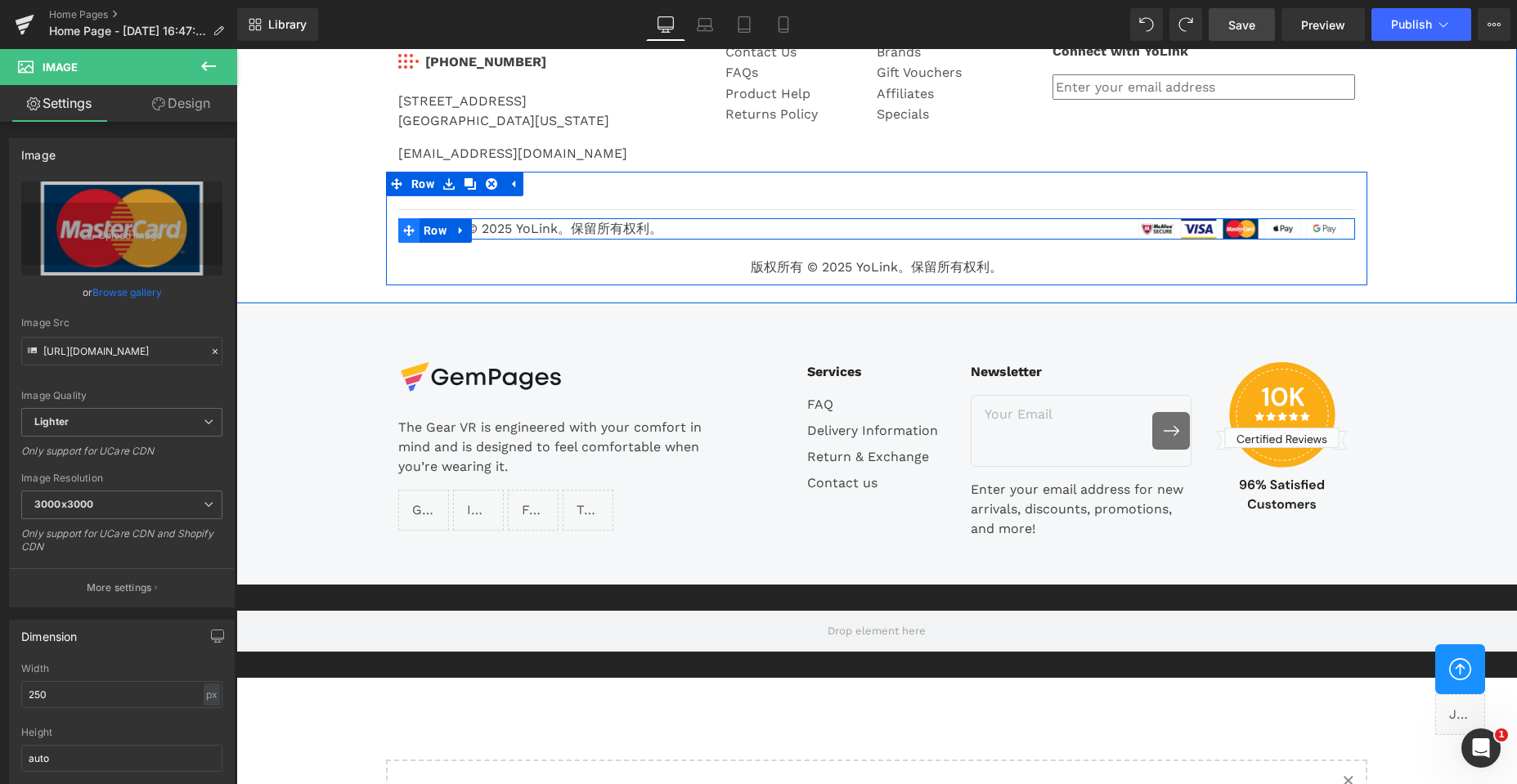
drag, startPoint x: 398, startPoint y: 227, endPoint x: 338, endPoint y: 200, distance: 65.8
click at [403, 227] on icon at bounding box center [408, 230] width 11 height 12
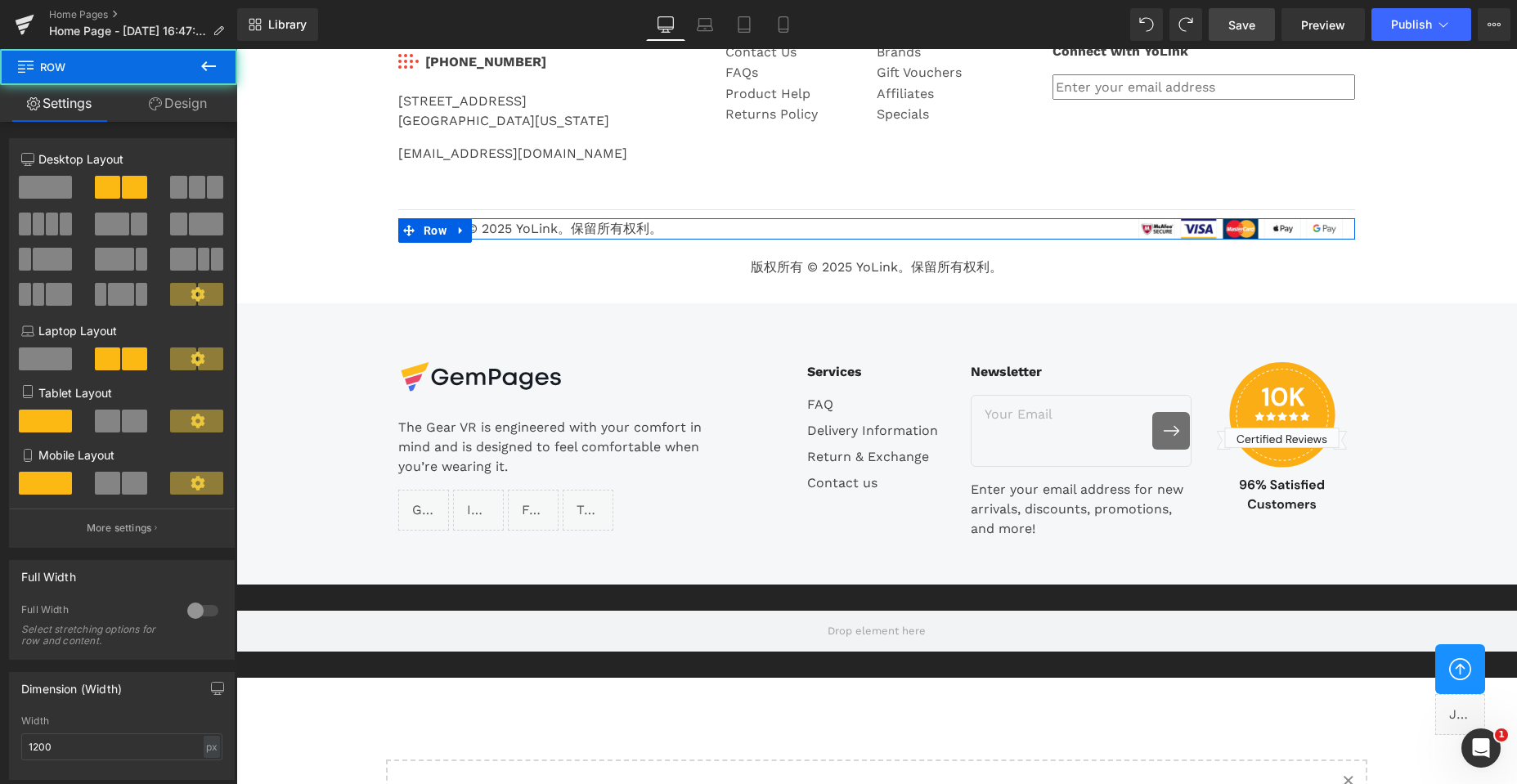
click at [194, 97] on link "Design" at bounding box center [178, 103] width 119 height 37
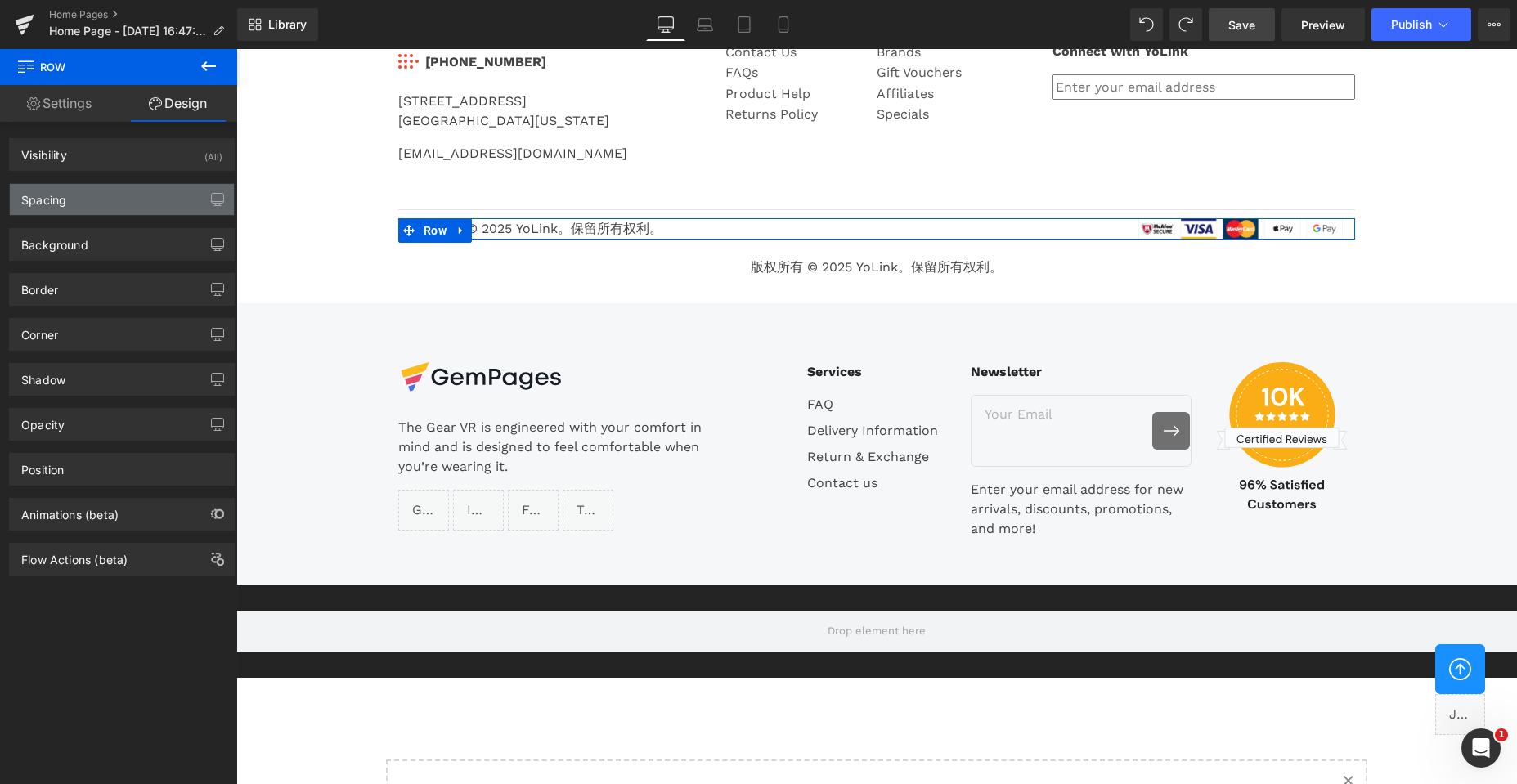
click at [119, 191] on div "Spacing" at bounding box center [121, 199] width 224 height 31
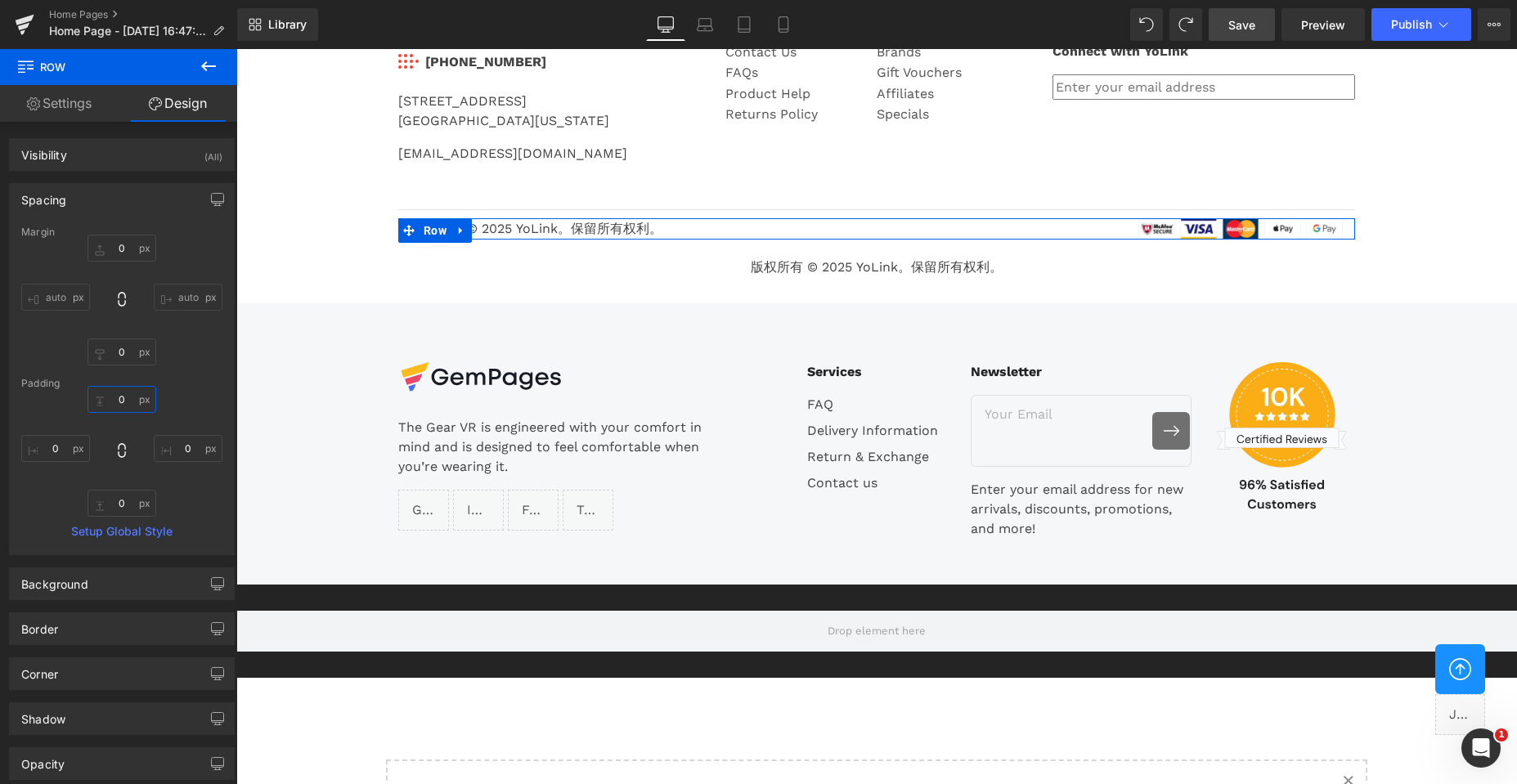
click at [118, 401] on input "0" at bounding box center [121, 399] width 68 height 27
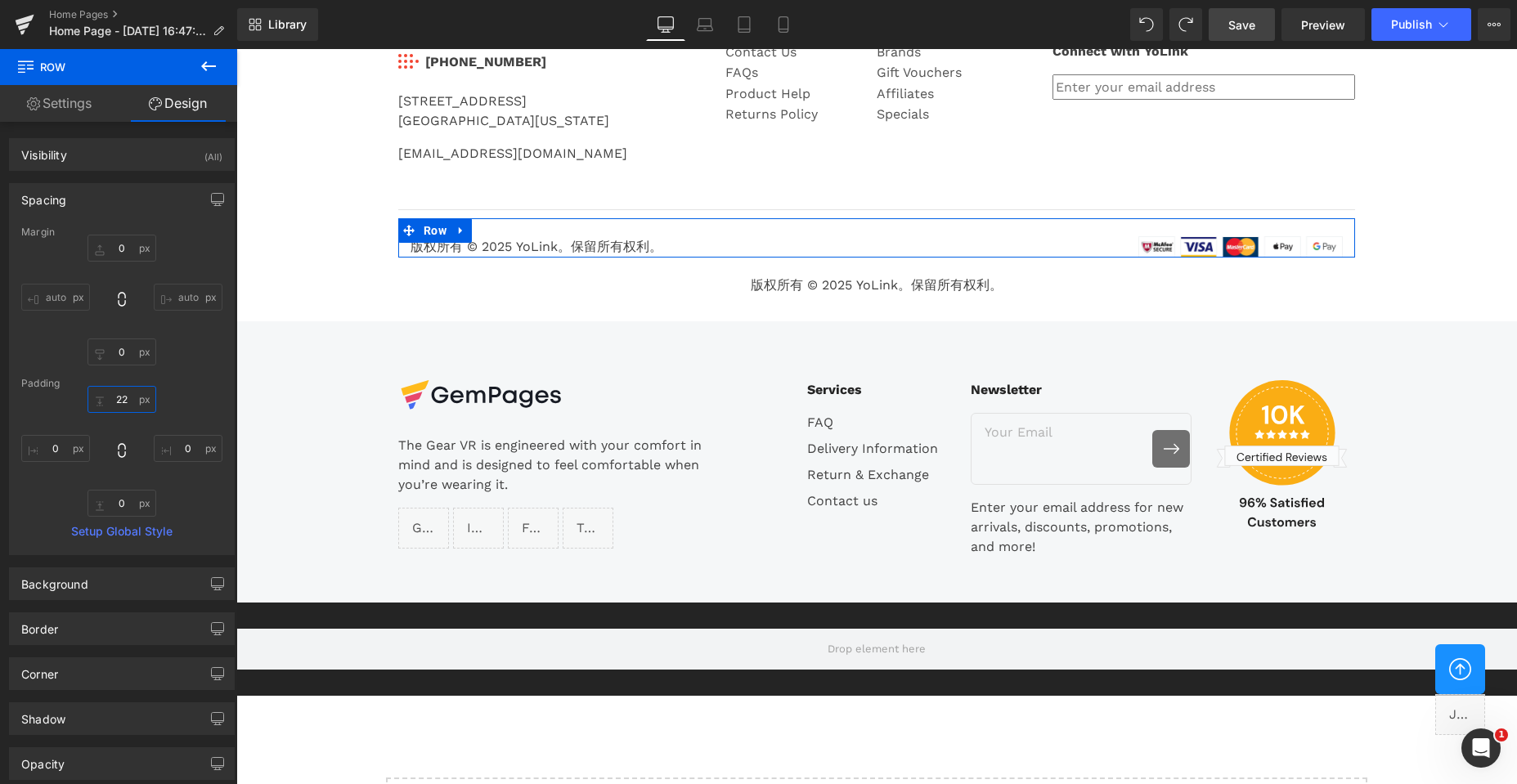
type input "22"
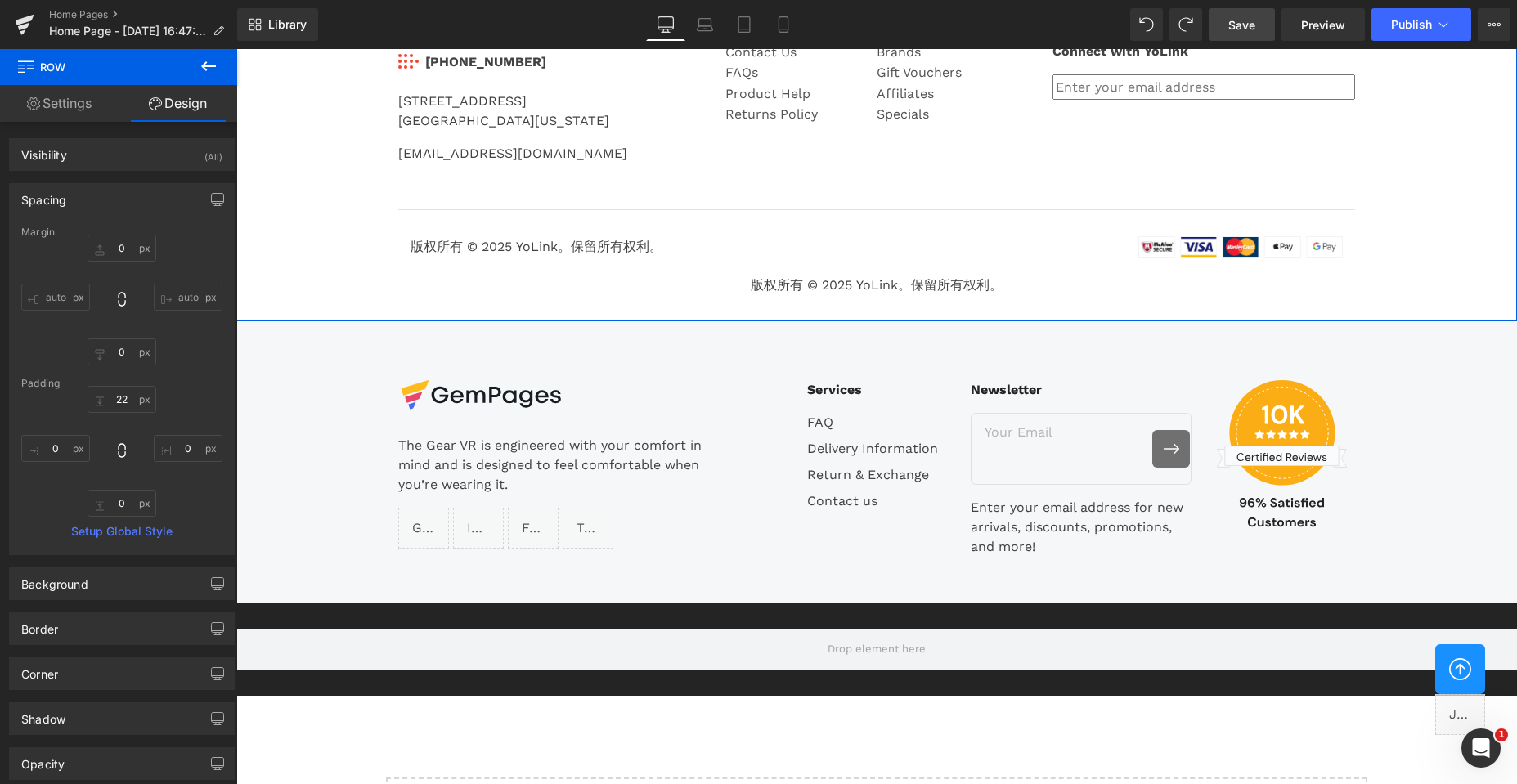
click at [308, 257] on div "YOLINK Text Block Image 831-292-4831 Text Block Icon List 25172 Arctic Ocean Dr…" at bounding box center [876, 144] width 1280 height 319
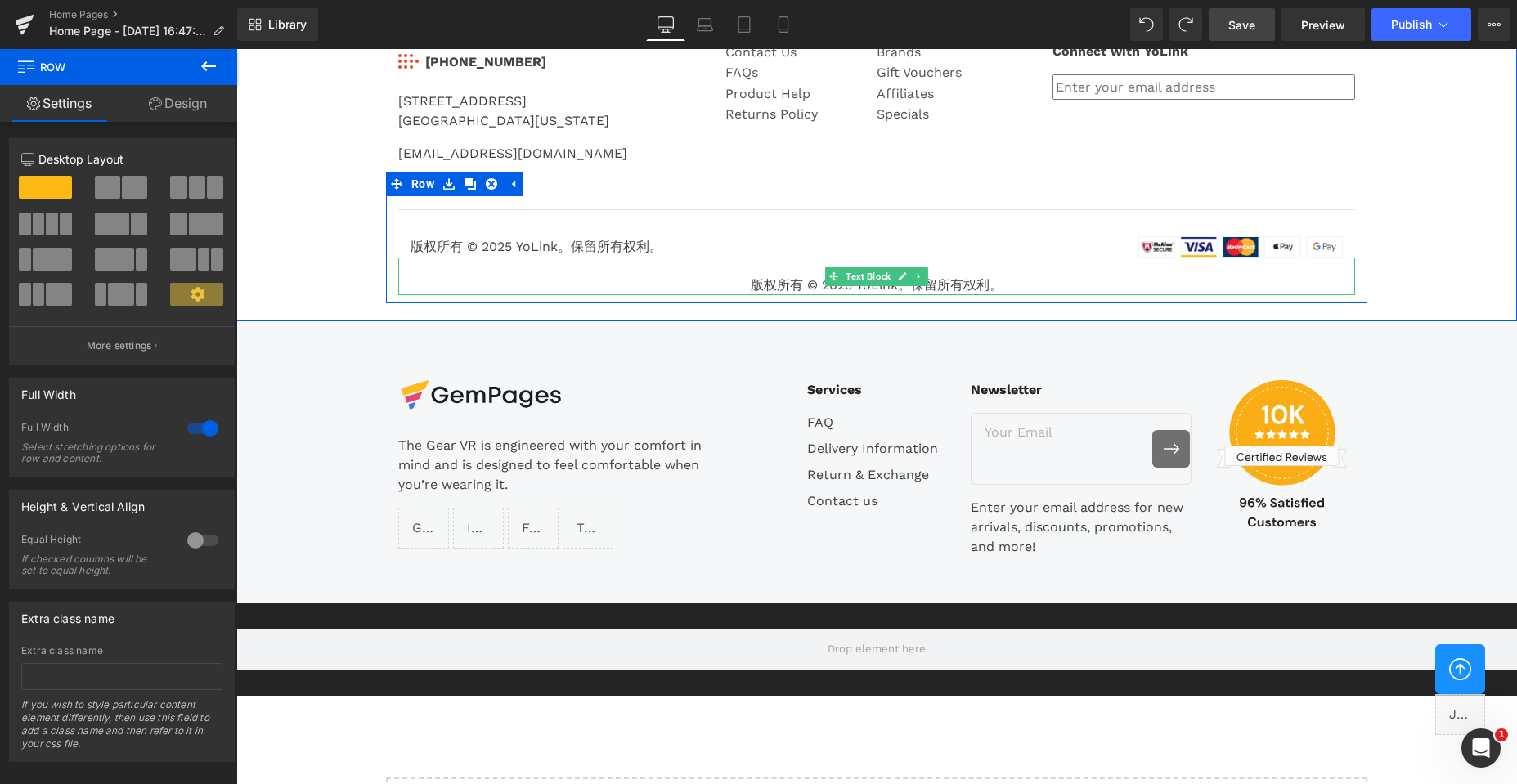
click at [915, 276] on icon at bounding box center [919, 275] width 9 height 9
click at [919, 280] on link at bounding box center [928, 276] width 17 height 20
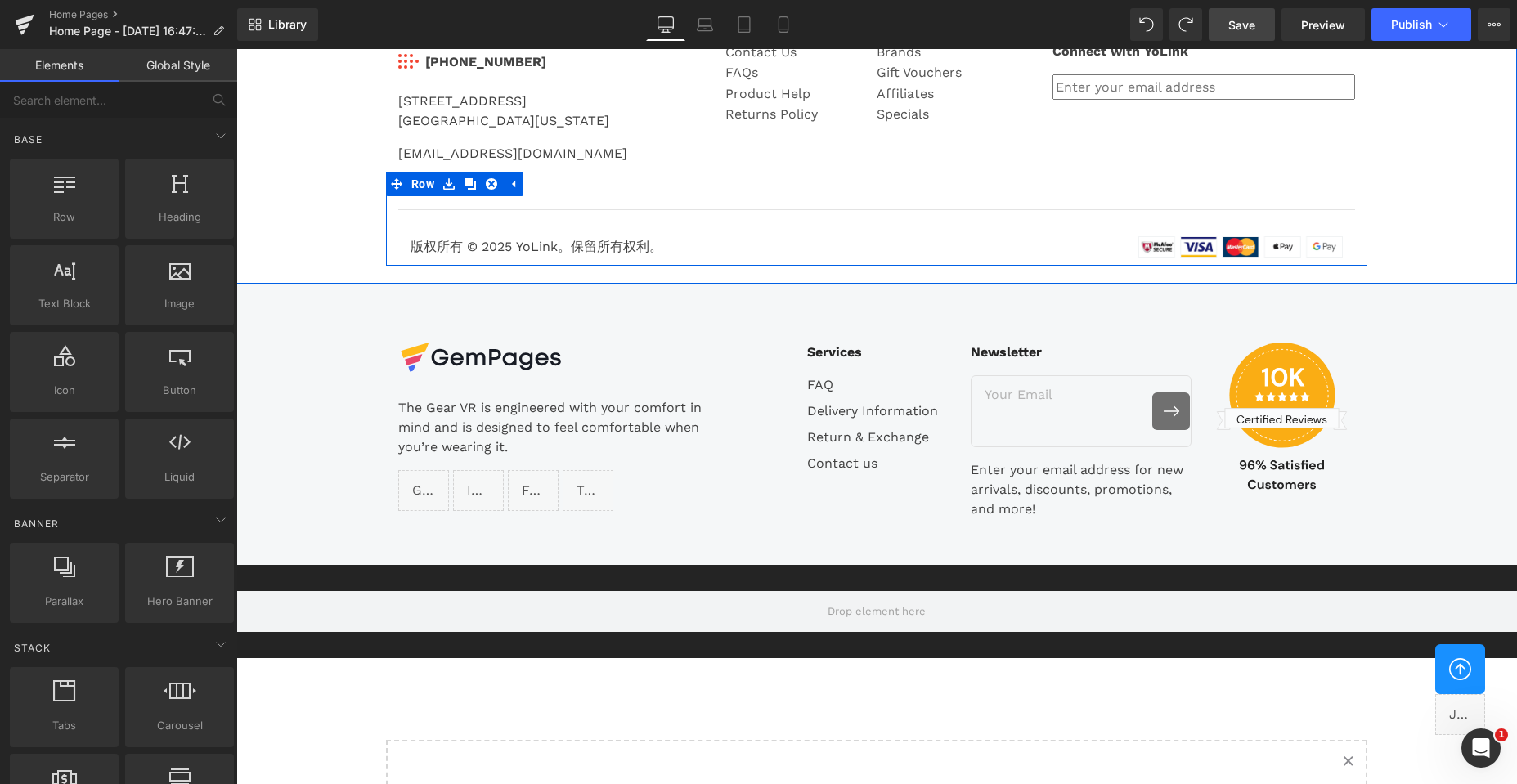
click at [1476, 219] on div "YOLINK Text Block Image 831-292-4831 Text Block Icon List 25172 Arctic Ocean Dr…" at bounding box center [876, 125] width 1280 height 281
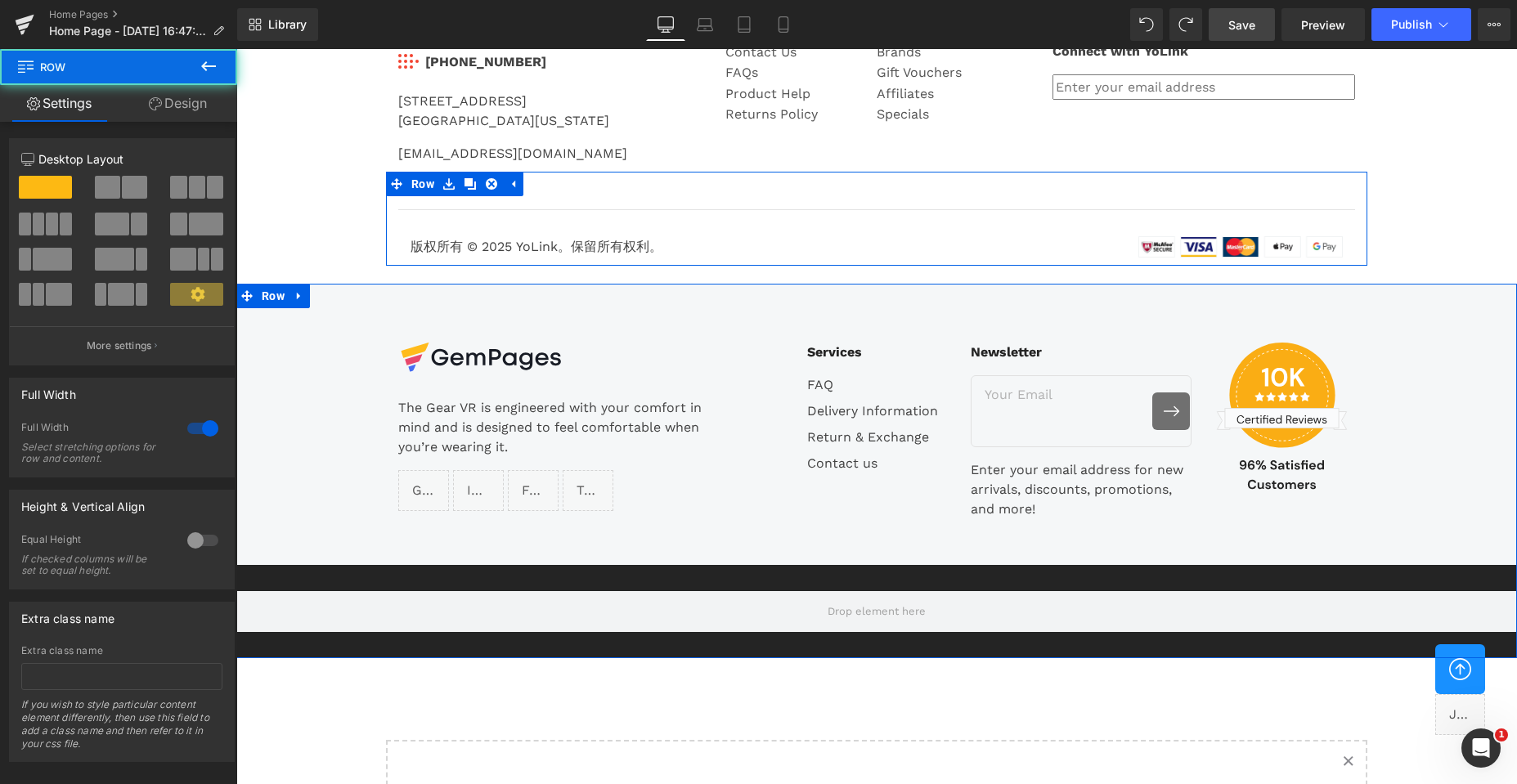
click at [1457, 462] on div "Image The Gear VR is engineered with your comfort in mind and is designed to fe…" at bounding box center [876, 488] width 1280 height 340
click at [293, 301] on icon at bounding box center [298, 295] width 11 height 12
drag, startPoint x: 331, startPoint y: 296, endPoint x: 345, endPoint y: 299, distance: 14.3
click at [336, 296] on icon at bounding box center [341, 295] width 11 height 12
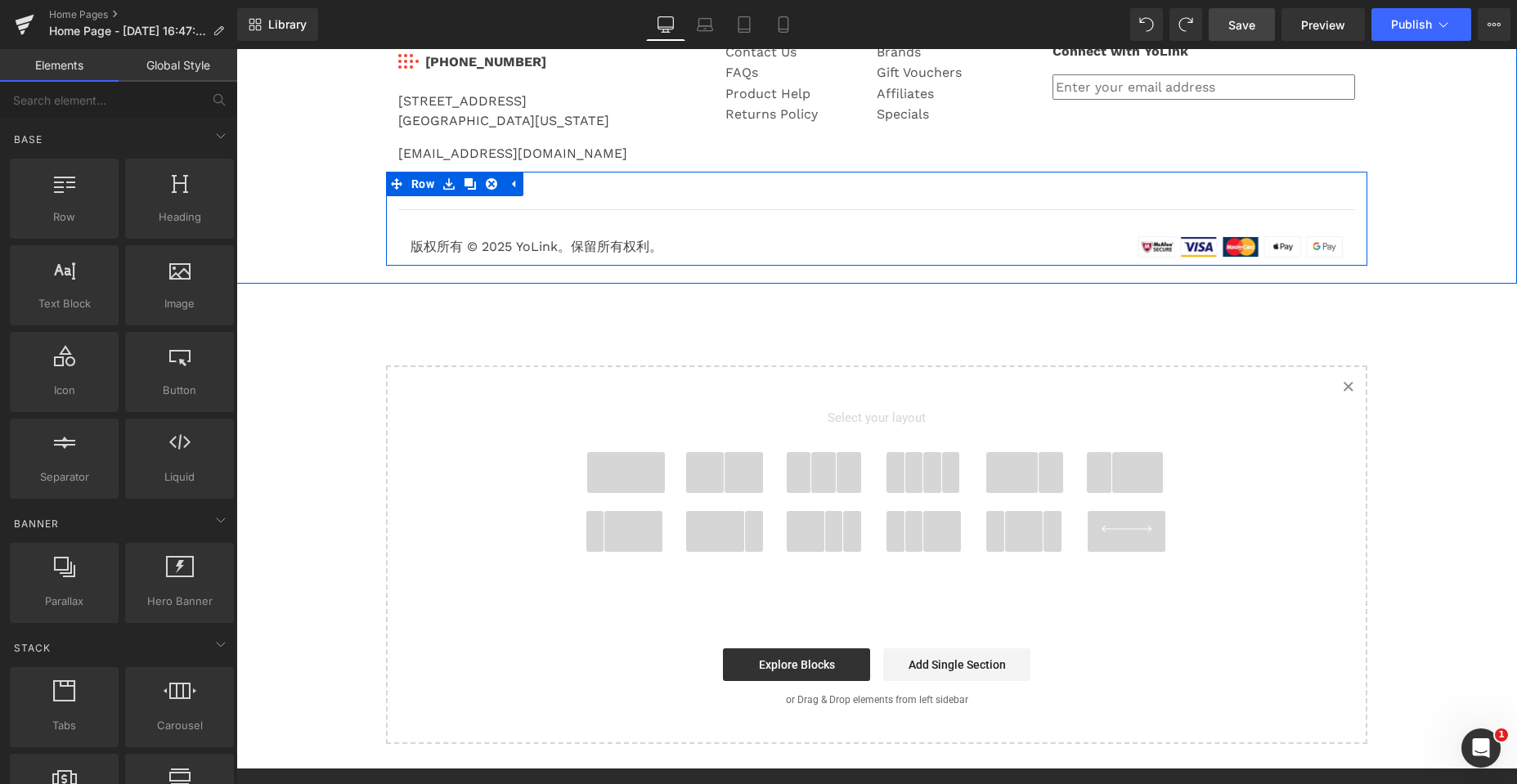
click at [307, 209] on div "YOLINK Text Block Image 831-292-4831 Text Block Icon List 25172 Arctic Ocean Dr…" at bounding box center [876, 125] width 1280 height 281
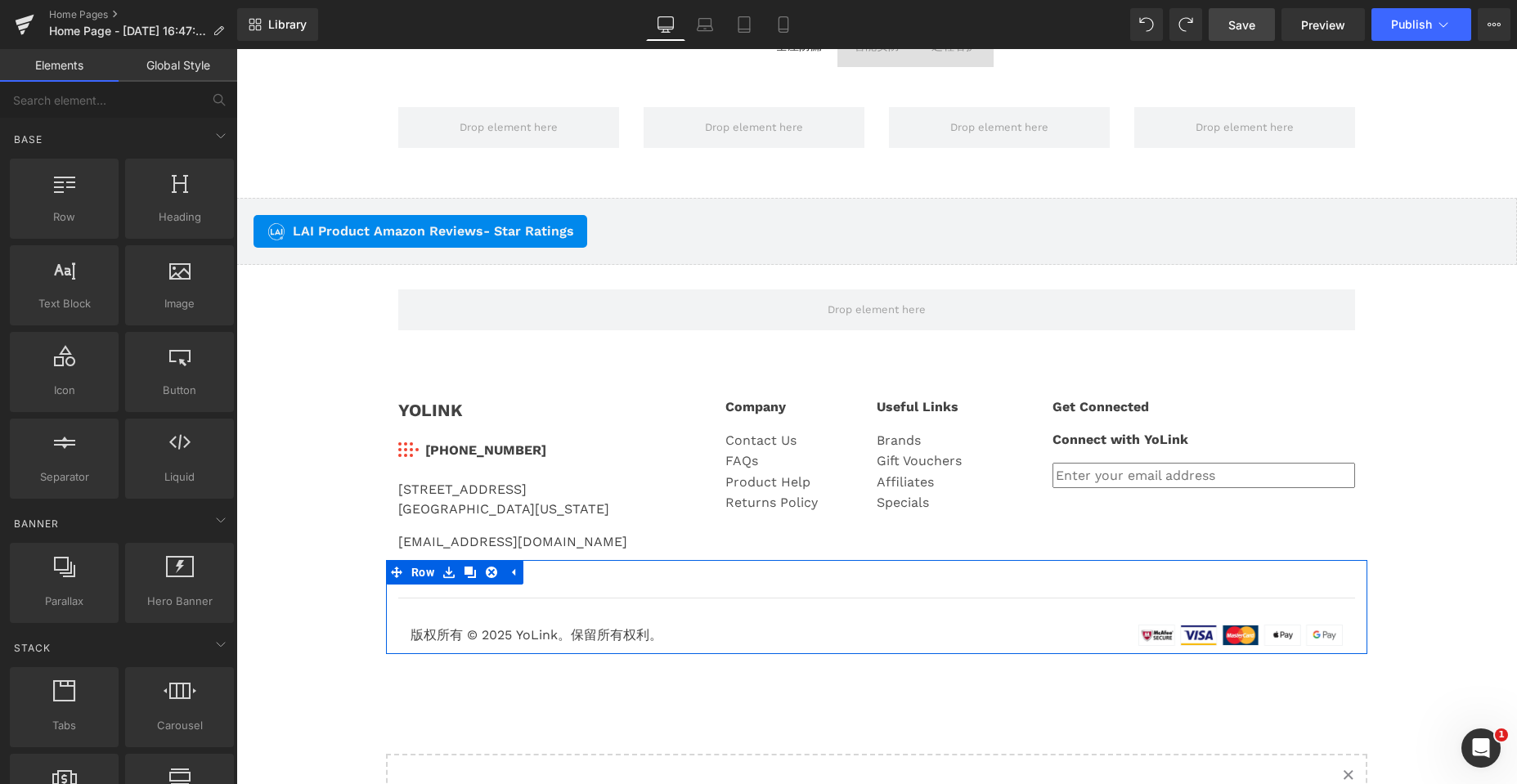
scroll to position [3183, 0]
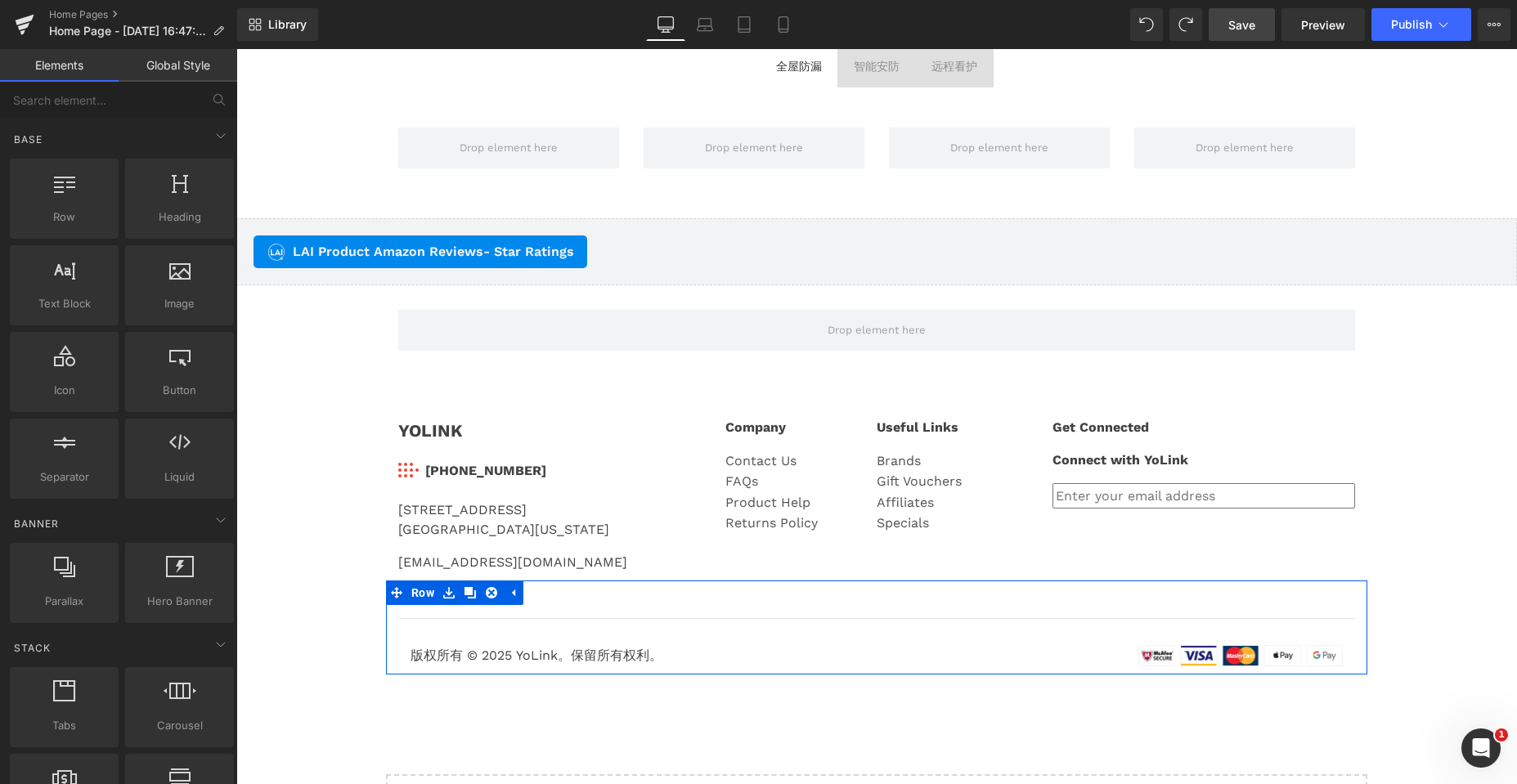
click at [1467, 380] on div "YOLINK Text Block Image 831-292-4831 Text Block Icon List 25172 Arctic Ocean Dr…" at bounding box center [876, 526] width 1280 height 333
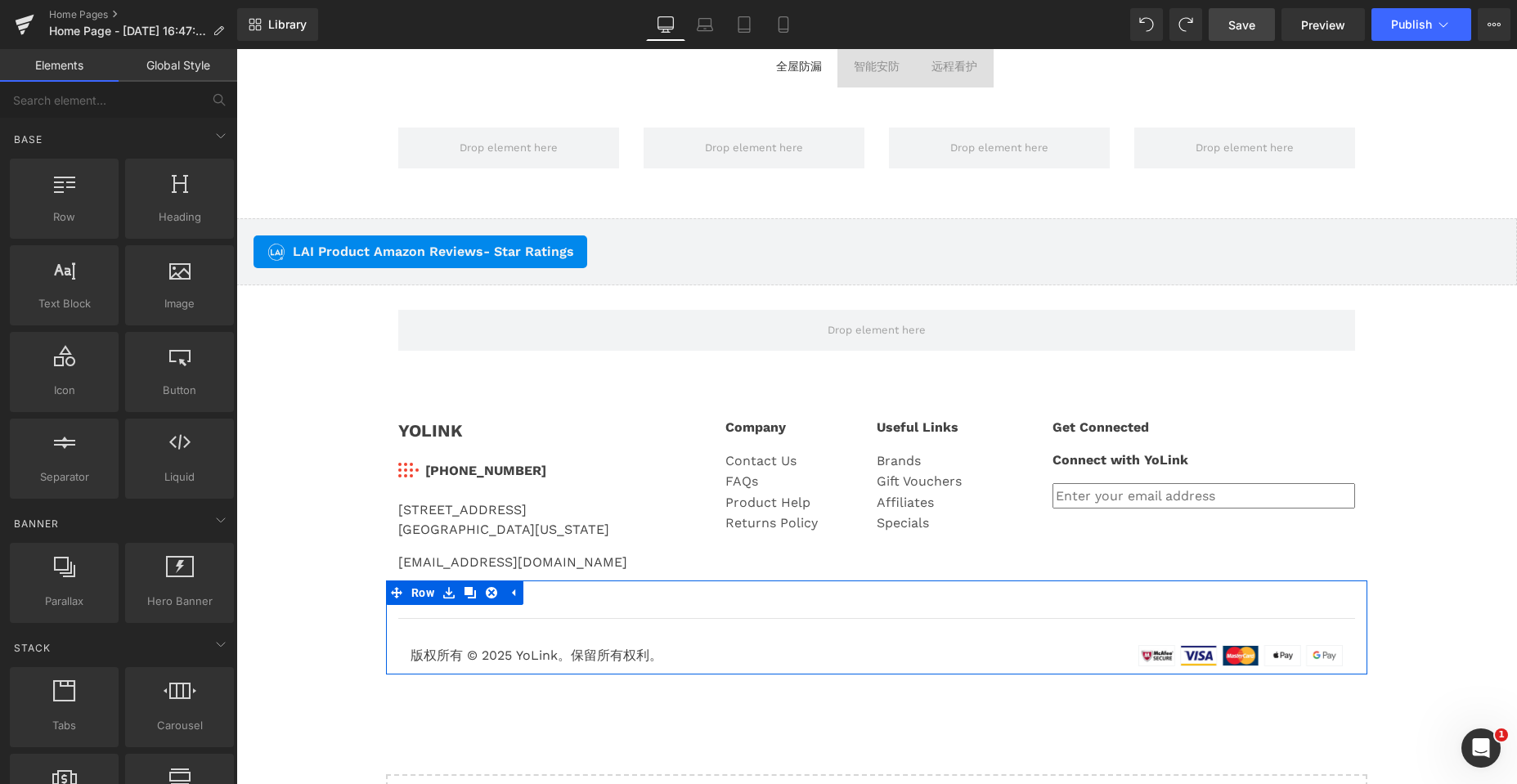
click at [1481, 121] on div "Row" at bounding box center [876, 139] width 1280 height 106
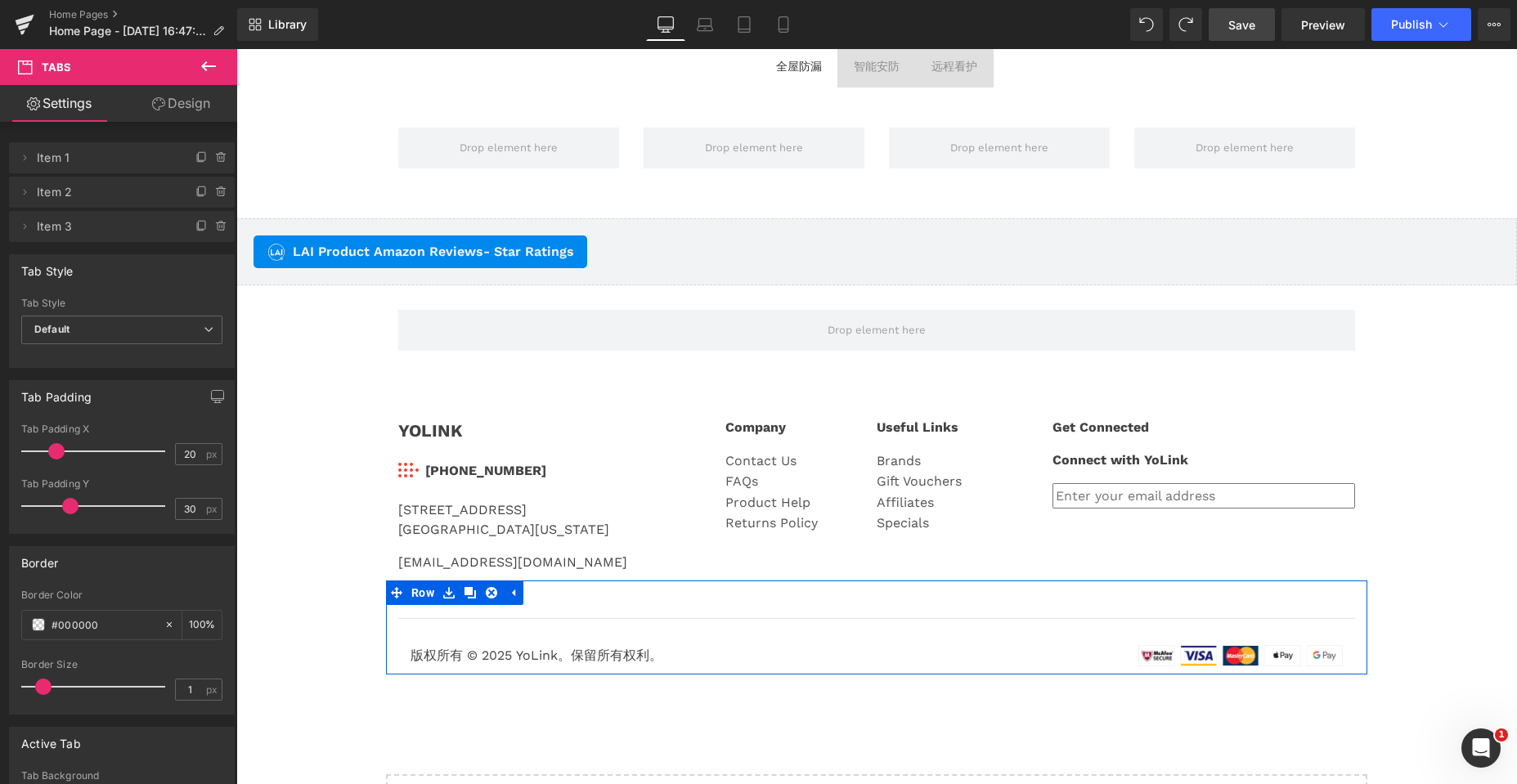
click at [1239, 21] on span "Save" at bounding box center [1242, 25] width 27 height 17
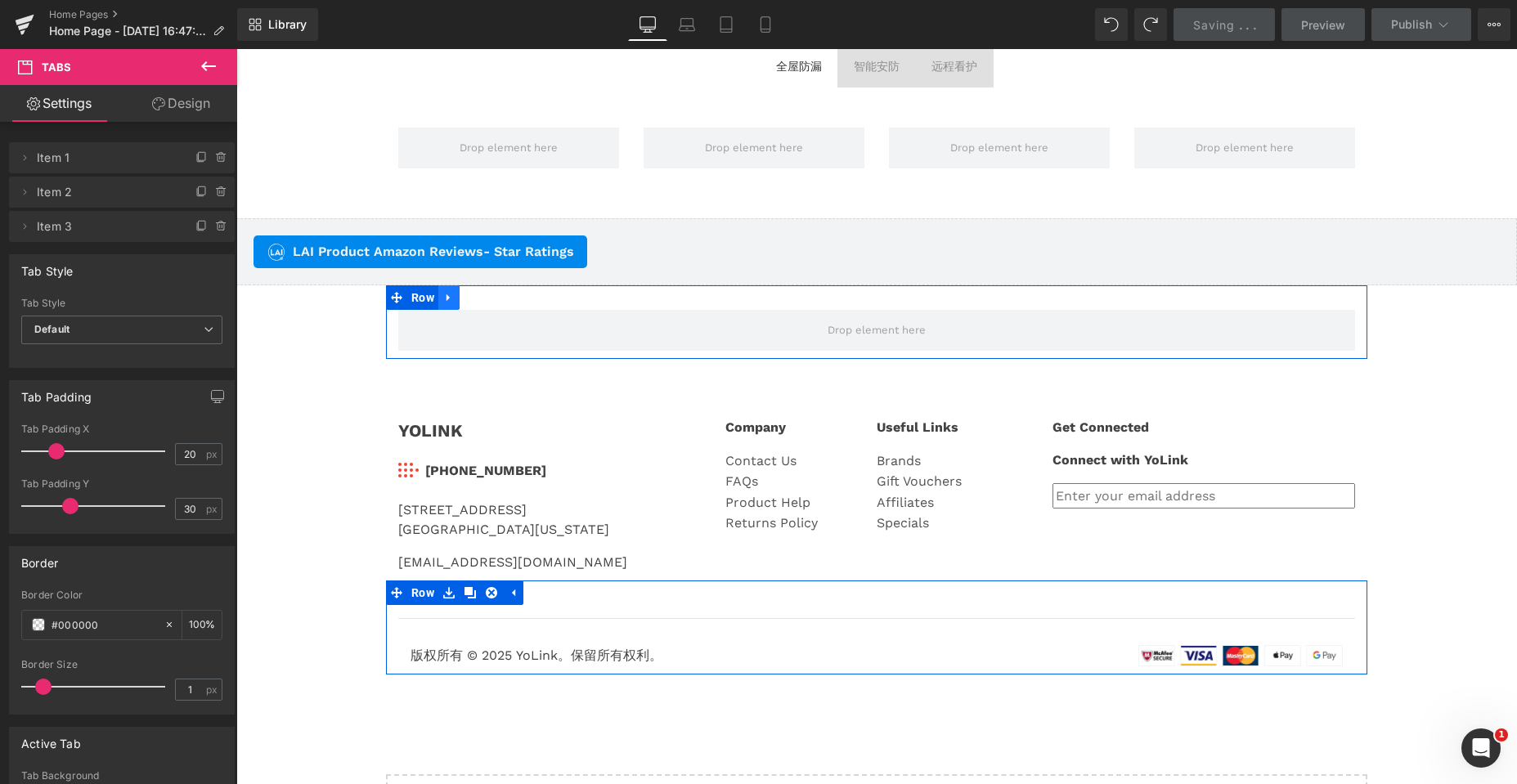
click at [444, 294] on icon at bounding box center [448, 297] width 11 height 12
click at [488, 296] on icon at bounding box center [491, 297] width 11 height 12
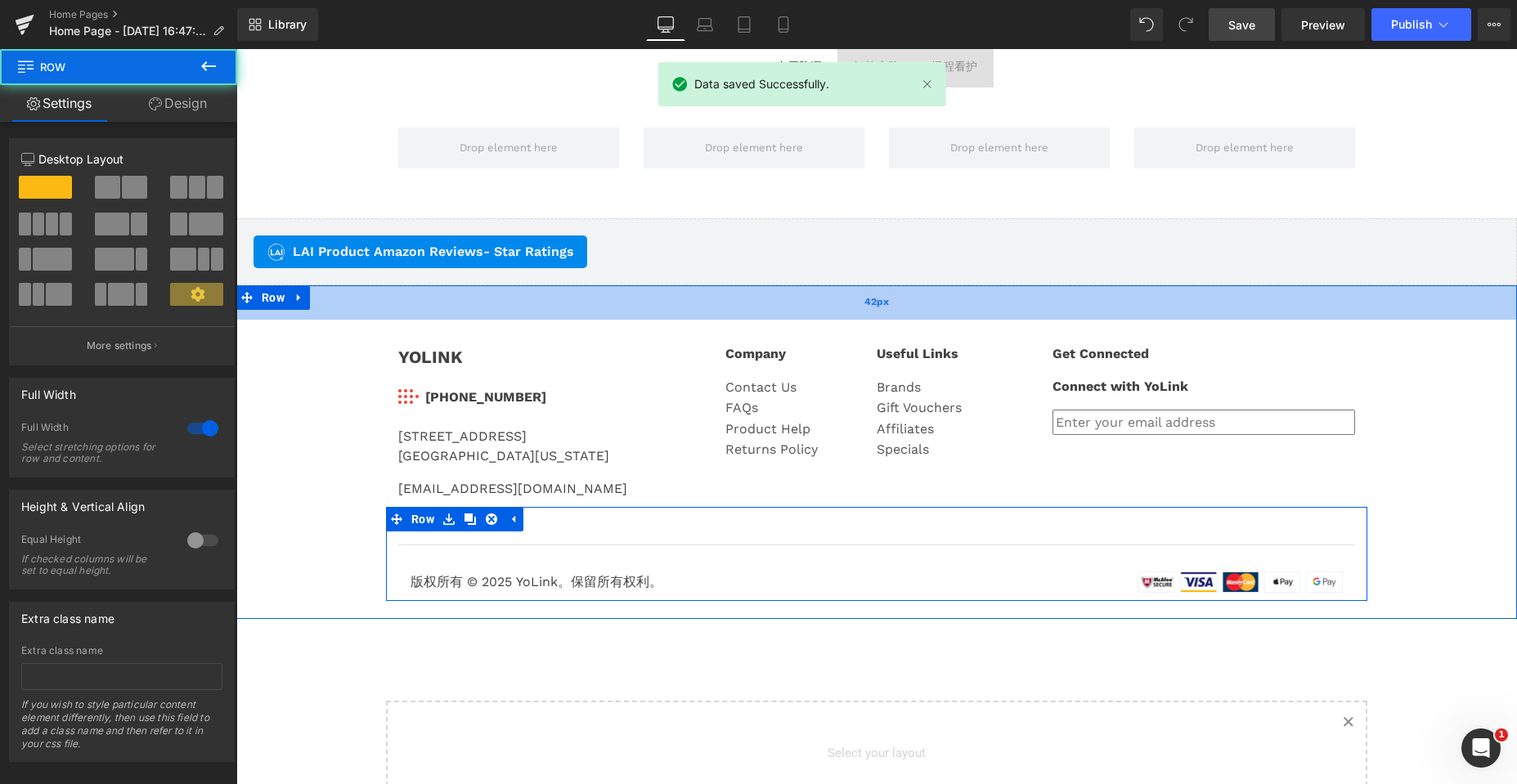
click at [643, 309] on div "42px" at bounding box center [876, 303] width 1280 height 34
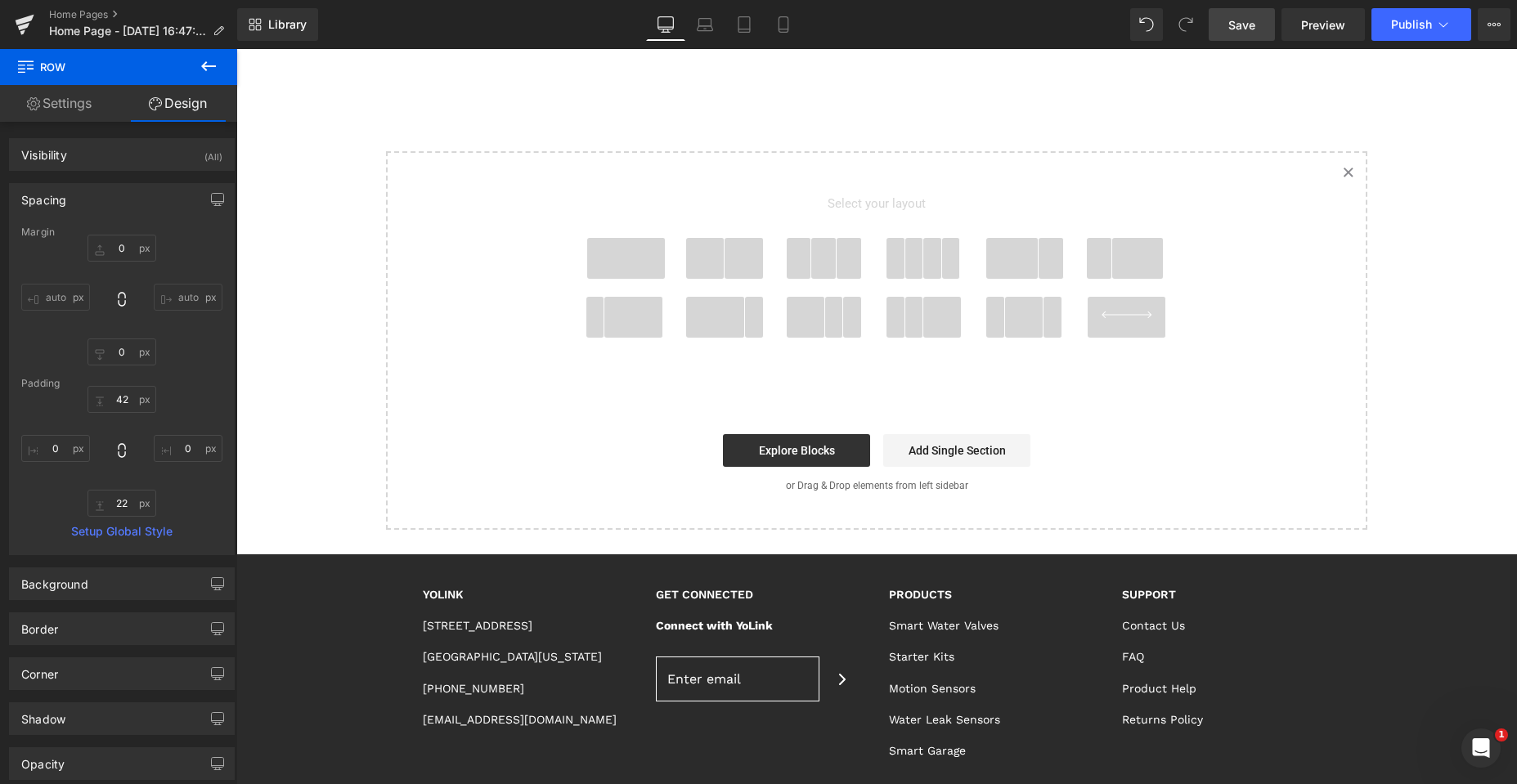
scroll to position [3837, 0]
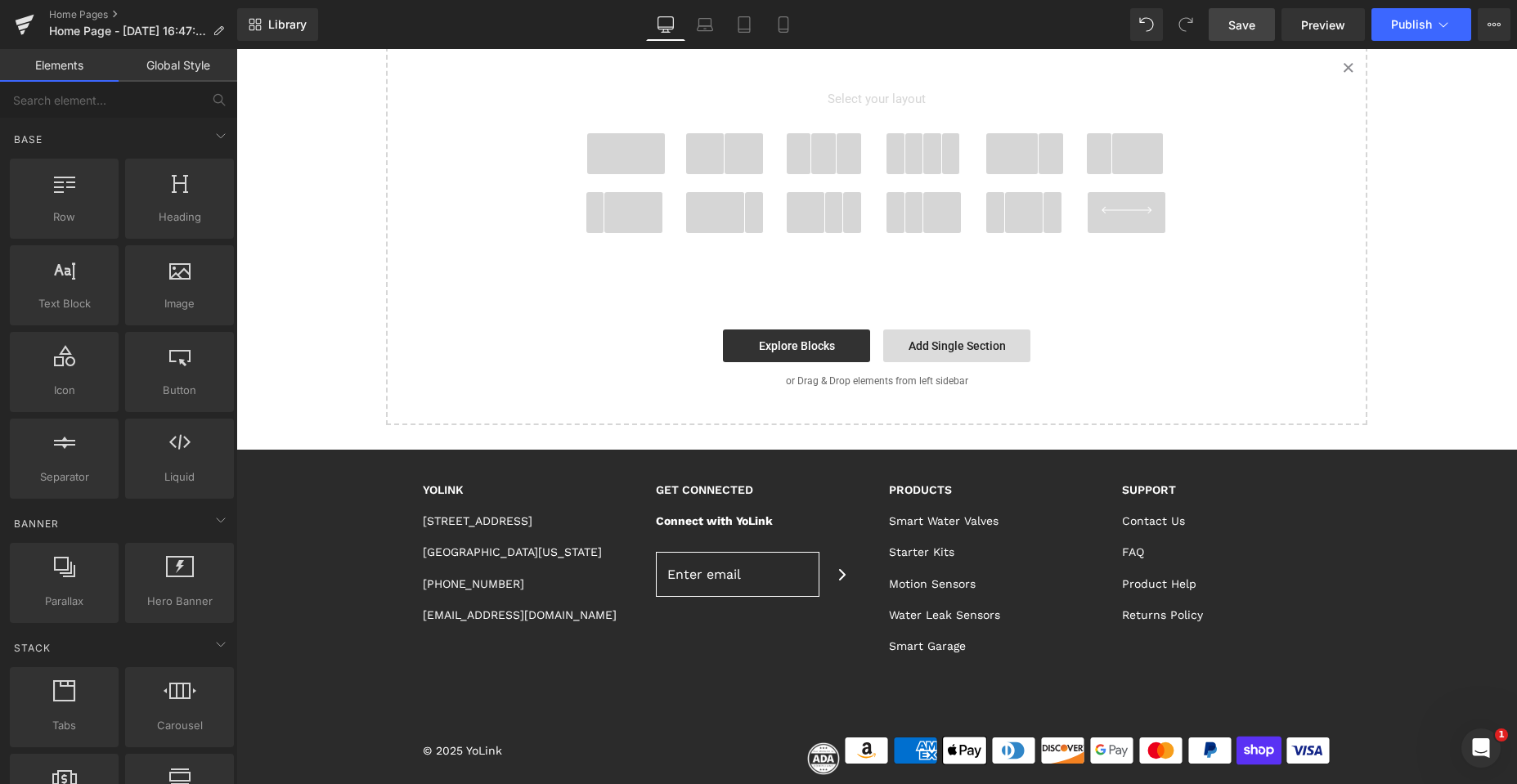
click at [939, 347] on link "Add Single Section" at bounding box center [957, 345] width 147 height 32
click at [804, 347] on link "Explore Blocks" at bounding box center [796, 345] width 147 height 32
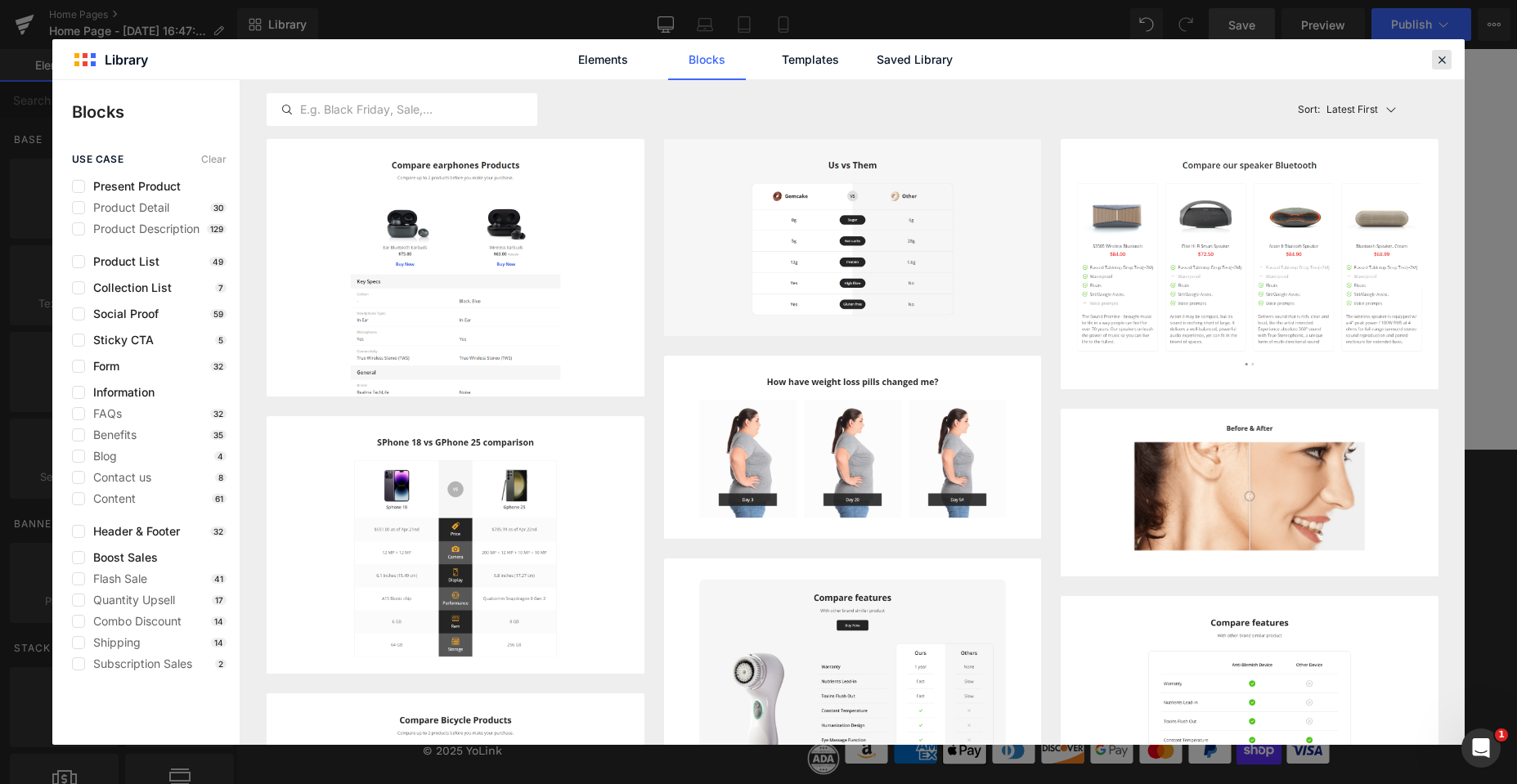
click at [1444, 58] on icon at bounding box center [1441, 59] width 15 height 15
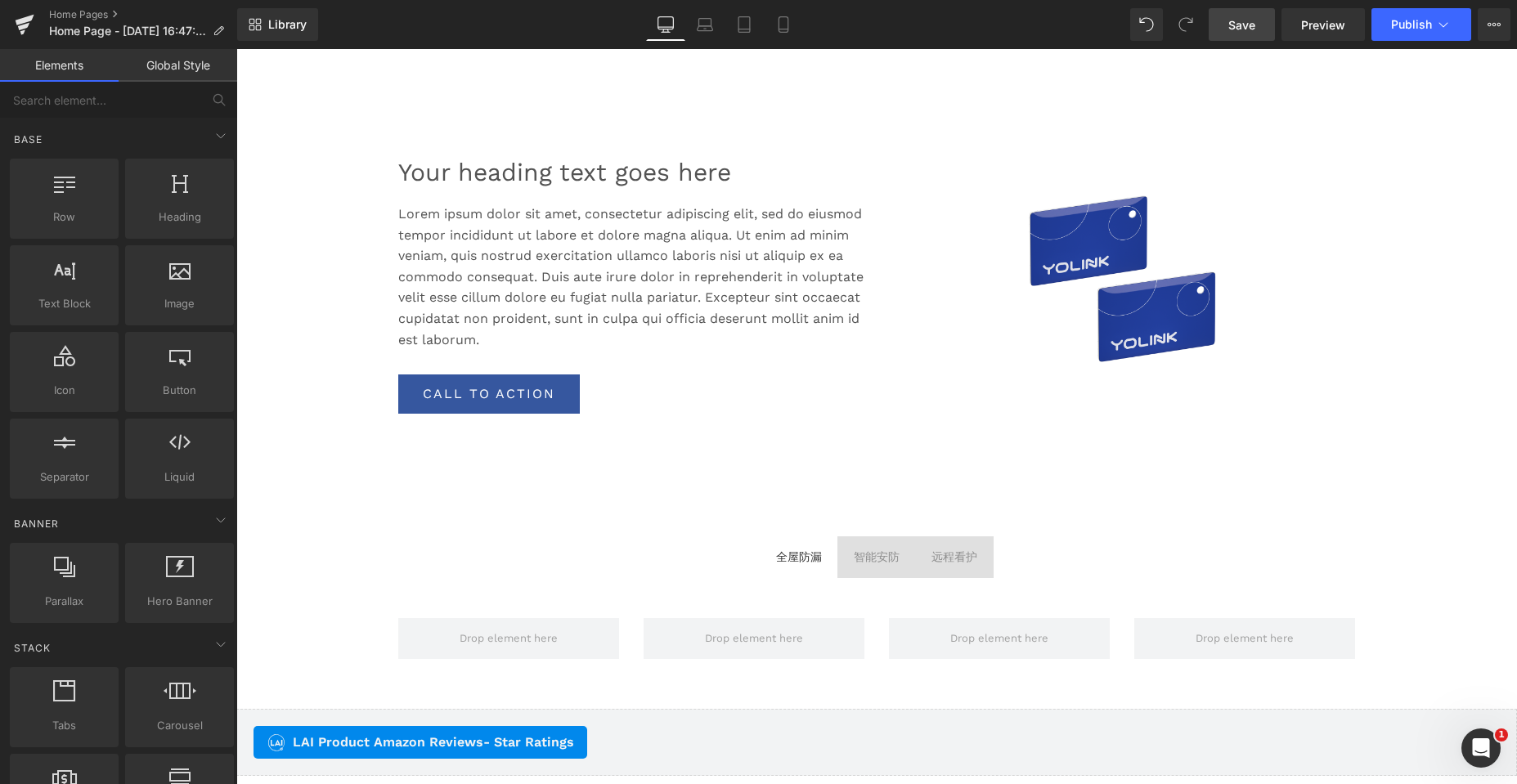
scroll to position [3102, 0]
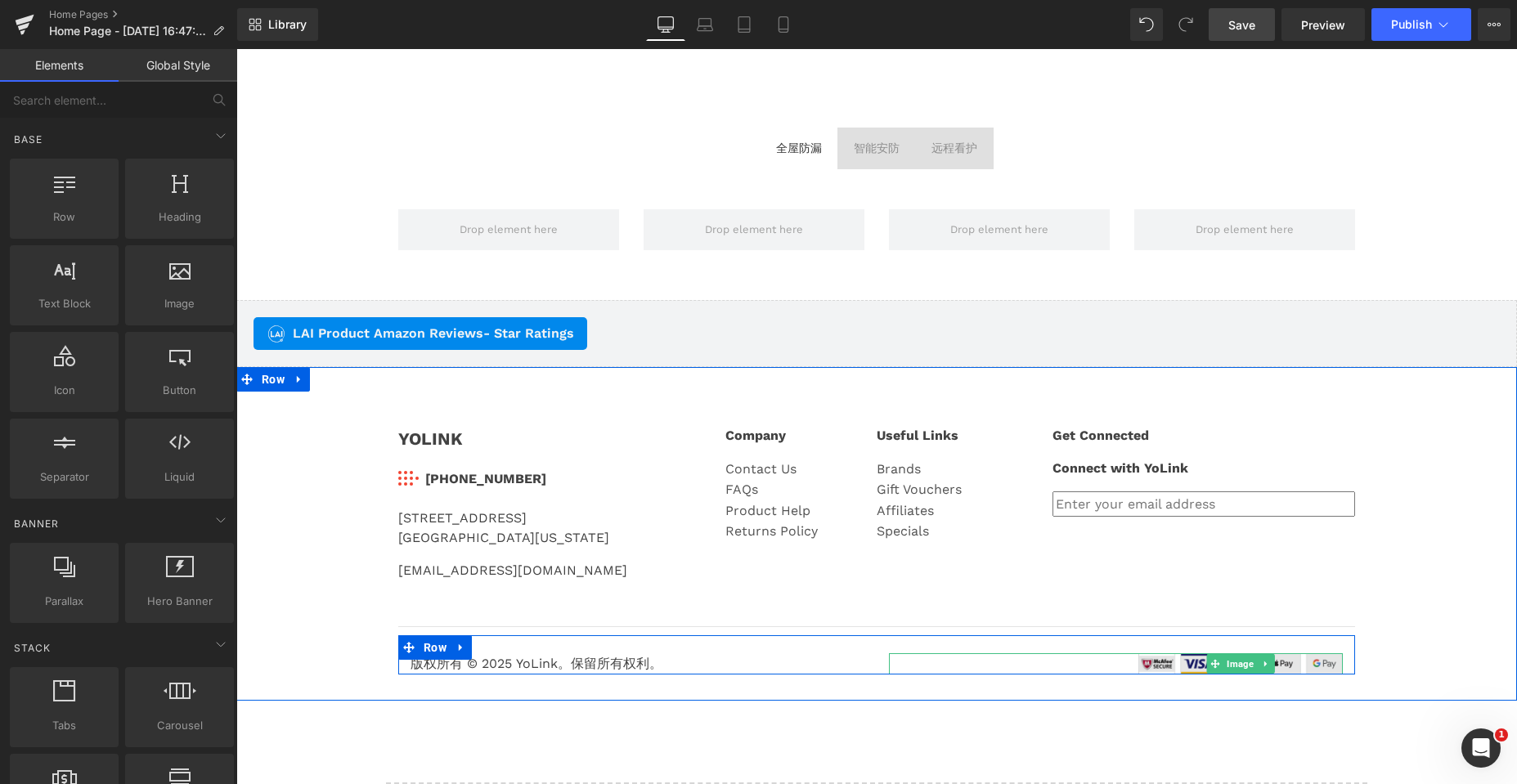
click at [1138, 663] on img at bounding box center [1240, 663] width 204 height 21
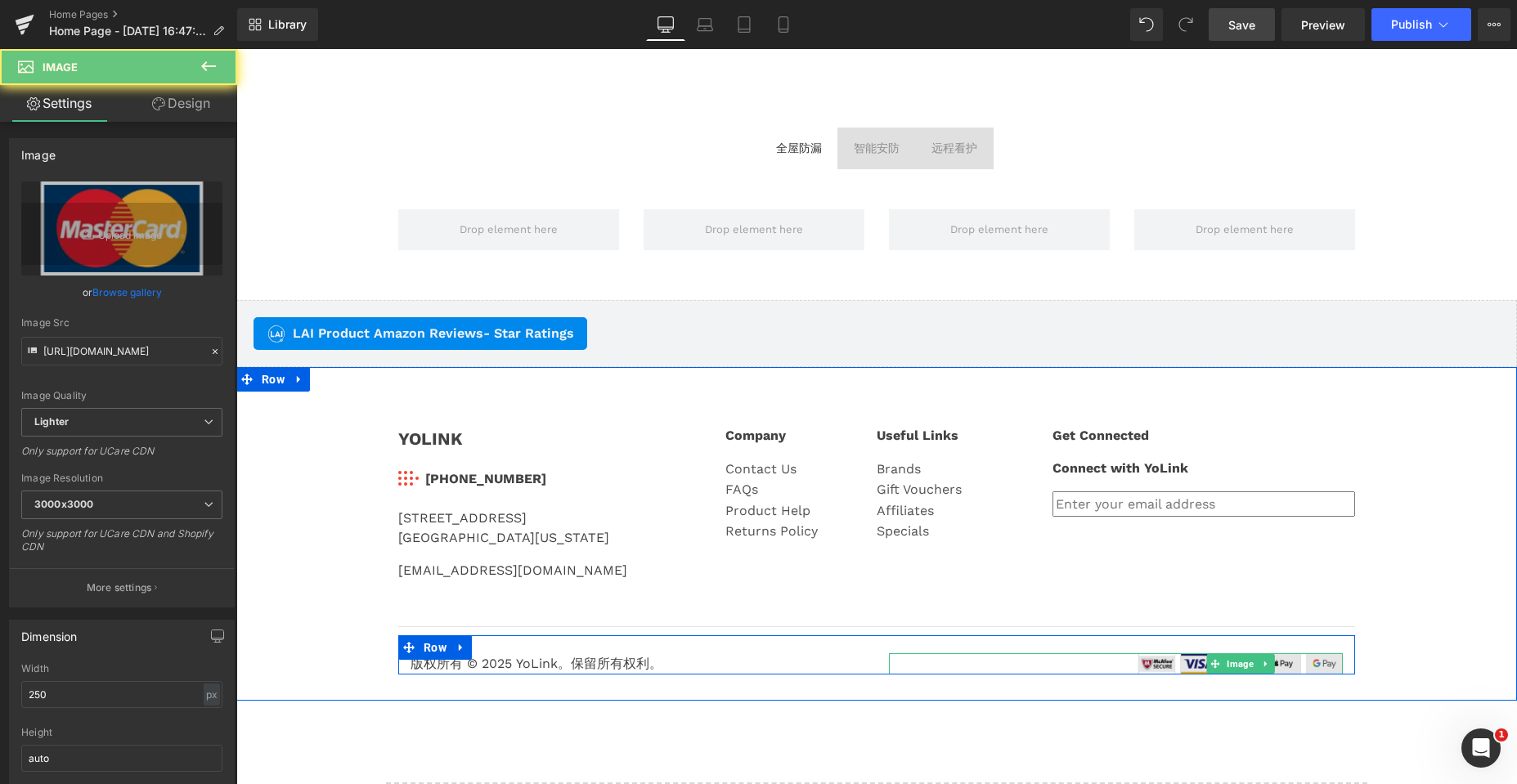
click at [1147, 663] on img at bounding box center [1240, 663] width 204 height 21
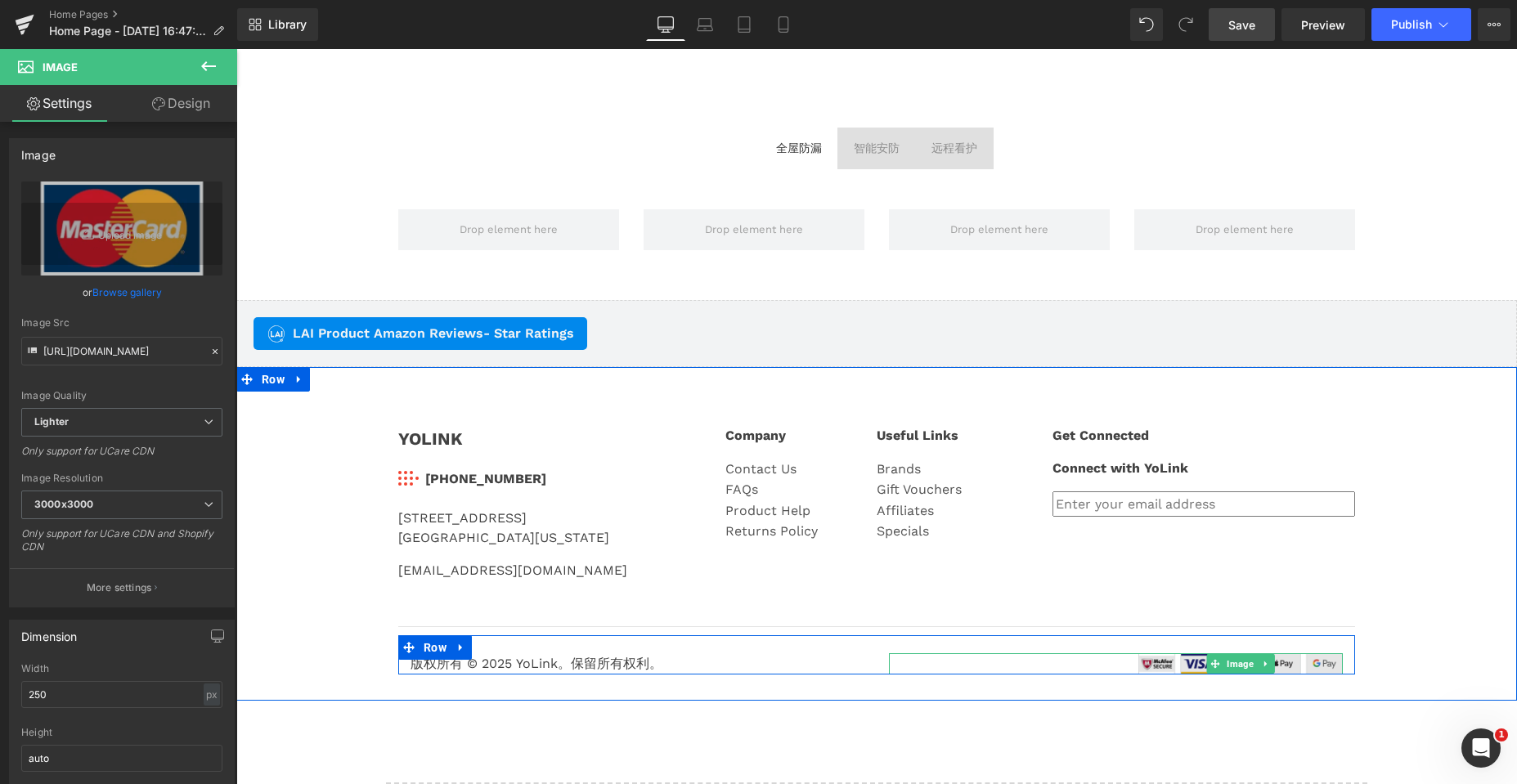
click at [1149, 661] on img at bounding box center [1240, 663] width 204 height 21
click at [1150, 663] on img at bounding box center [1240, 663] width 204 height 21
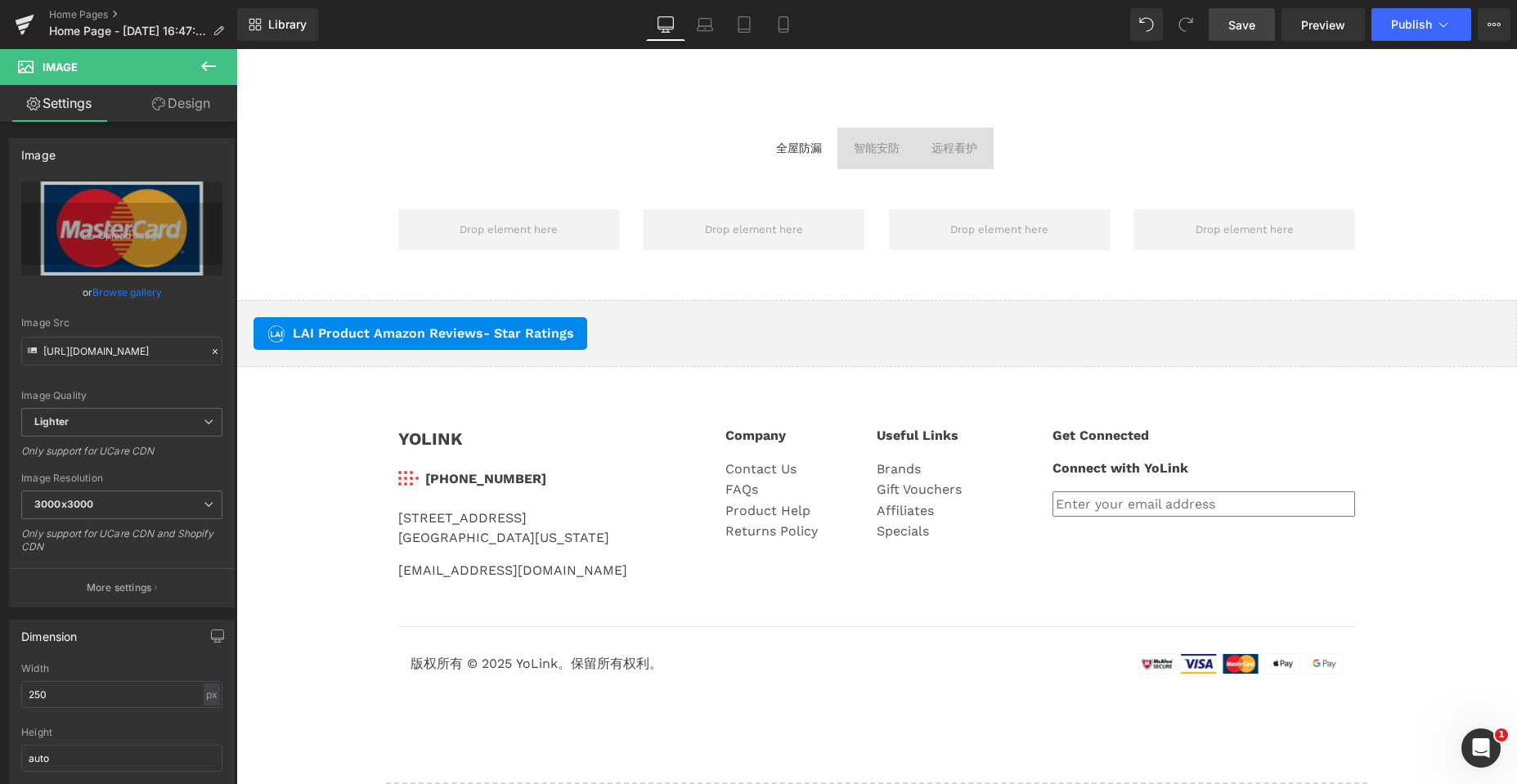
click at [203, 65] on icon at bounding box center [208, 66] width 15 height 9
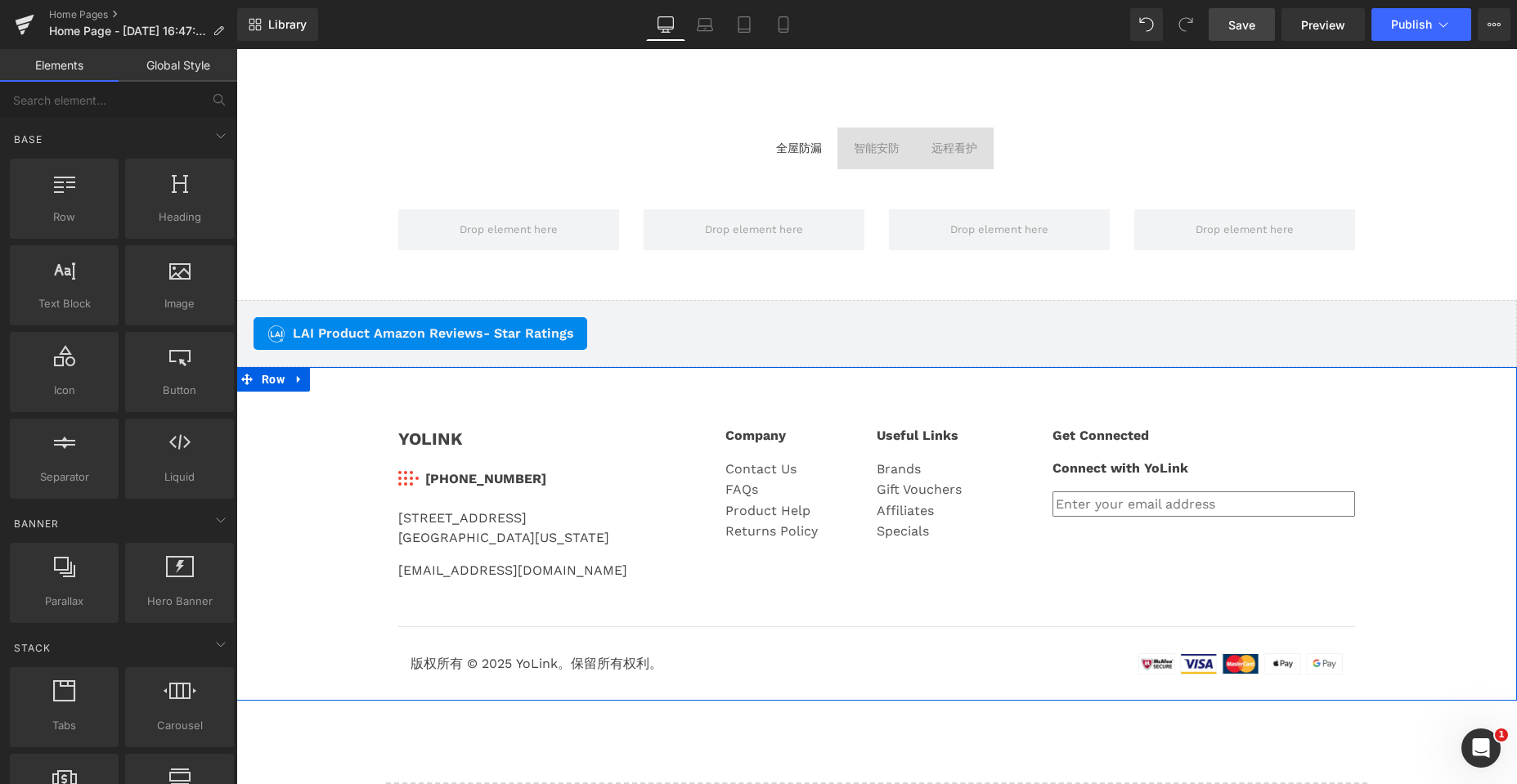
click at [1314, 577] on div "YOLINK Text Block Image 831-292-4831 Text Block Icon List 25172 Arctic Ocean Dr…" at bounding box center [876, 494] width 981 height 187
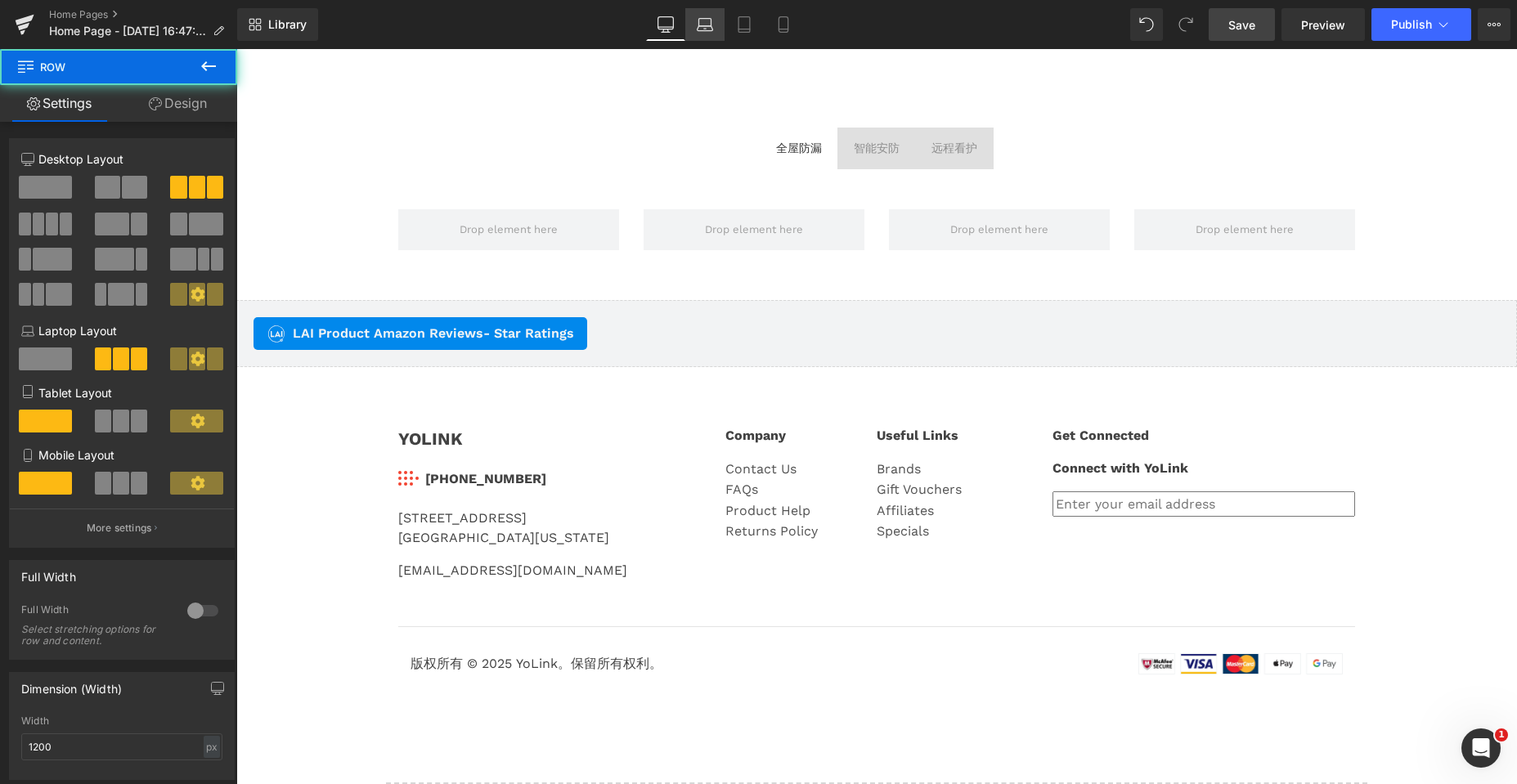
click at [711, 31] on icon at bounding box center [705, 29] width 15 height 5
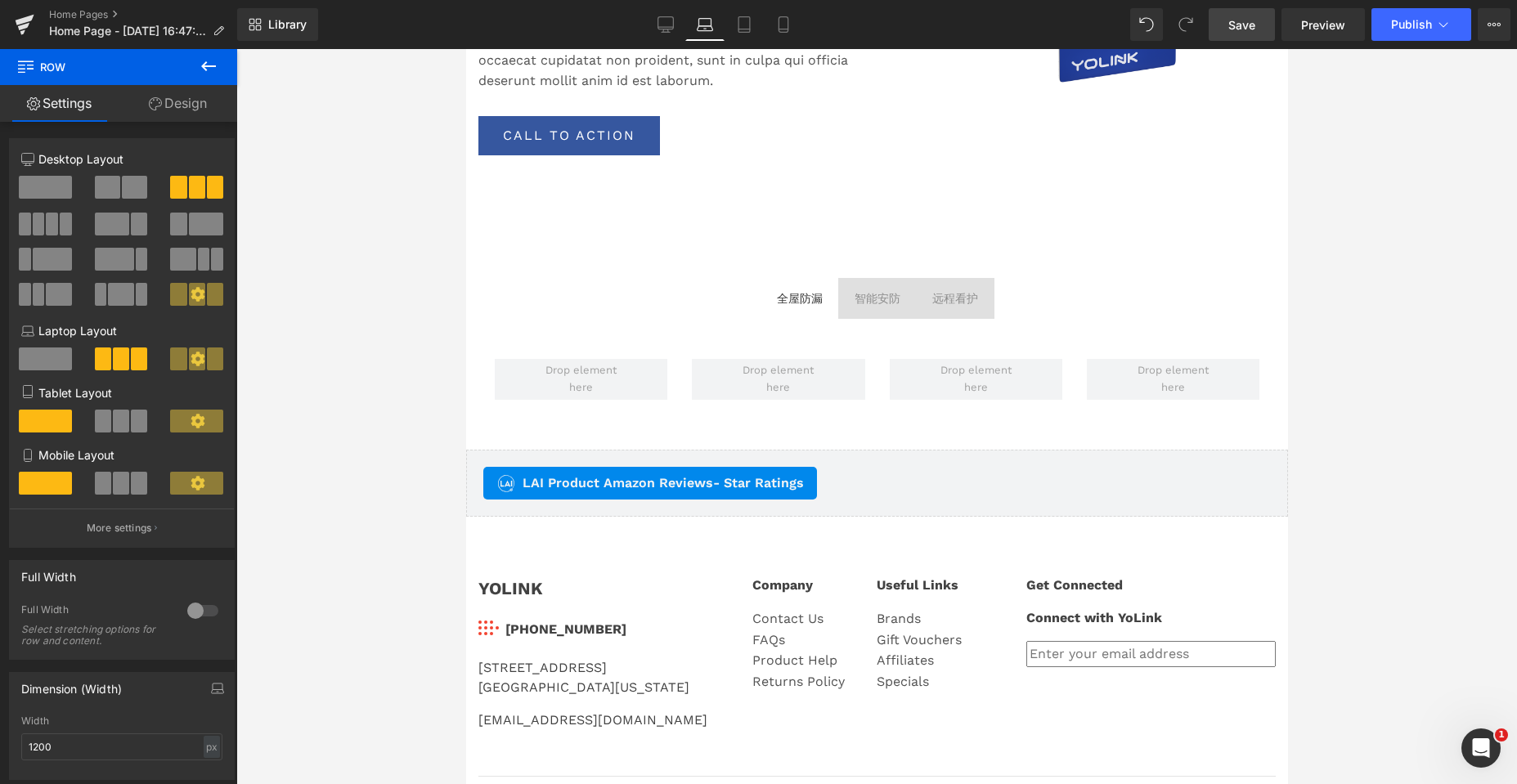
scroll to position [3252, 0]
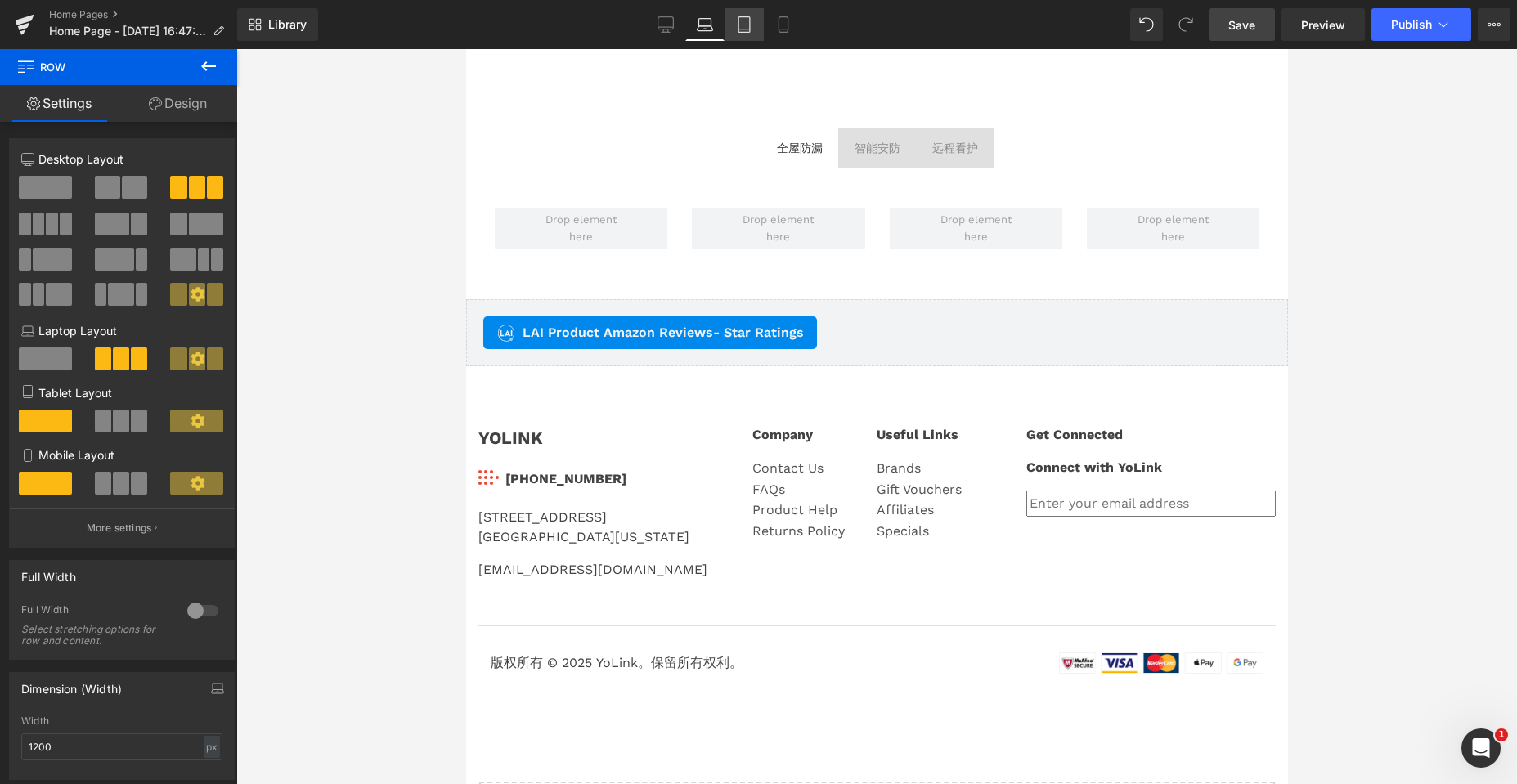
click at [760, 31] on link "Tablet" at bounding box center [744, 25] width 39 height 32
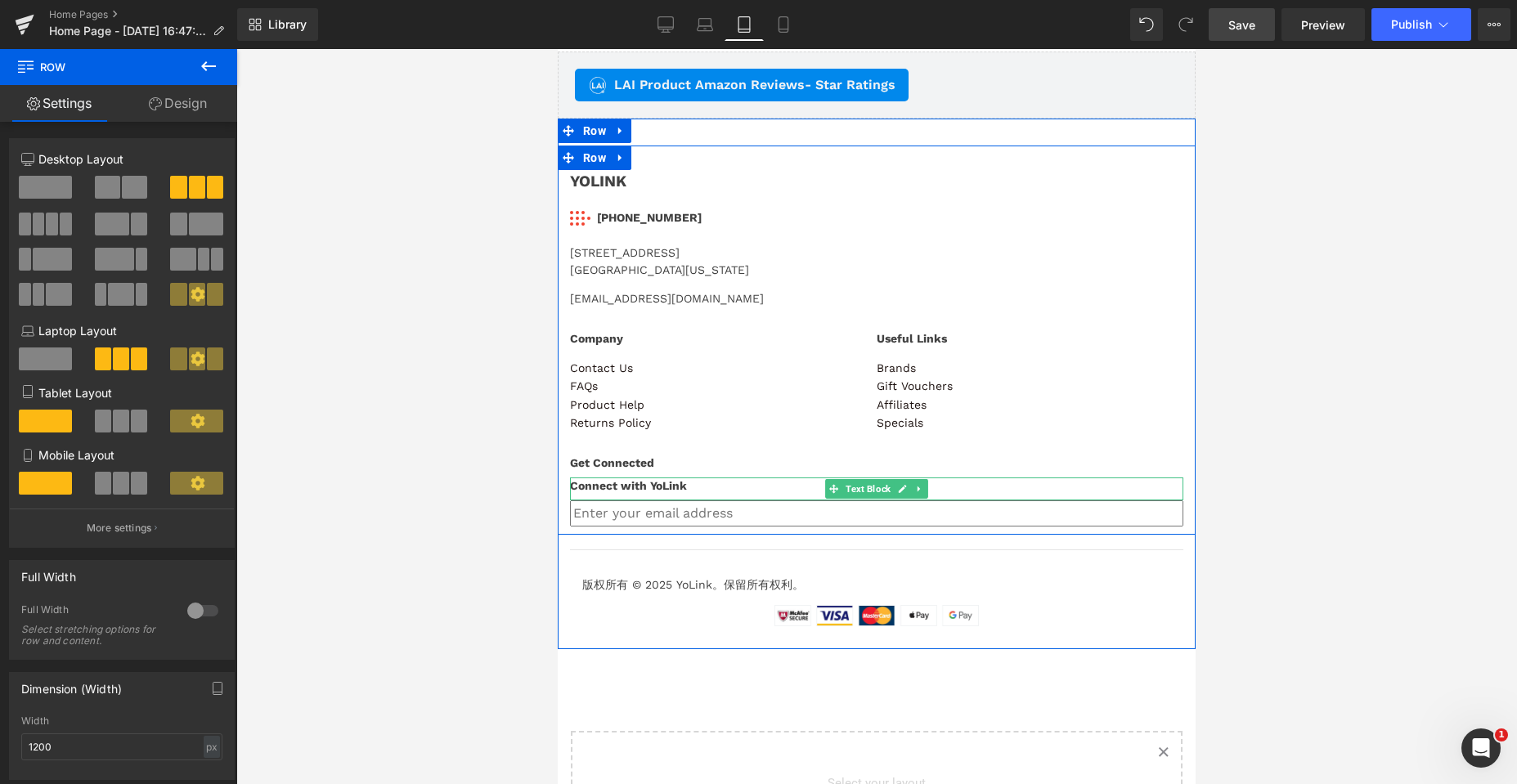
scroll to position [4081, 0]
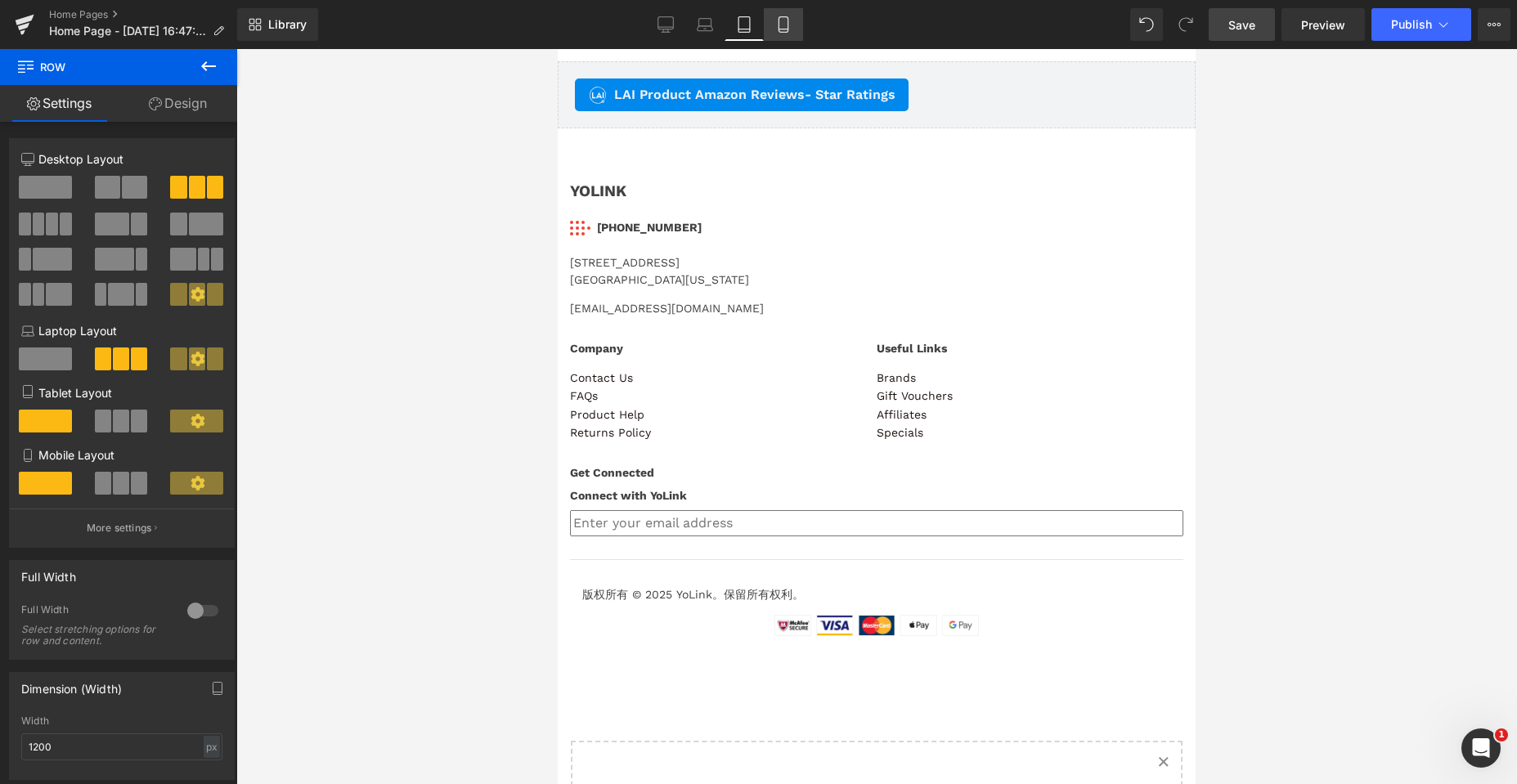
click at [785, 27] on icon at bounding box center [782, 24] width 16 height 16
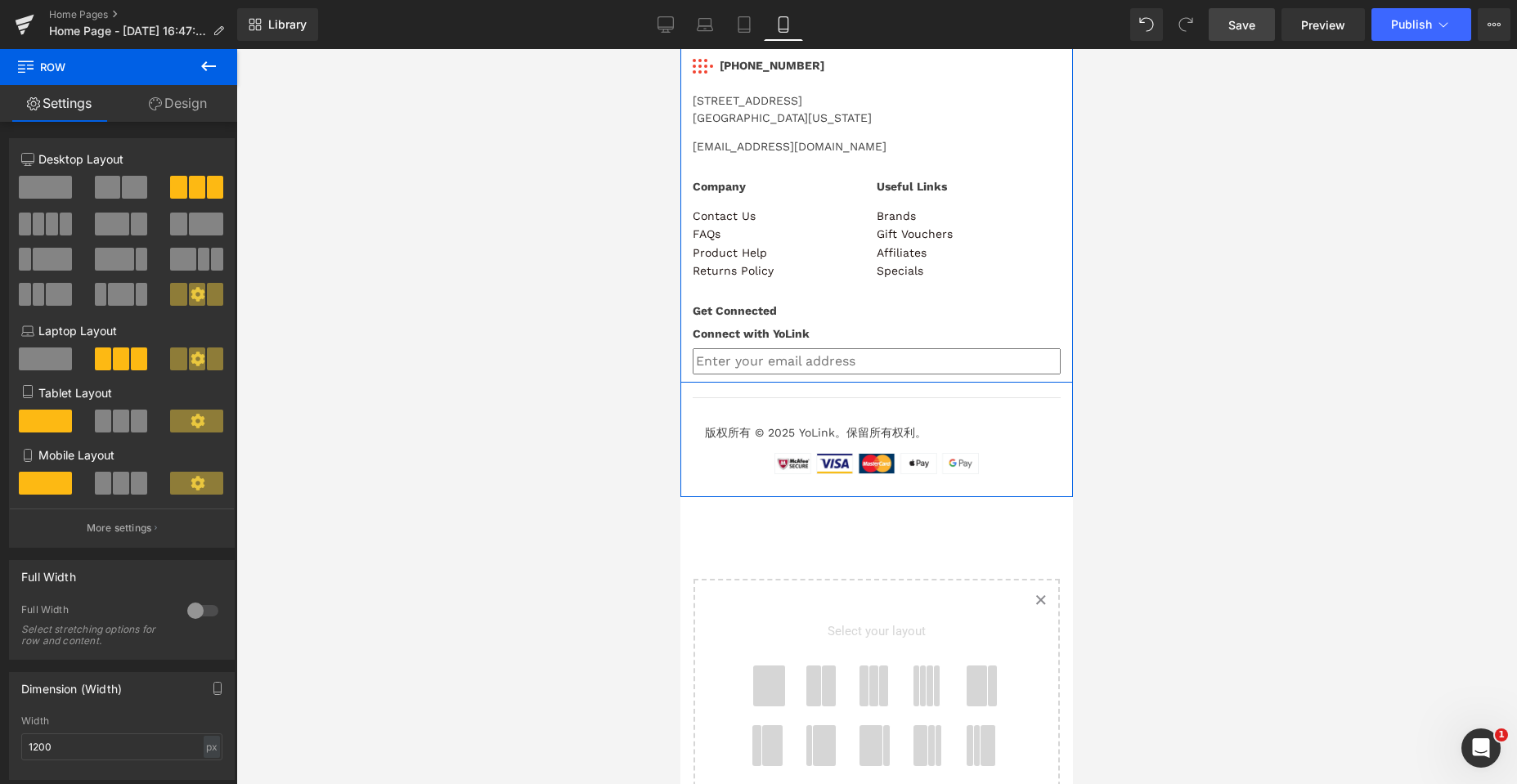
scroll to position [5622, 0]
click at [659, 18] on icon at bounding box center [665, 24] width 16 height 16
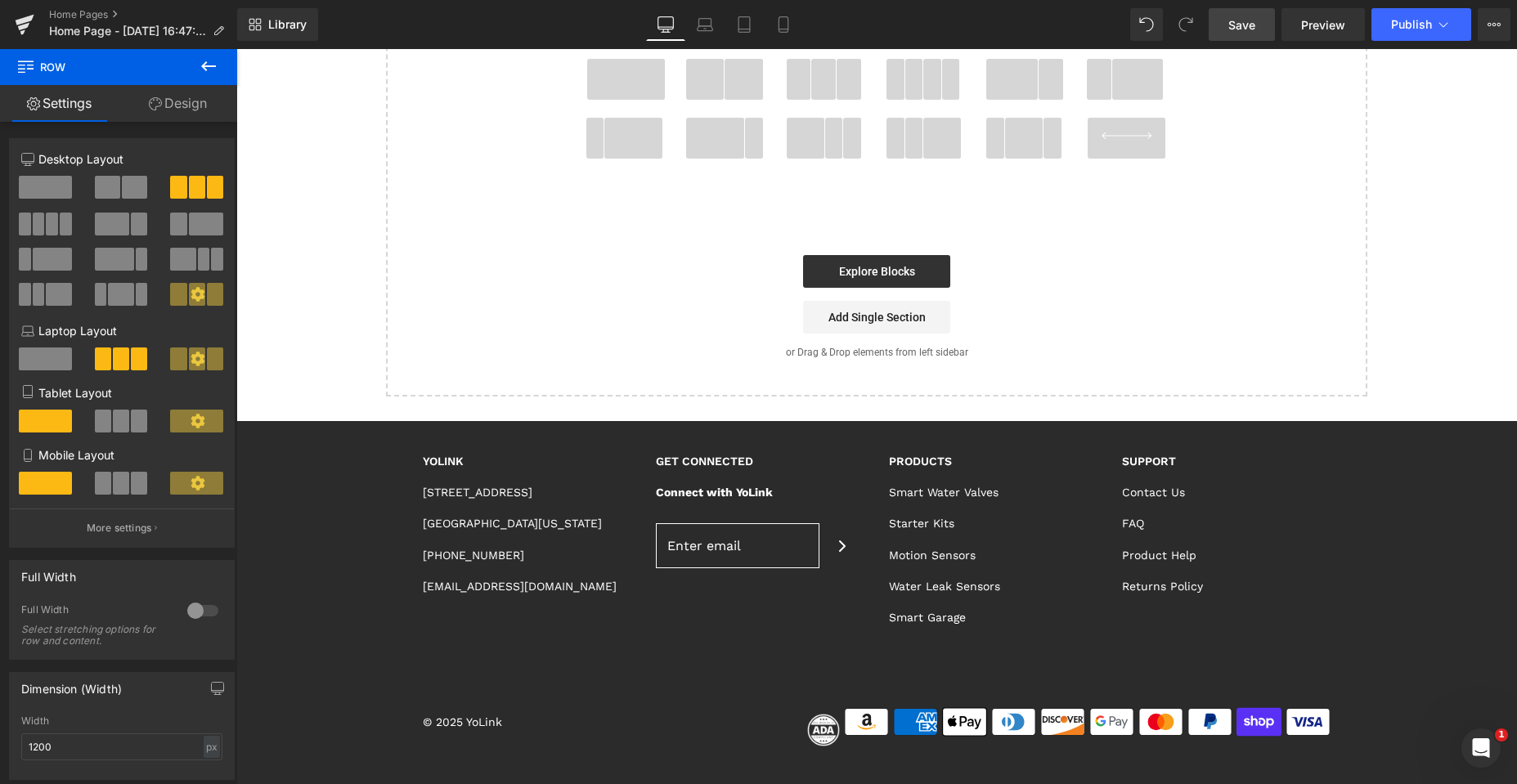
scroll to position [3206, 0]
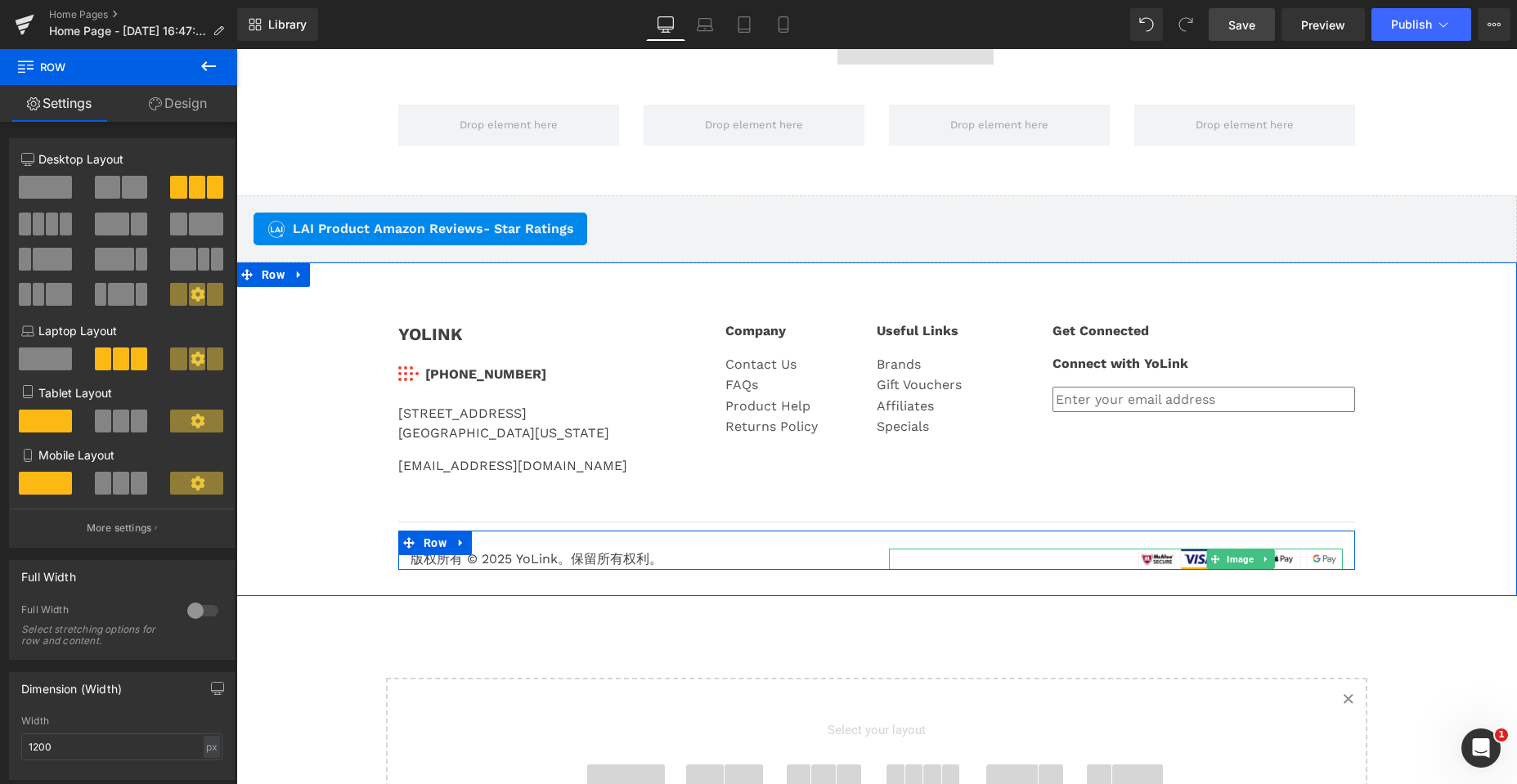
click at [1024, 559] on div at bounding box center [1115, 559] width 454 height 21
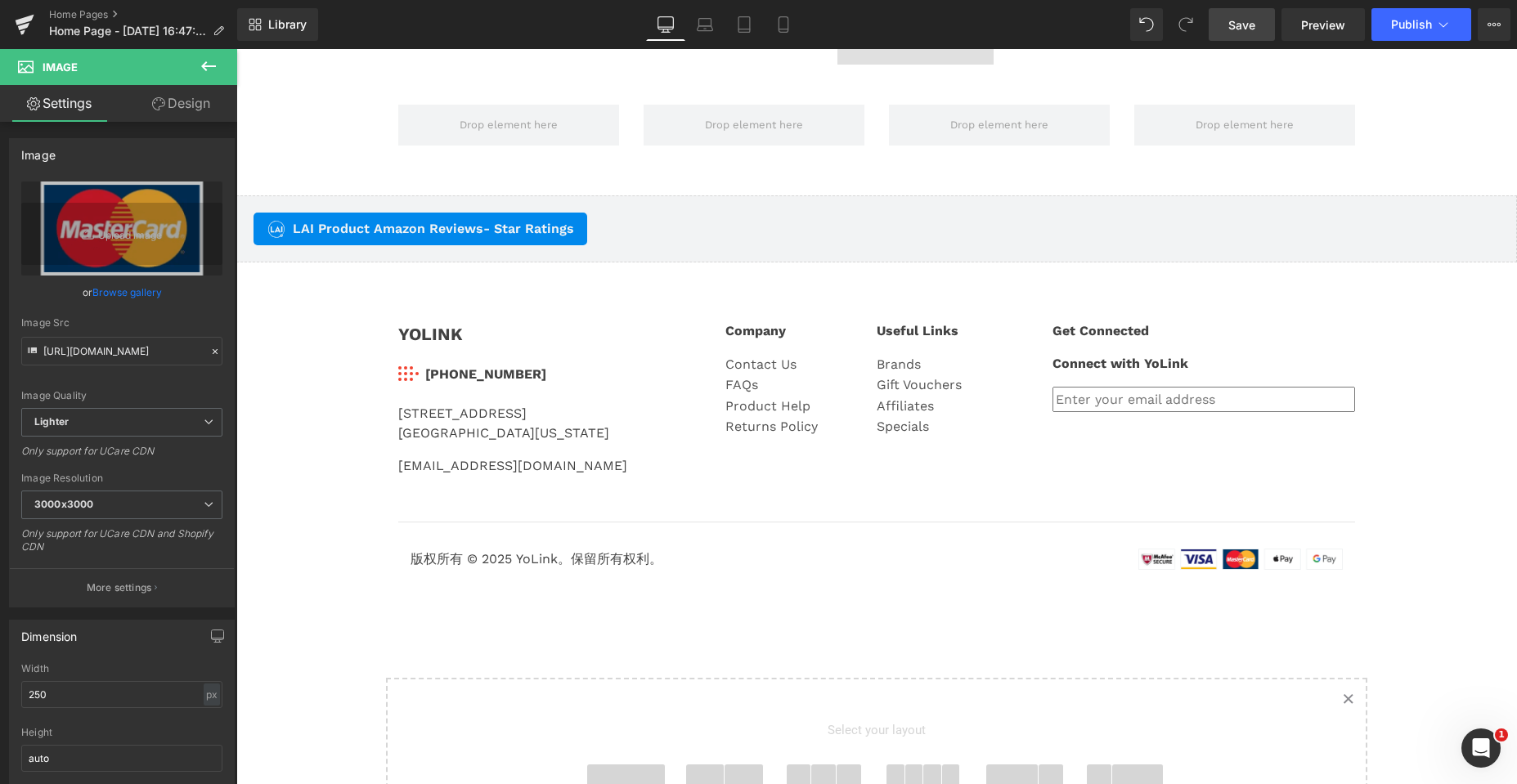
click at [205, 65] on icon at bounding box center [208, 66] width 20 height 20
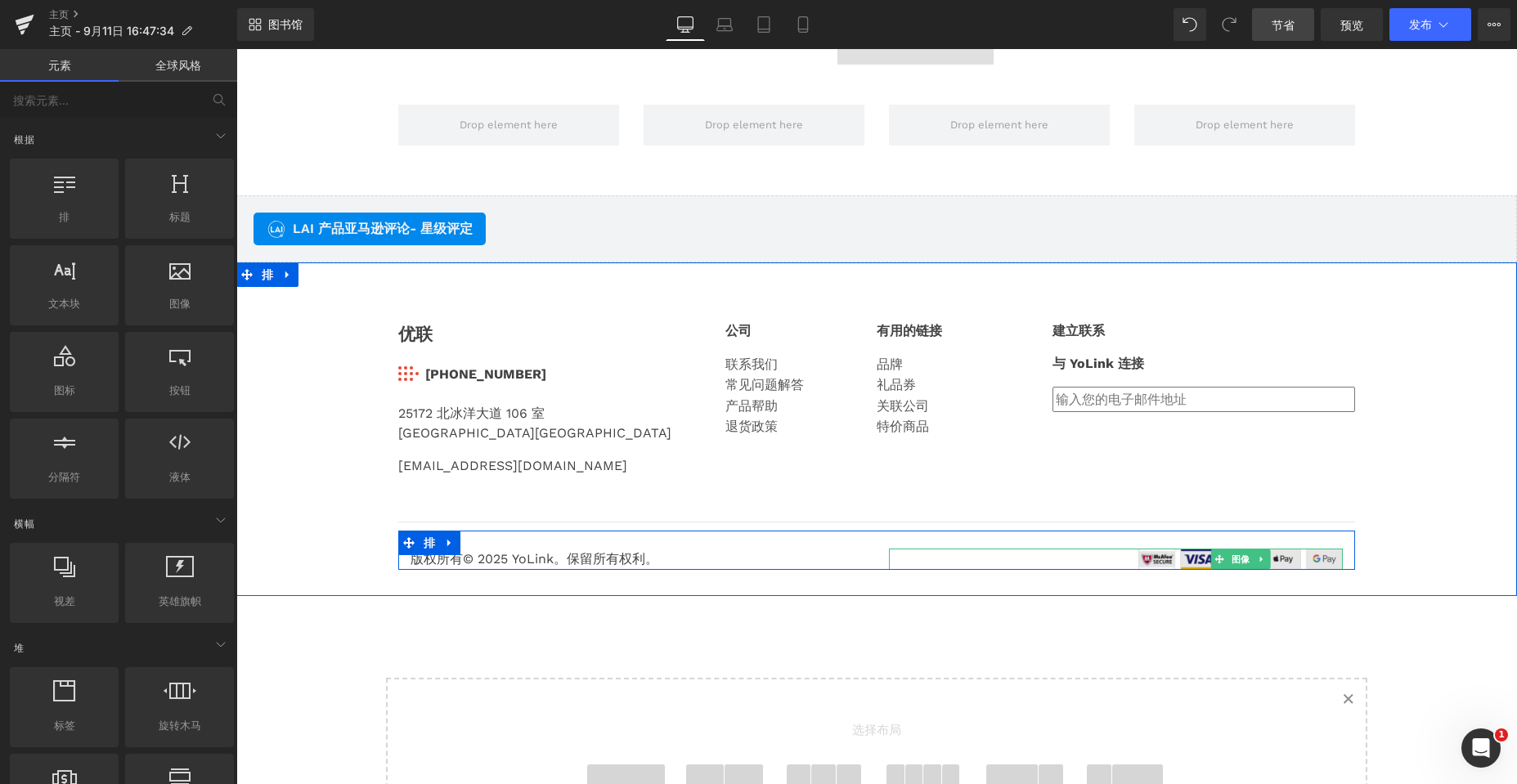
click at [1156, 562] on img at bounding box center [1240, 559] width 204 height 21
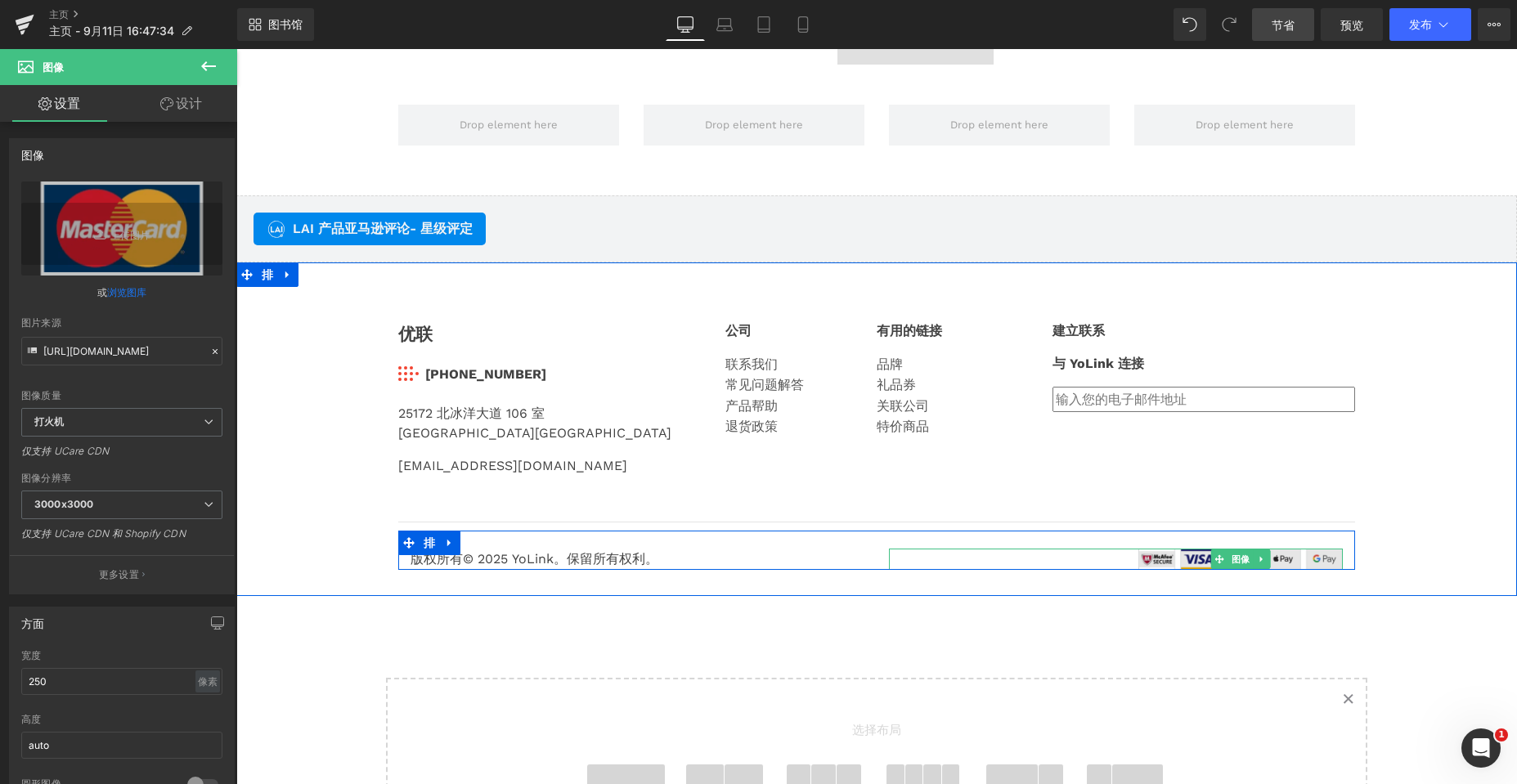
click at [1153, 559] on img at bounding box center [1240, 559] width 204 height 21
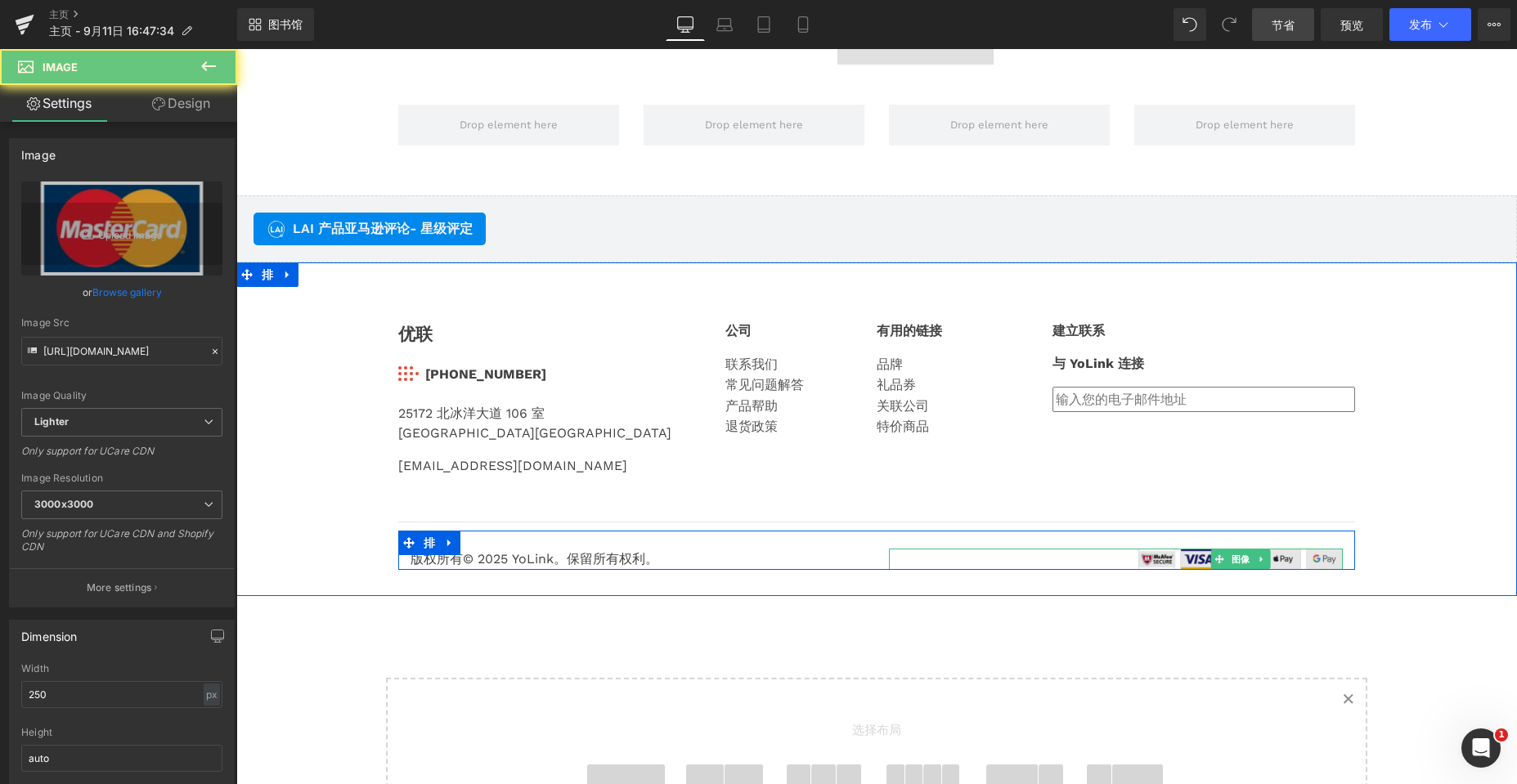
click at [1153, 559] on img at bounding box center [1240, 559] width 204 height 21
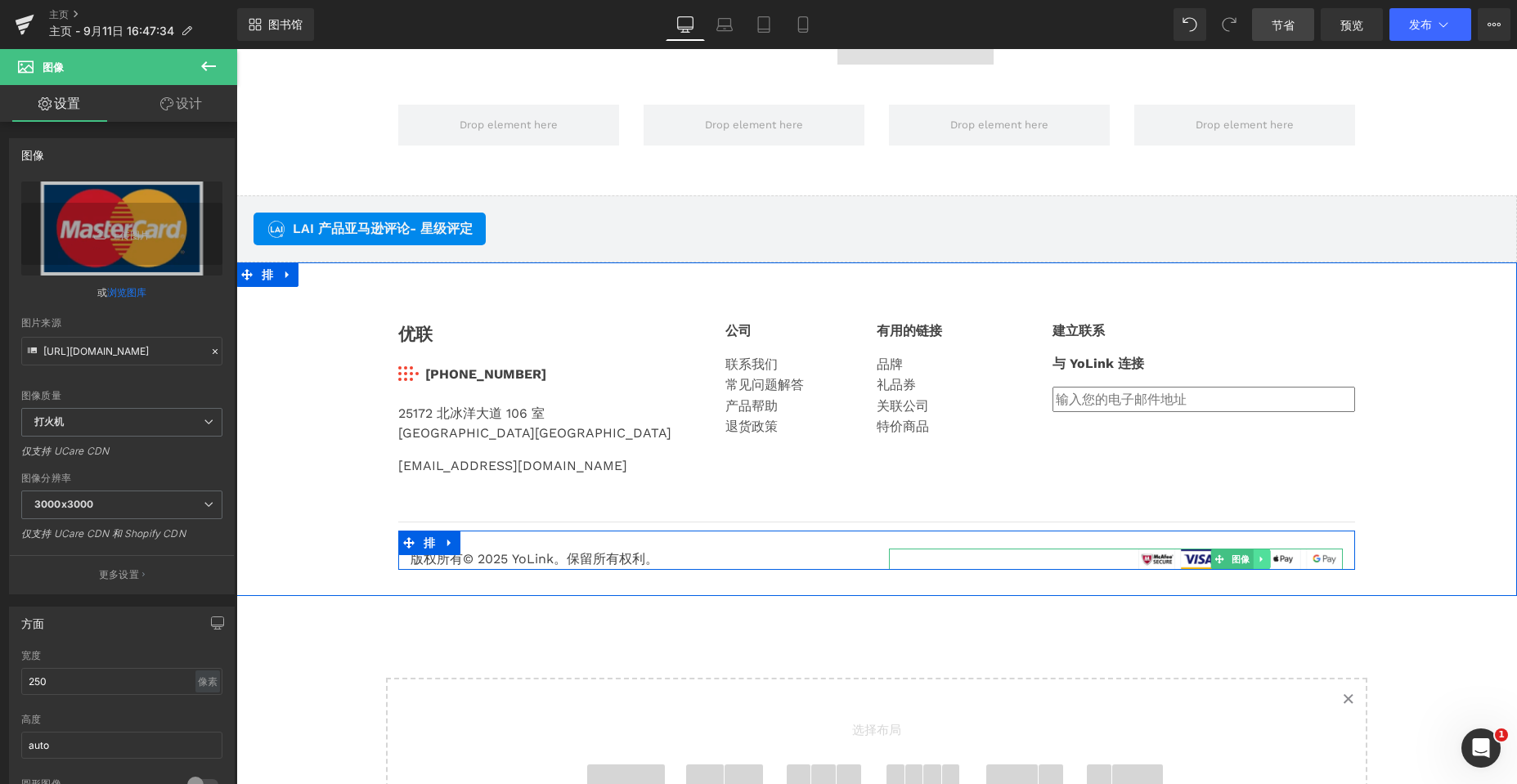
click at [1260, 559] on icon at bounding box center [1260, 558] width 3 height 6
click at [1248, 557] on icon at bounding box center [1253, 558] width 9 height 9
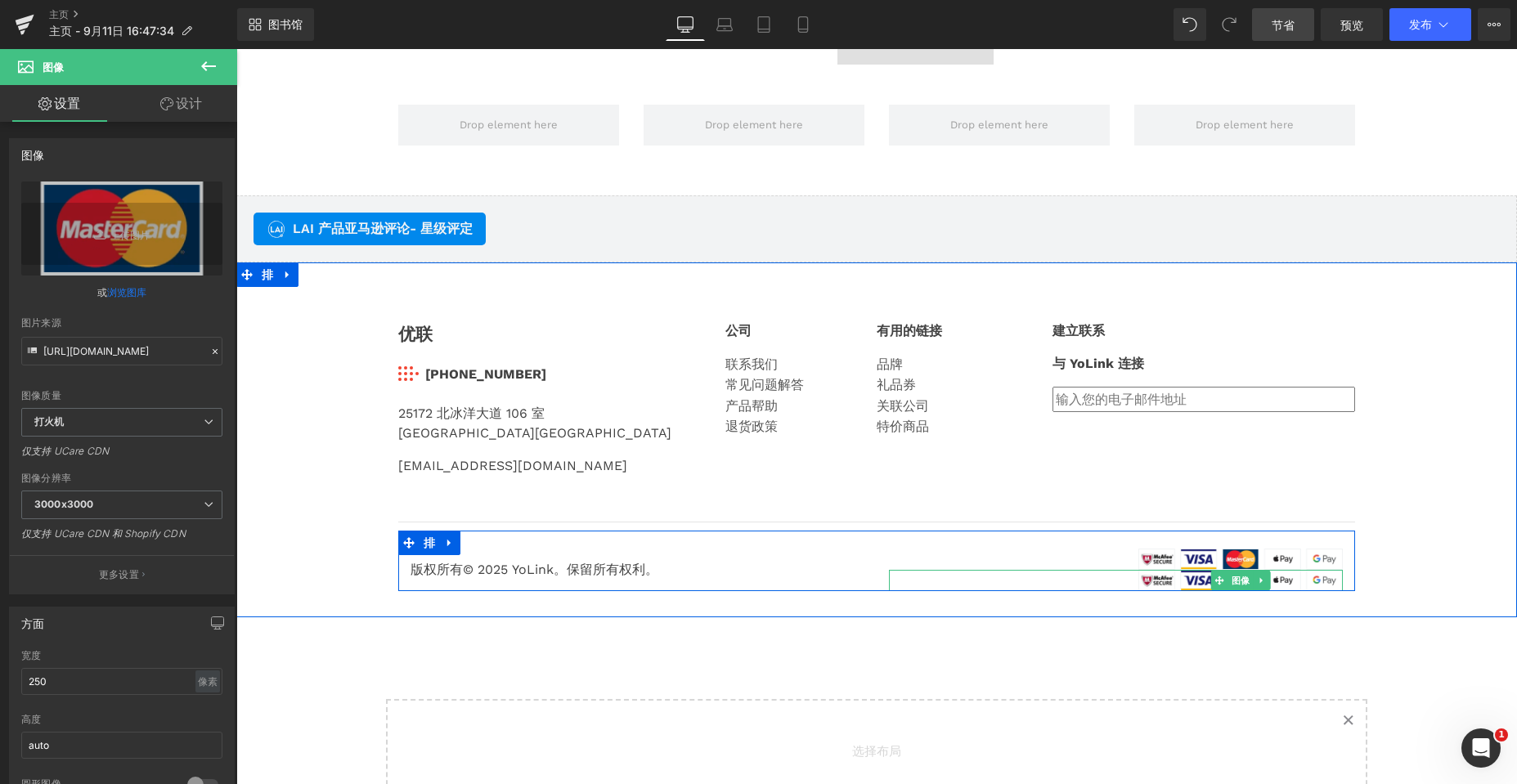
click at [1257, 580] on icon at bounding box center [1261, 580] width 9 height 9
click at [1266, 581] on icon at bounding box center [1270, 580] width 9 height 9
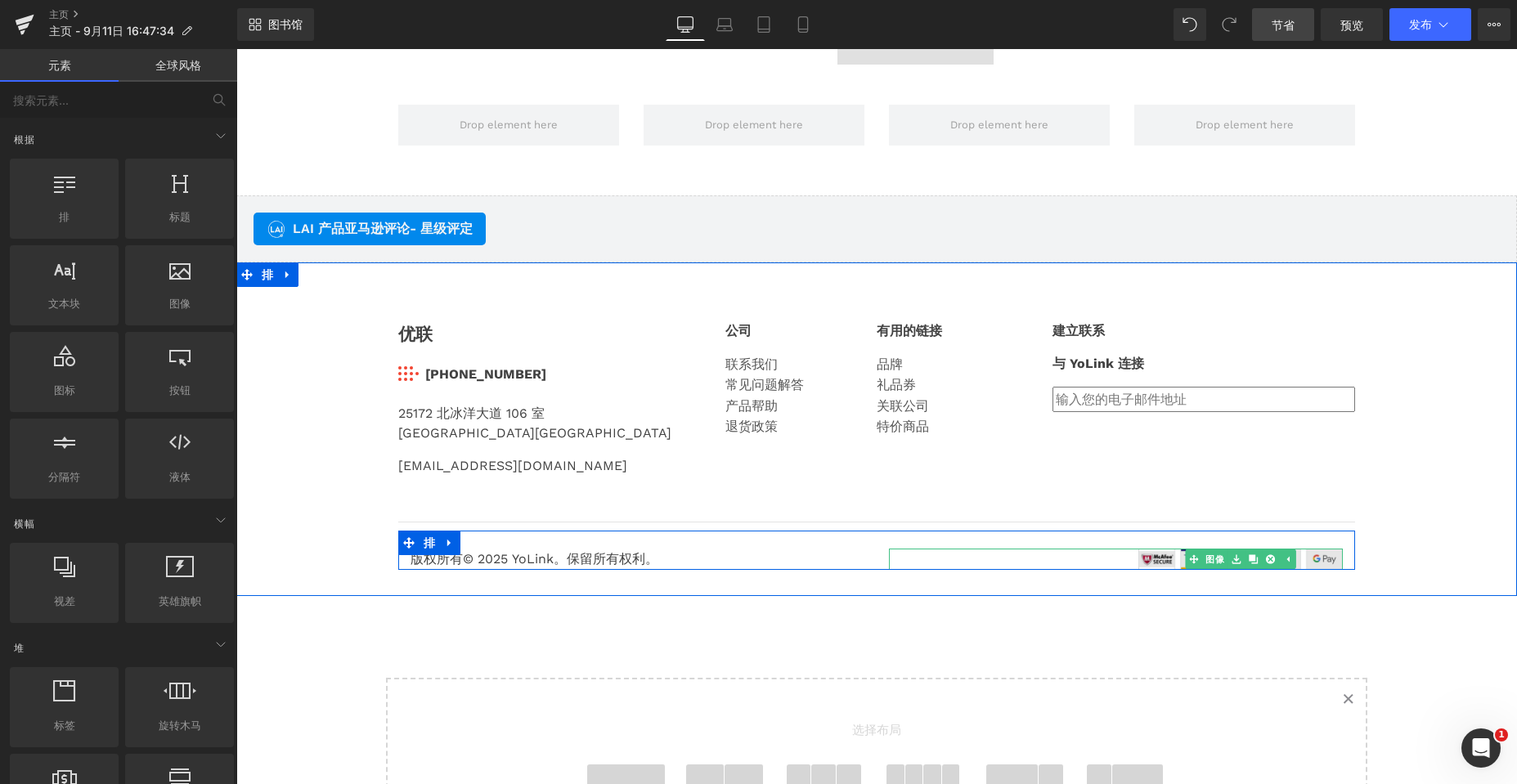
click at [1140, 560] on img at bounding box center [1240, 559] width 204 height 21
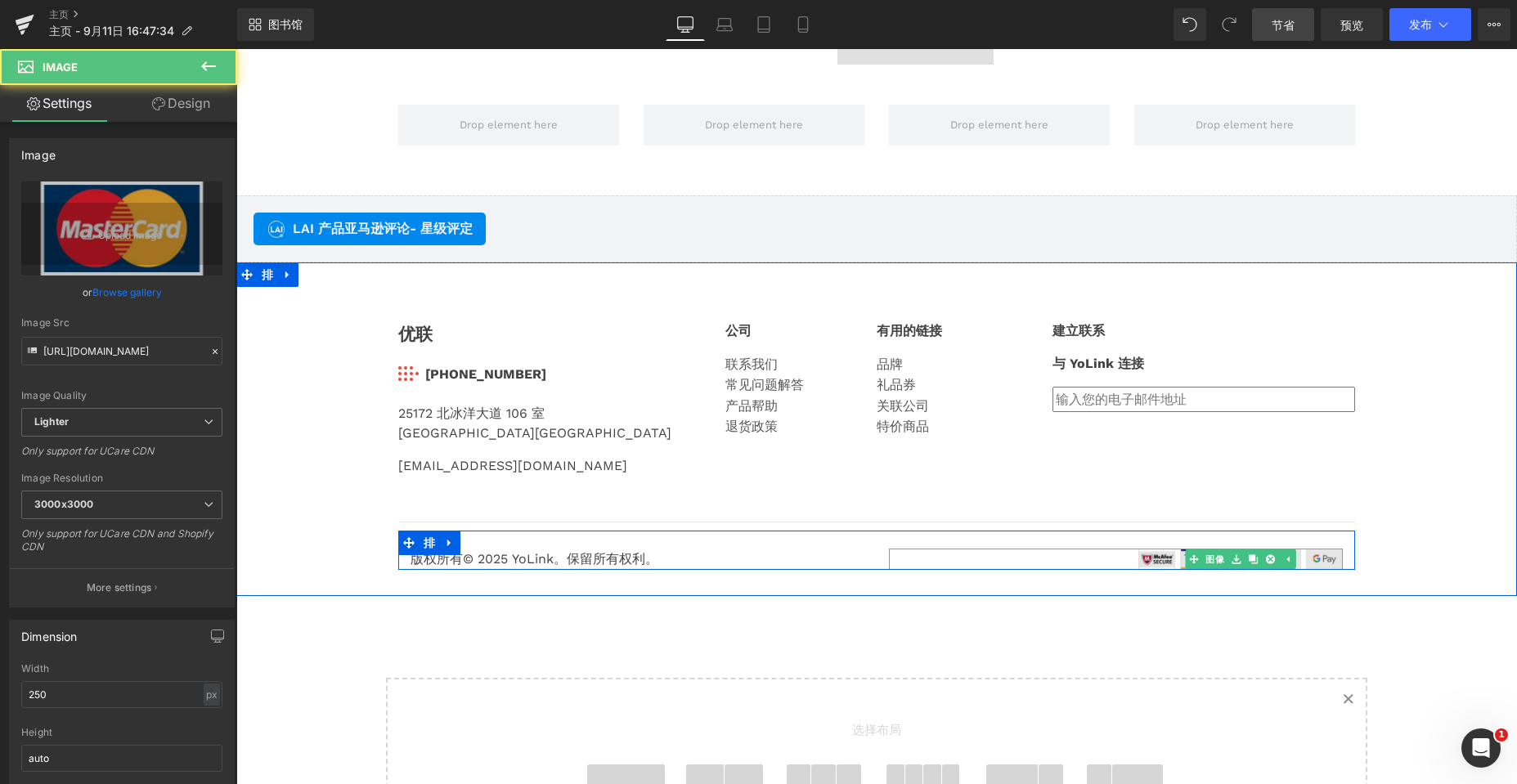
click at [1140, 560] on img at bounding box center [1240, 559] width 204 height 21
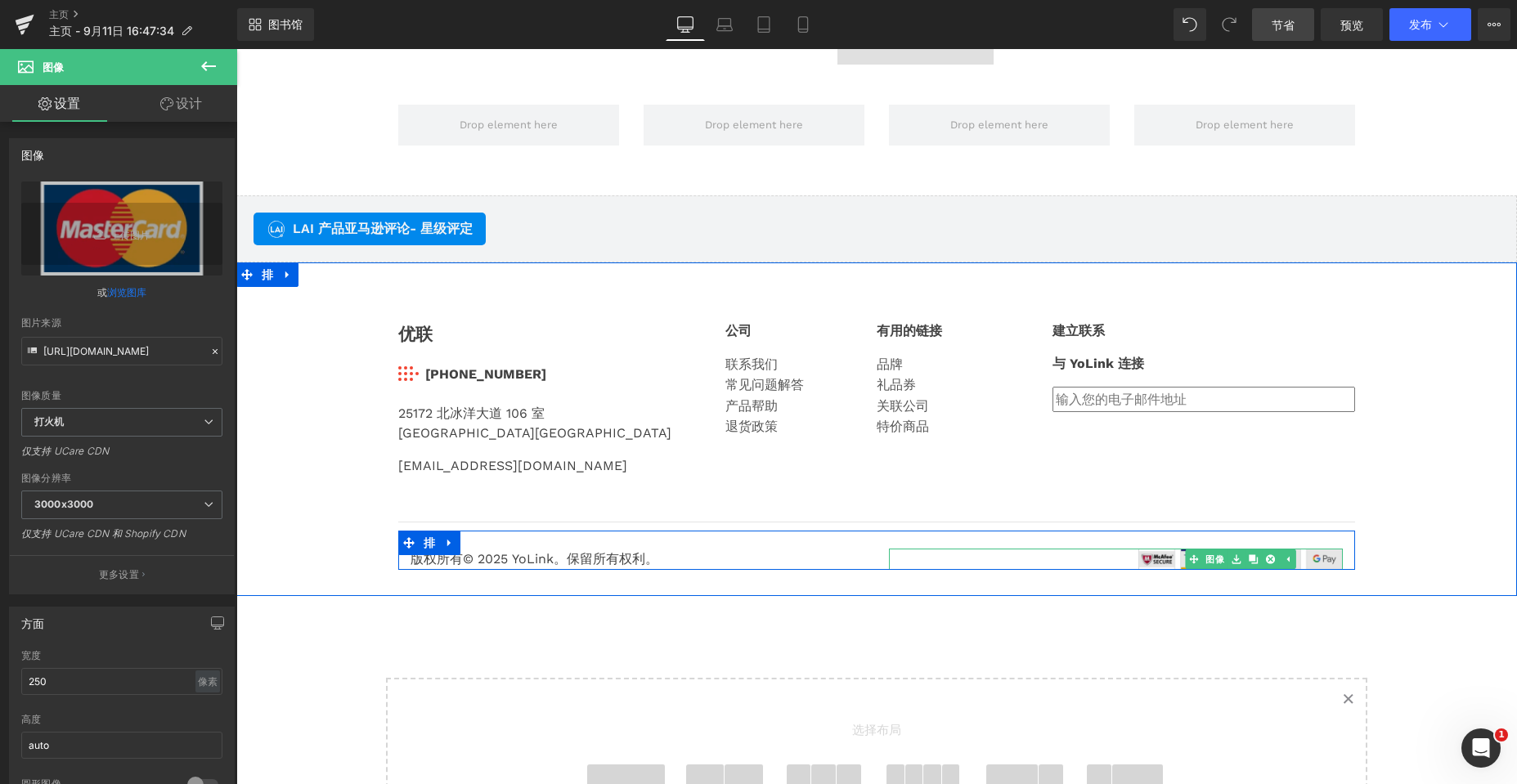
click at [1315, 563] on img at bounding box center [1240, 559] width 204 height 21
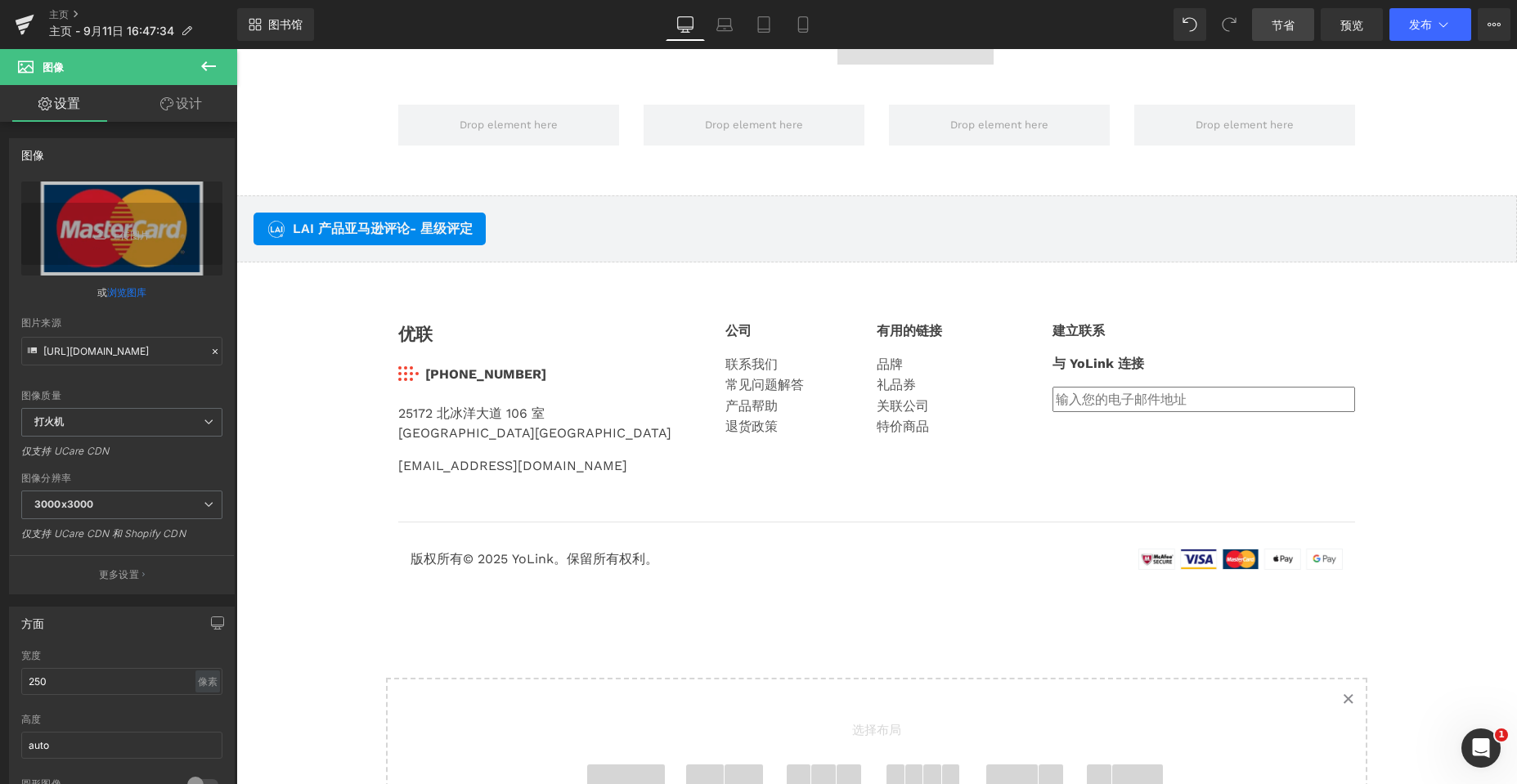
click at [196, 64] on button at bounding box center [208, 67] width 57 height 36
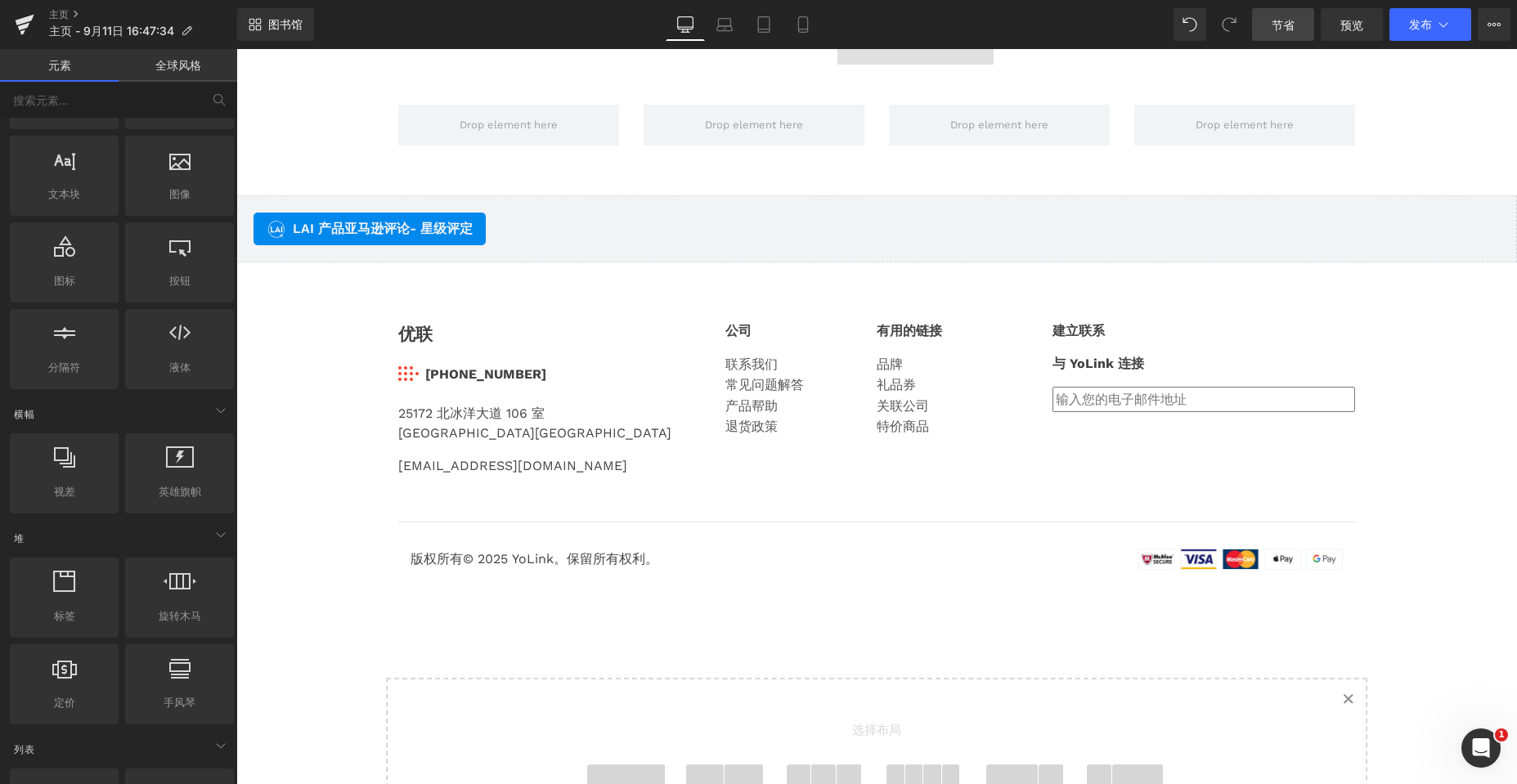
scroll to position [0, 0]
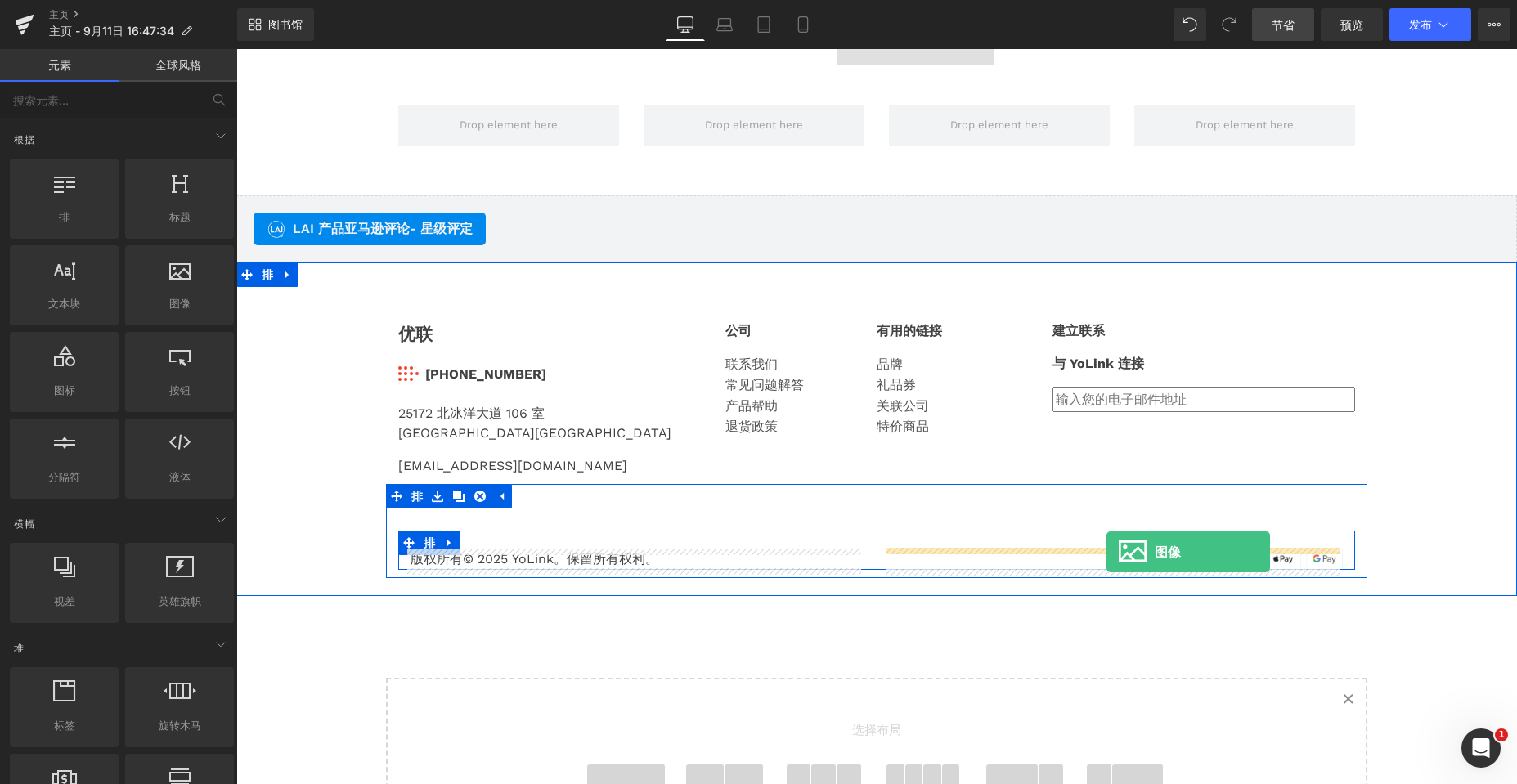
drag, startPoint x: 413, startPoint y: 338, endPoint x: 1107, endPoint y: 551, distance: 726.0
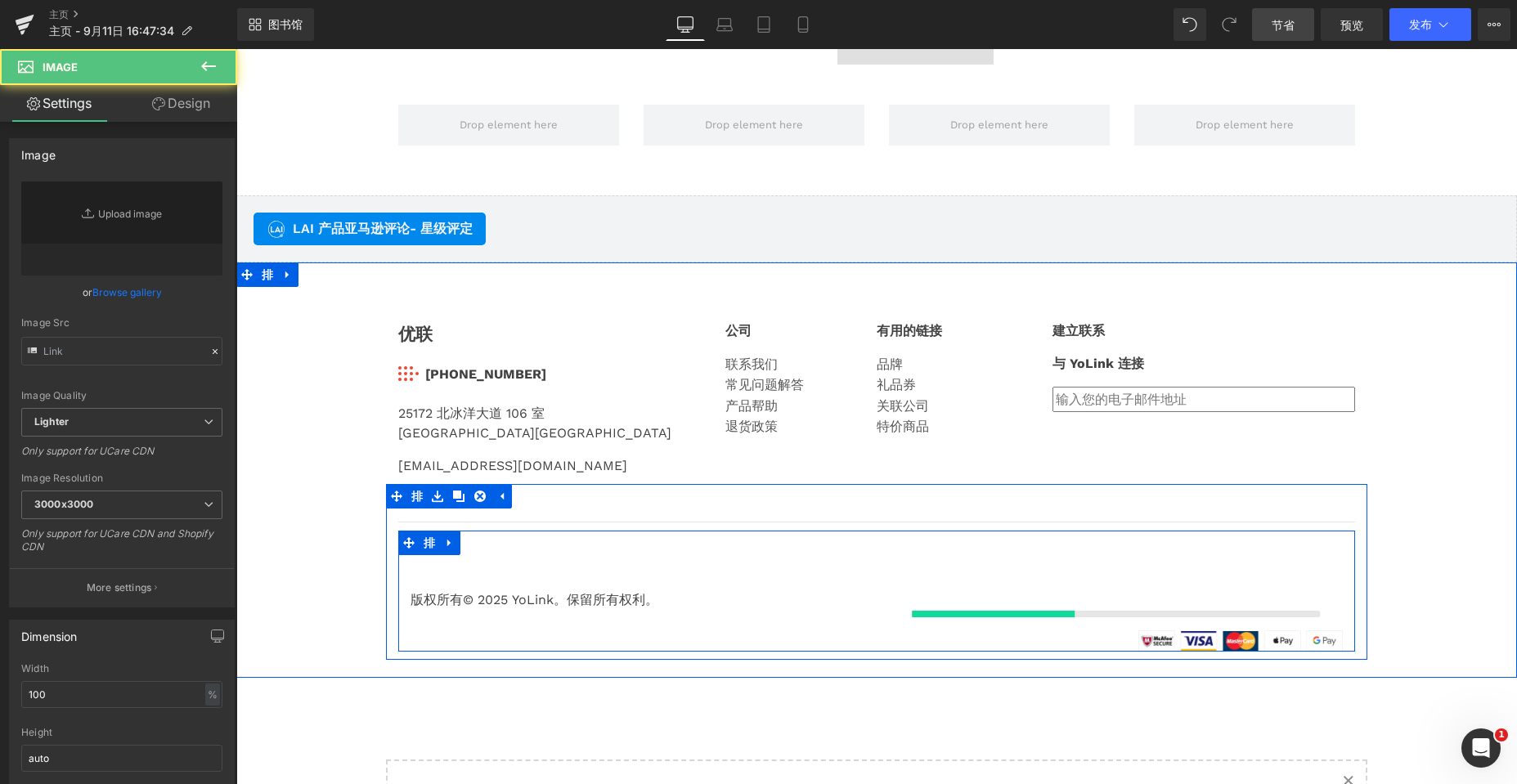
type input "//[DOMAIN_NAME][URL]"
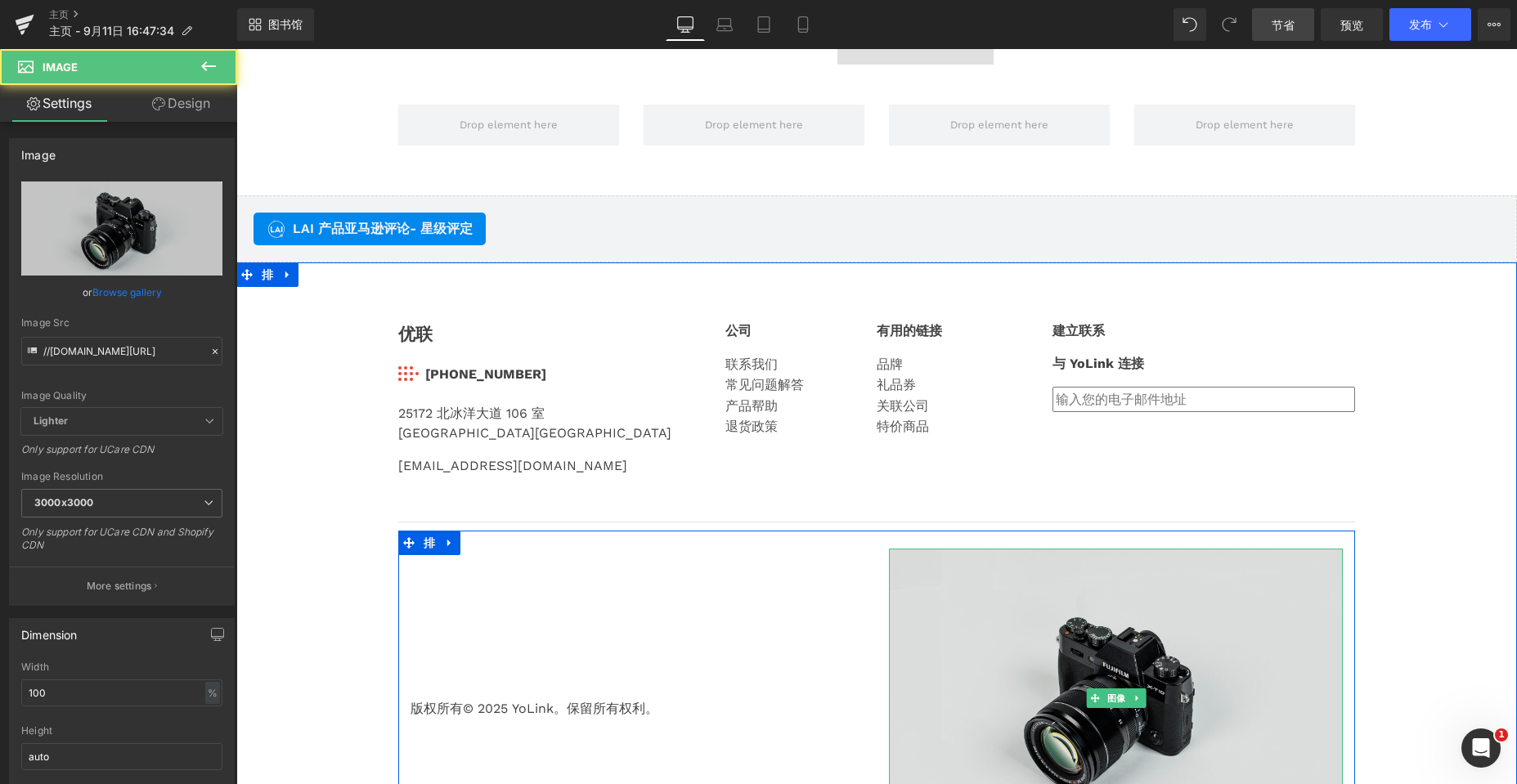
scroll to position [3615, 0]
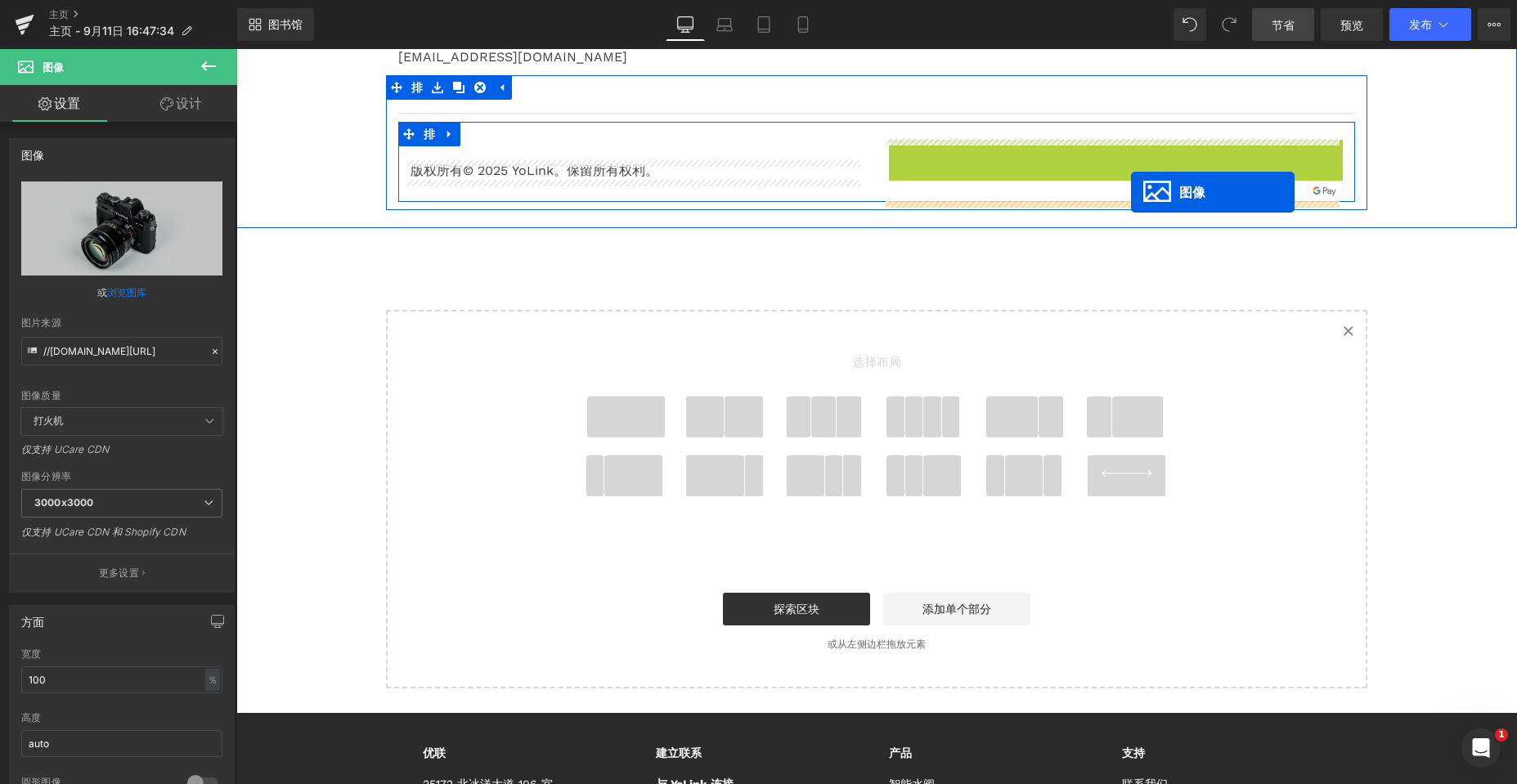
drag, startPoint x: 1091, startPoint y: 291, endPoint x: 1130, endPoint y: 192, distance: 106.4
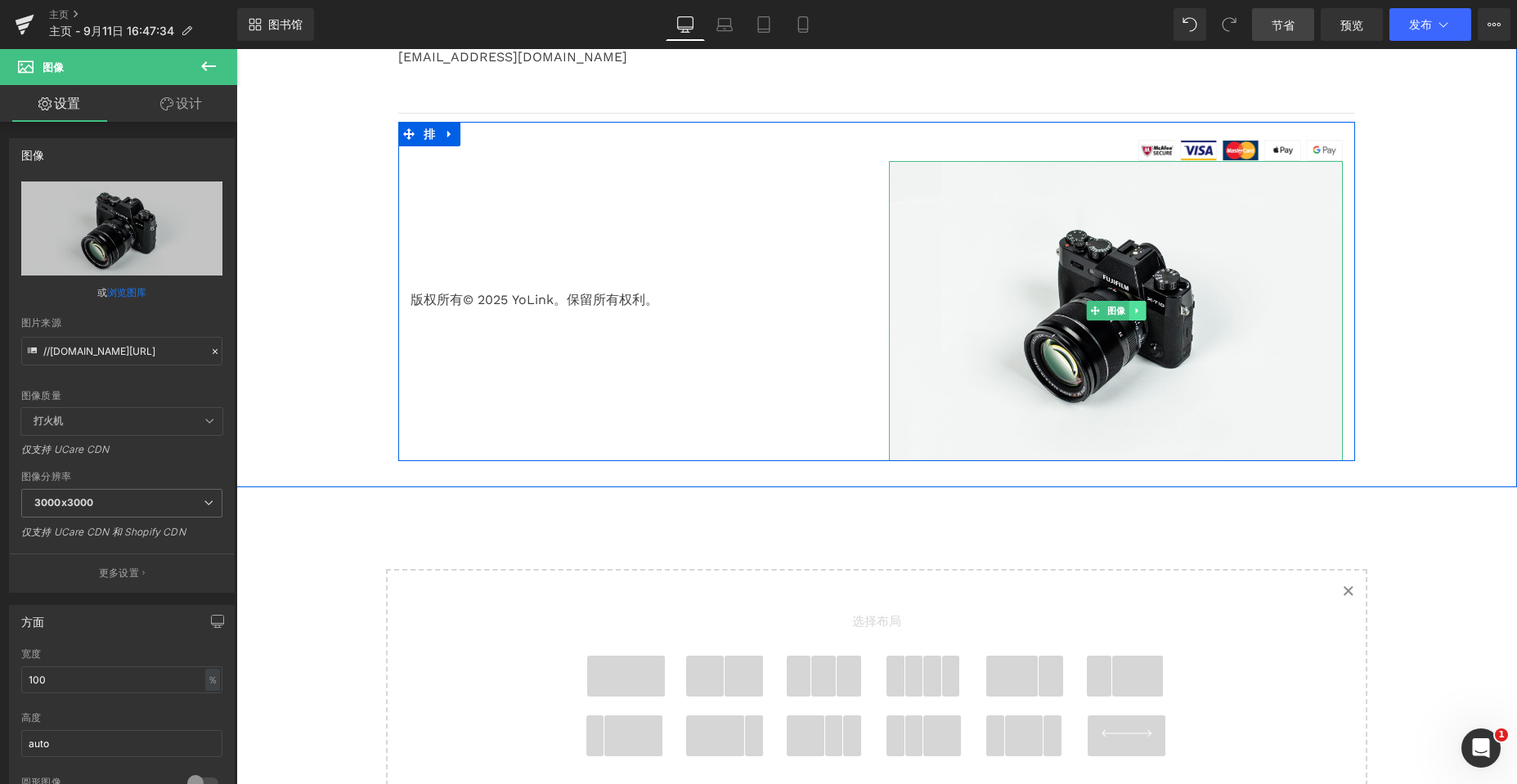
click at [1135, 309] on icon at bounding box center [1136, 310] width 3 height 6
drag, startPoint x: 1138, startPoint y: 312, endPoint x: 1144, endPoint y: 304, distance: 10.0
click at [1141, 312] on icon at bounding box center [1145, 311] width 9 height 9
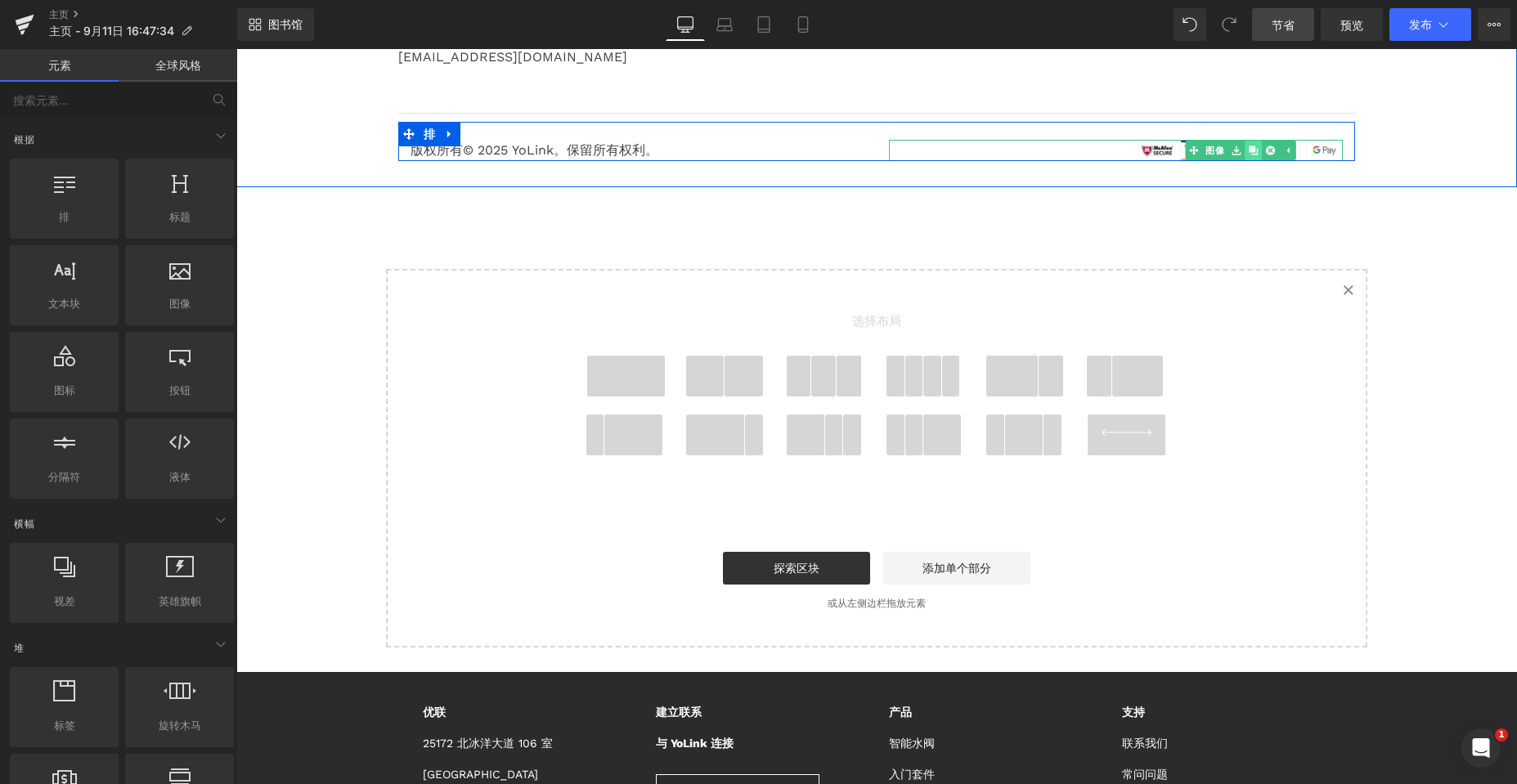
click at [1248, 150] on icon at bounding box center [1253, 150] width 9 height 9
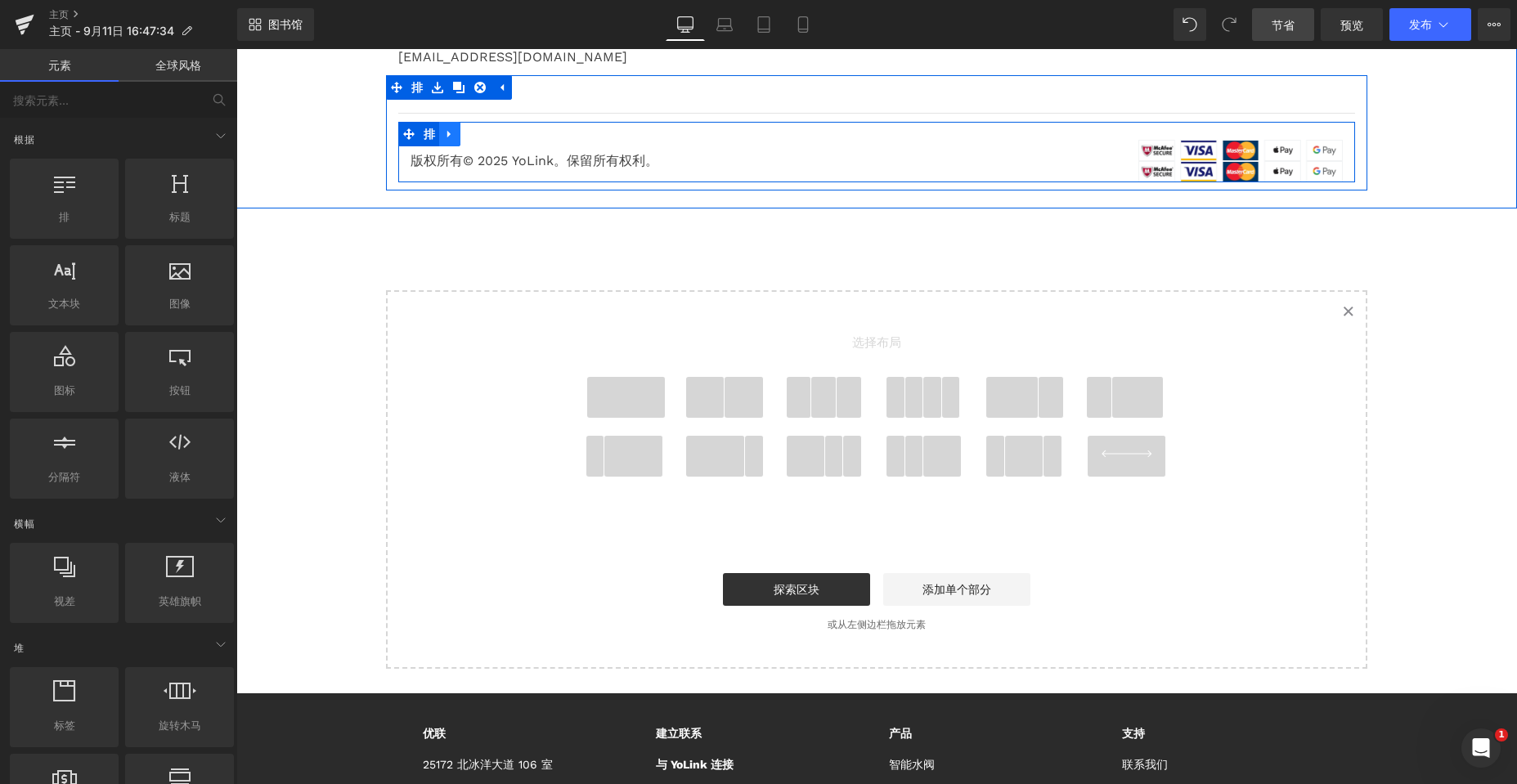
click at [446, 133] on icon at bounding box center [449, 133] width 11 height 12
click at [403, 133] on icon at bounding box center [408, 133] width 11 height 11
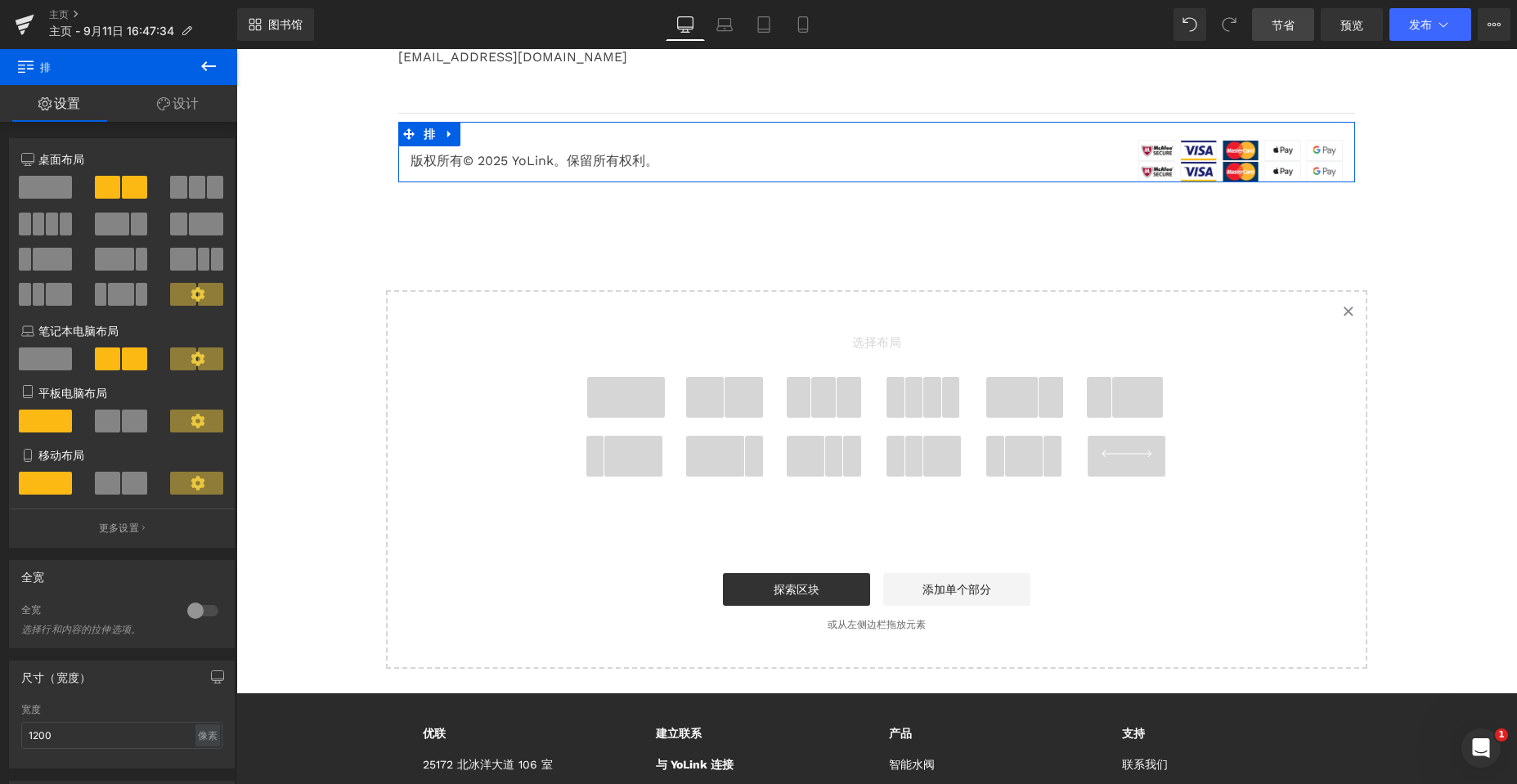
click at [194, 189] on span at bounding box center [197, 187] width 16 height 23
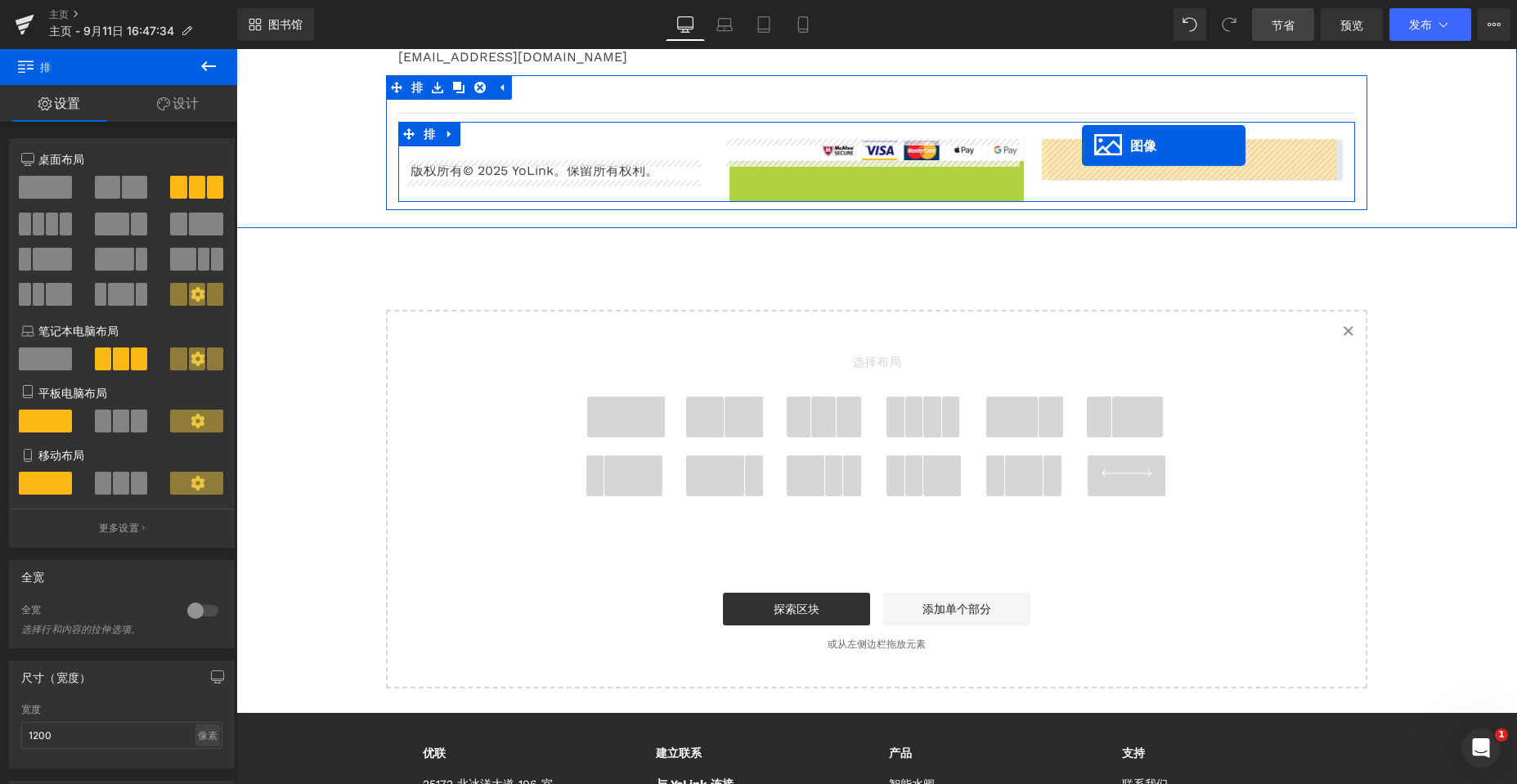
drag, startPoint x: 893, startPoint y: 173, endPoint x: 1082, endPoint y: 145, distance: 191.1
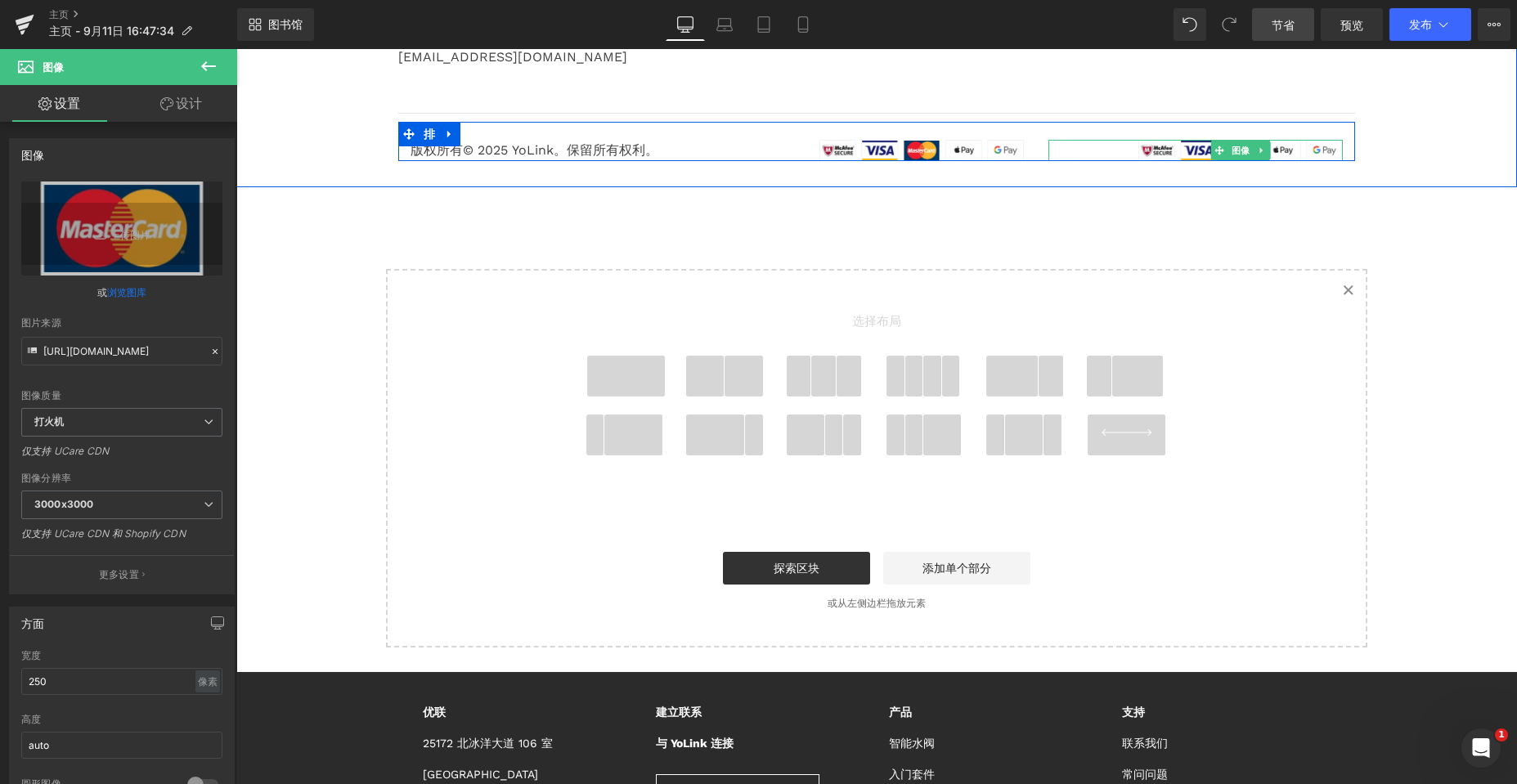
click at [1096, 148] on div at bounding box center [1195, 150] width 294 height 21
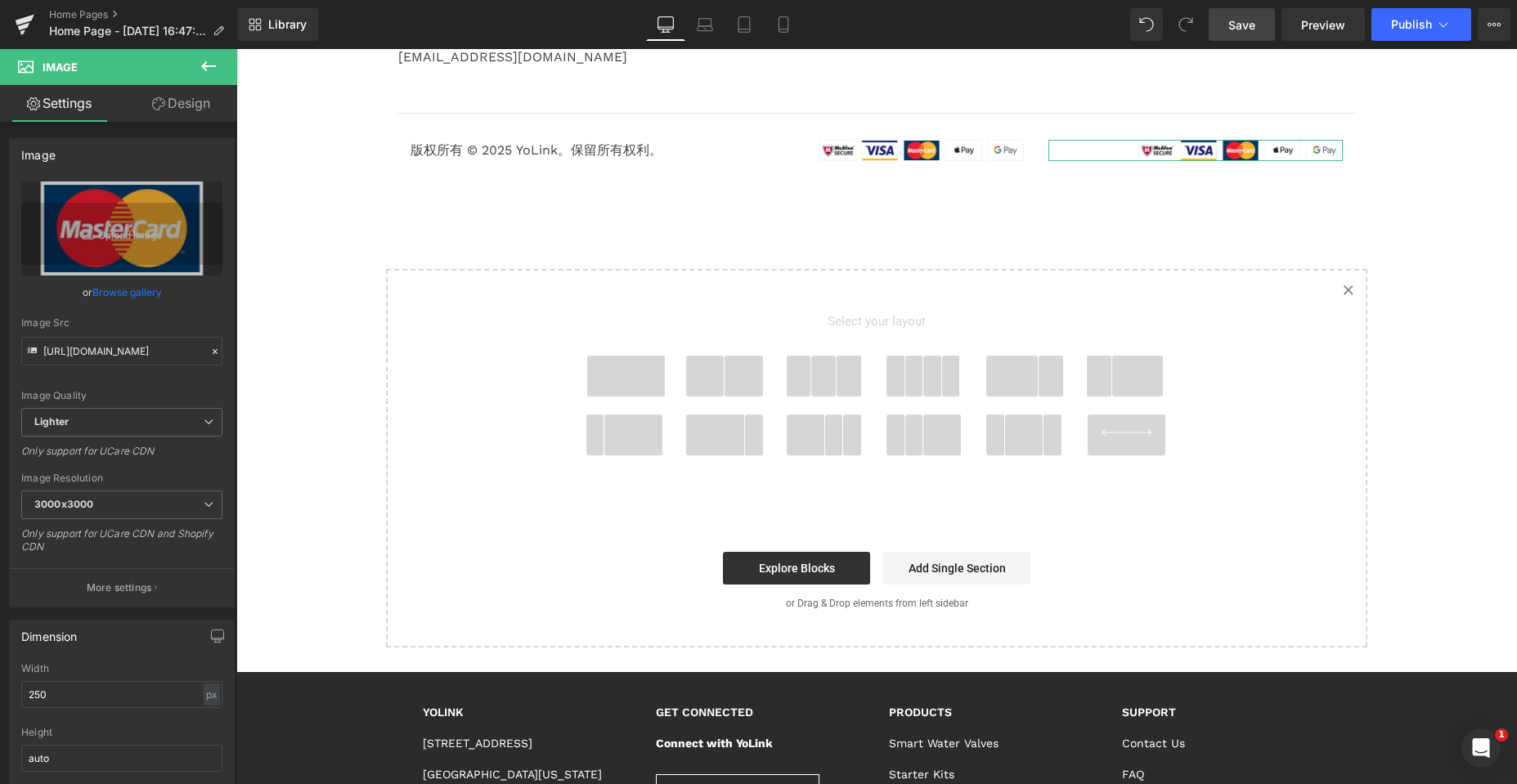
click at [180, 105] on link "Design" at bounding box center [180, 103] width 119 height 37
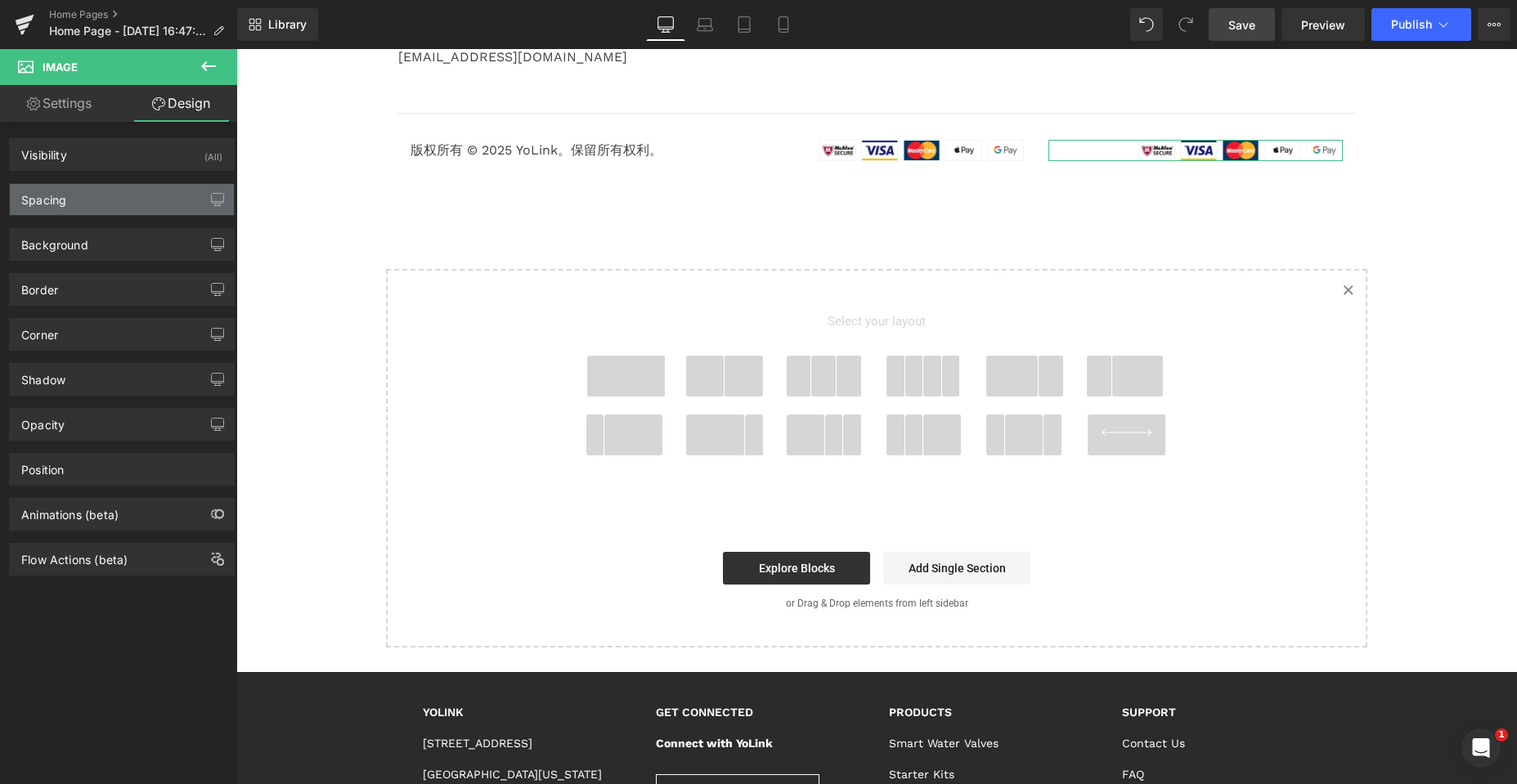
click at [146, 201] on div "Spacing" at bounding box center [121, 199] width 224 height 31
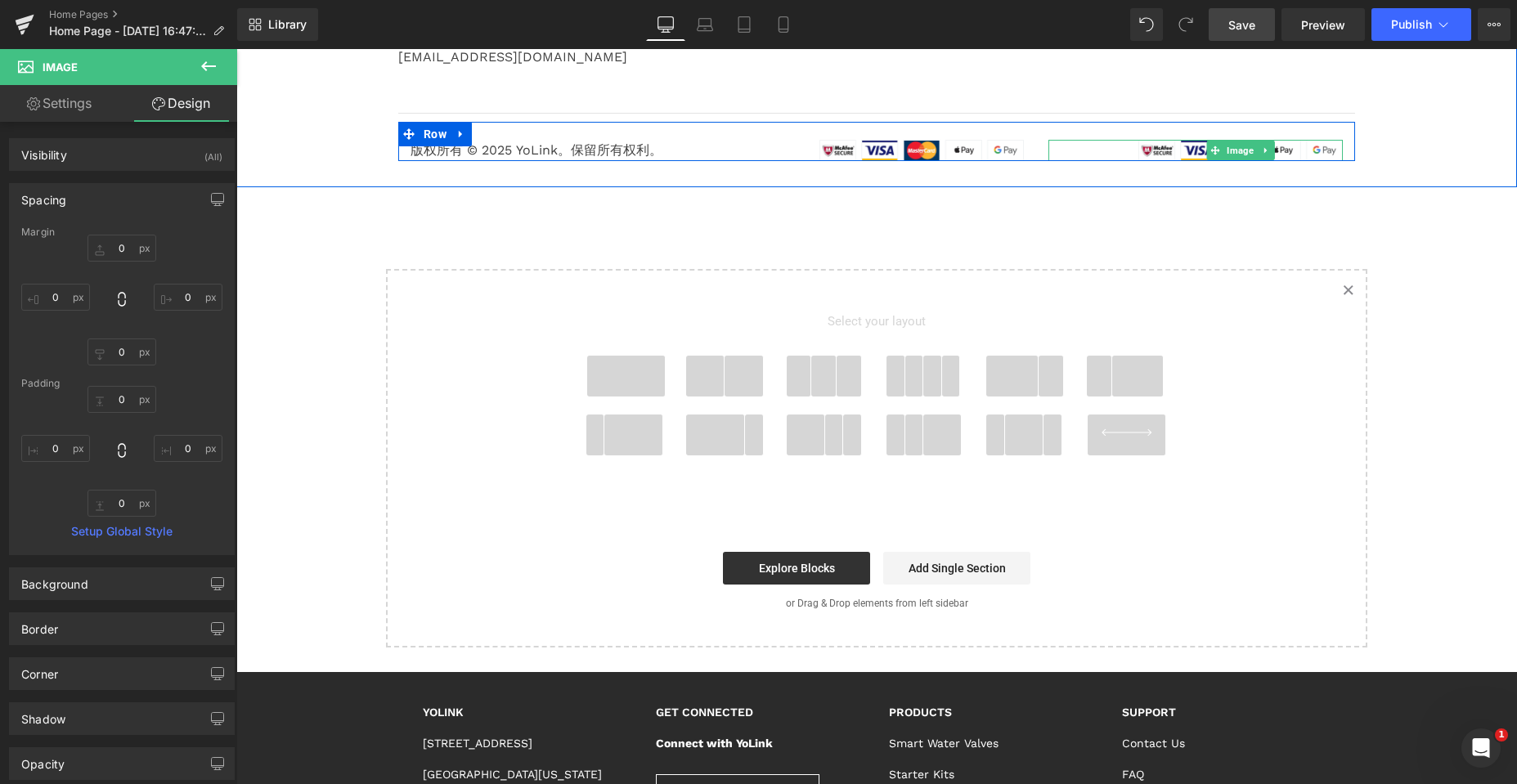
click at [1100, 150] on div at bounding box center [1195, 150] width 294 height 21
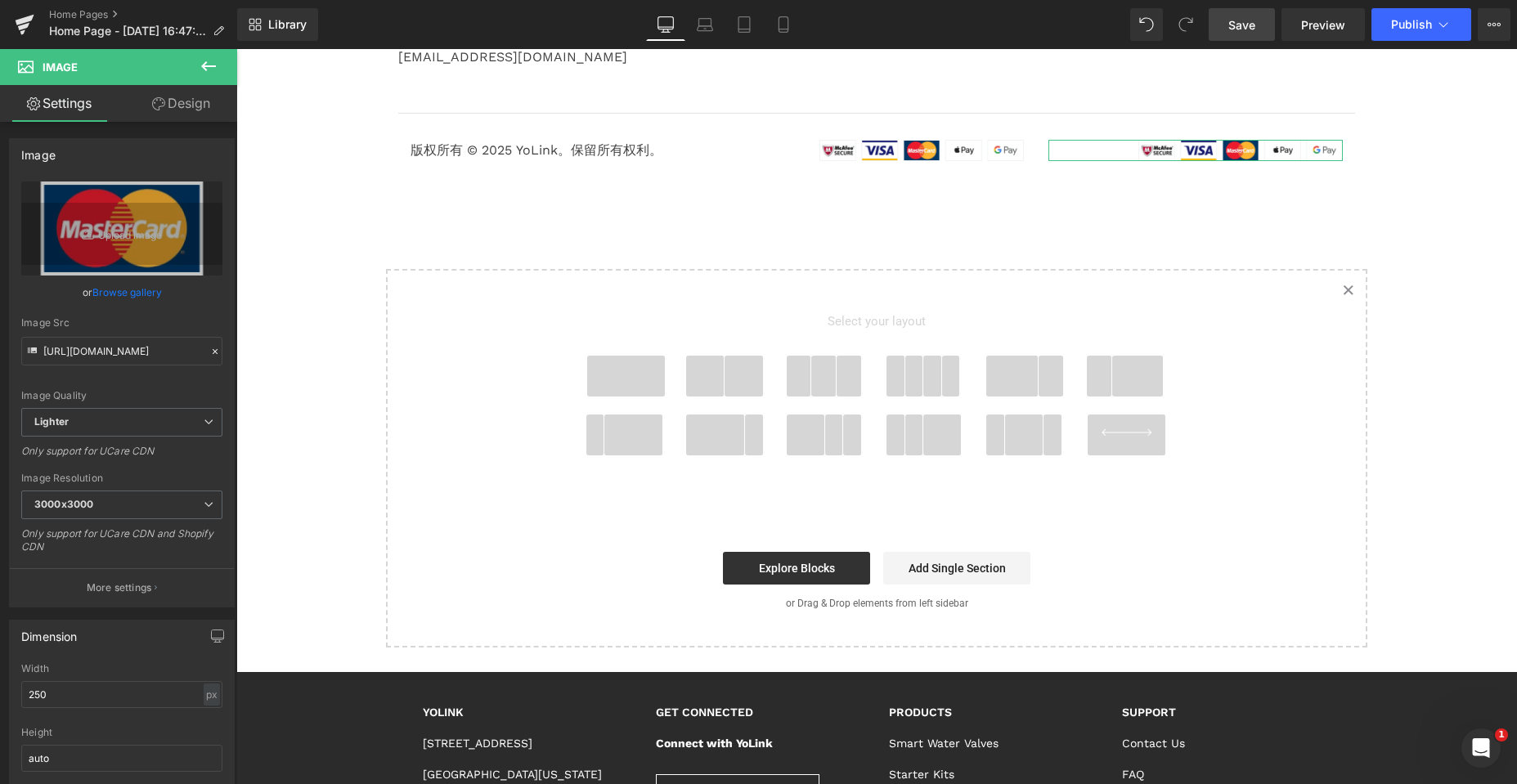
drag, startPoint x: 172, startPoint y: 99, endPoint x: 73, endPoint y: 309, distance: 232.2
click at [172, 99] on link "Design" at bounding box center [180, 103] width 119 height 37
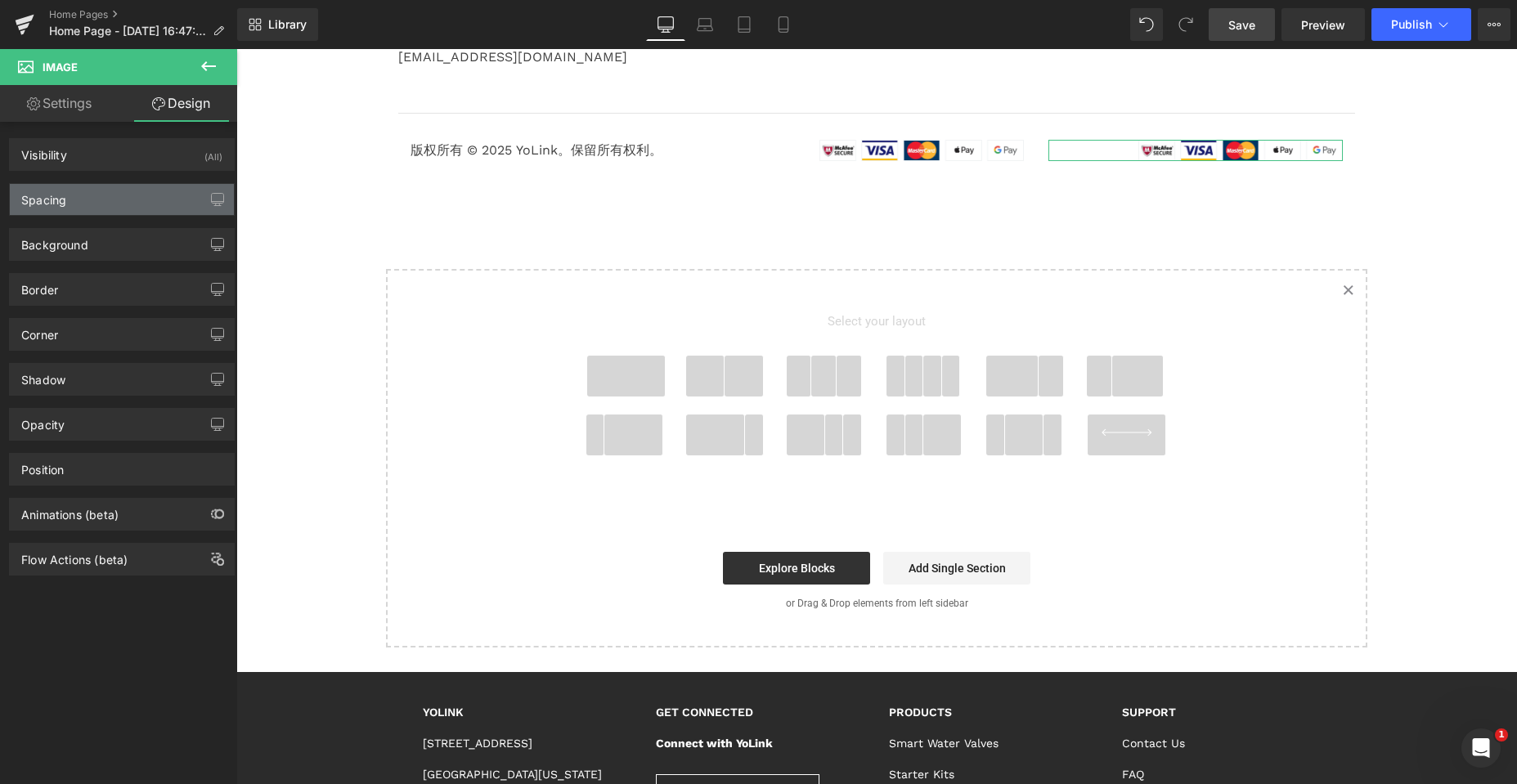
click at [88, 208] on div "Spacing" at bounding box center [121, 199] width 224 height 31
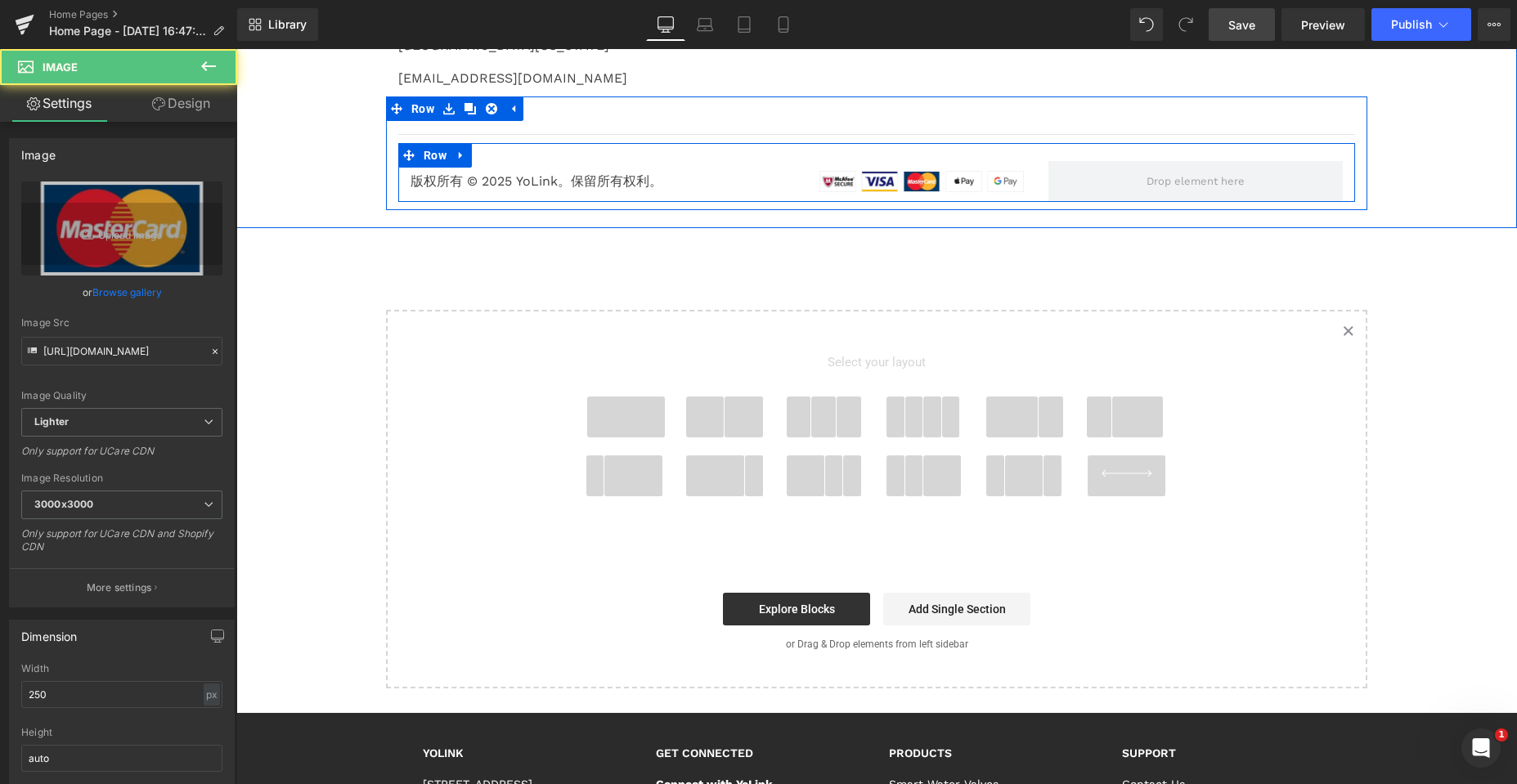
scroll to position [3636, 0]
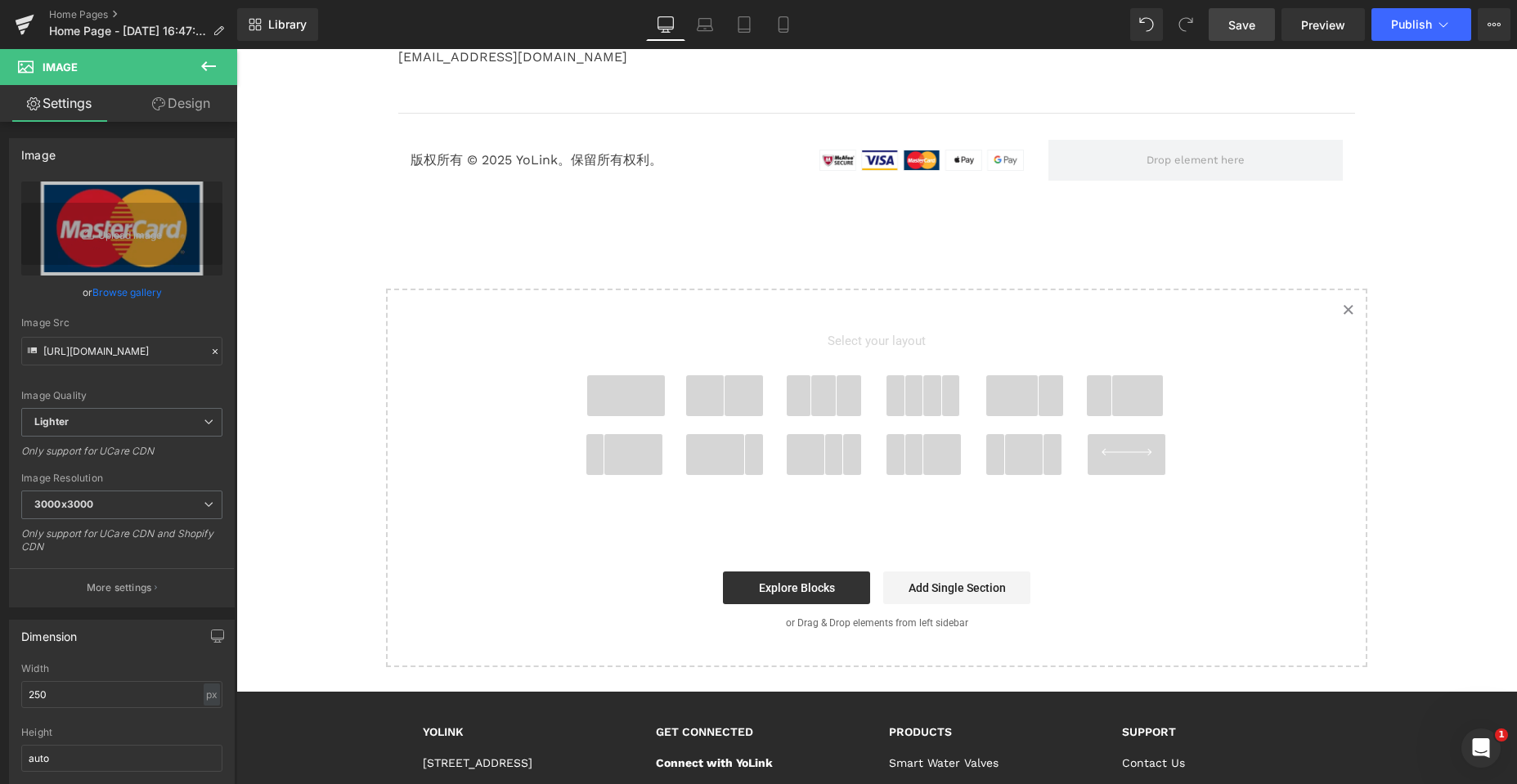
click at [177, 103] on link "Design" at bounding box center [180, 103] width 119 height 37
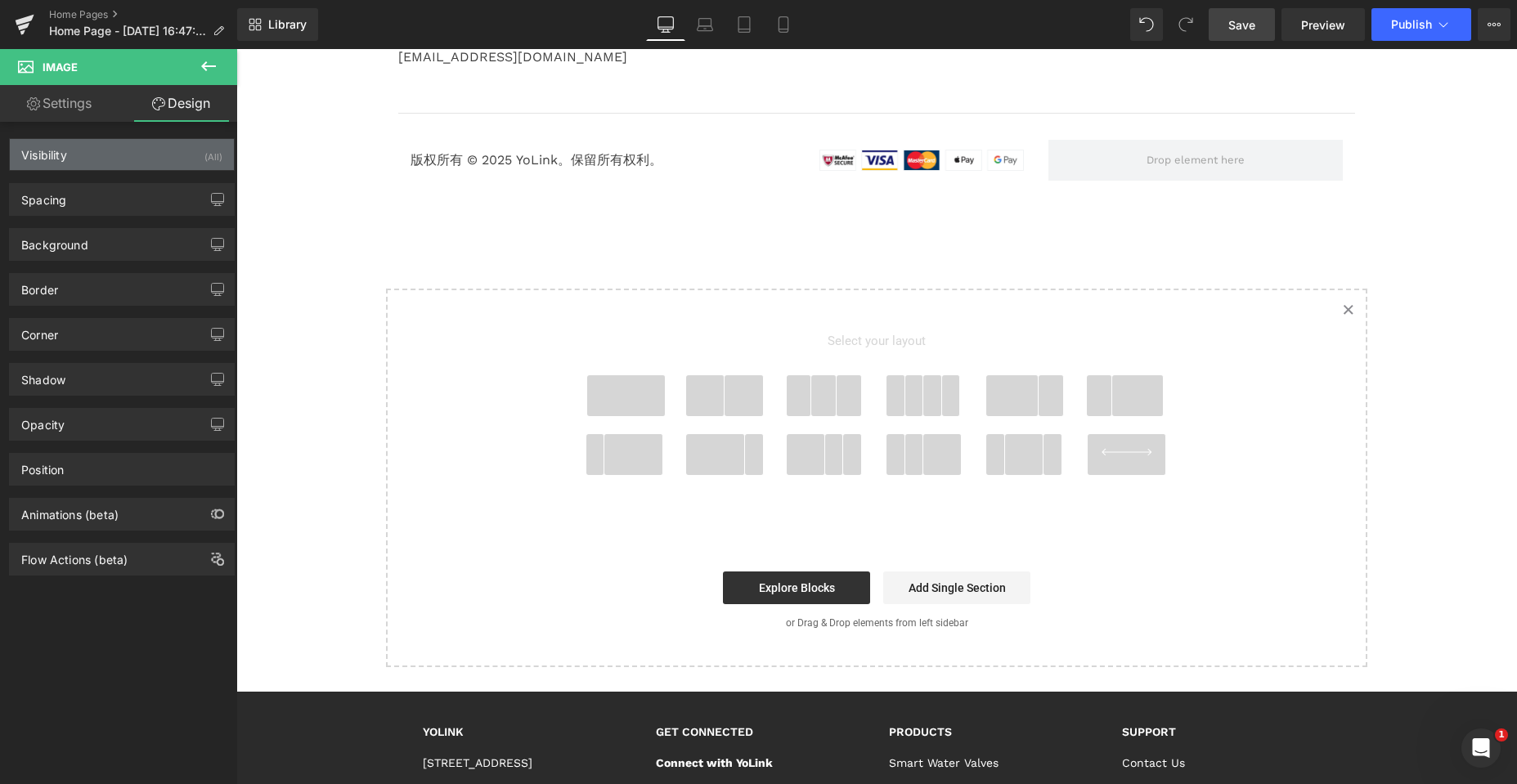
click at [141, 157] on div "Visibility (All)" at bounding box center [121, 155] width 224 height 31
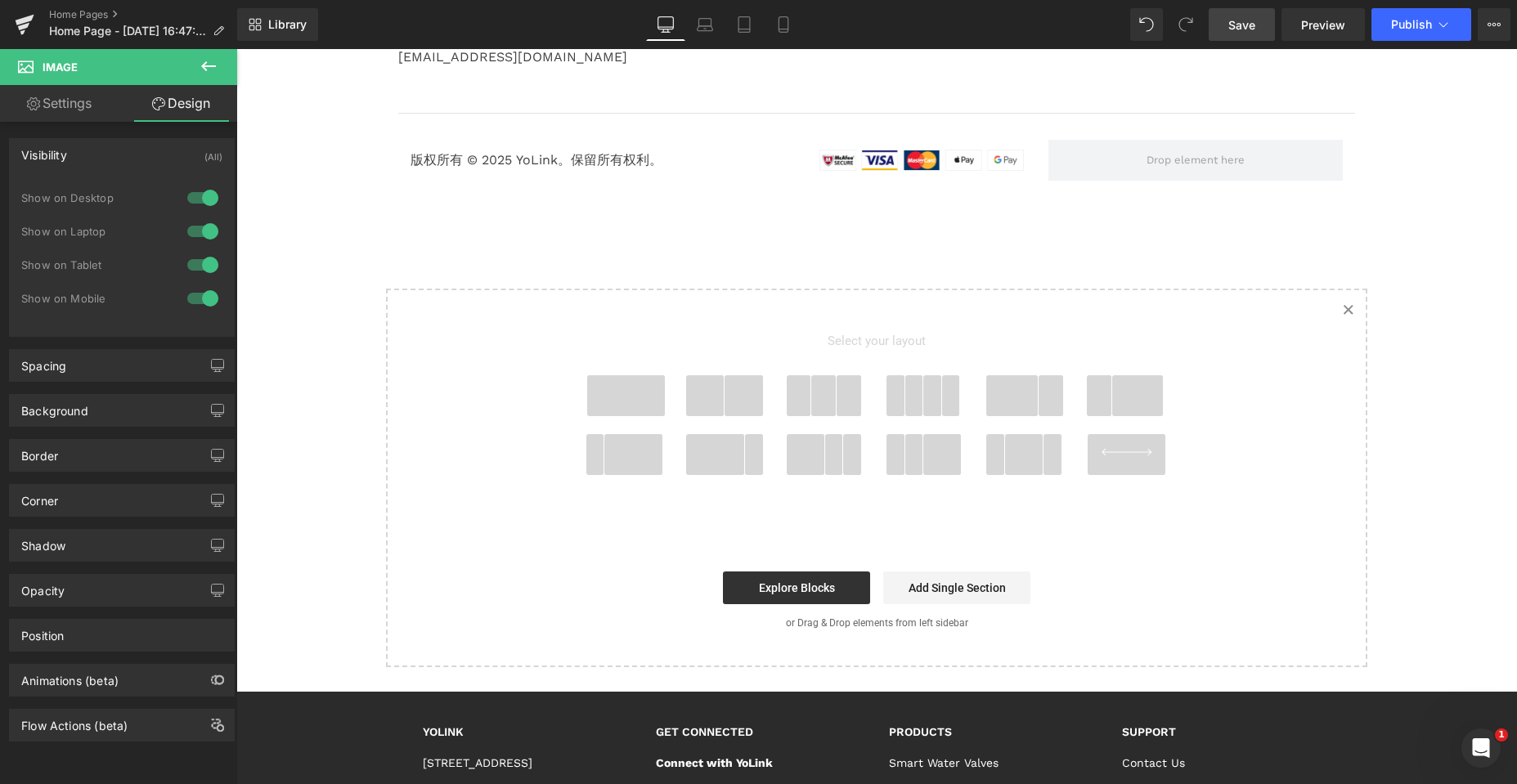
drag, startPoint x: 196, startPoint y: 148, endPoint x: 186, endPoint y: 148, distance: 10.0
click at [196, 148] on div "Visibility (All)" at bounding box center [121, 155] width 224 height 31
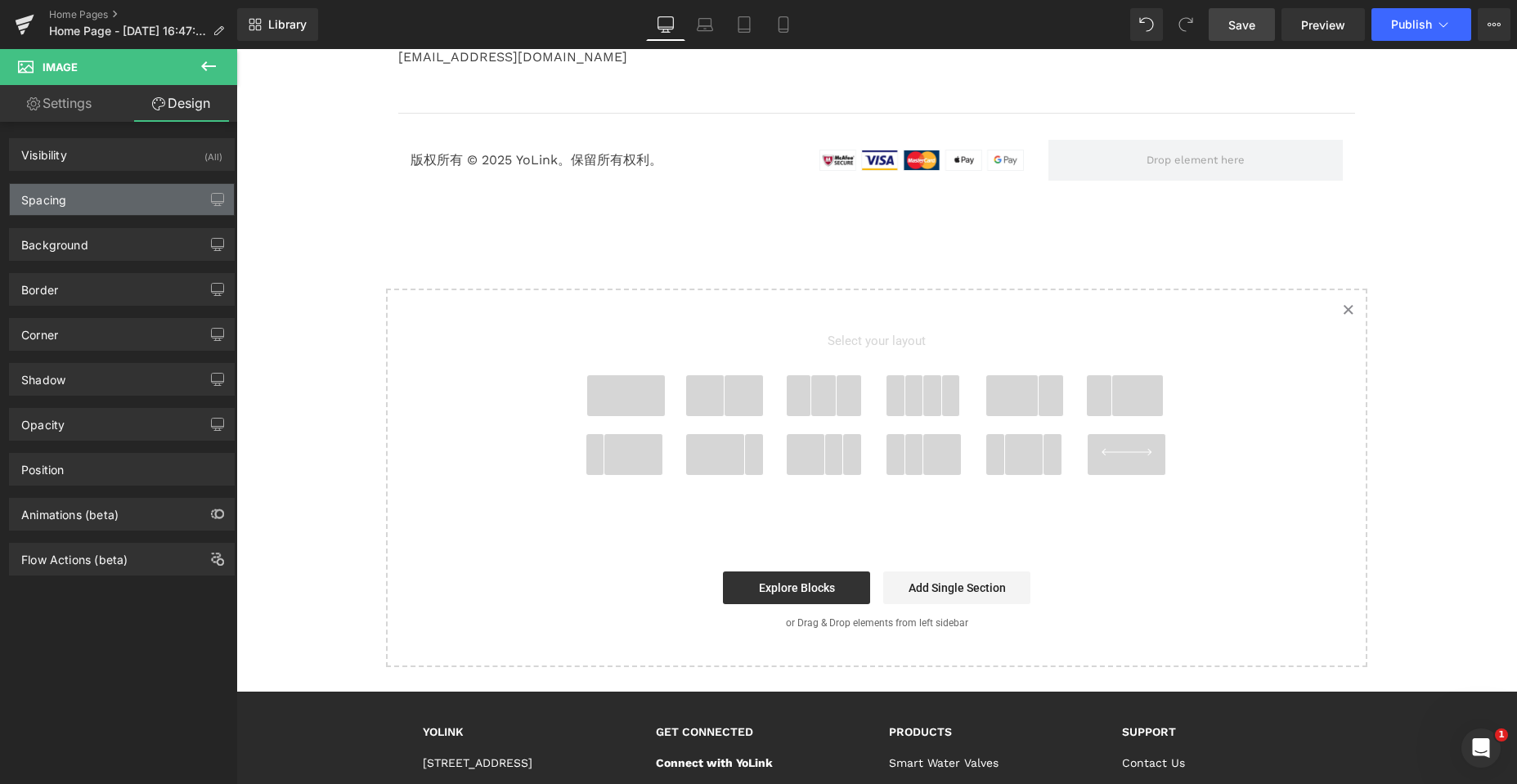
click at [158, 200] on div "Spacing" at bounding box center [121, 199] width 224 height 31
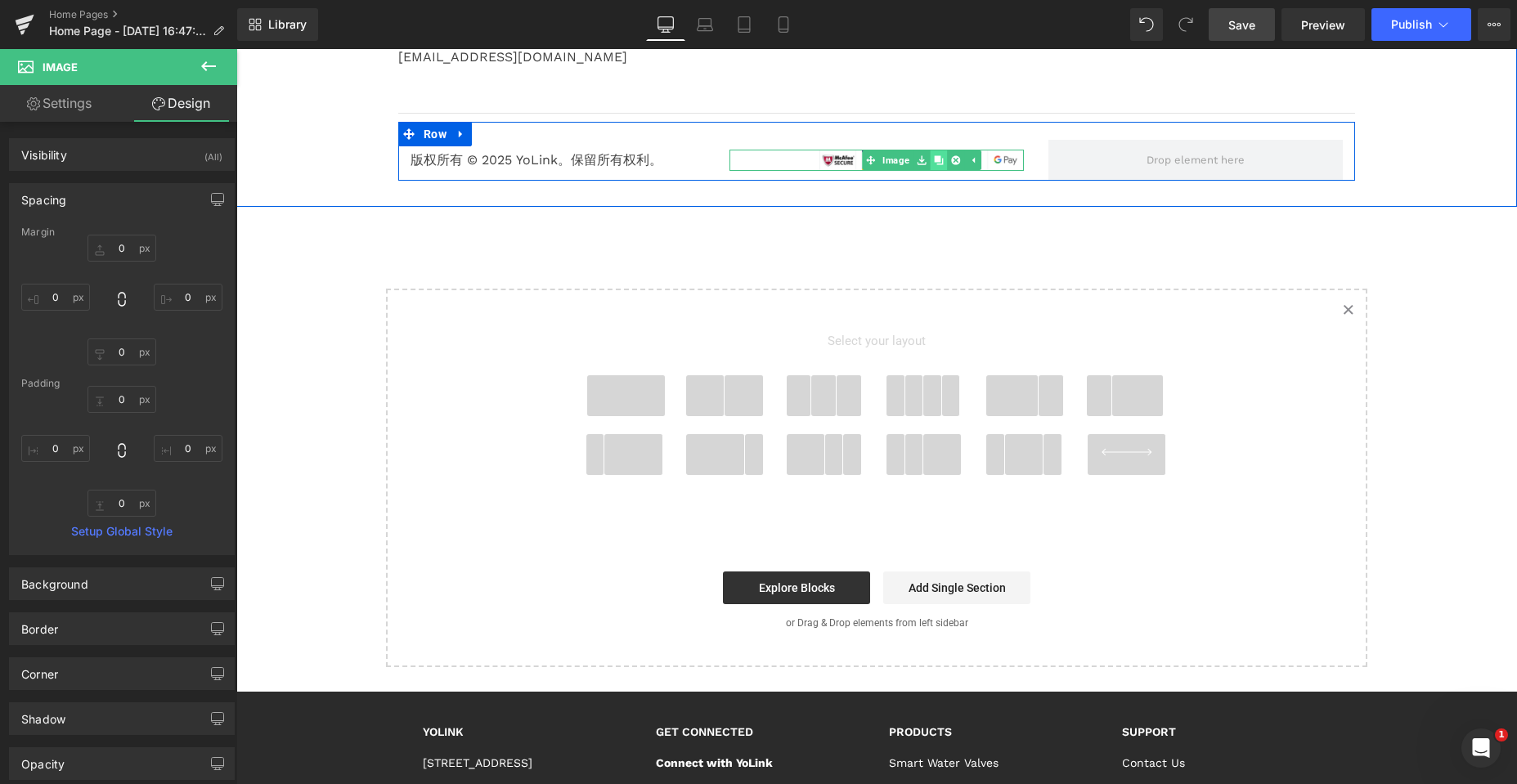
click at [935, 159] on icon at bounding box center [938, 160] width 9 height 9
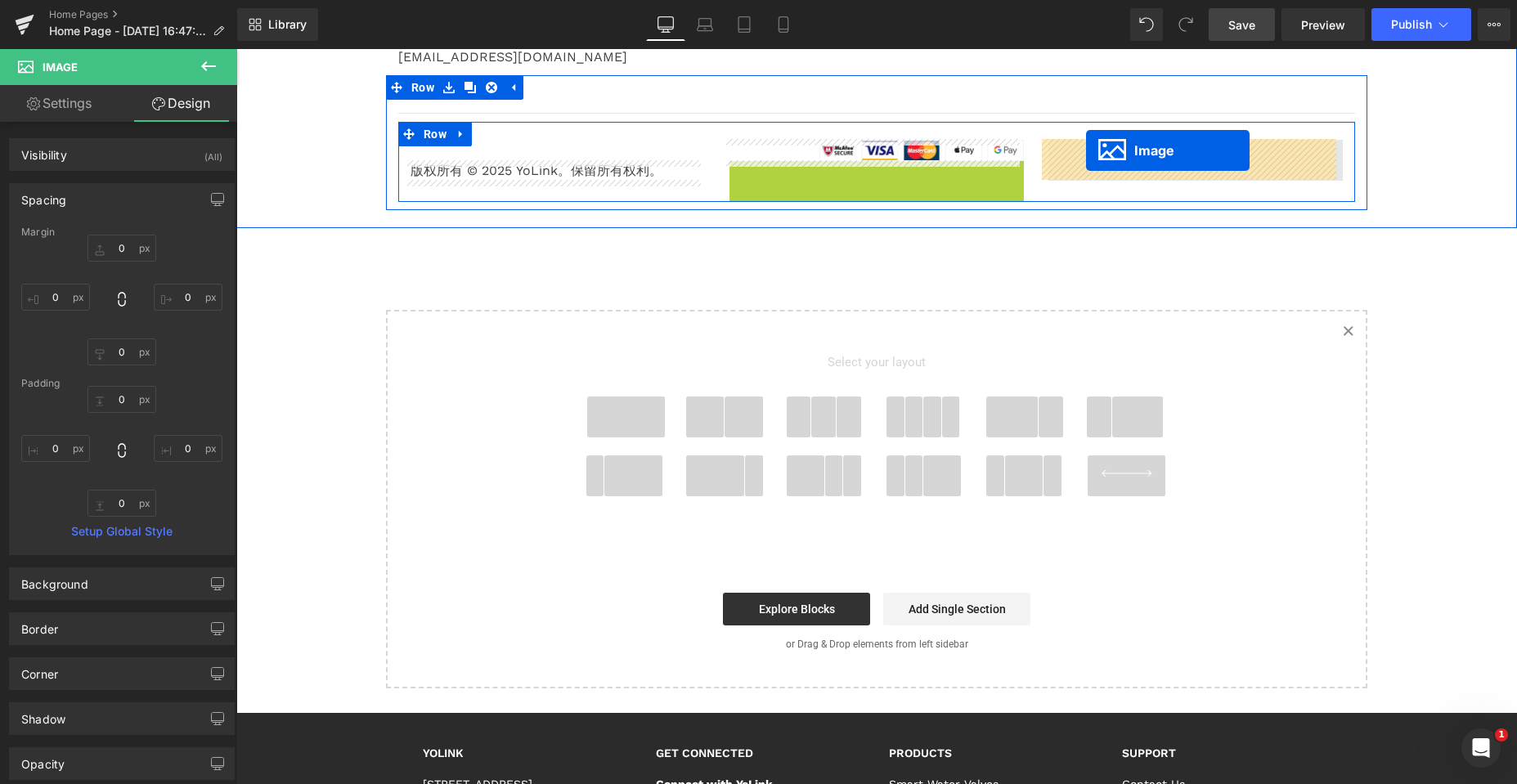
drag, startPoint x: 887, startPoint y: 170, endPoint x: 1086, endPoint y: 150, distance: 200.0
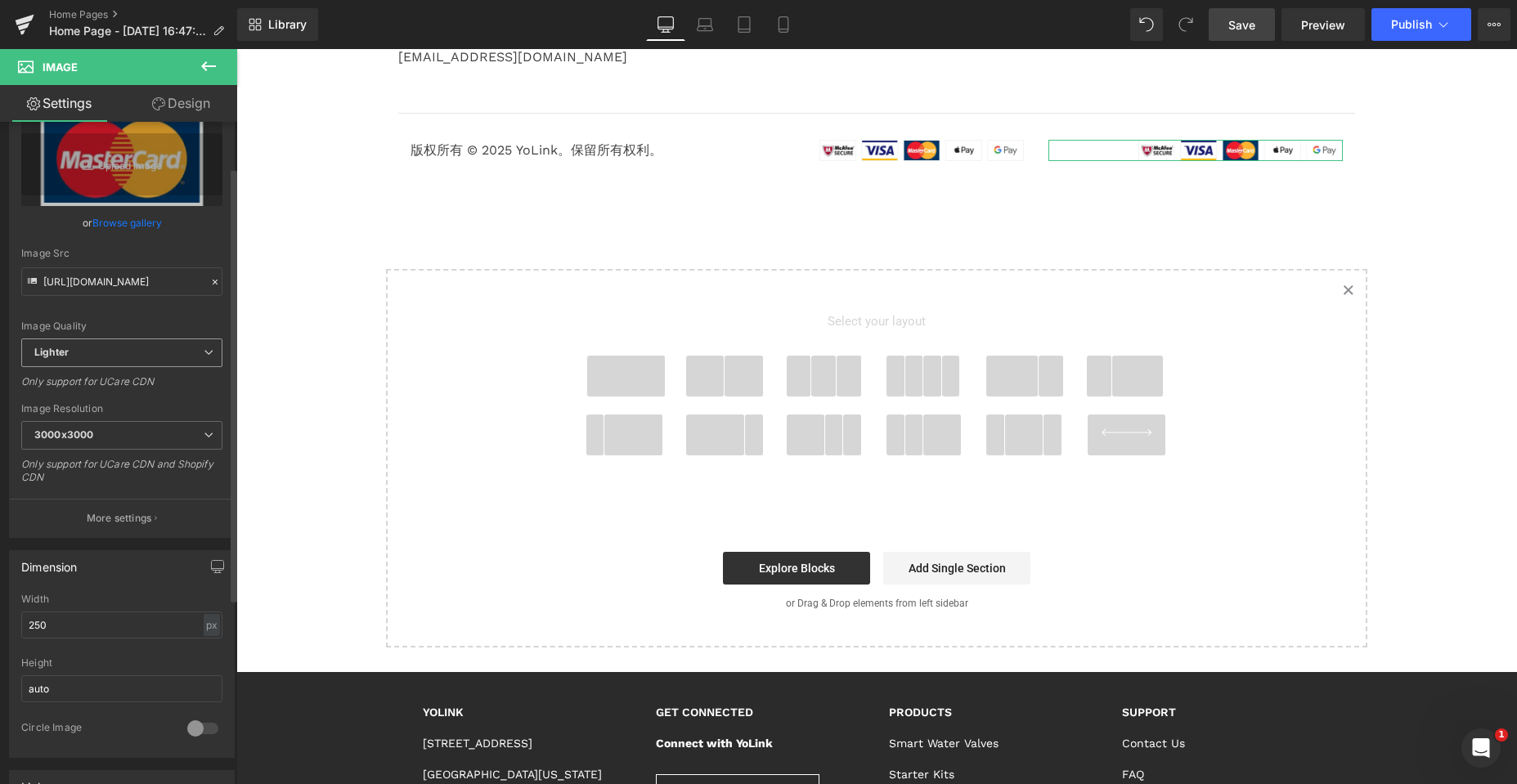
scroll to position [245, 0]
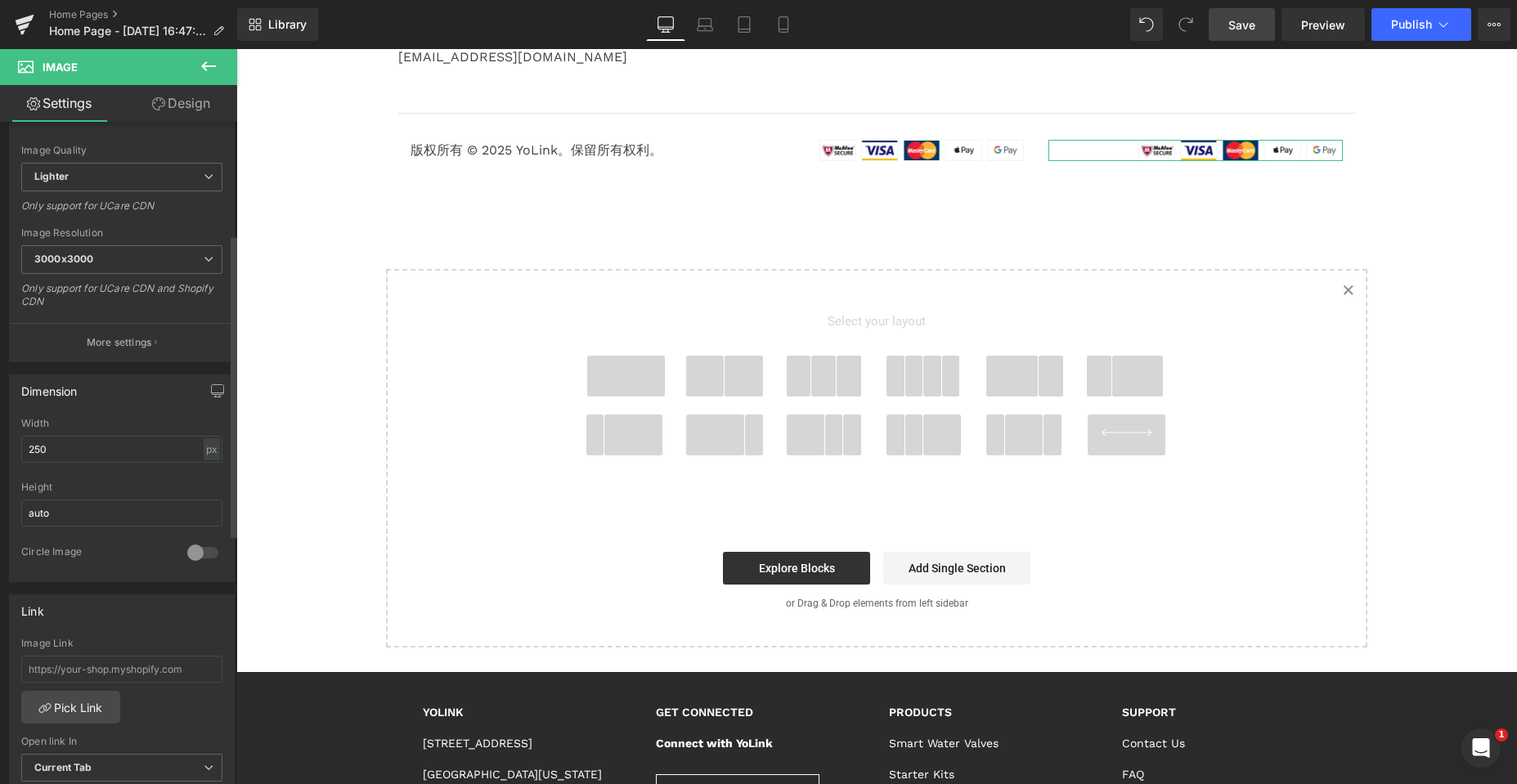
click at [190, 554] on div at bounding box center [203, 552] width 39 height 27
click at [191, 550] on div at bounding box center [203, 552] width 39 height 27
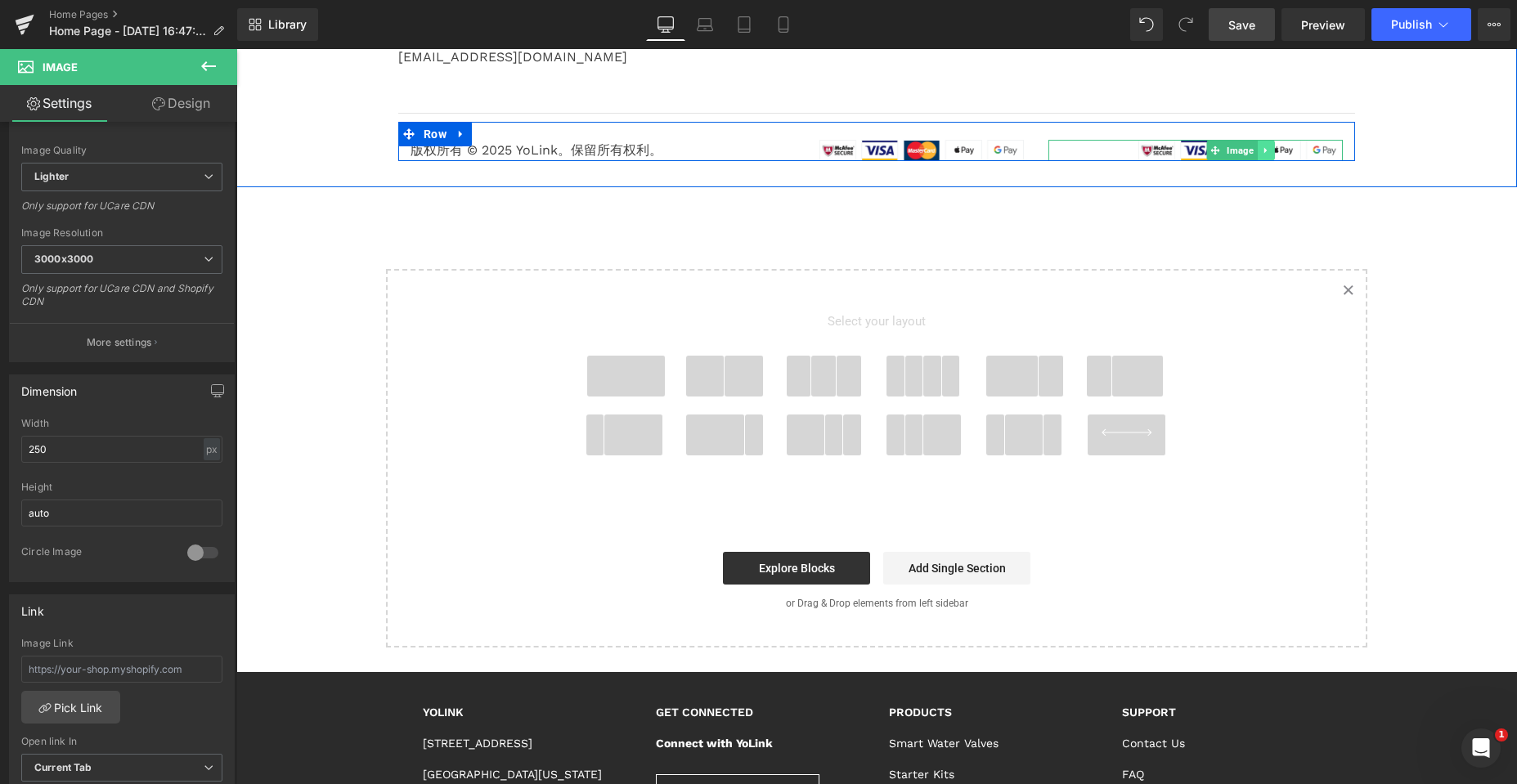
click at [1263, 151] on icon at bounding box center [1264, 150] width 3 height 6
click at [1116, 149] on div at bounding box center [1195, 150] width 294 height 21
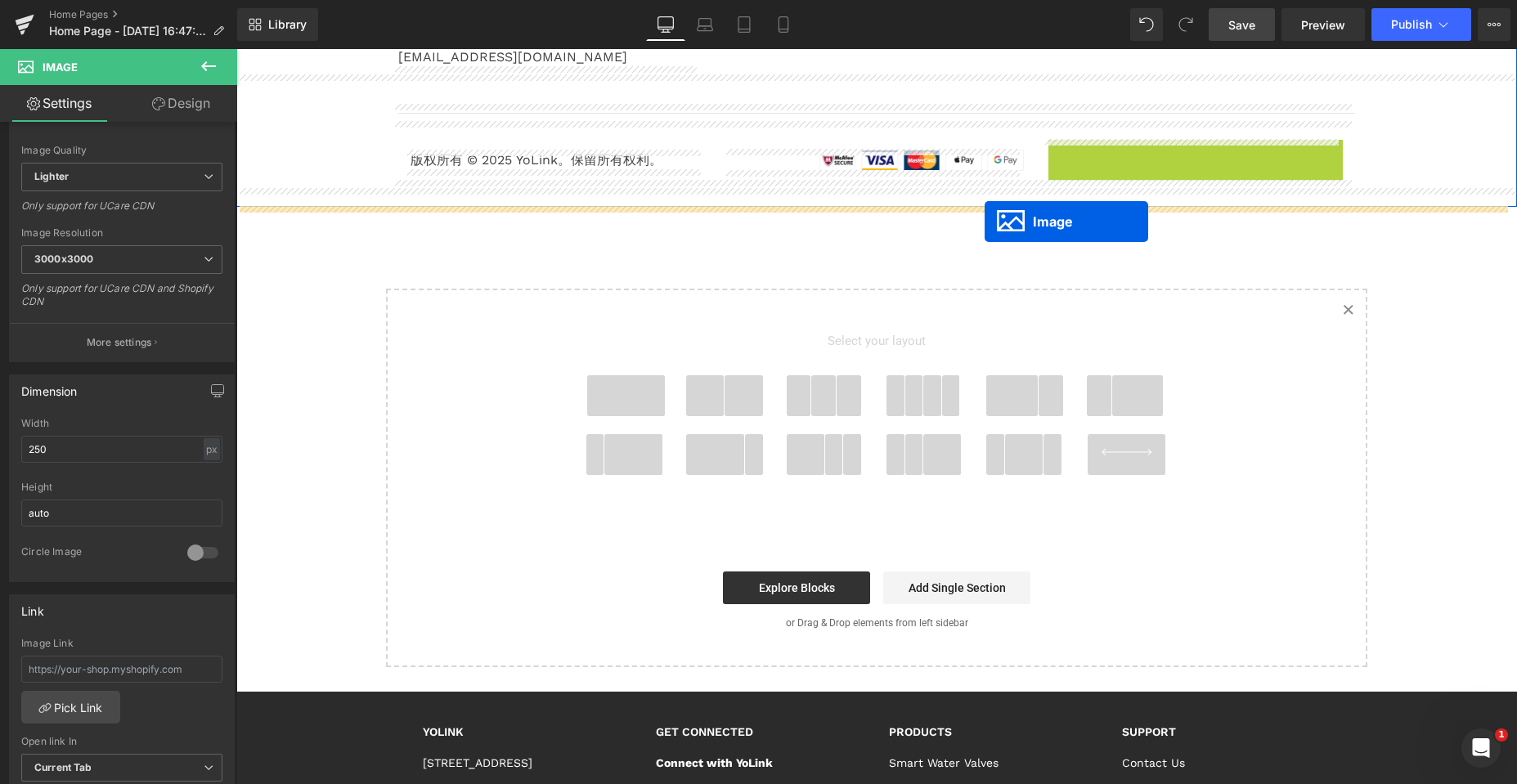
drag, startPoint x: 1181, startPoint y: 149, endPoint x: 984, endPoint y: 221, distance: 209.7
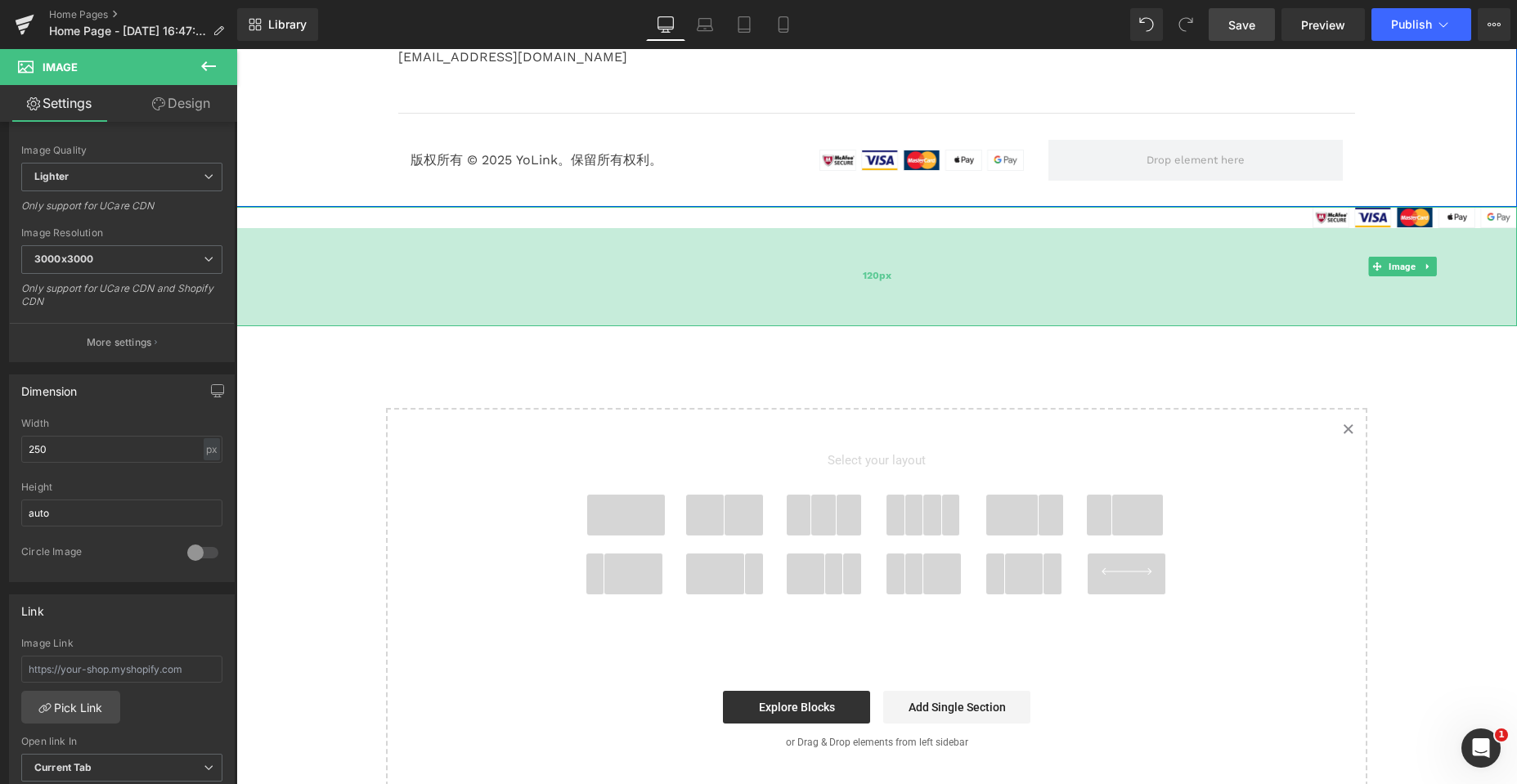
drag, startPoint x: 1337, startPoint y: 226, endPoint x: 1314, endPoint y: 322, distance: 98.7
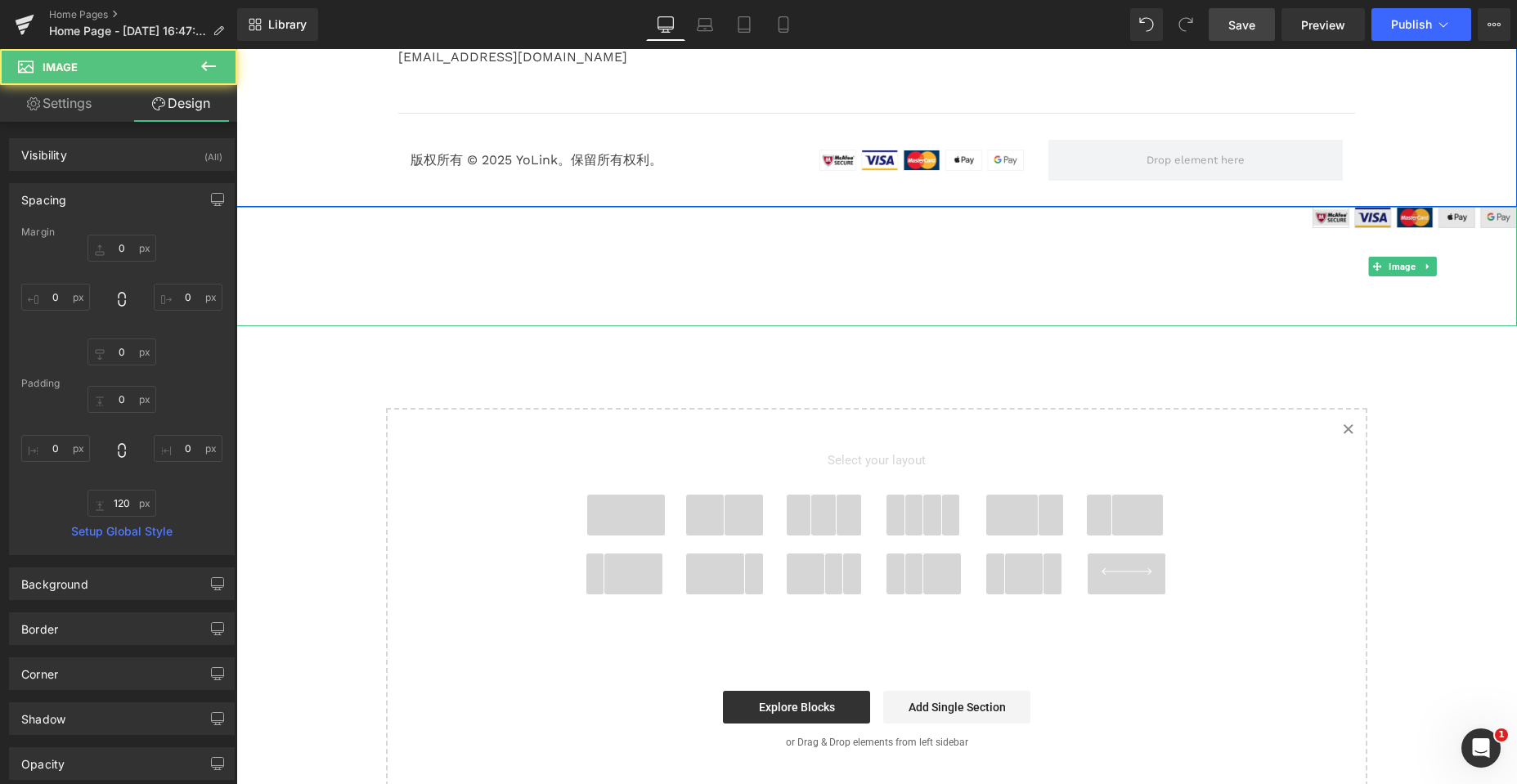
click at [1369, 218] on img at bounding box center [1414, 267] width 204 height 120
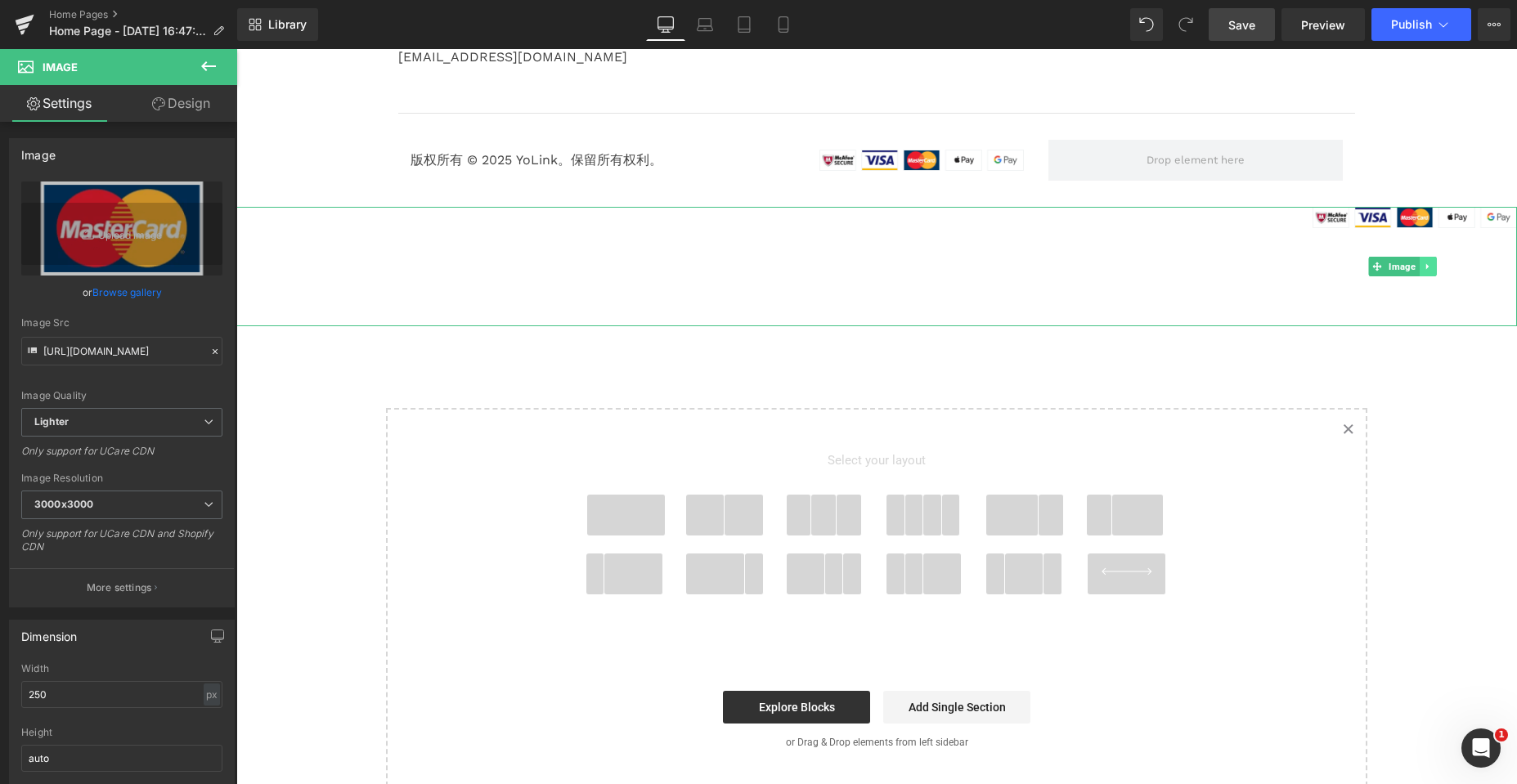
click at [1424, 267] on icon at bounding box center [1427, 266] width 9 height 9
click at [1432, 266] on icon at bounding box center [1436, 266] width 9 height 9
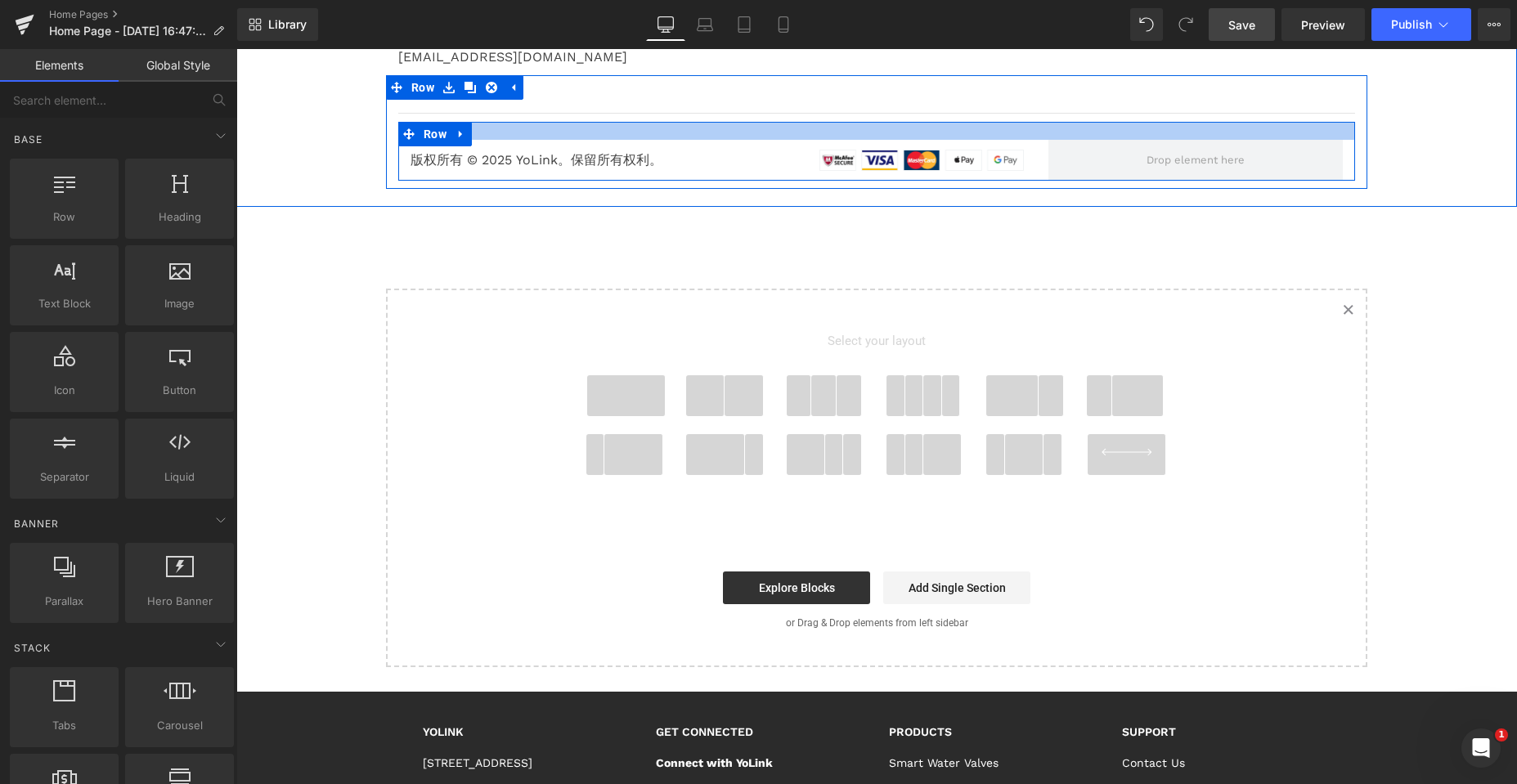
drag, startPoint x: 729, startPoint y: 137, endPoint x: 641, endPoint y: 141, distance: 88.1
click at [729, 137] on div at bounding box center [877, 130] width 957 height 18
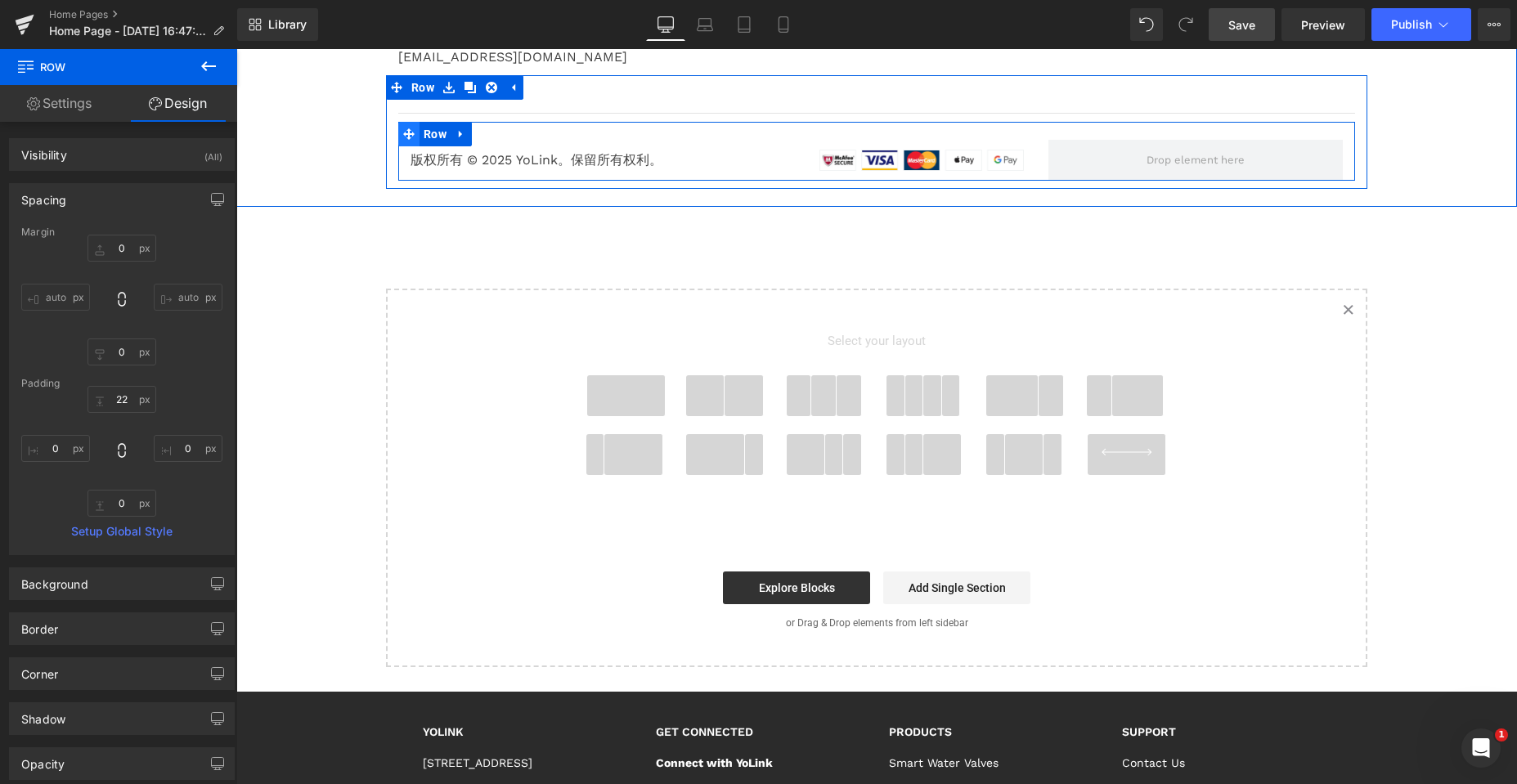
click at [403, 133] on icon at bounding box center [408, 133] width 11 height 11
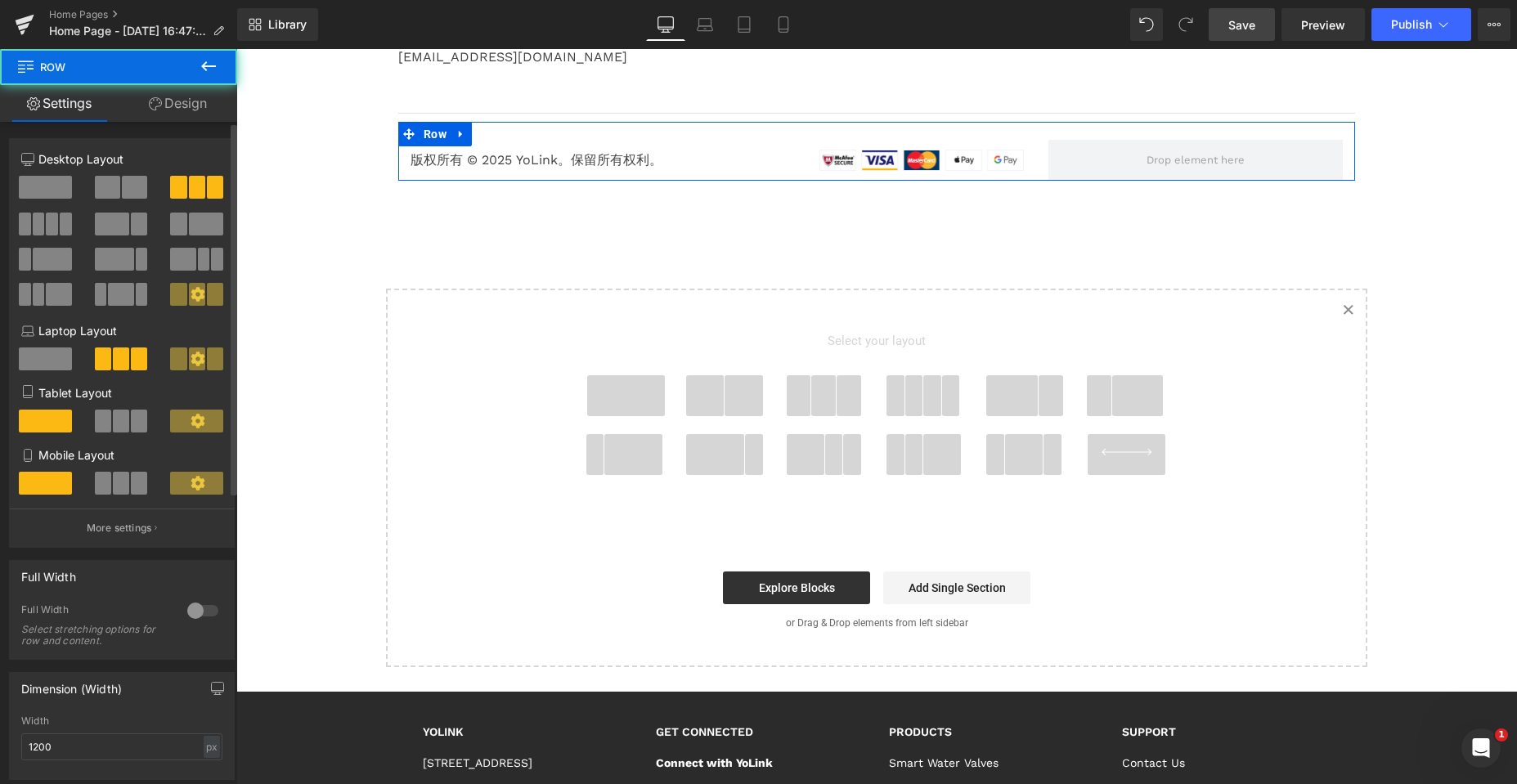
click at [133, 176] on span at bounding box center [134, 187] width 26 height 23
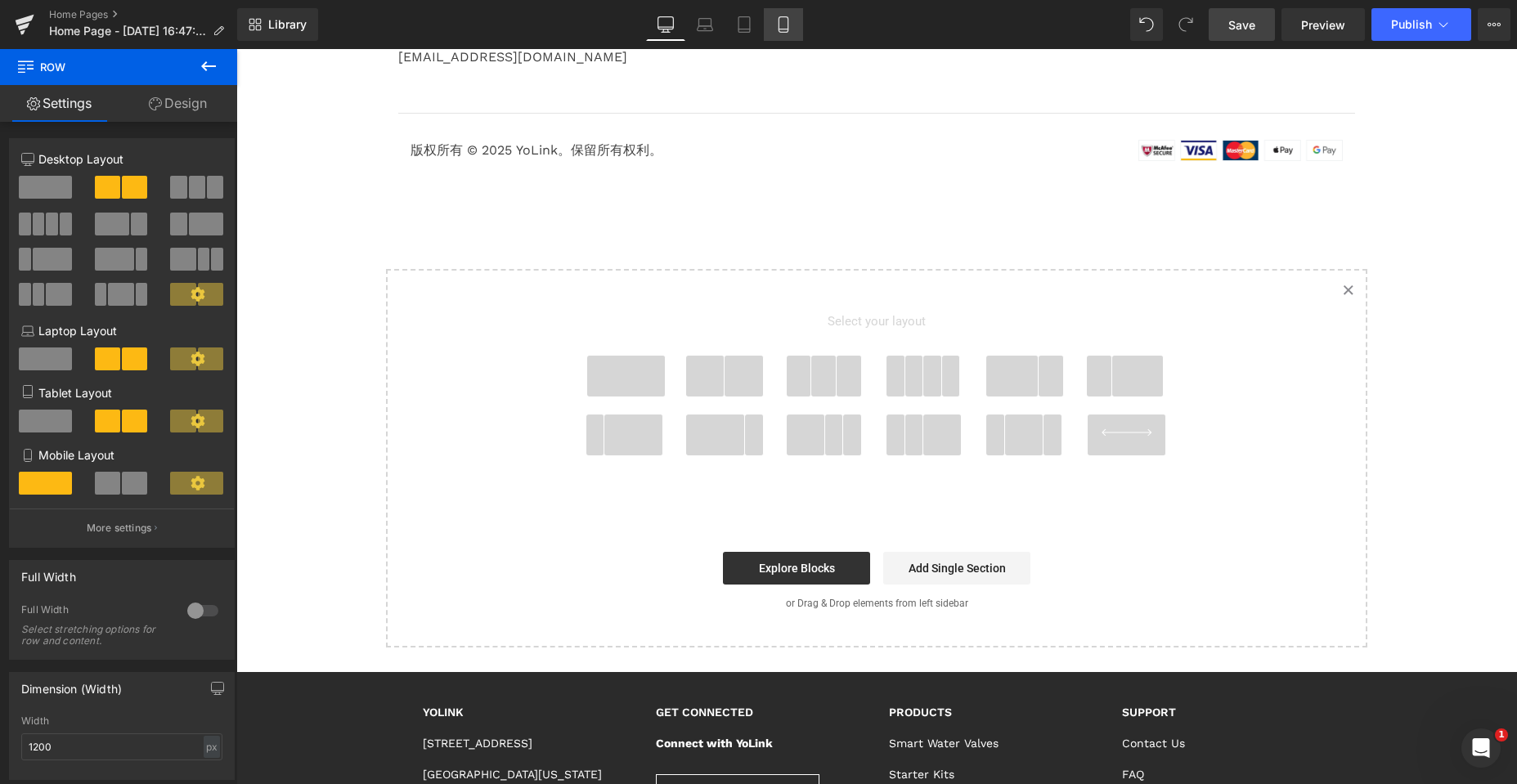
click at [775, 21] on link "Mobile" at bounding box center [783, 25] width 39 height 32
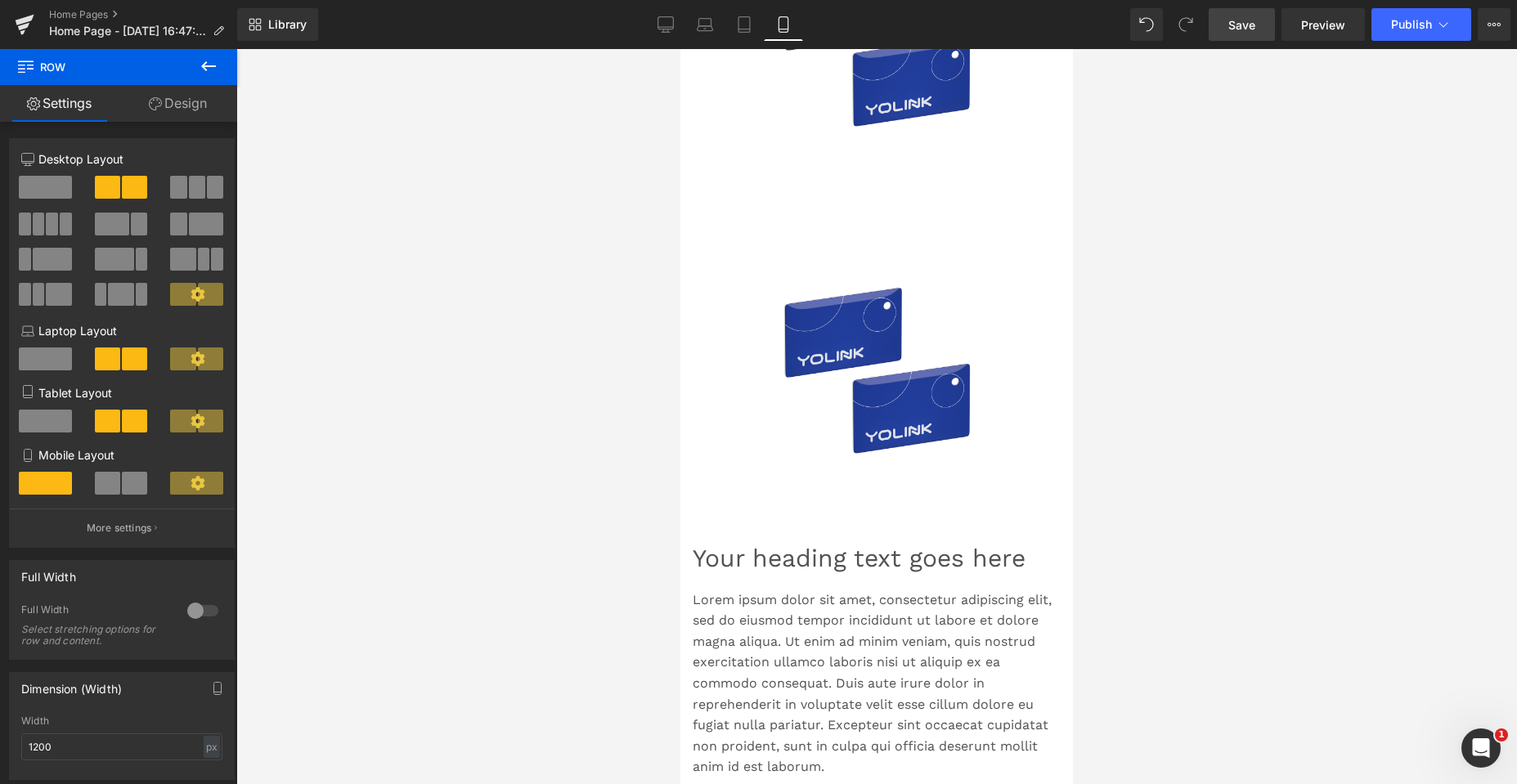
scroll to position [5938, 0]
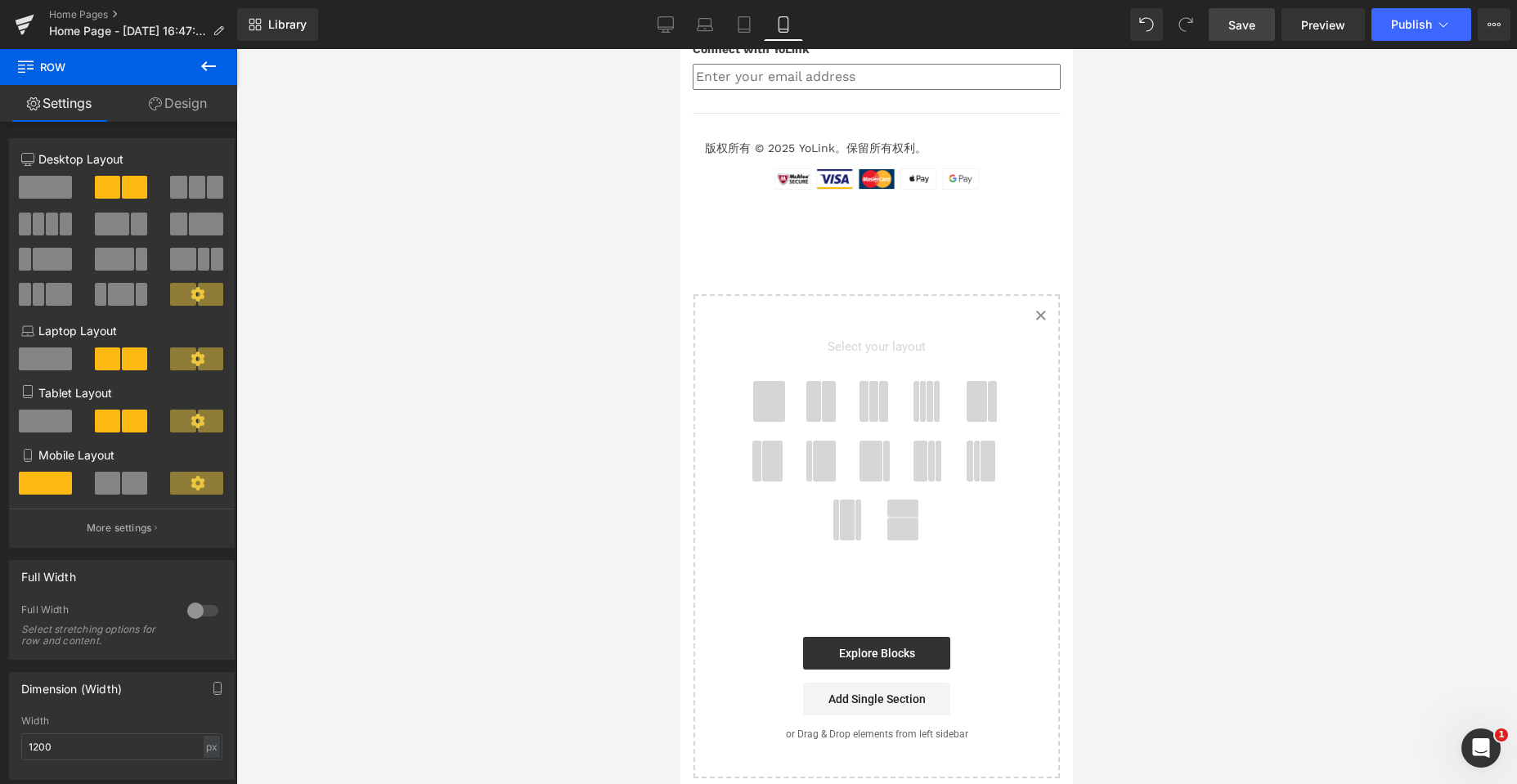
click at [1036, 313] on icon at bounding box center [1040, 315] width 9 height 9
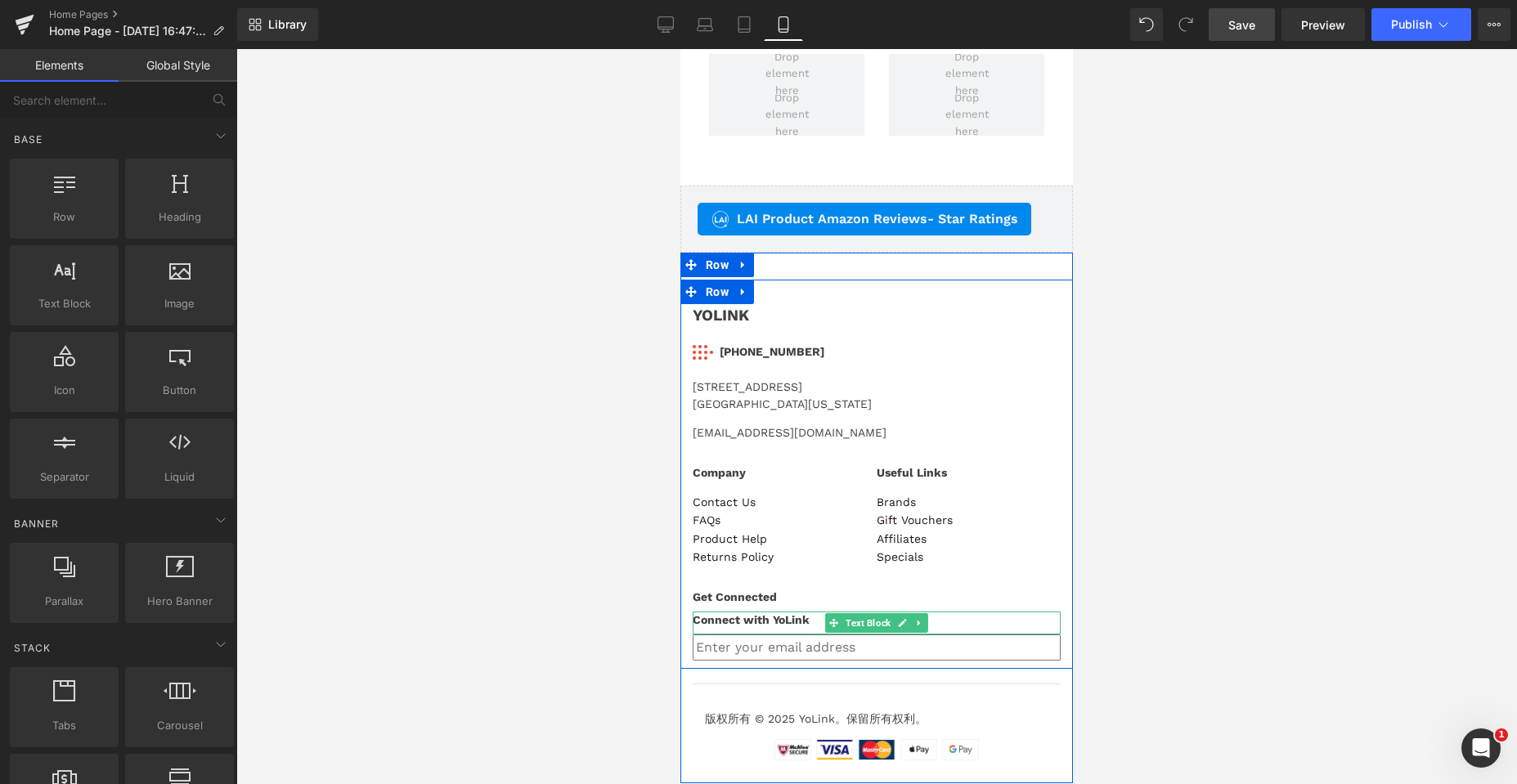
scroll to position [5365, 0]
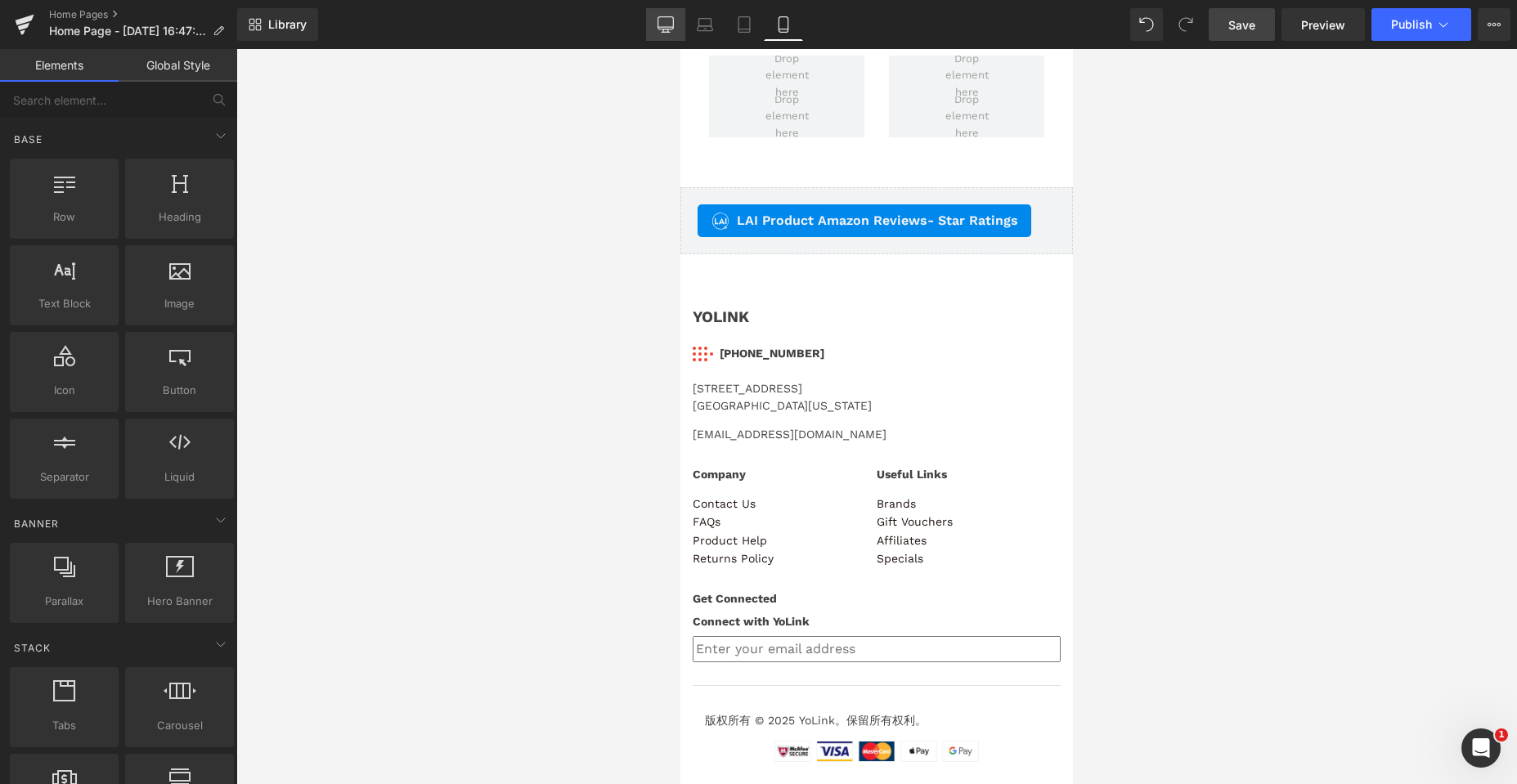
click at [670, 21] on icon at bounding box center [665, 24] width 16 height 16
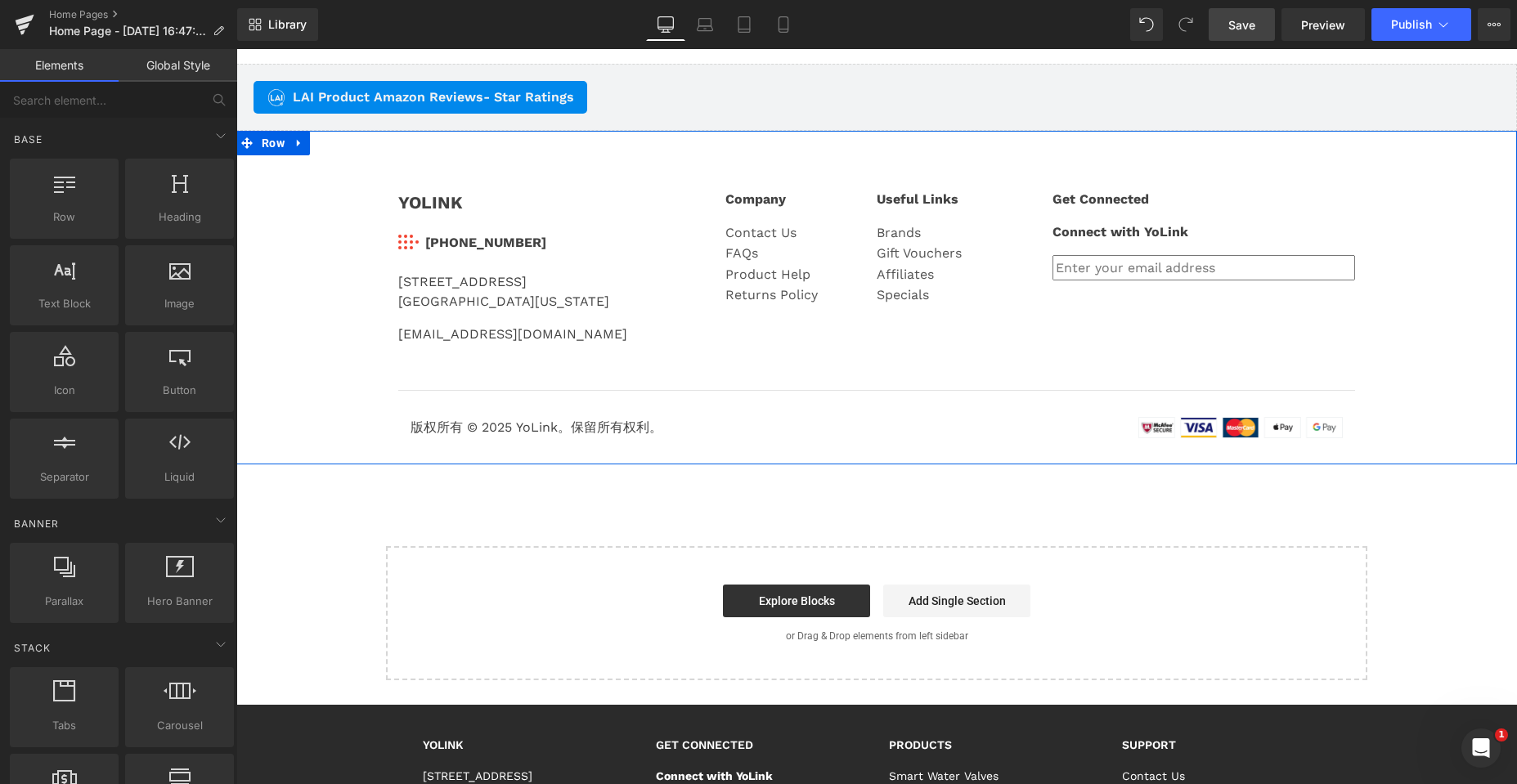
scroll to position [3375, 0]
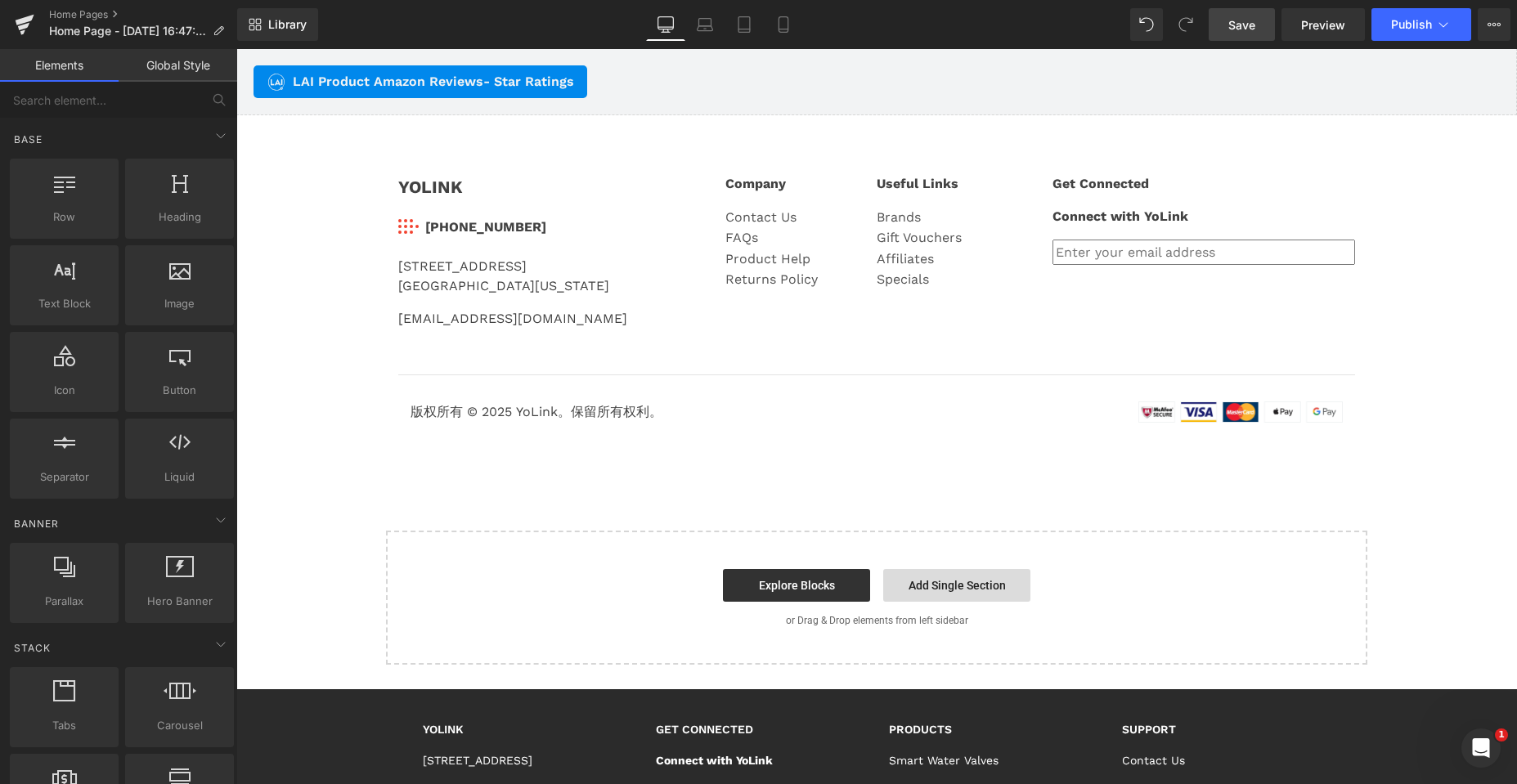
click at [924, 585] on link "Add Single Section" at bounding box center [957, 586] width 147 height 32
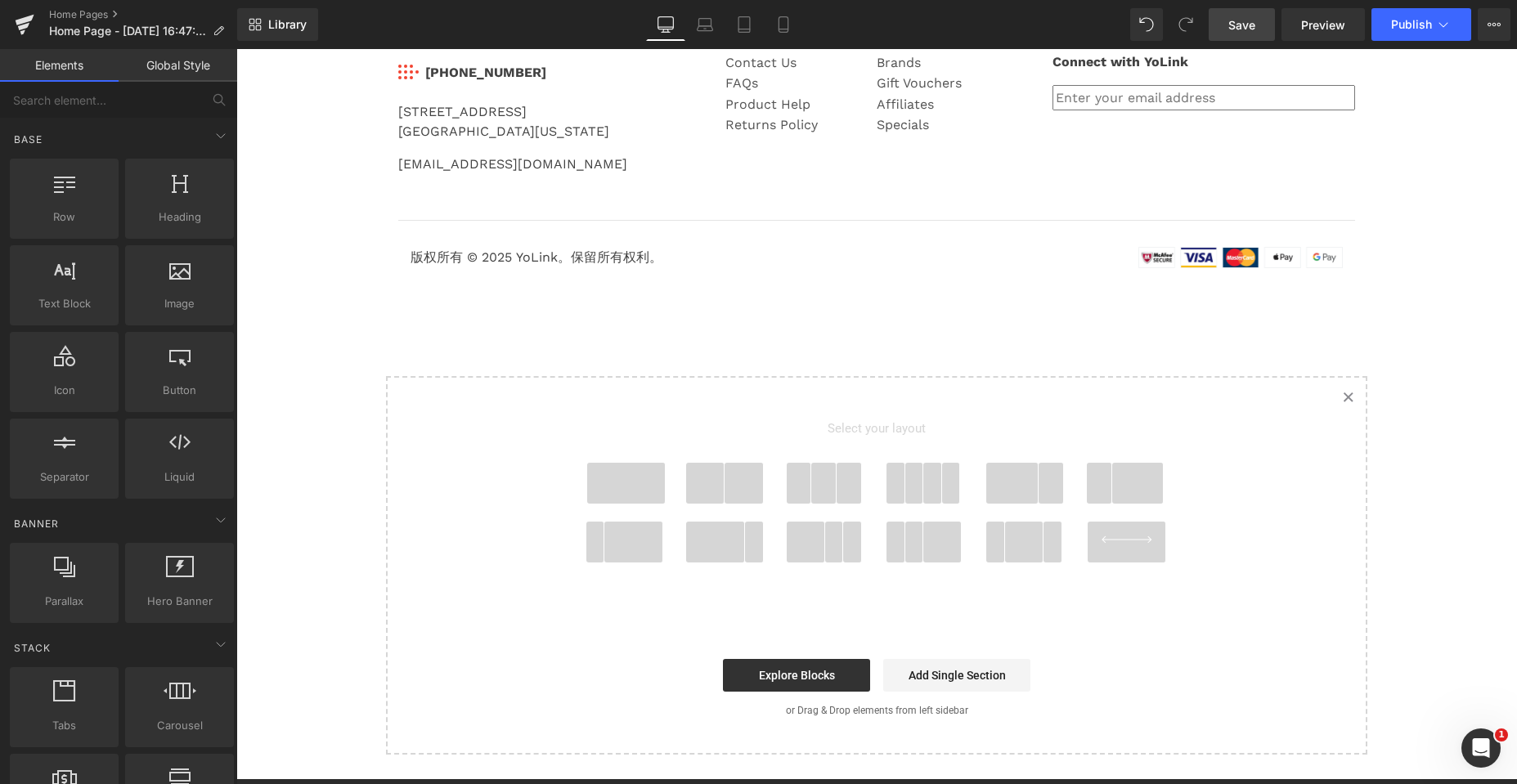
scroll to position [3783, 0]
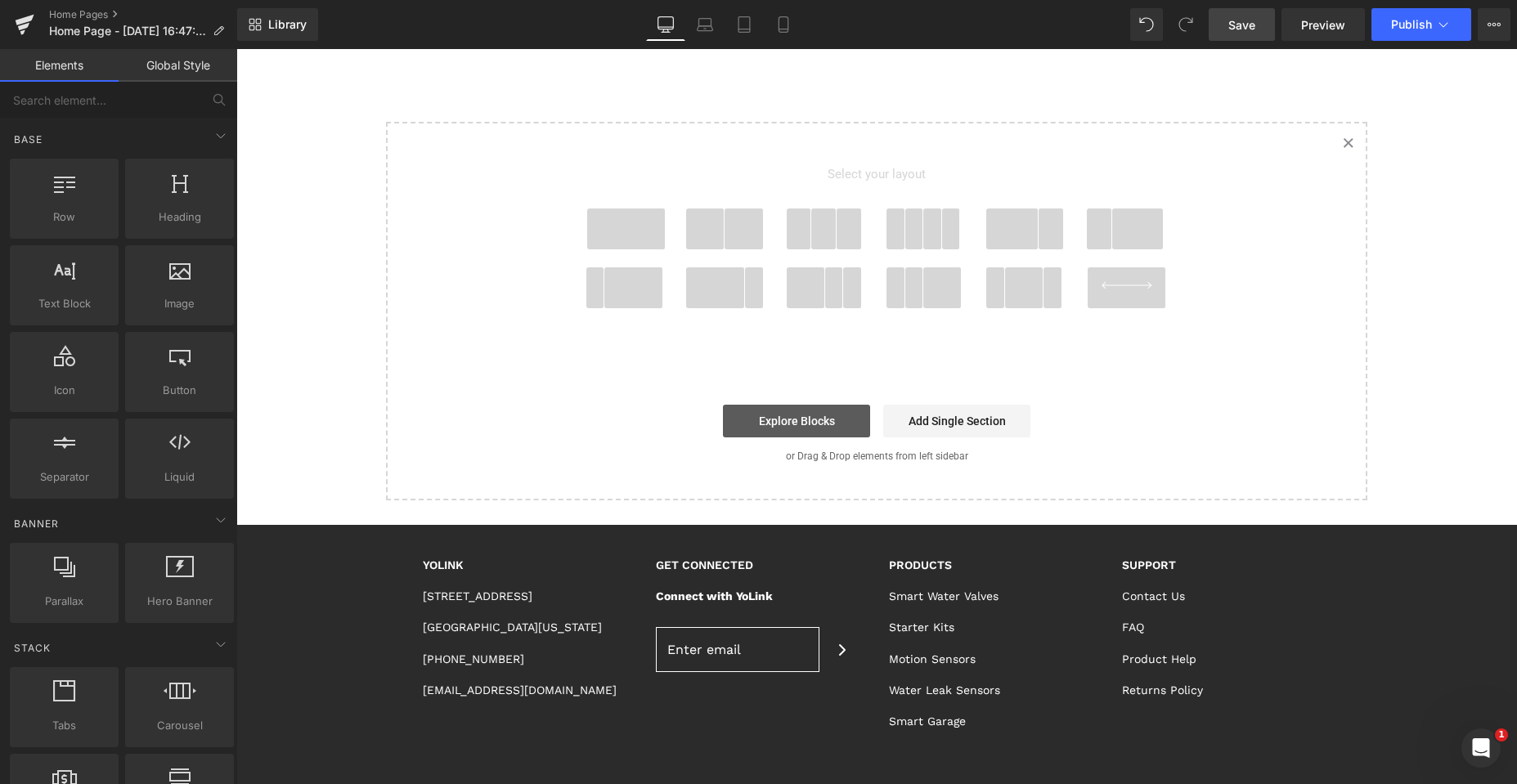
click at [776, 414] on link "Explore Blocks" at bounding box center [796, 421] width 147 height 32
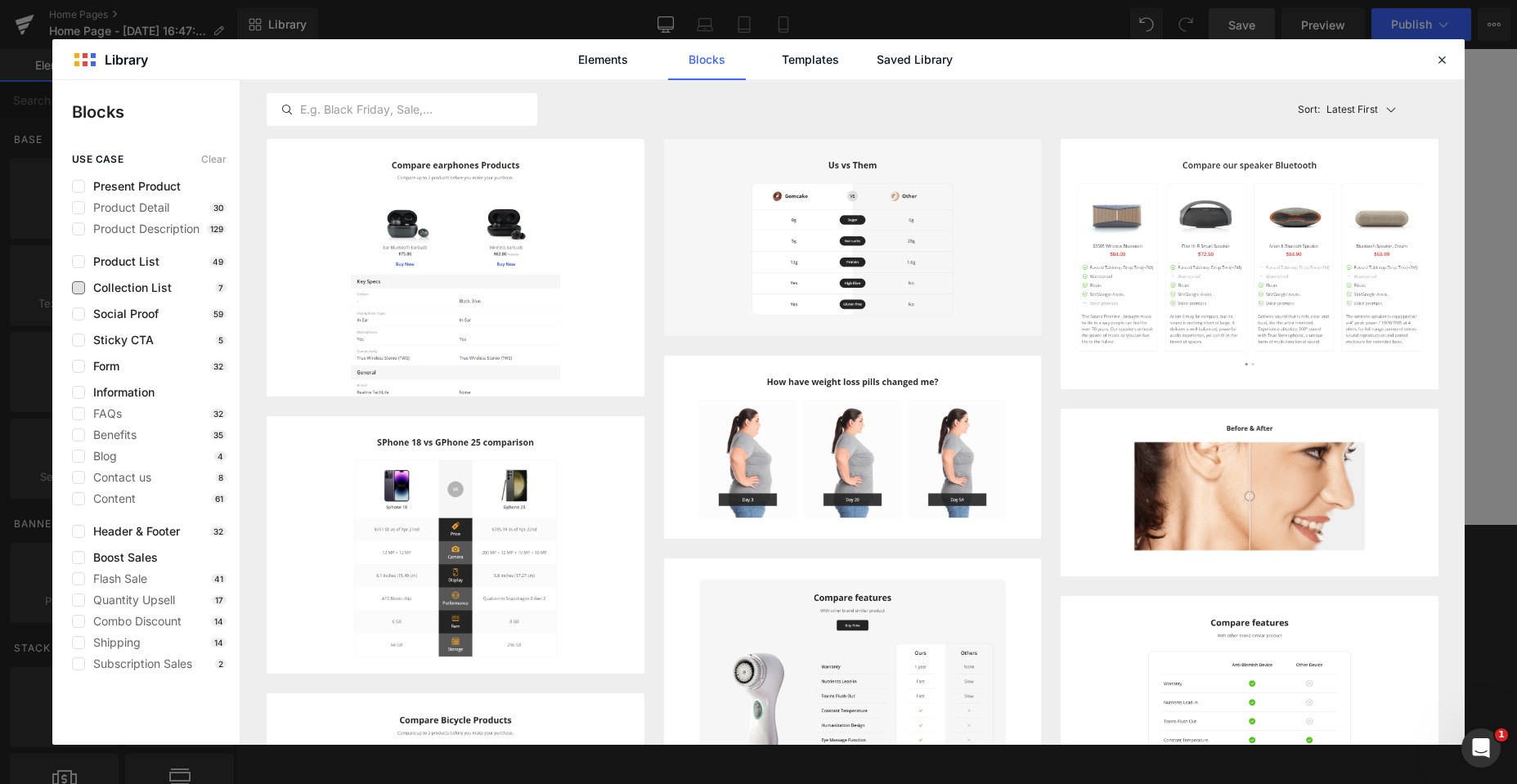
click at [157, 288] on span "Collection List" at bounding box center [127, 287] width 86 height 13
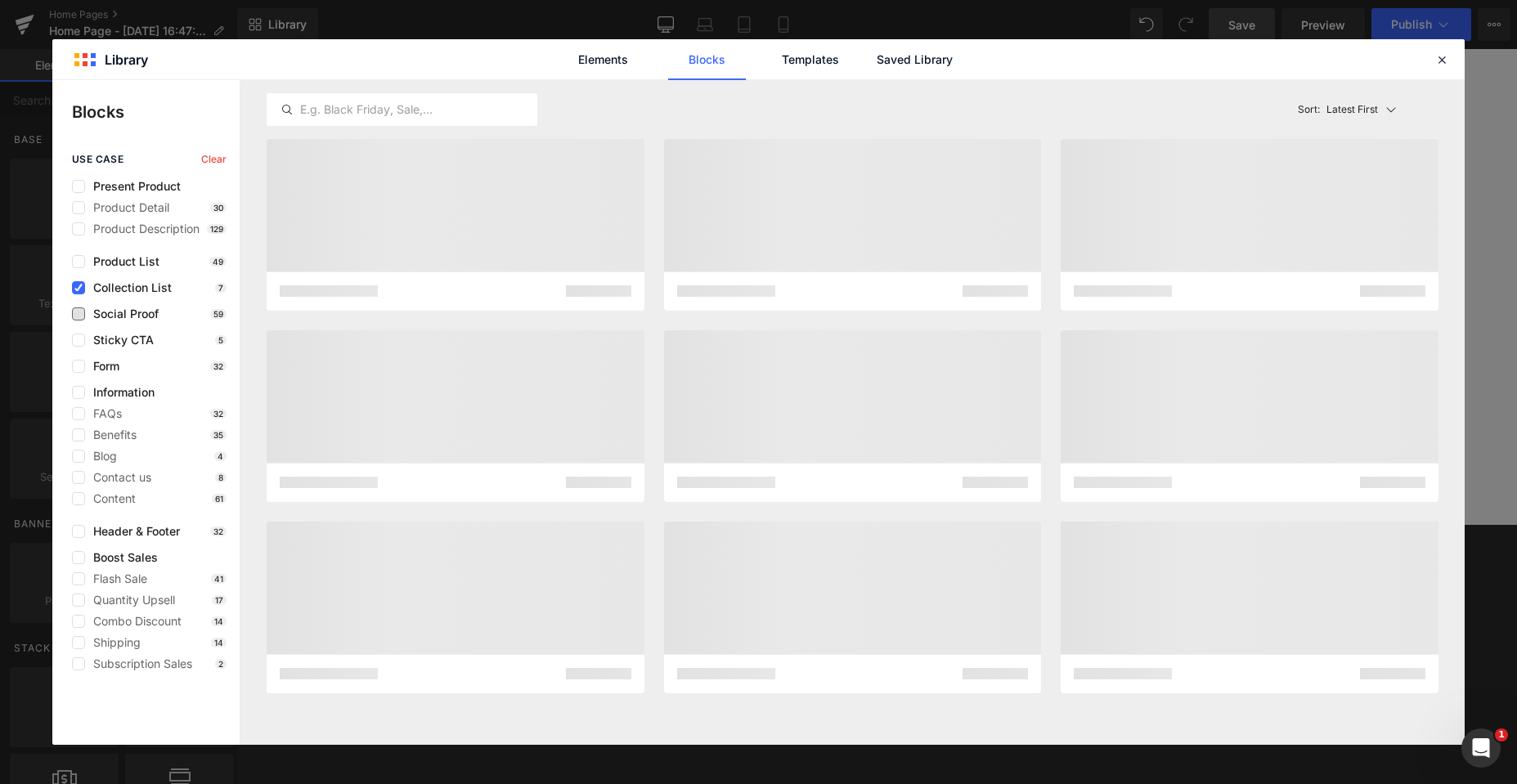
click at [141, 317] on span "Social Proof" at bounding box center [121, 314] width 74 height 13
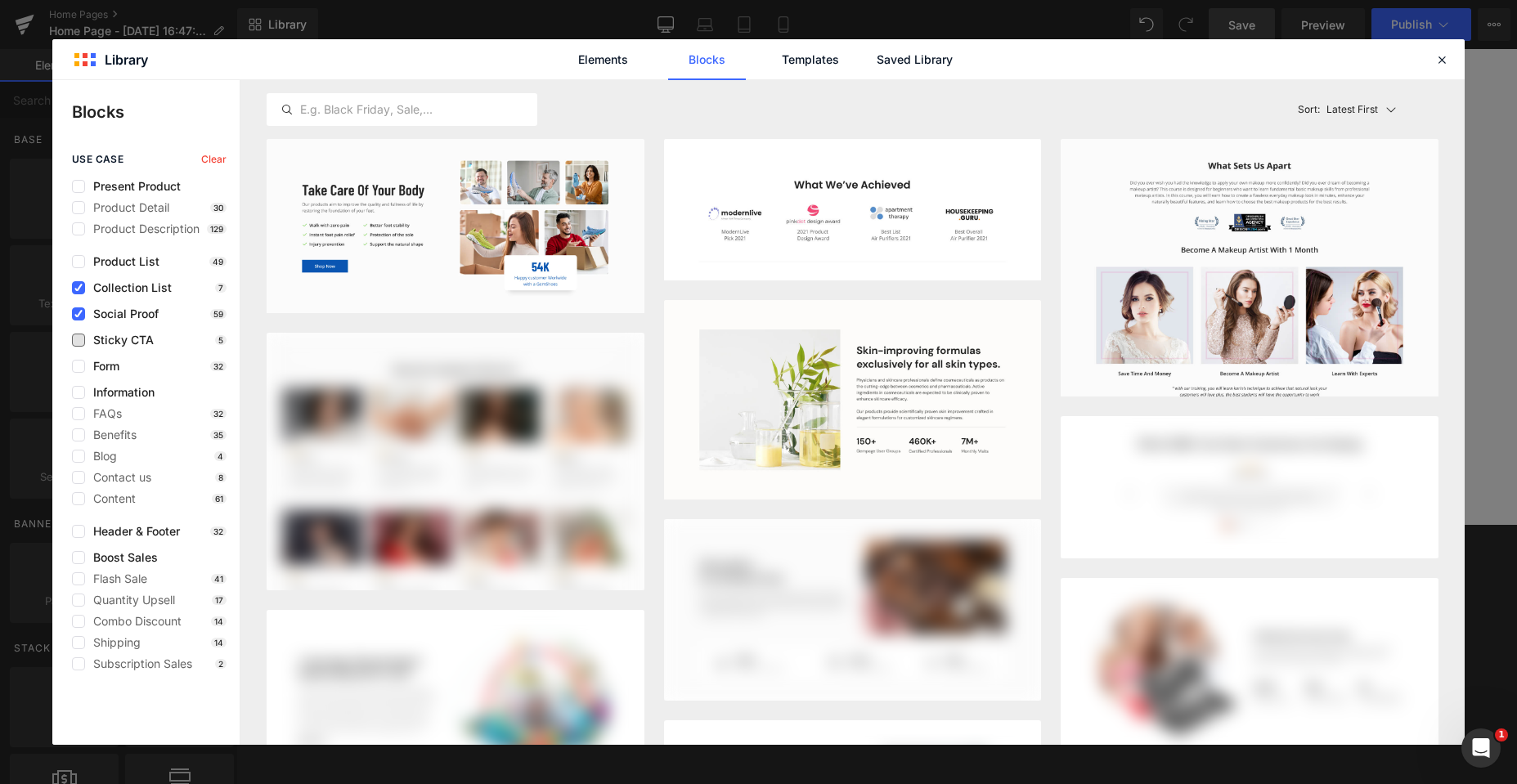
click at [133, 342] on span "Sticky CTA" at bounding box center [119, 339] width 68 height 13
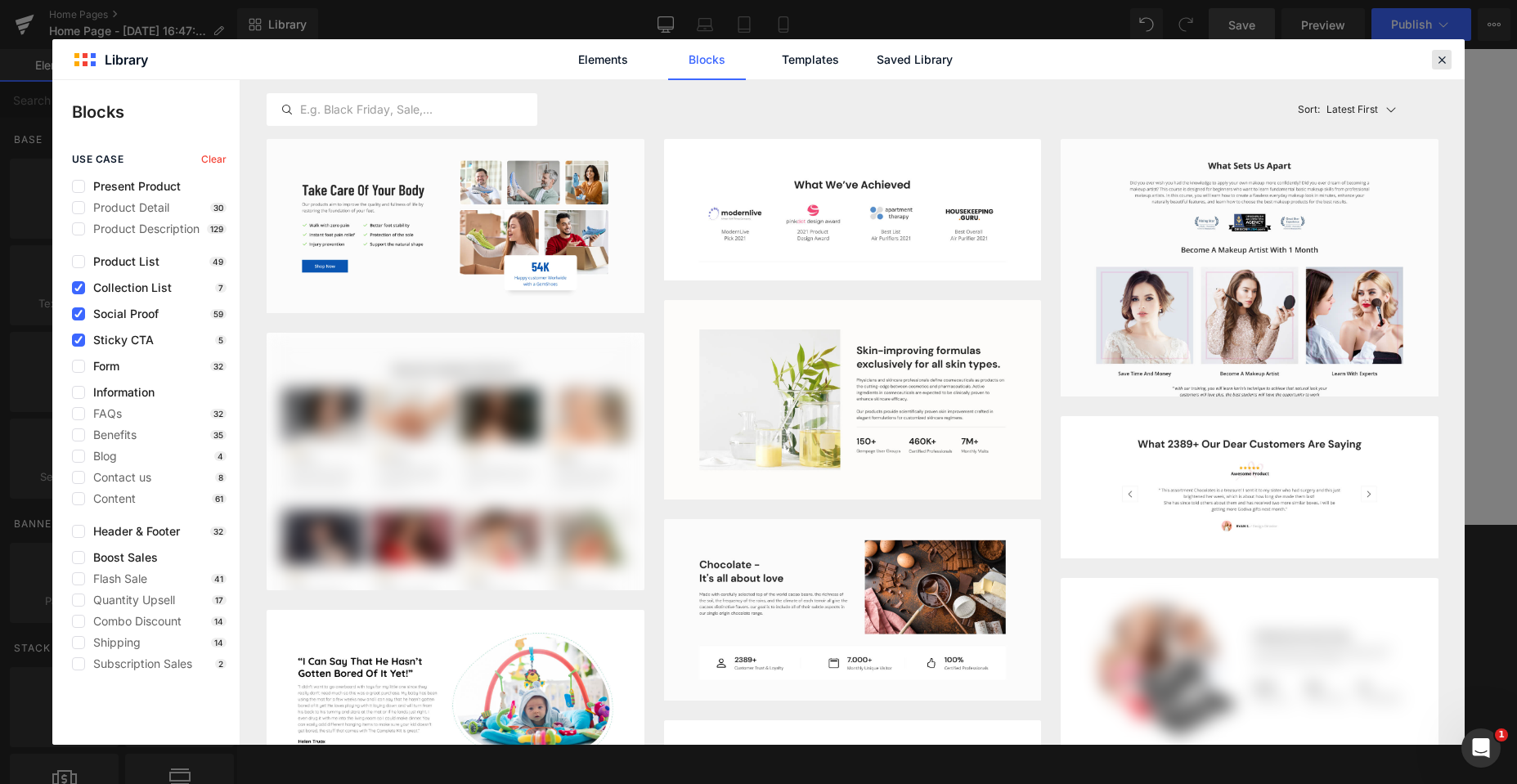
click at [1443, 56] on icon at bounding box center [1441, 59] width 15 height 15
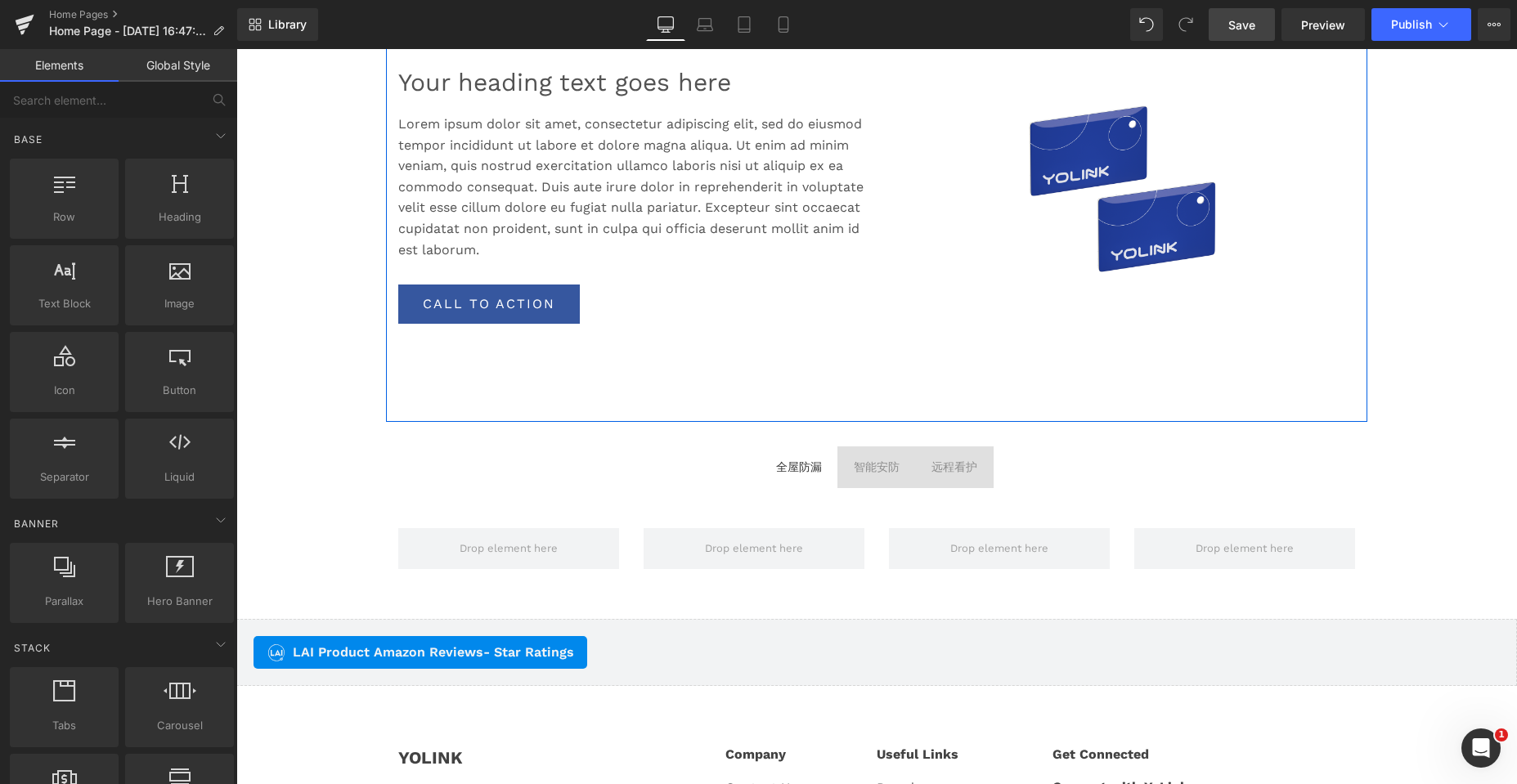
scroll to position [2803, 0]
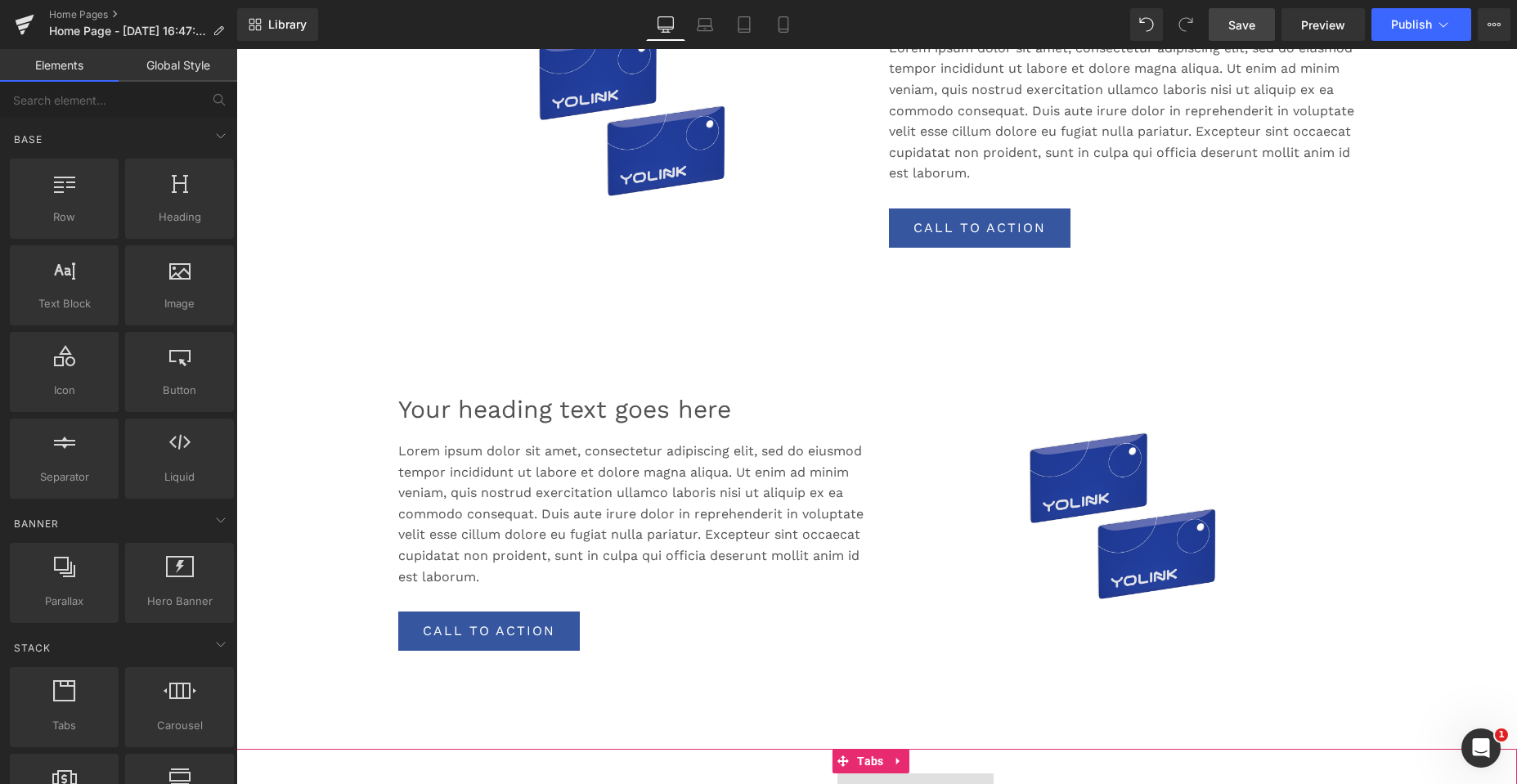
scroll to position [2475, 0]
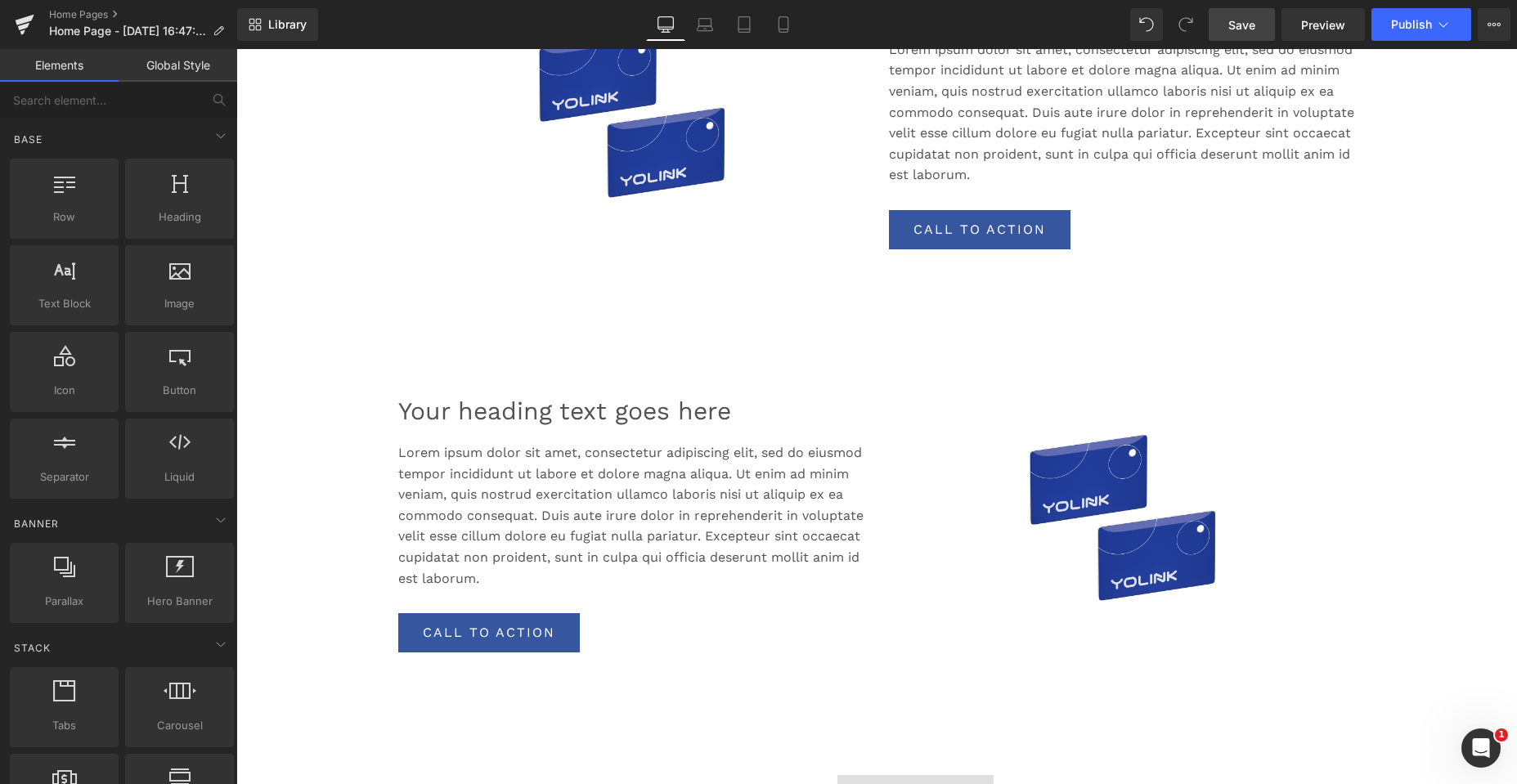
click at [1231, 29] on span "Save" at bounding box center [1242, 25] width 27 height 17
click at [84, 12] on link "Home Pages" at bounding box center [143, 15] width 188 height 13
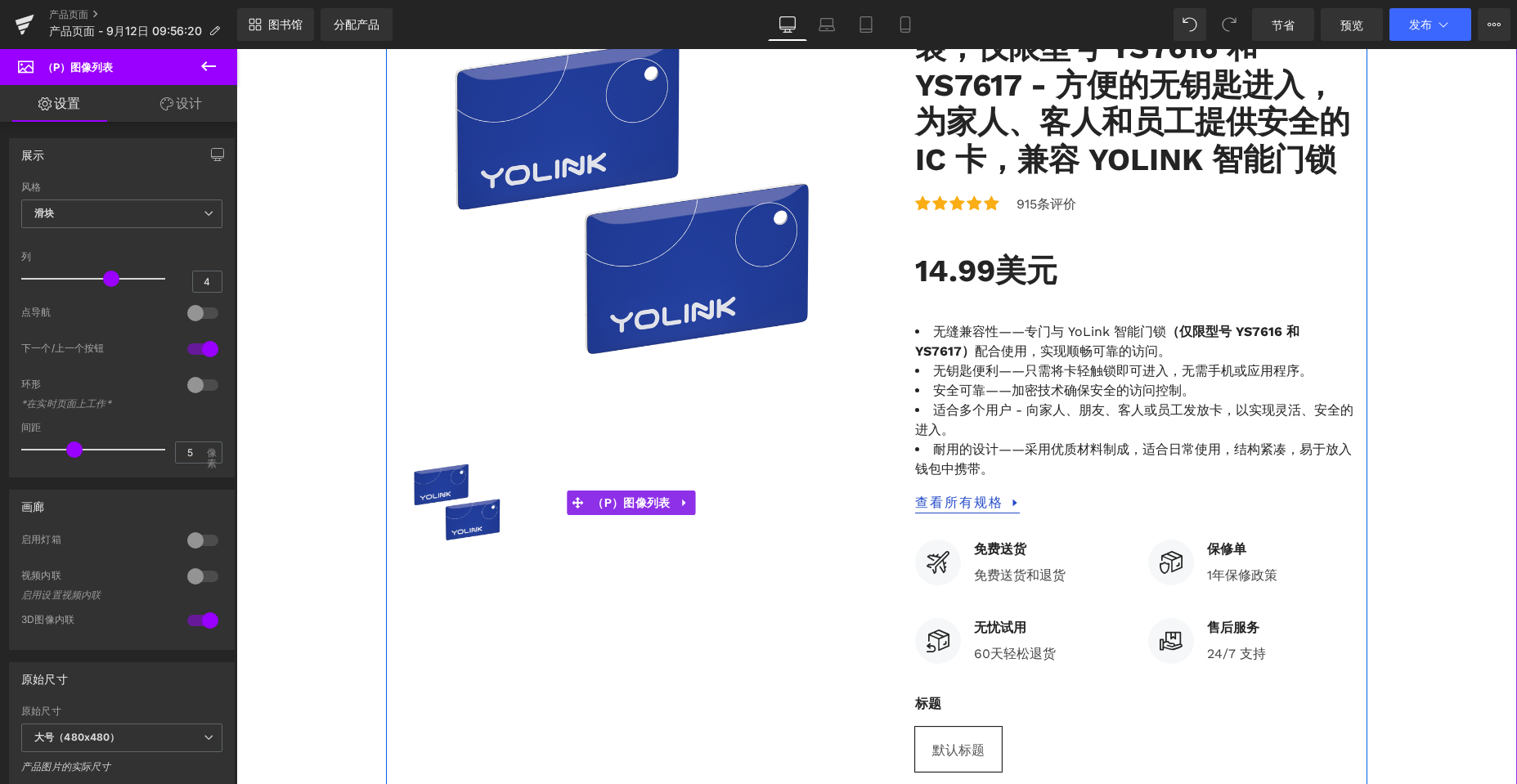
click at [458, 476] on img at bounding box center [457, 503] width 114 height 114
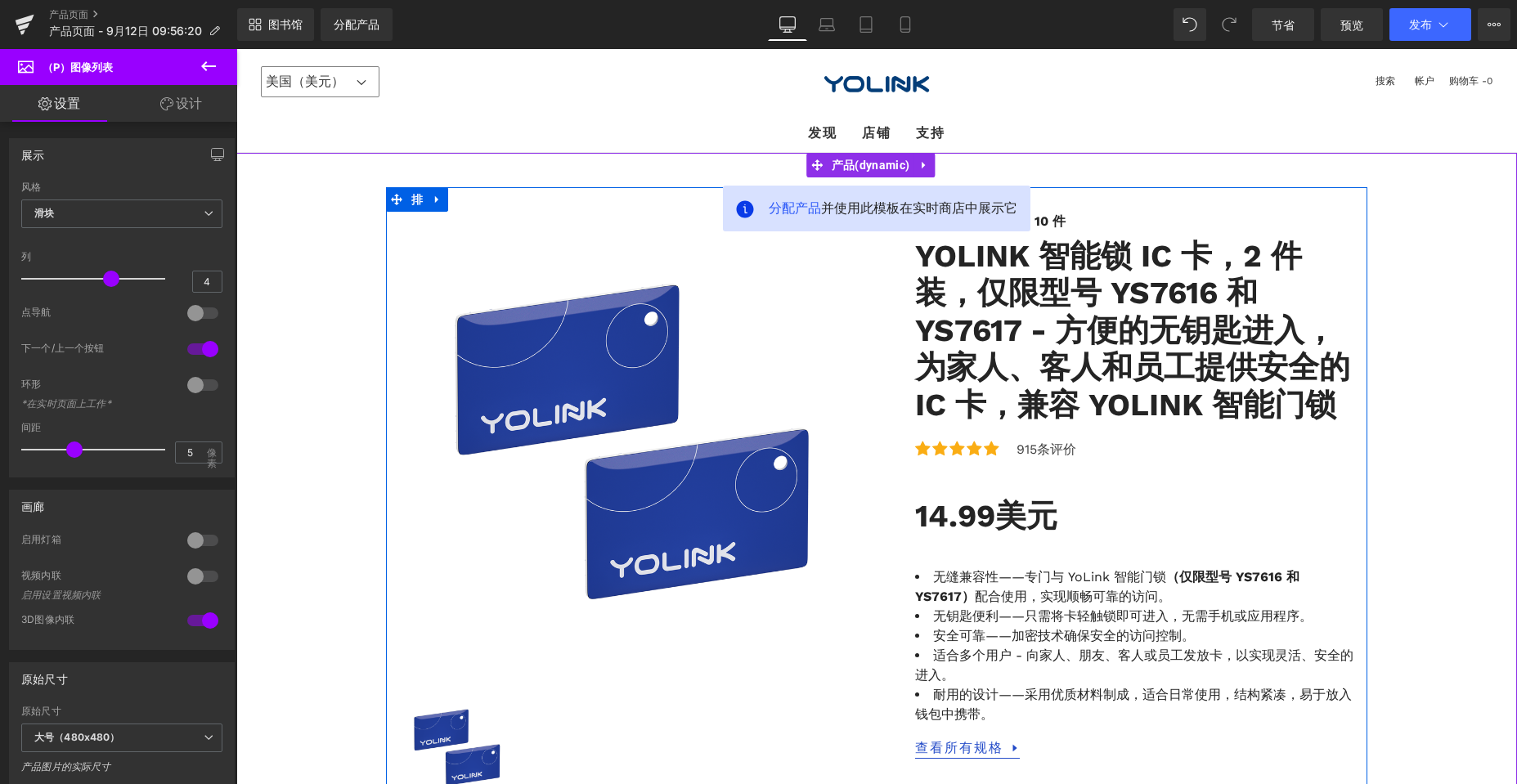
click at [670, 388] on img at bounding box center [631, 445] width 466 height 466
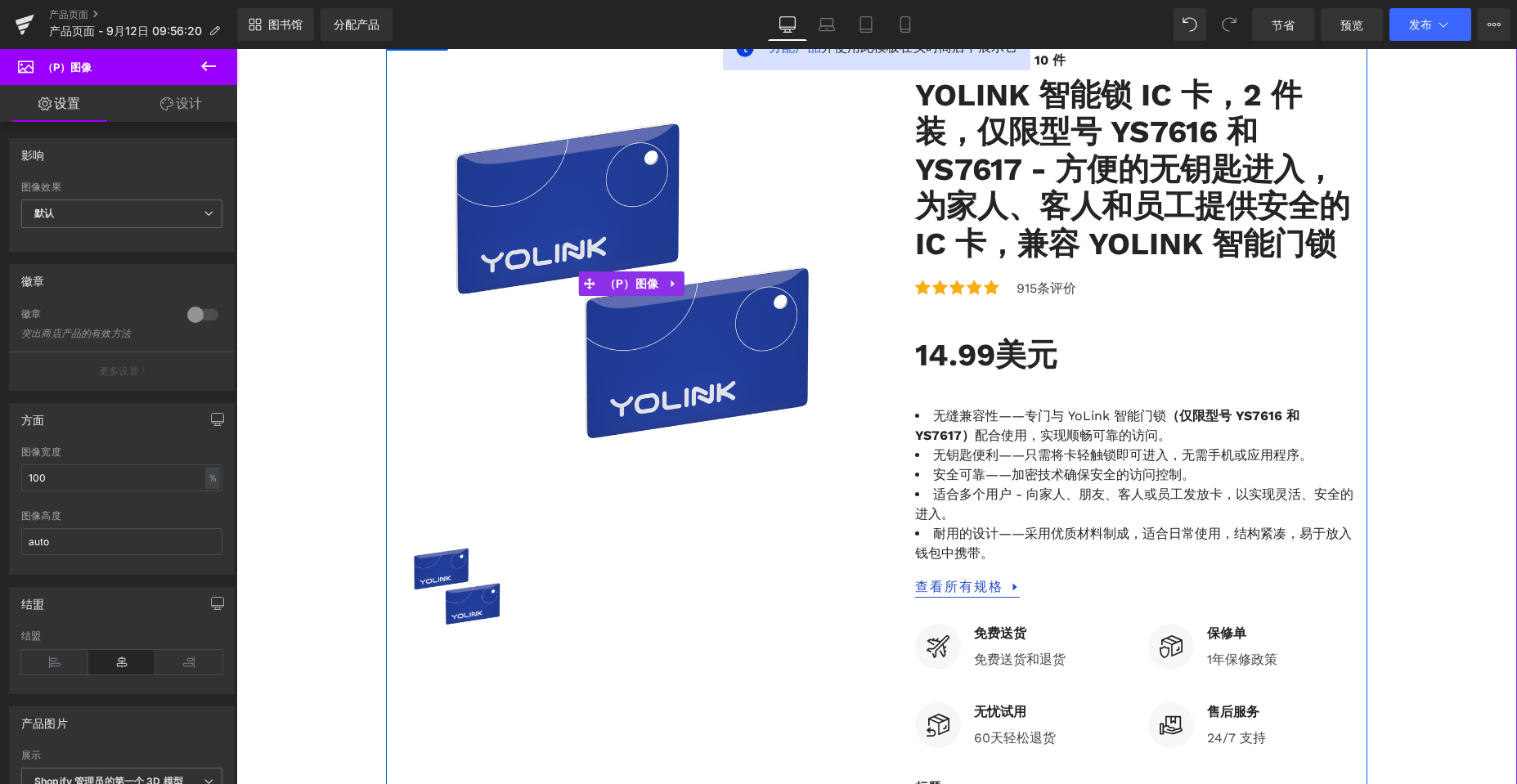
scroll to position [163, 0]
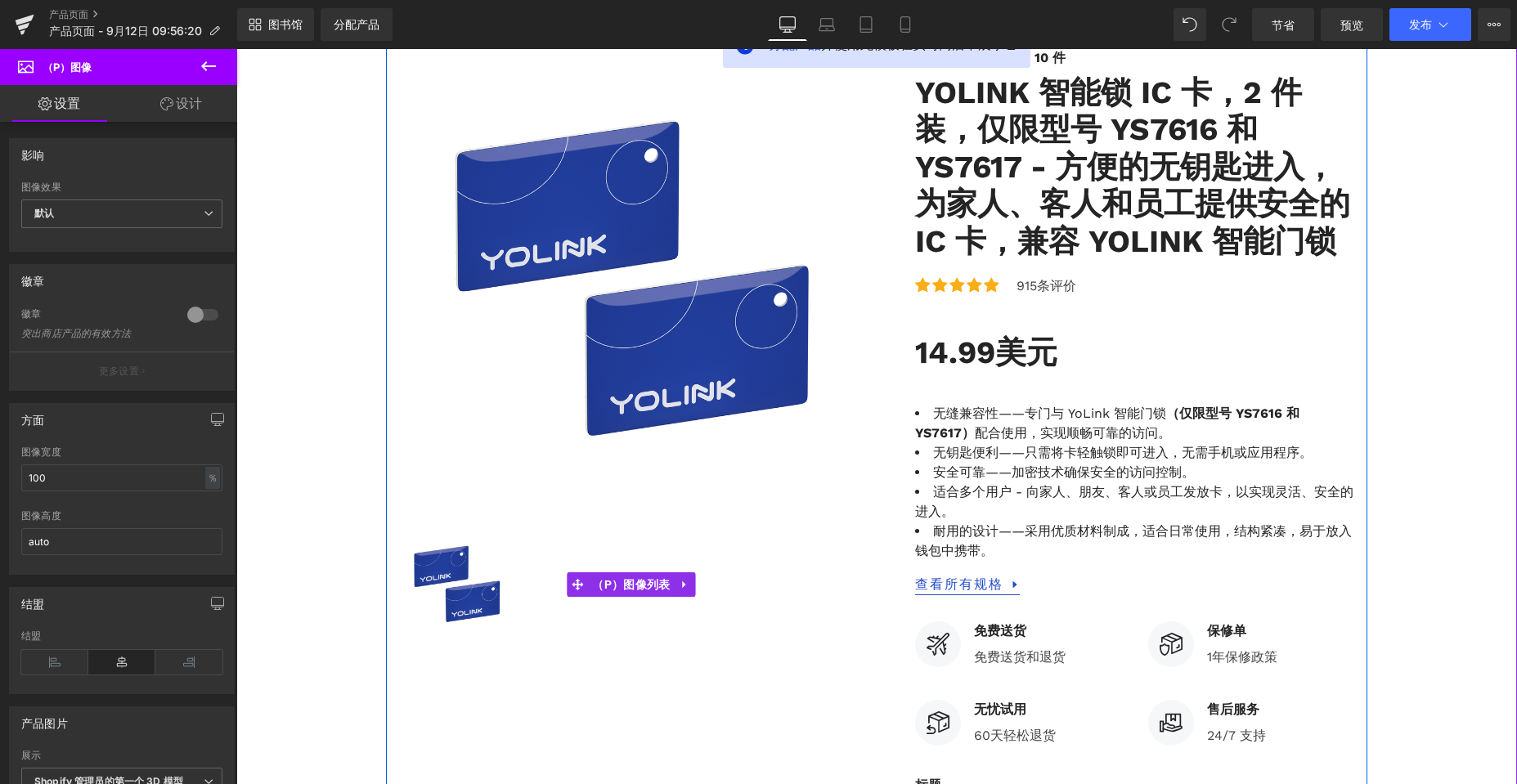
click at [463, 577] on img at bounding box center [457, 585] width 114 height 114
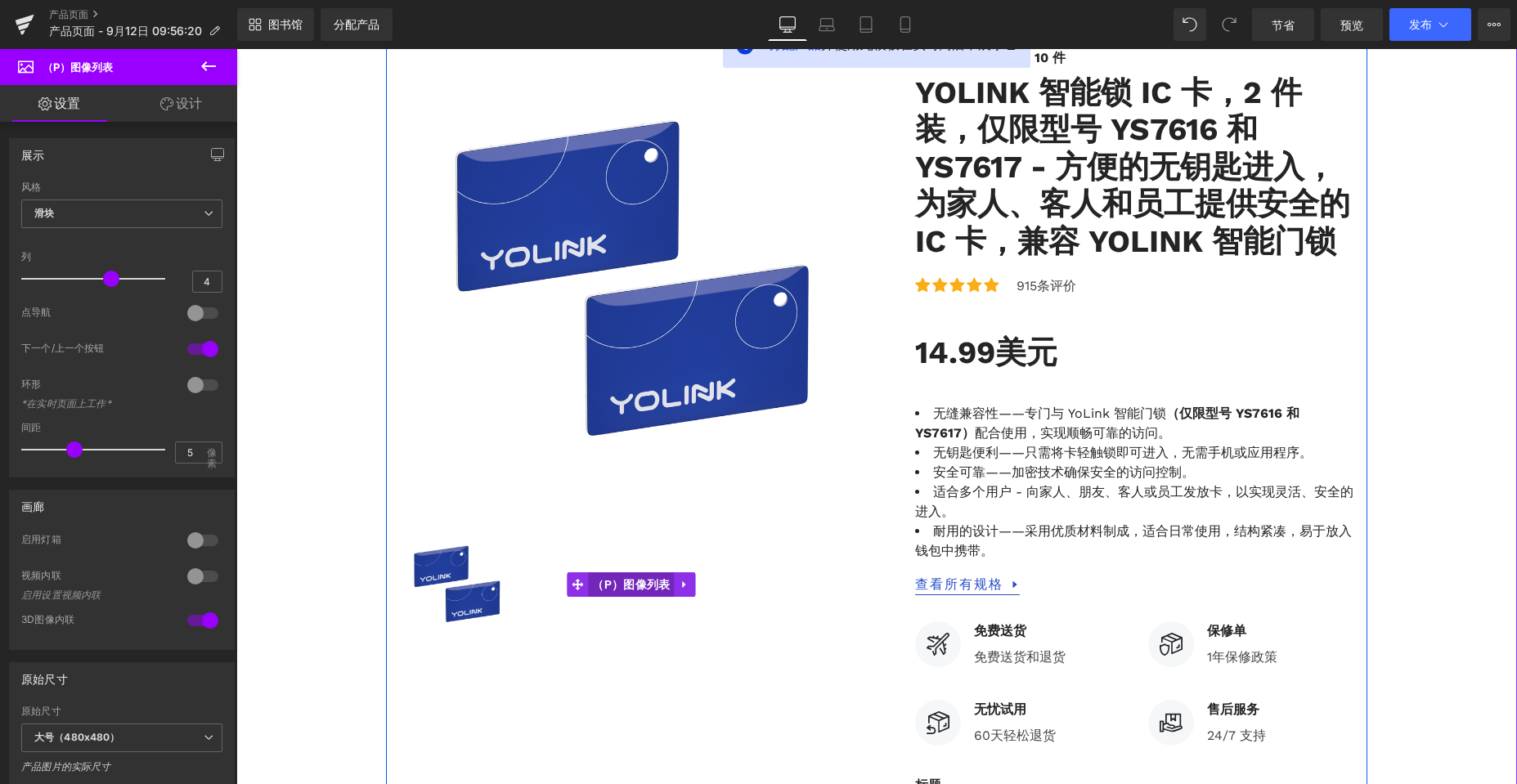
click at [631, 592] on font "（P）图像列表" at bounding box center [630, 584] width 78 height 25
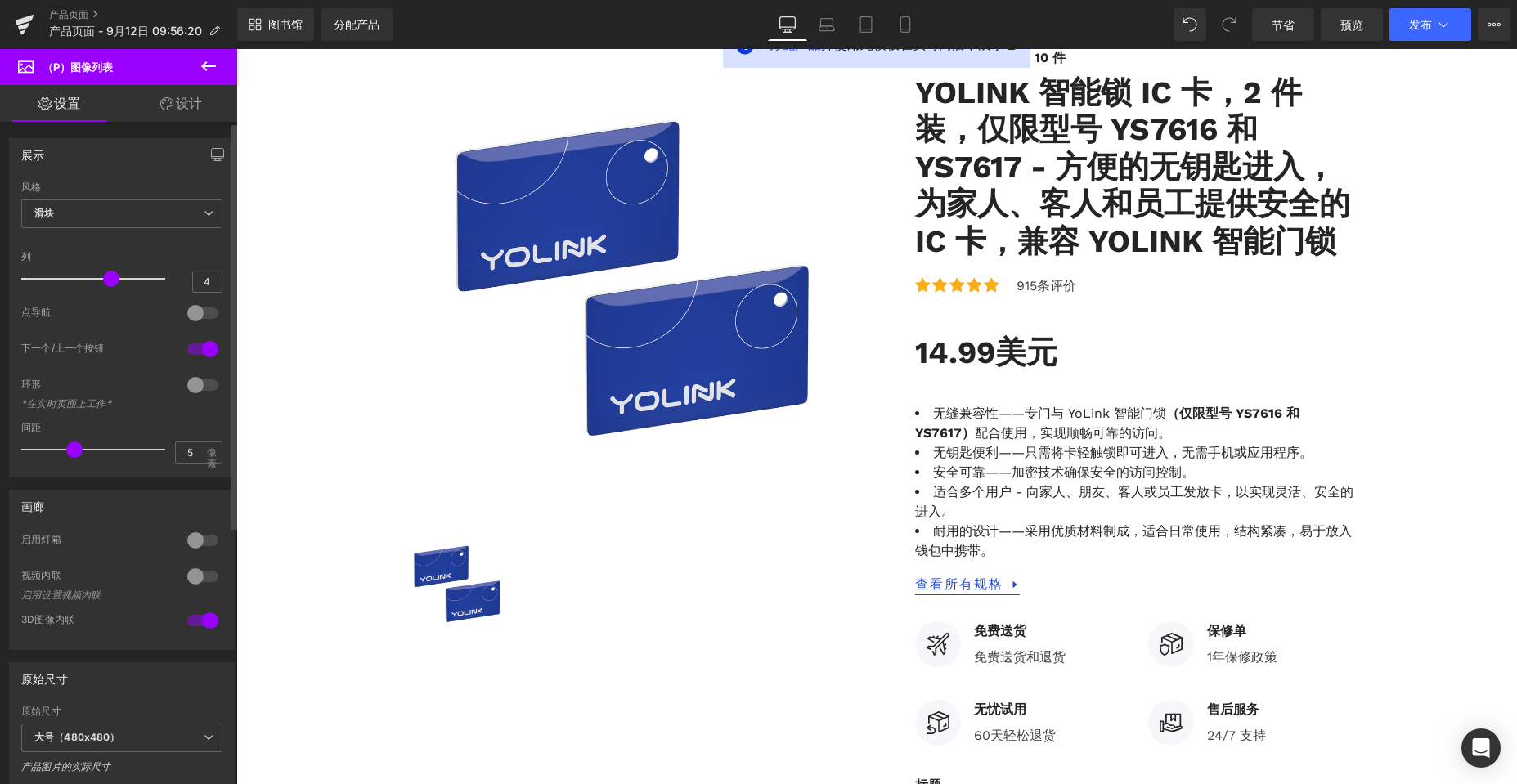
click at [194, 388] on div at bounding box center [203, 385] width 39 height 27
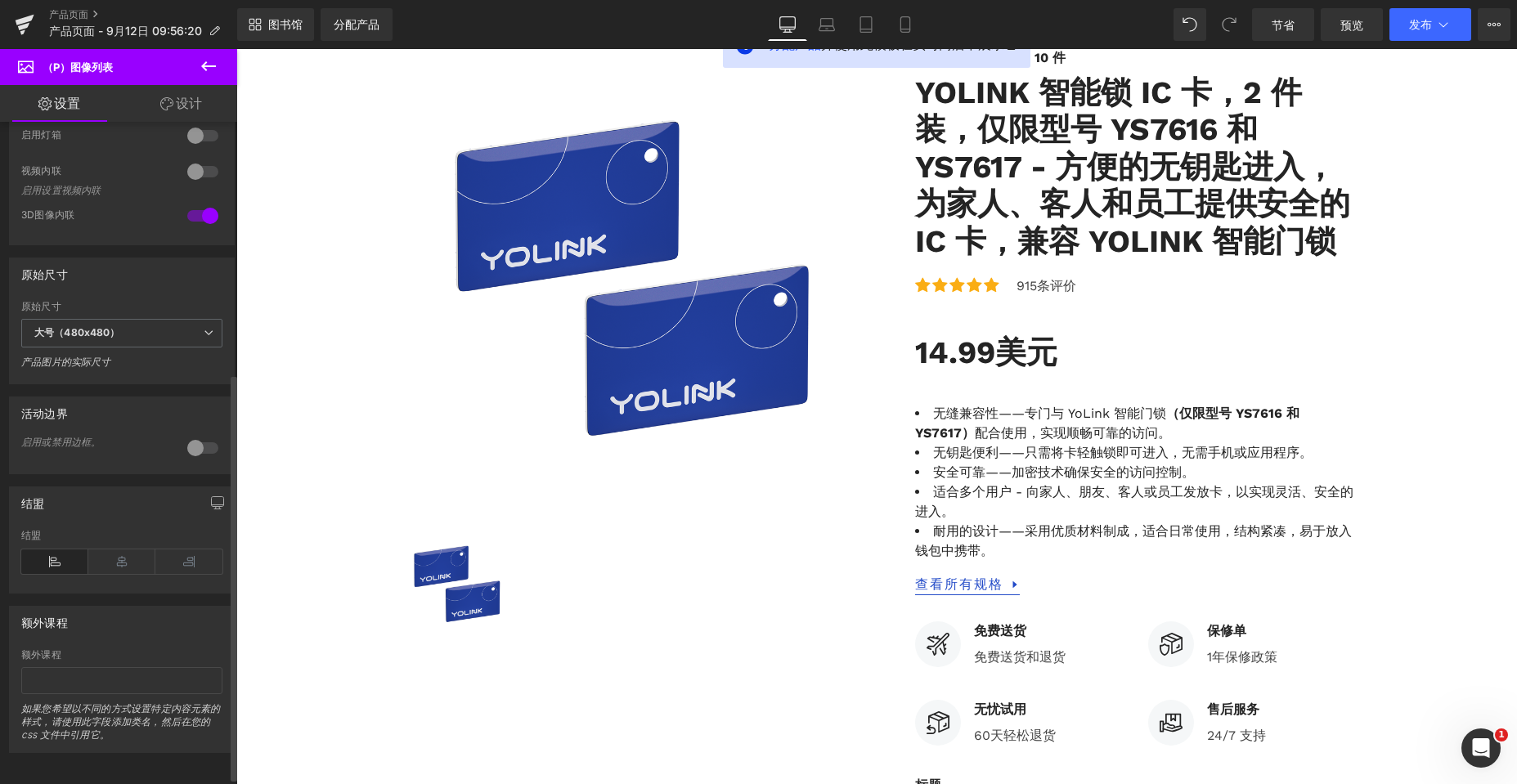
scroll to position [409, 0]
click at [196, 442] on div at bounding box center [203, 445] width 39 height 27
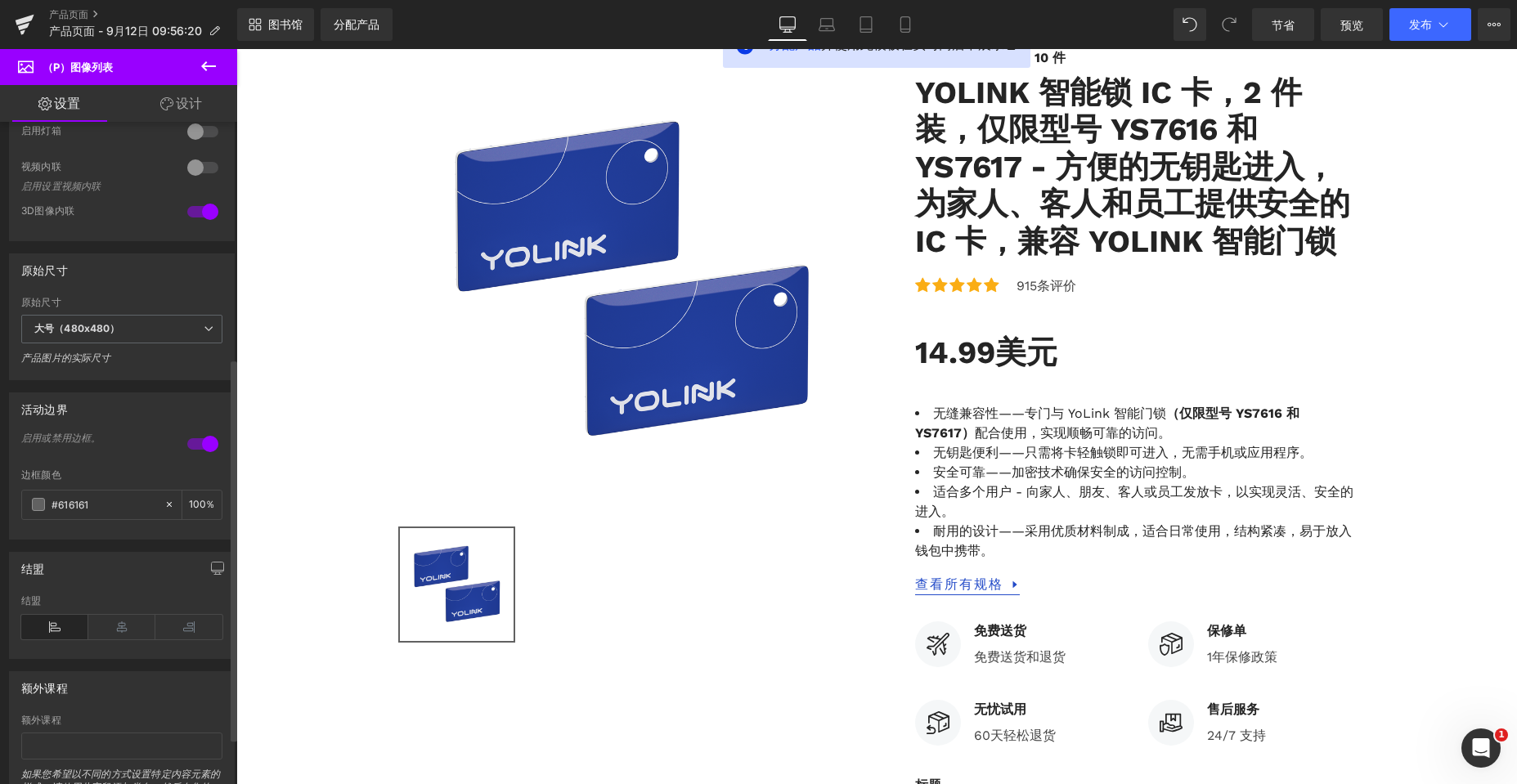
click at [192, 443] on div at bounding box center [203, 444] width 39 height 27
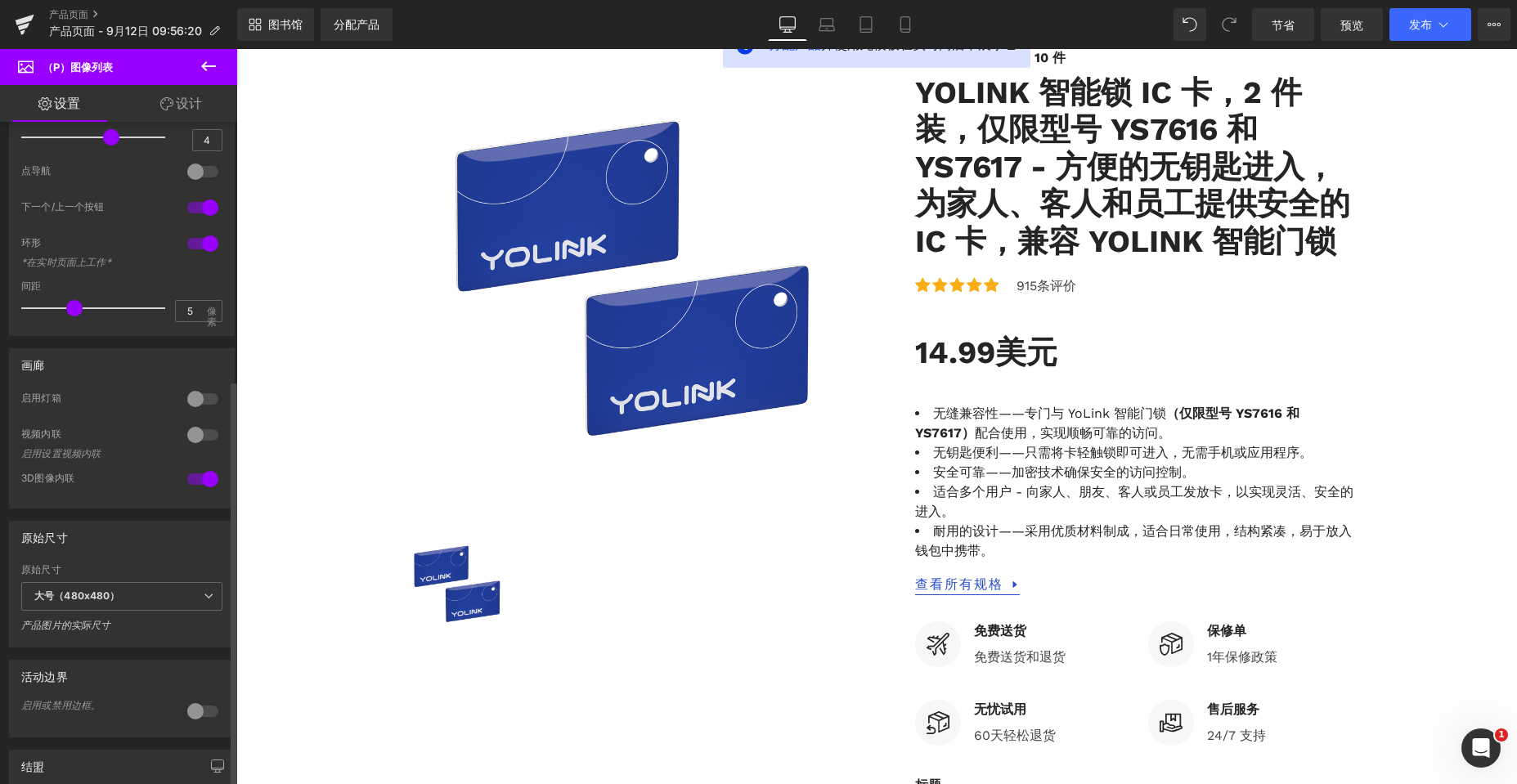
scroll to position [420, 0]
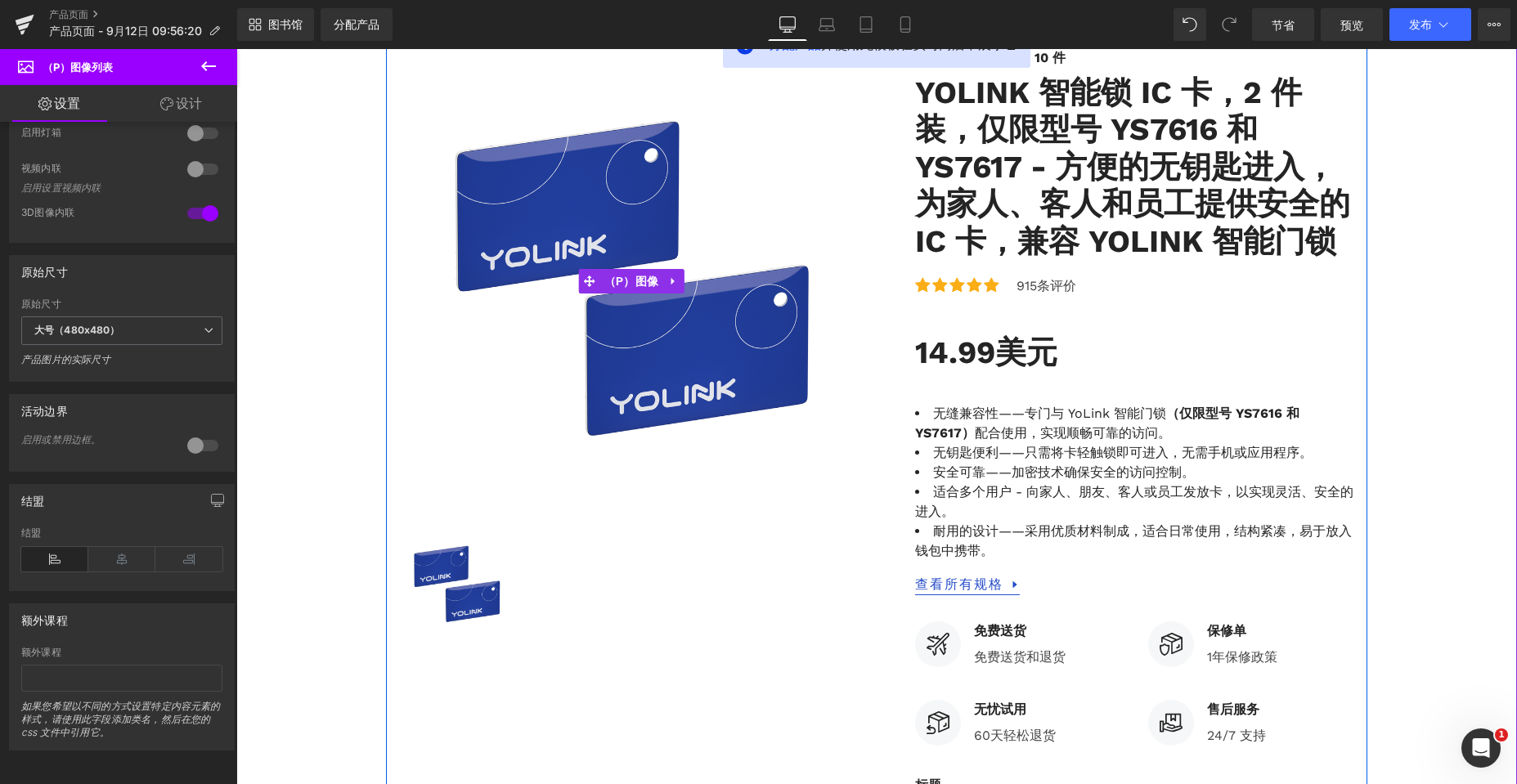
drag, startPoint x: 626, startPoint y: 233, endPoint x: 629, endPoint y: 269, distance: 36.1
click at [626, 233] on img at bounding box center [631, 280] width 466 height 466
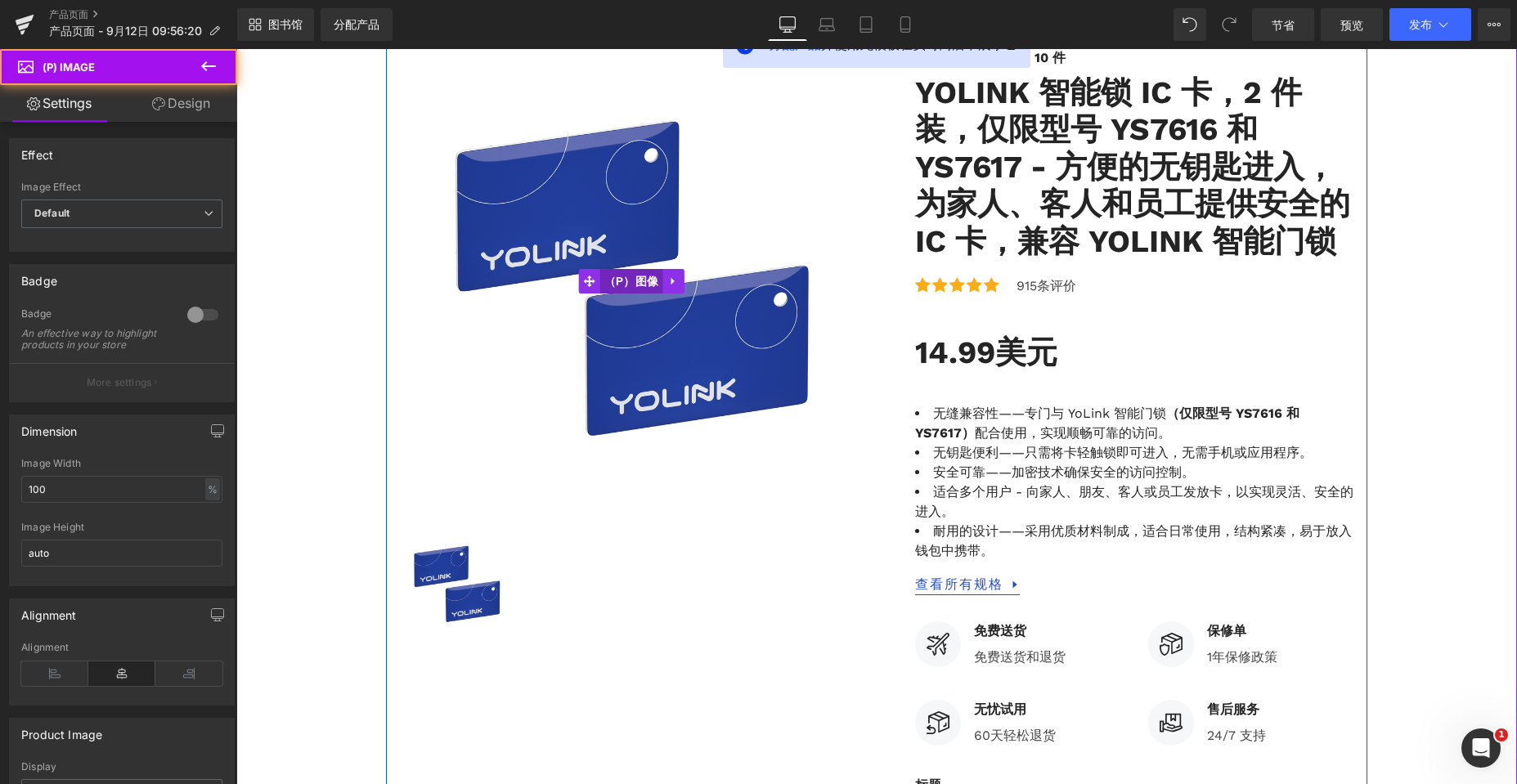
click at [630, 275] on font "（P）图像" at bounding box center [632, 280] width 55 height 13
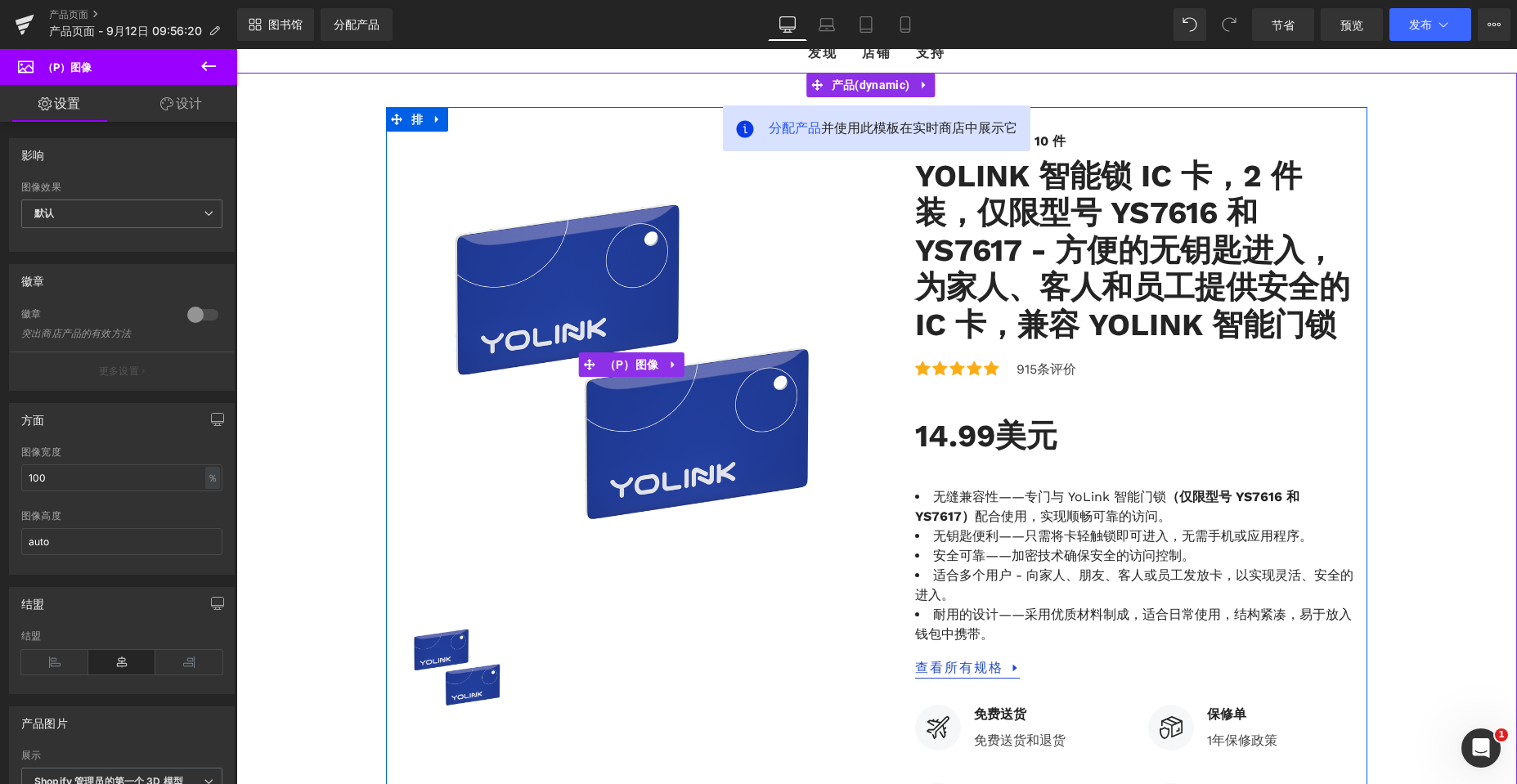
scroll to position [0, 0]
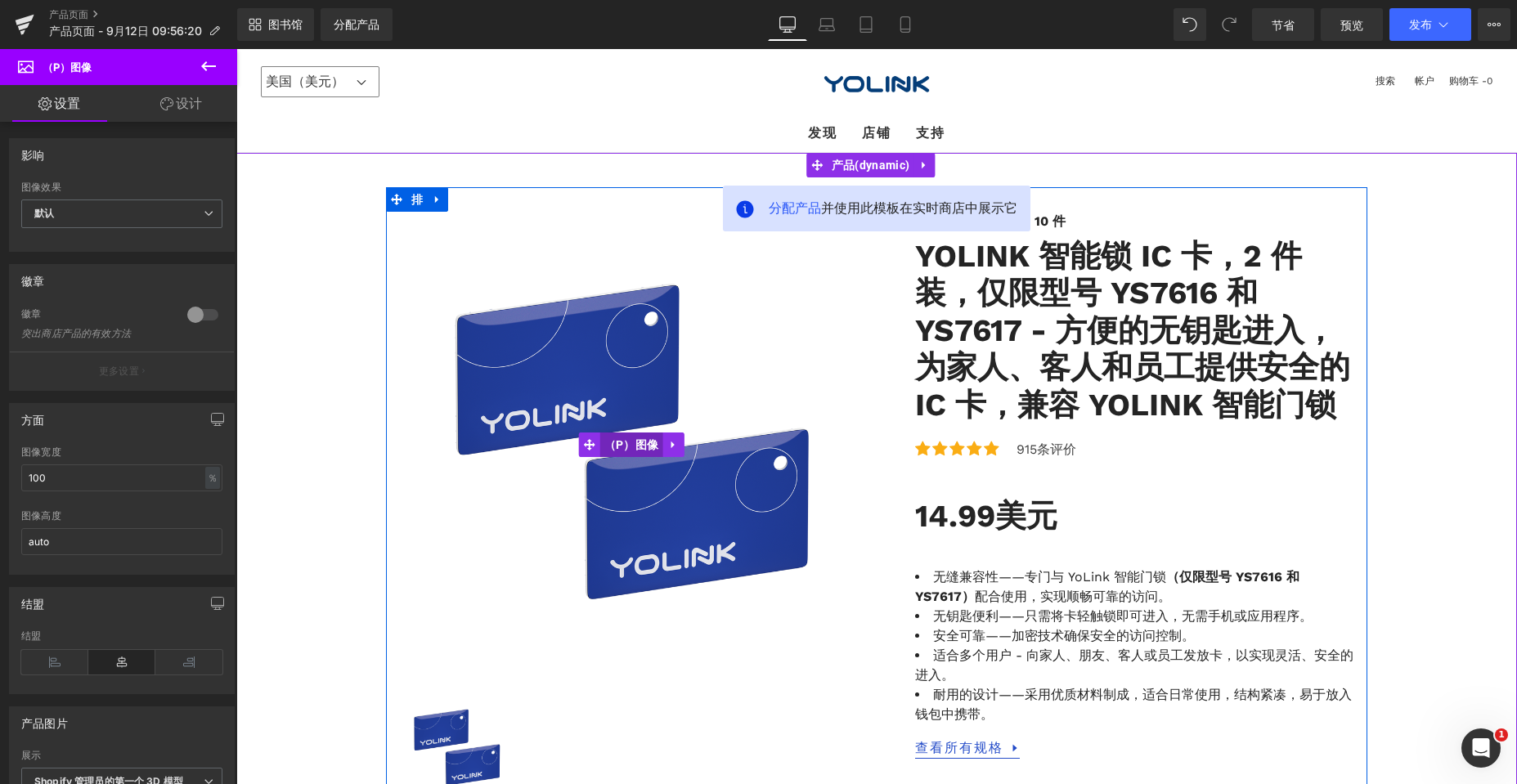
click at [645, 444] on font "（P）图像" at bounding box center [632, 445] width 55 height 13
click at [667, 442] on icon at bounding box center [672, 445] width 11 height 12
click at [563, 322] on img at bounding box center [631, 445] width 466 height 466
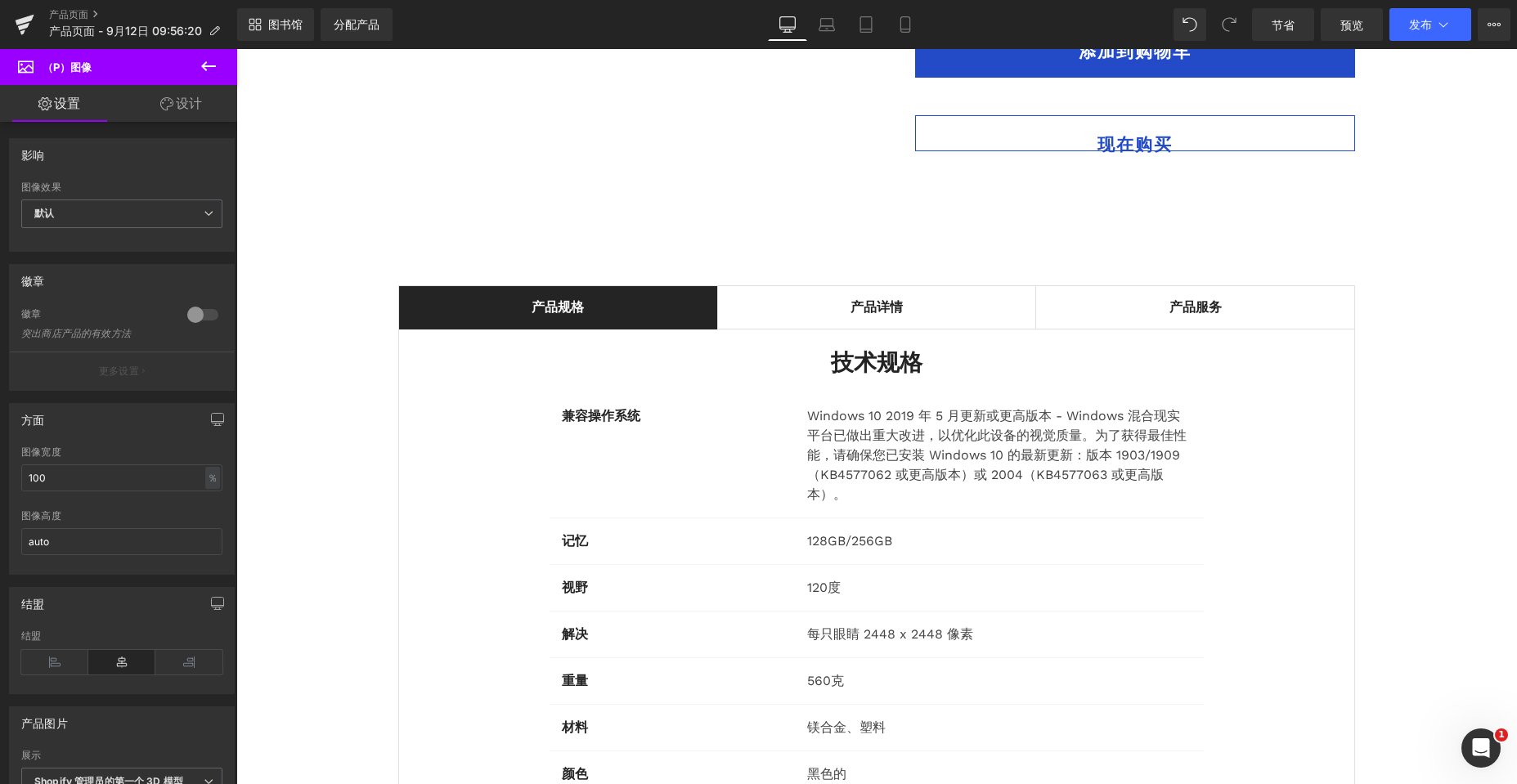
scroll to position [1226, 0]
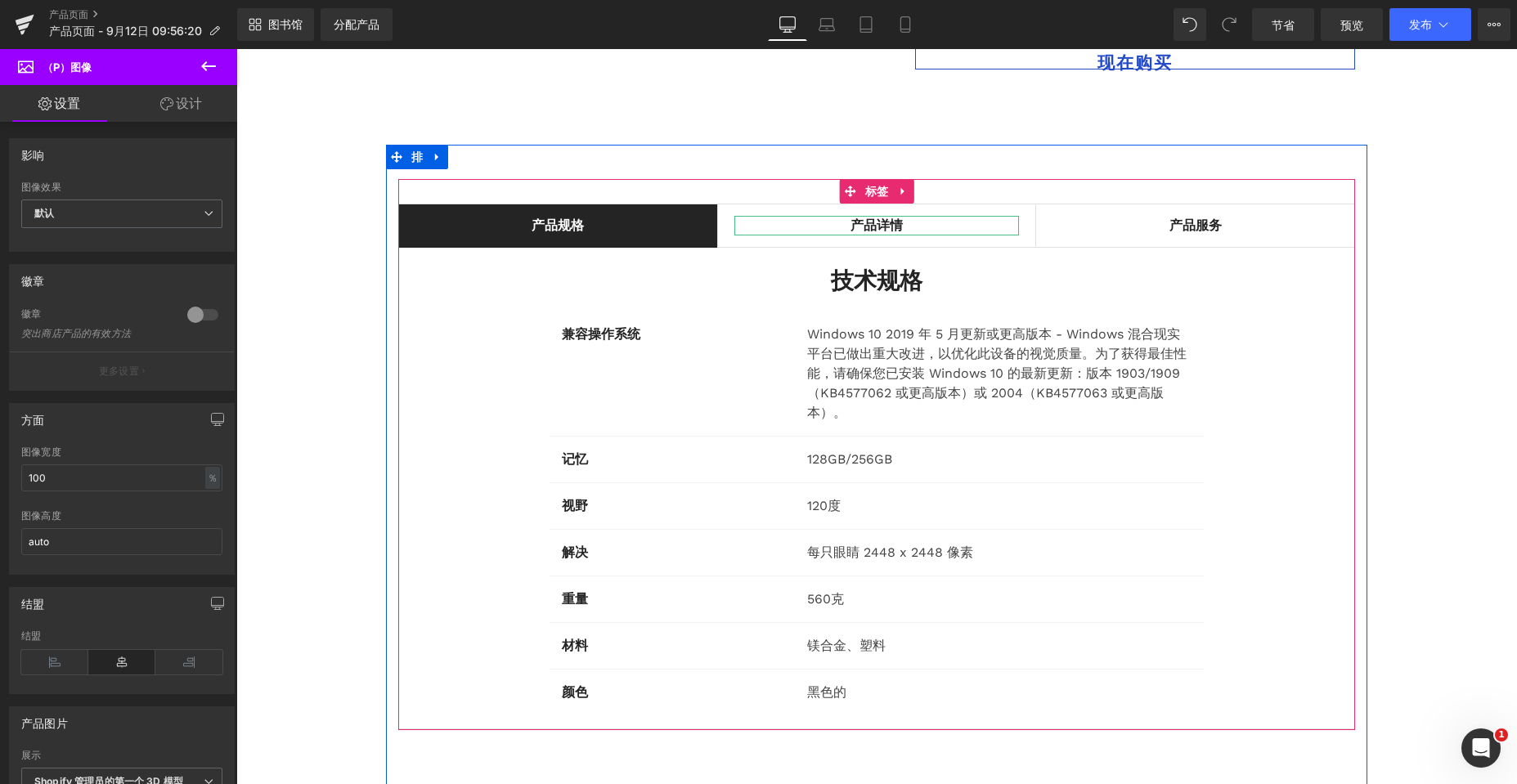
click at [859, 221] on font "产品详情" at bounding box center [876, 225] width 52 height 15
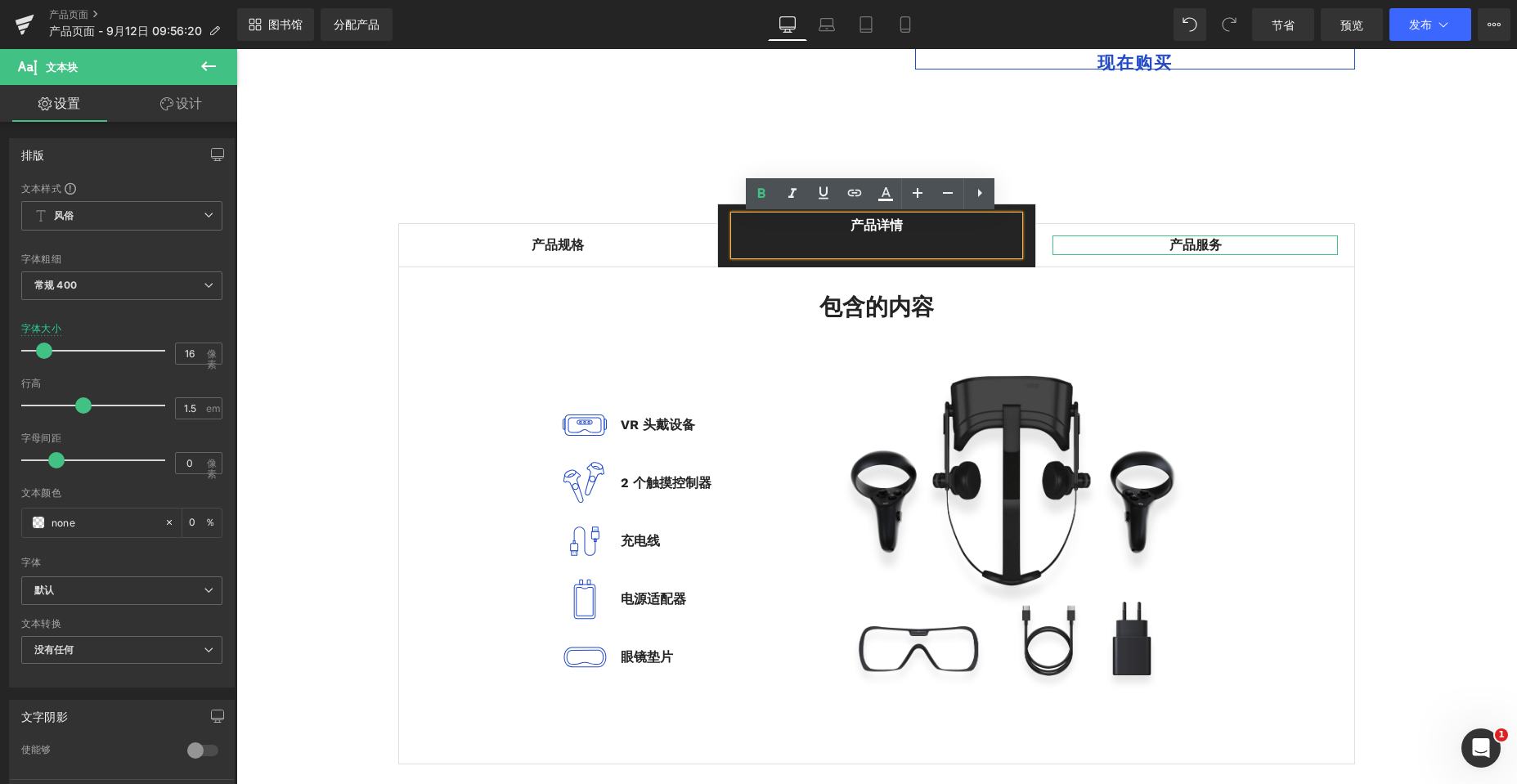
click at [1169, 244] on font "产品服务" at bounding box center [1195, 245] width 52 height 15
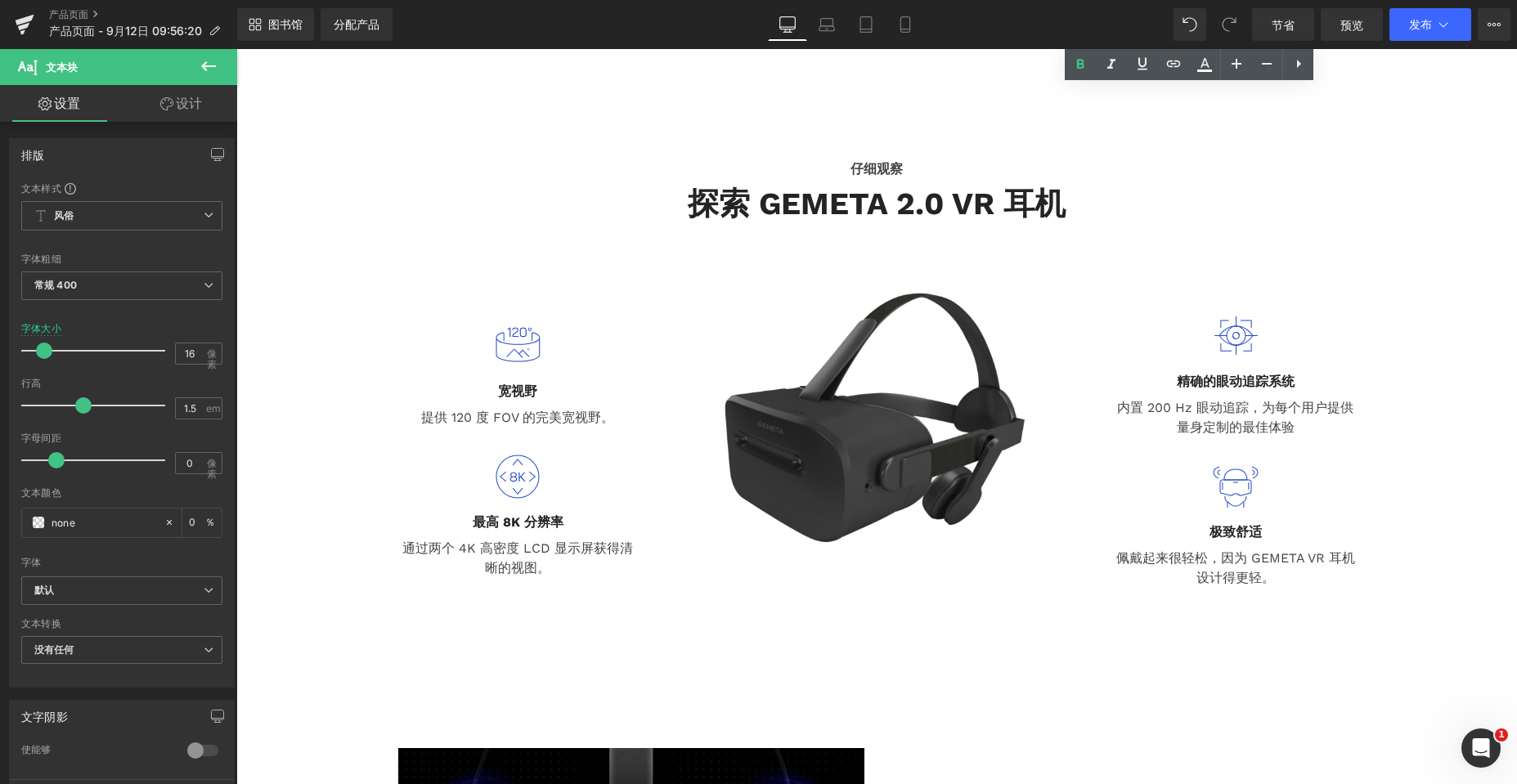
scroll to position [1962, 0]
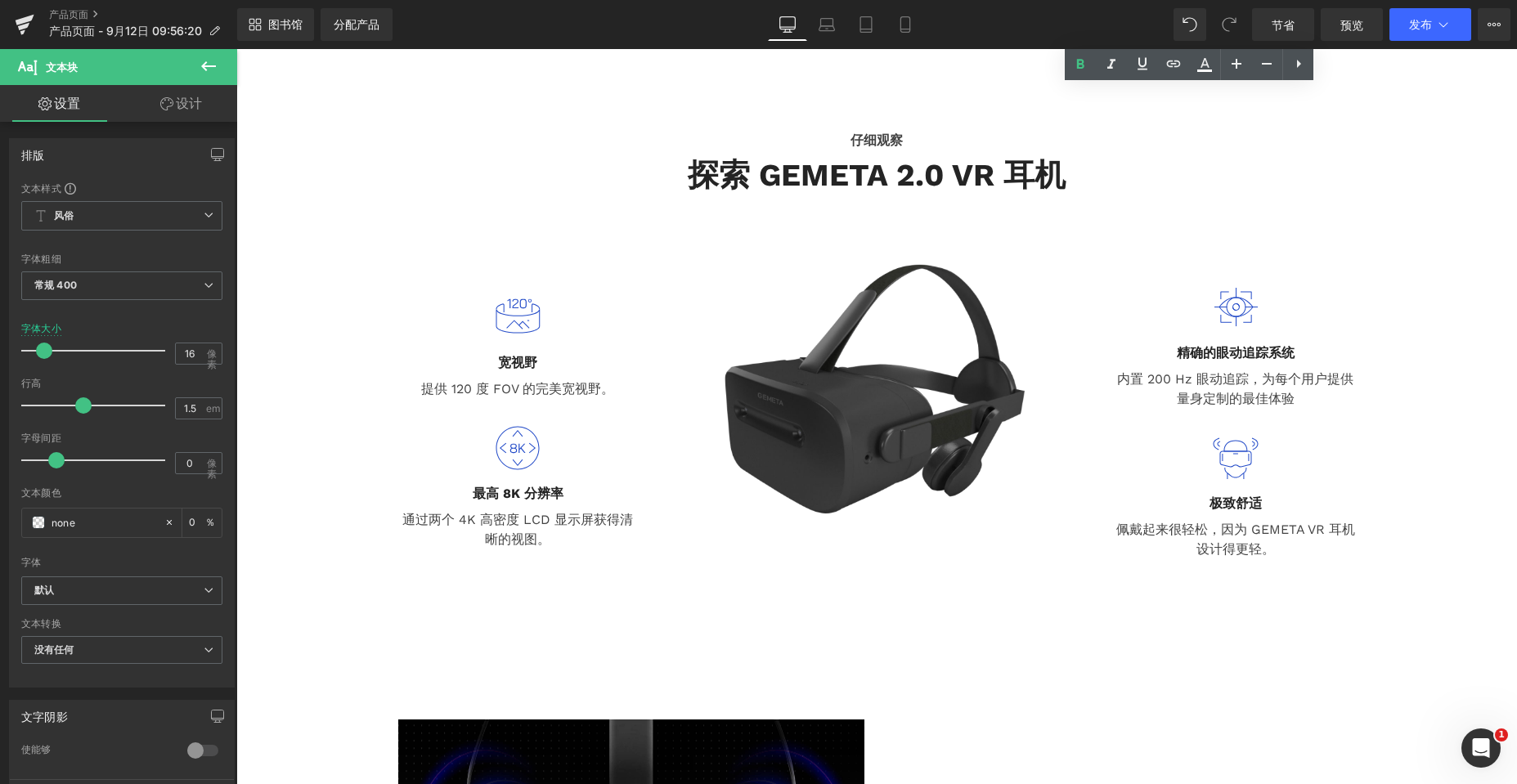
drag, startPoint x: 515, startPoint y: 310, endPoint x: 549, endPoint y: 307, distance: 34.1
click at [515, 310] on div "图像" at bounding box center [518, 317] width 239 height 46
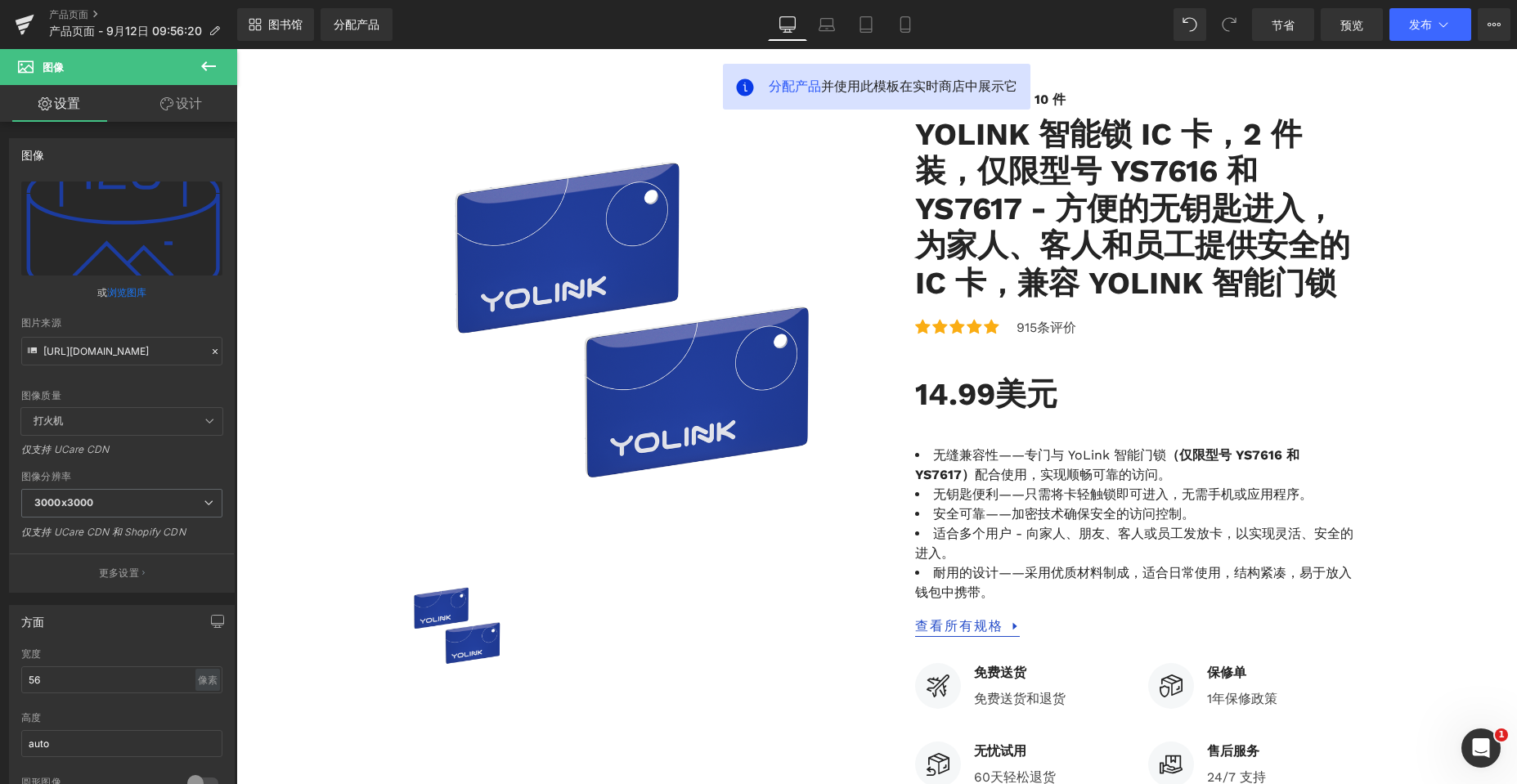
scroll to position [0, 0]
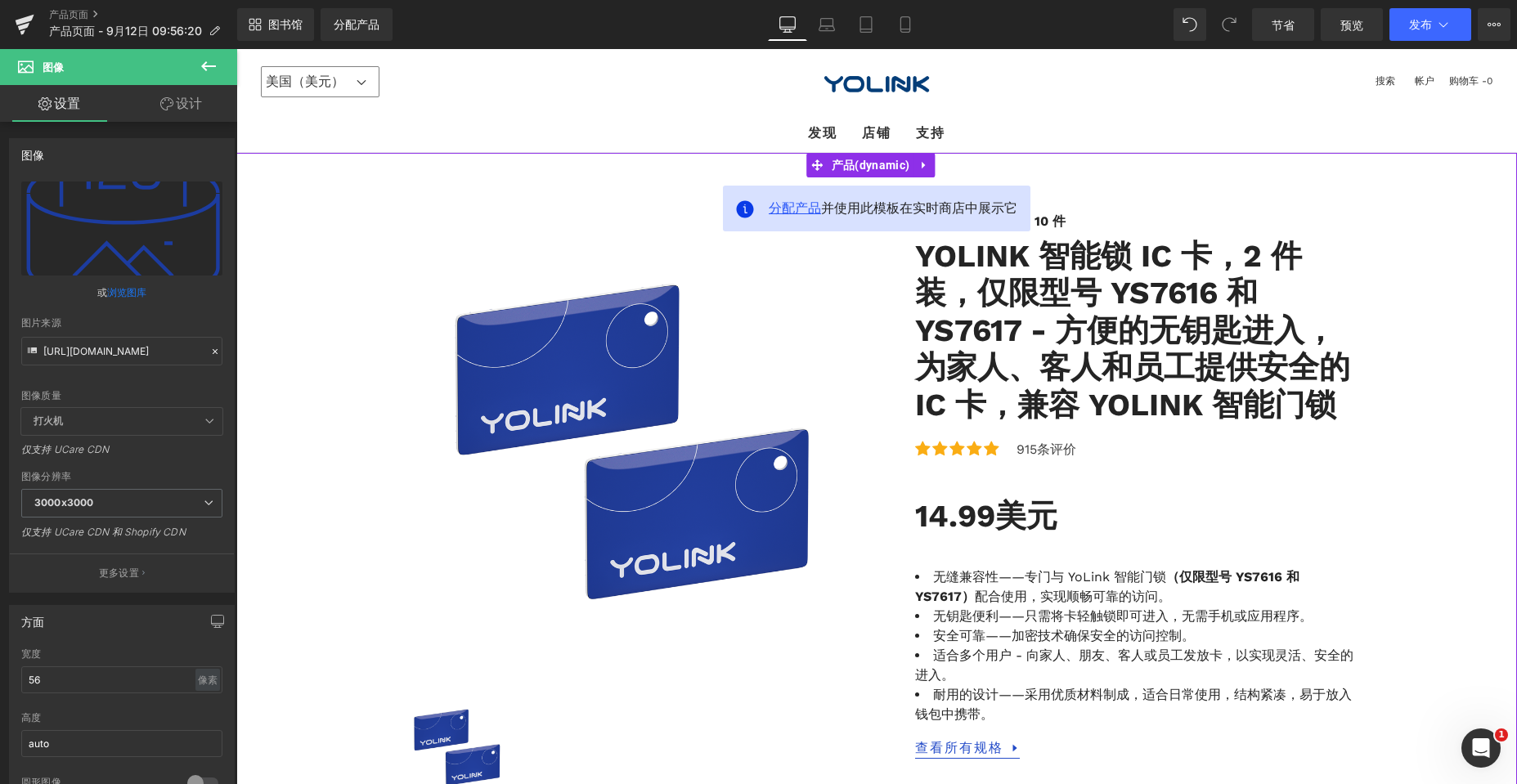
click at [784, 203] on font "分配产品" at bounding box center [794, 208] width 52 height 15
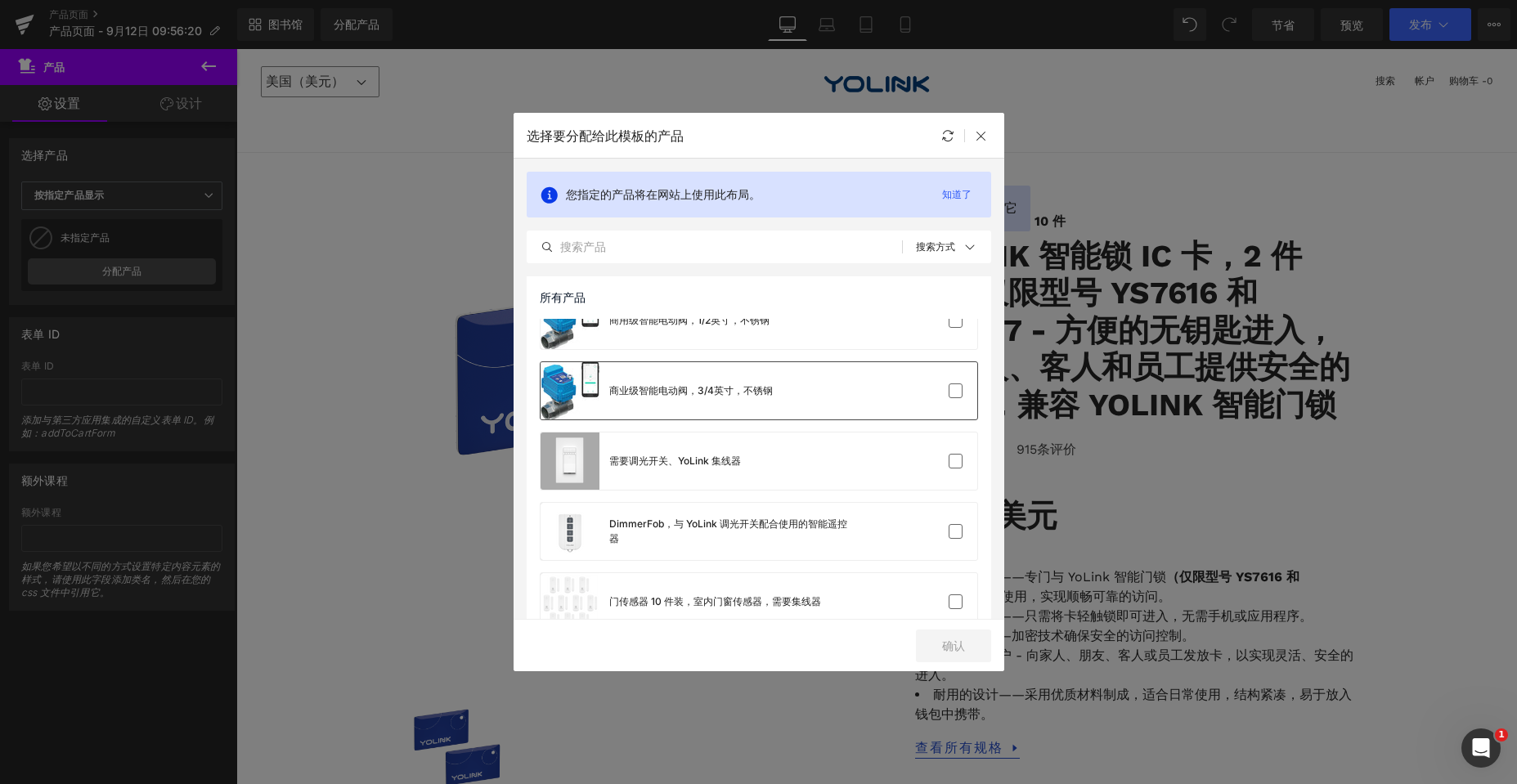
scroll to position [2125, 0]
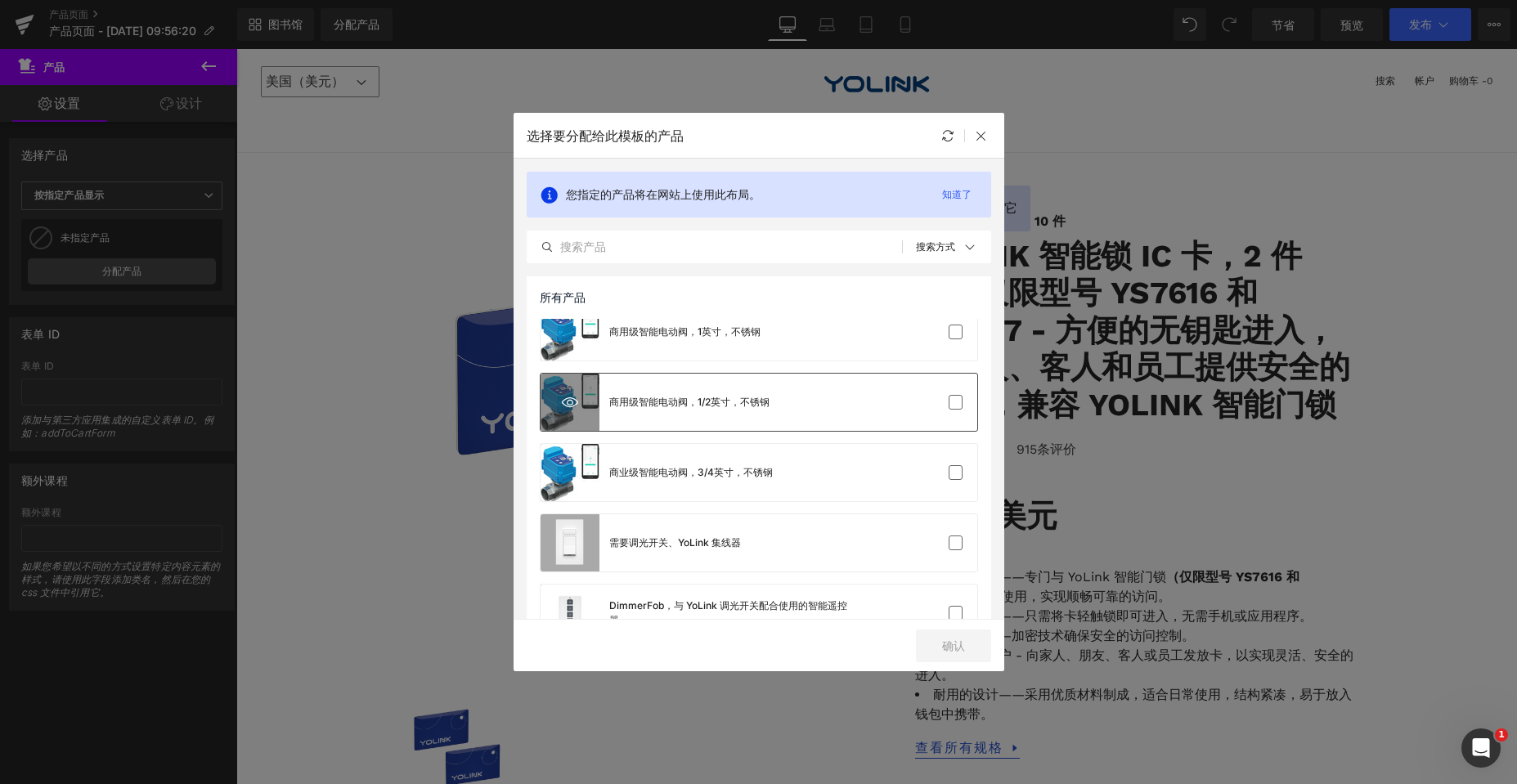
click at [572, 401] on icon at bounding box center [570, 402] width 16 height 16
drag, startPoint x: 953, startPoint y: 334, endPoint x: 953, endPoint y: 290, distance: 44.0
click at [953, 334] on label at bounding box center [955, 332] width 15 height 15
click at [956, 332] on input "checkbox" at bounding box center [956, 332] width 0 height 0
click at [961, 636] on button "确认" at bounding box center [953, 645] width 75 height 32
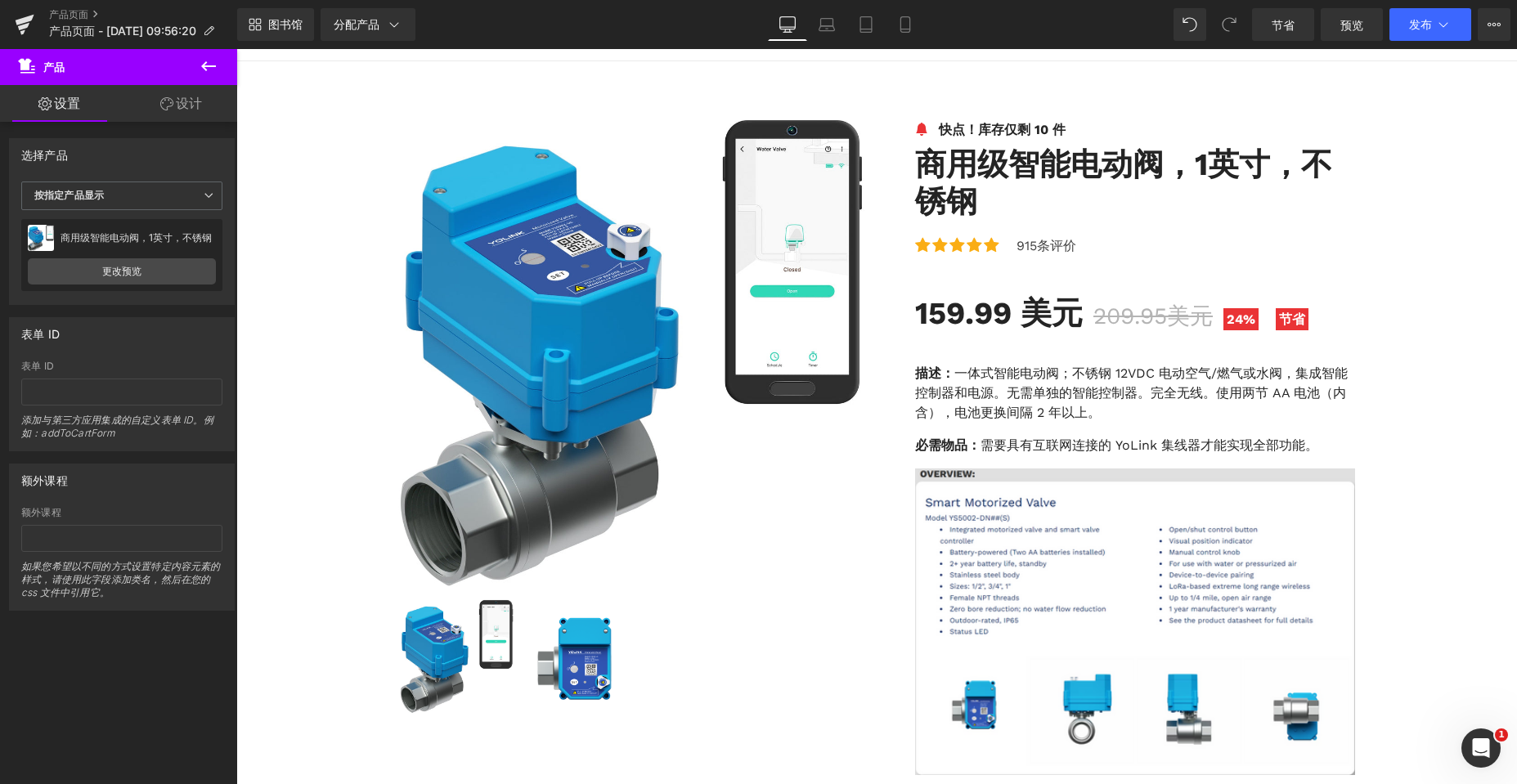
scroll to position [82, 0]
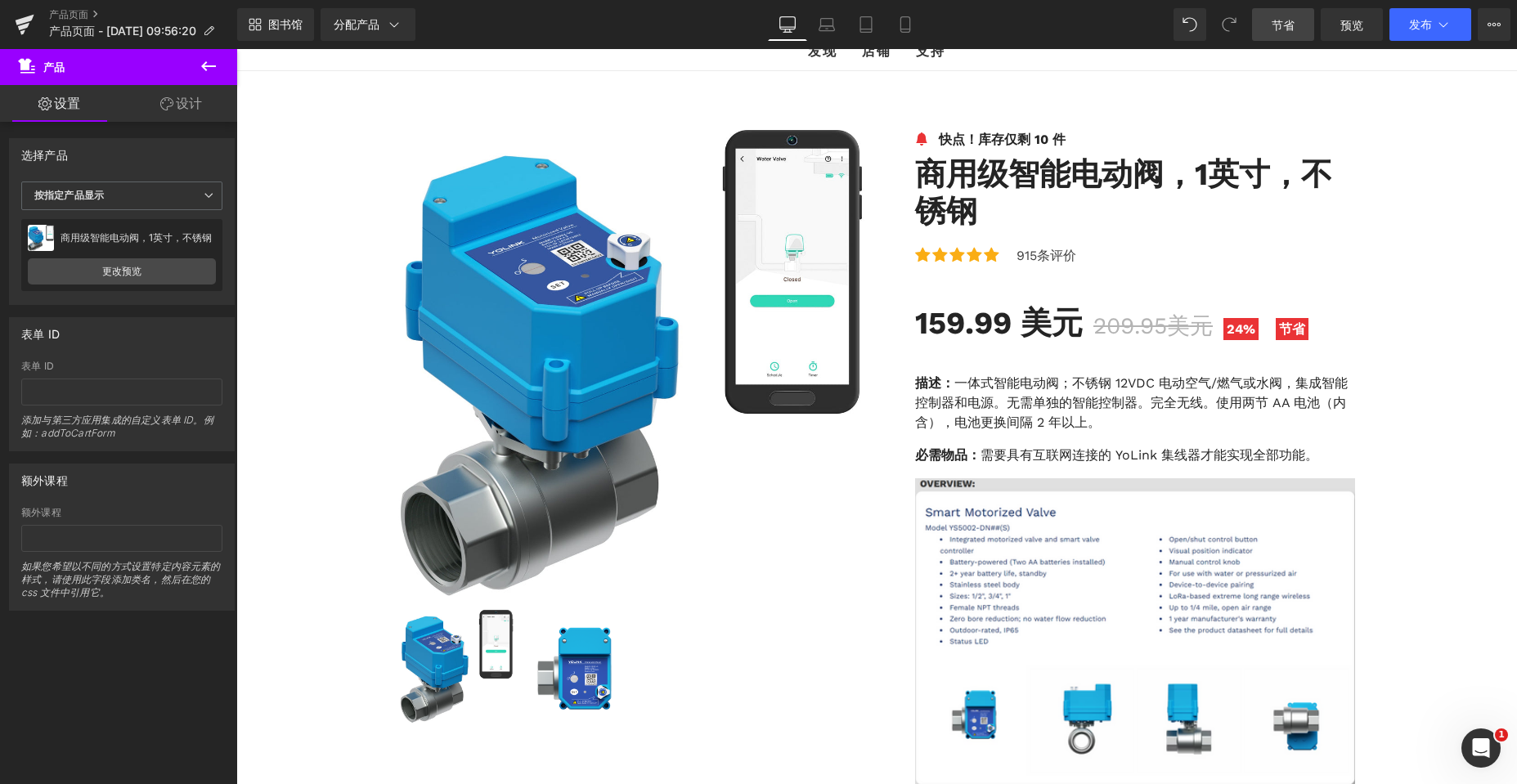
click at [1288, 21] on font "节省" at bounding box center [1283, 25] width 23 height 14
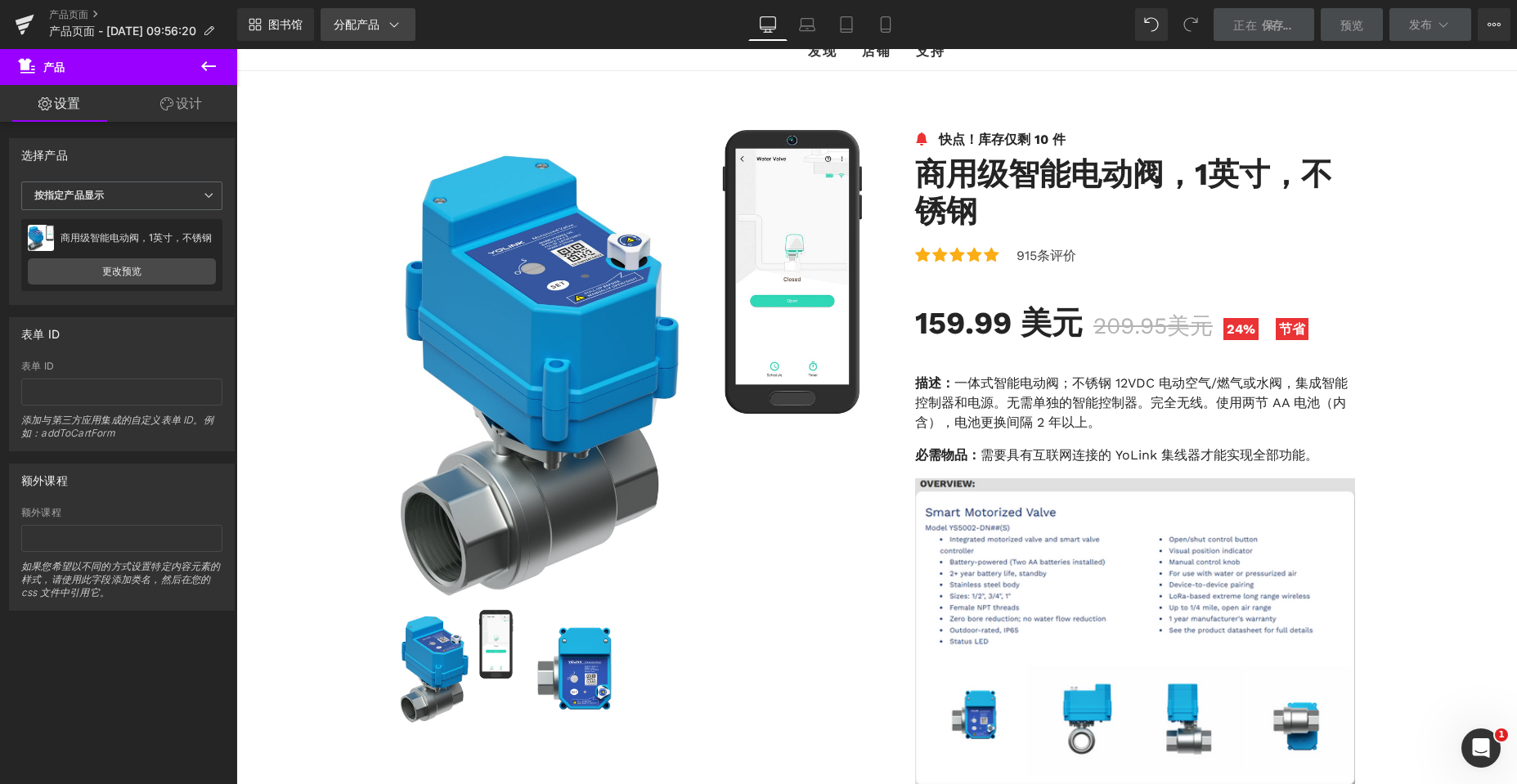
click at [396, 22] on icon at bounding box center [393, 24] width 16 height 16
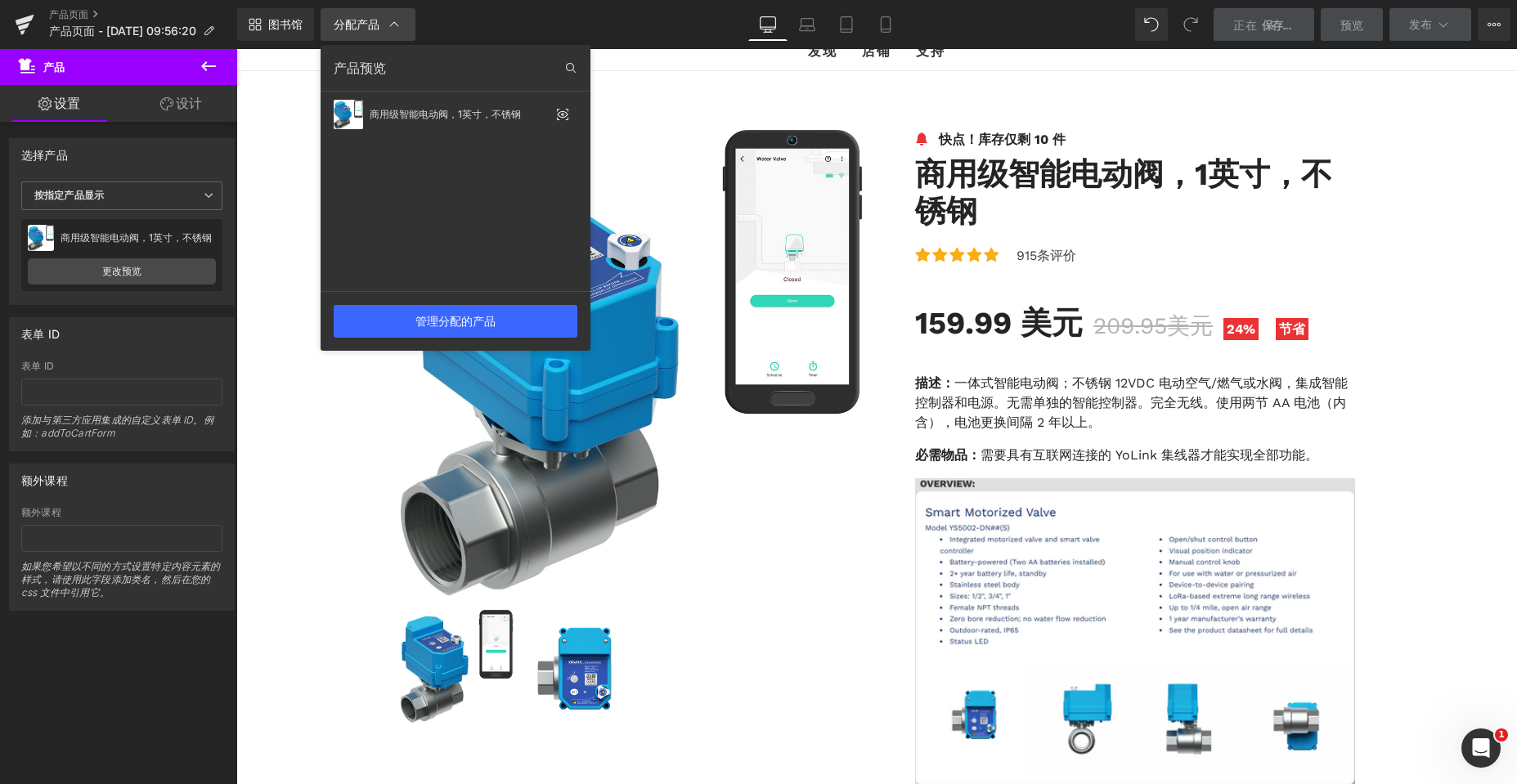
click at [396, 22] on icon at bounding box center [393, 24] width 16 height 16
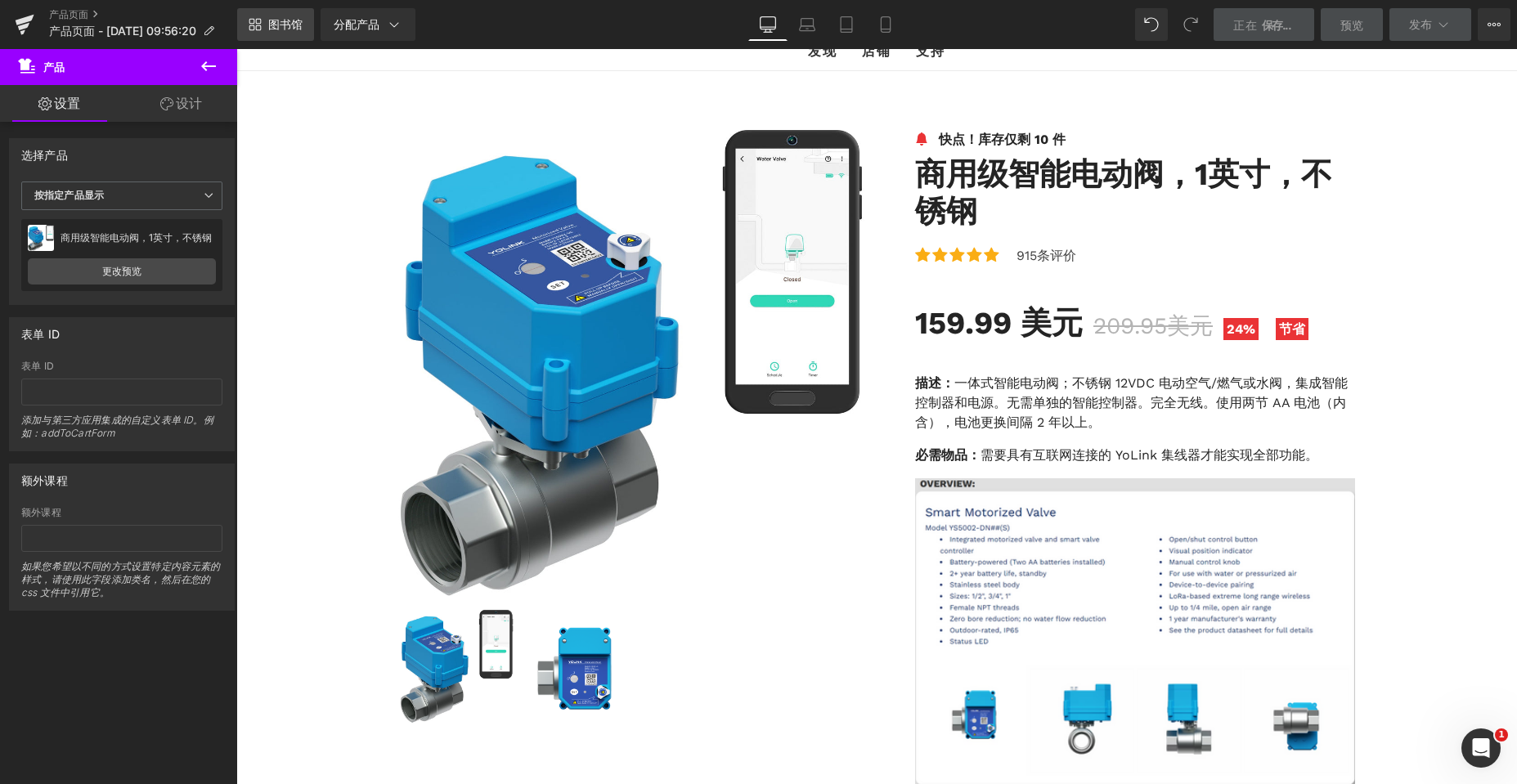
click at [270, 25] on font "图书馆" at bounding box center [286, 24] width 34 height 14
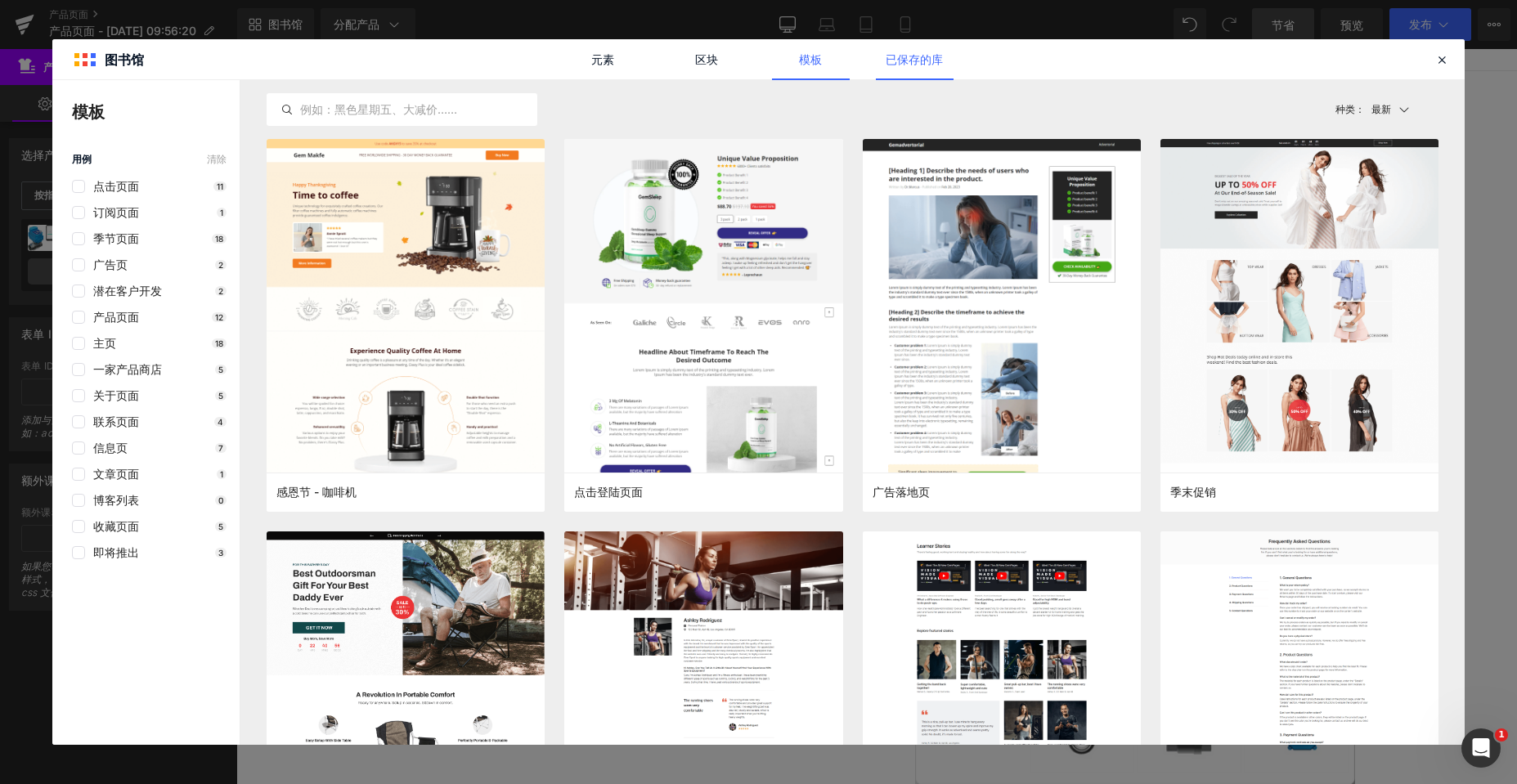
click at [916, 62] on font "已保存的库" at bounding box center [914, 59] width 57 height 14
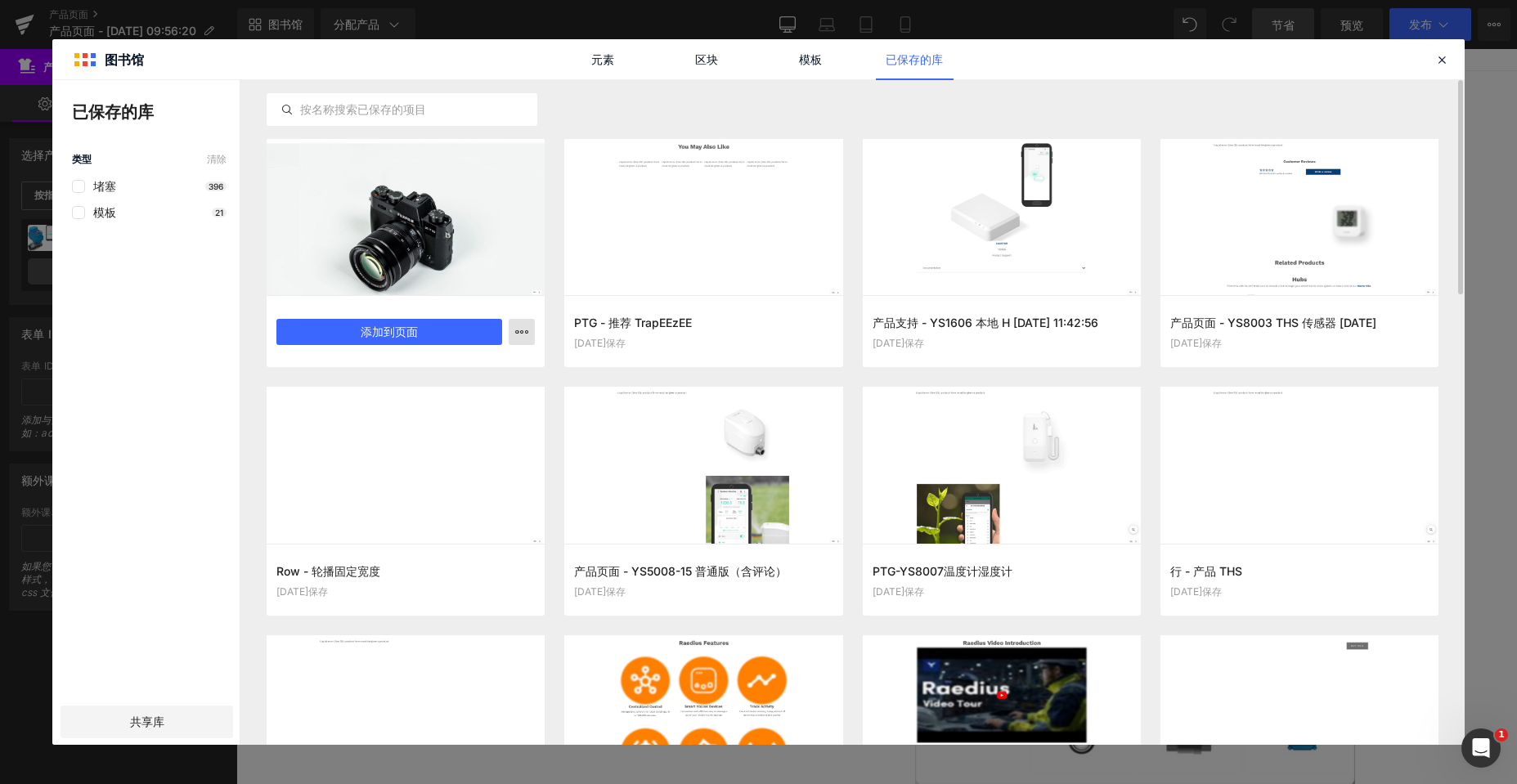
click at [521, 333] on icon "button" at bounding box center [521, 332] width 13 height 13
drag, startPoint x: 521, startPoint y: 333, endPoint x: 494, endPoint y: 293, distance: 48.3
click at [521, 333] on div at bounding box center [758, 412] width 1412 height 664
click at [440, 246] on div at bounding box center [405, 217] width 278 height 156
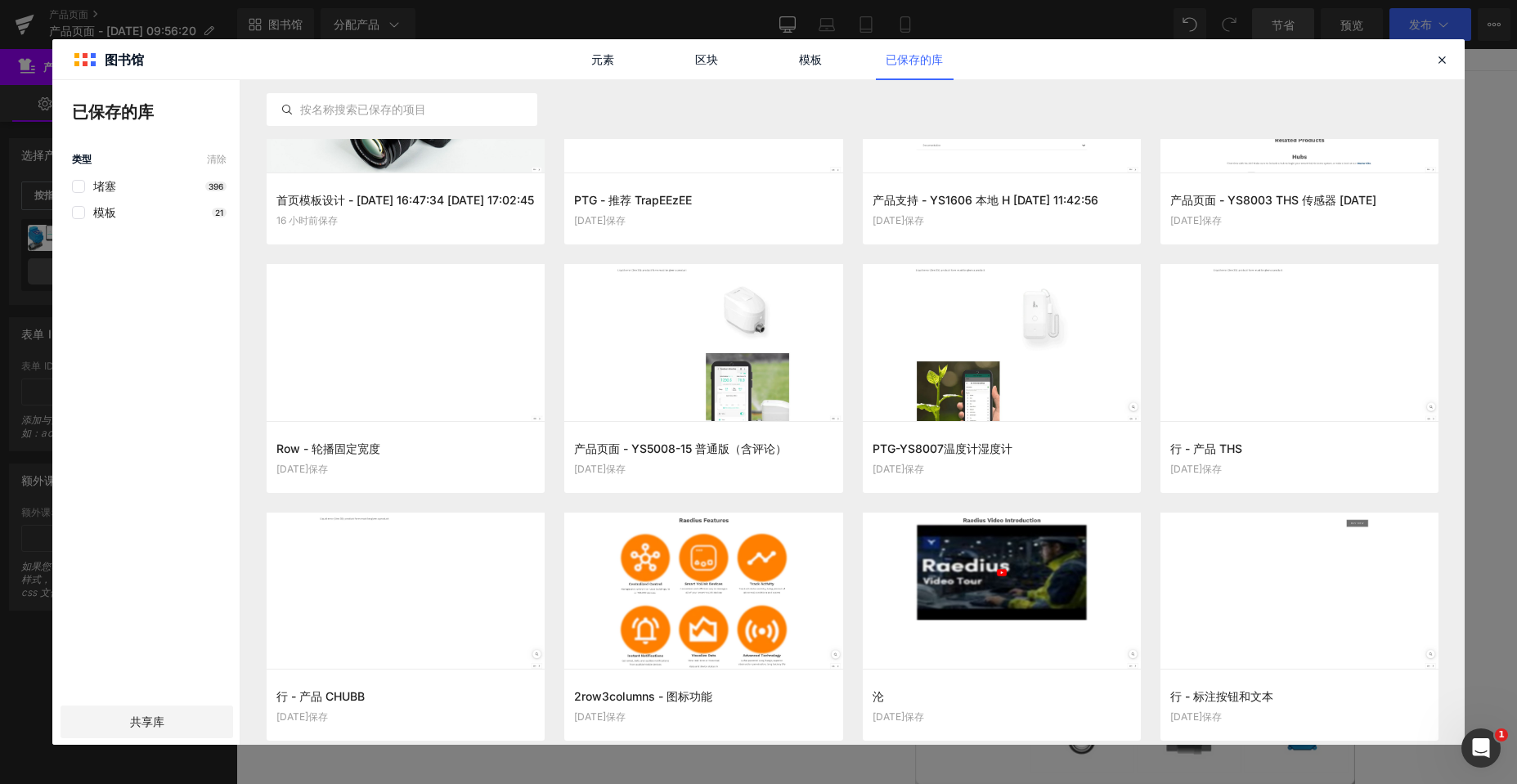
click at [149, 213] on div "模板 21" at bounding box center [149, 212] width 155 height 13
click at [109, 211] on font "模板" at bounding box center [104, 212] width 23 height 14
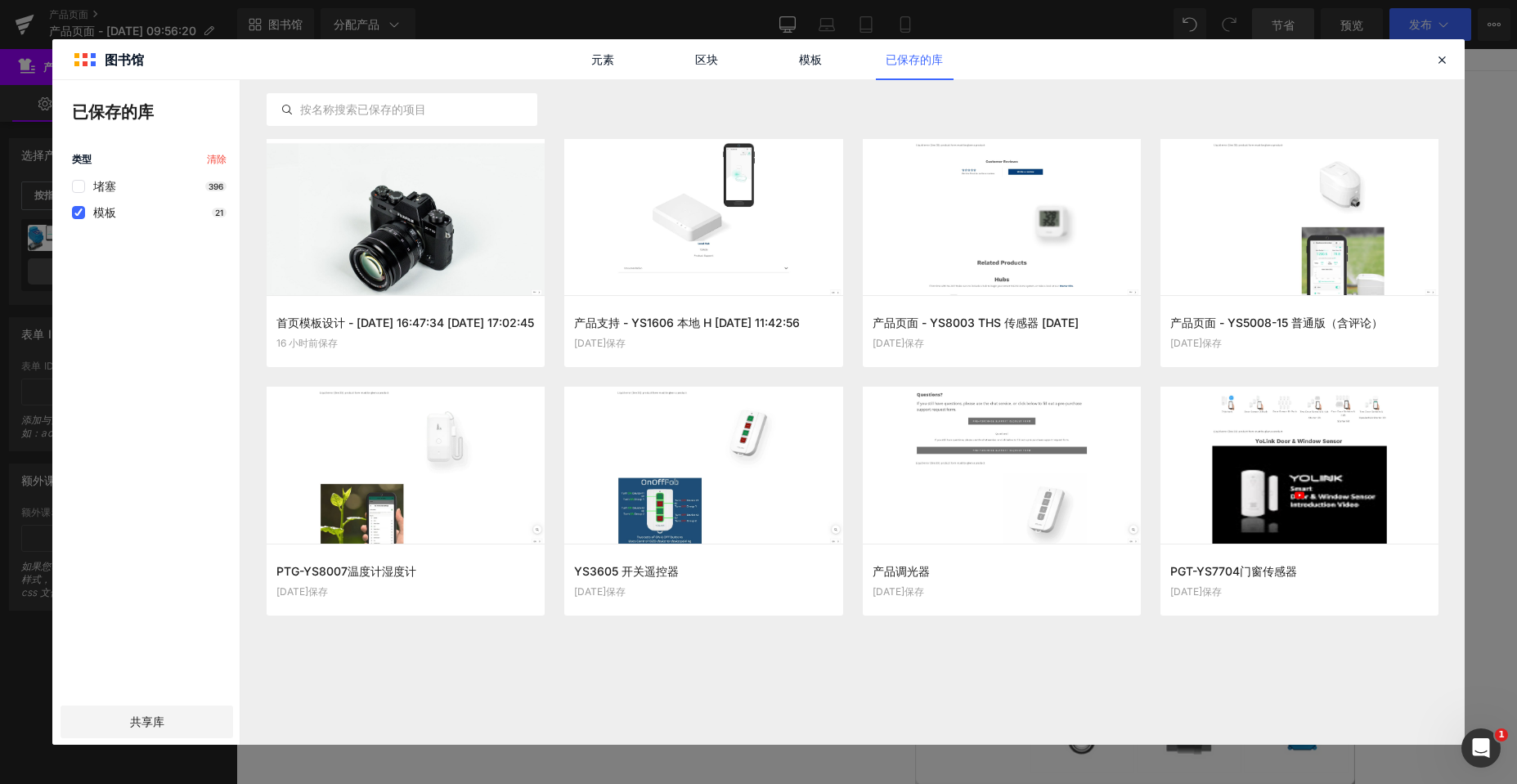
scroll to position [0, 0]
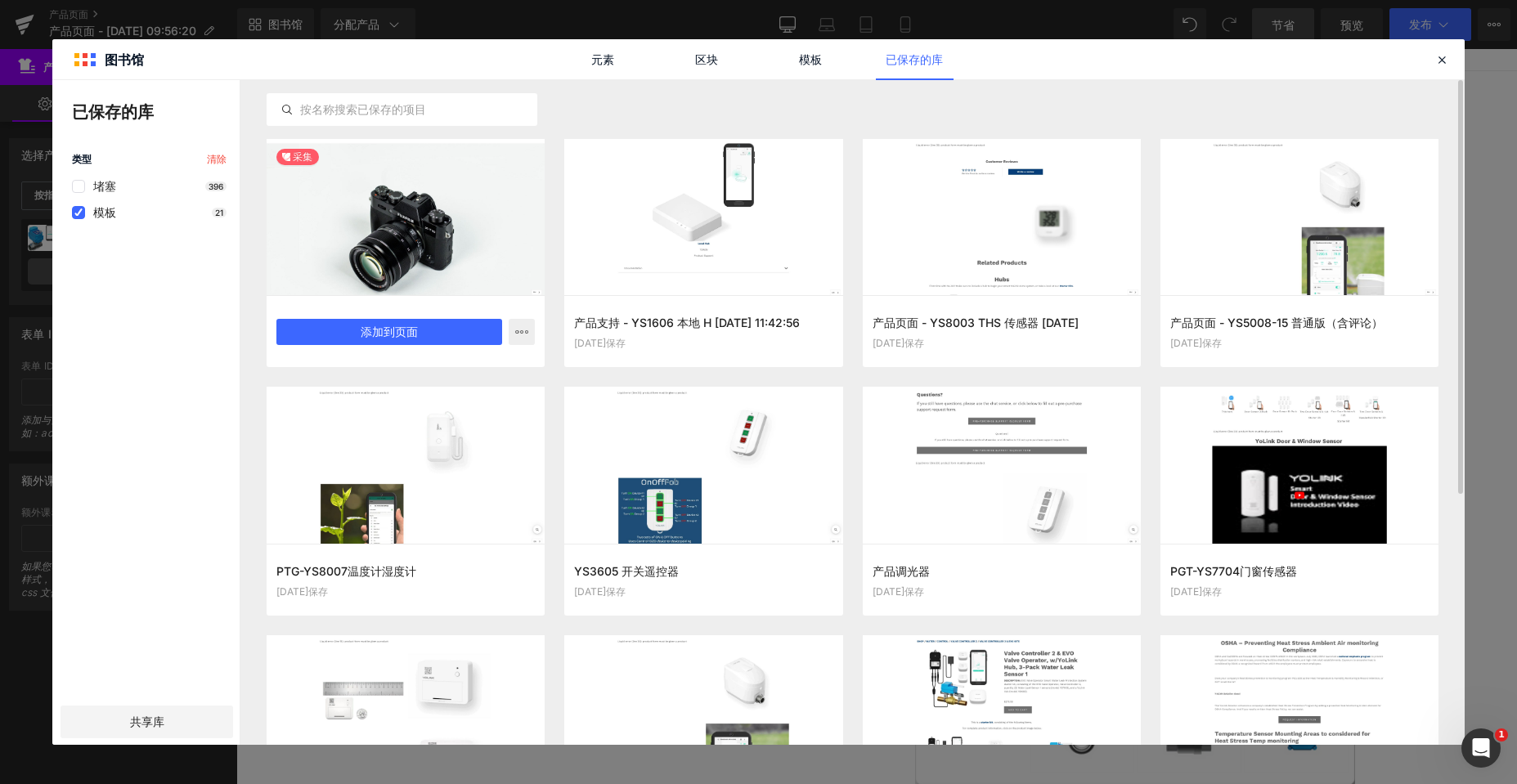
click at [396, 214] on div at bounding box center [405, 217] width 278 height 156
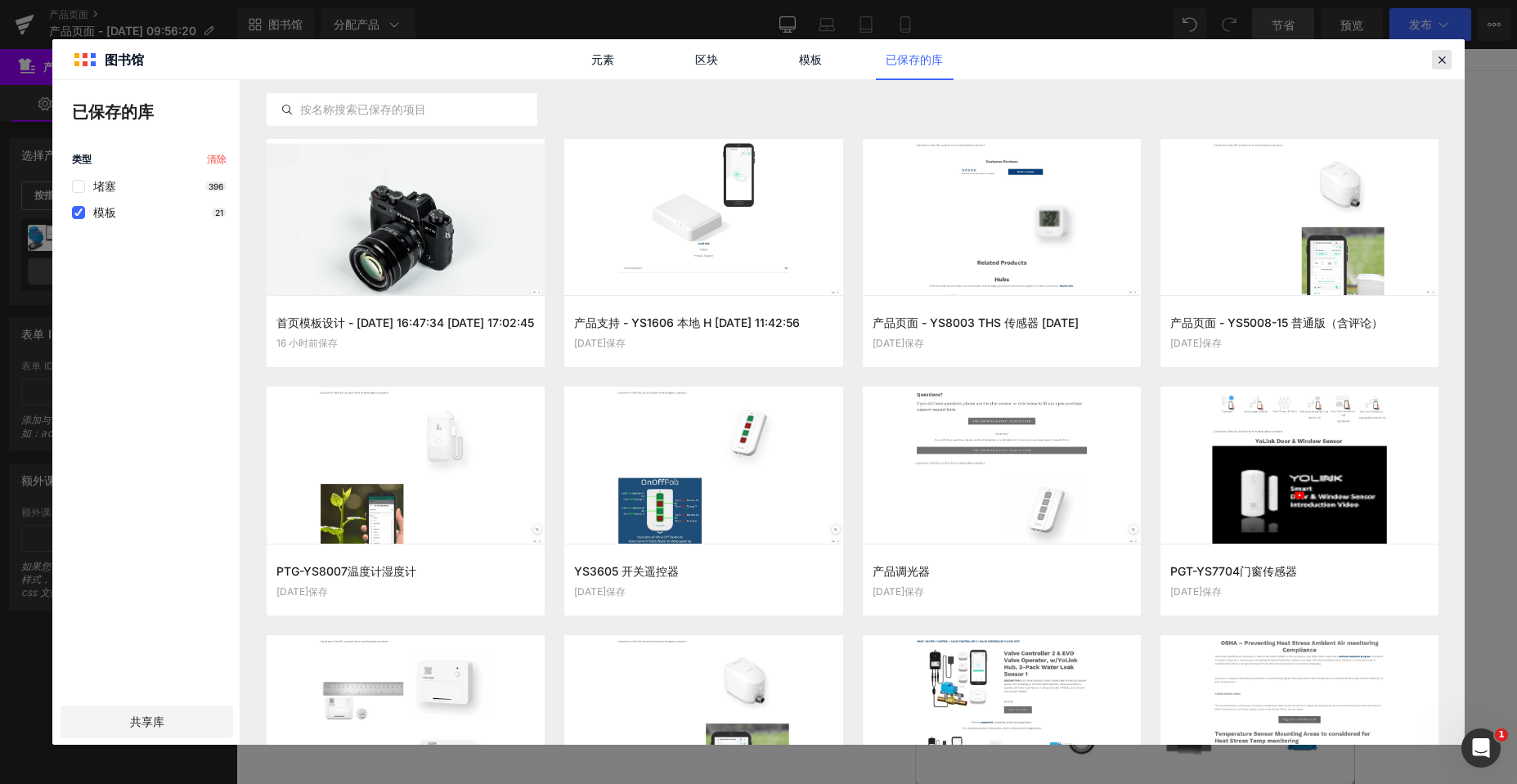
click at [1445, 58] on icon at bounding box center [1441, 59] width 15 height 15
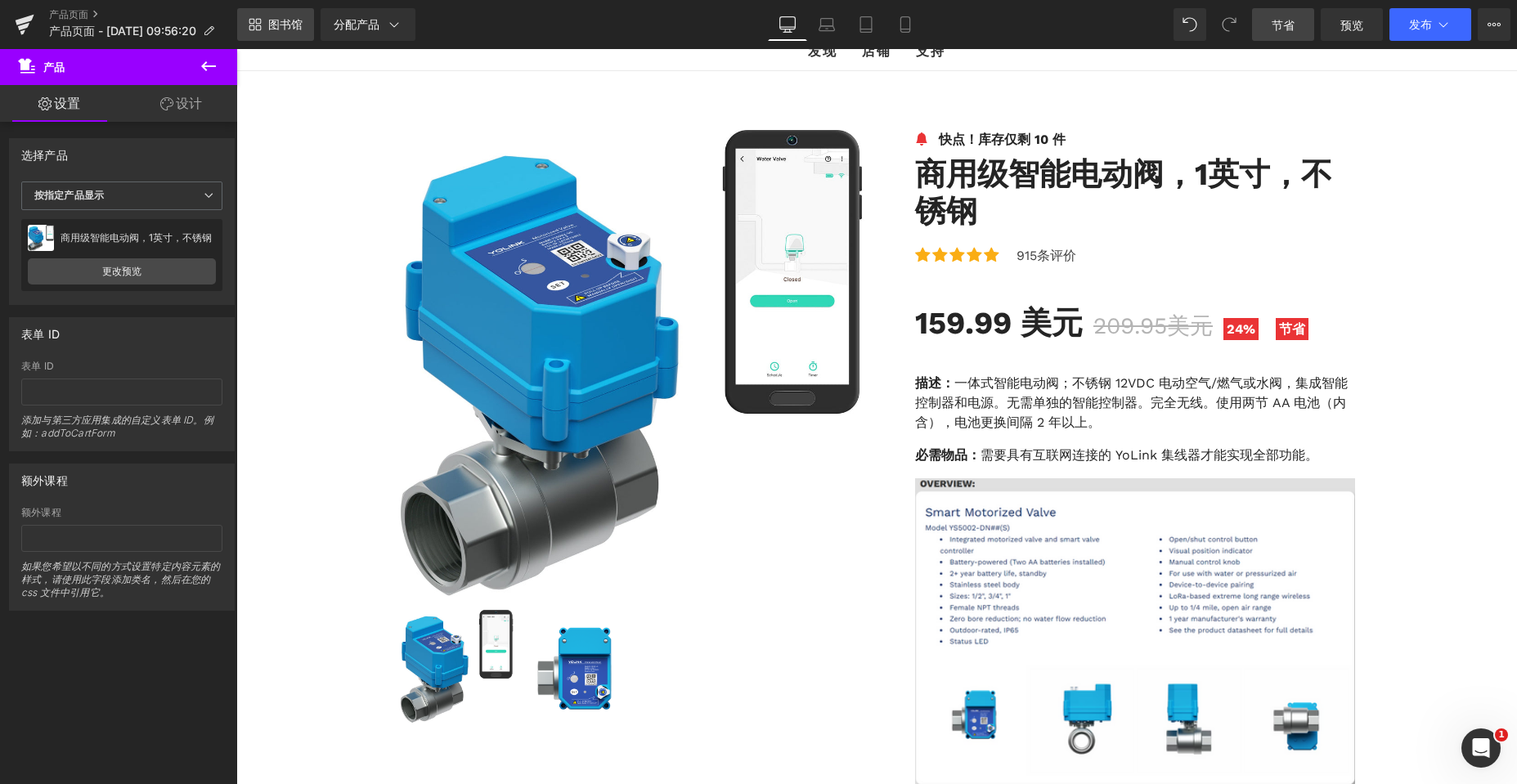
click at [272, 21] on font "图书馆" at bounding box center [286, 24] width 34 height 14
click at [81, 27] on font "产品页面 - 9月12日 09:56:20" at bounding box center [122, 31] width 147 height 14
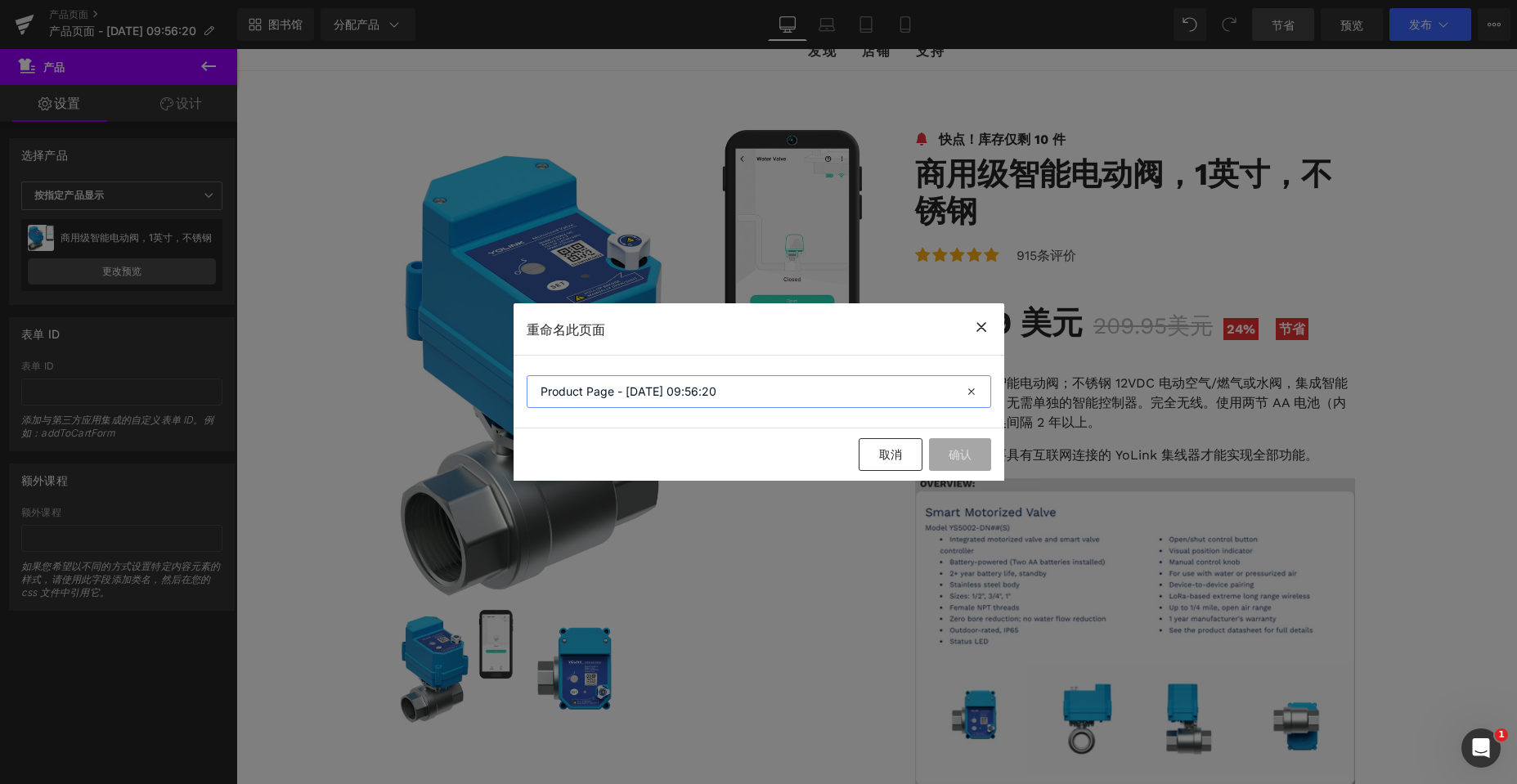
click at [535, 392] on input "Product Page - Sep 12, 09:56:20" at bounding box center [758, 392] width 464 height 32
type input "产品测试Product Page - Sep 12, 09:56:20"
click at [963, 459] on font "确认" at bounding box center [959, 454] width 23 height 14
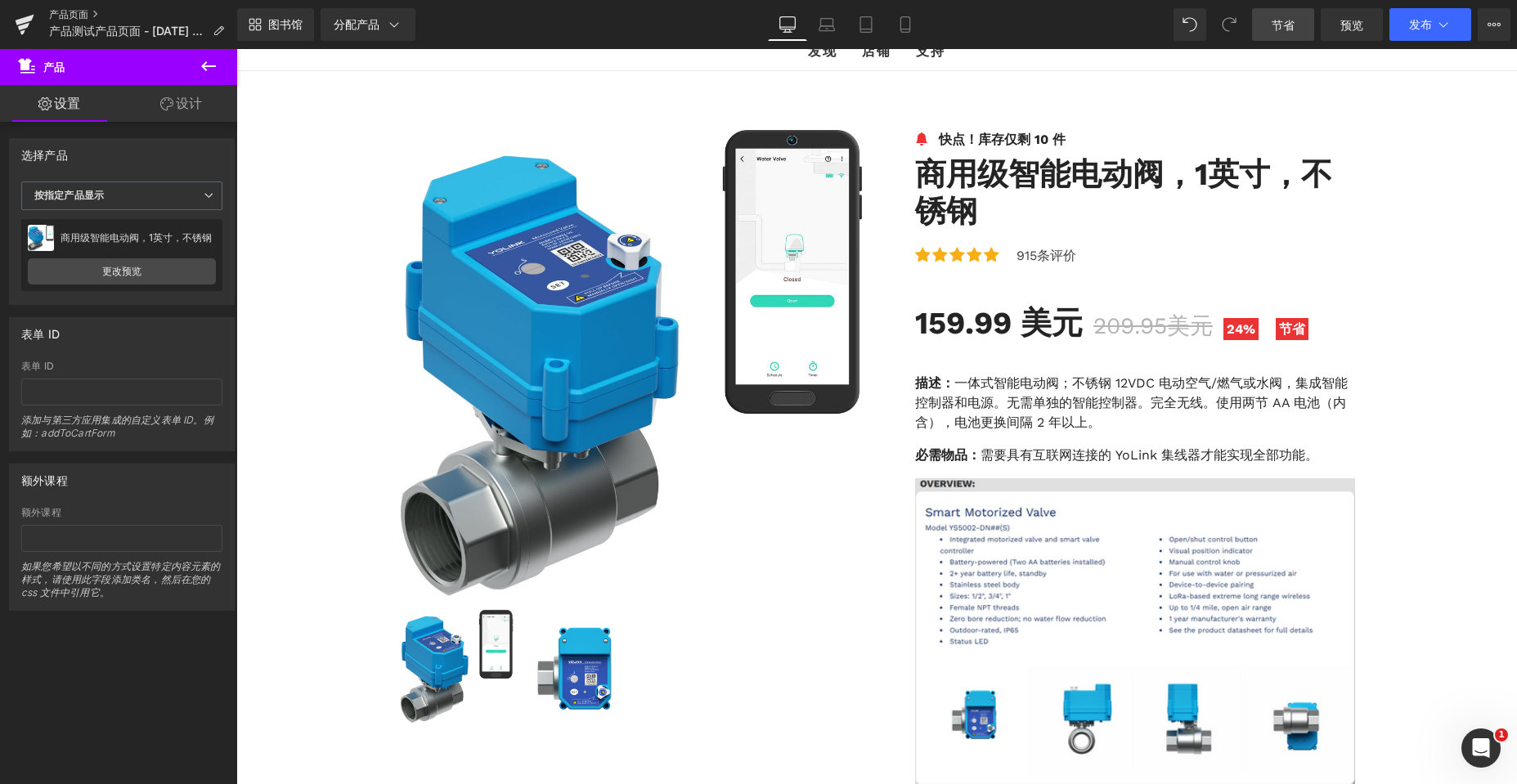
click at [55, 11] on font "产品页面" at bounding box center [68, 15] width 39 height 12
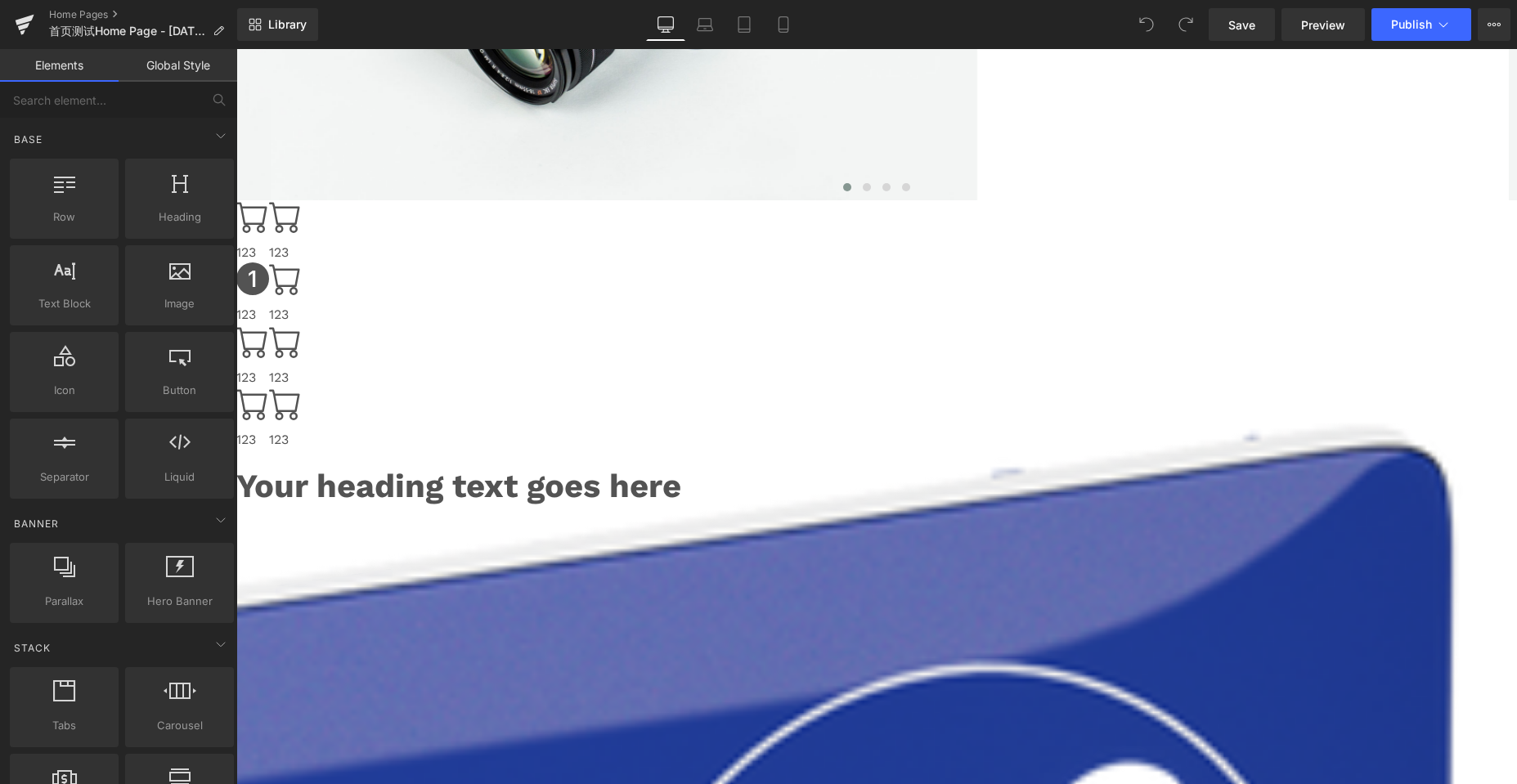
scroll to position [491, 0]
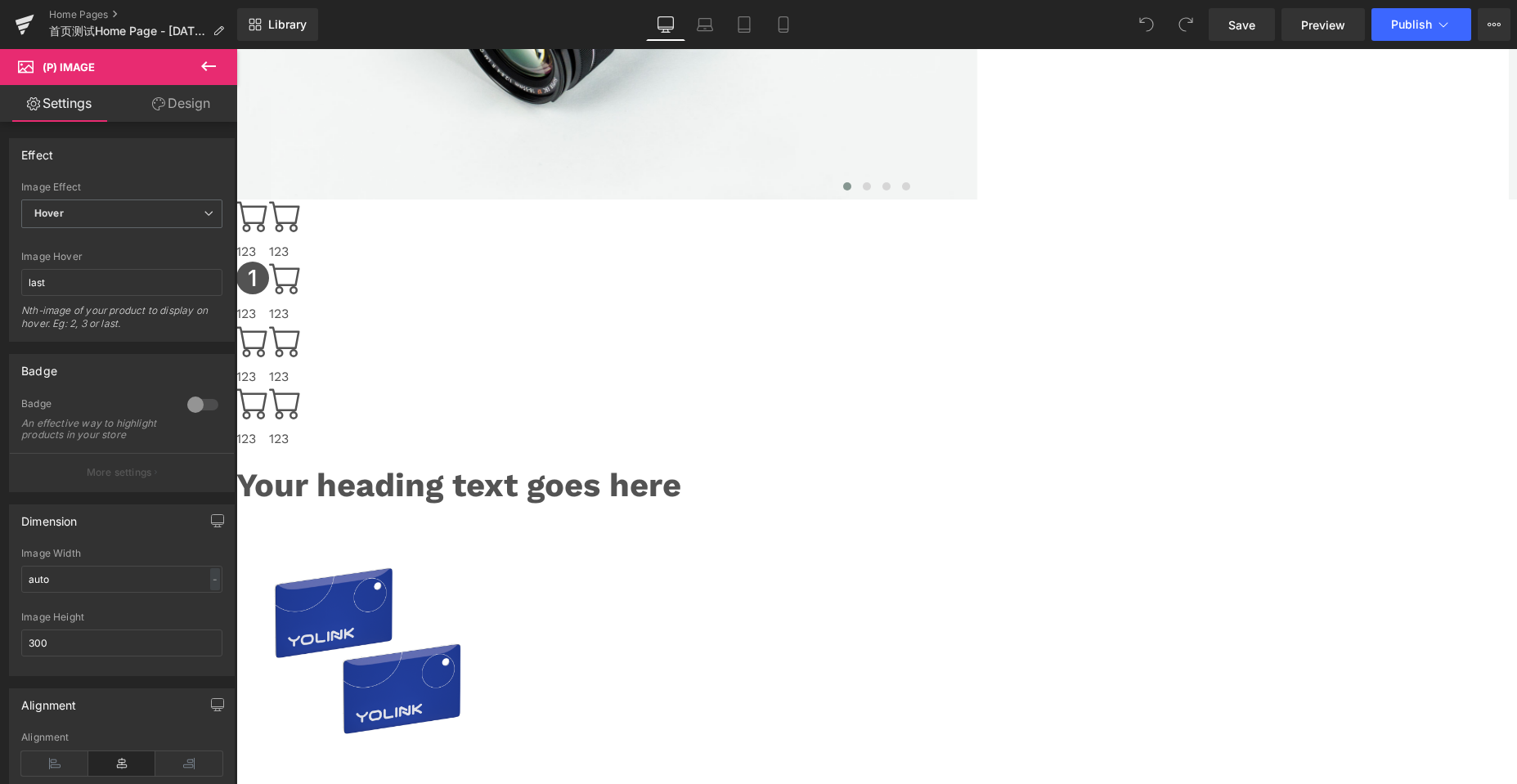
click at [236, 49] on icon at bounding box center [236, 49] width 0 height 0
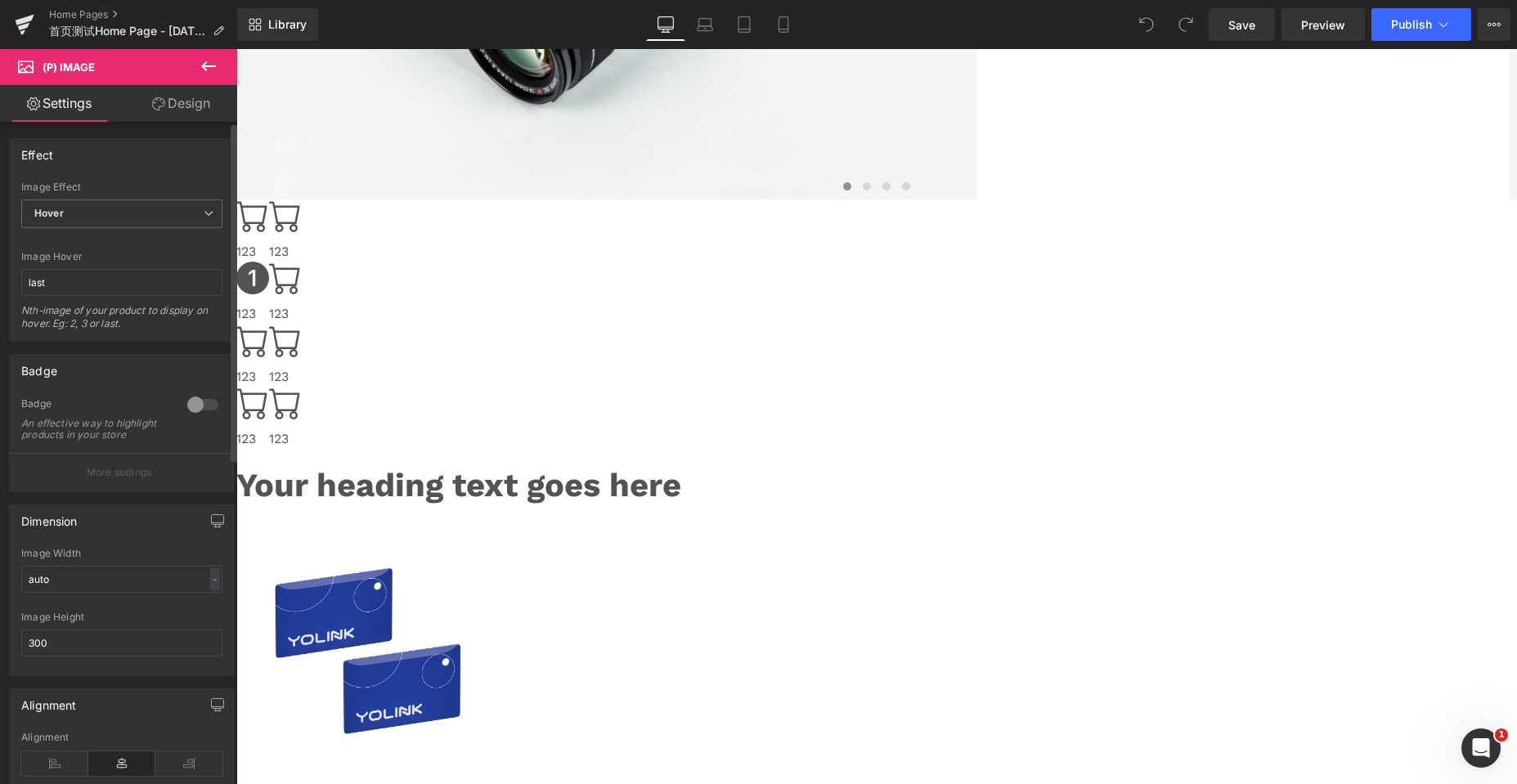
scroll to position [0, 0]
click at [208, 68] on icon at bounding box center [208, 66] width 20 height 20
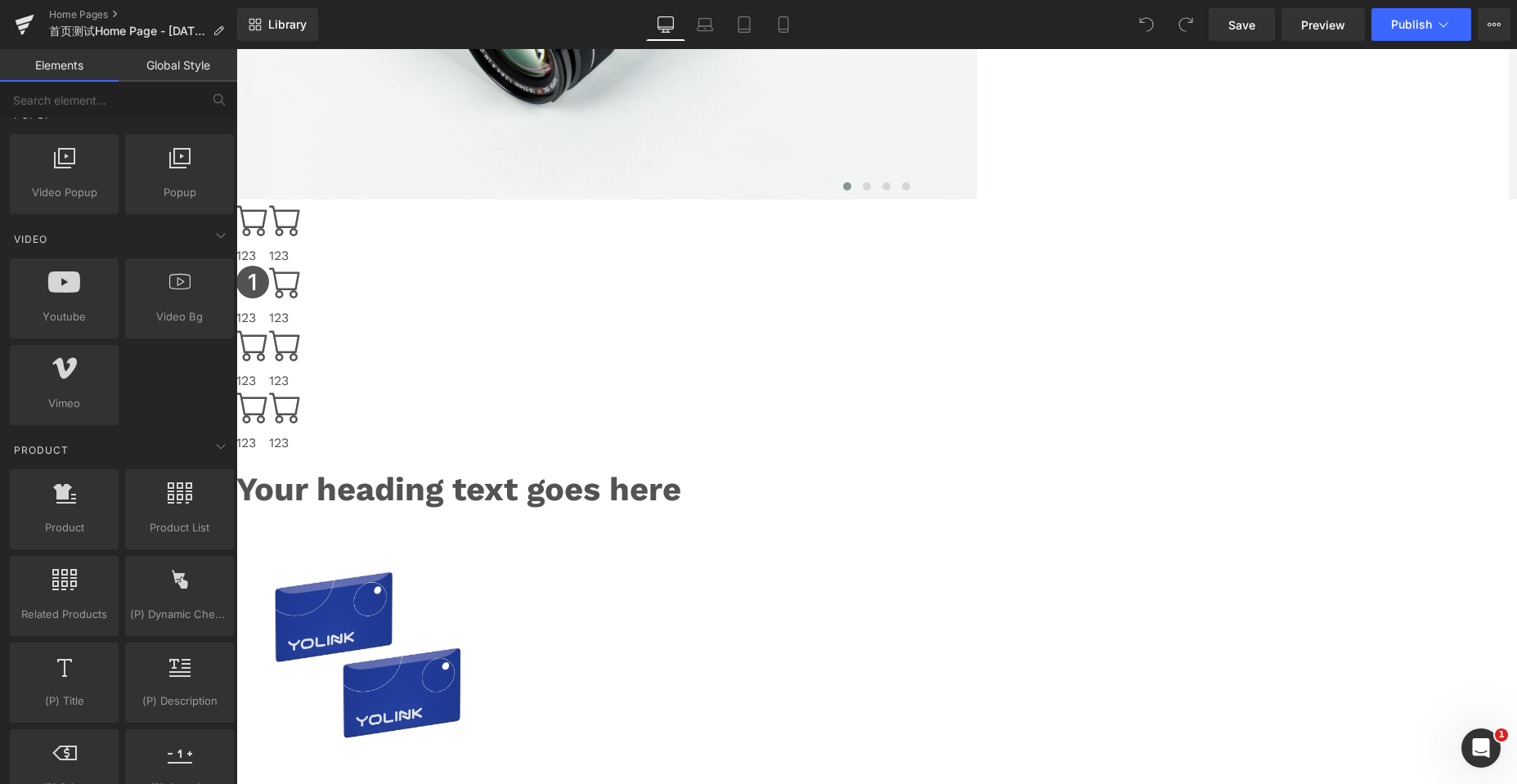
scroll to position [1145, 0]
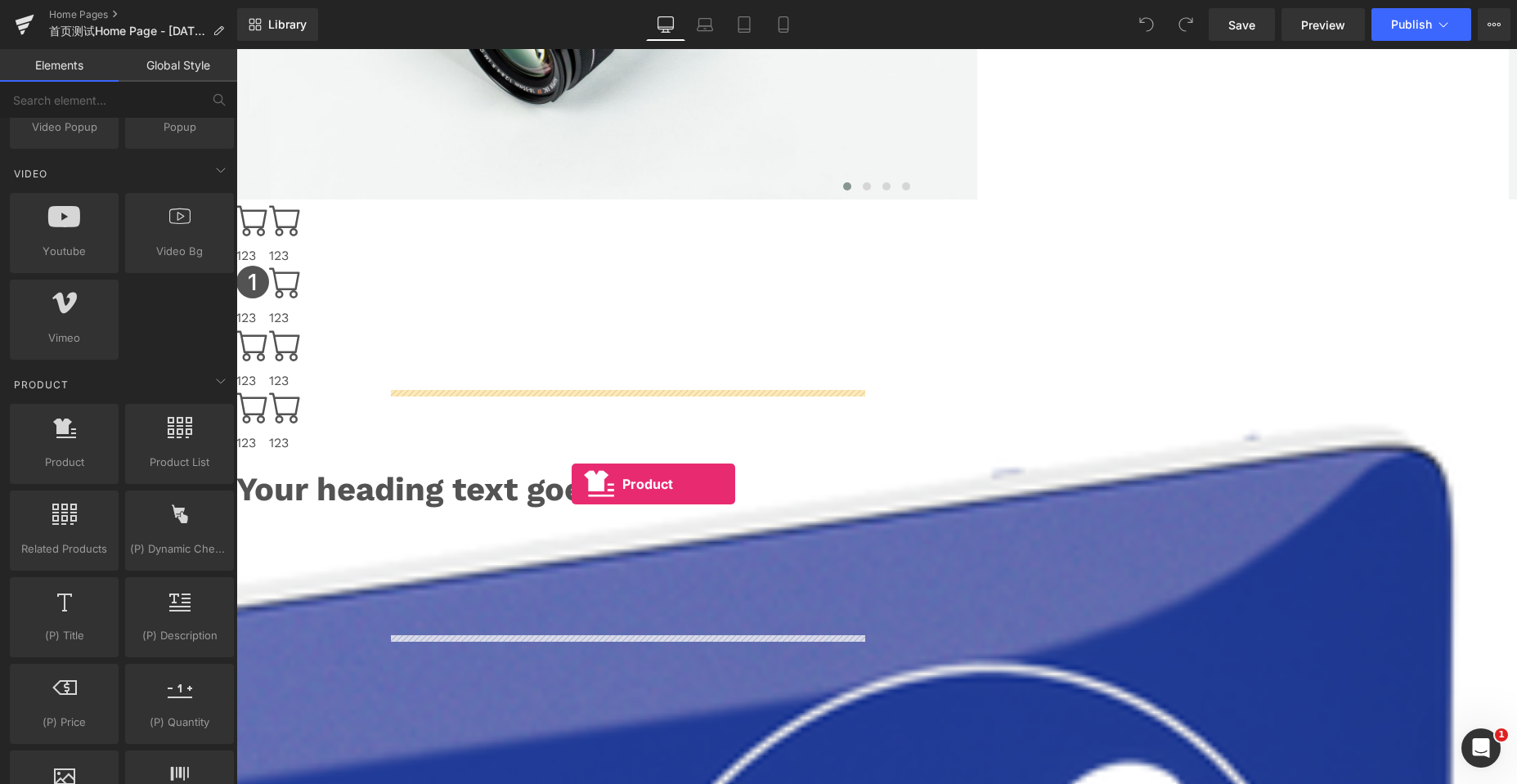
drag, startPoint x: 296, startPoint y: 496, endPoint x: 571, endPoint y: 484, distance: 275.3
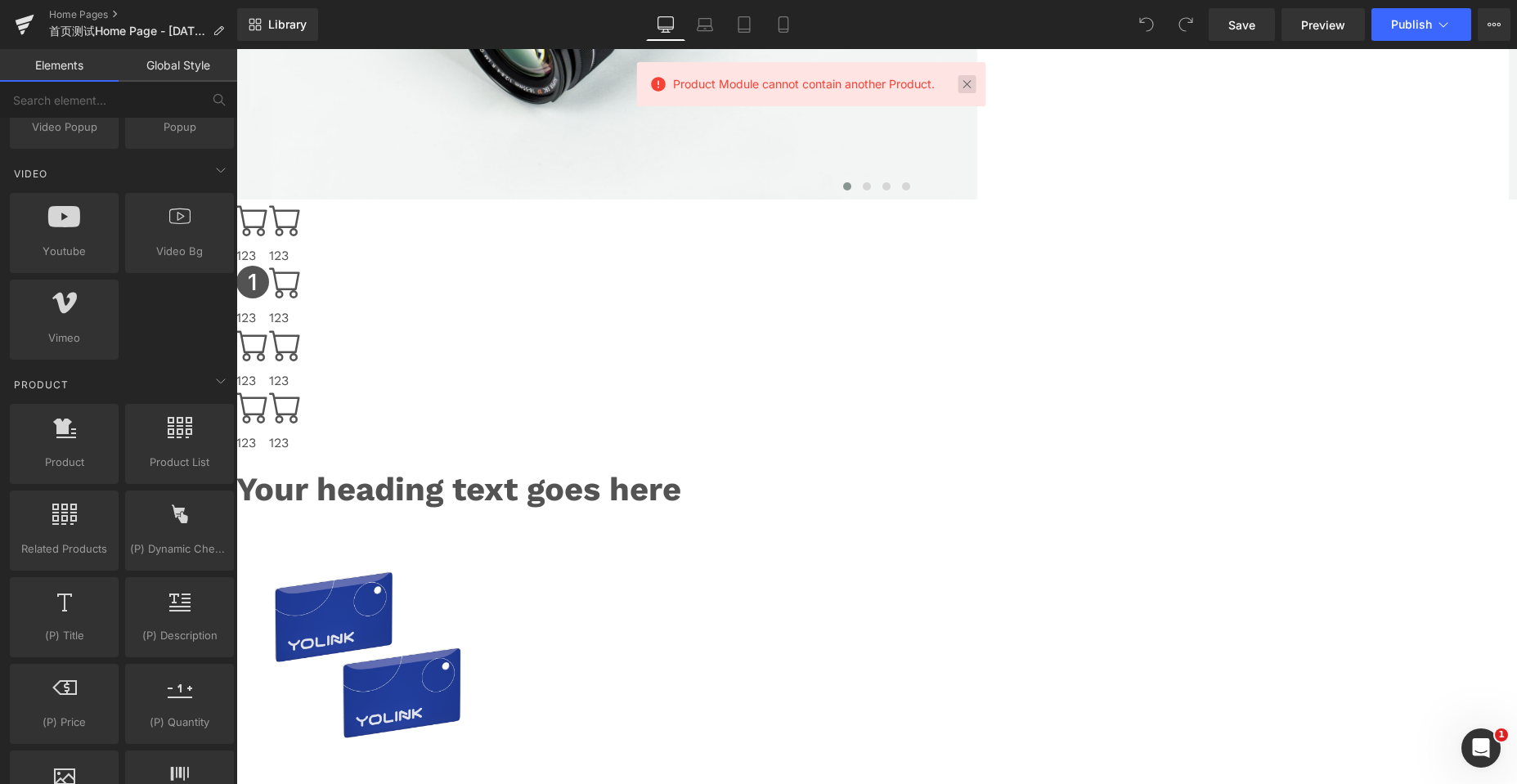
click at [966, 84] on link at bounding box center [966, 84] width 18 height 18
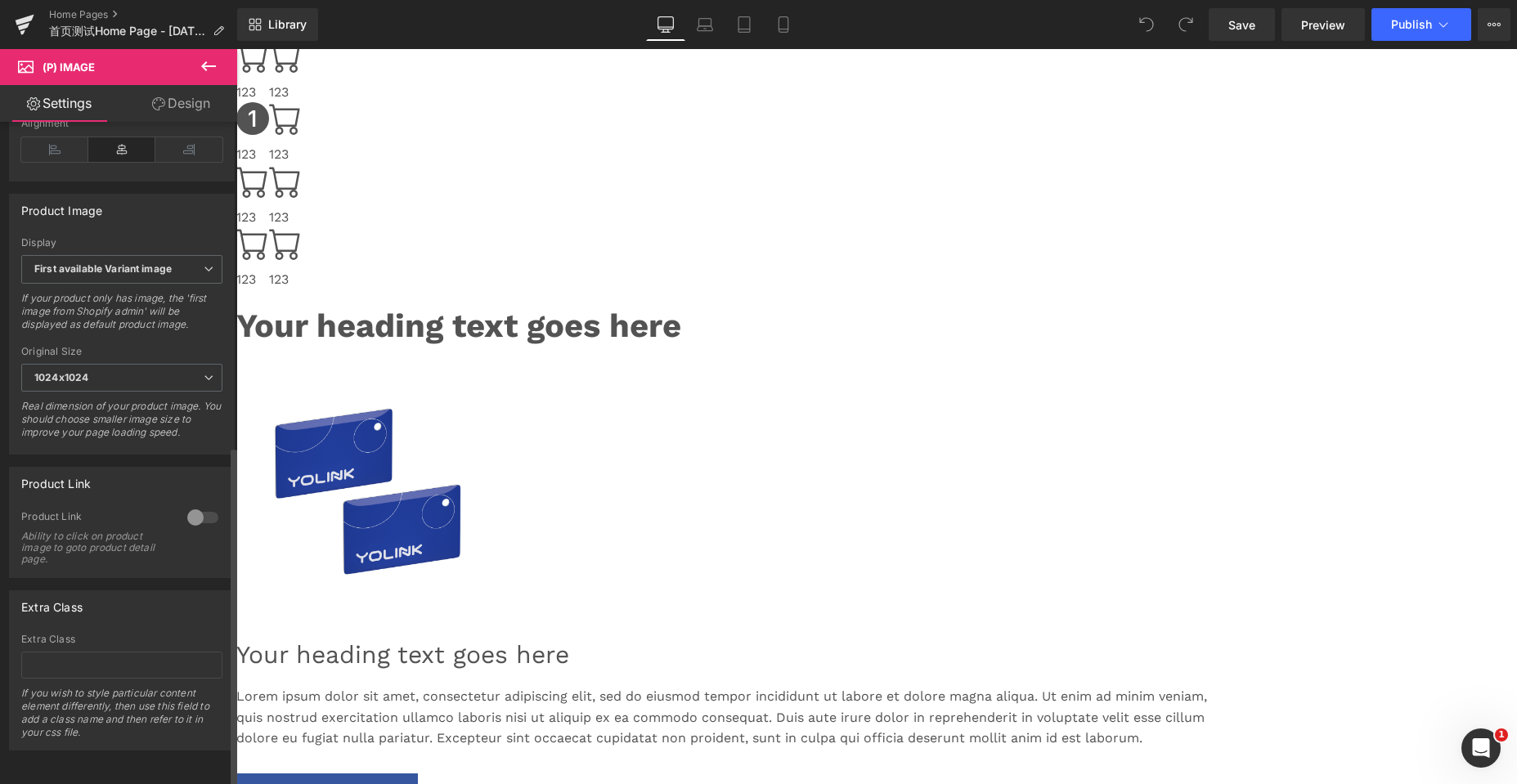
scroll to position [638, 0]
click at [208, 257] on span "First available Variant image" at bounding box center [121, 268] width 201 height 28
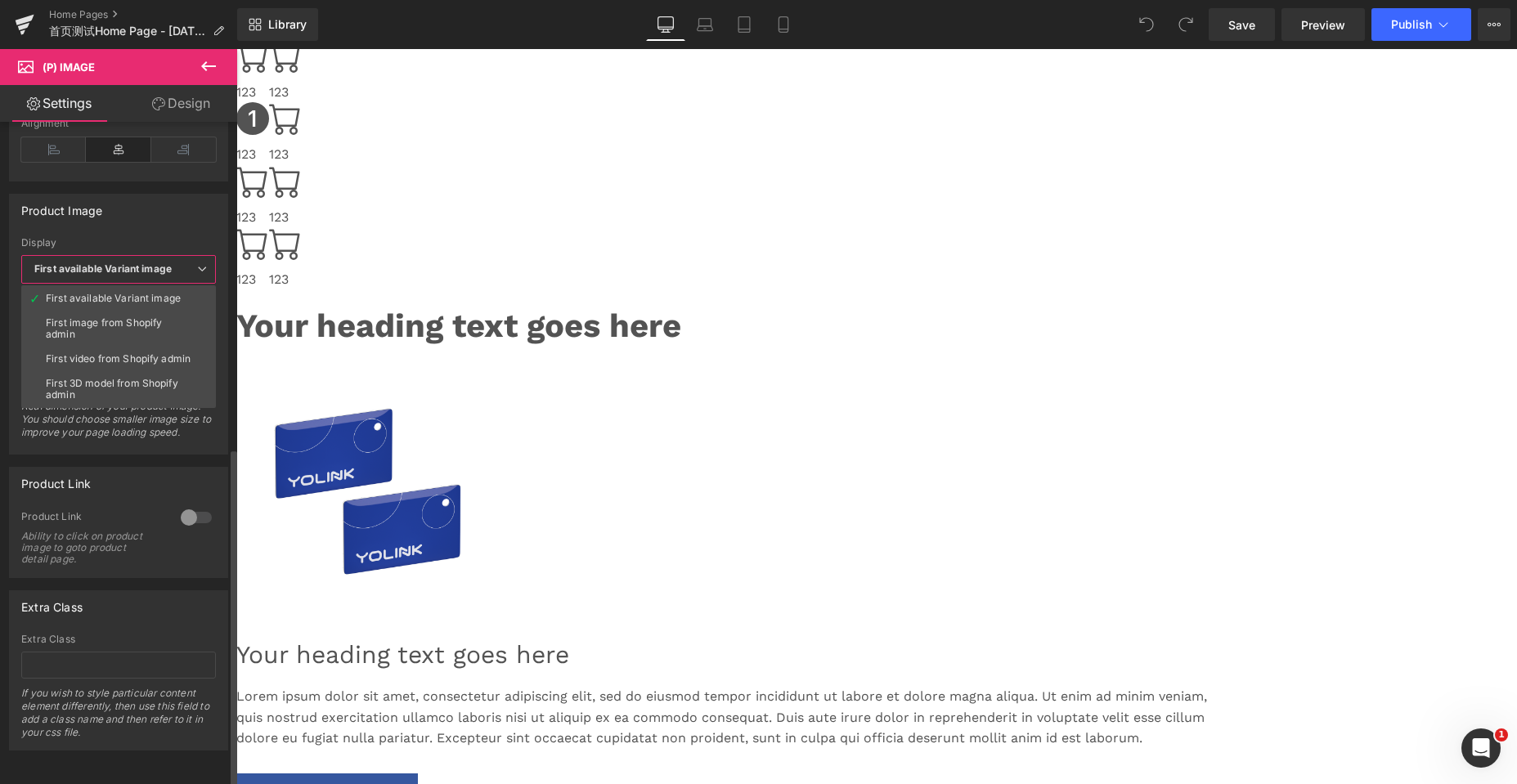
click at [208, 257] on span "First available Variant image" at bounding box center [119, 268] width 195 height 28
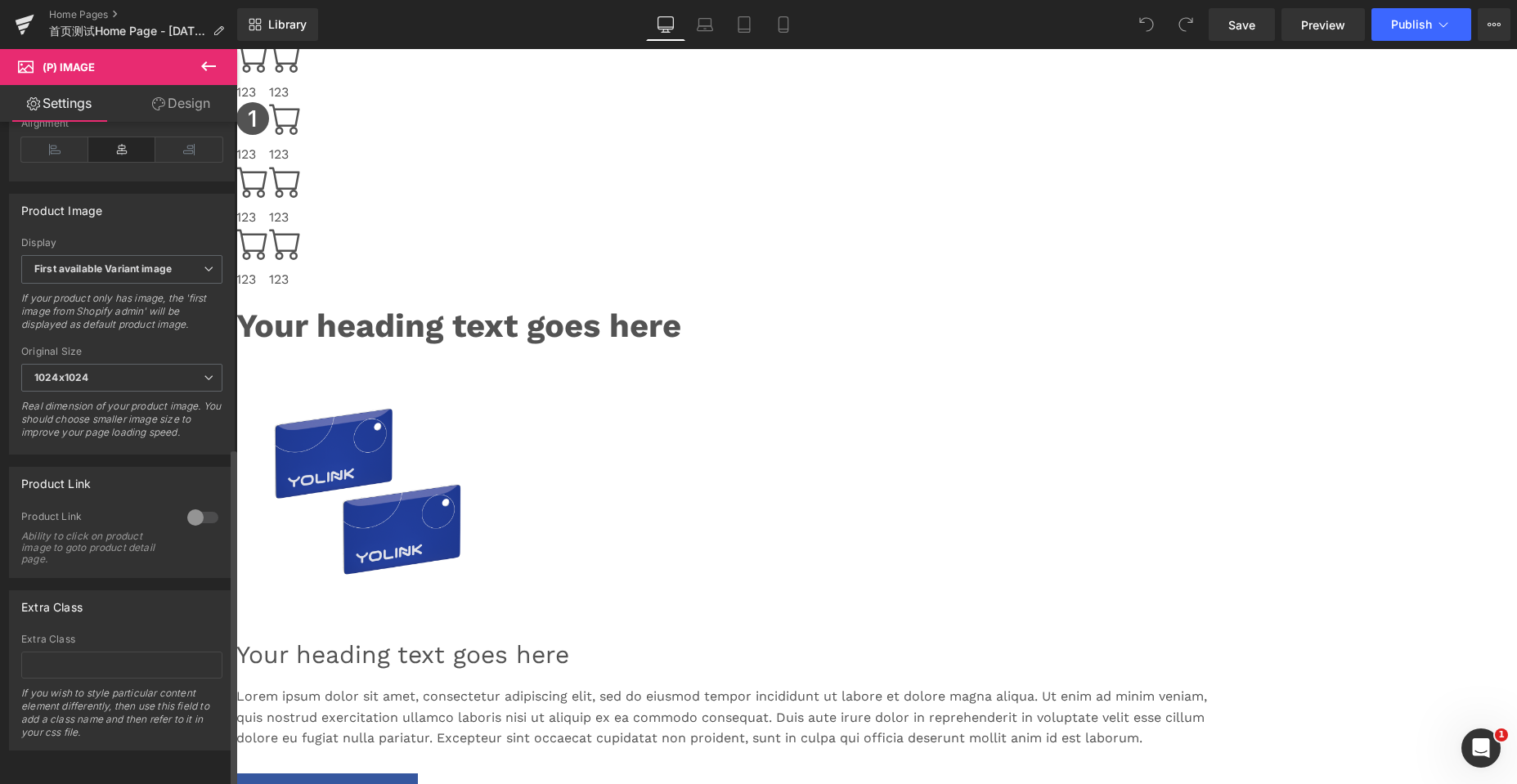
click at [191, 504] on div at bounding box center [203, 517] width 39 height 27
click at [490, 393] on img at bounding box center [367, 492] width 245 height 245
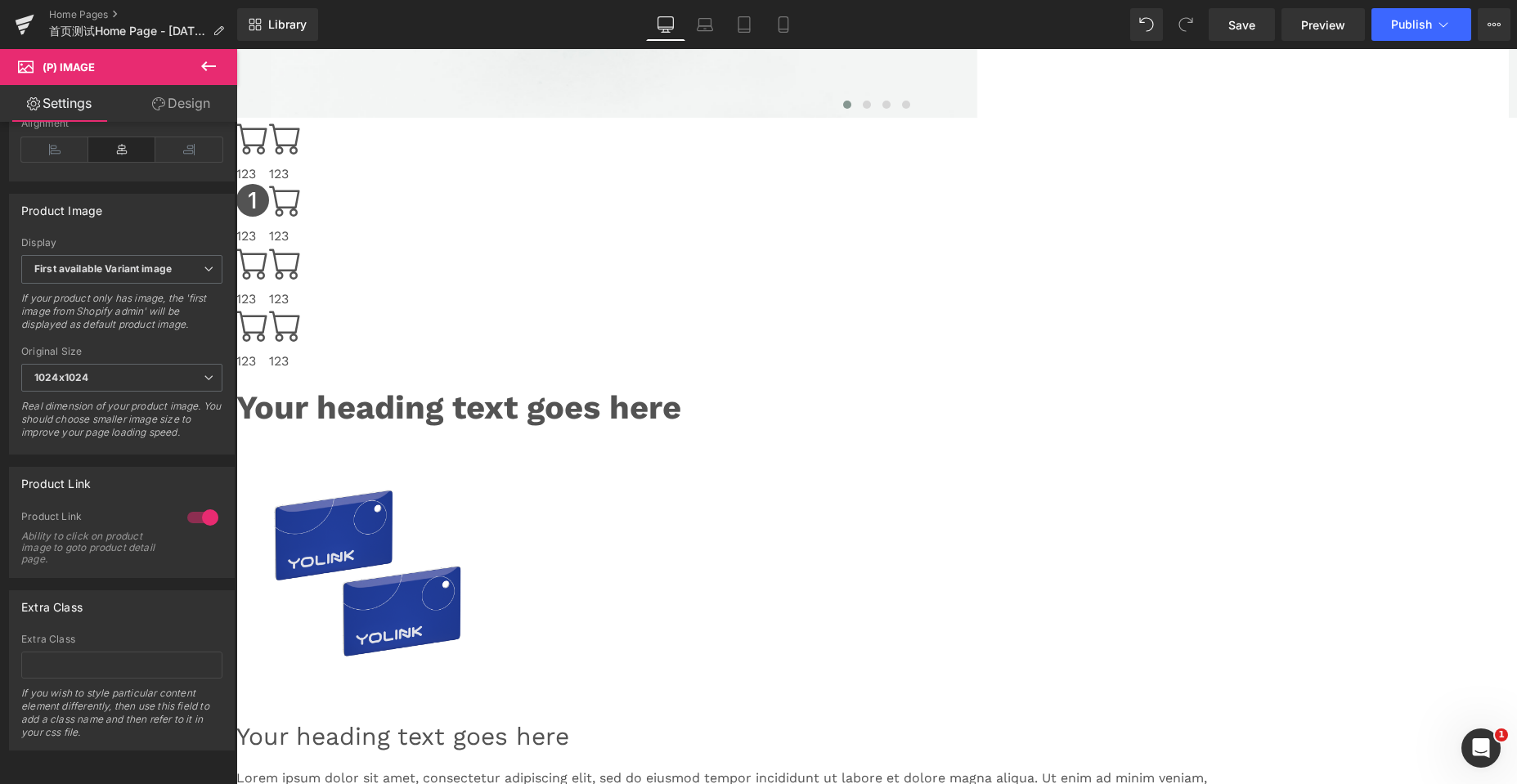
scroll to position [817, 0]
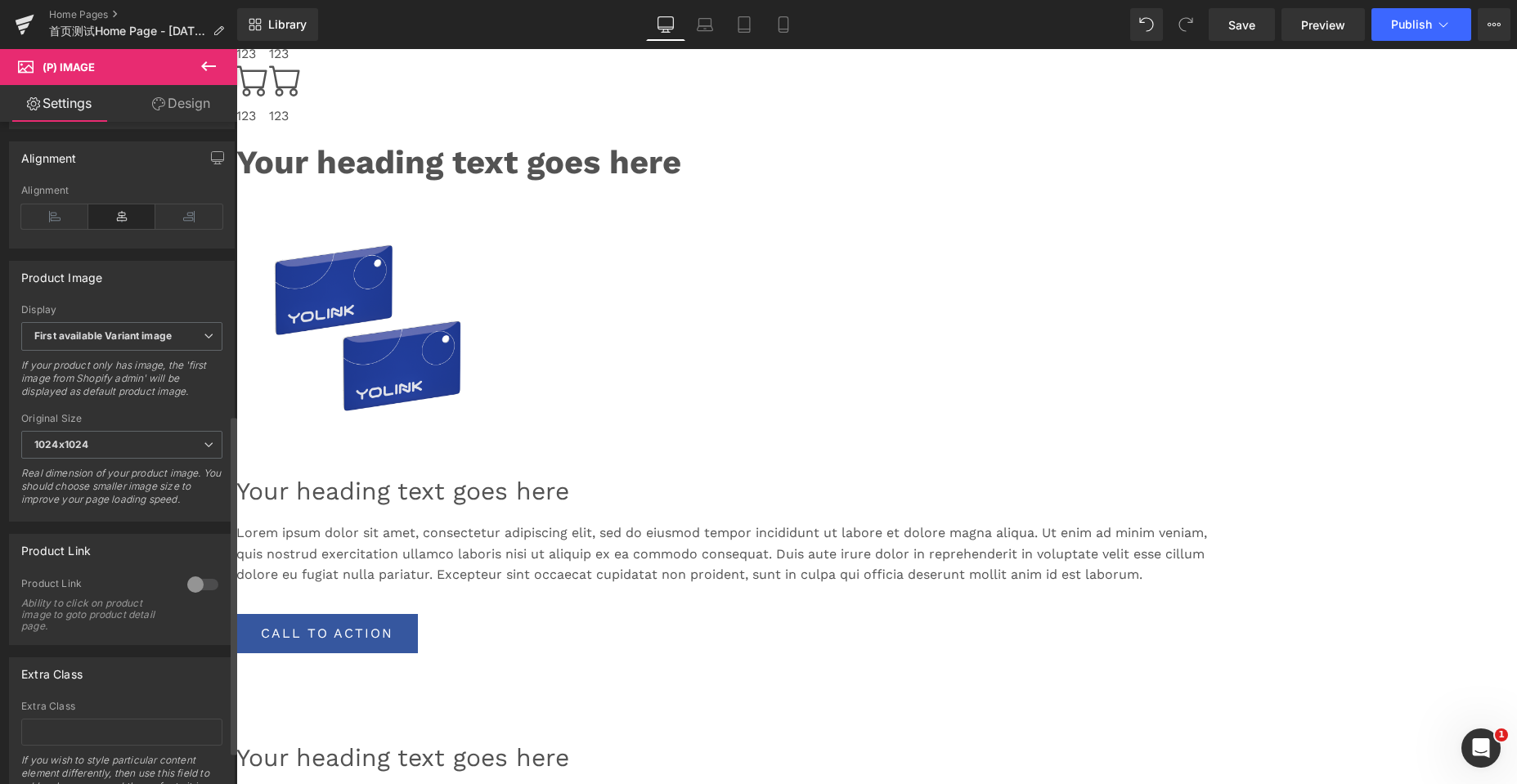
scroll to position [572, 0]
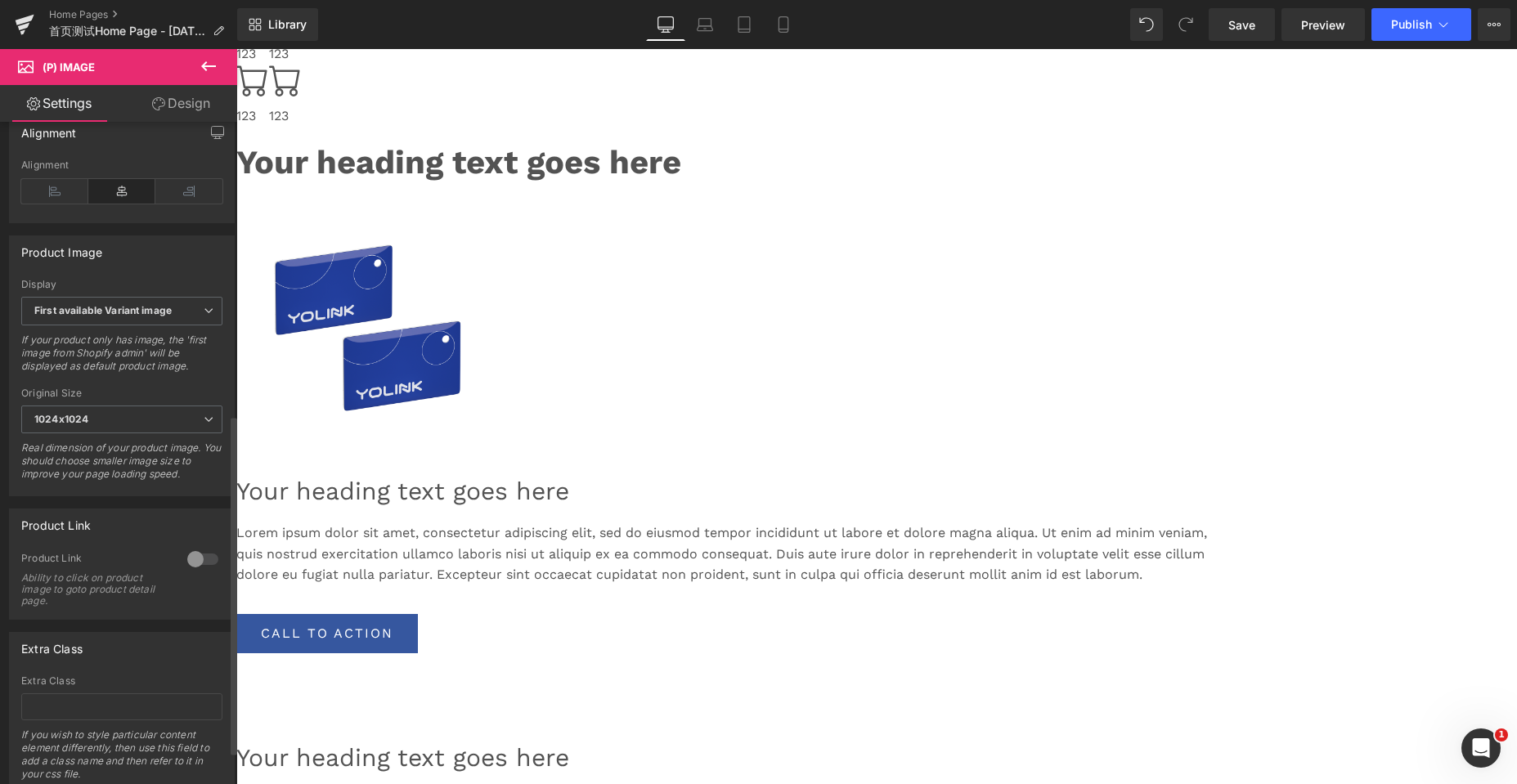
click at [189, 560] on div at bounding box center [203, 559] width 39 height 27
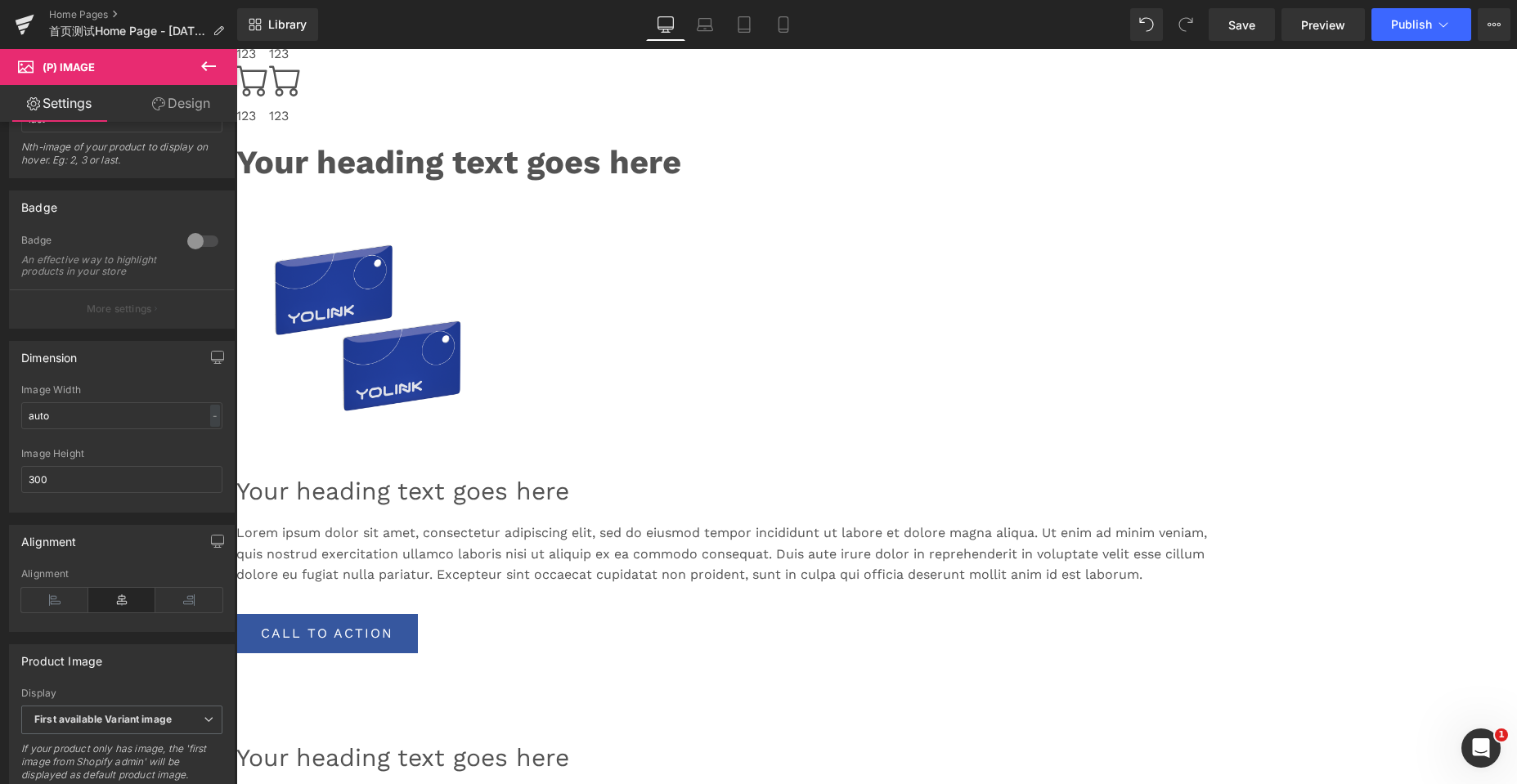
scroll to position [1226, 0]
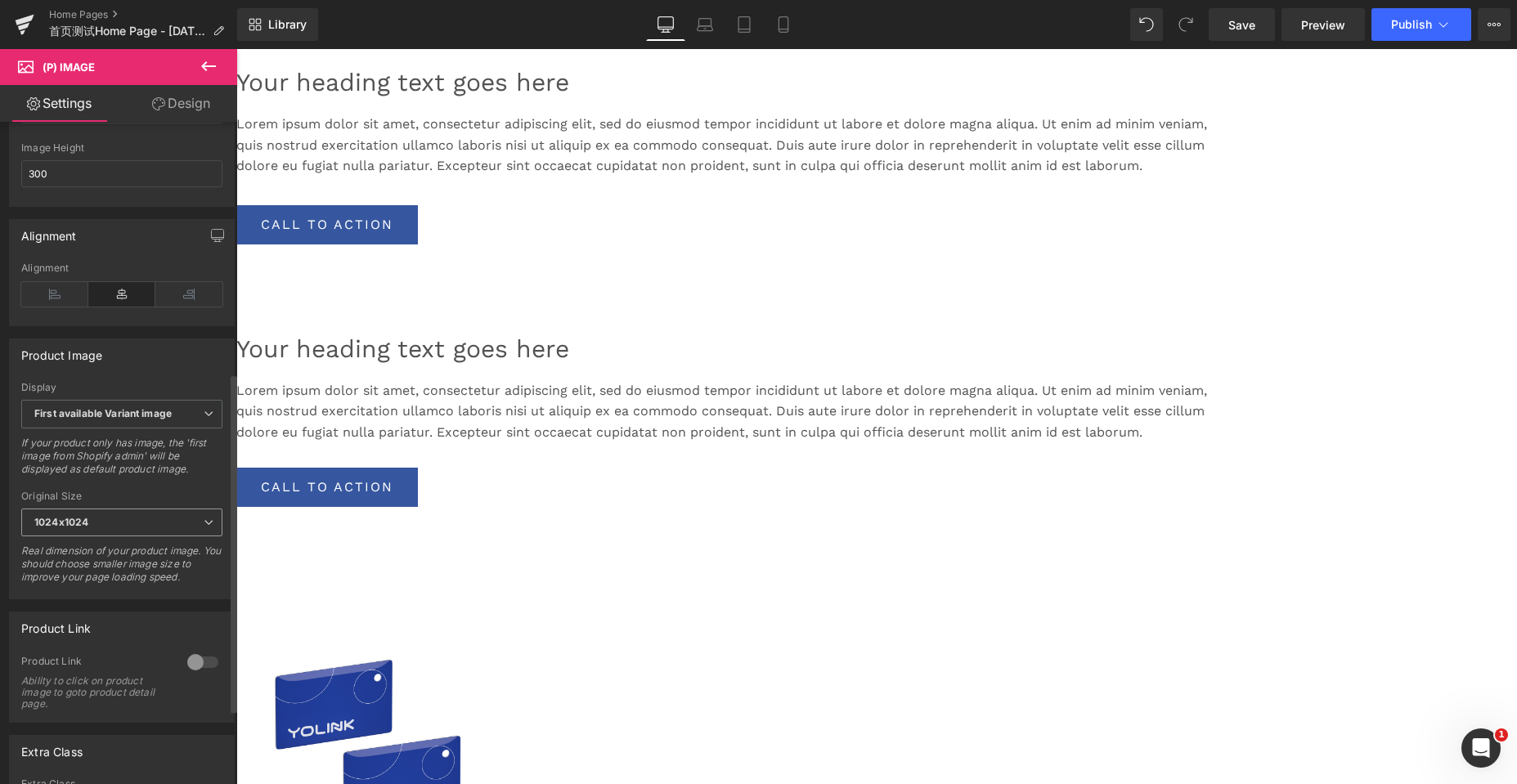
scroll to position [491, 0]
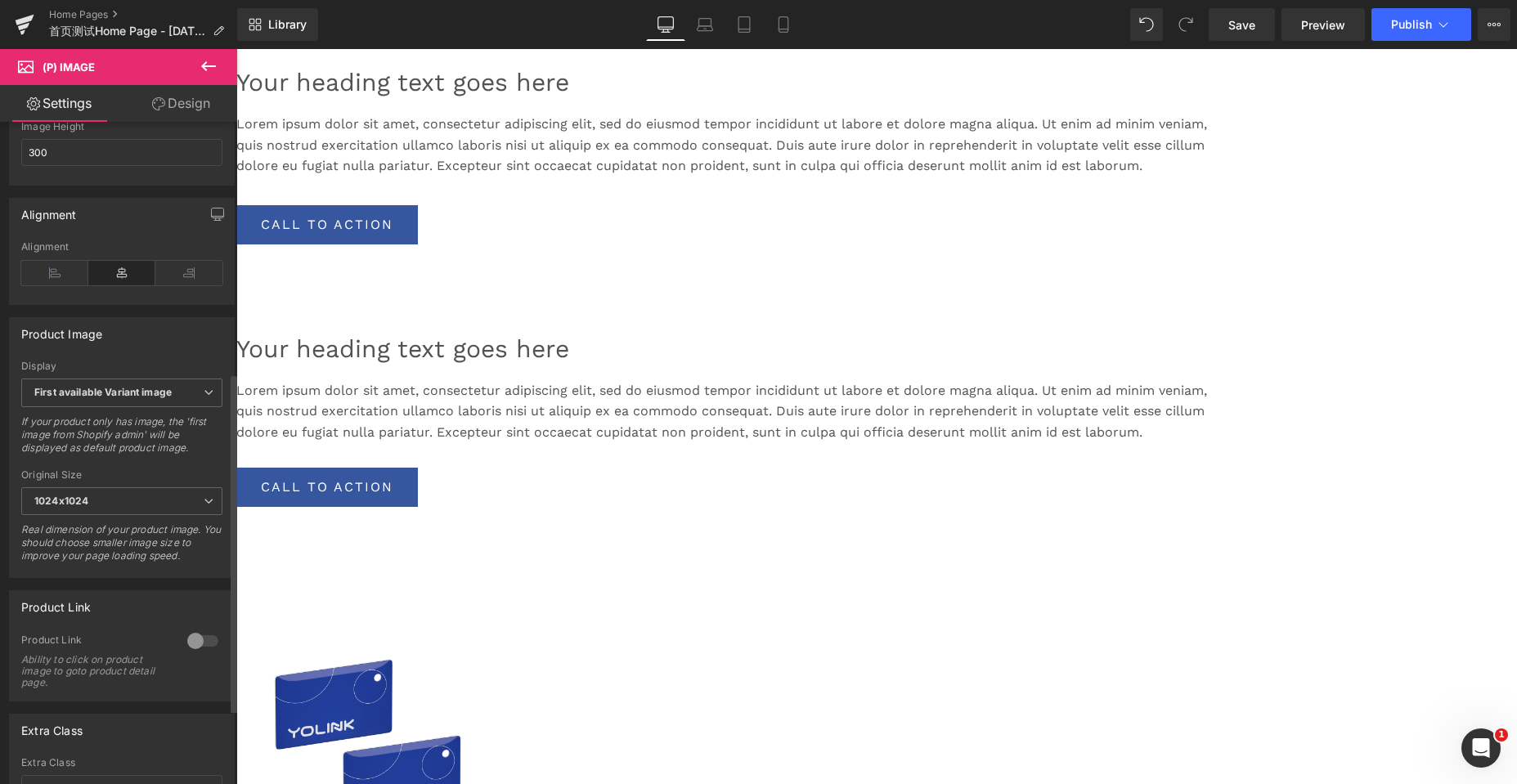
drag, startPoint x: 190, startPoint y: 648, endPoint x: 200, endPoint y: 640, distance: 12.8
click at [190, 648] on div at bounding box center [203, 640] width 39 height 27
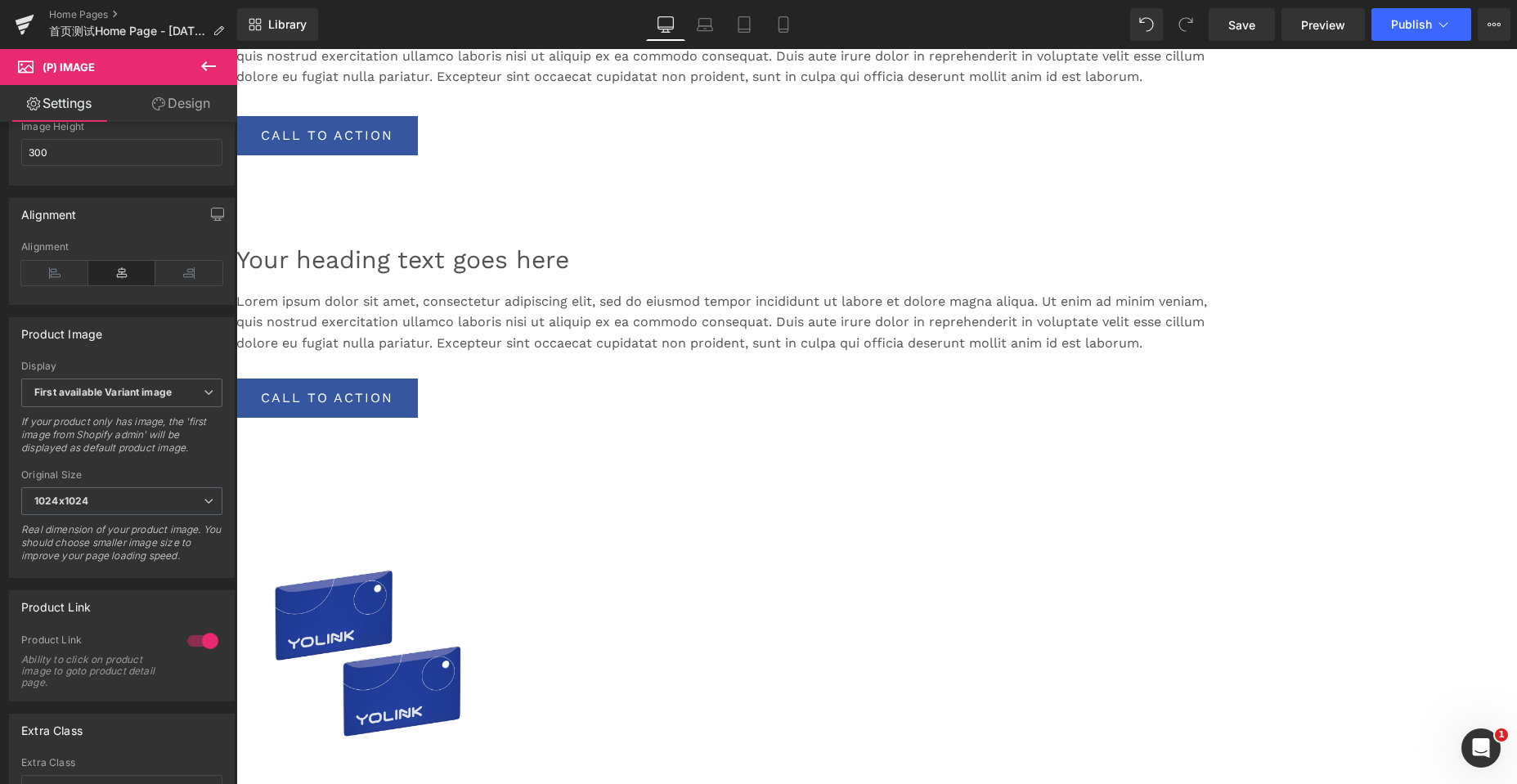
scroll to position [1553, 0]
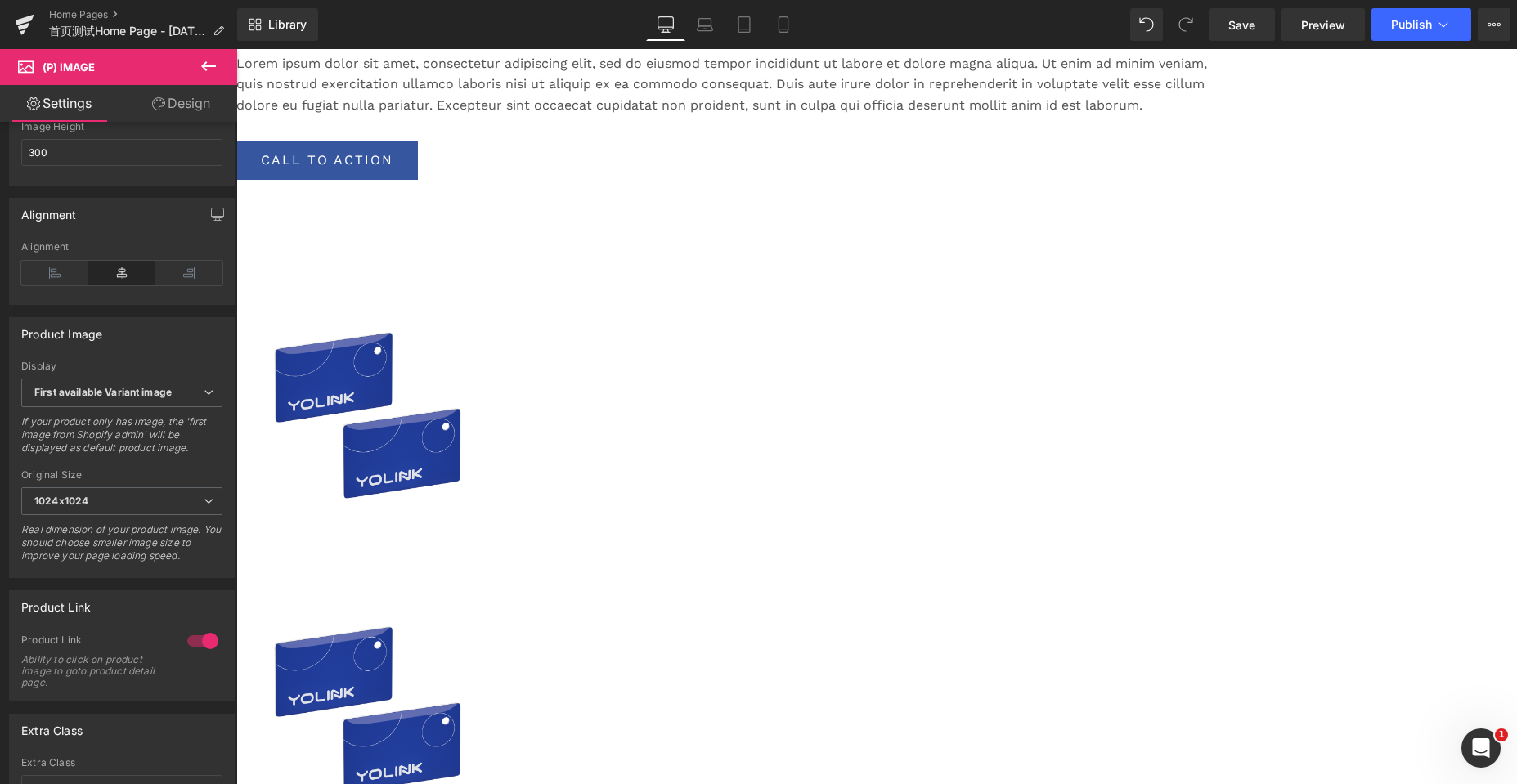
drag, startPoint x: 185, startPoint y: 648, endPoint x: 206, endPoint y: 640, distance: 22.5
click at [185, 648] on div at bounding box center [203, 640] width 39 height 27
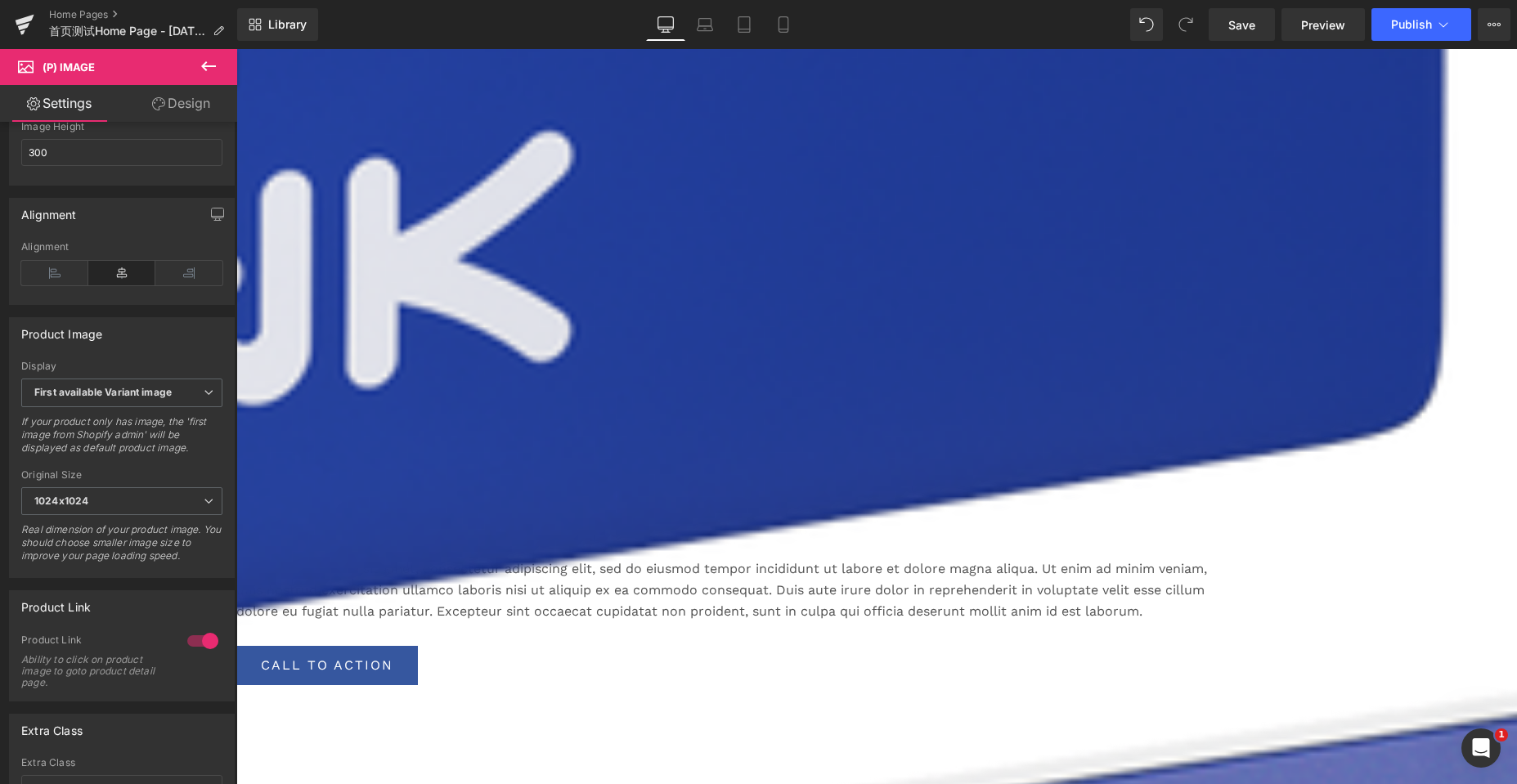
scroll to position [2208, 0]
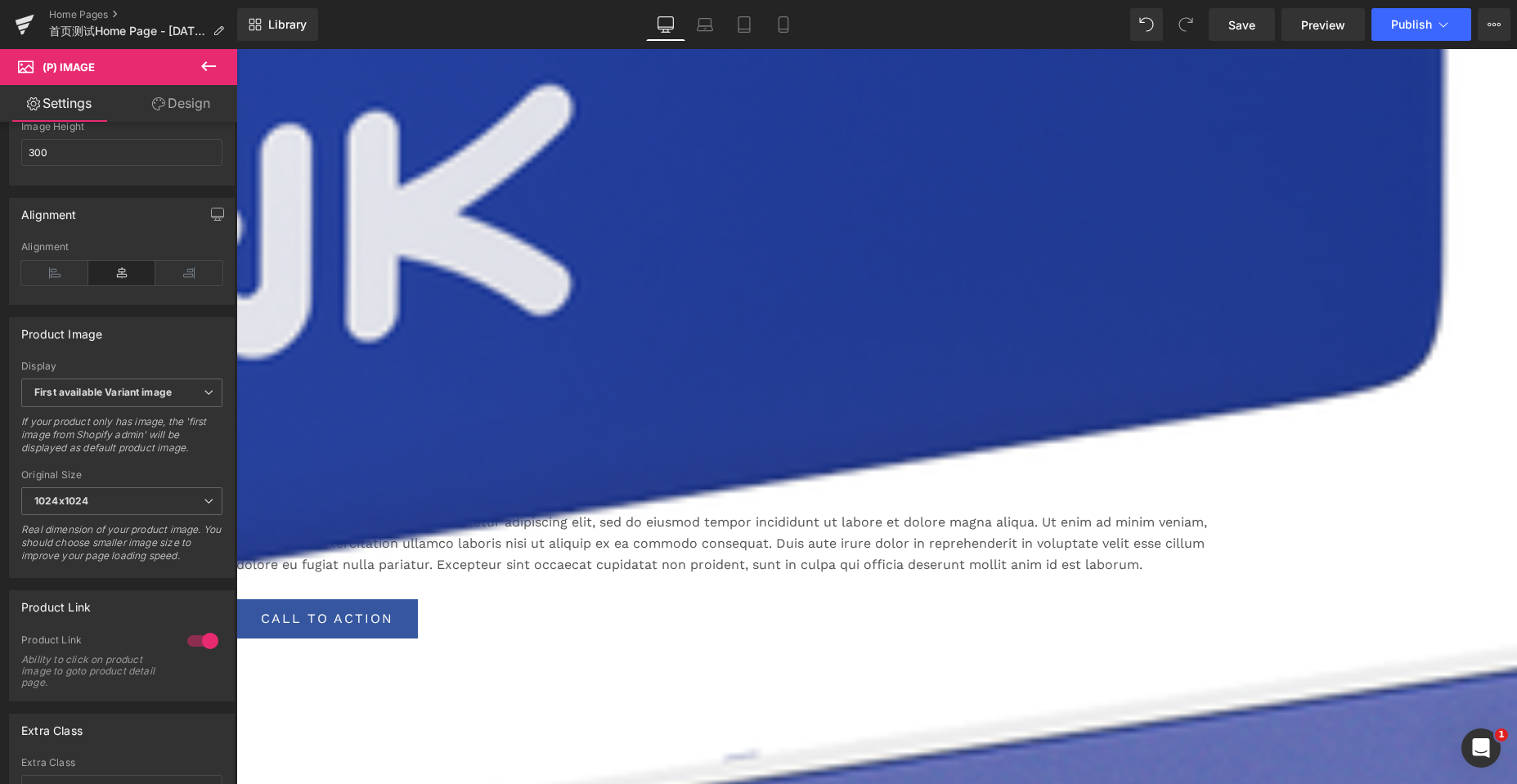
click at [551, 353] on img at bounding box center [877, 650] width 5617 height 5616
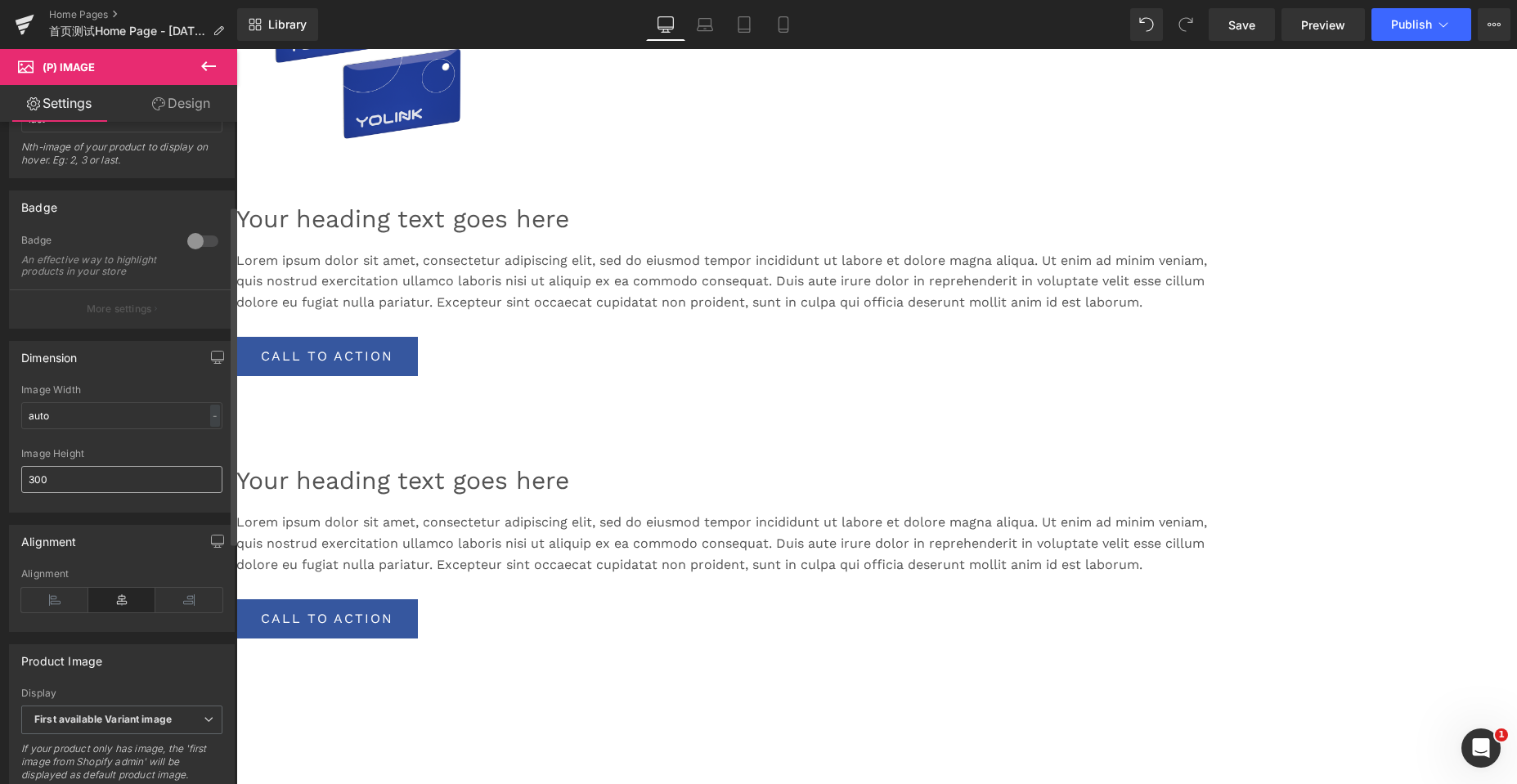
scroll to position [491, 0]
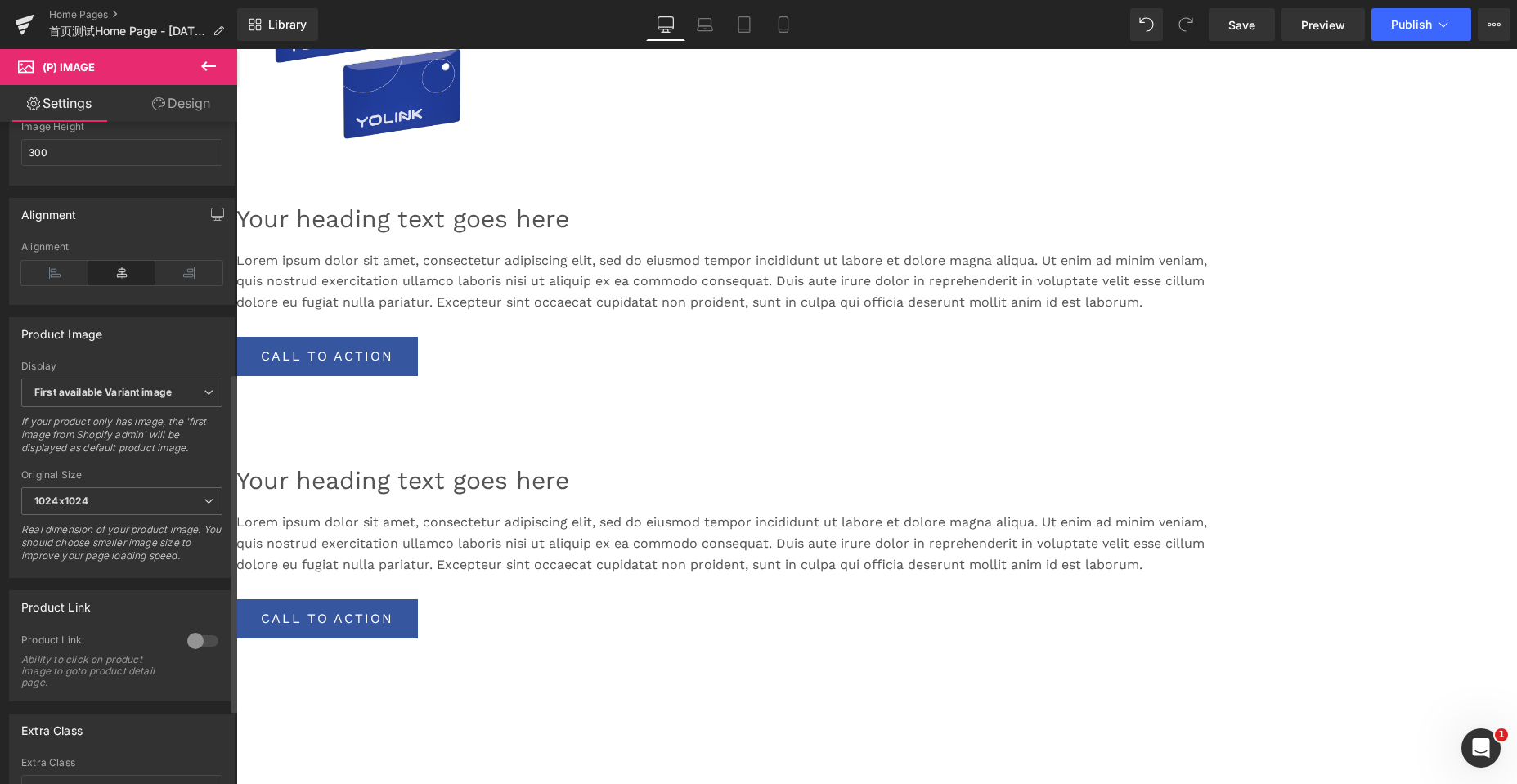
click at [196, 647] on div at bounding box center [203, 640] width 39 height 27
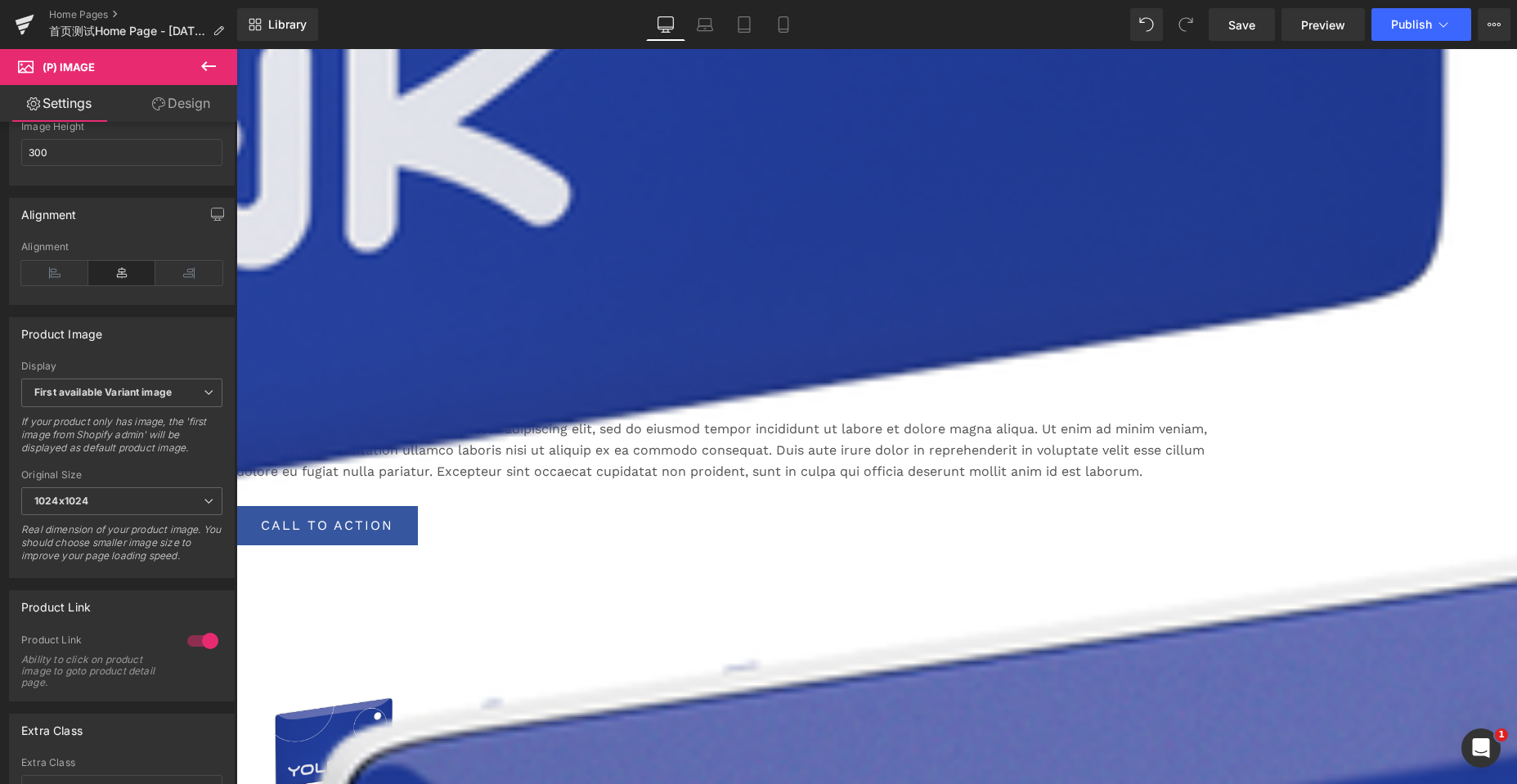
scroll to position [2534, 0]
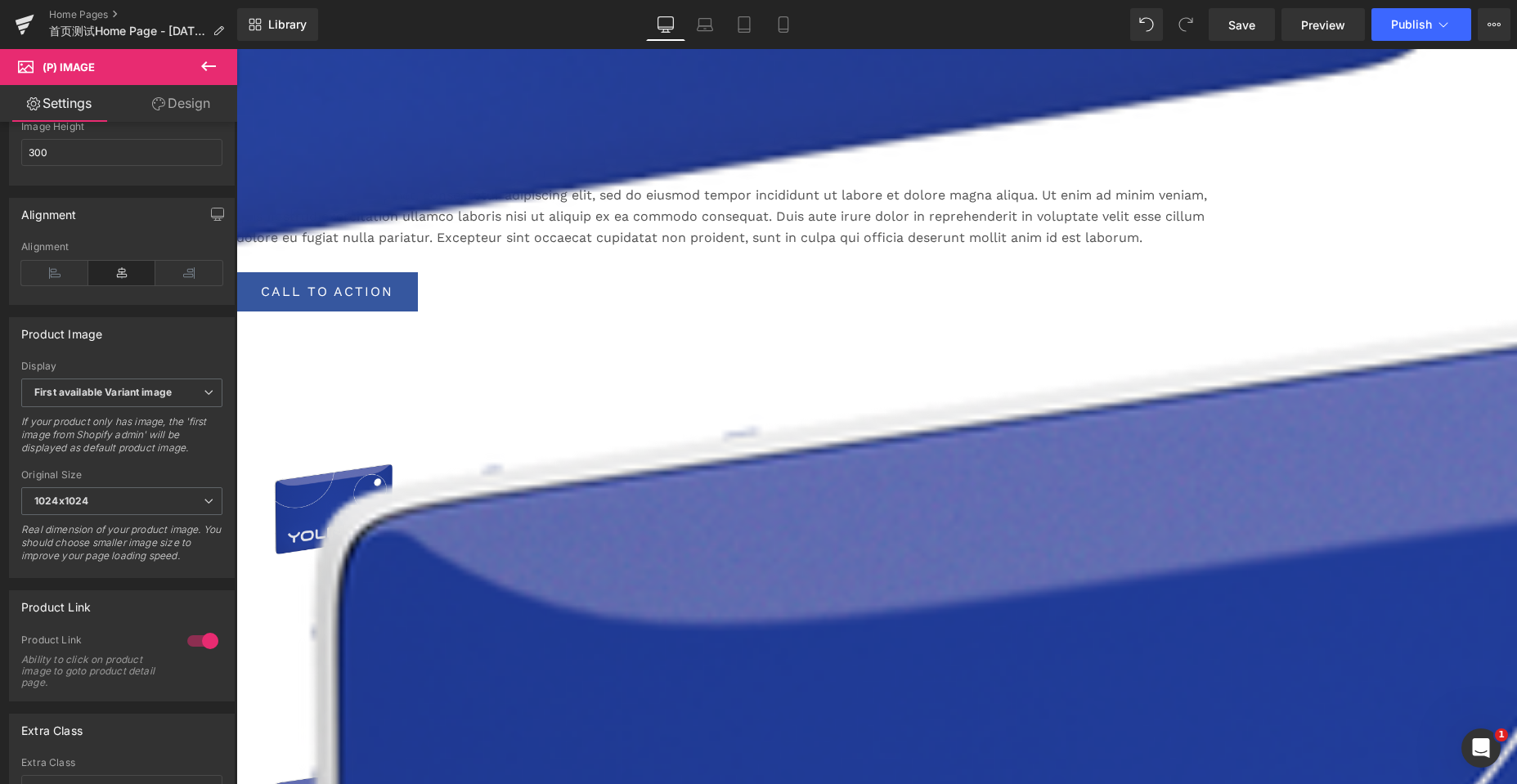
click at [1054, 413] on img at bounding box center [877, 327] width 5626 height 5625
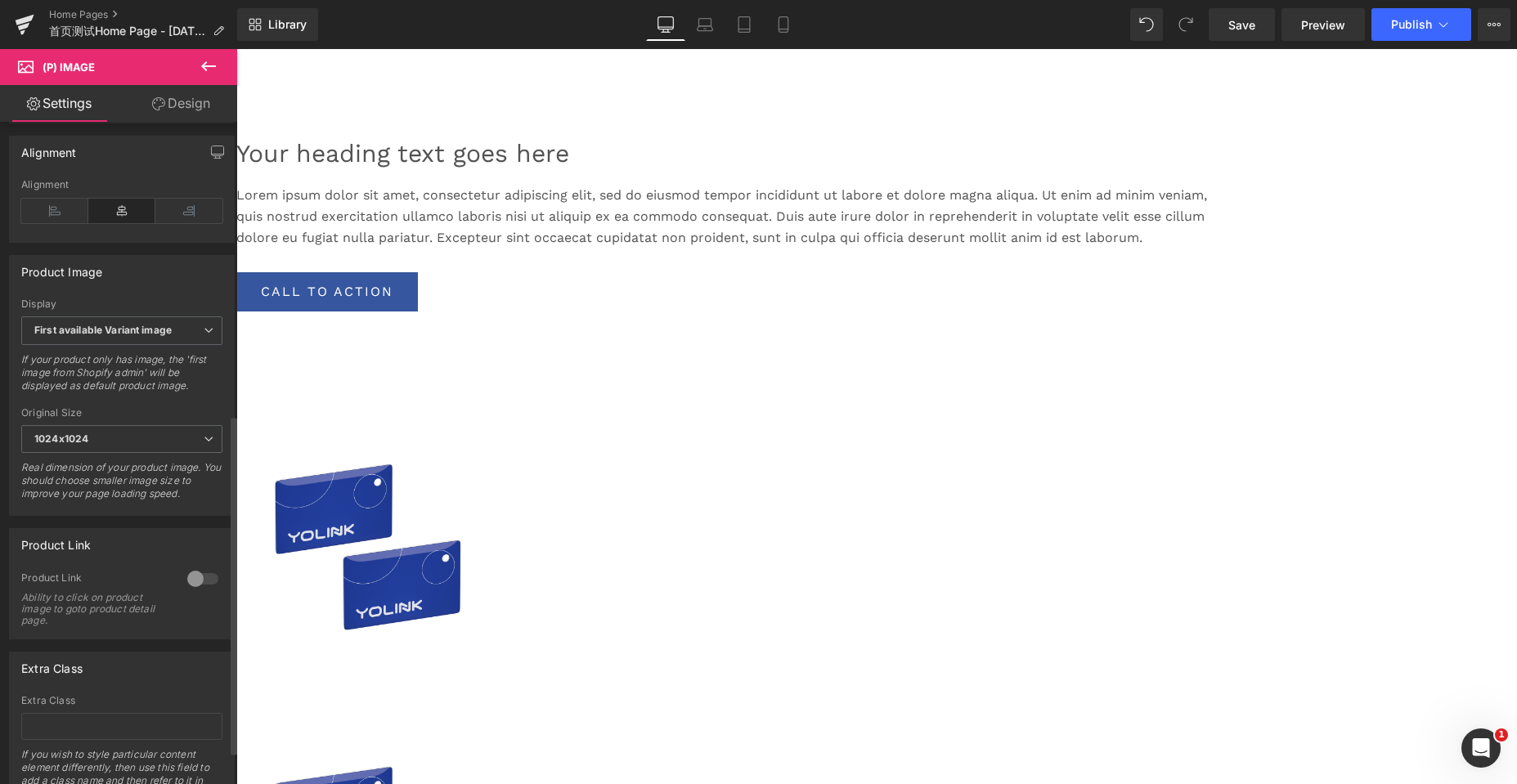
scroll to position [572, 0]
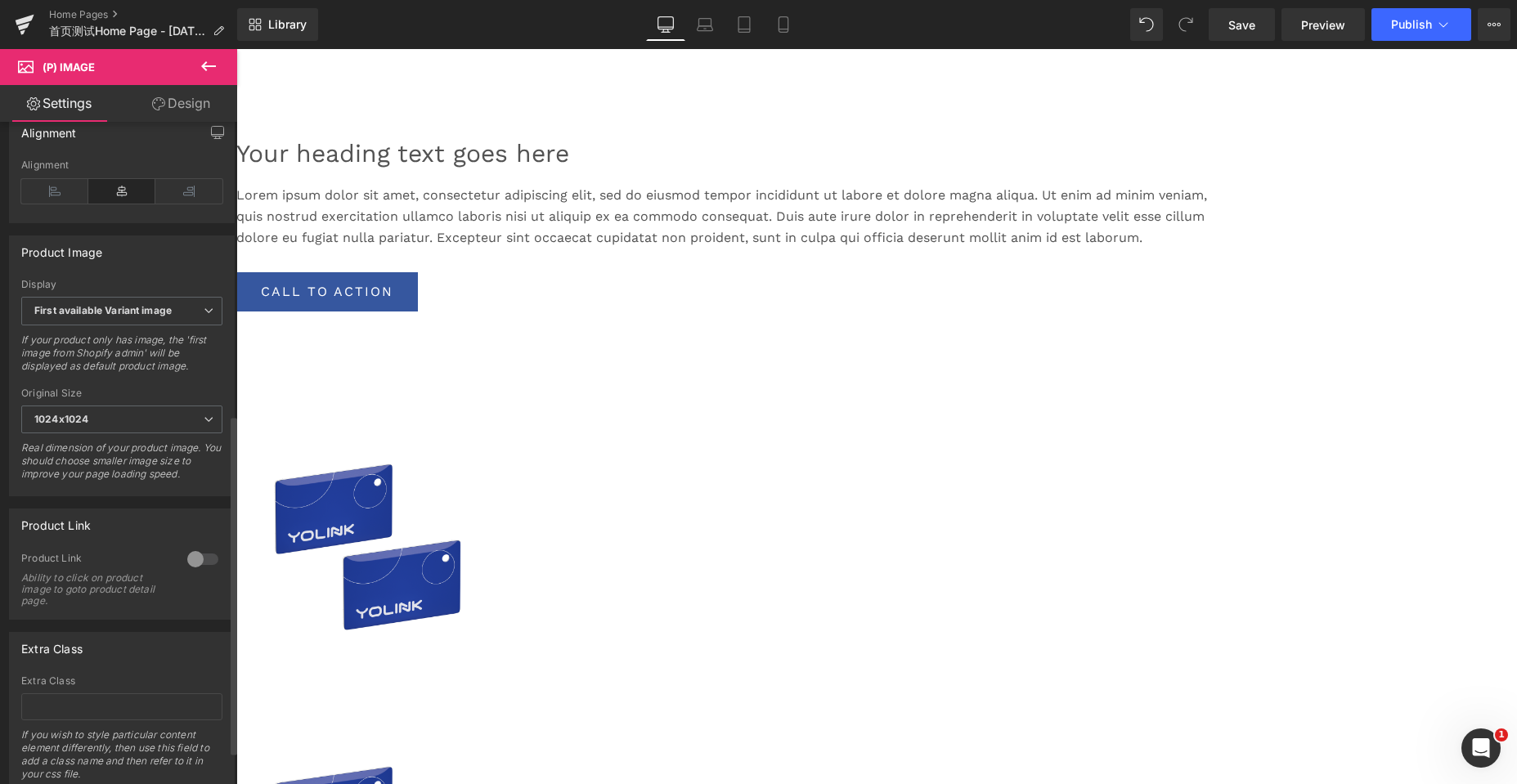
click at [196, 572] on div at bounding box center [203, 559] width 39 height 27
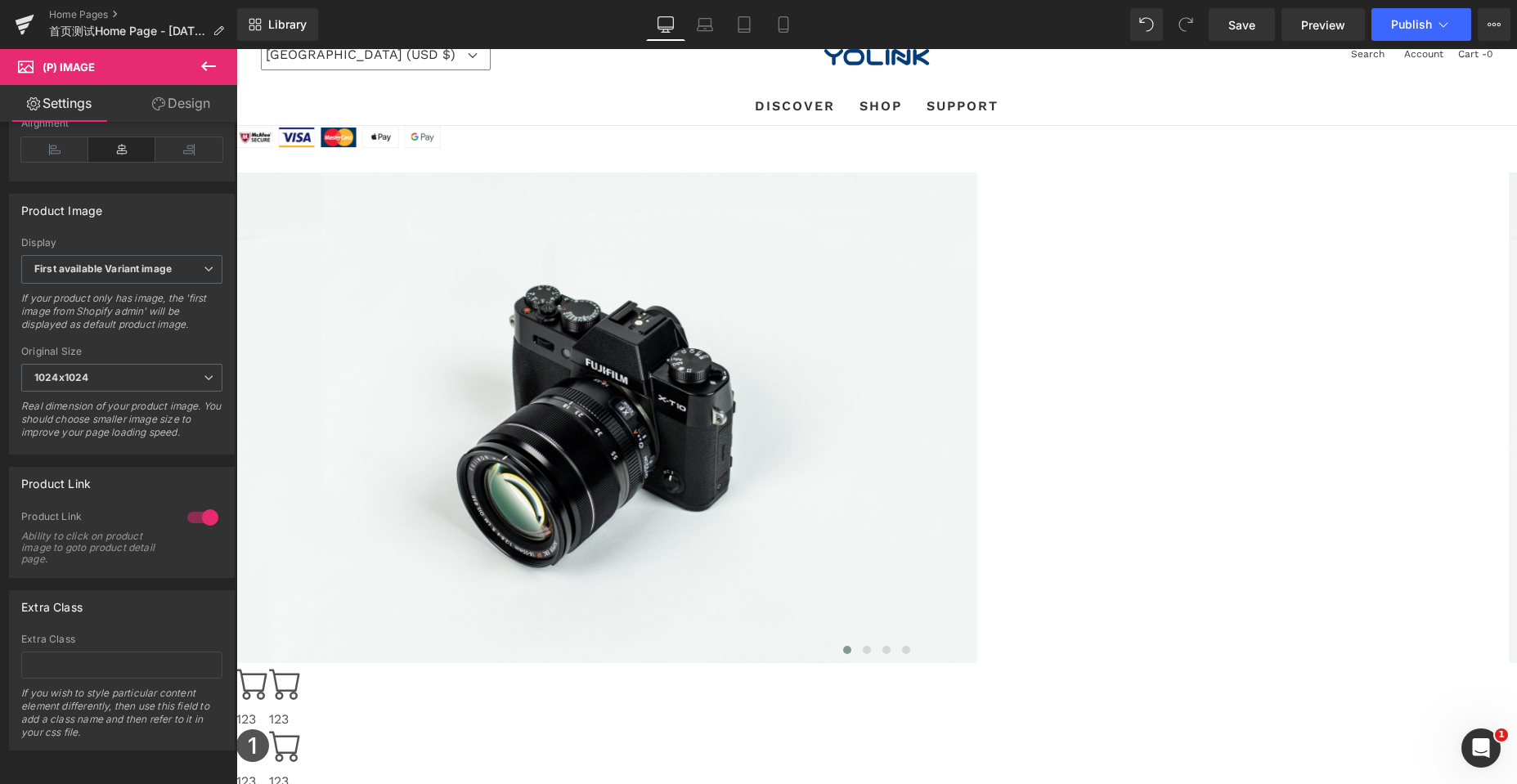
scroll to position [0, 0]
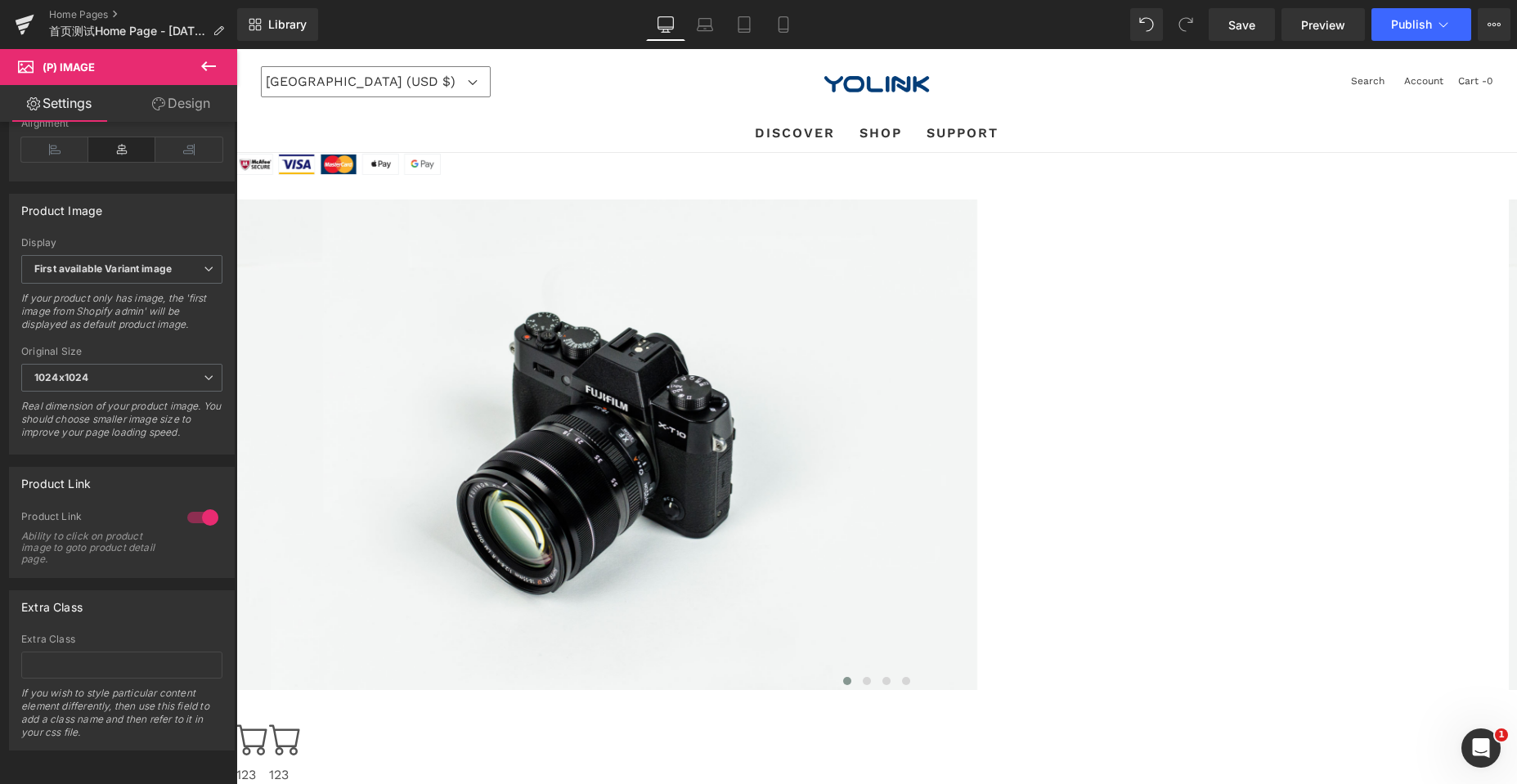
click at [1238, 162] on div at bounding box center [876, 164] width 1280 height 22
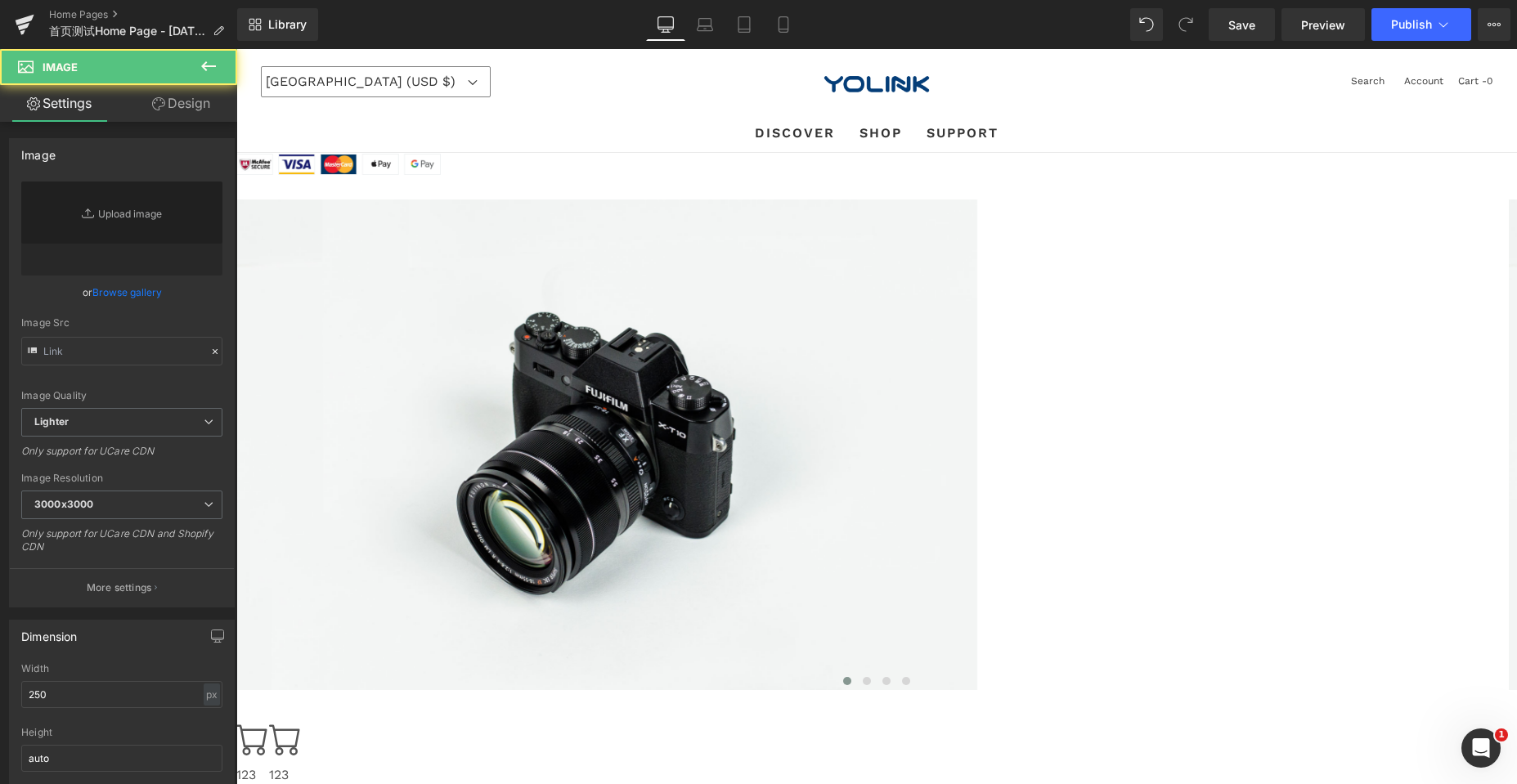
type input "https://ucarecdn.com/caaad416-2824-41db-b036-4e2d695520ab/-/format/auto/-/previ…"
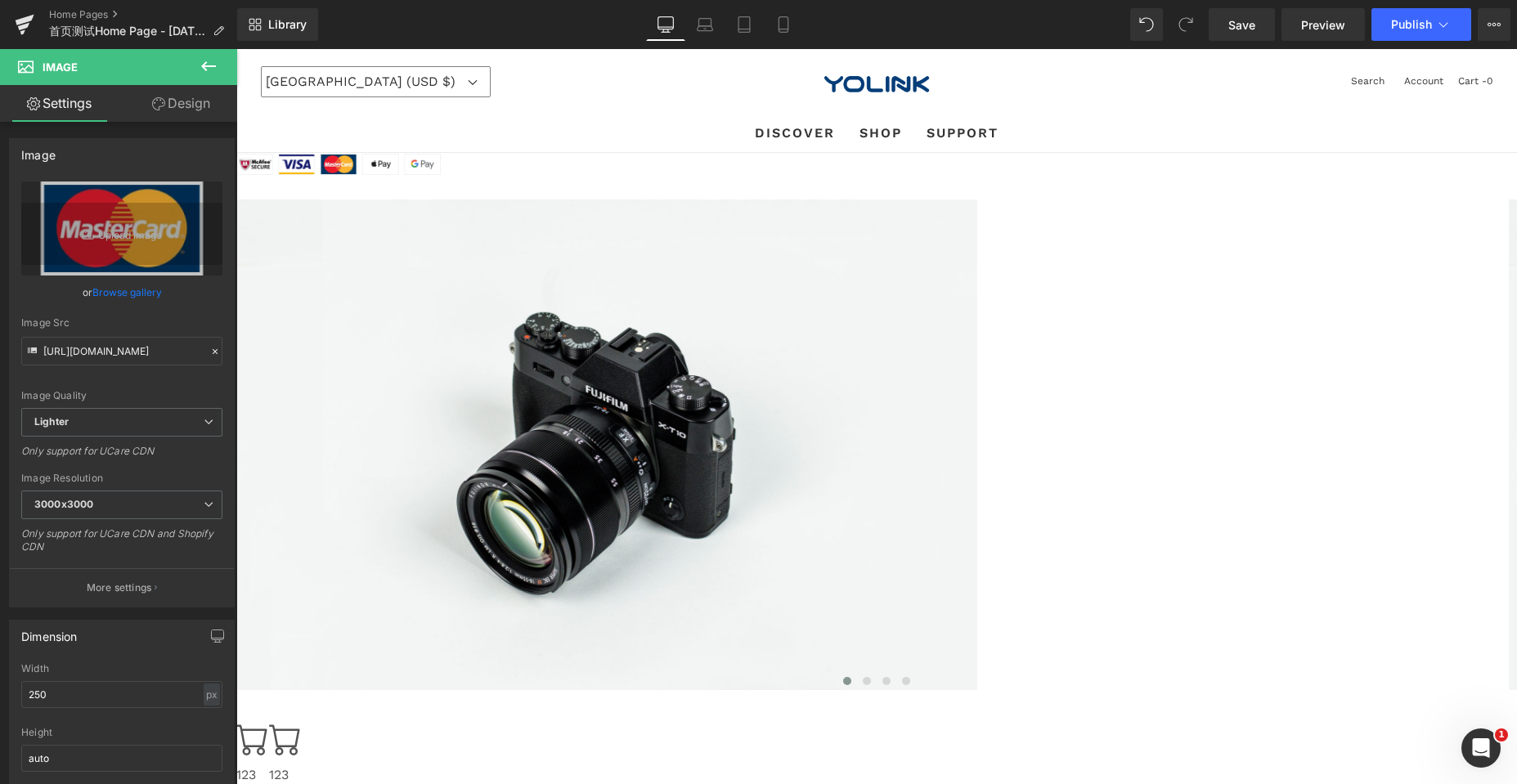
click at [236, 49] on icon at bounding box center [236, 49] width 0 height 0
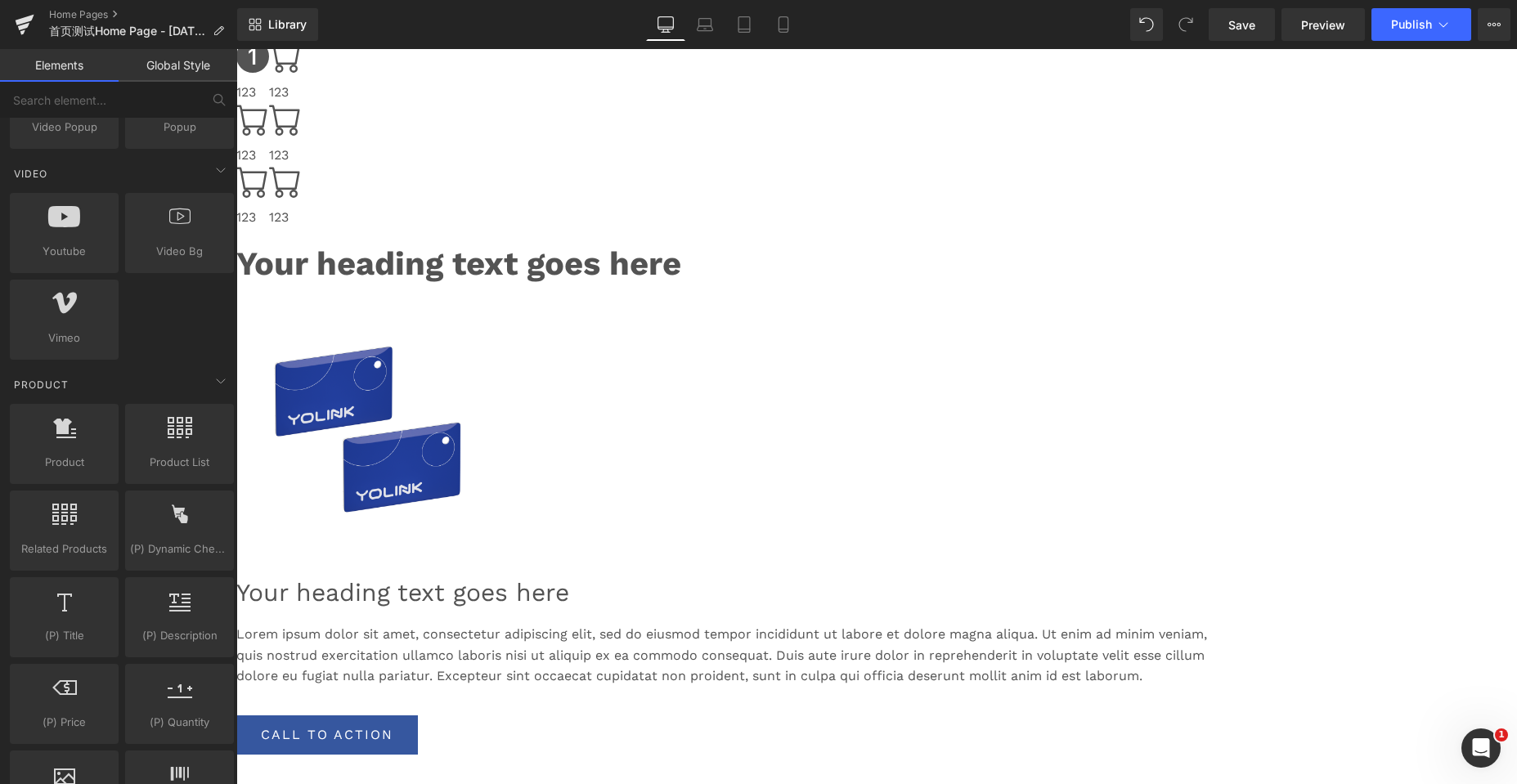
scroll to position [736, 0]
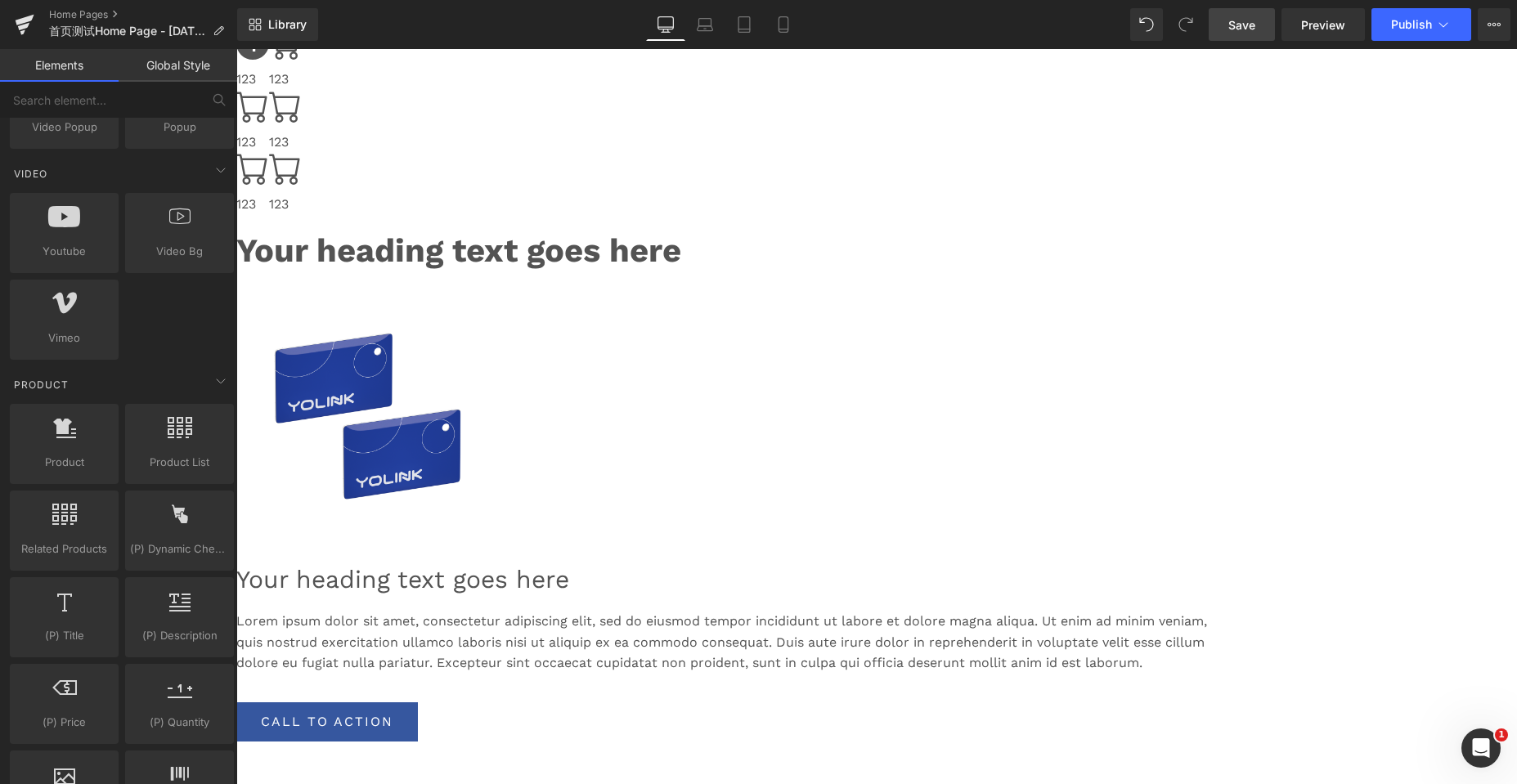
click at [1243, 33] on link "Save" at bounding box center [1241, 25] width 66 height 32
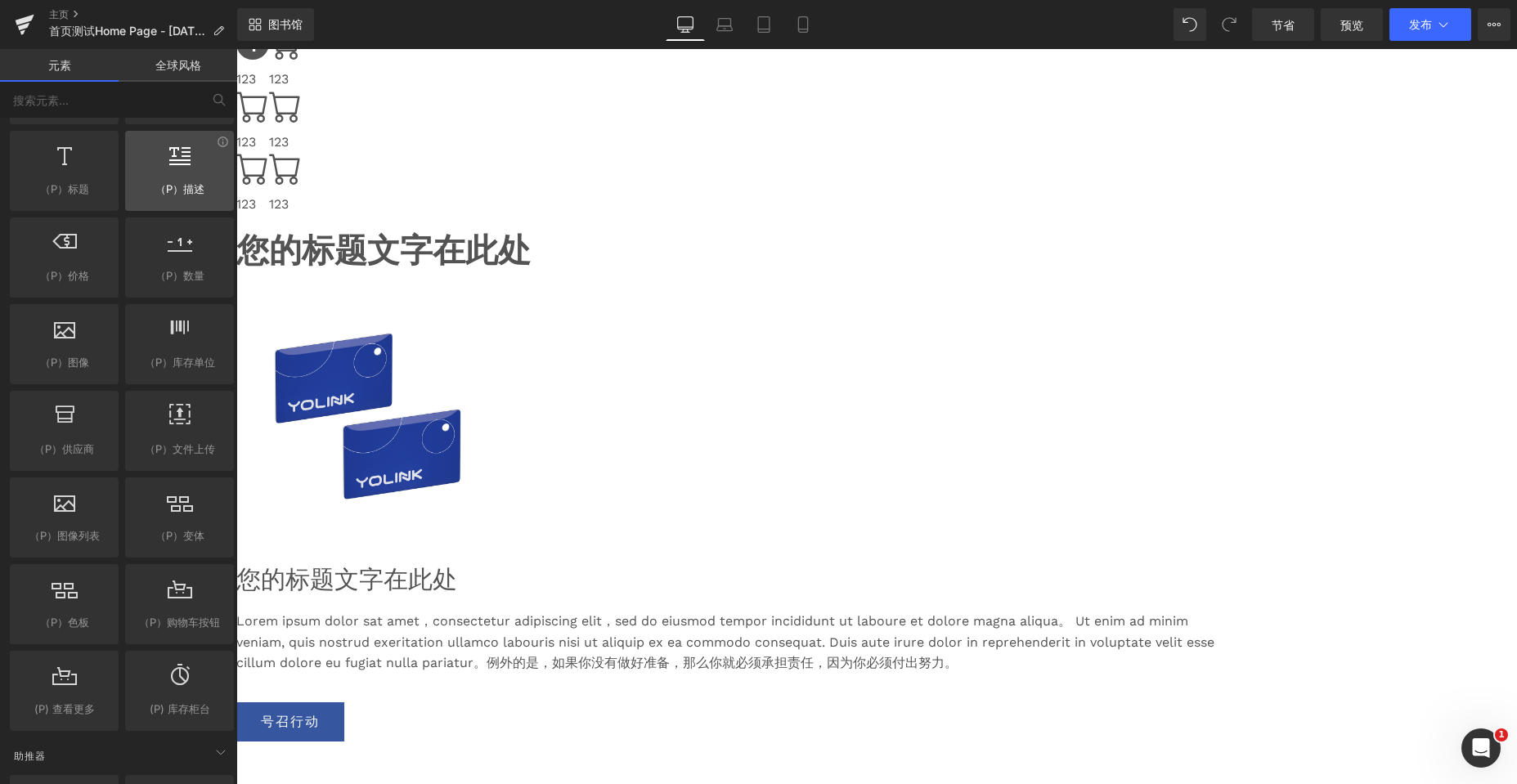
scroll to position [1635, 0]
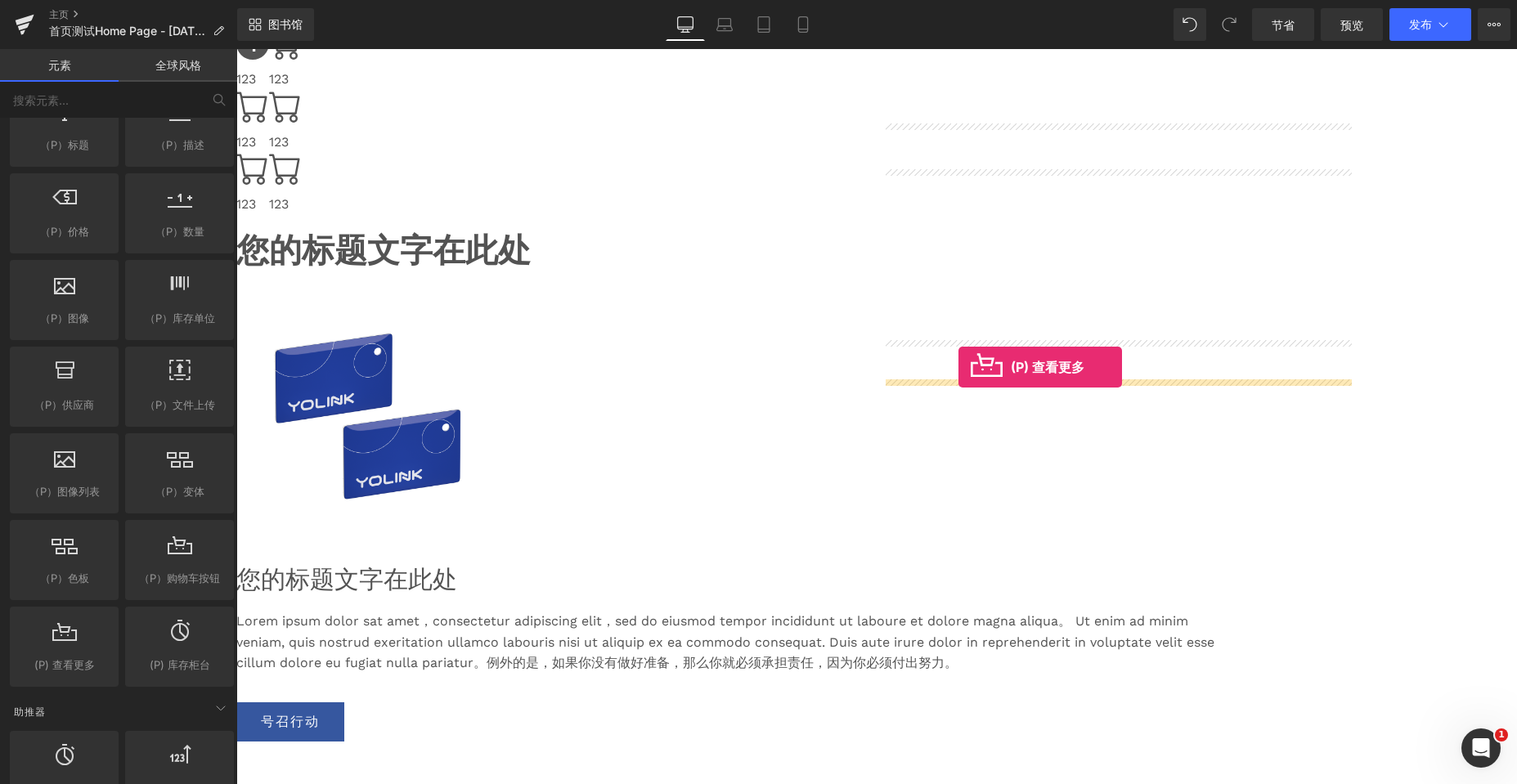
drag, startPoint x: 582, startPoint y: 524, endPoint x: 959, endPoint y: 367, distance: 408.4
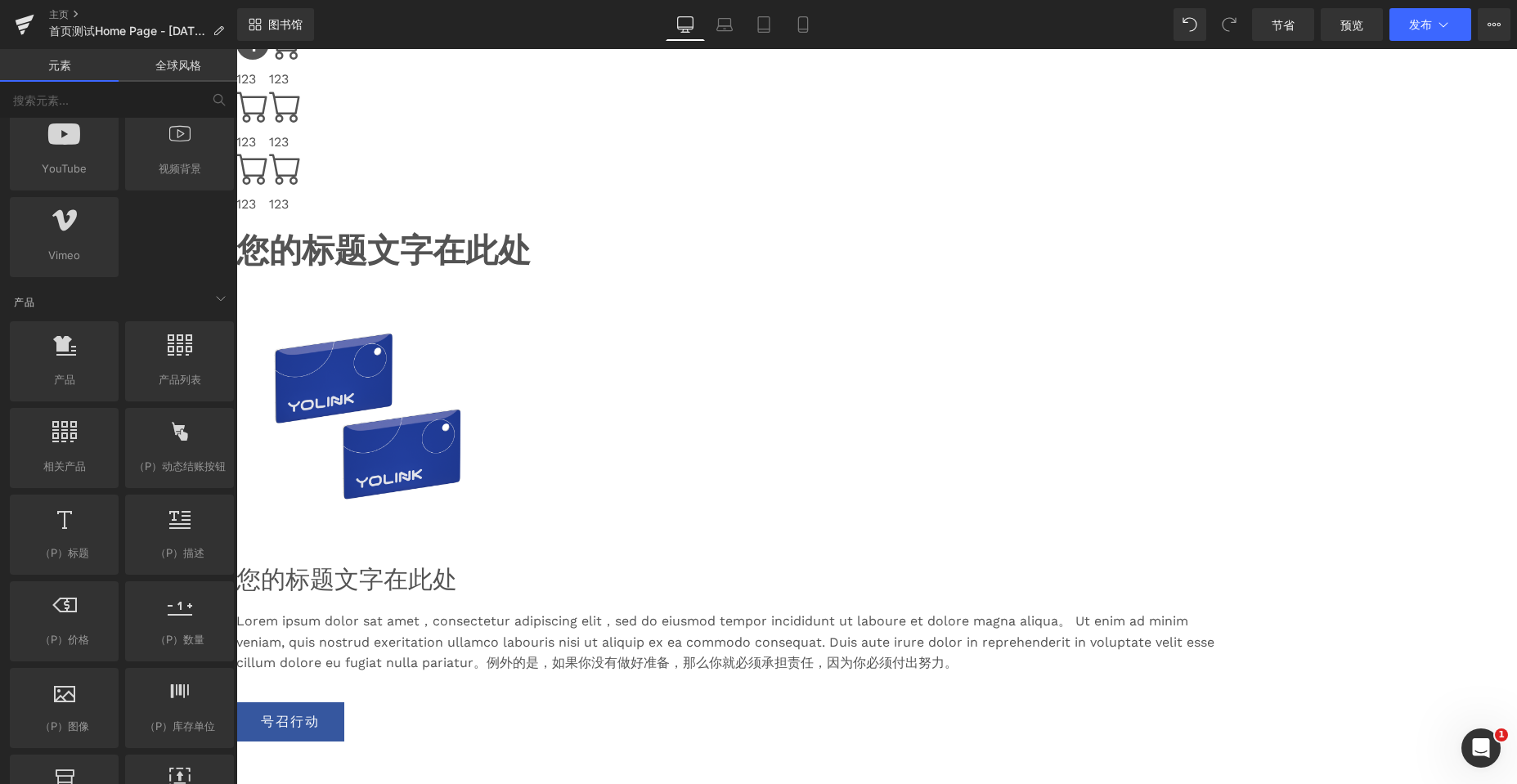
scroll to position [1226, 0]
click at [103, 423] on icon at bounding box center [108, 420] width 12 height 12
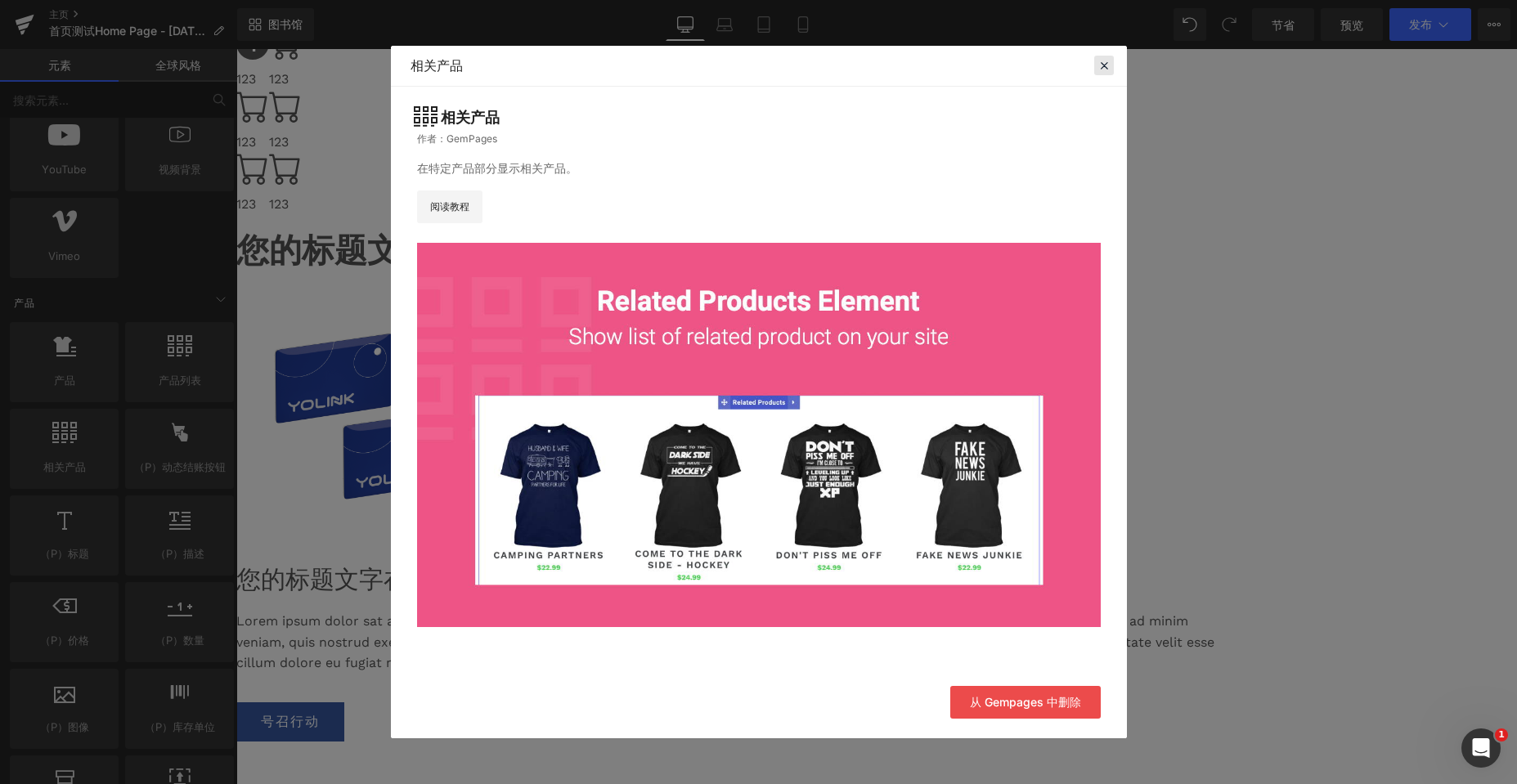
click at [1102, 68] on icon at bounding box center [1103, 65] width 15 height 15
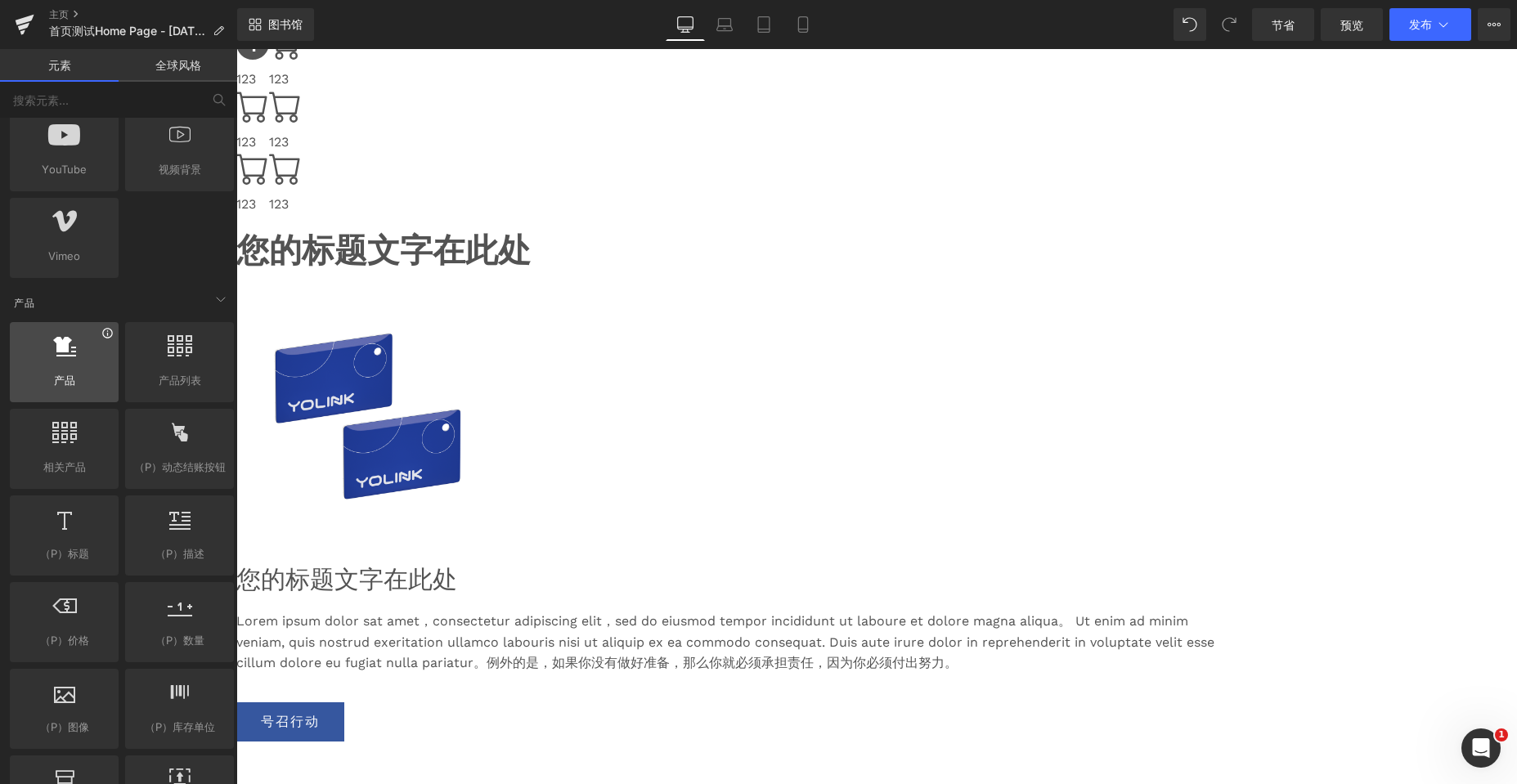
click at [105, 333] on icon at bounding box center [108, 333] width 12 height 12
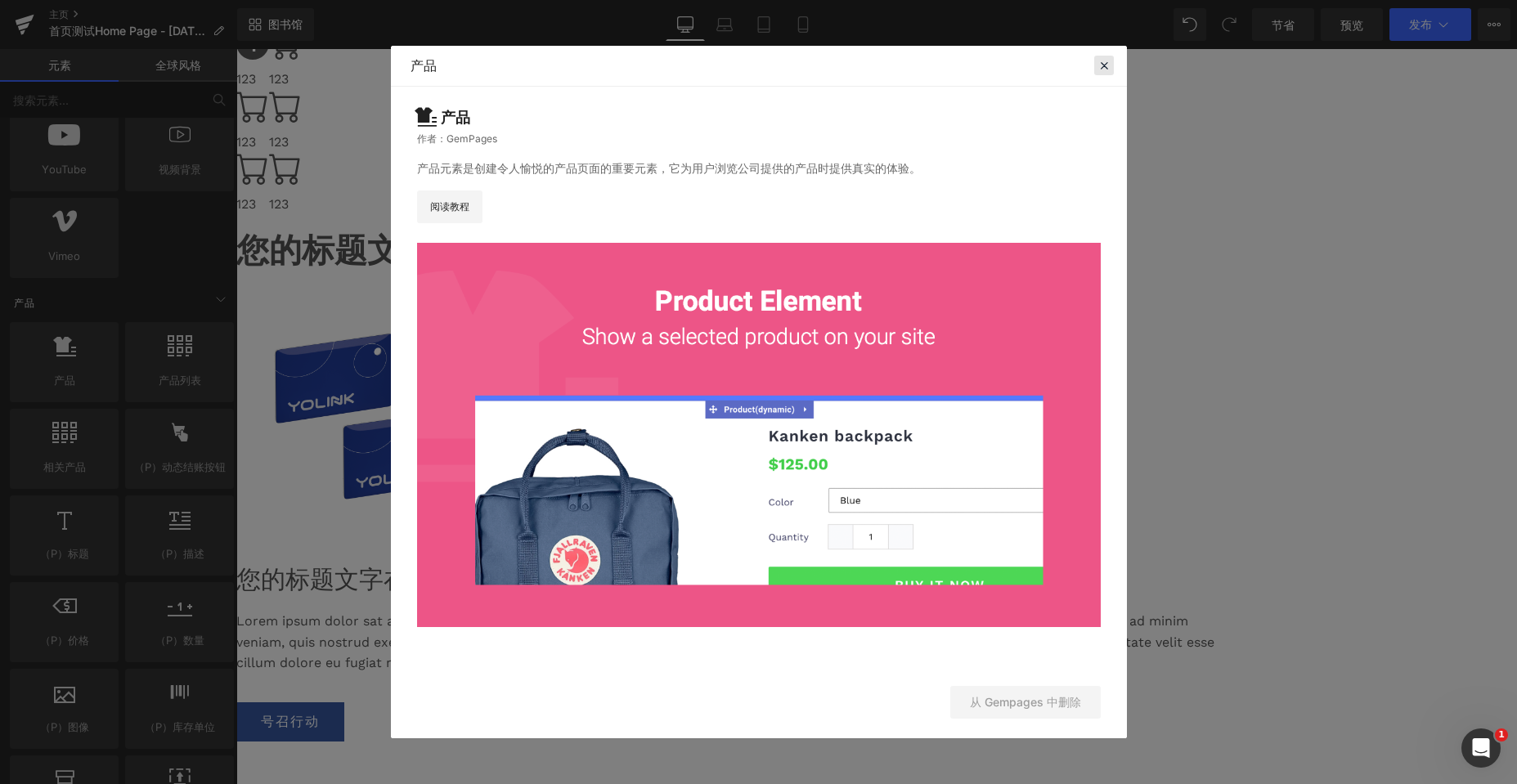
click at [1107, 60] on icon at bounding box center [1103, 65] width 15 height 15
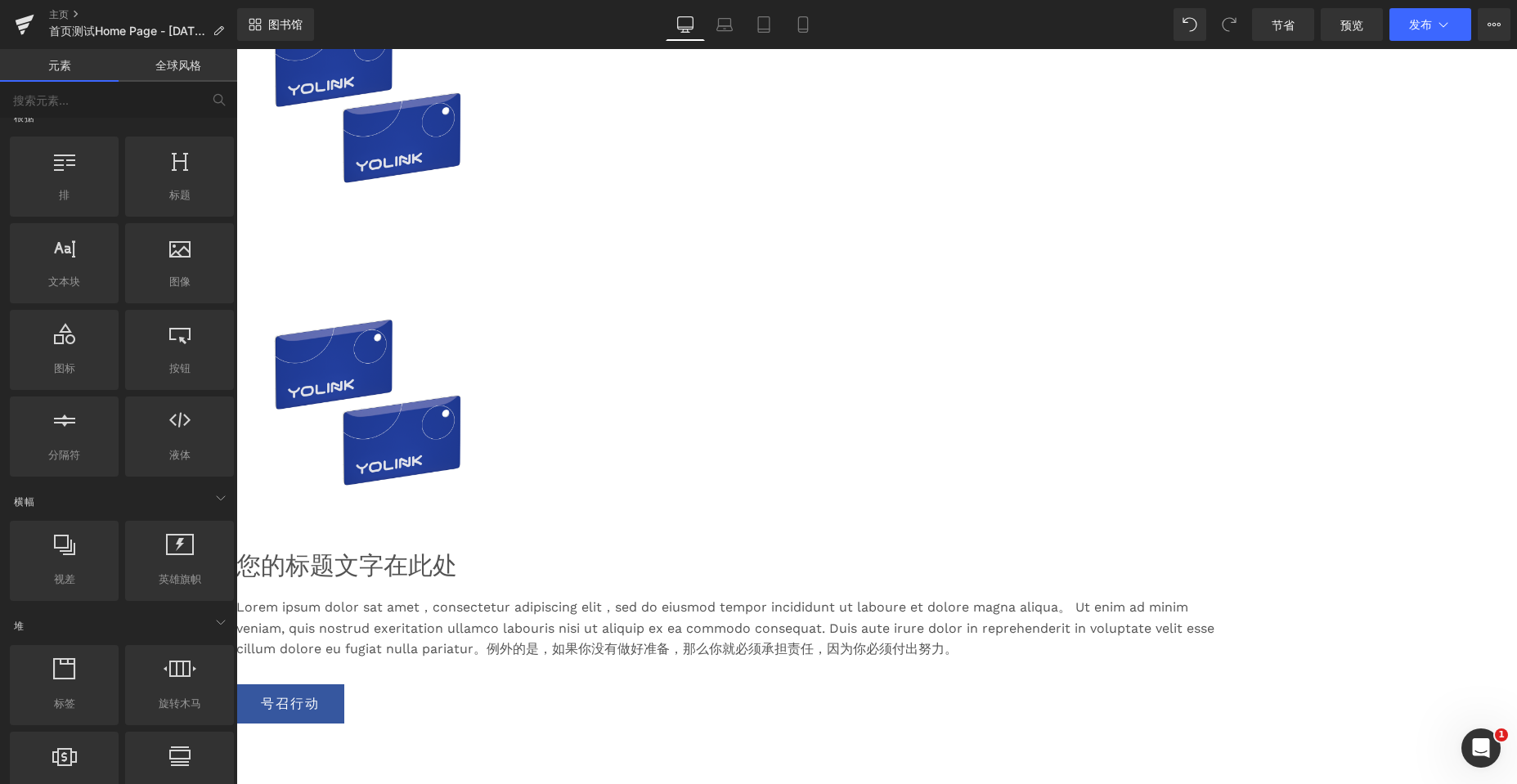
scroll to position [0, 0]
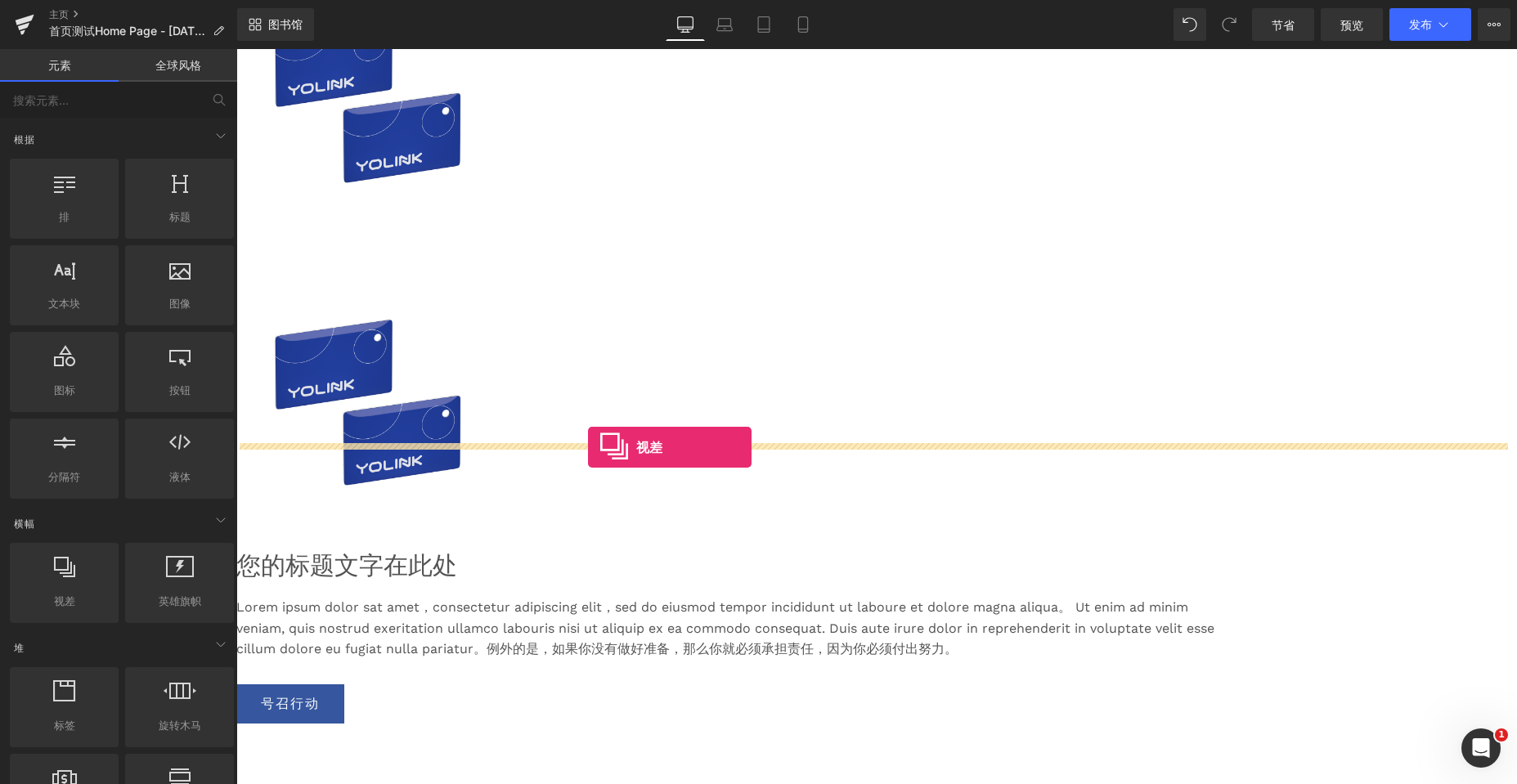
drag, startPoint x: 494, startPoint y: 477, endPoint x: 587, endPoint y: 447, distance: 97.7
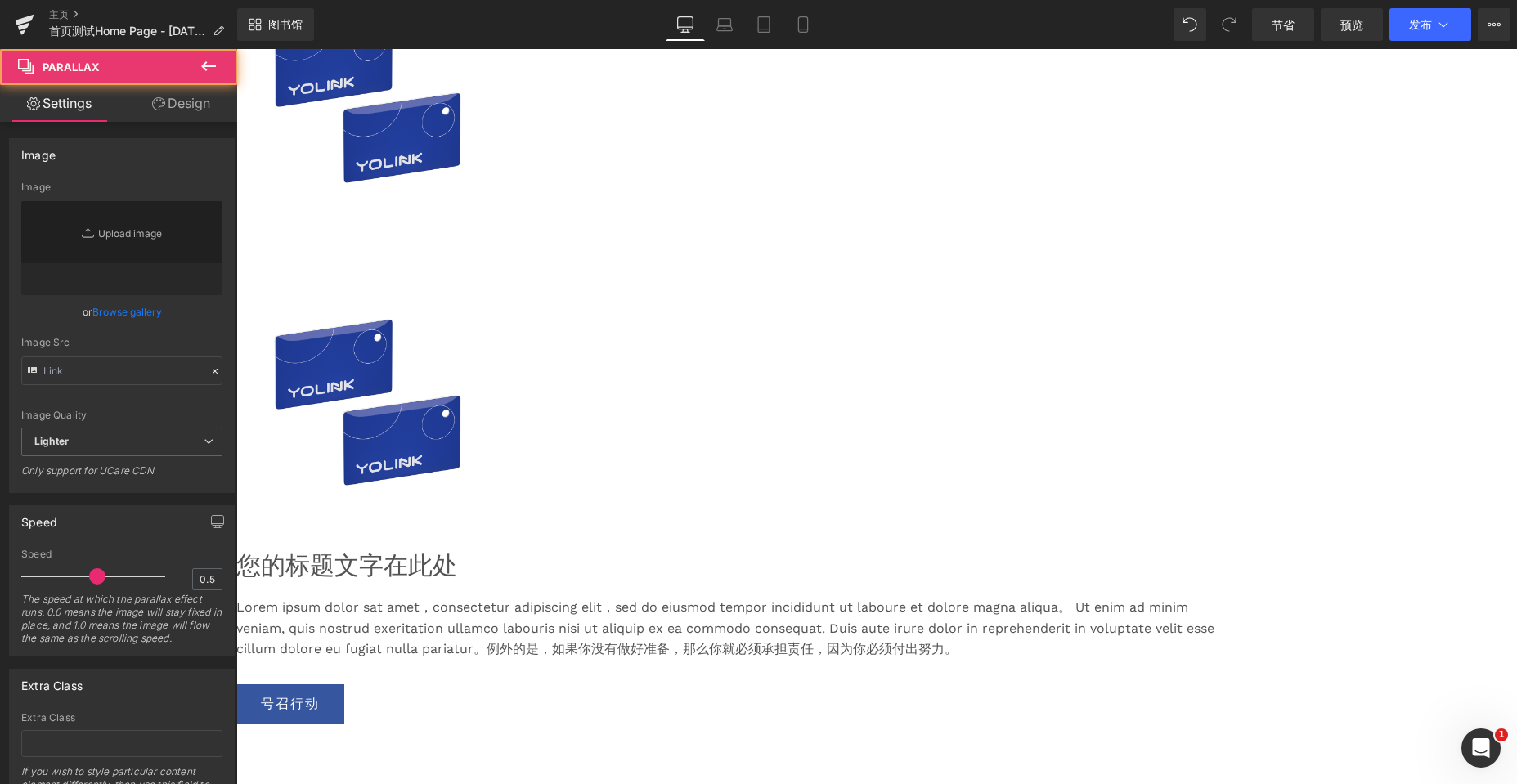
scroll to position [4724, 1268]
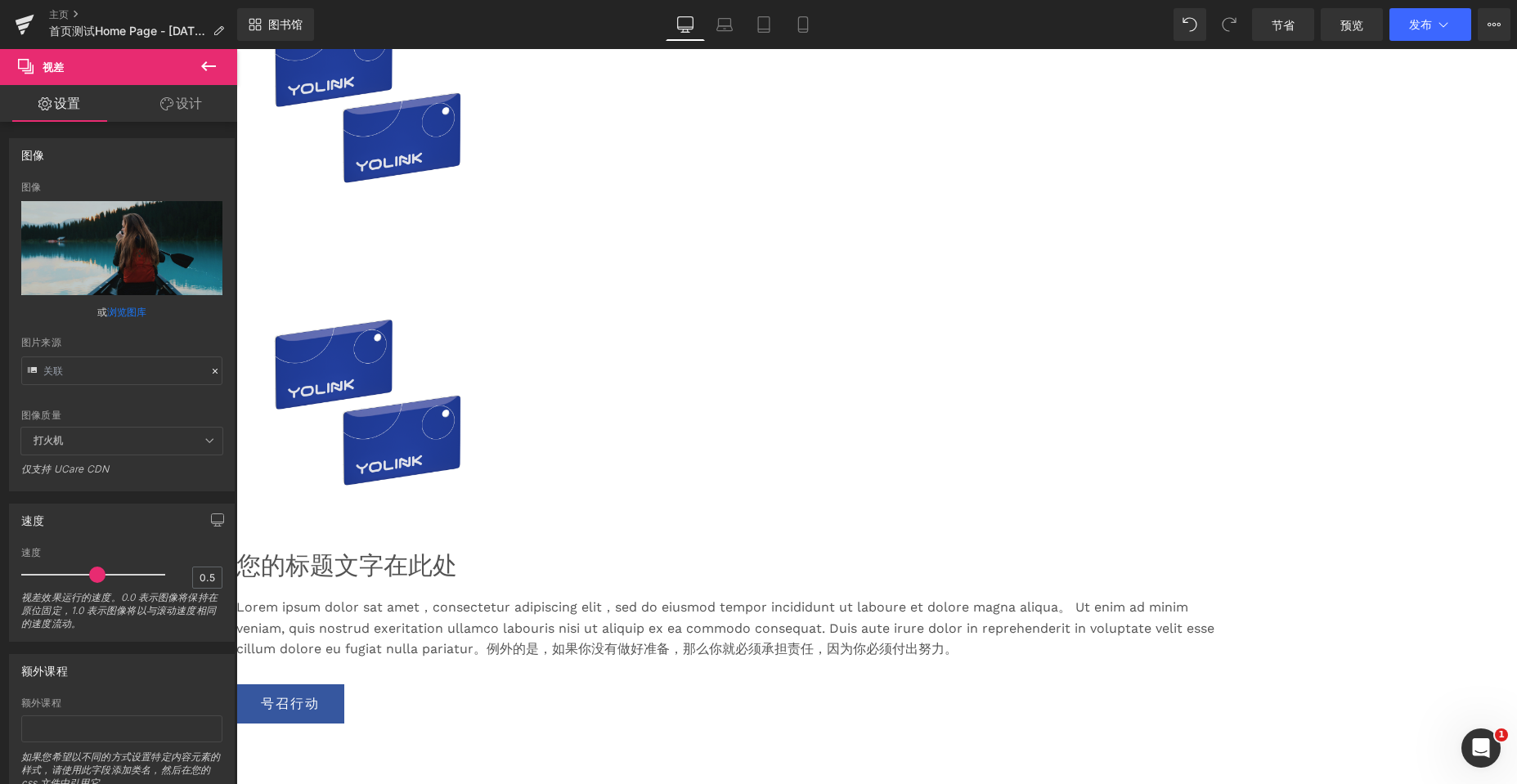
type input "https://cdn.shopify.com/s/files/1/0657/0813/files/slide-girl_2048x.jpg"
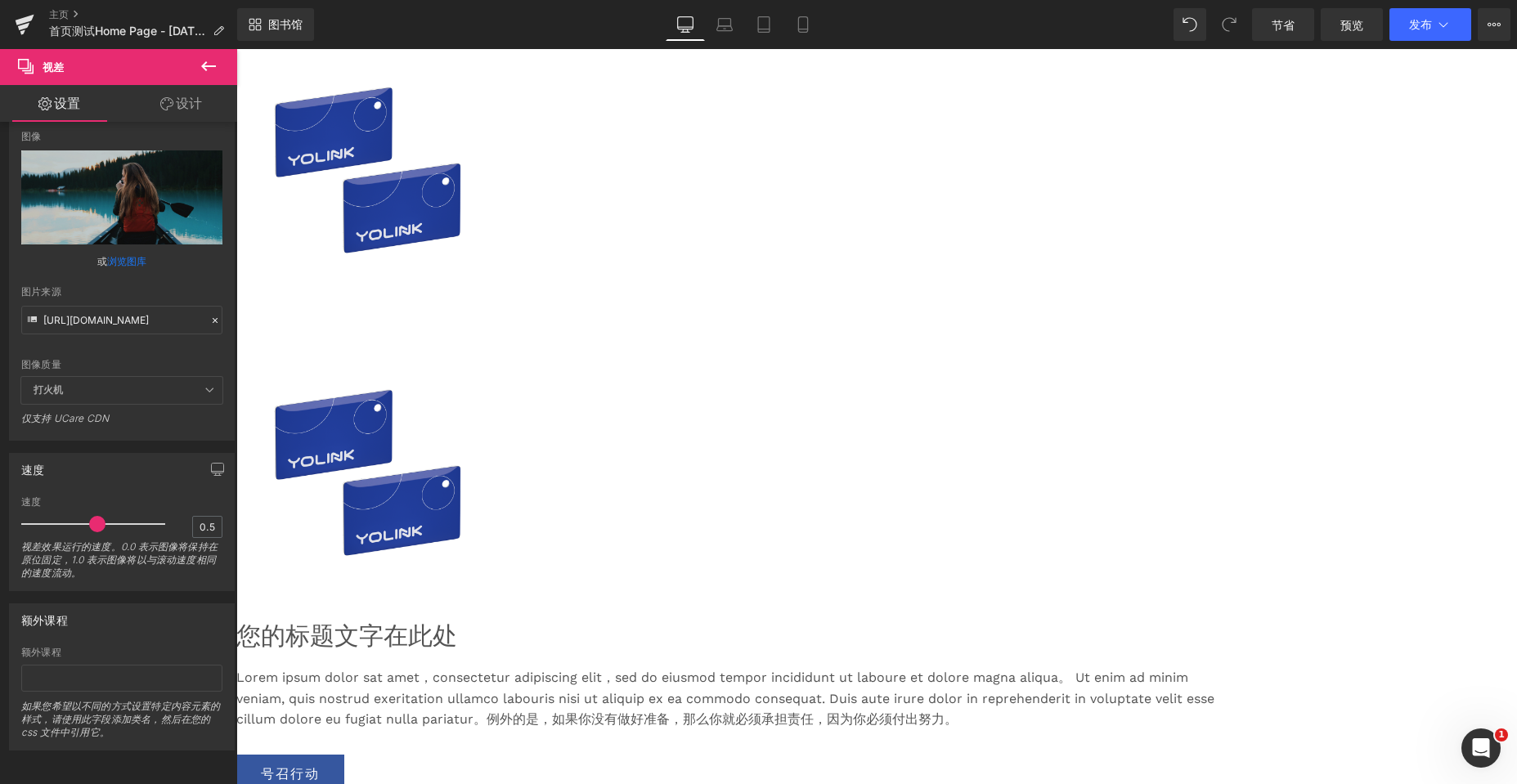
scroll to position [2943, 0]
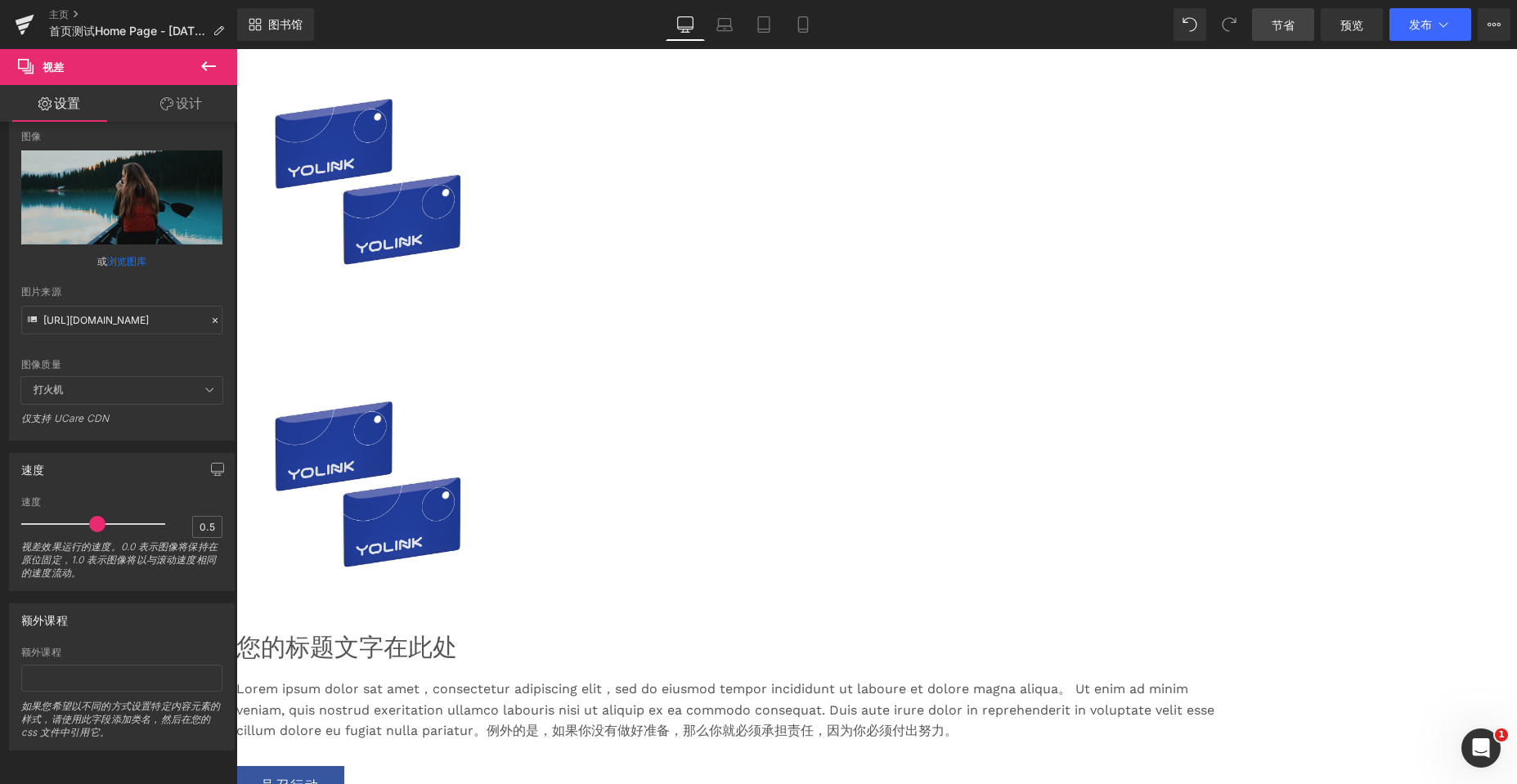
click at [1278, 22] on font "节省" at bounding box center [1283, 25] width 23 height 14
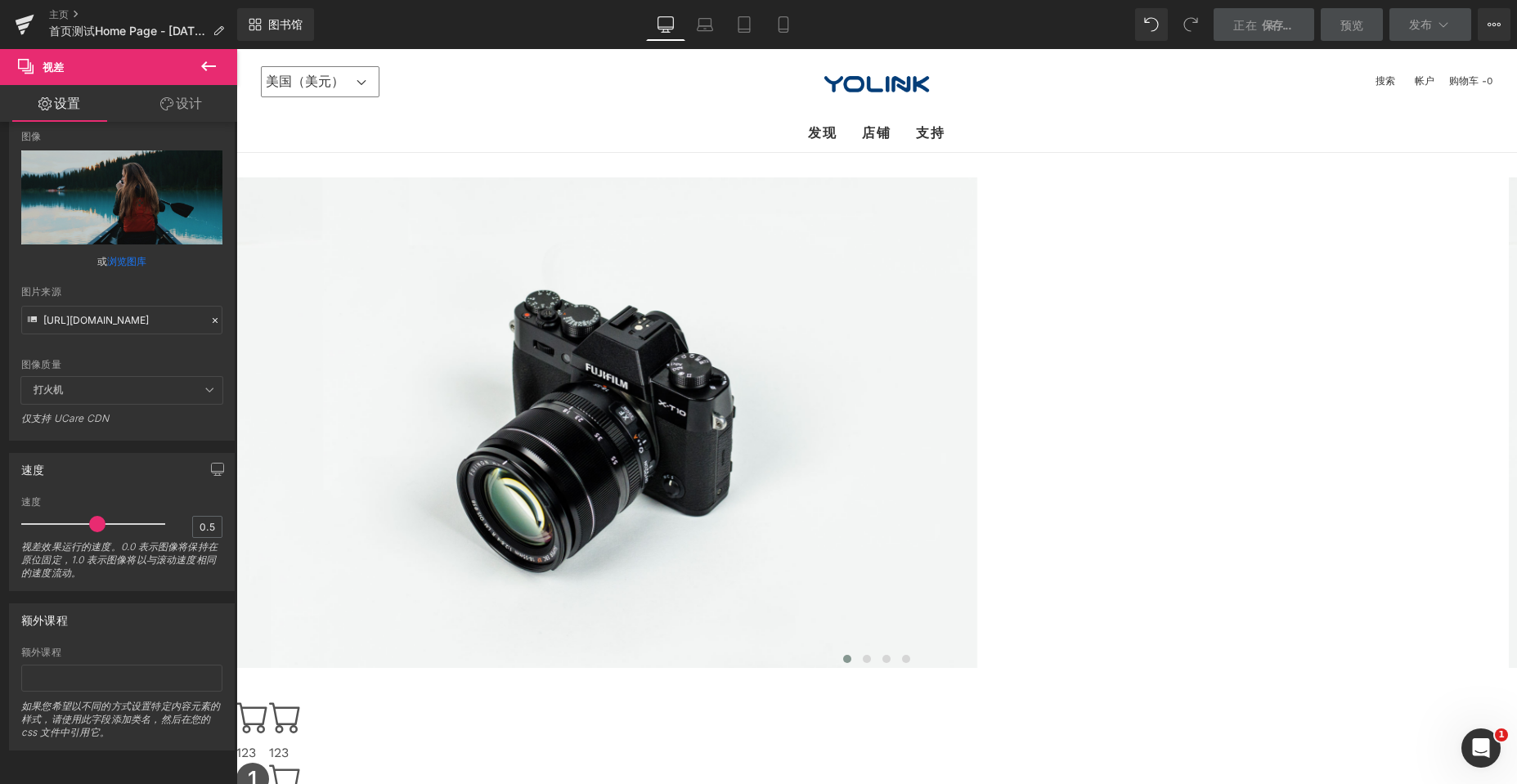
scroll to position [491, 0]
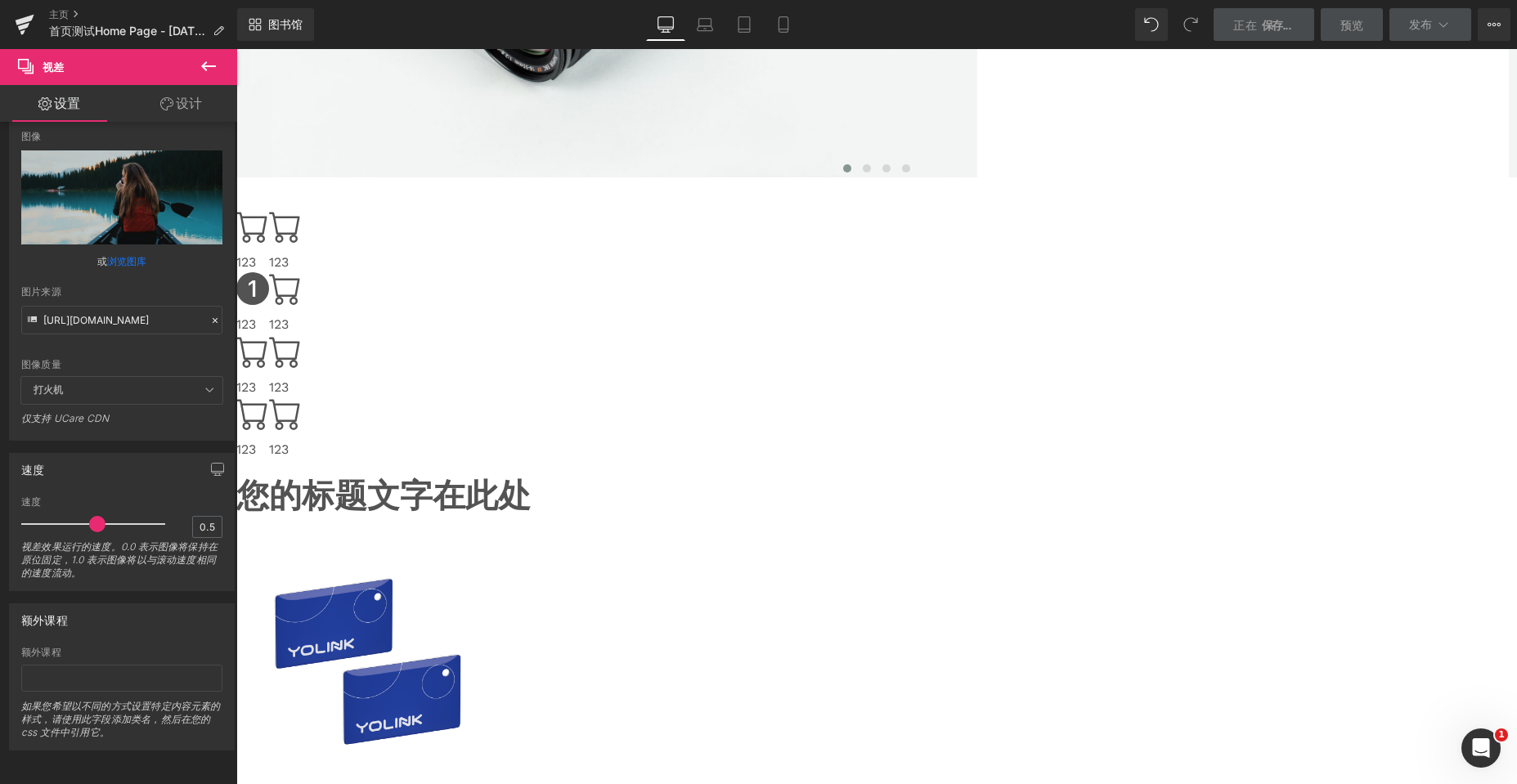
click at [490, 540] on img at bounding box center [367, 663] width 245 height 245
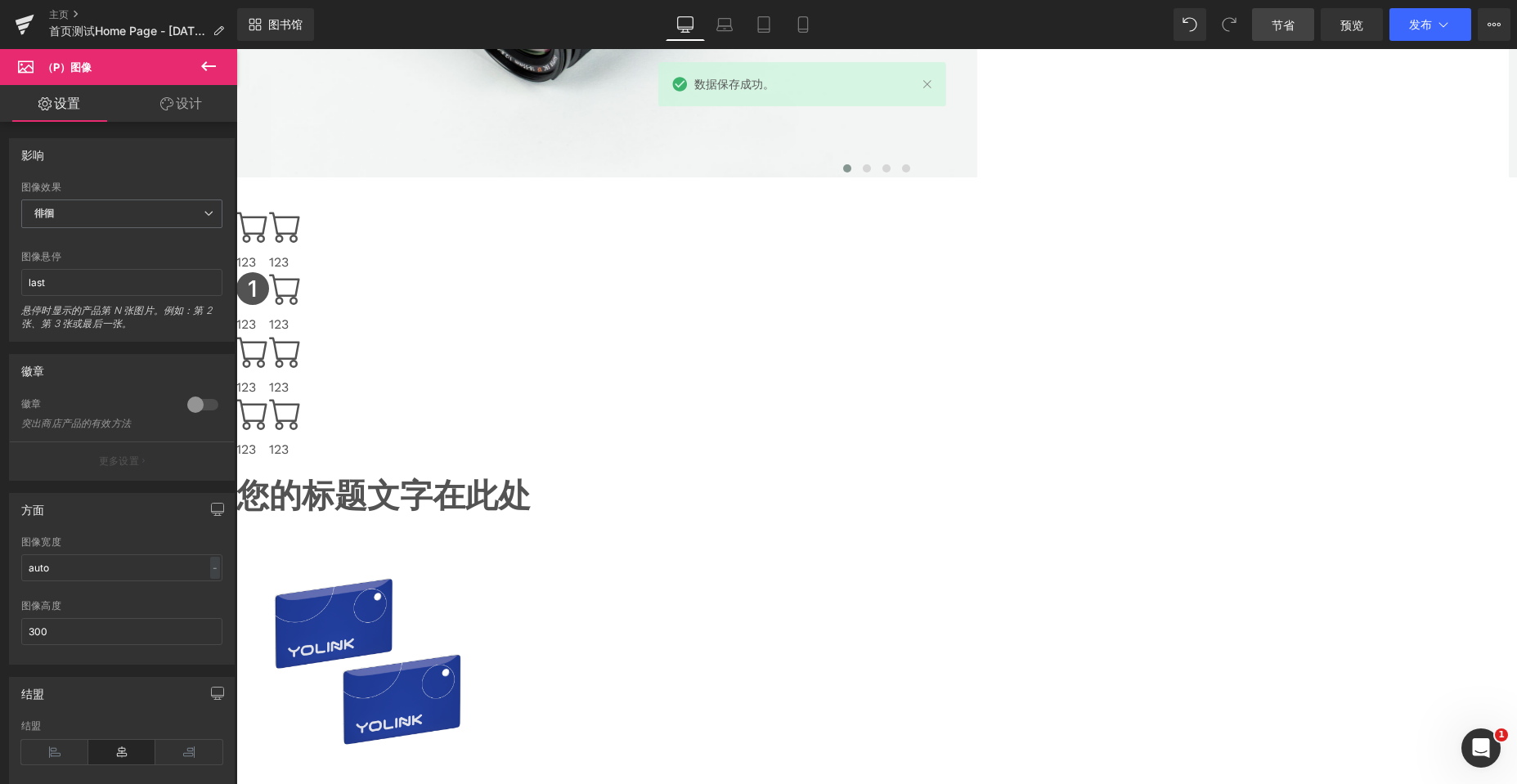
click at [236, 49] on font "（P）图像" at bounding box center [236, 49] width 0 height 0
click at [236, 49] on icon at bounding box center [236, 49] width 0 height 0
click at [180, 98] on font "设计" at bounding box center [189, 103] width 27 height 16
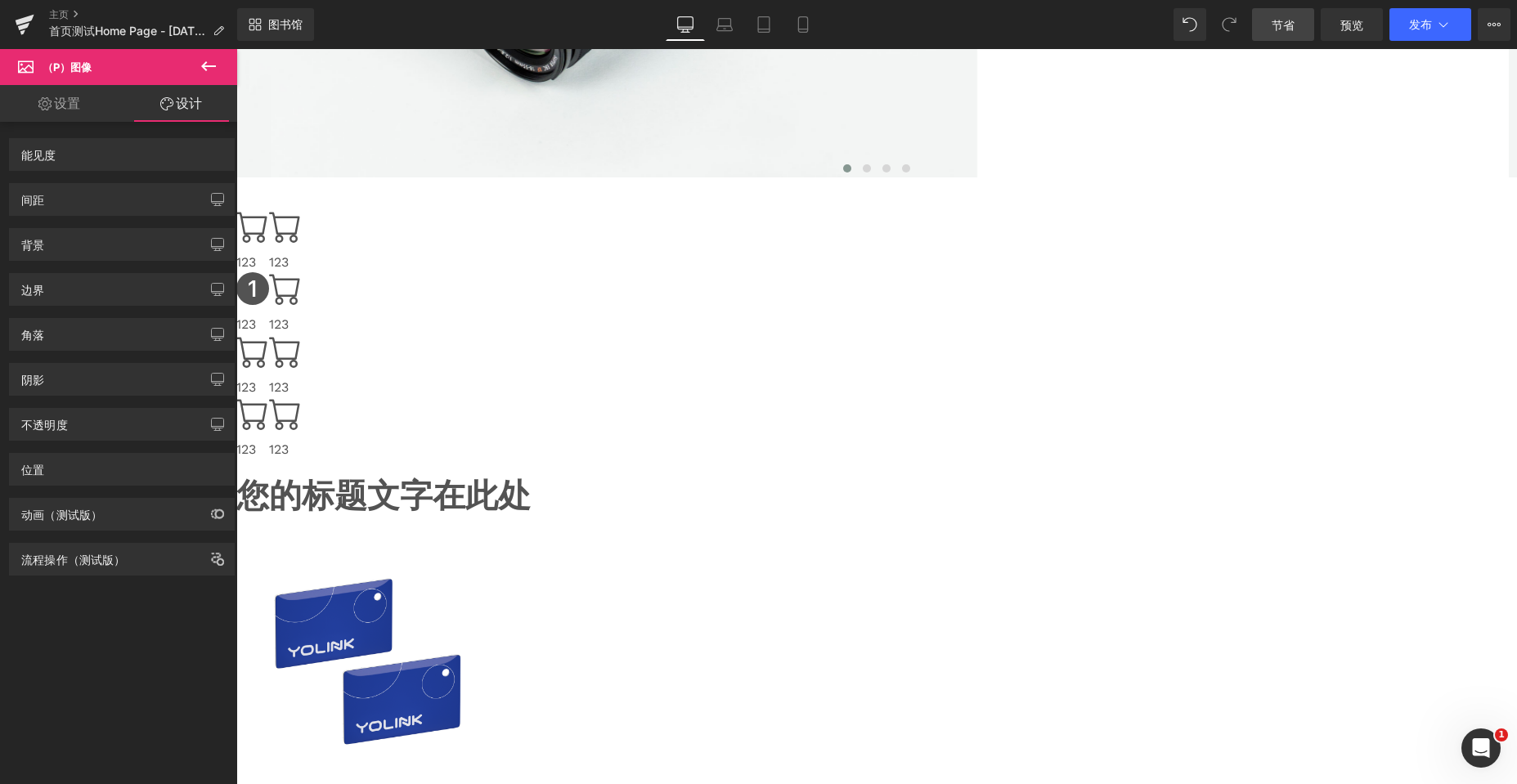
click at [65, 106] on font "设置" at bounding box center [67, 103] width 27 height 16
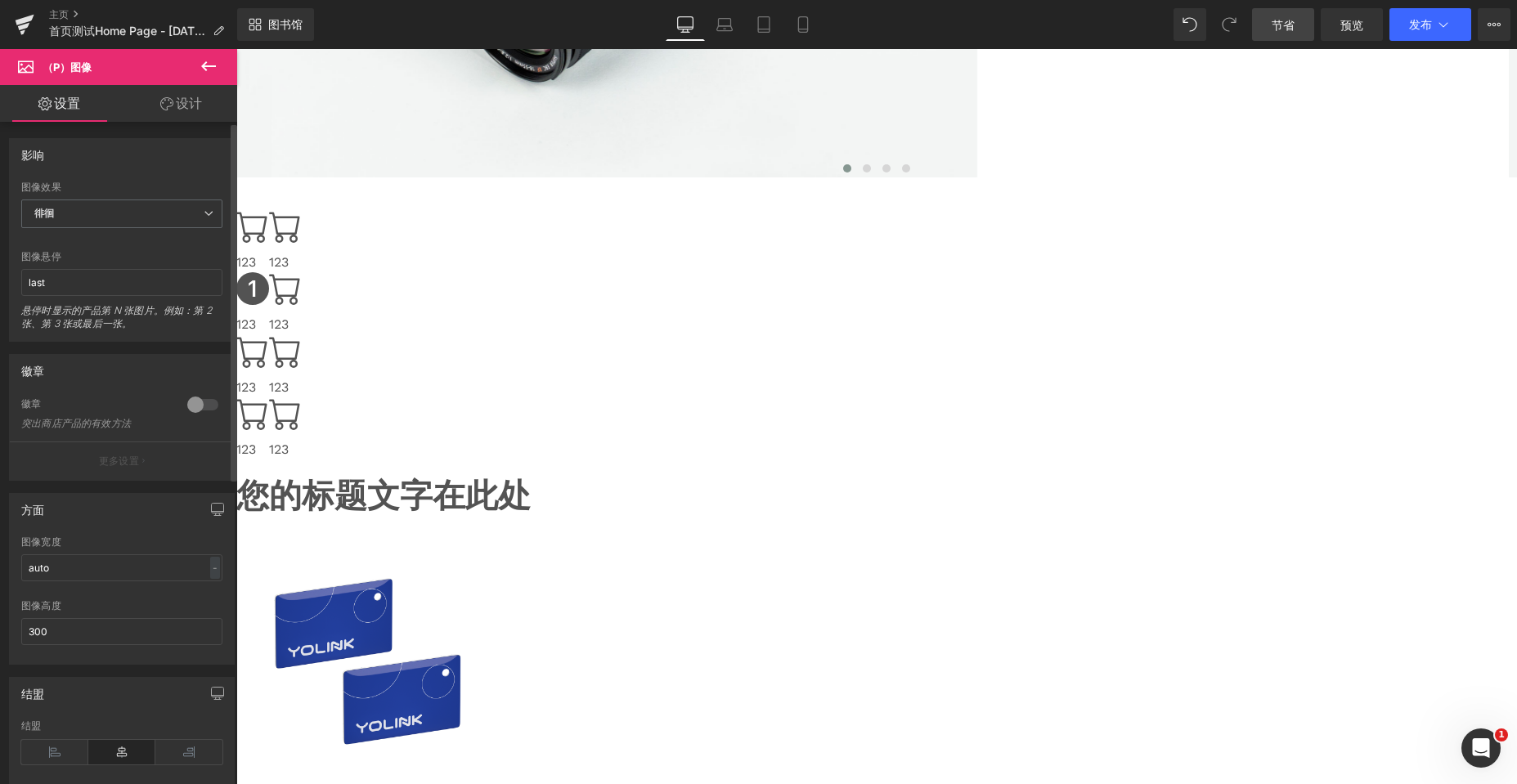
click at [193, 405] on div at bounding box center [203, 404] width 39 height 27
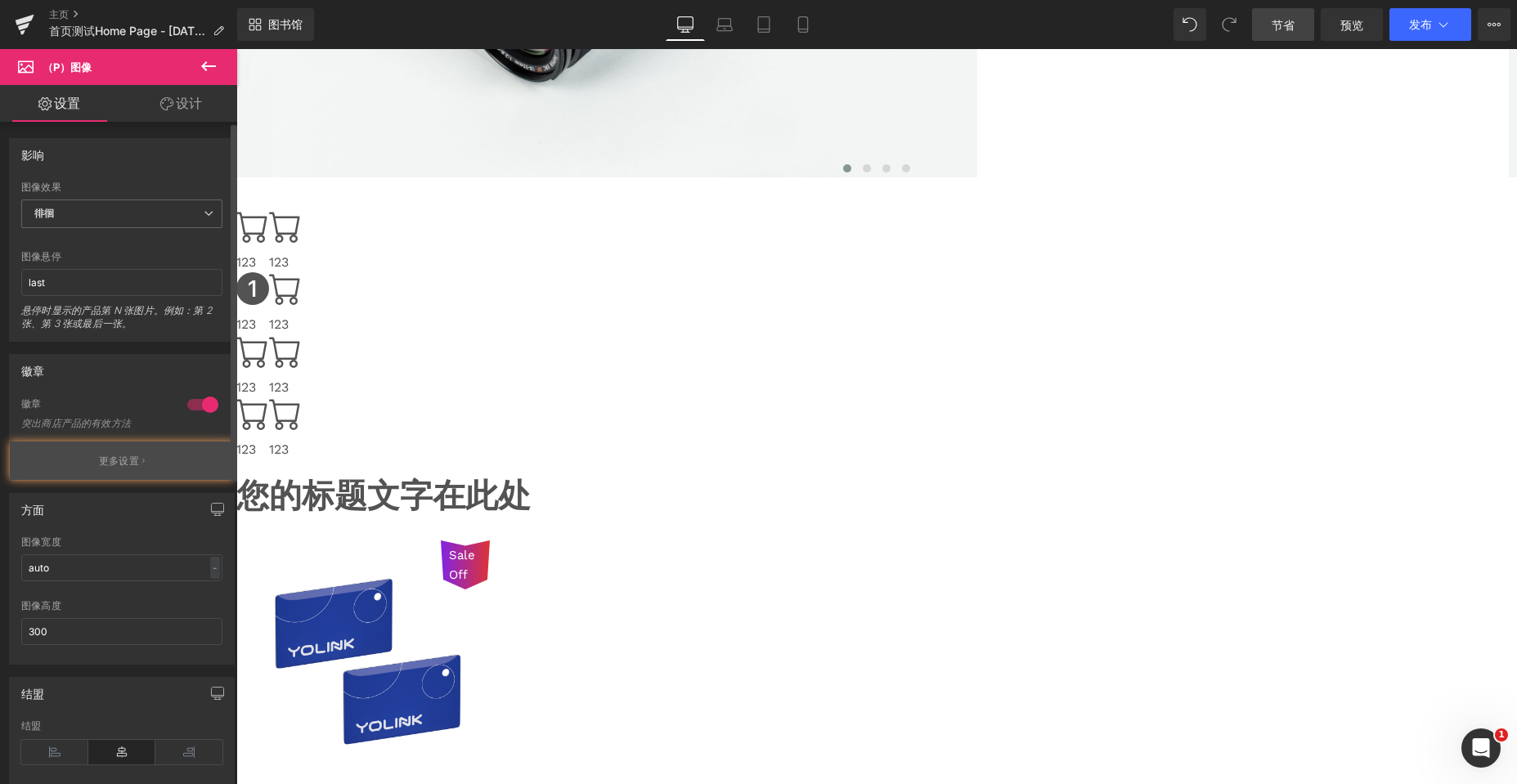
click at [117, 460] on font "更多设置" at bounding box center [119, 461] width 40 height 12
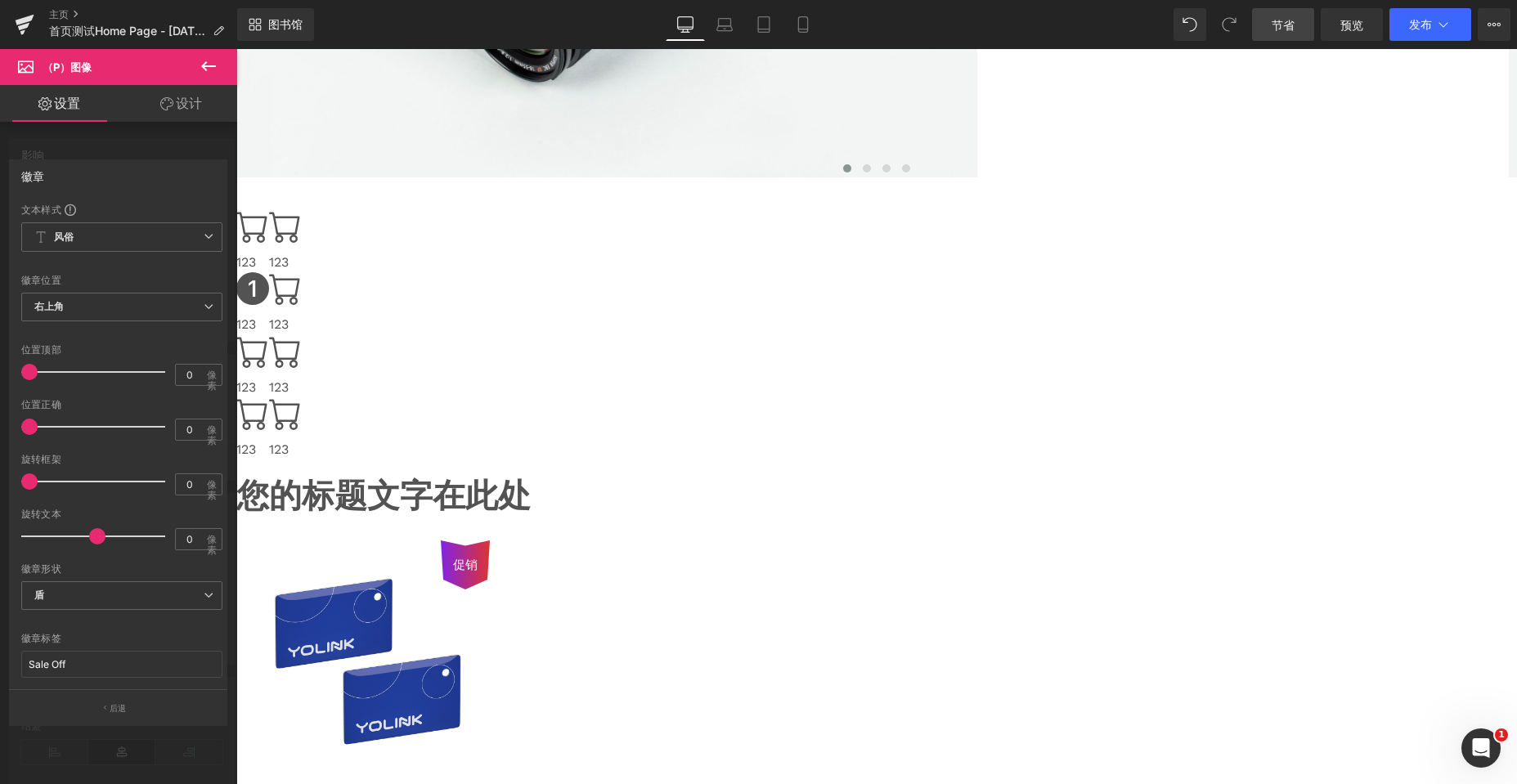
click at [108, 710] on button "后退" at bounding box center [118, 707] width 218 height 37
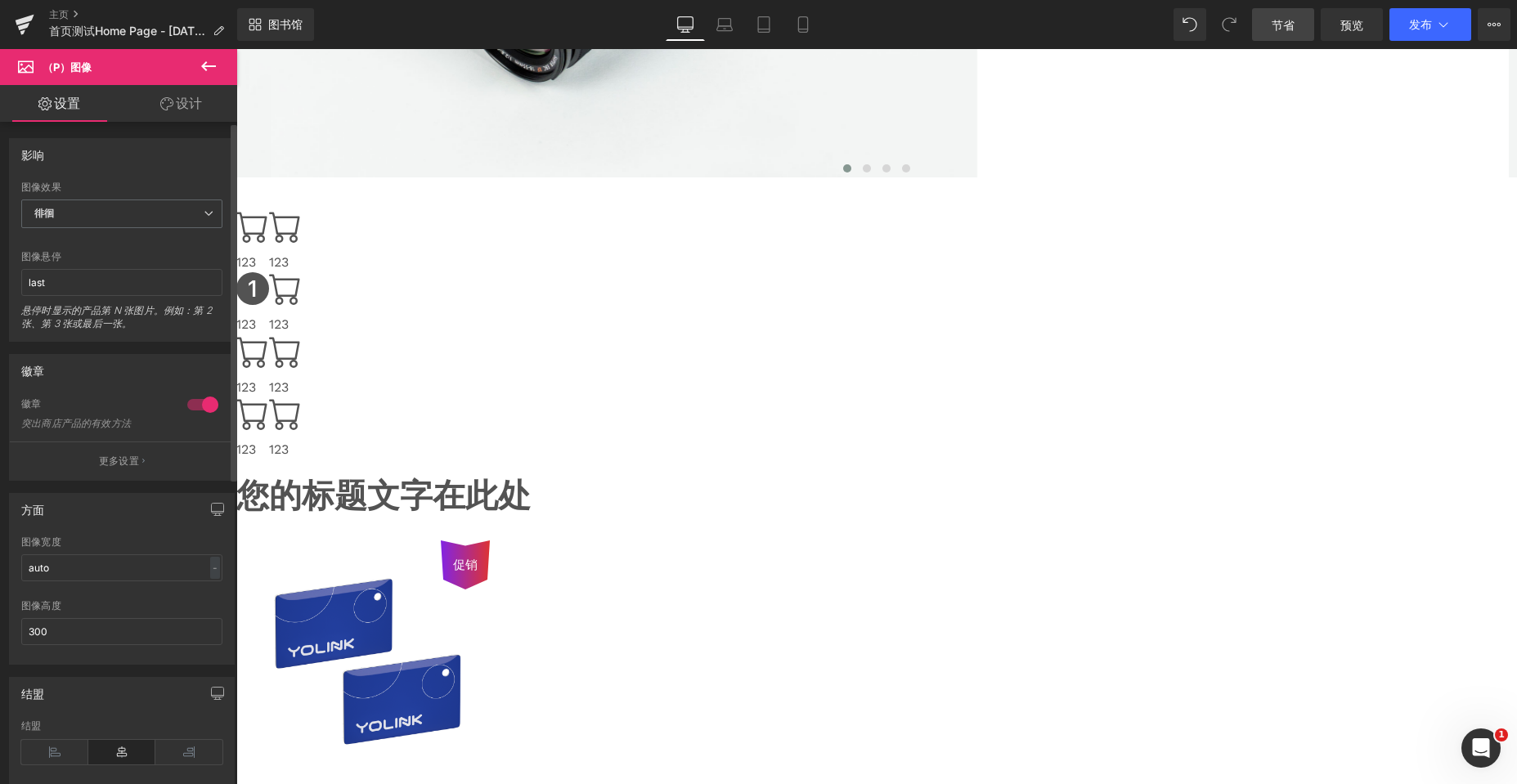
click at [196, 401] on div at bounding box center [203, 404] width 39 height 27
click at [236, 49] on font "产品" at bounding box center [236, 49] width 0 height 0
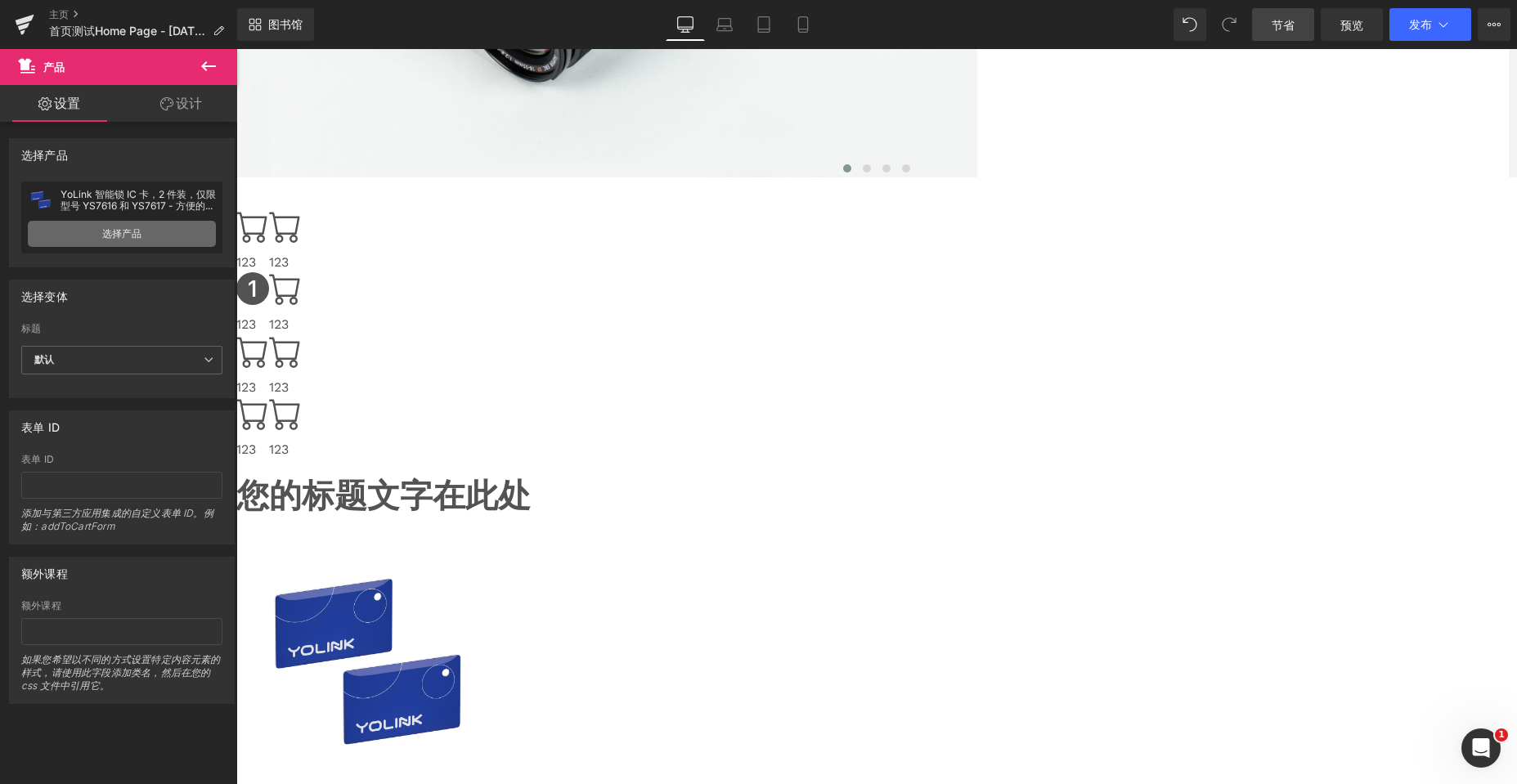
click at [145, 233] on link "选择产品" at bounding box center [122, 233] width 188 height 27
click at [103, 233] on font "选择产品" at bounding box center [122, 233] width 39 height 12
click at [103, 234] on font "选择产品" at bounding box center [122, 233] width 39 height 12
click at [122, 198] on font "YoLink 智能锁 IC 卡，2 件装，仅限型号 YS7616 和 YS7617 - 方便的无钥匙进入，为家人、客人和员工提供安全的 IC 卡，兼容 YoL…" at bounding box center [139, 217] width 156 height 58
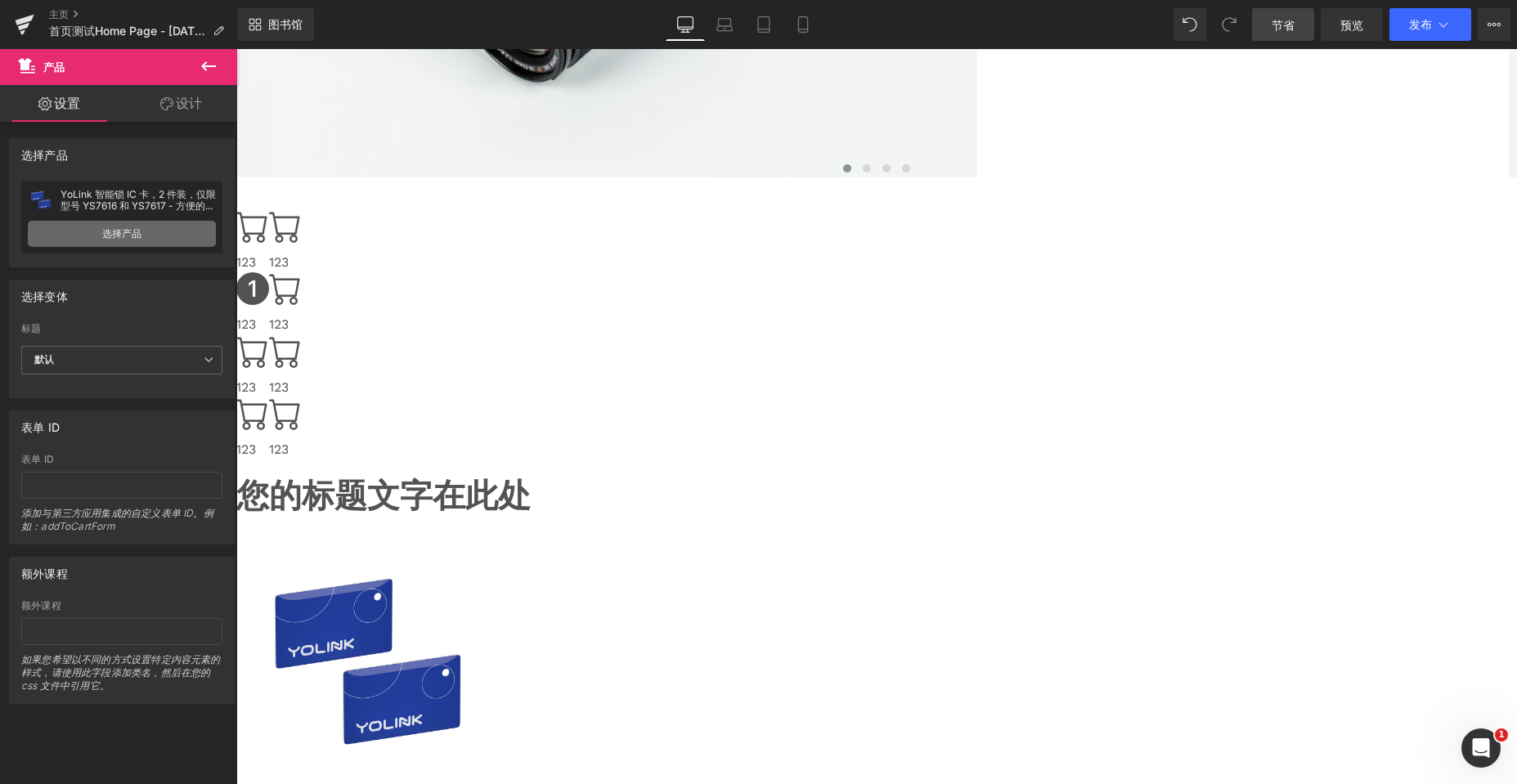
click at [129, 235] on font "选择产品" at bounding box center [122, 233] width 39 height 12
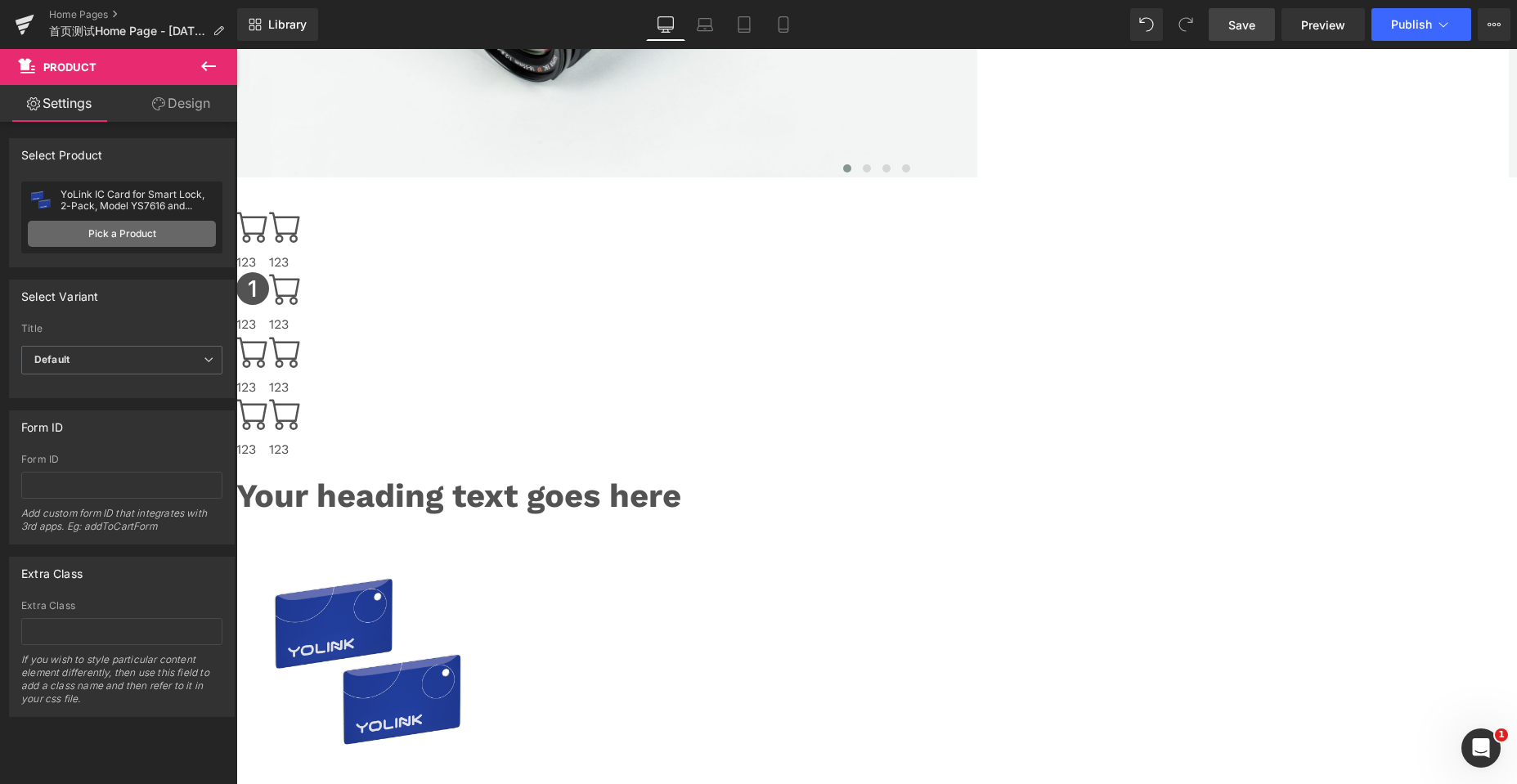
click at [126, 241] on link "Pick a Product" at bounding box center [122, 233] width 188 height 27
click at [137, 239] on link "Pick a Product" at bounding box center [122, 233] width 188 height 27
click at [138, 236] on link "Pick a Product" at bounding box center [122, 233] width 188 height 27
click at [142, 200] on div "YoLink IC Card for Smart Lock, 2-Pack, Model YS7616 and YS7617 only – Convenien…" at bounding box center [139, 200] width 156 height 23
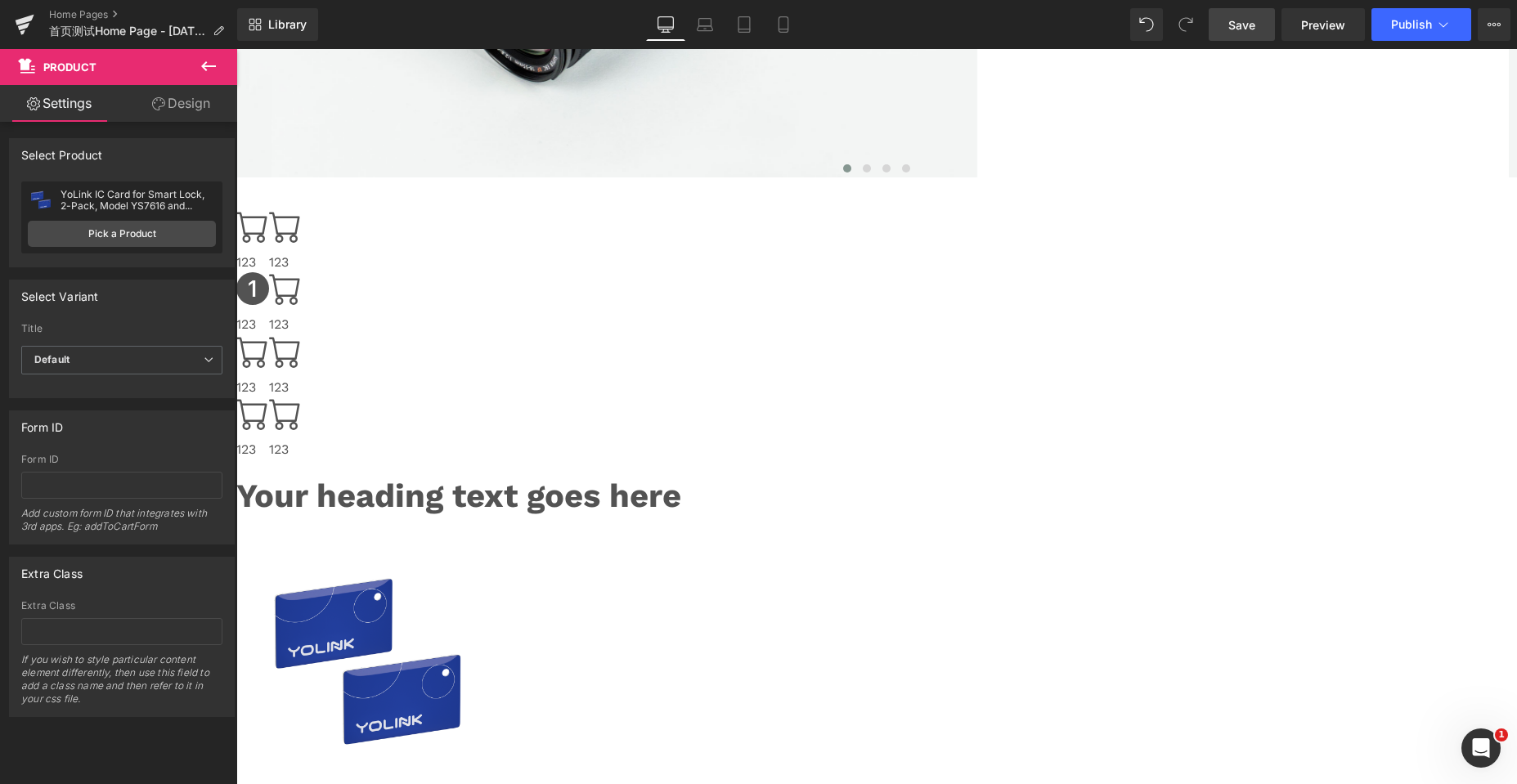
click at [38, 196] on img at bounding box center [41, 200] width 27 height 27
click at [127, 363] on span "Default" at bounding box center [121, 359] width 201 height 28
click at [150, 450] on div "Form ID Form ID Add custom form ID that integrates with 3rd apps. Eg: addToCart…" at bounding box center [122, 477] width 226 height 134
click at [125, 229] on link "Pick a Product" at bounding box center [122, 233] width 188 height 27
click at [130, 209] on div "YoLink IC Card for Smart Lock, 2-Pack, Model YS7616 and YS7617 only – Convenien…" at bounding box center [139, 200] width 156 height 23
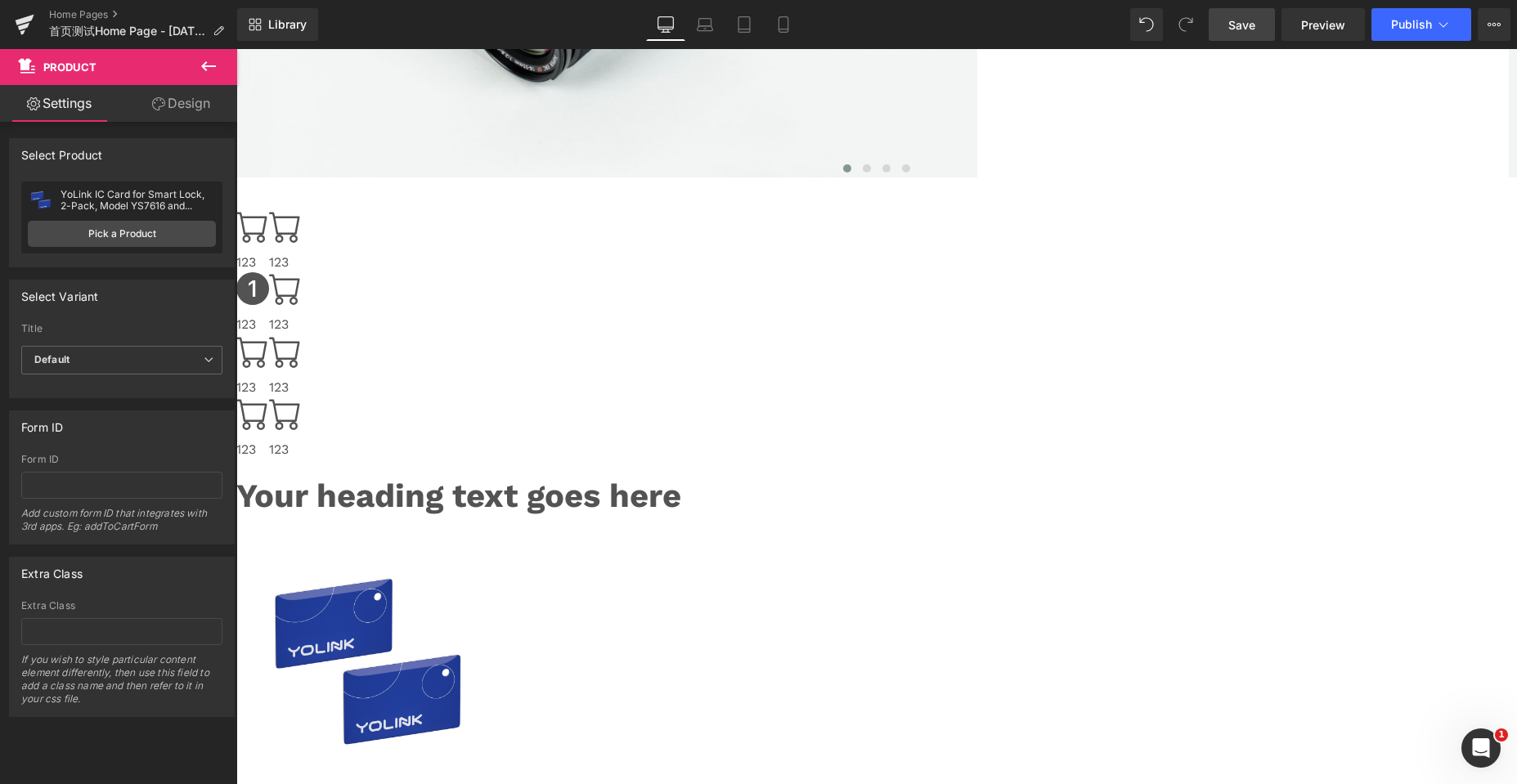
click at [155, 197] on div "YoLink IC Card for Smart Lock, 2-Pack, Model YS7616 and YS7617 only – Convenien…" at bounding box center [139, 200] width 156 height 23
click at [490, 540] on img at bounding box center [367, 663] width 245 height 245
click at [236, 49] on icon at bounding box center [236, 49] width 0 height 0
click at [102, 232] on link "Pick a Product" at bounding box center [122, 233] width 188 height 27
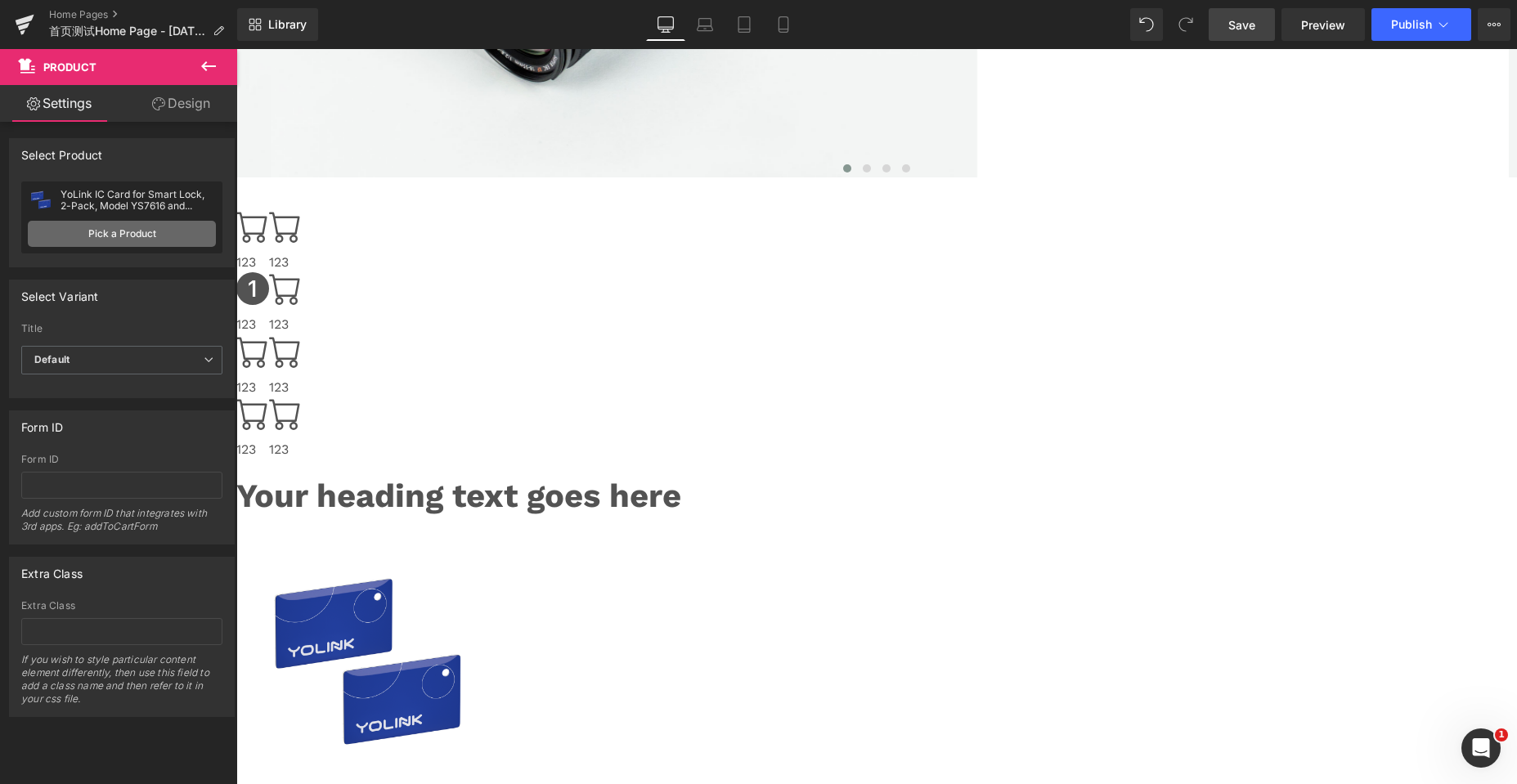
click at [102, 232] on link "Pick a Product" at bounding box center [122, 233] width 188 height 27
drag, startPoint x: 125, startPoint y: 233, endPoint x: 183, endPoint y: 220, distance: 59.4
click at [125, 233] on link "Pick a Product" at bounding box center [122, 233] width 188 height 27
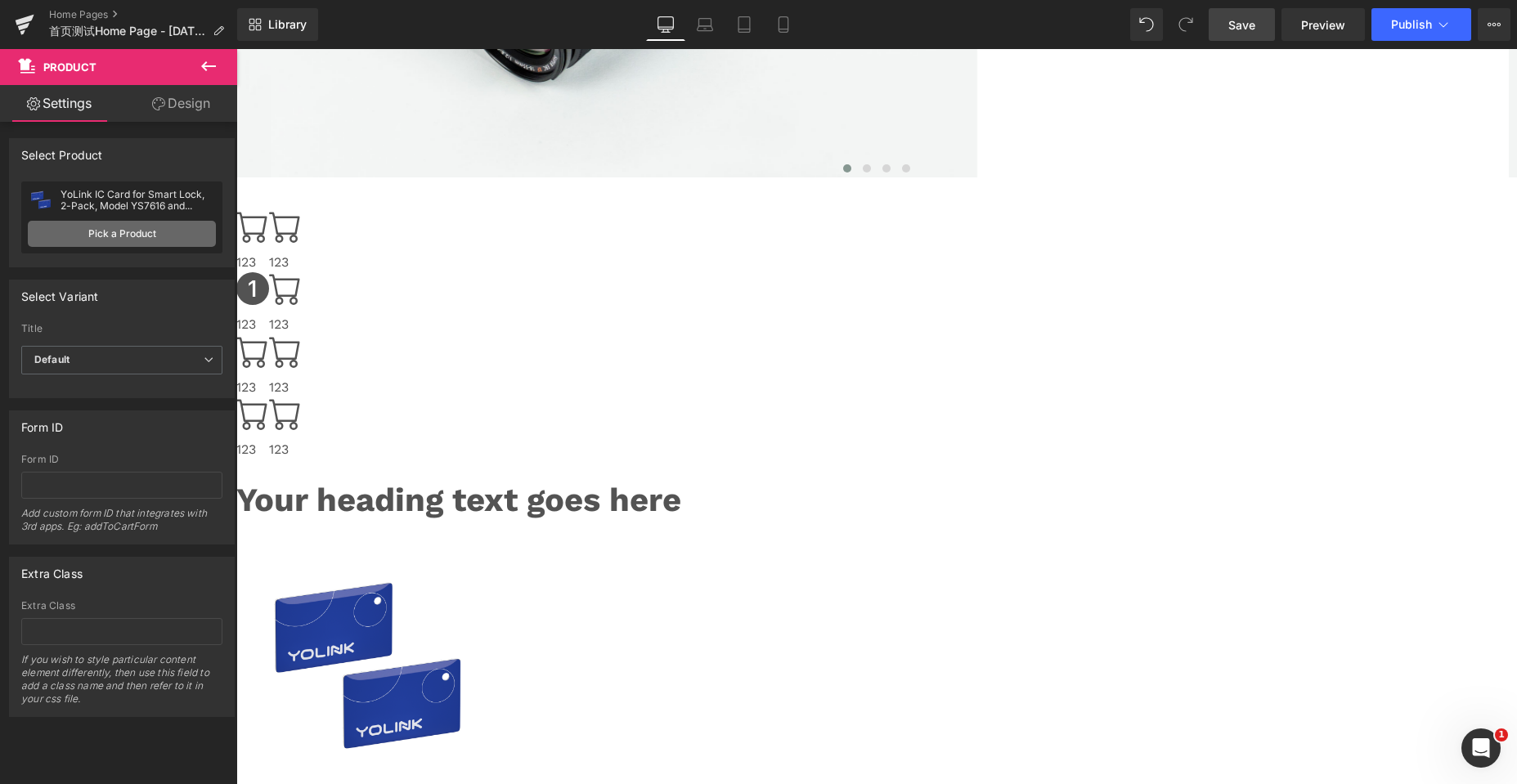
click at [112, 234] on link "Pick a Product" at bounding box center [122, 233] width 188 height 27
click at [133, 221] on link "Pick a Product" at bounding box center [122, 233] width 188 height 27
click at [115, 232] on link "Pick a Product" at bounding box center [122, 233] width 188 height 27
click at [124, 197] on div "YoLink IC Card for Smart Lock, 2-Pack, Model YS7616 and YS7617 only – Convenien…" at bounding box center [139, 200] width 156 height 23
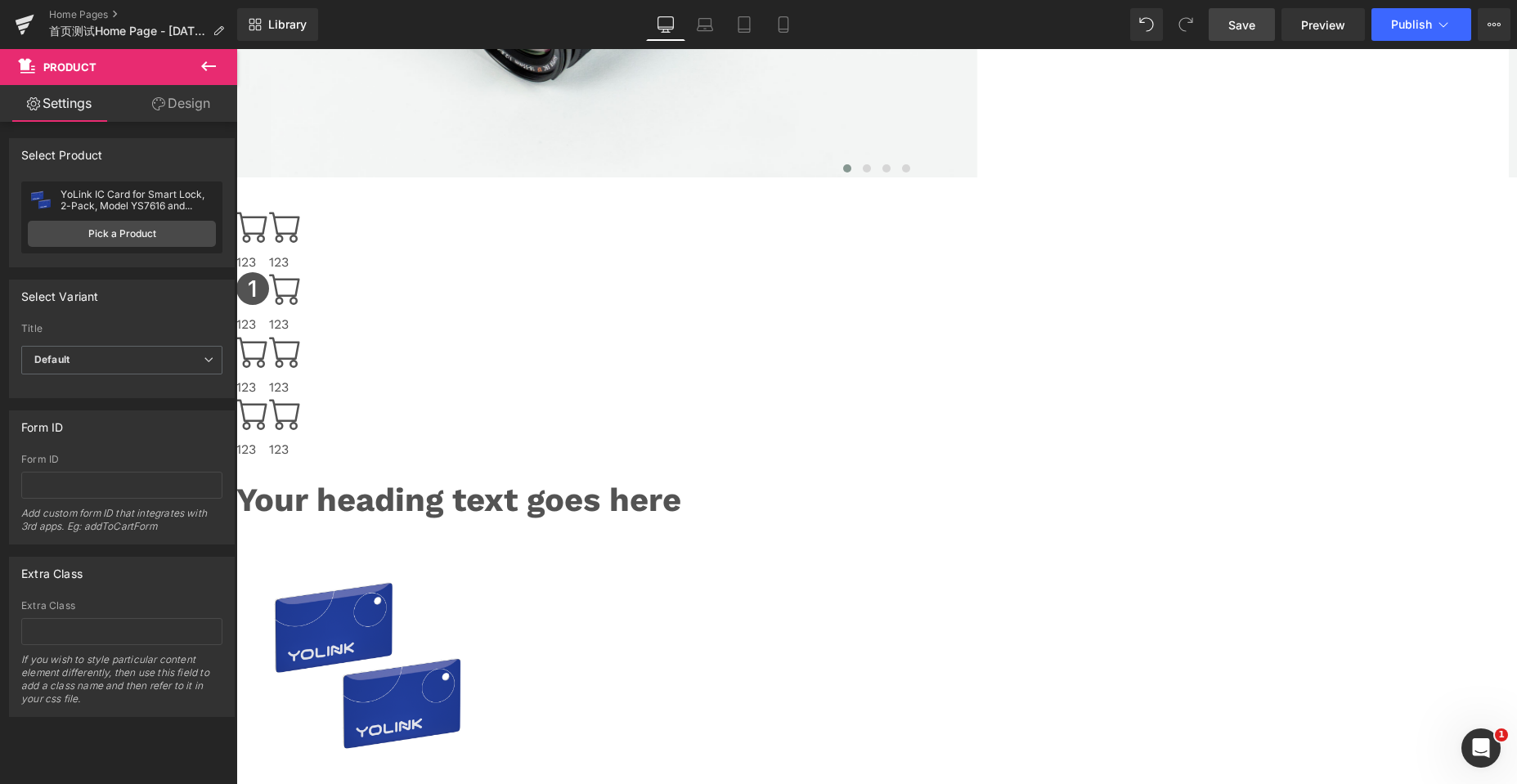
click at [137, 203] on div "YoLink IC Card for Smart Lock, 2-Pack, Model YS7616 and YS7617 only – Convenien…" at bounding box center [139, 200] width 156 height 23
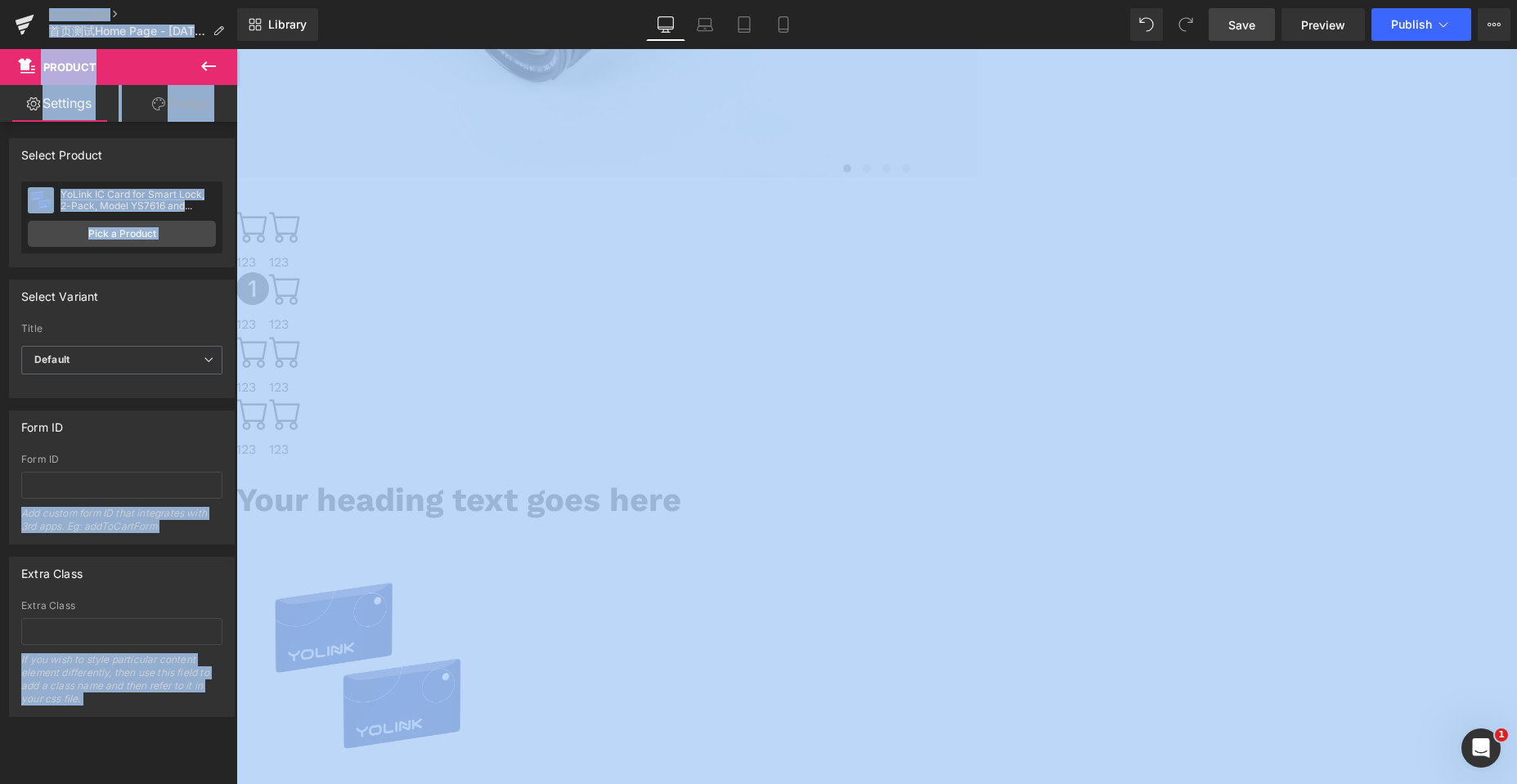
click at [137, 203] on div "YoLink IC Card for Smart Lock, 2-Pack, Model YS7616 and YS7617 only – Convenien…" at bounding box center [139, 200] width 156 height 23
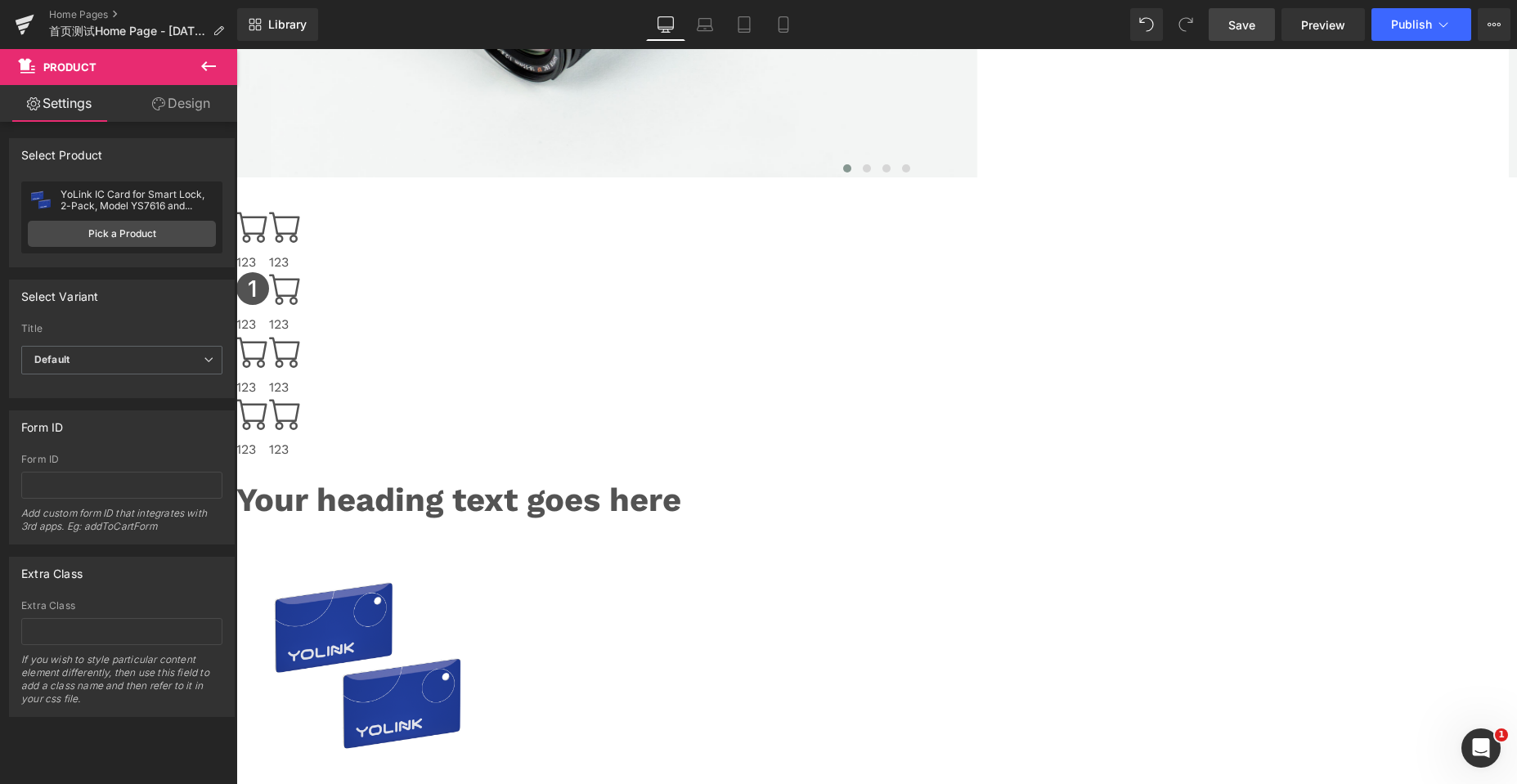
click at [149, 204] on div "YoLink IC Card for Smart Lock, 2-Pack, Model YS7616 and YS7617 only – Convenien…" at bounding box center [139, 200] width 156 height 23
click at [168, 201] on div "YoLink IC Card for Smart Lock, 2-Pack, Model YS7616 and YS7617 only – Convenien…" at bounding box center [139, 200] width 156 height 23
click at [119, 229] on link "Pick a Product" at bounding box center [122, 233] width 188 height 27
click at [236, 49] on icon at bounding box center [236, 49] width 0 height 0
drag, startPoint x: 674, startPoint y: 357, endPoint x: 659, endPoint y: 352, distance: 15.8
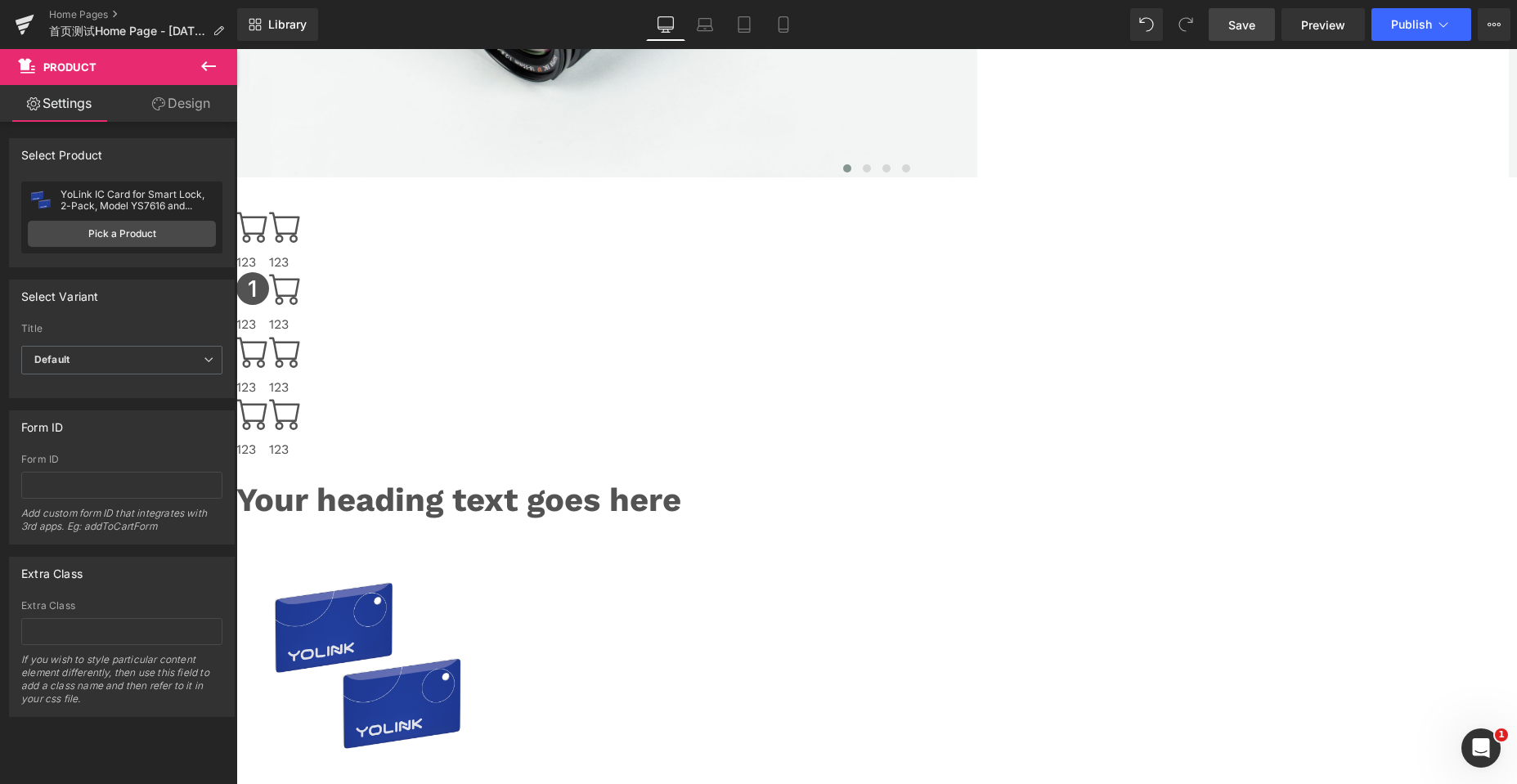
click at [236, 49] on icon at bounding box center [236, 49] width 0 height 0
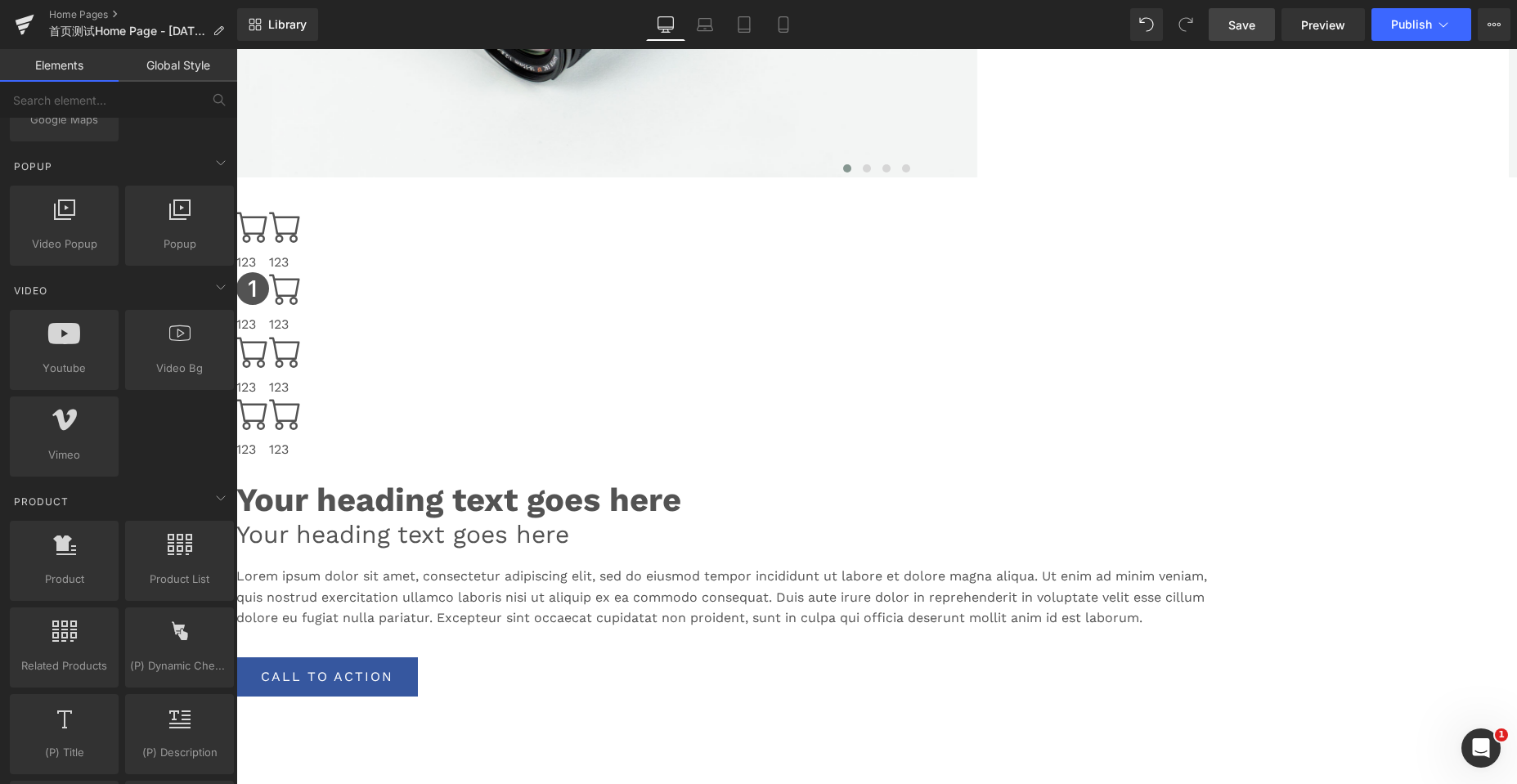
scroll to position [1063, 0]
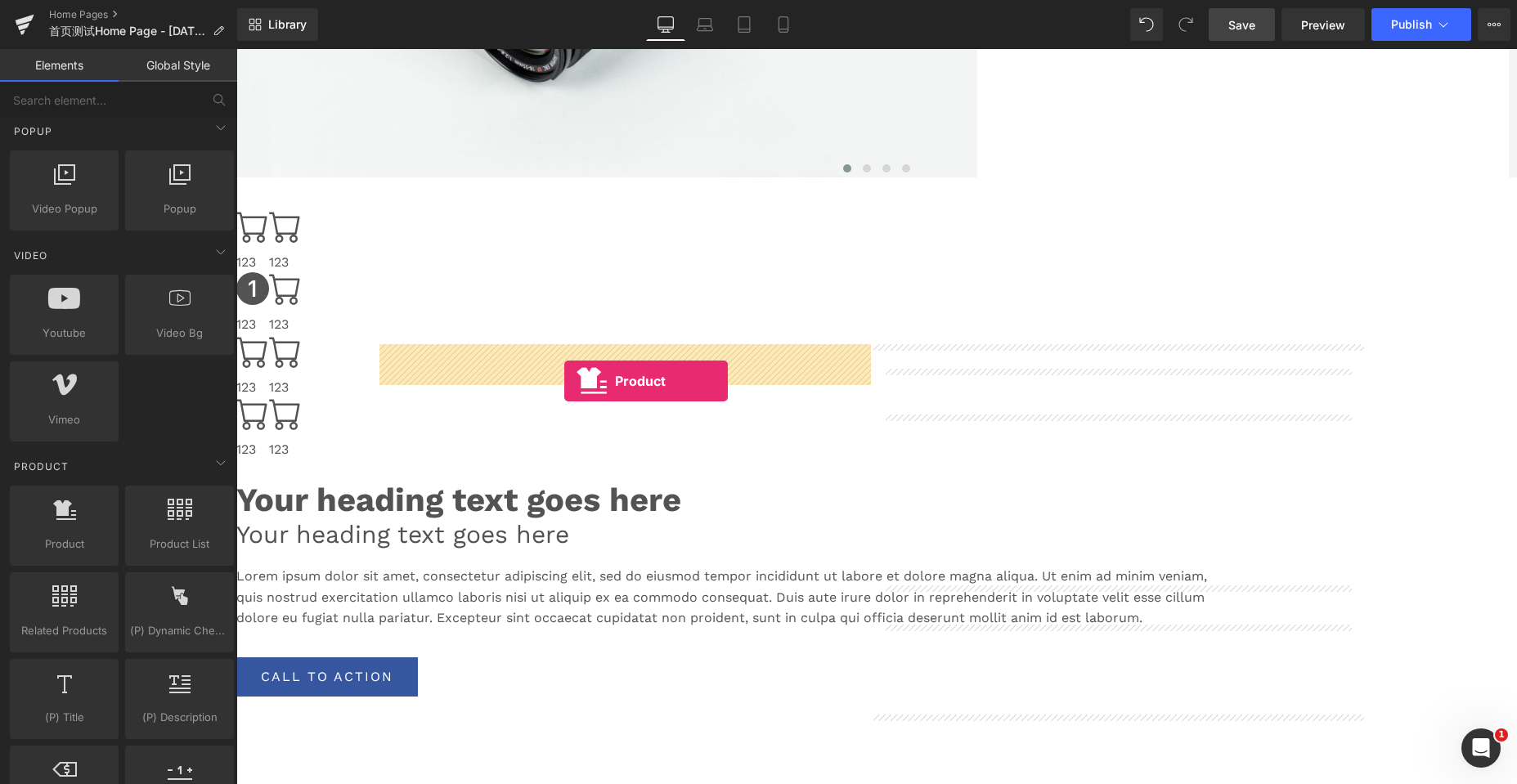
drag, startPoint x: 306, startPoint y: 475, endPoint x: 564, endPoint y: 381, distance: 274.6
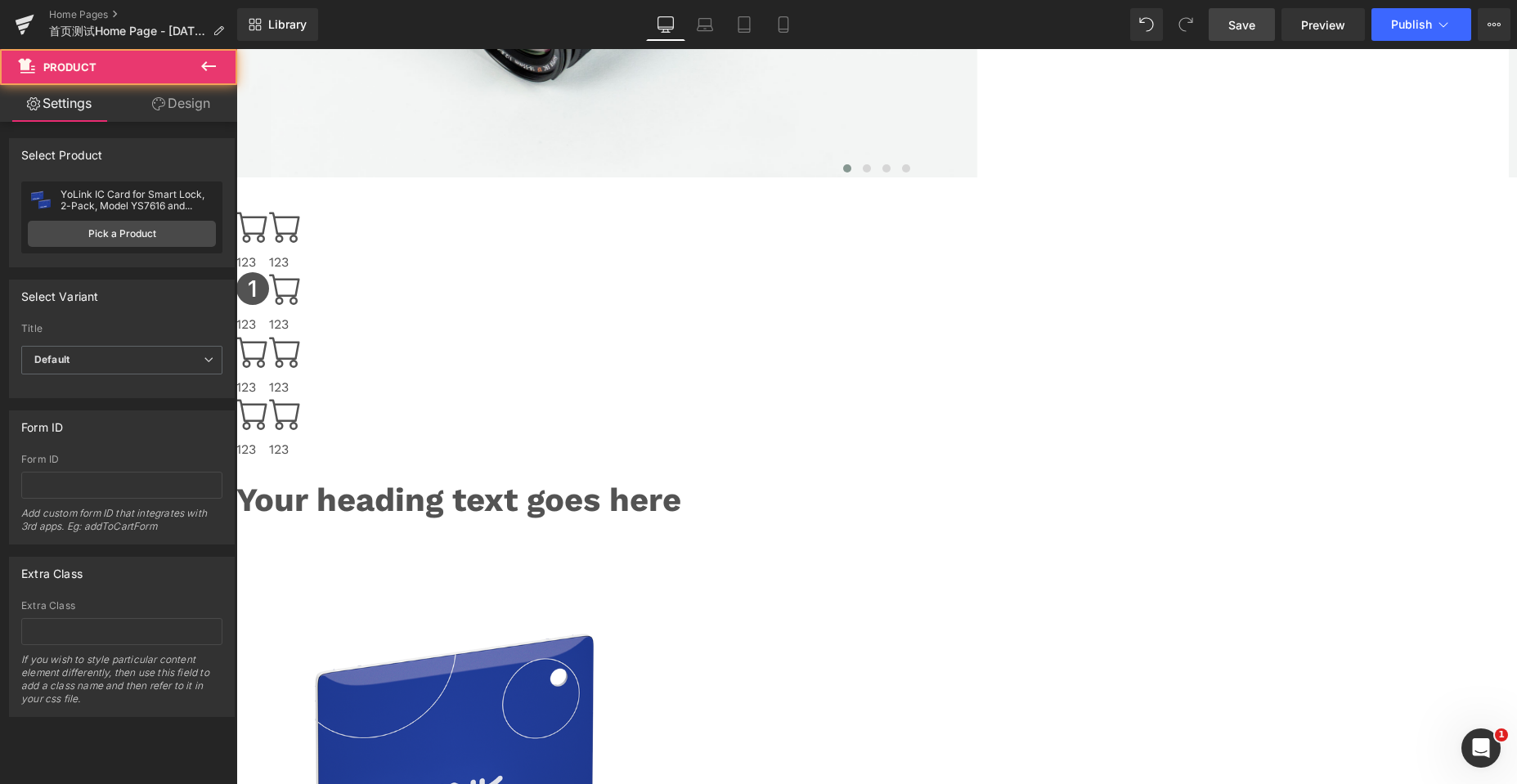
scroll to position [4866, 1268]
click at [123, 224] on link "Pick a Product" at bounding box center [122, 233] width 188 height 27
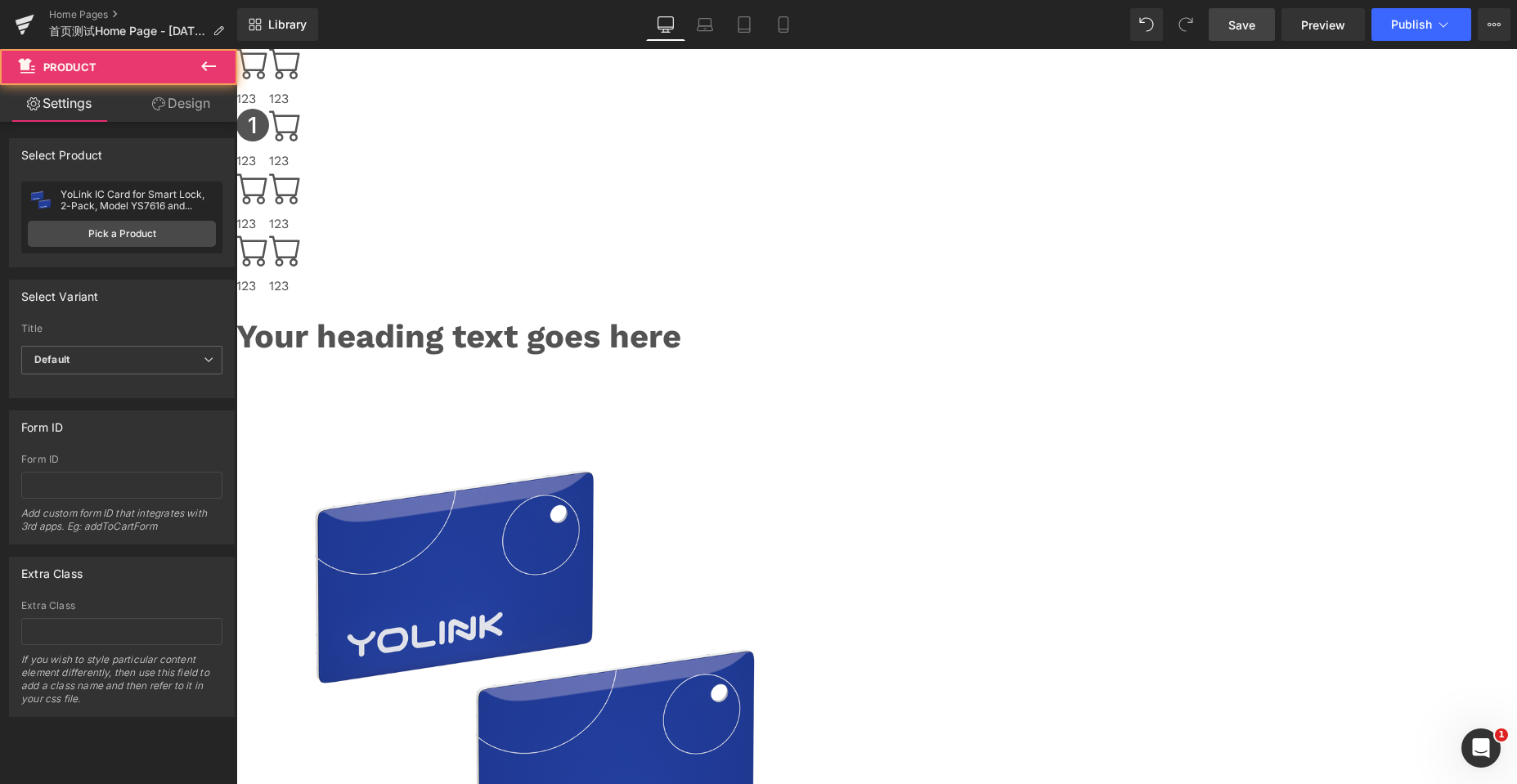
scroll to position [1594, 0]
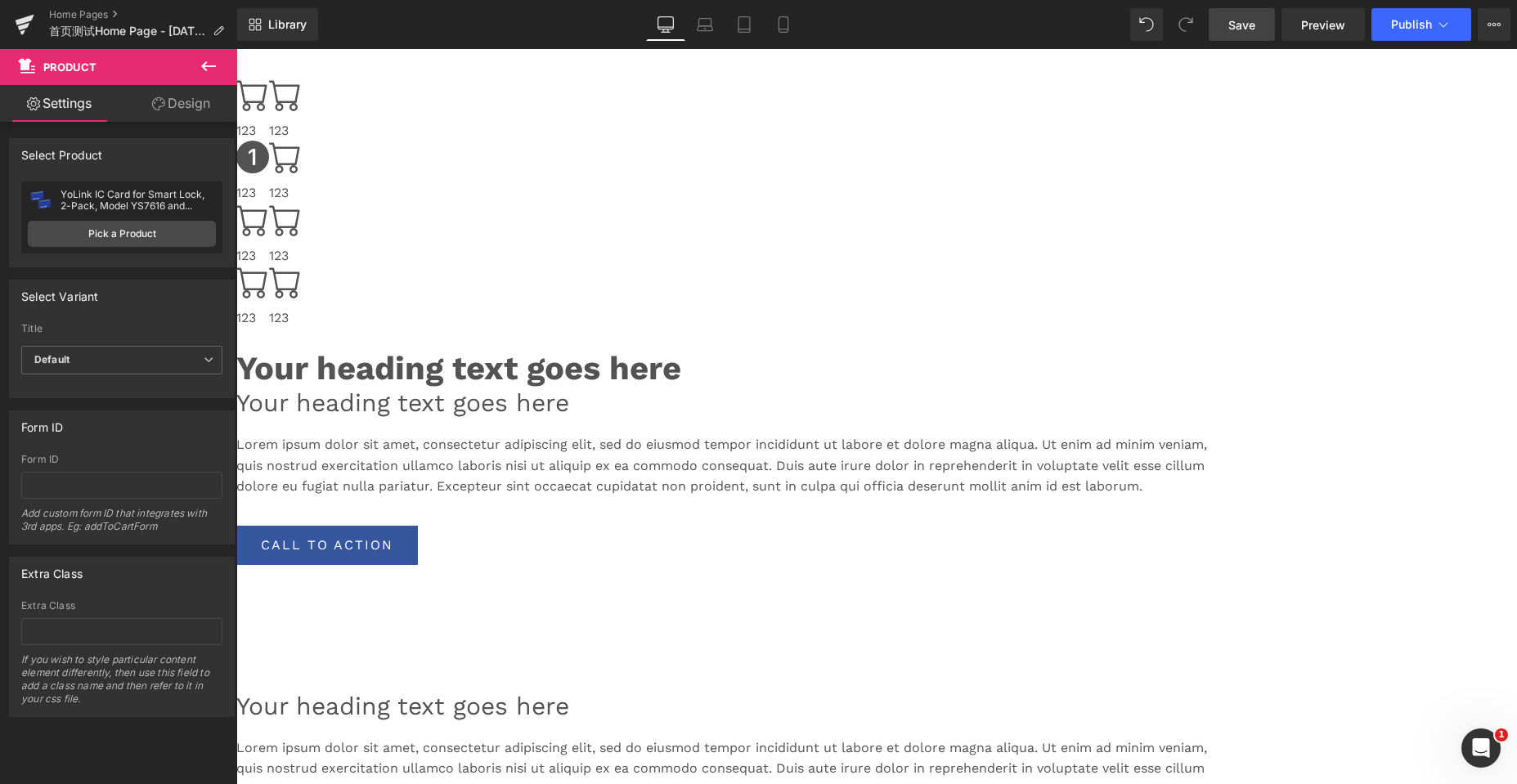
click at [236, 388] on div at bounding box center [236, 388] width 0 height 0
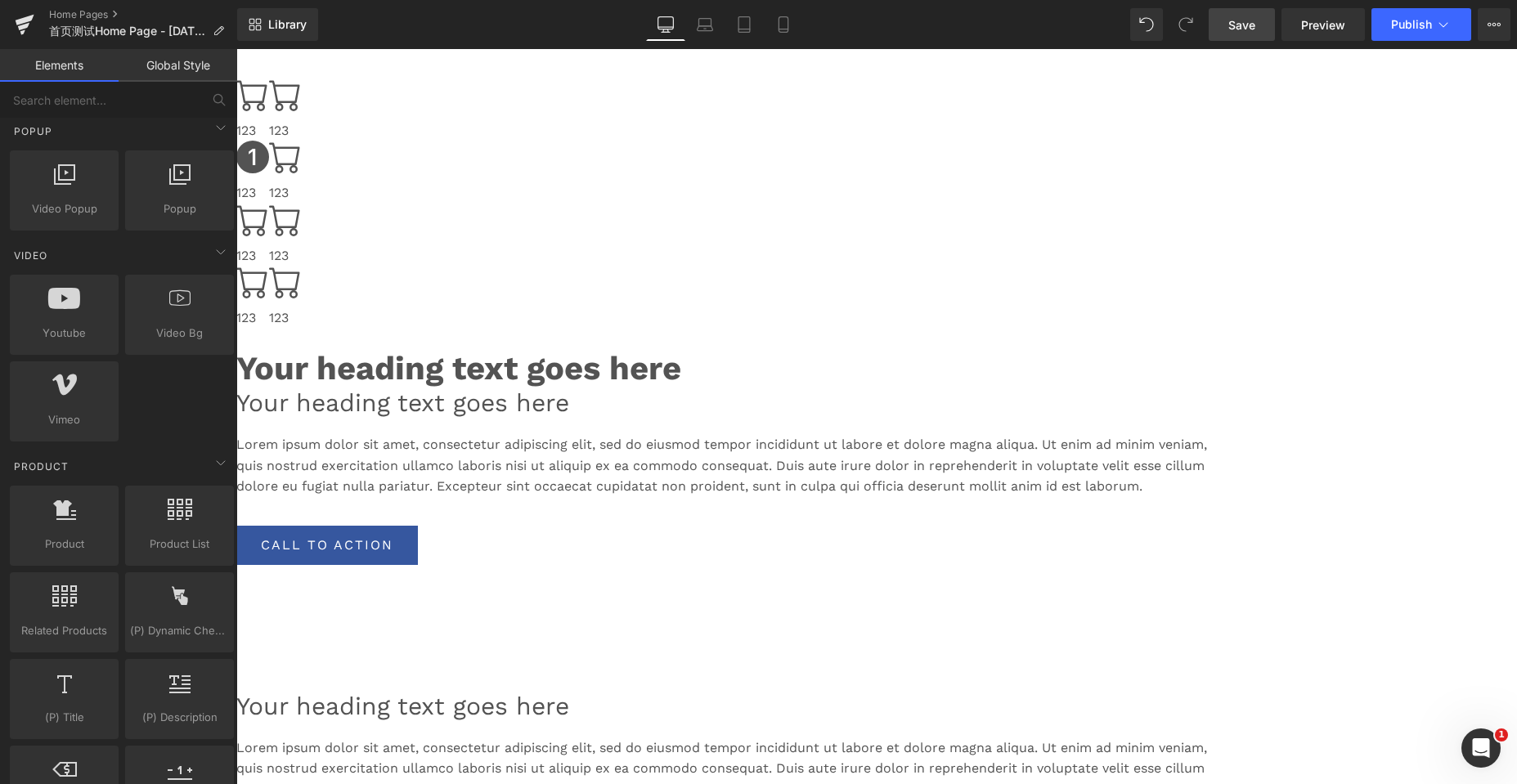
click at [236, 388] on span at bounding box center [236, 388] width 0 height 0
click at [236, 388] on div at bounding box center [236, 388] width 0 height 0
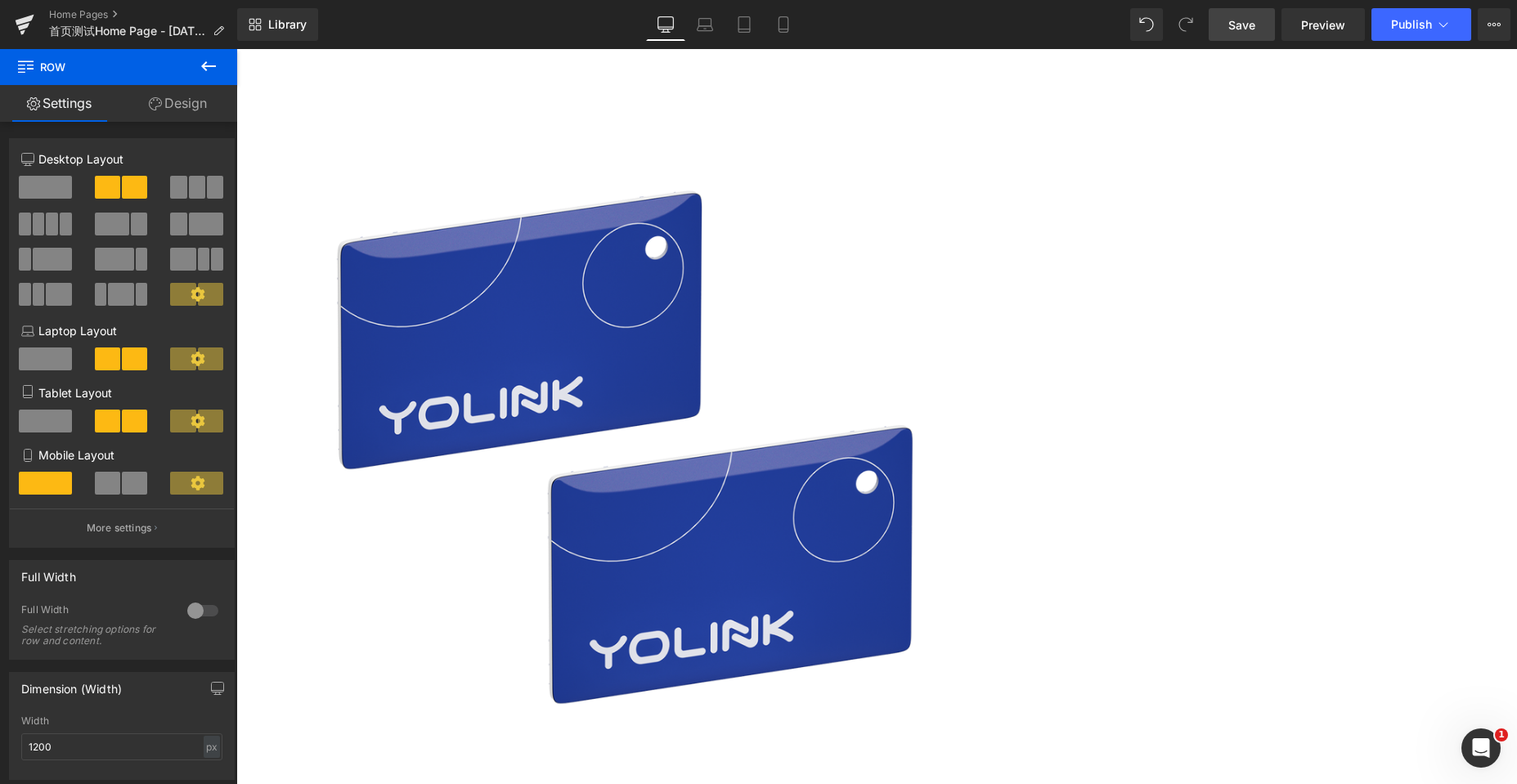
scroll to position [0, 0]
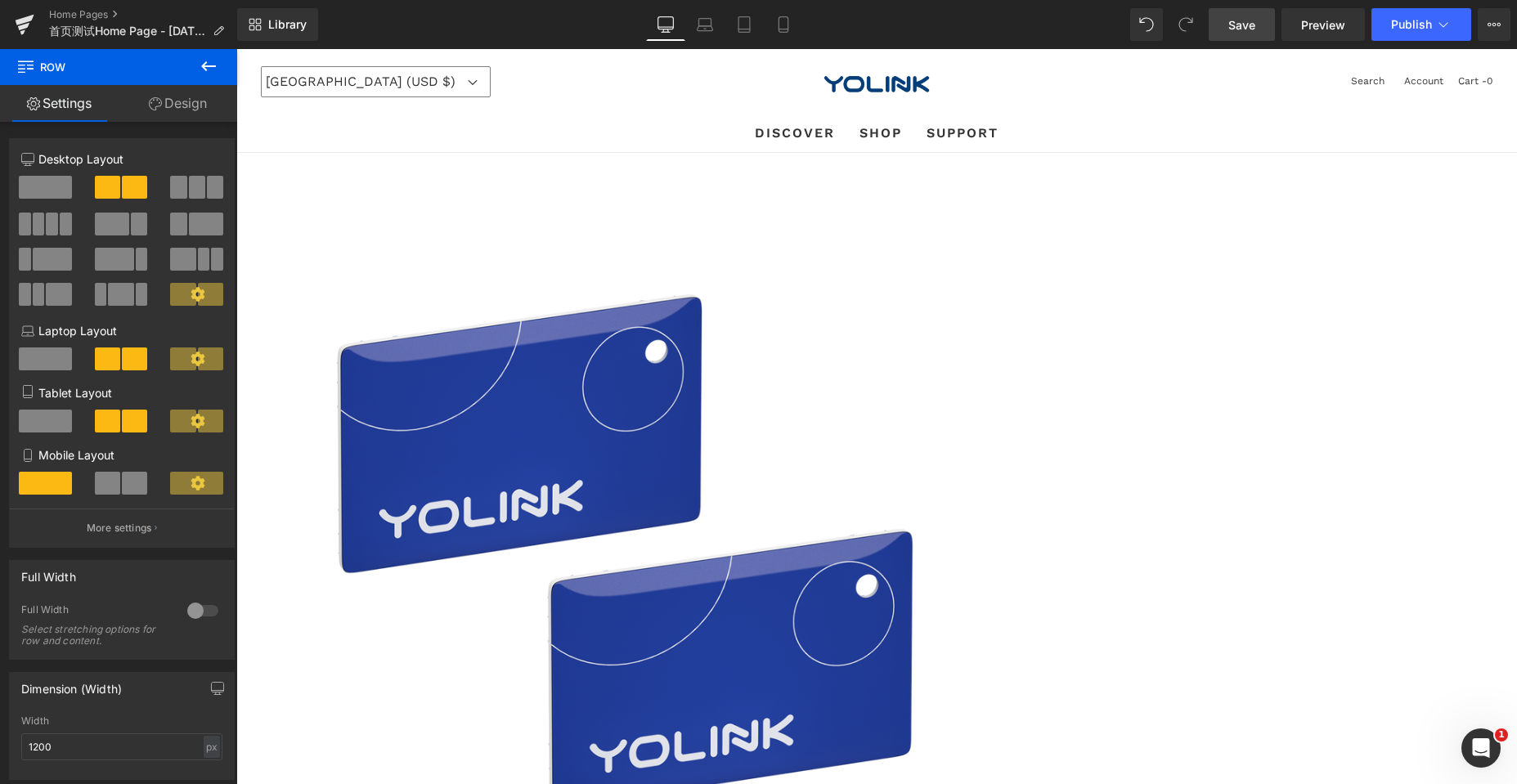
click at [236, 49] on icon at bounding box center [236, 49] width 0 height 0
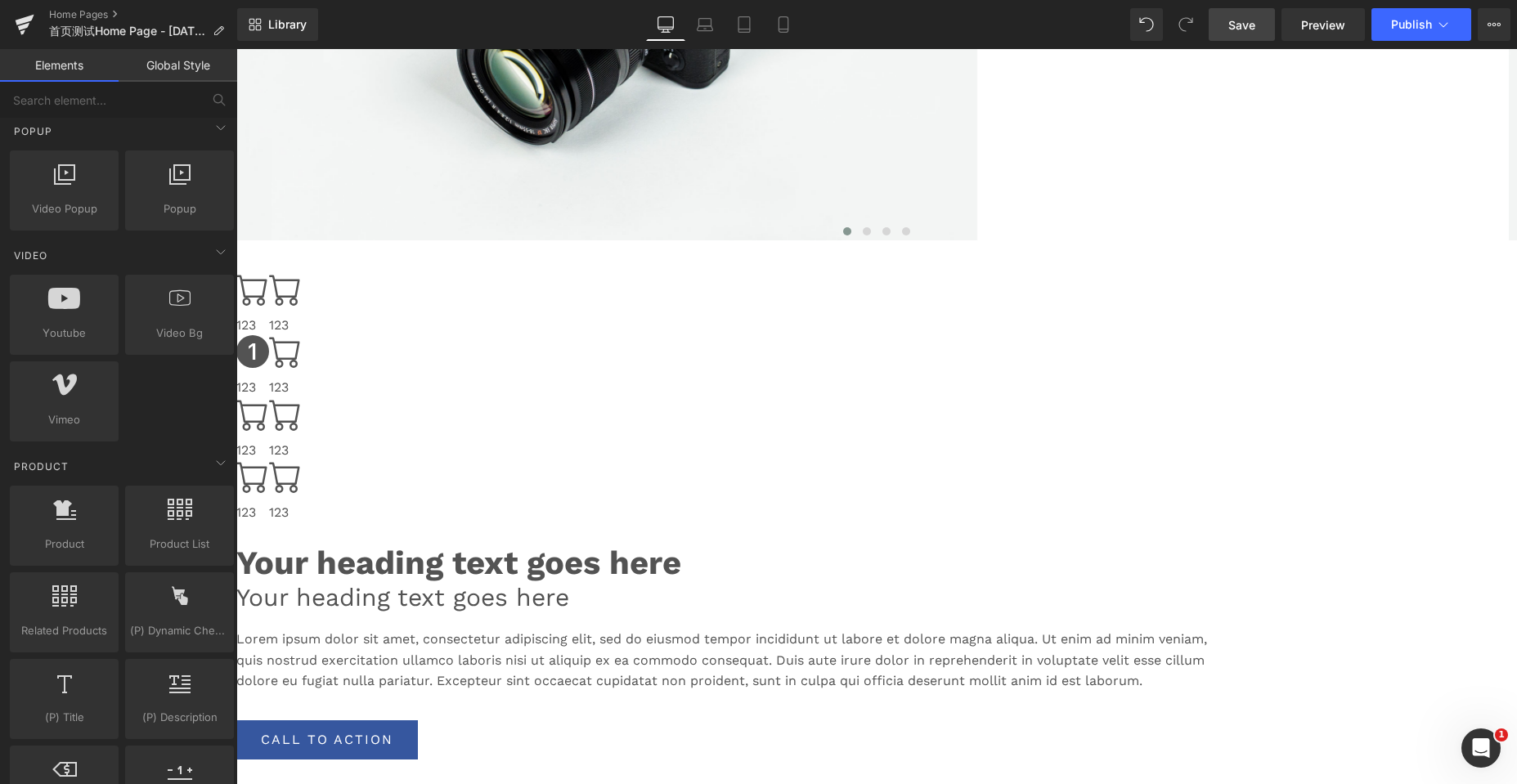
scroll to position [654, 0]
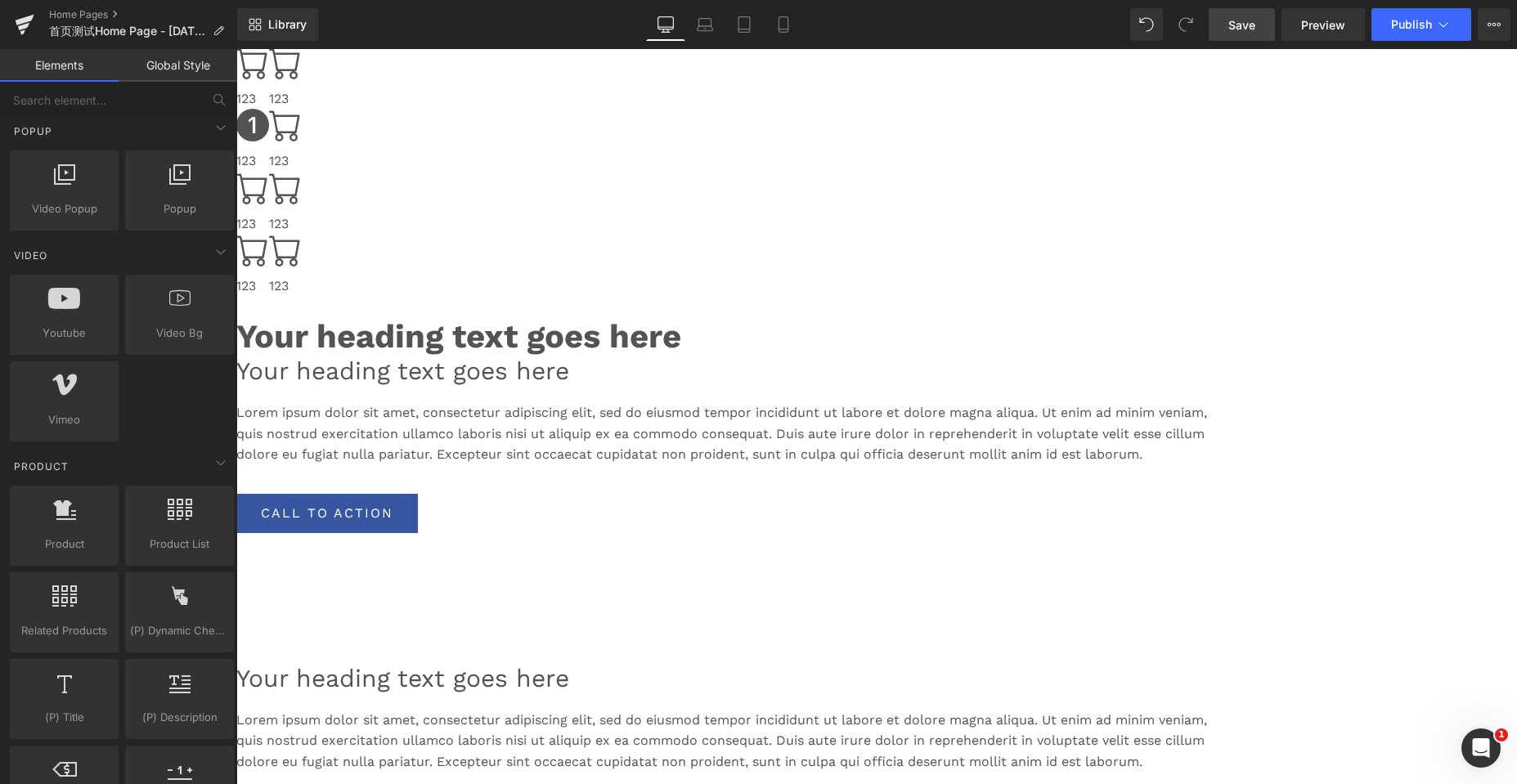
click at [236, 49] on span "Product" at bounding box center [236, 49] width 0 height 0
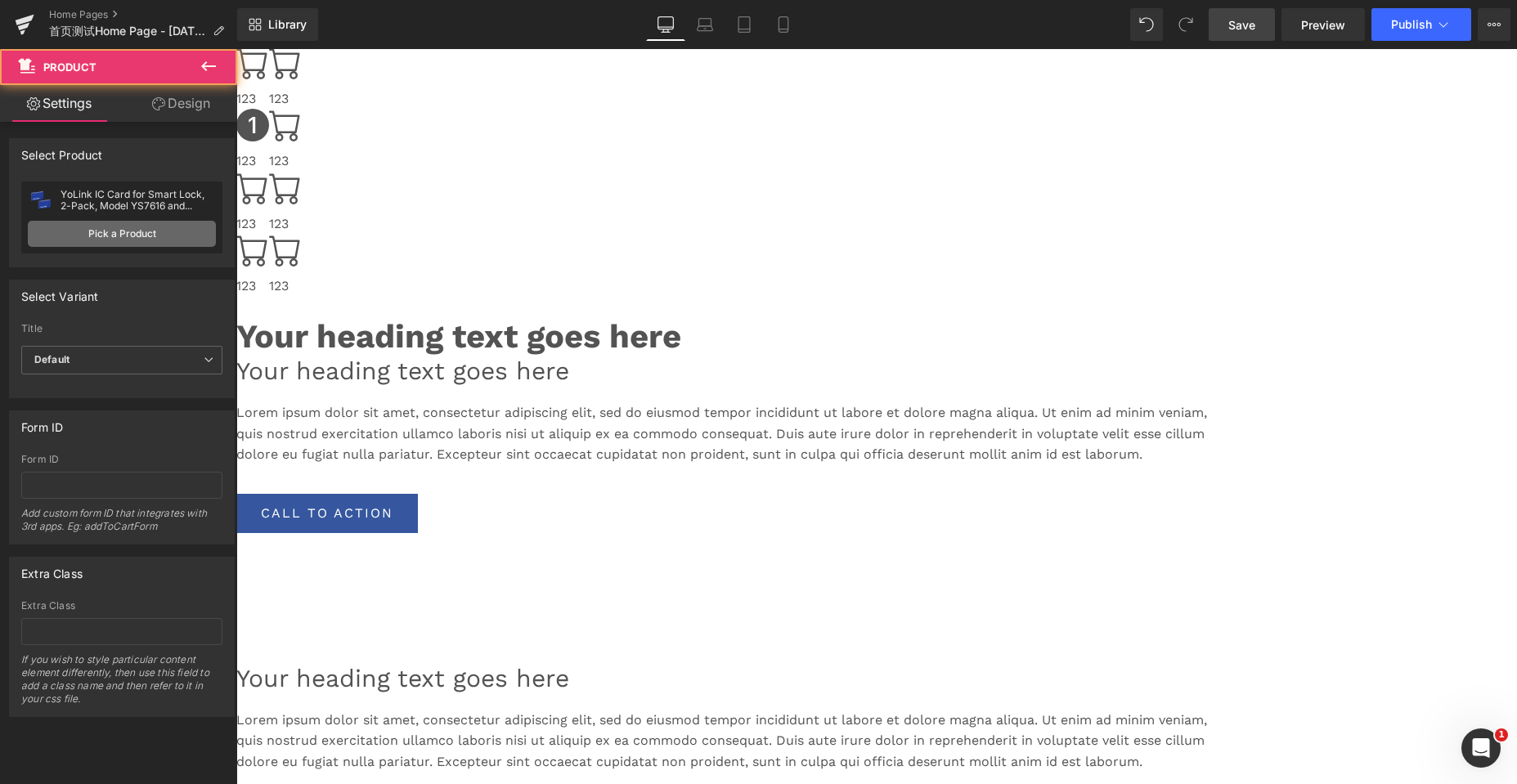
click at [82, 243] on link "Pick a Product" at bounding box center [122, 233] width 188 height 27
click at [109, 235] on link "Pick a Product" at bounding box center [122, 233] width 188 height 27
click at [73, 235] on link "Pick a Product" at bounding box center [122, 233] width 188 height 27
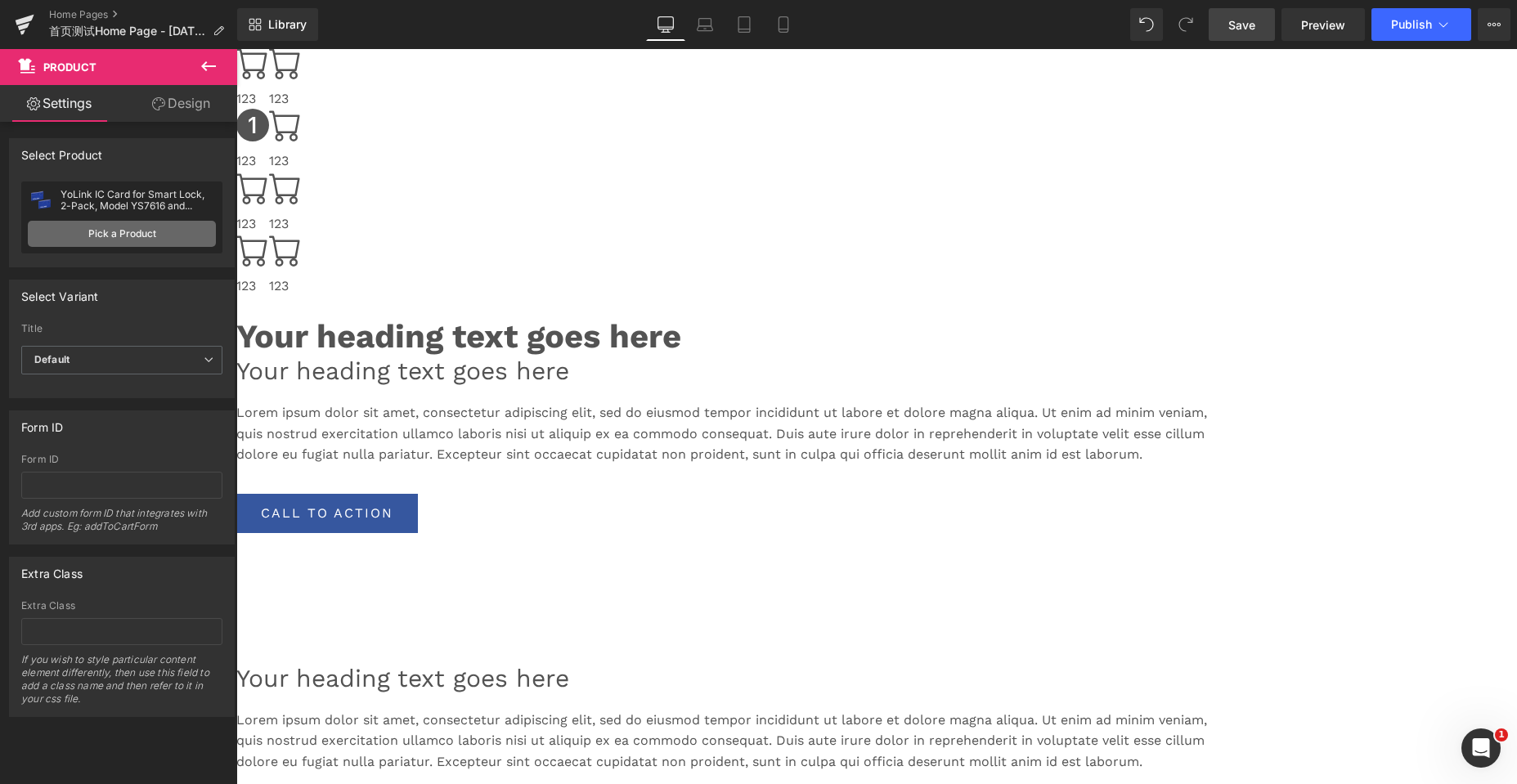
click at [73, 235] on link "Pick a Product" at bounding box center [122, 233] width 188 height 27
click at [54, 239] on link "Pick a Product" at bounding box center [122, 233] width 188 height 27
drag, startPoint x: 54, startPoint y: 239, endPoint x: 113, endPoint y: 233, distance: 59.3
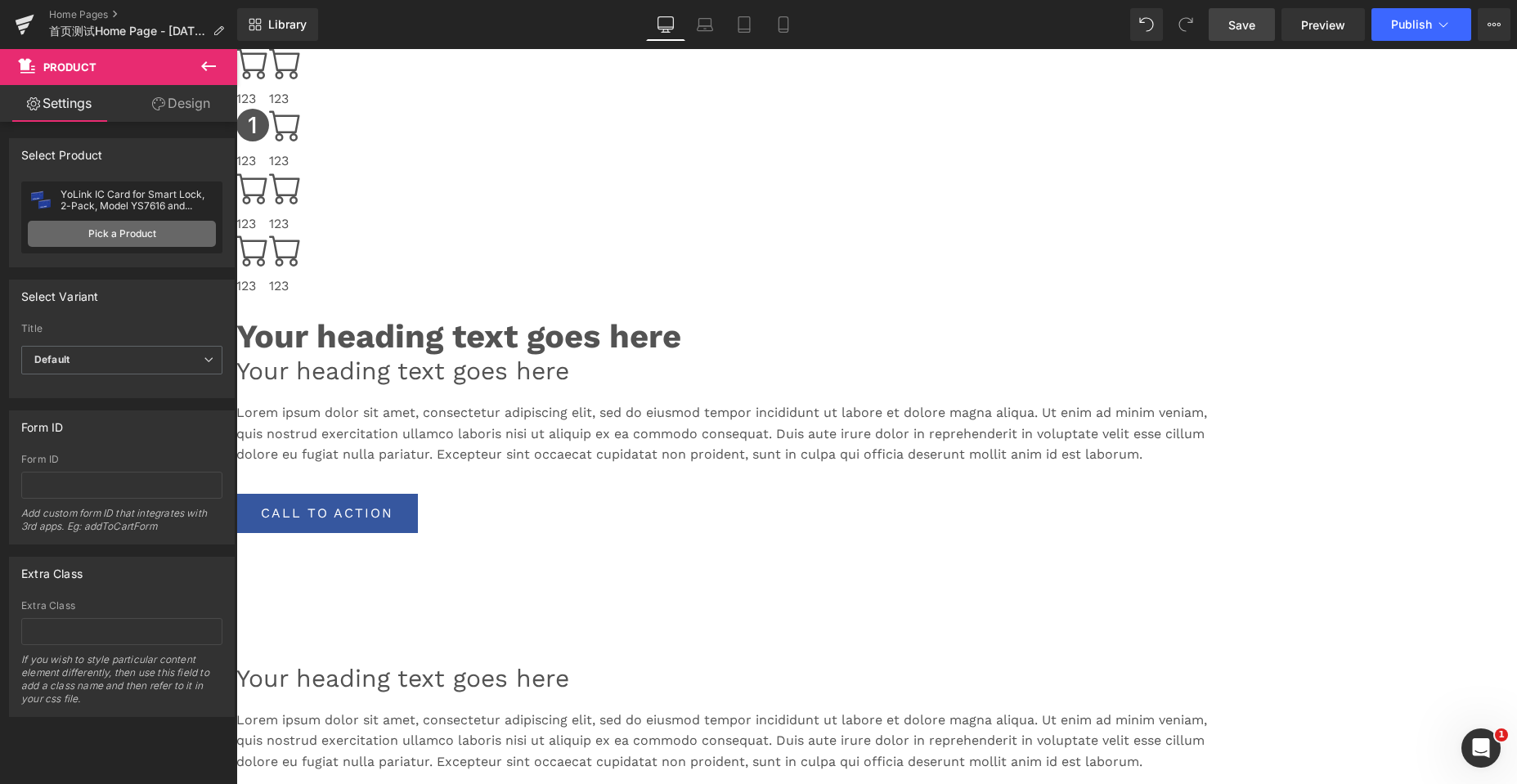
click at [54, 239] on link "Pick a Product" at bounding box center [122, 233] width 188 height 27
click at [142, 239] on link "Pick a Product" at bounding box center [122, 233] width 188 height 27
click at [140, 239] on link "Pick a Product" at bounding box center [122, 233] width 188 height 27
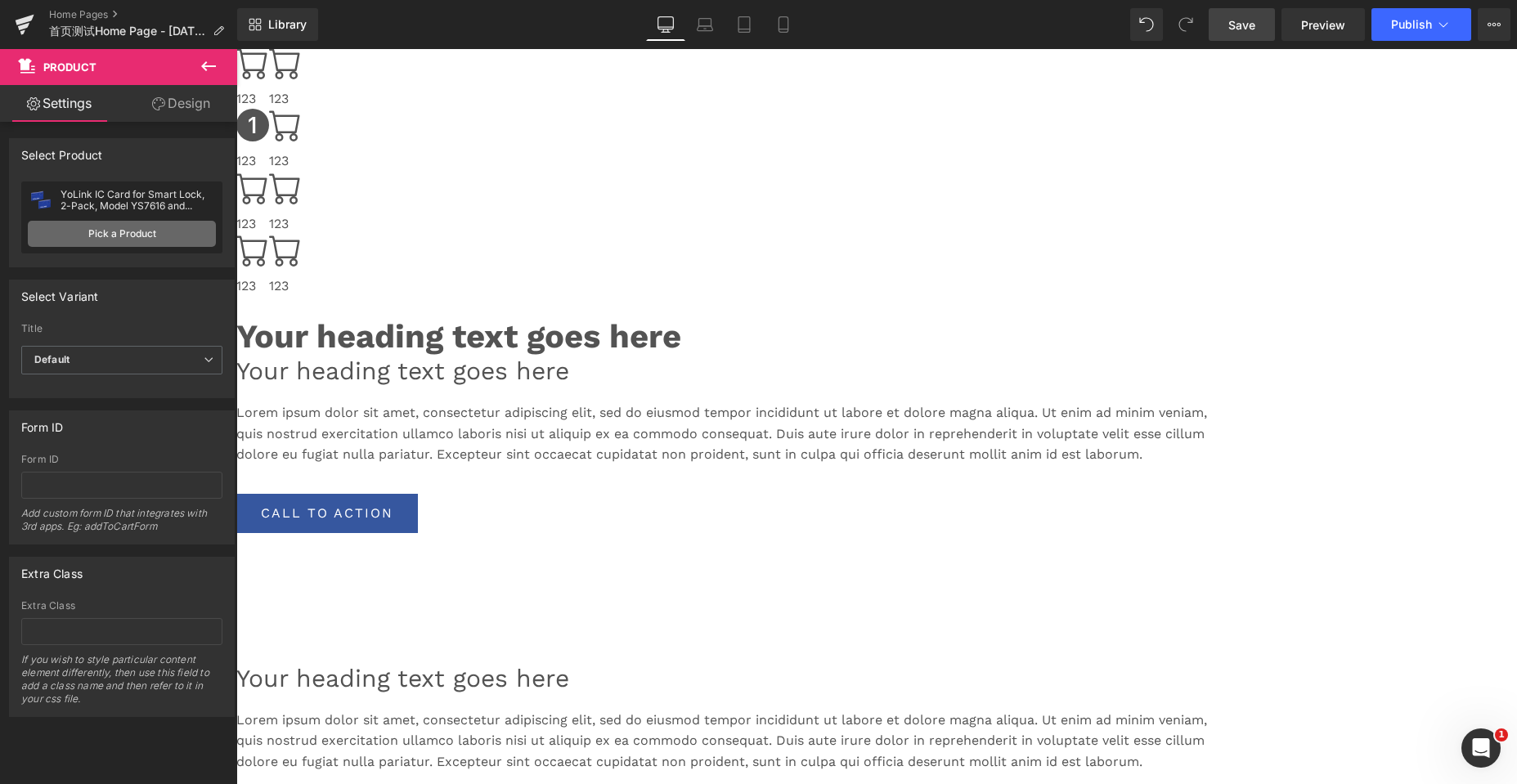
click at [140, 239] on link "Pick a Product" at bounding box center [122, 233] width 188 height 27
click at [65, 484] on input "text" at bounding box center [121, 486] width 201 height 27
type input "23002"
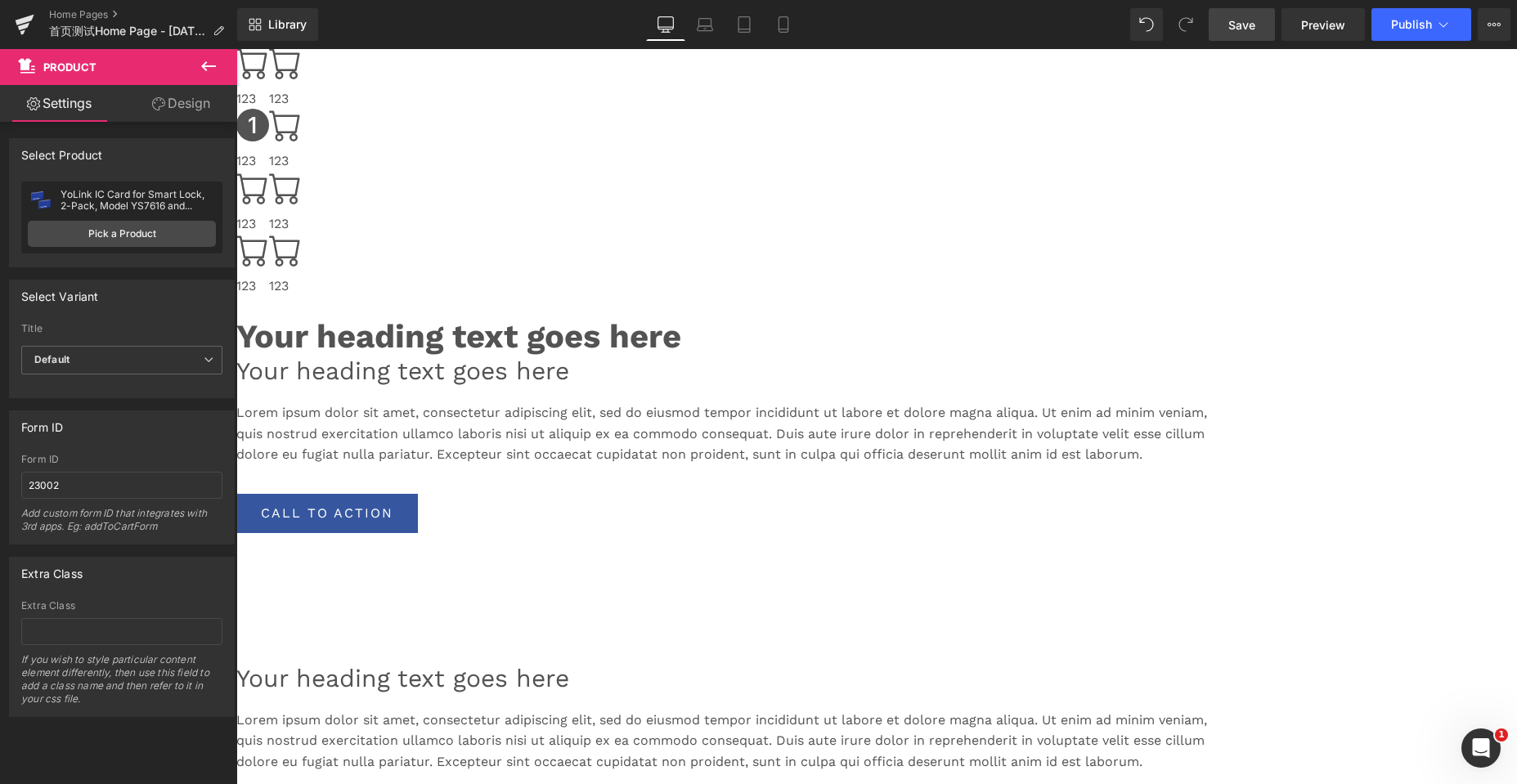
click at [132, 452] on div "Form ID 23002 Form ID 23002 Add custom form ID that integrates with 3rd apps. E…" at bounding box center [122, 477] width 226 height 134
drag, startPoint x: 84, startPoint y: 485, endPoint x: 0, endPoint y: 486, distance: 84.0
click at [0, 486] on div "Form ID 23002 Form ID 23002 Add custom form ID that integrates with 3rd apps. E…" at bounding box center [122, 471] width 245 height 146
click at [117, 459] on div "Form ID" at bounding box center [121, 459] width 201 height 11
click at [236, 49] on icon at bounding box center [236, 49] width 0 height 0
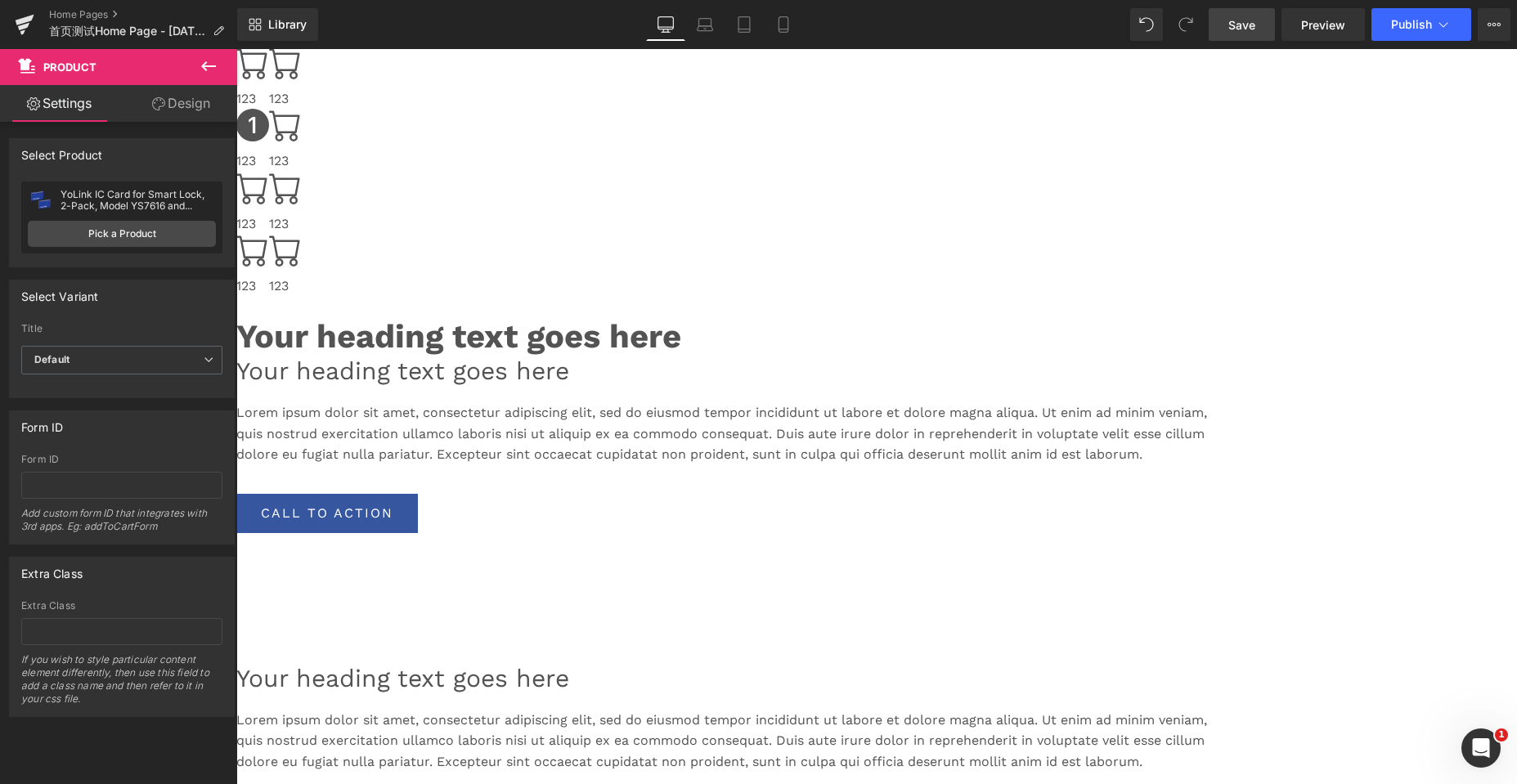
drag, startPoint x: 1147, startPoint y: 588, endPoint x: 1136, endPoint y: 588, distance: 11.0
click at [236, 49] on icon at bounding box center [236, 49] width 0 height 0
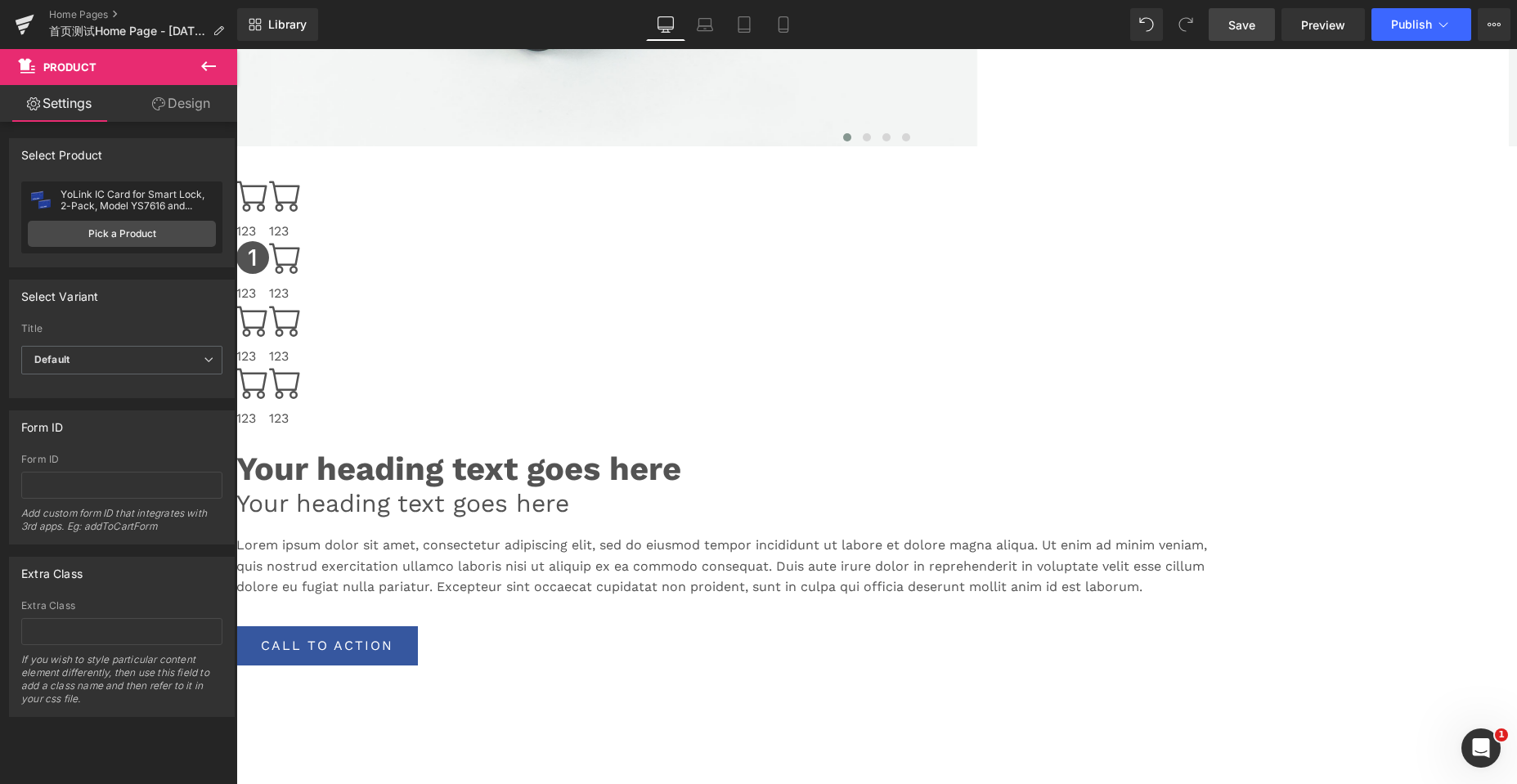
scroll to position [604, 0]
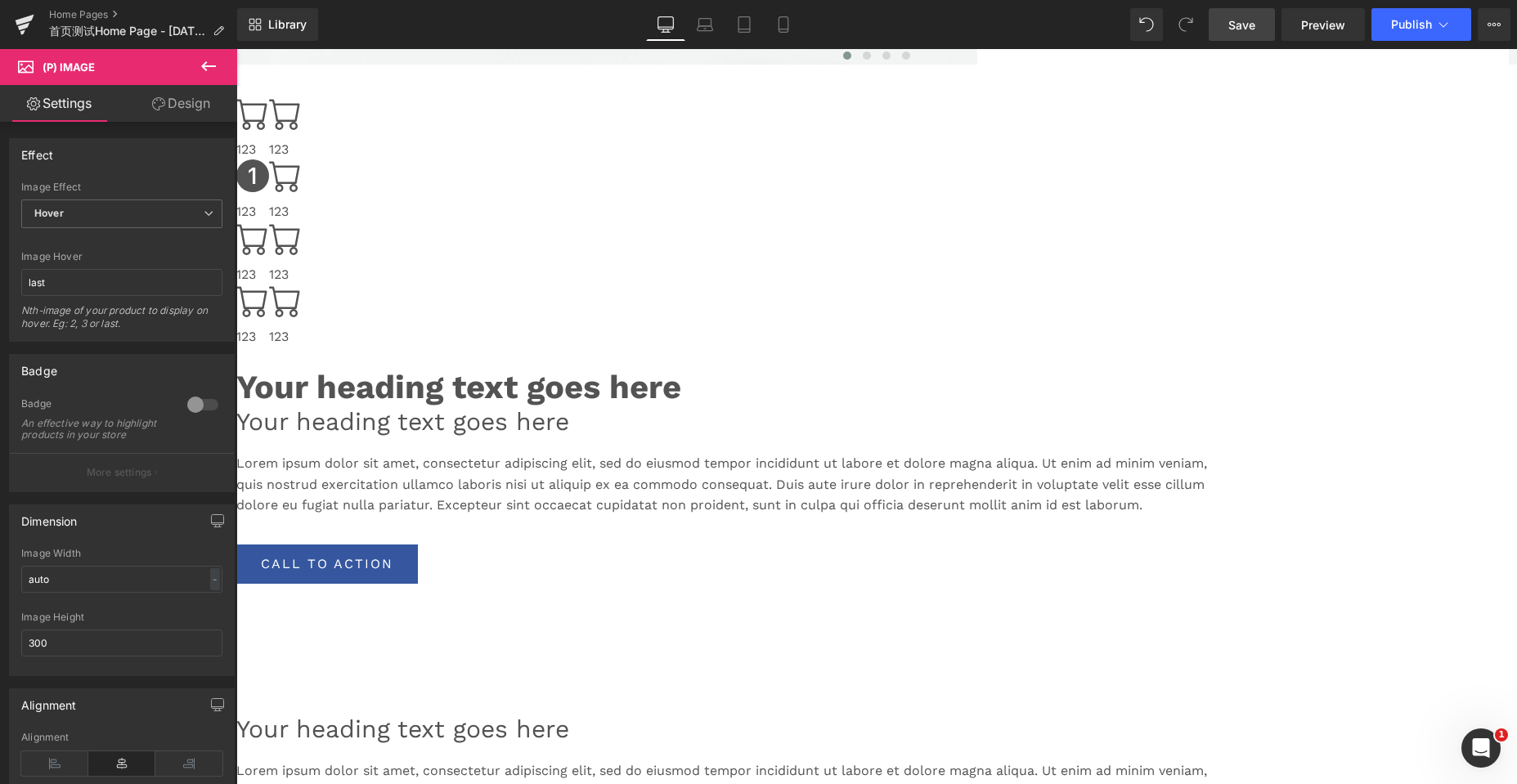
scroll to position [4724, 1268]
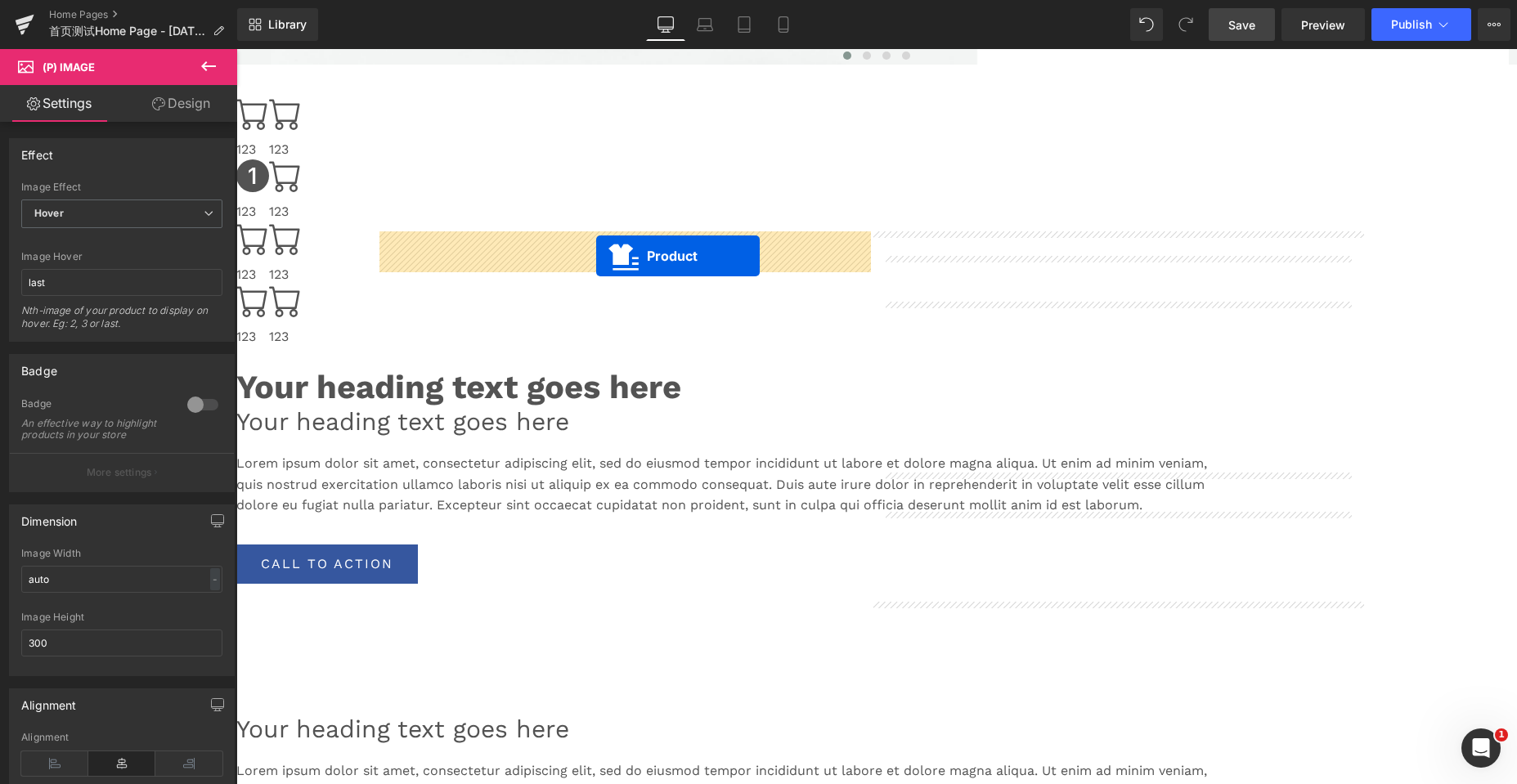
drag, startPoint x: 1048, startPoint y: 642, endPoint x: 596, endPoint y: 256, distance: 594.4
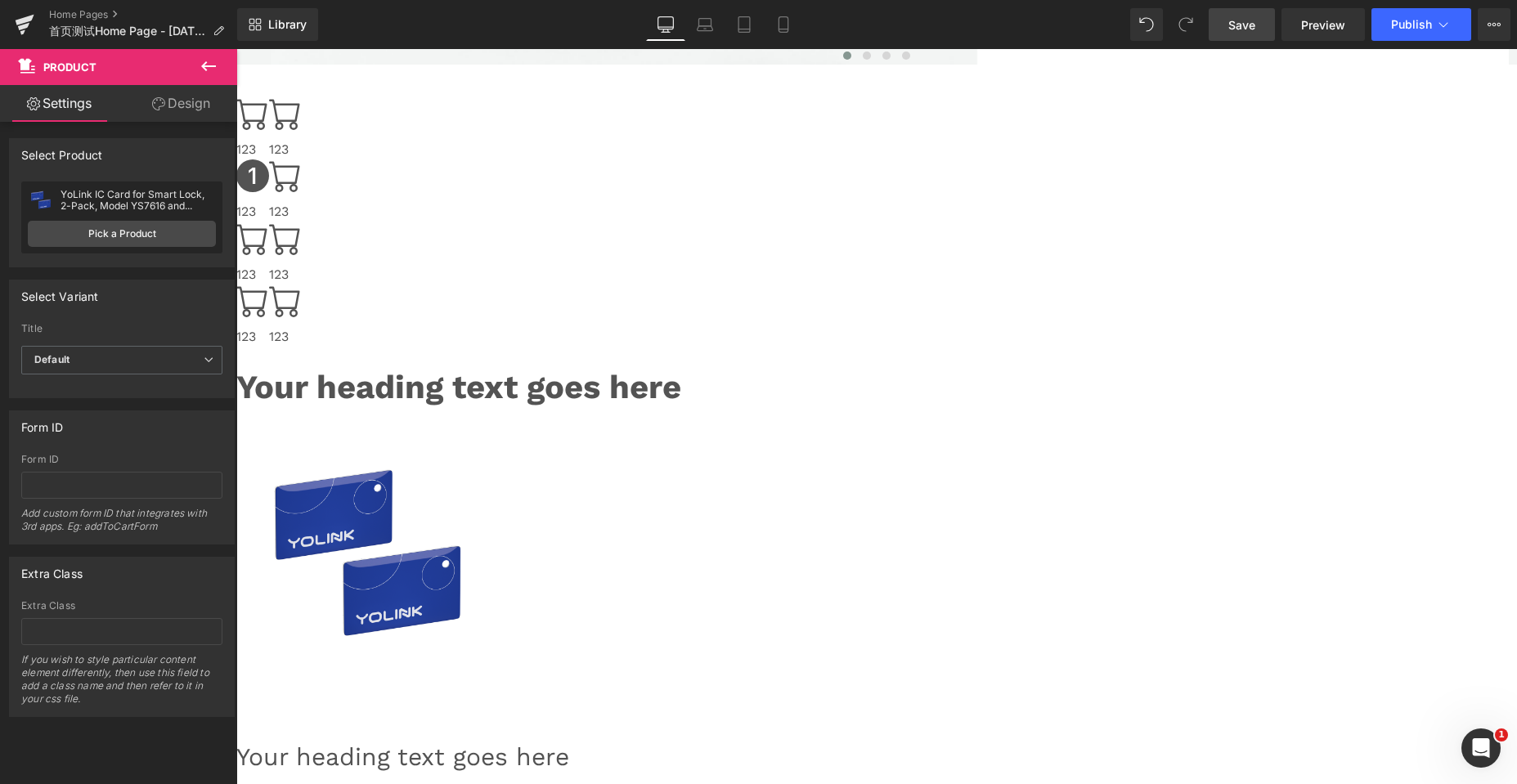
click at [236, 49] on span "Product" at bounding box center [236, 49] width 0 height 0
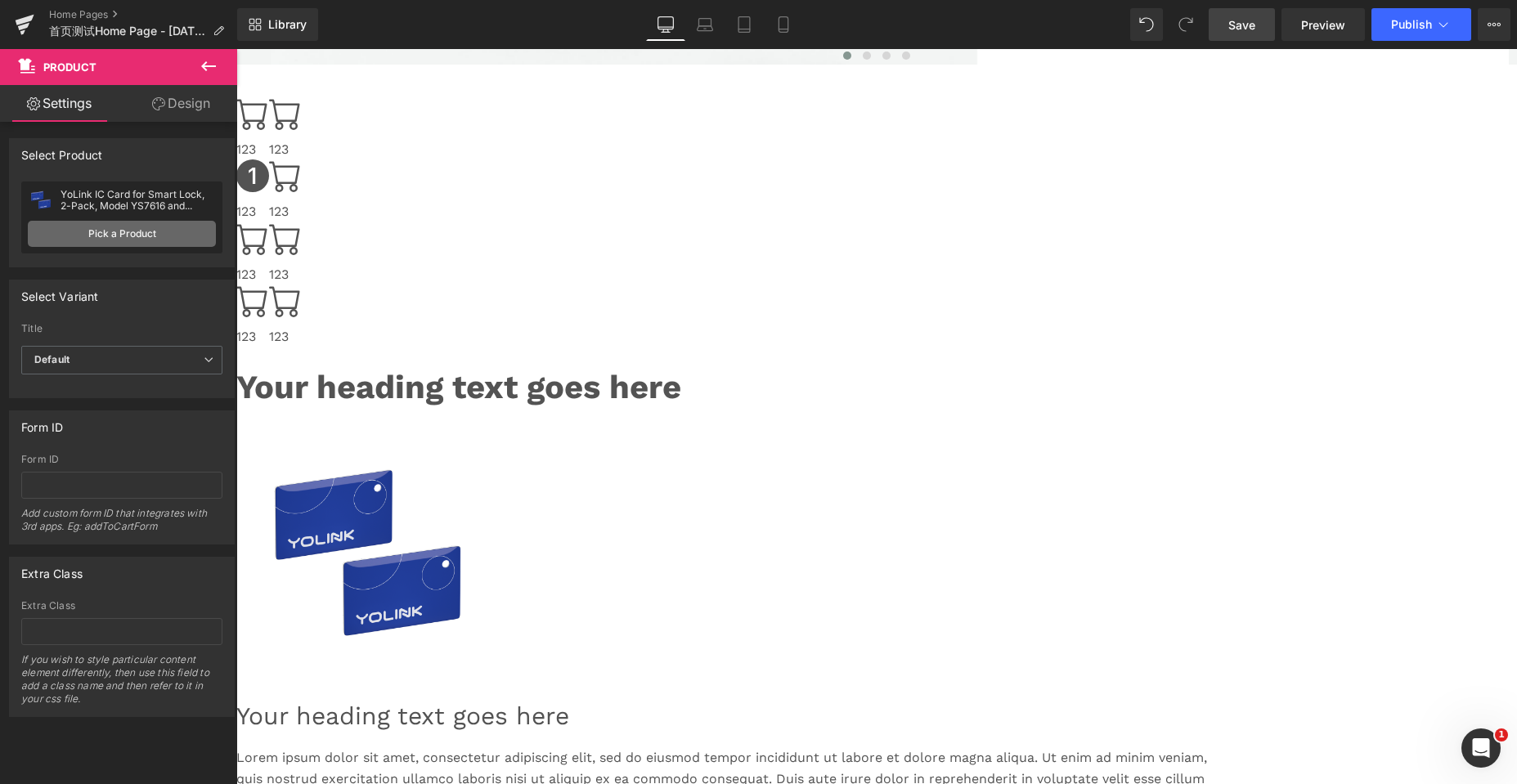
click at [89, 235] on link "Pick a Product" at bounding box center [122, 233] width 188 height 27
drag, startPoint x: 89, startPoint y: 235, endPoint x: 145, endPoint y: 156, distance: 96.8
click at [89, 235] on link "Pick a Product" at bounding box center [122, 233] width 188 height 27
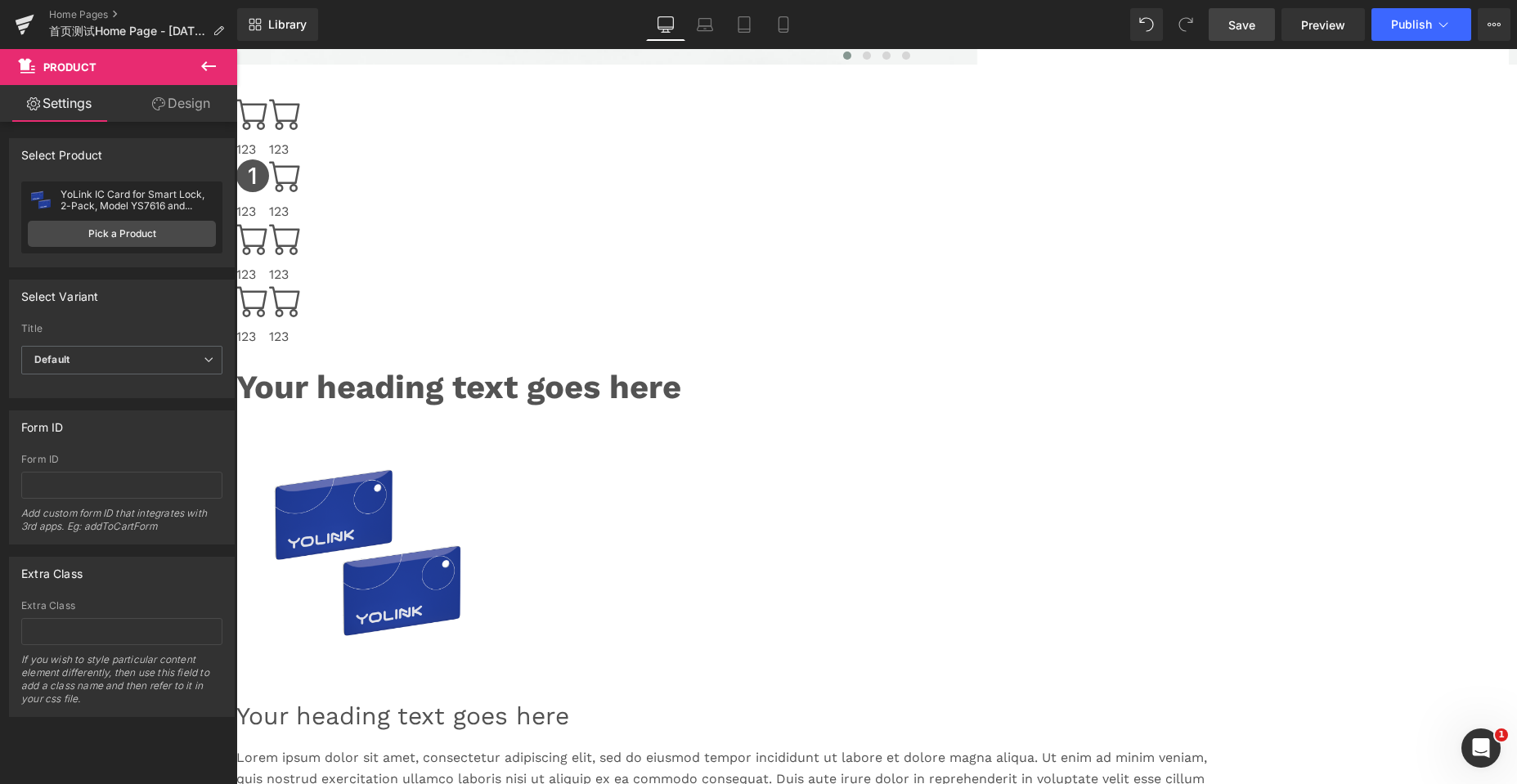
click at [172, 104] on link "Design" at bounding box center [180, 103] width 119 height 37
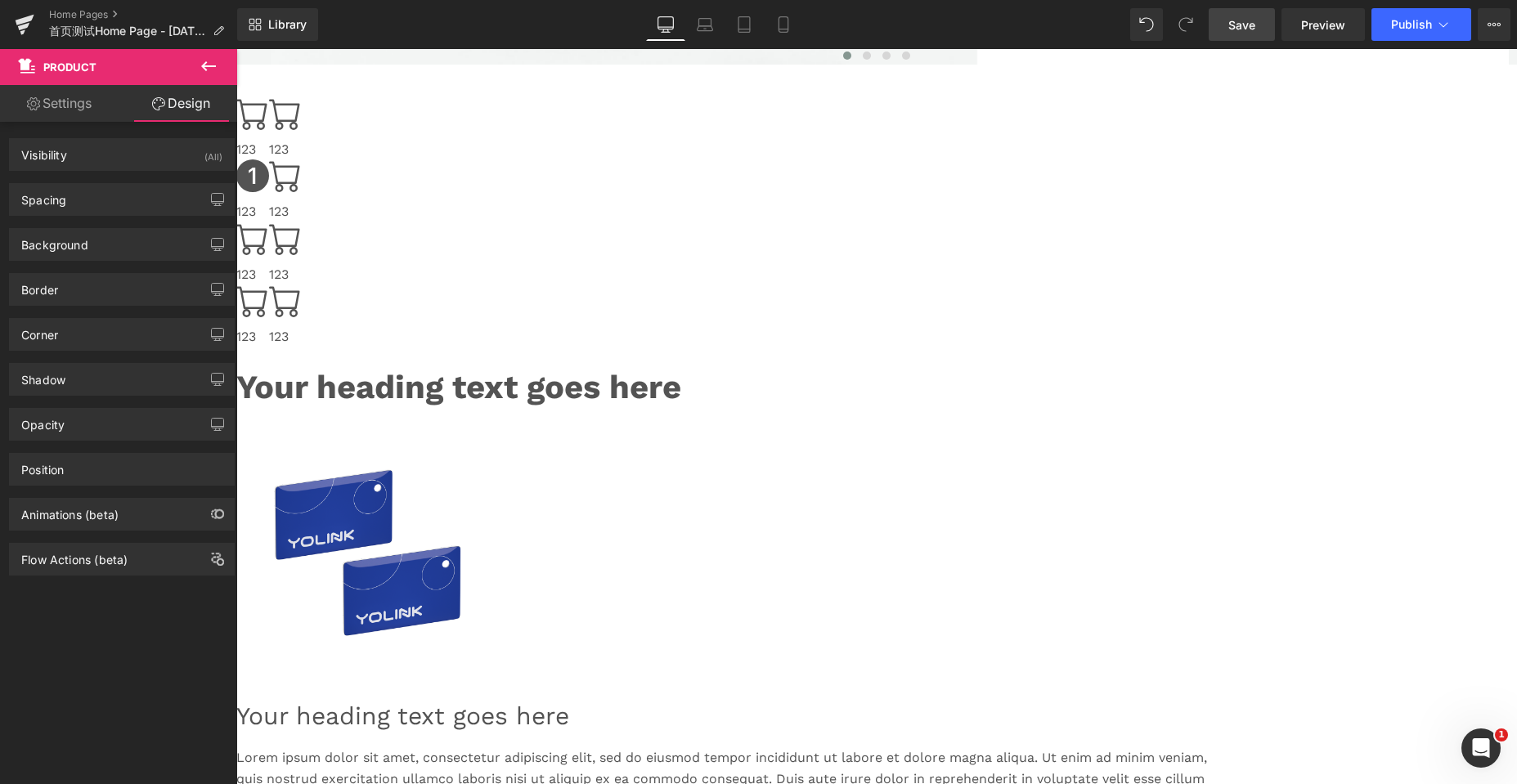
click at [72, 109] on link "Settings" at bounding box center [59, 103] width 119 height 37
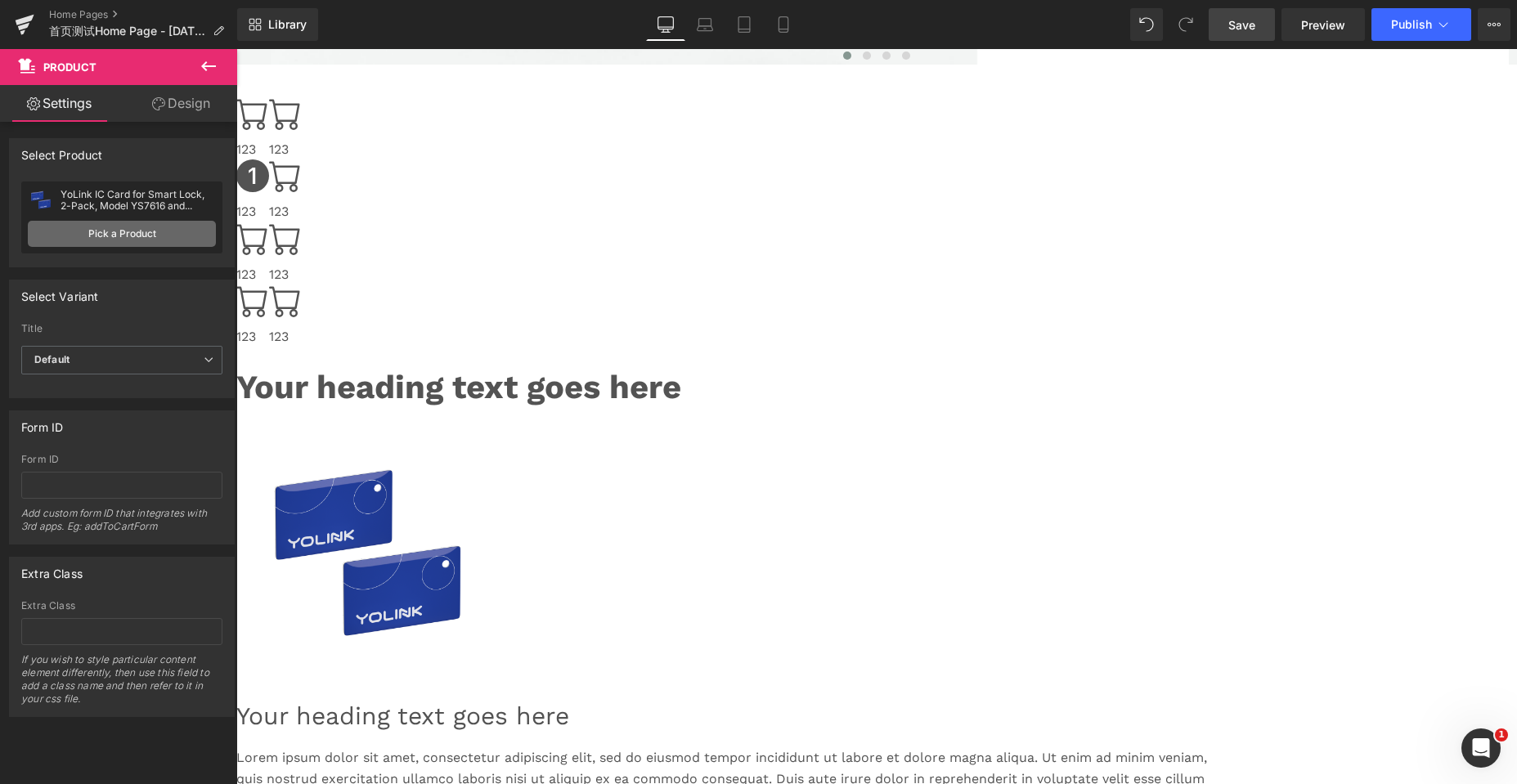
drag, startPoint x: 84, startPoint y: 238, endPoint x: 87, endPoint y: 223, distance: 15.3
click at [84, 238] on link "Pick a Product" at bounding box center [122, 233] width 188 height 27
drag, startPoint x: 94, startPoint y: 194, endPoint x: 83, endPoint y: 168, distance: 28.2
click at [94, 194] on div "YoLink IC Card for Smart Lock, 2-Pack, Model YS7616 and YS7617 only – Convenien…" at bounding box center [139, 200] width 156 height 23
click at [67, 144] on div "Select Product" at bounding box center [62, 150] width 82 height 23
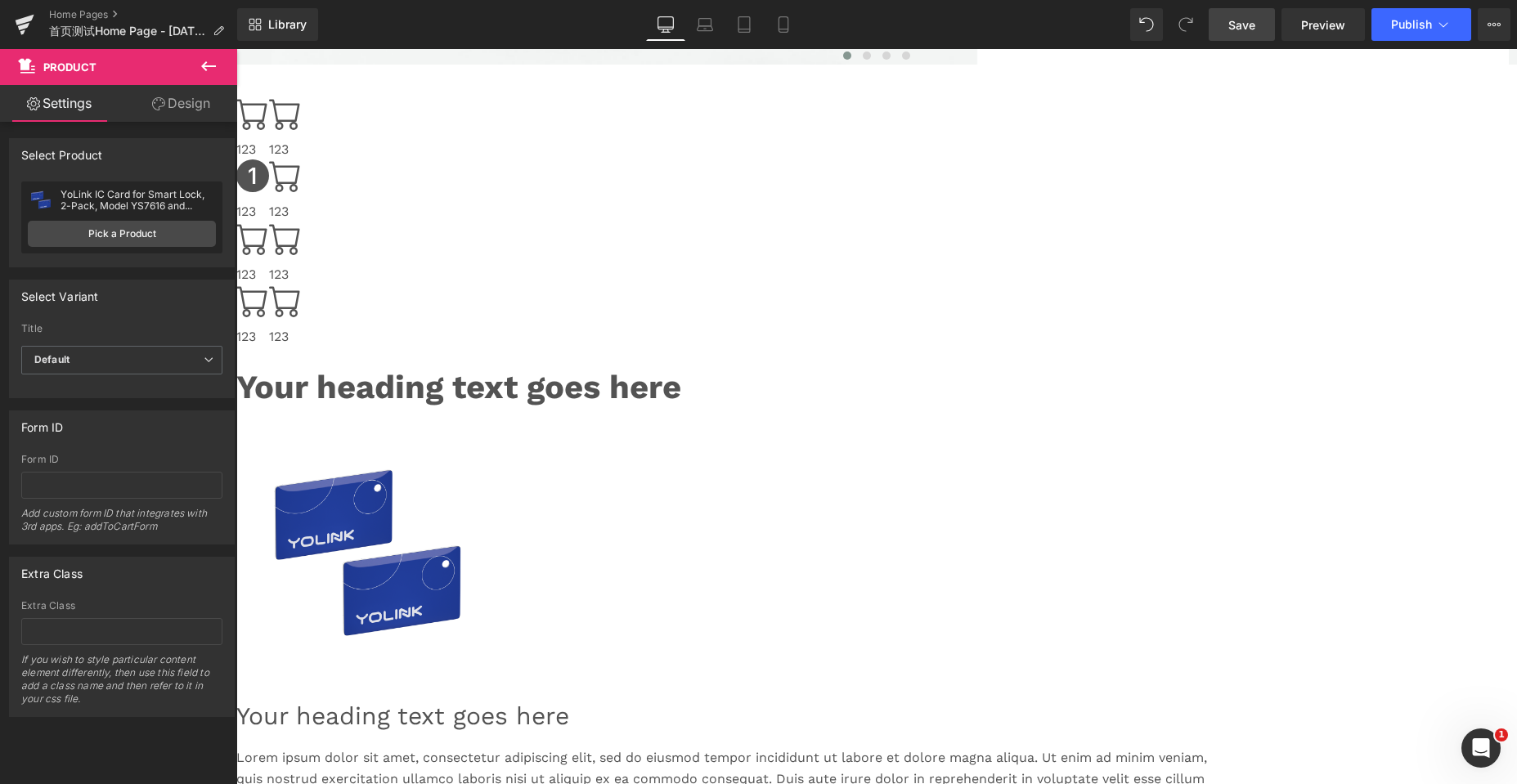
click at [59, 158] on div "Select Product" at bounding box center [62, 150] width 82 height 23
click at [1243, 27] on span "Save" at bounding box center [1242, 25] width 27 height 17
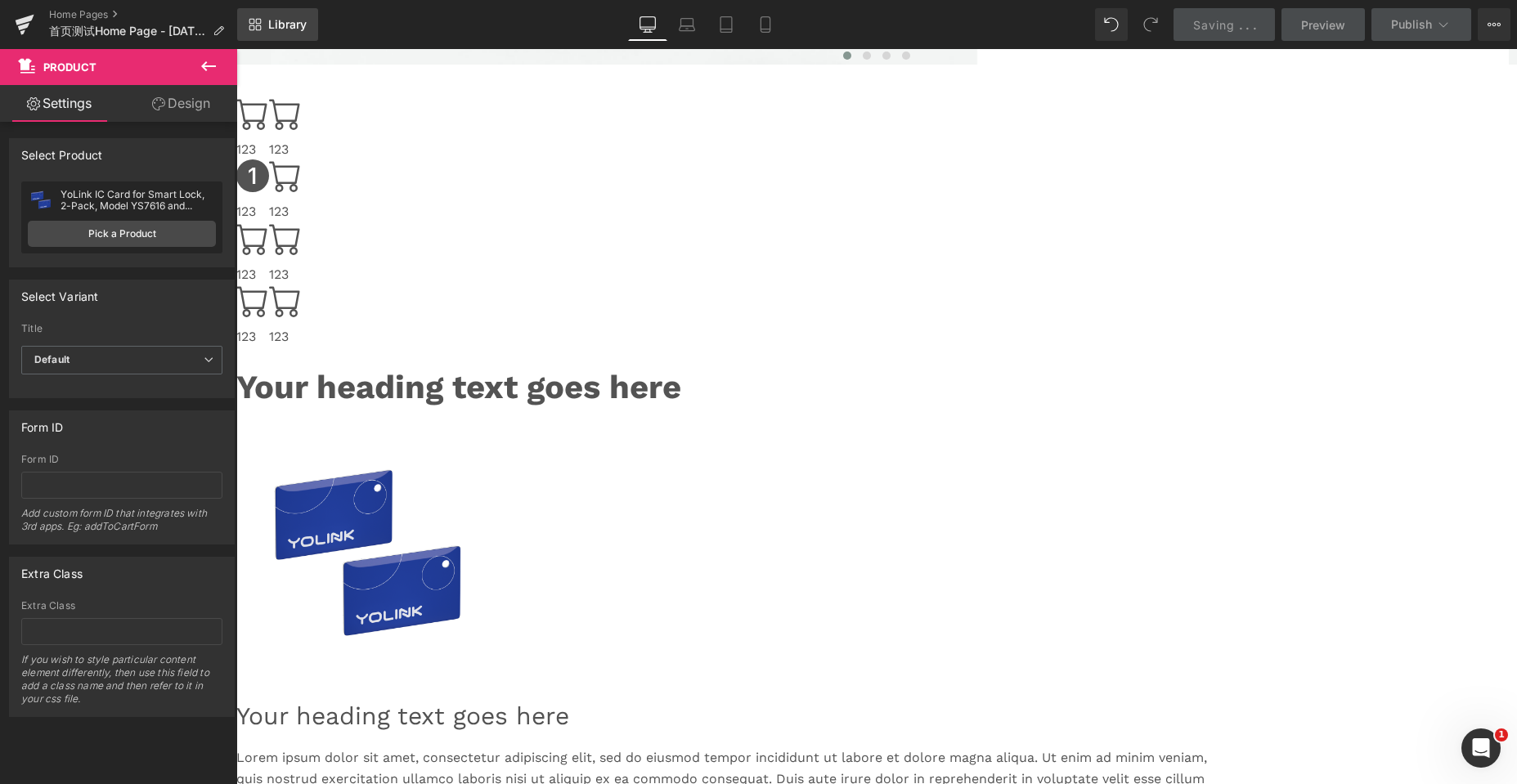
click at [288, 32] on link "Library" at bounding box center [277, 25] width 81 height 32
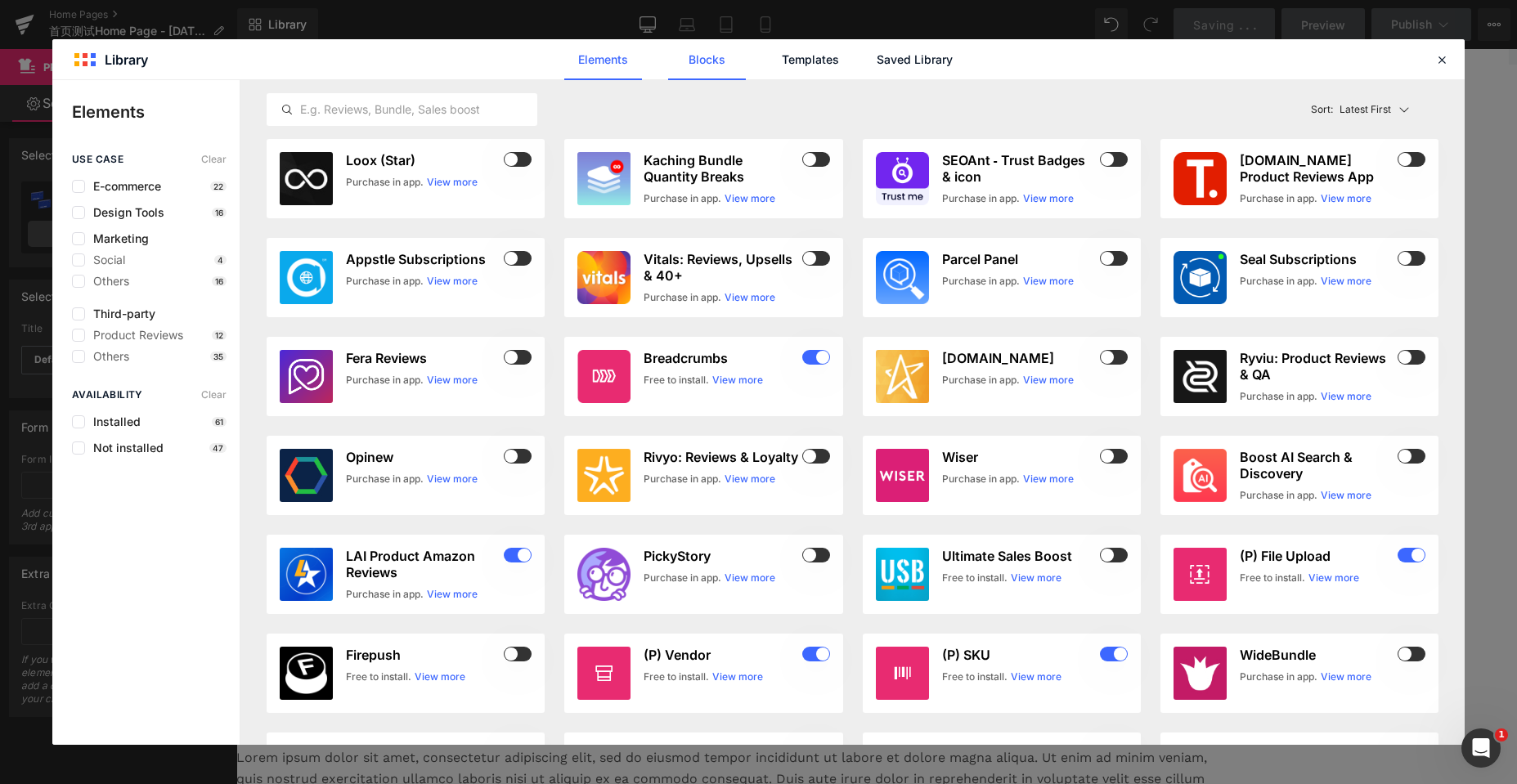
drag, startPoint x: 702, startPoint y: 56, endPoint x: 713, endPoint y: 56, distance: 11.0
click at [702, 56] on link "Blocks" at bounding box center [706, 60] width 78 height 41
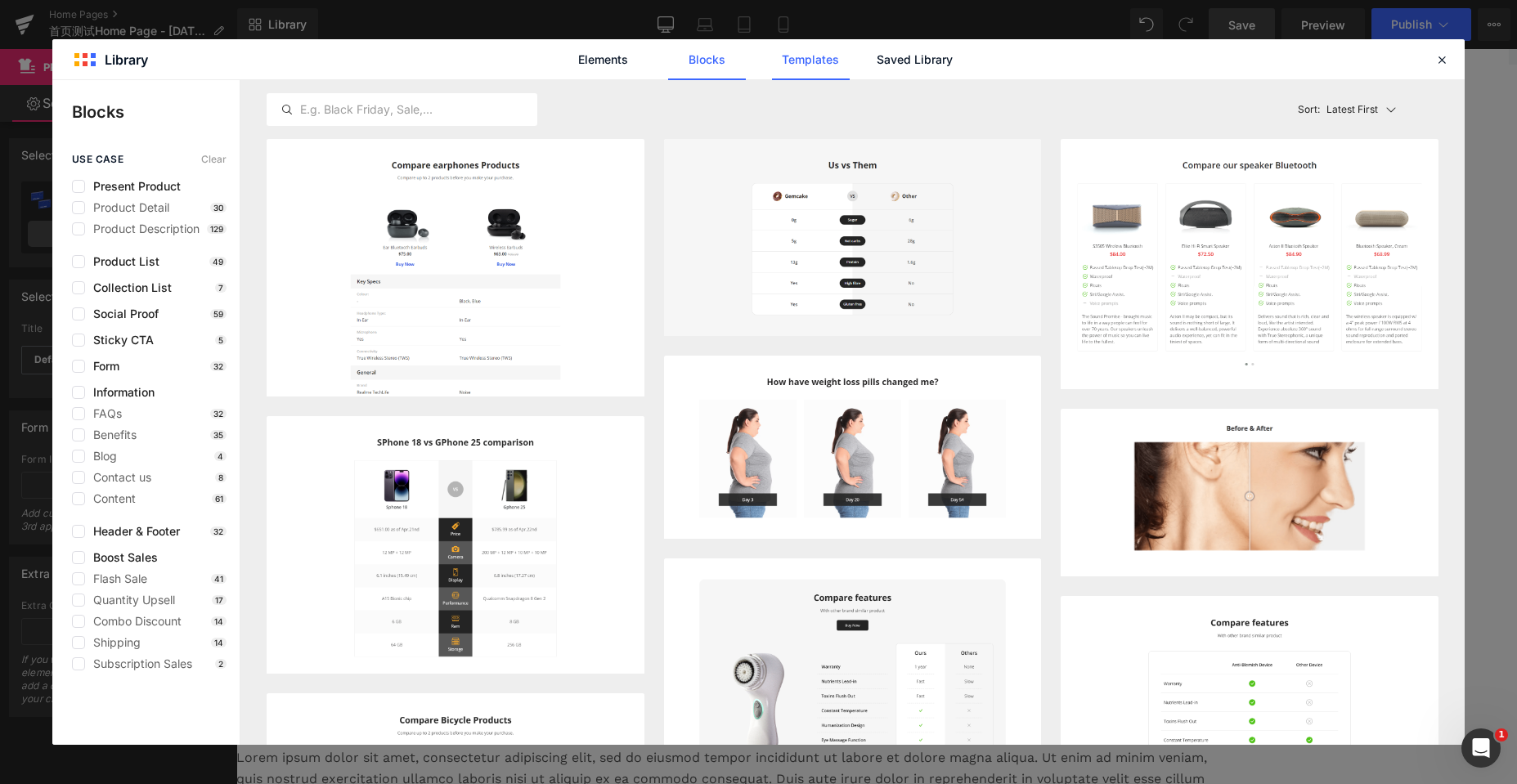
click at [813, 62] on link "Templates" at bounding box center [811, 60] width 78 height 41
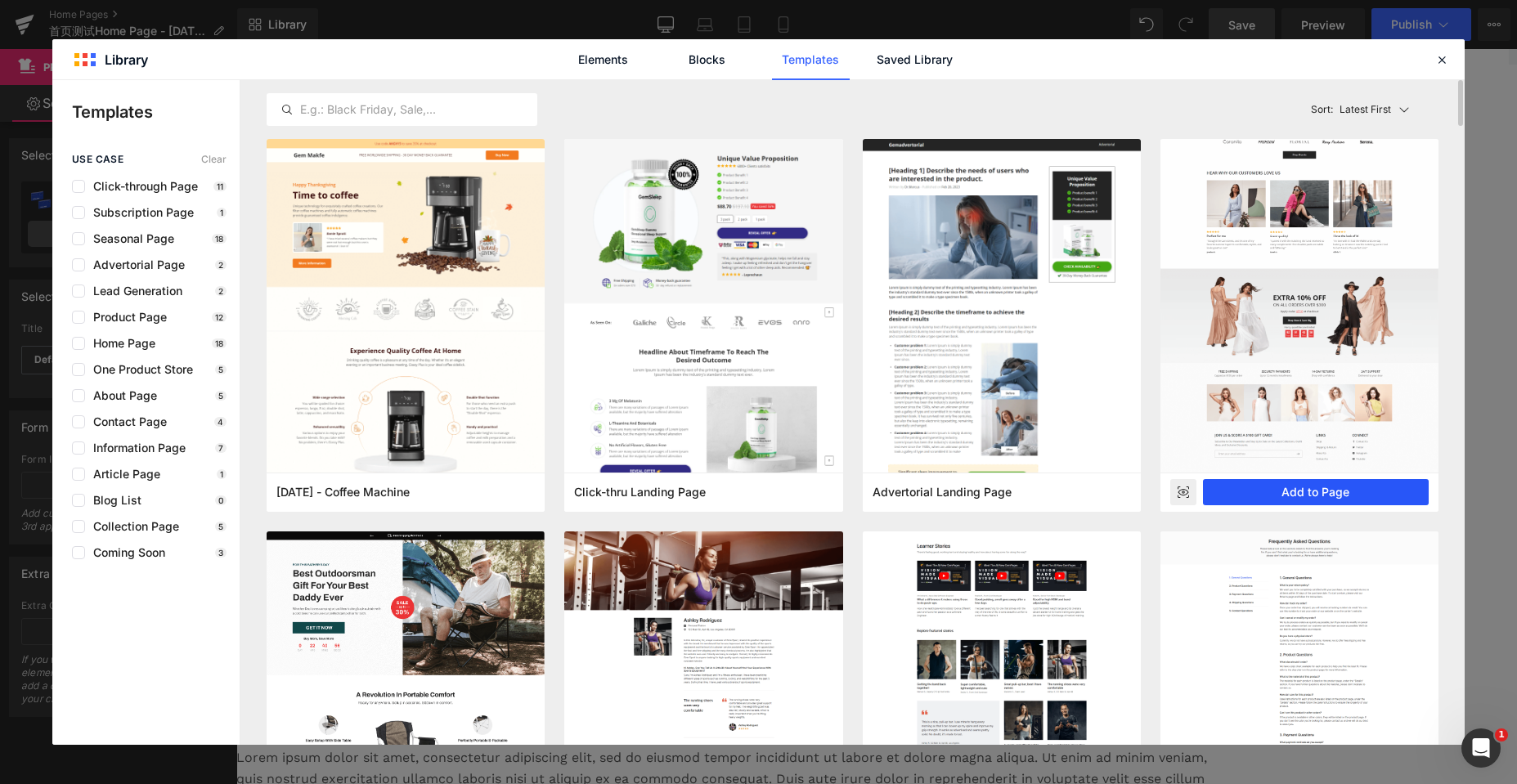
click at [1257, 493] on button "Add to Page" at bounding box center [1316, 492] width 226 height 27
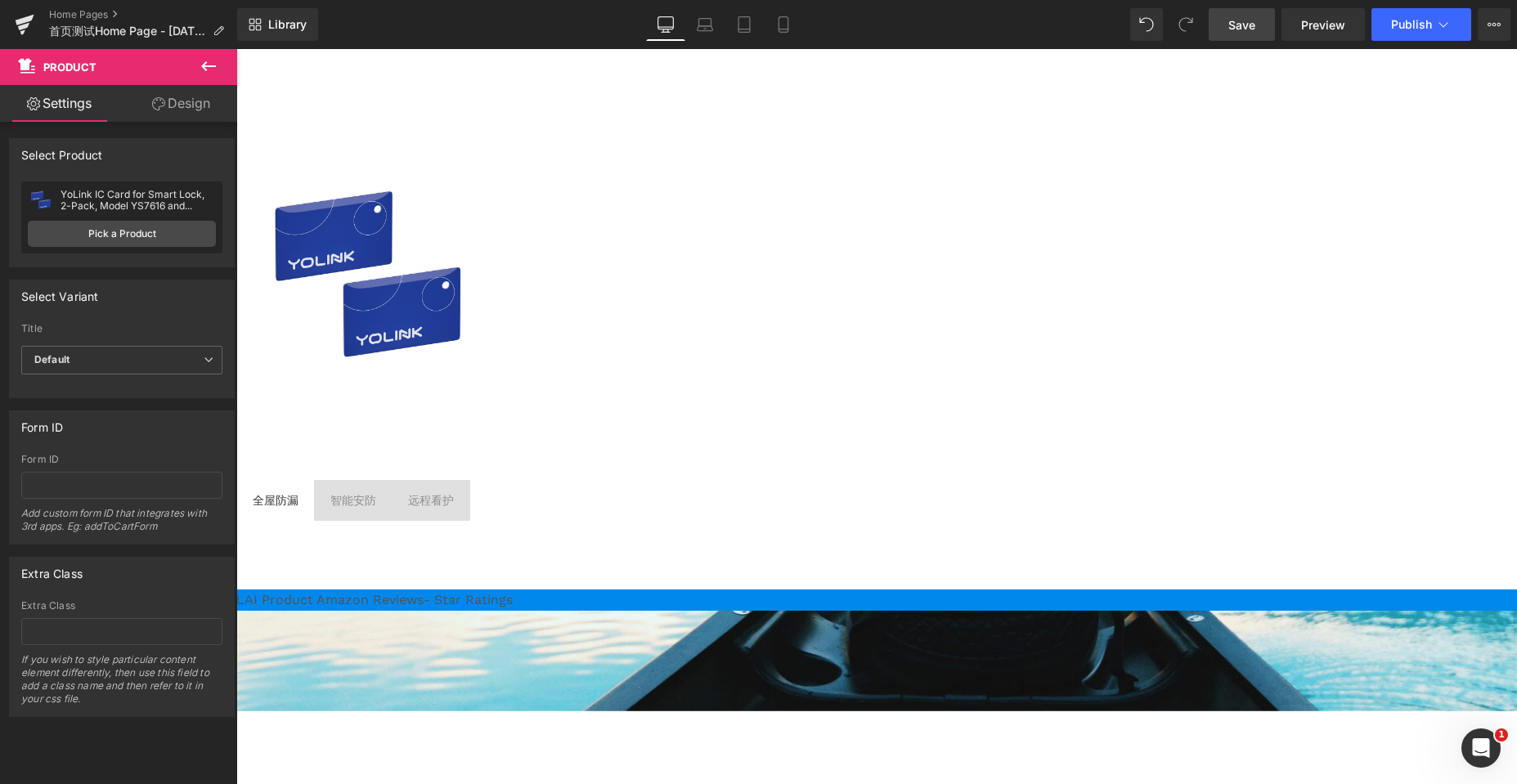
scroll to position [4031, 0]
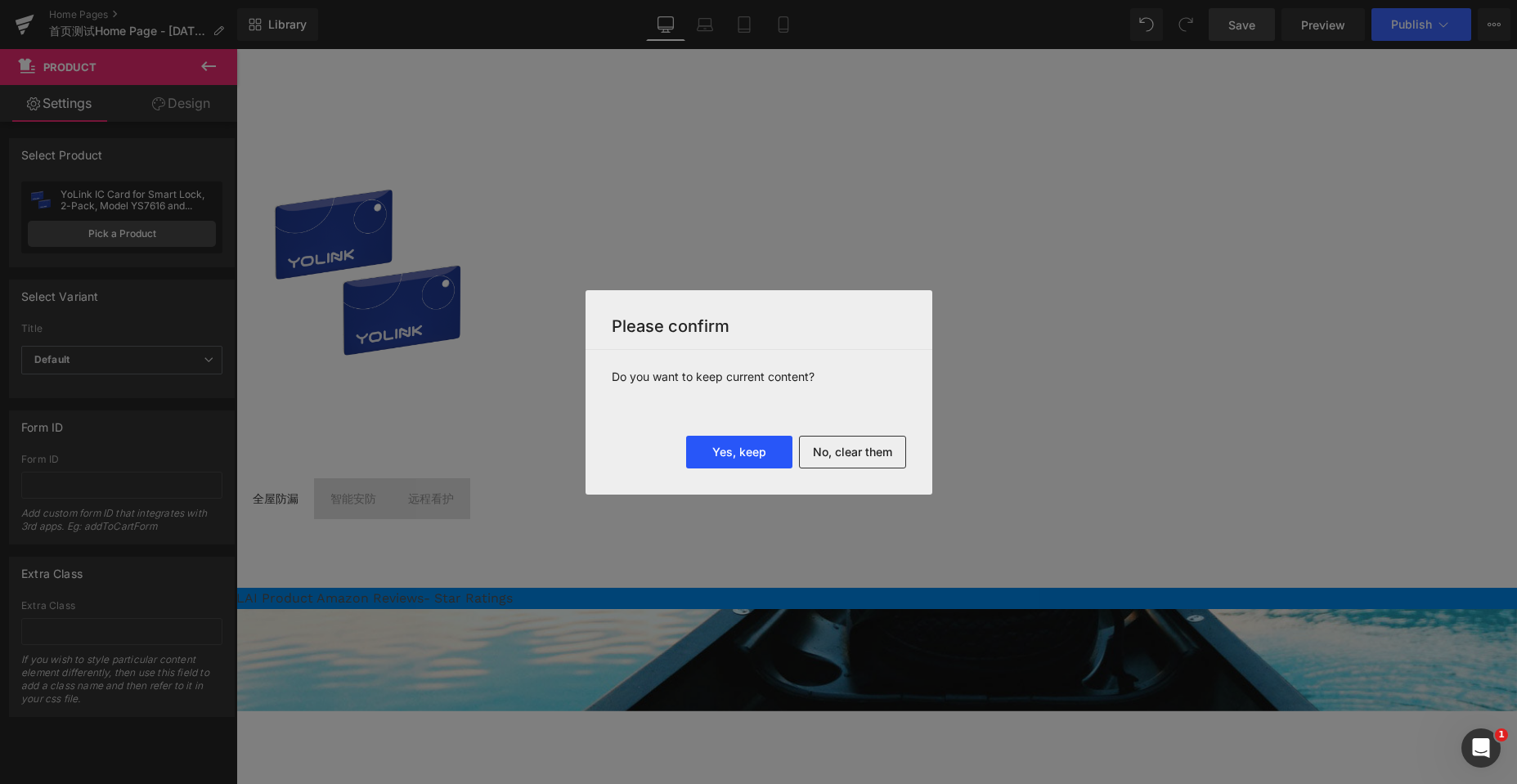
click at [719, 459] on button "Yes, keep" at bounding box center [739, 452] width 106 height 32
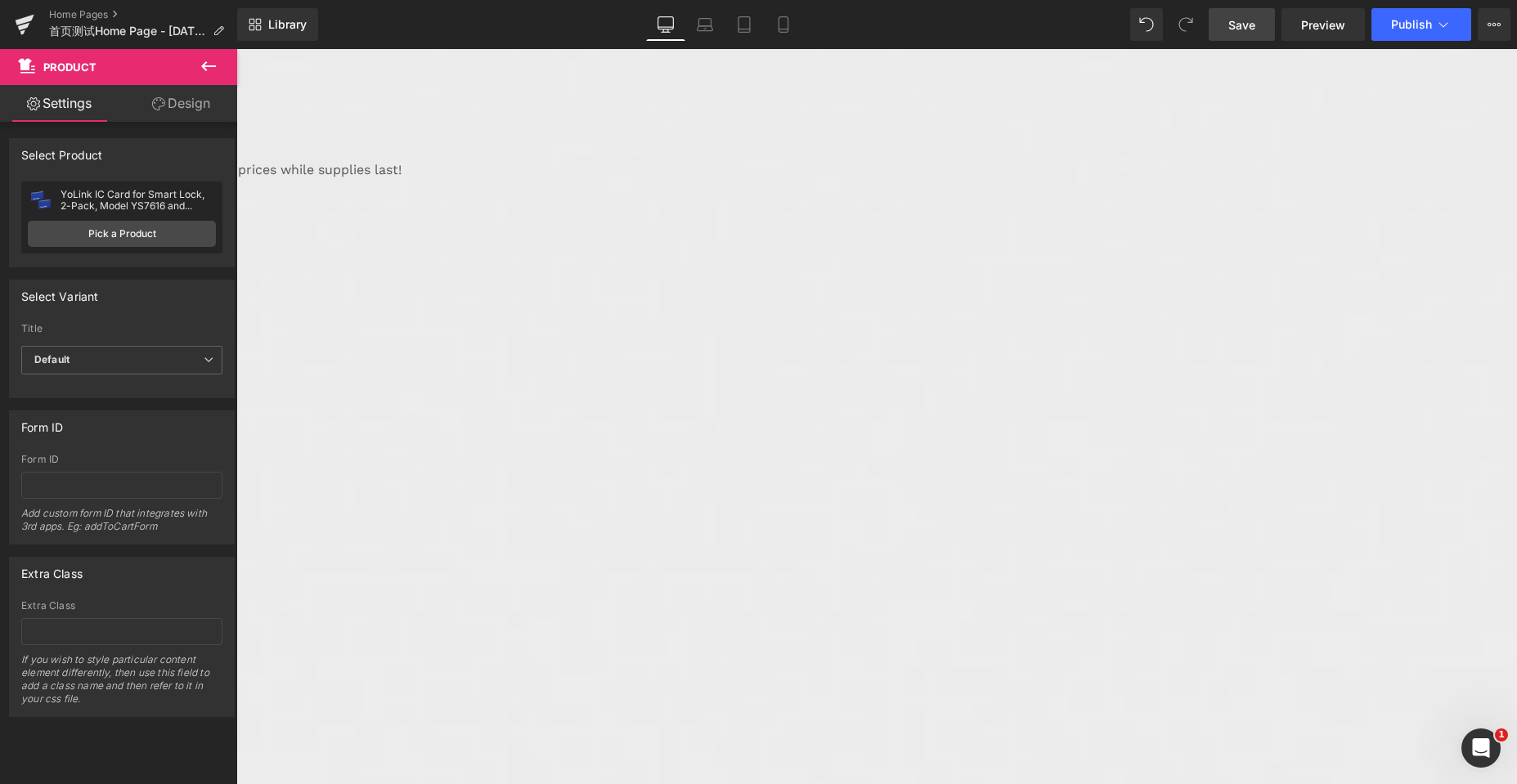
scroll to position [5911, 0]
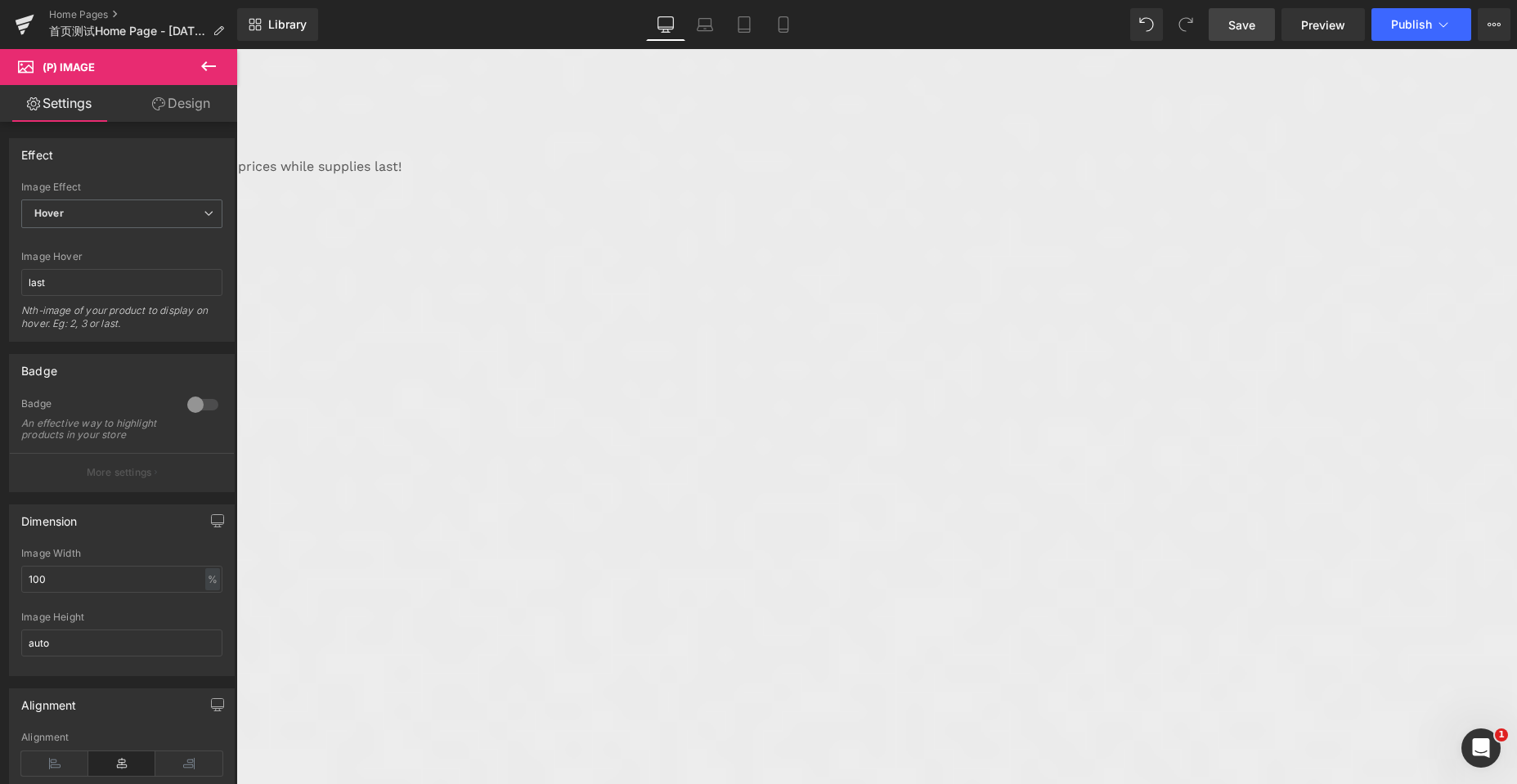
click at [236, 49] on span "Product" at bounding box center [236, 49] width 0 height 0
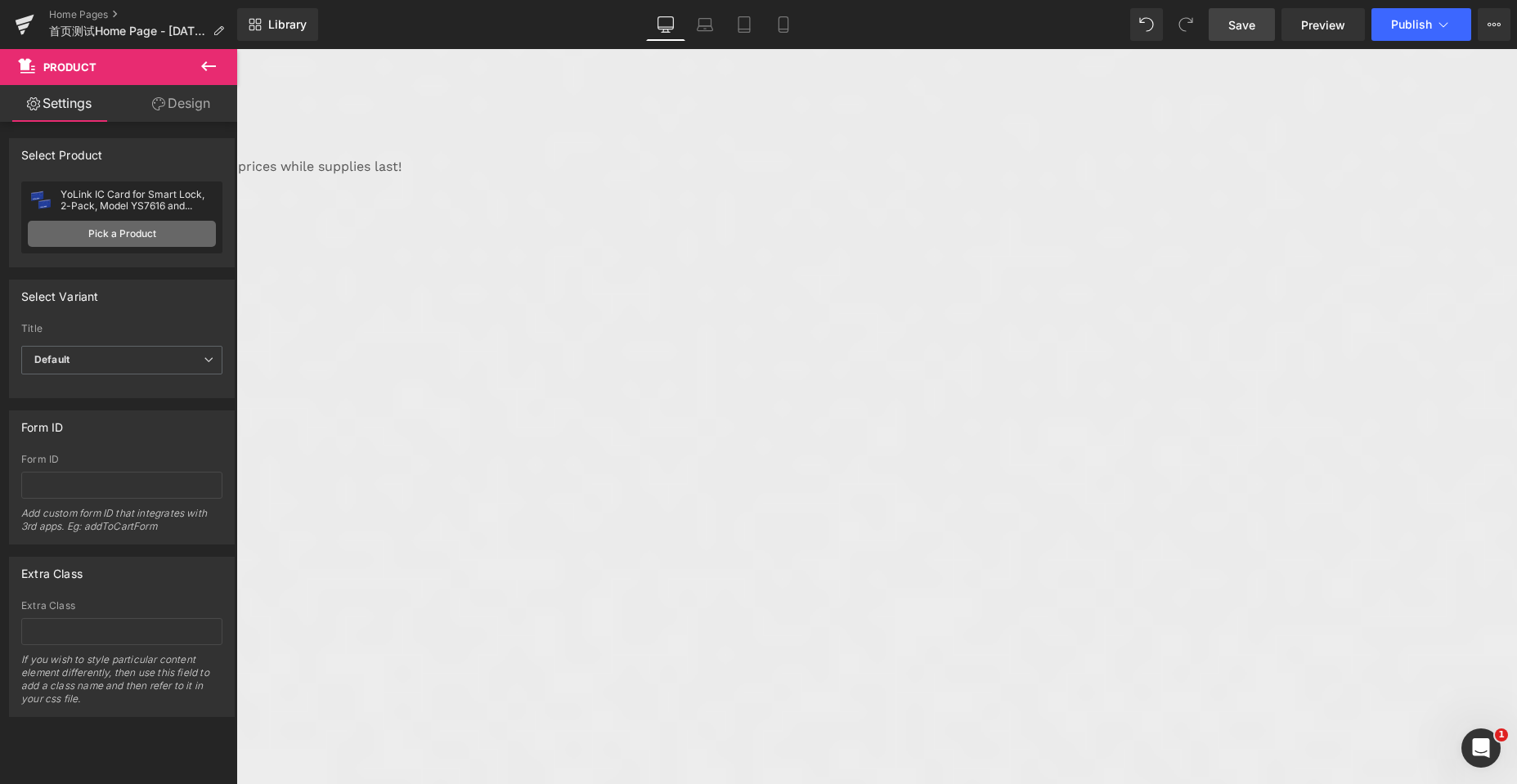
click at [110, 239] on link "Pick a Product" at bounding box center [122, 233] width 188 height 27
click at [111, 234] on link "Pick a Product" at bounding box center [122, 233] width 188 height 27
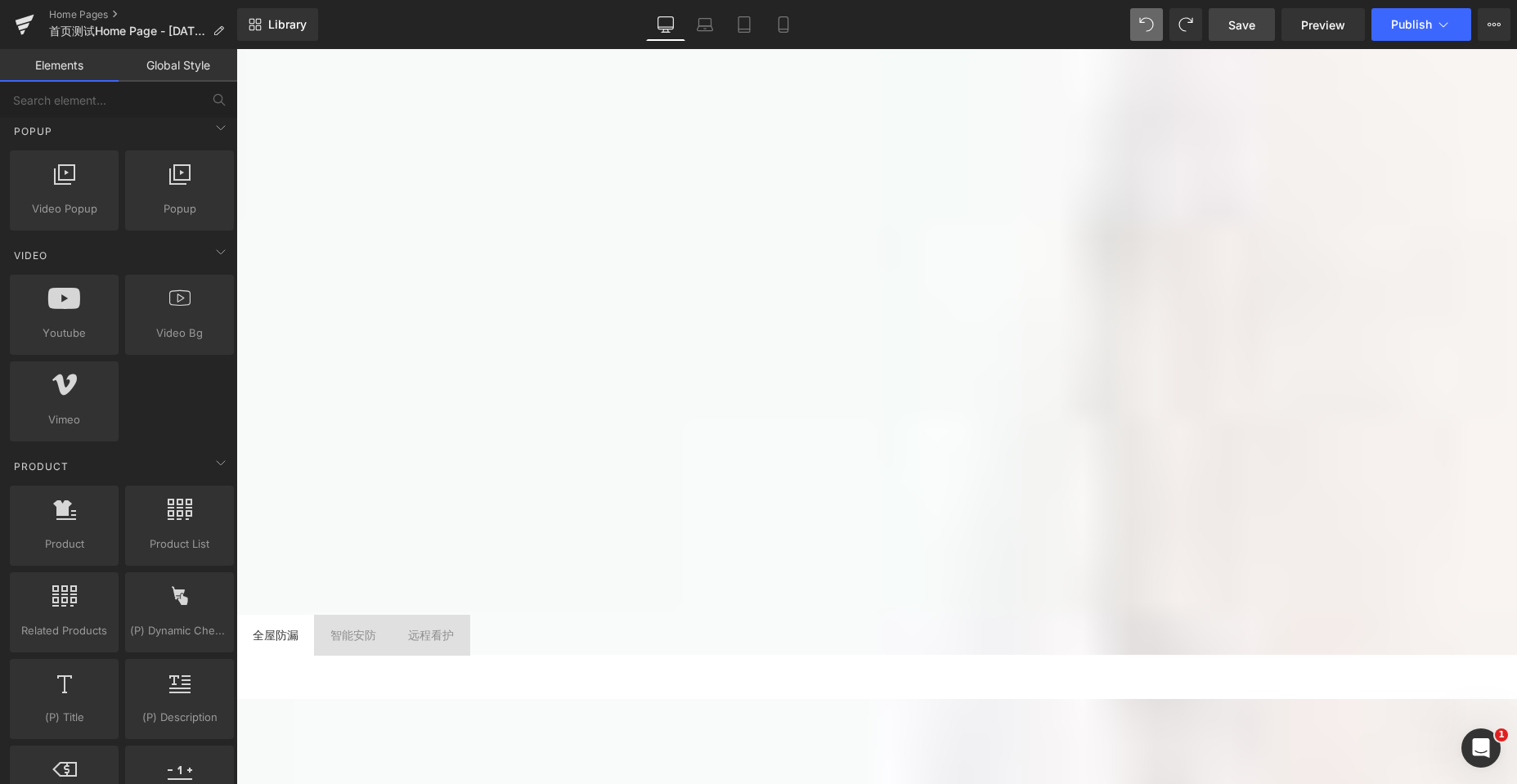
scroll to position [3924, 0]
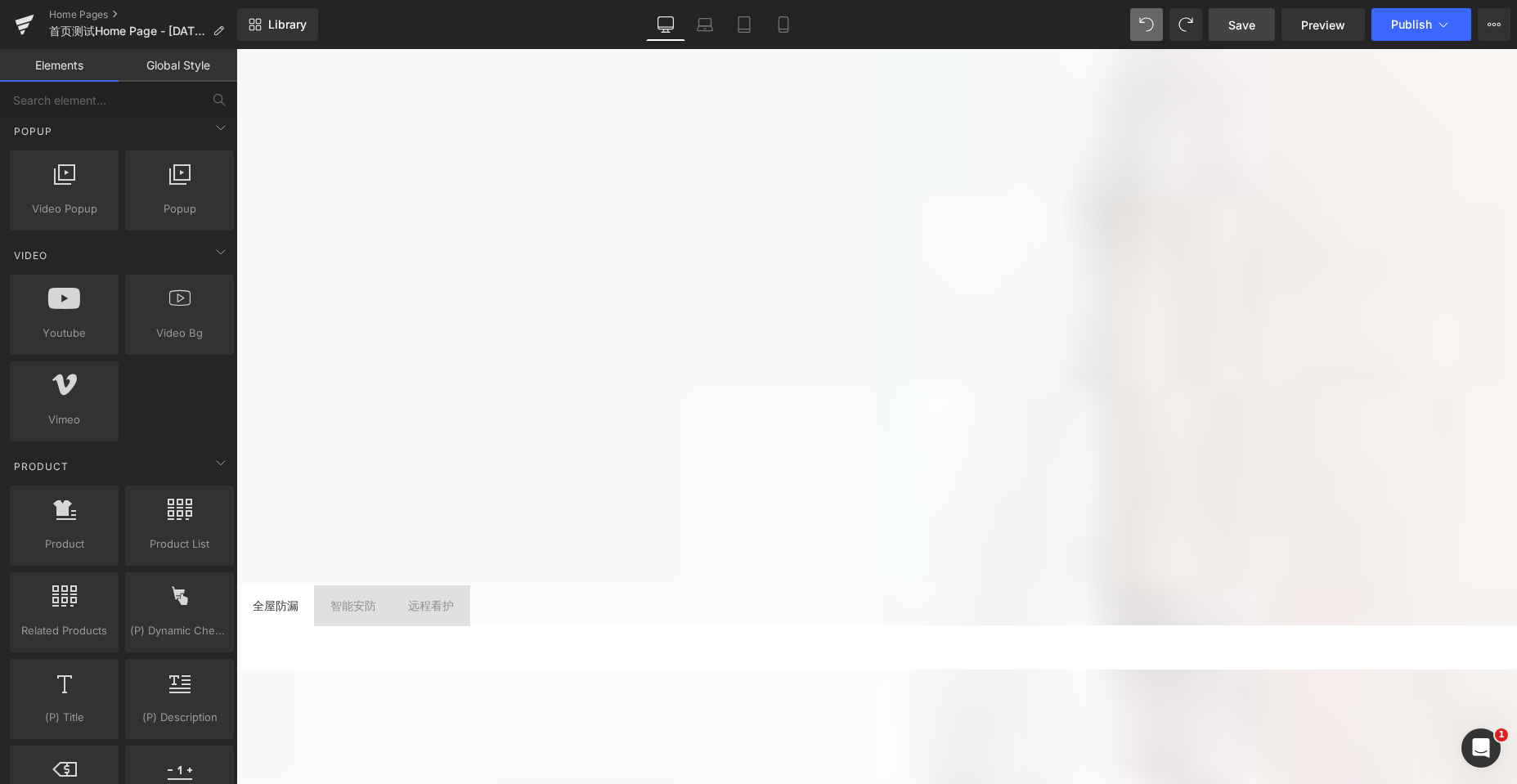
click at [236, 49] on icon at bounding box center [236, 49] width 0 height 0
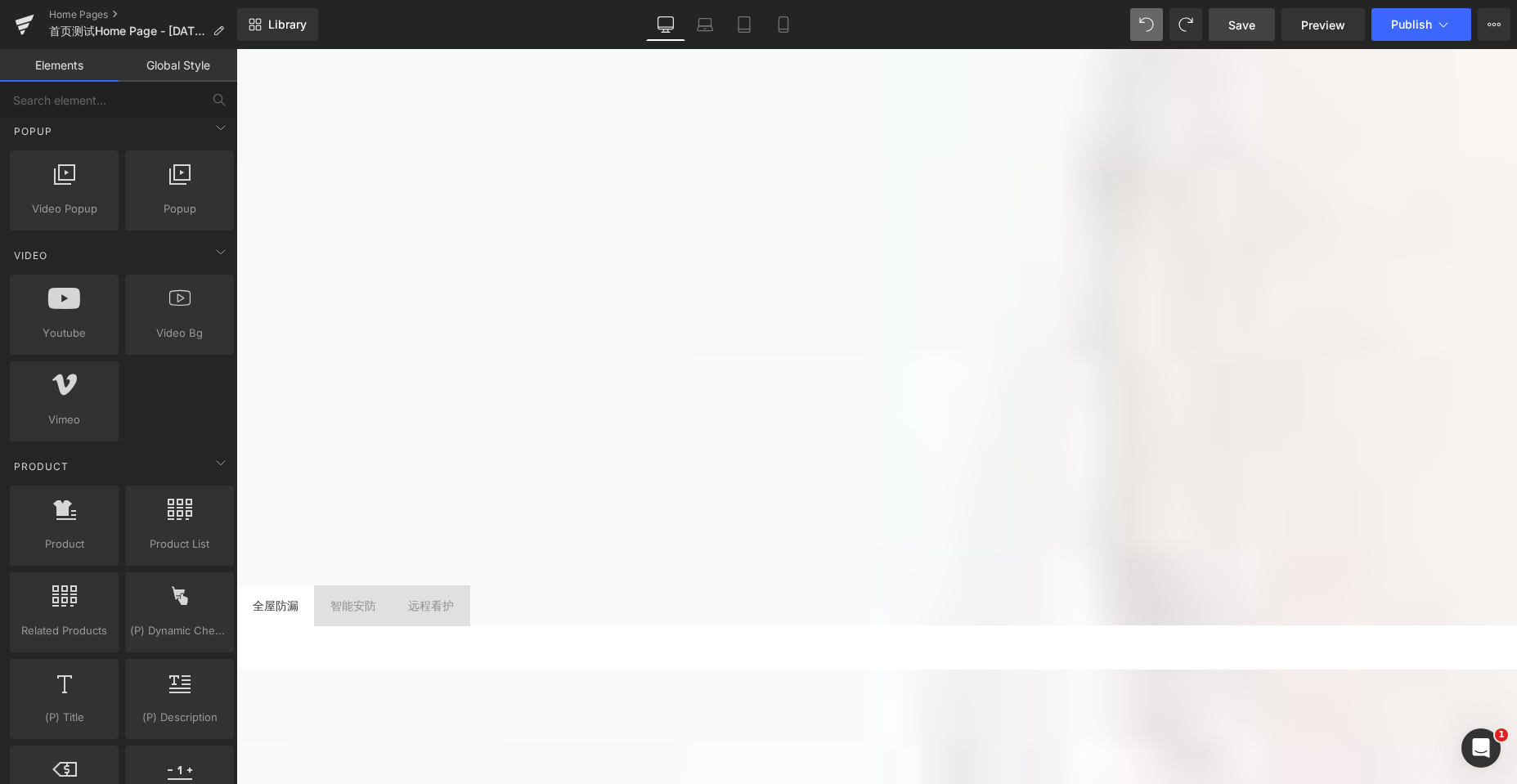
click at [236, 49] on icon at bounding box center [236, 49] width 0 height 0
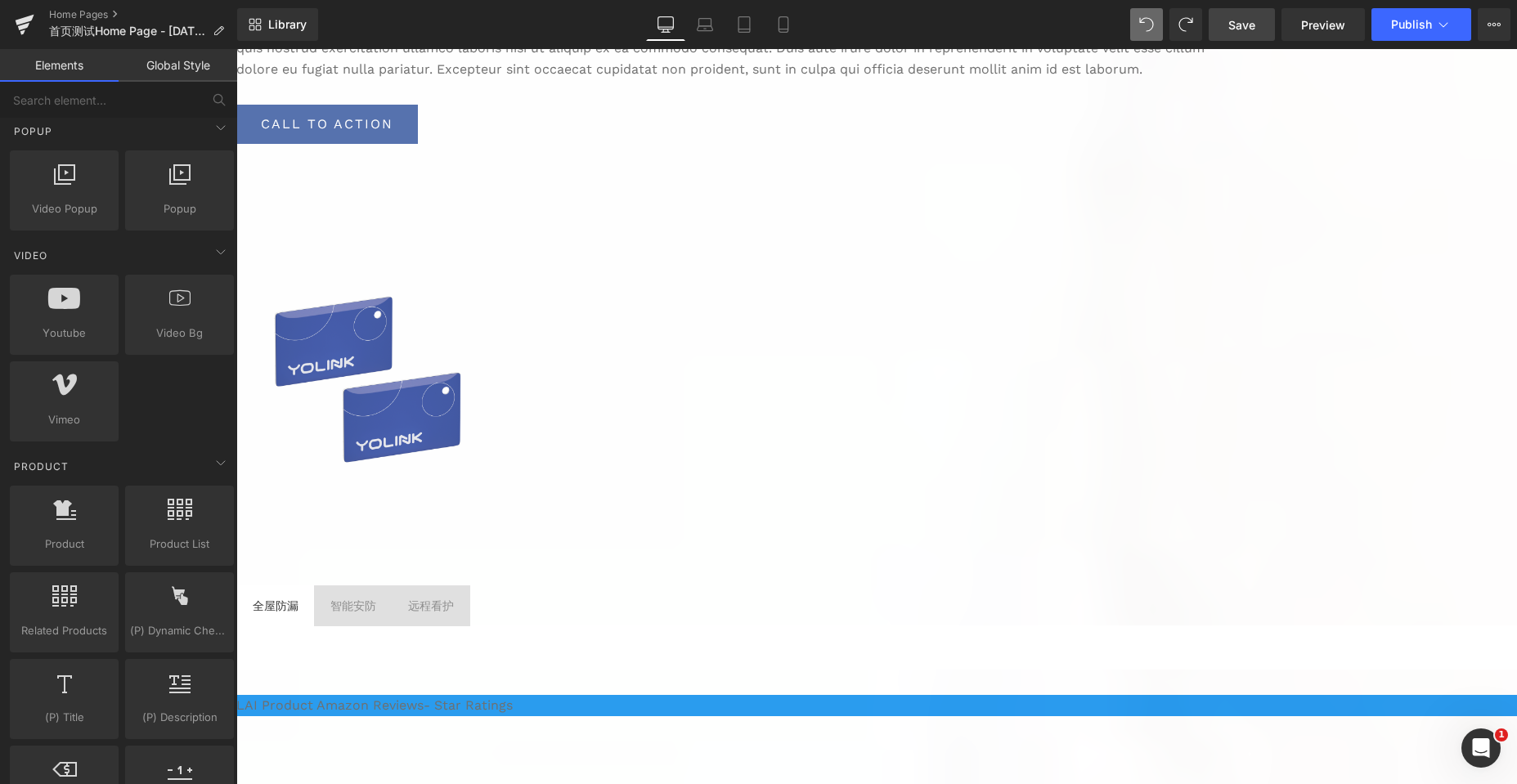
scroll to position [7979, 1268]
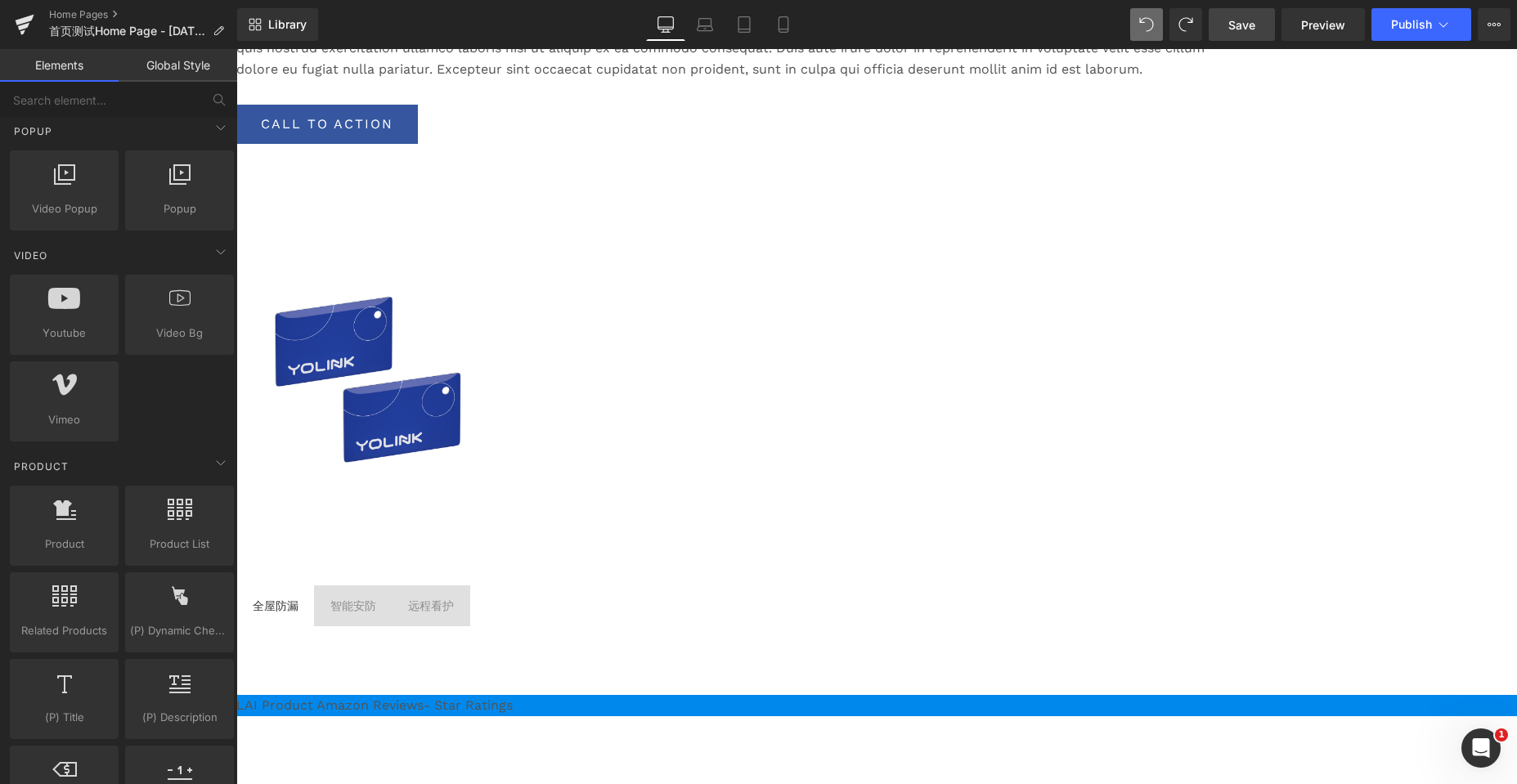
click at [236, 49] on icon at bounding box center [236, 49] width 0 height 0
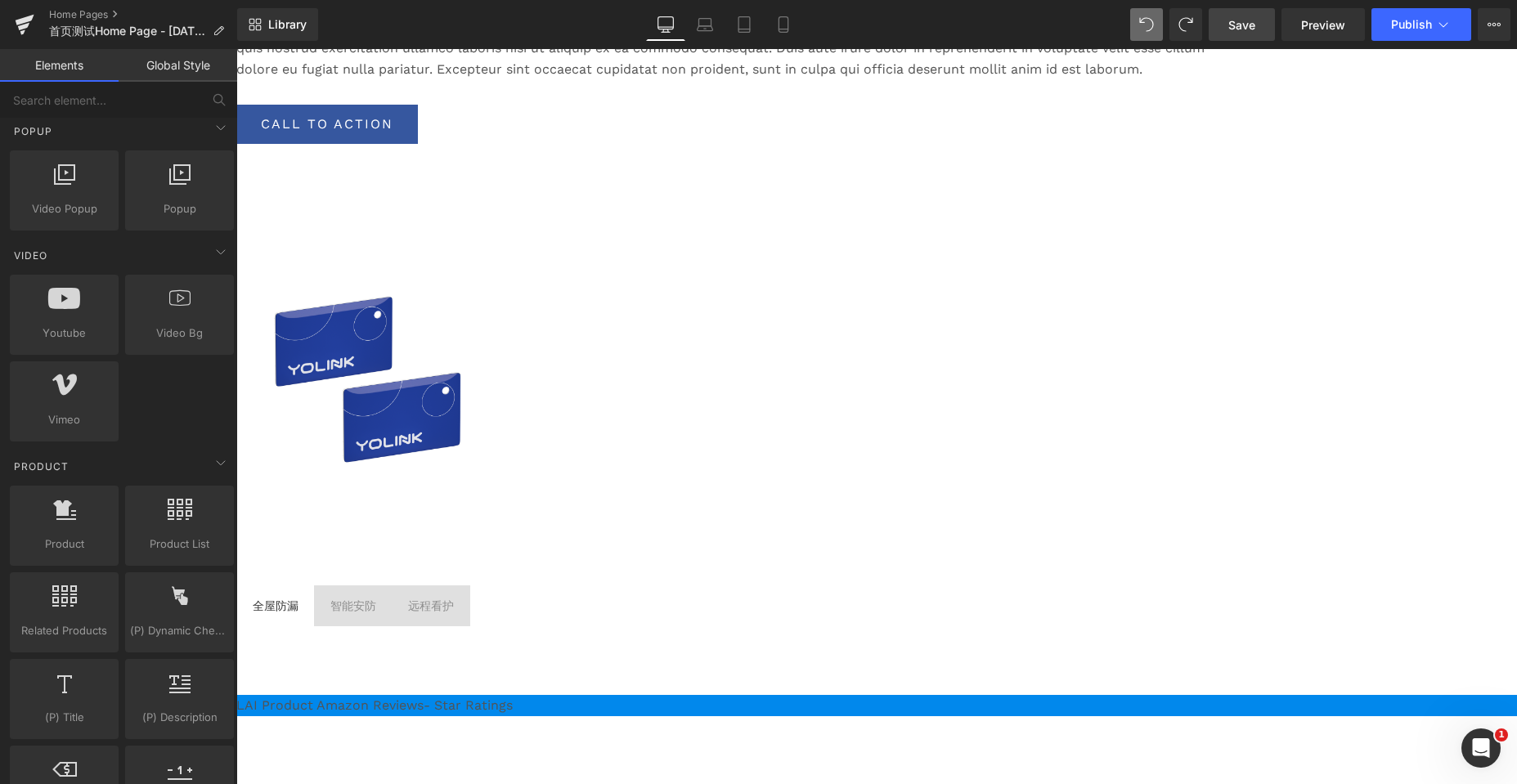
scroll to position [6769, 1268]
click at [236, 49] on icon at bounding box center [236, 49] width 0 height 0
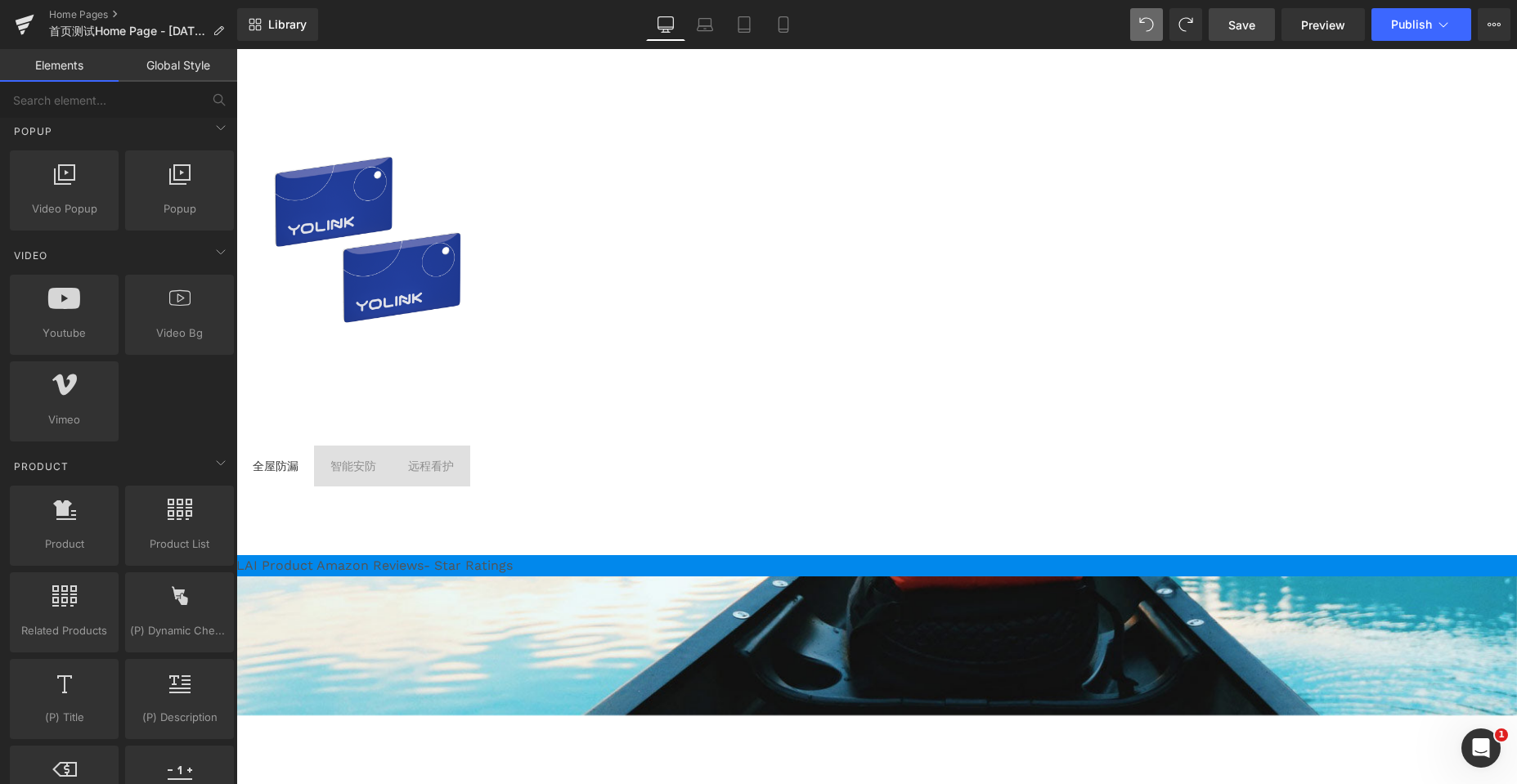
scroll to position [4088, 0]
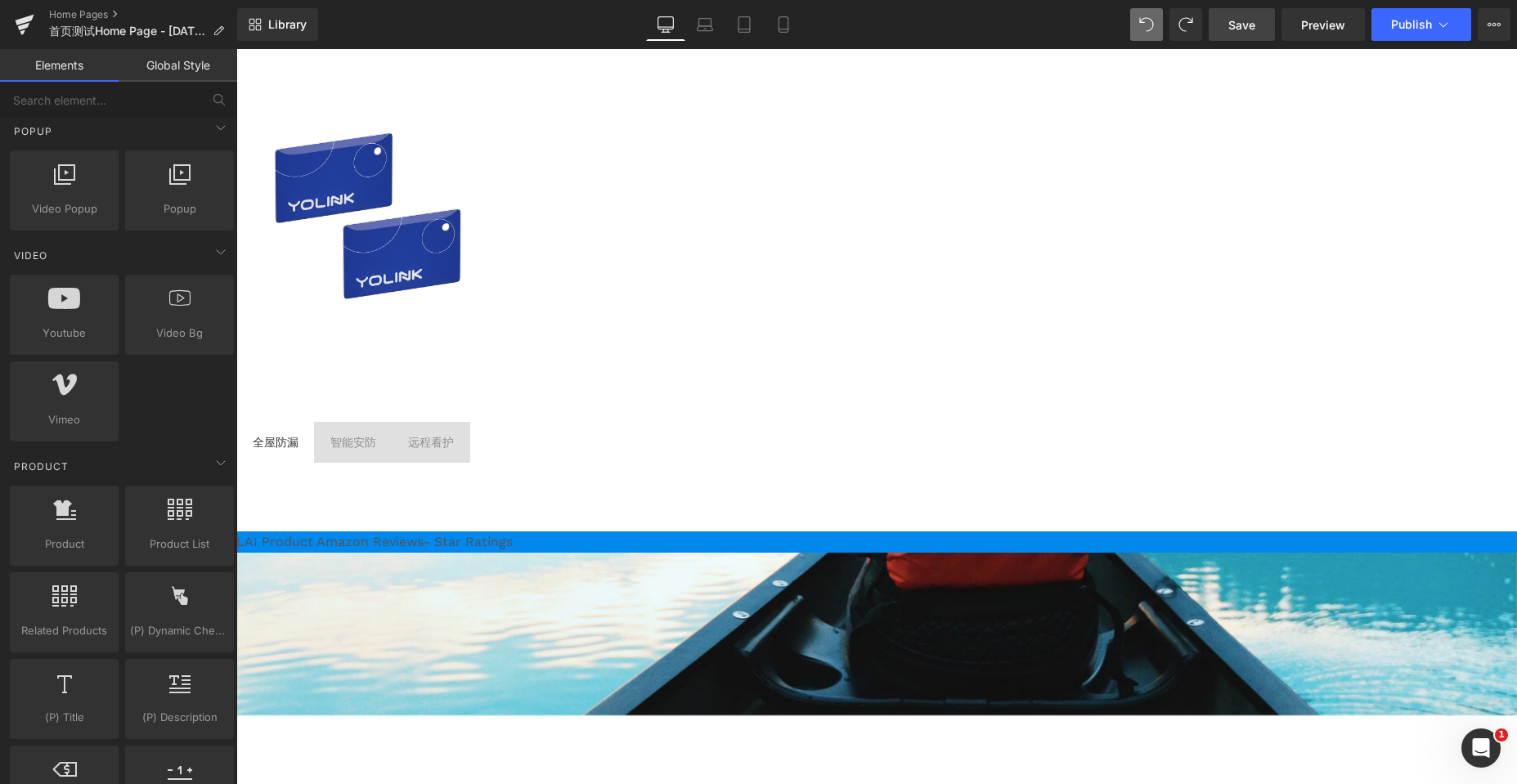
click at [236, 49] on span "Carousel" at bounding box center [236, 49] width 0 height 0
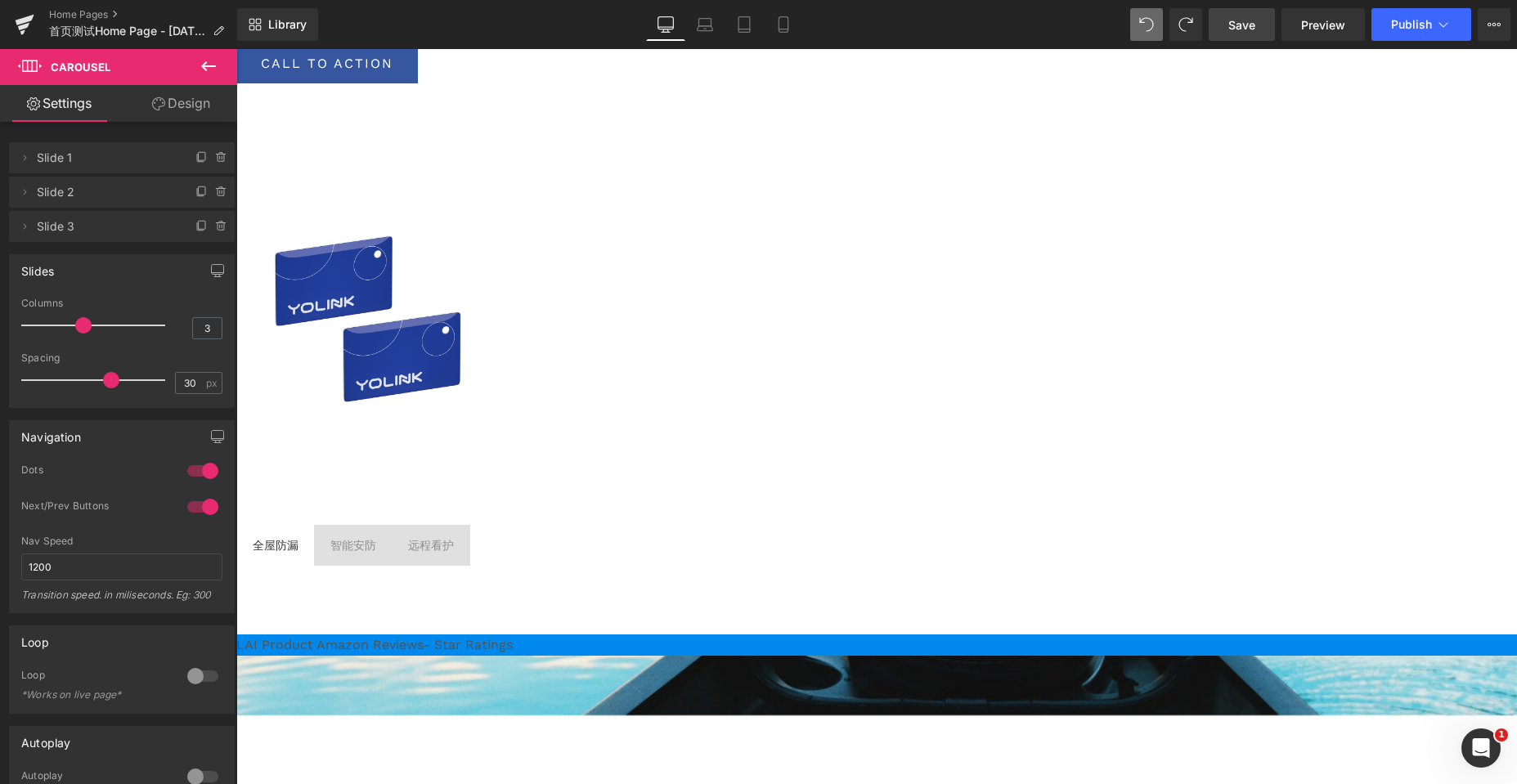
scroll to position [3842, 0]
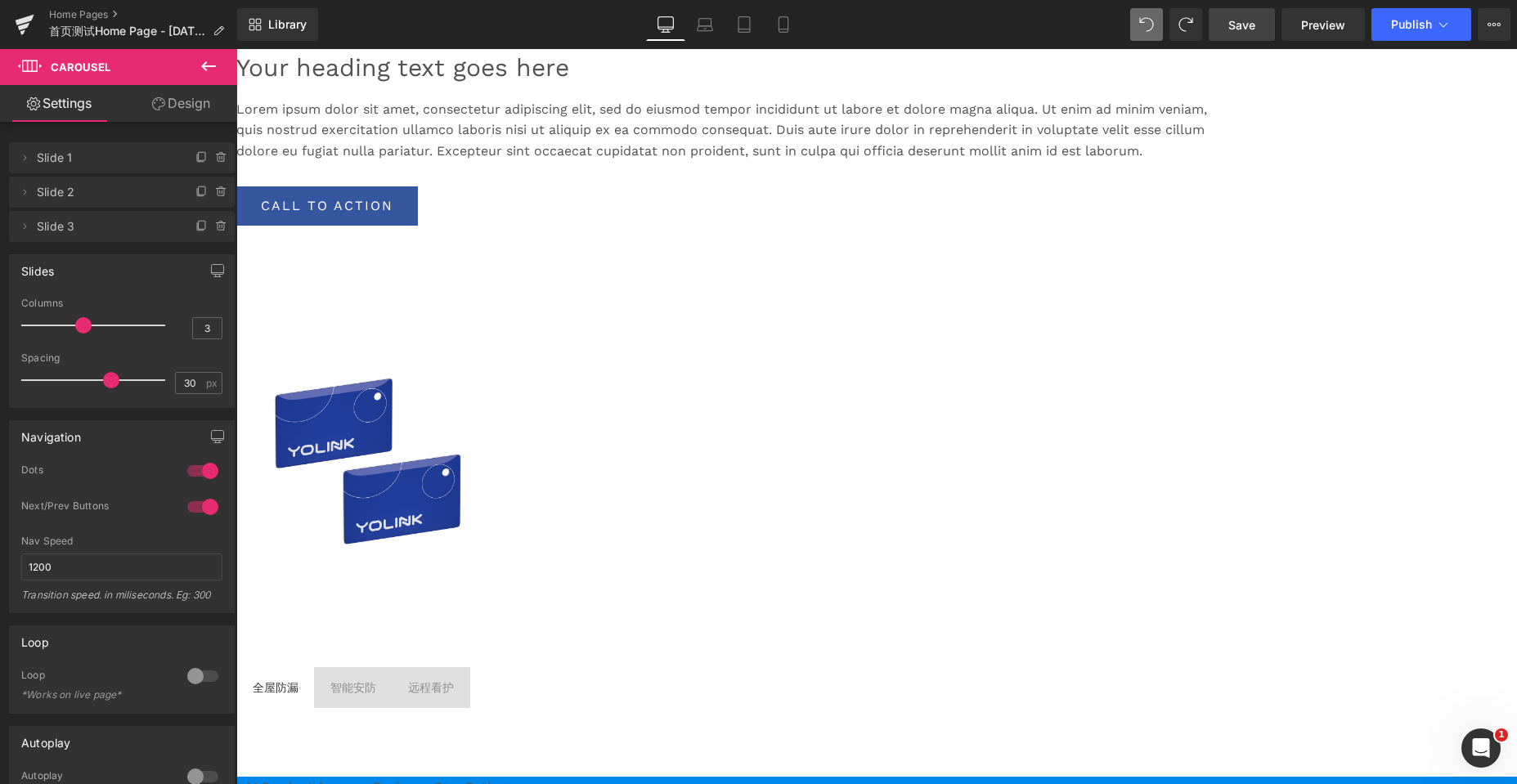
click at [236, 49] on icon at bounding box center [236, 49] width 0 height 0
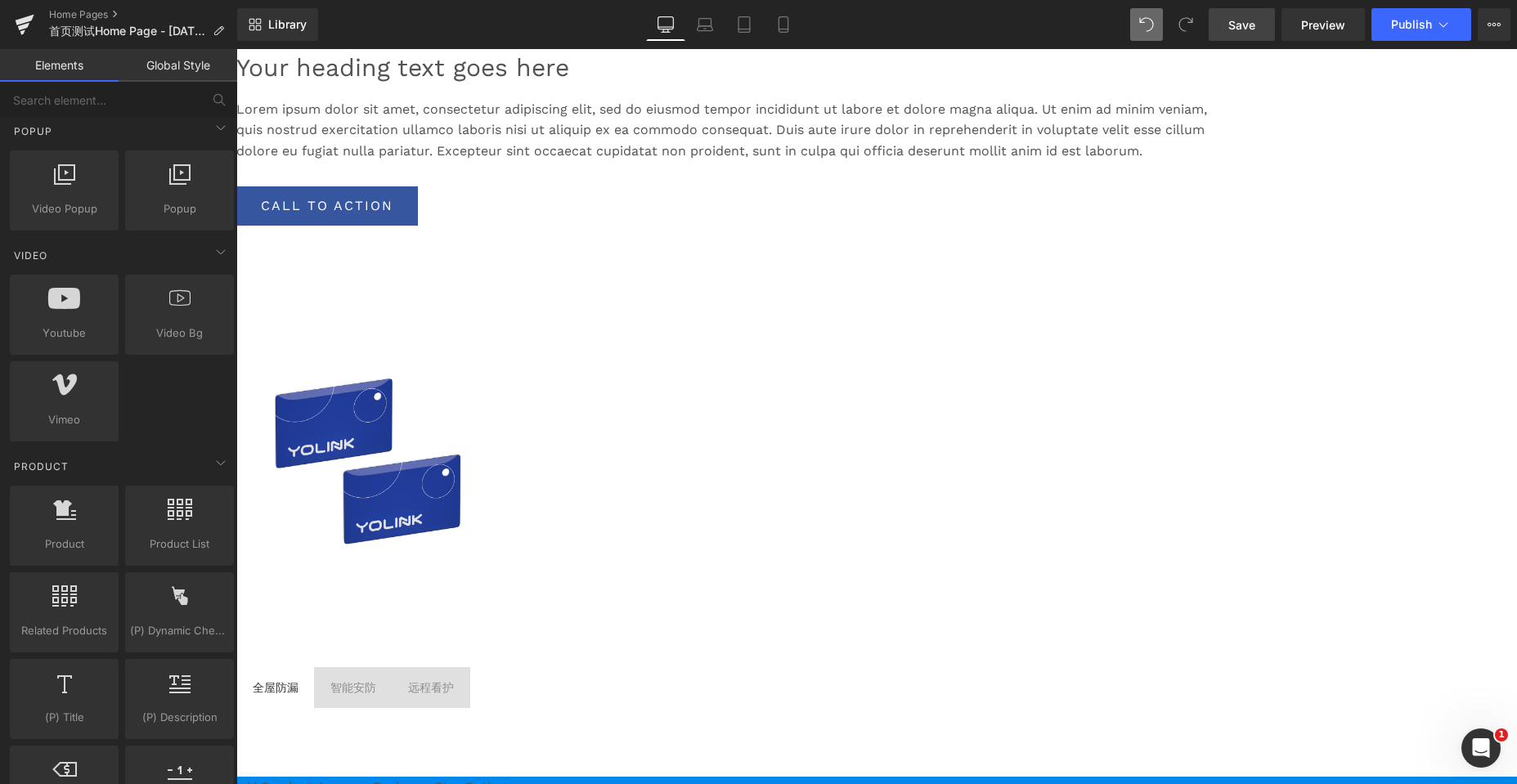
scroll to position [4724, 1268]
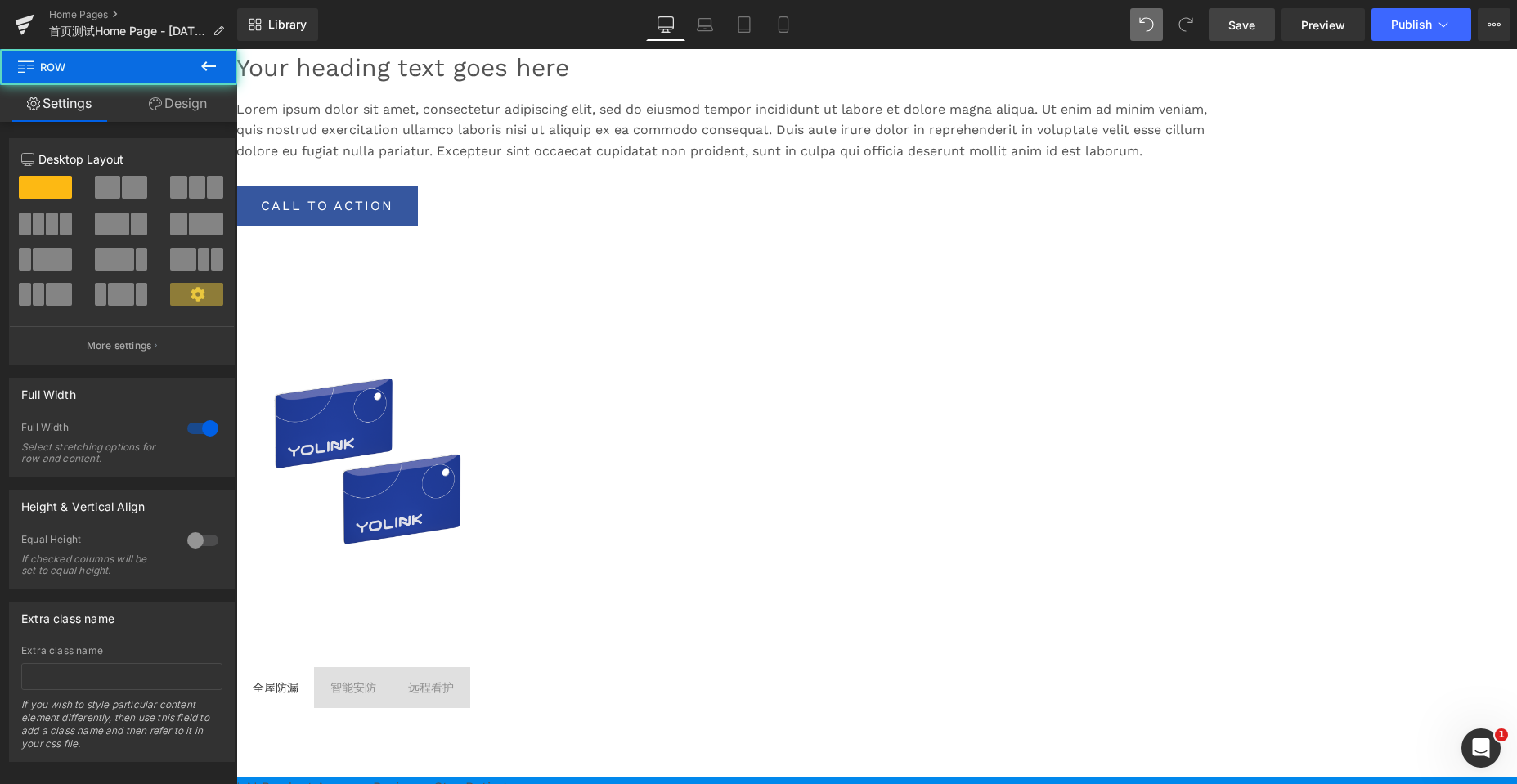
drag, startPoint x: 328, startPoint y: 227, endPoint x: 451, endPoint y: 383, distance: 198.7
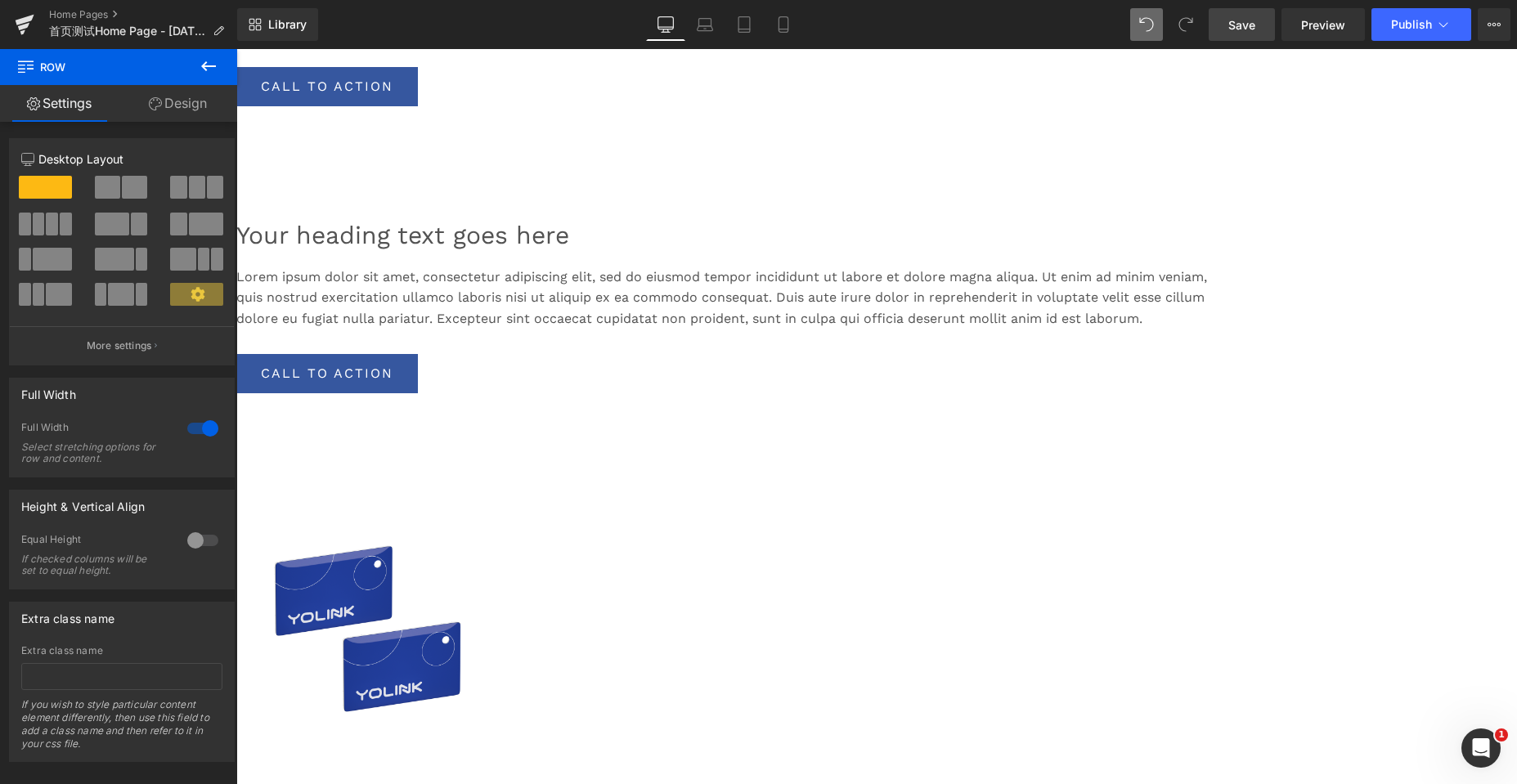
scroll to position [3679, 0]
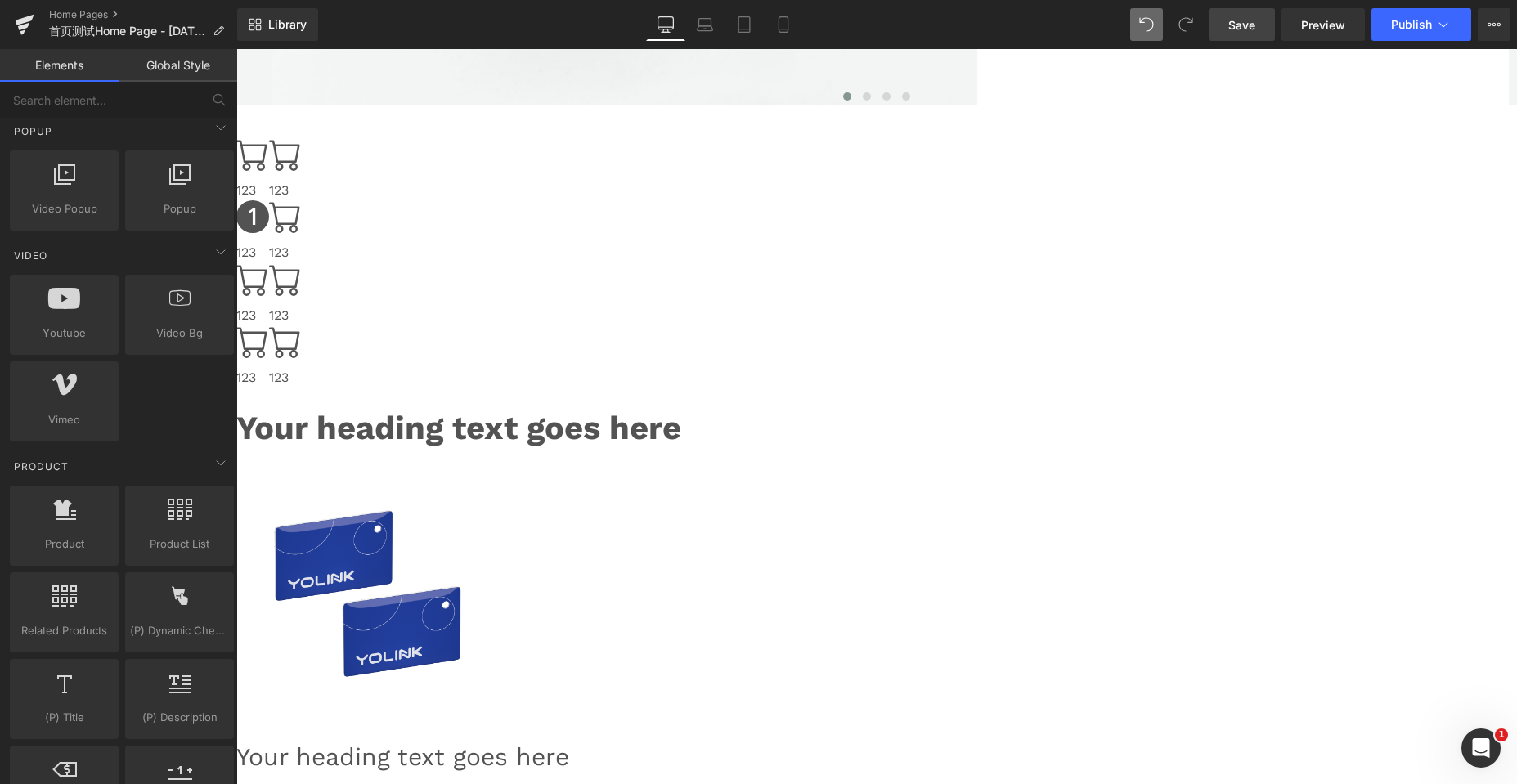
scroll to position [572, 0]
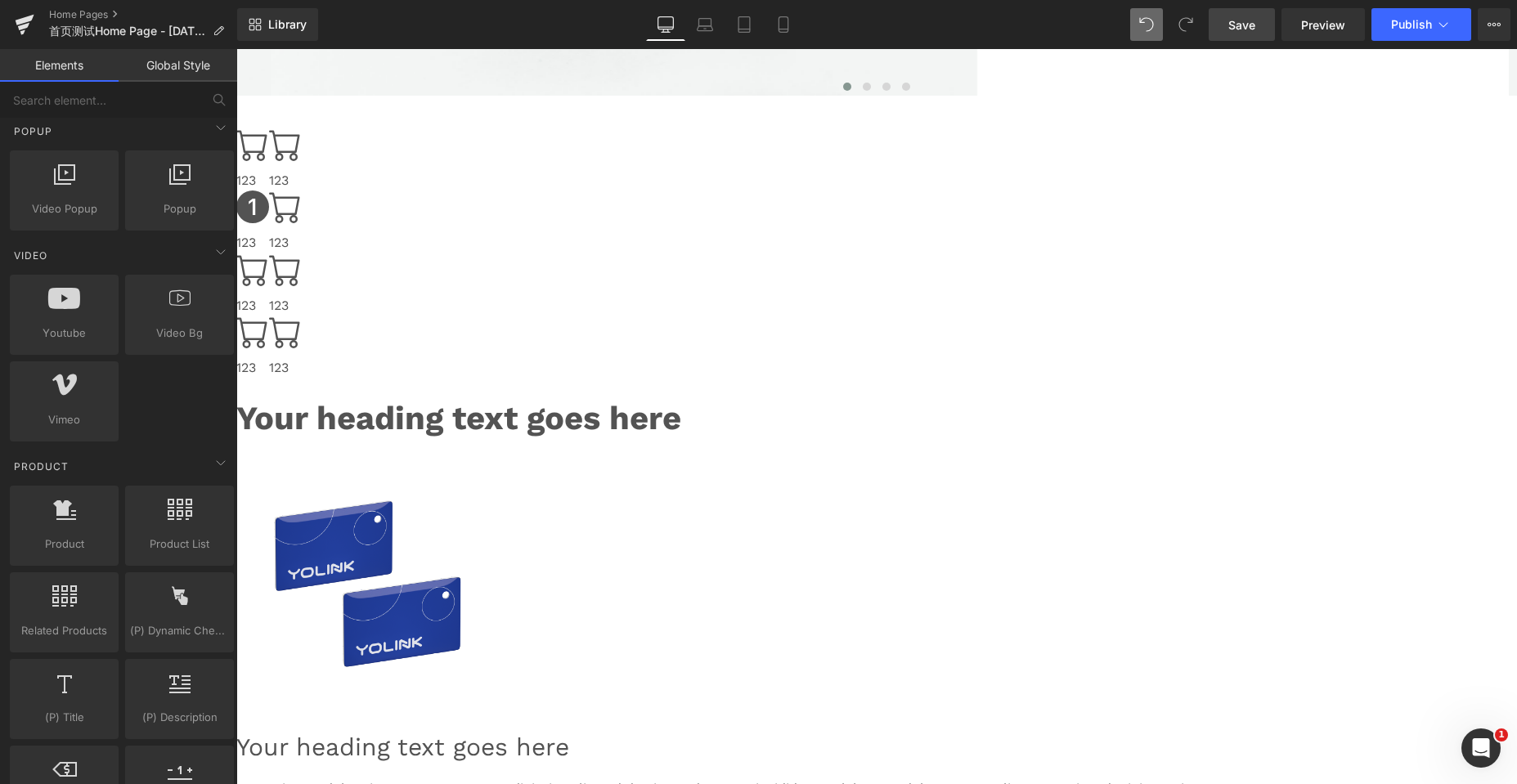
click at [490, 463] on img at bounding box center [367, 585] width 245 height 245
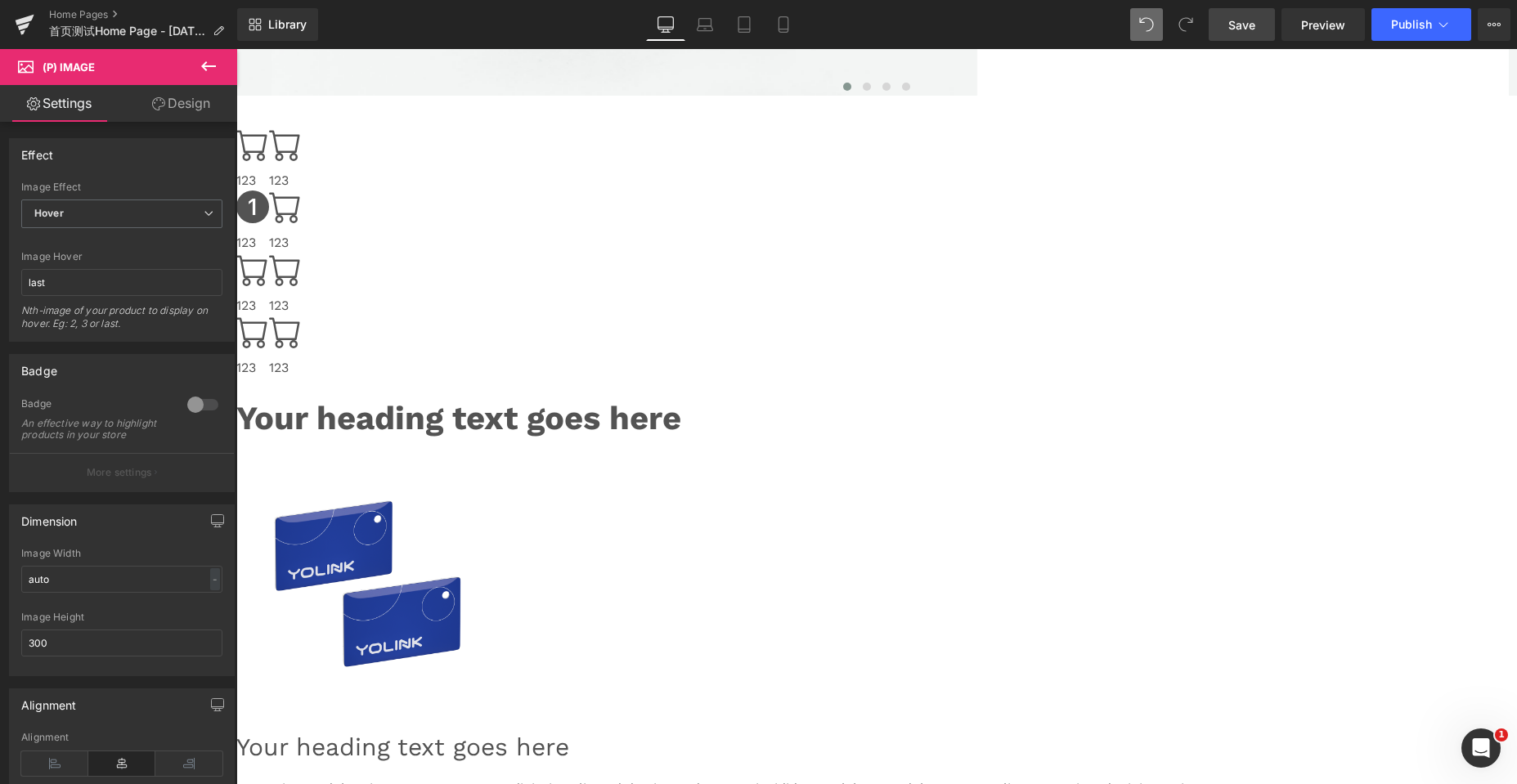
click at [236, 49] on span "Product" at bounding box center [236, 49] width 0 height 0
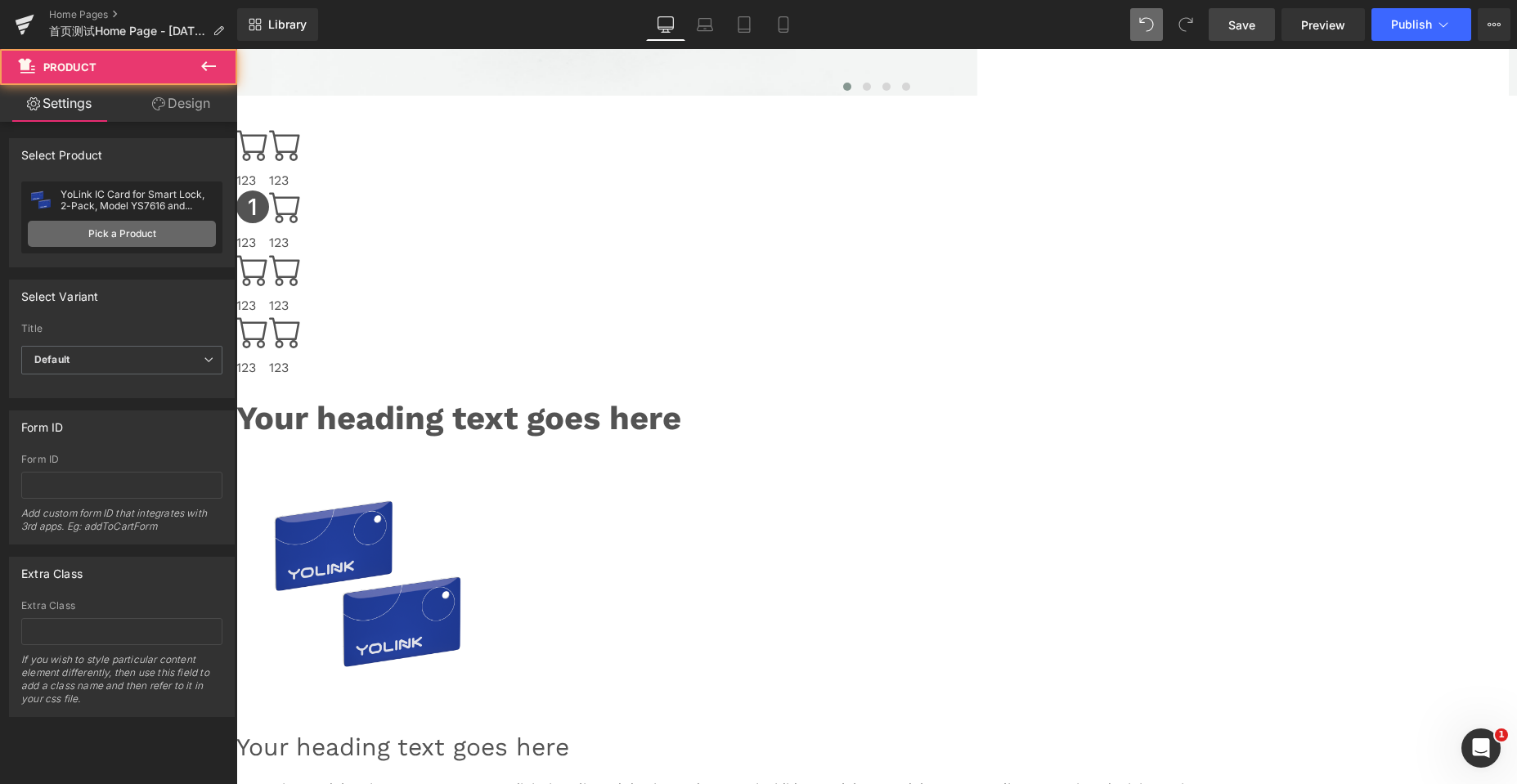
click at [145, 244] on link "Pick a Product" at bounding box center [122, 233] width 188 height 27
click at [138, 238] on link "Pick a Product" at bounding box center [122, 233] width 188 height 27
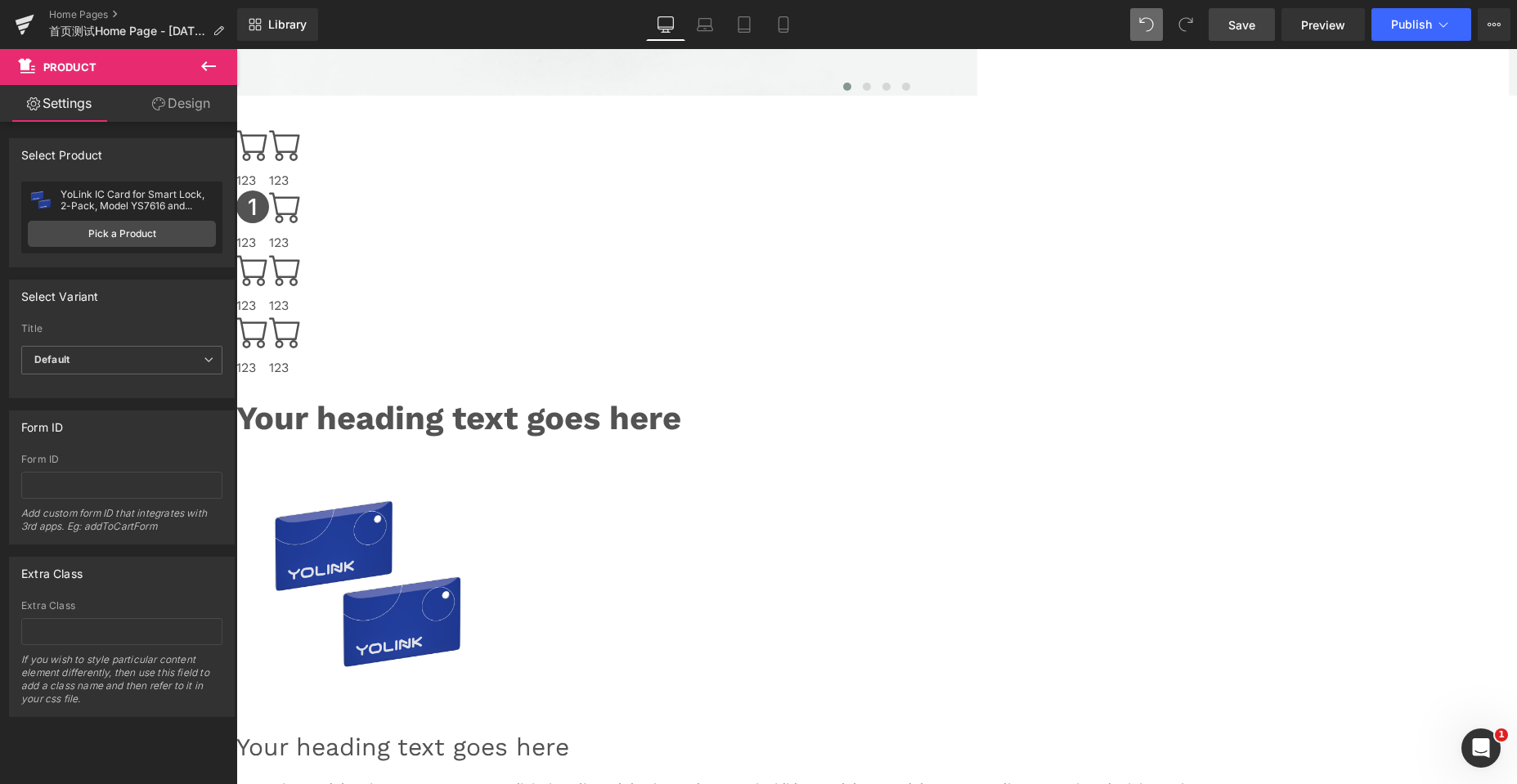
click at [1242, 22] on span "Save" at bounding box center [1242, 25] width 27 height 17
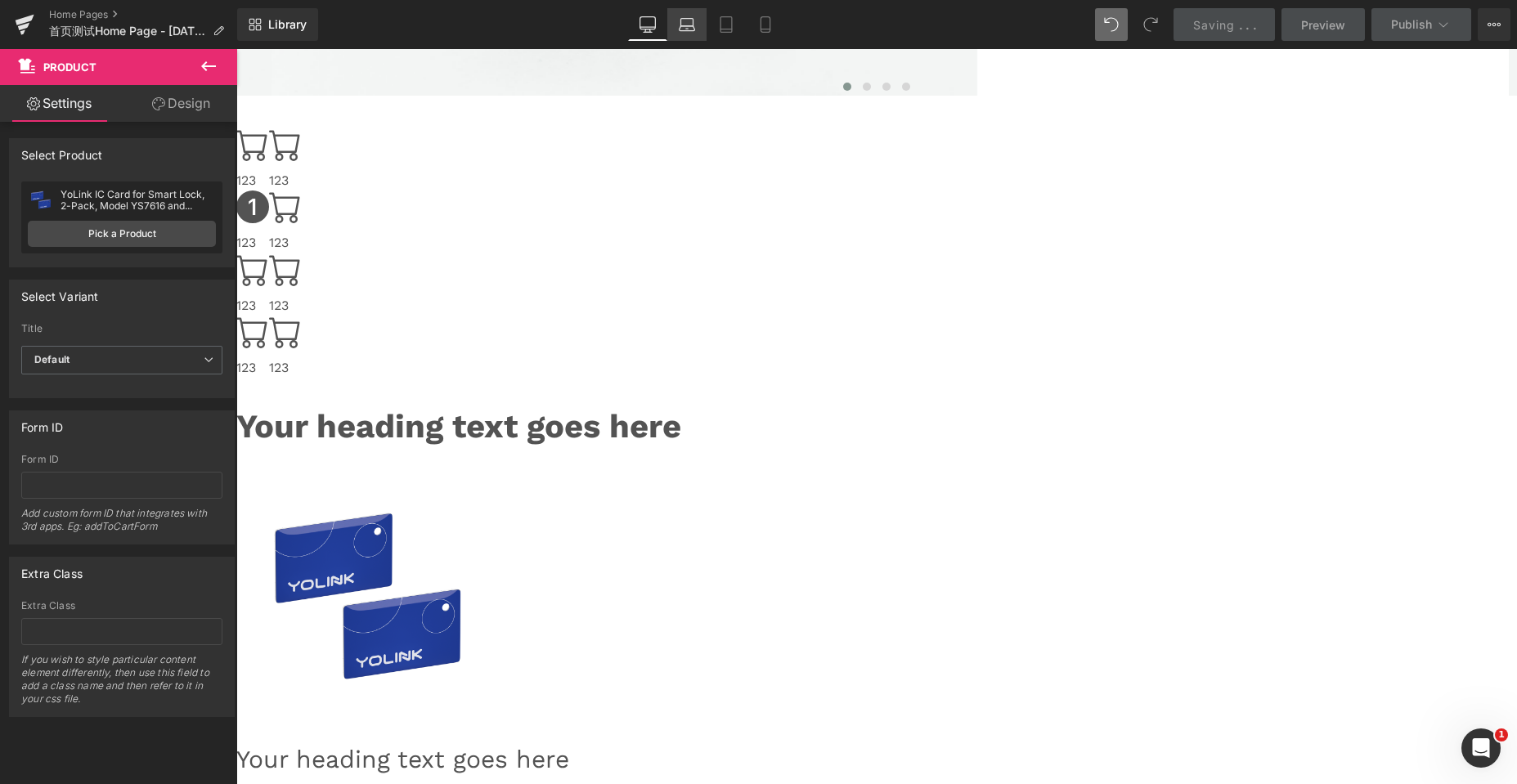
click at [689, 24] on icon at bounding box center [687, 24] width 16 height 16
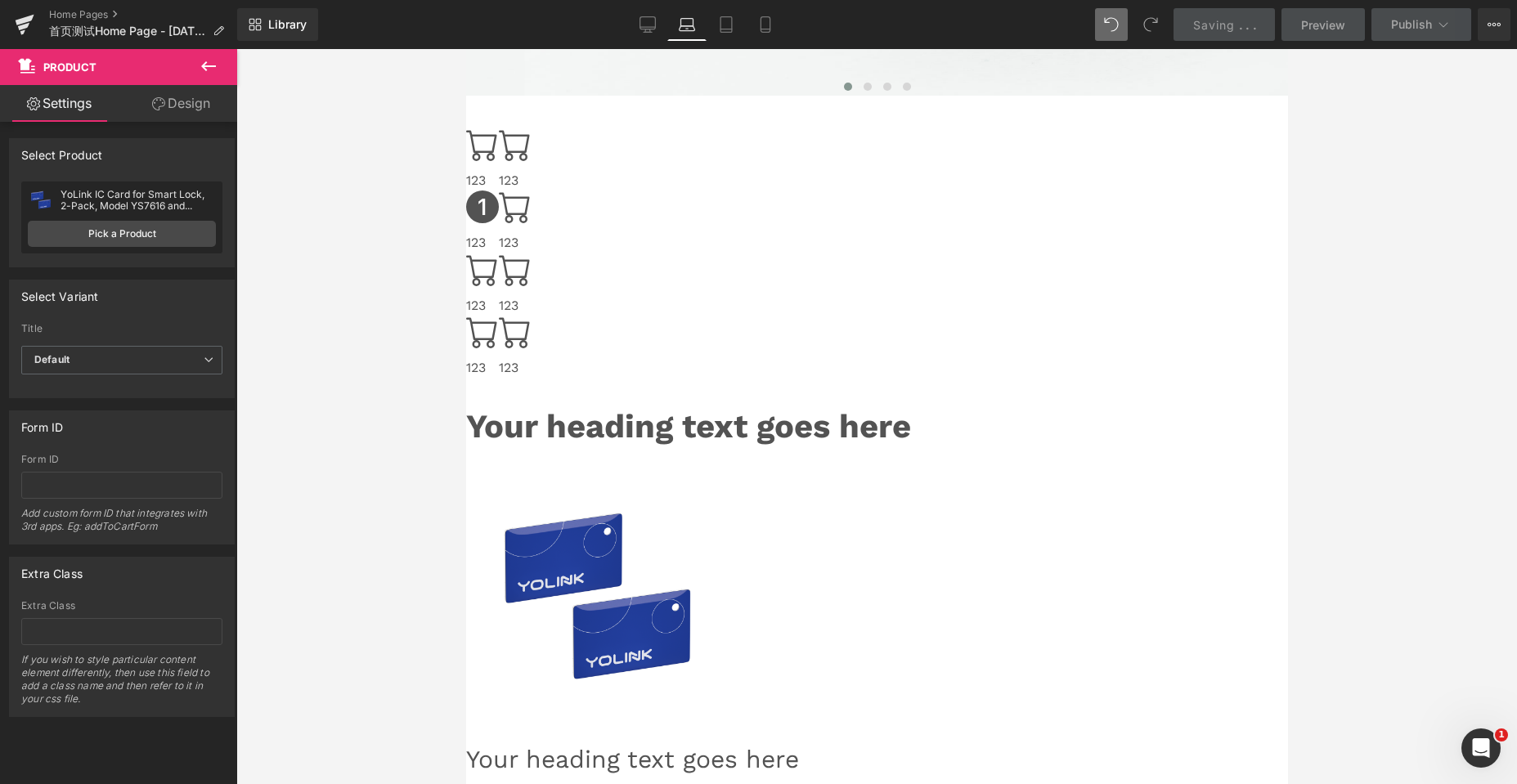
scroll to position [4874, 810]
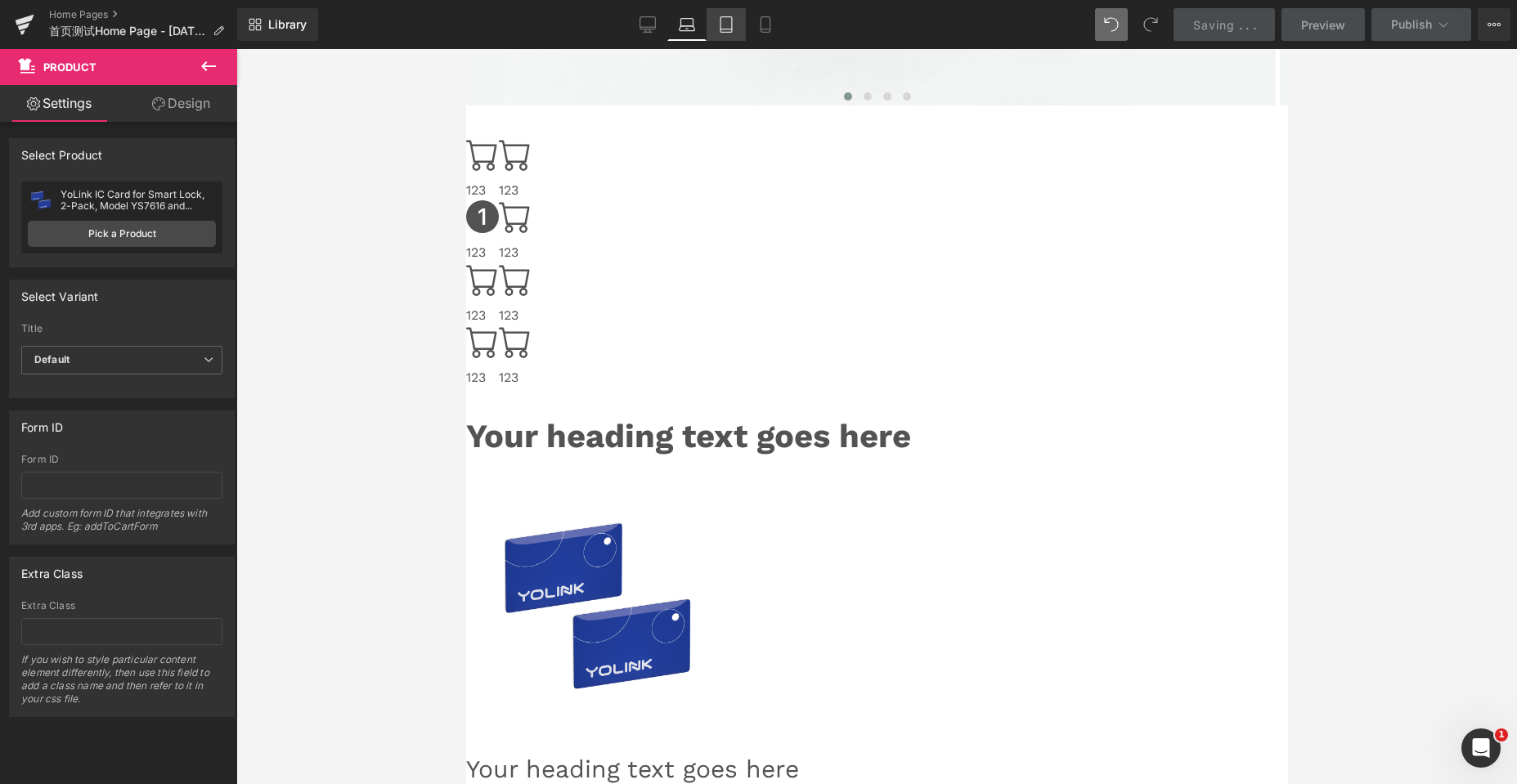
click at [723, 21] on icon at bounding box center [726, 24] width 16 height 16
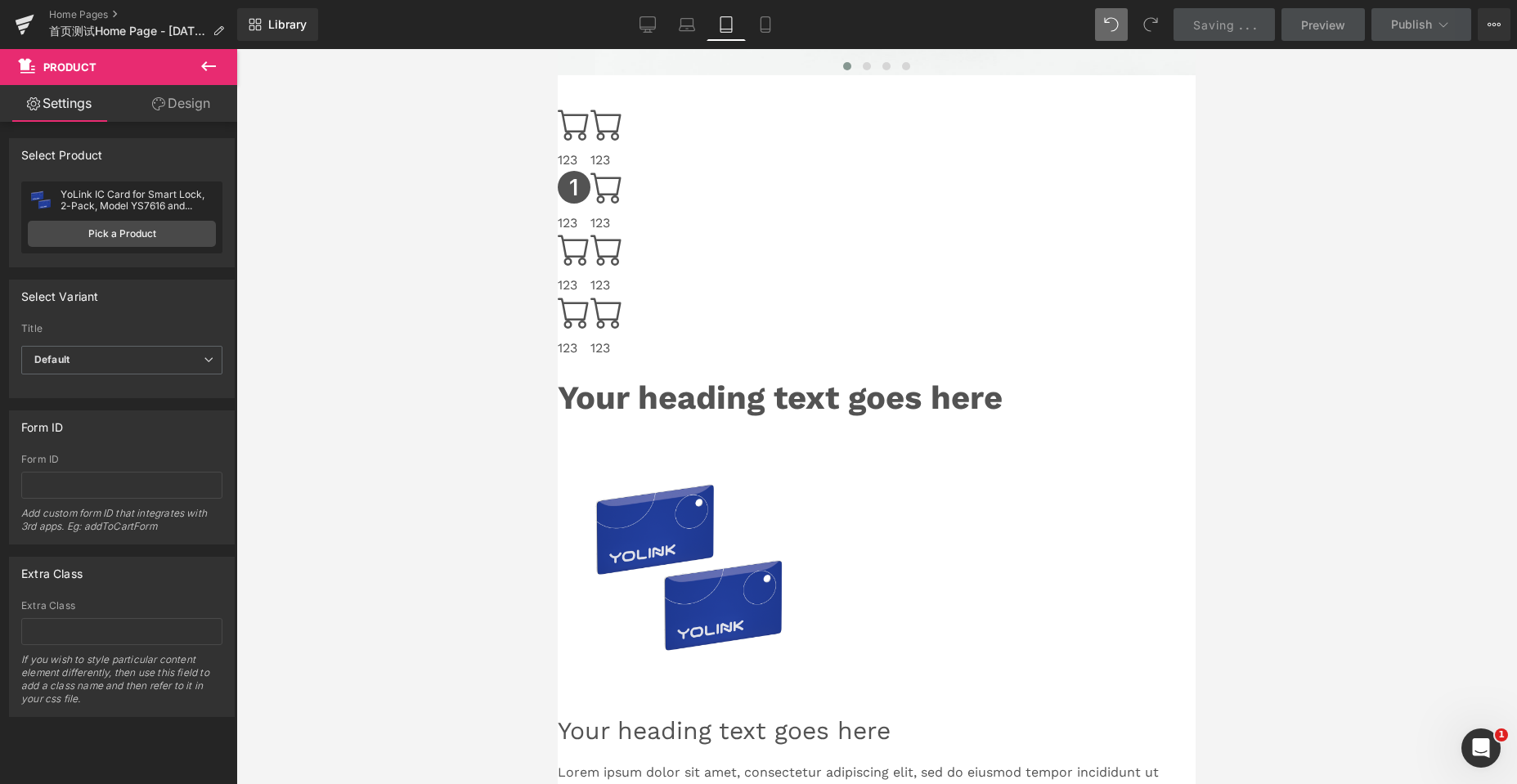
scroll to position [5698, 625]
click at [760, 26] on icon at bounding box center [764, 24] width 16 height 16
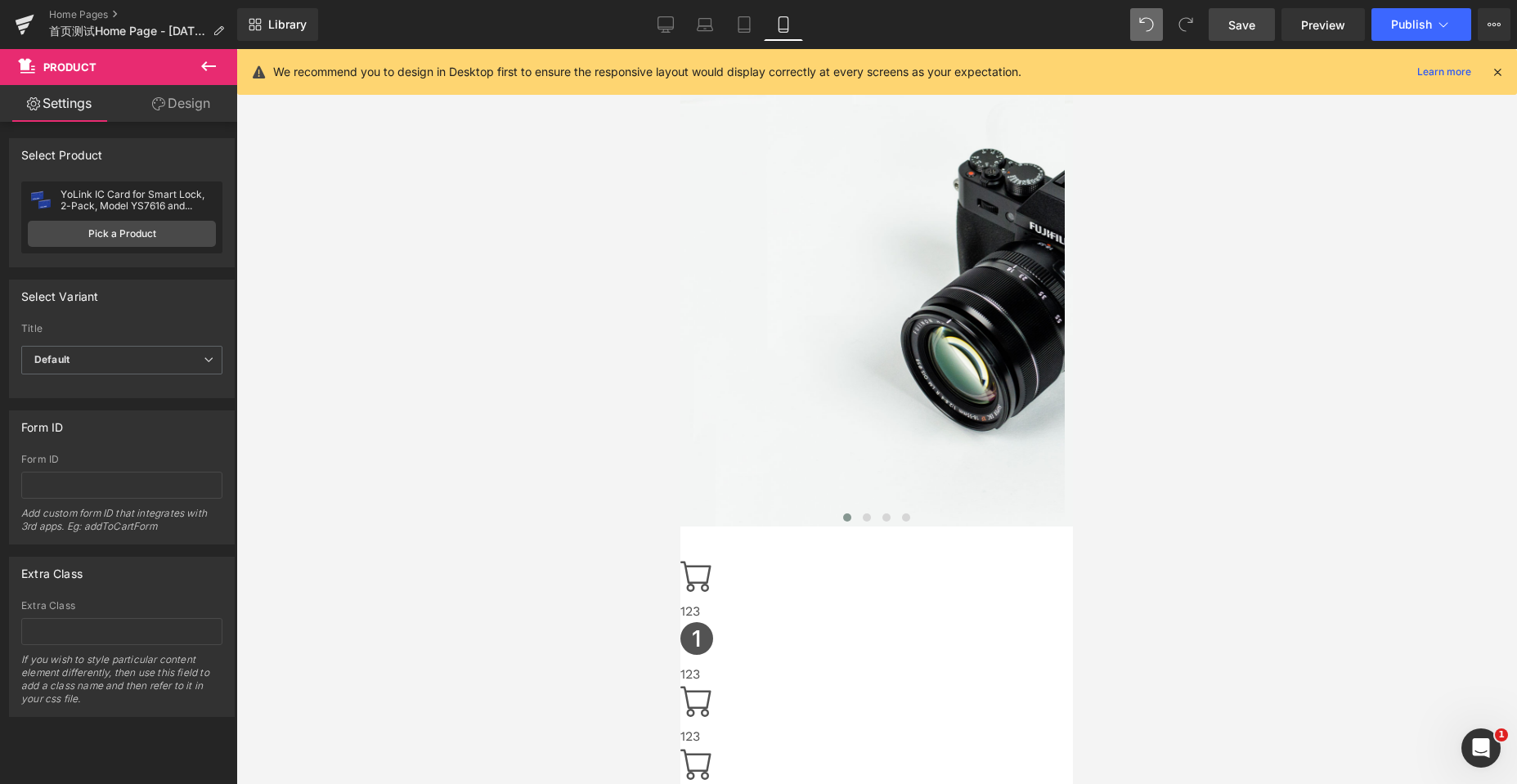
scroll to position [0, 0]
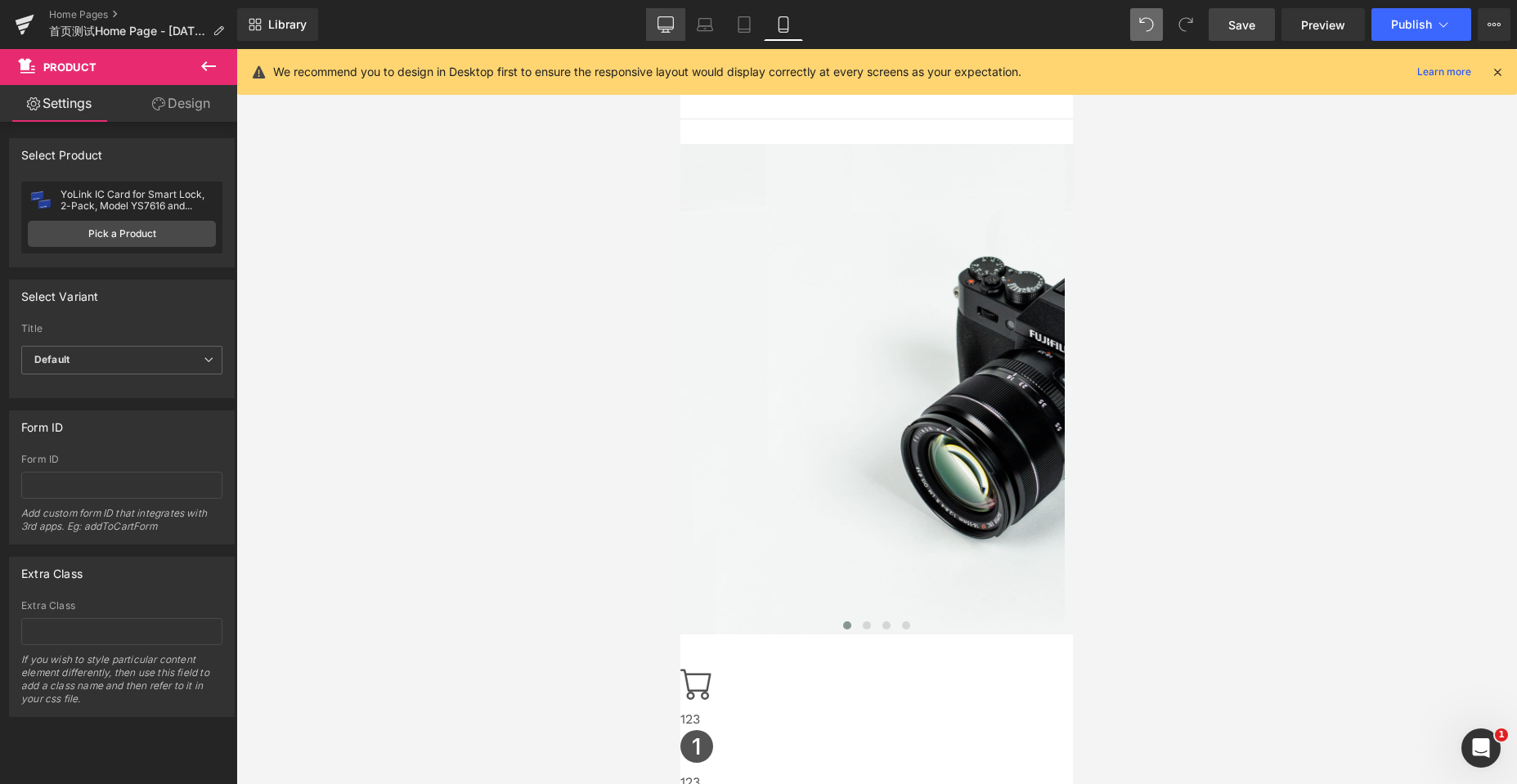
click at [657, 20] on link "Desktop" at bounding box center [665, 25] width 39 height 32
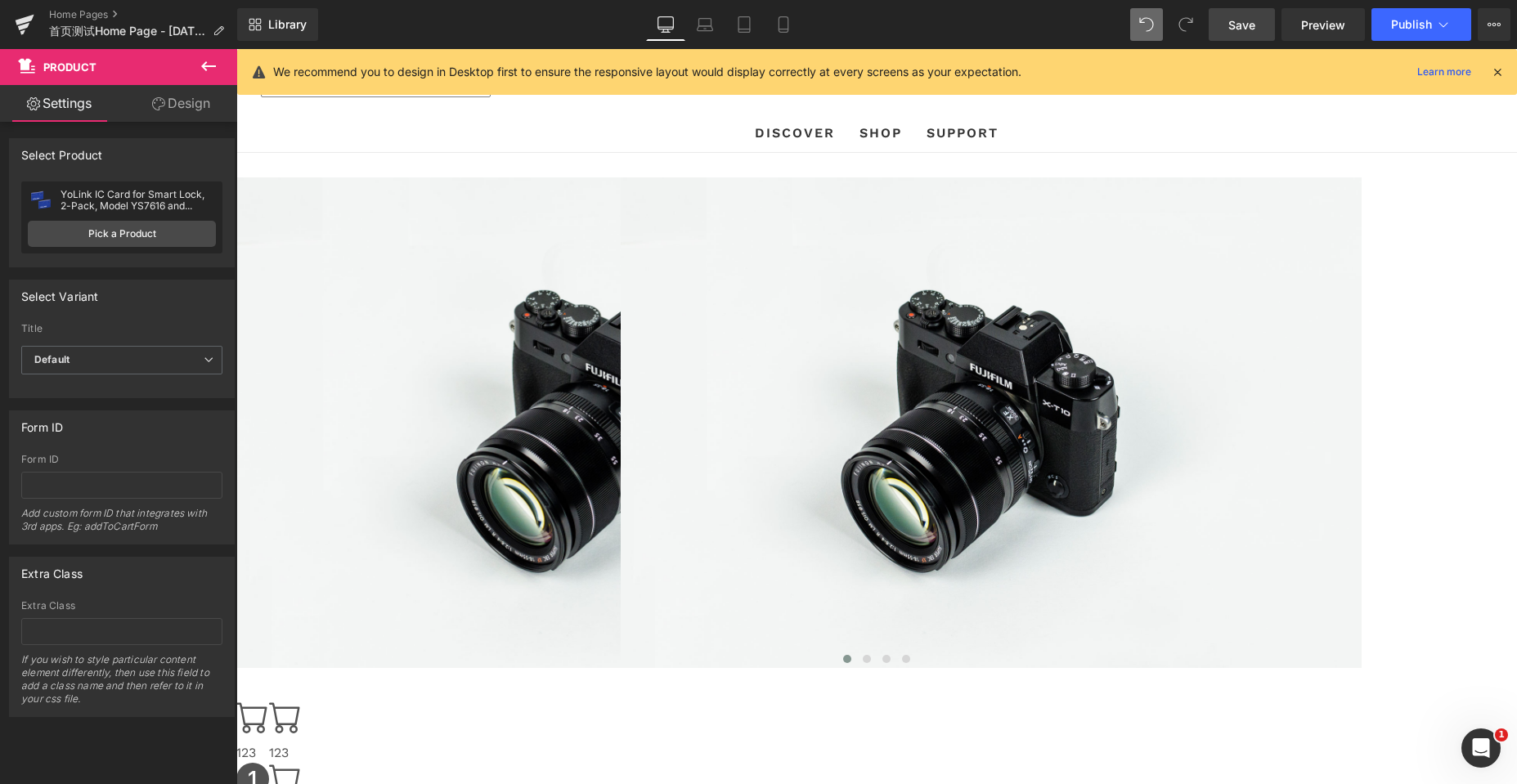
scroll to position [4724, 1268]
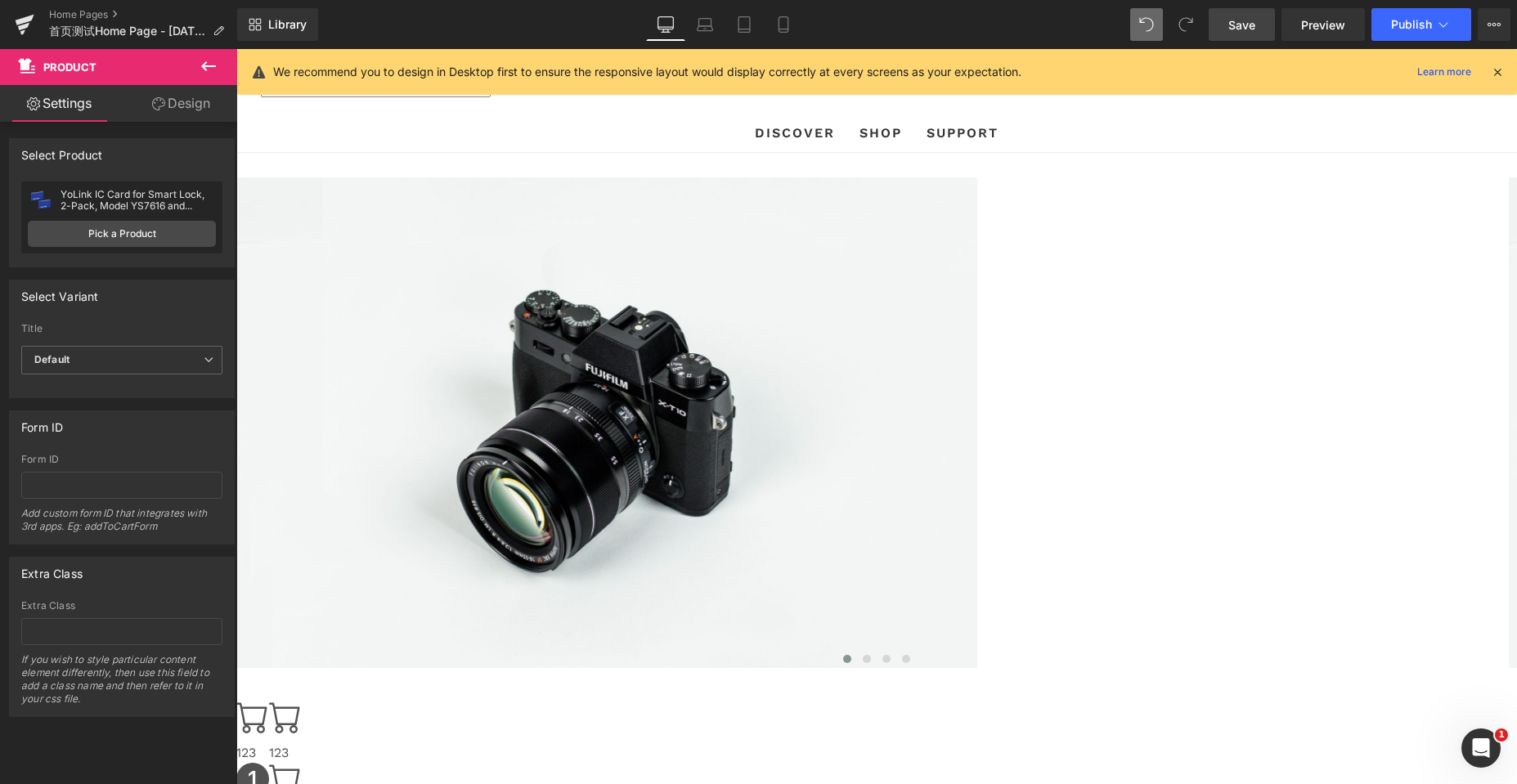
click at [1502, 74] on icon at bounding box center [1496, 72] width 15 height 15
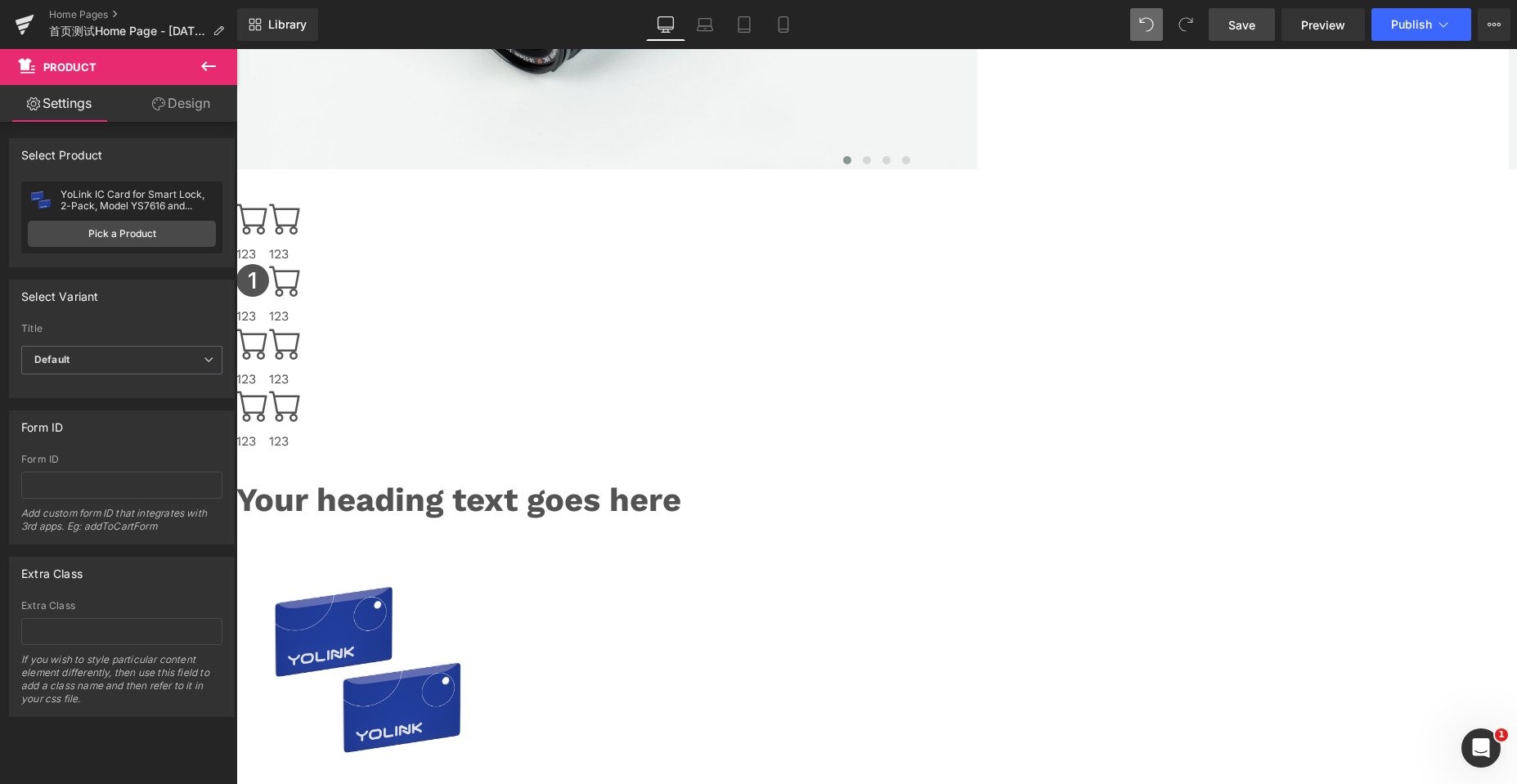
scroll to position [499, 0]
click at [236, 49] on span "Product" at bounding box center [236, 49] width 0 height 0
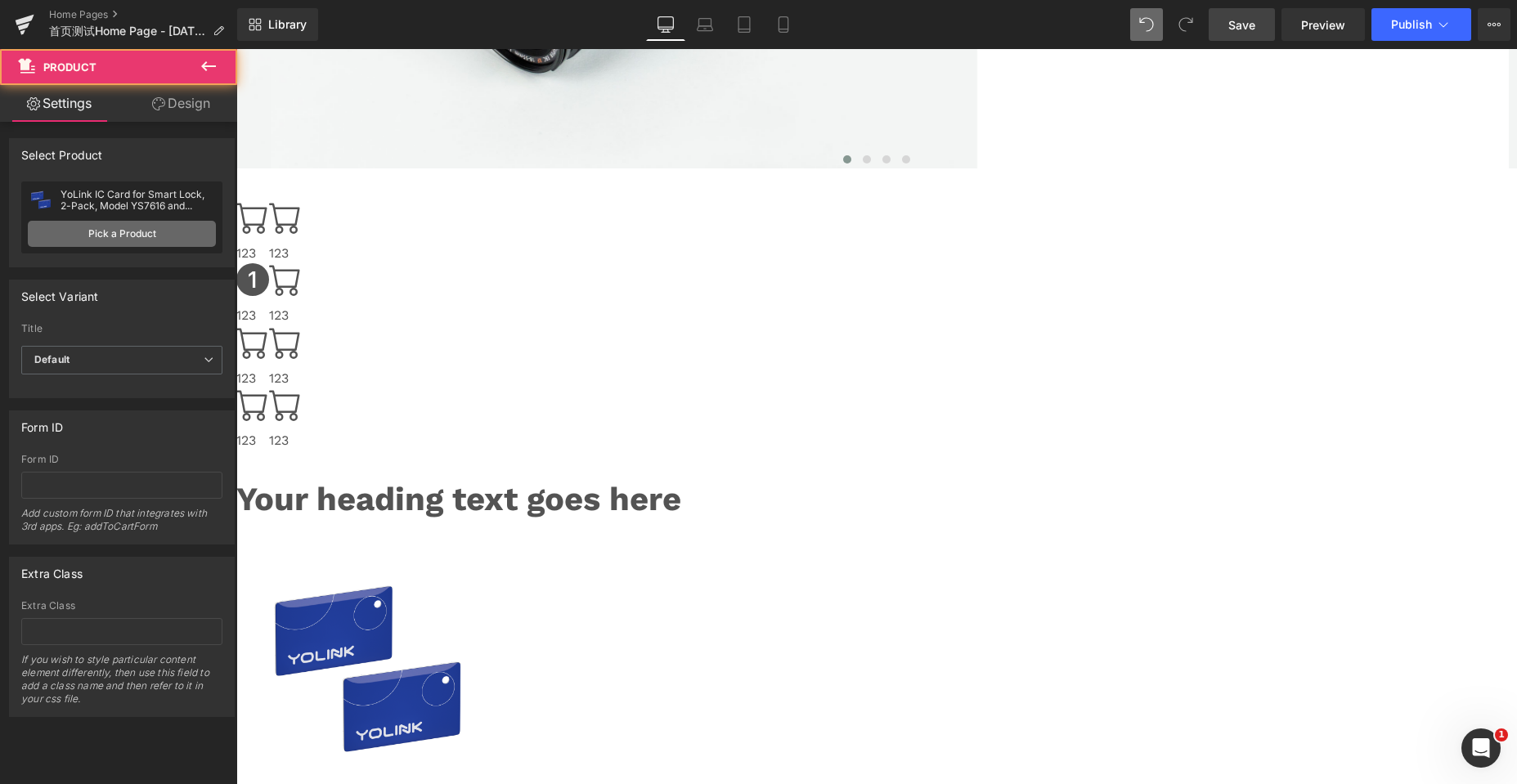
click at [88, 226] on link "Pick a Product" at bounding box center [122, 233] width 188 height 27
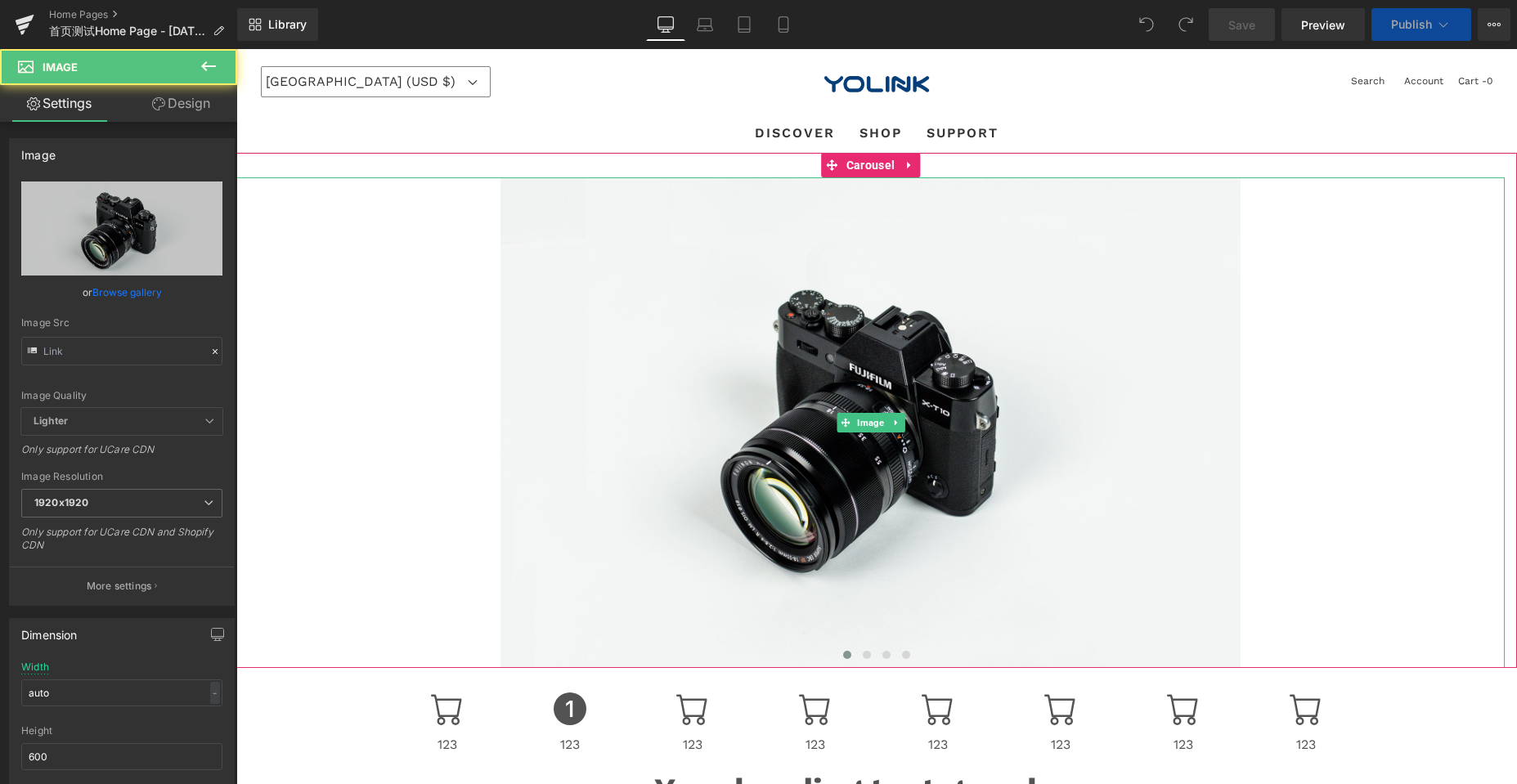
type input "//[DOMAIN_NAME][URL]"
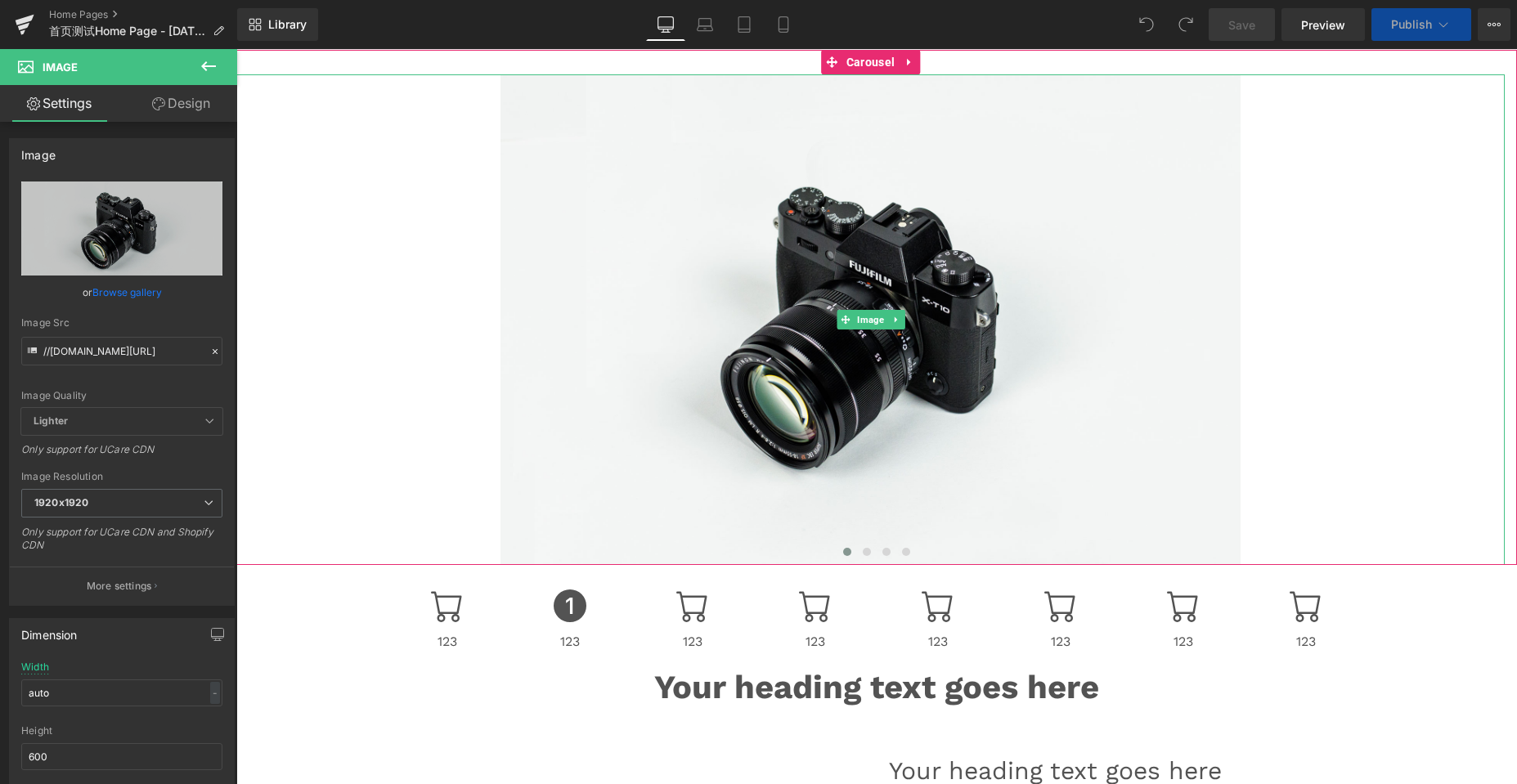
scroll to position [245, 0]
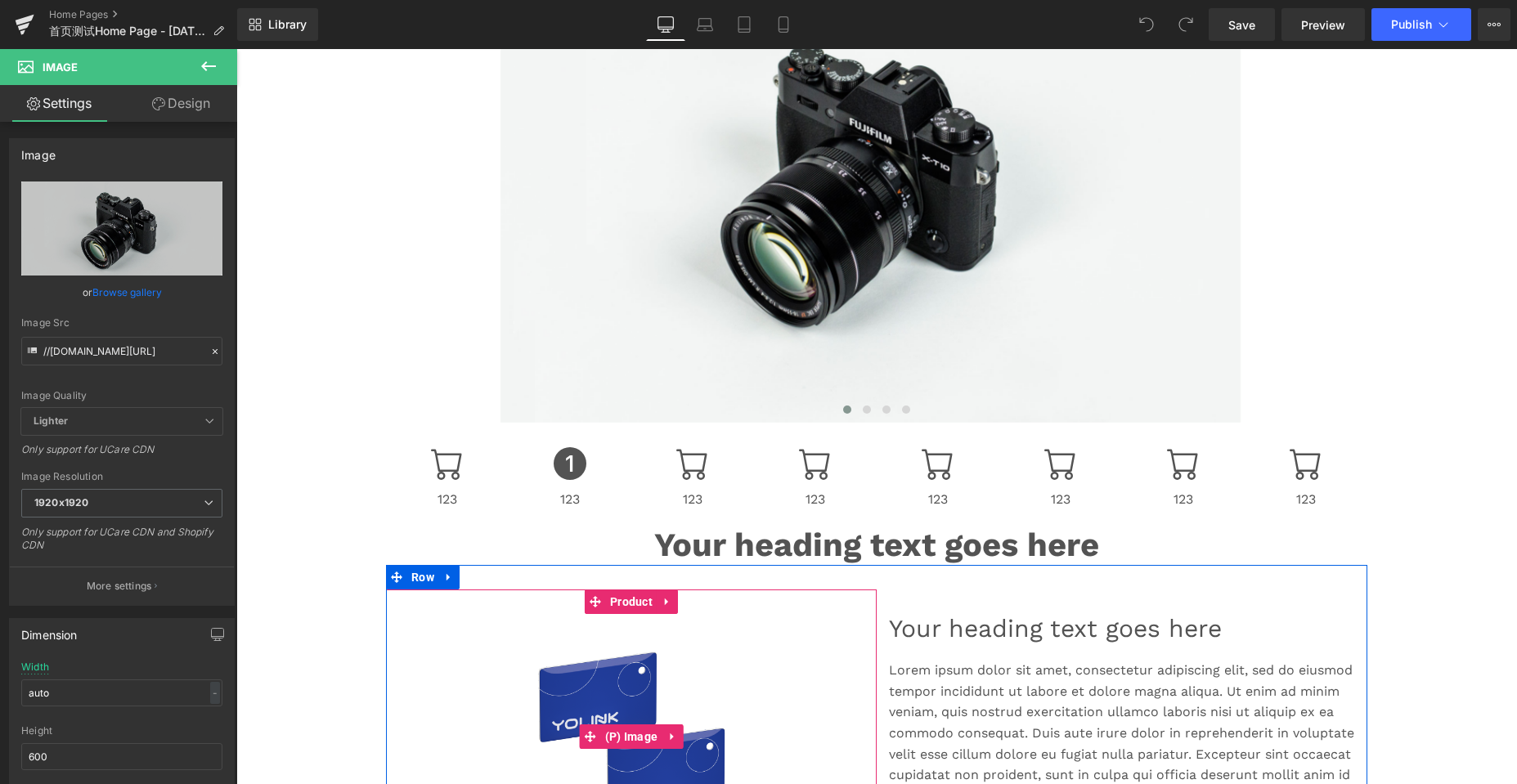
click at [607, 682] on img at bounding box center [631, 736] width 245 height 245
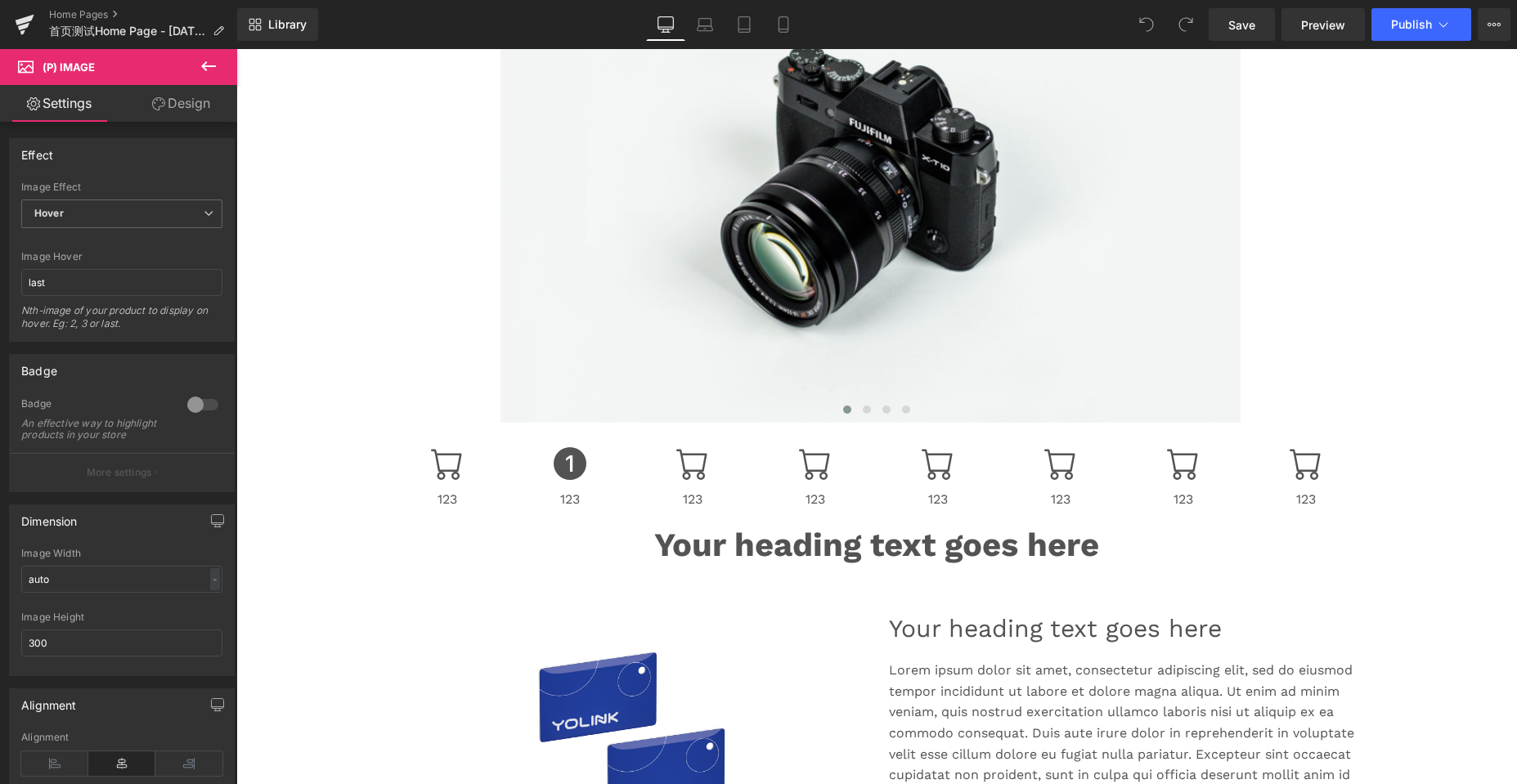
scroll to position [327, 0]
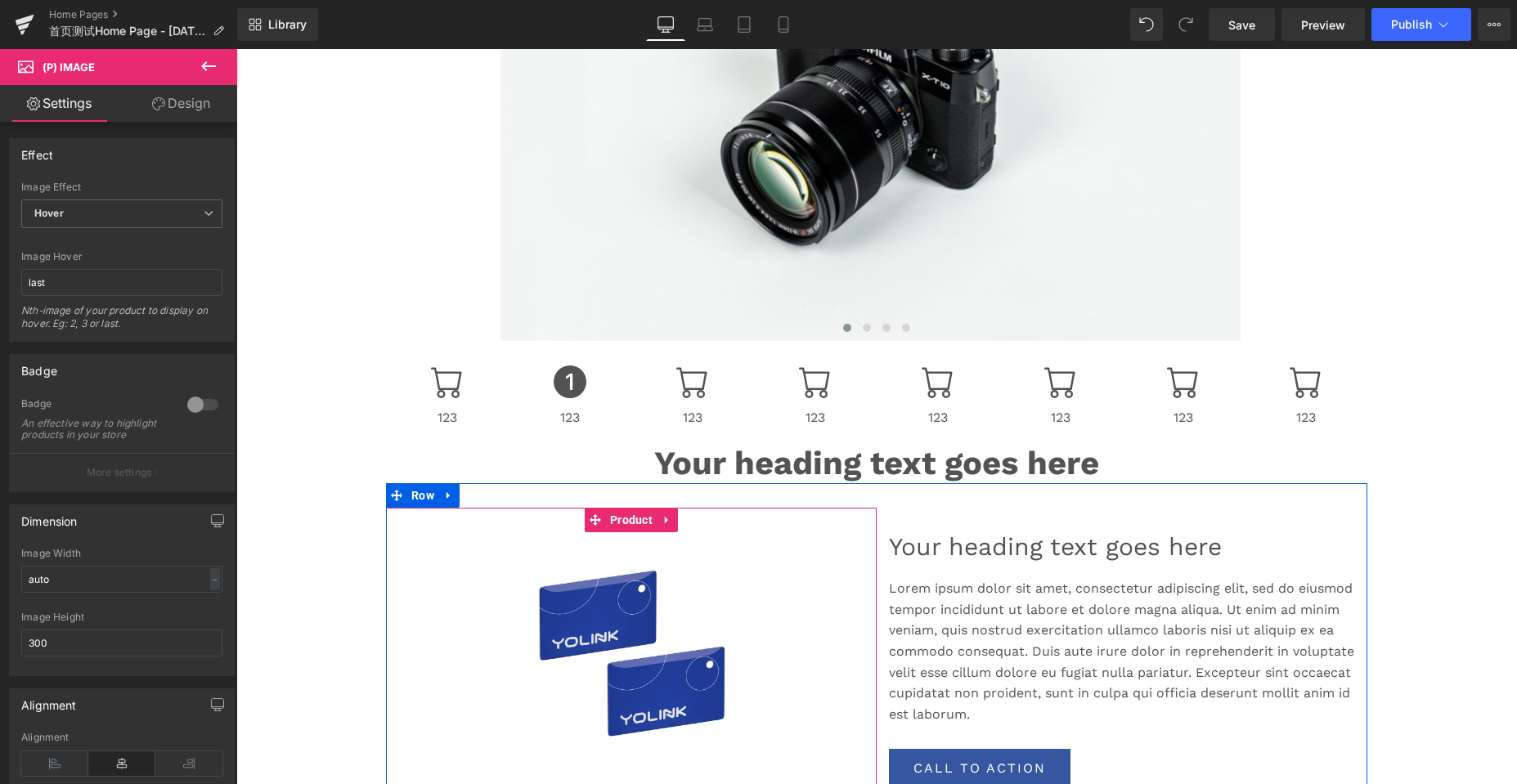
drag, startPoint x: 617, startPoint y: 515, endPoint x: 513, endPoint y: 482, distance: 109.1
click at [617, 515] on span "Product" at bounding box center [631, 520] width 50 height 25
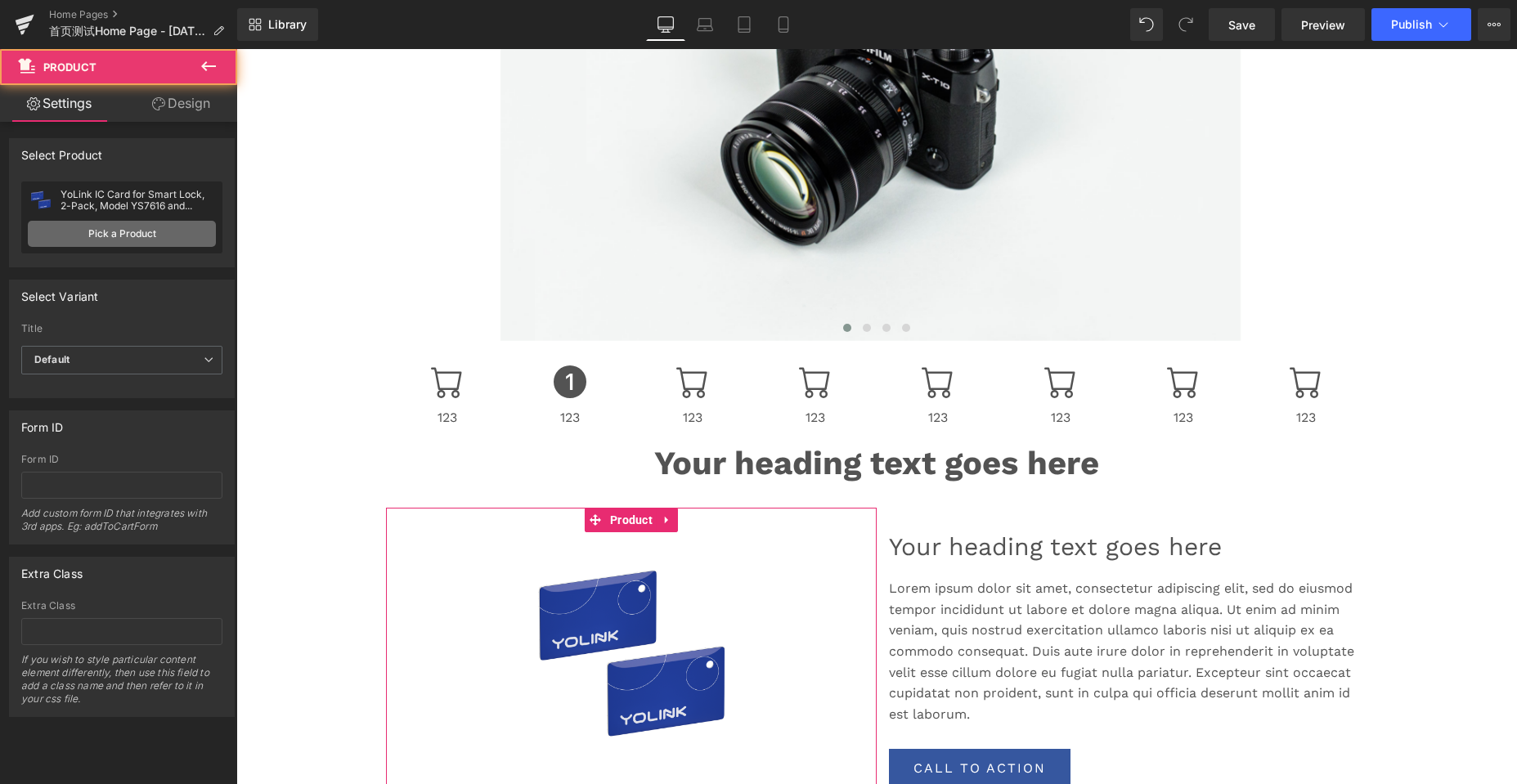
click at [125, 233] on link "Pick a Product" at bounding box center [122, 233] width 188 height 27
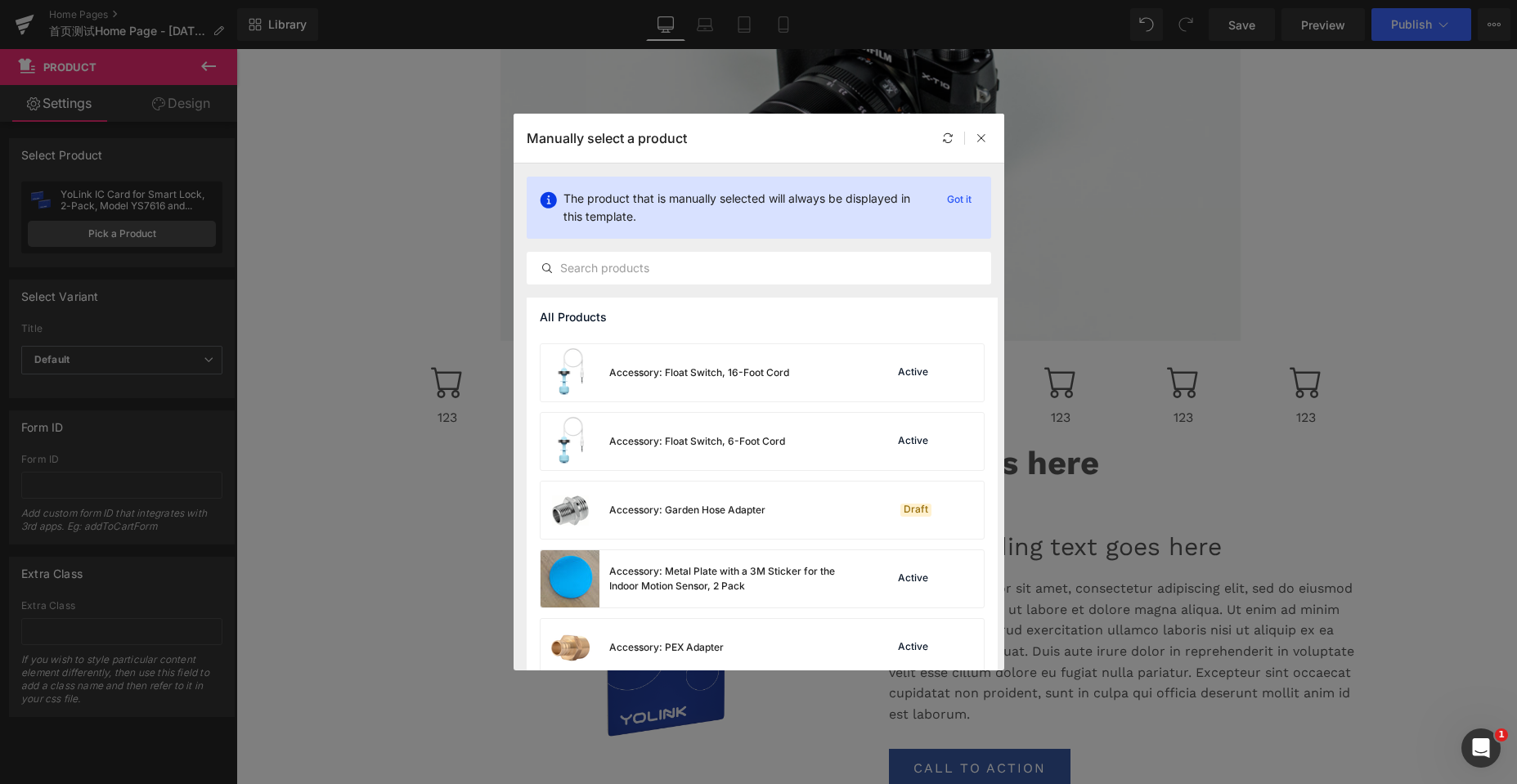
scroll to position [0, 0]
click at [612, 274] on input "text" at bounding box center [758, 268] width 463 height 20
paste input "NSF Certified YoLink FlowSmart All"
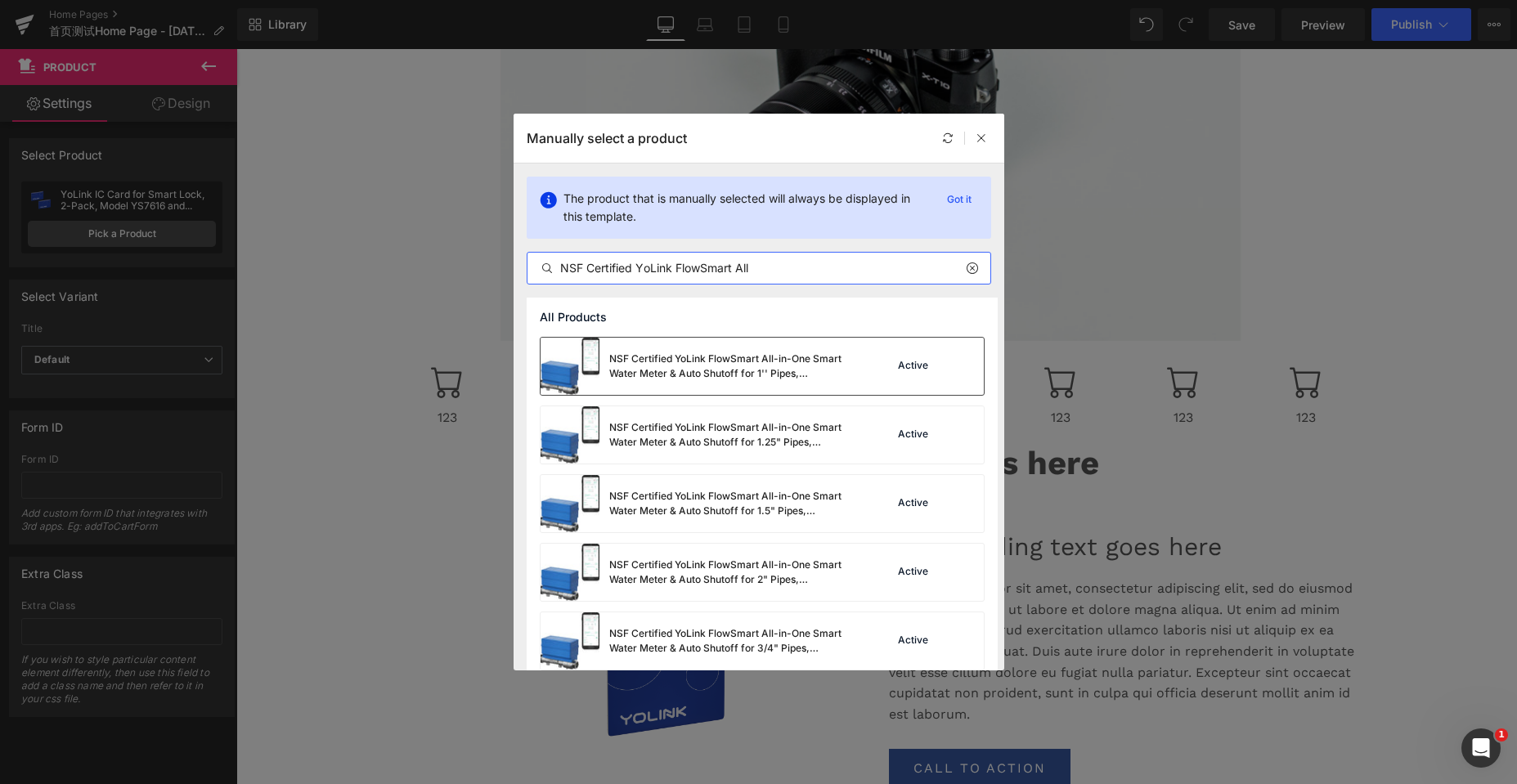
type input "NSF Certified YoLink FlowSmart All"
click at [959, 371] on div at bounding box center [962, 366] width 23 height 23
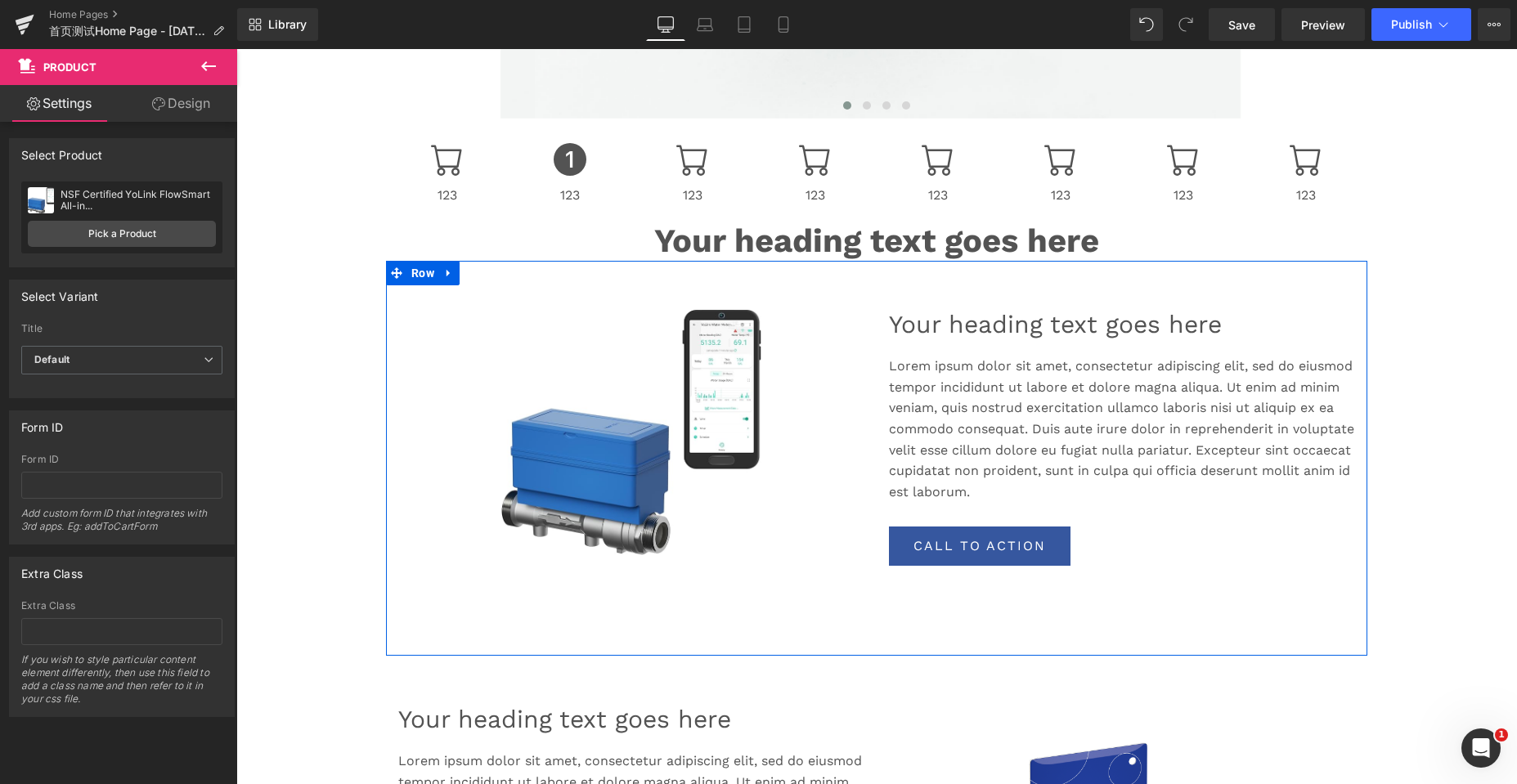
scroll to position [572, 0]
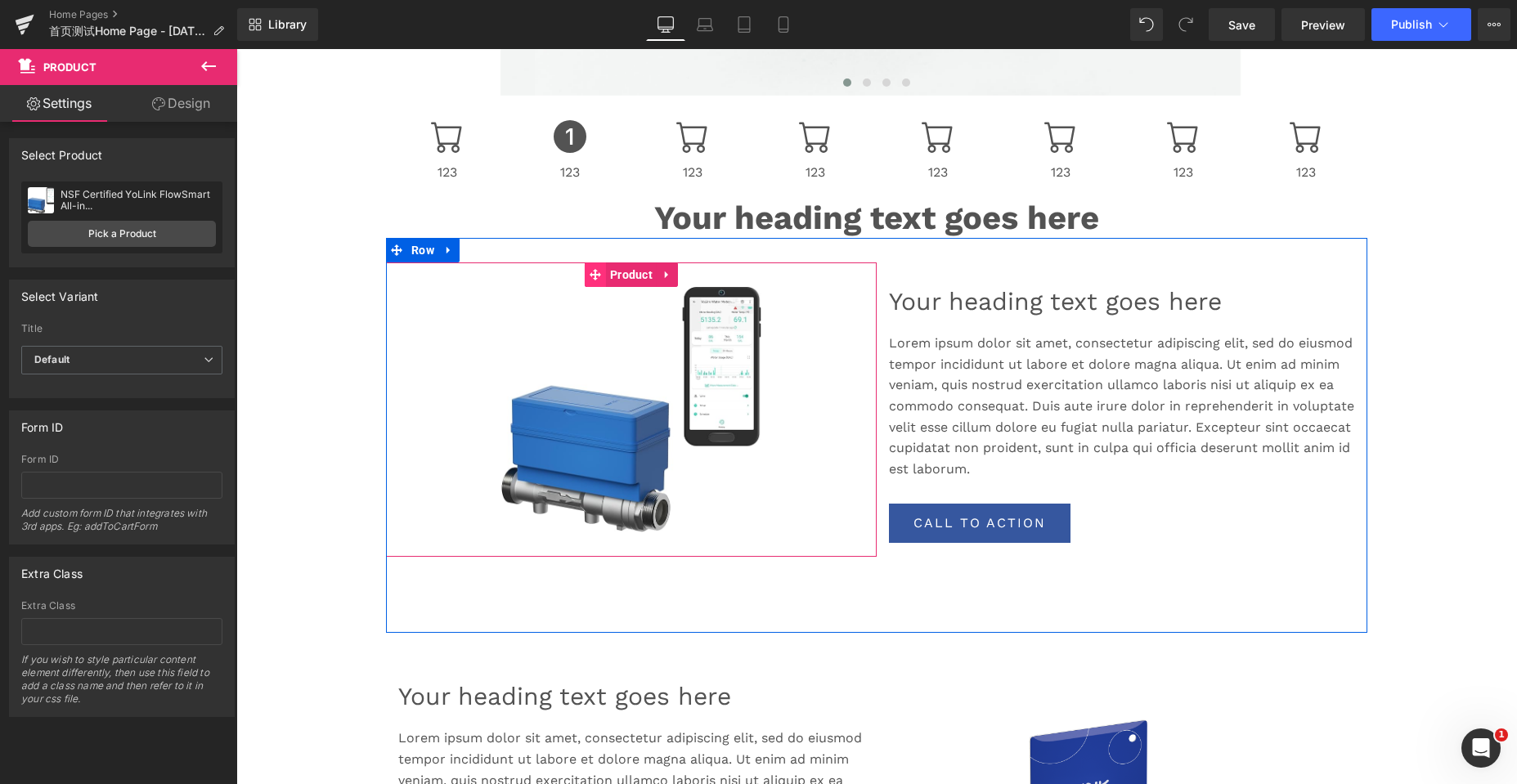
click at [589, 277] on icon at bounding box center [594, 274] width 11 height 11
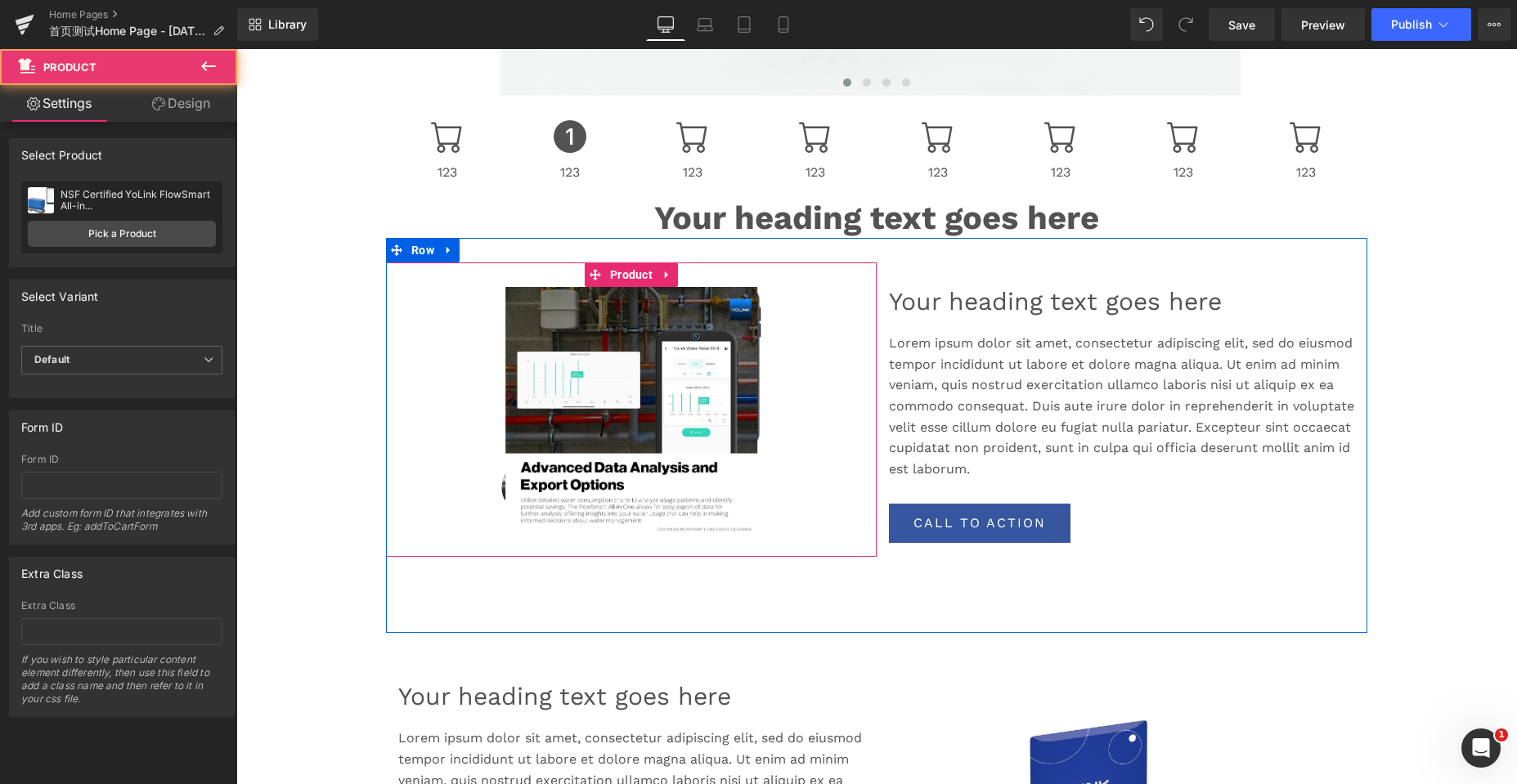
click at [627, 380] on img at bounding box center [631, 410] width 252 height 245
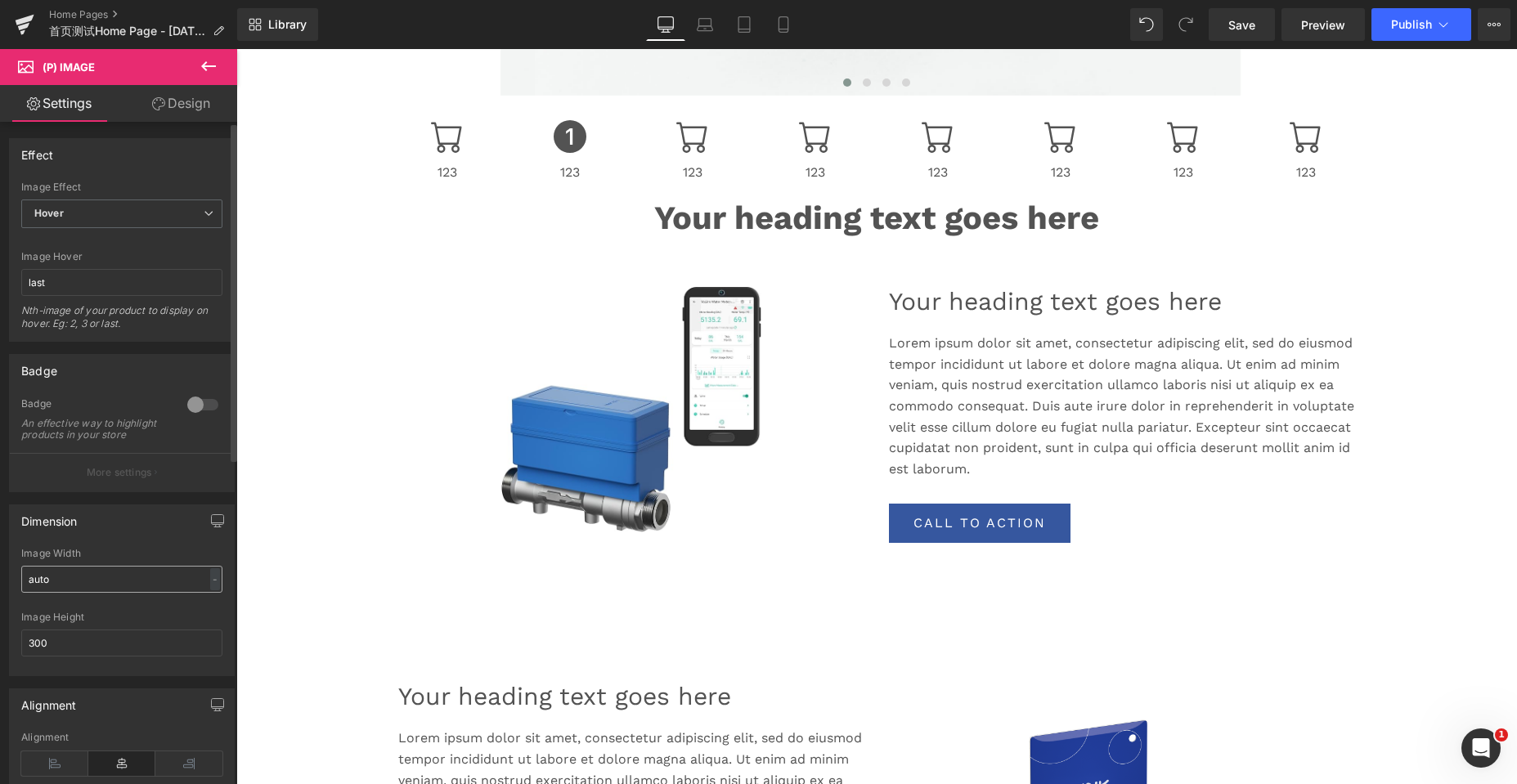
drag, startPoint x: 112, startPoint y: 592, endPoint x: 29, endPoint y: 595, distance: 83.1
click at [29, 592] on input "auto" at bounding box center [121, 580] width 201 height 27
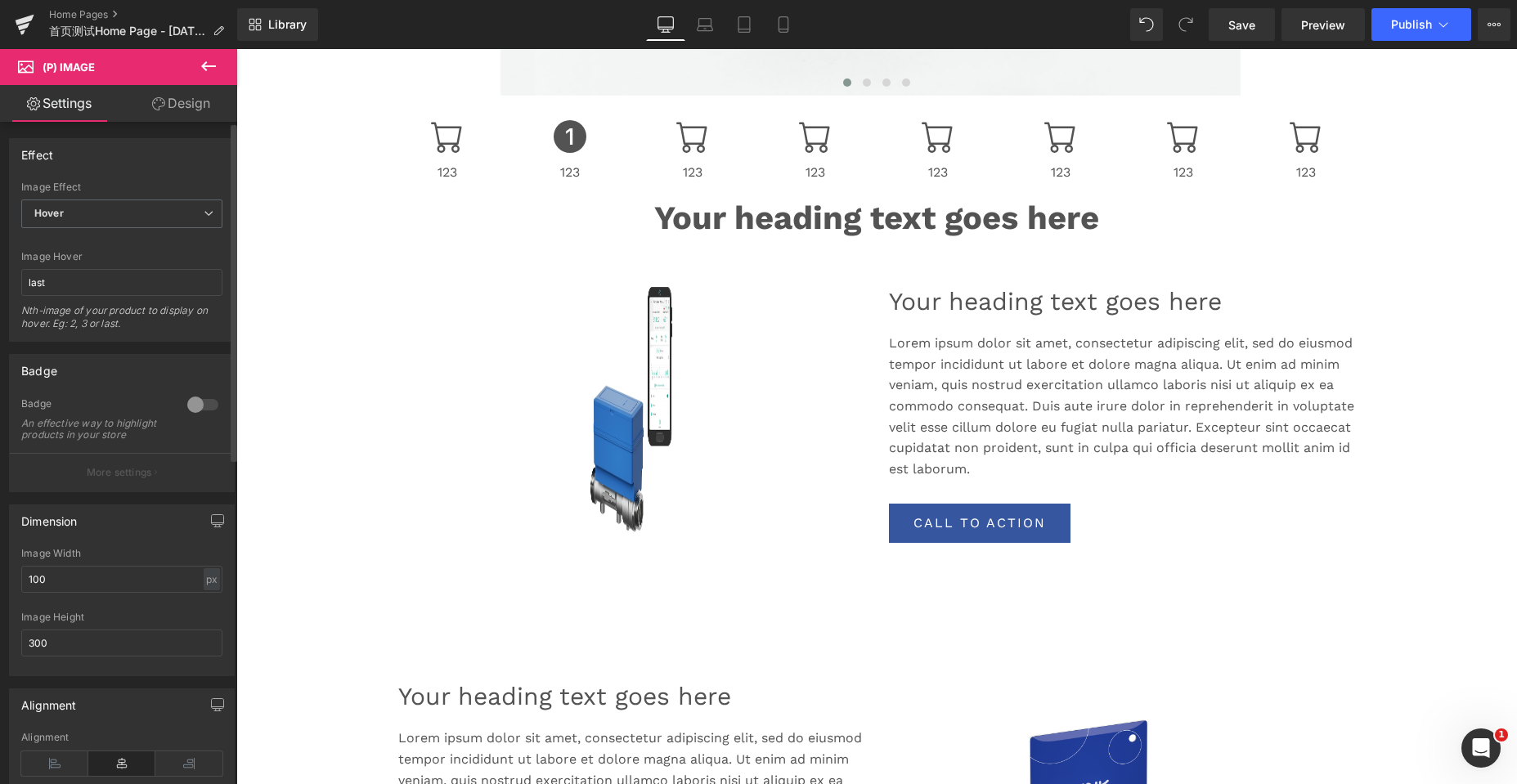
click at [145, 623] on div "Image Height" at bounding box center [121, 616] width 201 height 11
type input "auto"
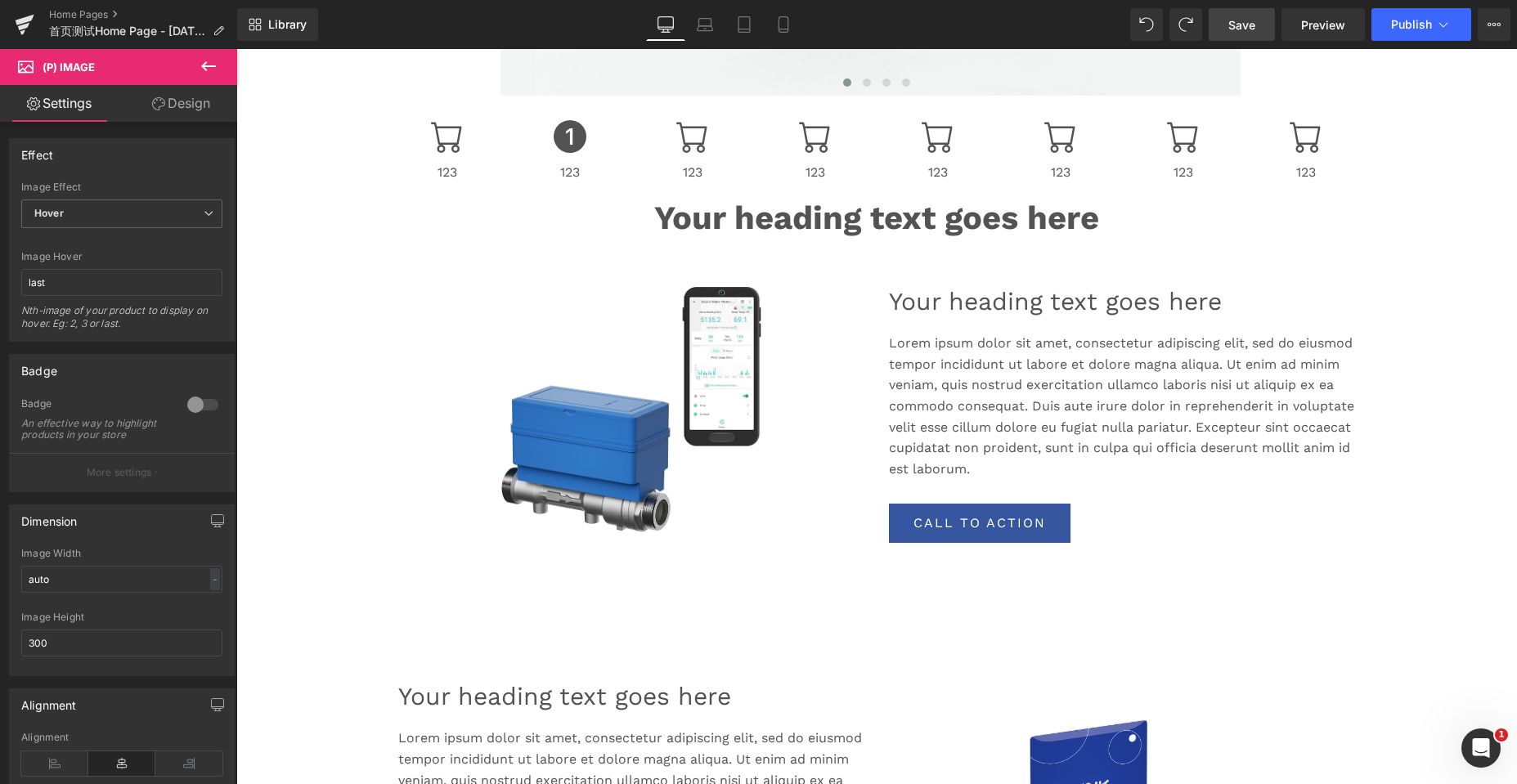
click at [1228, 29] on link "Save" at bounding box center [1241, 25] width 66 height 32
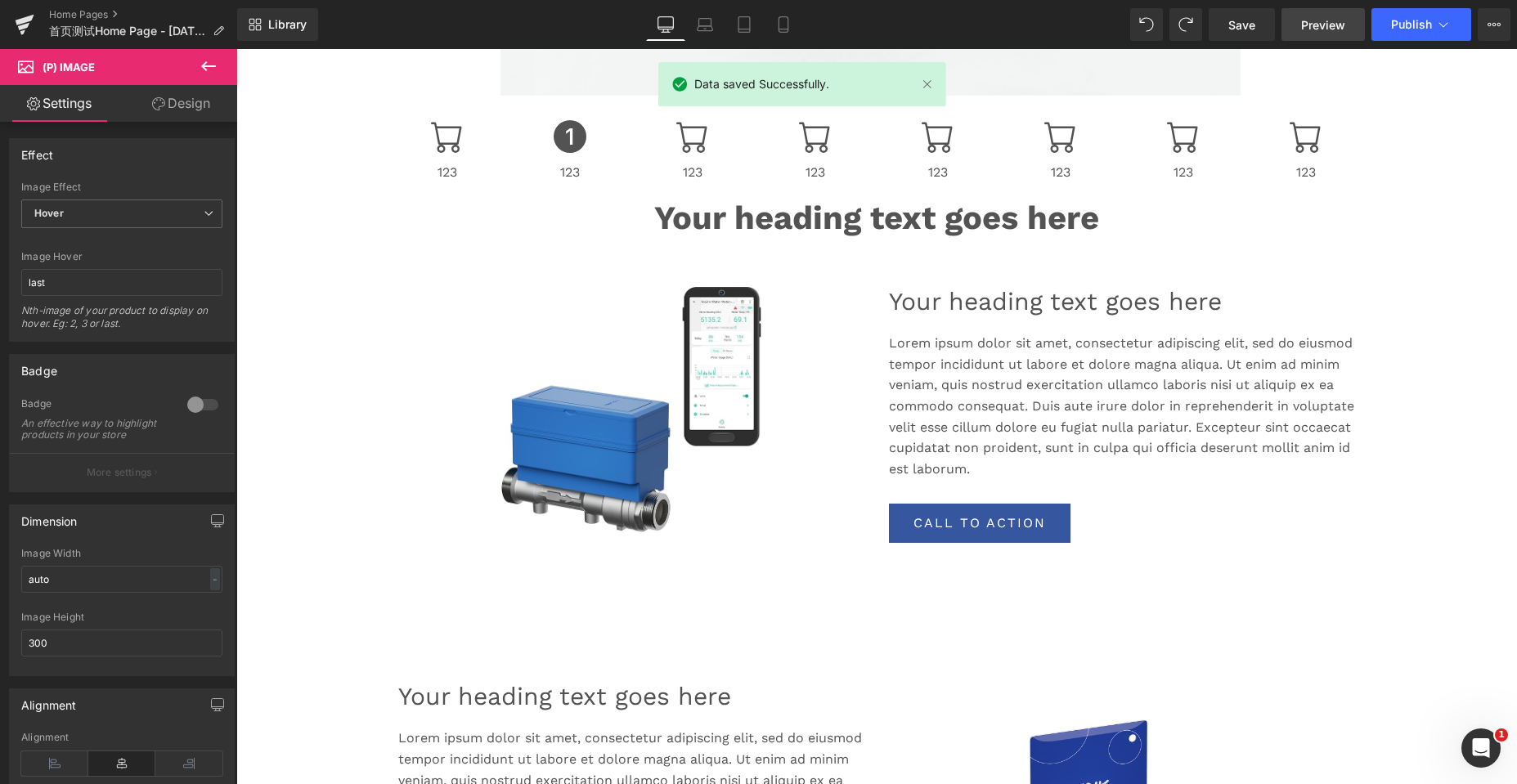
click at [1308, 27] on span "Preview" at bounding box center [1323, 25] width 44 height 17
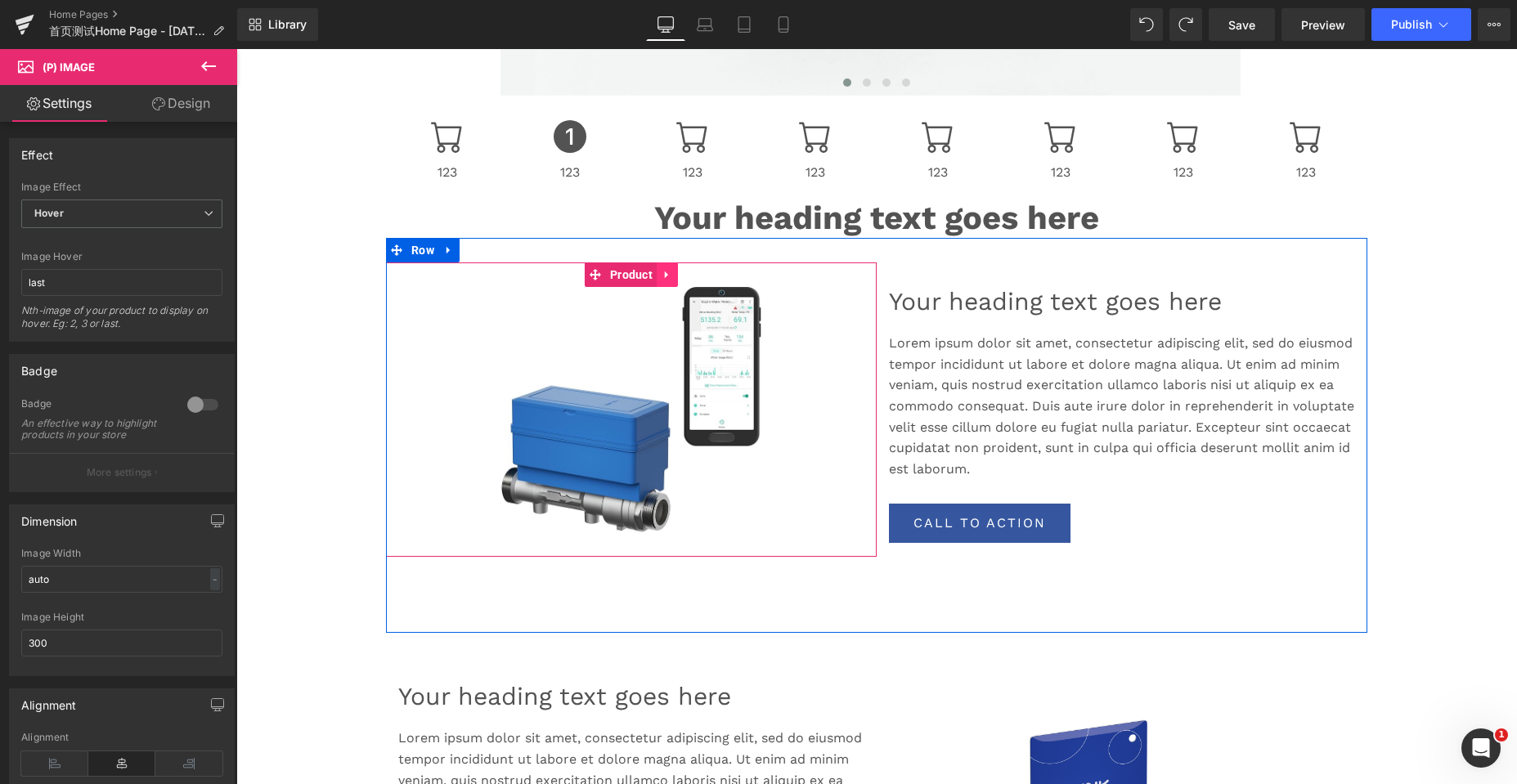
click at [664, 271] on icon at bounding box center [666, 274] width 3 height 8
click at [657, 277] on icon at bounding box center [656, 274] width 11 height 11
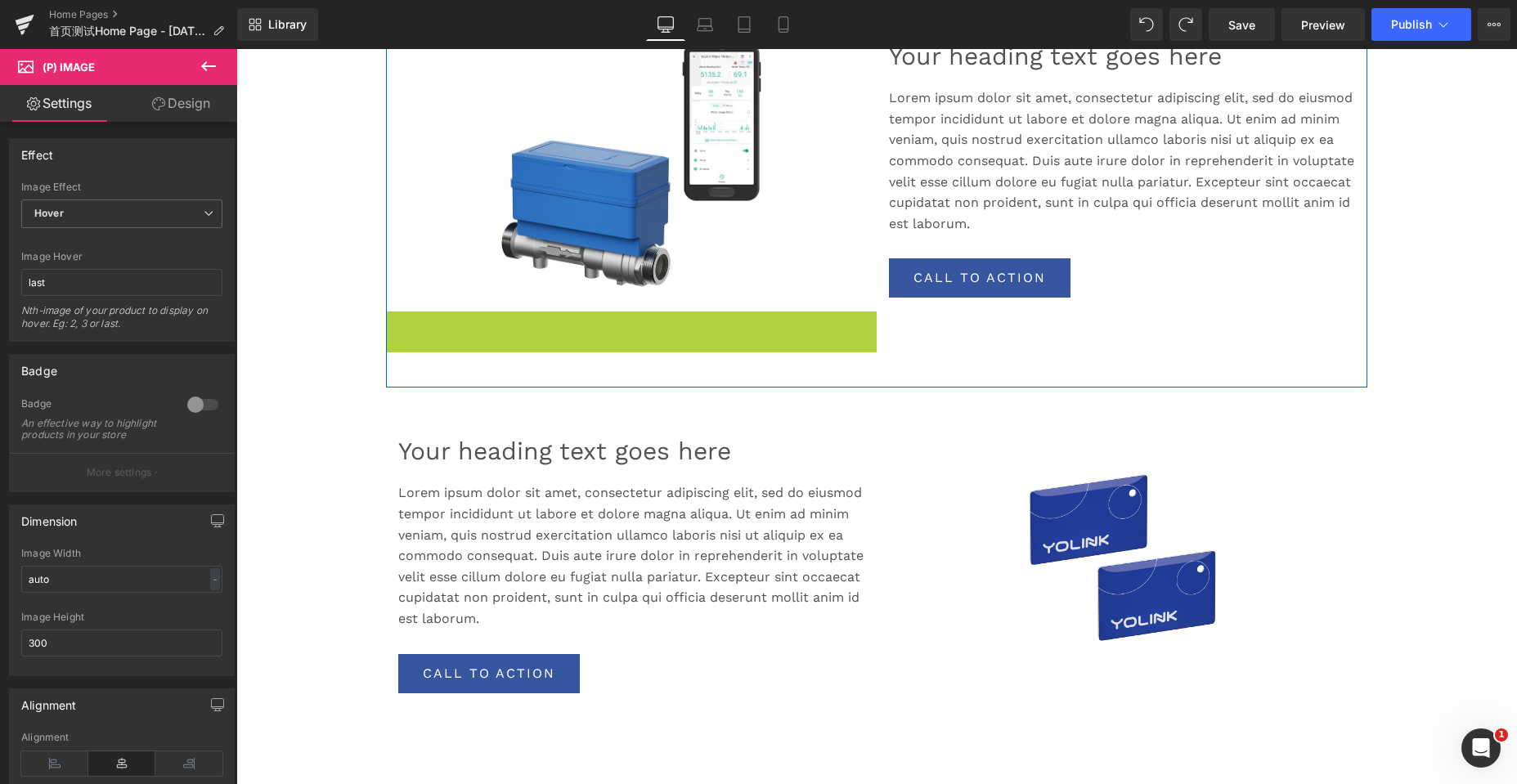
scroll to position [4724, 1268]
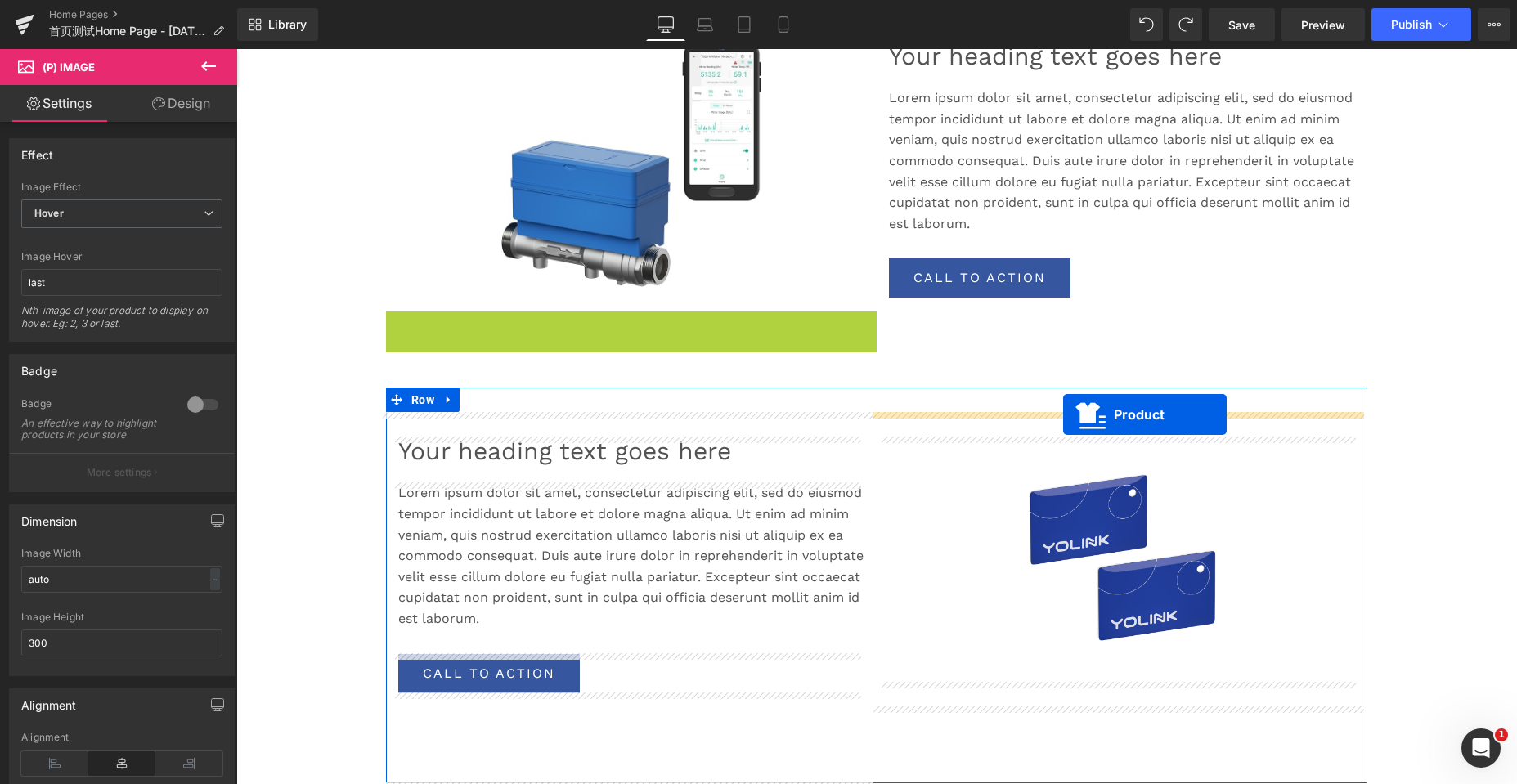
drag, startPoint x: 587, startPoint y: 321, endPoint x: 1063, endPoint y: 415, distance: 485.2
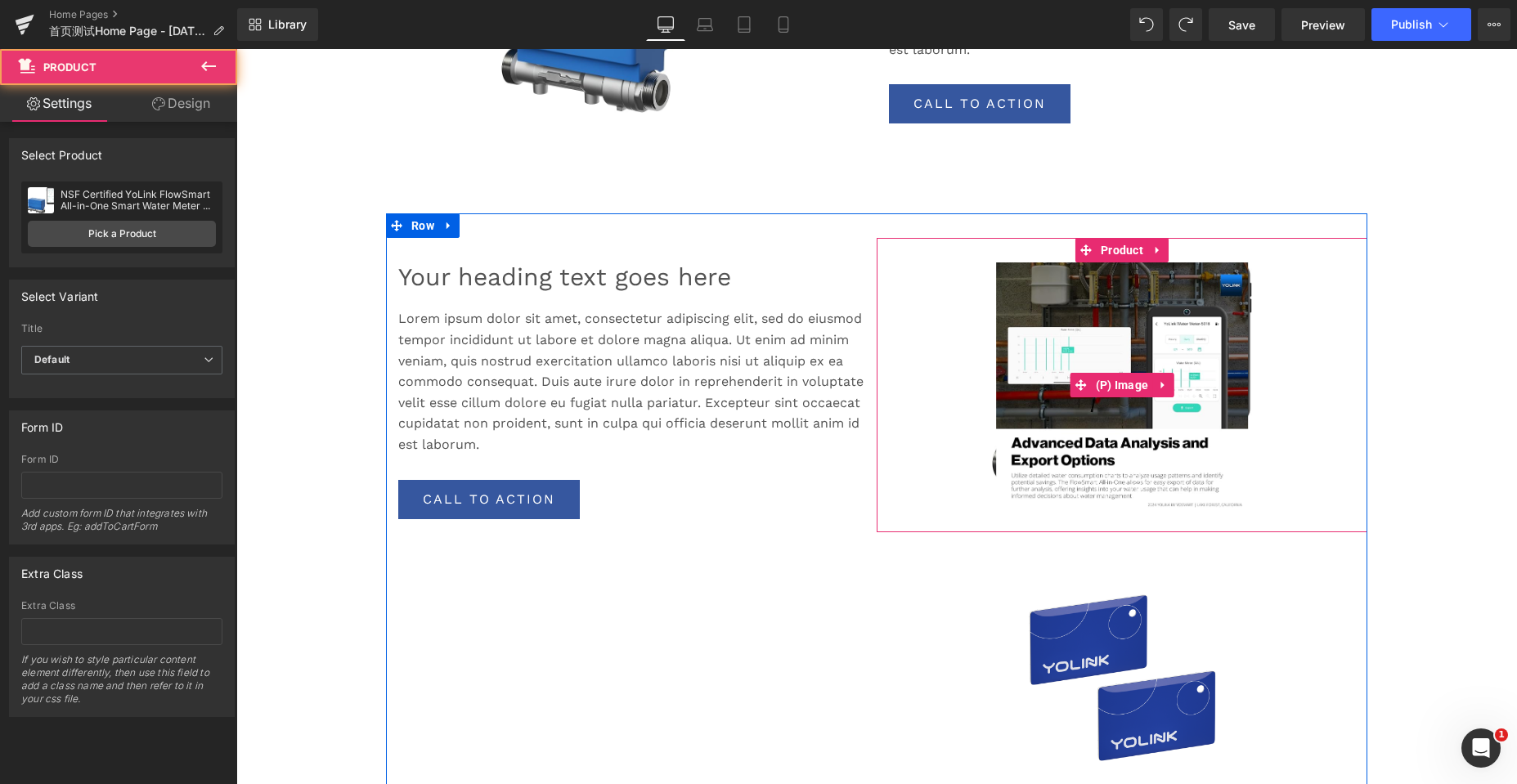
scroll to position [1145, 0]
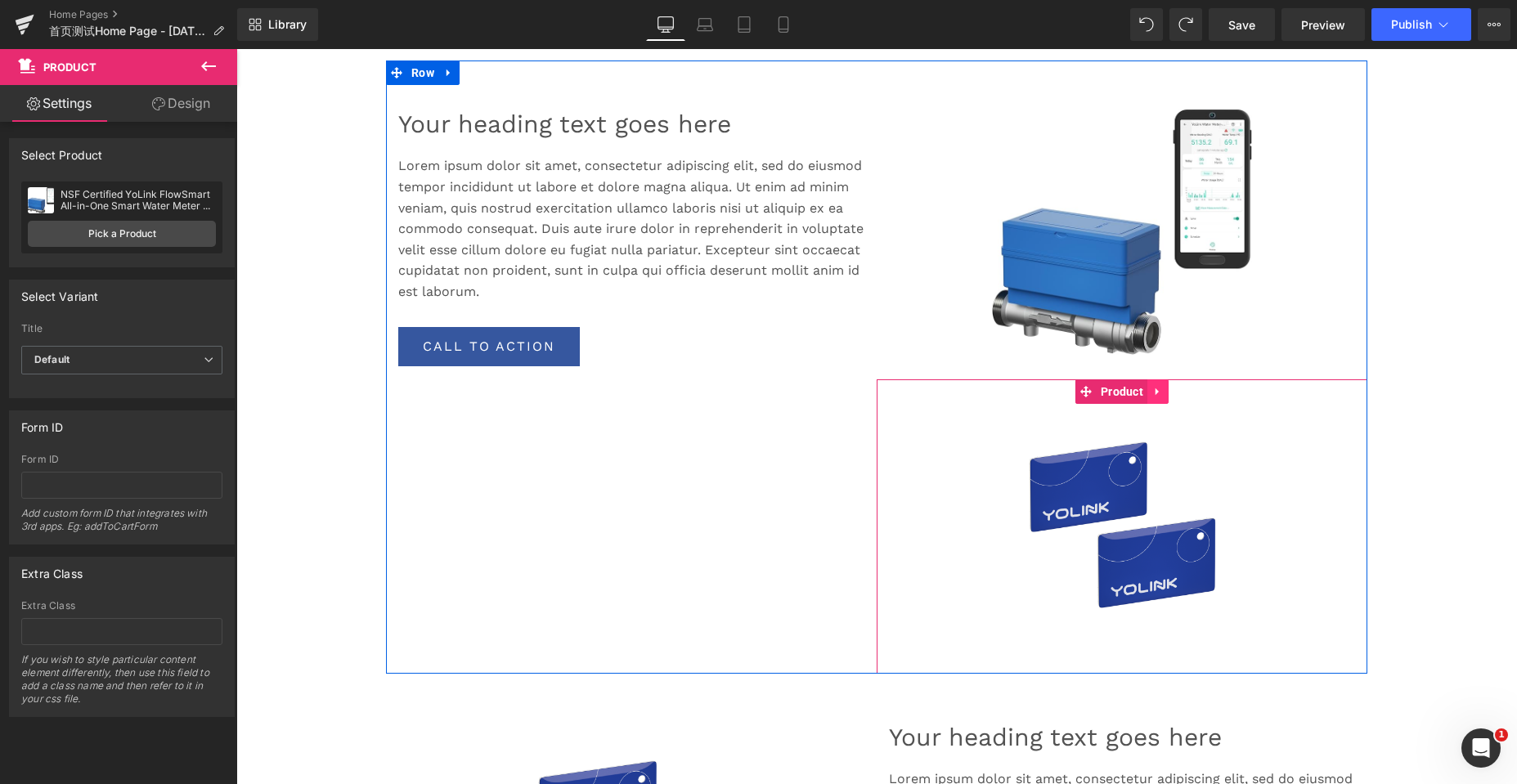
click at [1154, 387] on icon at bounding box center [1157, 392] width 11 height 12
click at [1163, 390] on icon at bounding box center [1168, 391] width 11 height 11
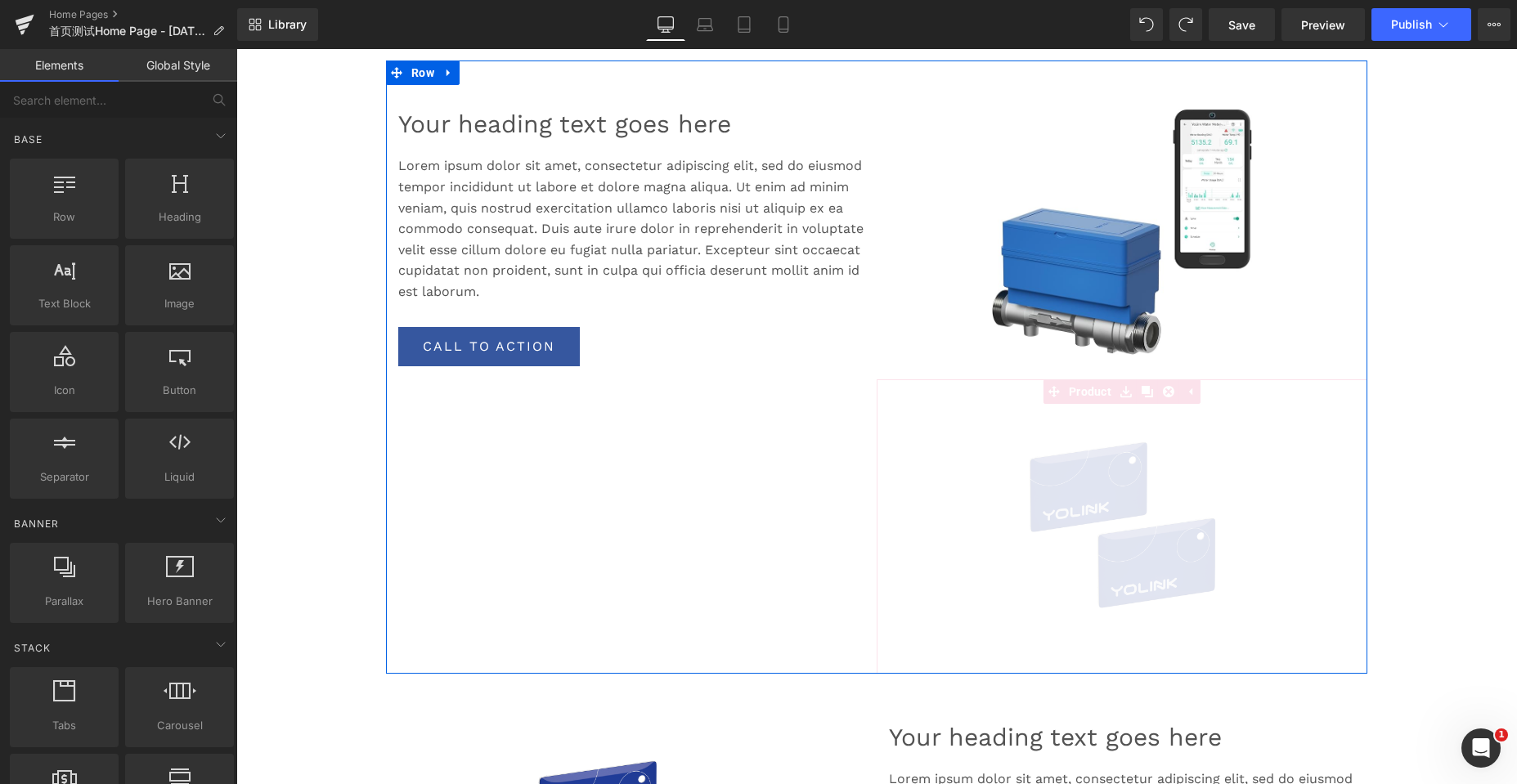
scroll to position [4724, 1268]
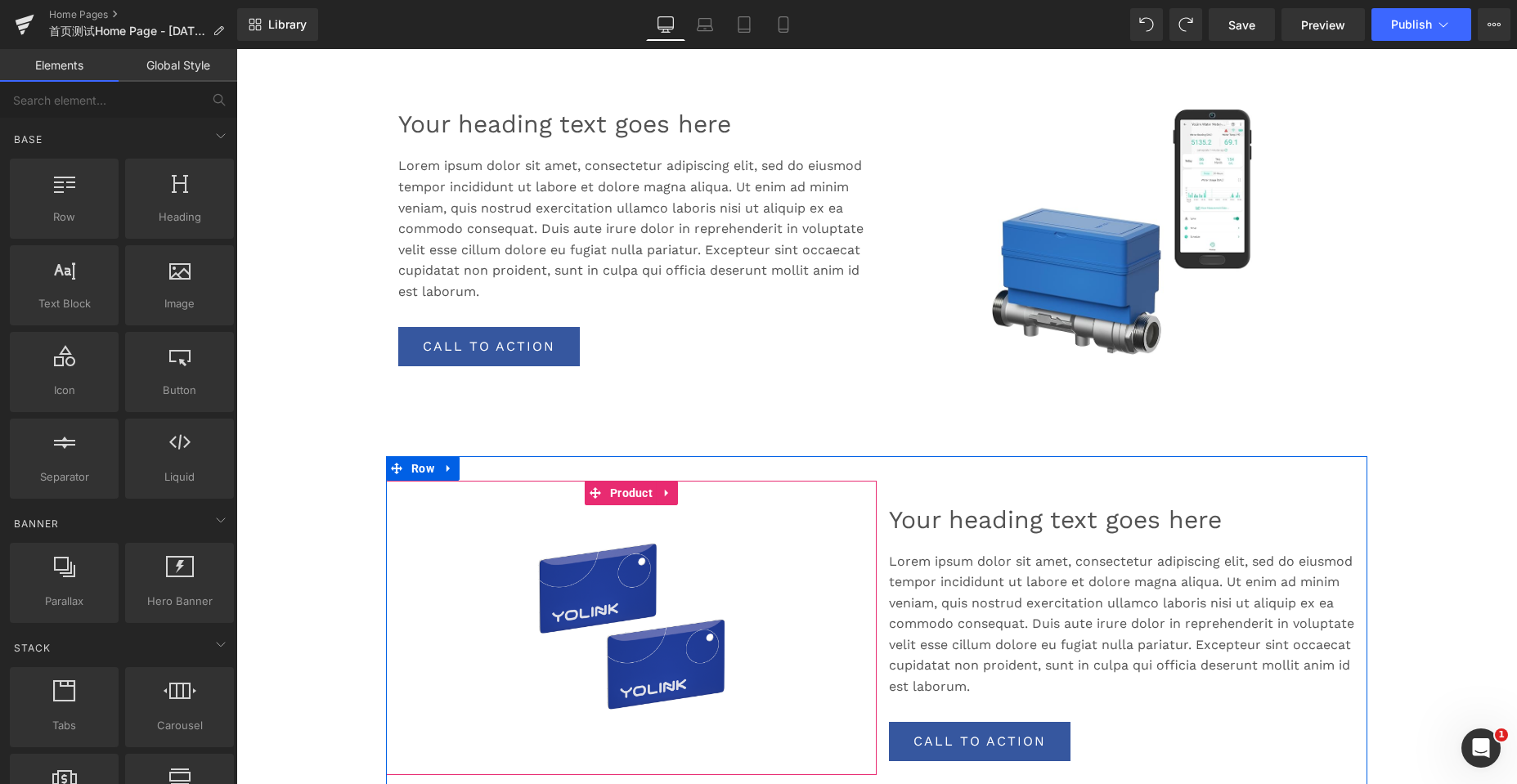
drag, startPoint x: 658, startPoint y: 490, endPoint x: 667, endPoint y: 492, distance: 9.2
click at [662, 490] on icon at bounding box center [667, 492] width 11 height 12
drag, startPoint x: 674, startPoint y: 494, endPoint x: 905, endPoint y: 368, distance: 263.1
click at [674, 494] on icon at bounding box center [677, 492] width 11 height 11
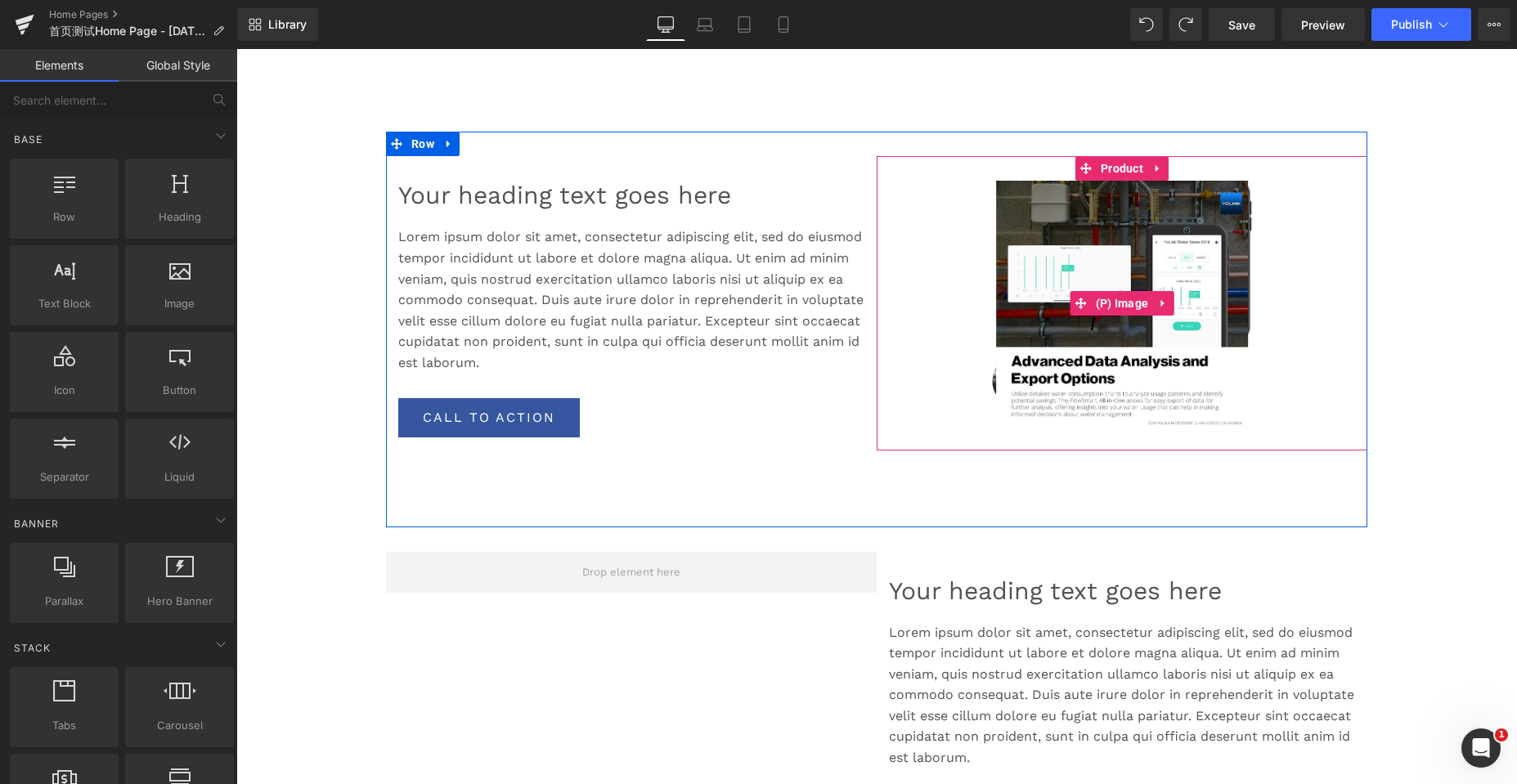
scroll to position [1063, 0]
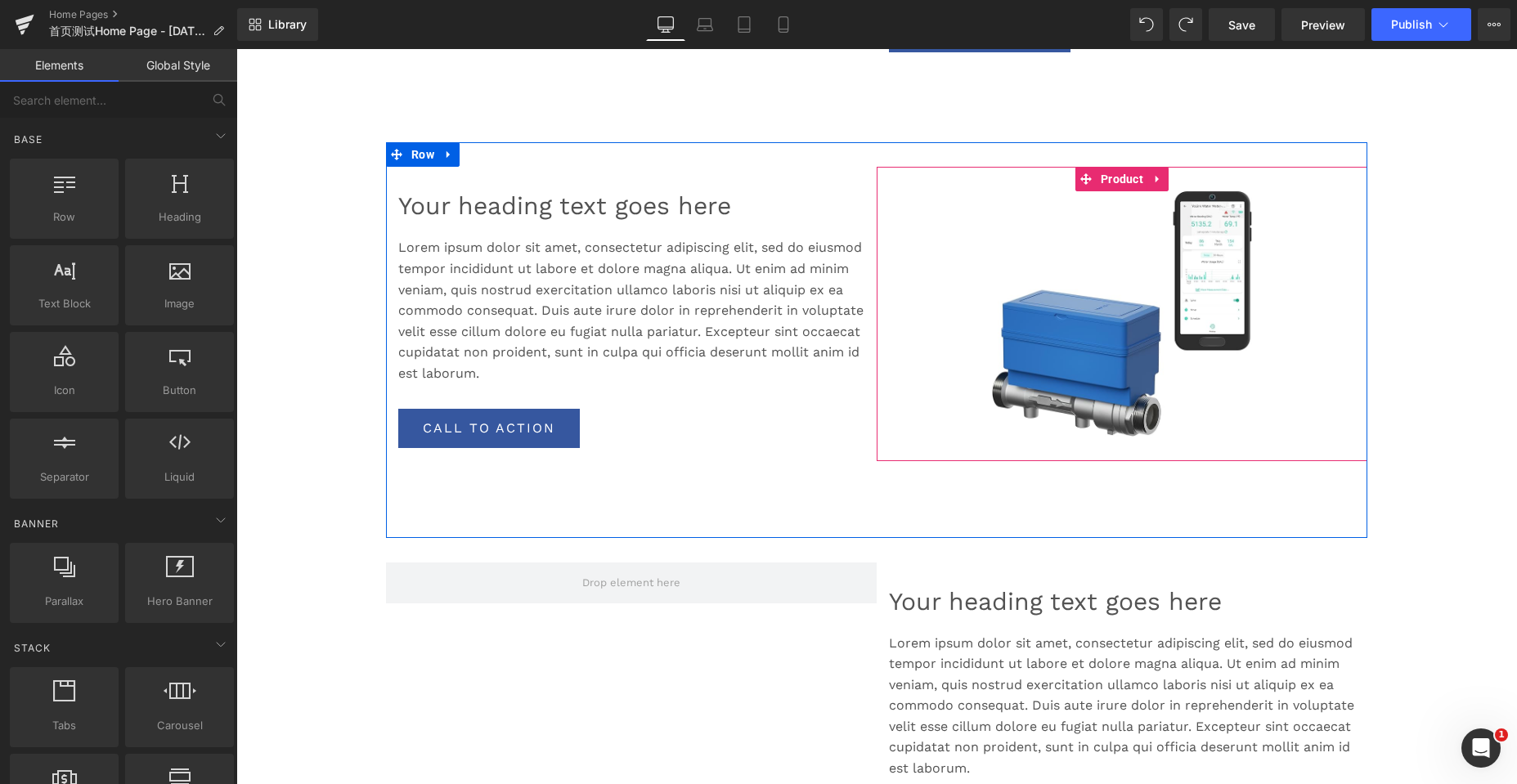
click at [1155, 182] on icon at bounding box center [1157, 180] width 3 height 8
drag, startPoint x: 1140, startPoint y: 182, endPoint x: 1131, endPoint y: 189, distance: 11.4
click at [1142, 182] on icon at bounding box center [1147, 180] width 11 height 12
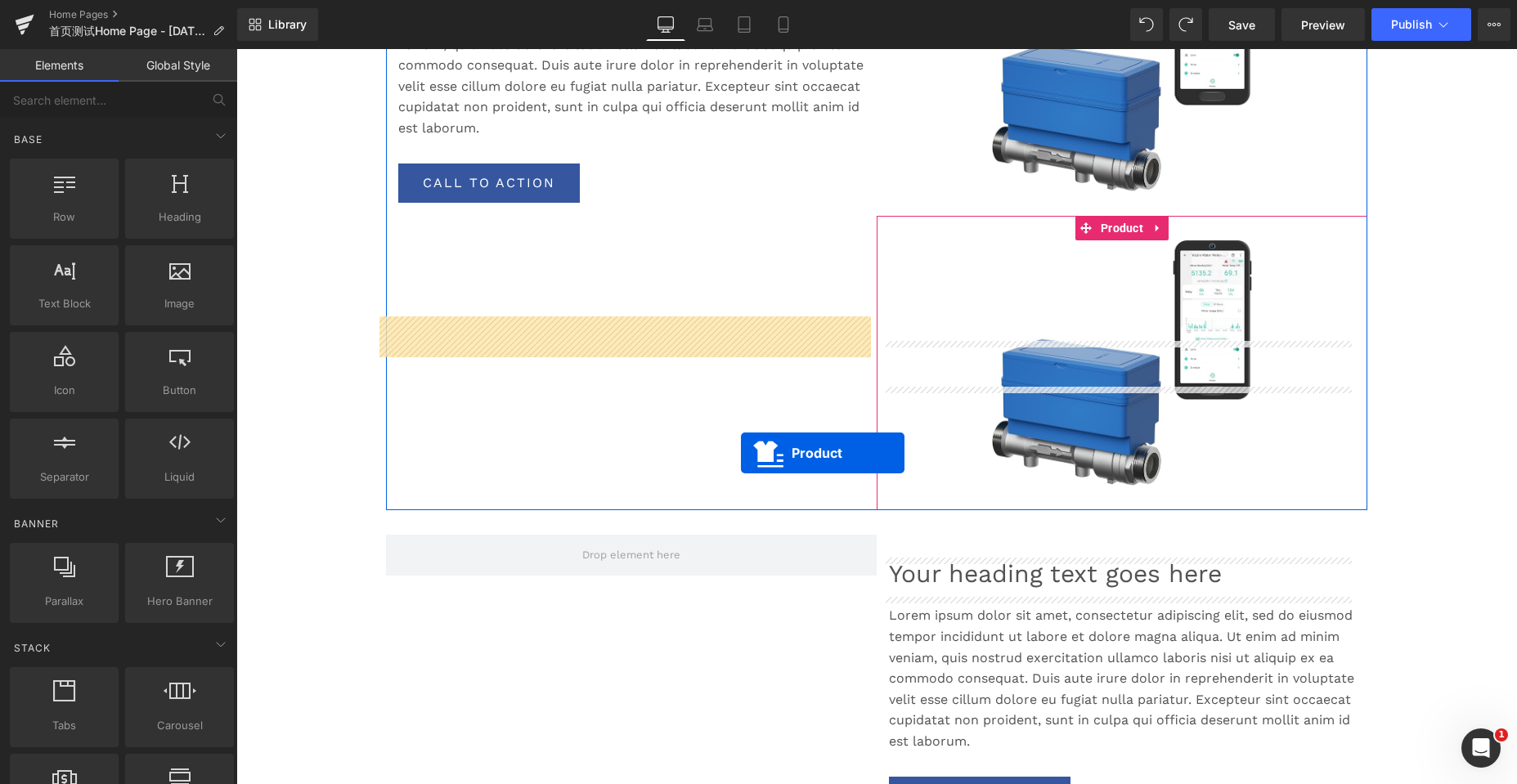
scroll to position [4724, 1268]
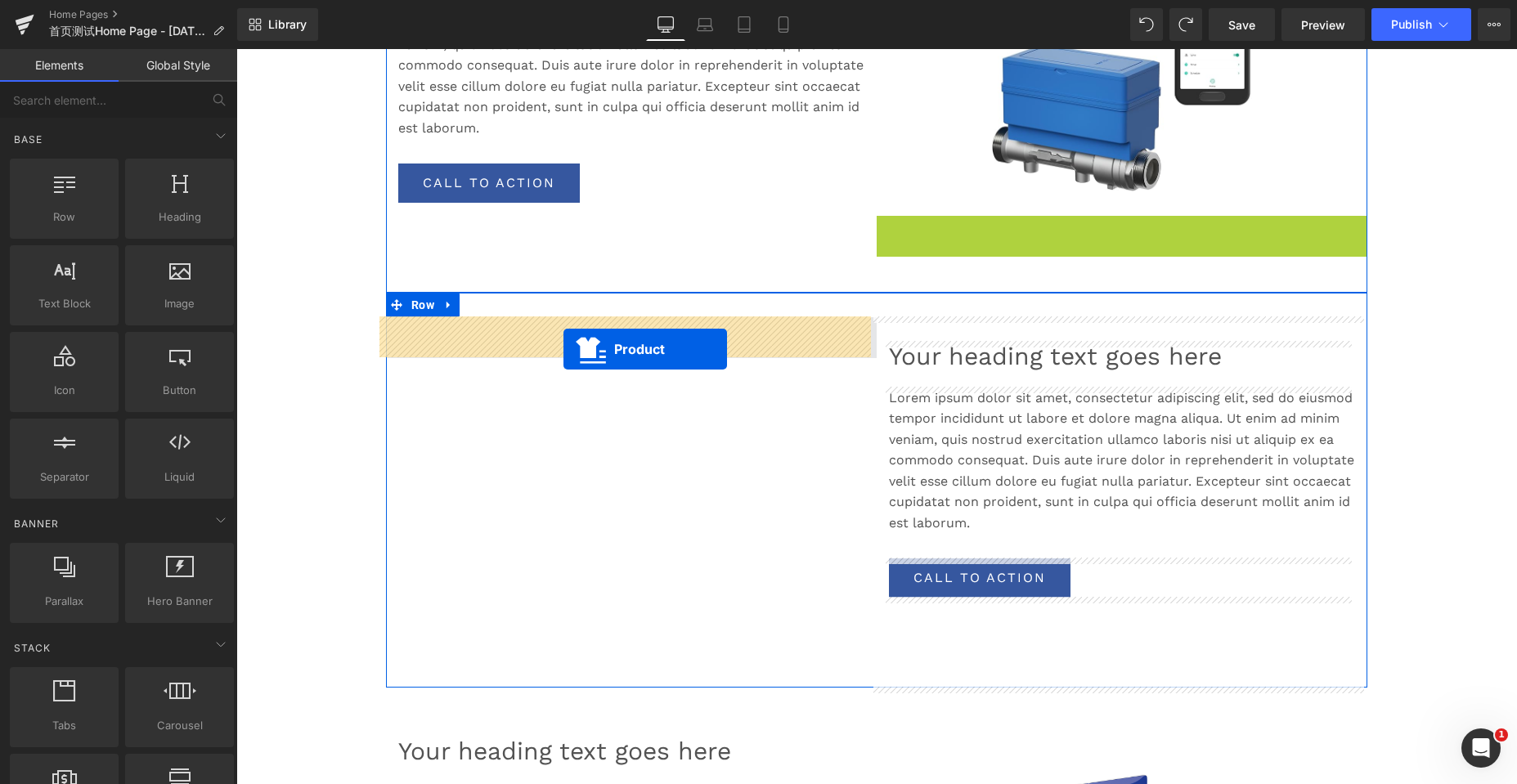
drag, startPoint x: 1080, startPoint y: 227, endPoint x: 564, endPoint y: 349, distance: 530.2
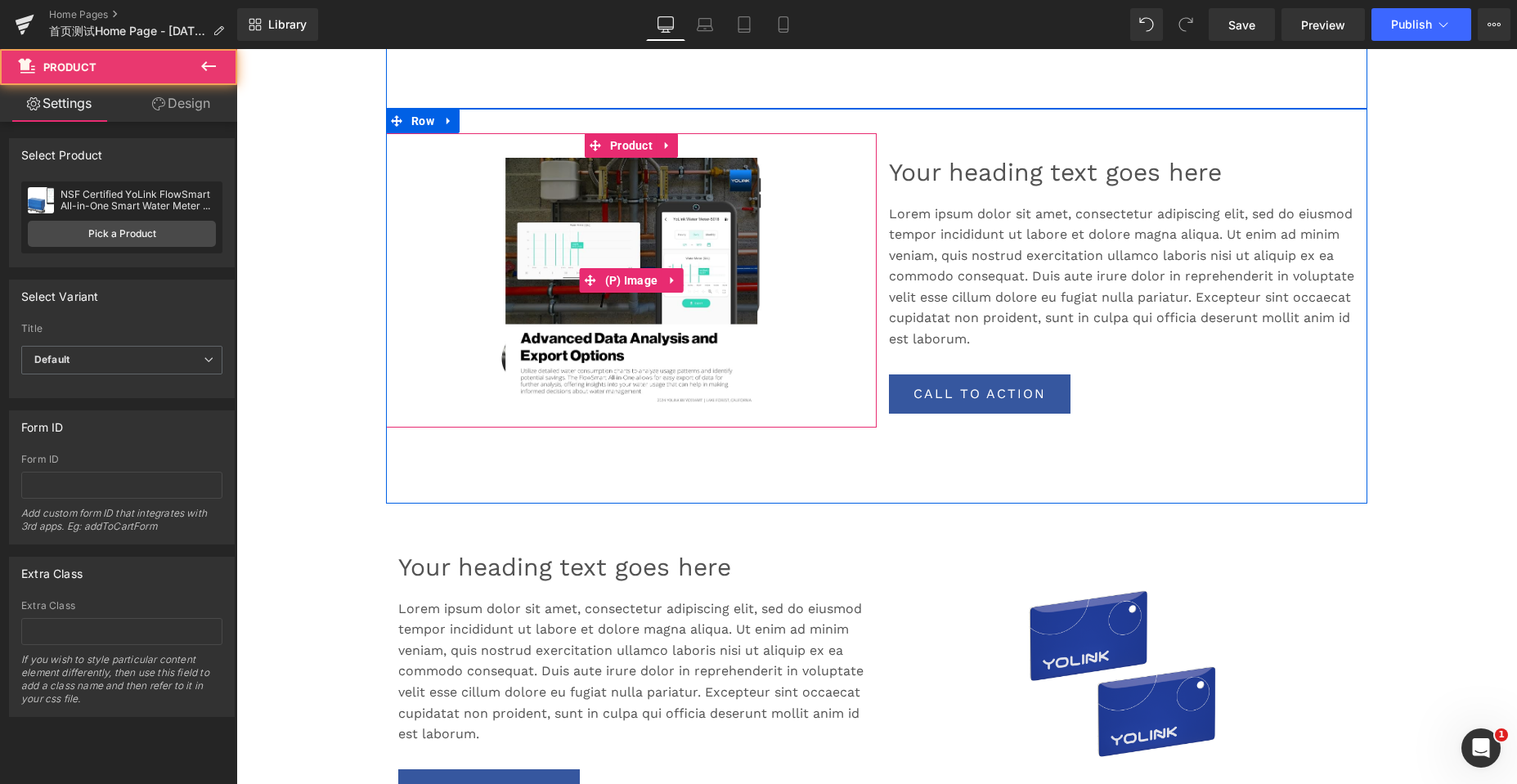
scroll to position [1717, 0]
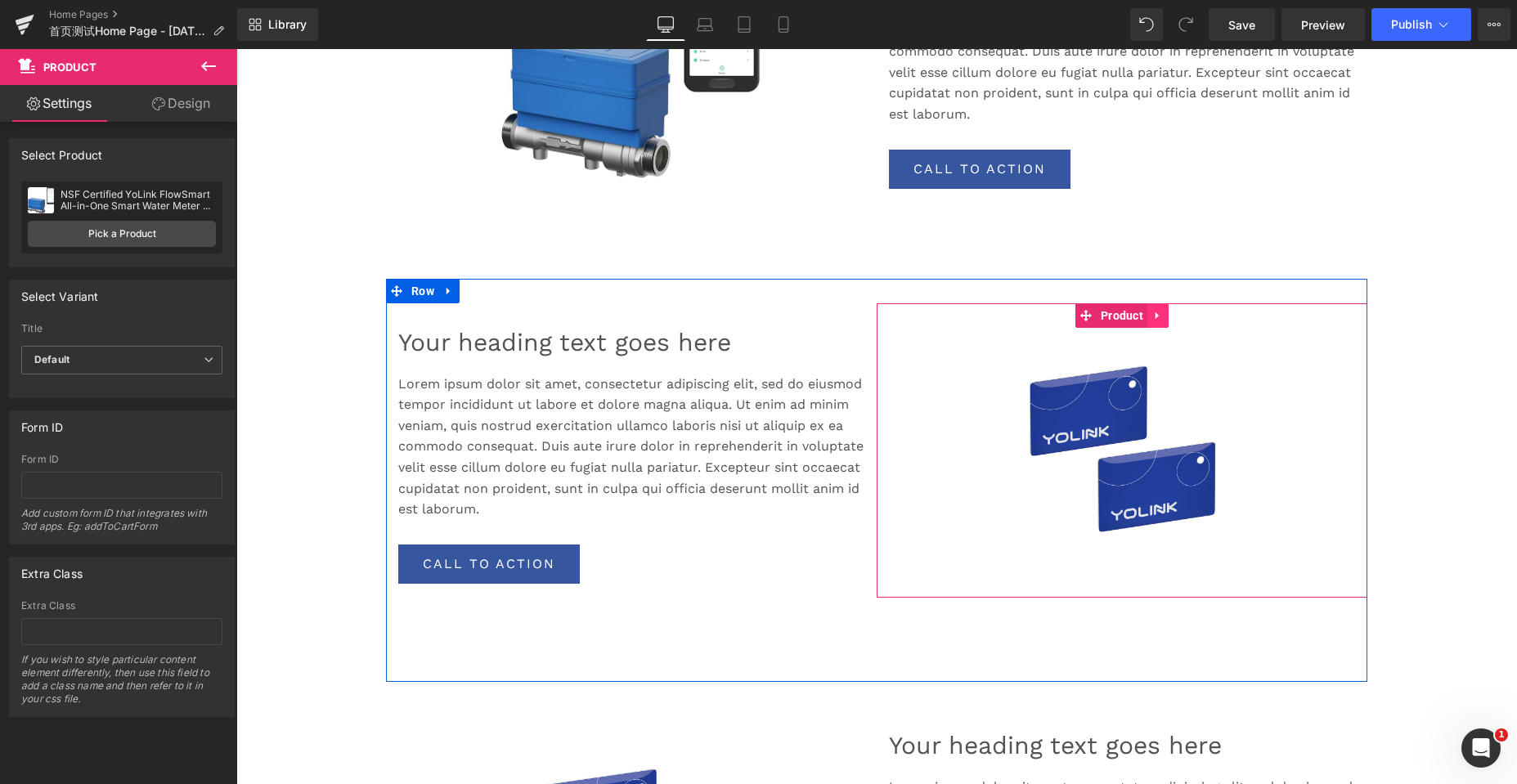
click at [1155, 315] on icon at bounding box center [1157, 315] width 3 height 8
click at [1164, 316] on icon at bounding box center [1168, 315] width 11 height 12
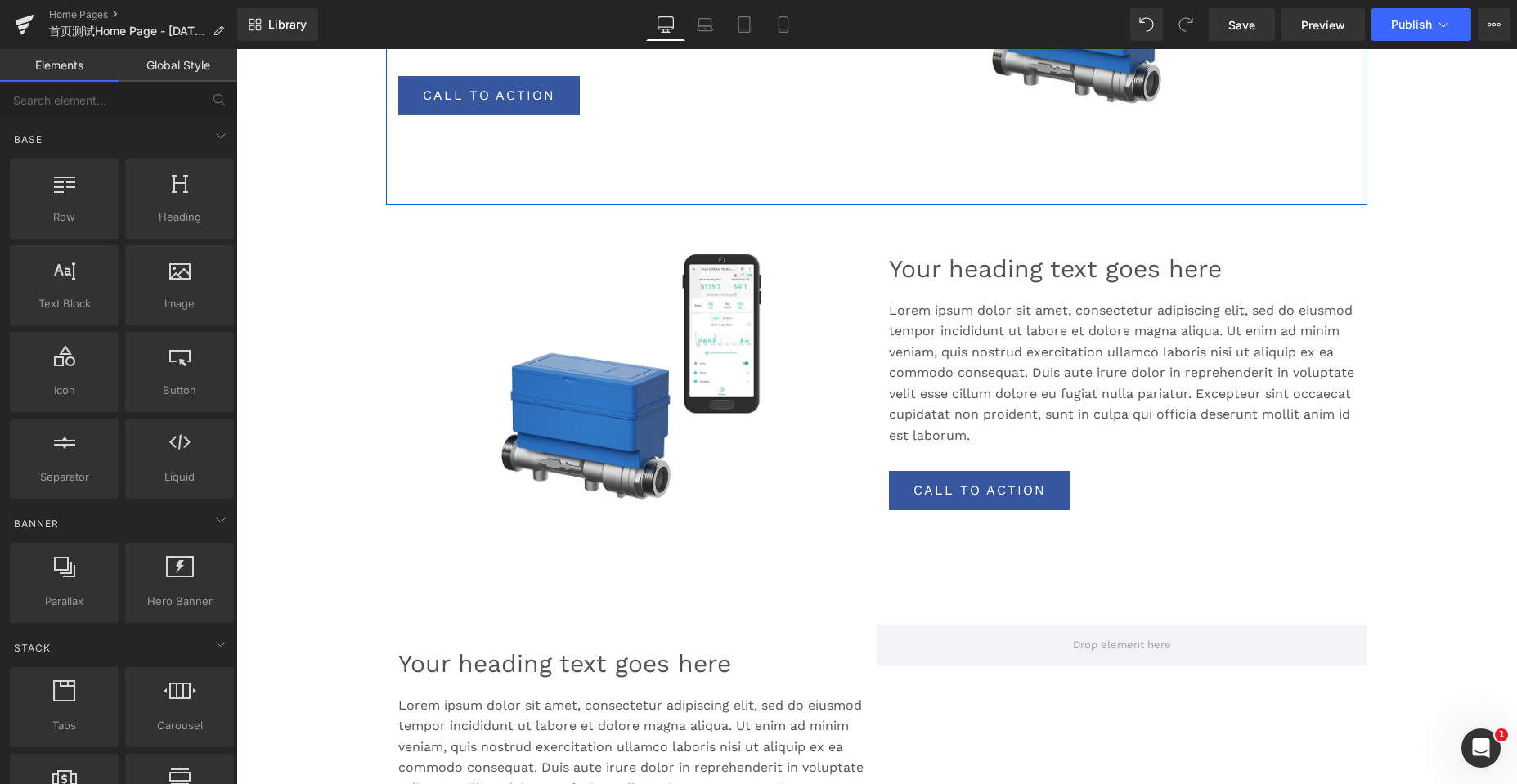
scroll to position [1390, 0]
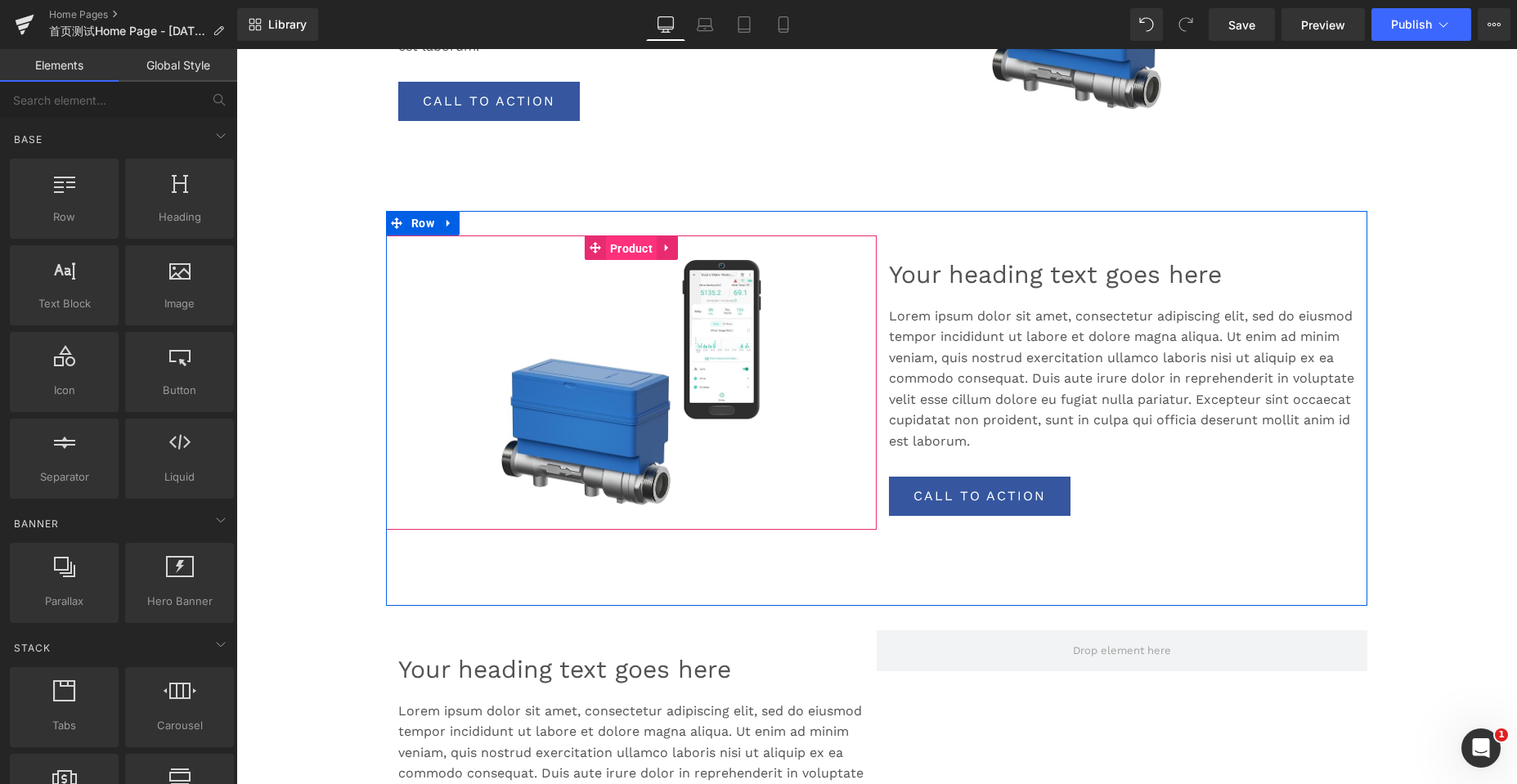
click at [628, 240] on span "Product" at bounding box center [631, 248] width 50 height 25
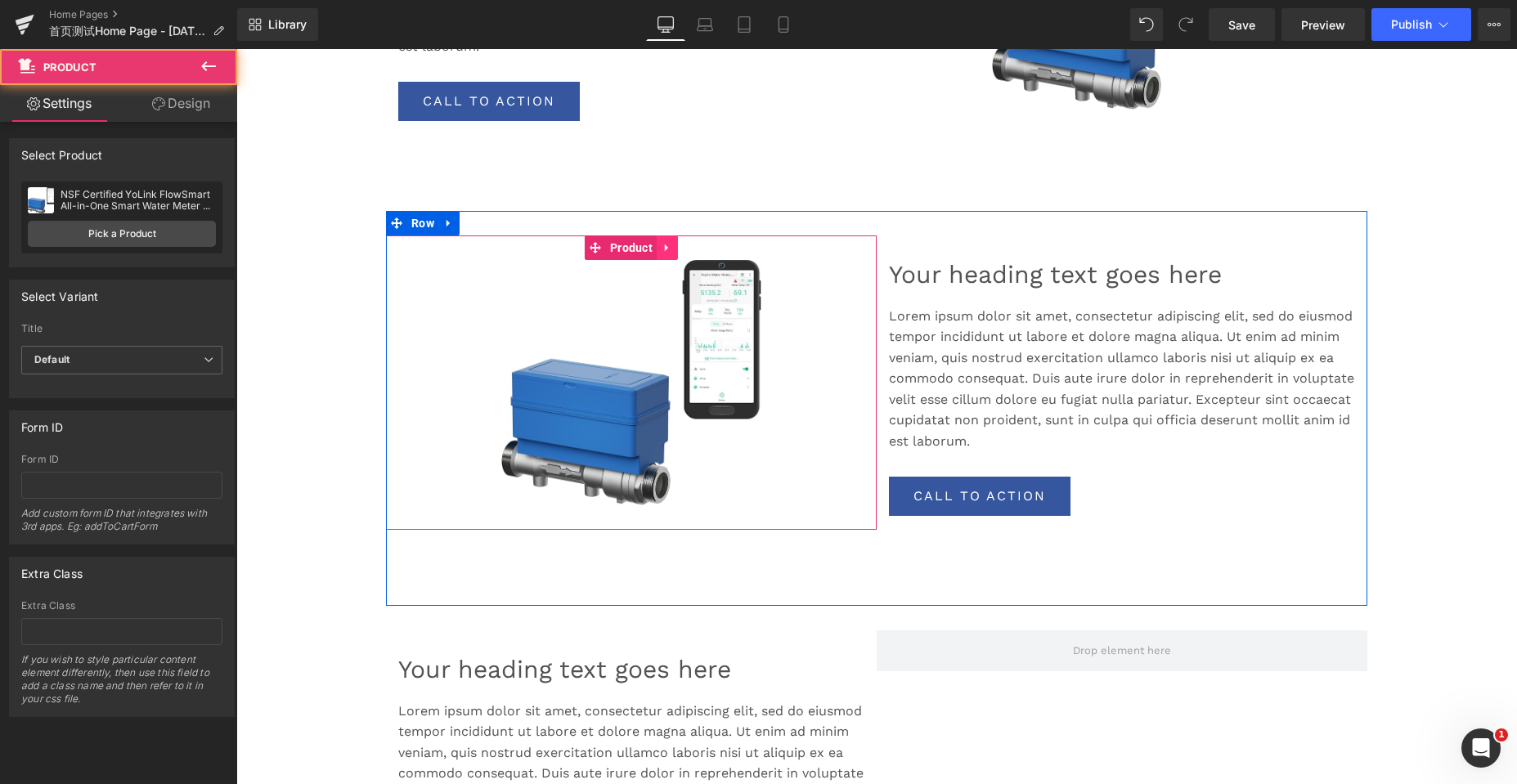
click at [664, 249] on icon at bounding box center [667, 247] width 11 height 12
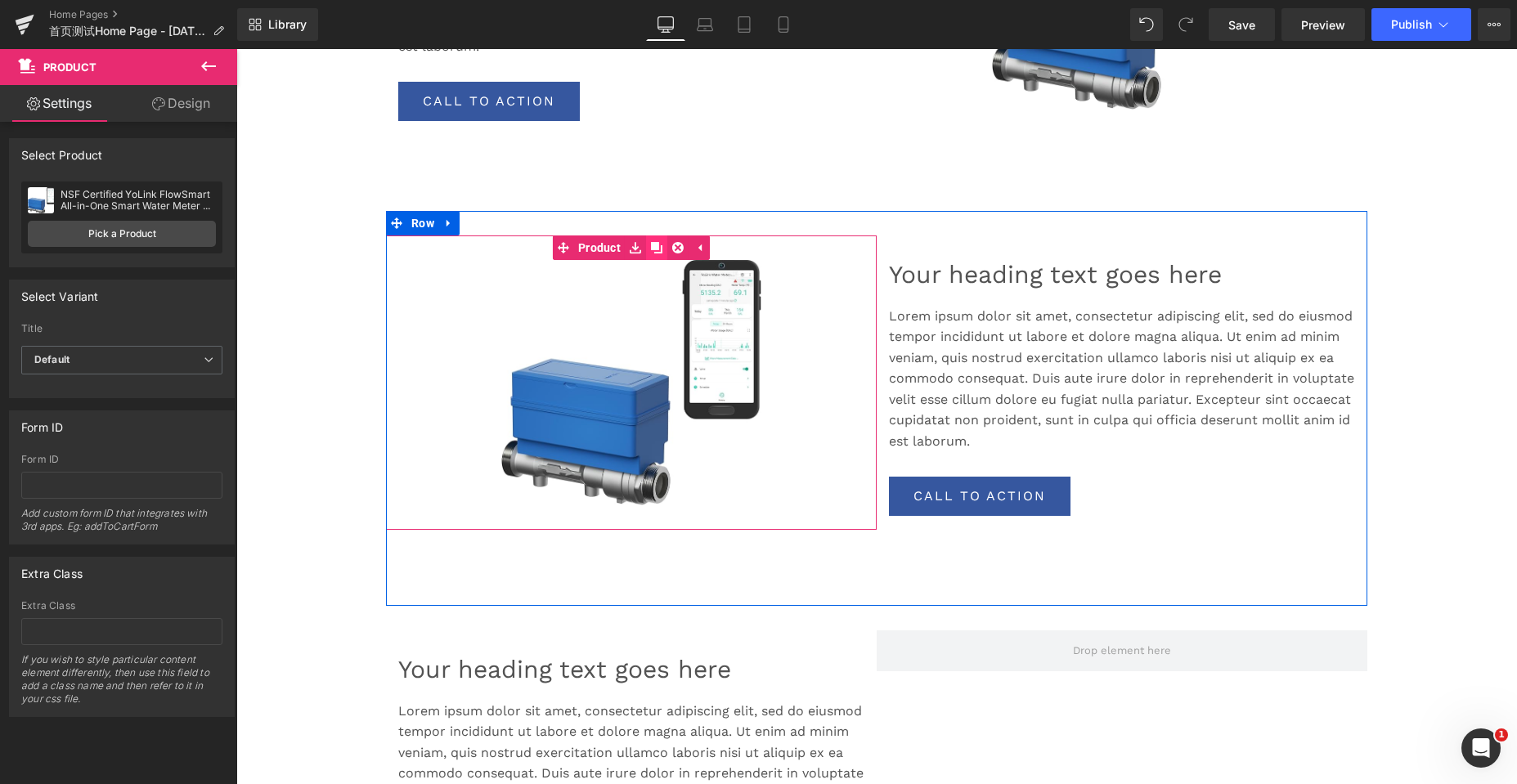
click at [652, 249] on icon at bounding box center [656, 247] width 11 height 11
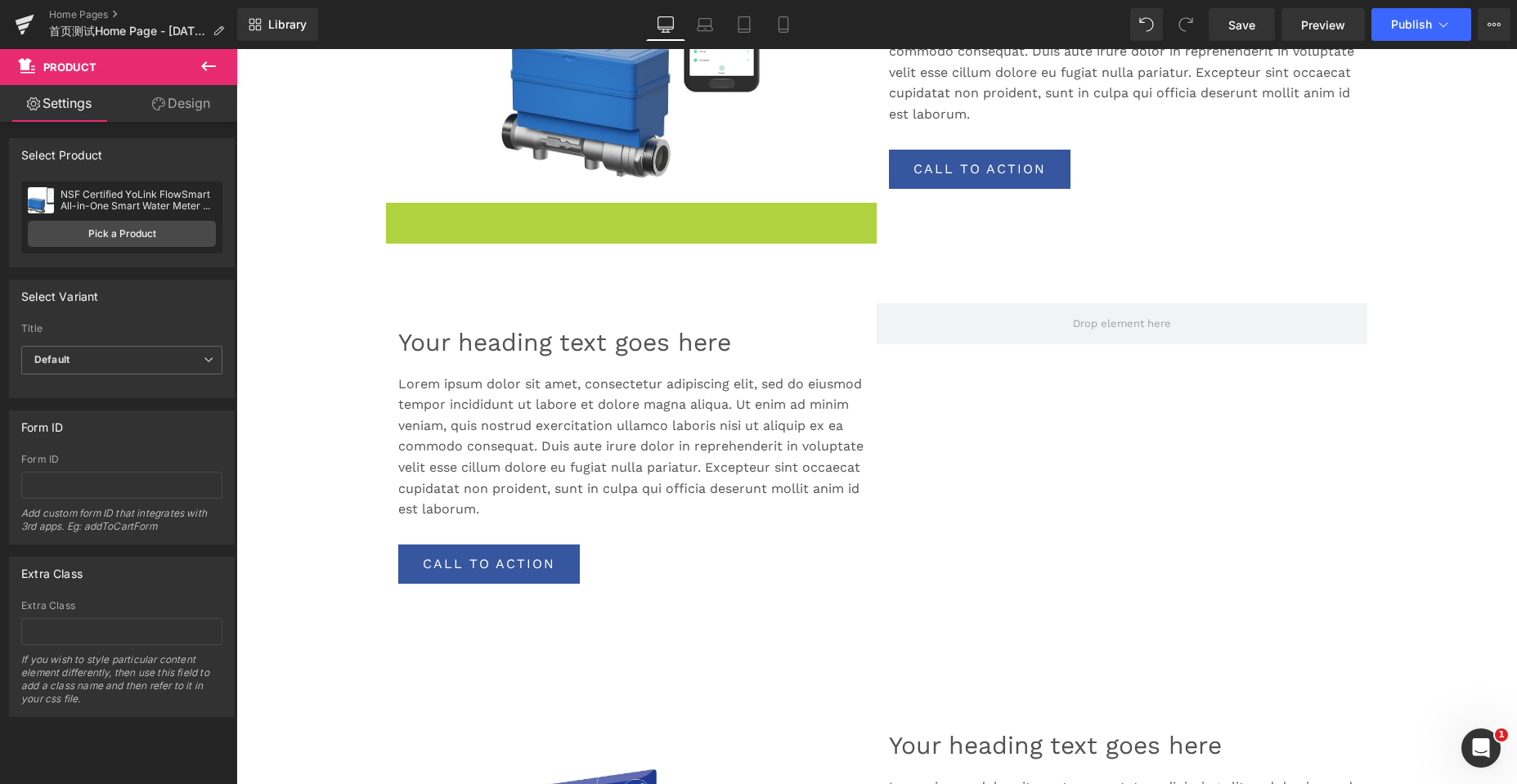
scroll to position [4724, 1268]
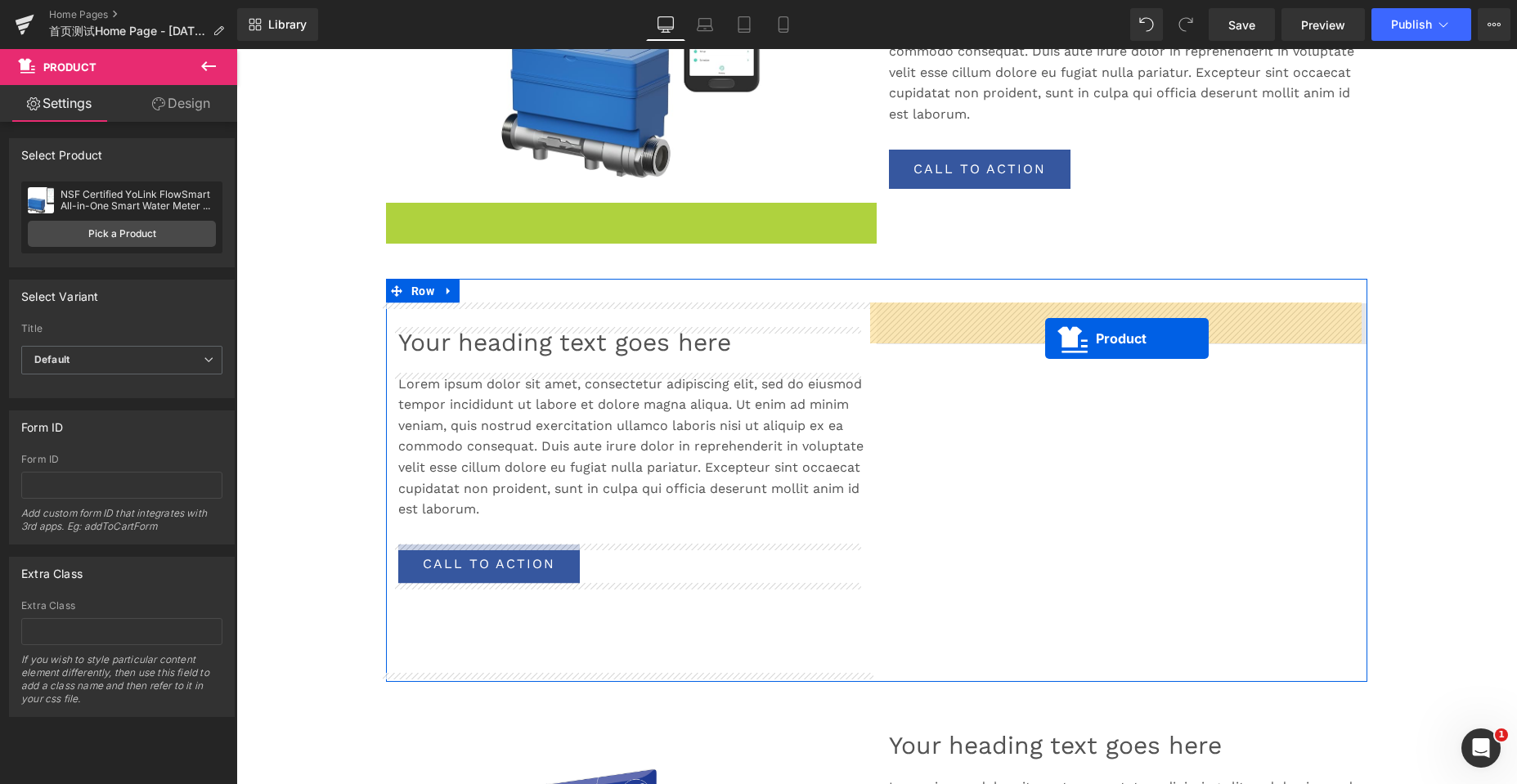
drag, startPoint x: 587, startPoint y: 215, endPoint x: 1045, endPoint y: 339, distance: 474.5
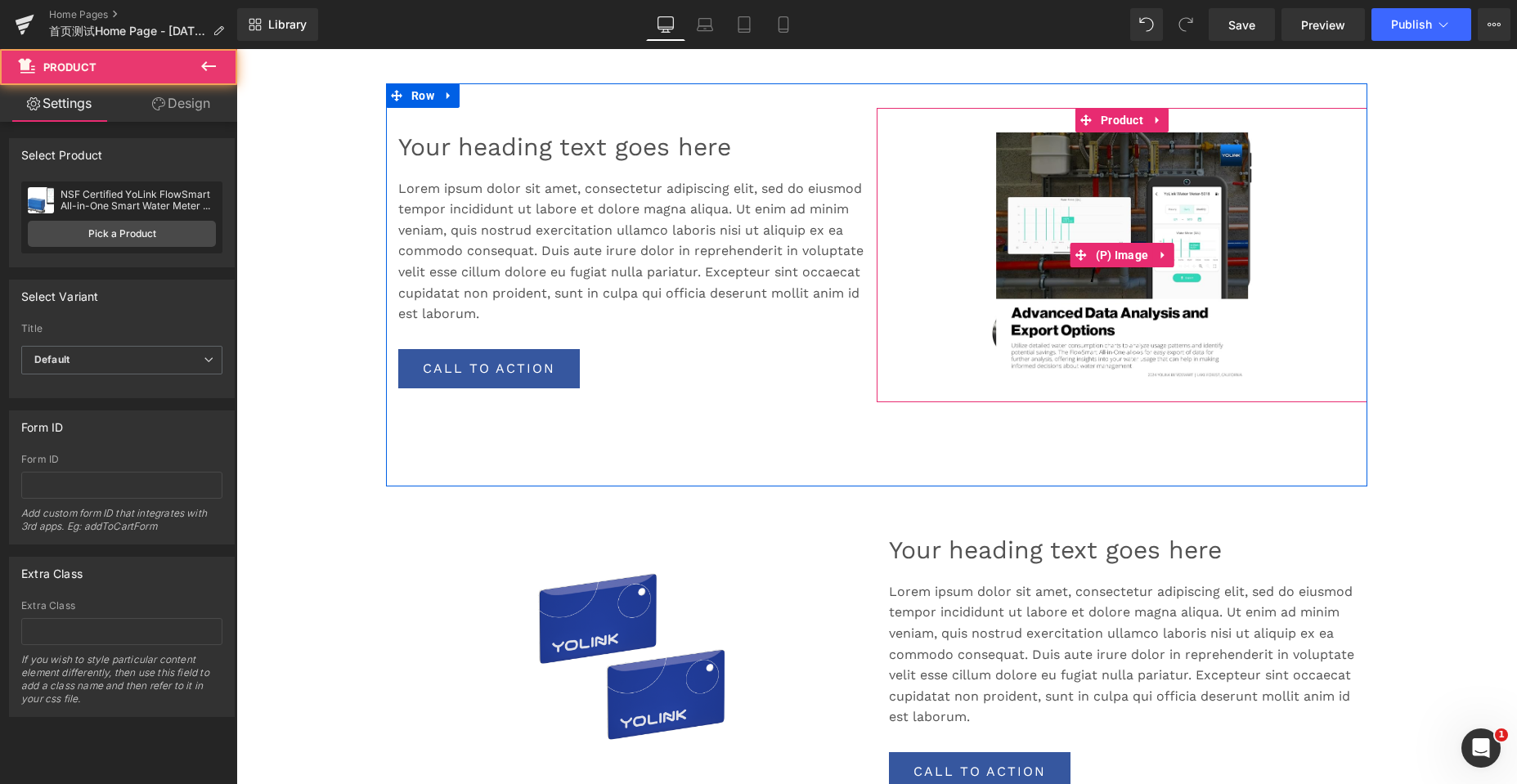
scroll to position [2043, 0]
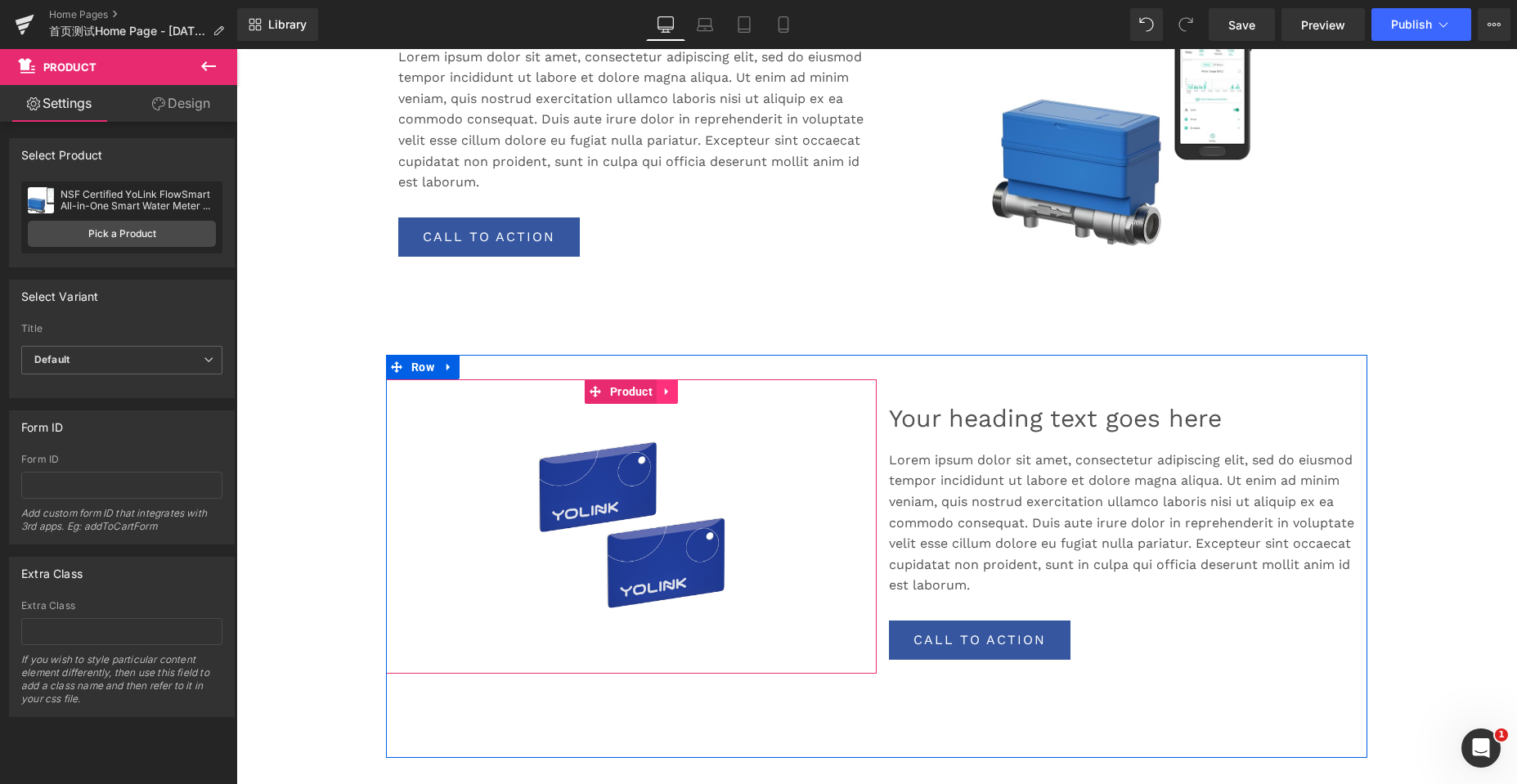
click at [666, 388] on icon at bounding box center [667, 391] width 11 height 12
click at [672, 390] on icon at bounding box center [677, 391] width 11 height 12
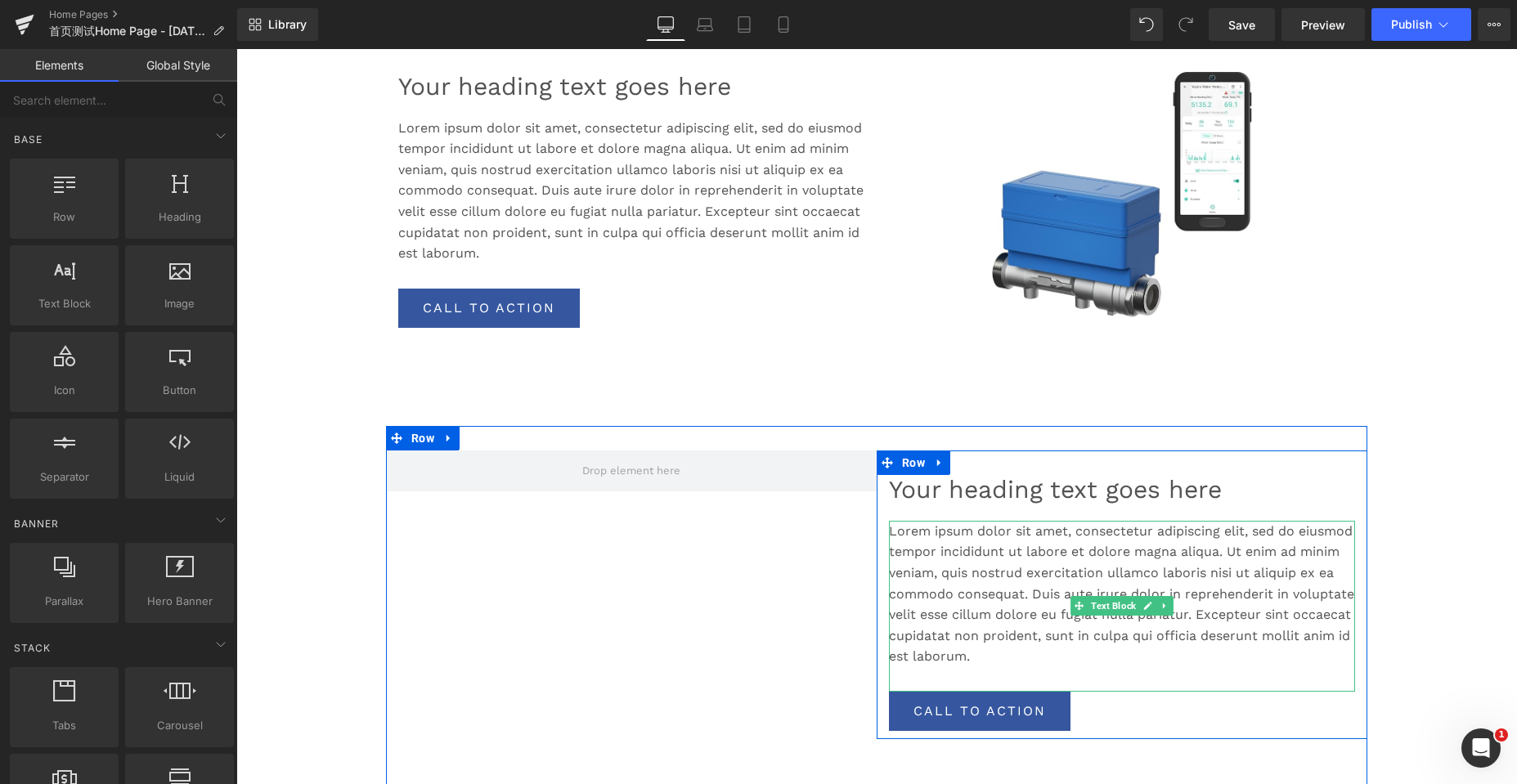
scroll to position [1880, 0]
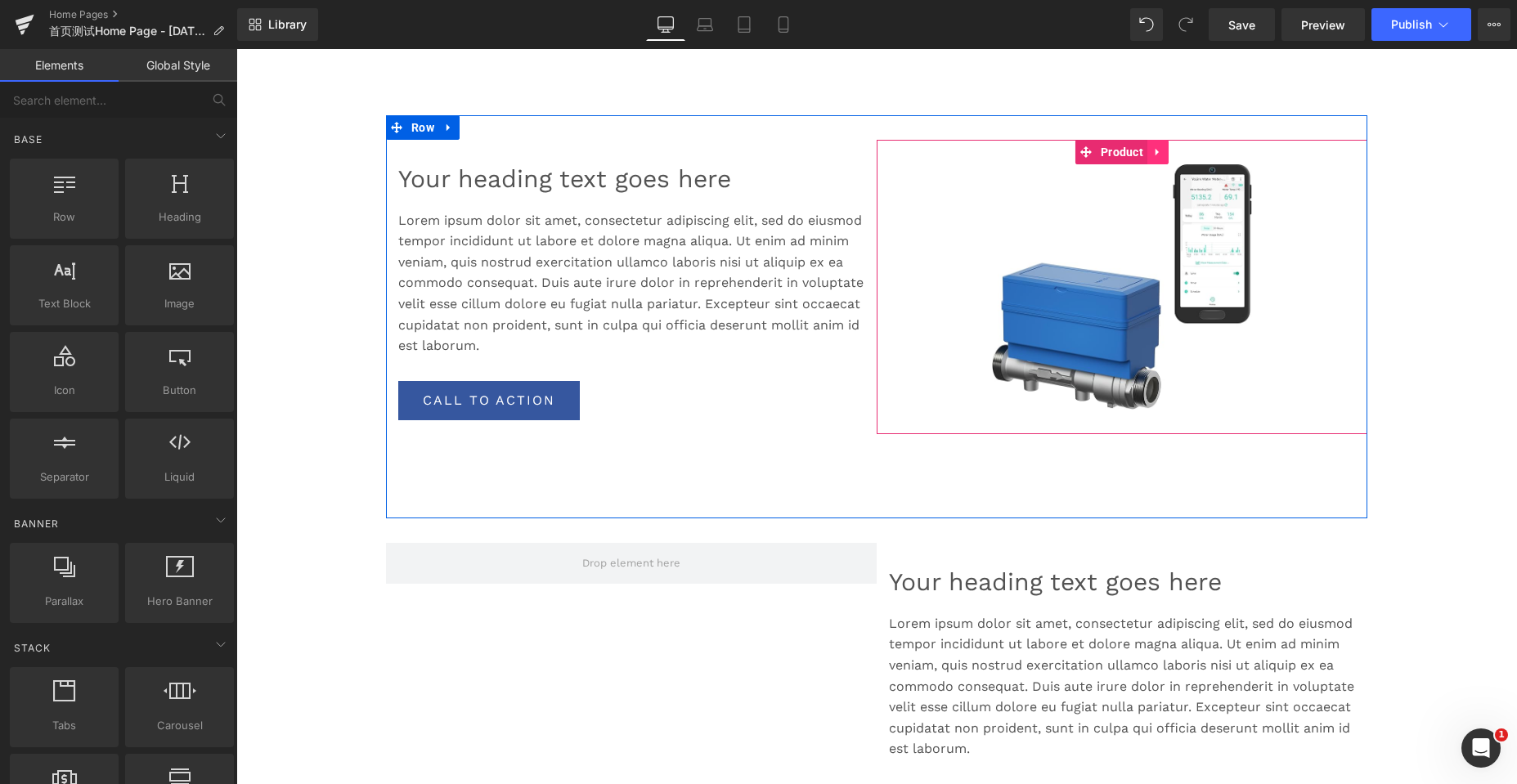
click at [1154, 150] on icon at bounding box center [1157, 151] width 11 height 12
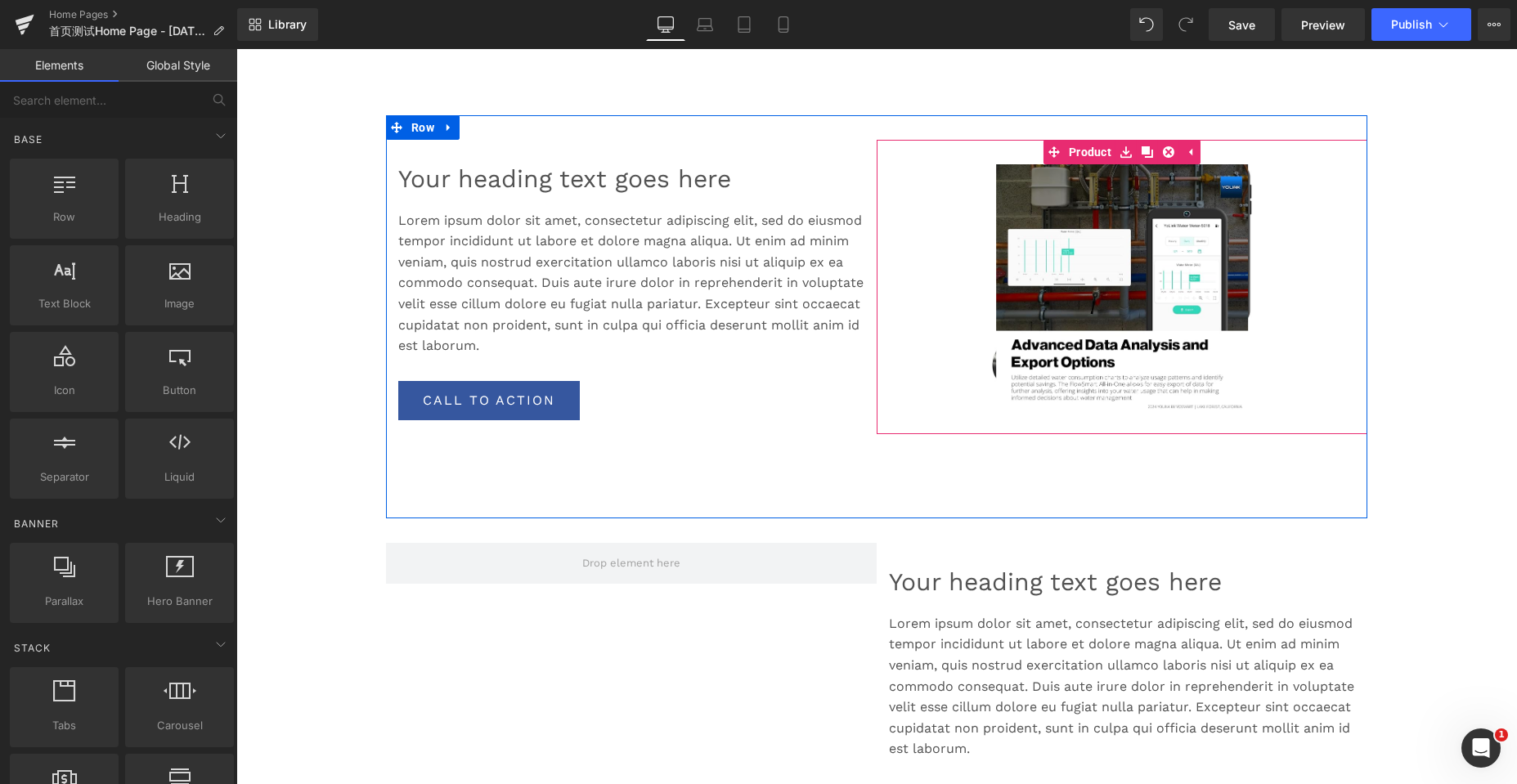
click at [1142, 150] on icon at bounding box center [1147, 151] width 11 height 11
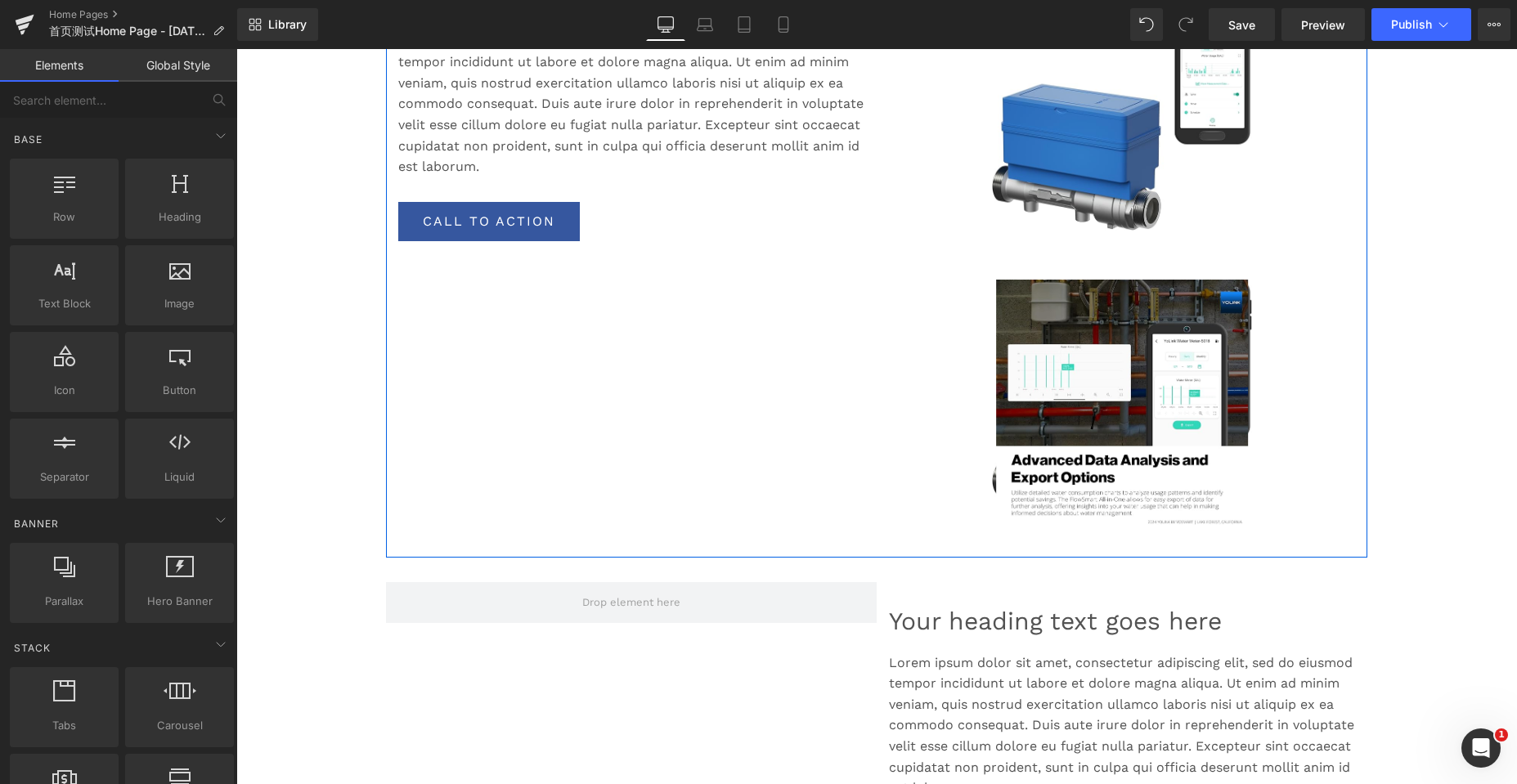
scroll to position [2043, 0]
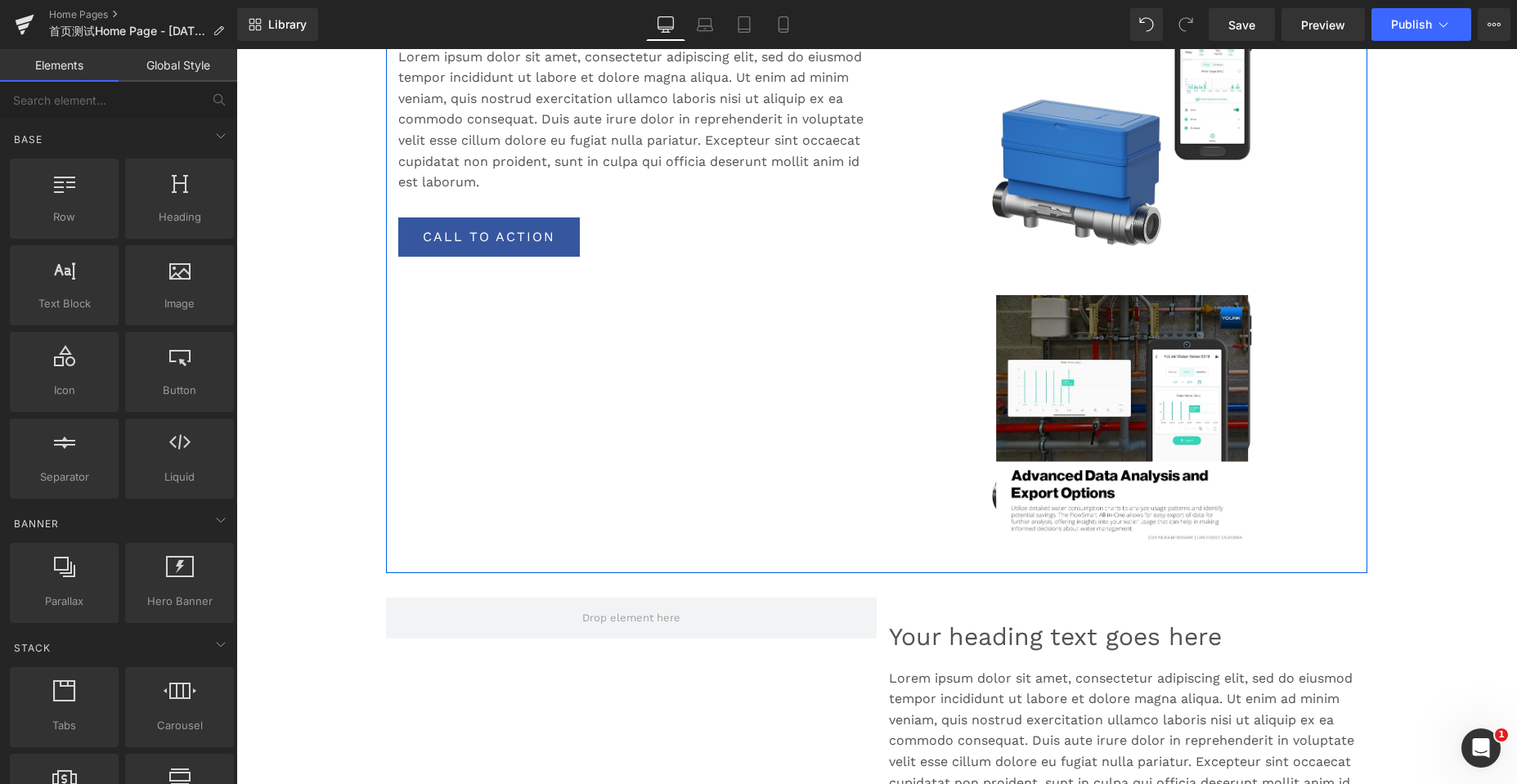
click at [973, 304] on link "Sale Off" at bounding box center [1122, 417] width 475 height 245
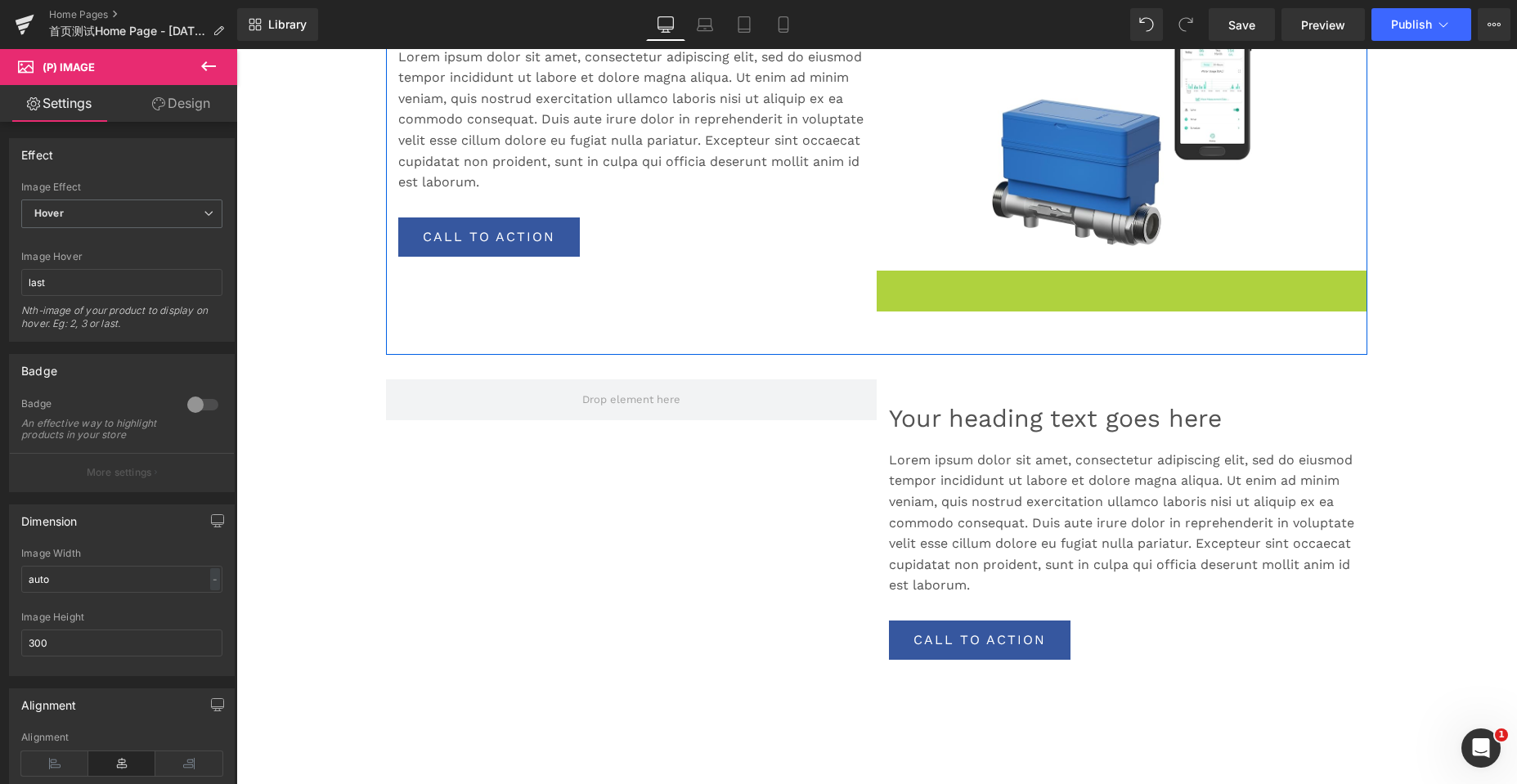
scroll to position [4724, 1268]
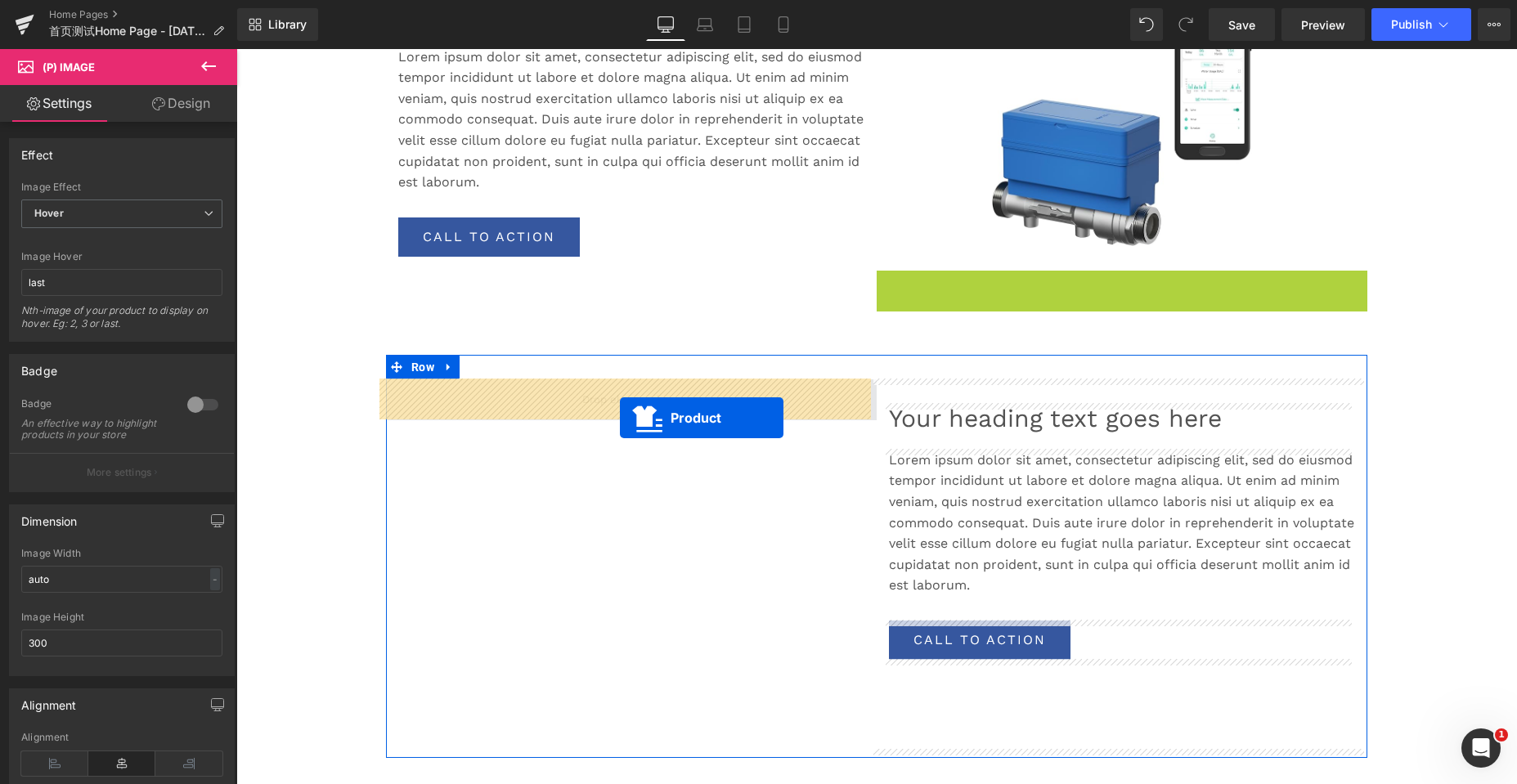
drag, startPoint x: 1078, startPoint y: 276, endPoint x: 620, endPoint y: 418, distance: 479.5
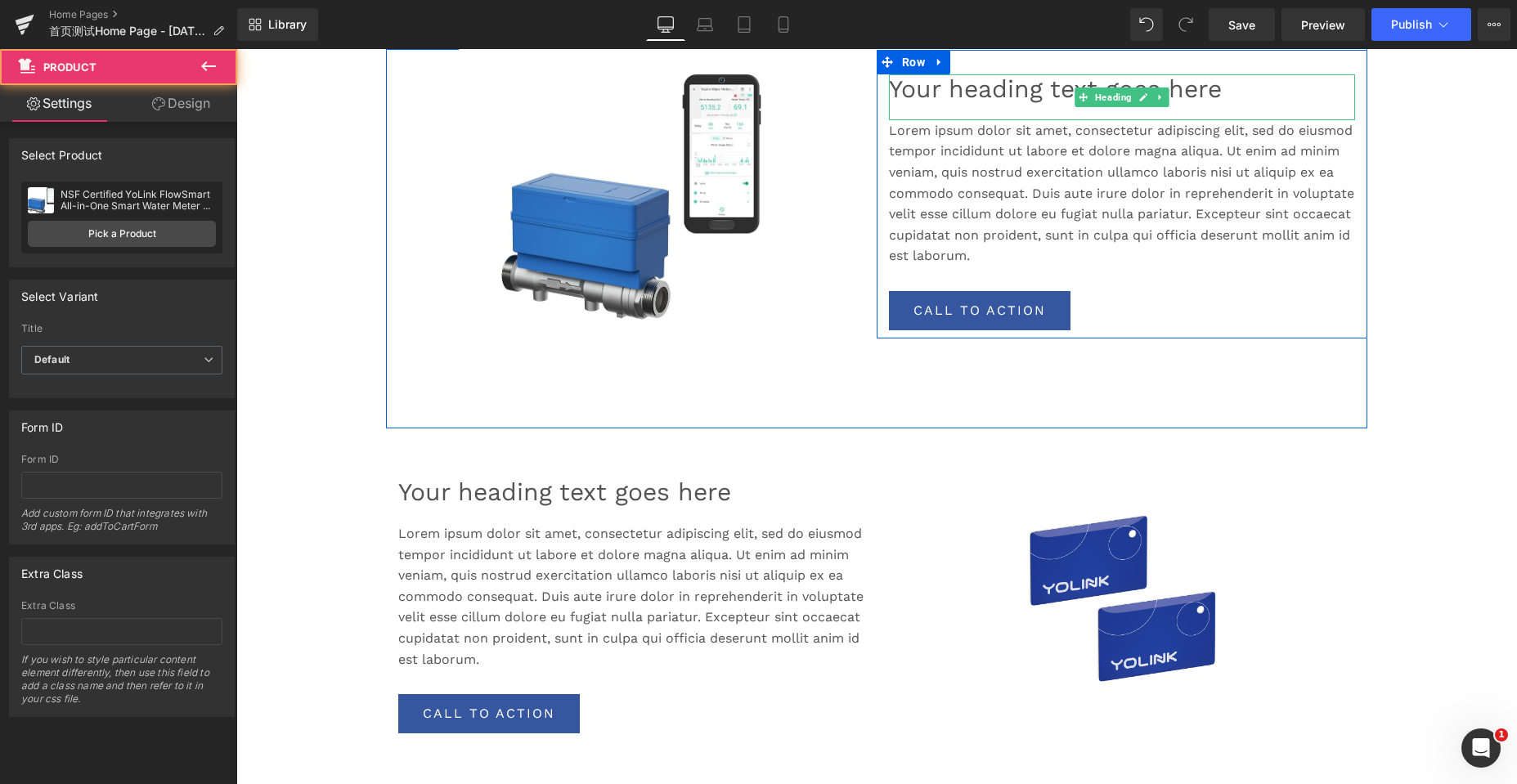
scroll to position [2453, 0]
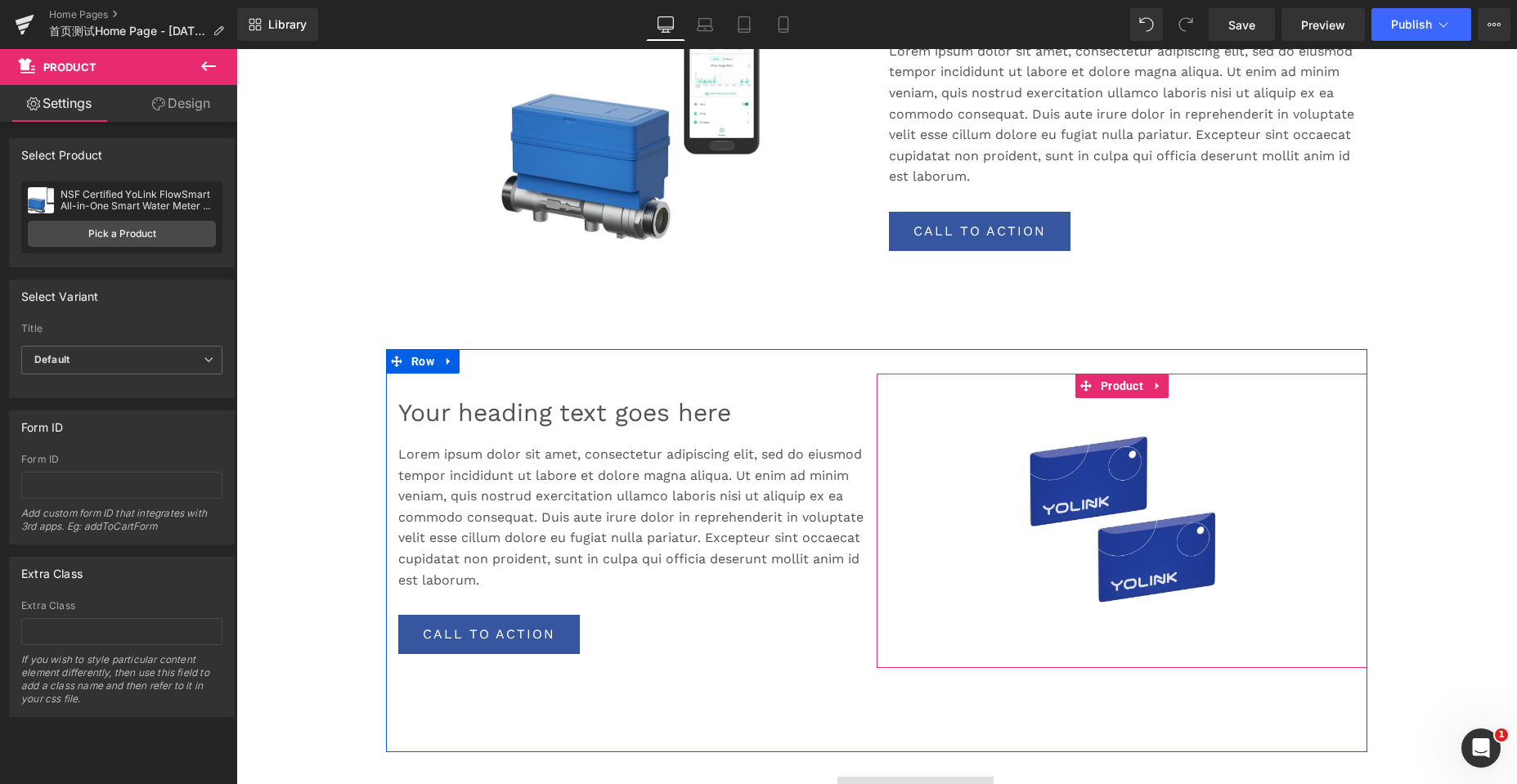
click at [1153, 387] on icon at bounding box center [1157, 386] width 11 height 12
drag, startPoint x: 1160, startPoint y: 387, endPoint x: 1108, endPoint y: 386, distance: 52.0
click at [1163, 387] on icon at bounding box center [1168, 386] width 11 height 11
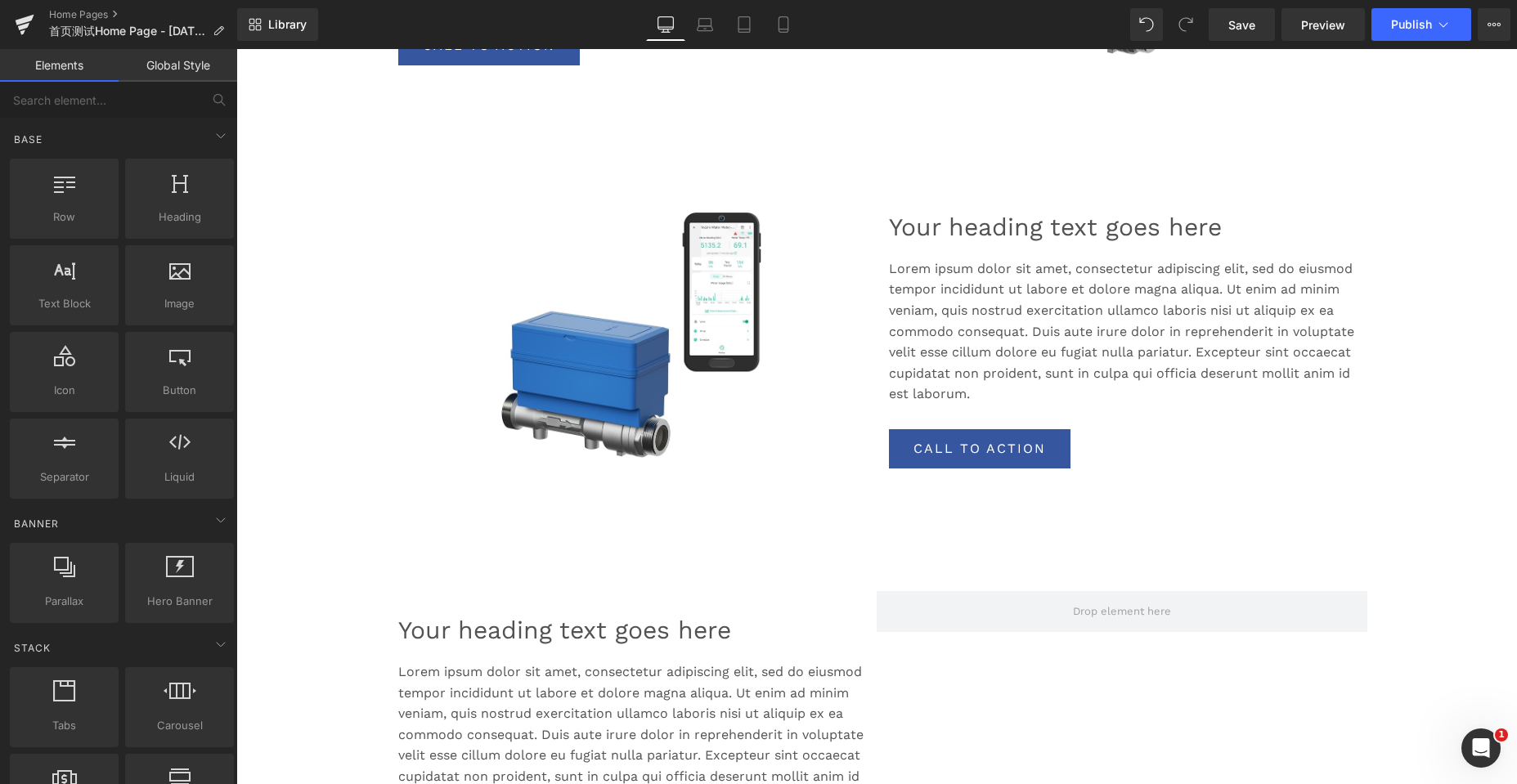
scroll to position [2208, 0]
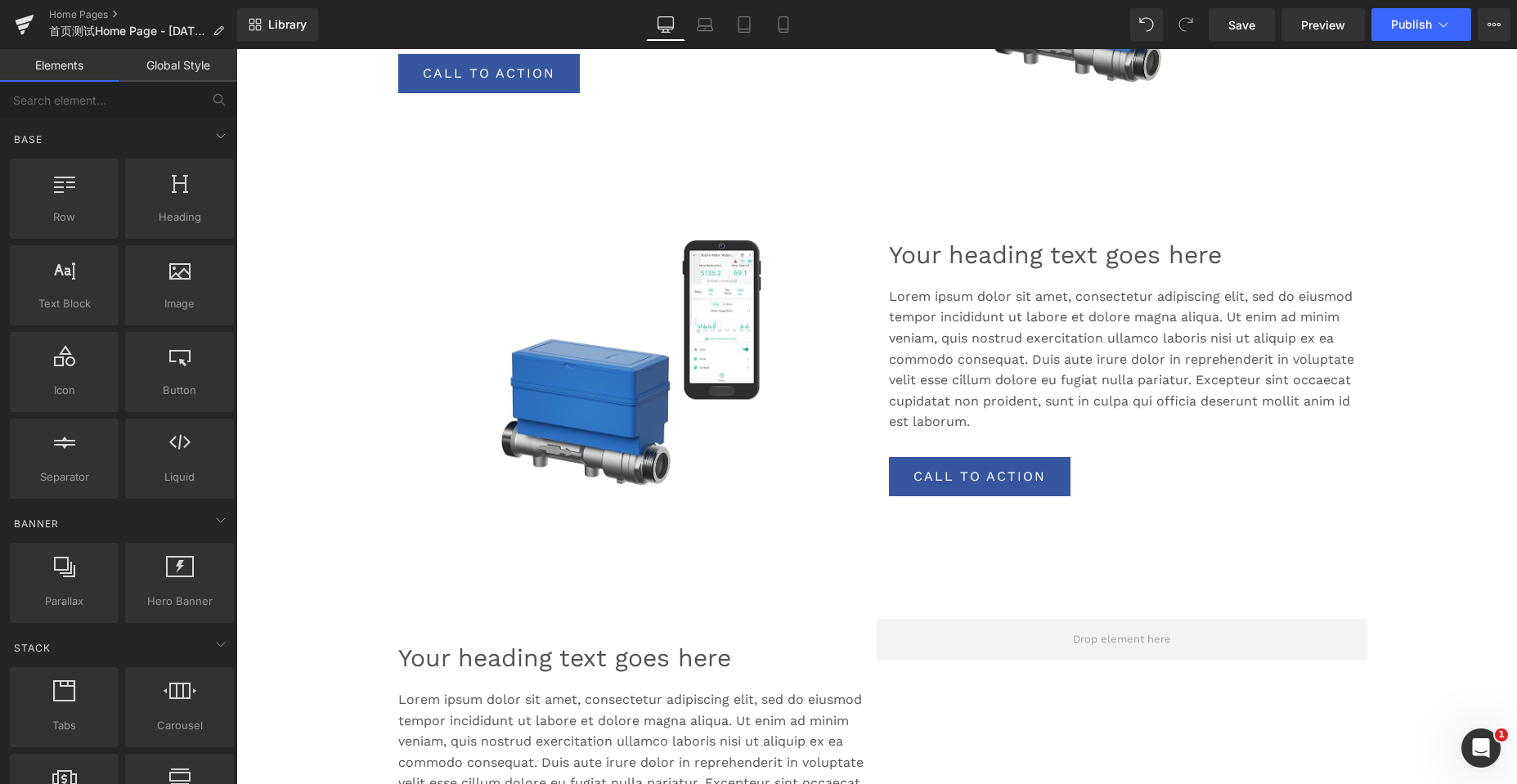
click at [644, 203] on div "Sale Off (P) Image Product Your heading text goes here Heading Lorem ipsum dolo…" at bounding box center [876, 392] width 981 height 403
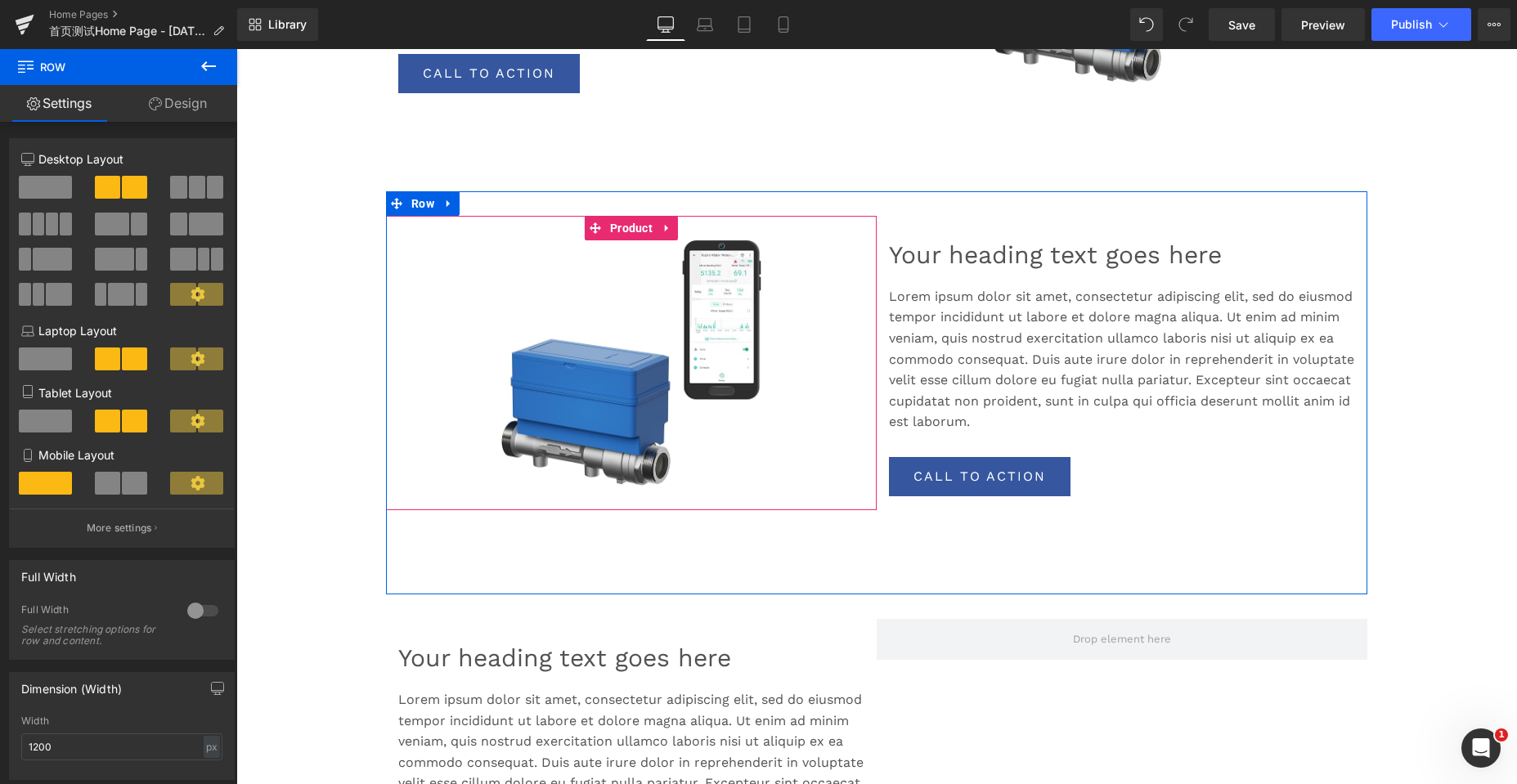
click at [666, 227] on icon at bounding box center [667, 227] width 11 height 12
click at [653, 231] on icon at bounding box center [656, 227] width 11 height 11
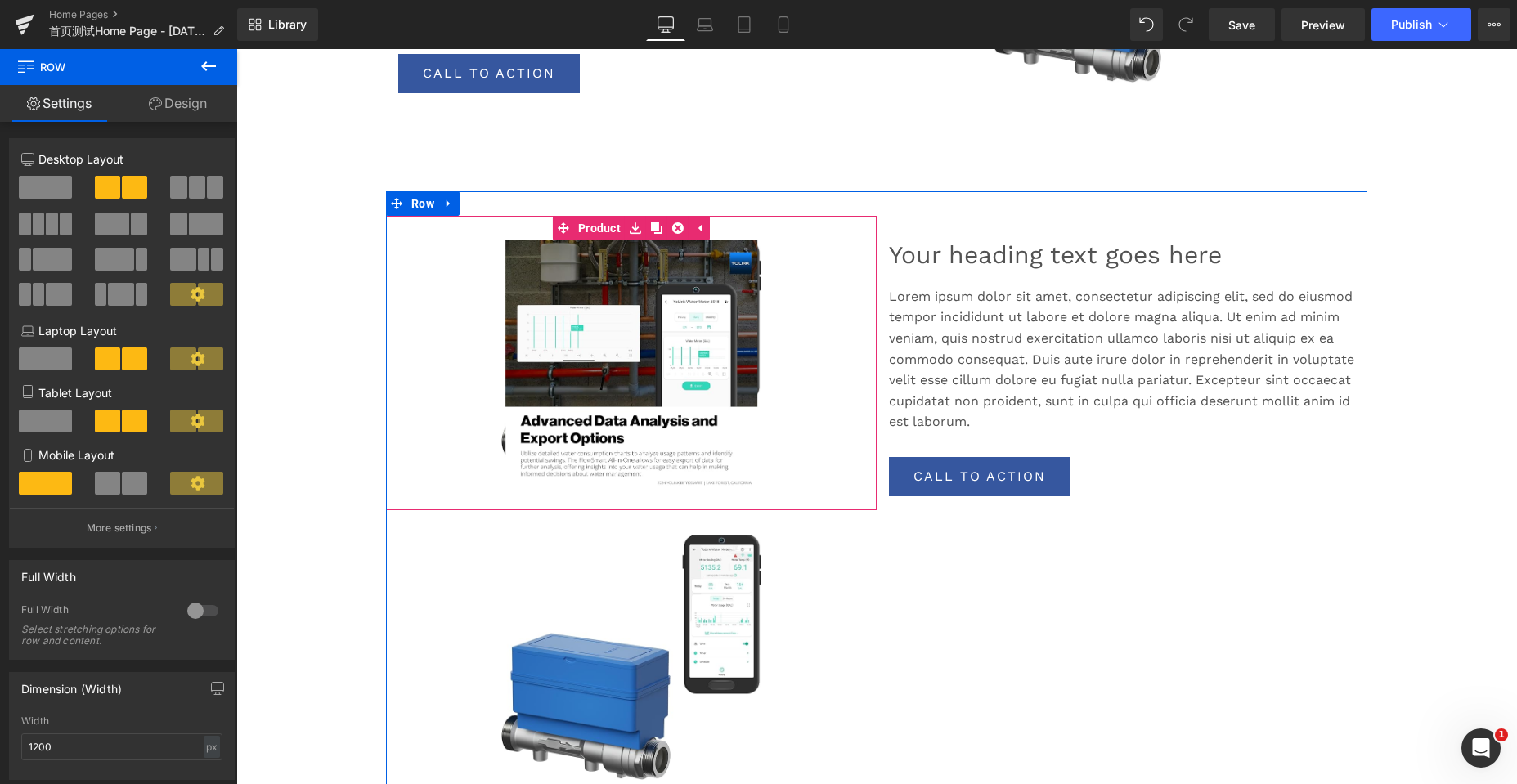
scroll to position [0, 0]
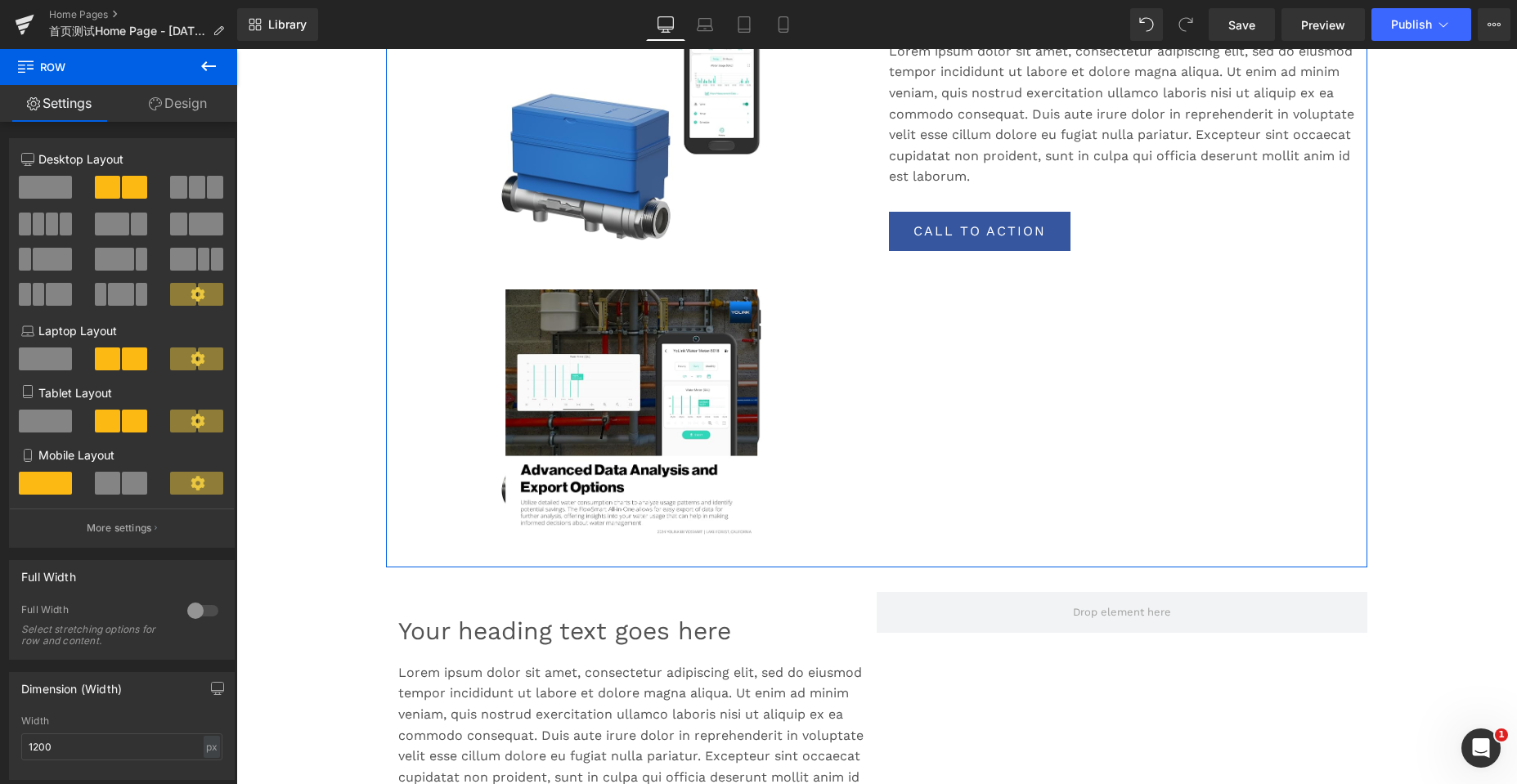
click at [458, 307] on link "Sale Off" at bounding box center [631, 411] width 475 height 245
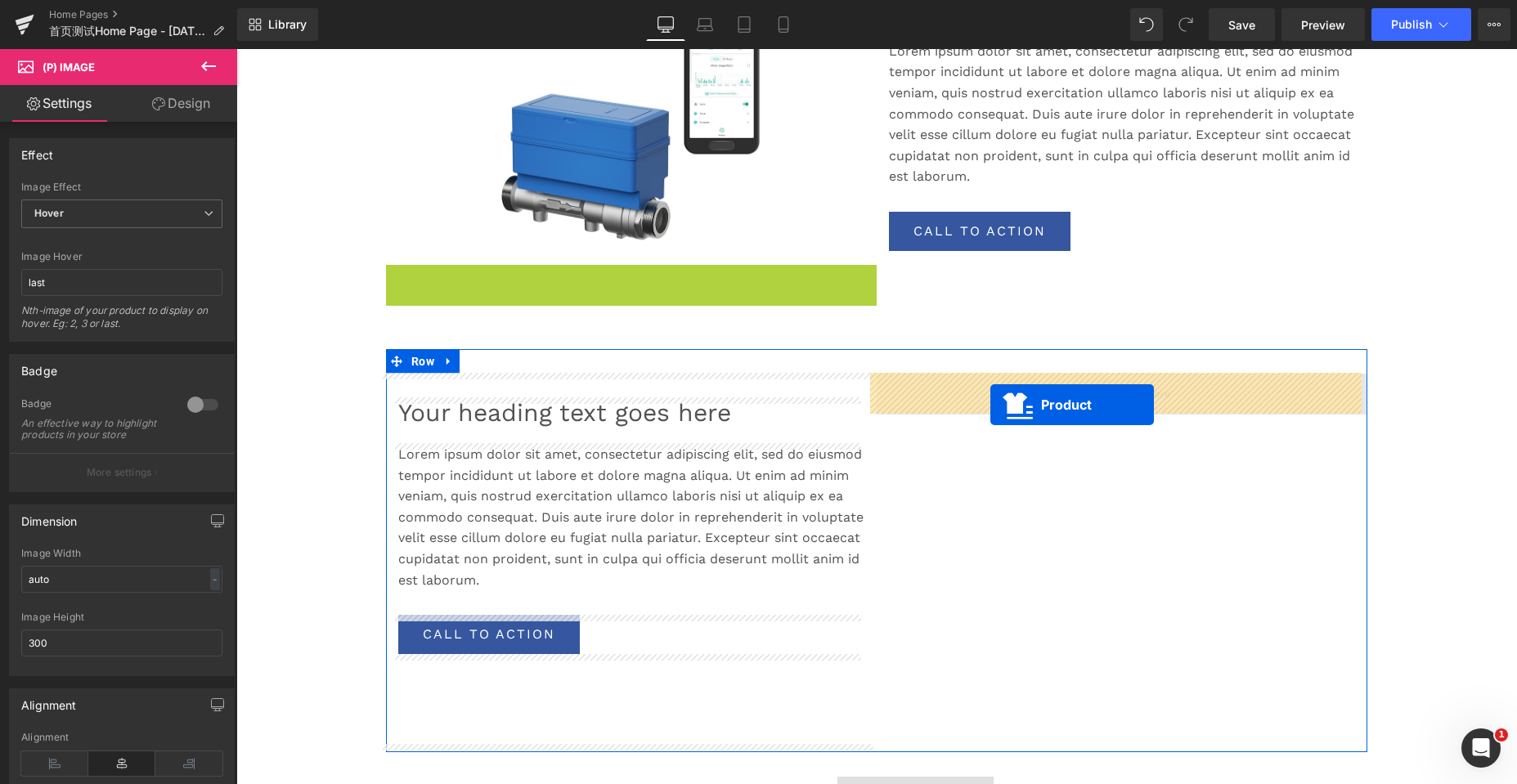
drag, startPoint x: 585, startPoint y: 276, endPoint x: 990, endPoint y: 404, distance: 424.7
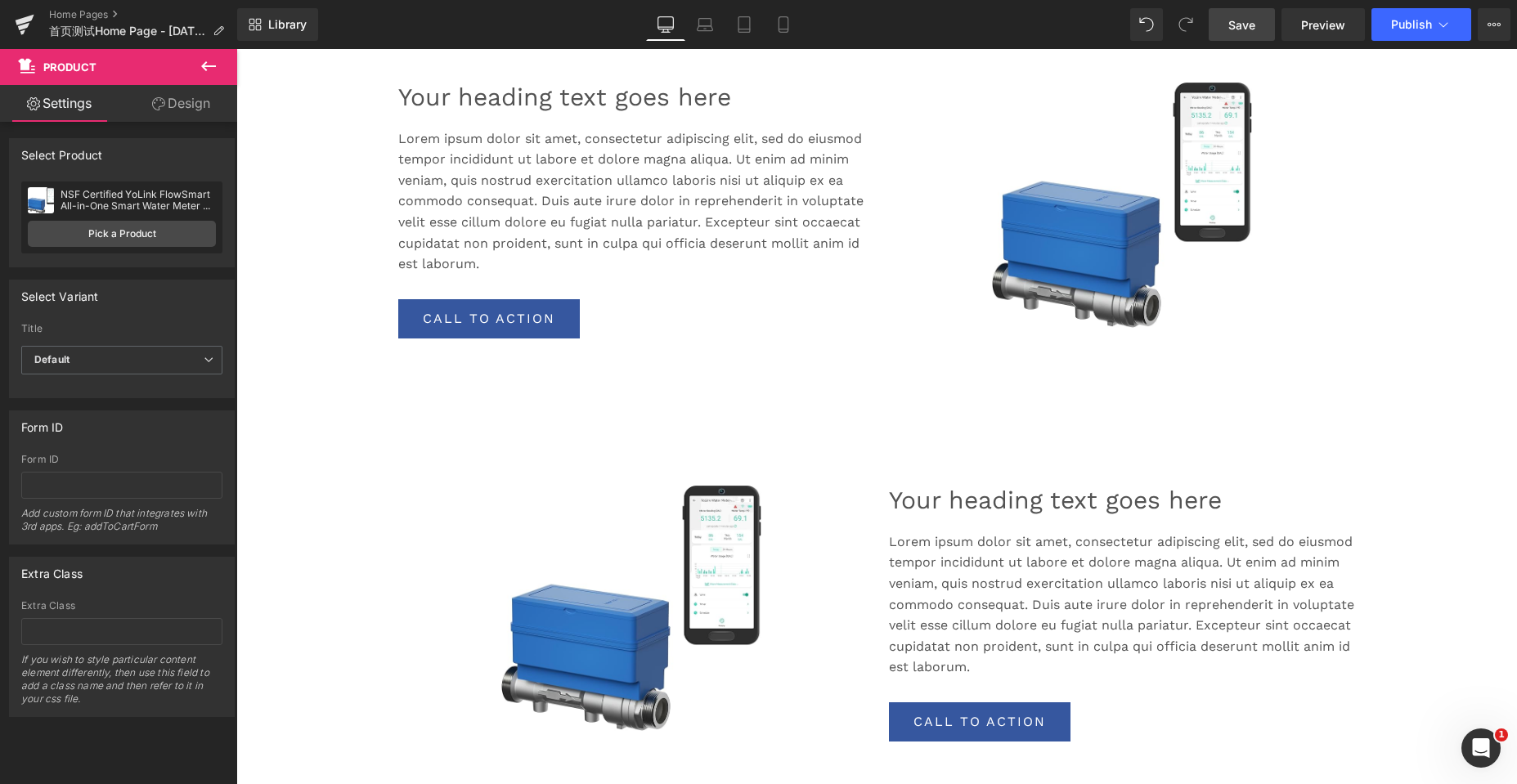
click at [1252, 28] on span "Save" at bounding box center [1242, 25] width 27 height 17
click at [1325, 30] on span "Preview" at bounding box center [1323, 25] width 44 height 17
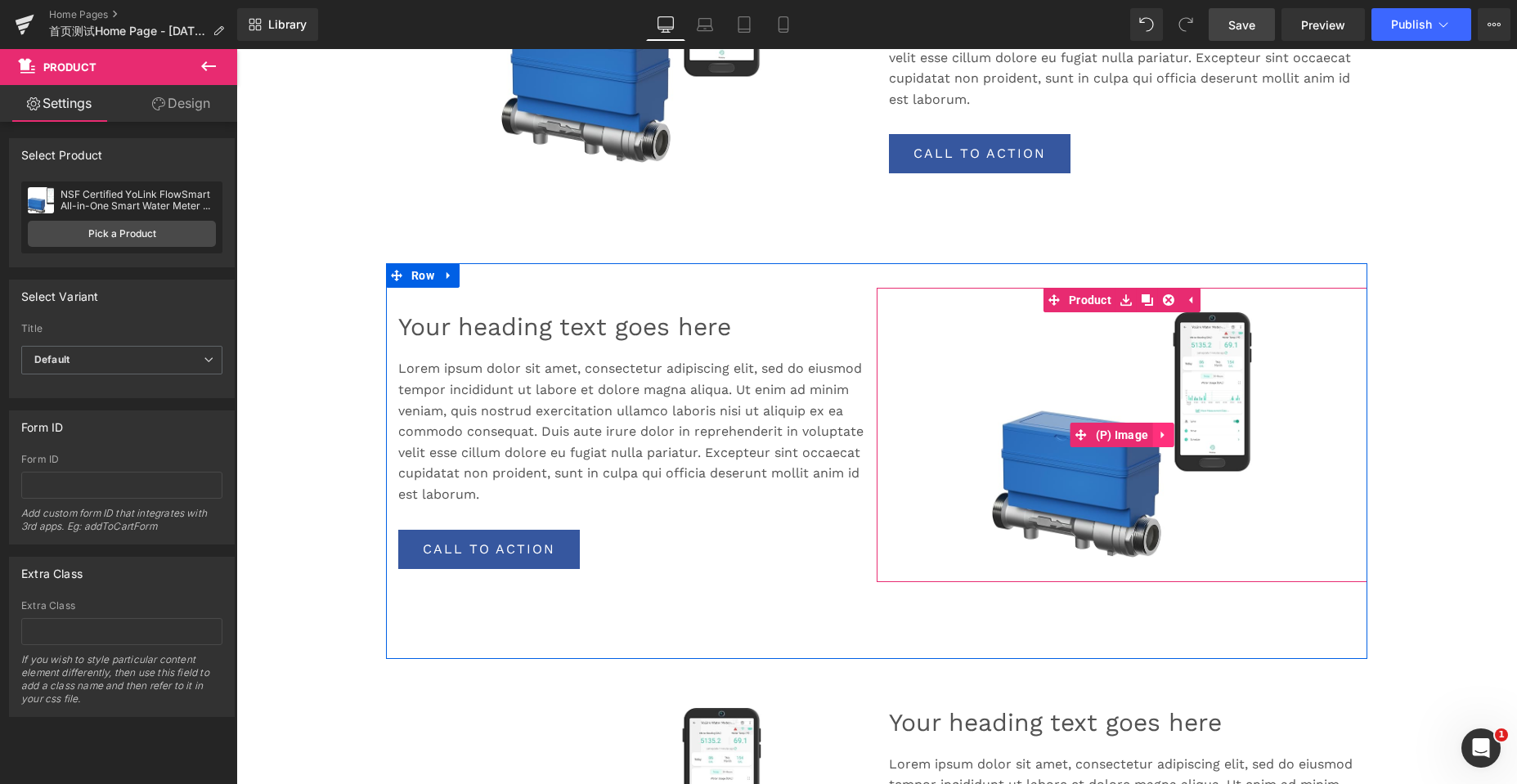
scroll to position [899, 0]
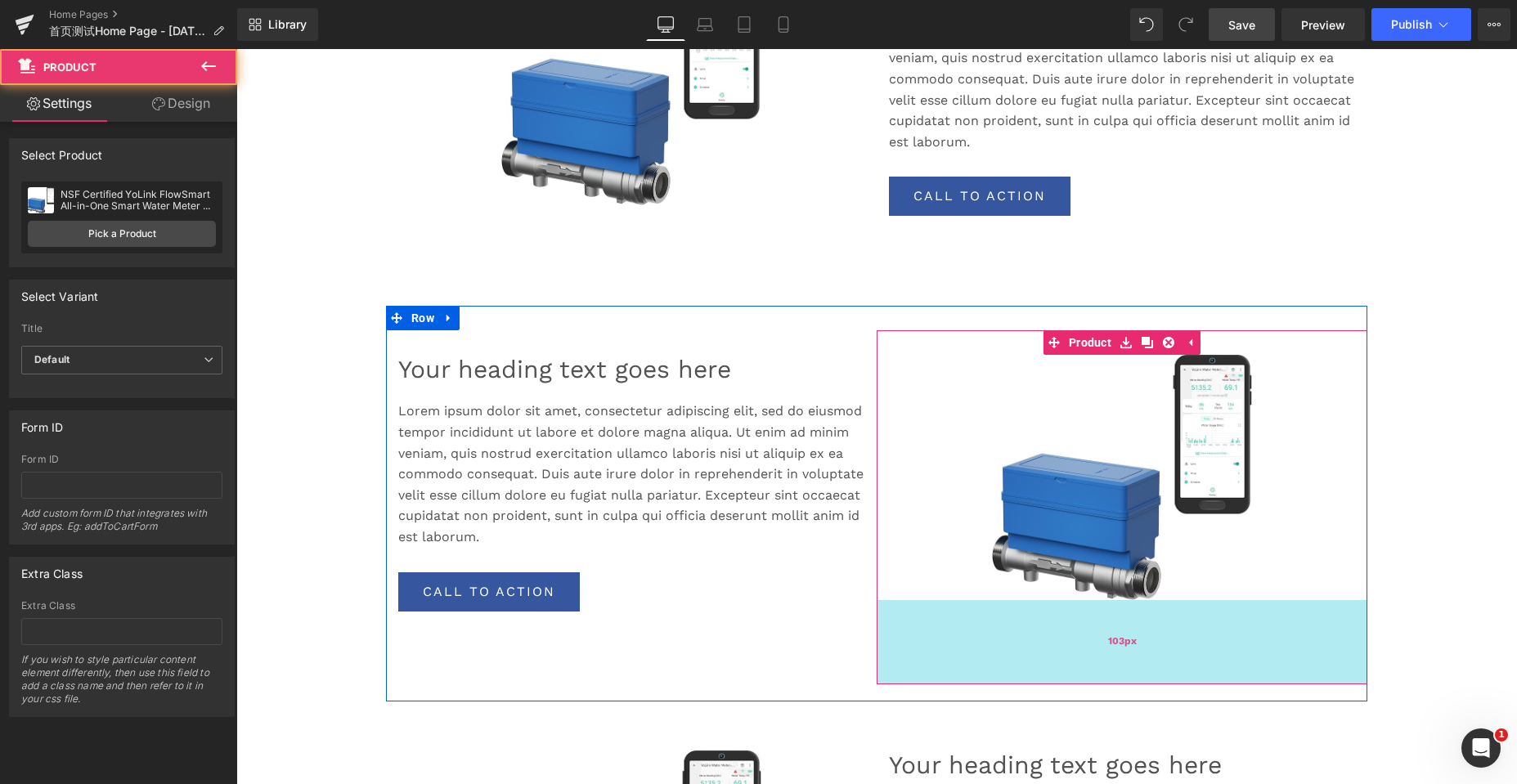
drag, startPoint x: 947, startPoint y: 624, endPoint x: 925, endPoint y: 683, distance: 63.0
click at [925, 683] on div "103px" at bounding box center [1122, 642] width 491 height 84
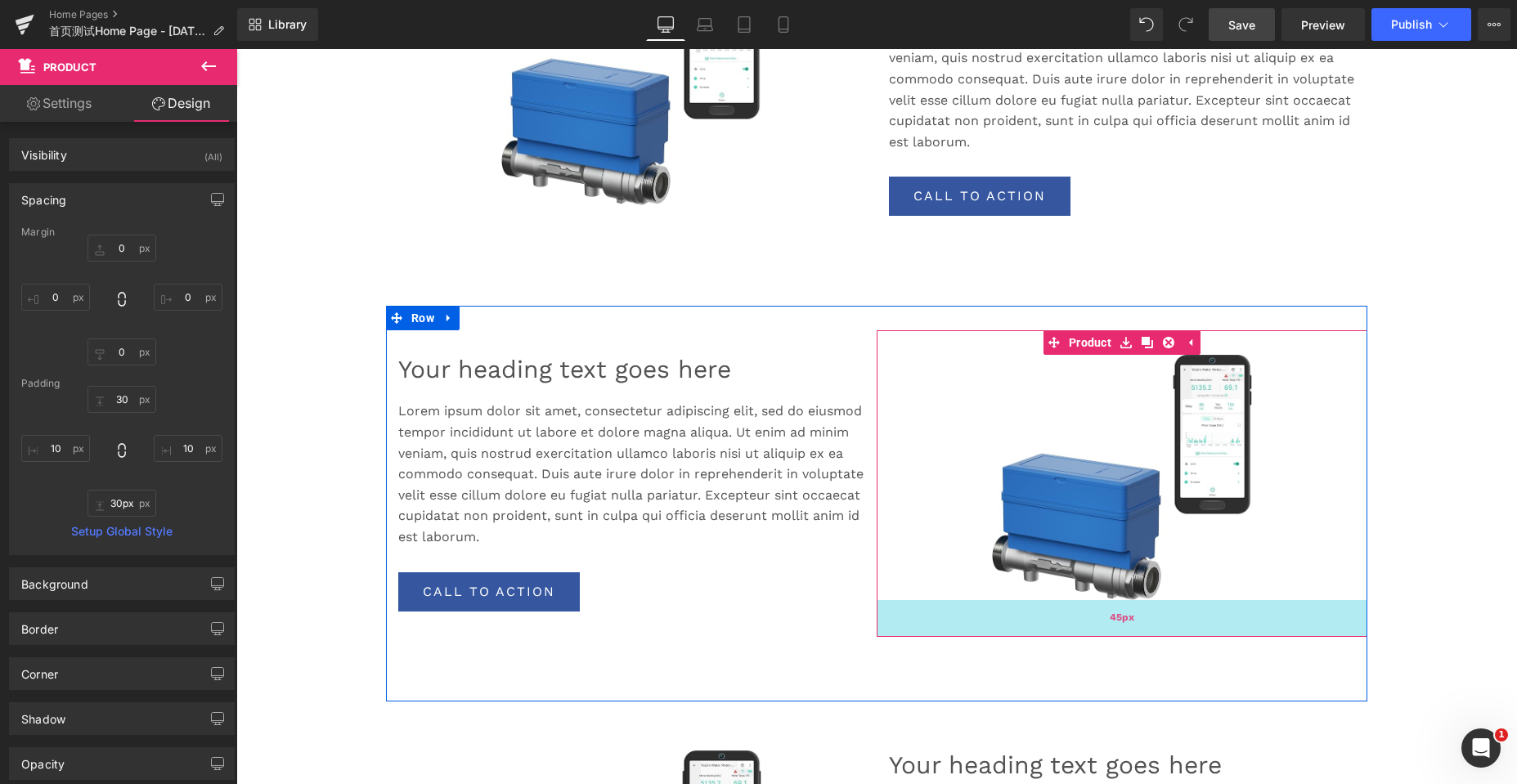
type input "29px"
drag, startPoint x: 925, startPoint y: 683, endPoint x: 944, endPoint y: 623, distance: 62.9
click at [944, 623] on div at bounding box center [1122, 612] width 491 height 24
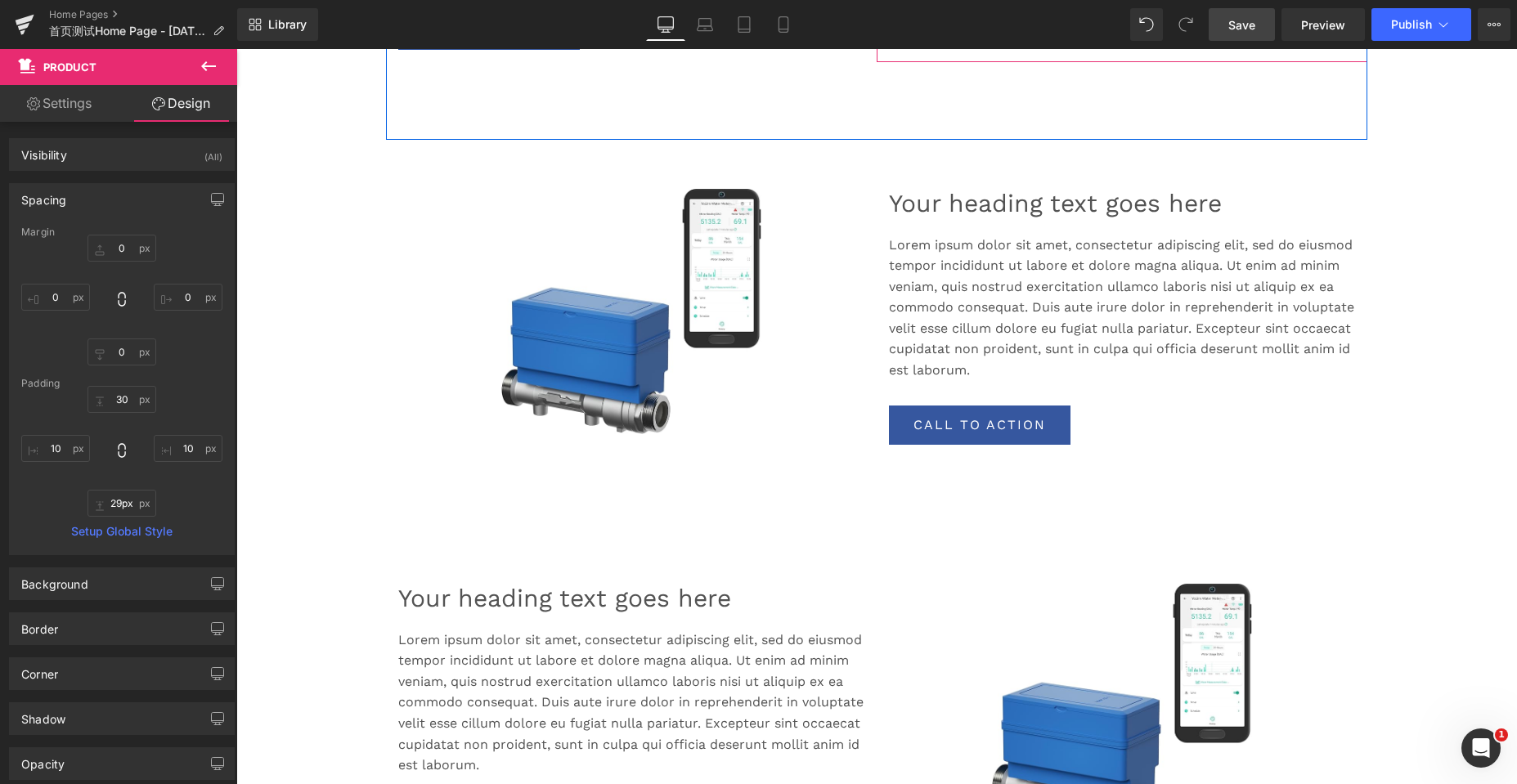
scroll to position [1471, 0]
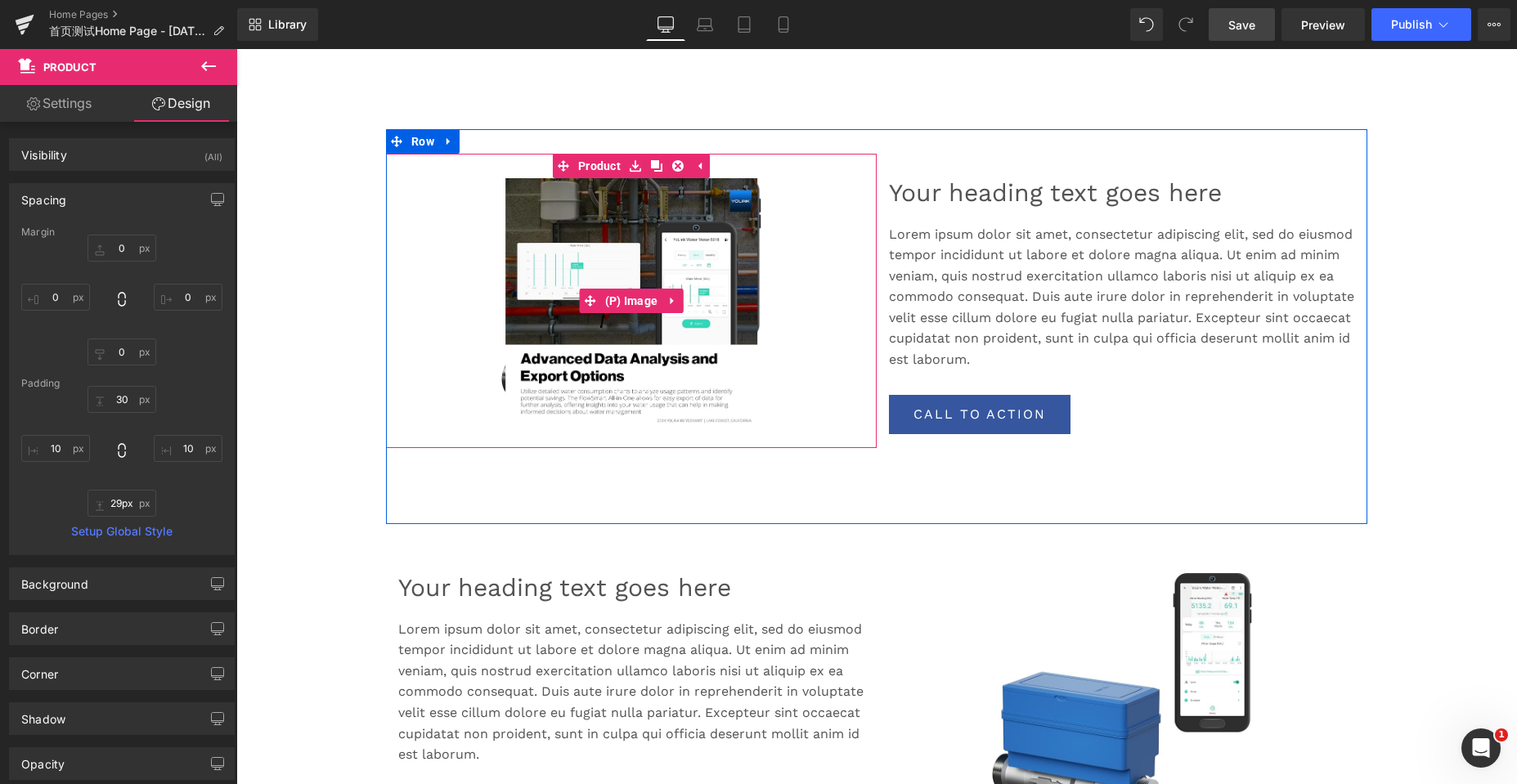
click at [579, 339] on img at bounding box center [631, 300] width 252 height 245
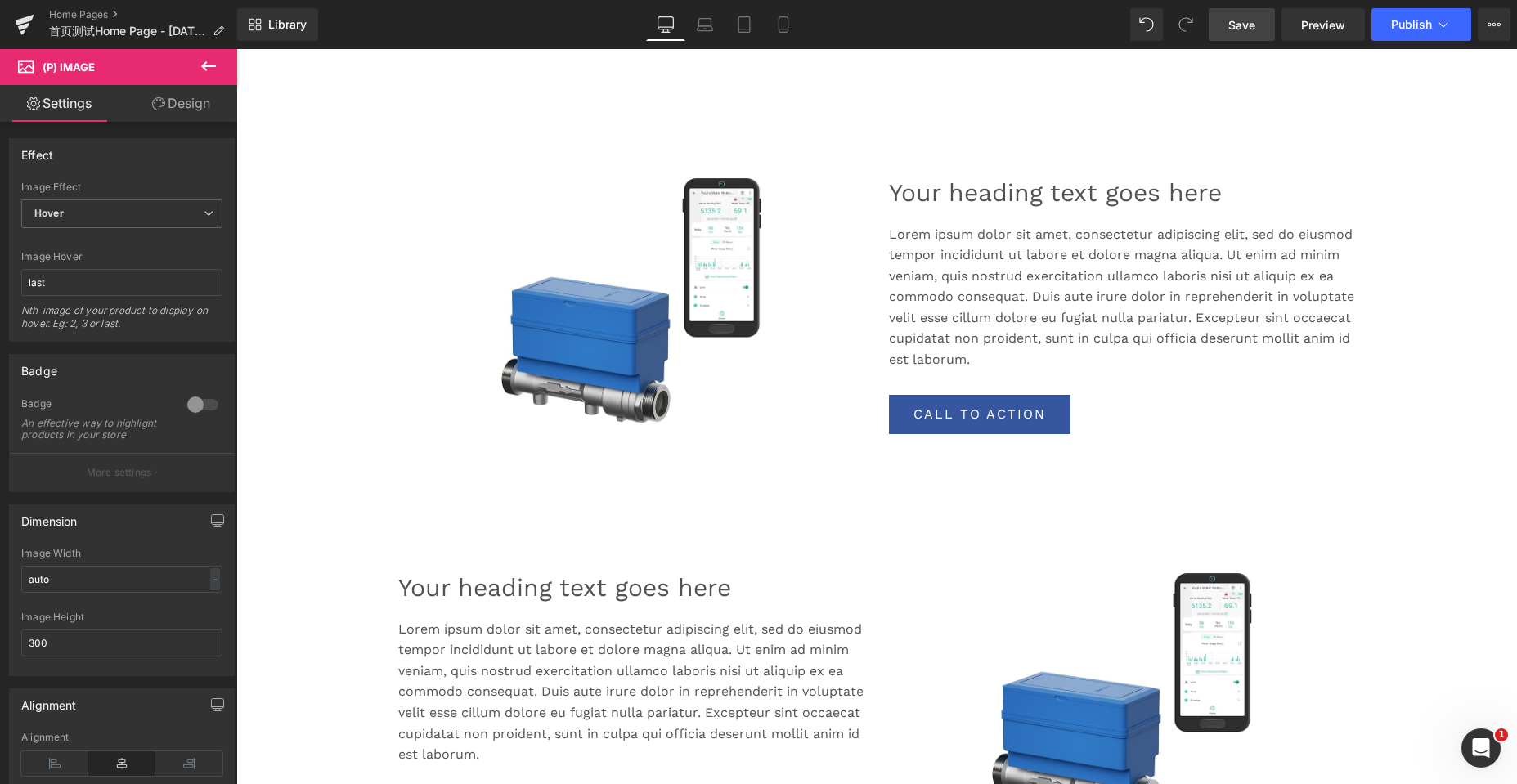
drag, startPoint x: 181, startPoint y: 92, endPoint x: 156, endPoint y: 158, distance: 70.6
click at [181, 92] on link "Design" at bounding box center [180, 103] width 119 height 37
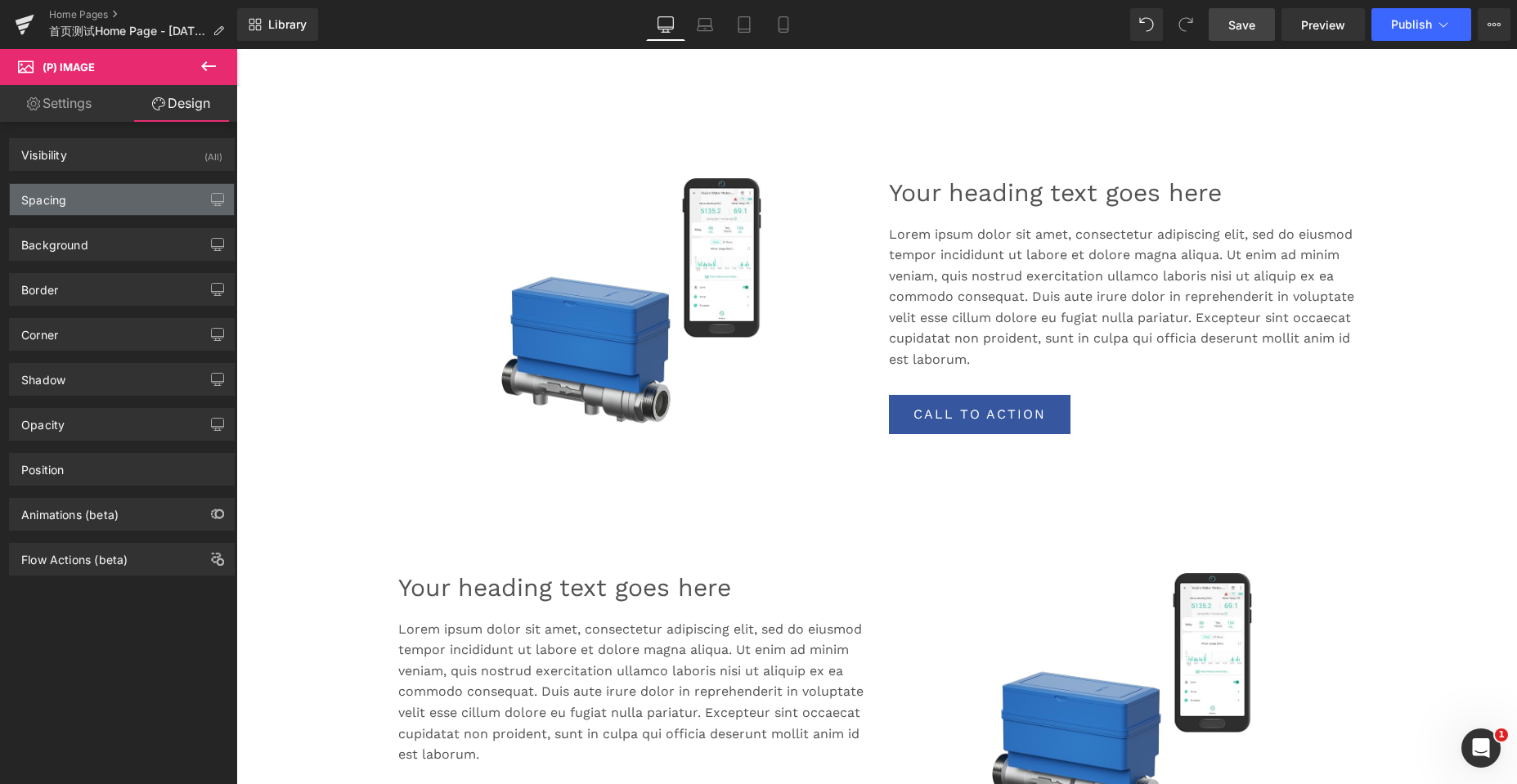
click at [110, 205] on div "Spacing" at bounding box center [121, 199] width 224 height 31
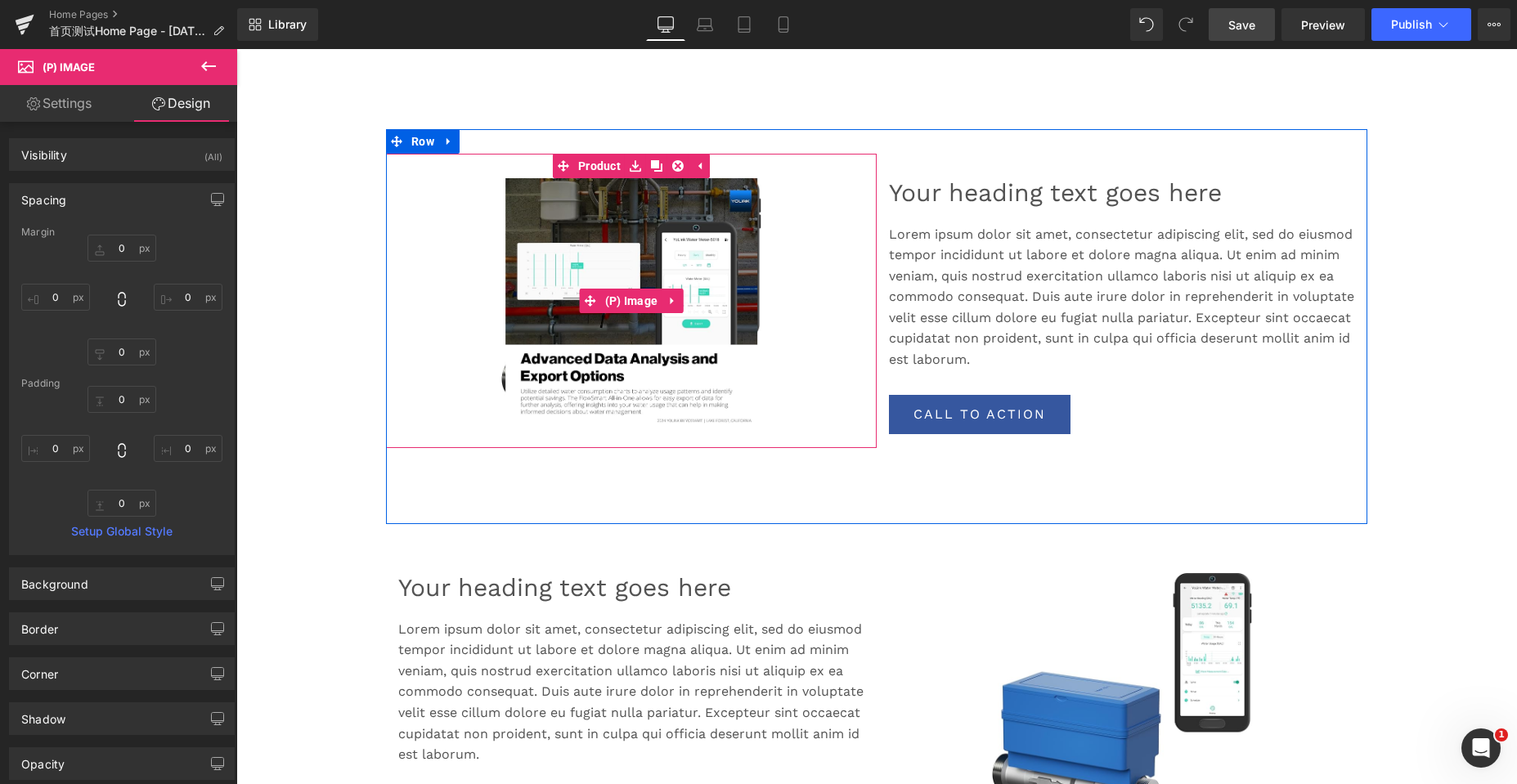
click at [560, 355] on img at bounding box center [631, 300] width 252 height 245
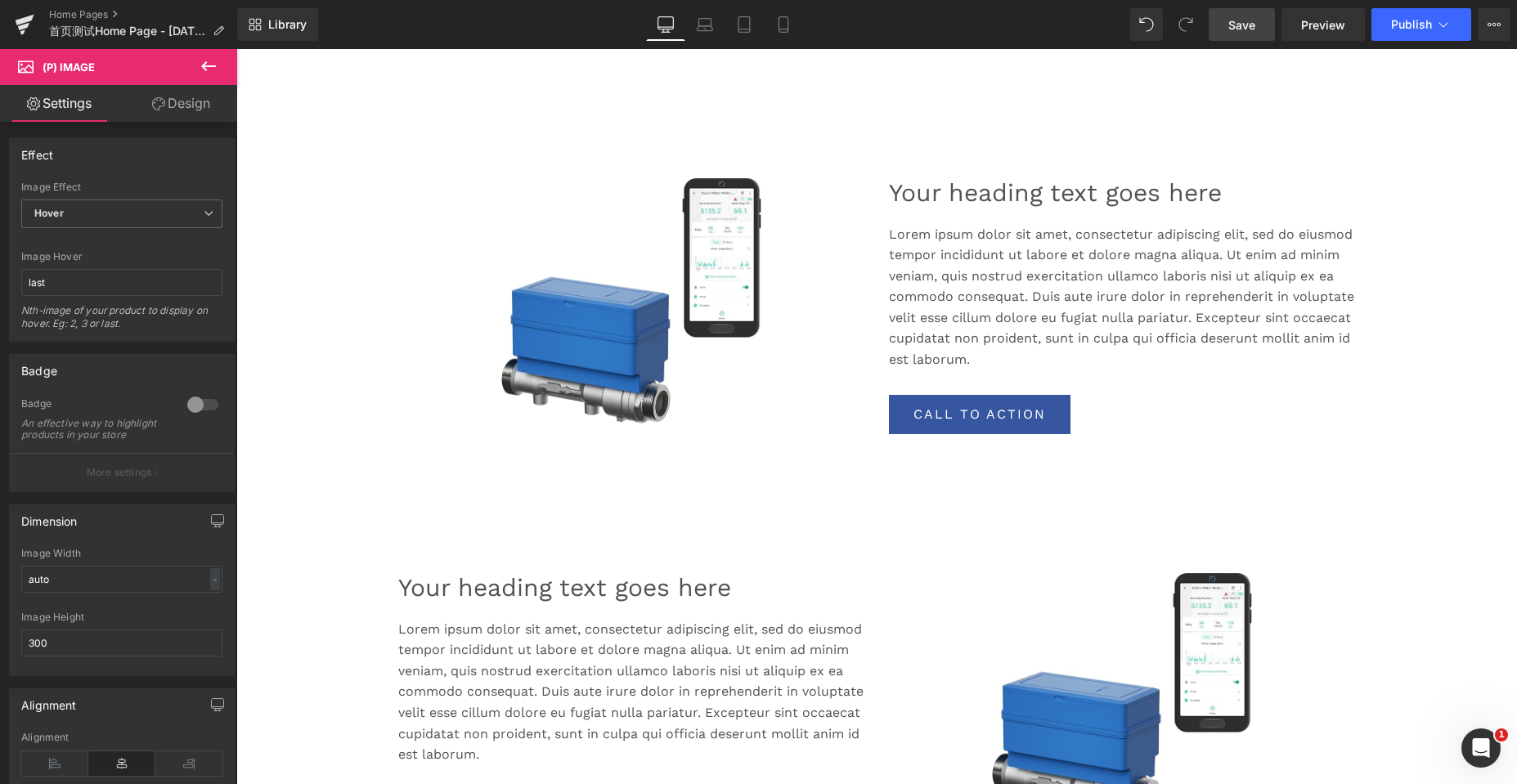
click at [187, 109] on link "Design" at bounding box center [180, 103] width 119 height 37
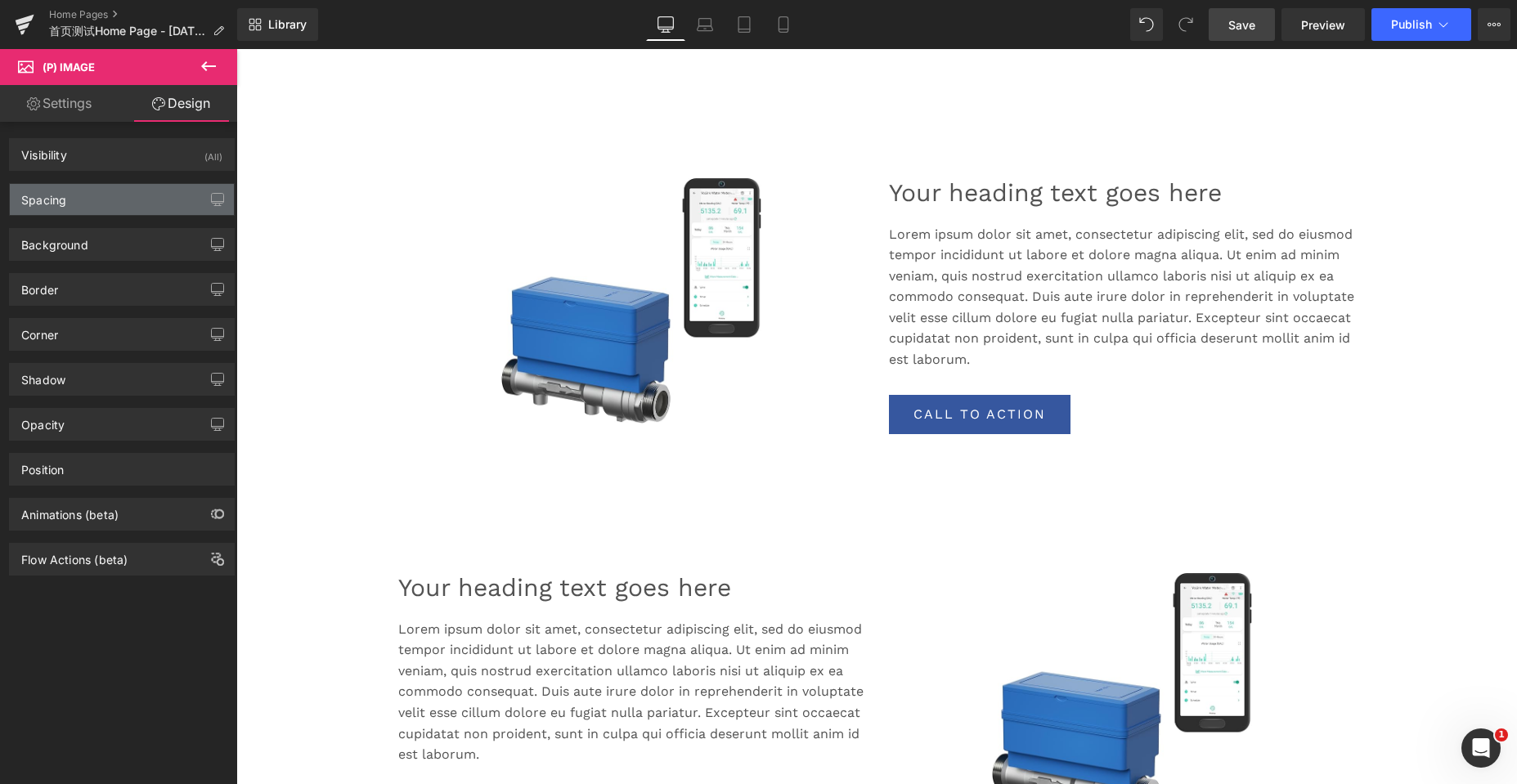
click at [121, 198] on div "Spacing" at bounding box center [121, 199] width 224 height 31
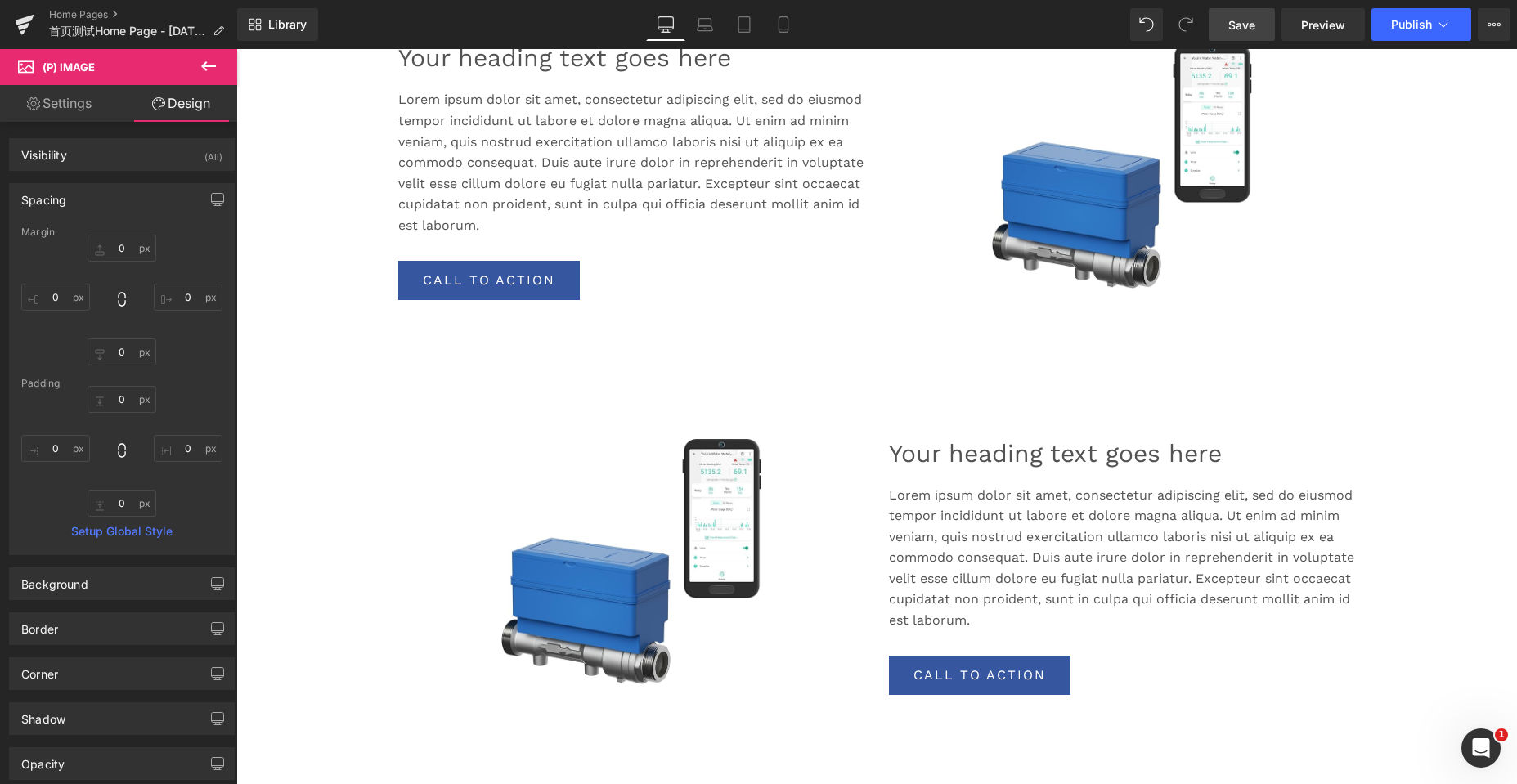
scroll to position [1145, 0]
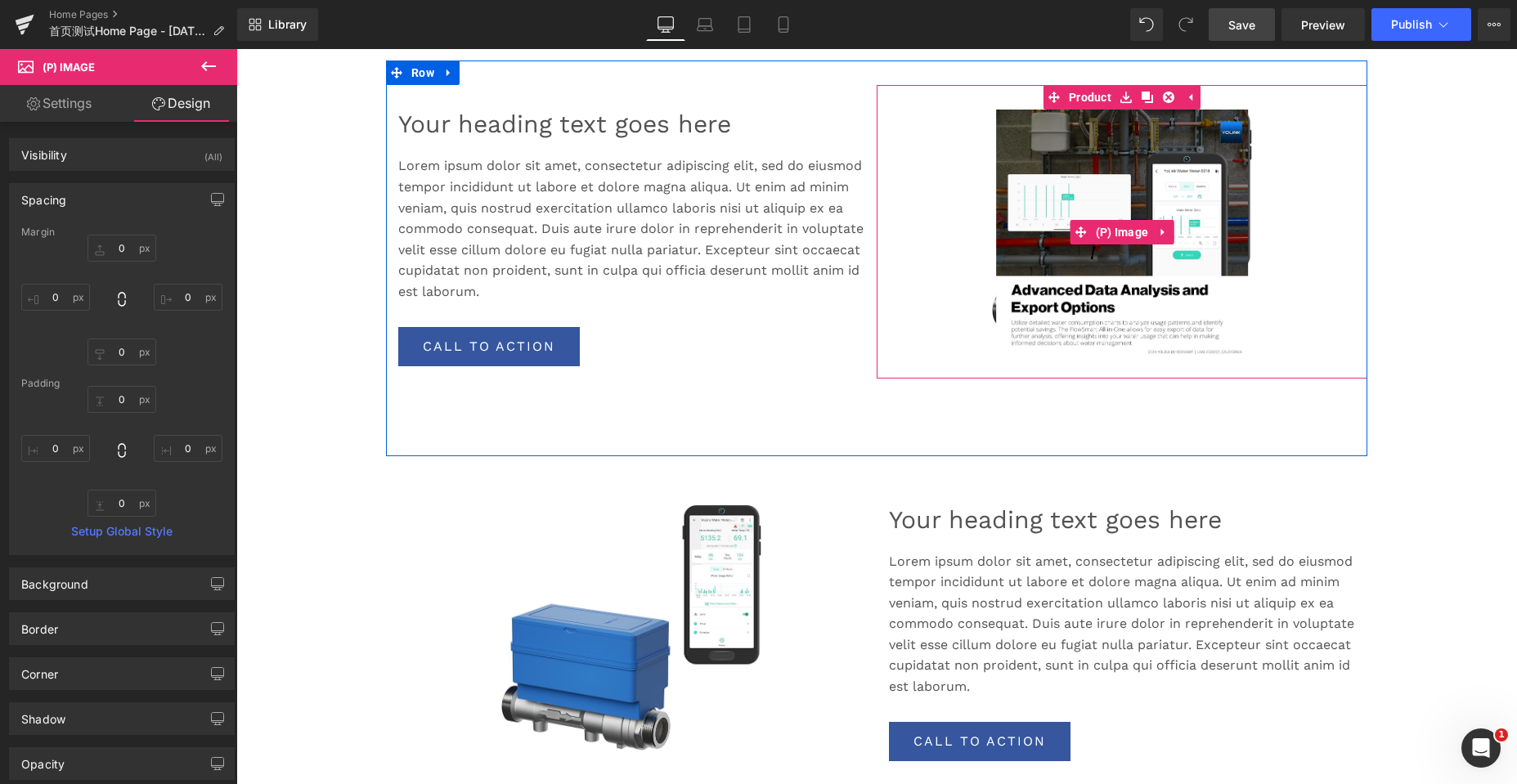
click at [918, 251] on link "Sale Off" at bounding box center [1122, 232] width 475 height 245
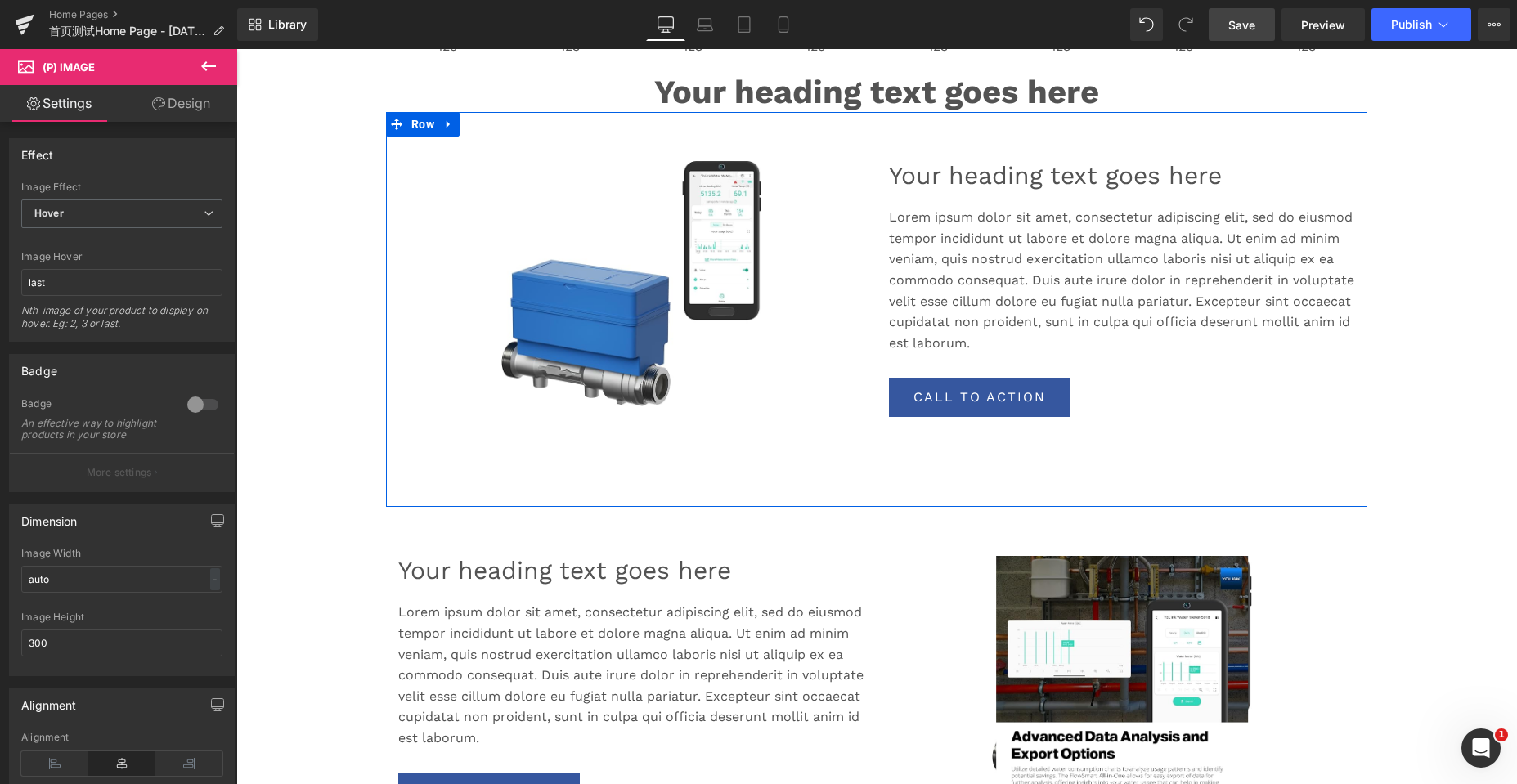
scroll to position [817, 0]
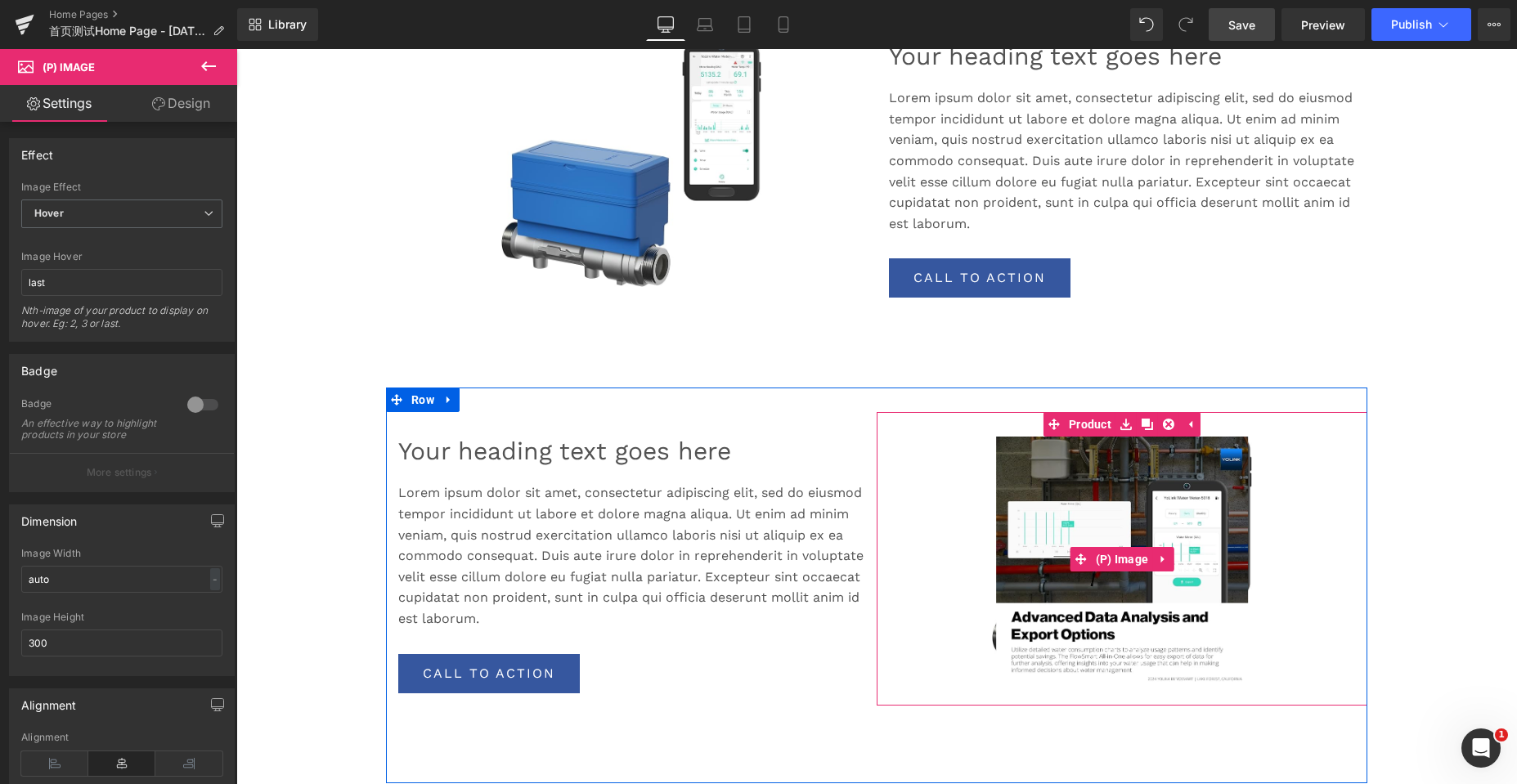
click at [953, 473] on link "Sale Off" at bounding box center [1122, 559] width 475 height 245
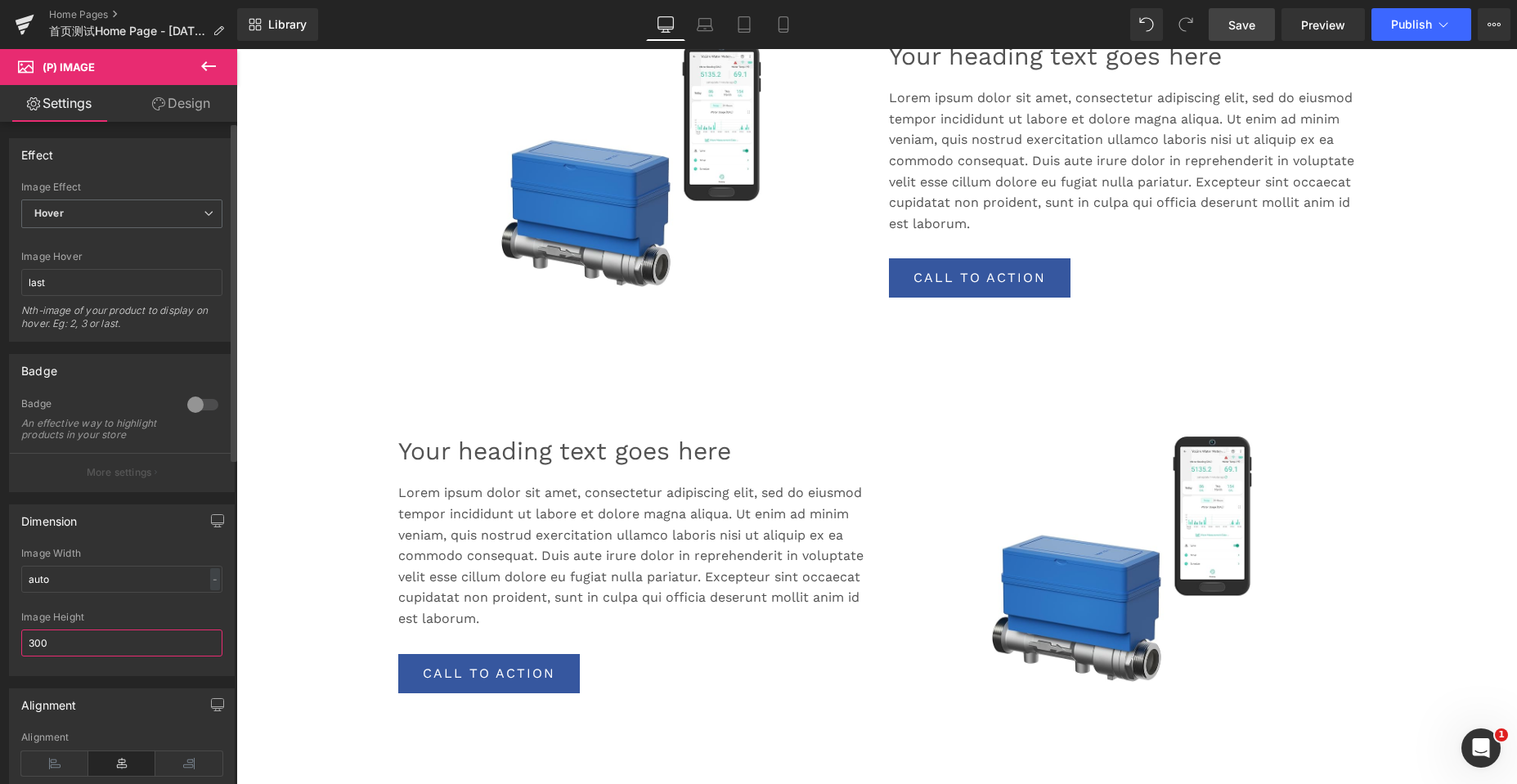
drag, startPoint x: 63, startPoint y: 655, endPoint x: 21, endPoint y: 657, distance: 42.0
click at [21, 657] on div "auto Image Width auto - % px 300px Image Height 300" at bounding box center [121, 611] width 224 height 127
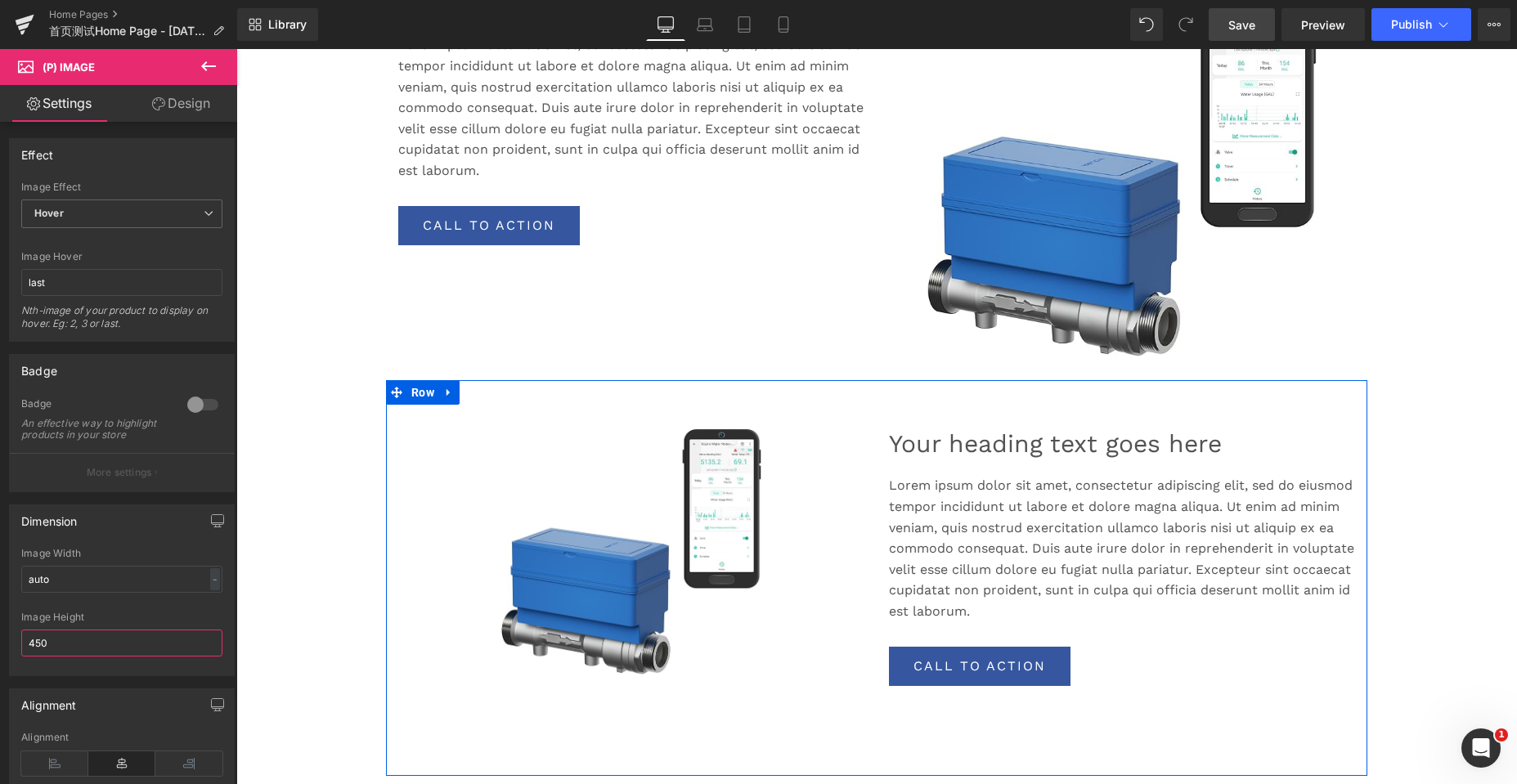
scroll to position [1063, 0]
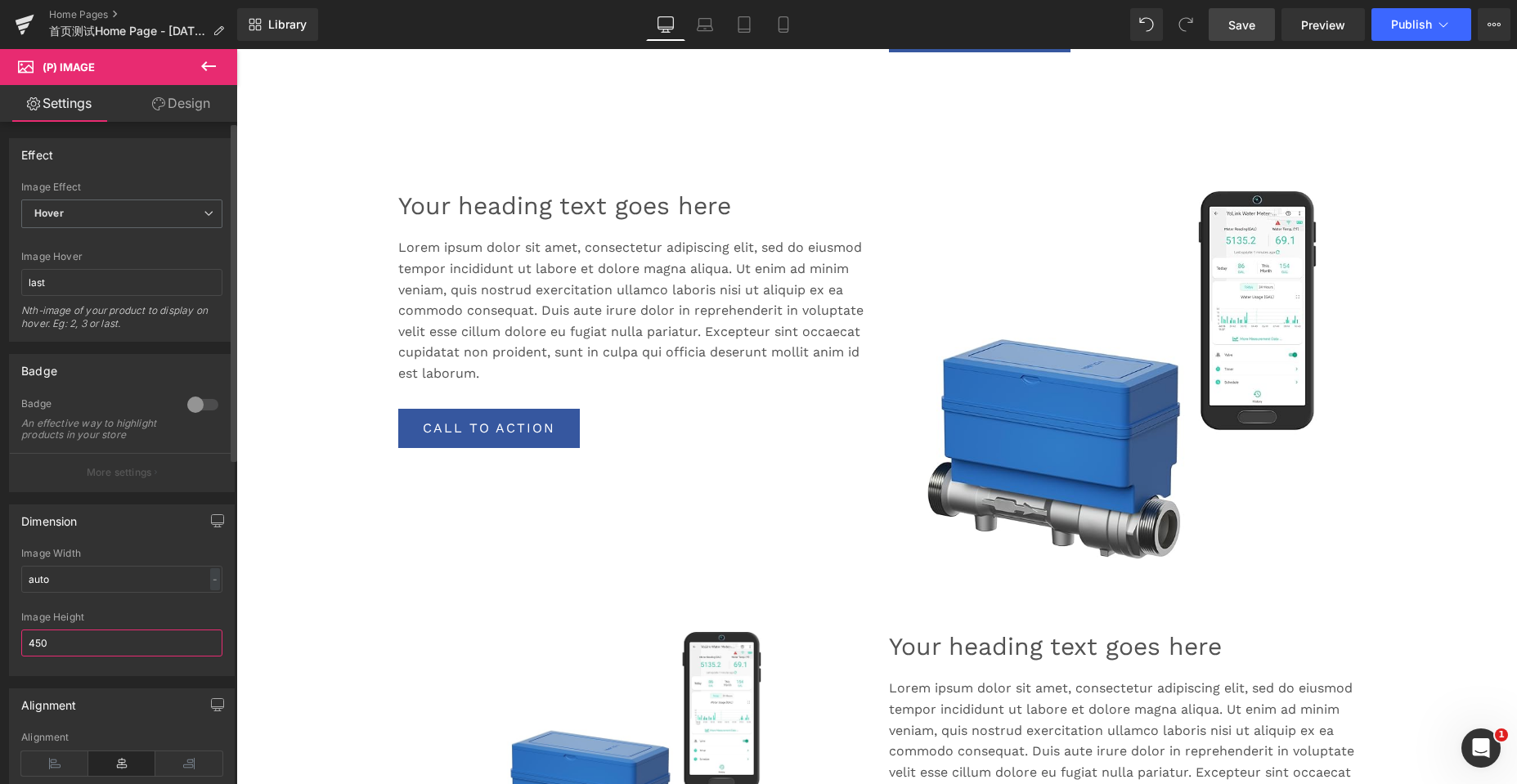
drag, startPoint x: 73, startPoint y: 650, endPoint x: 24, endPoint y: 655, distance: 49.3
click at [24, 655] on input "450" at bounding box center [121, 643] width 201 height 27
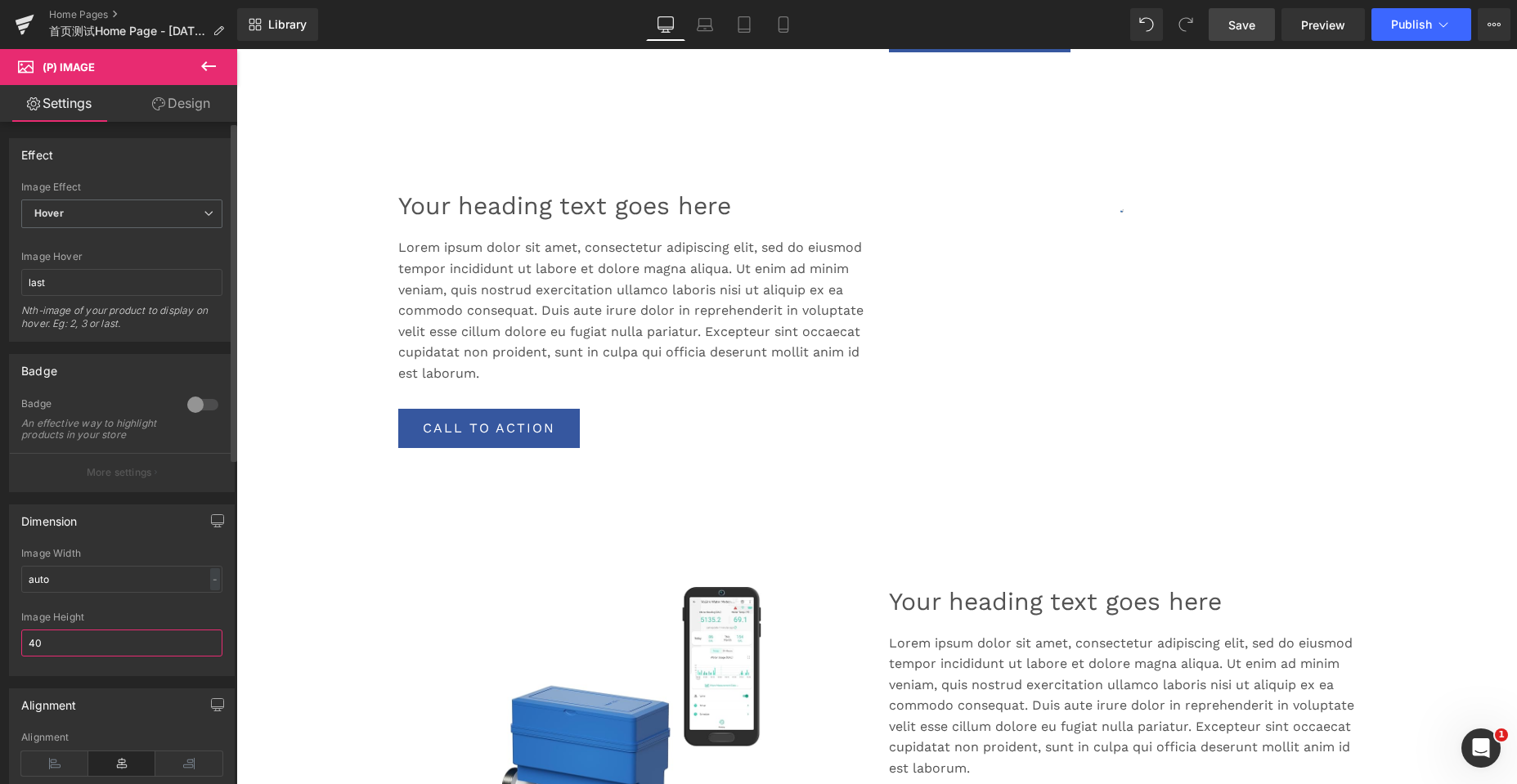
scroll to position [4724, 1268]
type input "400"
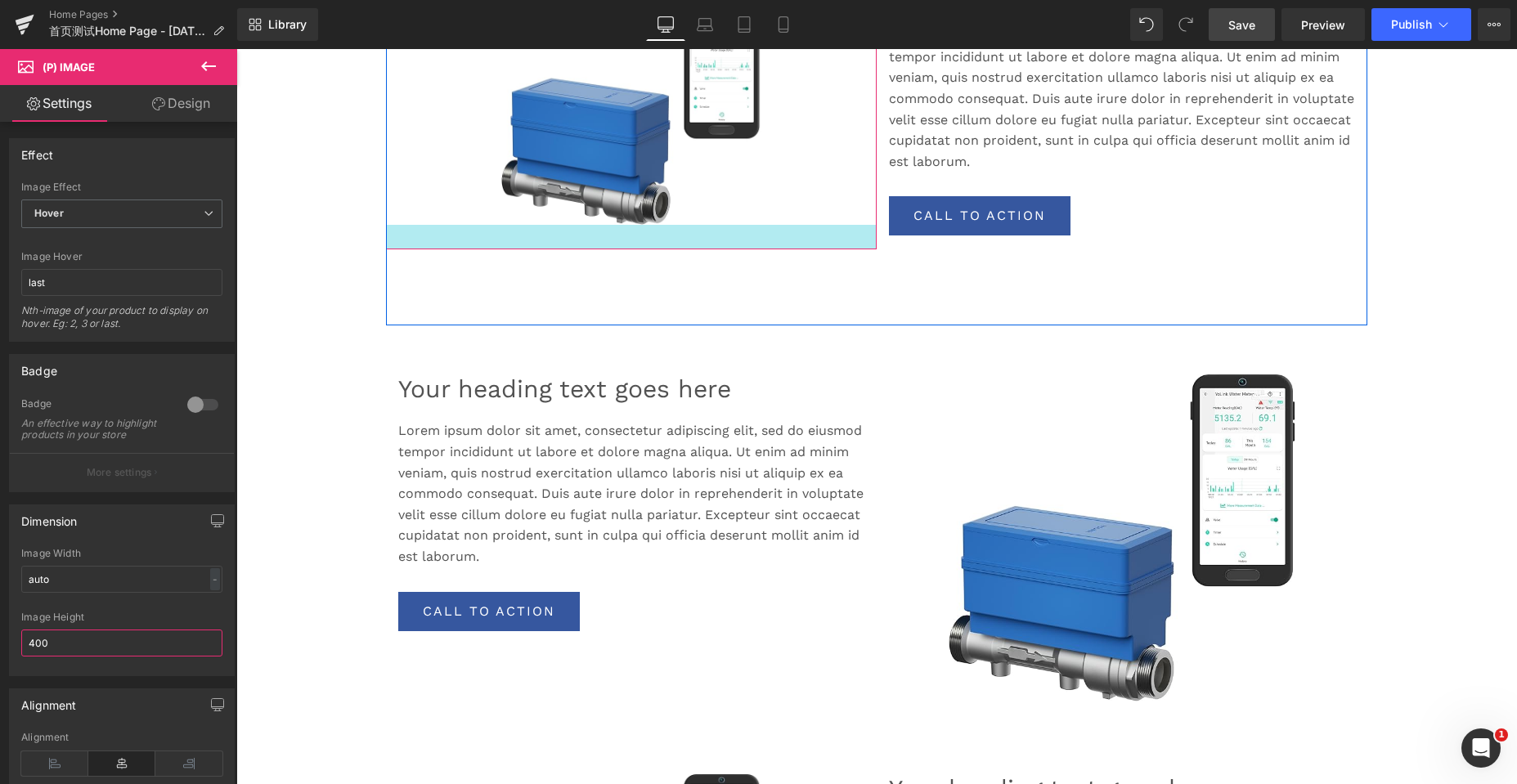
scroll to position [736, 0]
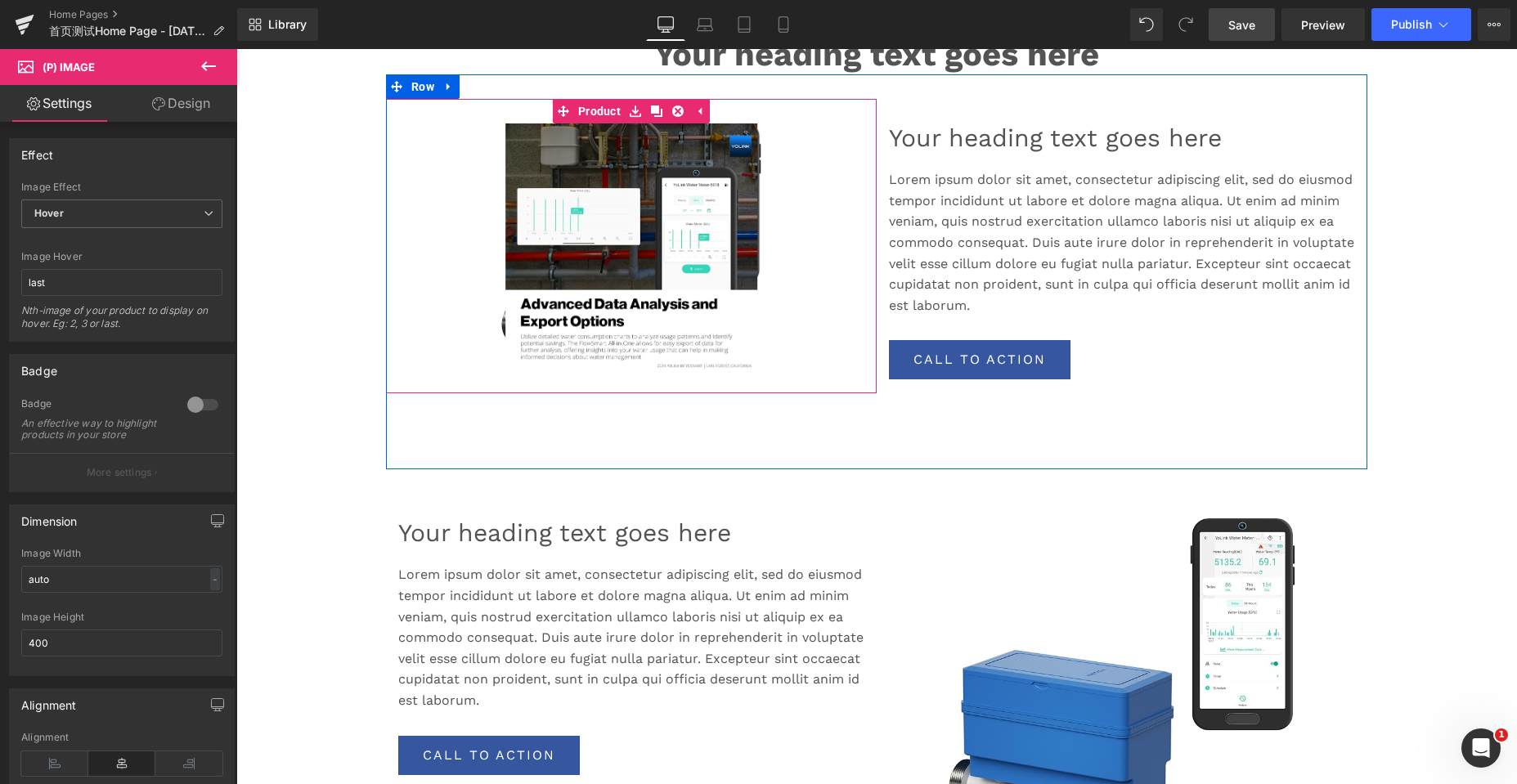
click at [816, 250] on link "Sale Off" at bounding box center [631, 245] width 475 height 245
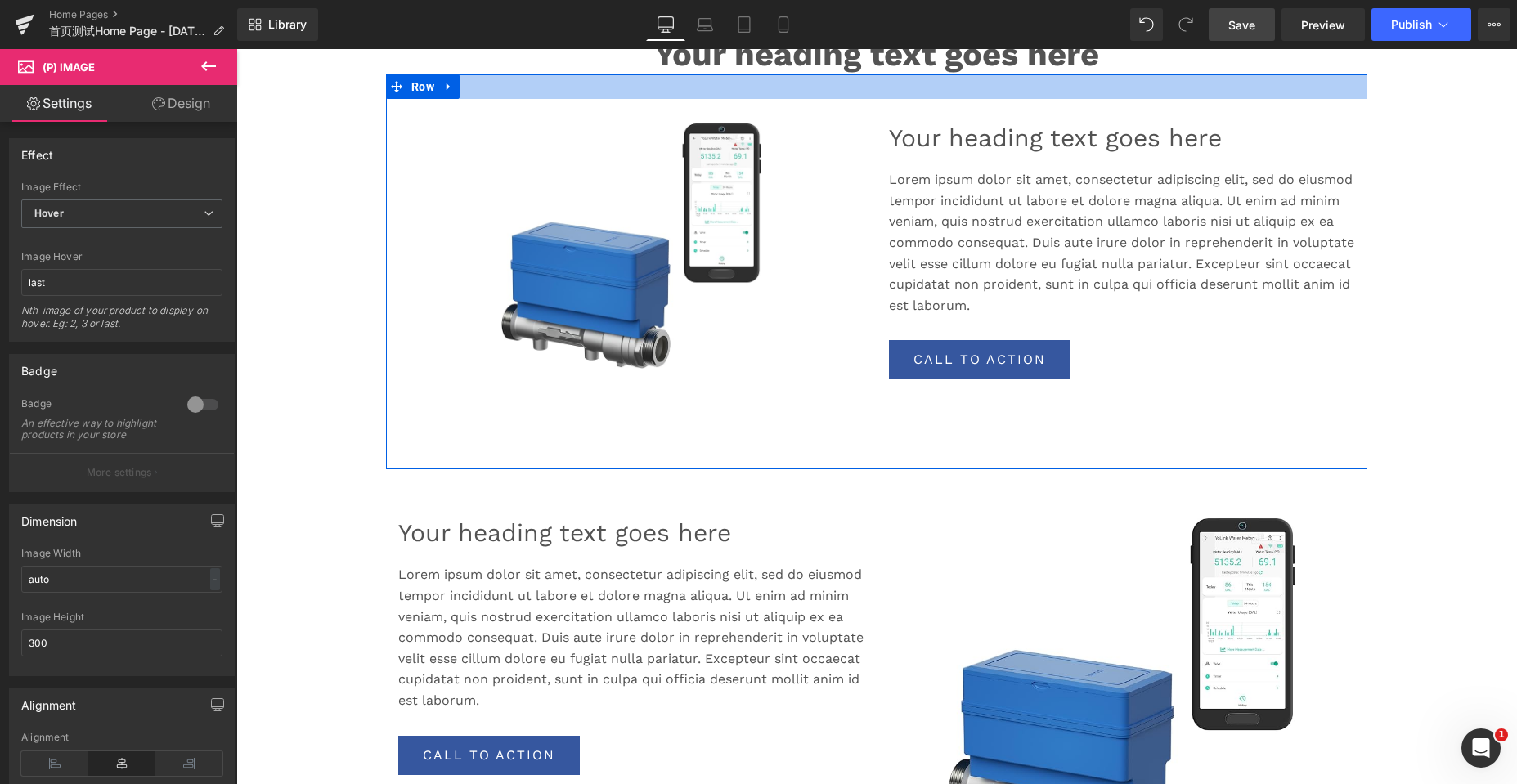
click at [501, 85] on div at bounding box center [876, 86] width 981 height 25
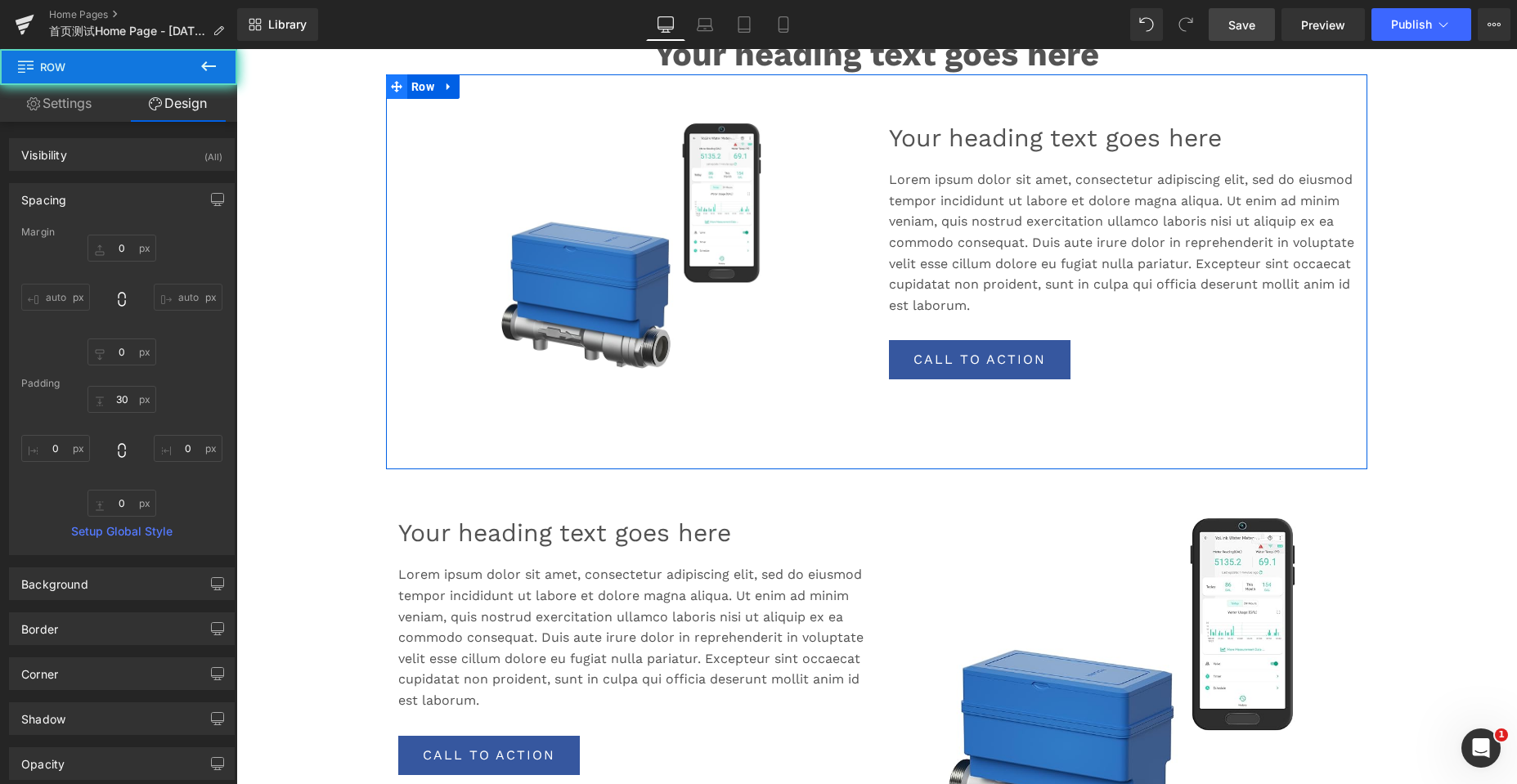
click at [391, 85] on icon at bounding box center [396, 86] width 11 height 11
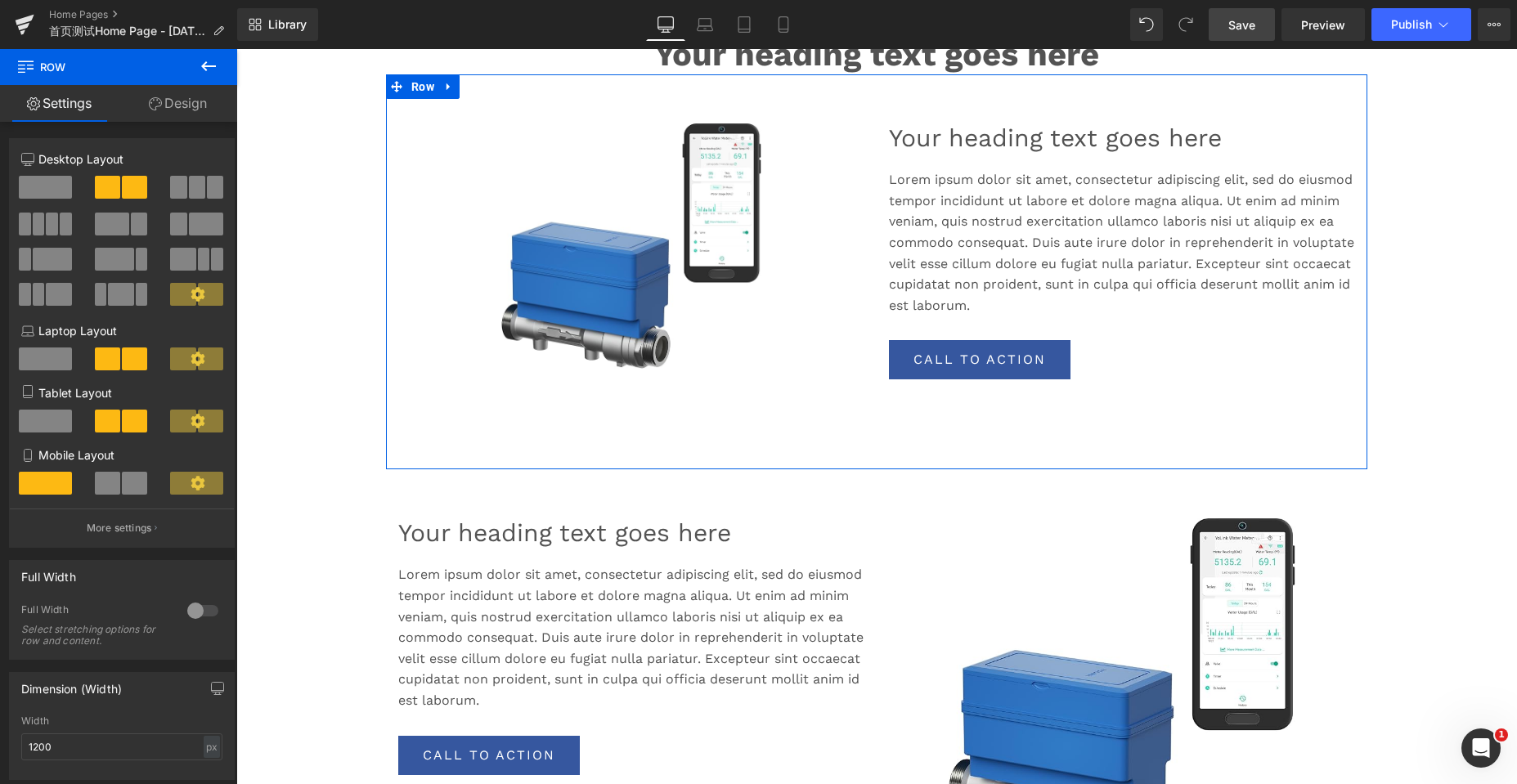
drag, startPoint x: 158, startPoint y: 100, endPoint x: 80, endPoint y: 197, distance: 124.5
click at [158, 100] on icon at bounding box center [155, 103] width 13 height 13
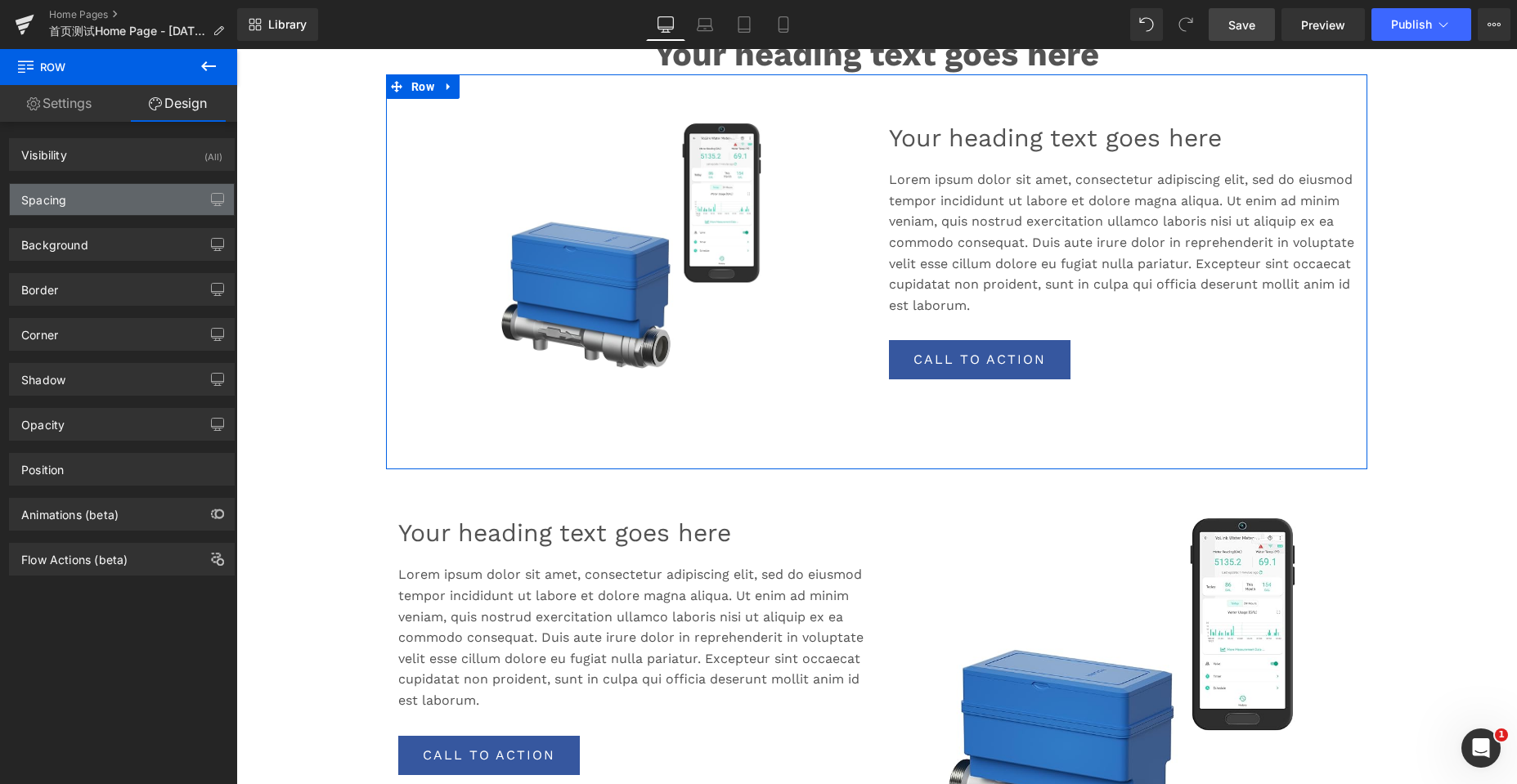
type input "0"
type input "30"
type input "0"
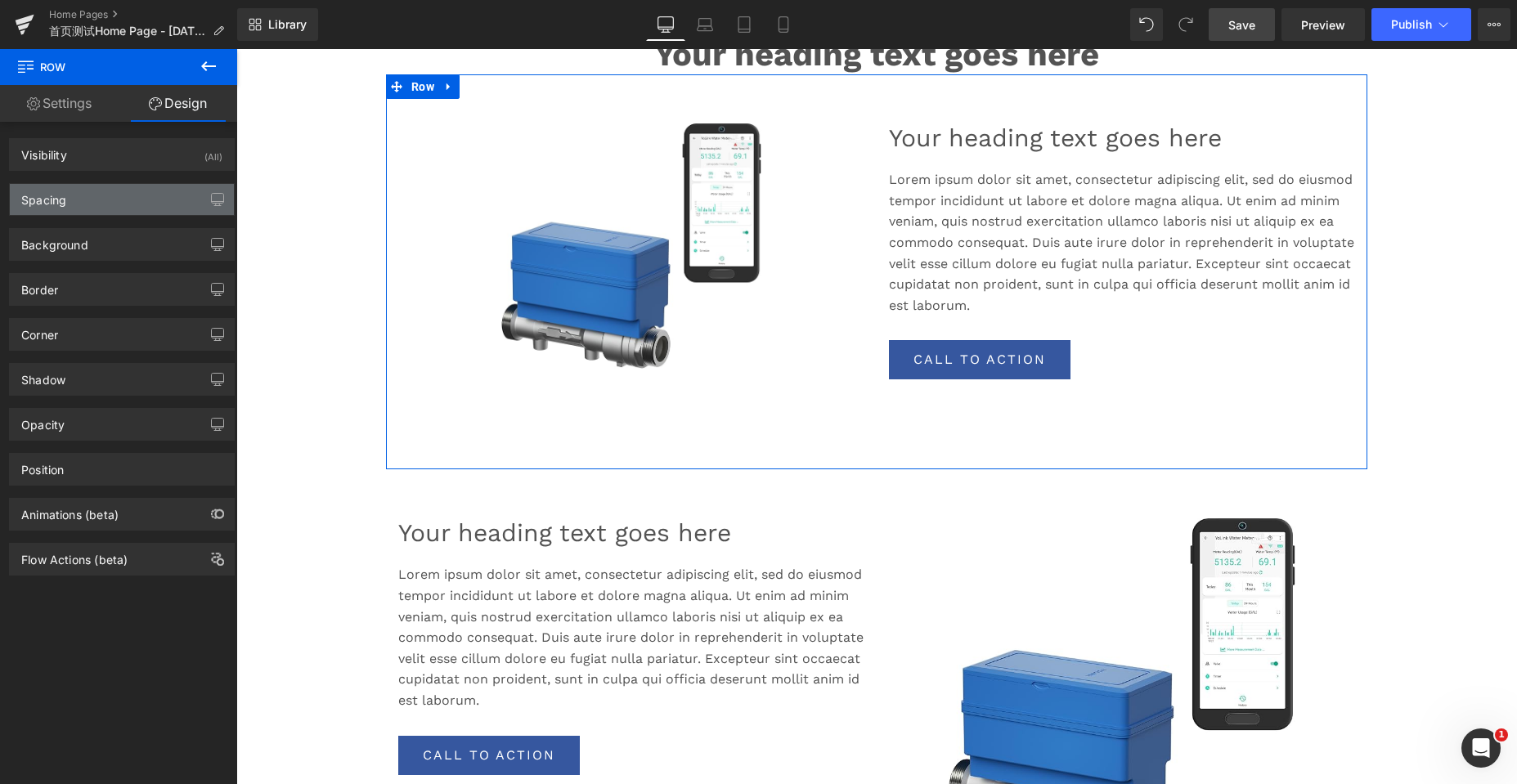
type input "0"
click at [80, 197] on div "Spacing" at bounding box center [121, 199] width 224 height 31
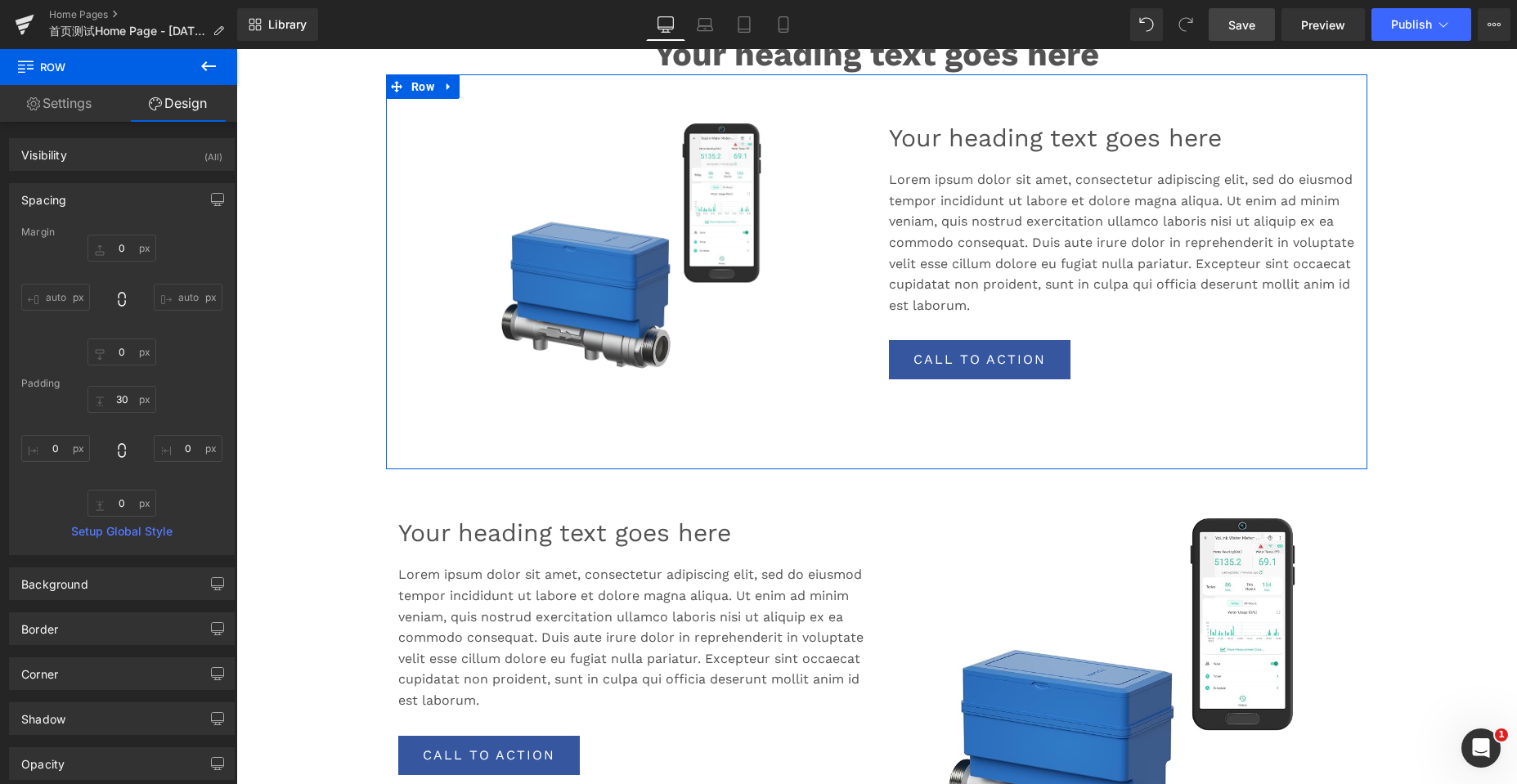
click at [839, 427] on div "Sale Off (P) Image Product" at bounding box center [631, 284] width 491 height 370
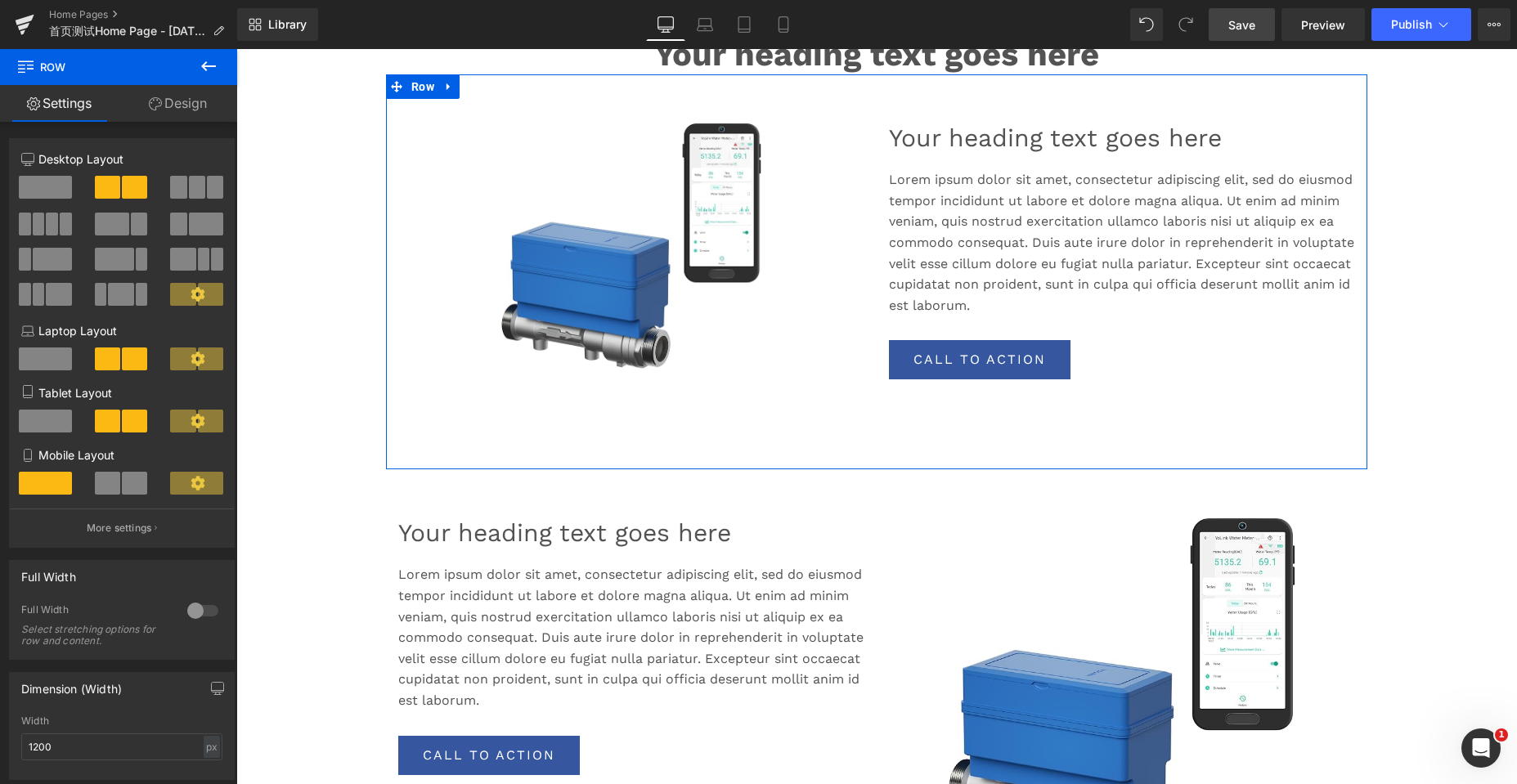
drag, startPoint x: 887, startPoint y: 433, endPoint x: 811, endPoint y: 398, distance: 83.7
click at [887, 433] on div "Your heading text goes here Heading Lorem ipsum dolor sit amet, consectetur adi…" at bounding box center [1122, 284] width 491 height 370
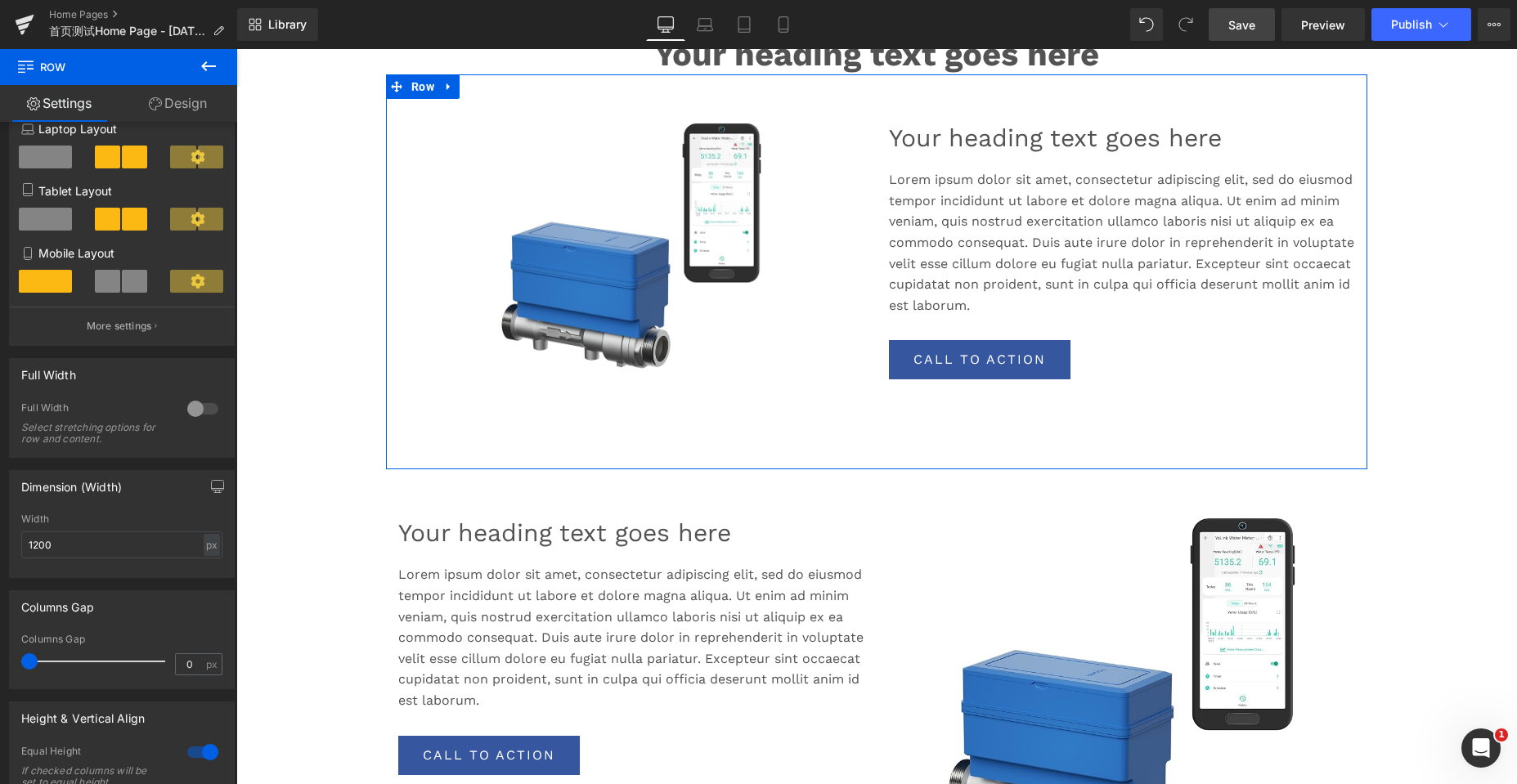
scroll to position [245, 0]
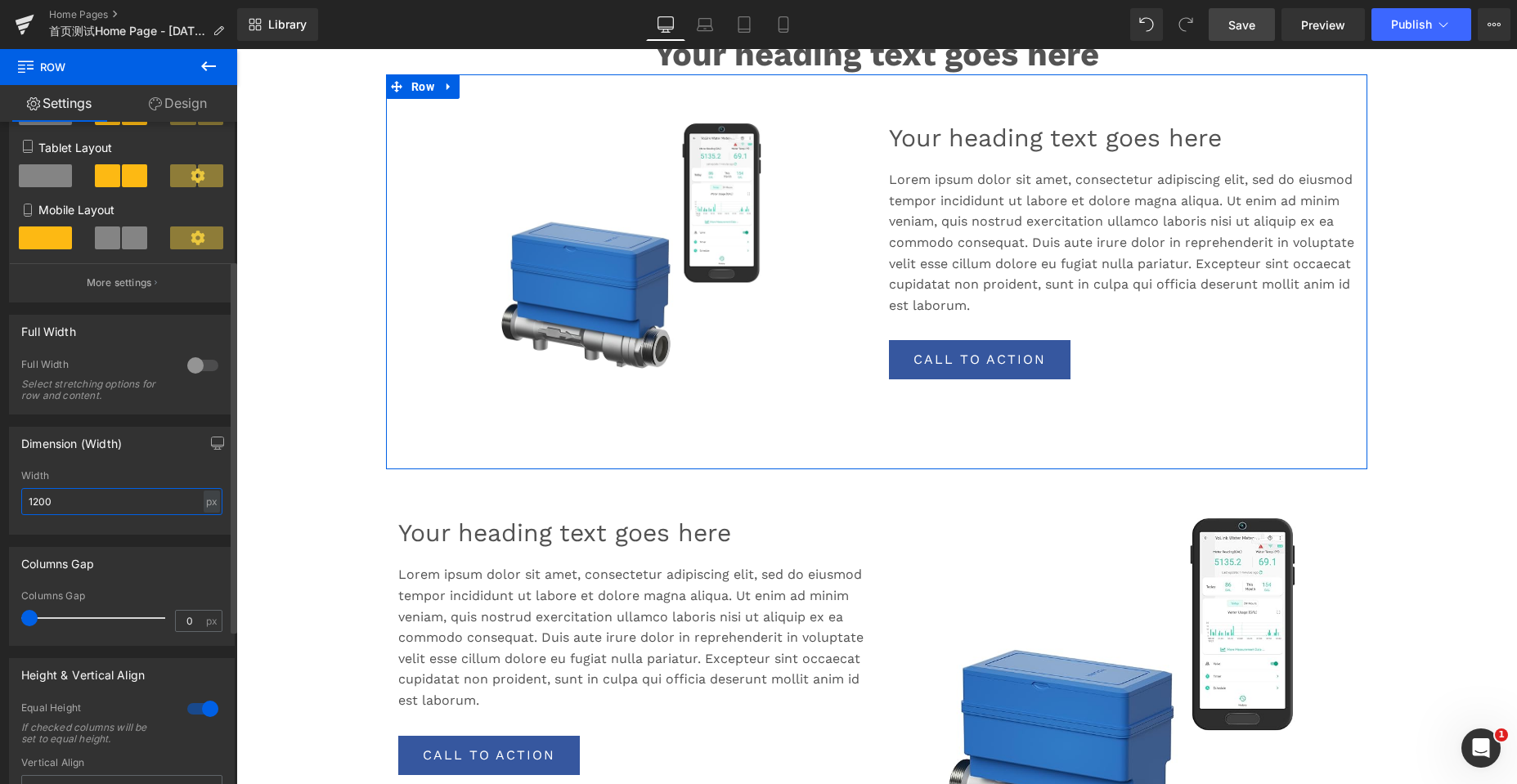
drag, startPoint x: 61, startPoint y: 504, endPoint x: 9, endPoint y: 502, distance: 52.0
click at [9, 502] on div "Dimension (Width) 1200px Width 1200 px % px" at bounding box center [122, 480] width 226 height 108
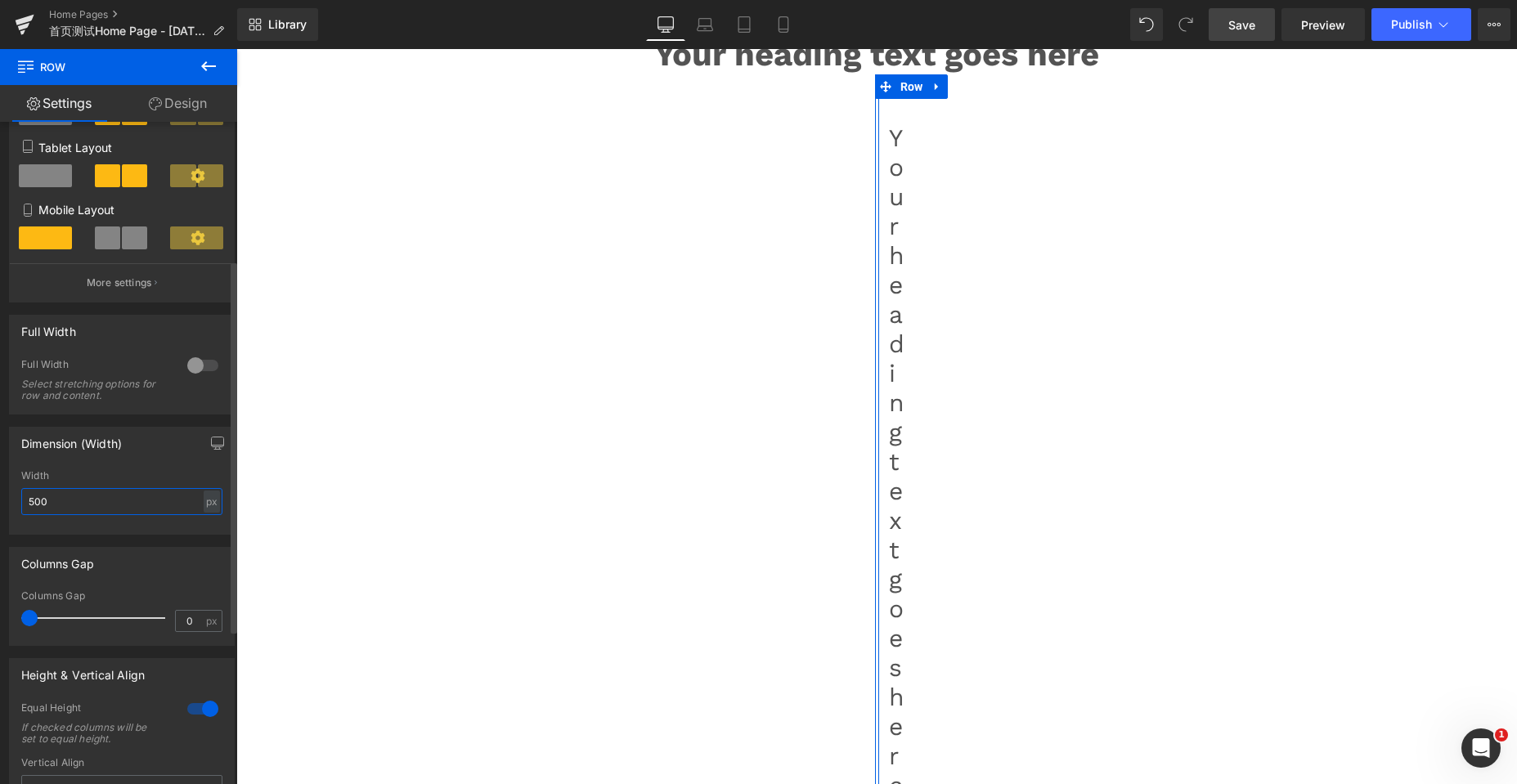
scroll to position [5009, 1268]
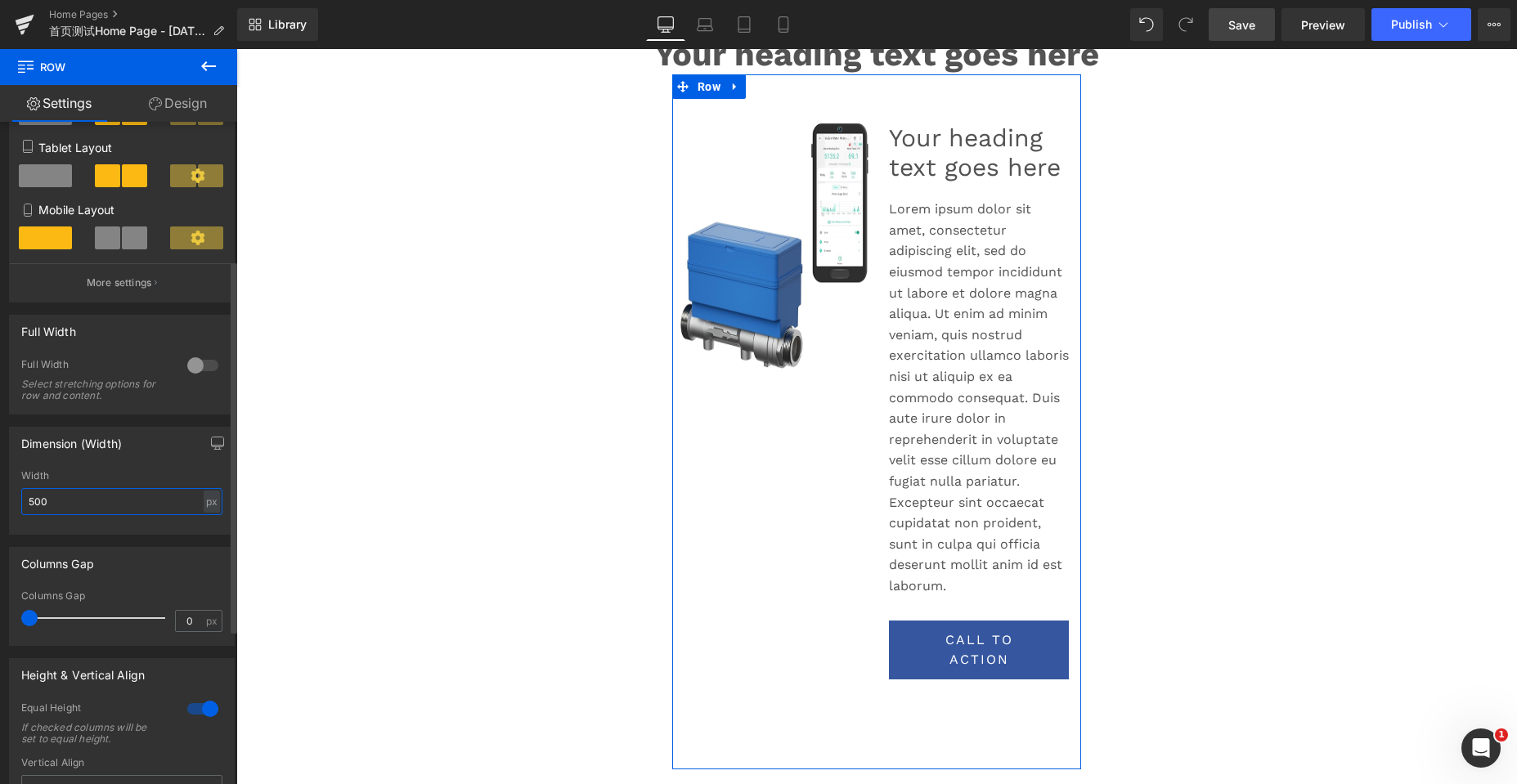
drag, startPoint x: 67, startPoint y: 497, endPoint x: 1, endPoint y: 504, distance: 66.4
click at [1, 504] on div "Dimension (Width) 500px Width 500 px % px" at bounding box center [122, 475] width 245 height 121
type input "1200"
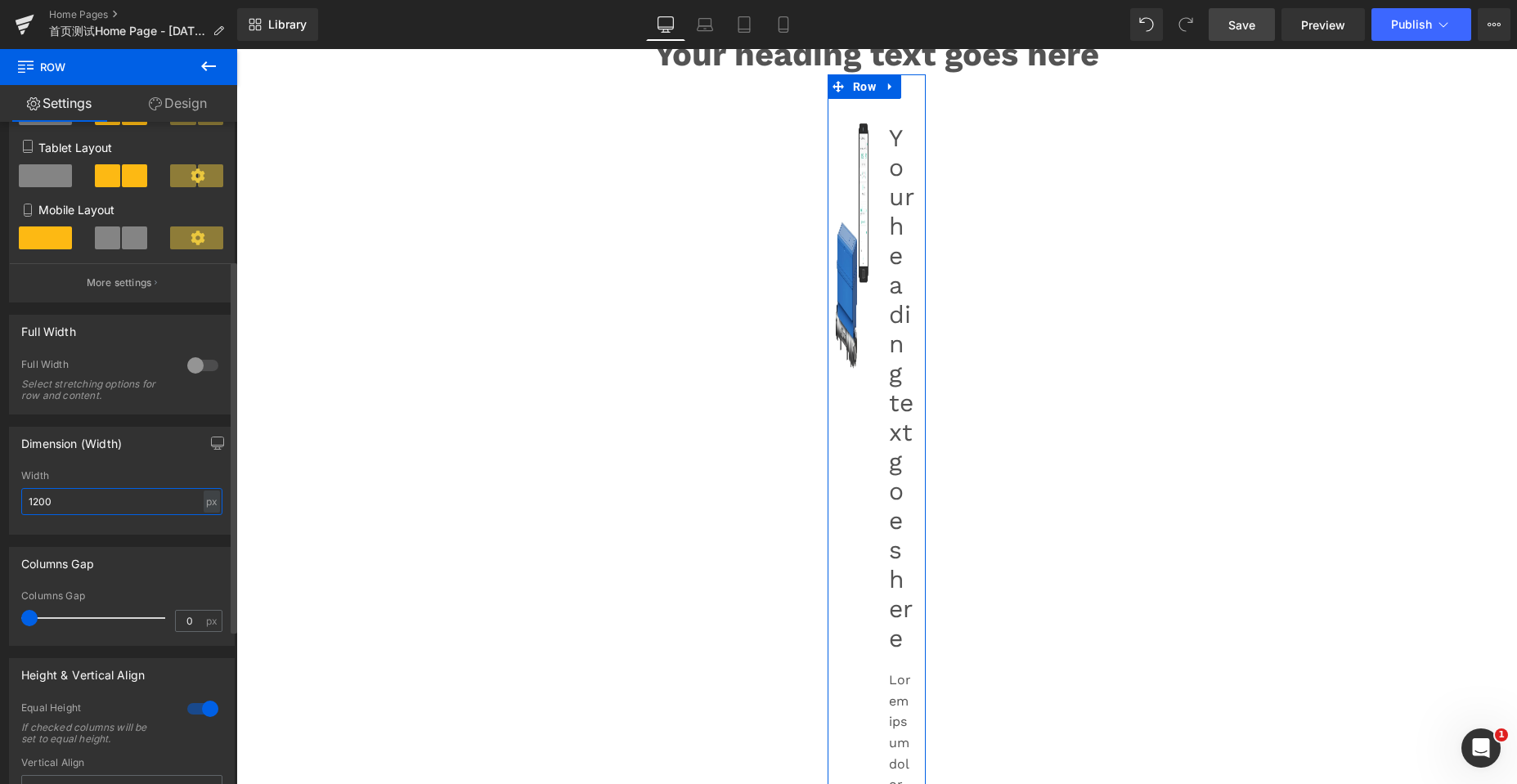
scroll to position [4730, 1268]
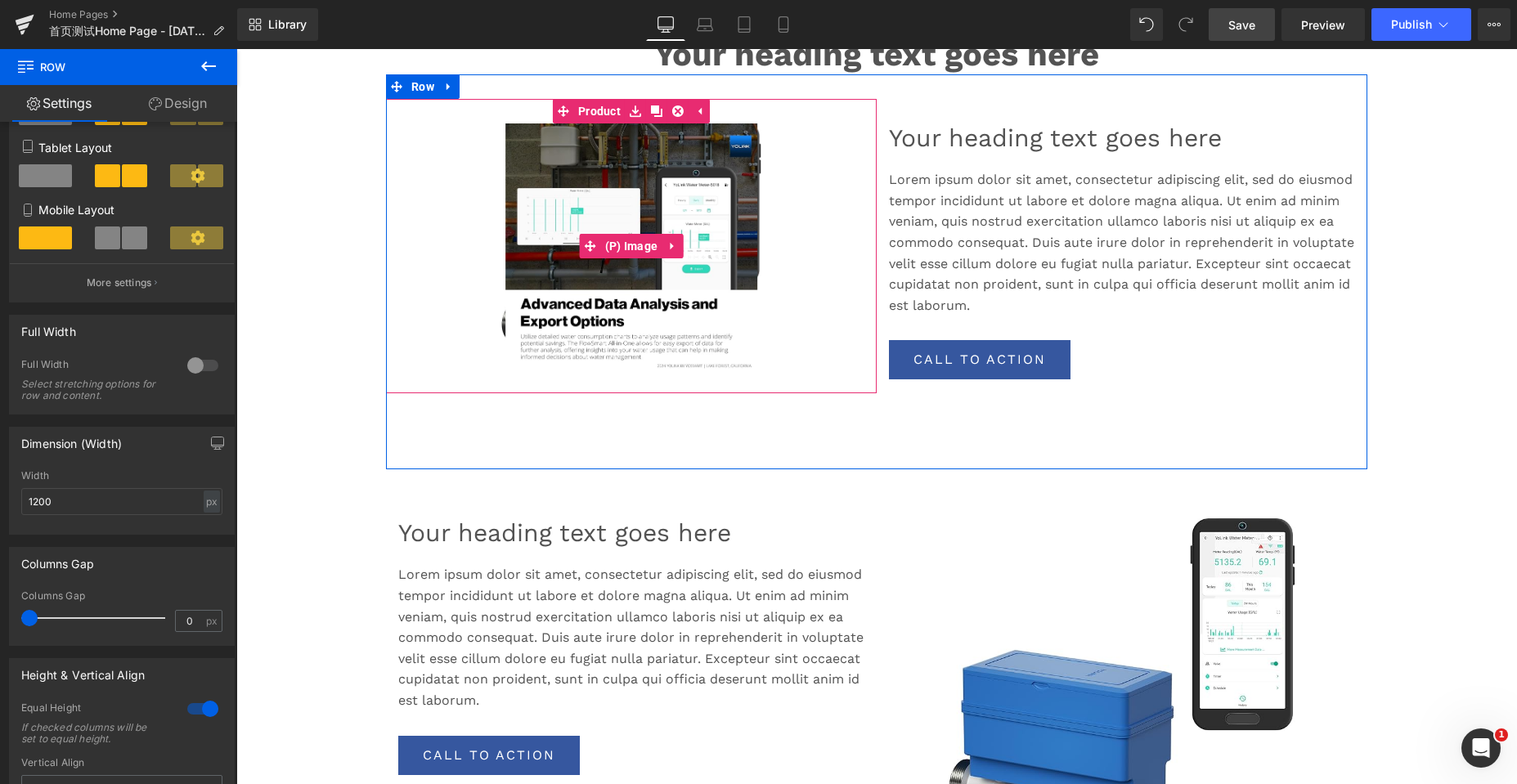
click at [800, 210] on link "Sale Off" at bounding box center [631, 245] width 475 height 245
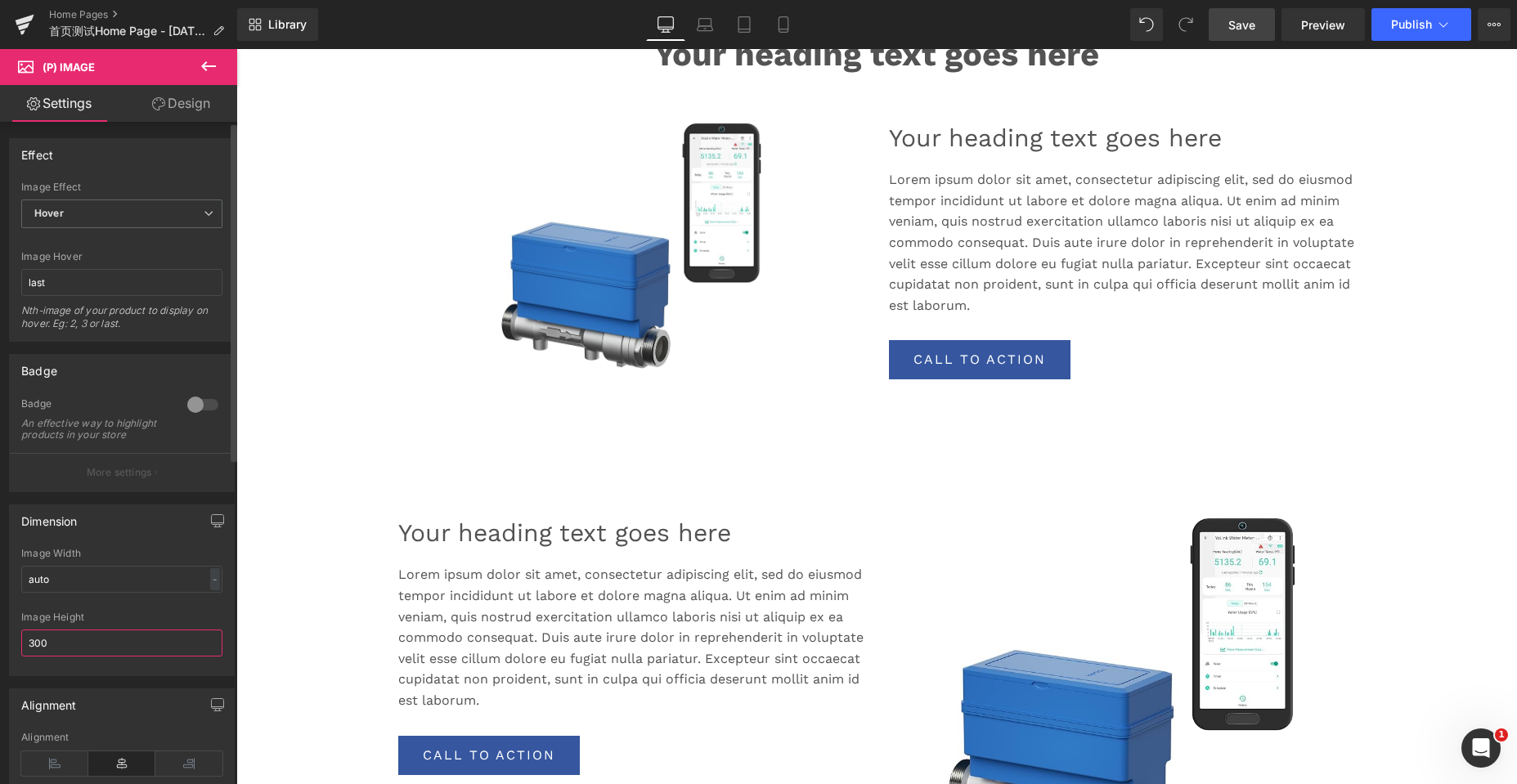
drag, startPoint x: 62, startPoint y: 651, endPoint x: 15, endPoint y: 652, distance: 47.0
click at [15, 652] on div "auto Image Width auto - % px 300px Image Height 300" at bounding box center [121, 611] width 224 height 127
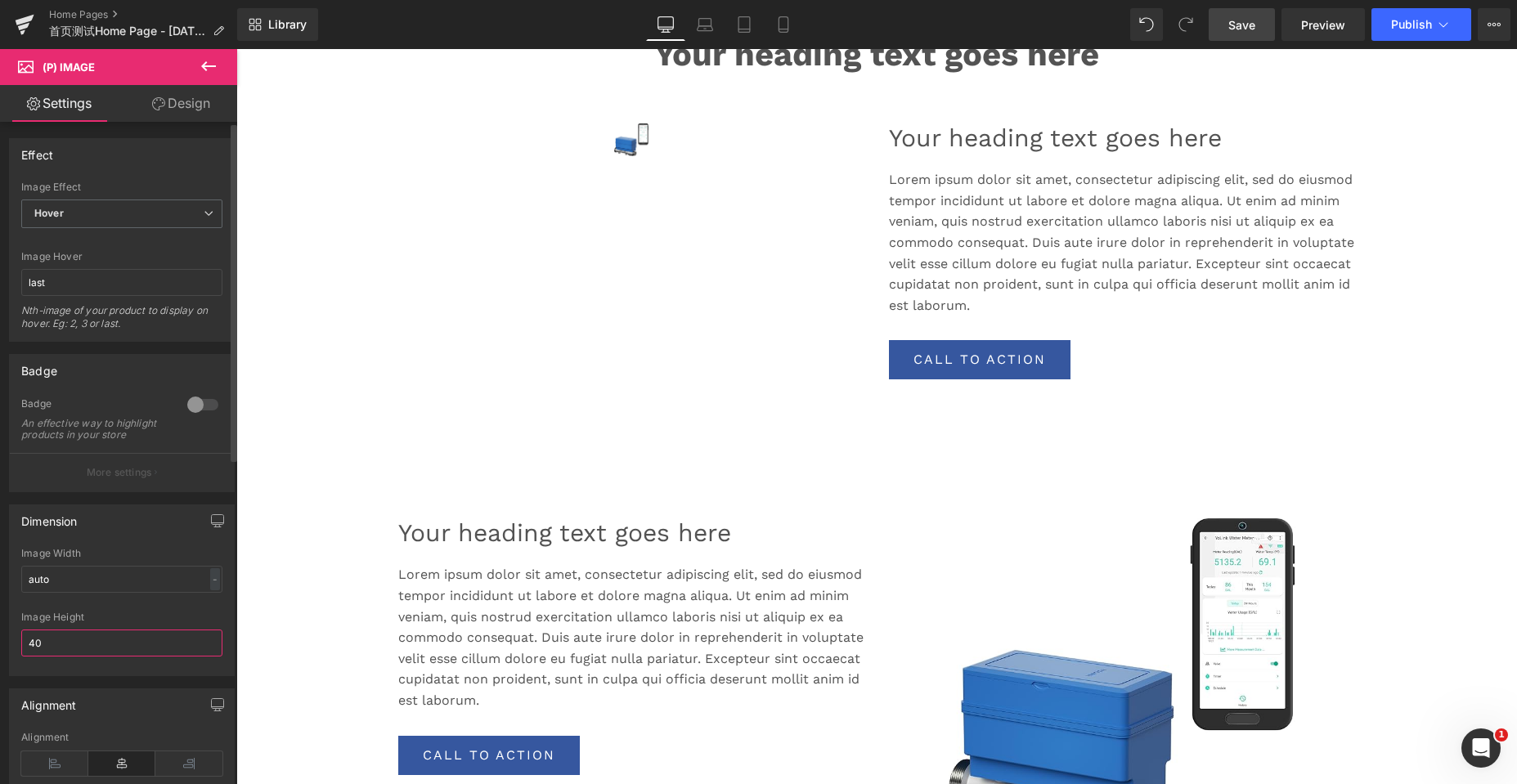
type input "400"
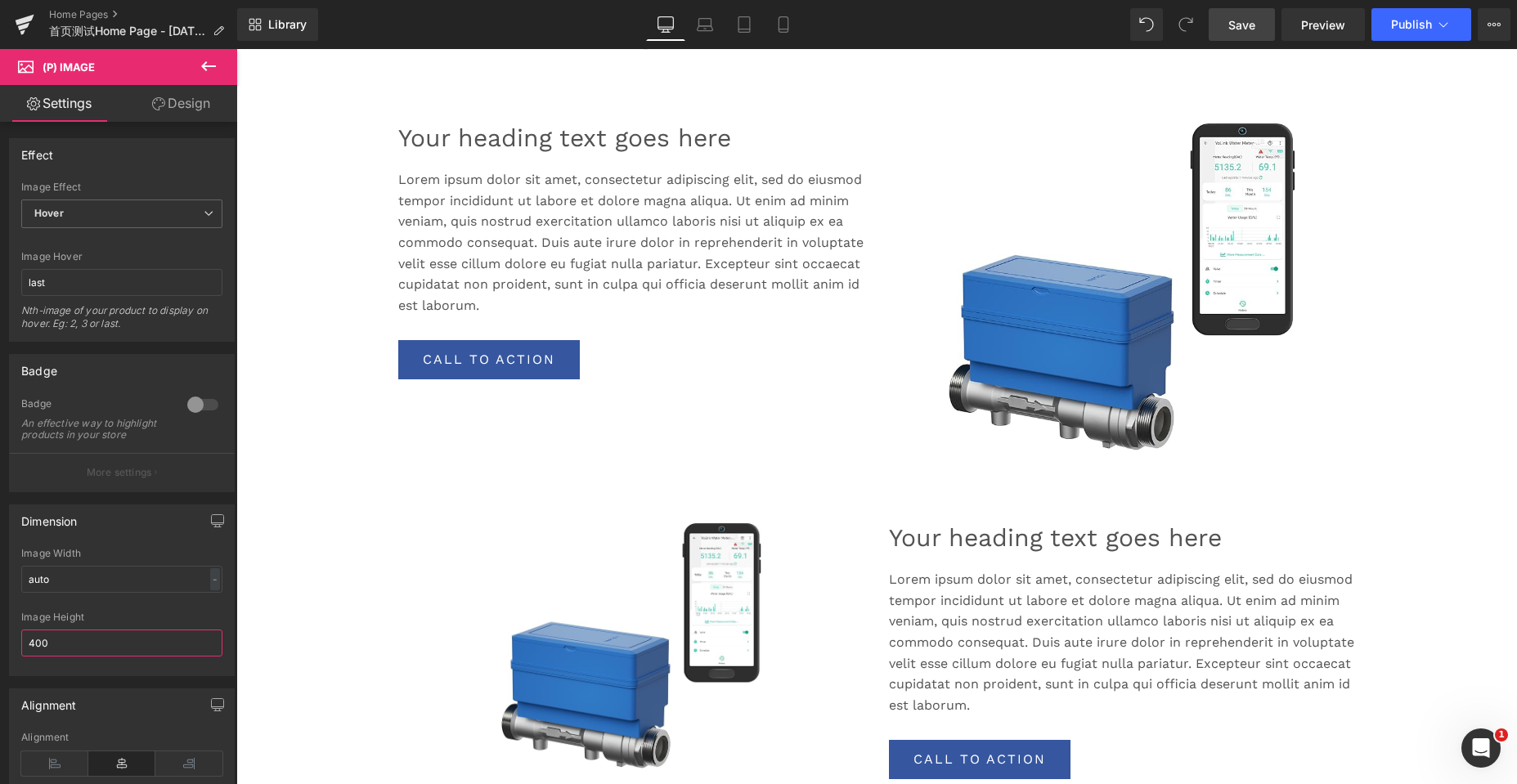
scroll to position [1145, 0]
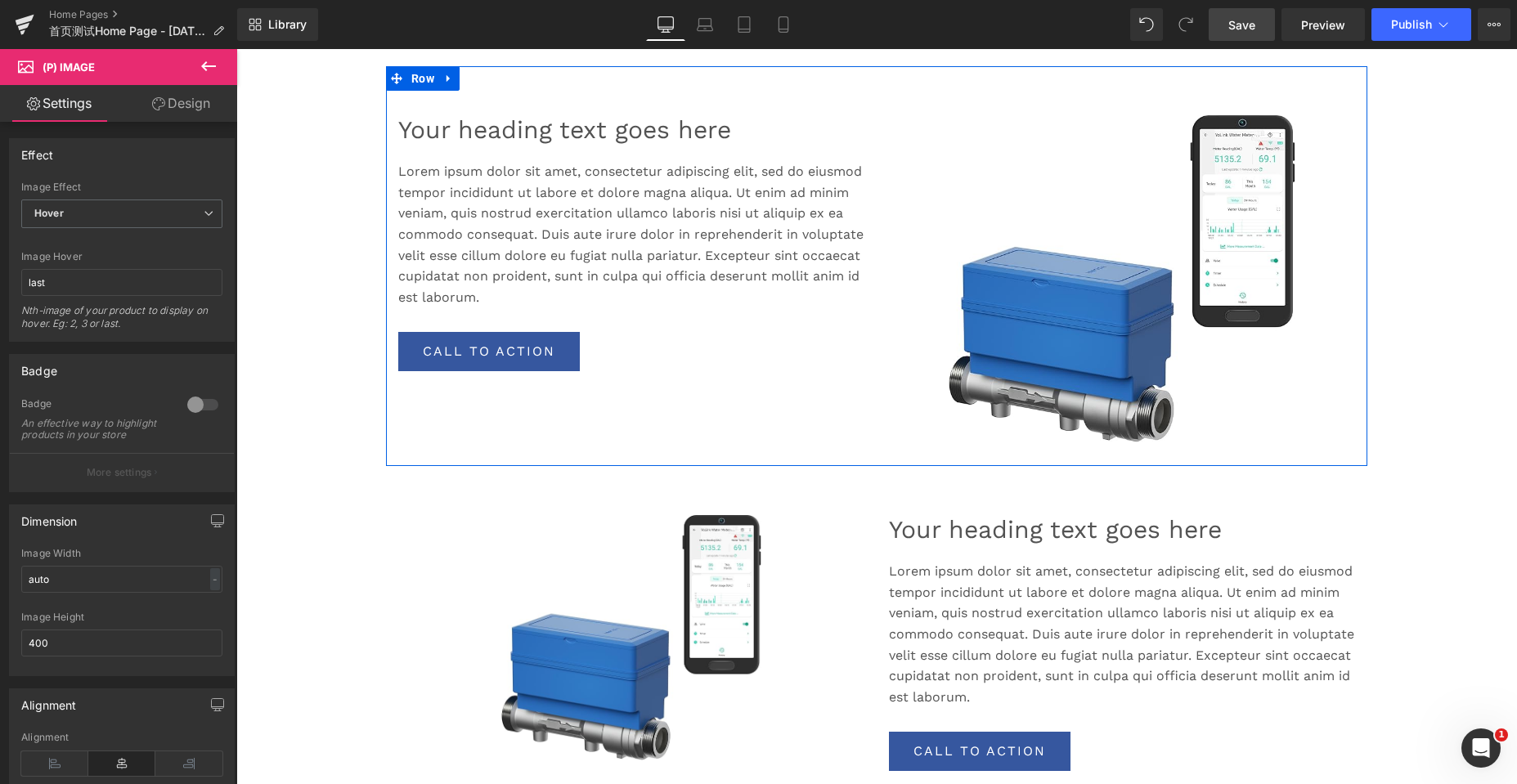
click at [823, 394] on div "Your heading text goes here Heading Lorem ipsum dolor sit amet, consectetur adi…" at bounding box center [631, 275] width 491 height 370
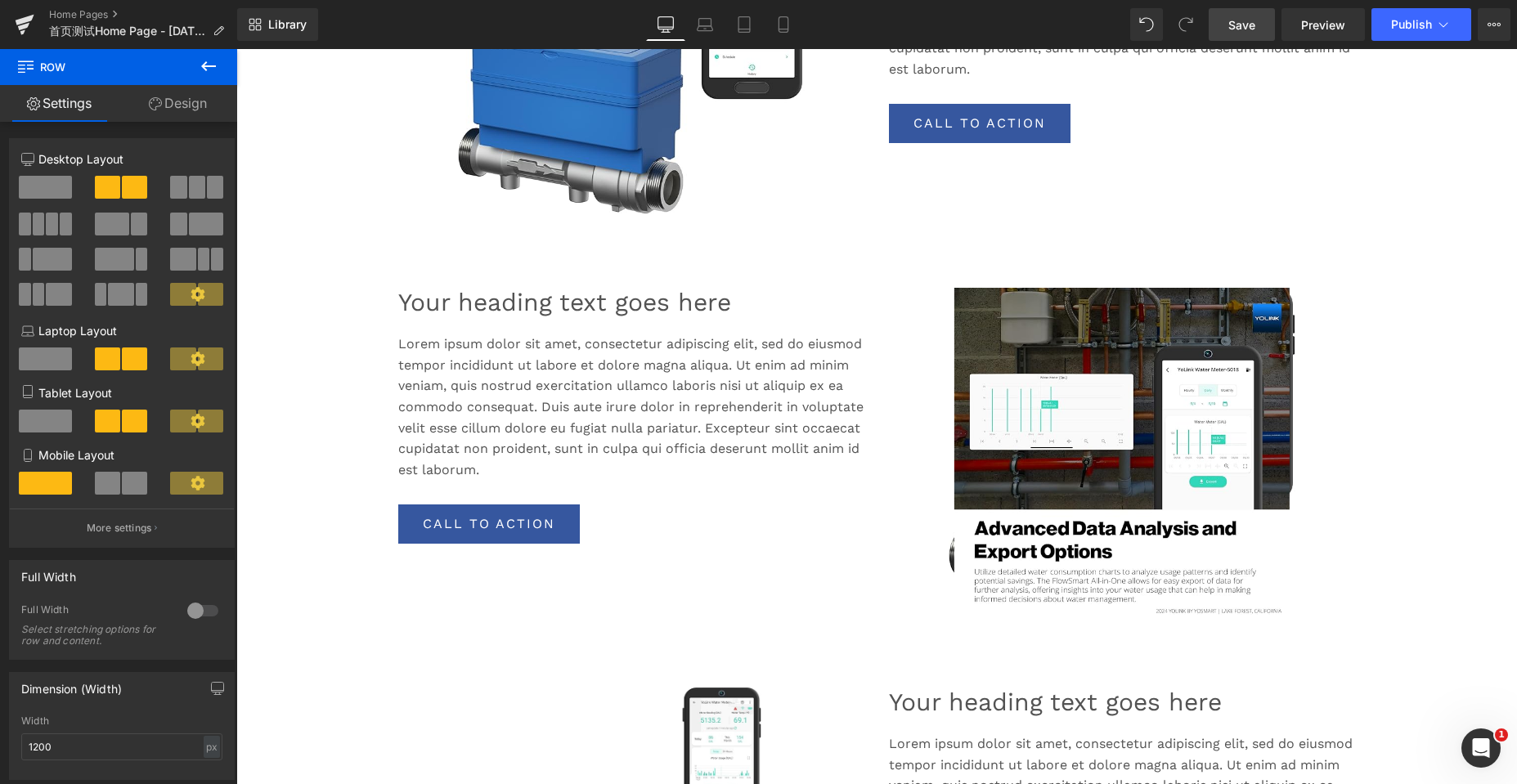
scroll to position [981, 0]
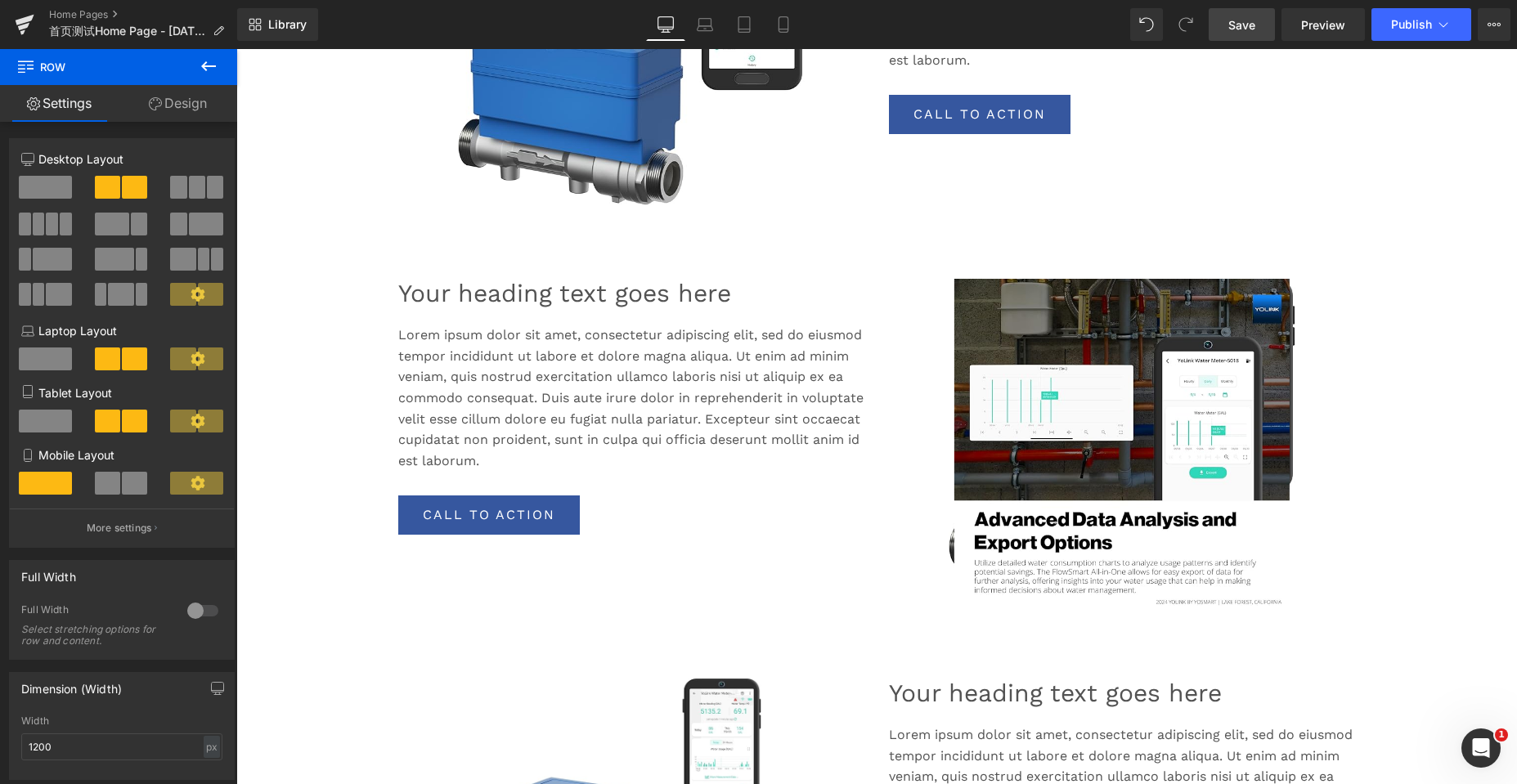
click at [1222, 511] on img at bounding box center [1122, 442] width 335 height 327
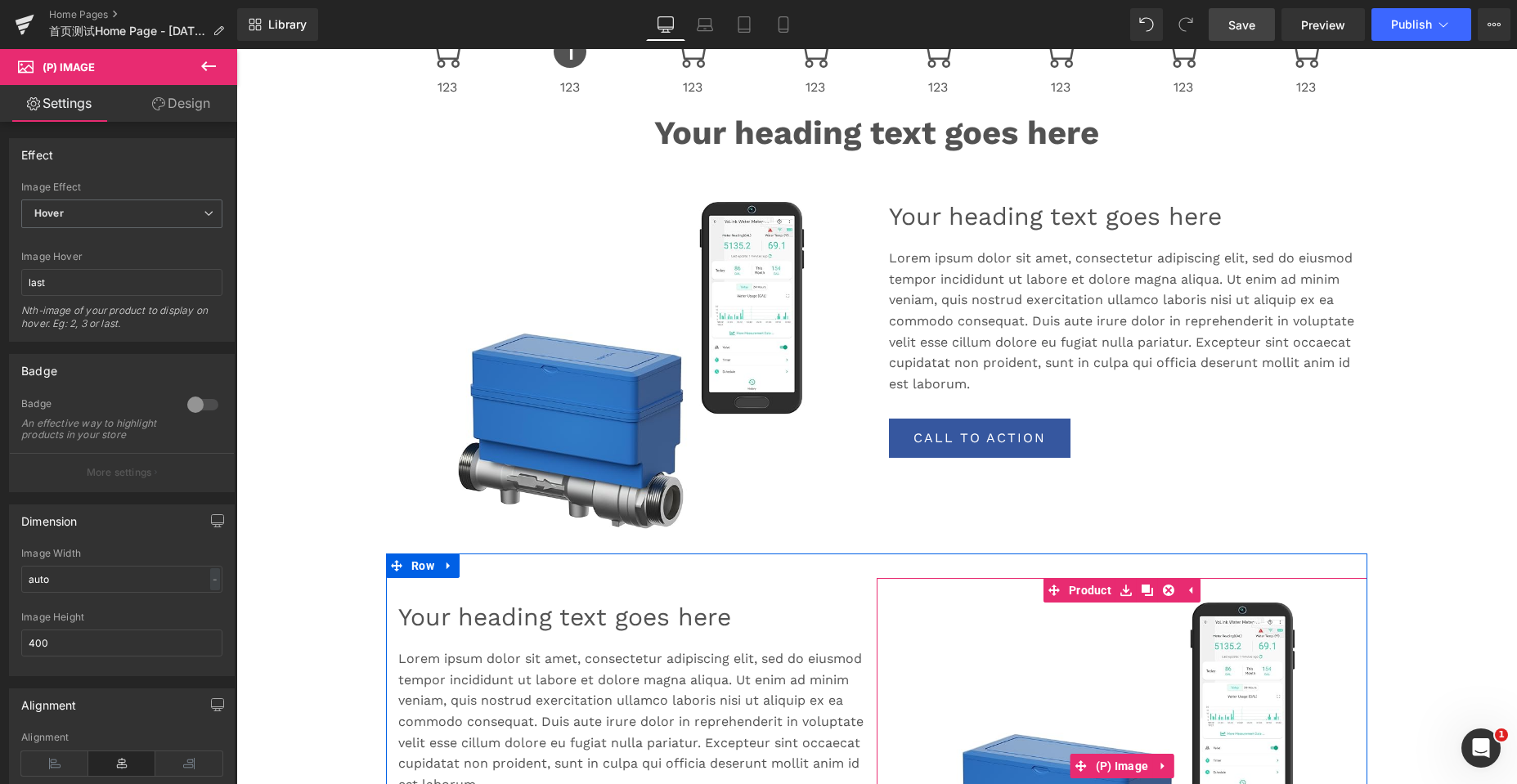
scroll to position [654, 0]
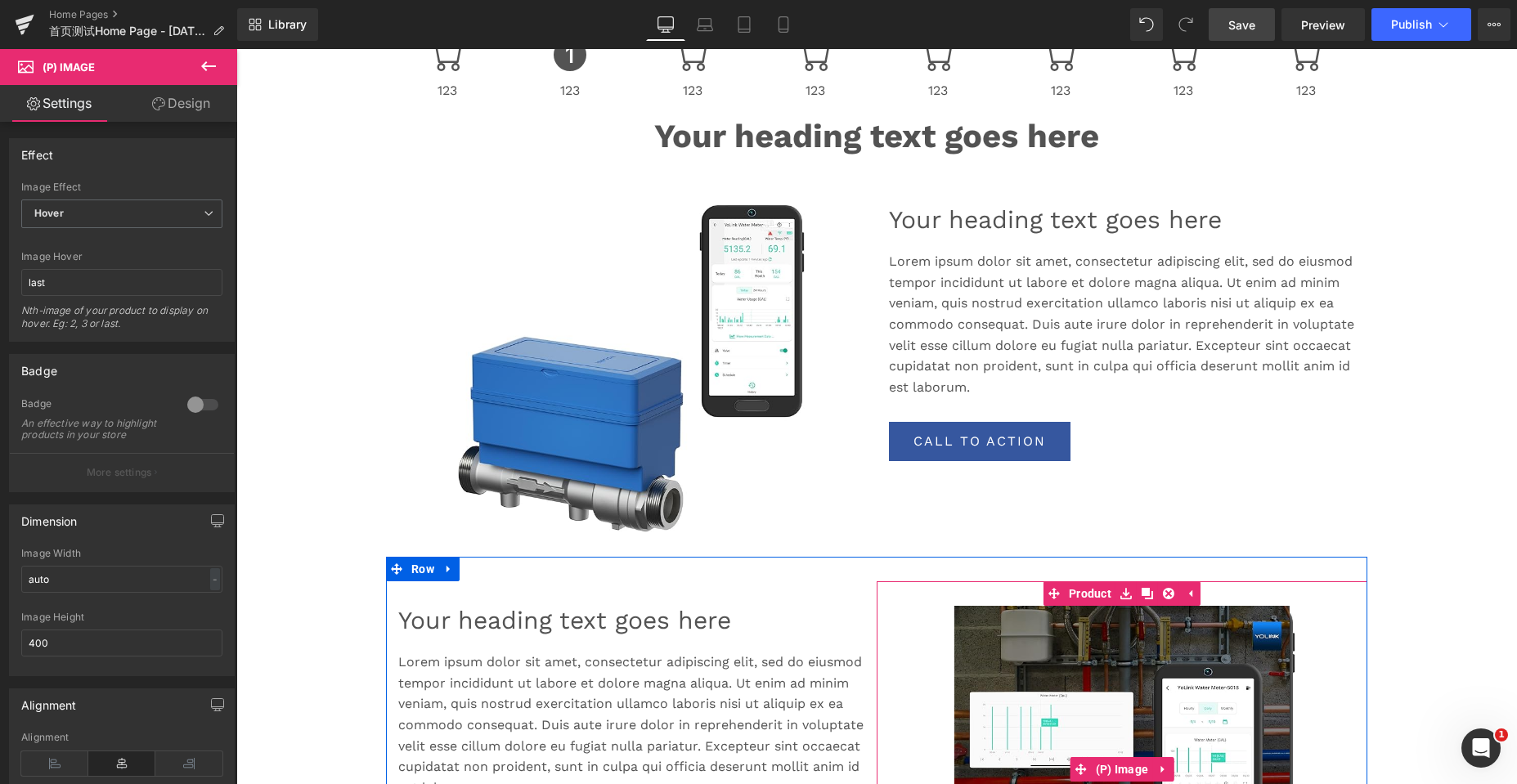
drag, startPoint x: 1104, startPoint y: 640, endPoint x: 1066, endPoint y: 639, distance: 38.0
click at [1104, 640] on img at bounding box center [1122, 769] width 335 height 327
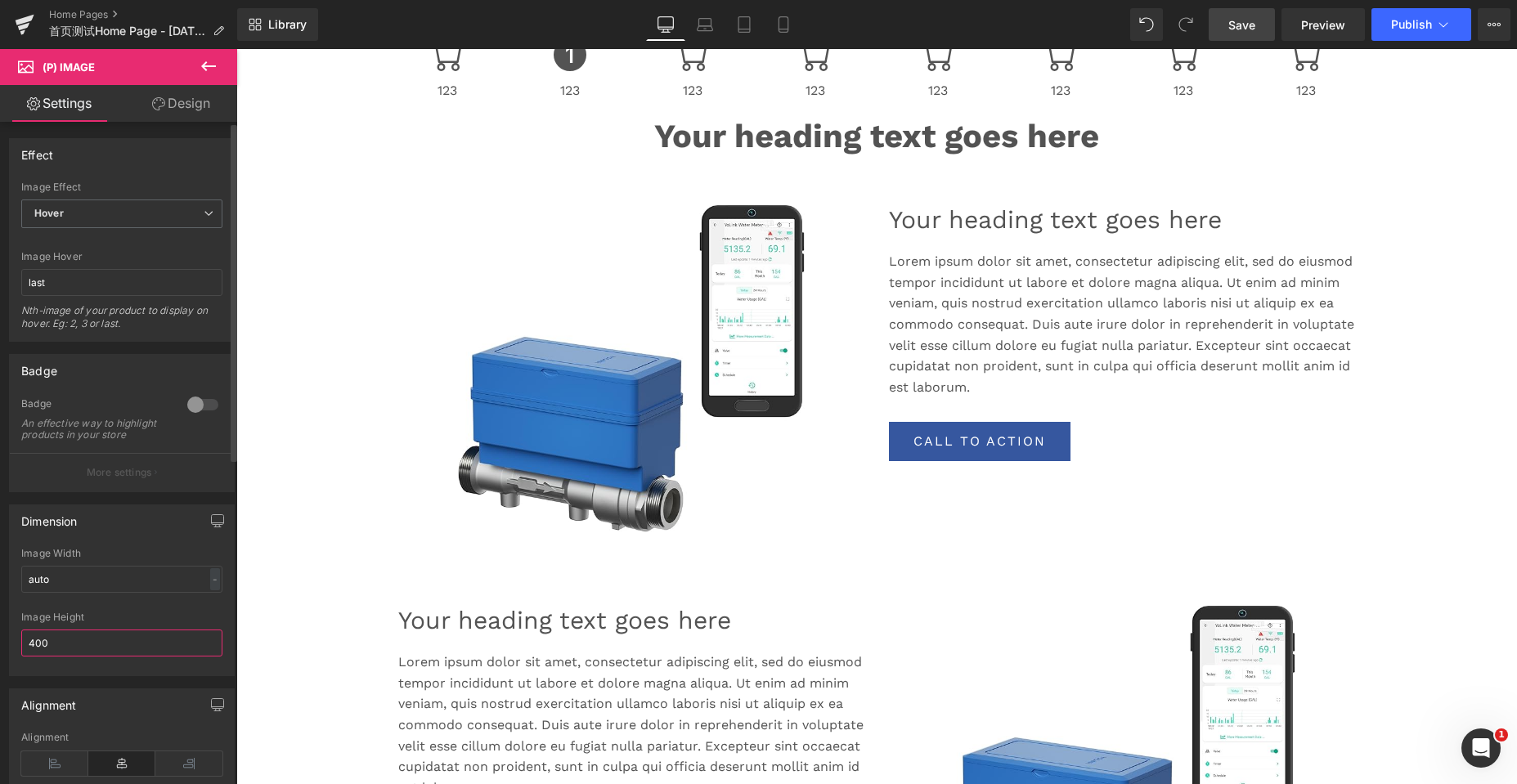
drag, startPoint x: 62, startPoint y: 652, endPoint x: 1, endPoint y: 649, distance: 61.1
click at [1, 649] on div "Dimension auto Image Width auto - % px 400px Image Height 400" at bounding box center [122, 584] width 245 height 184
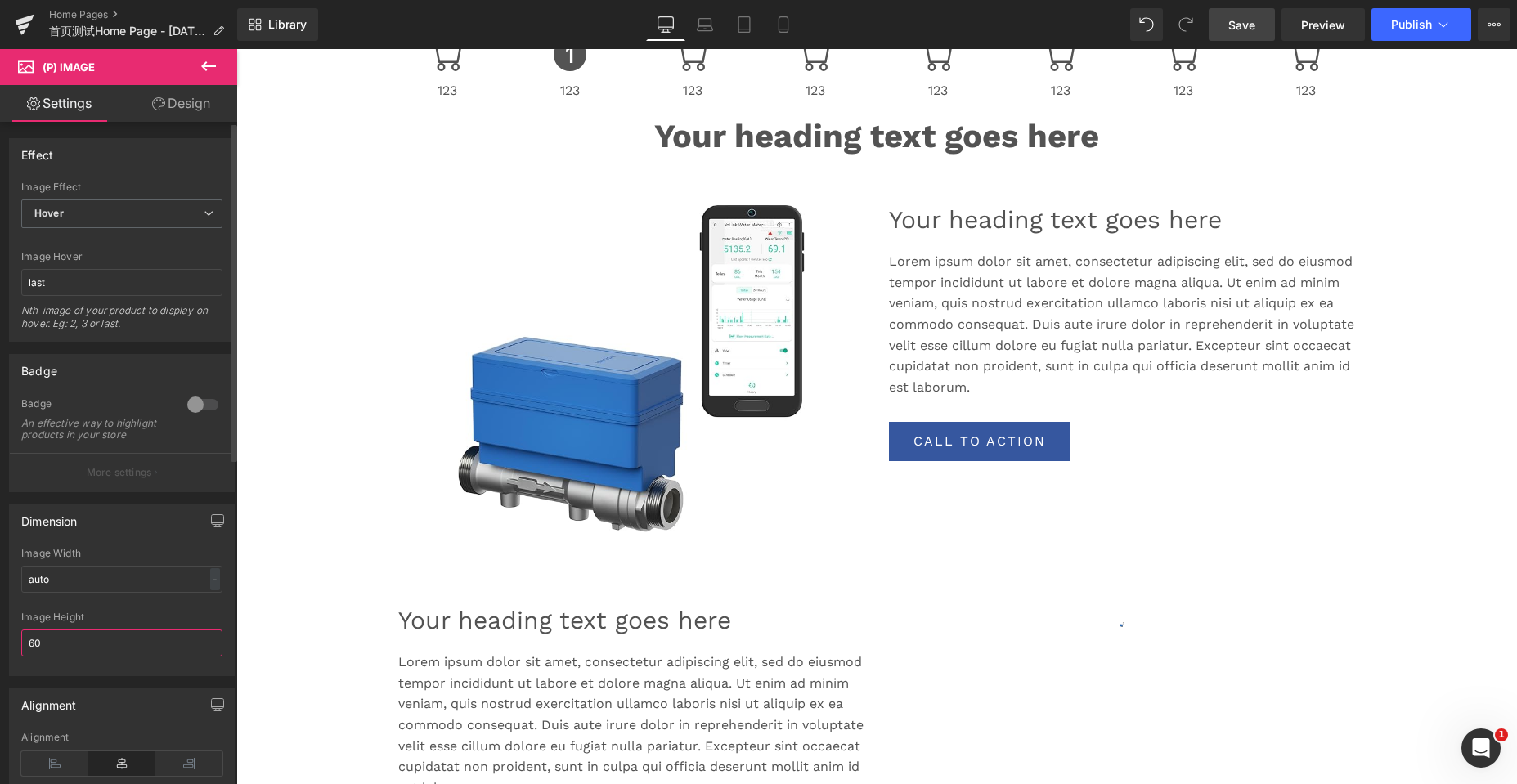
scroll to position [4730, 1268]
type input "600"
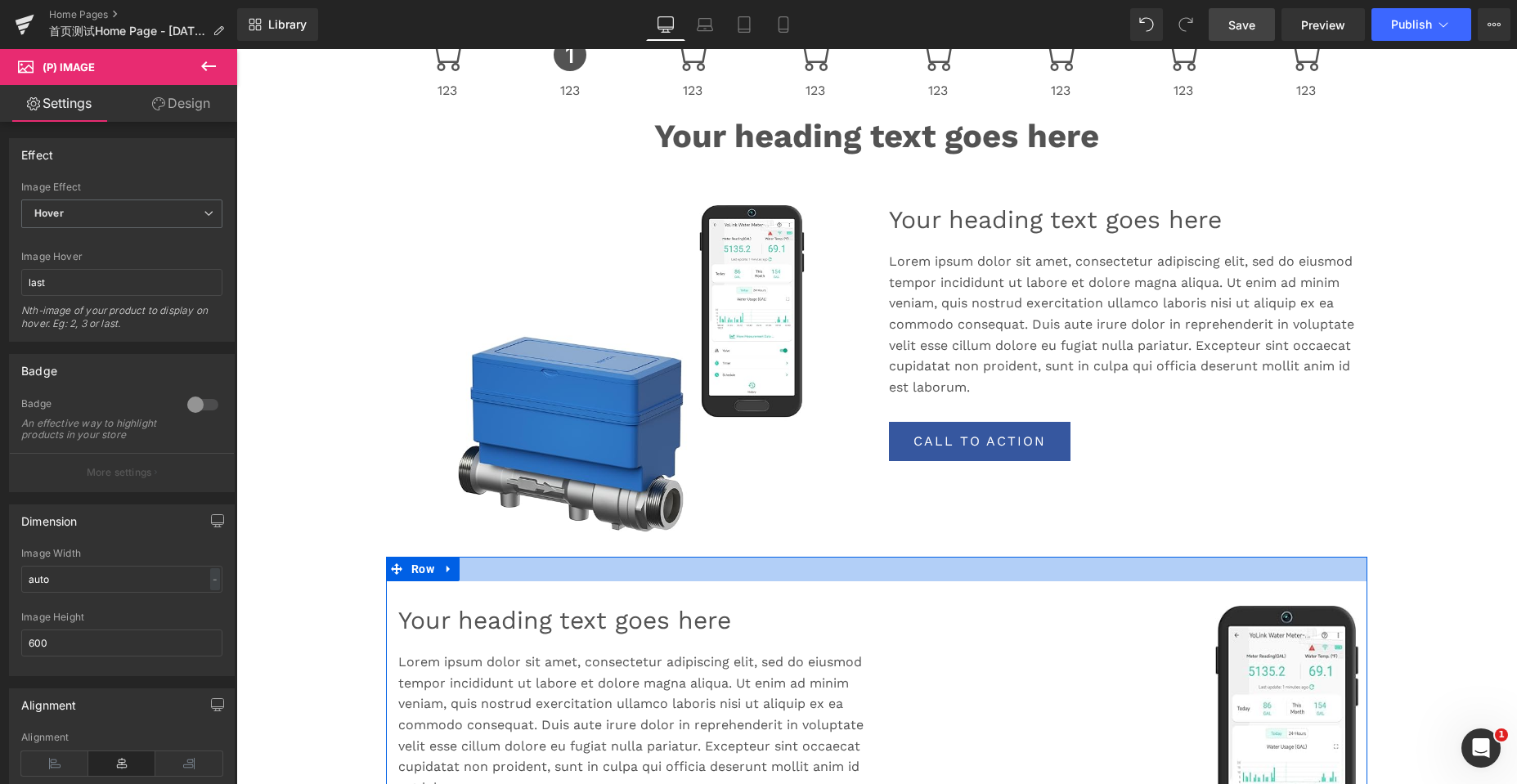
click at [776, 575] on div at bounding box center [876, 569] width 981 height 25
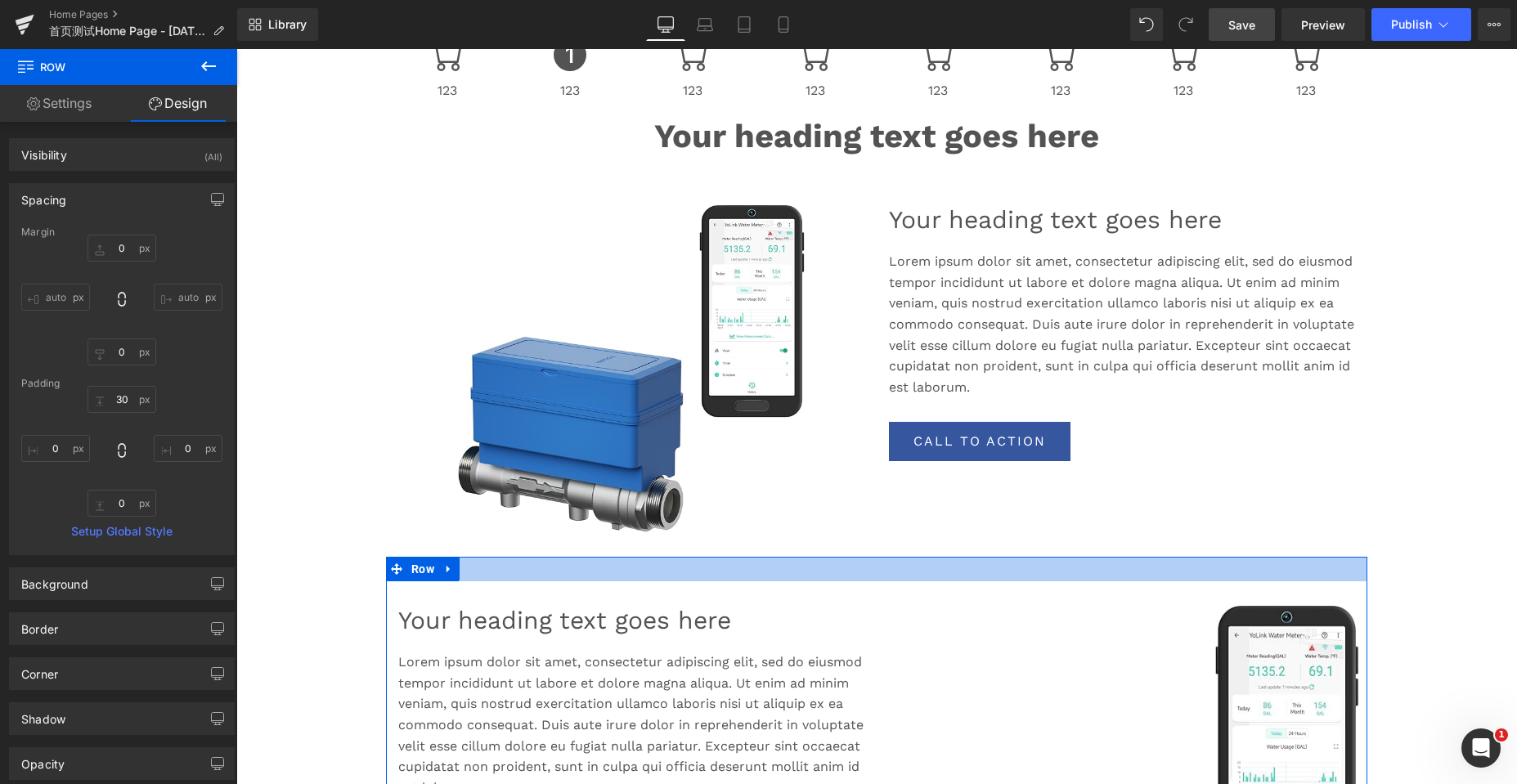
type input "30px"
click at [753, 569] on div at bounding box center [876, 569] width 981 height 25
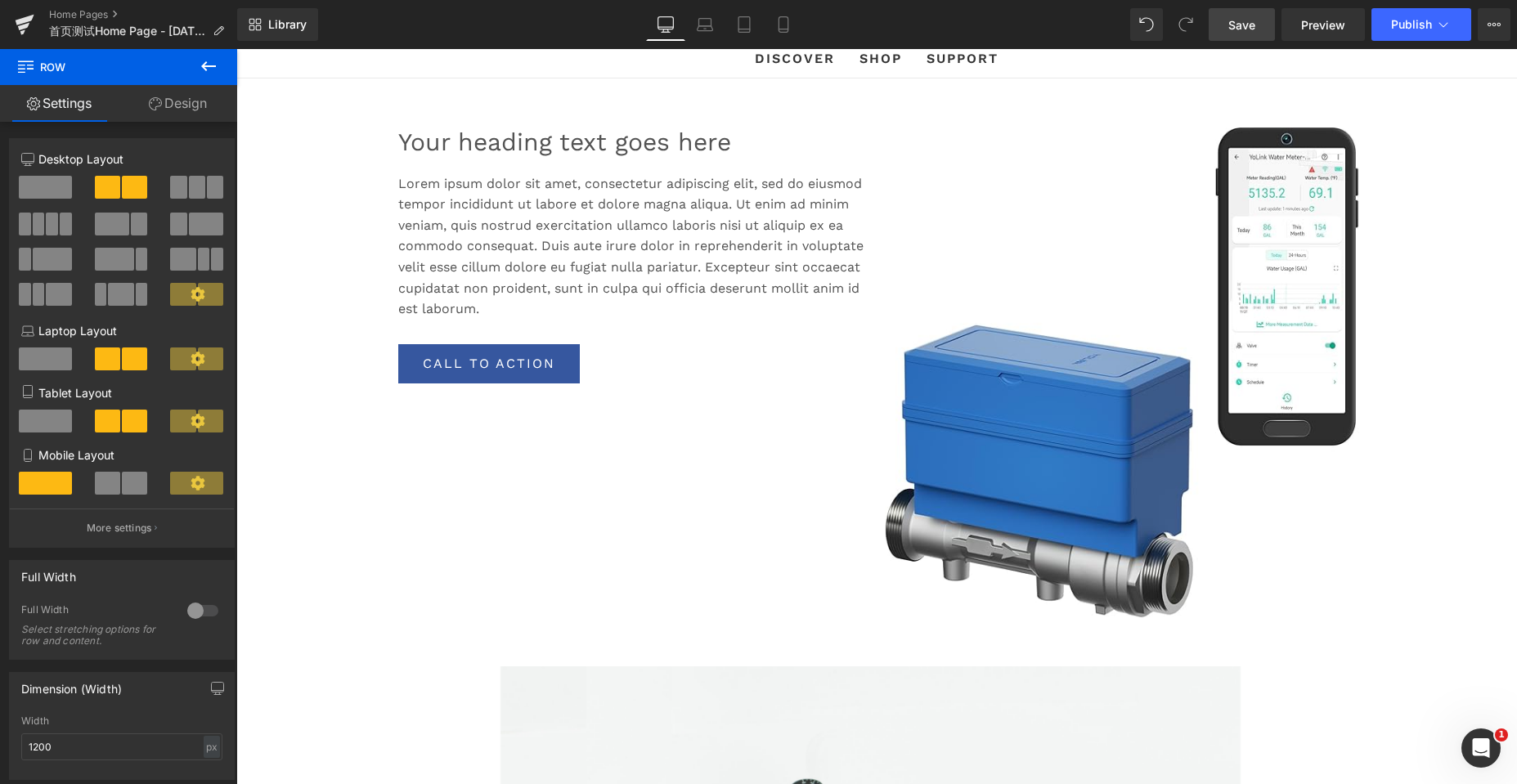
scroll to position [0, 0]
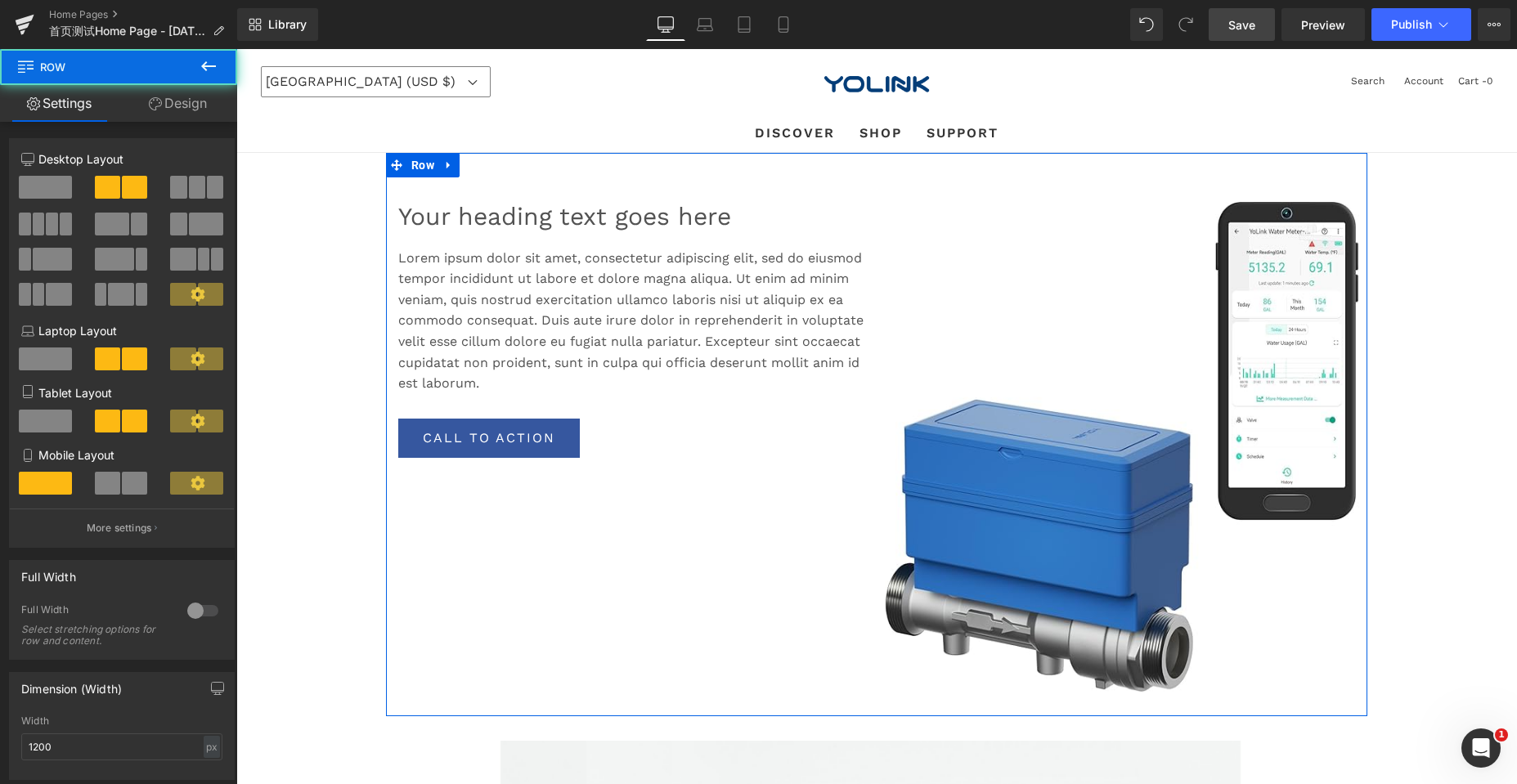
click at [637, 522] on div "Your heading text goes here Heading Lorem ipsum dolor sit amet, consectetur adi…" at bounding box center [631, 362] width 491 height 370
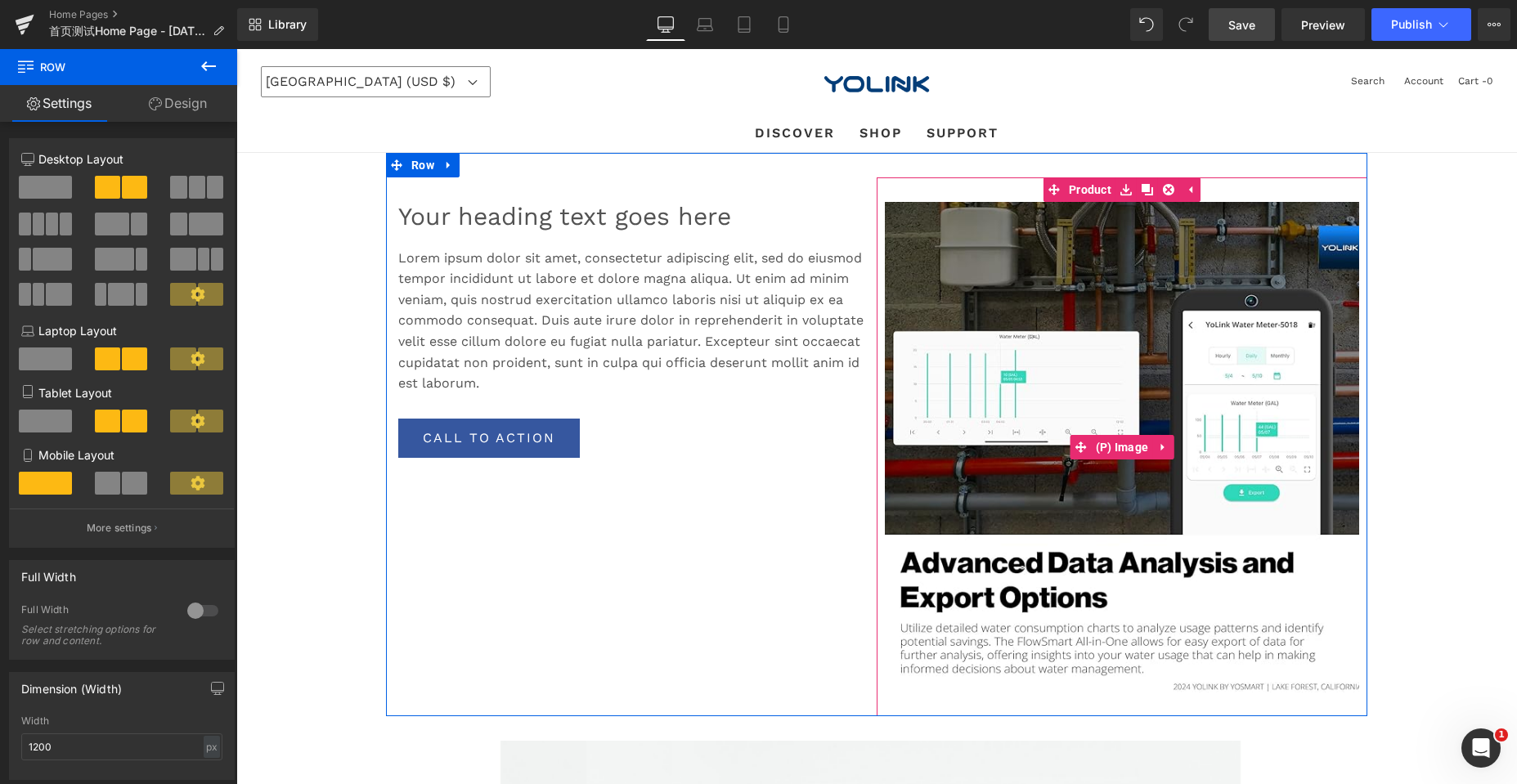
drag, startPoint x: 1055, startPoint y: 310, endPoint x: 831, endPoint y: 332, distance: 225.1
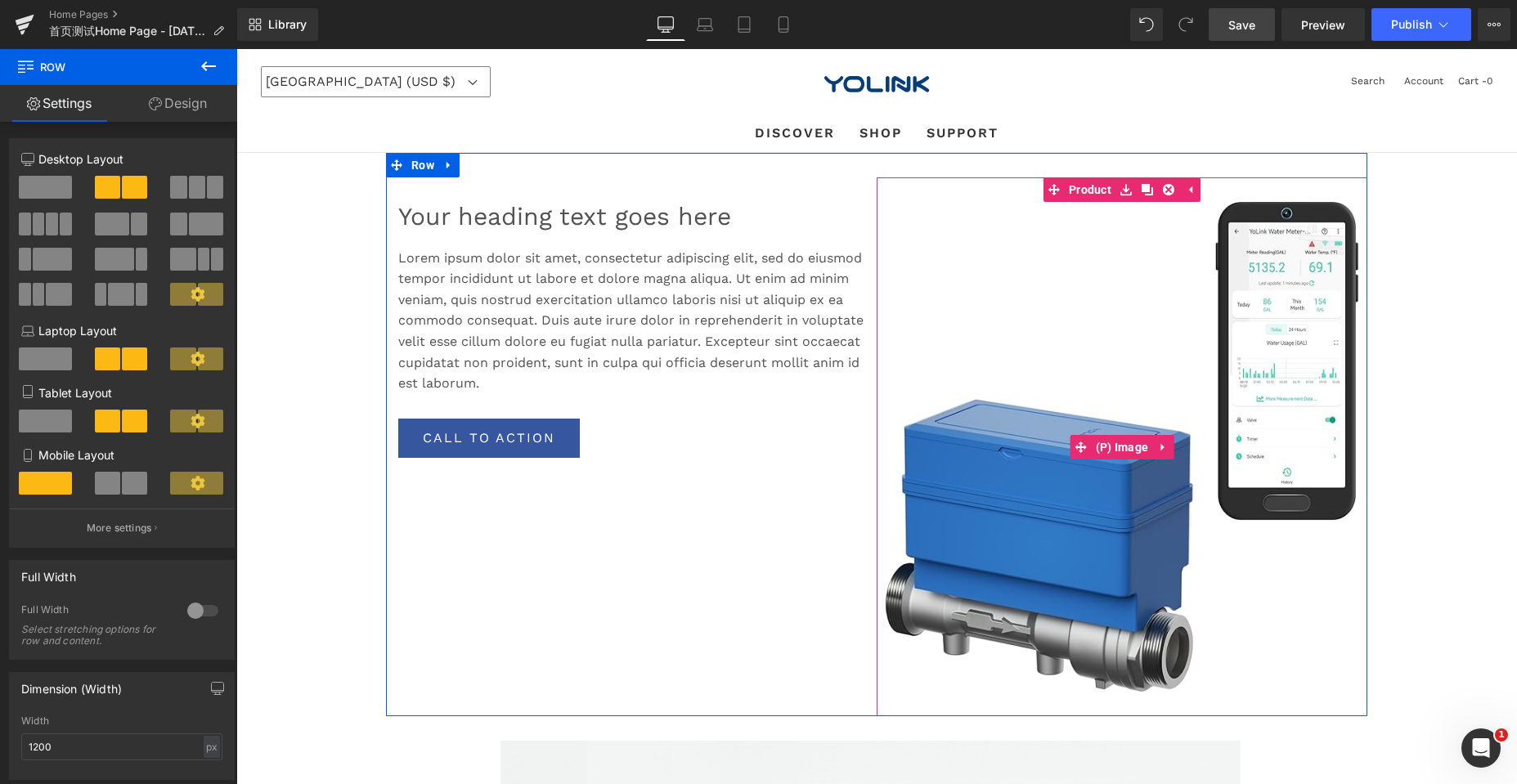
click at [1055, 310] on img at bounding box center [1122, 447] width 475 height 491
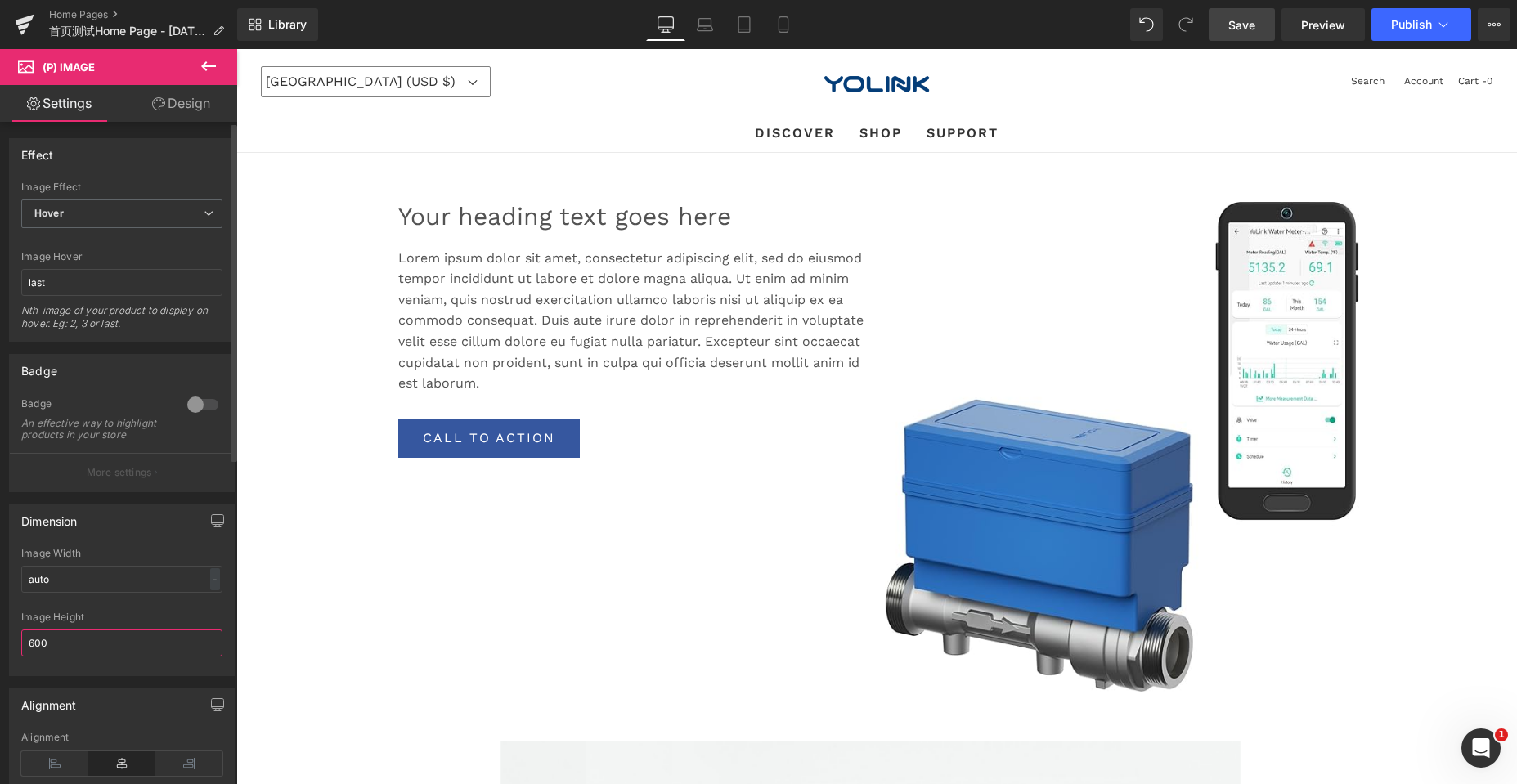
drag, startPoint x: 55, startPoint y: 651, endPoint x: 17, endPoint y: 651, distance: 38.0
click at [17, 651] on div "auto Image Width auto - % px 600px Image Height 600" at bounding box center [121, 611] width 224 height 127
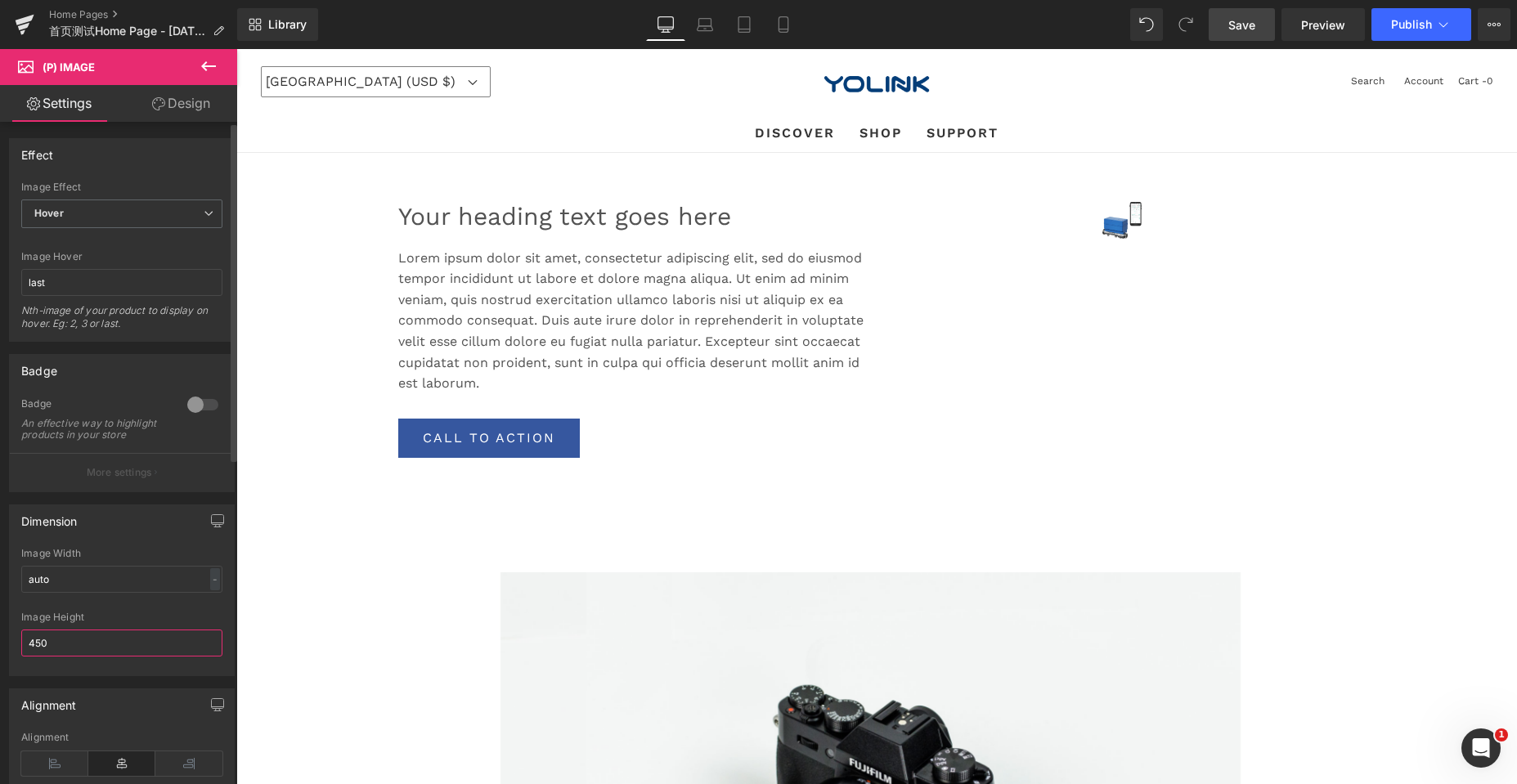
scroll to position [4776, 1268]
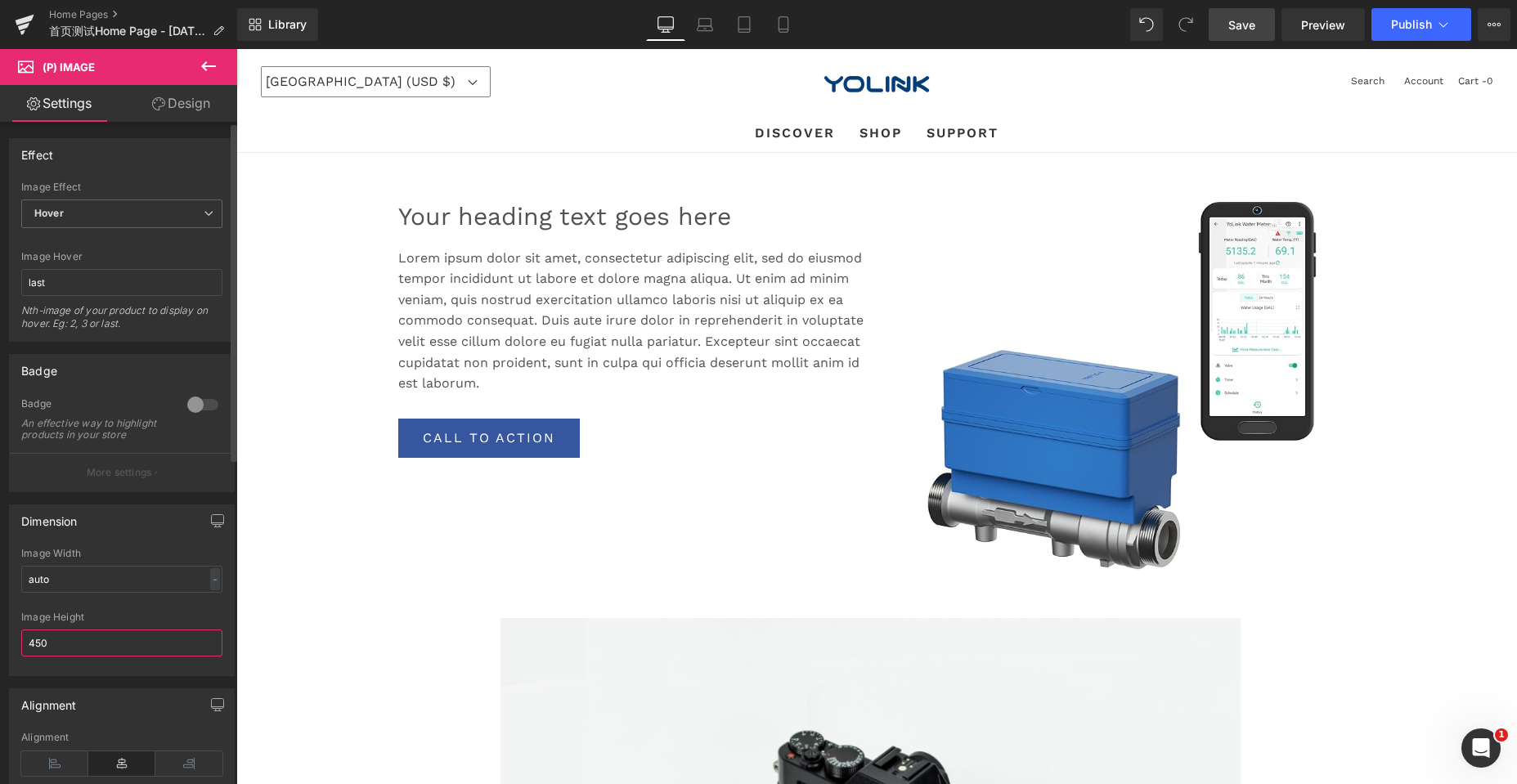
type input "450"
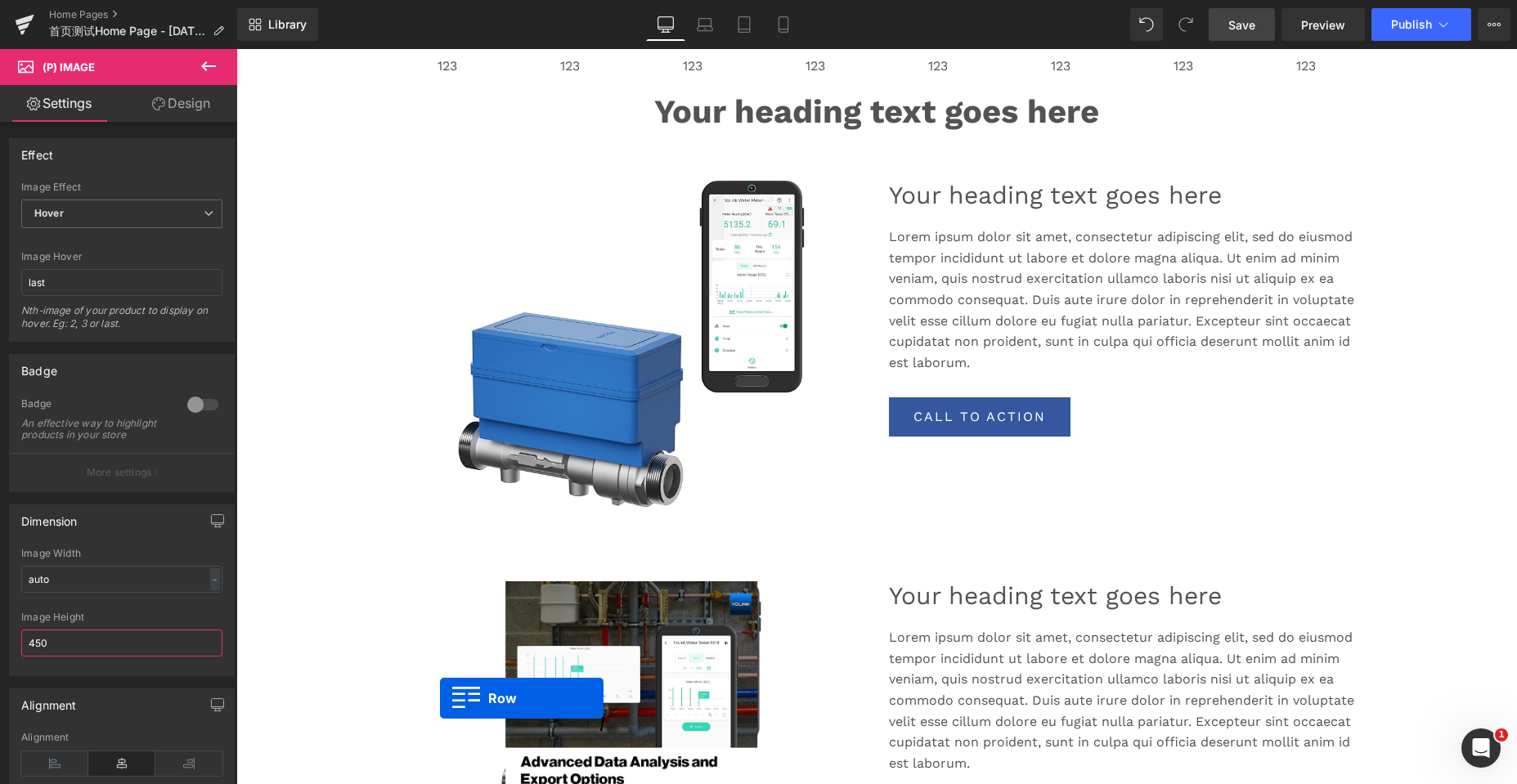
scroll to position [752, 0]
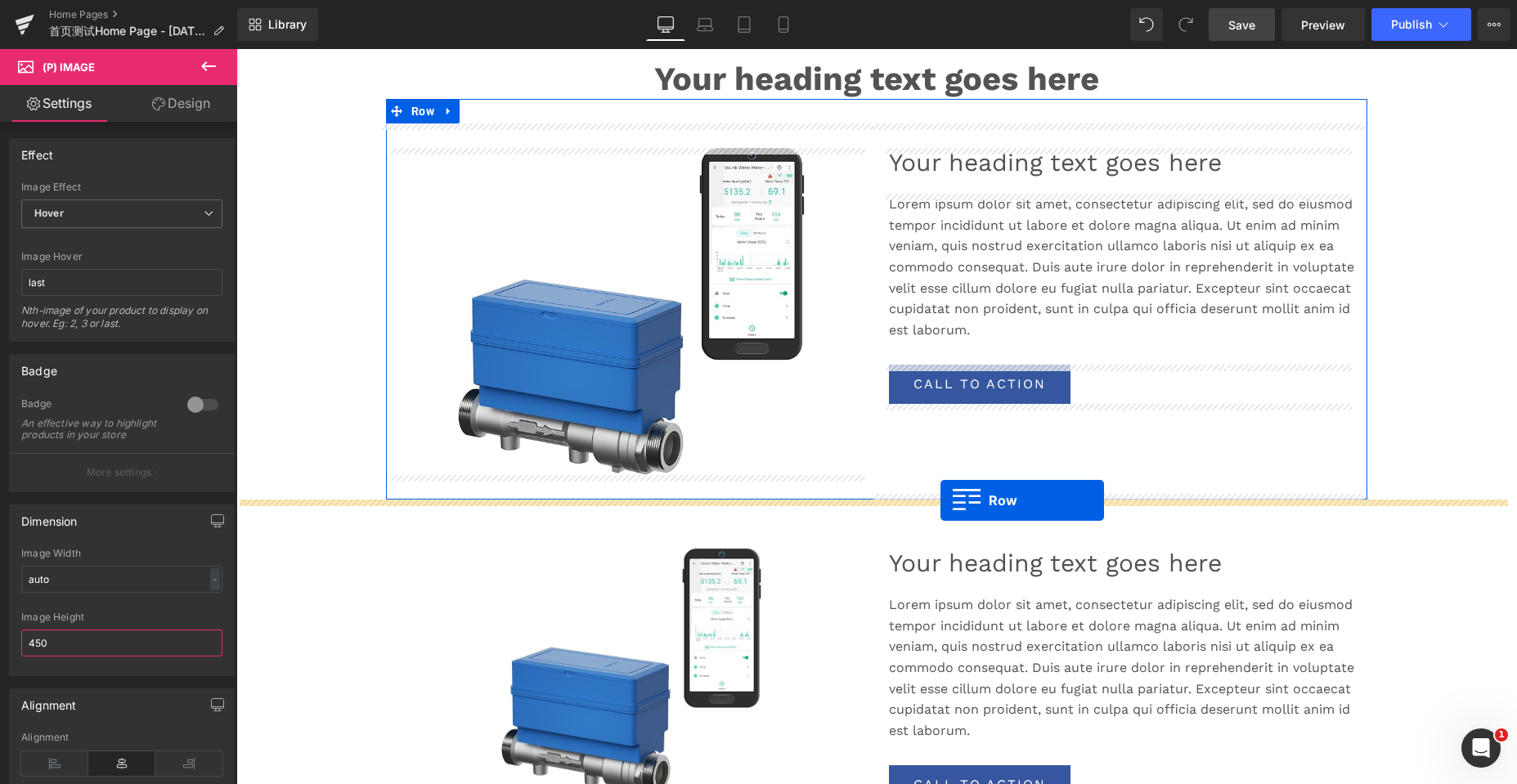
drag, startPoint x: 387, startPoint y: 160, endPoint x: 941, endPoint y: 500, distance: 650.0
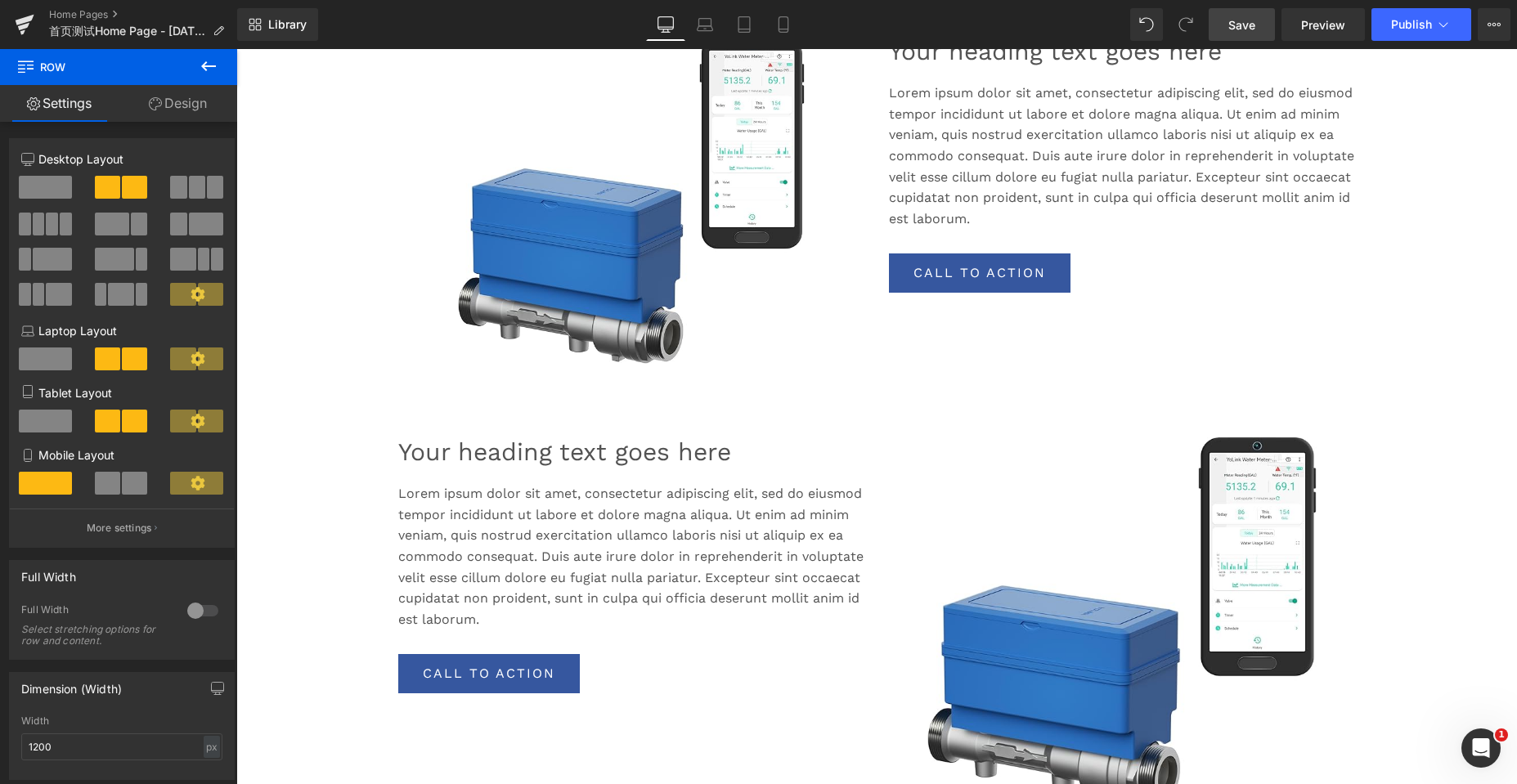
scroll to position [875, 0]
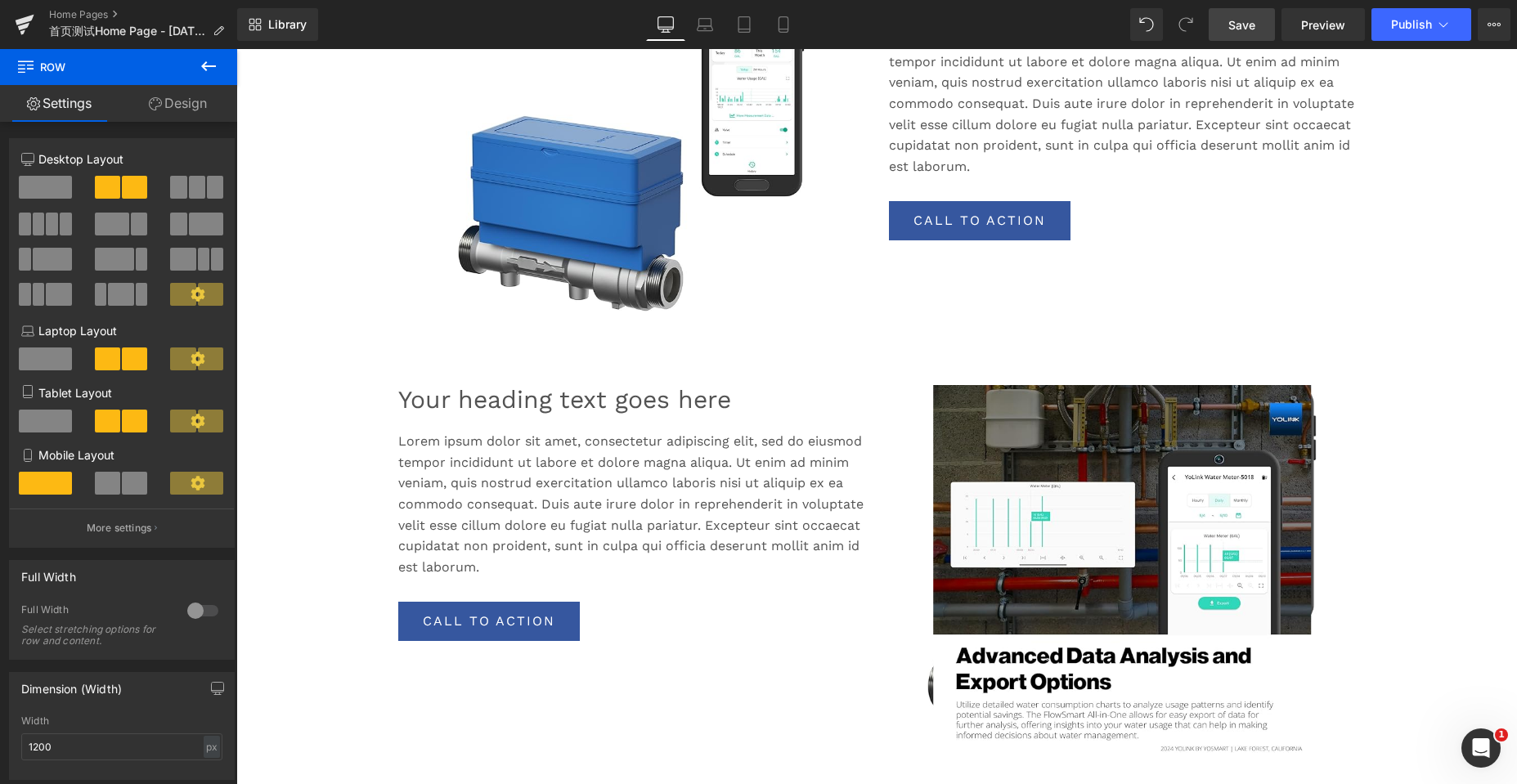
click at [1086, 473] on img at bounding box center [1122, 569] width 378 height 368
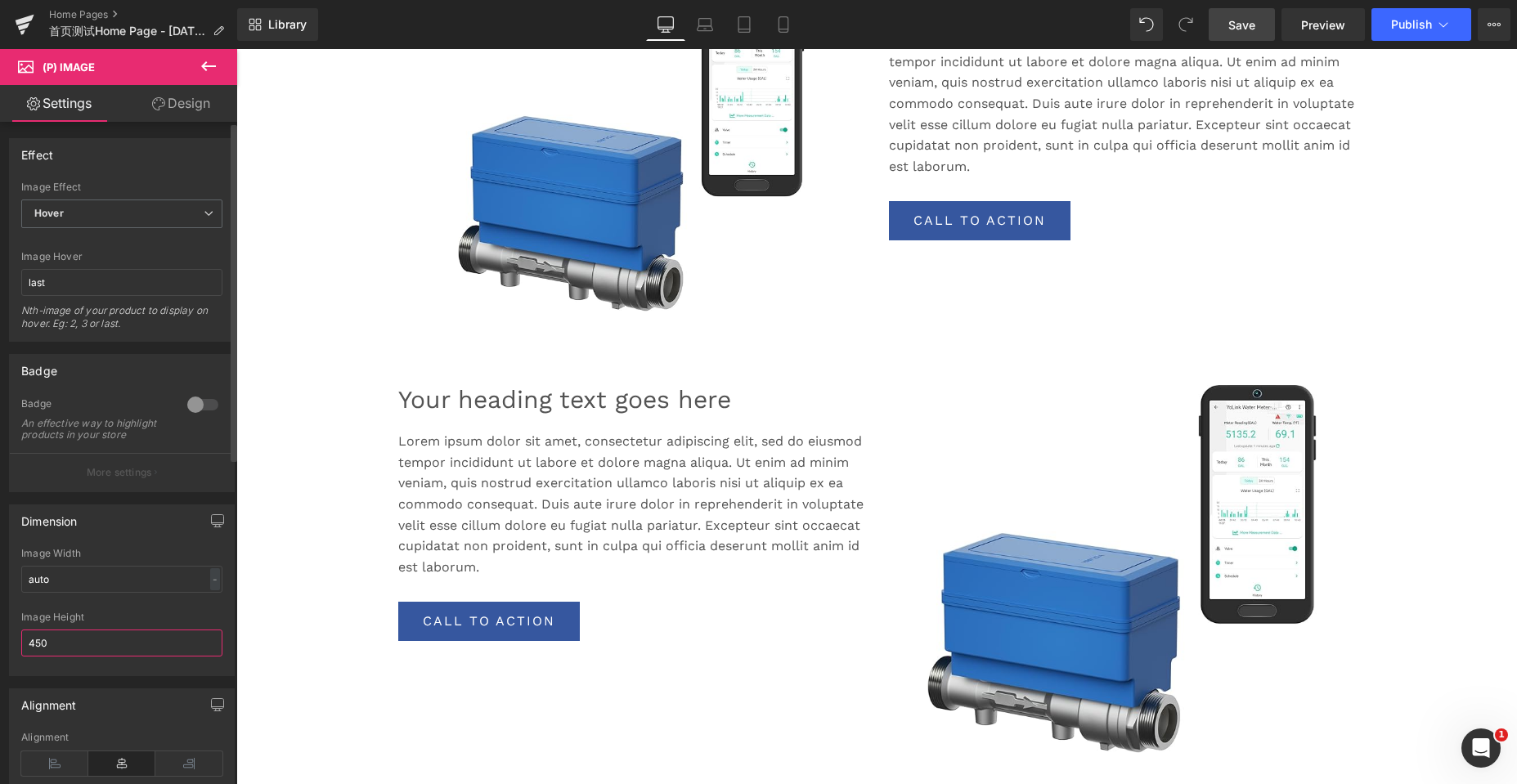
drag, startPoint x: 64, startPoint y: 650, endPoint x: 0, endPoint y: 646, distance: 64.1
click at [0, 646] on div "Dimension auto Image Width auto - % px 450px Image Height 450" at bounding box center [122, 584] width 245 height 184
type input "400"
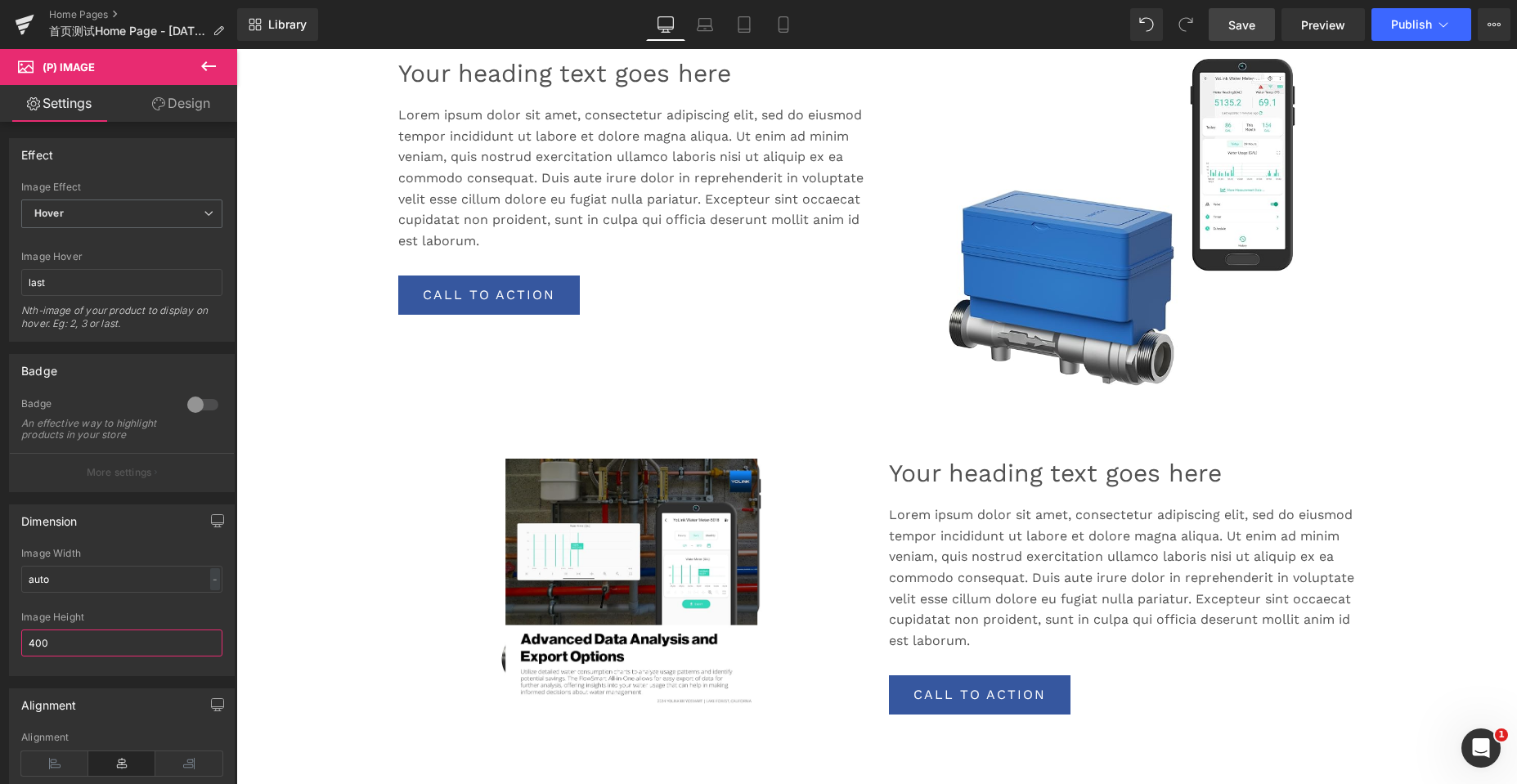
scroll to position [1202, 0]
click at [647, 530] on img at bounding box center [631, 580] width 252 height 245
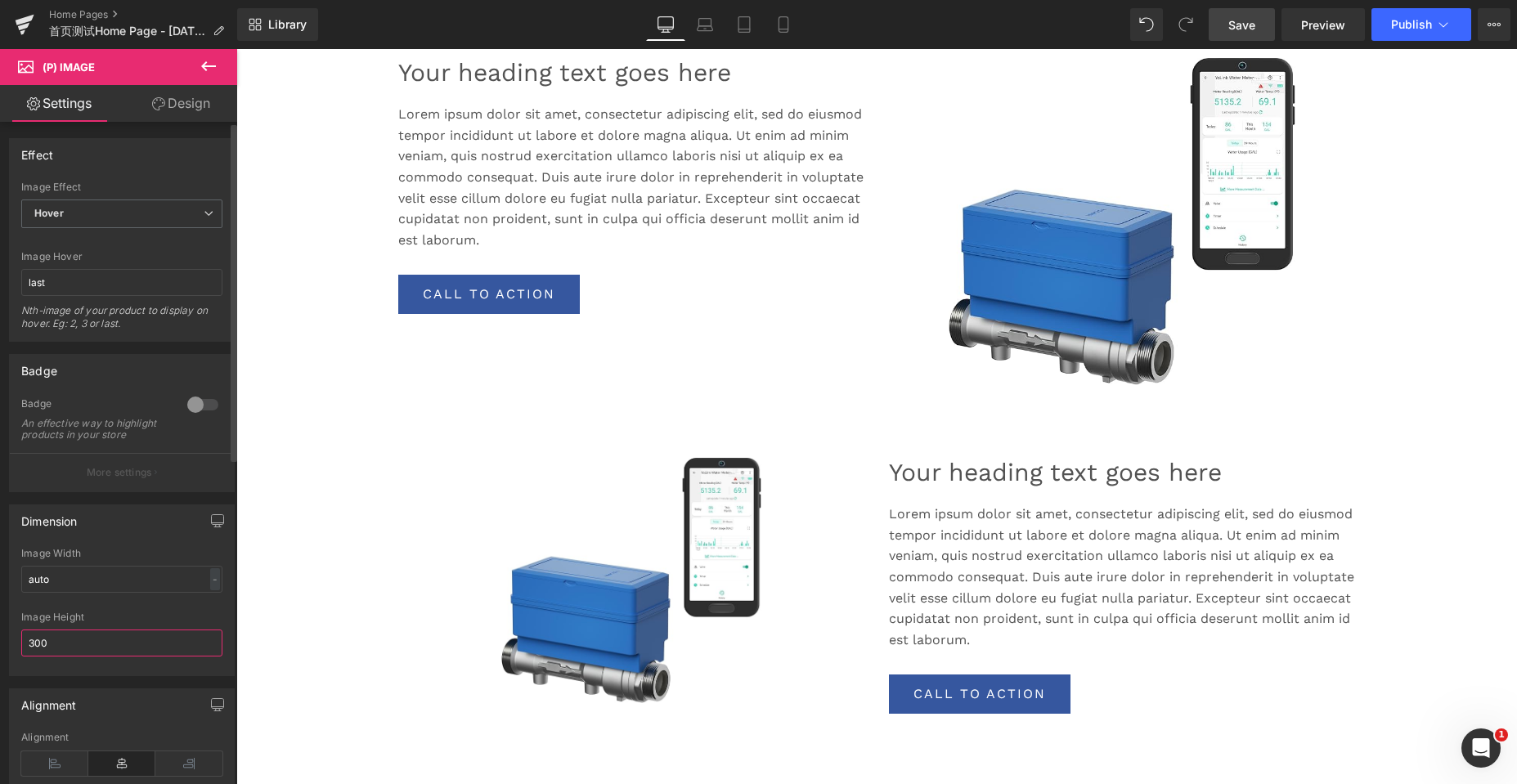
drag, startPoint x: 62, startPoint y: 657, endPoint x: 0, endPoint y: 652, distance: 62.2
click at [0, 652] on div "Dimension auto Image Width auto - % px 300px Image Height 300" at bounding box center [122, 584] width 245 height 184
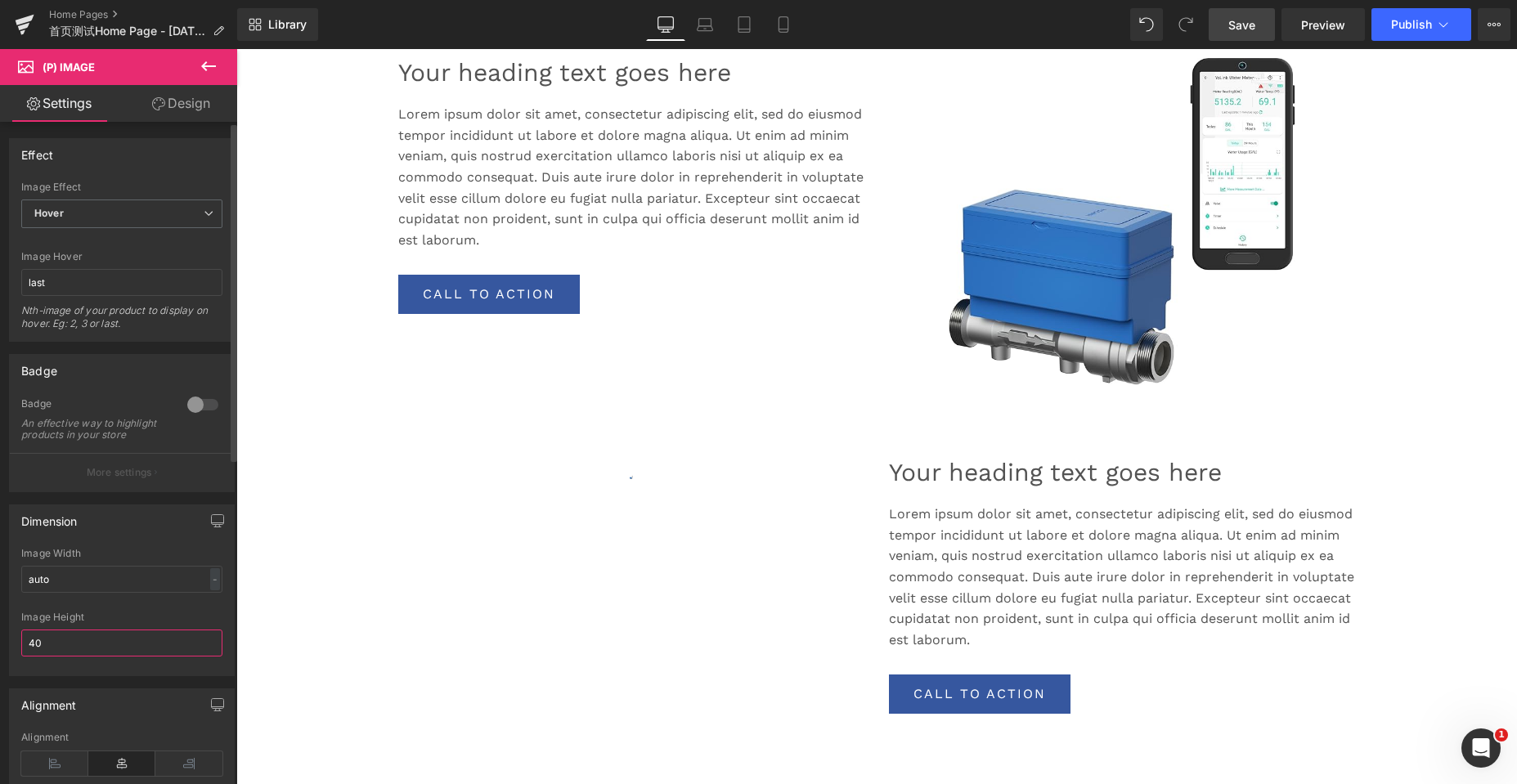
type input "400"
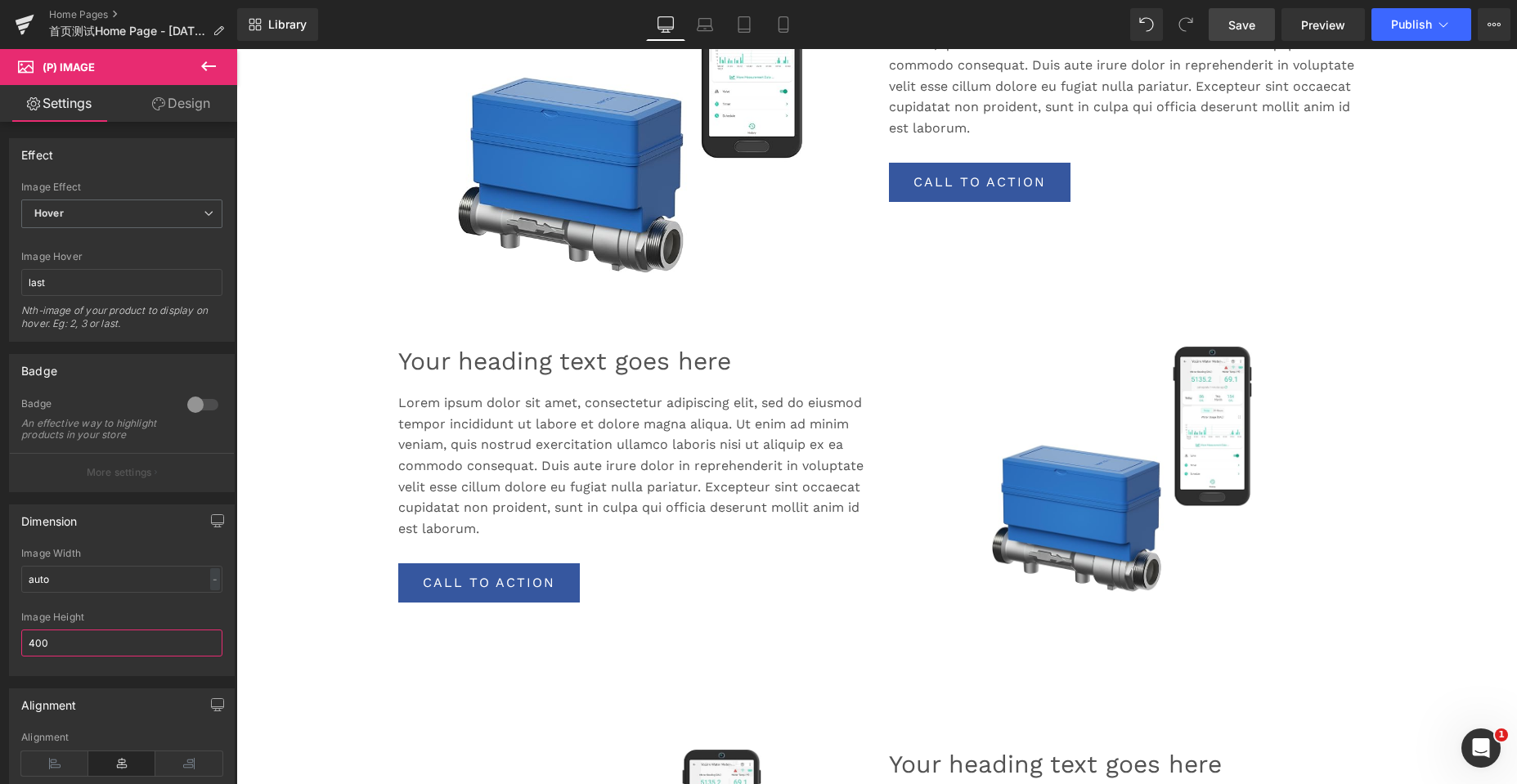
scroll to position [1774, 0]
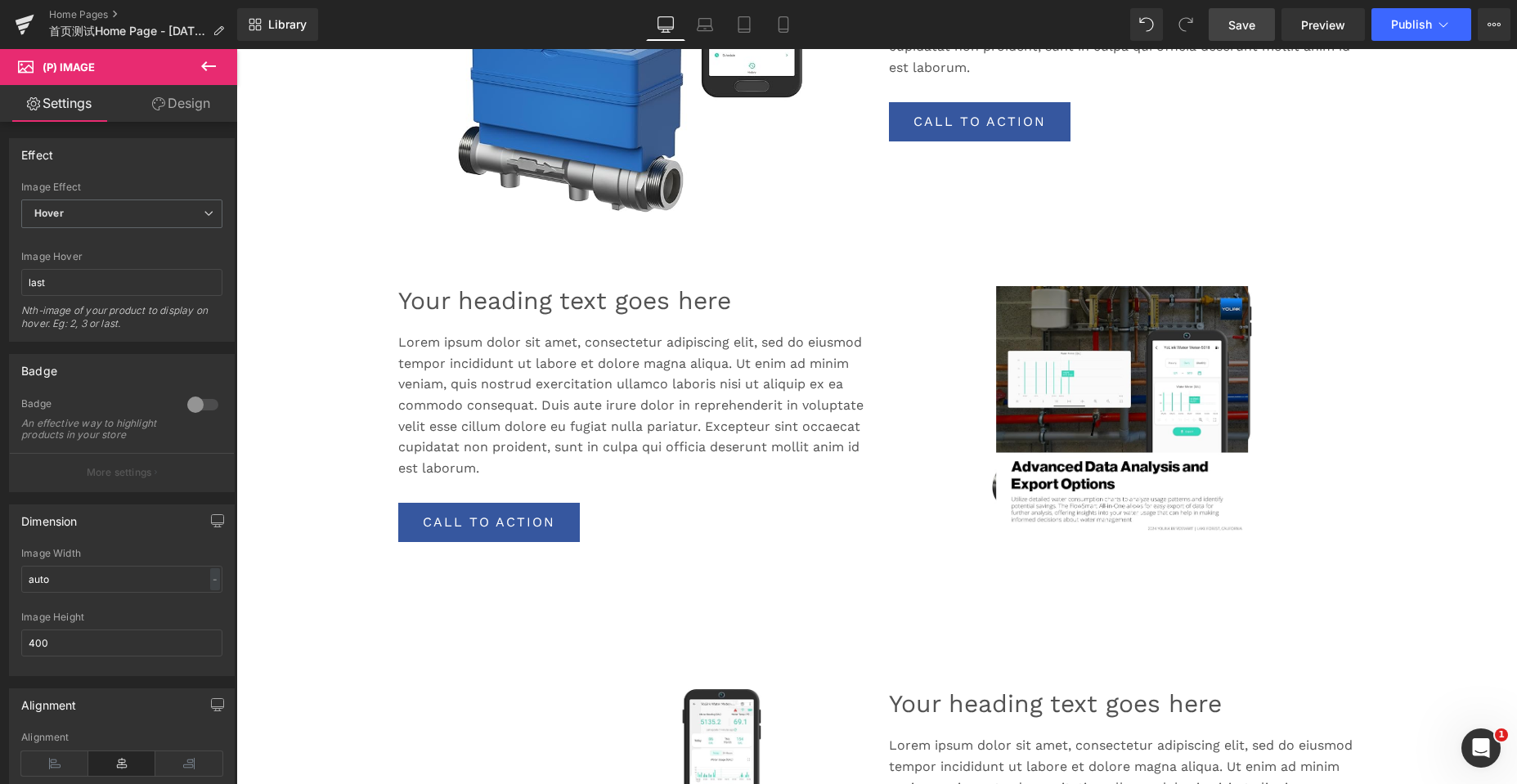
click at [1030, 466] on img at bounding box center [1122, 409] width 252 height 245
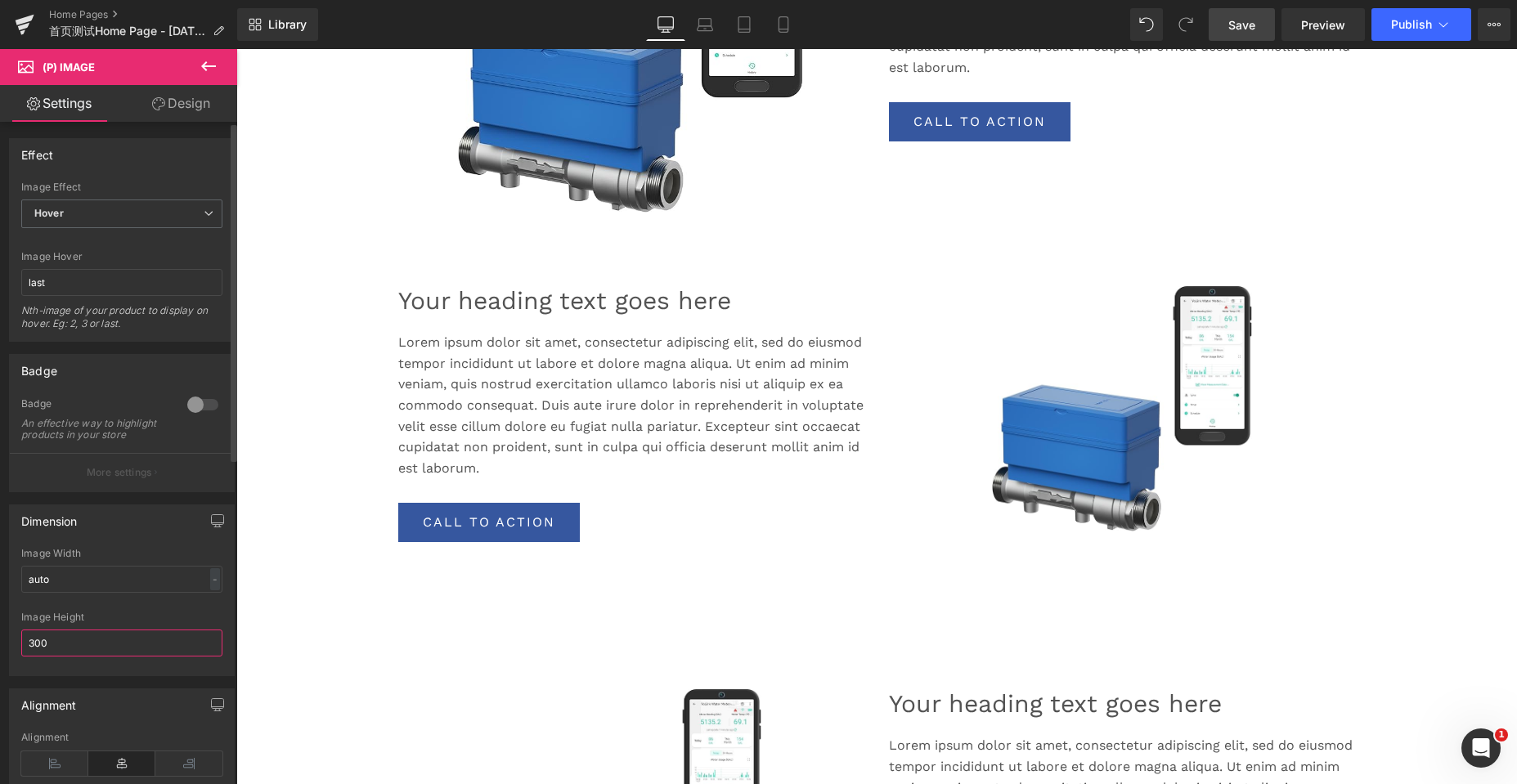
drag, startPoint x: 64, startPoint y: 661, endPoint x: 9, endPoint y: 654, distance: 55.4
click at [9, 654] on div "Dimension auto Image Width auto - % px 300px Image Height 300" at bounding box center [122, 584] width 245 height 184
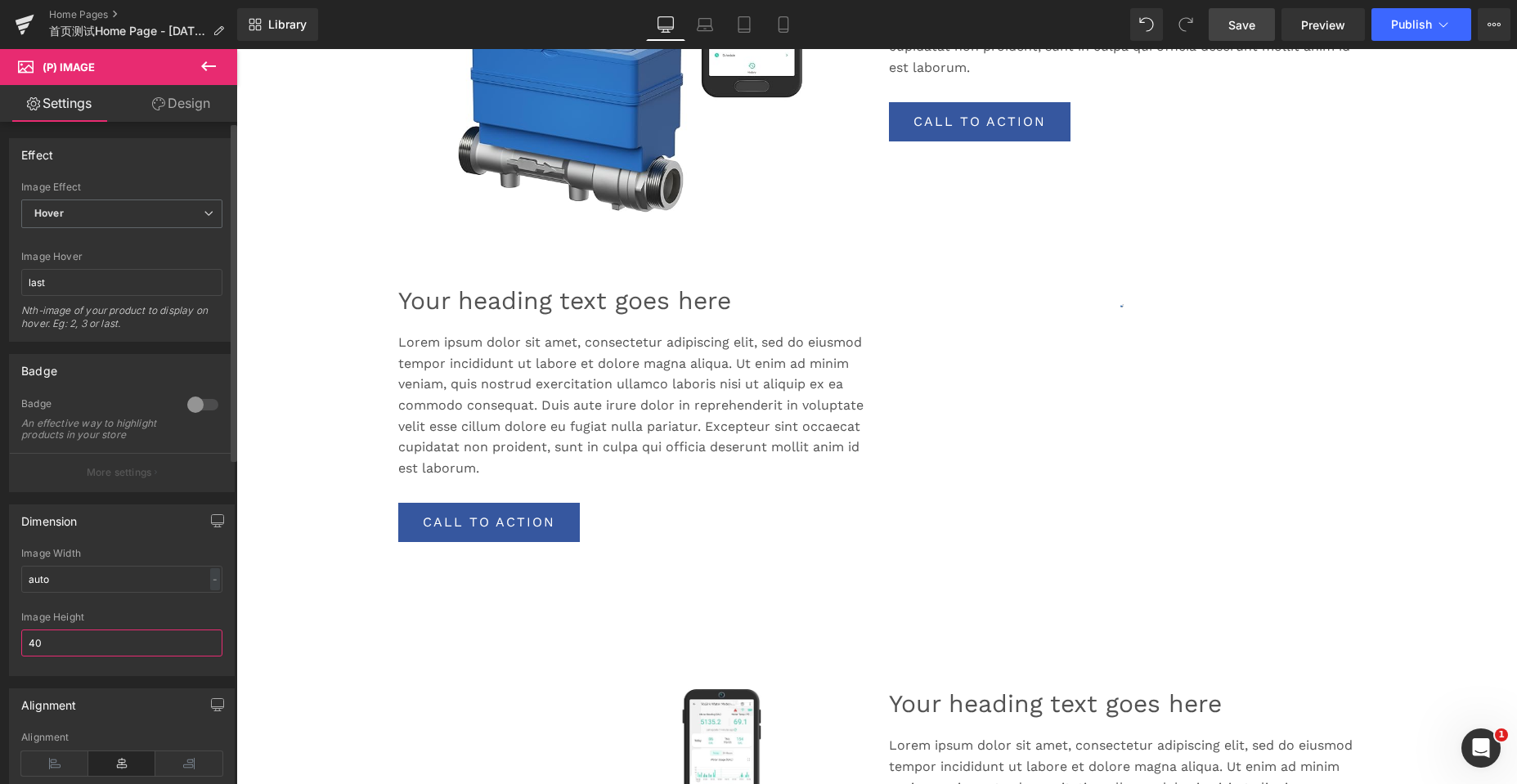
type input "400"
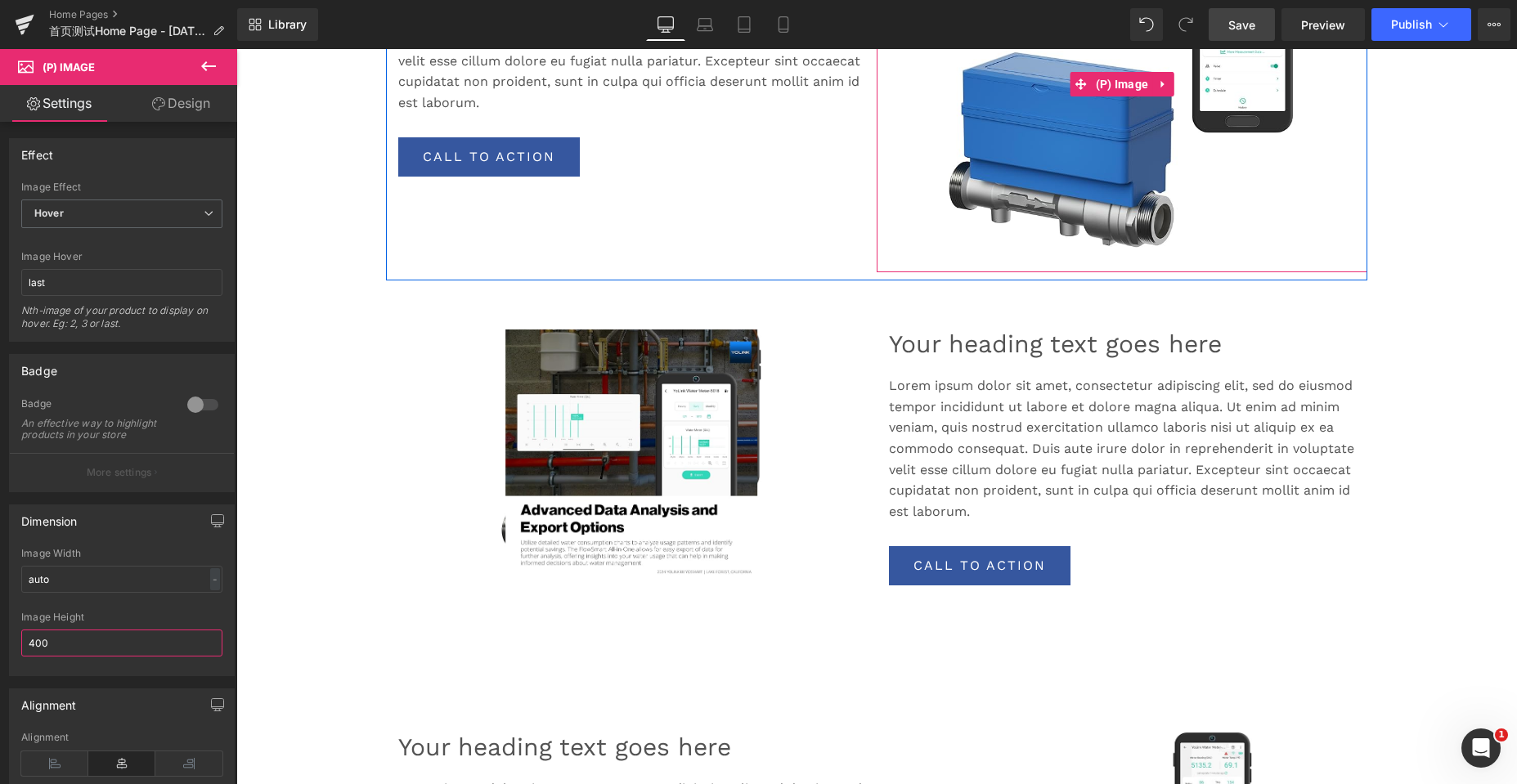
scroll to position [2183, 0]
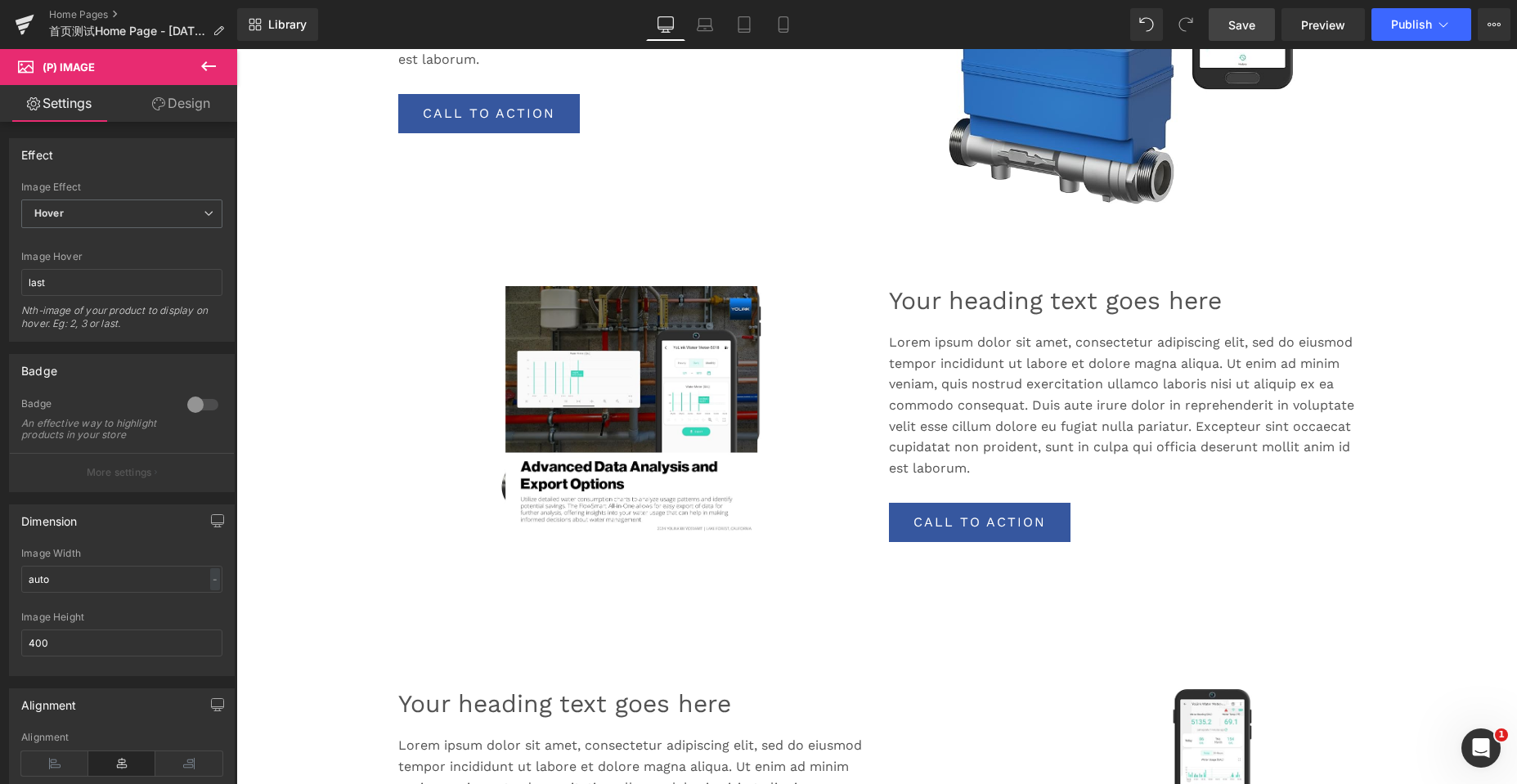
click at [659, 368] on img at bounding box center [631, 409] width 252 height 245
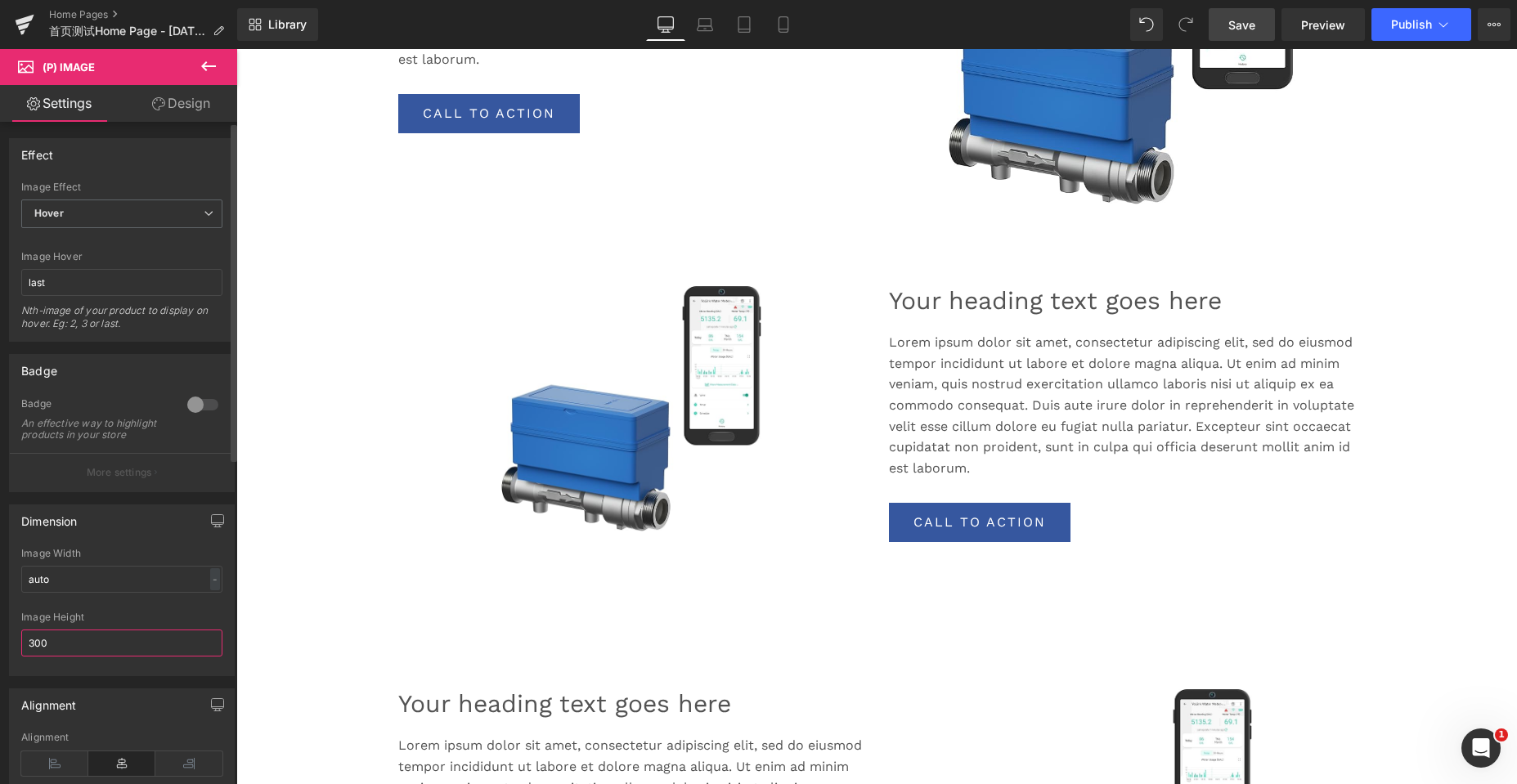
drag, startPoint x: 70, startPoint y: 657, endPoint x: 0, endPoint y: 649, distance: 70.5
click at [0, 649] on div "Dimension auto Image Width auto - % px 300px Image Height 300" at bounding box center [122, 584] width 245 height 184
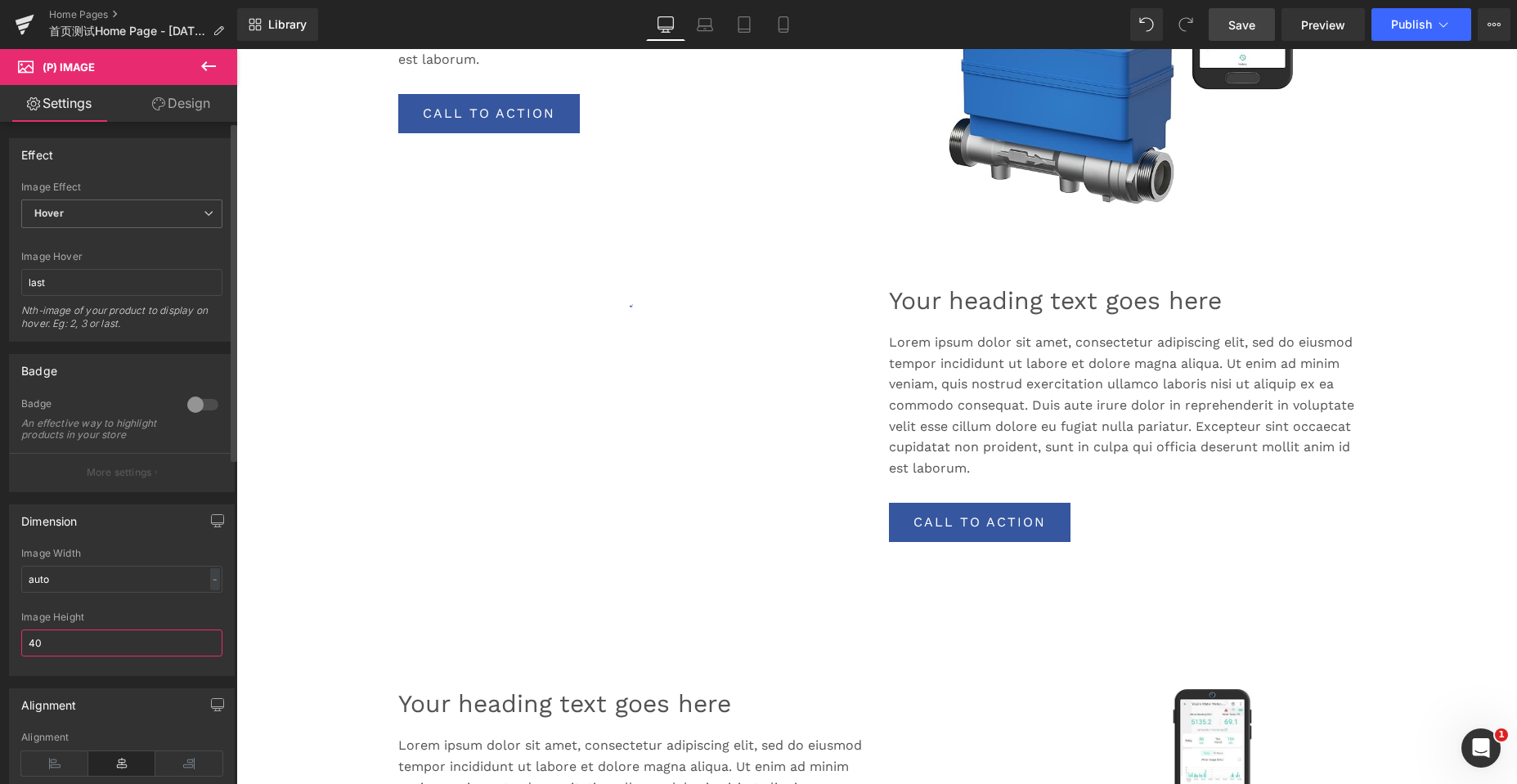
type input "400"
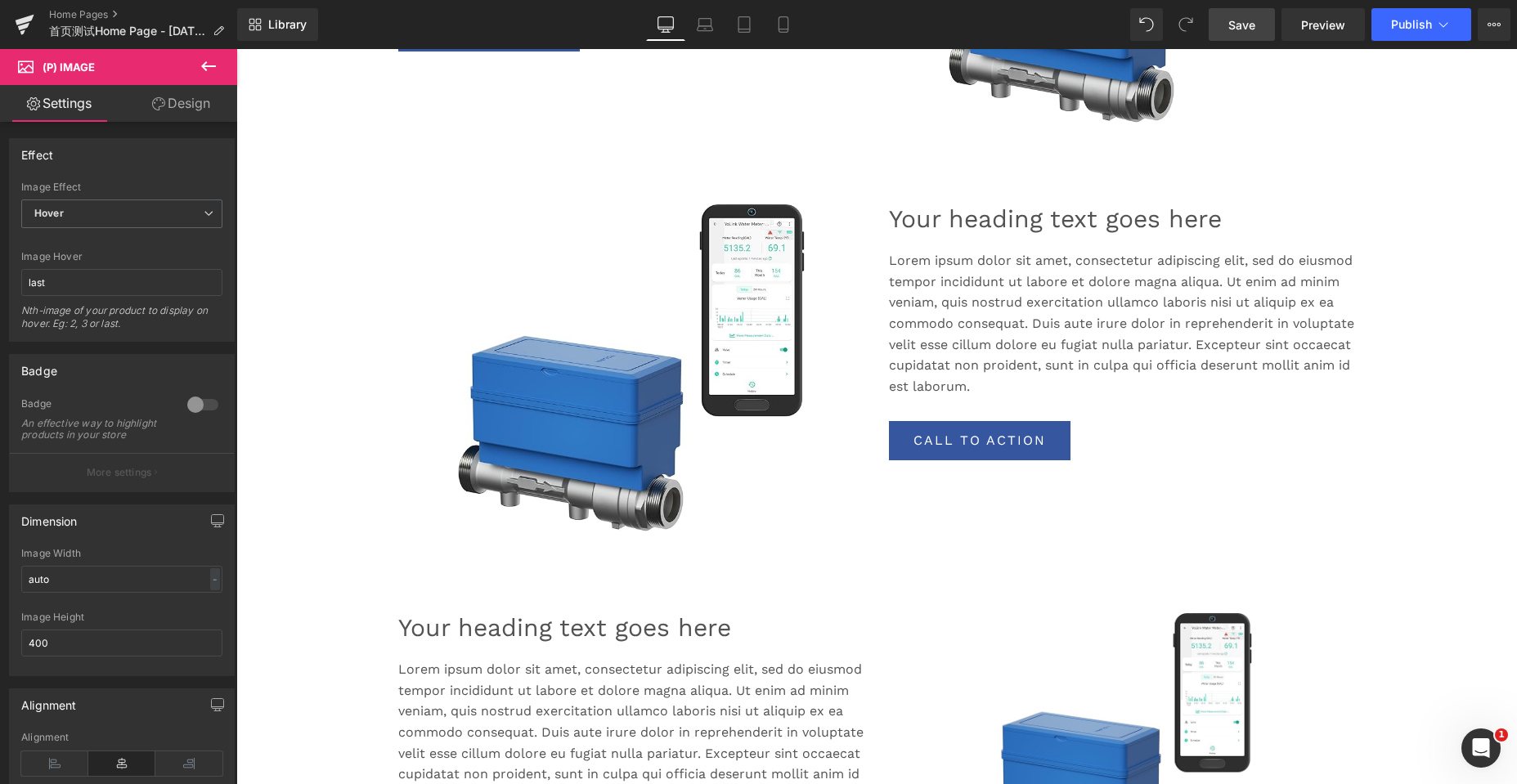
drag, startPoint x: 1007, startPoint y: 622, endPoint x: 1057, endPoint y: 589, distance: 59.9
click at [1007, 622] on img at bounding box center [1122, 735] width 252 height 245
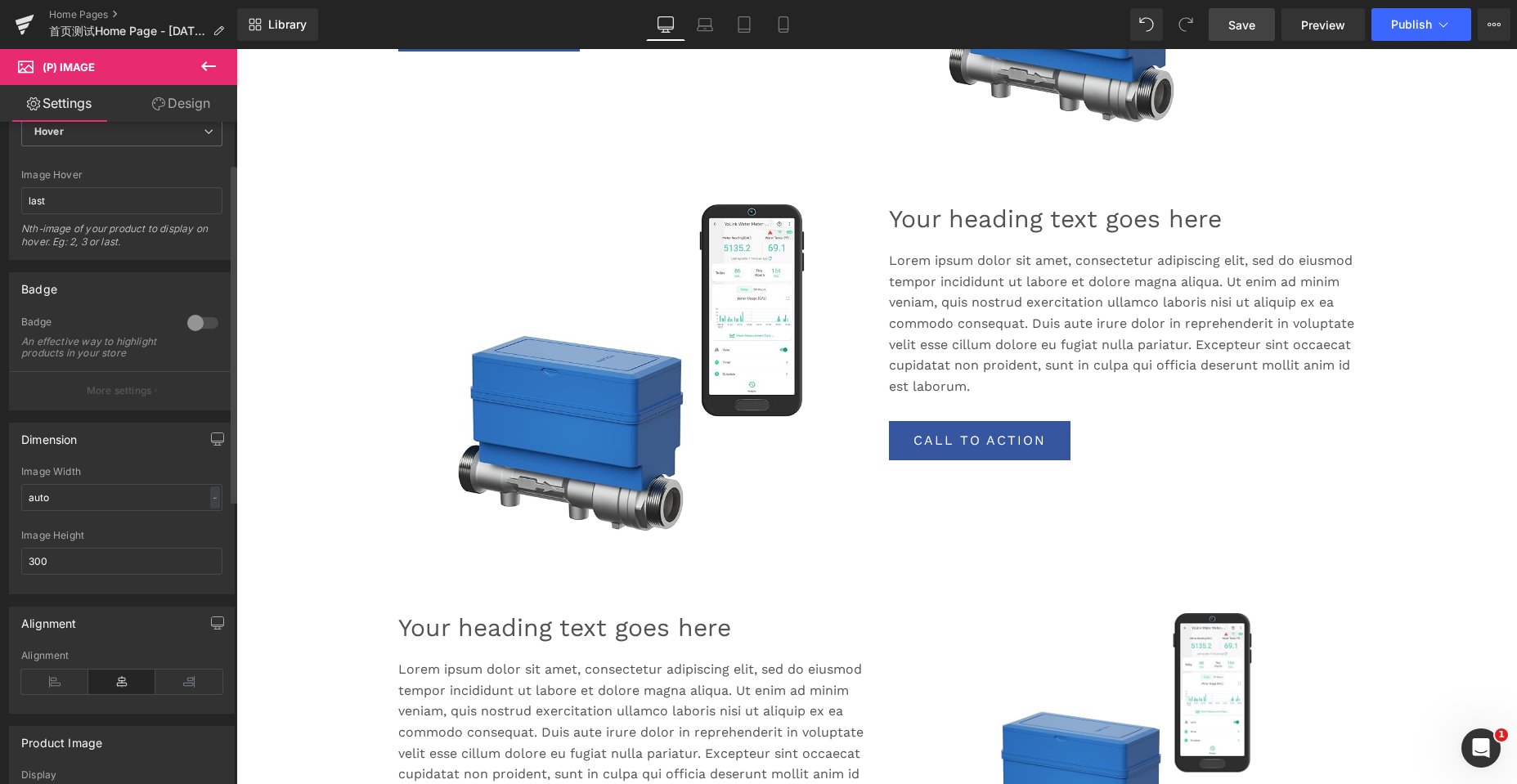
drag, startPoint x: 68, startPoint y: 570, endPoint x: 10, endPoint y: 564, distance: 58.3
click at [10, 564] on div "auto Image Width auto - % px 300px Image Height 300" at bounding box center [121, 529] width 224 height 127
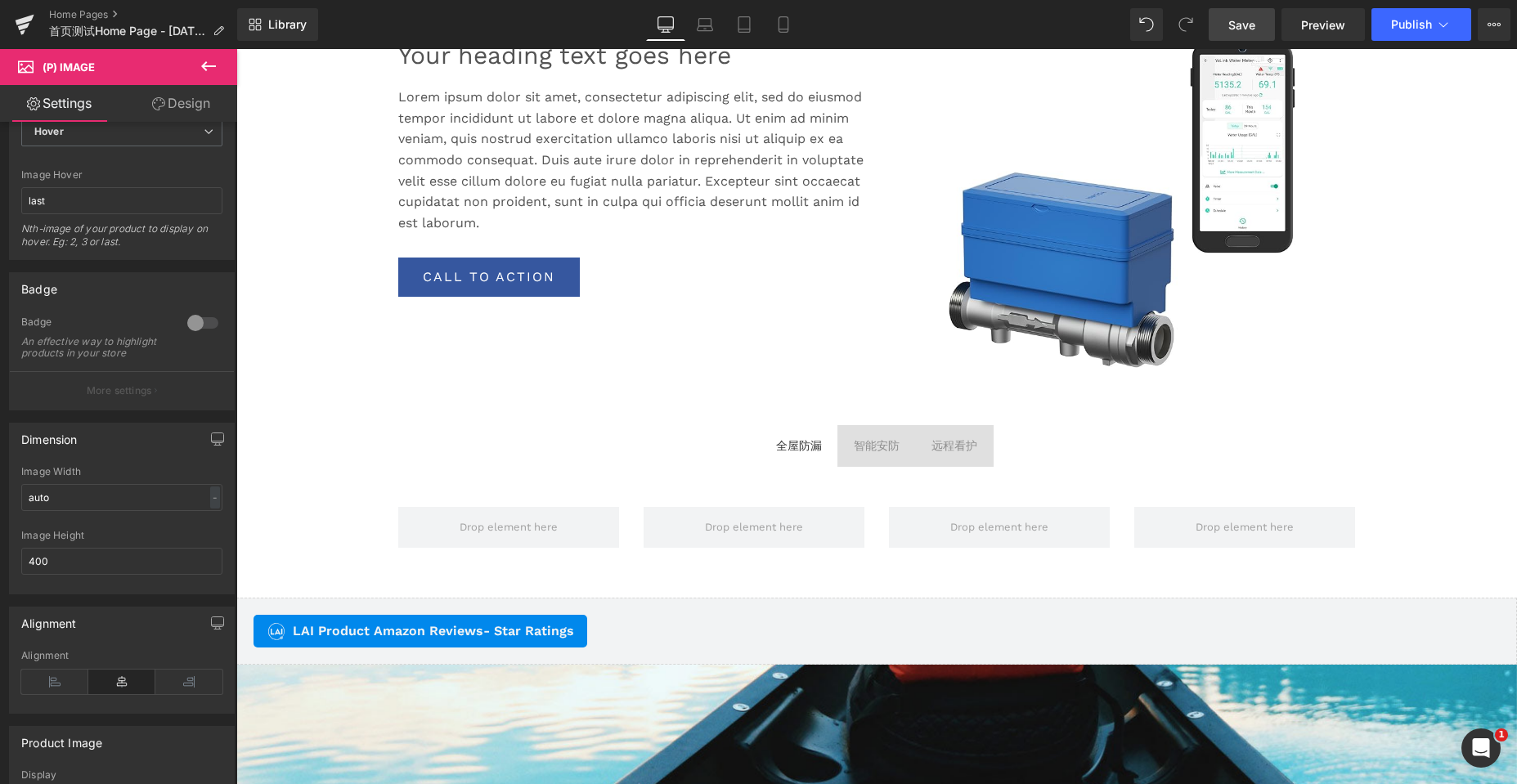
type input "400"
drag, startPoint x: 1237, startPoint y: 29, endPoint x: 670, endPoint y: 222, distance: 598.9
click at [1237, 29] on span "Save" at bounding box center [1242, 25] width 27 height 17
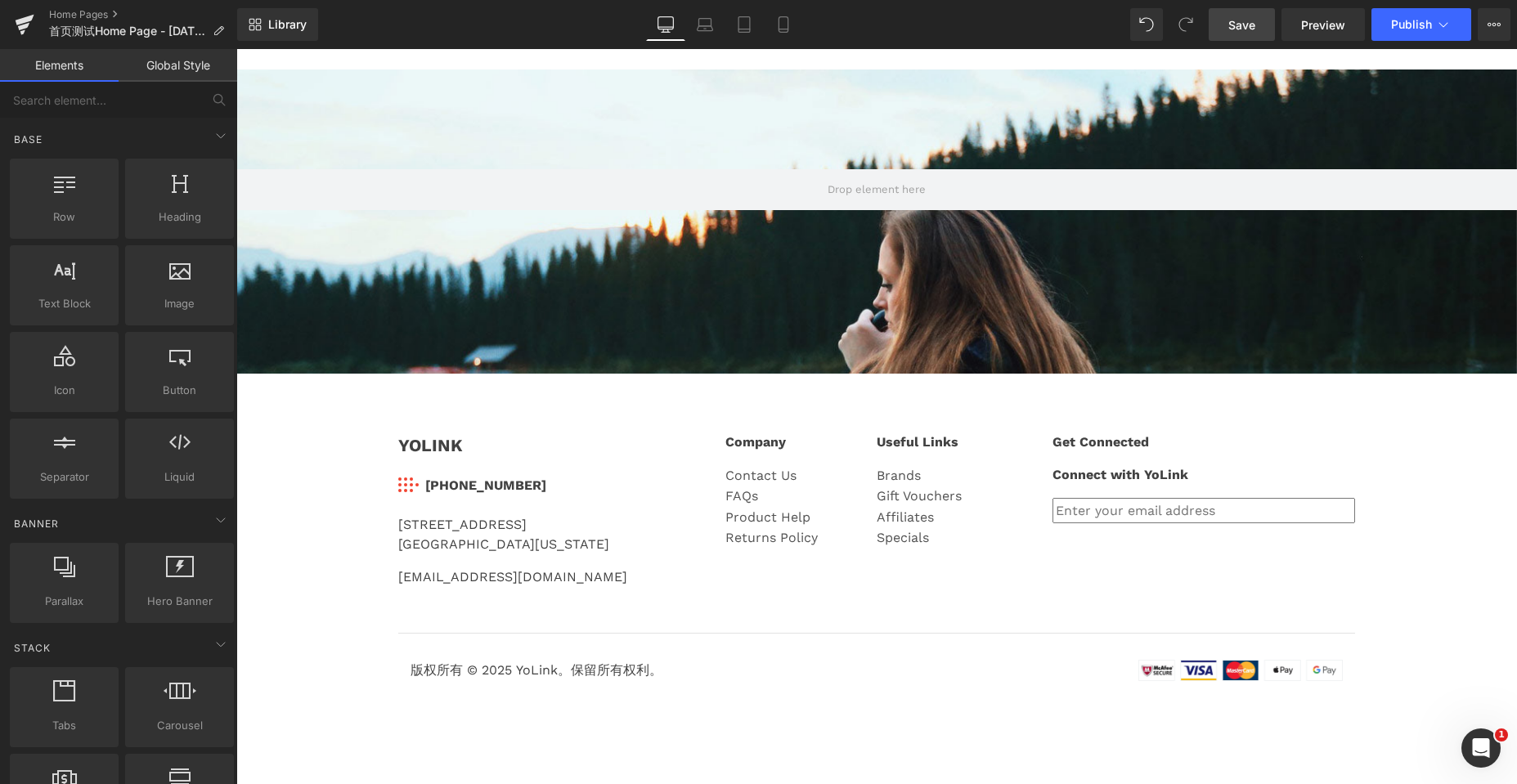
scroll to position [3817, 0]
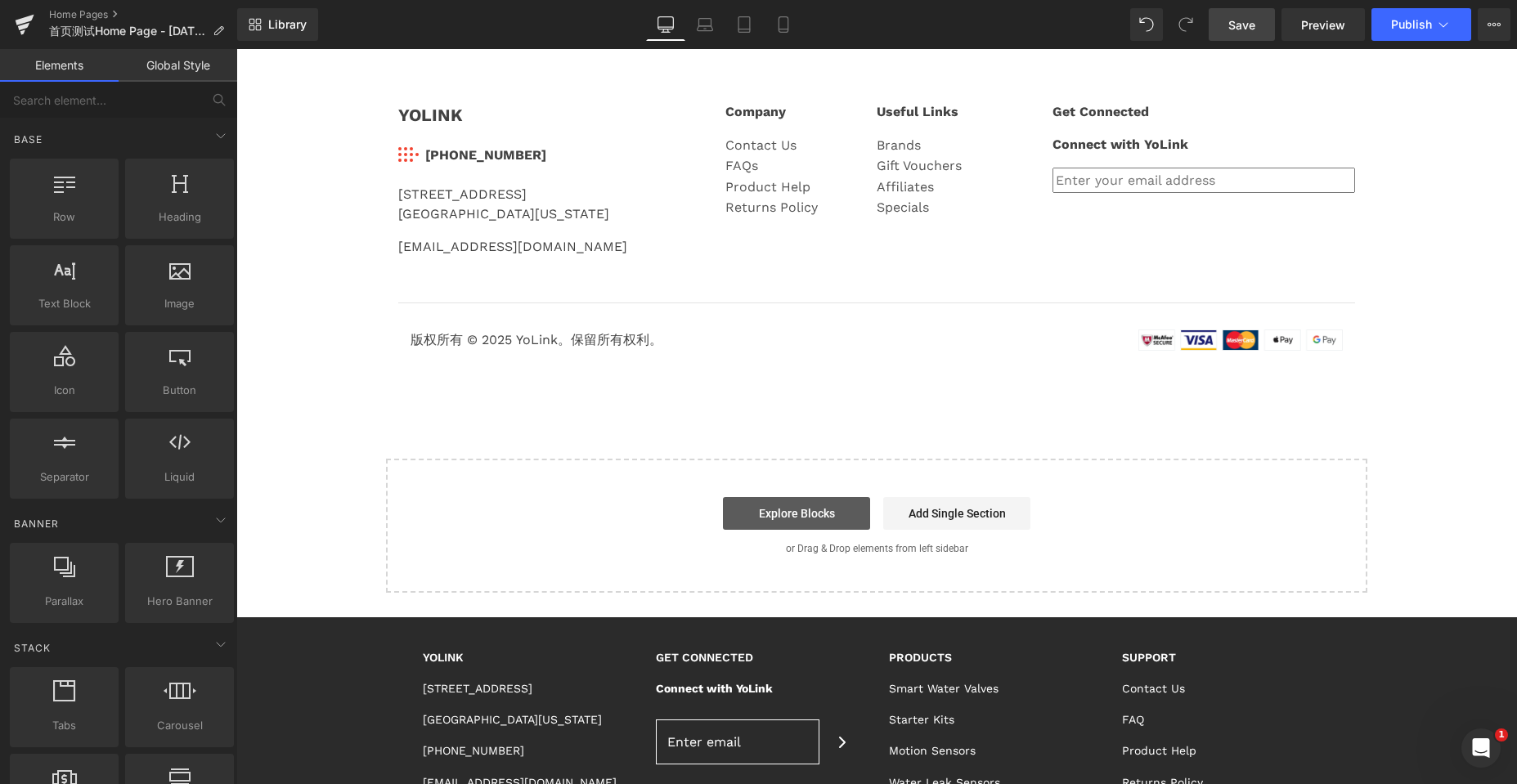
click at [832, 516] on link "Explore Blocks" at bounding box center [796, 513] width 147 height 32
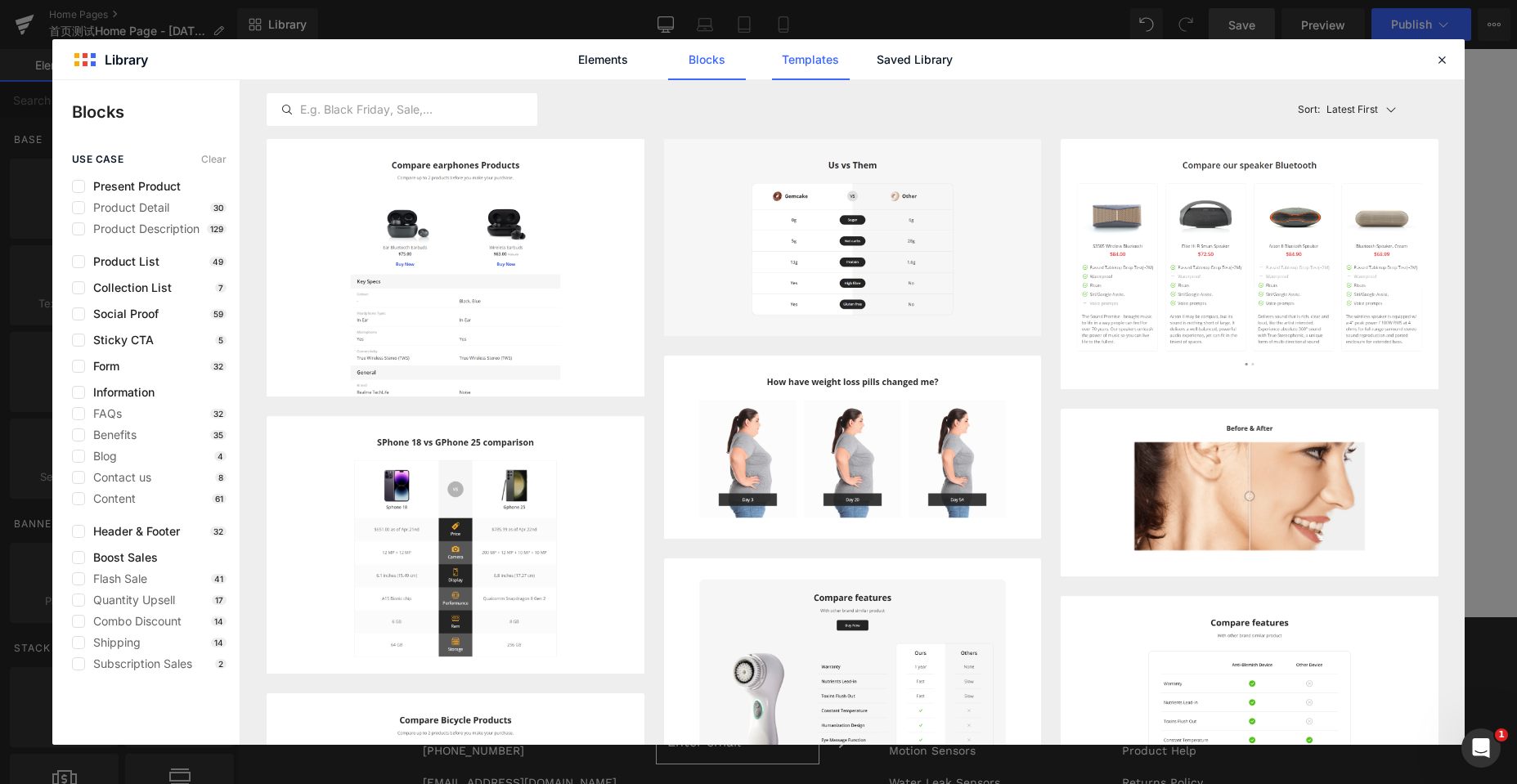
click at [816, 61] on link "Templates" at bounding box center [811, 60] width 78 height 41
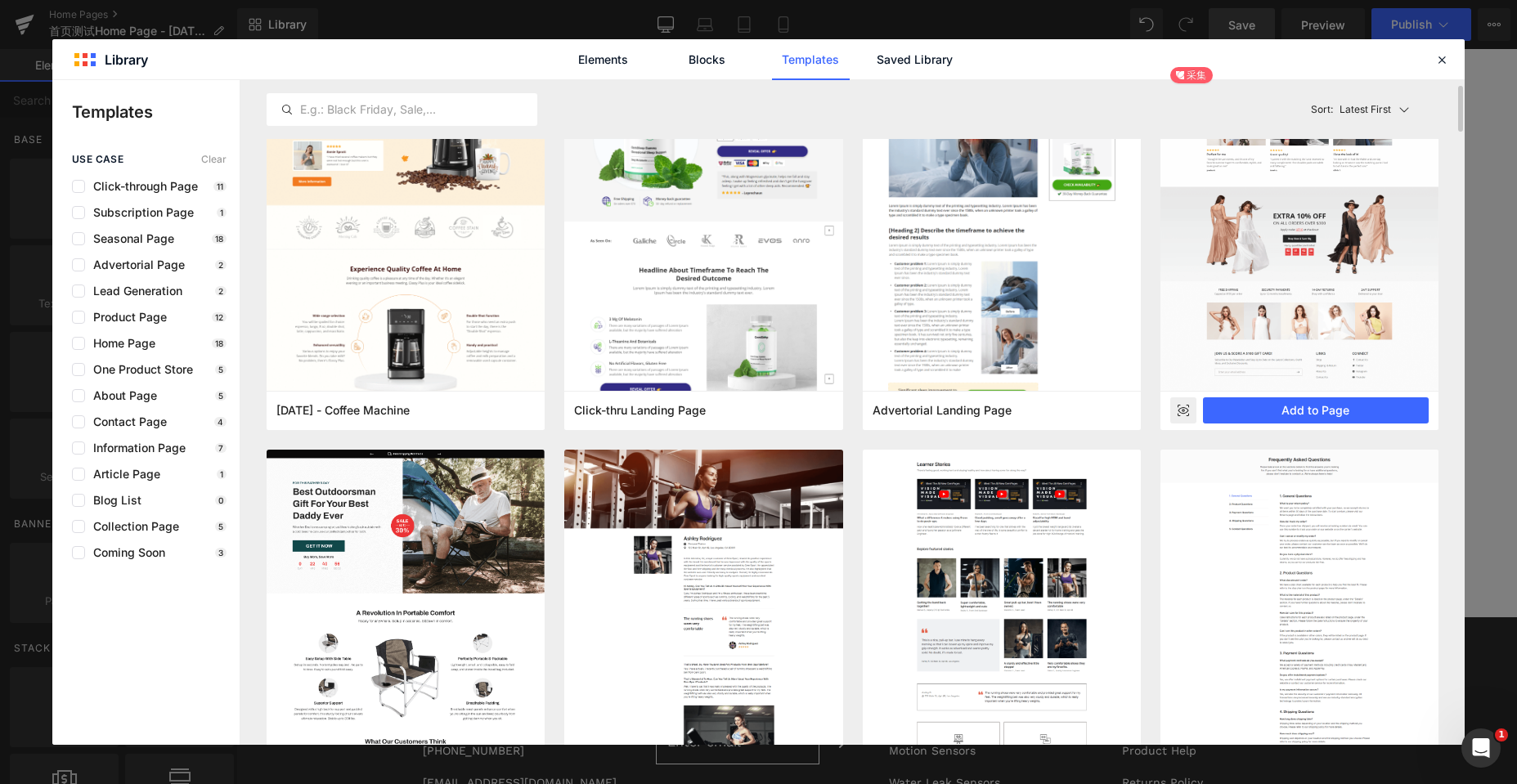
scroll to position [0, 0]
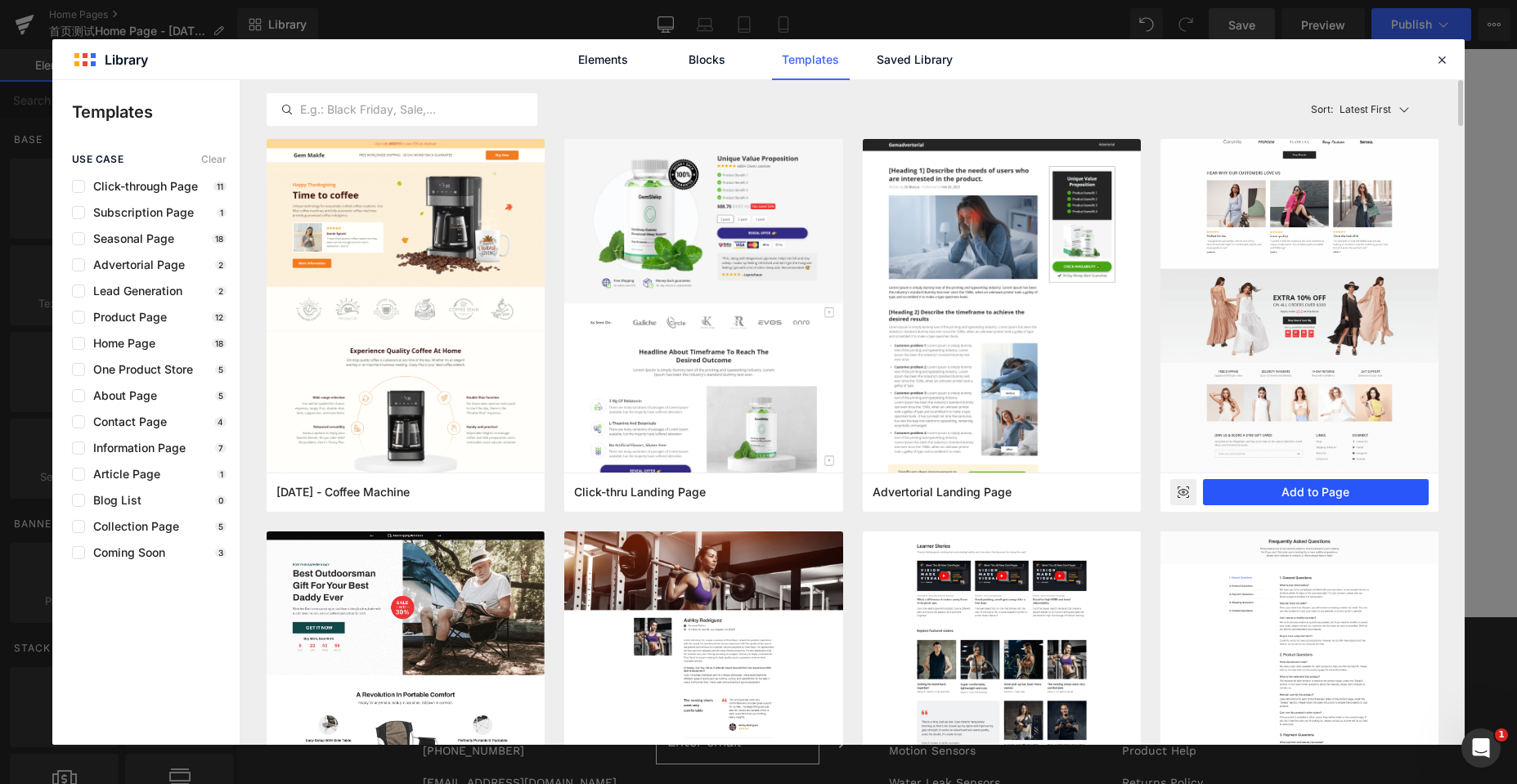
click at [1264, 492] on button "Add to Page" at bounding box center [1316, 492] width 226 height 27
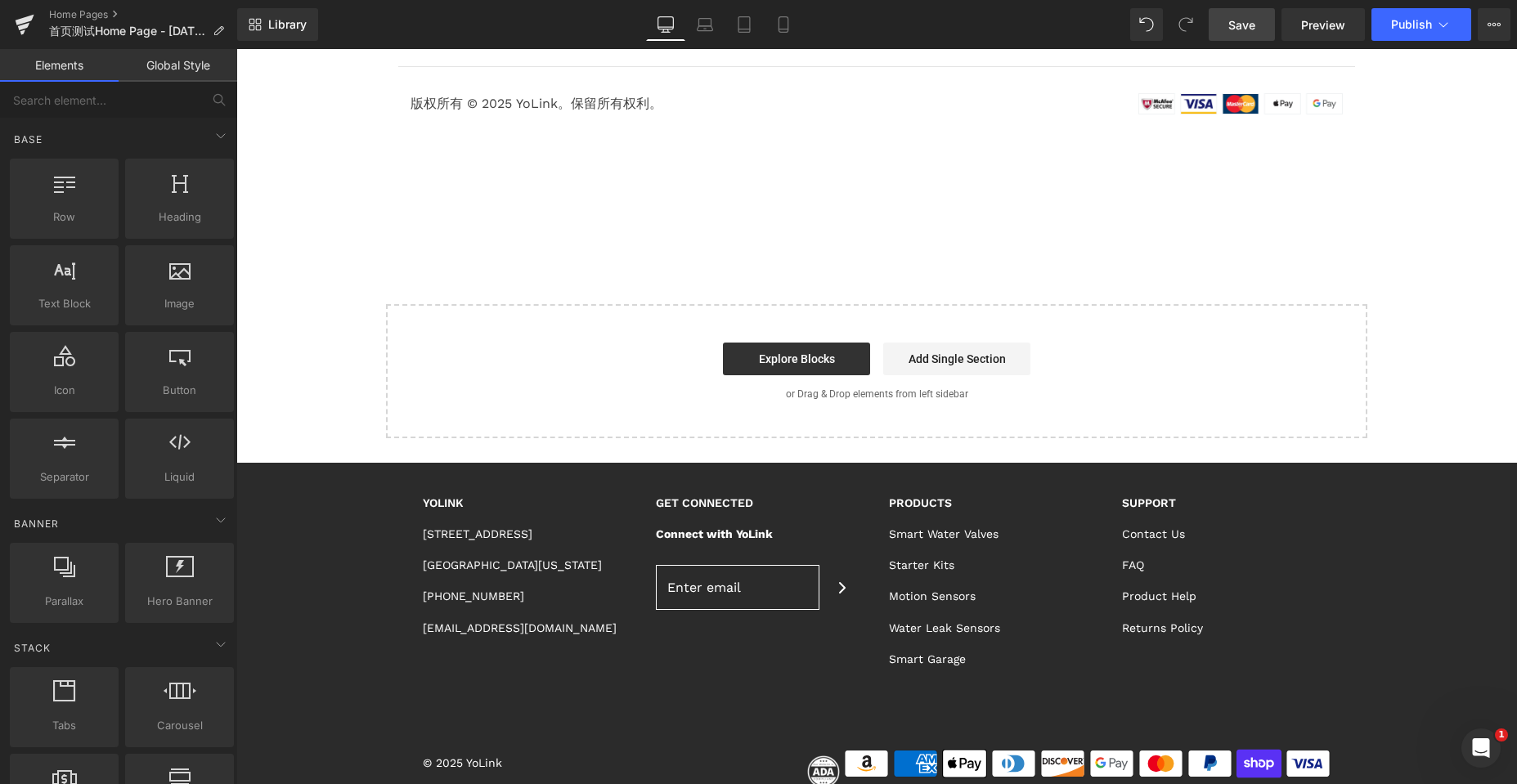
scroll to position [4064, 0]
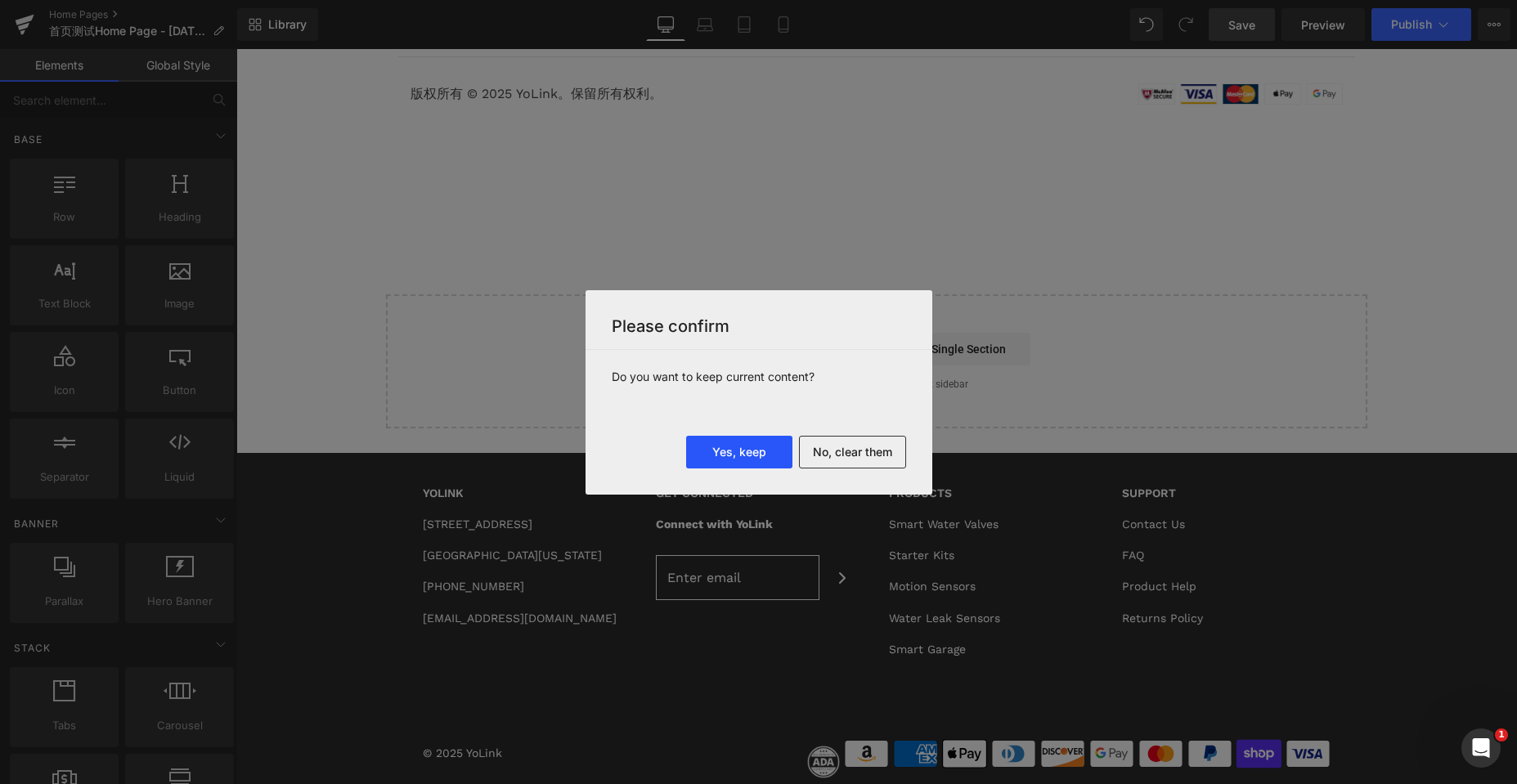
click at [750, 455] on button "Yes, keep" at bounding box center [739, 452] width 106 height 32
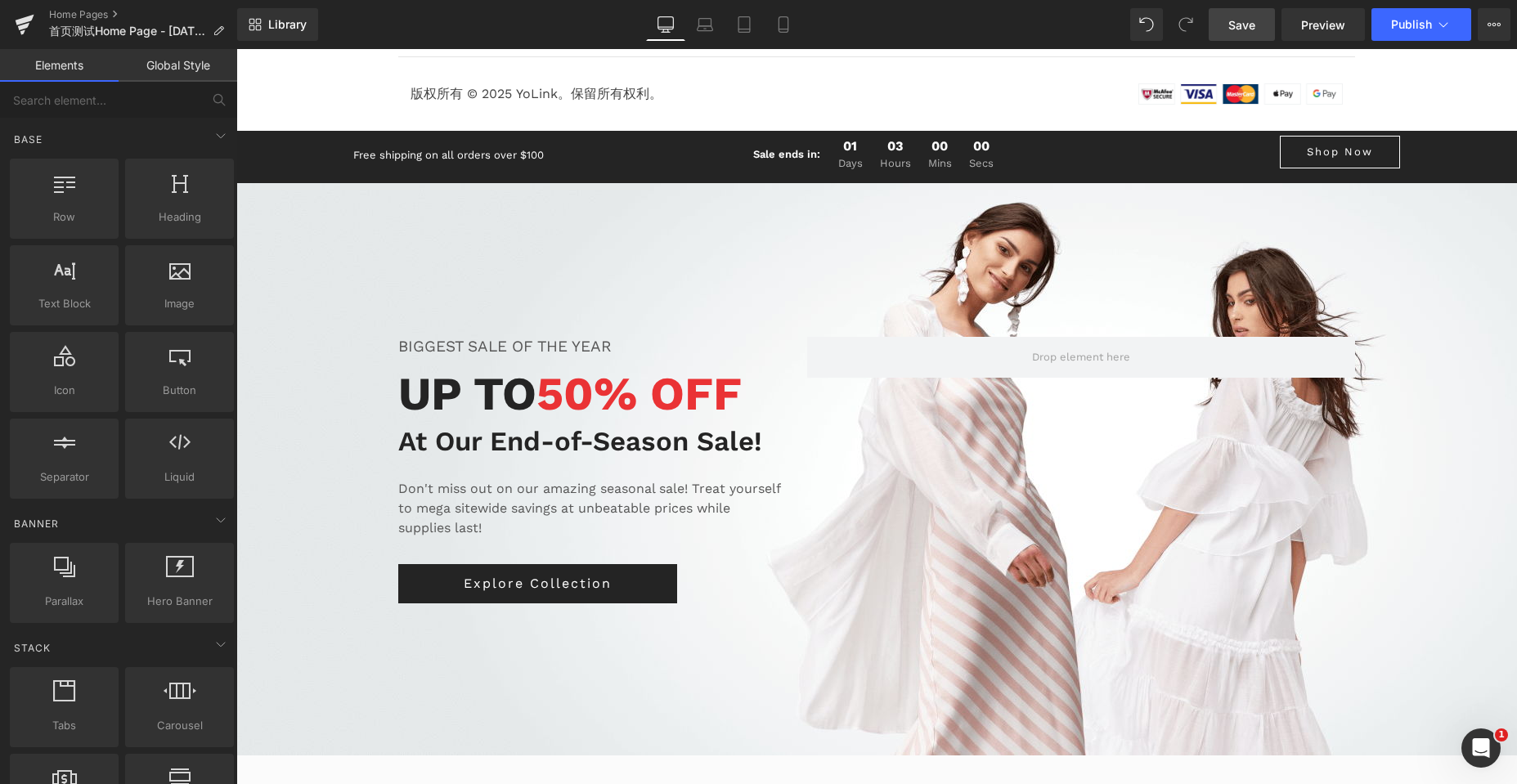
click at [263, 153] on div "Free shipping on all orders over $100 Text Block Sale ends in: Text Block 01 Da…" at bounding box center [876, 157] width 1280 height 53
click at [327, 399] on span "BIGGEST SALE OF THE YEAR Text Block UP TO 50% OFF Heading At Our End-of-Season …" at bounding box center [876, 462] width 1280 height 299
click at [351, 307] on div at bounding box center [876, 469] width 1280 height 572
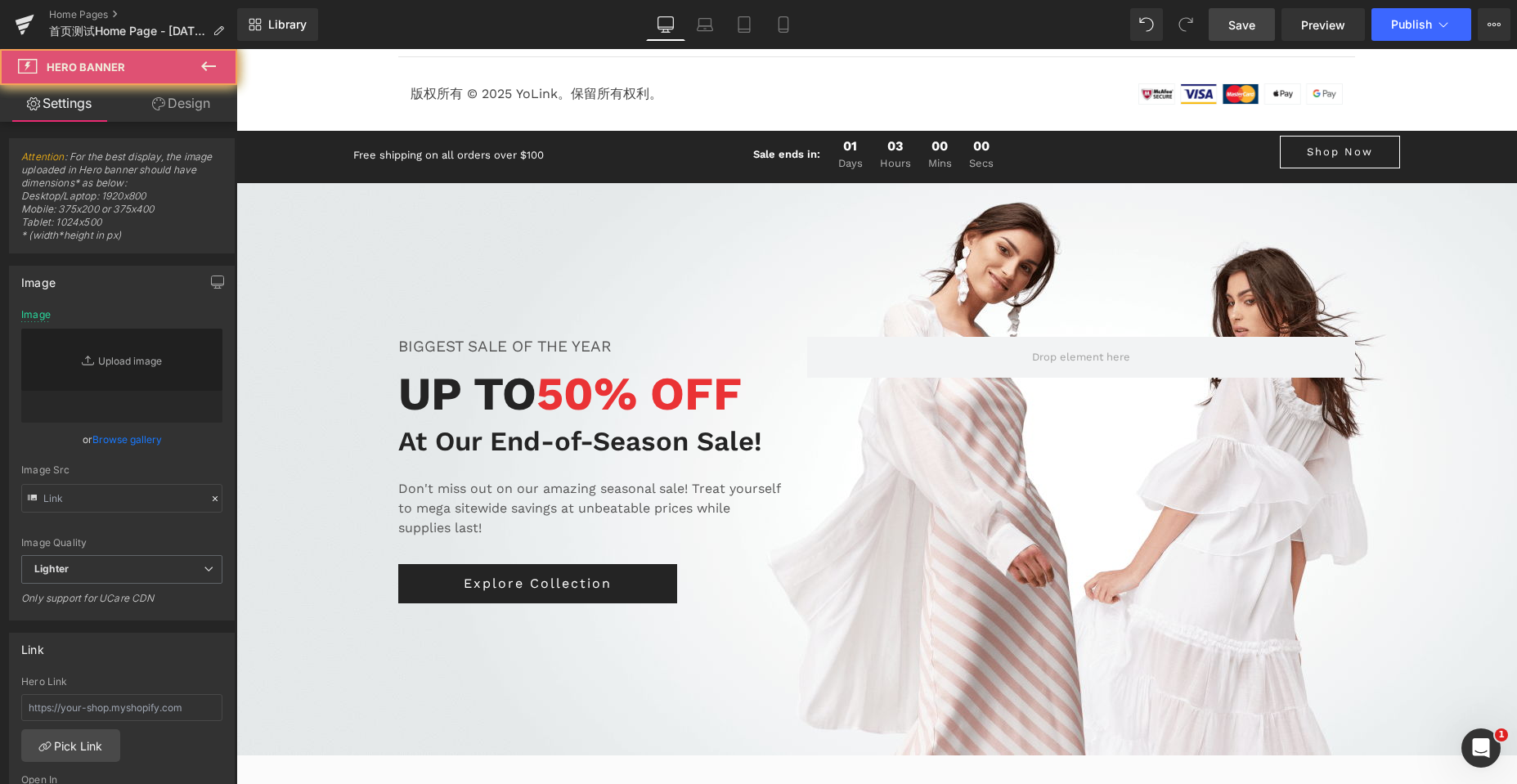
click at [950, 236] on div at bounding box center [876, 469] width 1280 height 572
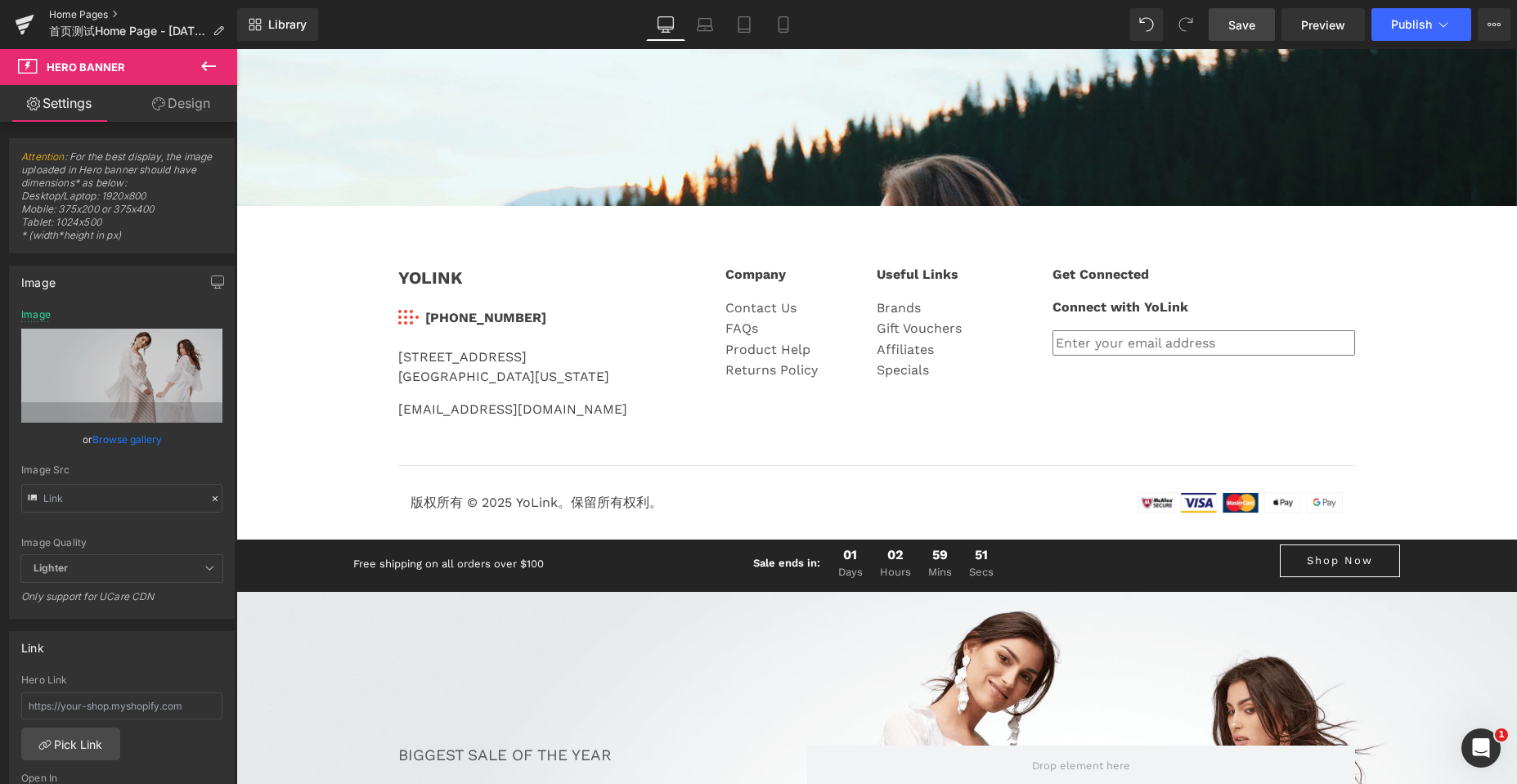
scroll to position [9788, 1268]
click at [208, 61] on icon at bounding box center [208, 66] width 20 height 20
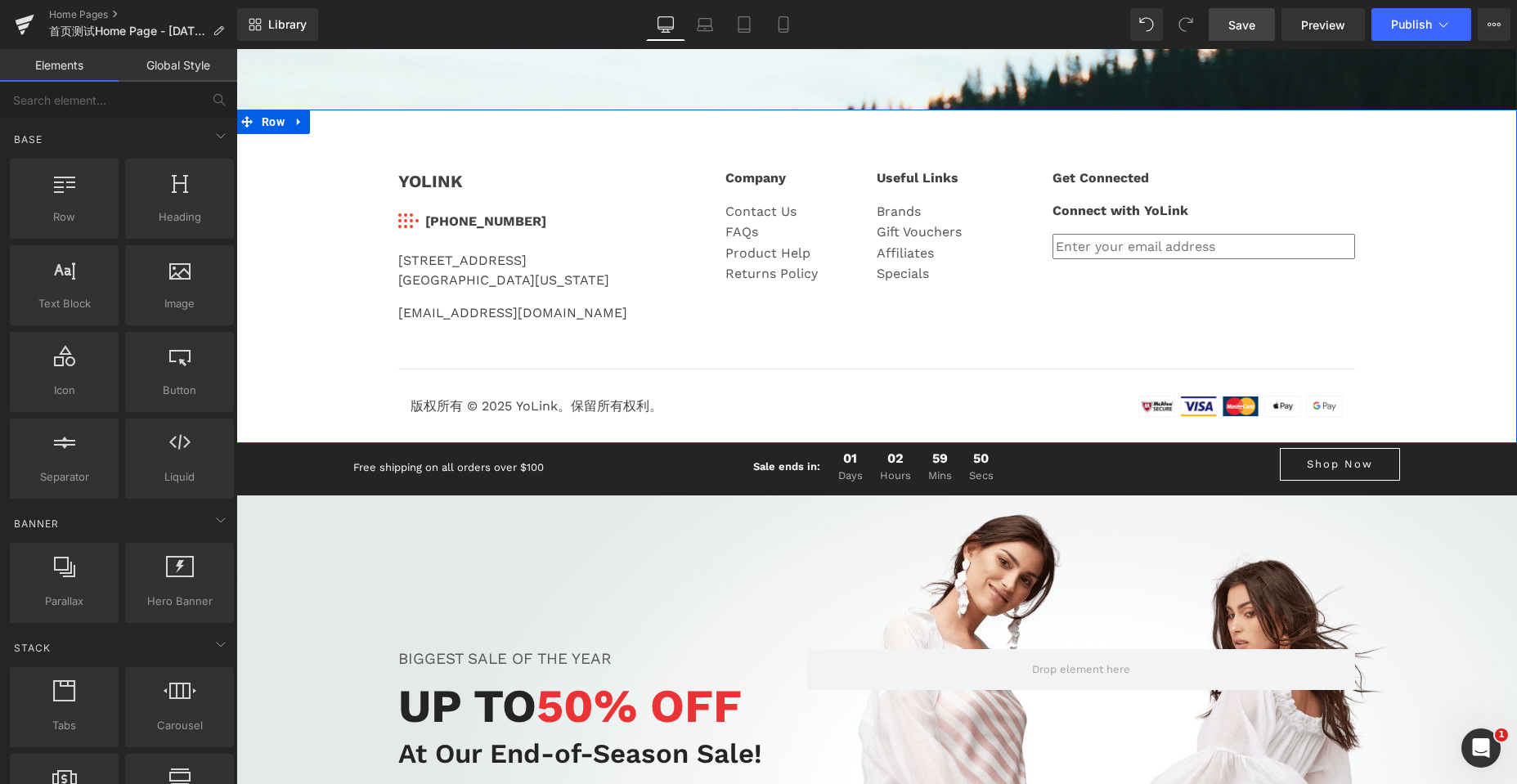
scroll to position [3900, 0]
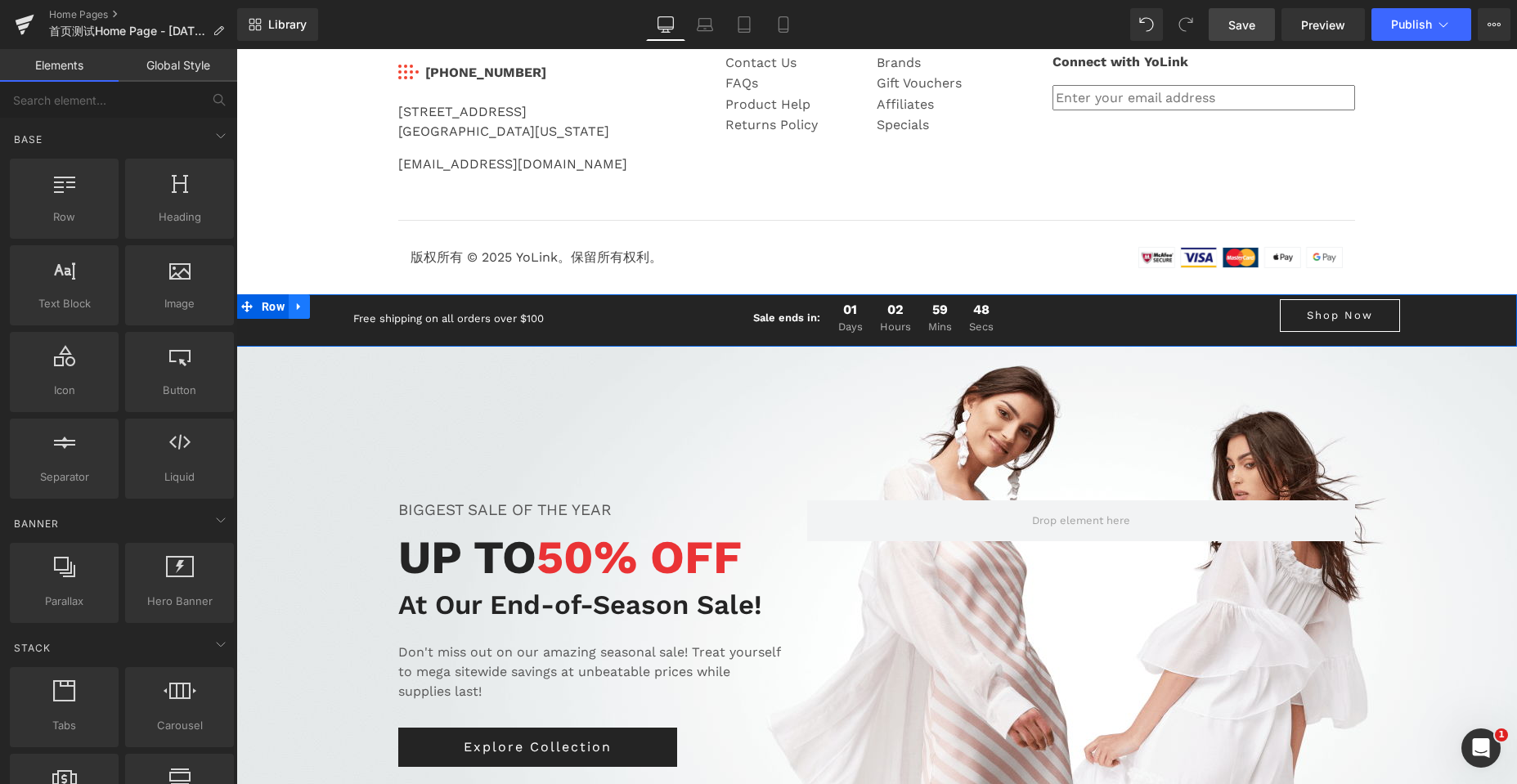
click at [301, 308] on link at bounding box center [299, 306] width 21 height 25
click at [339, 305] on icon at bounding box center [341, 306] width 11 height 12
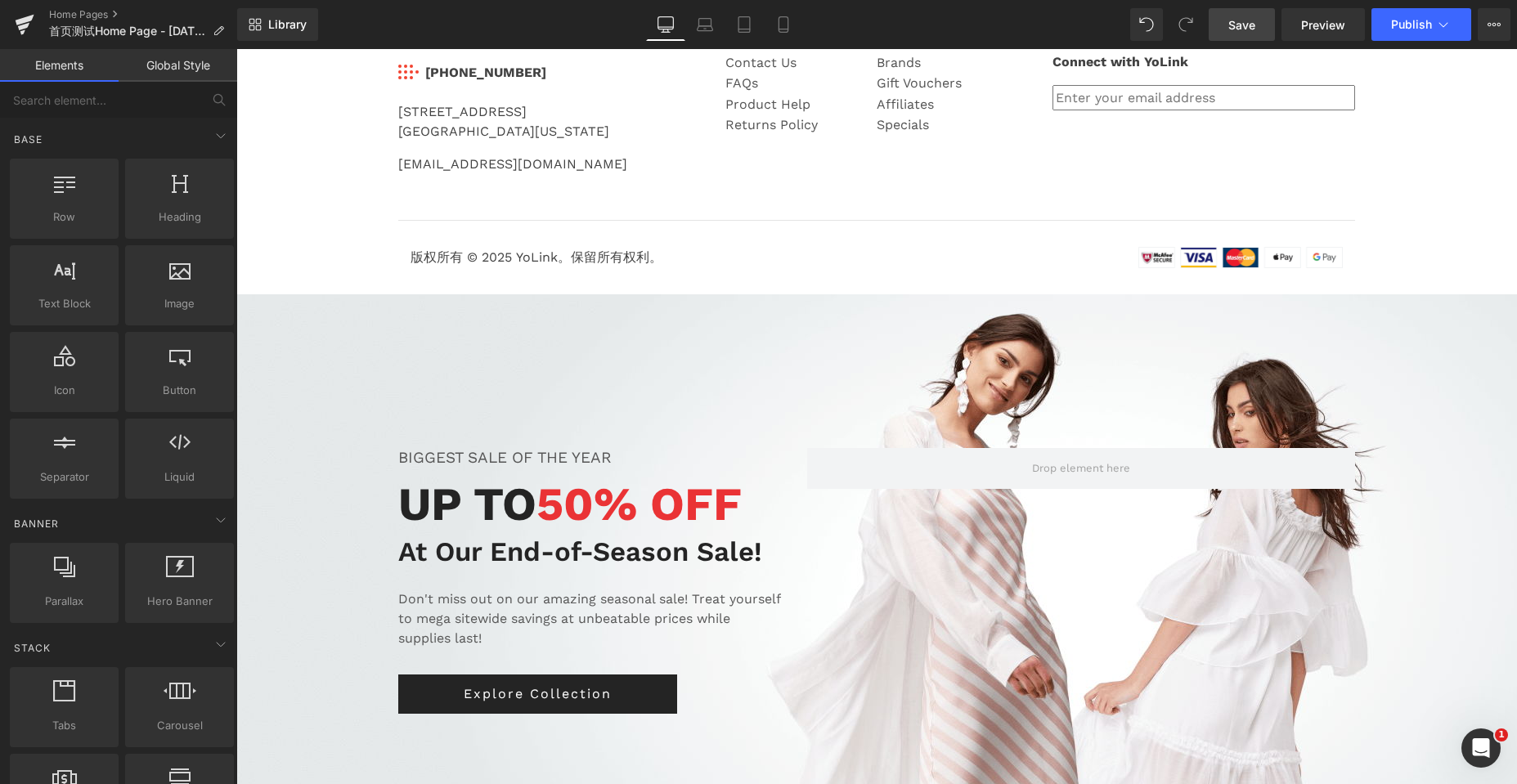
scroll to position [9734, 1268]
click at [293, 308] on icon at bounding box center [298, 306] width 11 height 12
click at [336, 307] on icon at bounding box center [341, 306] width 11 height 12
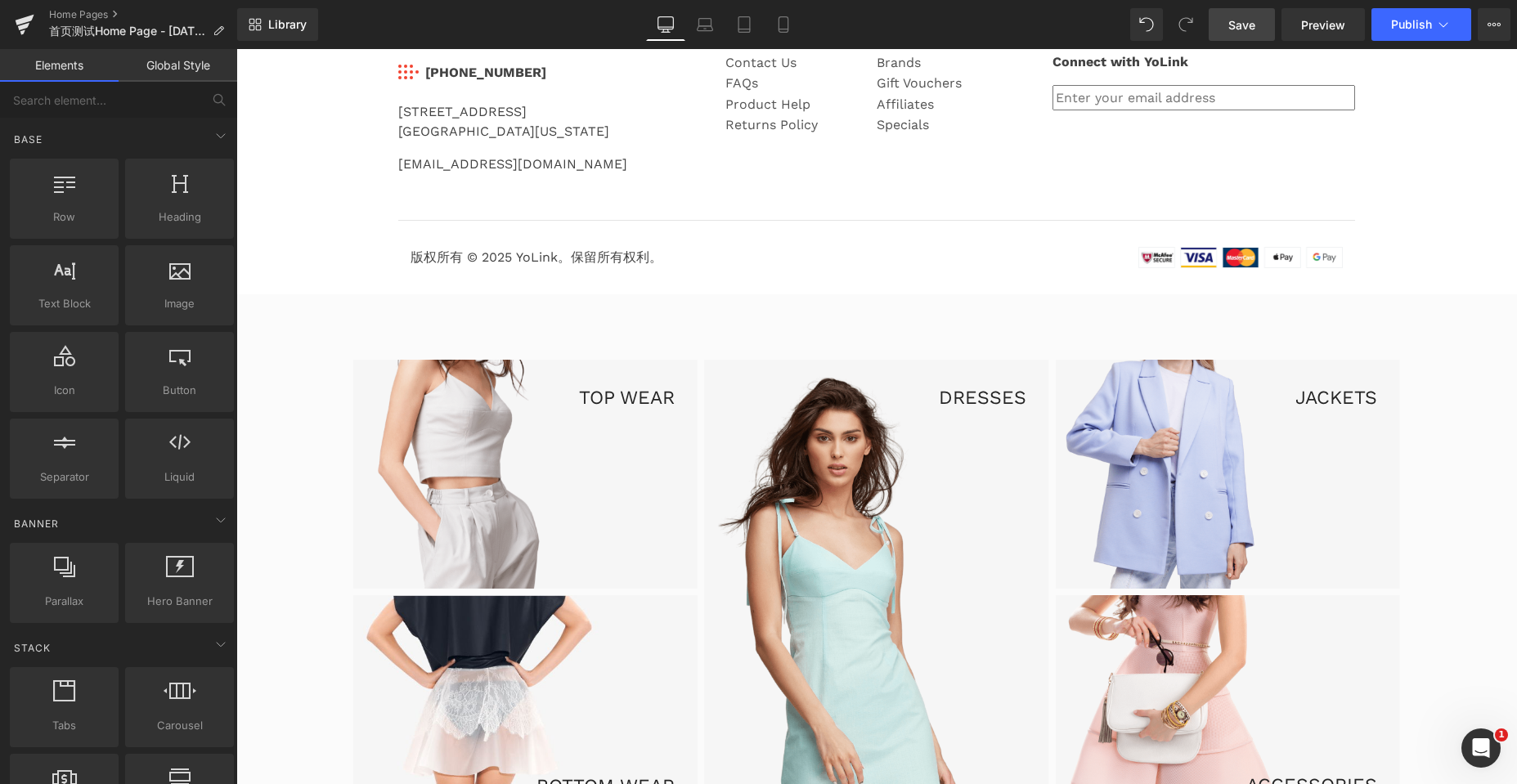
scroll to position [9162, 1268]
click at [293, 307] on icon at bounding box center [298, 306] width 11 height 12
click at [336, 309] on icon at bounding box center [341, 306] width 11 height 12
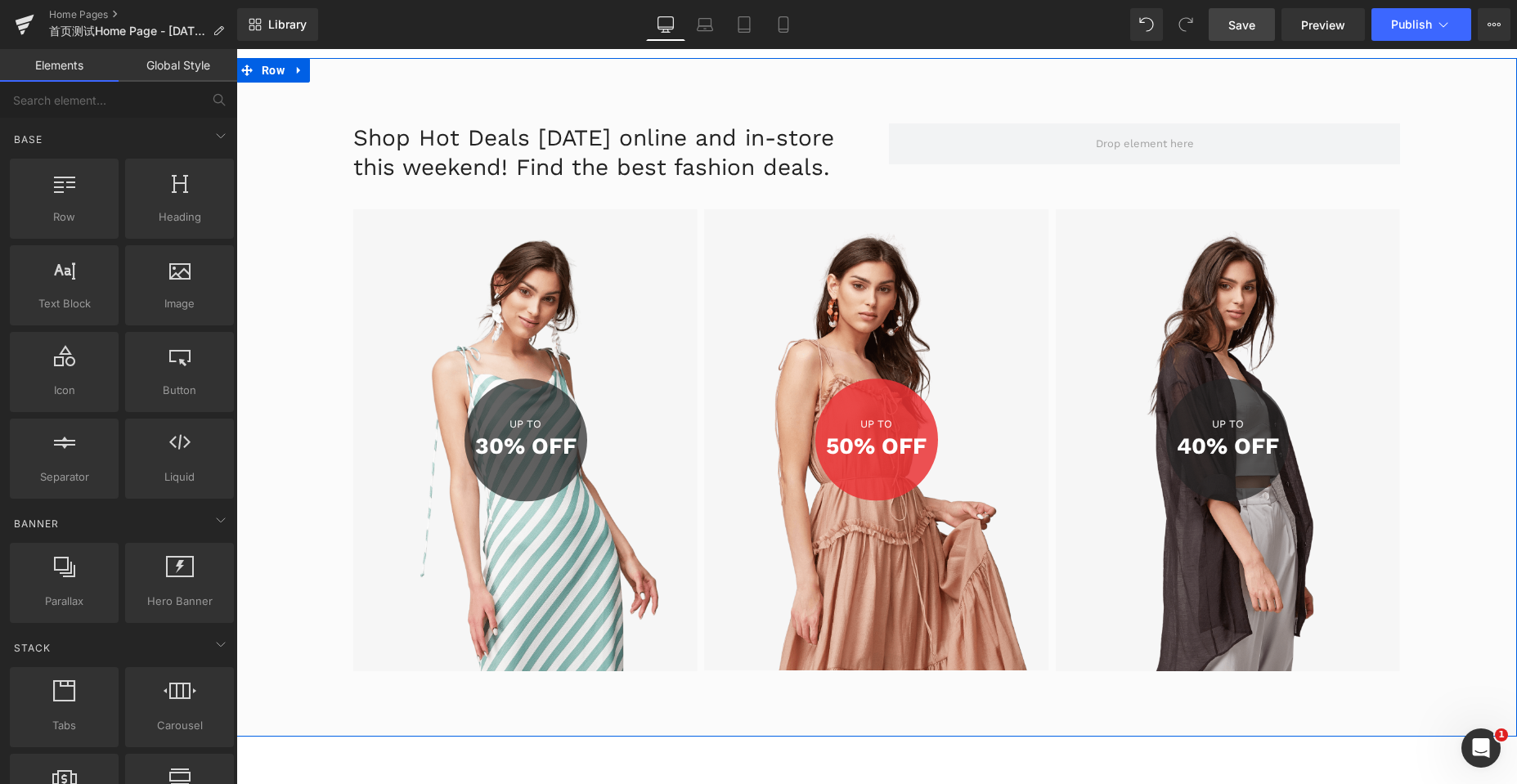
scroll to position [4146, 0]
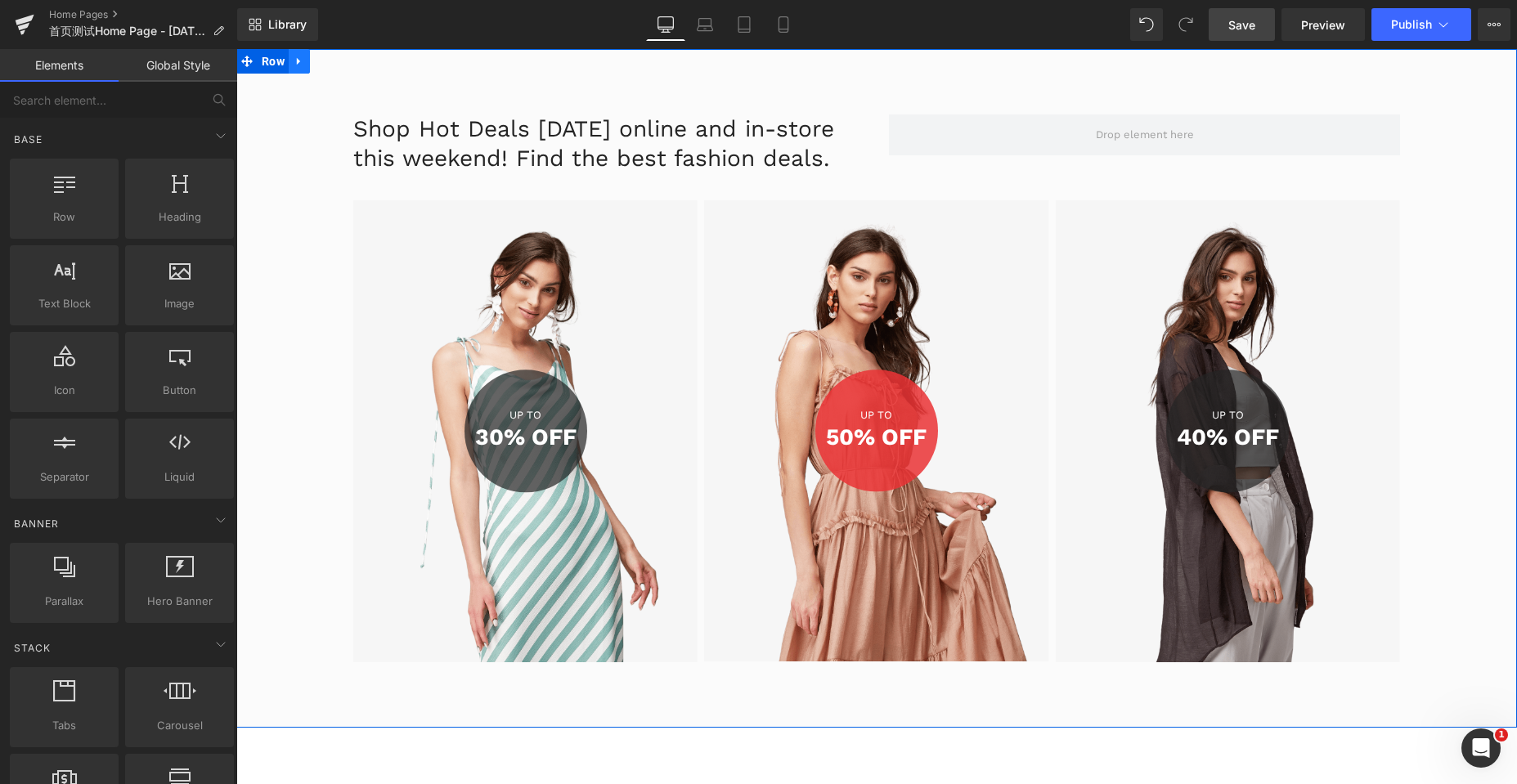
click at [297, 62] on icon at bounding box center [298, 61] width 11 height 12
click at [340, 61] on icon at bounding box center [341, 61] width 11 height 11
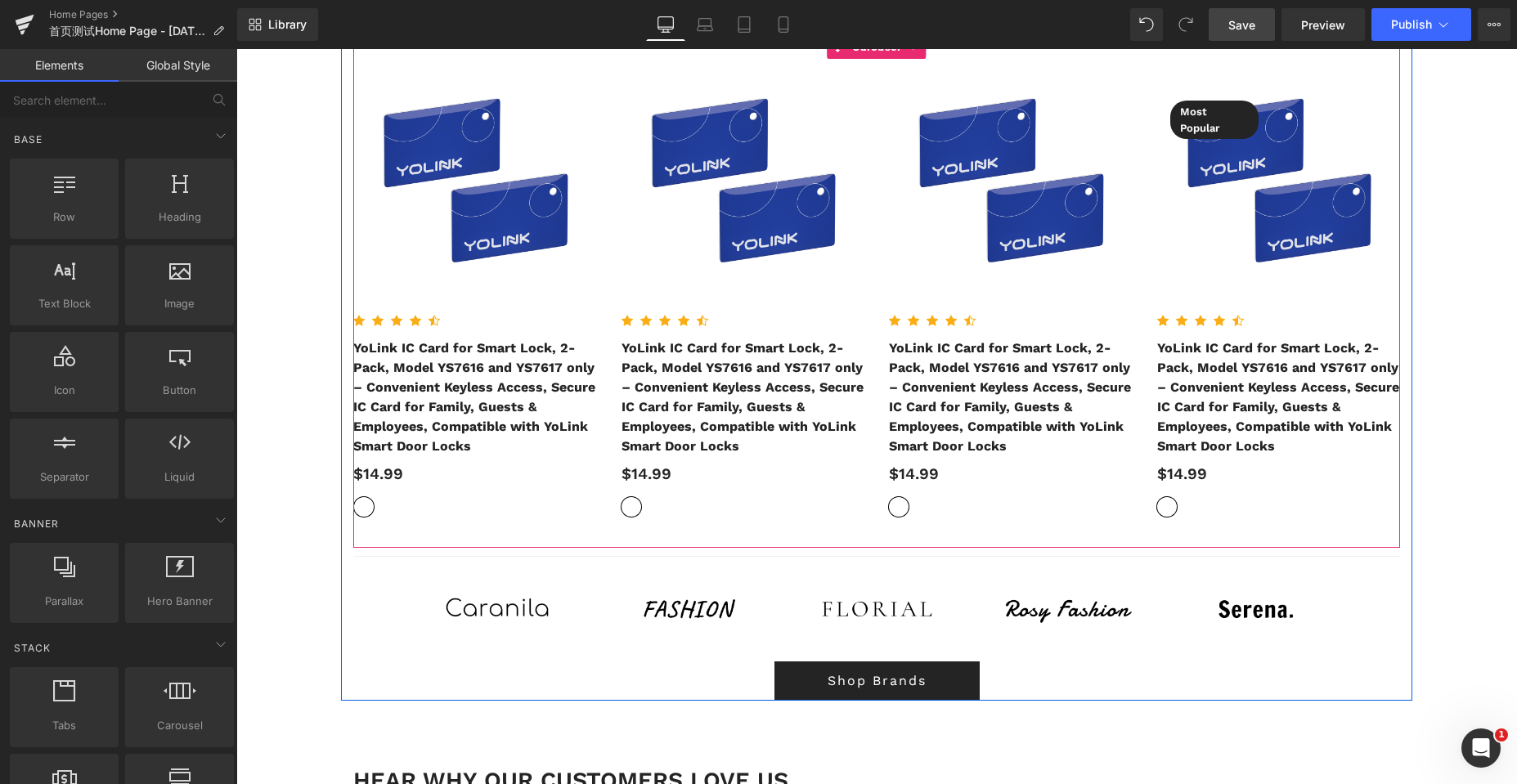
scroll to position [5045, 0]
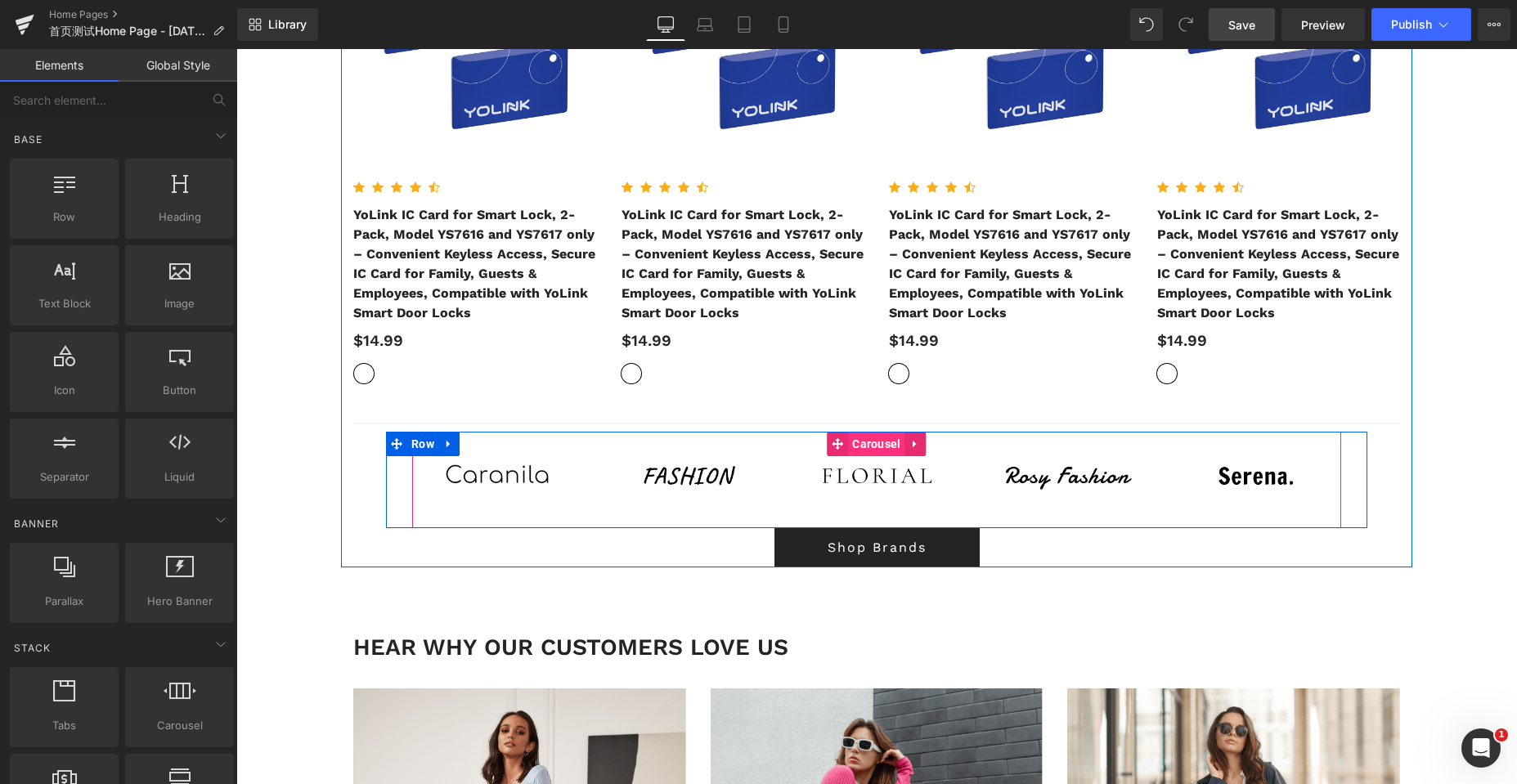
click at [870, 441] on span "Carousel" at bounding box center [877, 444] width 56 height 25
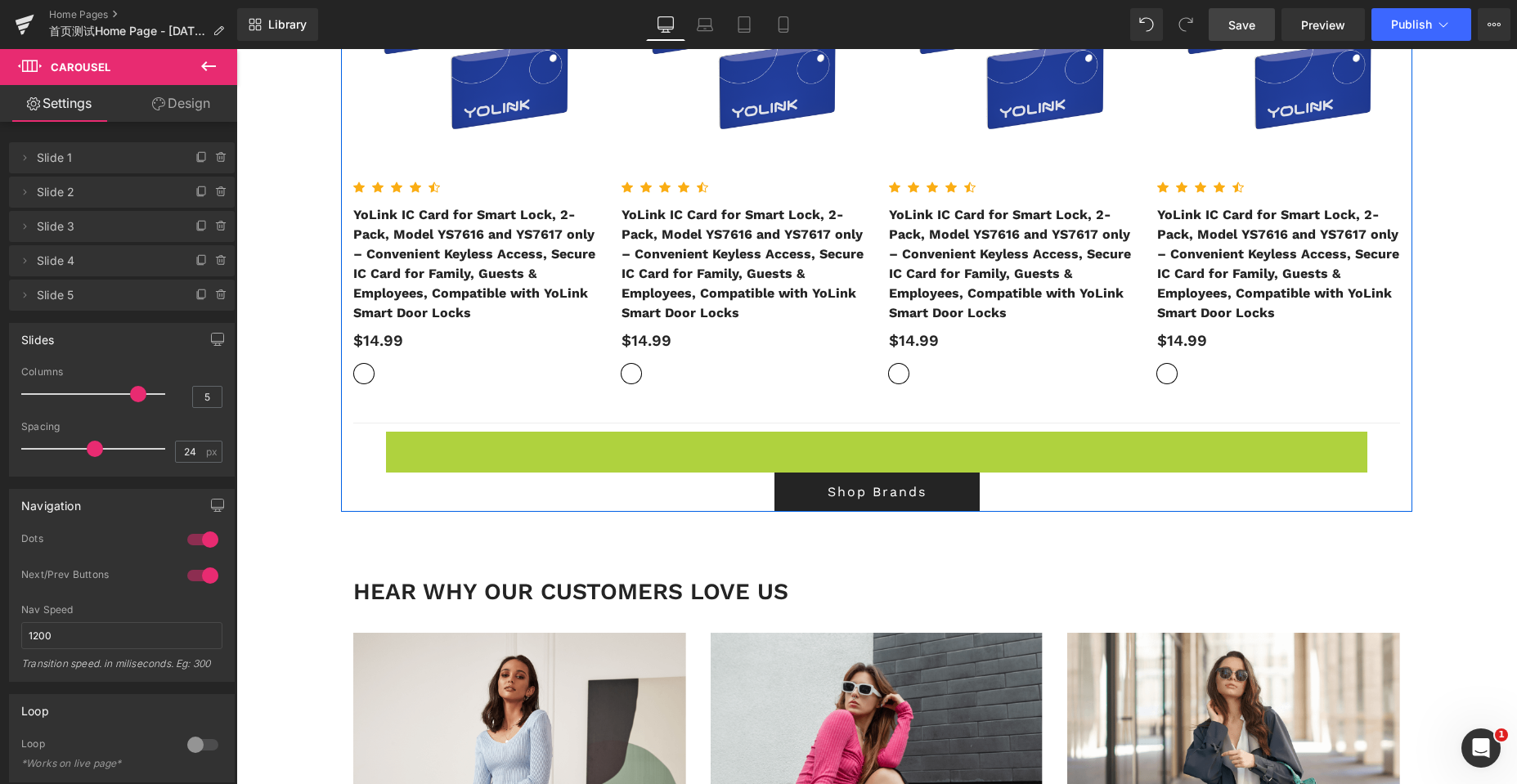
scroll to position [7897, 1268]
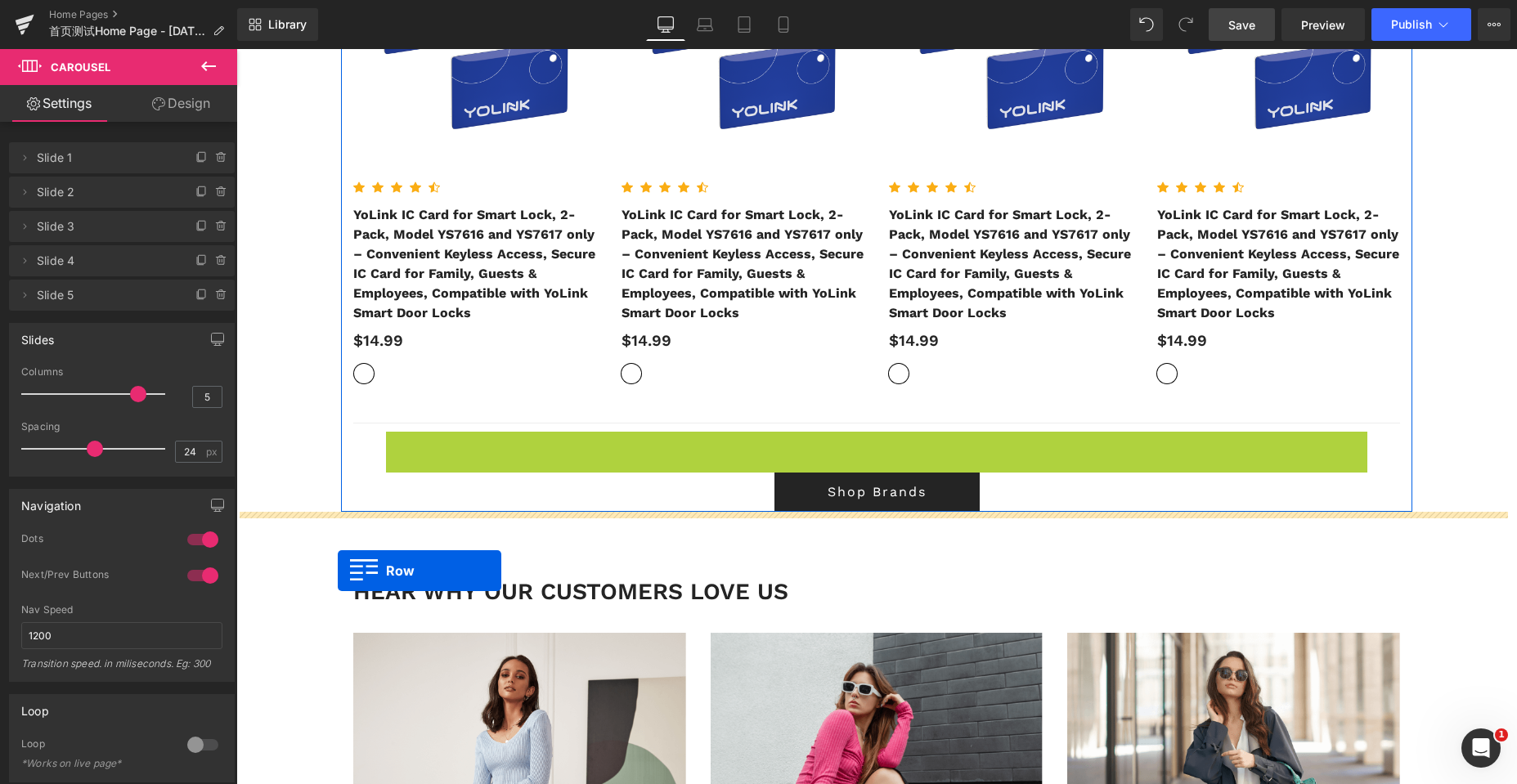
drag, startPoint x: 387, startPoint y: 439, endPoint x: 360, endPoint y: 559, distance: 123.0
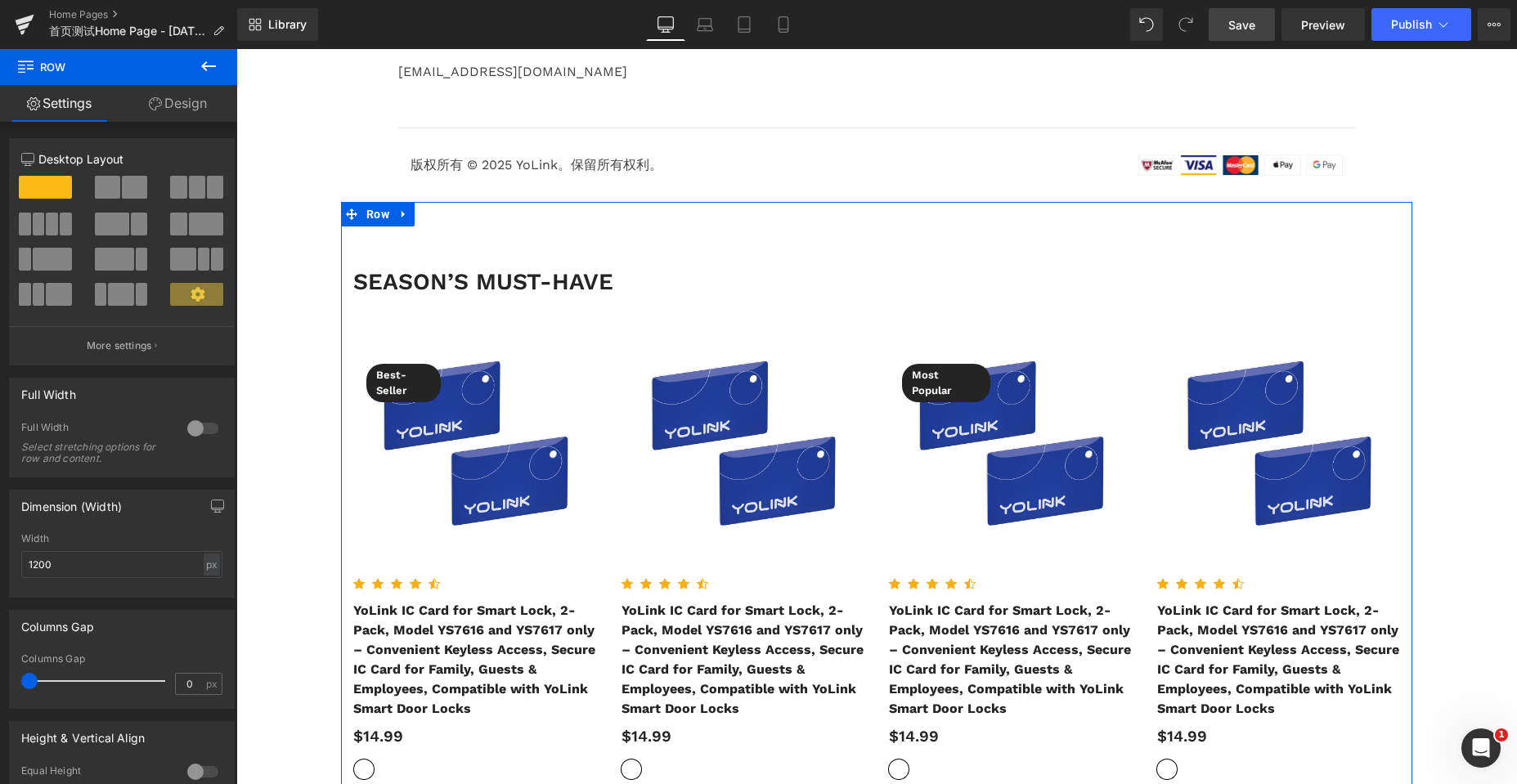
scroll to position [3982, 0]
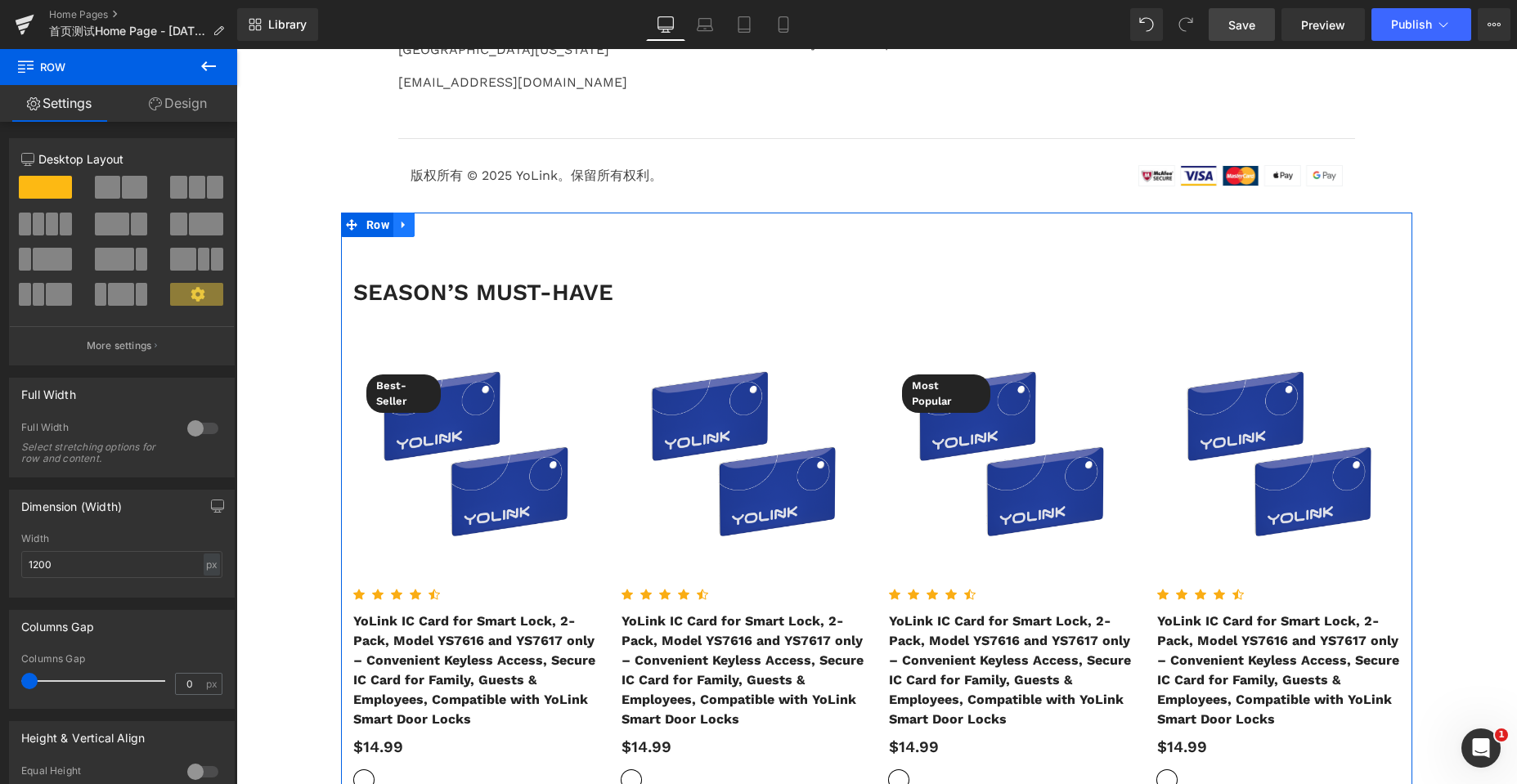
click at [399, 227] on icon at bounding box center [404, 224] width 11 height 12
click at [440, 223] on icon at bounding box center [446, 224] width 11 height 12
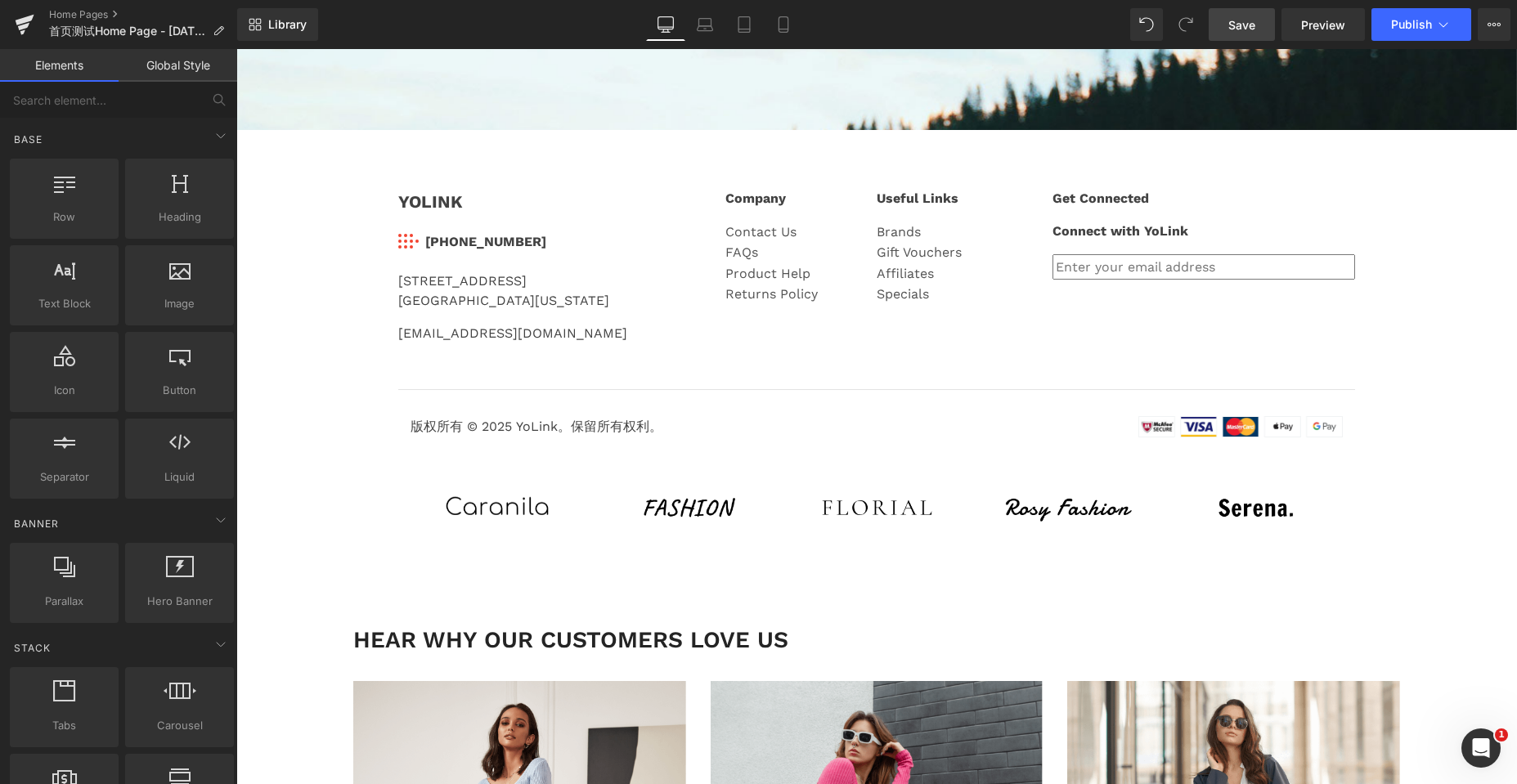
scroll to position [3737, 0]
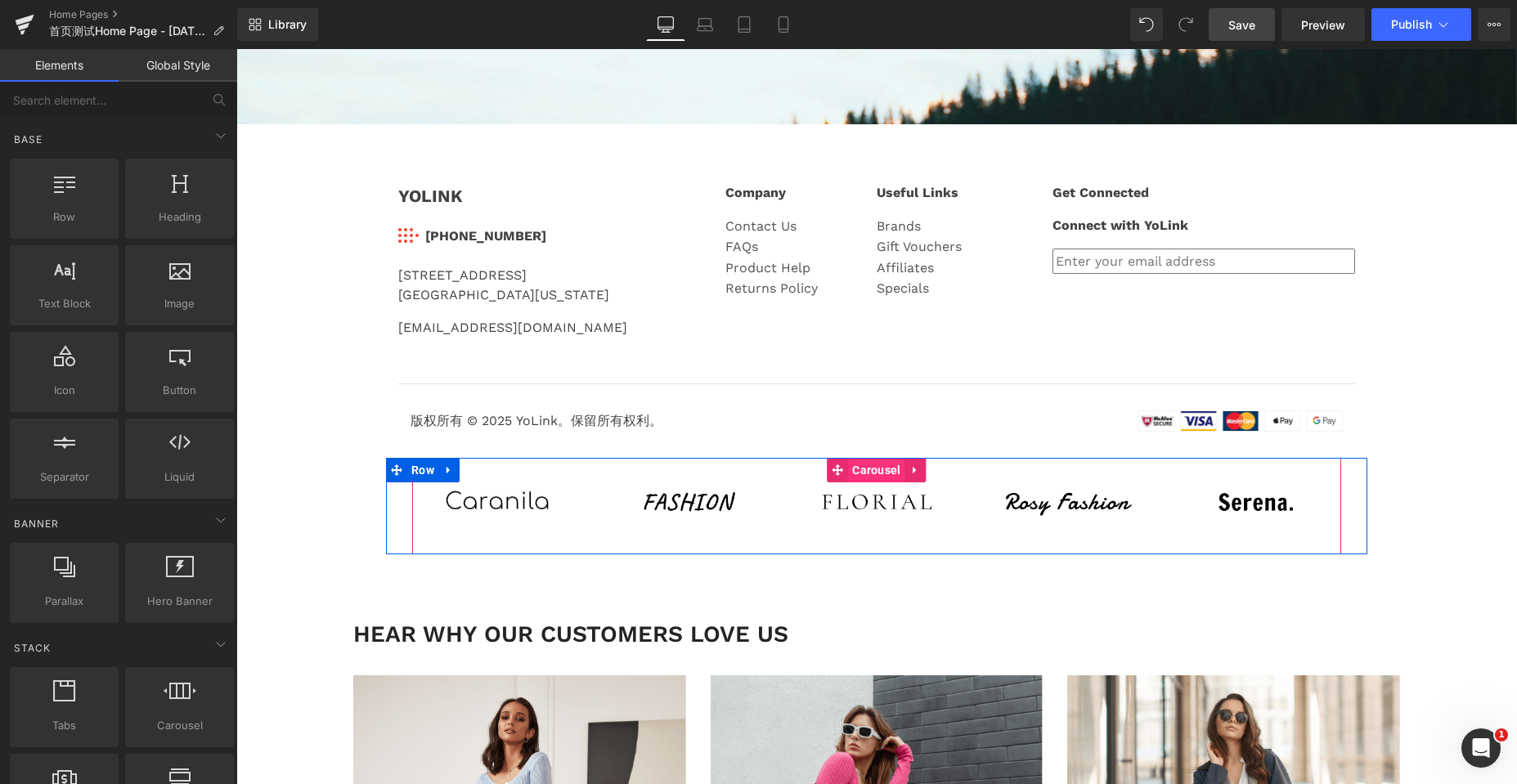
click at [875, 468] on span "Carousel" at bounding box center [877, 469] width 56 height 25
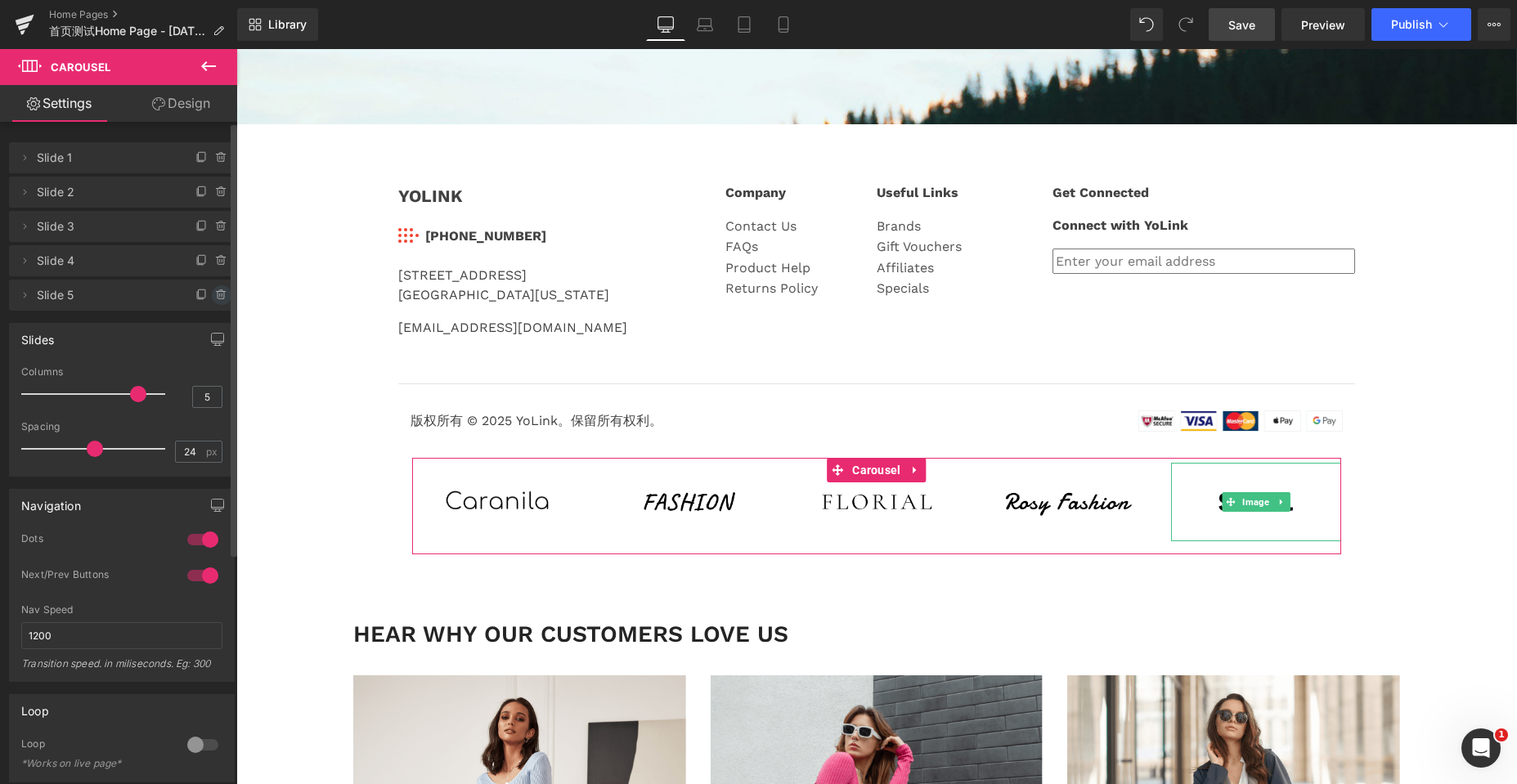
click at [221, 293] on icon at bounding box center [221, 295] width 0 height 3
click at [198, 297] on button "Delete" at bounding box center [204, 296] width 51 height 21
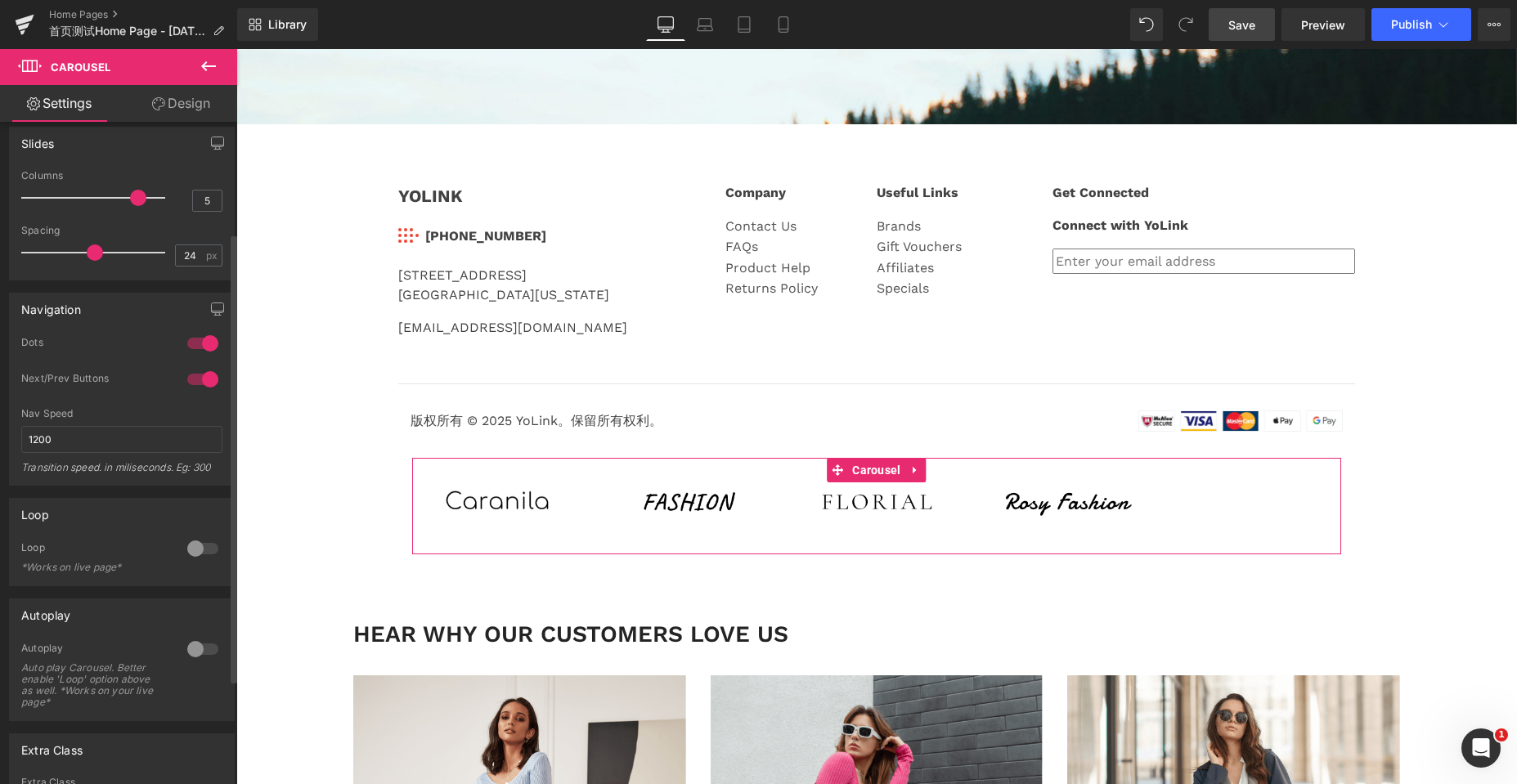
scroll to position [163, 0]
click at [195, 545] on div at bounding box center [203, 546] width 39 height 27
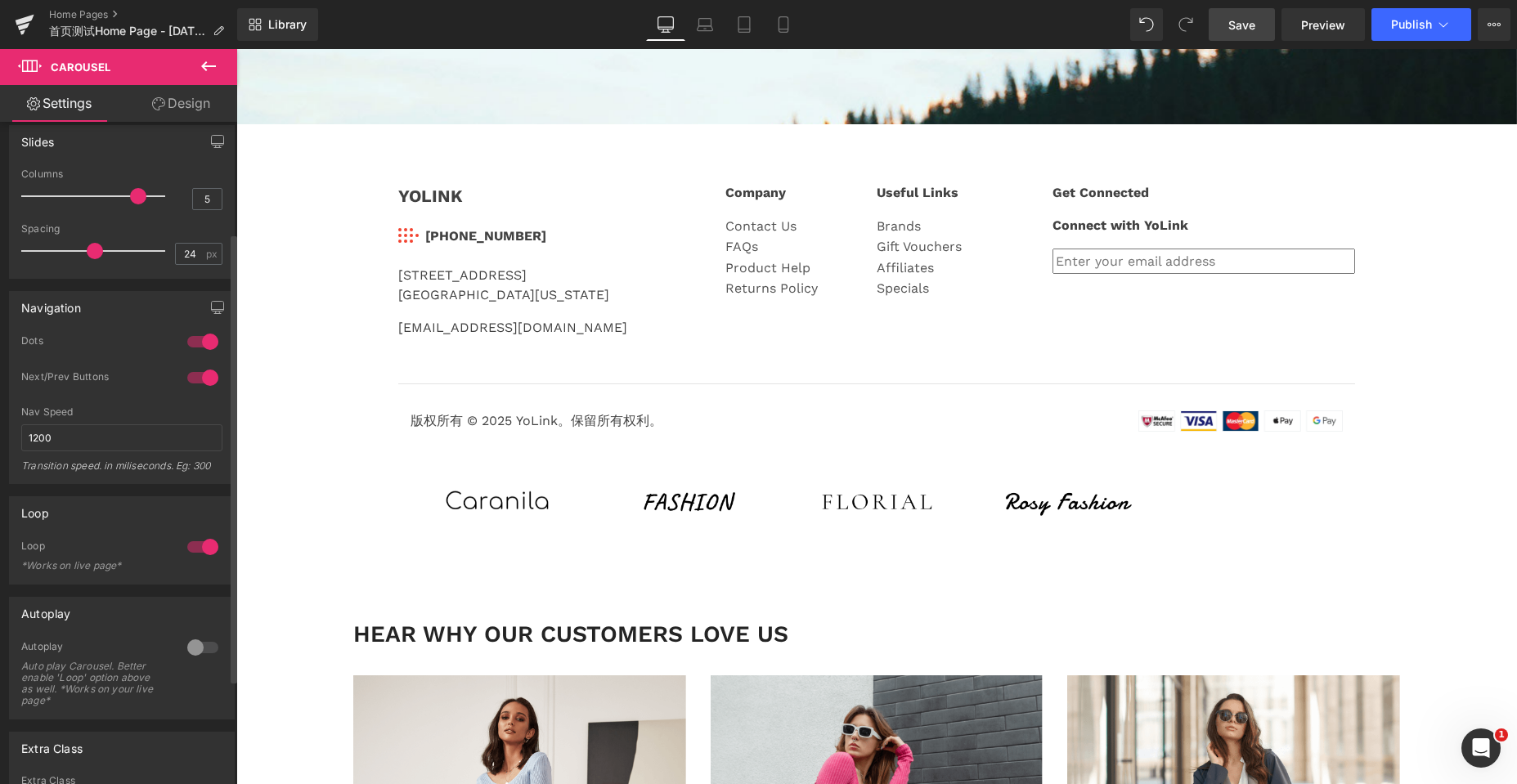
click at [195, 545] on div at bounding box center [203, 546] width 39 height 27
click at [183, 645] on div at bounding box center [203, 647] width 39 height 27
click at [183, 648] on div at bounding box center [203, 647] width 39 height 27
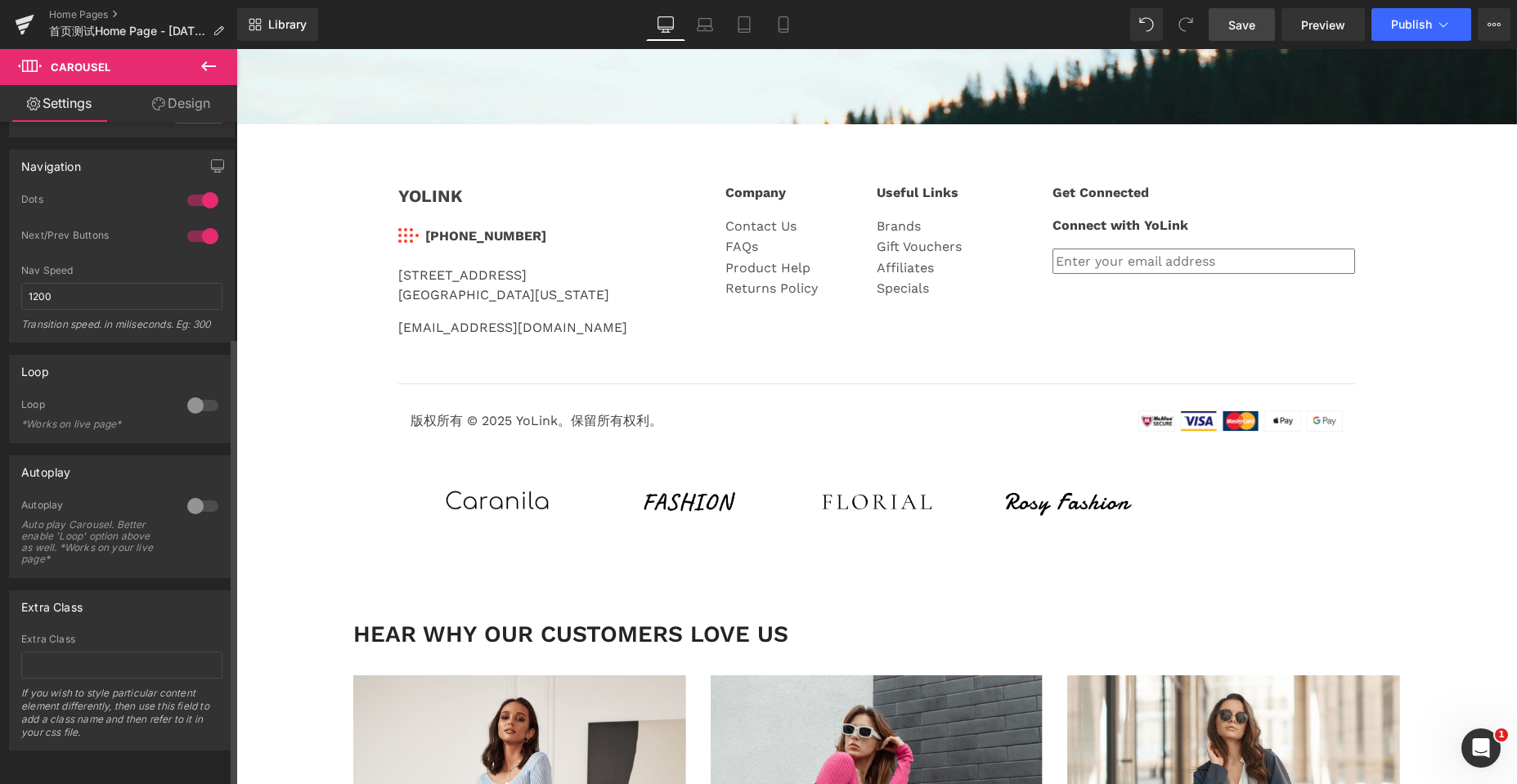
scroll to position [317, 0]
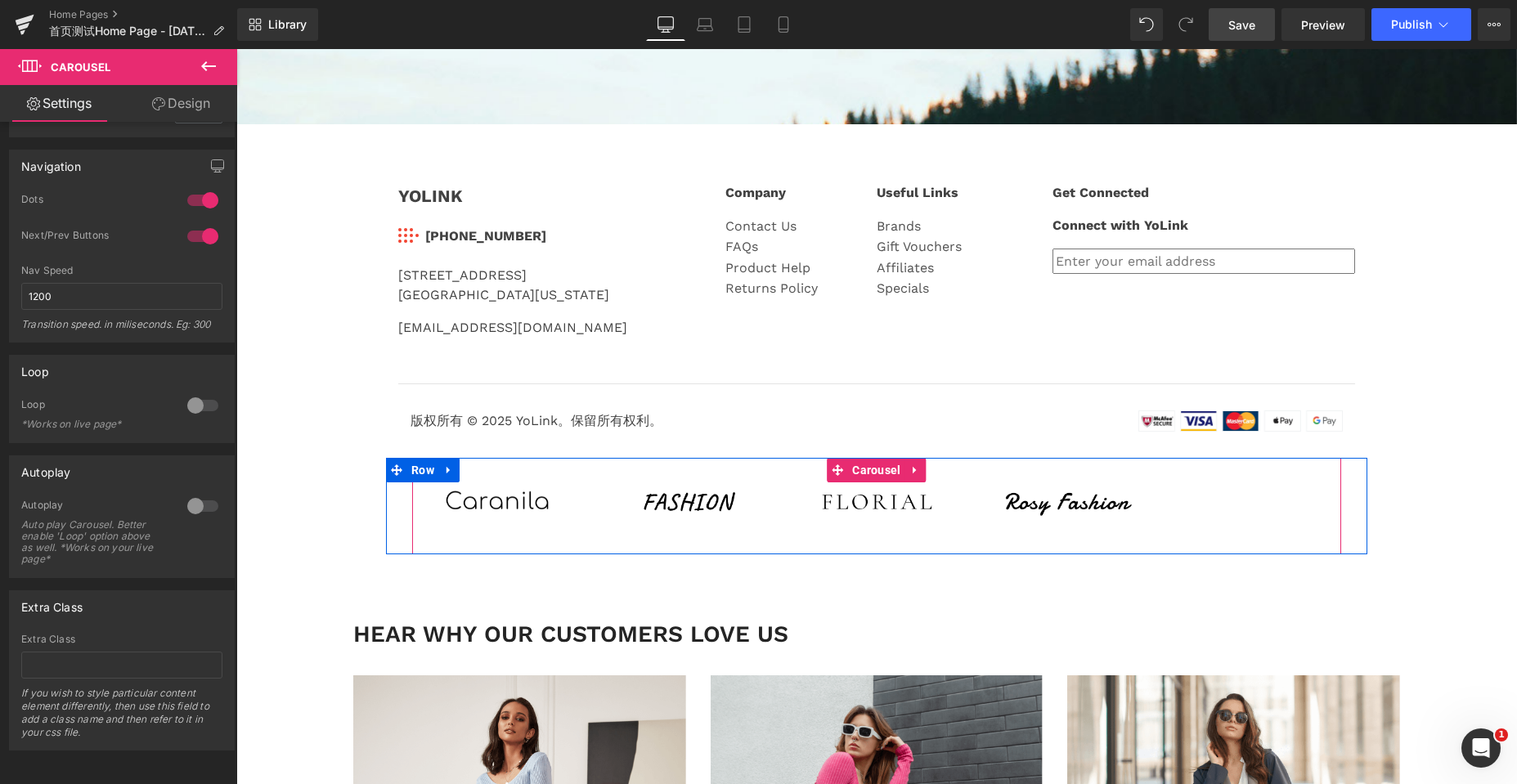
click at [1172, 484] on div "Image Image Image Image" at bounding box center [877, 502] width 929 height 79
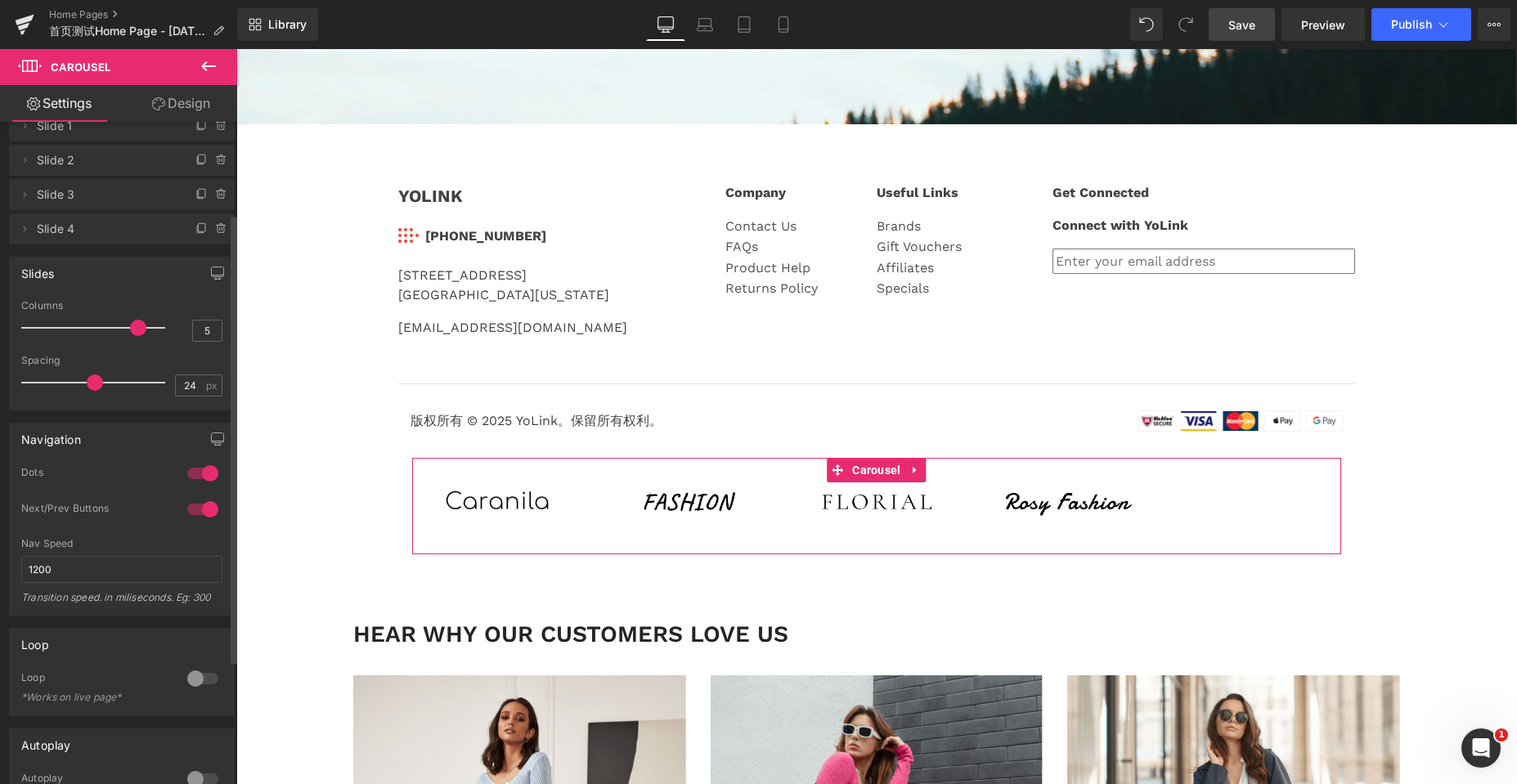
scroll to position [0, 0]
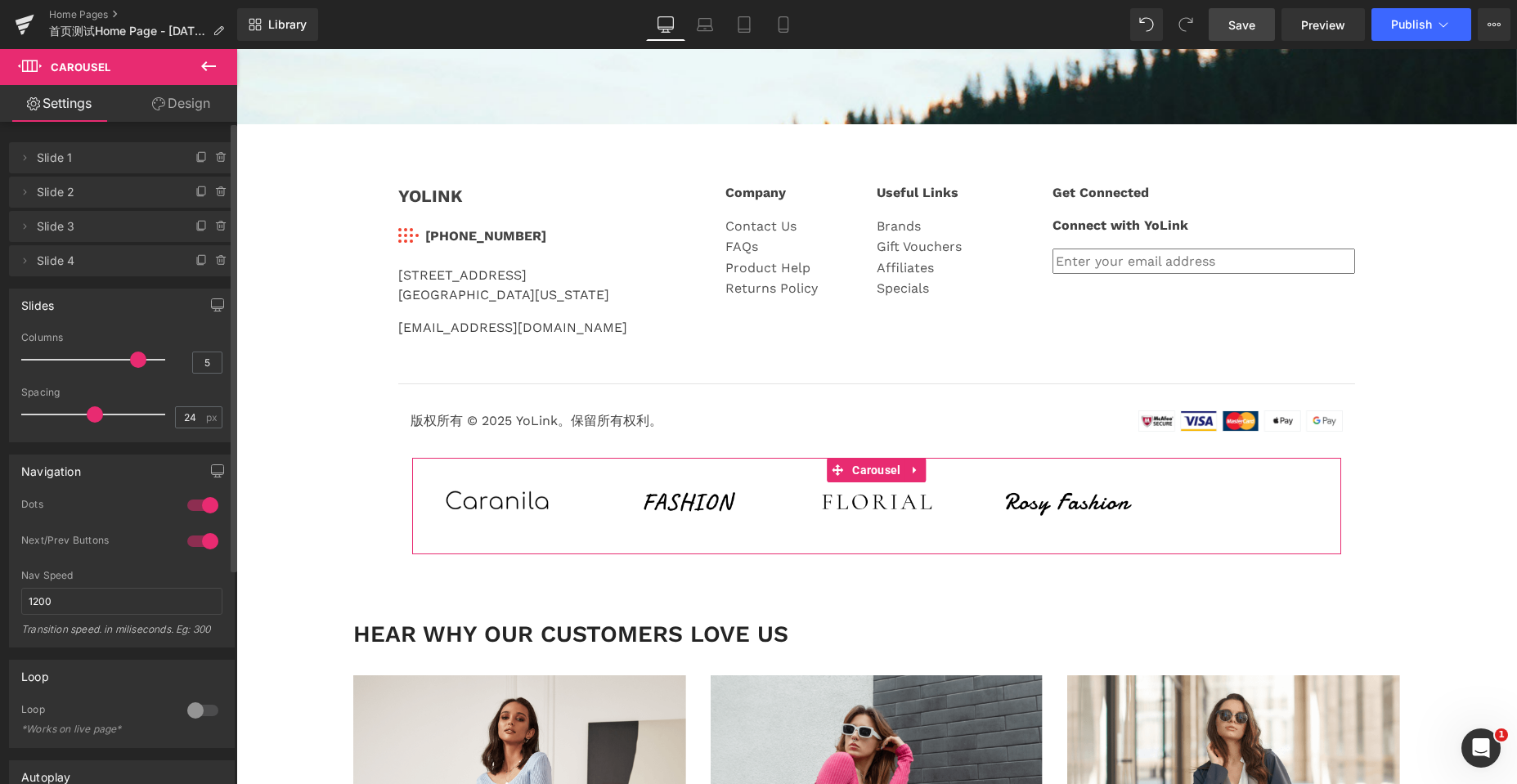
drag, startPoint x: 125, startPoint y: 362, endPoint x: 114, endPoint y: 361, distance: 11.0
click at [114, 361] on div at bounding box center [97, 360] width 136 height 32
click at [212, 364] on input "5" at bounding box center [207, 363] width 28 height 21
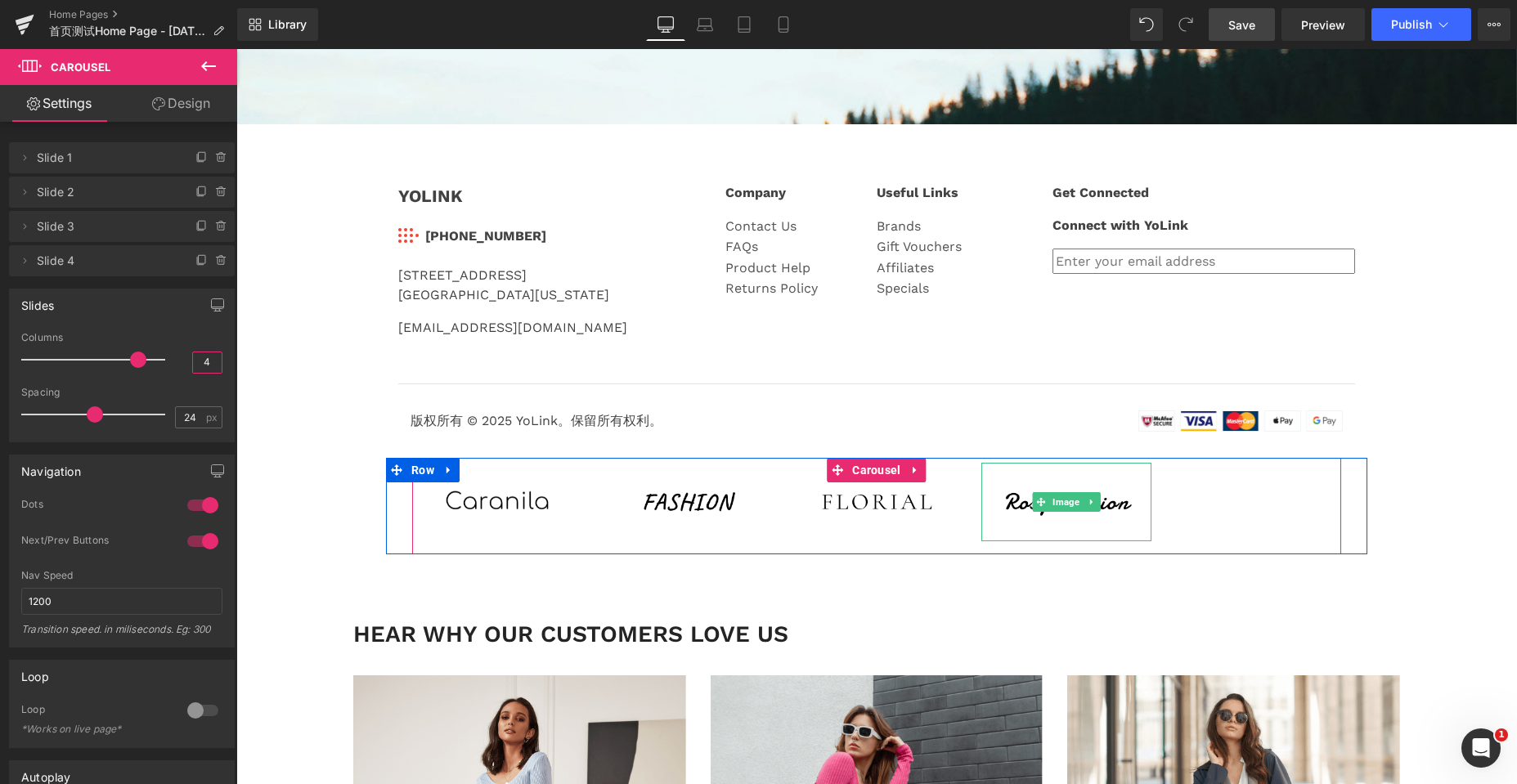
type input "4"
drag, startPoint x: 1225, startPoint y: 511, endPoint x: 1185, endPoint y: 517, distance: 40.4
click at [1225, 511] on div "Image Image Image Image" at bounding box center [877, 502] width 929 height 79
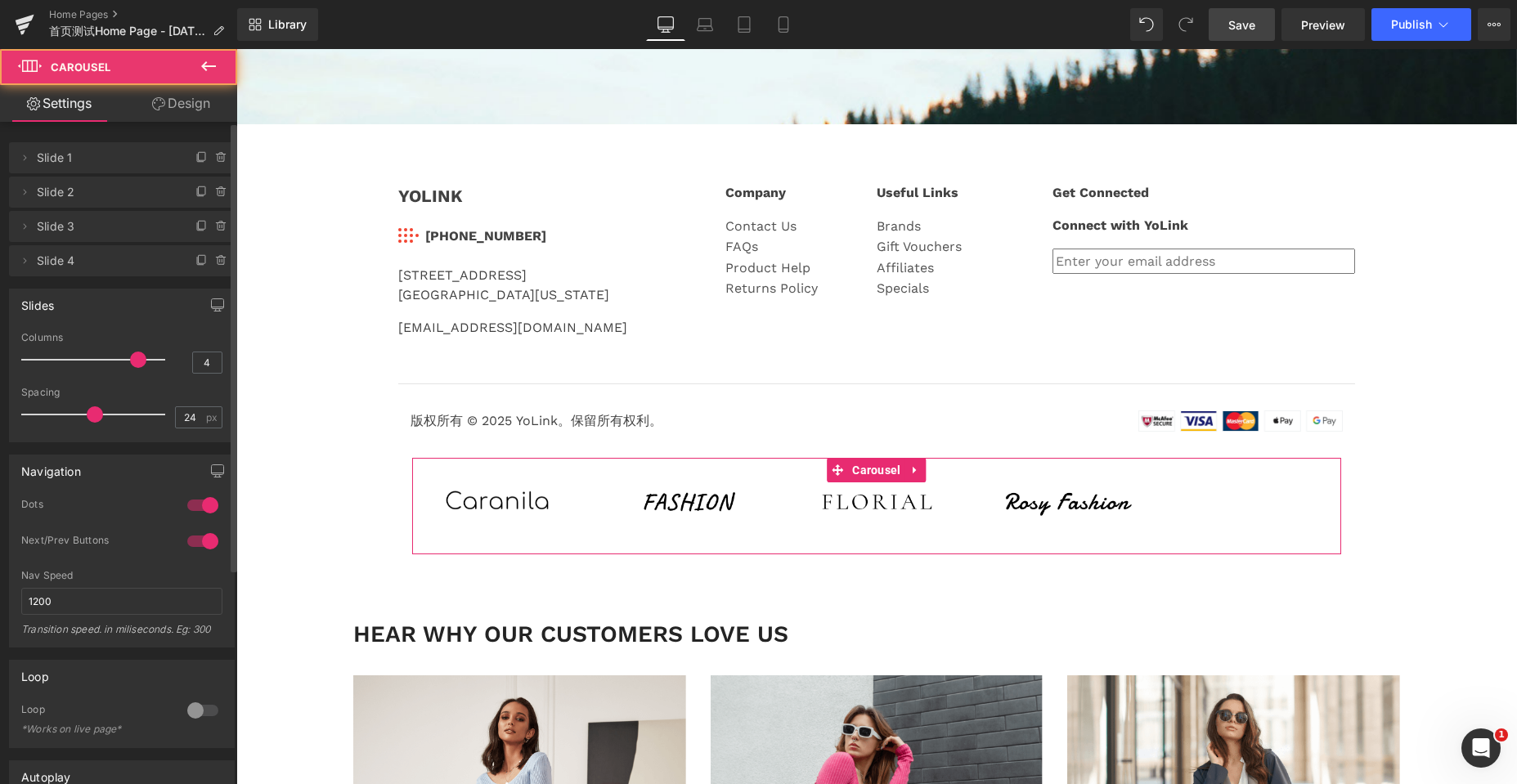
click at [161, 396] on div "Spacing" at bounding box center [121, 392] width 201 height 11
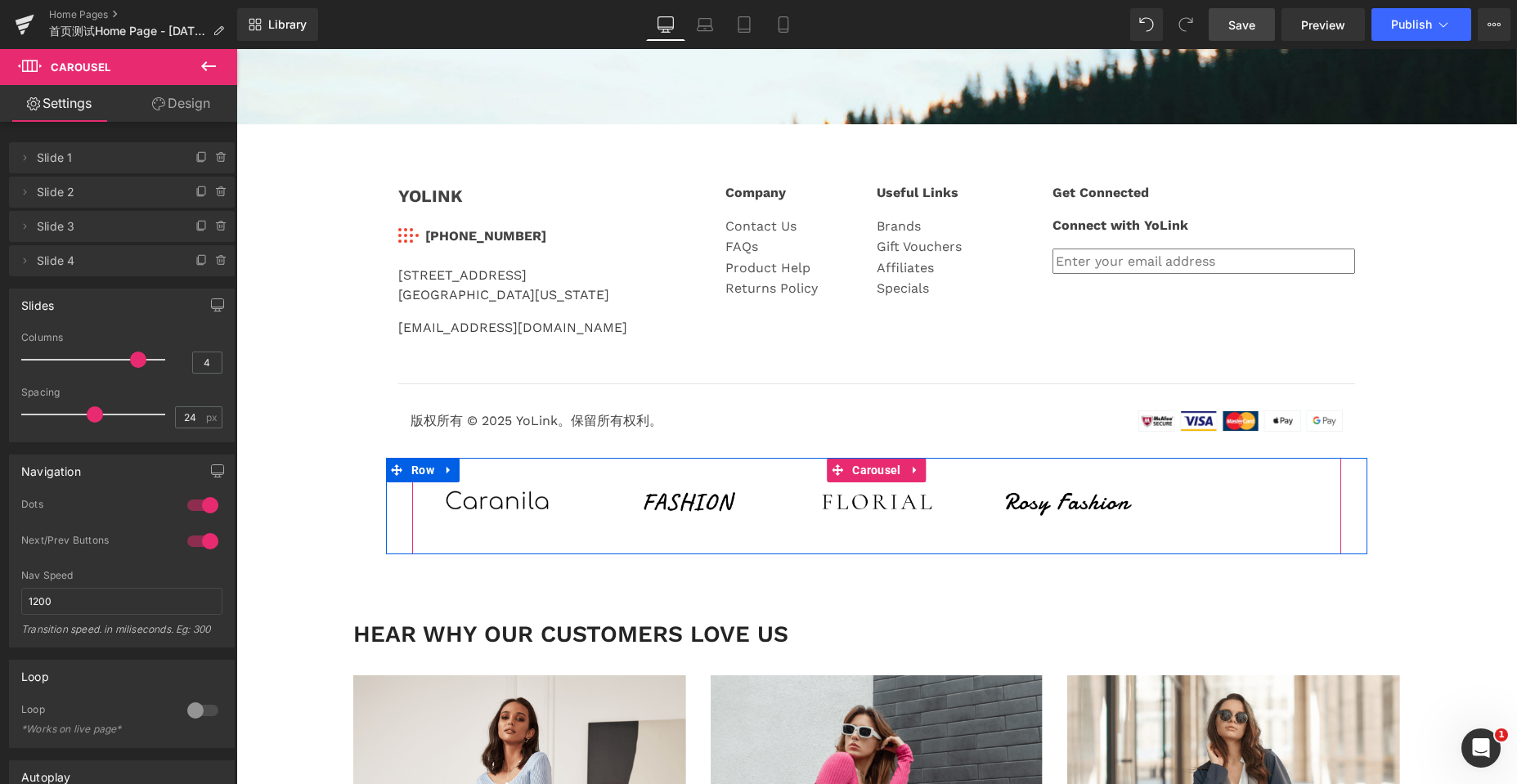
click at [1259, 498] on div "Image Image Image Image" at bounding box center [877, 502] width 929 height 79
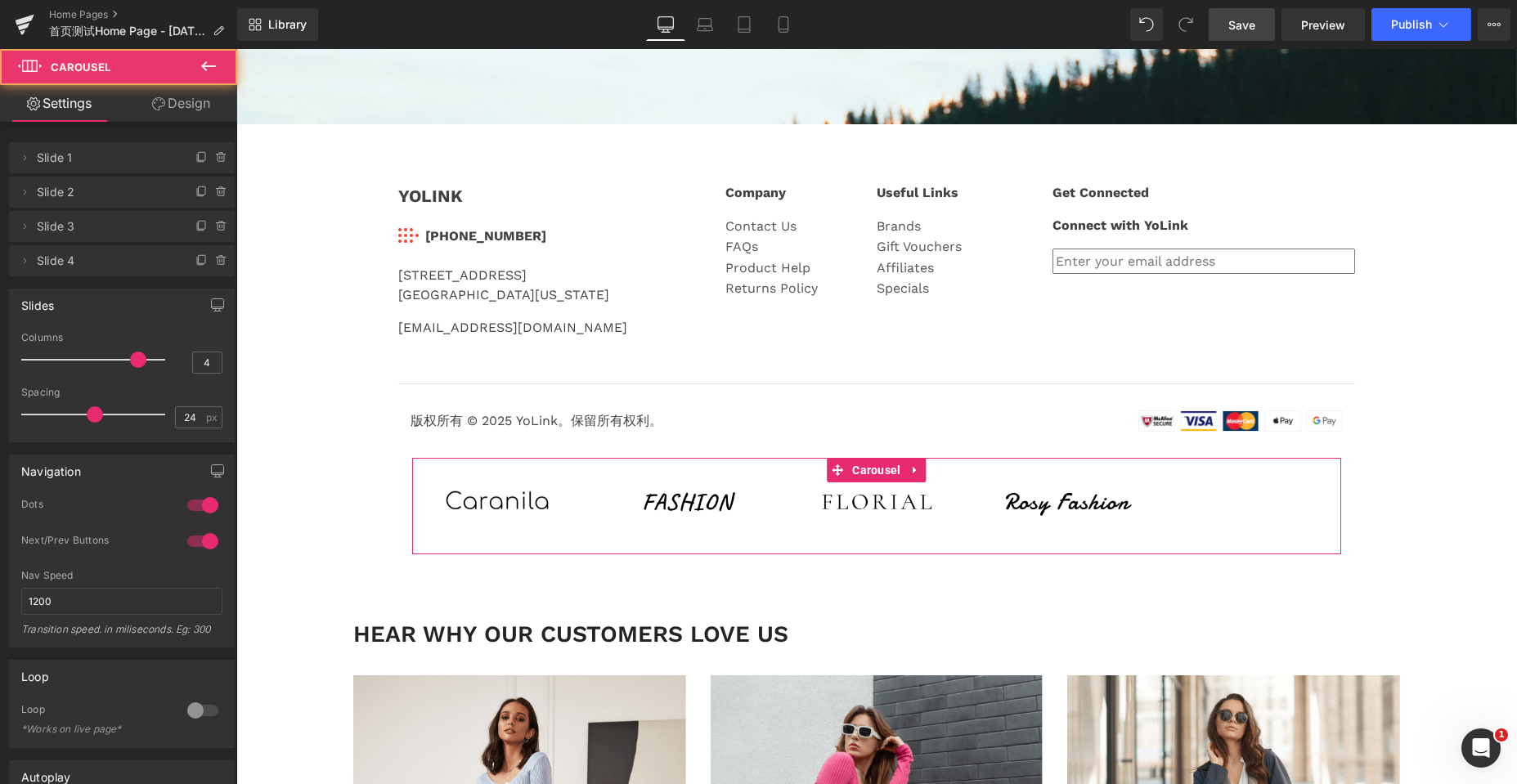
drag, startPoint x: 191, startPoint y: 112, endPoint x: 177, endPoint y: 146, distance: 36.8
click at [191, 112] on link "Design" at bounding box center [180, 103] width 119 height 37
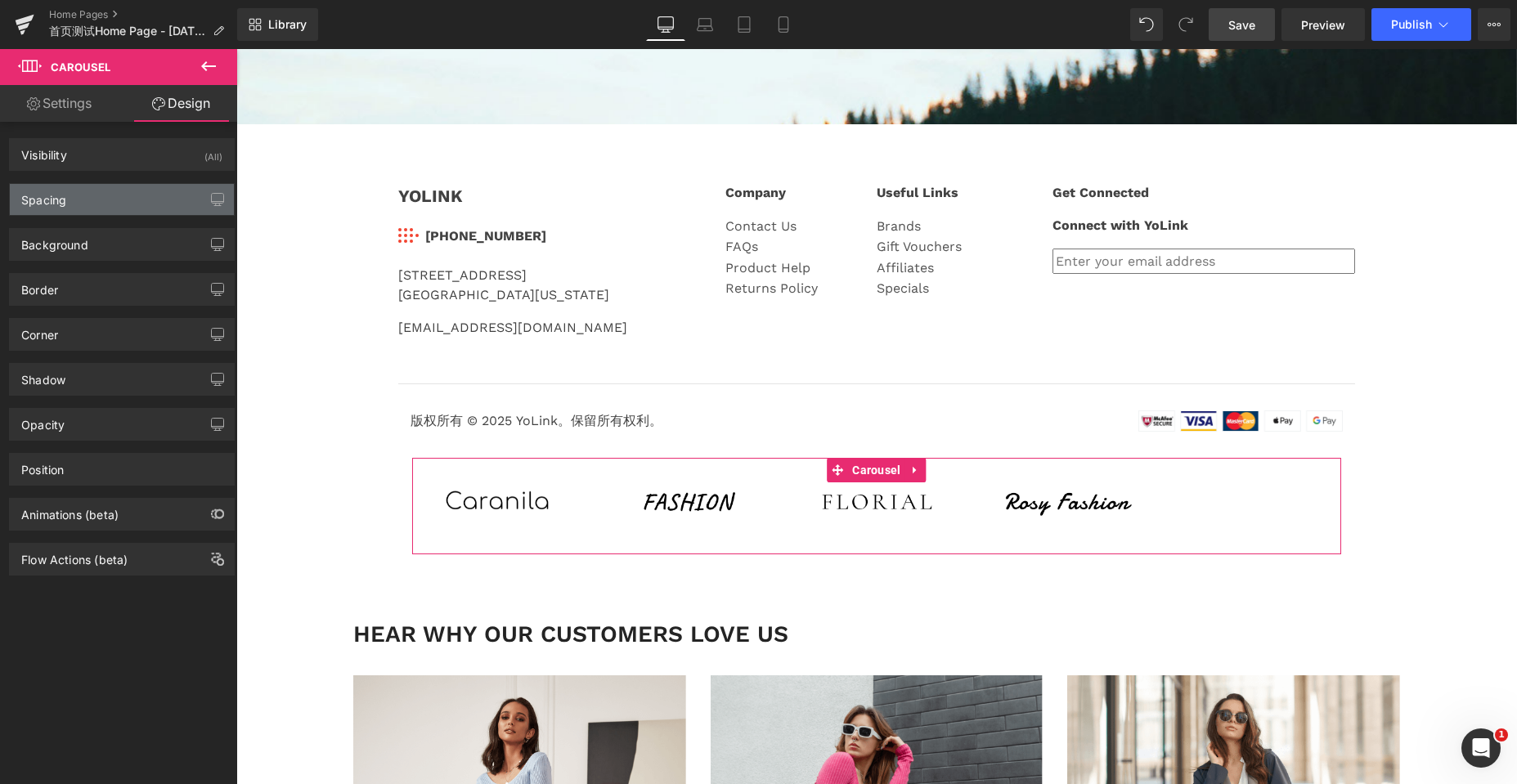
click at [113, 203] on div "Spacing" at bounding box center [121, 199] width 224 height 31
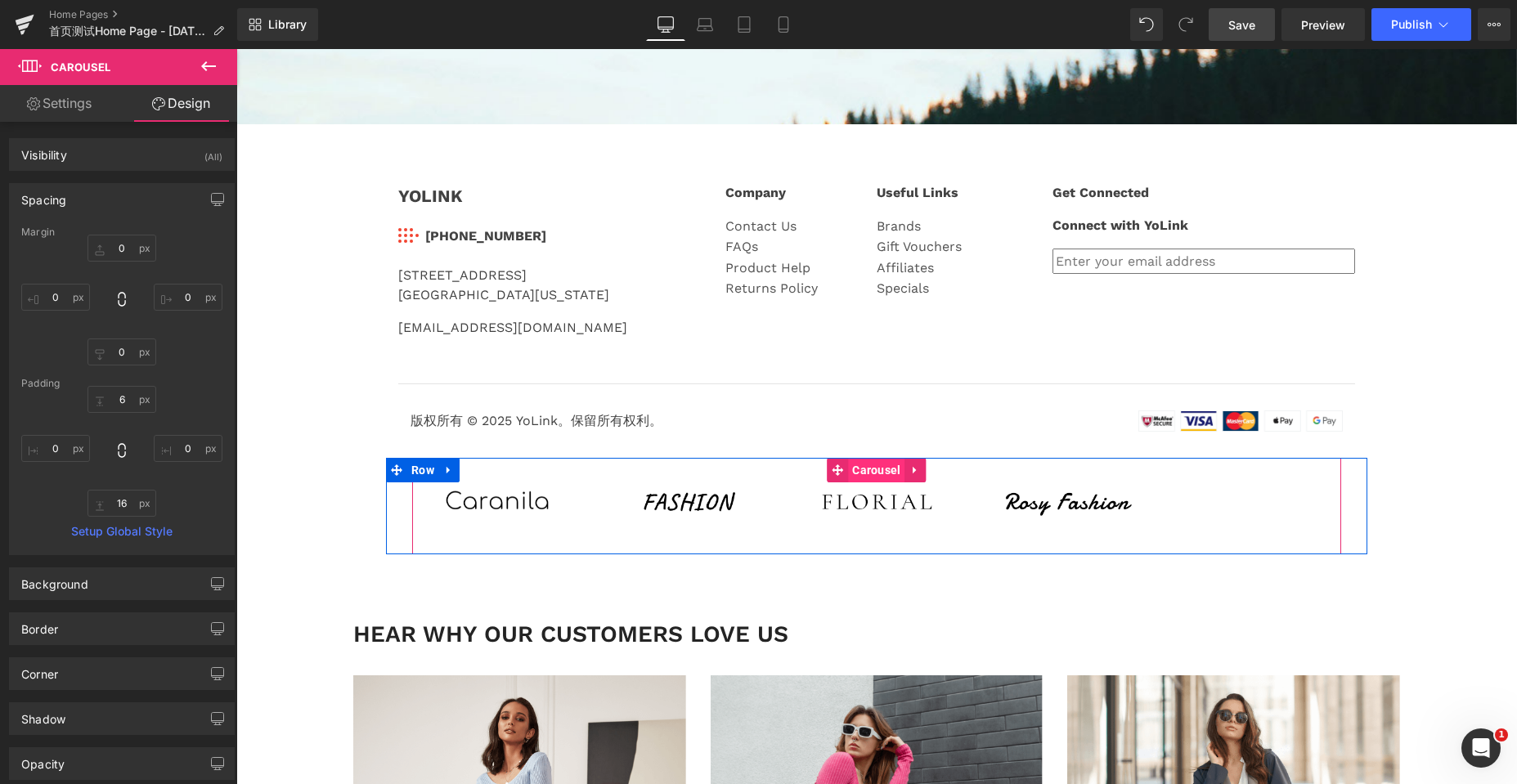
click at [860, 470] on span "Carousel" at bounding box center [877, 469] width 56 height 25
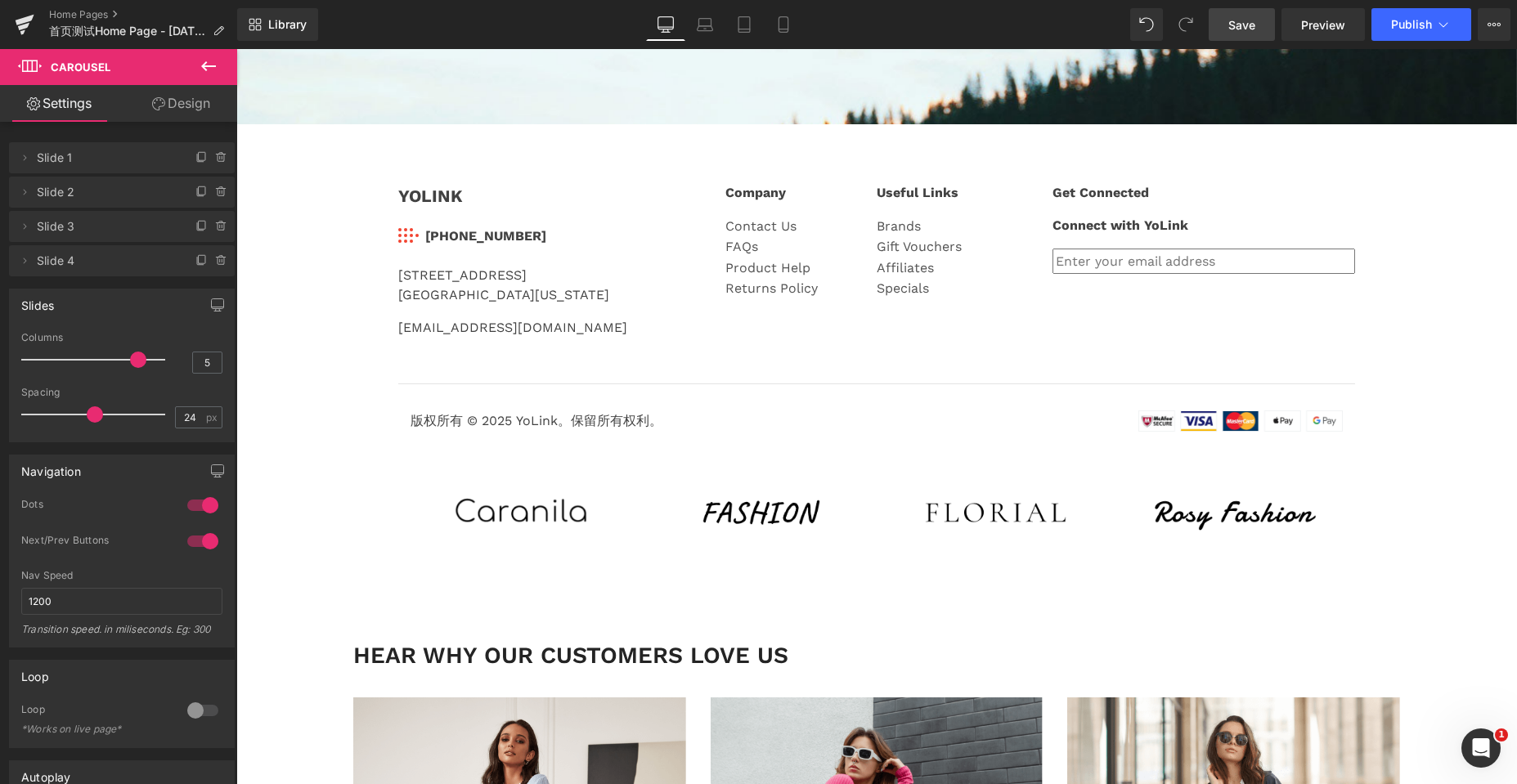
scroll to position [6653, 1268]
click at [120, 360] on p at bounding box center [93, 360] width 144 height 2
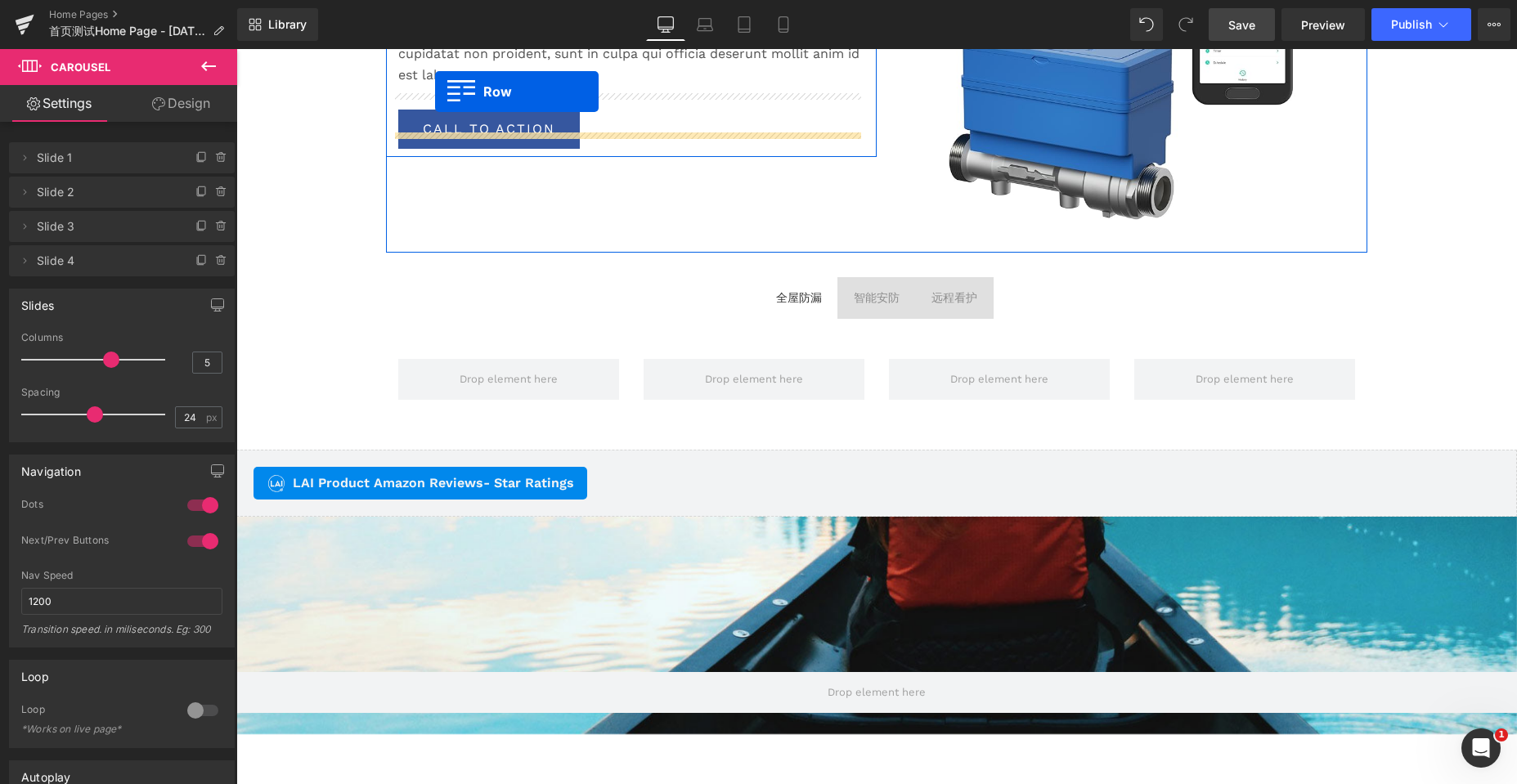
scroll to position [2936, 0]
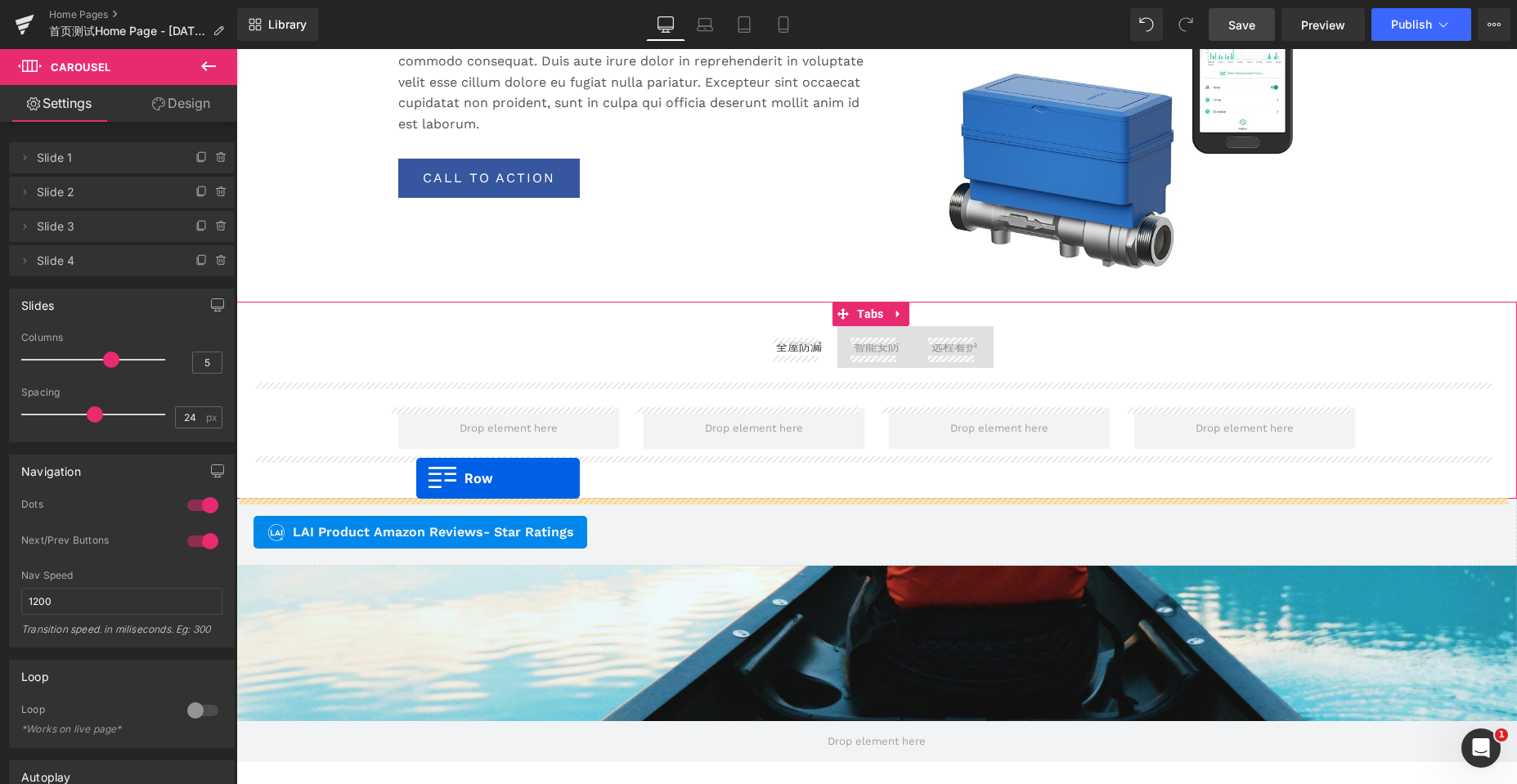
drag, startPoint x: 389, startPoint y: 634, endPoint x: 416, endPoint y: 478, distance: 158.3
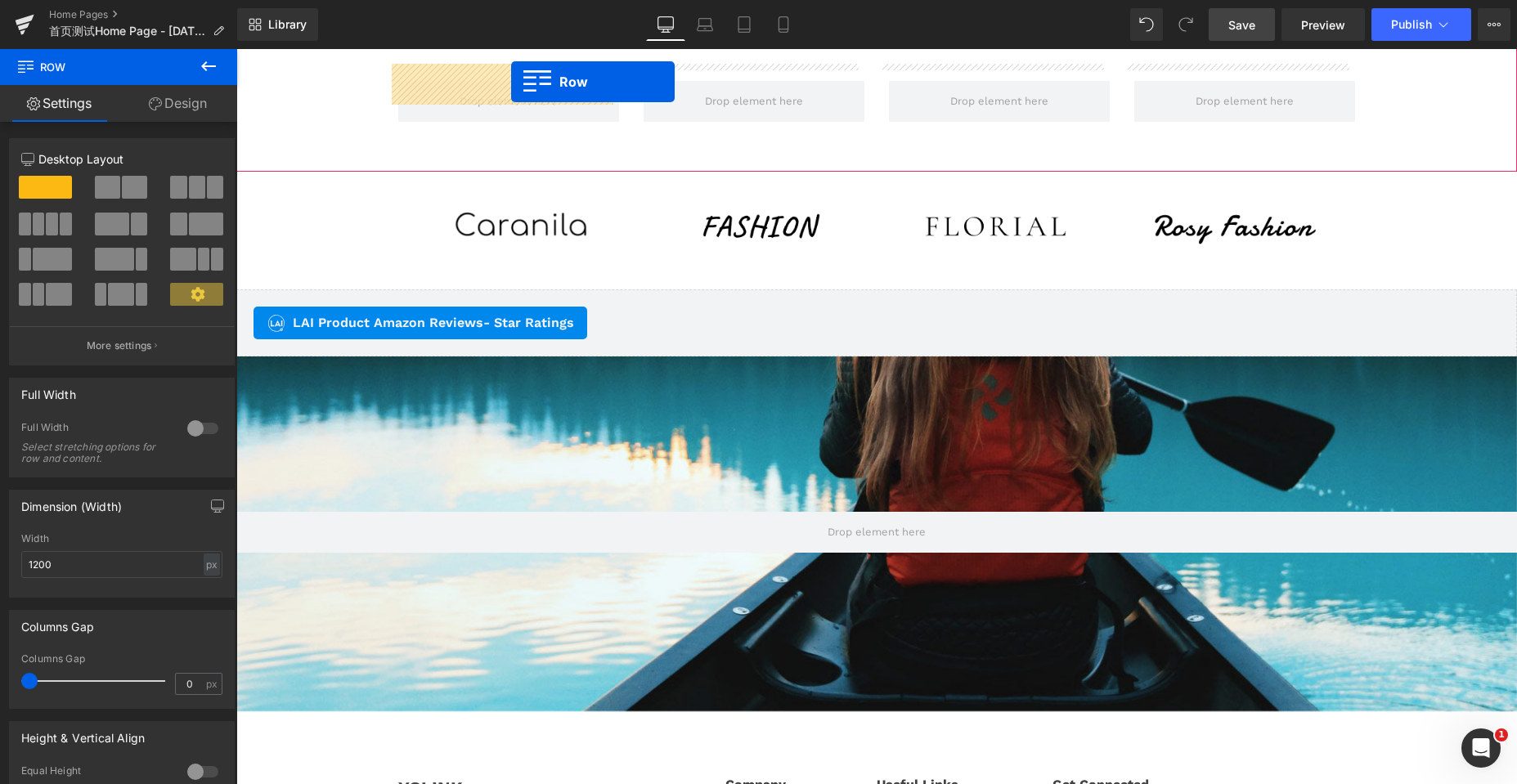
scroll to position [3181, 0]
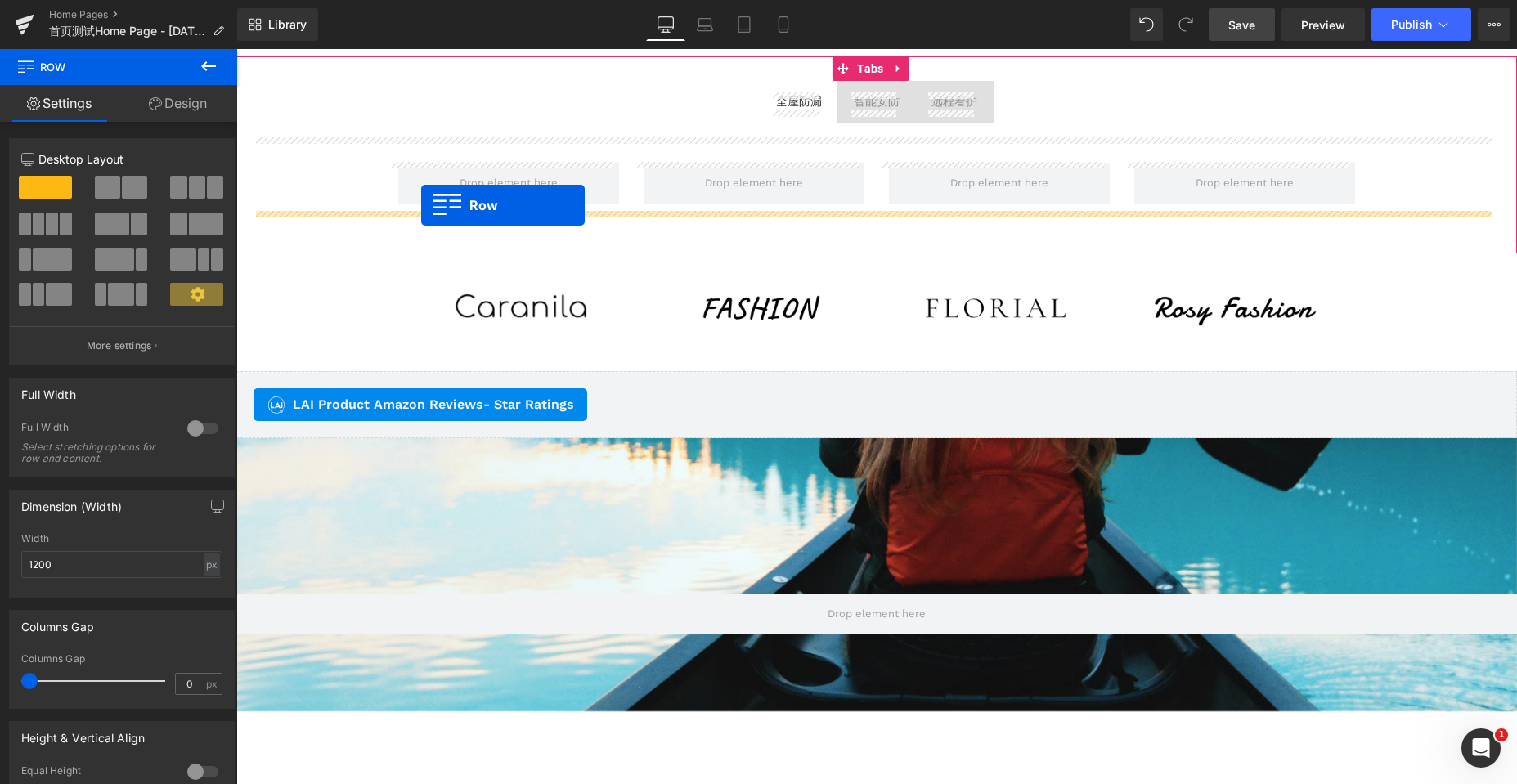
drag, startPoint x: 355, startPoint y: 386, endPoint x: 421, endPoint y: 205, distance: 192.7
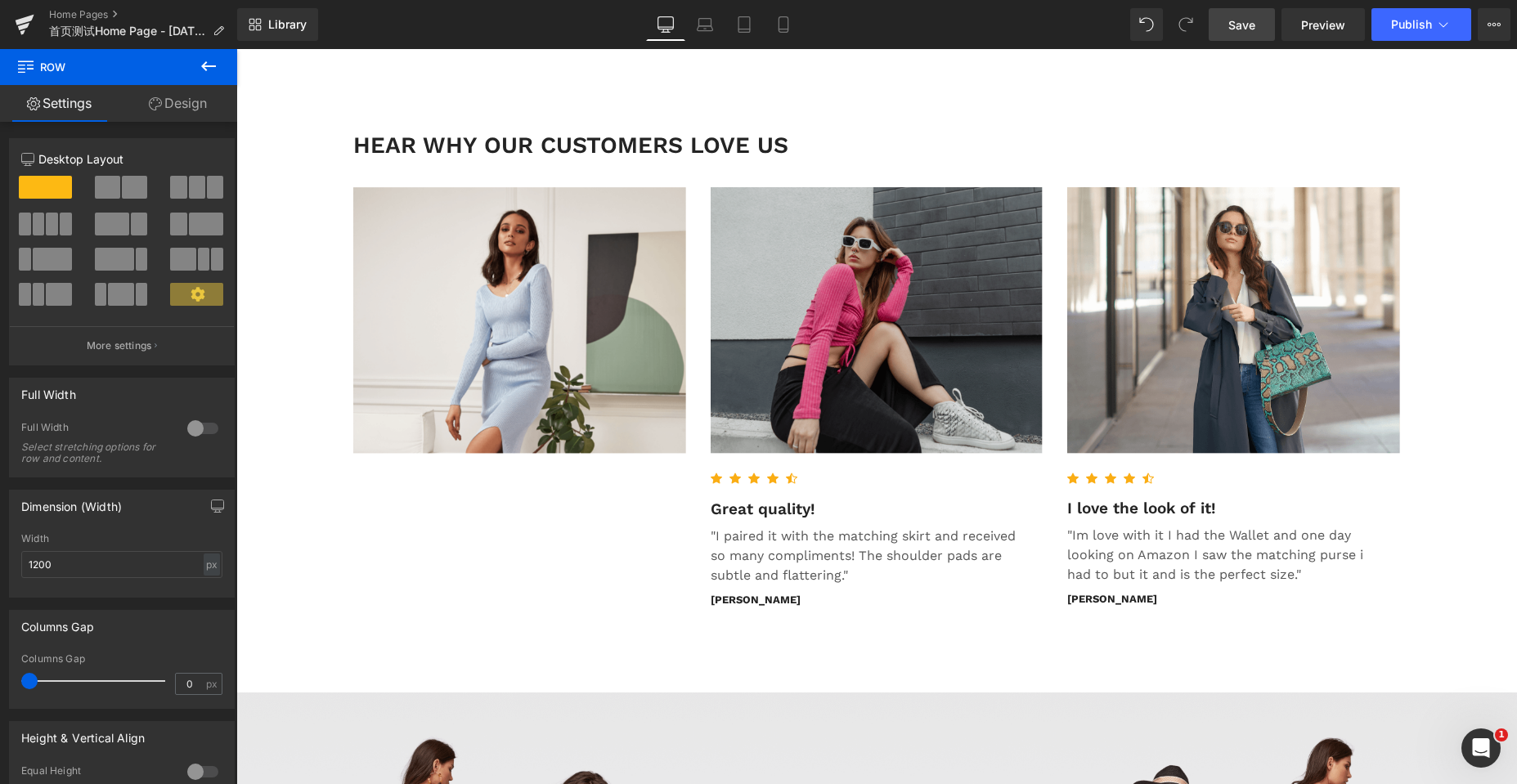
scroll to position [4407, 0]
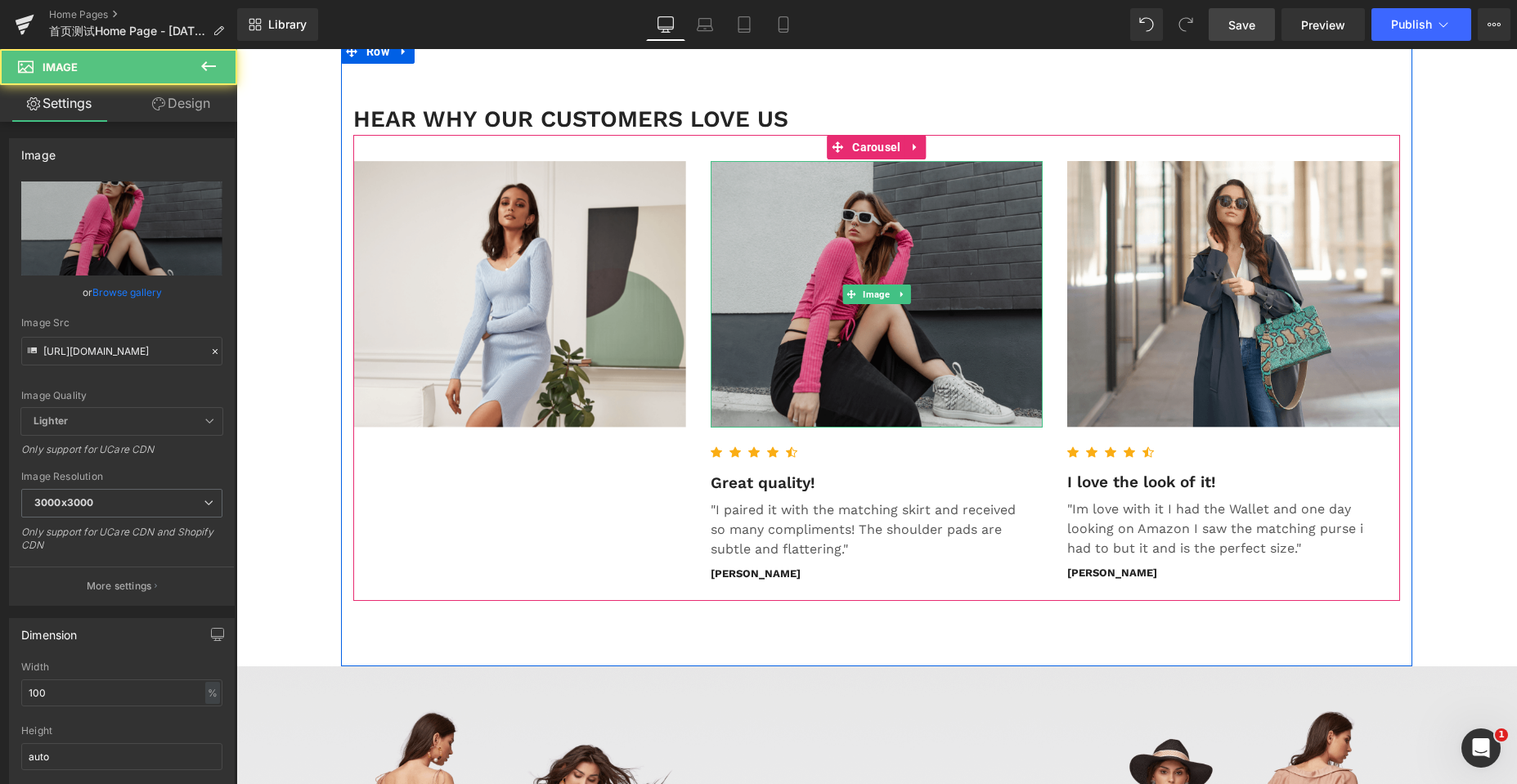
click at [736, 197] on img at bounding box center [877, 294] width 333 height 268
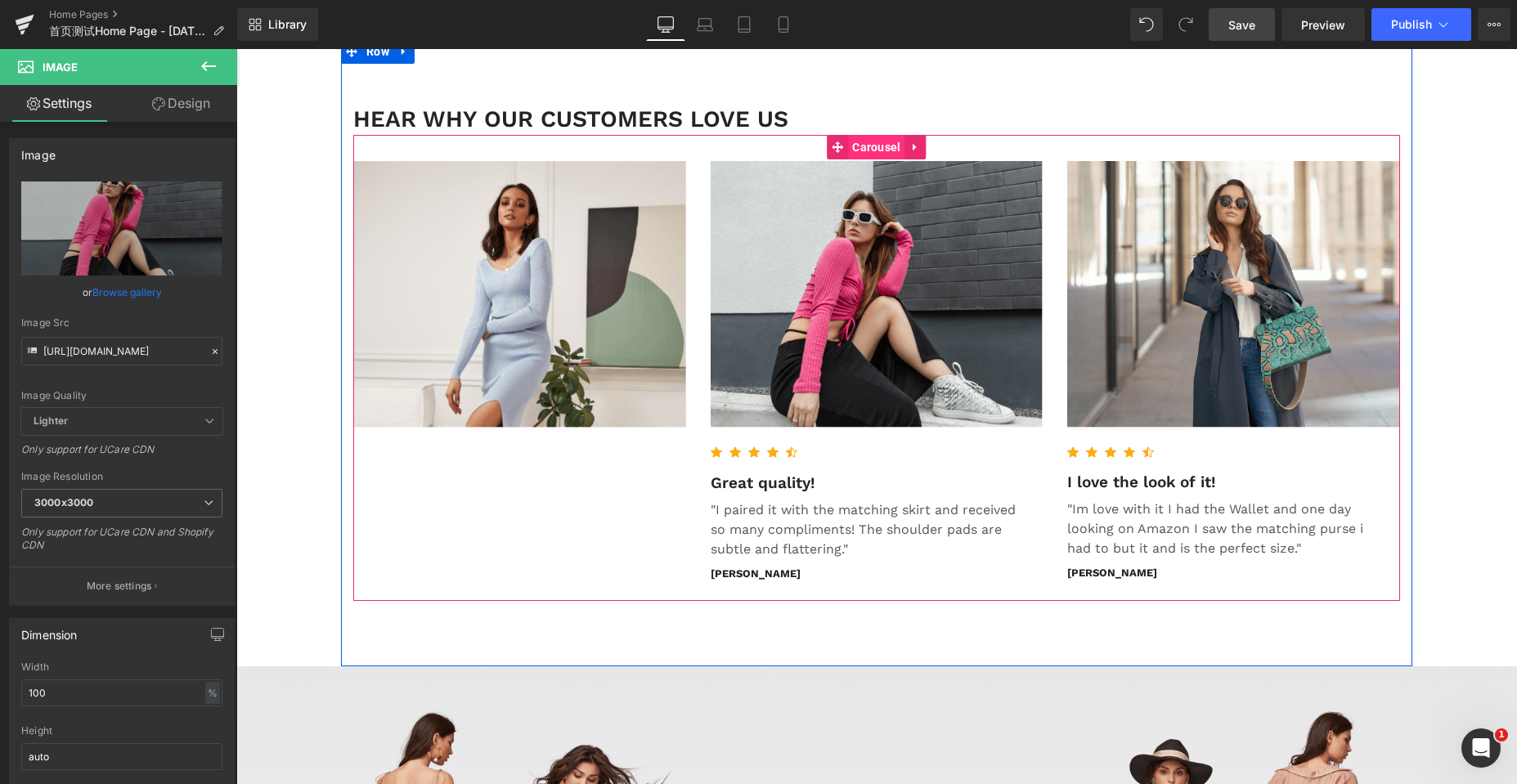
click at [874, 147] on span "Carousel" at bounding box center [877, 147] width 56 height 25
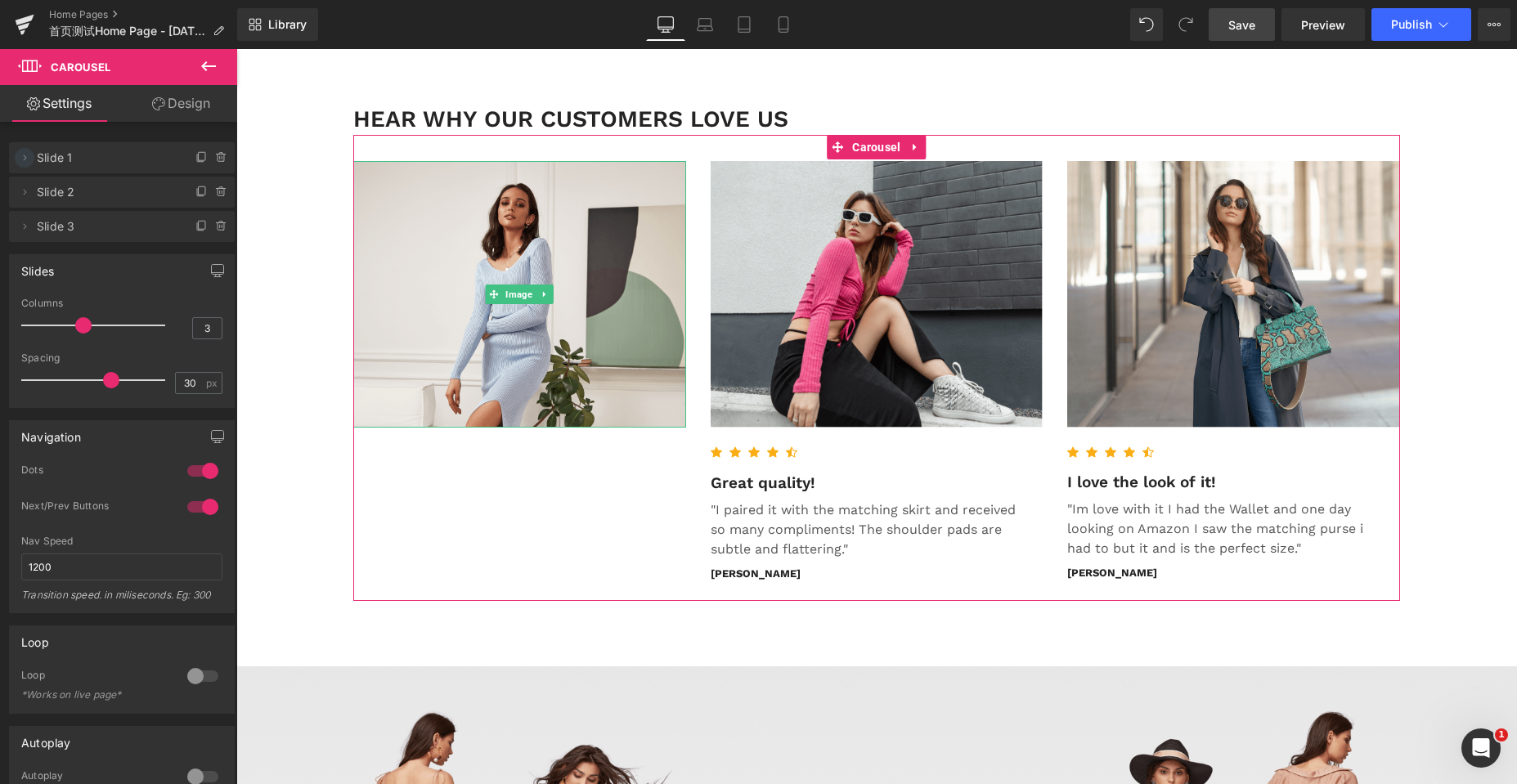
click at [27, 156] on icon at bounding box center [24, 157] width 13 height 13
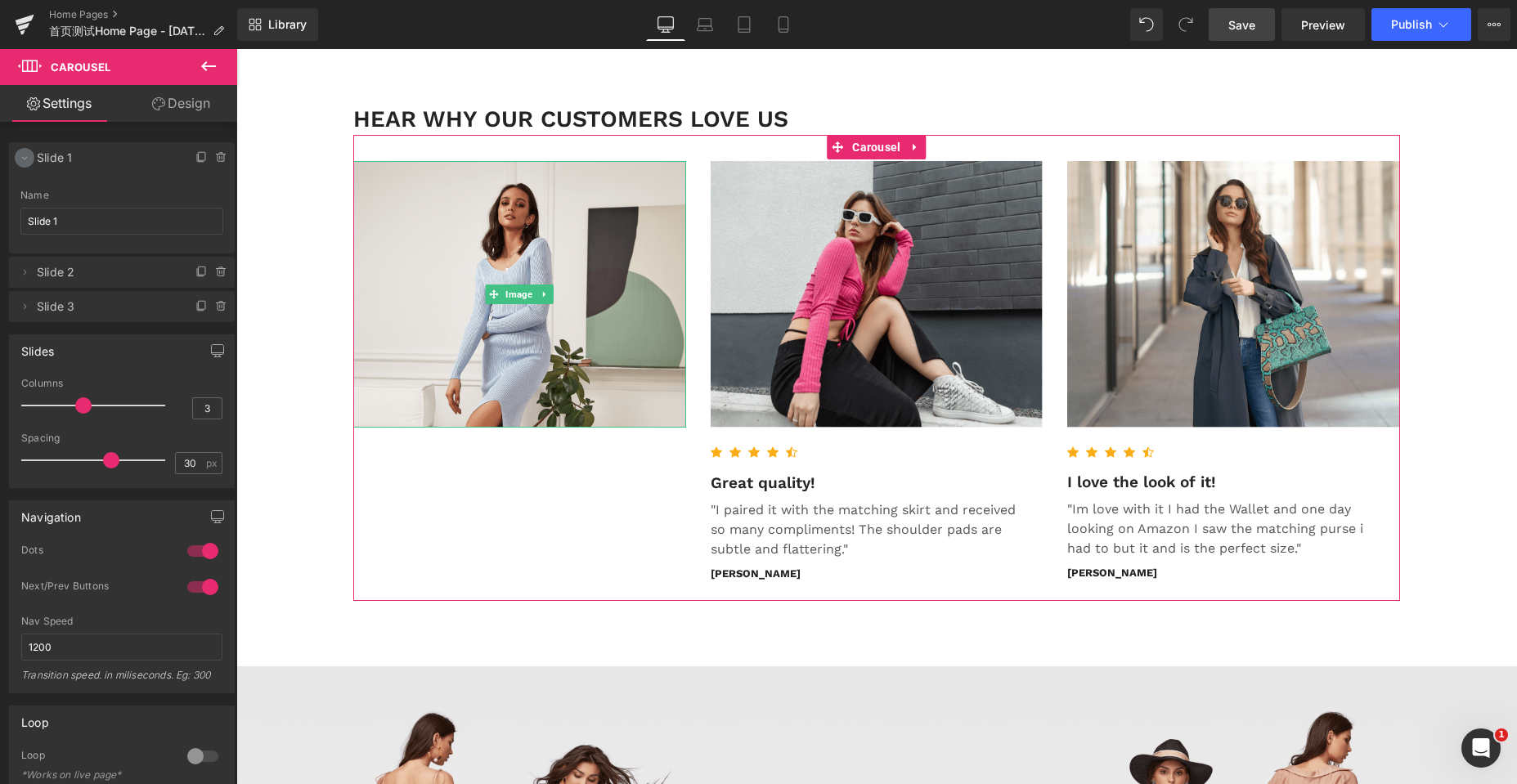
click at [27, 156] on icon at bounding box center [24, 157] width 13 height 13
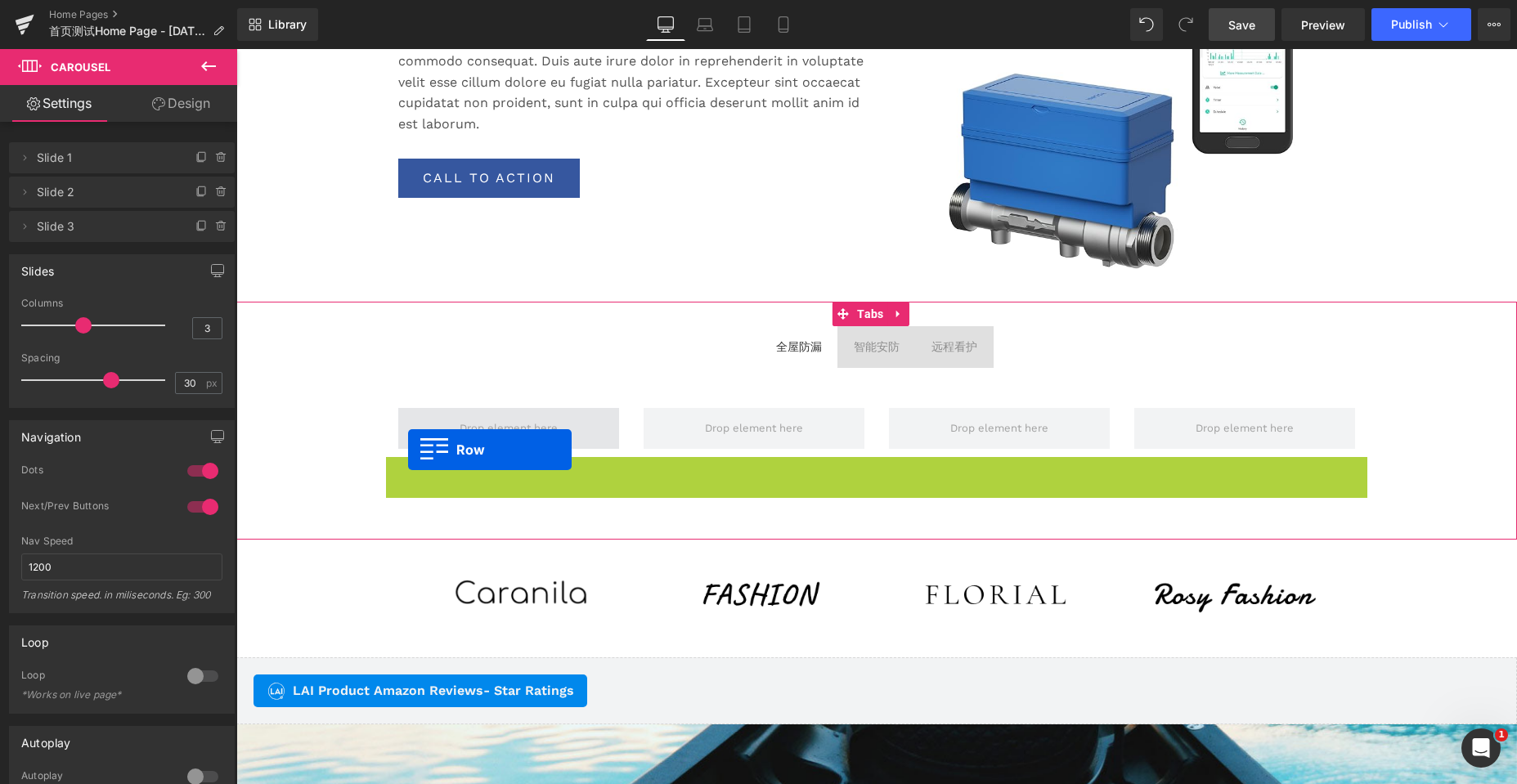
scroll to position [6694, 1268]
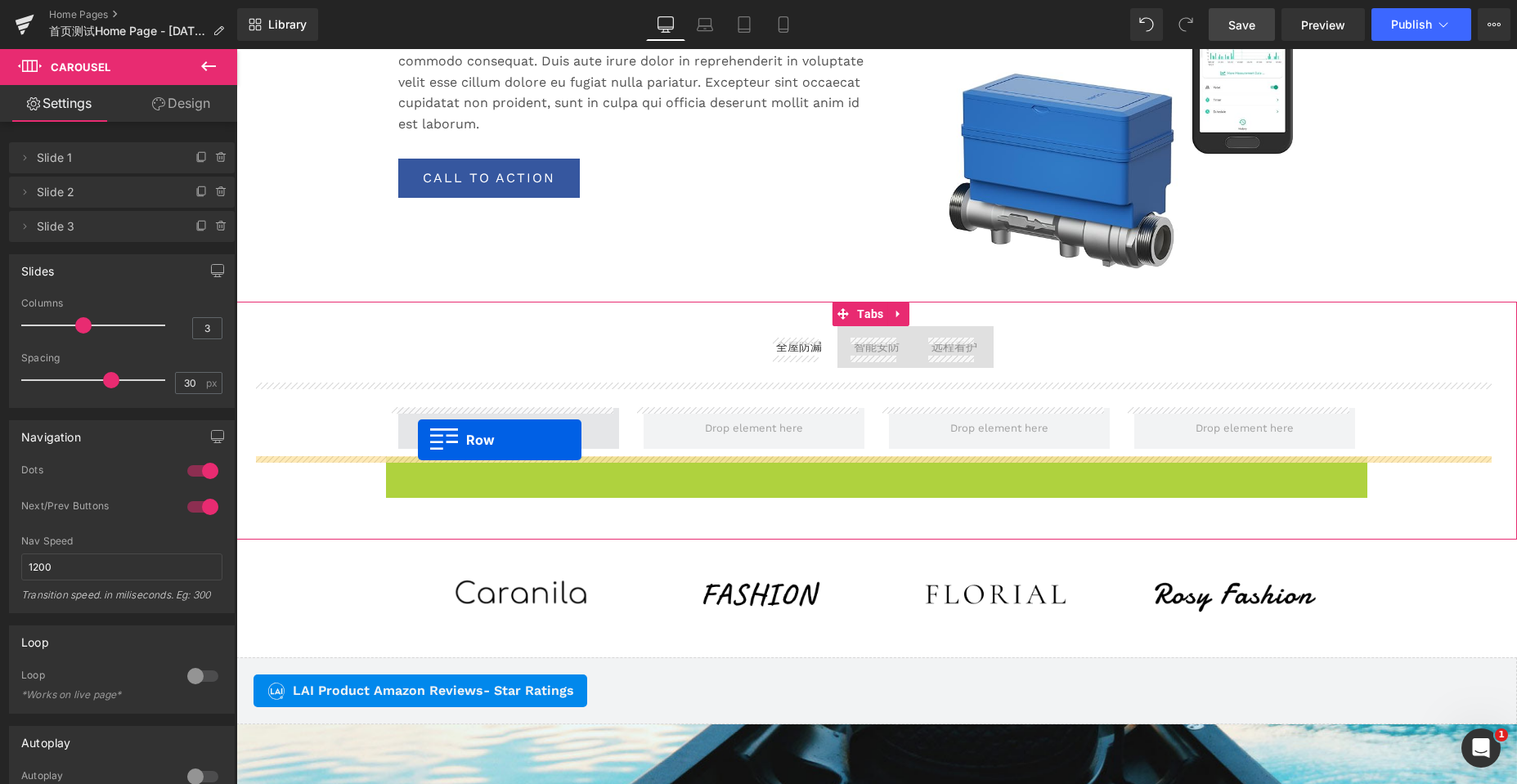
drag, startPoint x: 387, startPoint y: 471, endPoint x: 418, endPoint y: 439, distance: 44.6
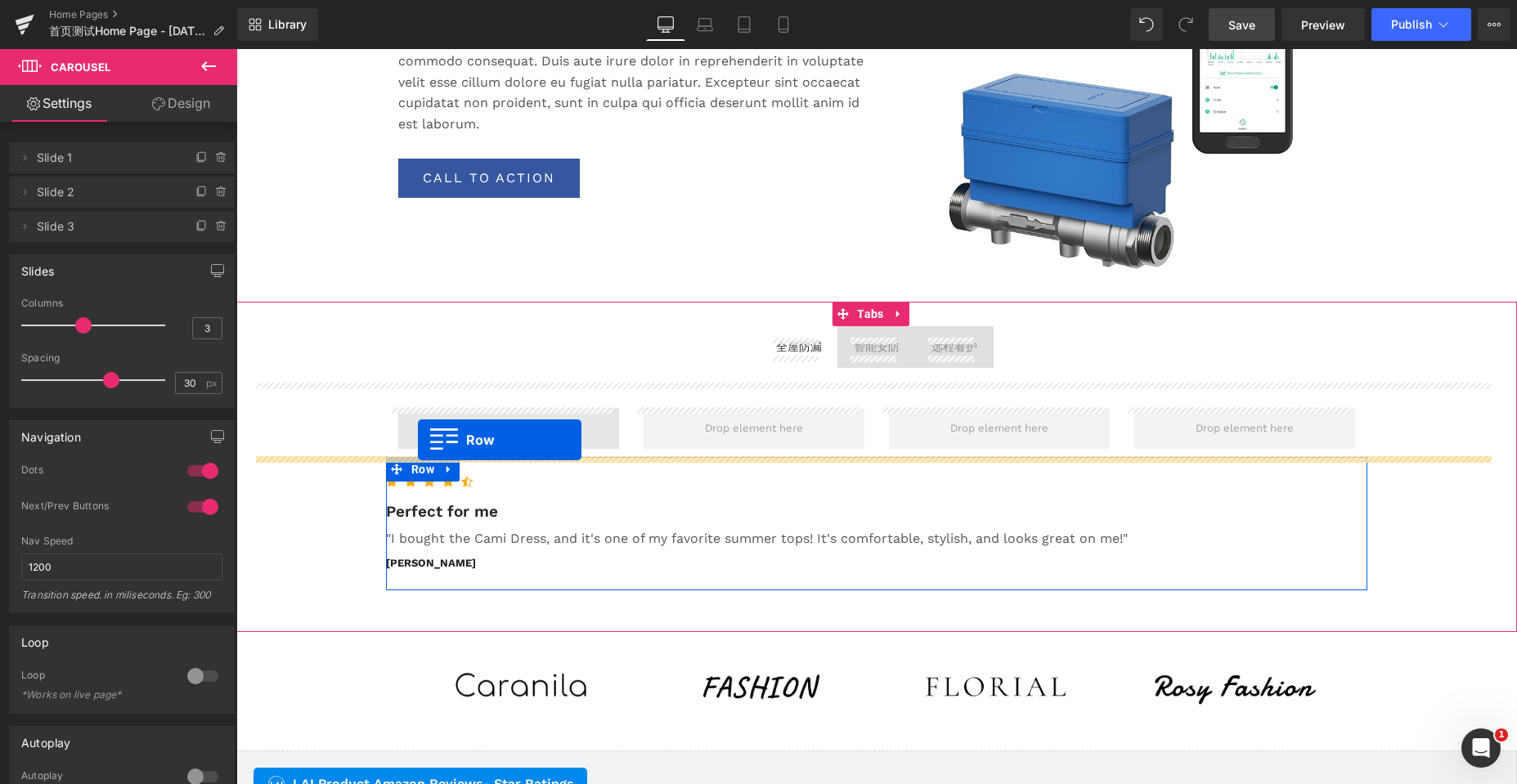
scroll to position [6788, 1268]
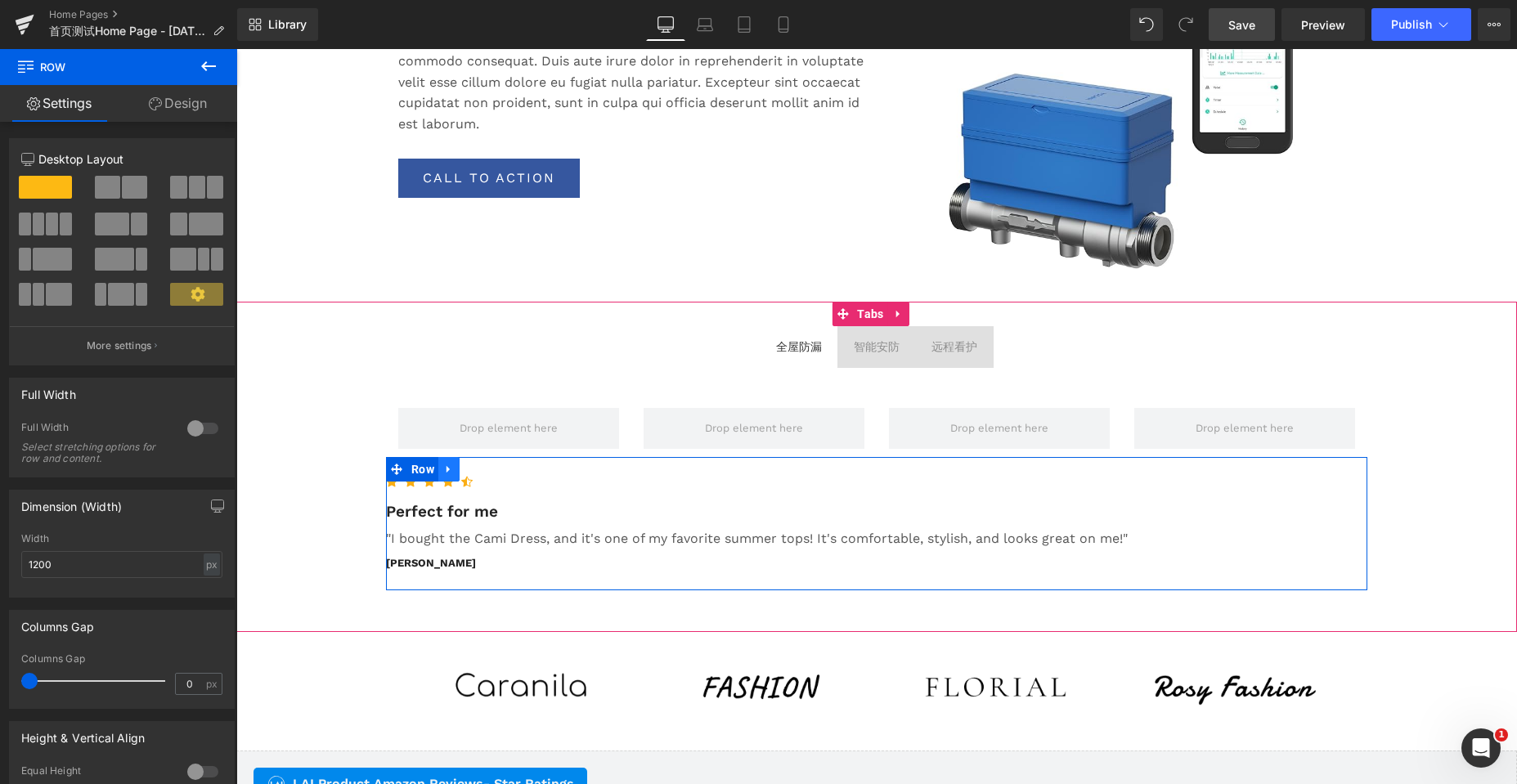
click at [446, 468] on icon at bounding box center [448, 469] width 11 height 12
click at [464, 470] on icon at bounding box center [469, 469] width 11 height 11
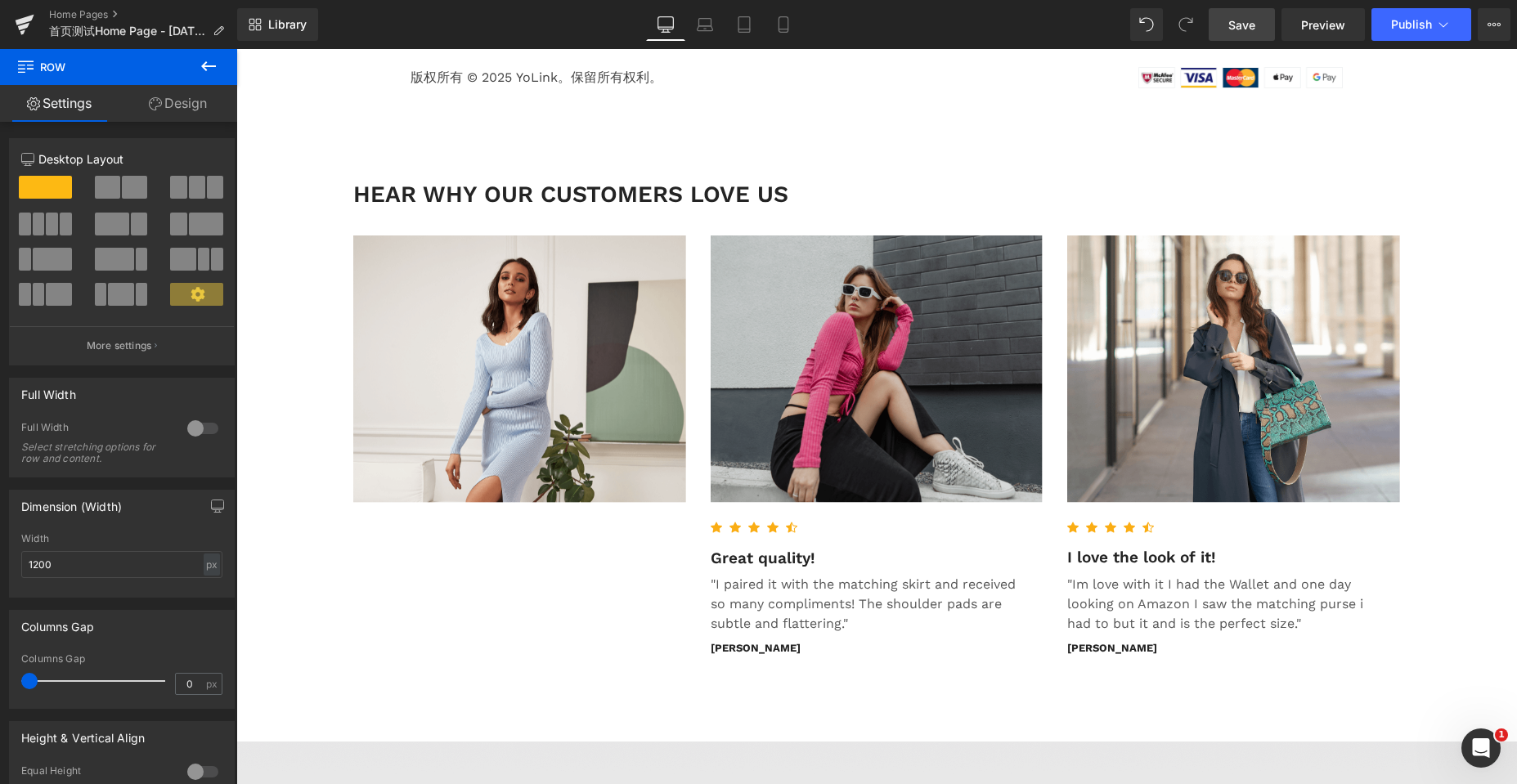
scroll to position [4474, 0]
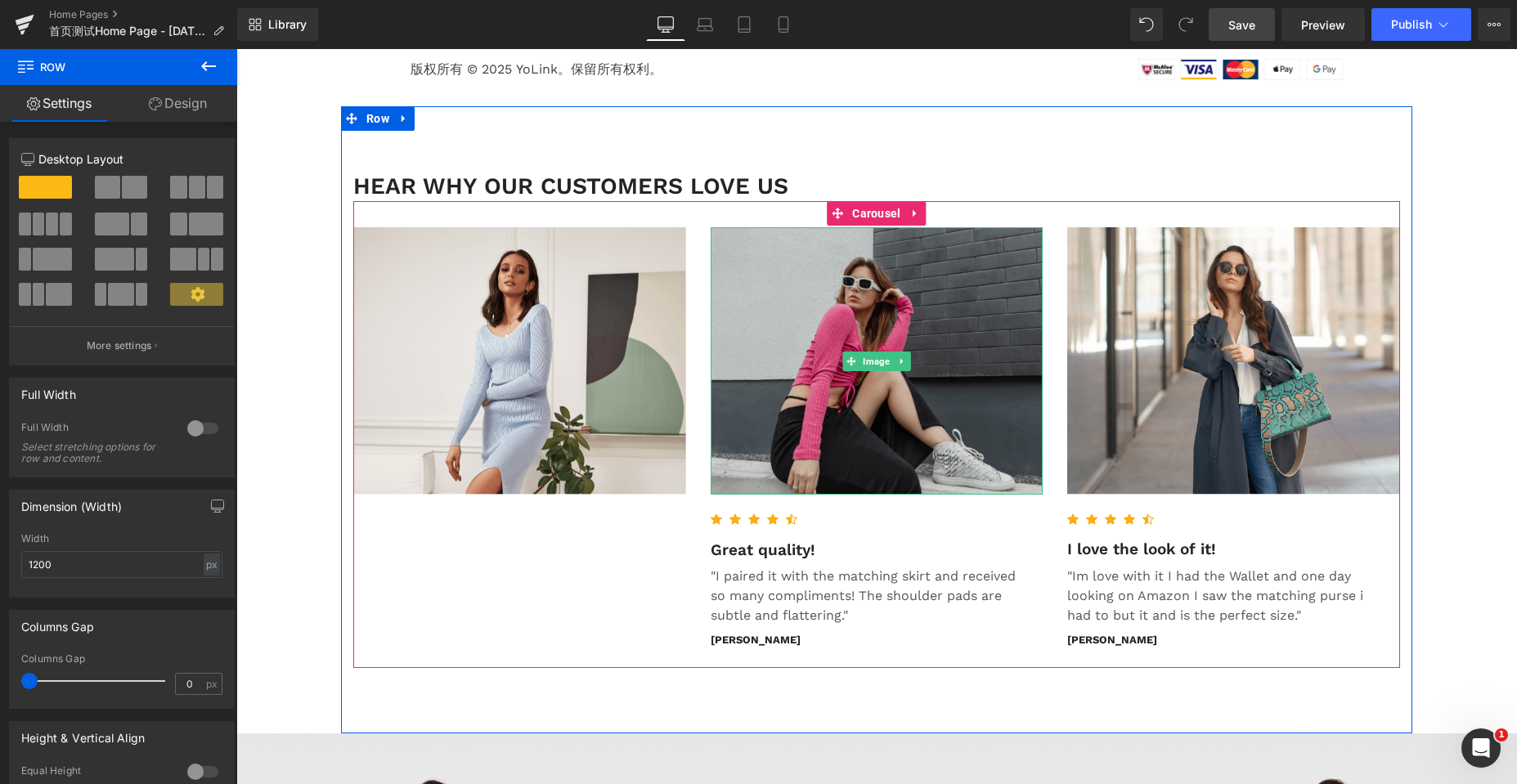
click at [961, 376] on img at bounding box center [877, 361] width 333 height 268
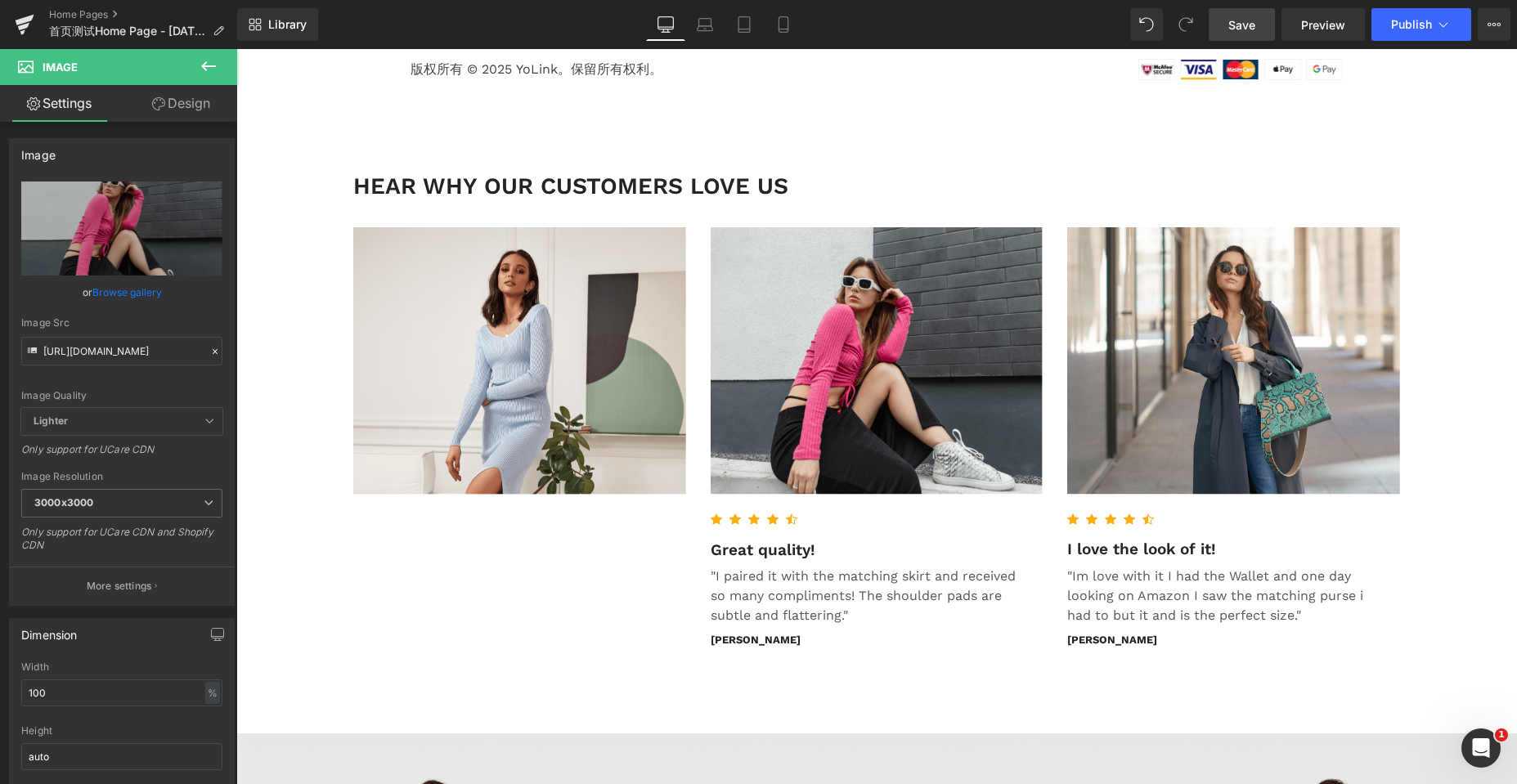
drag, startPoint x: 210, startPoint y: 63, endPoint x: 221, endPoint y: 85, distance: 24.6
click at [210, 63] on icon at bounding box center [208, 66] width 20 height 20
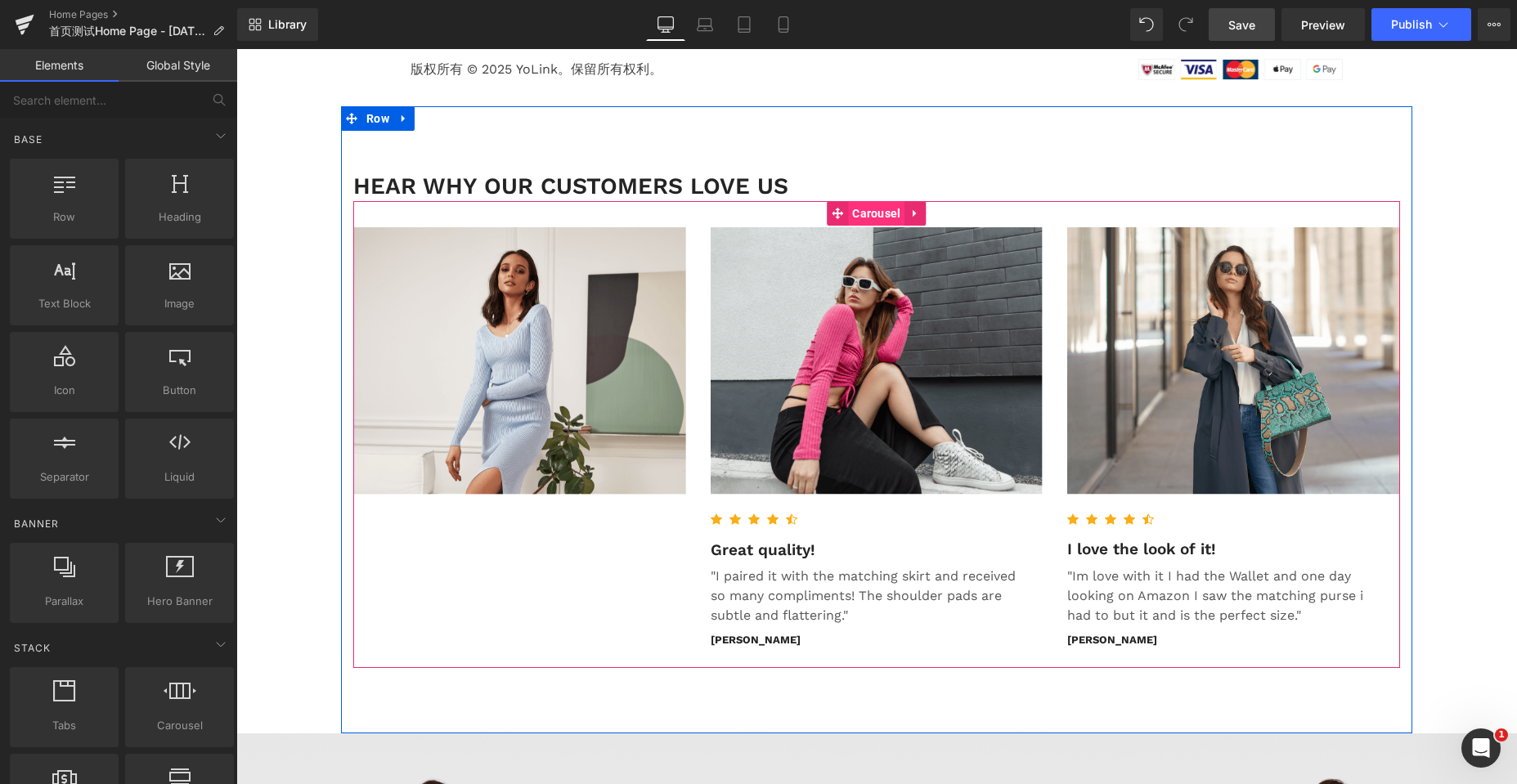
click at [853, 215] on span "Carousel" at bounding box center [877, 213] width 56 height 25
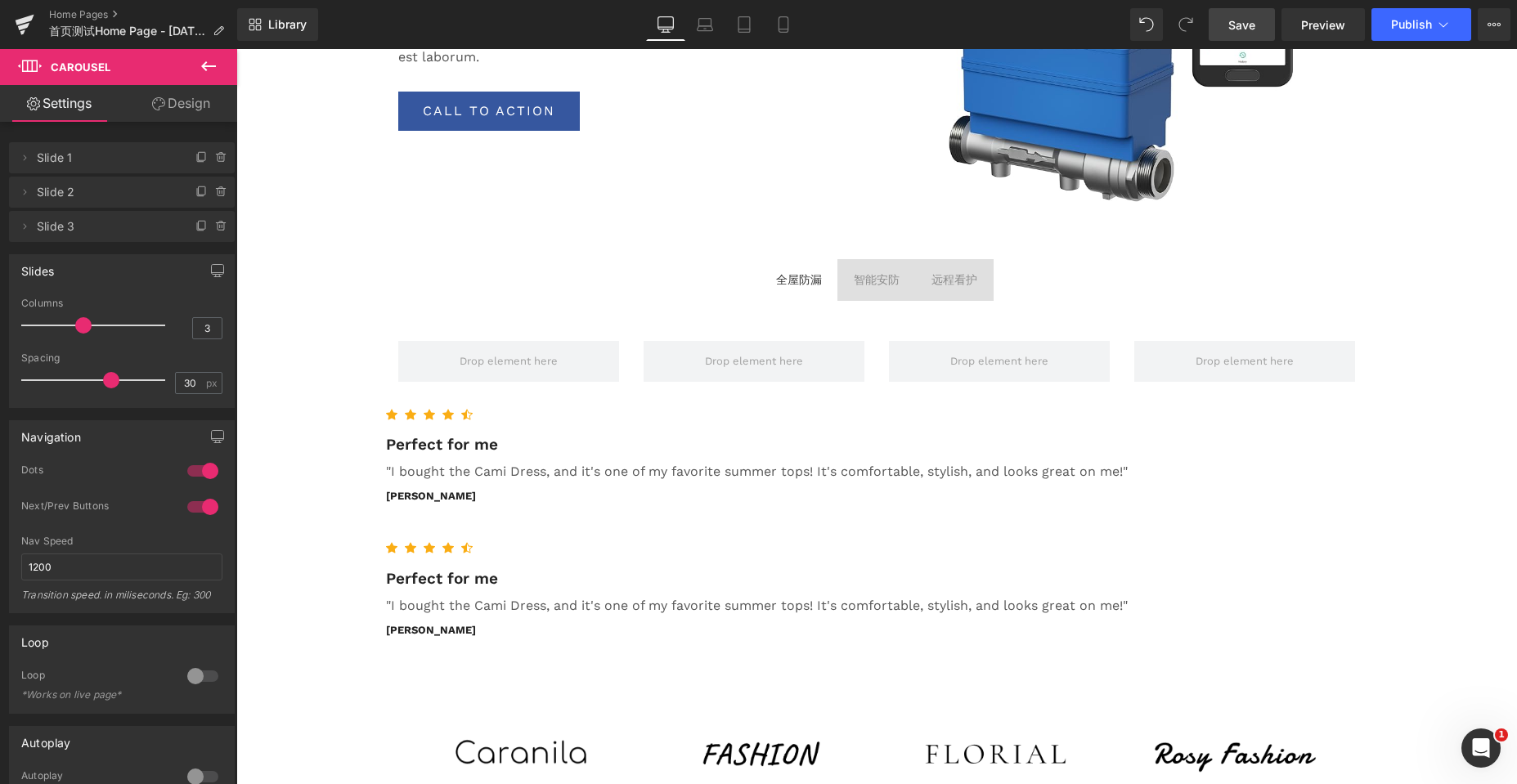
scroll to position [2921, 0]
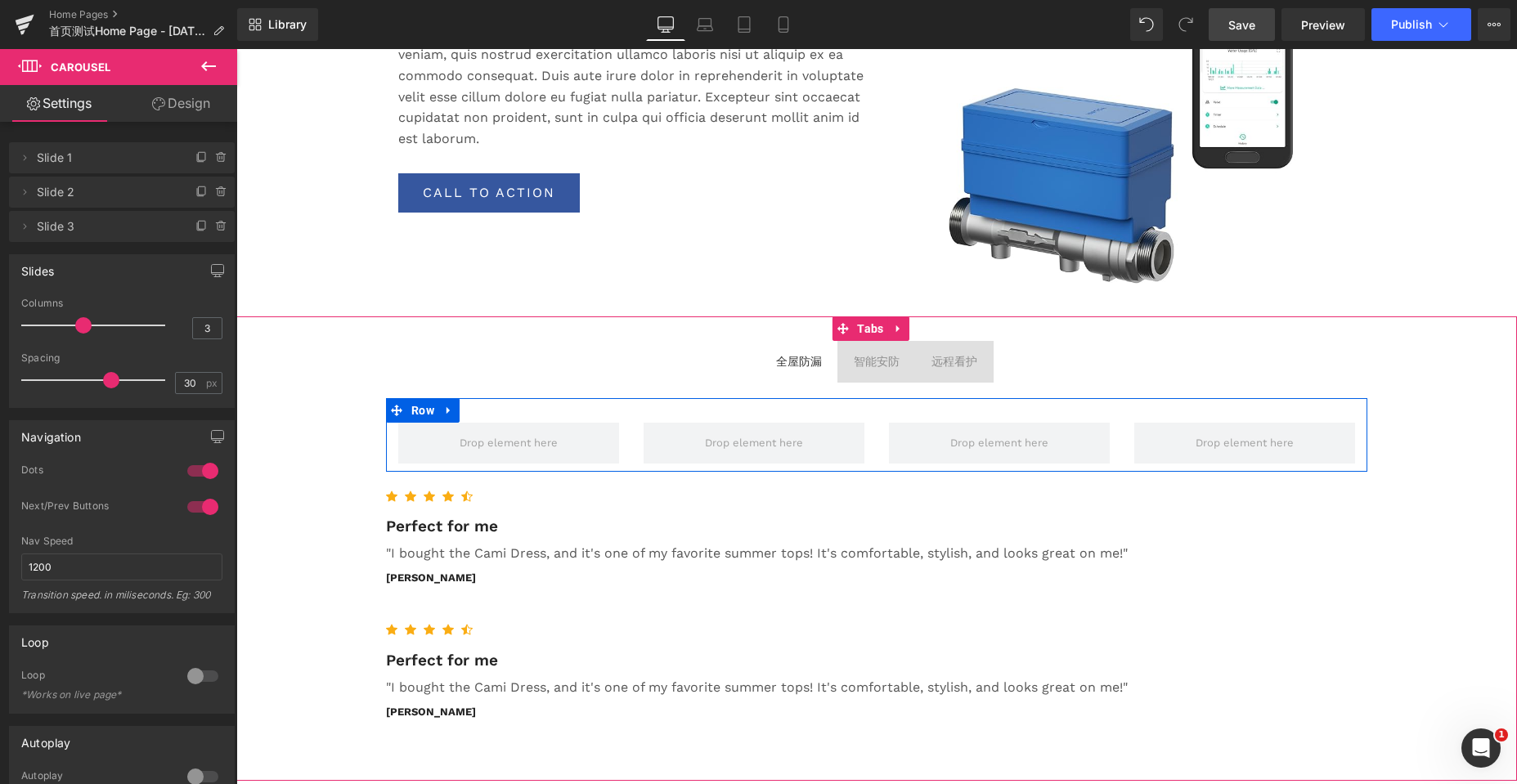
click at [535, 411] on div "Row" at bounding box center [876, 435] width 981 height 74
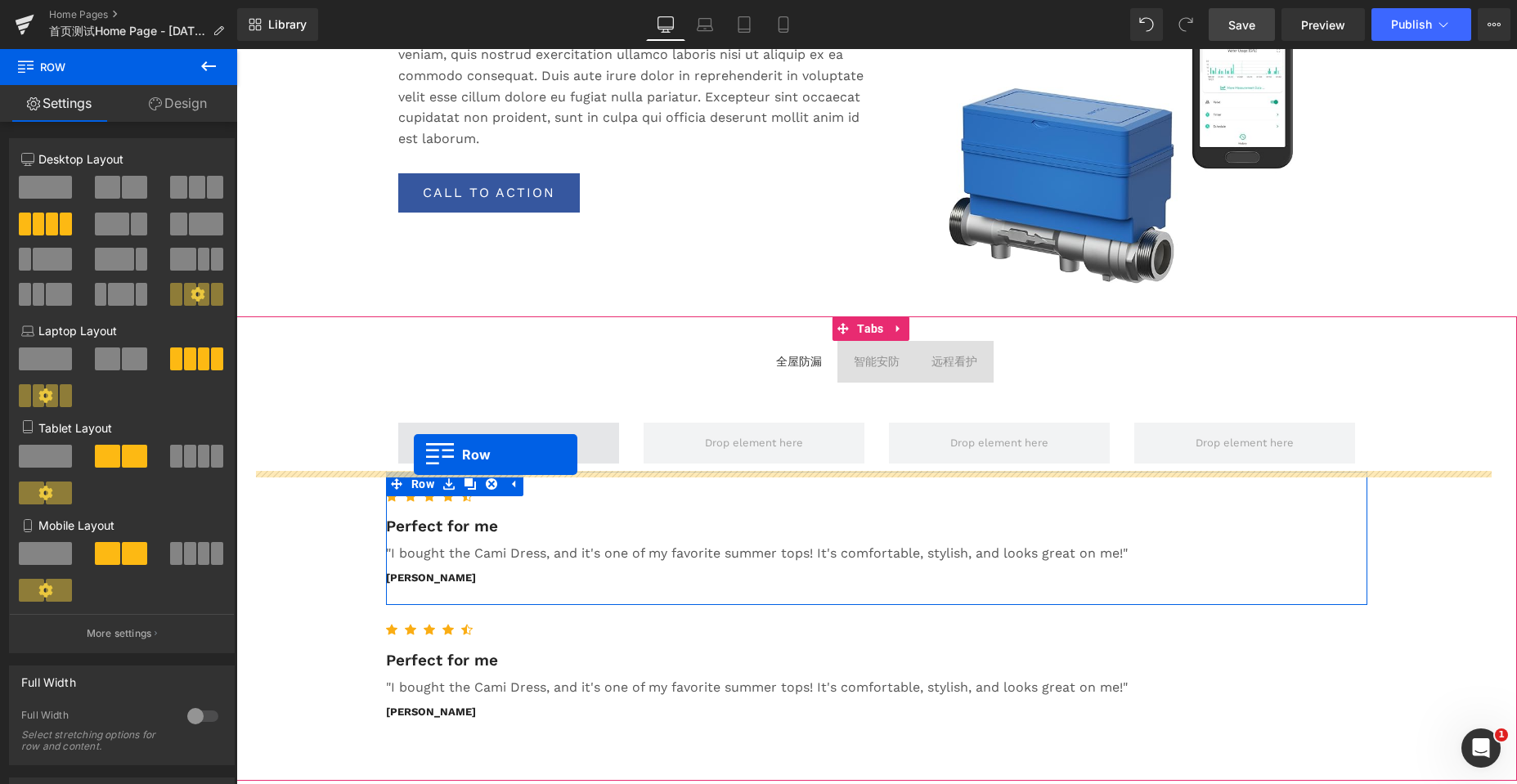
scroll to position [6829, 1268]
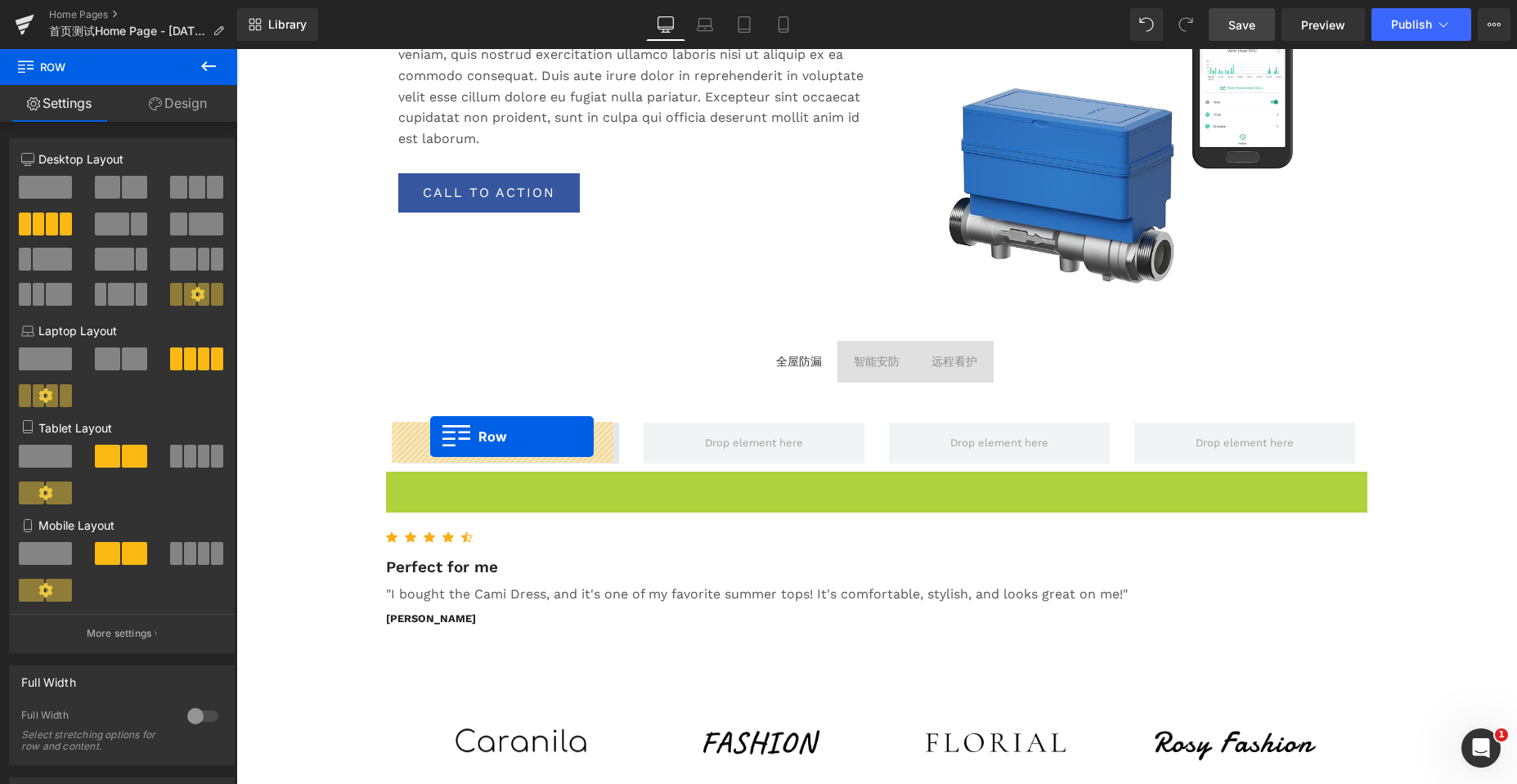
drag, startPoint x: 389, startPoint y: 485, endPoint x: 430, endPoint y: 437, distance: 63.1
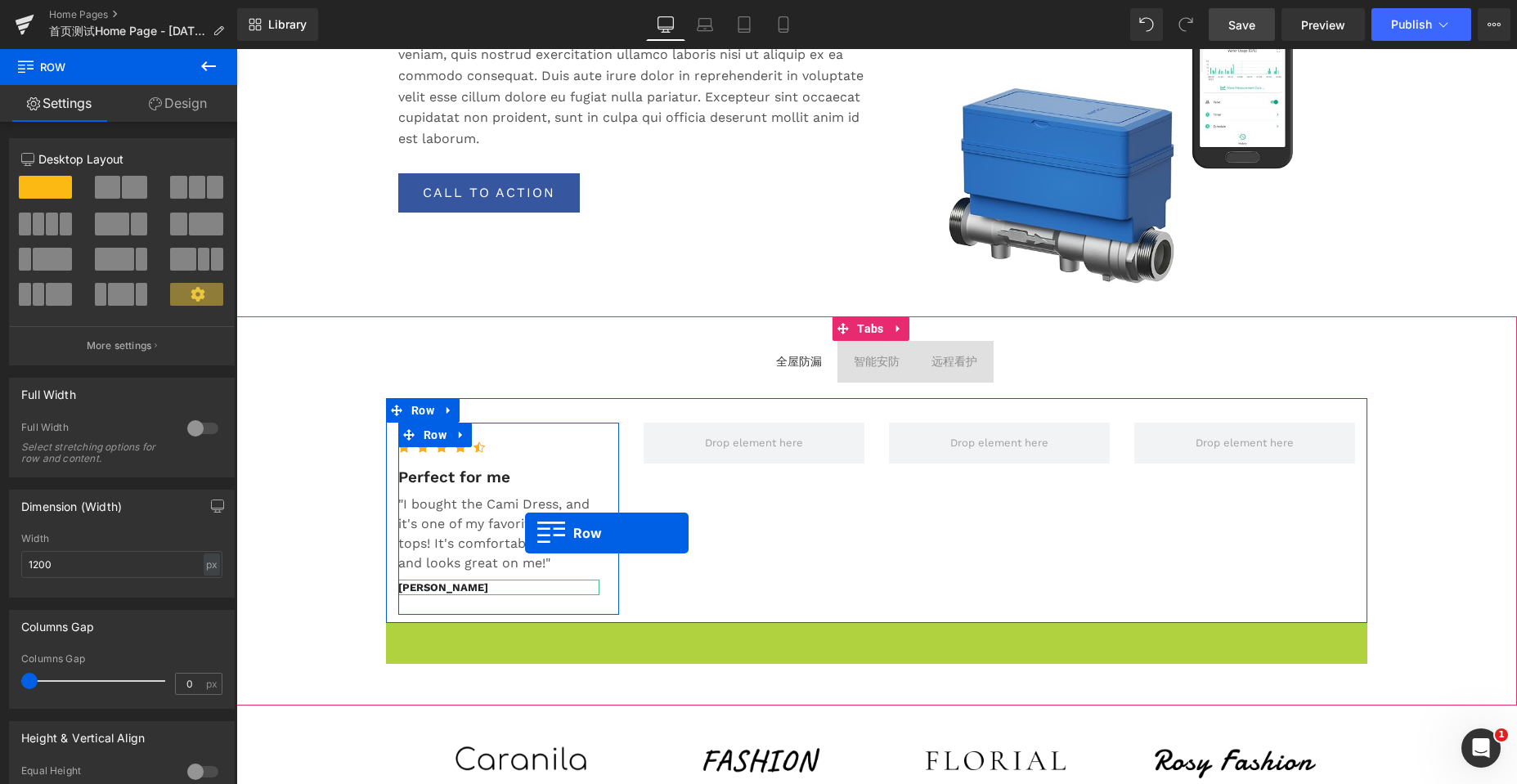
scroll to position [6847, 1268]
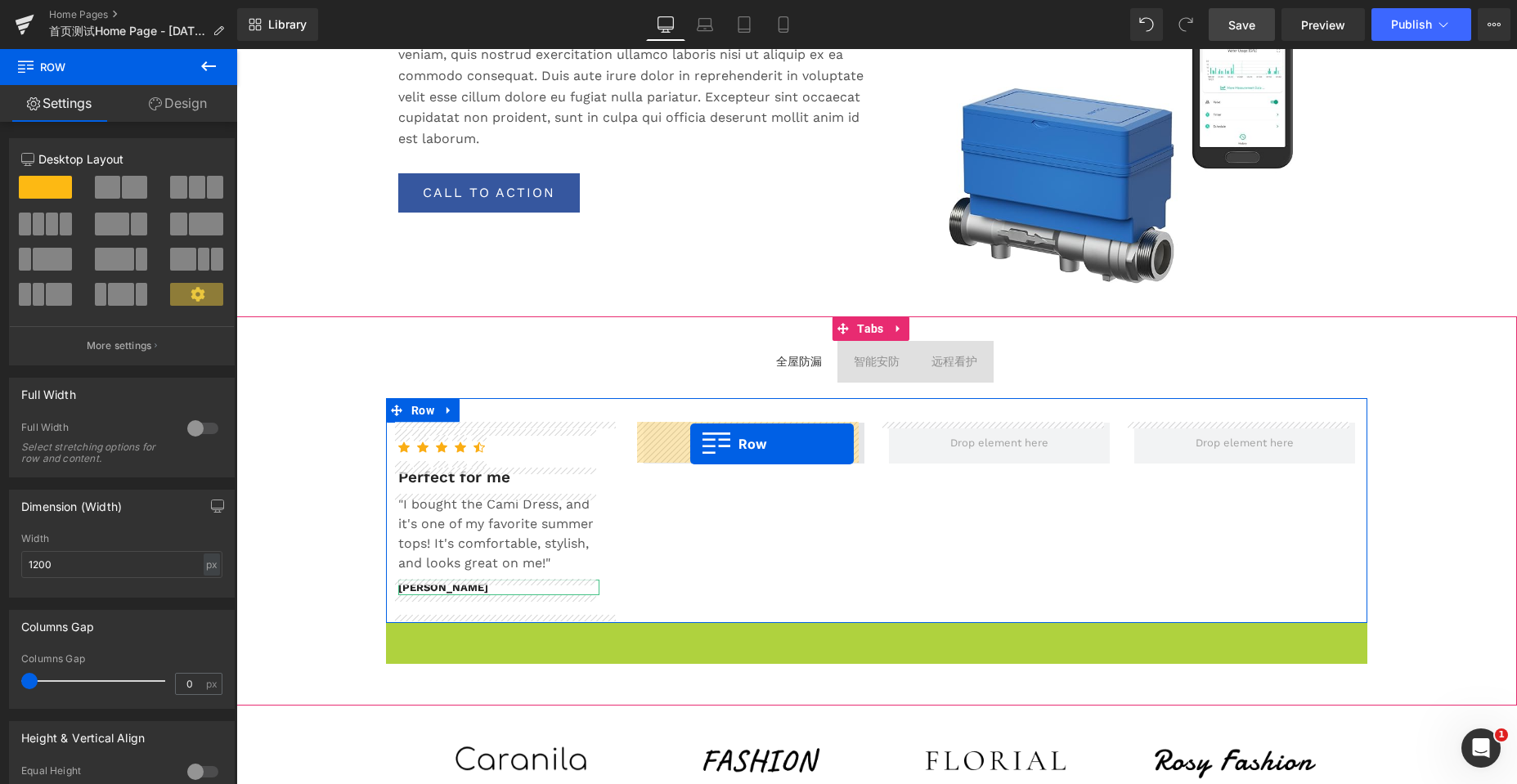
drag, startPoint x: 401, startPoint y: 625, endPoint x: 690, endPoint y: 444, distance: 341.0
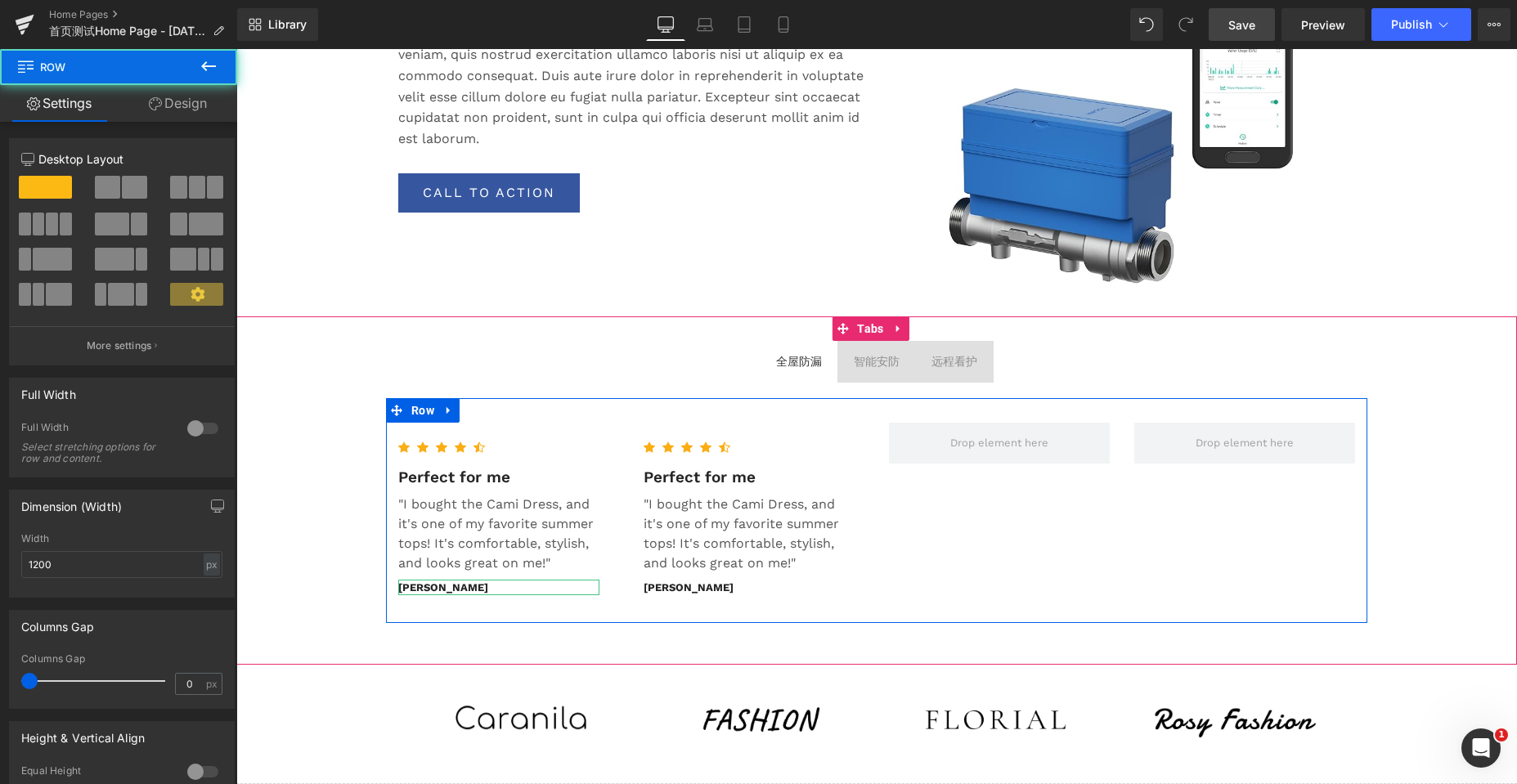
scroll to position [6805, 1268]
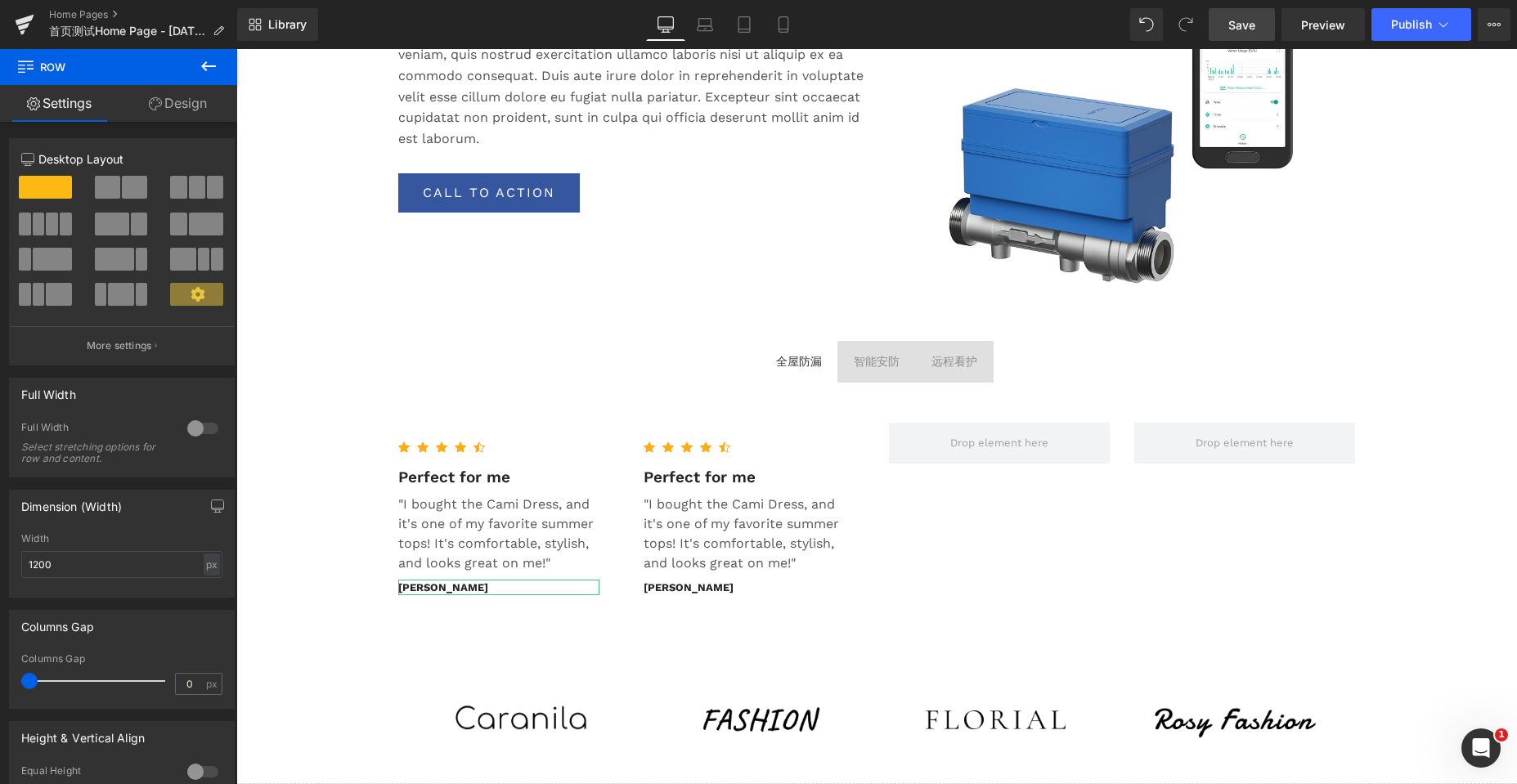
click at [204, 66] on icon at bounding box center [208, 66] width 15 height 9
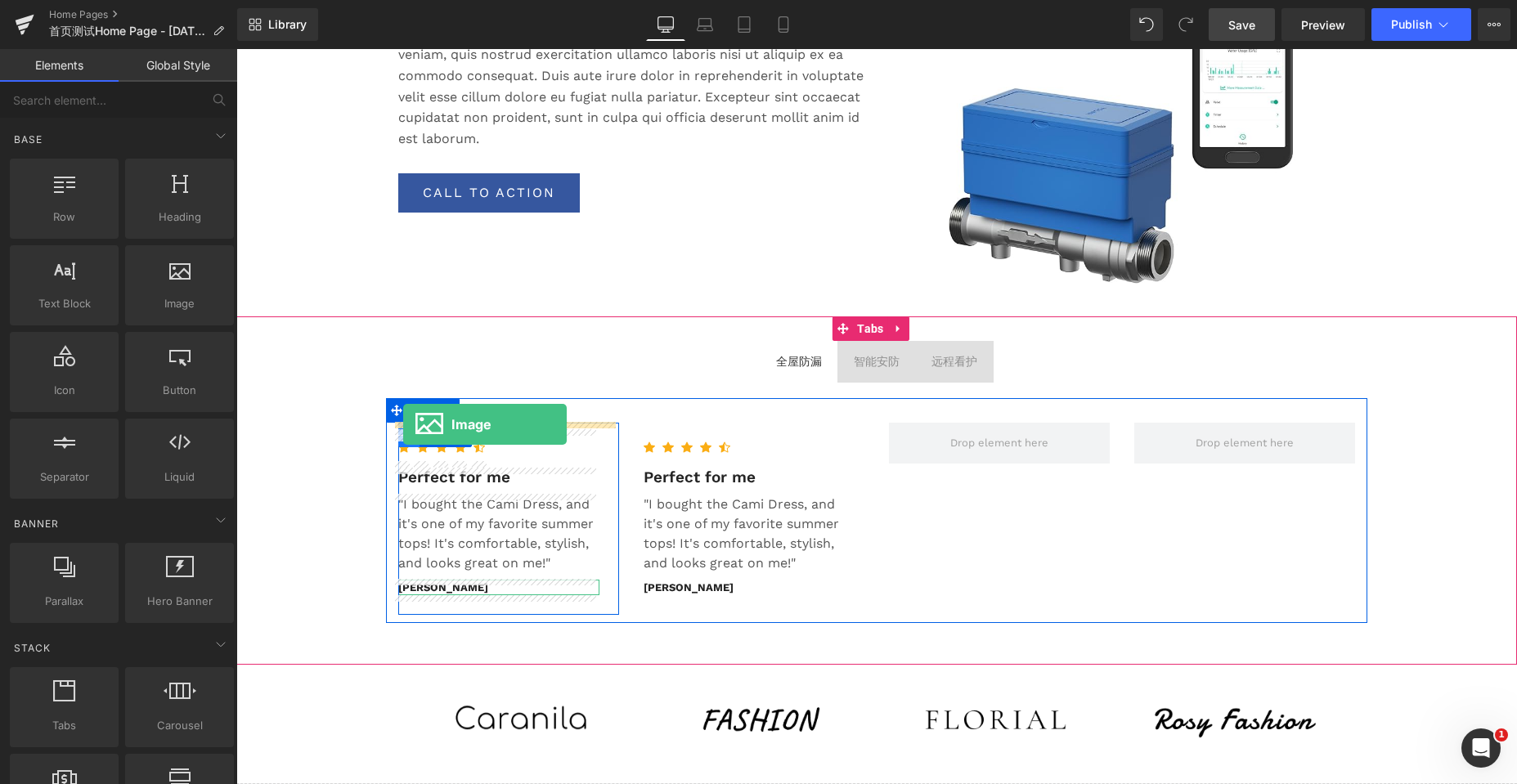
drag, startPoint x: 417, startPoint y: 344, endPoint x: 403, endPoint y: 424, distance: 81.2
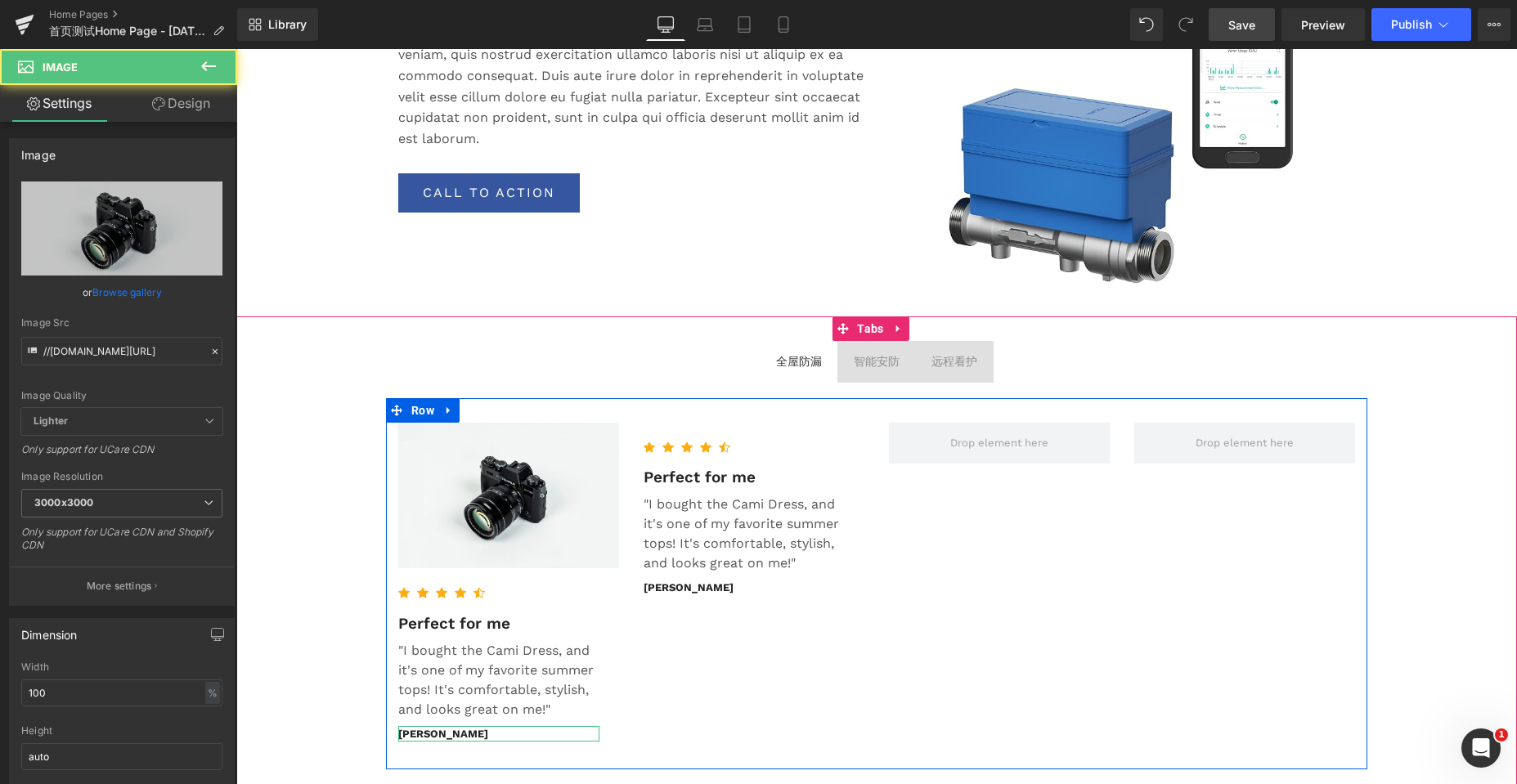
scroll to position [6951, 1268]
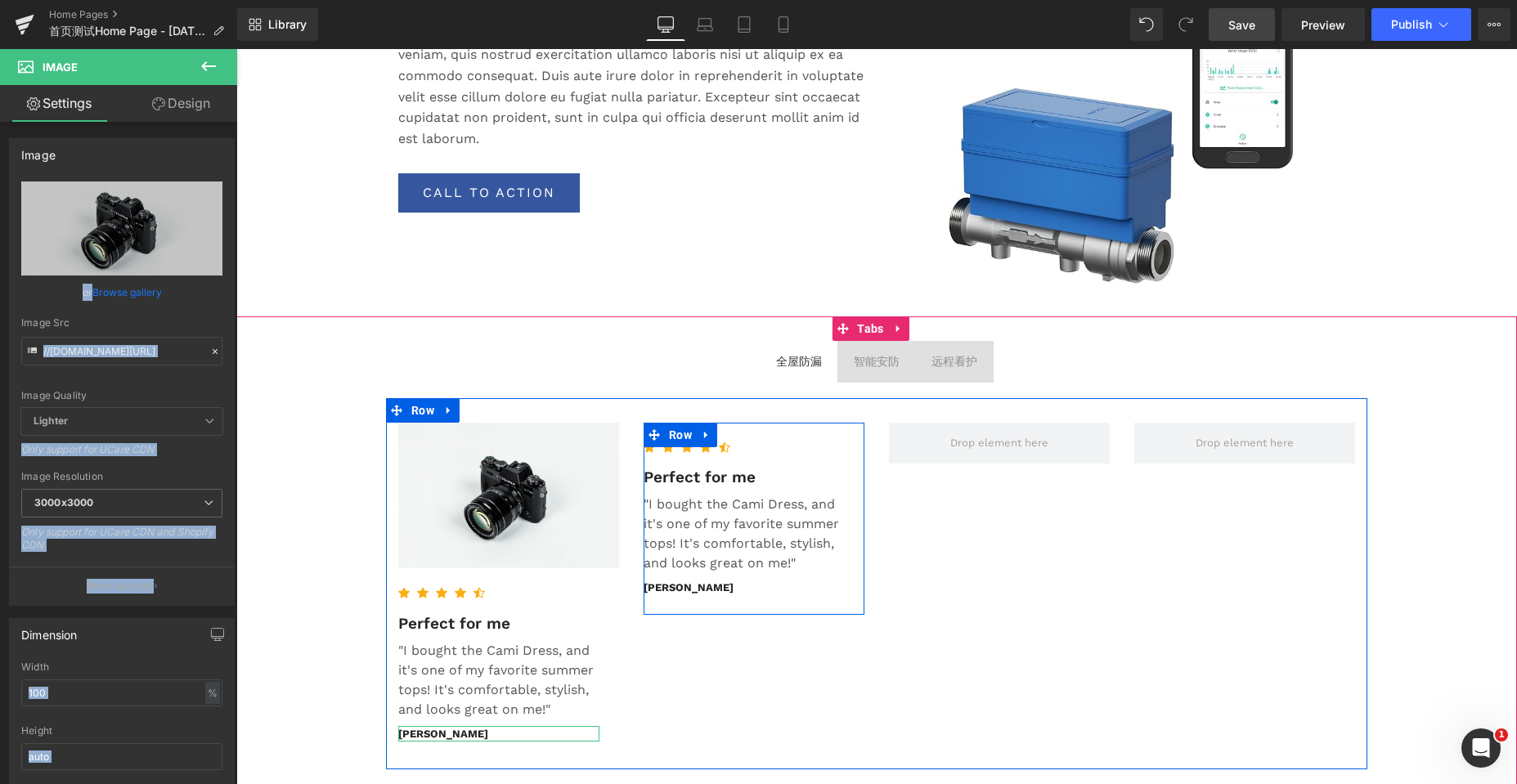
drag, startPoint x: 270, startPoint y: 287, endPoint x: 568, endPoint y: 346, distance: 303.8
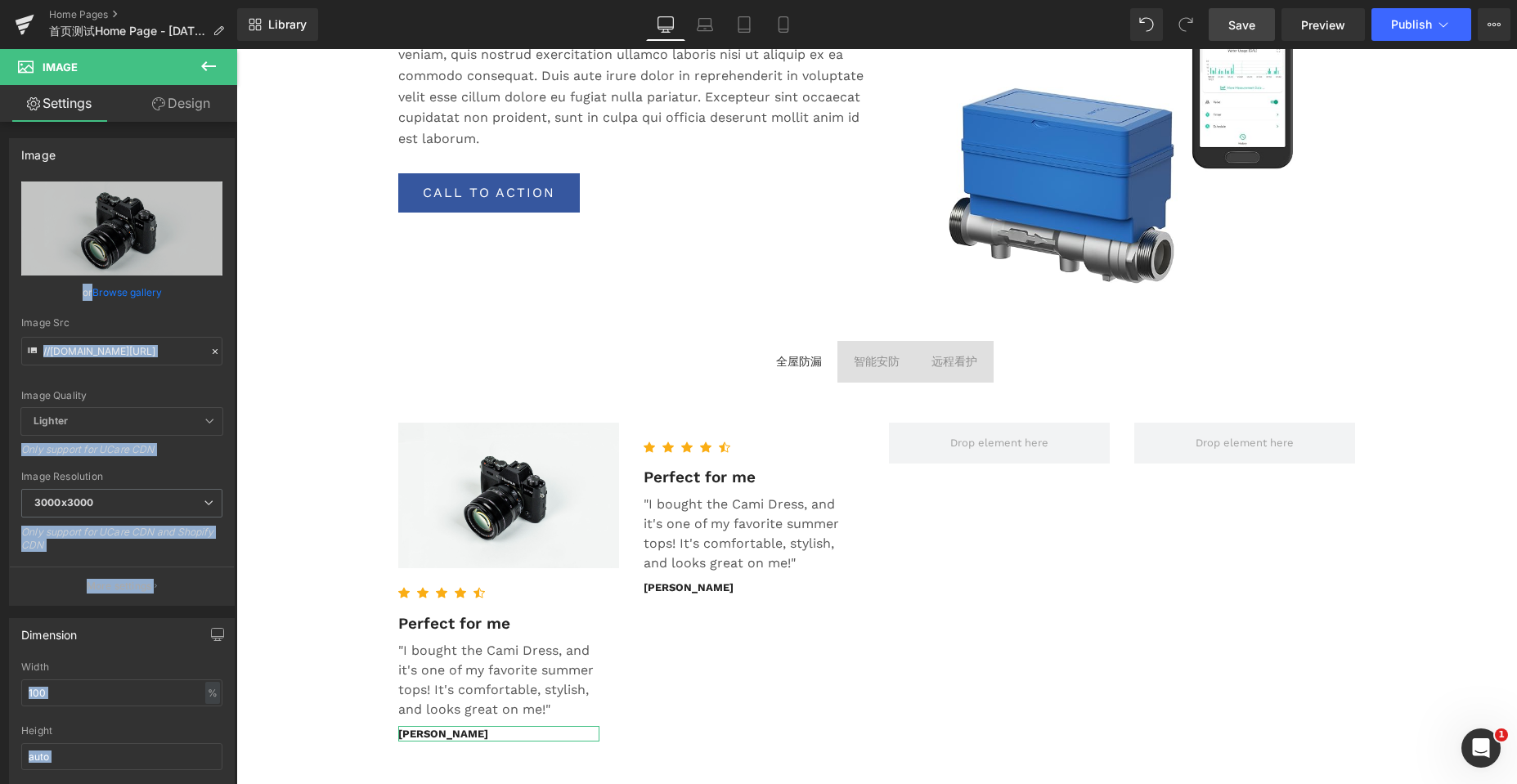
click at [200, 65] on icon at bounding box center [208, 66] width 20 height 20
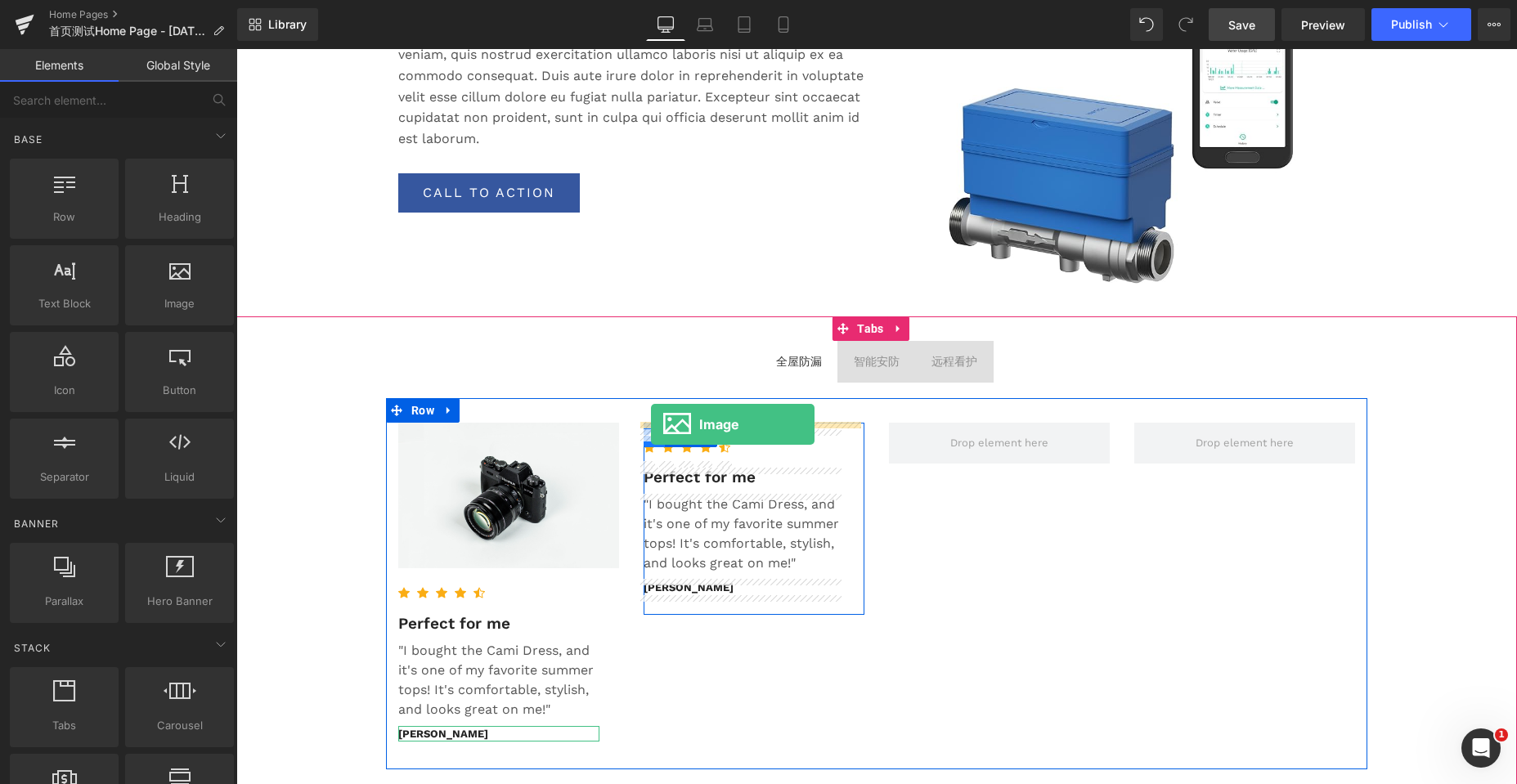
drag, startPoint x: 255, startPoint y: 312, endPoint x: 651, endPoint y: 424, distance: 411.5
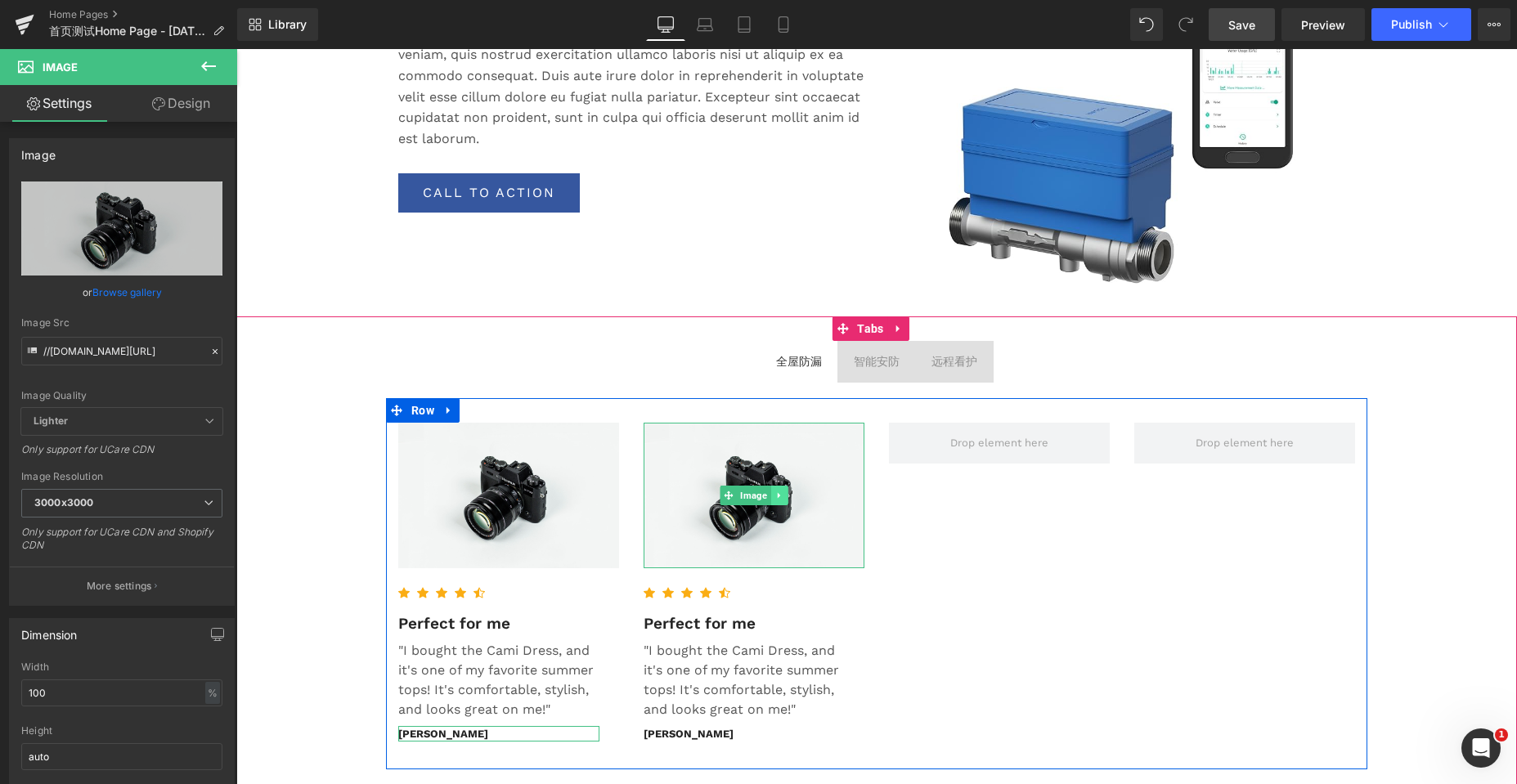
click at [776, 498] on icon at bounding box center [779, 495] width 9 height 9
click at [766, 497] on icon at bounding box center [770, 495] width 9 height 9
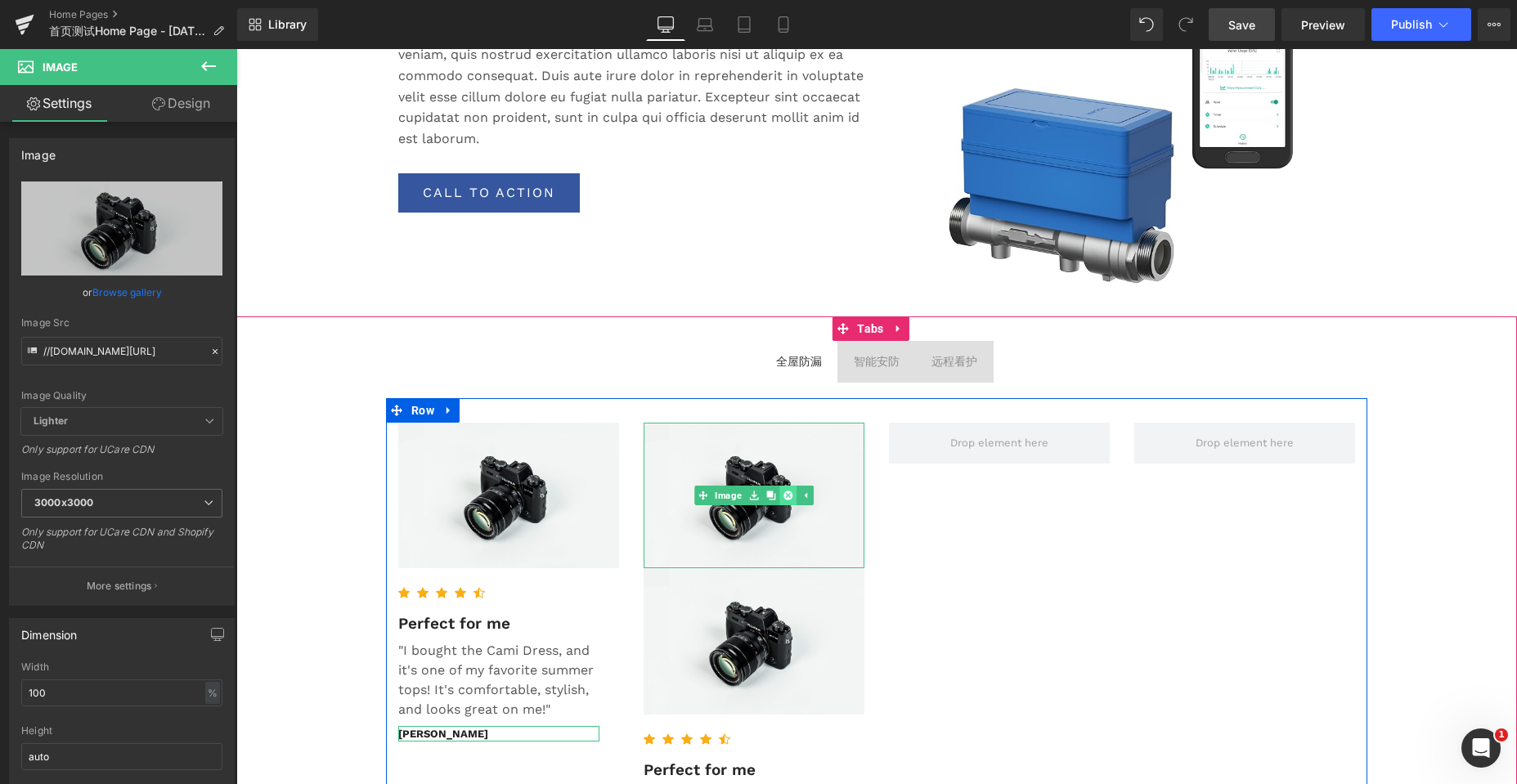
scroll to position [7098, 1268]
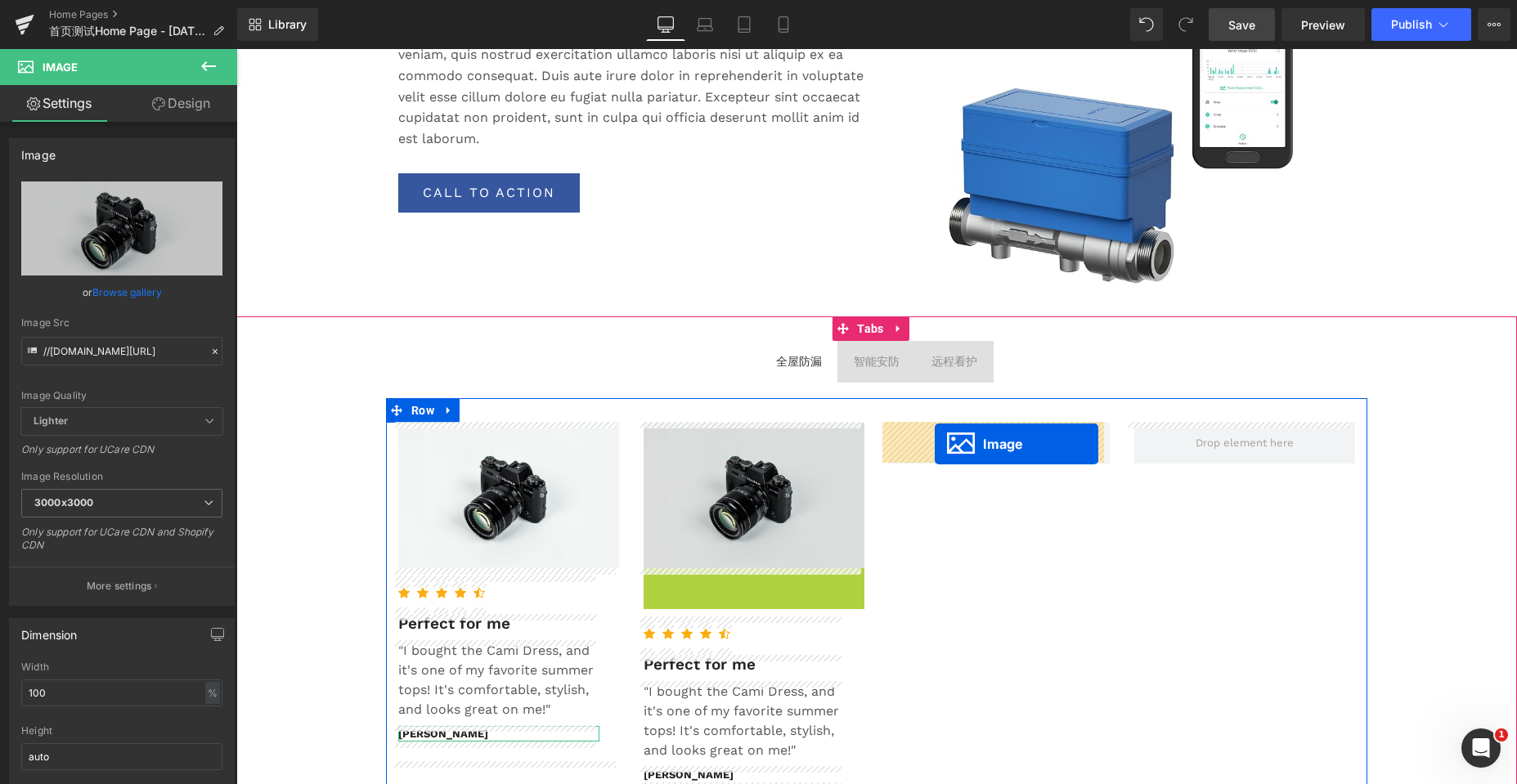
drag, startPoint x: 720, startPoint y: 638, endPoint x: 782, endPoint y: 563, distance: 97.3
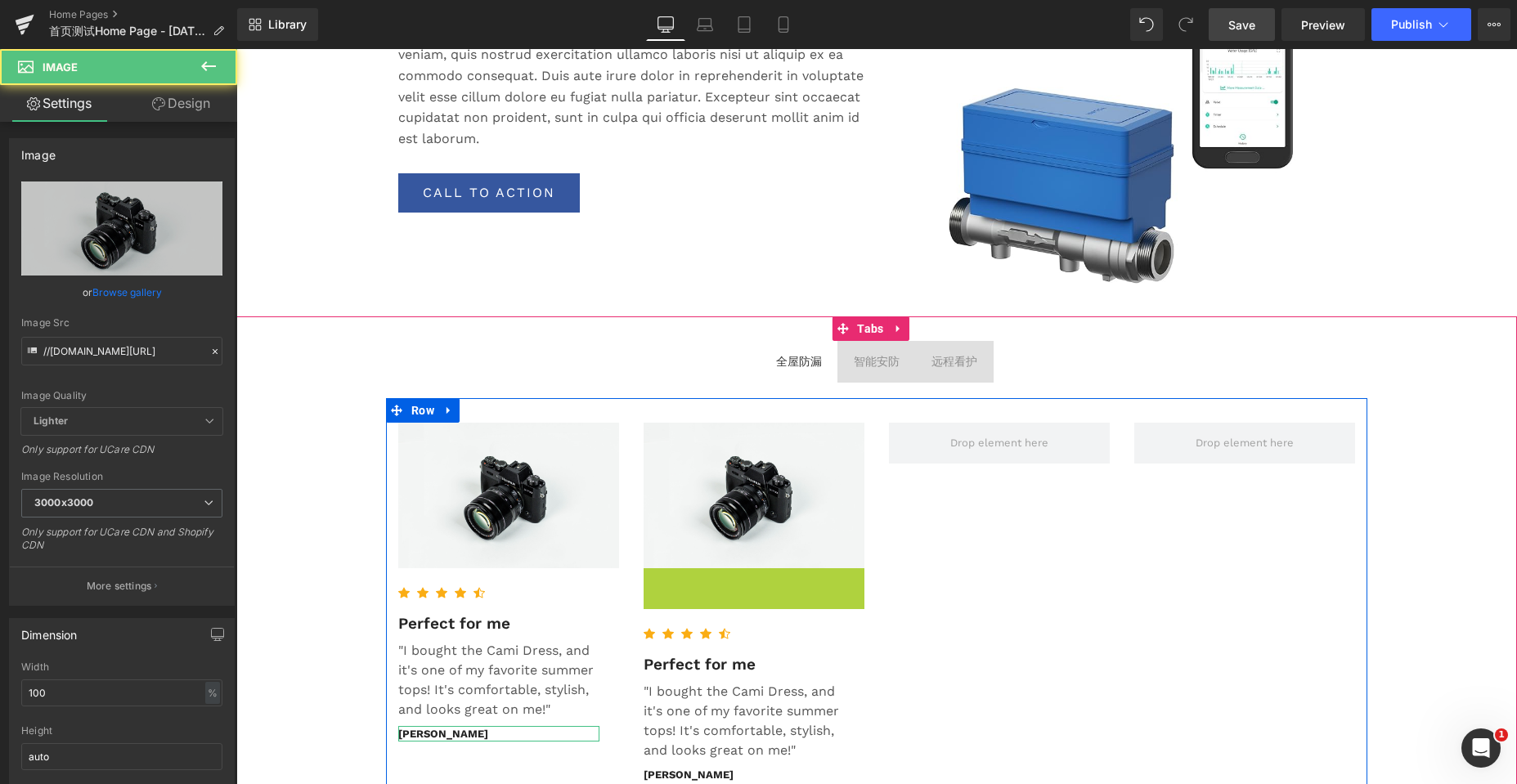
scroll to position [6951, 1268]
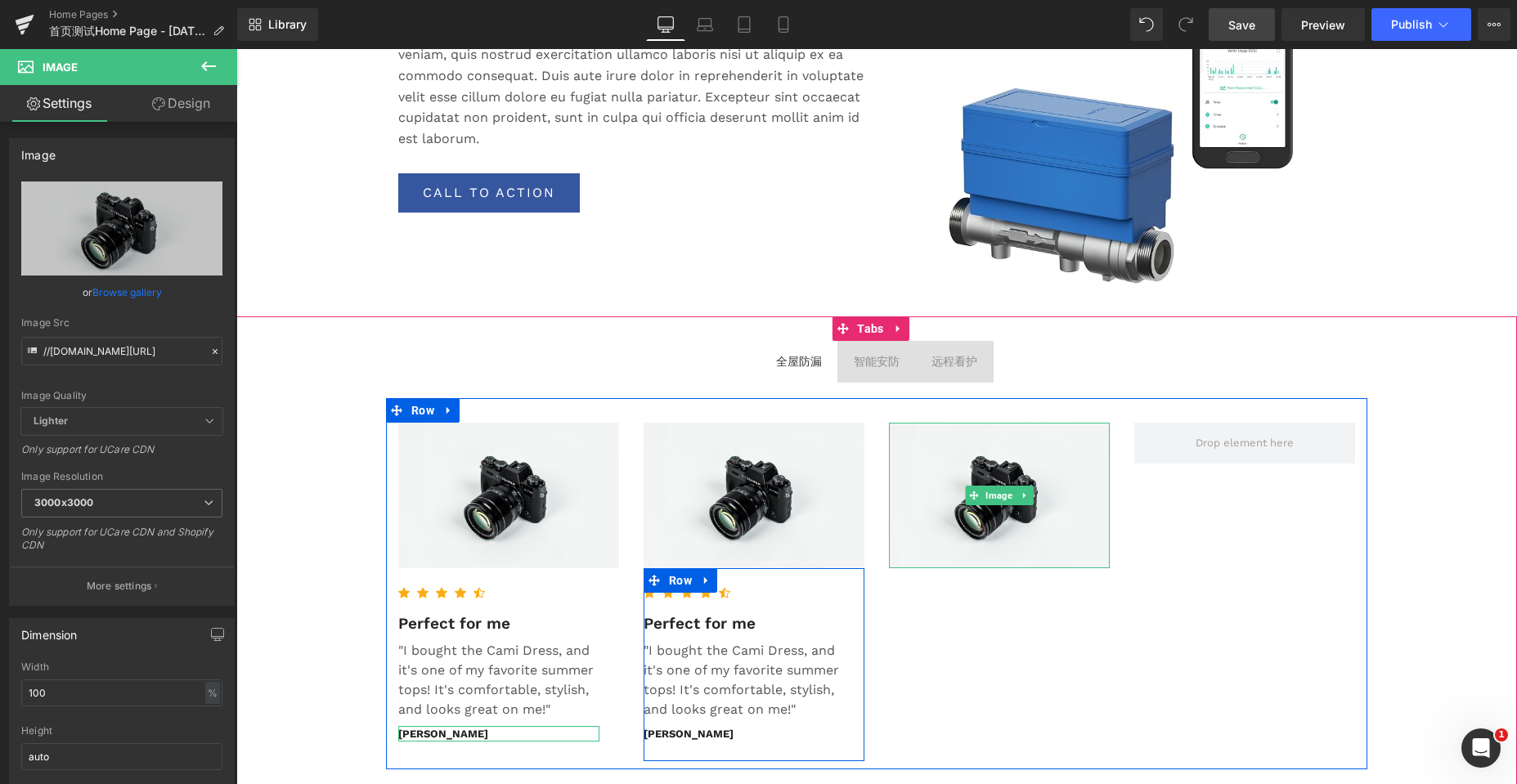
click at [704, 576] on icon at bounding box center [705, 581] width 11 height 12
click at [726, 580] on icon at bounding box center [727, 580] width 11 height 11
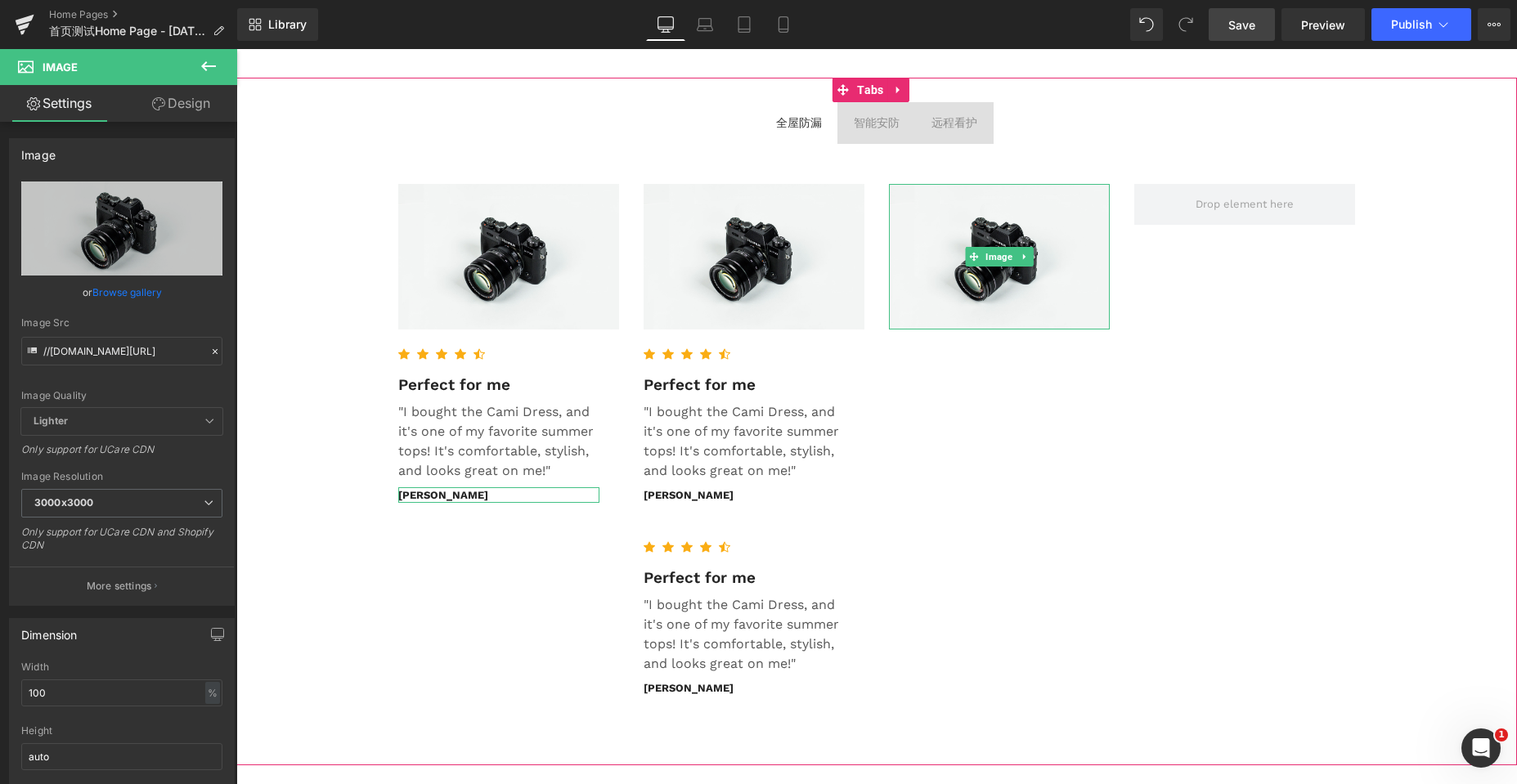
scroll to position [3159, 0]
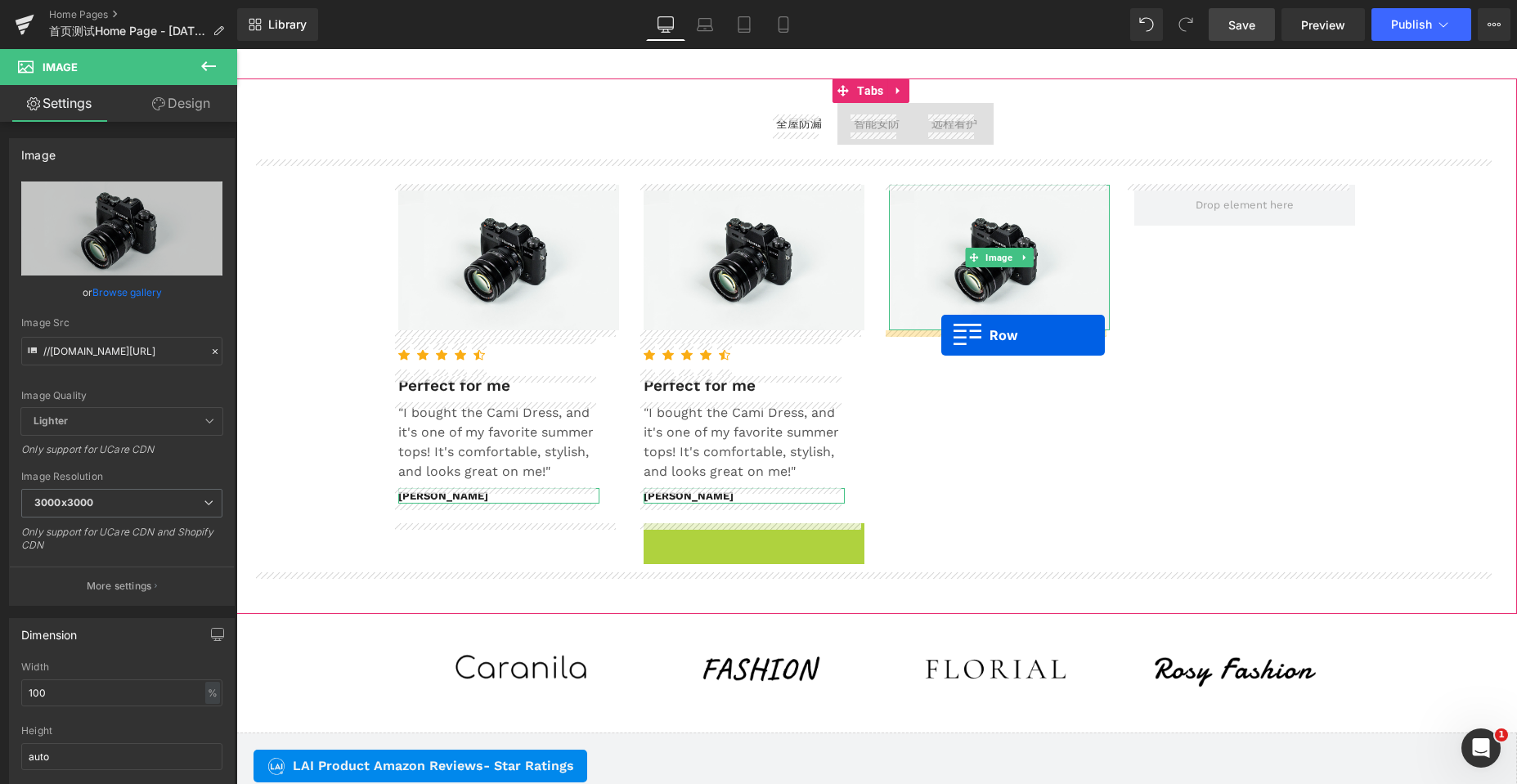
drag, startPoint x: 643, startPoint y: 539, endPoint x: 941, endPoint y: 335, distance: 361.1
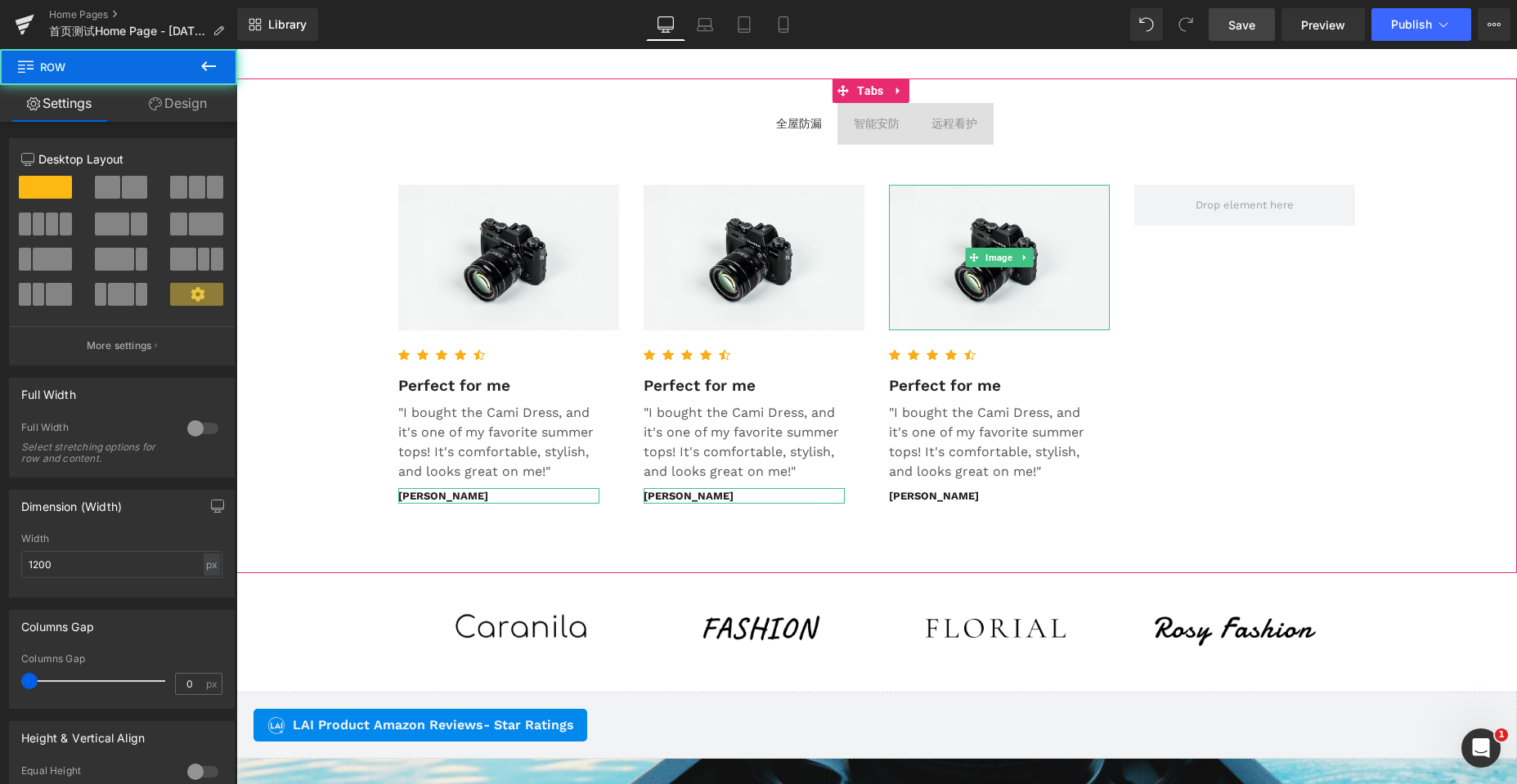
scroll to position [6951, 1268]
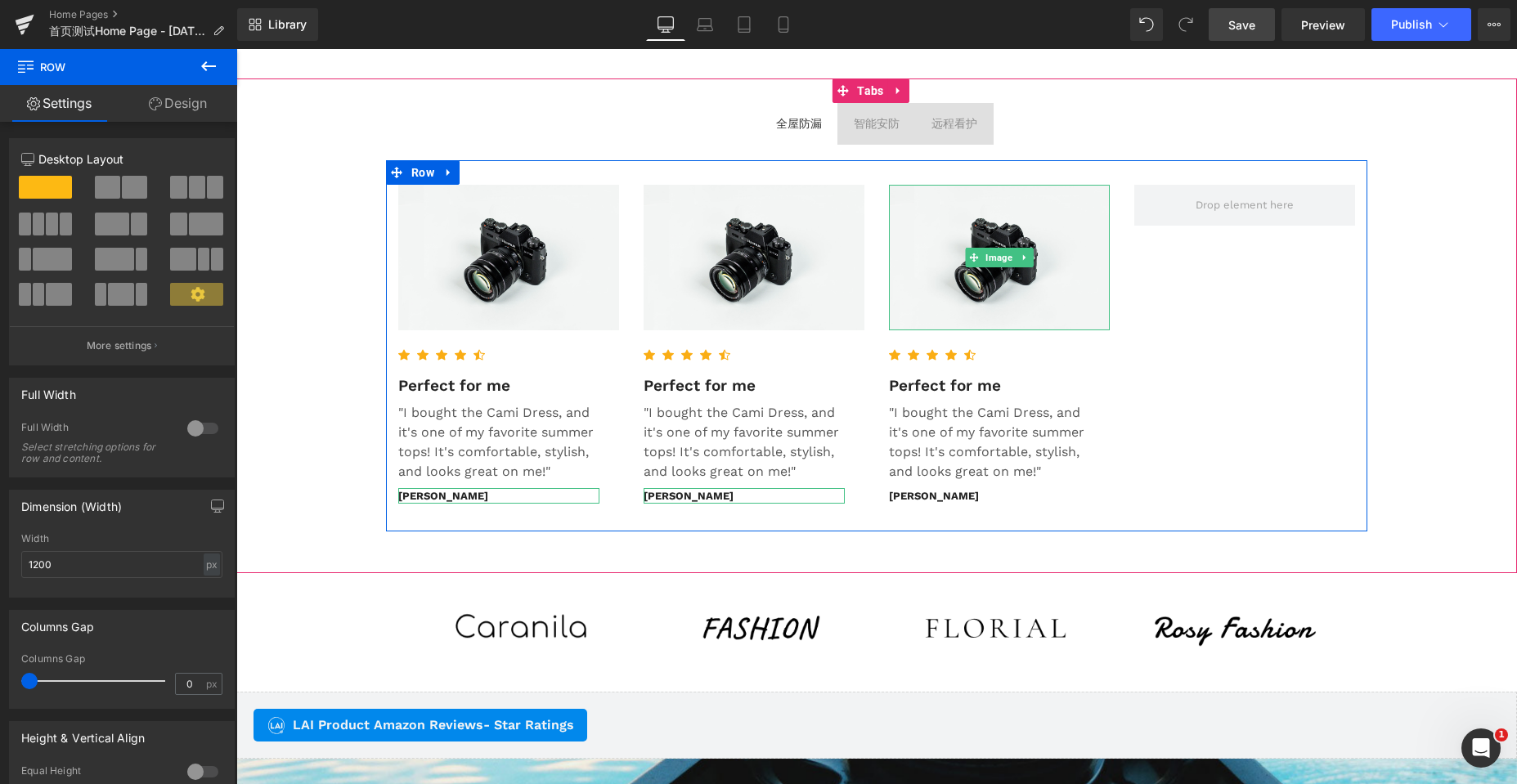
click at [1019, 251] on link at bounding box center [1025, 257] width 17 height 20
click at [1015, 261] on icon at bounding box center [1016, 256] width 9 height 9
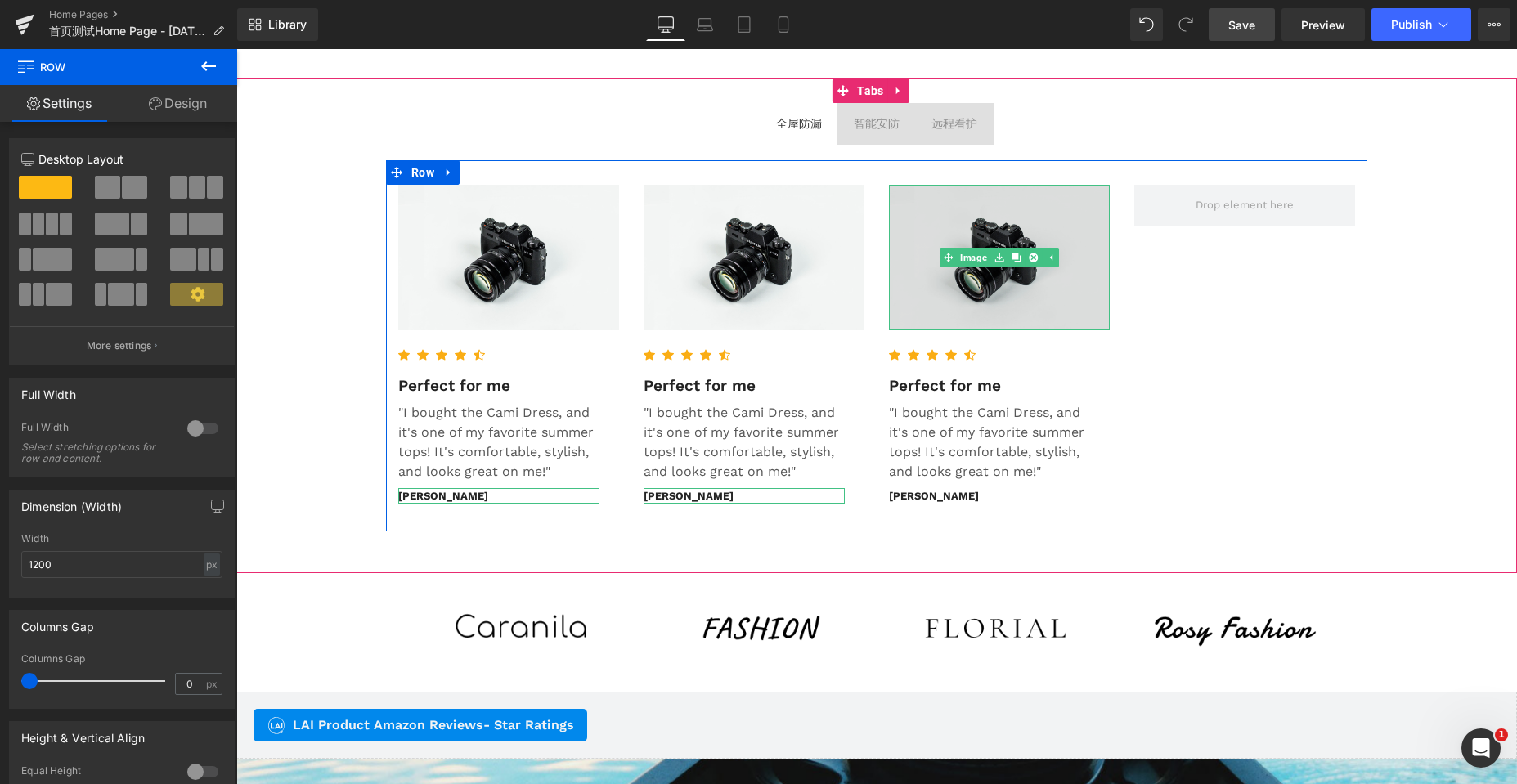
scroll to position [7098, 1268]
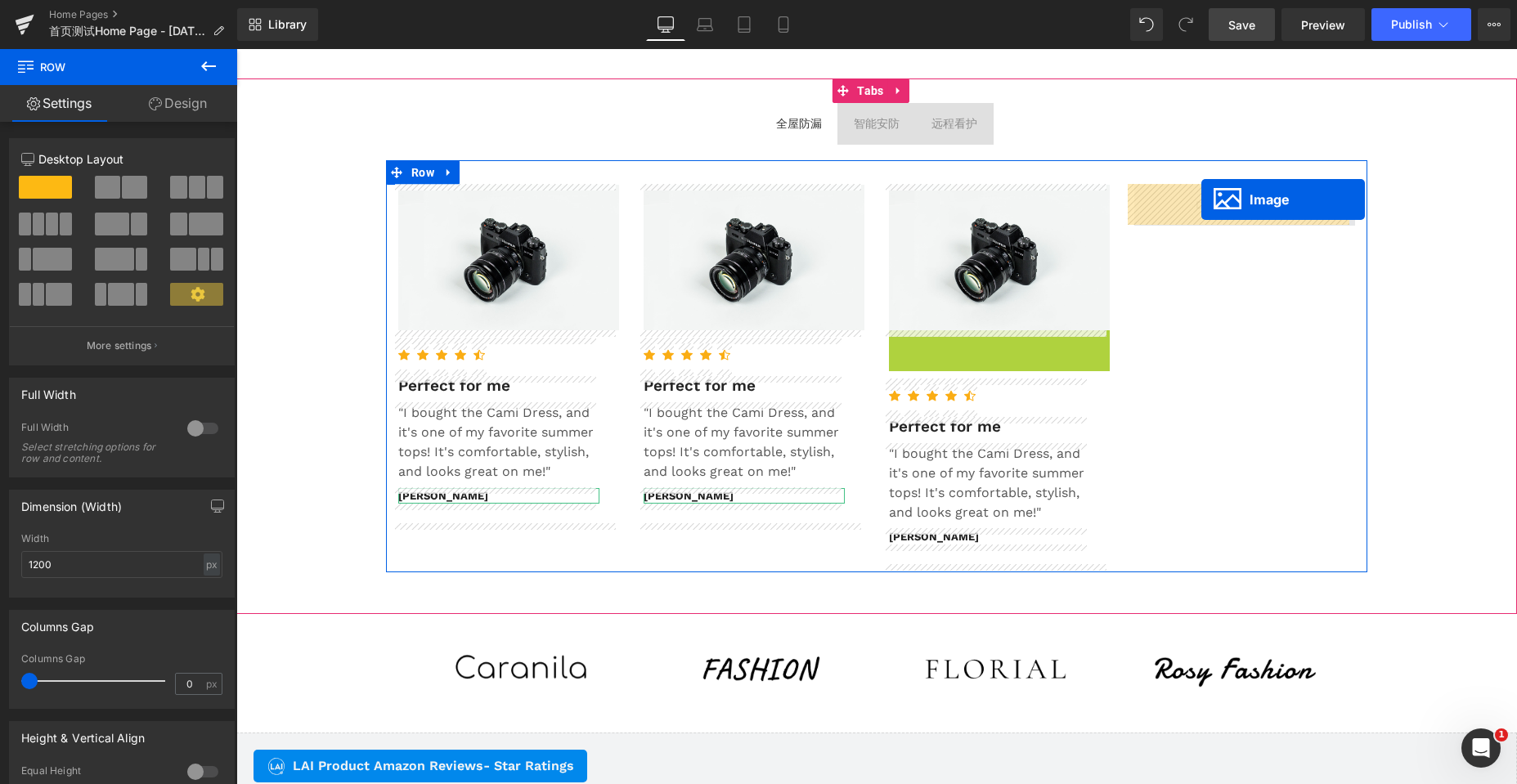
drag, startPoint x: 965, startPoint y: 403, endPoint x: 1201, endPoint y: 199, distance: 311.9
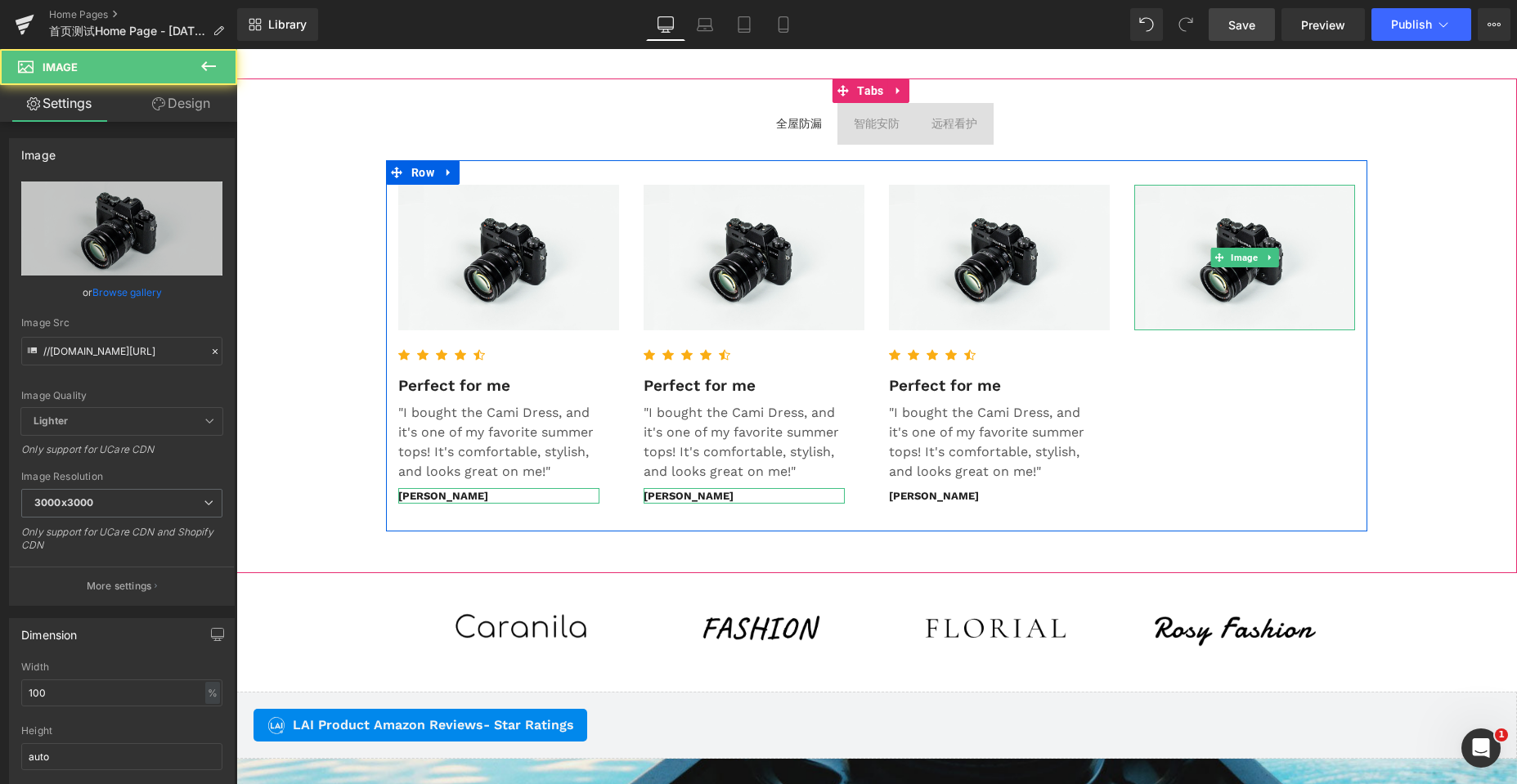
scroll to position [6951, 1268]
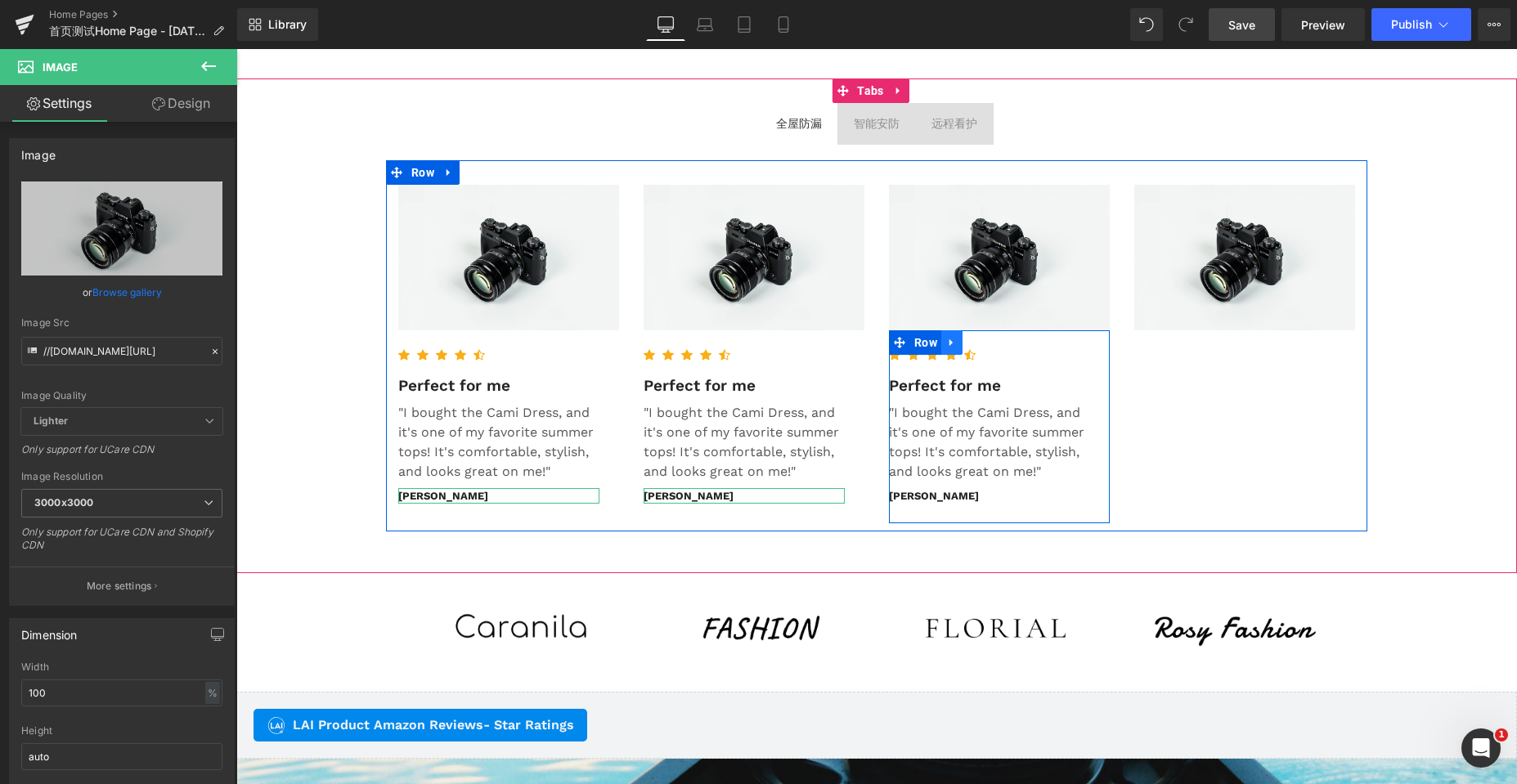
click at [947, 347] on icon at bounding box center [951, 343] width 11 height 12
click at [962, 345] on link at bounding box center [972, 342] width 21 height 25
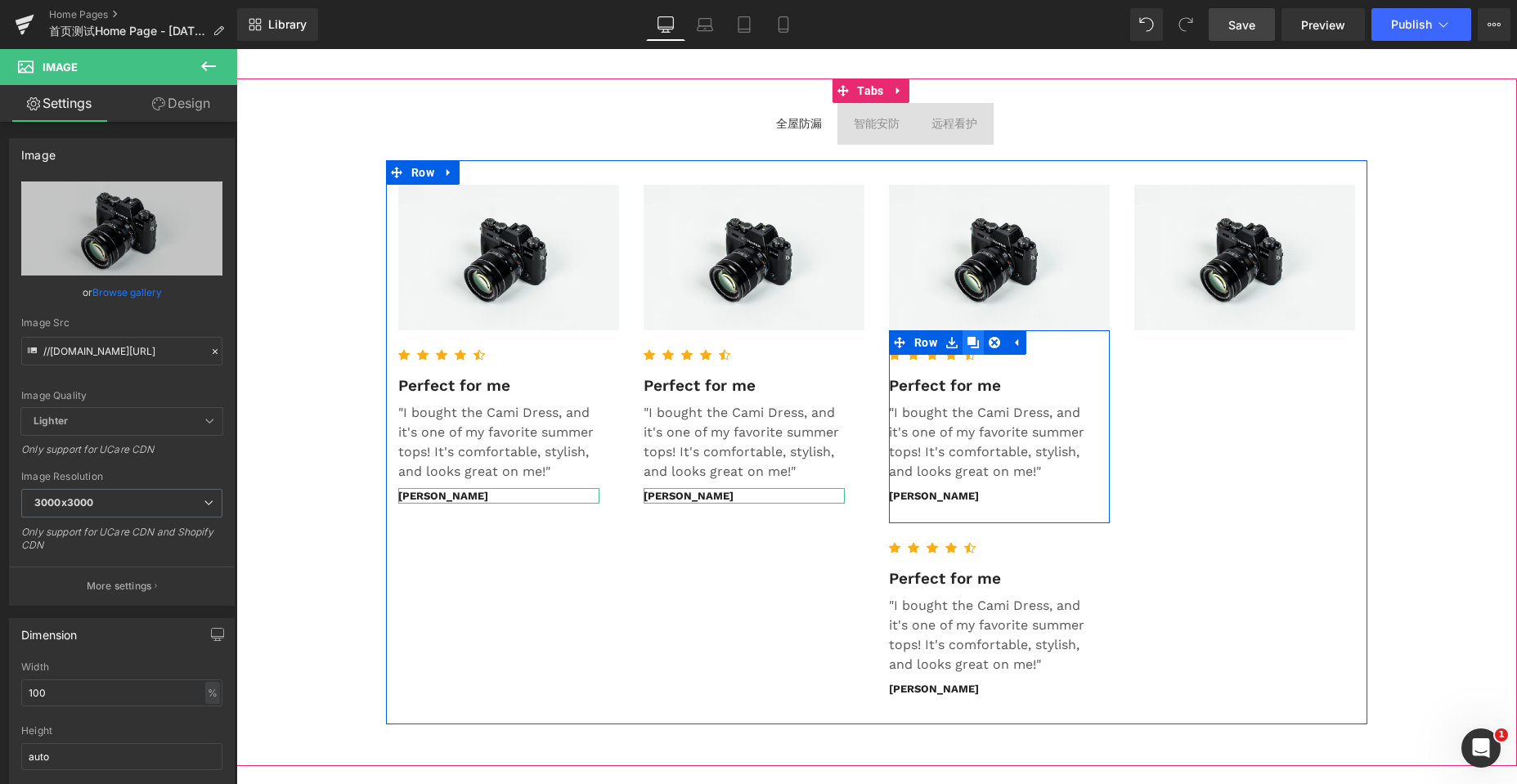
scroll to position [7144, 1268]
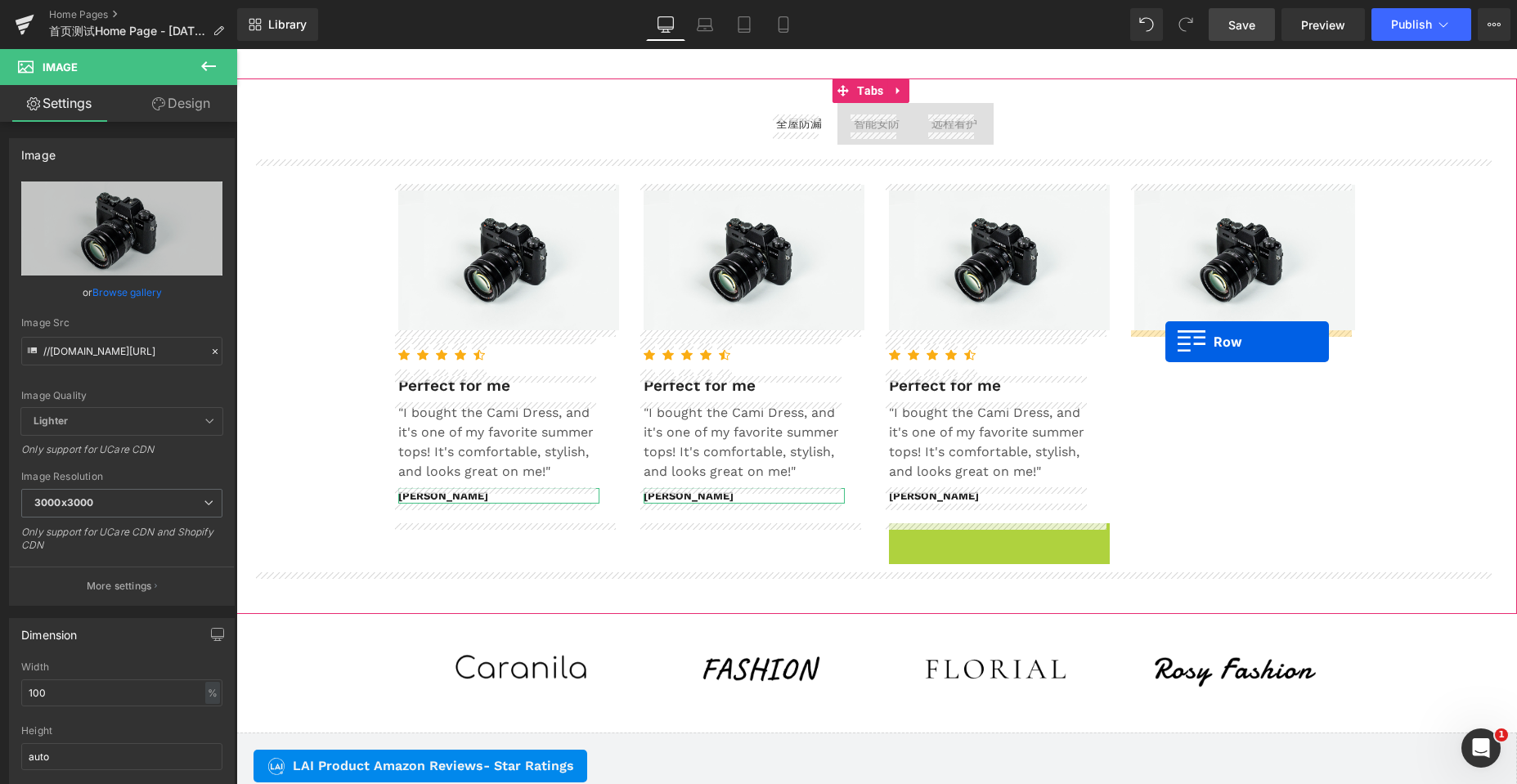
drag, startPoint x: 904, startPoint y: 532, endPoint x: 1166, endPoint y: 342, distance: 323.6
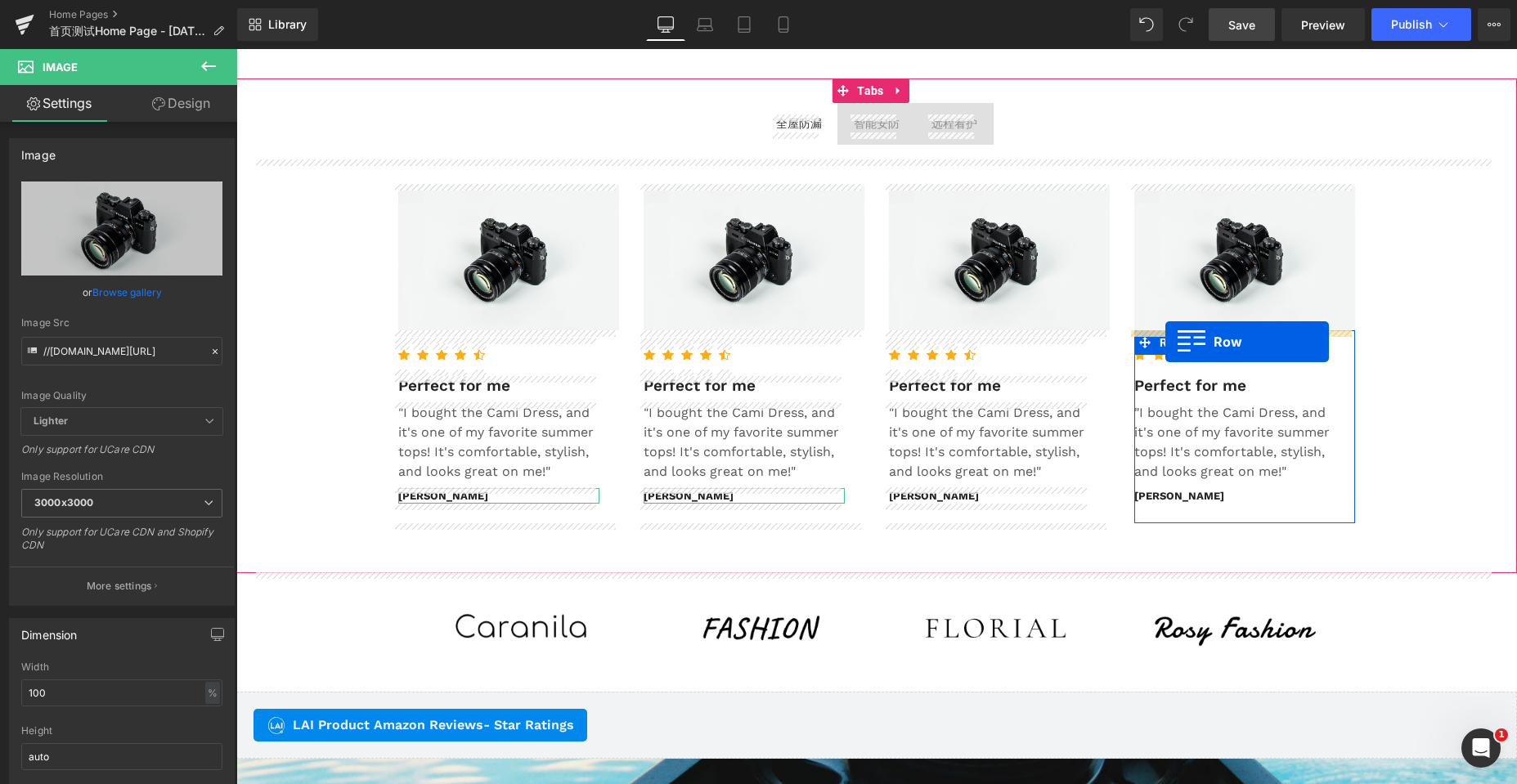
scroll to position [6951, 1268]
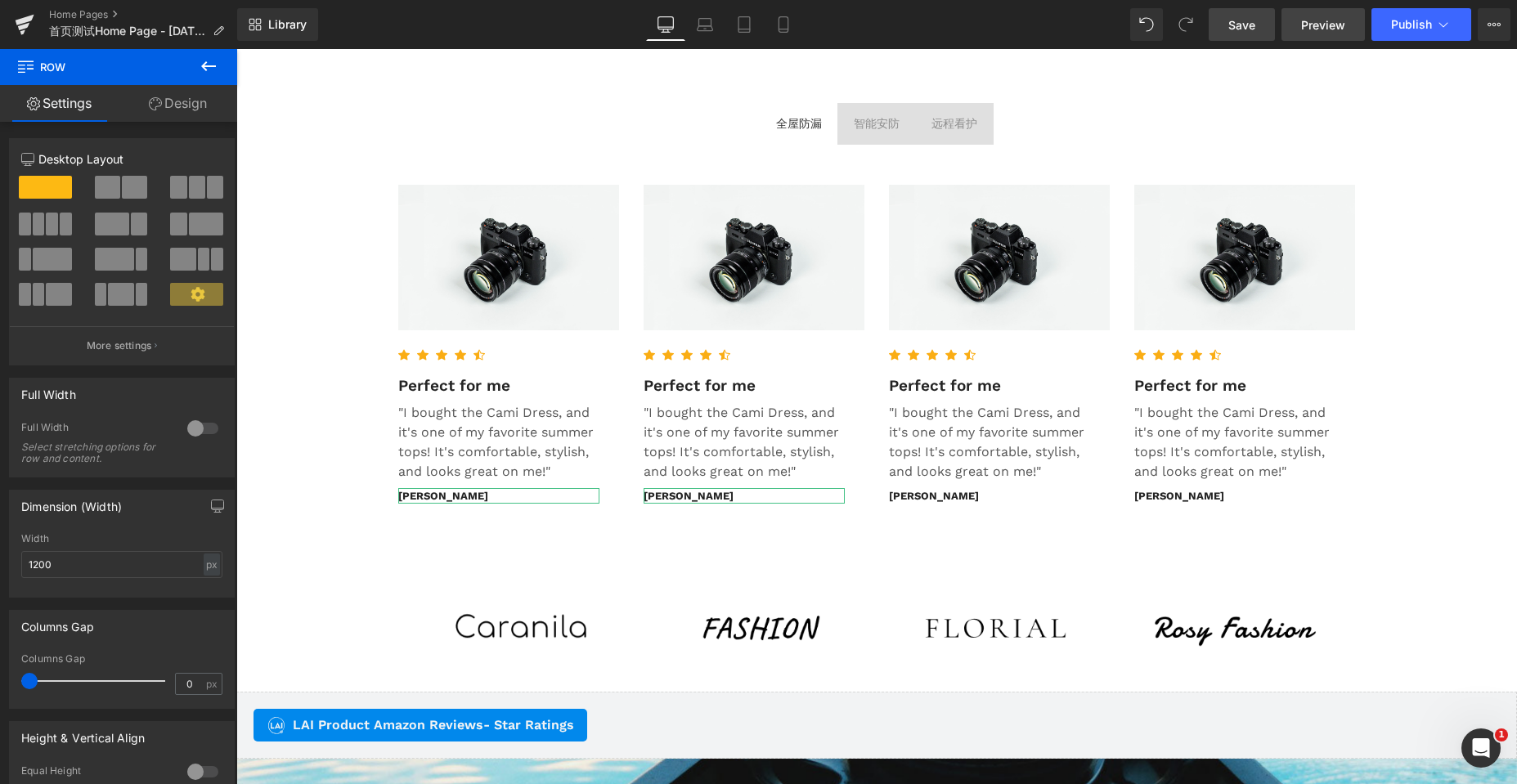
drag, startPoint x: 1244, startPoint y: 28, endPoint x: 1311, endPoint y: 28, distance: 67.0
click at [1244, 28] on span "Save" at bounding box center [1242, 25] width 27 height 17
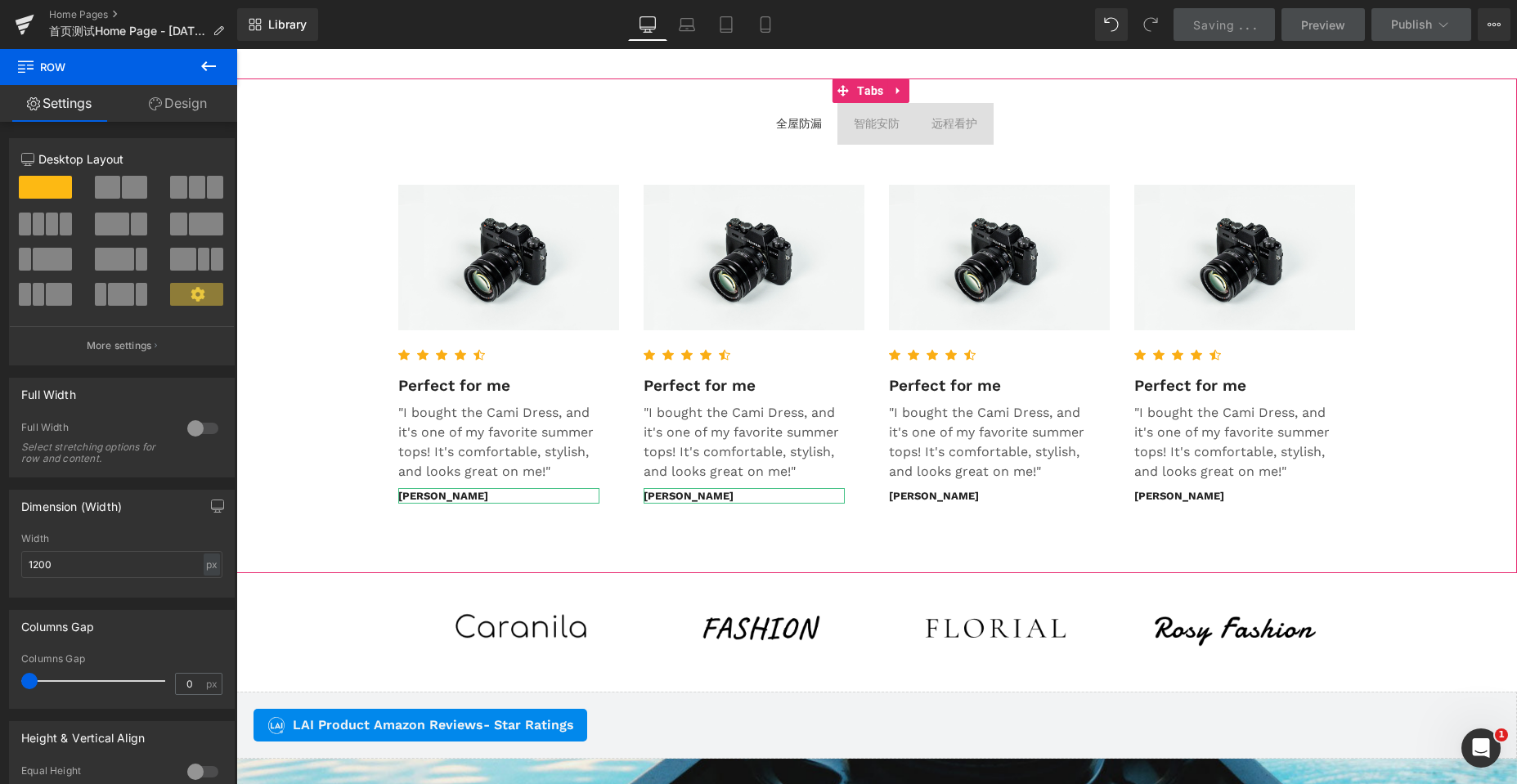
click at [1442, 206] on div "Image Icon Icon Icon Icon Icon Icon List Hoz Perfect for me Text Block "I bough…" at bounding box center [876, 345] width 1280 height 404
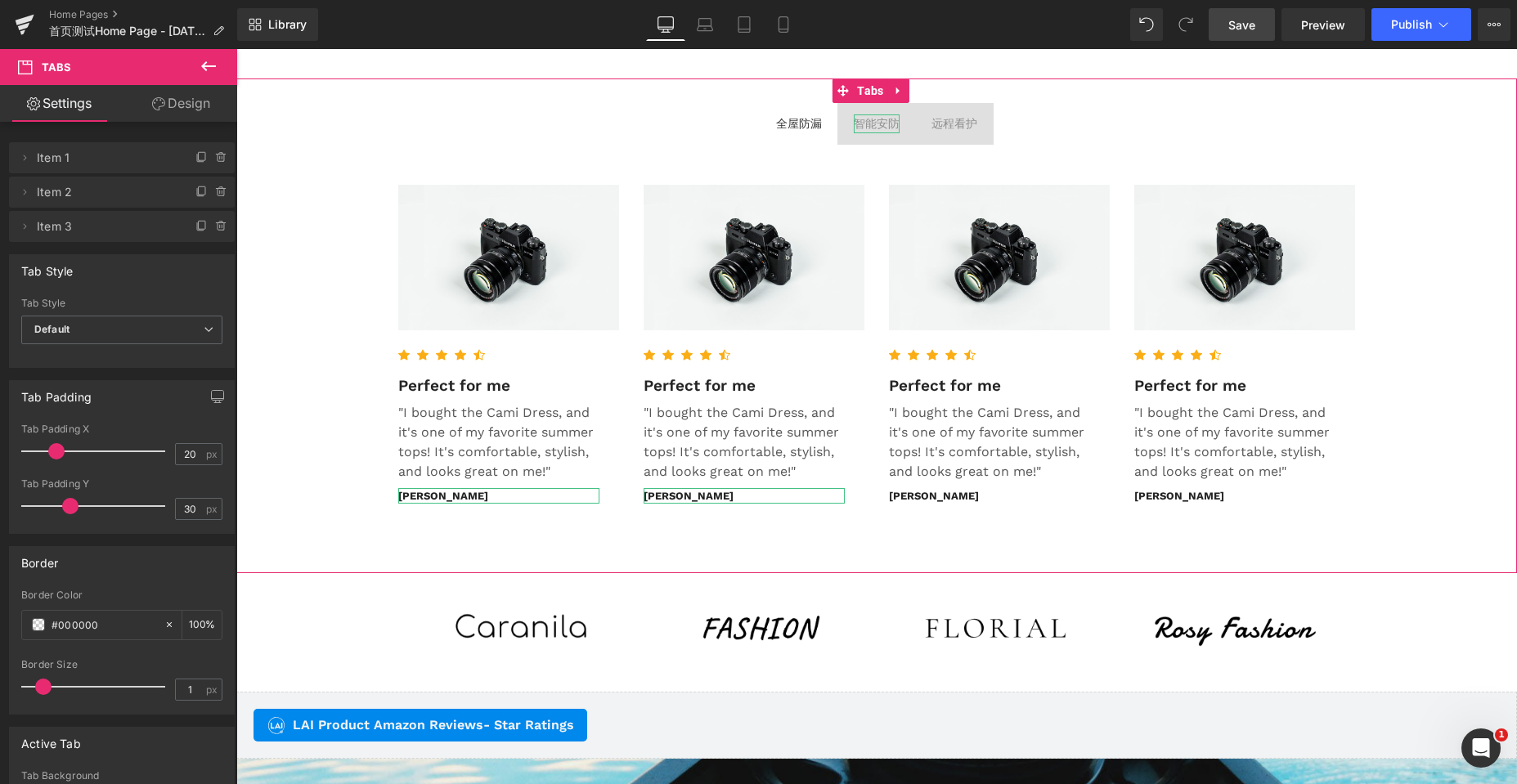
click at [854, 124] on div "智能安防" at bounding box center [877, 123] width 46 height 18
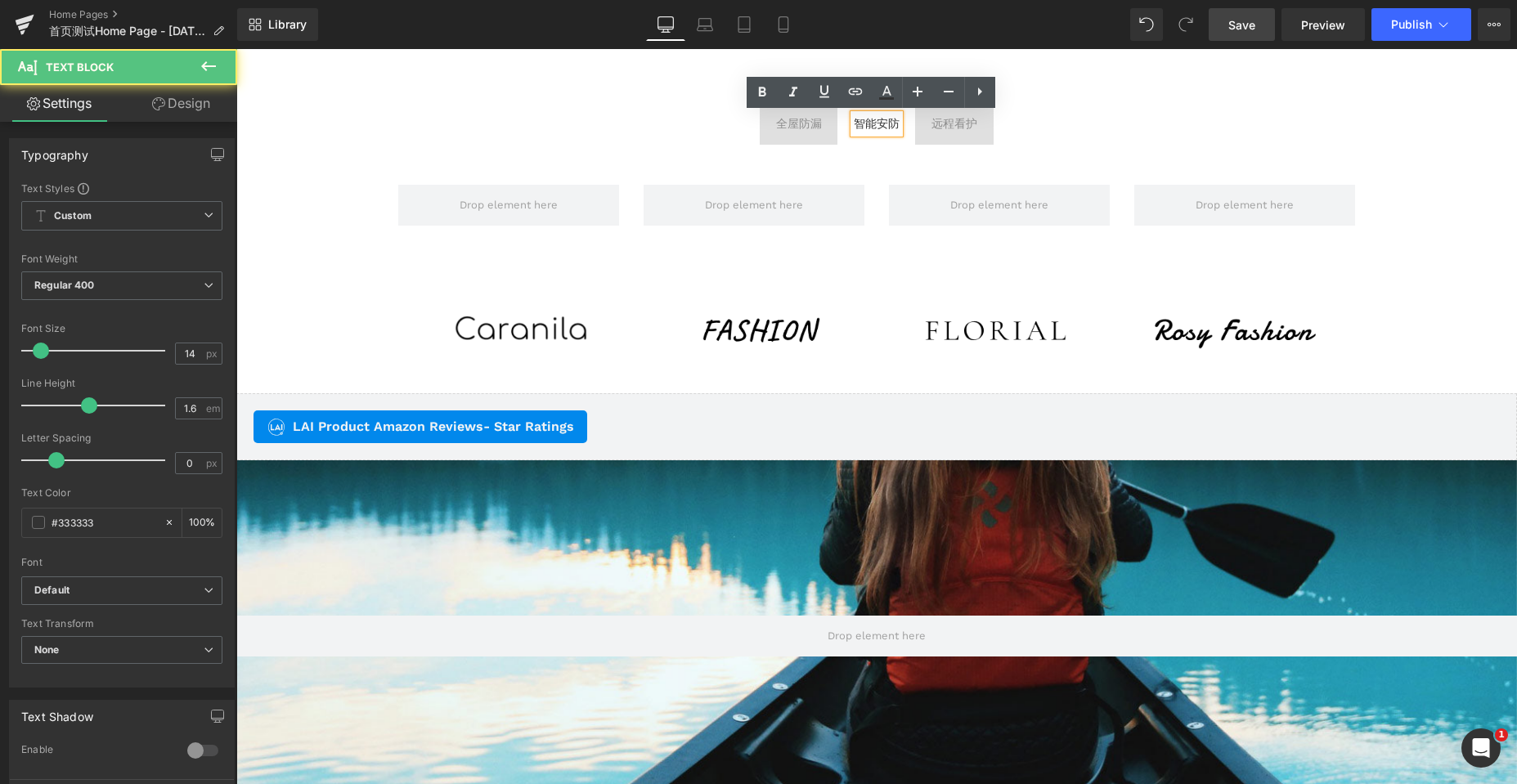
scroll to position [6653, 1268]
click at [953, 124] on div "远程看护" at bounding box center [954, 123] width 46 height 18
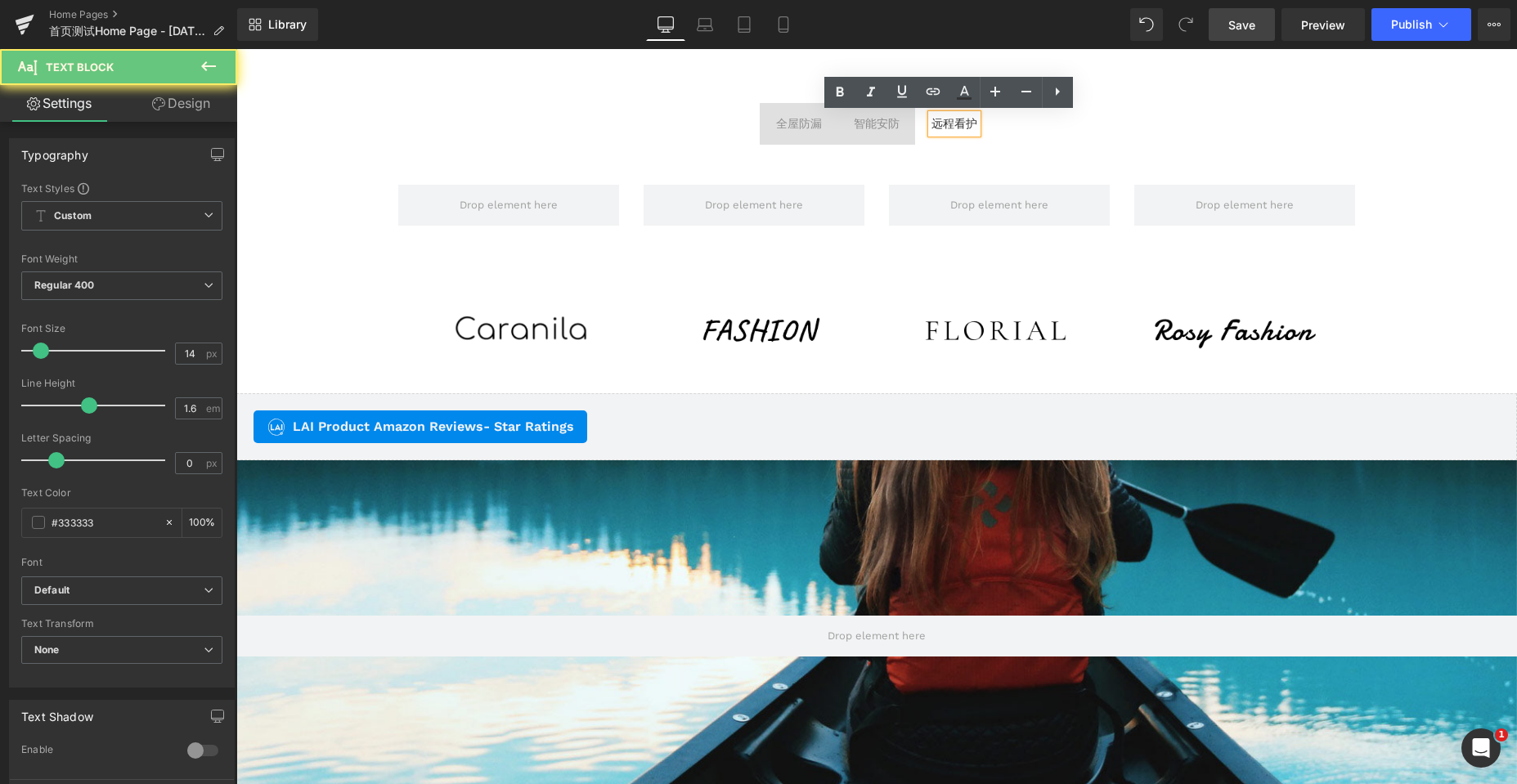
click at [796, 134] on span "全屋防漏 Text Block" at bounding box center [799, 123] width 79 height 41
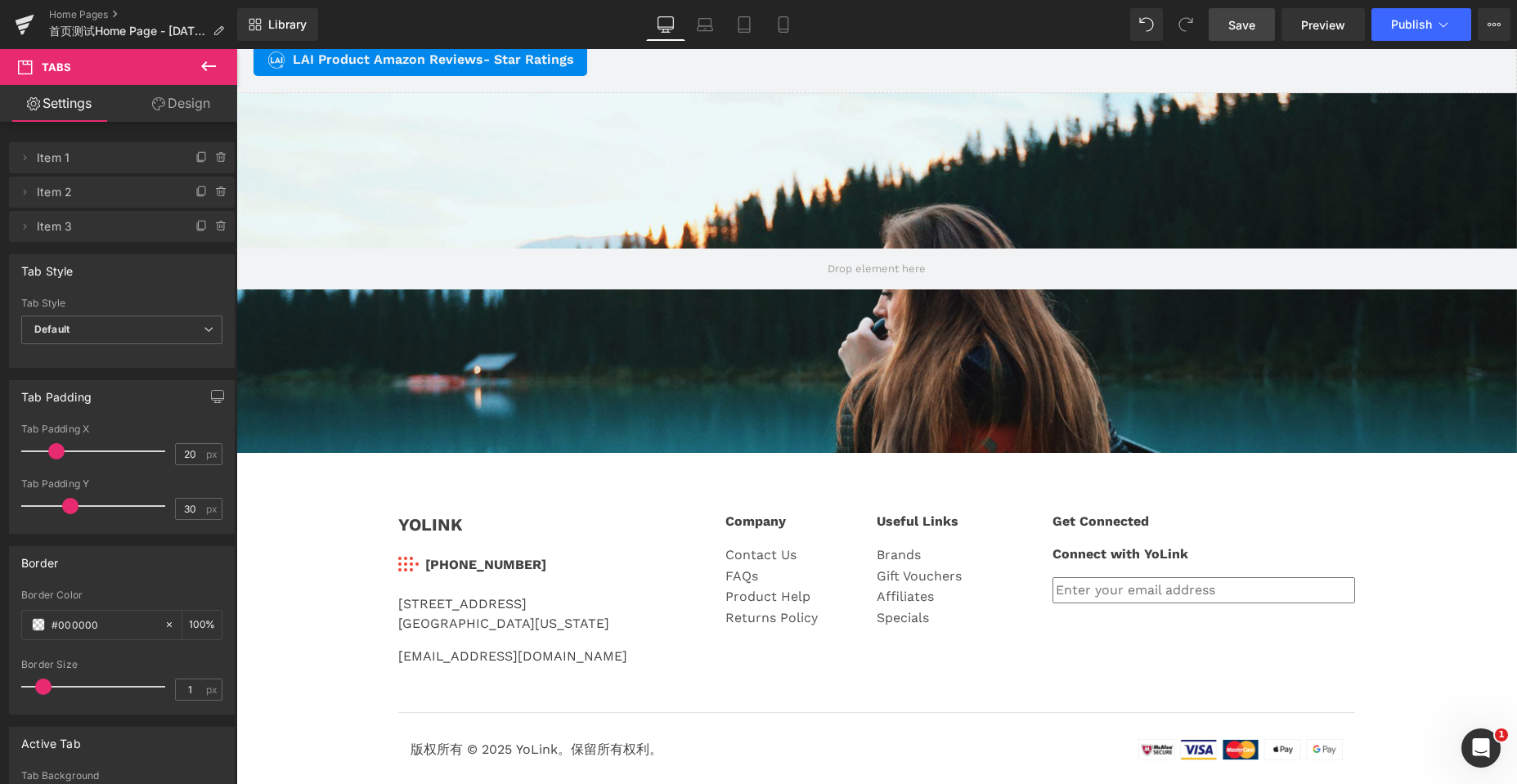
scroll to position [3568, 0]
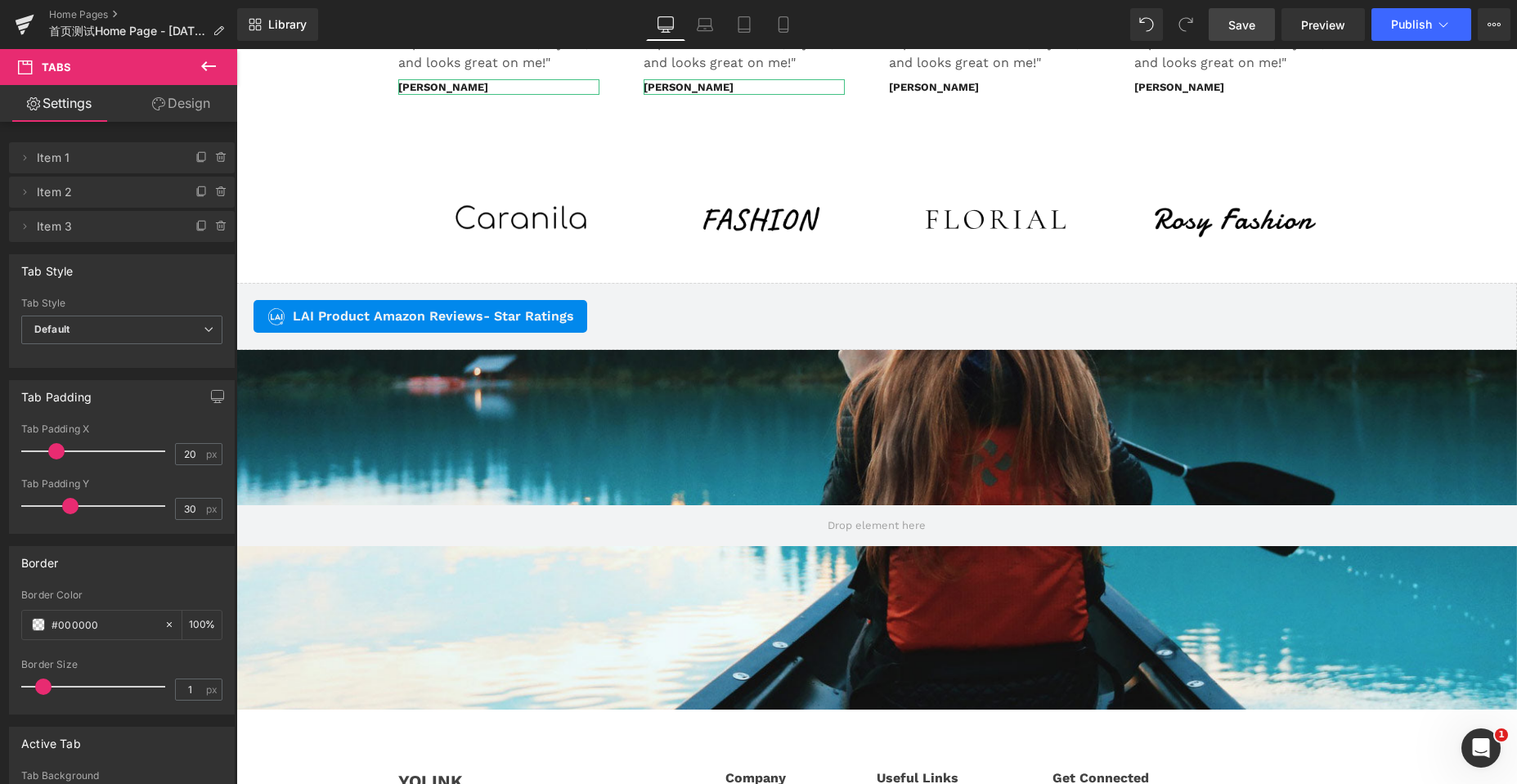
click at [1248, 21] on span "Save" at bounding box center [1242, 25] width 27 height 17
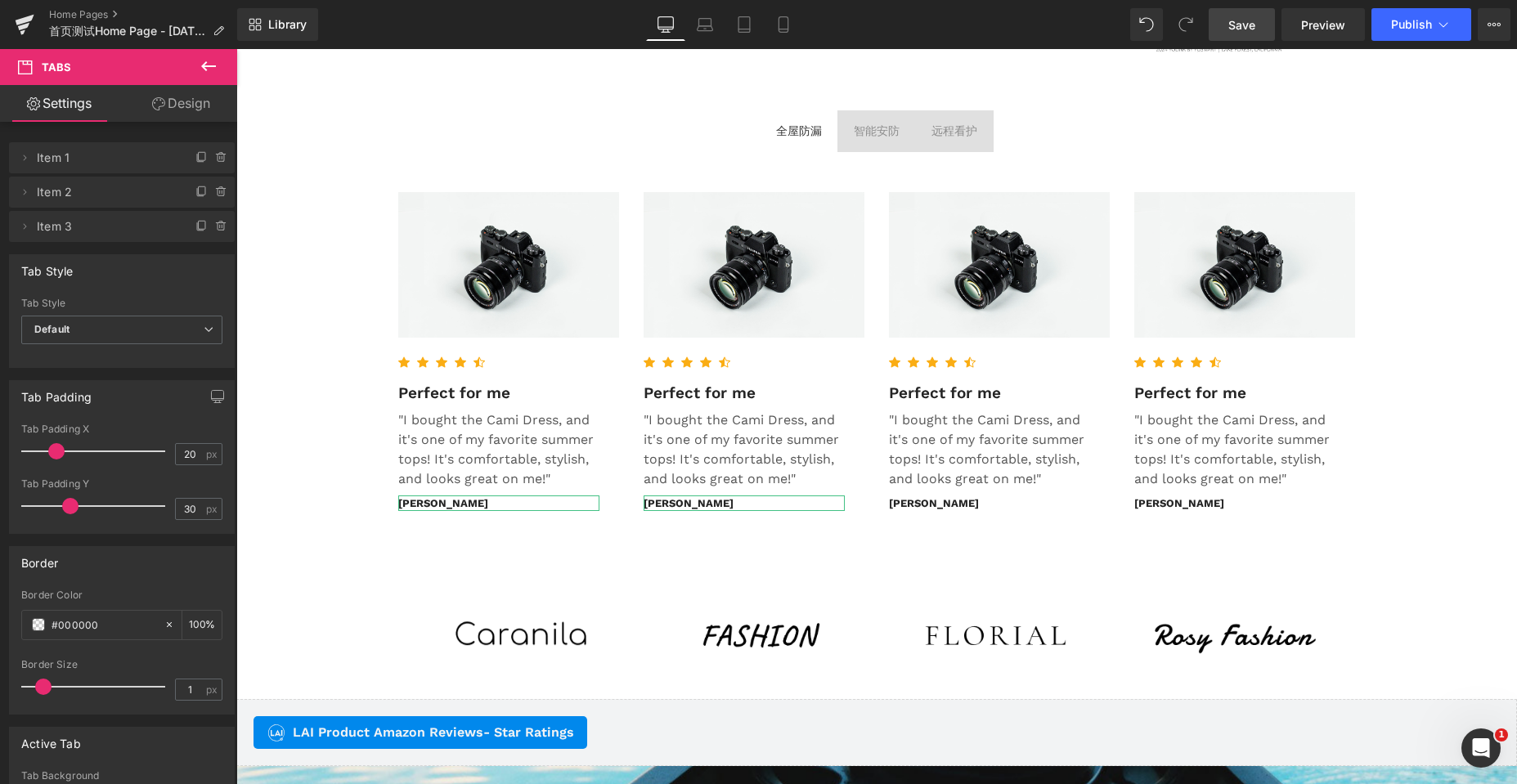
scroll to position [2914, 0]
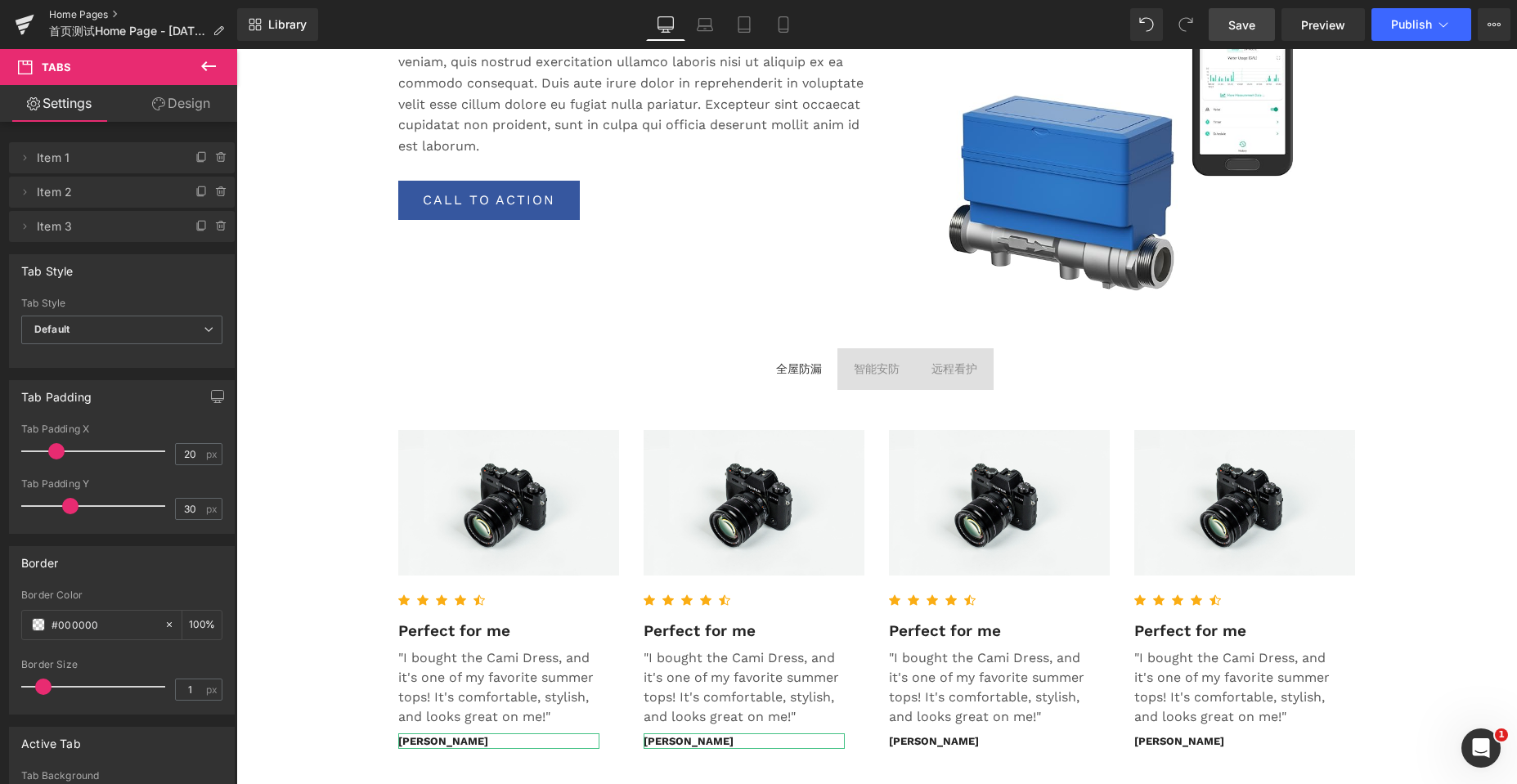
click at [83, 14] on link "Home Pages" at bounding box center [143, 15] width 188 height 13
